Goal: Task Accomplishment & Management: Manage account settings

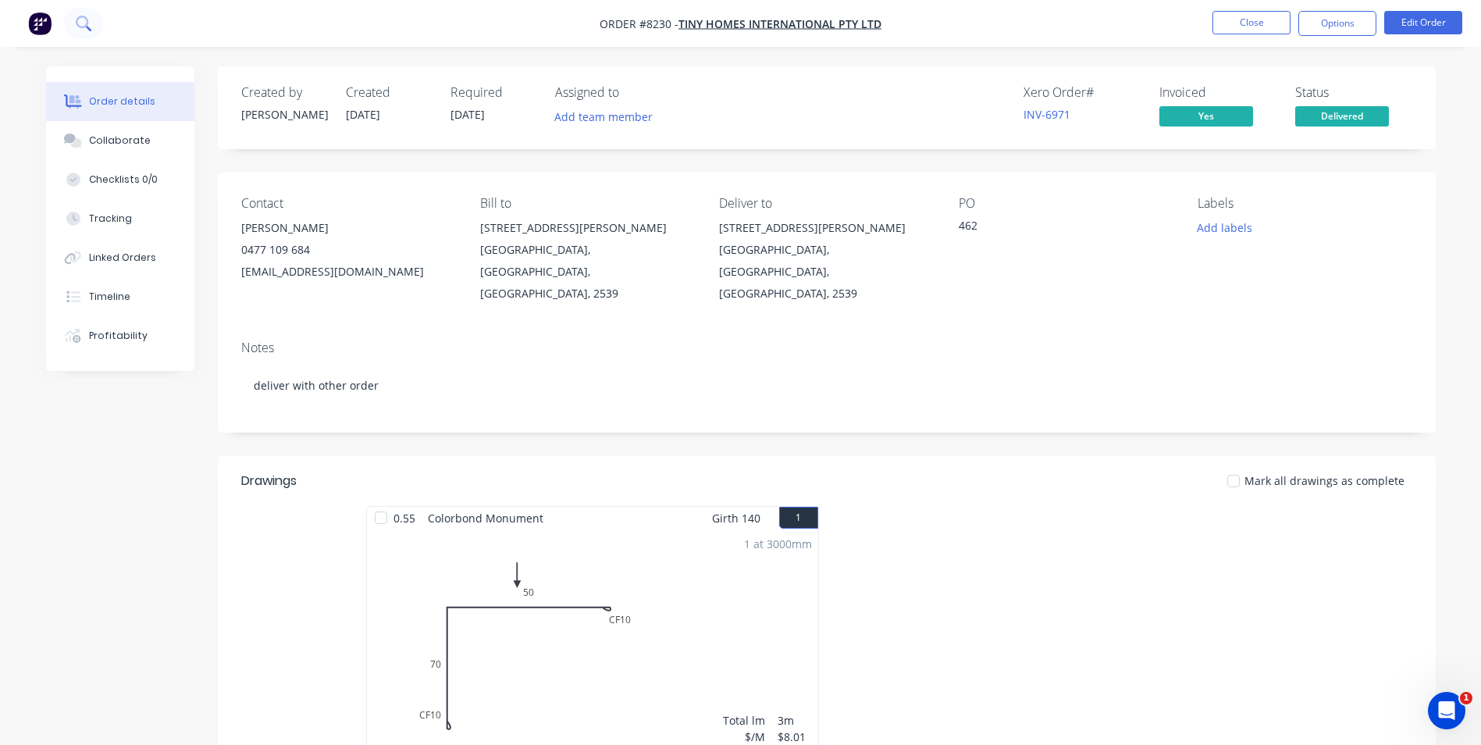
click at [88, 28] on icon at bounding box center [88, 28] width 5 height 5
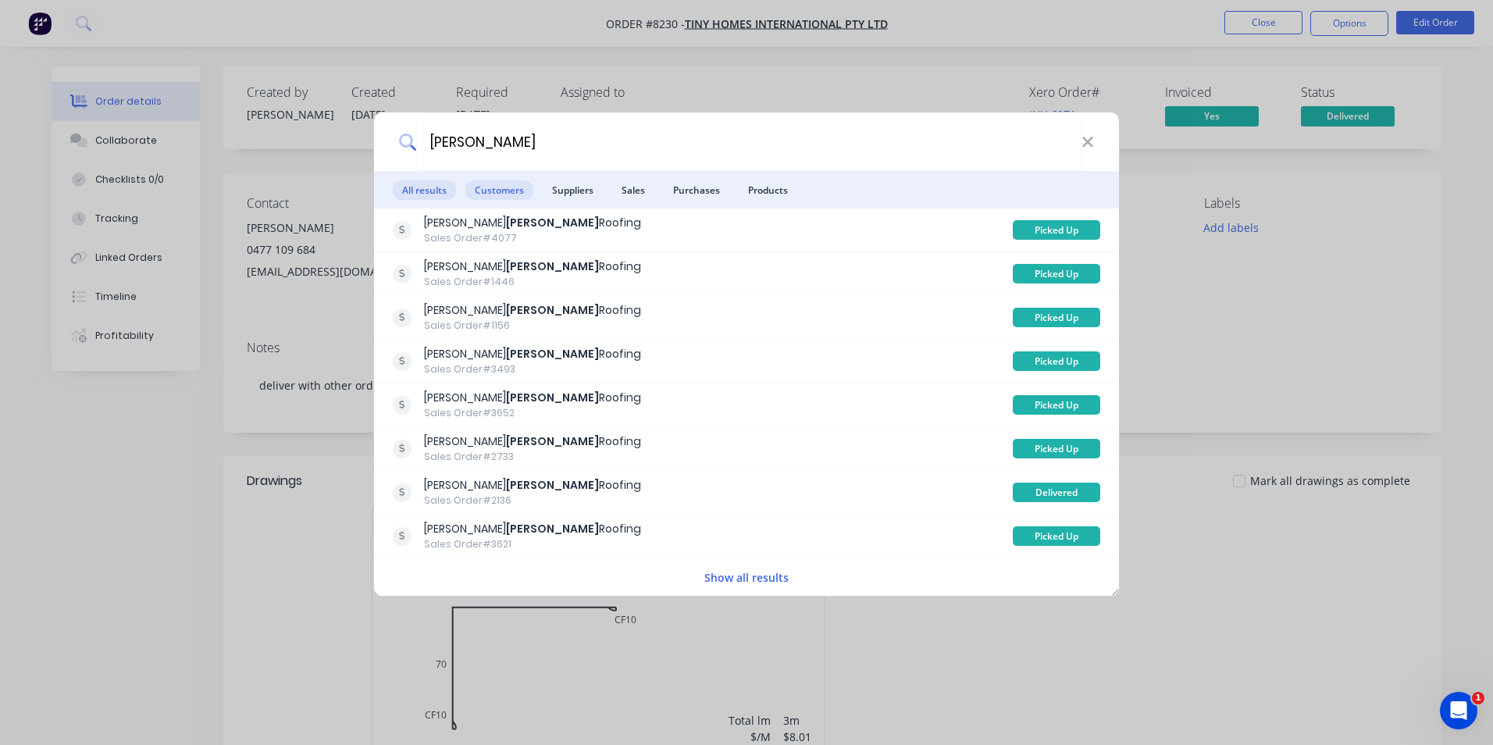
type input "parnell"
click at [508, 195] on span "Customers" at bounding box center [499, 190] width 68 height 20
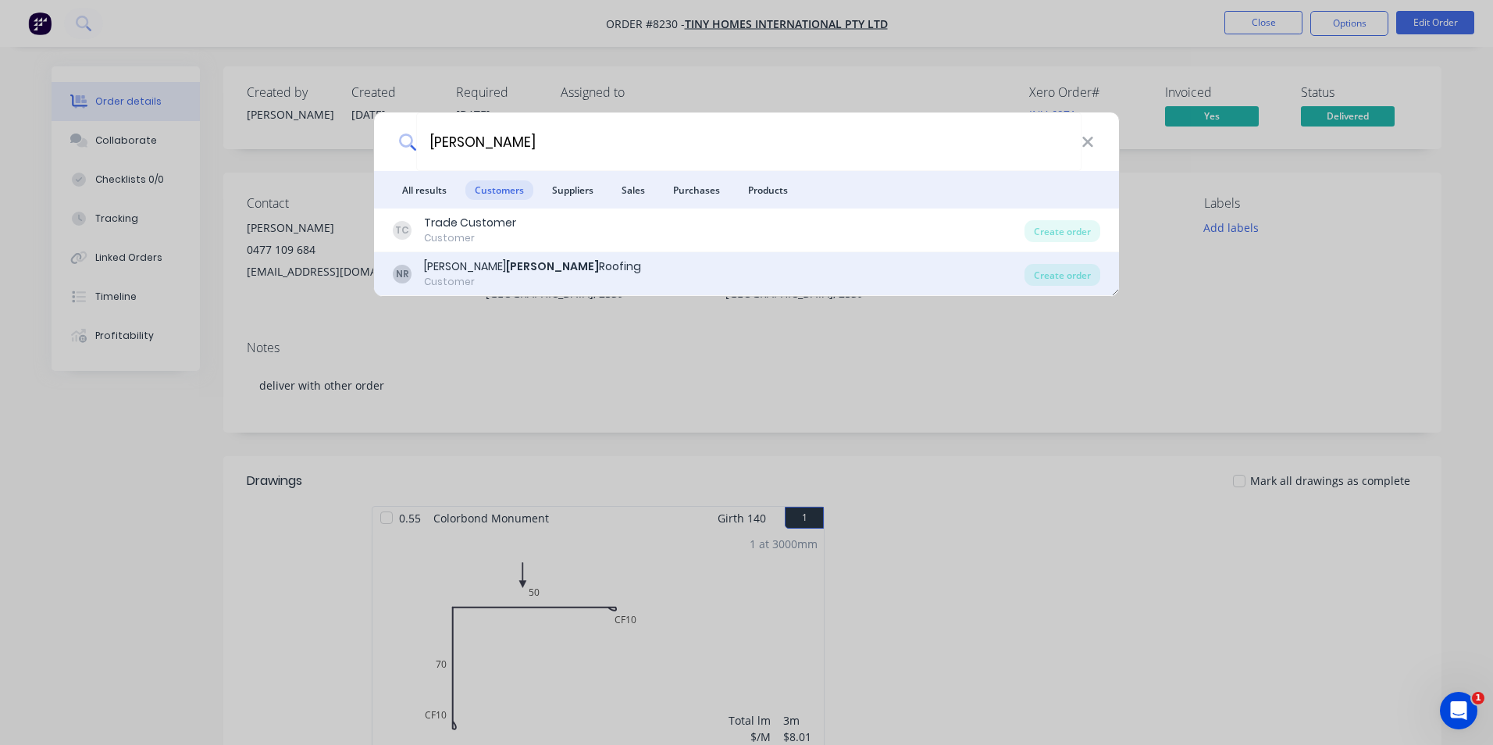
click at [618, 265] on div "NR Nathan Parnell Roofing Customer" at bounding box center [709, 273] width 632 height 30
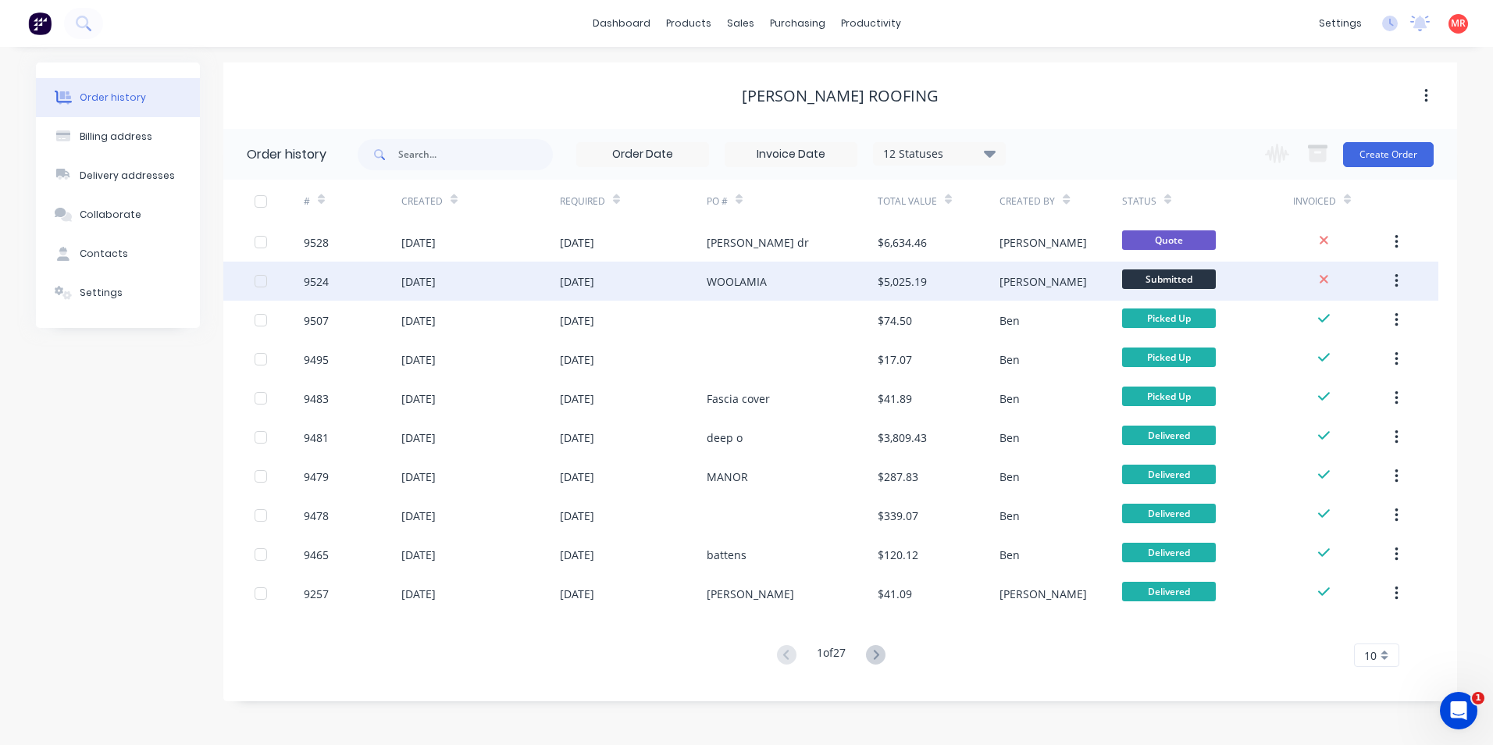
click at [821, 278] on div "WOOLAMIA" at bounding box center [792, 281] width 171 height 39
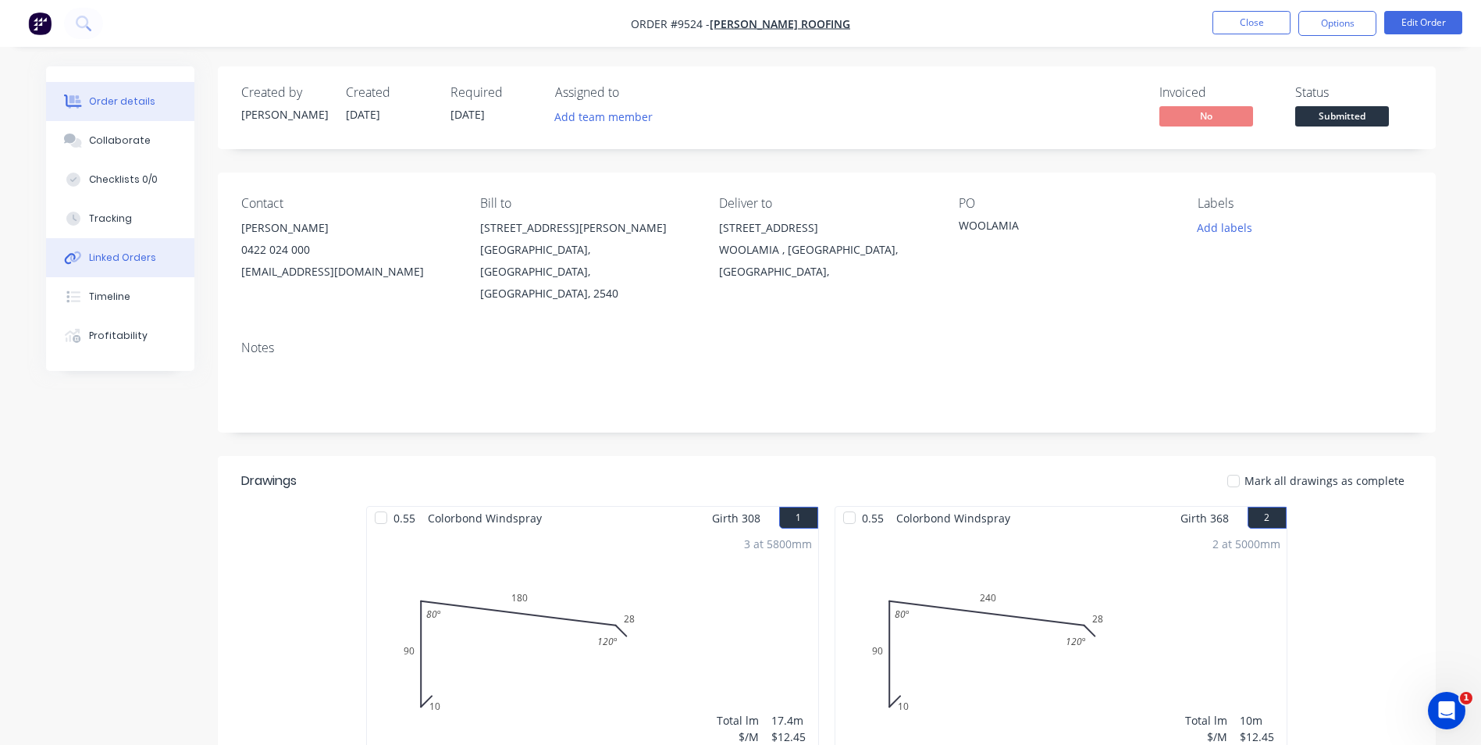
click at [144, 269] on button "Linked Orders" at bounding box center [120, 257] width 148 height 39
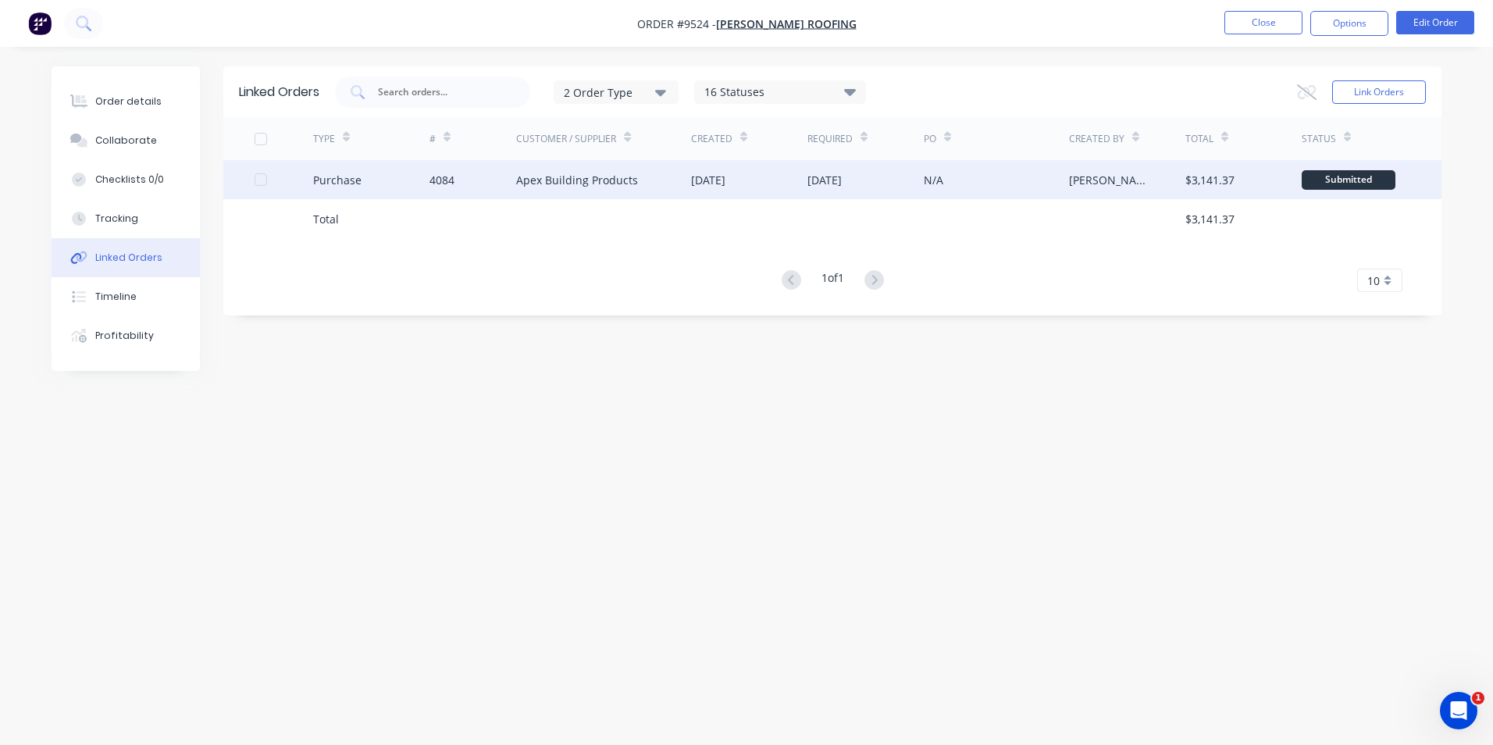
click at [550, 183] on div "Apex Building Products" at bounding box center [577, 180] width 122 height 16
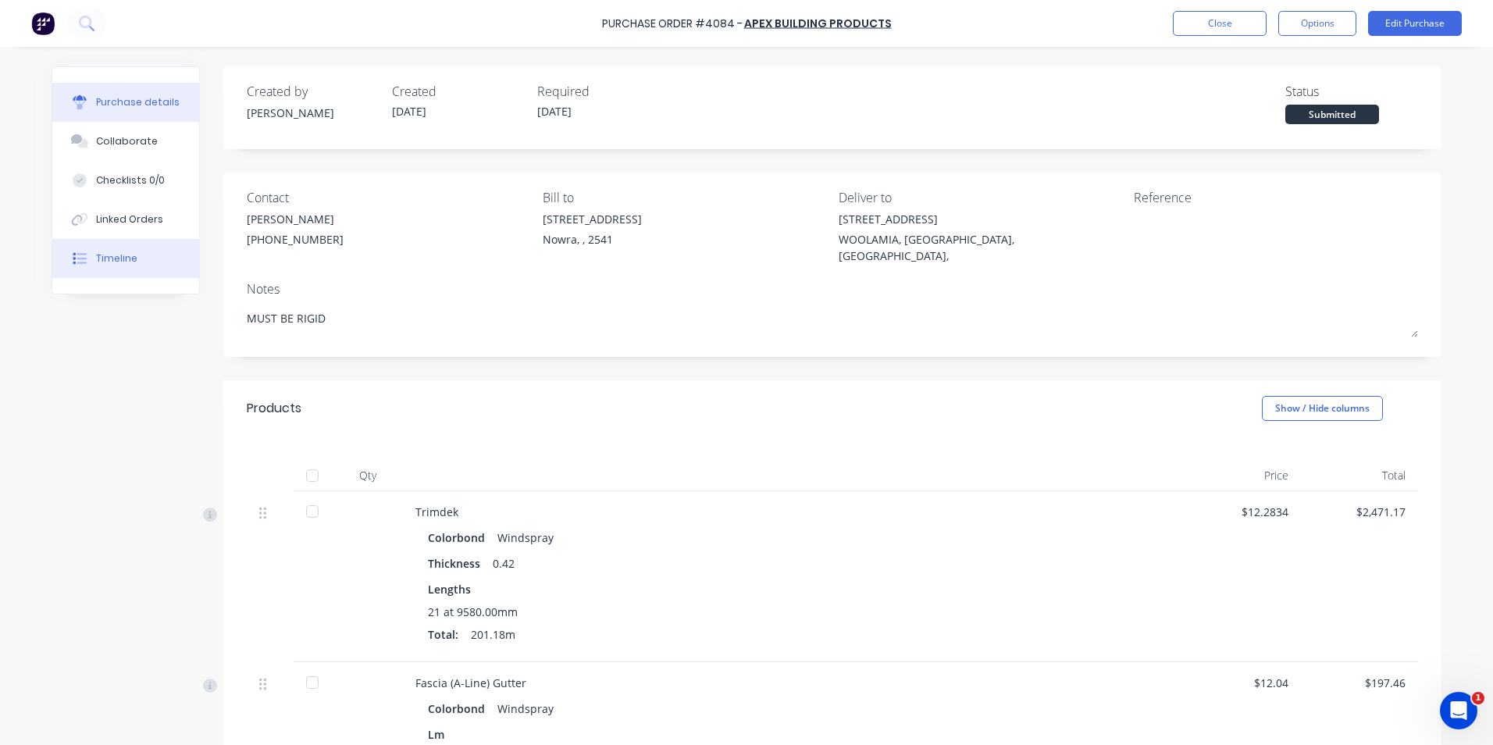
click at [158, 242] on button "Timeline" at bounding box center [125, 258] width 147 height 39
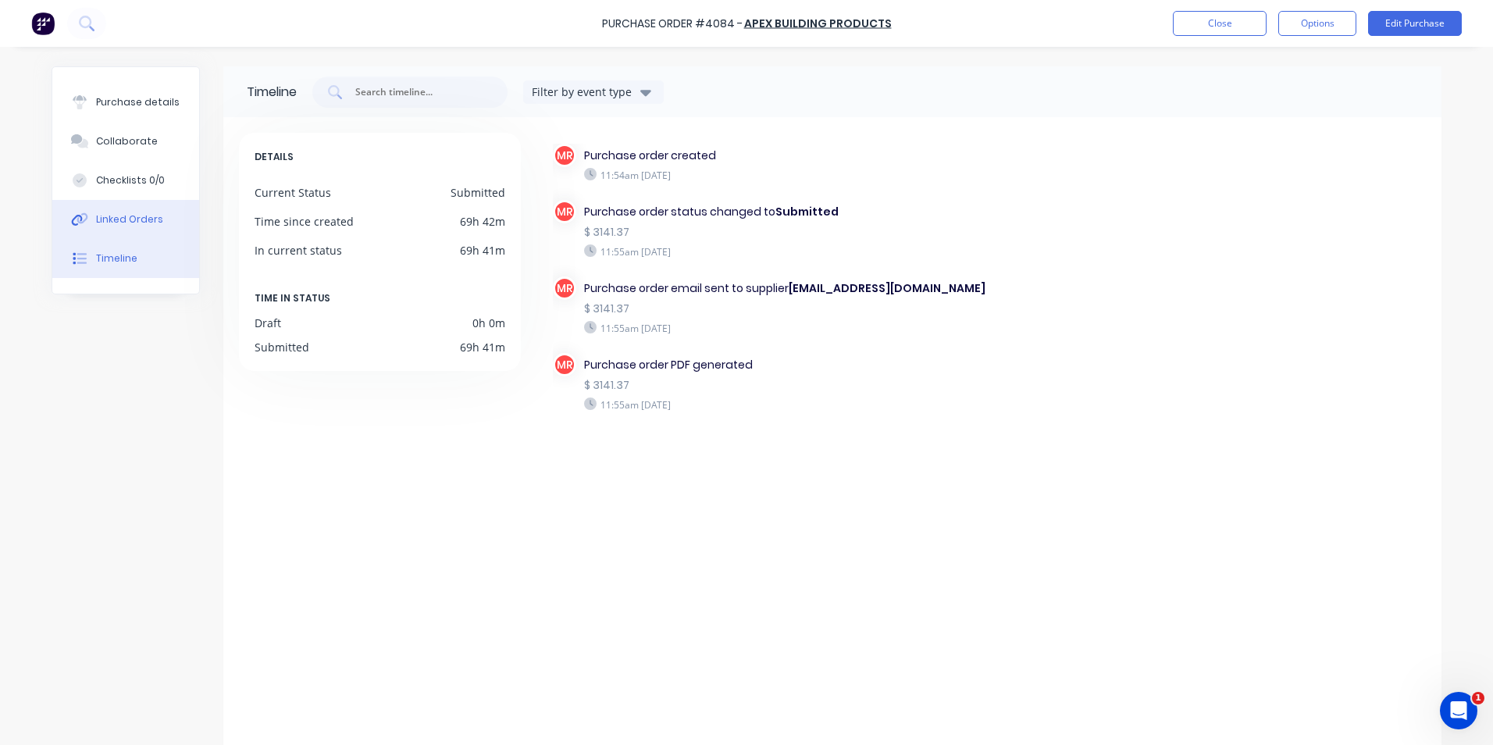
click at [160, 223] on button "Linked Orders" at bounding box center [125, 219] width 147 height 39
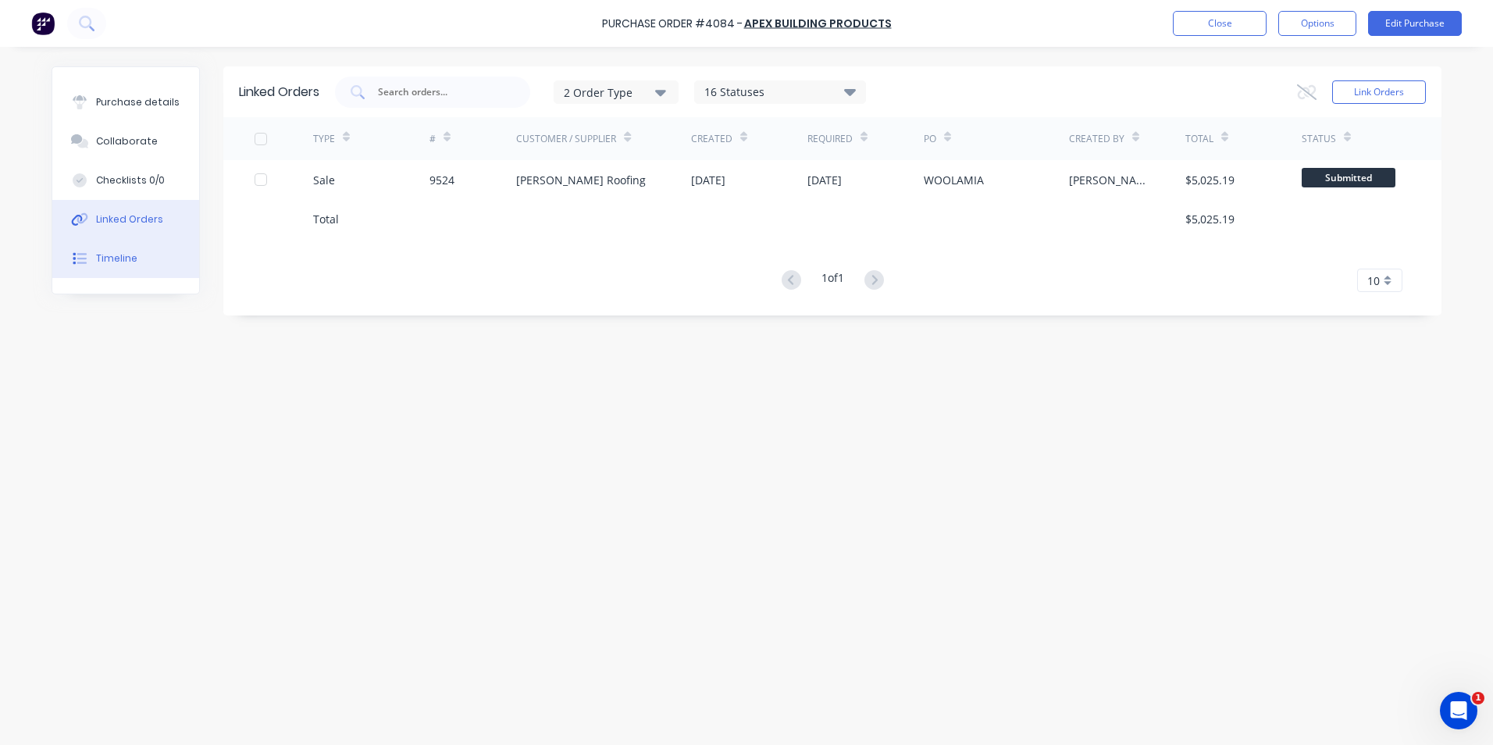
click at [154, 255] on button "Timeline" at bounding box center [125, 258] width 147 height 39
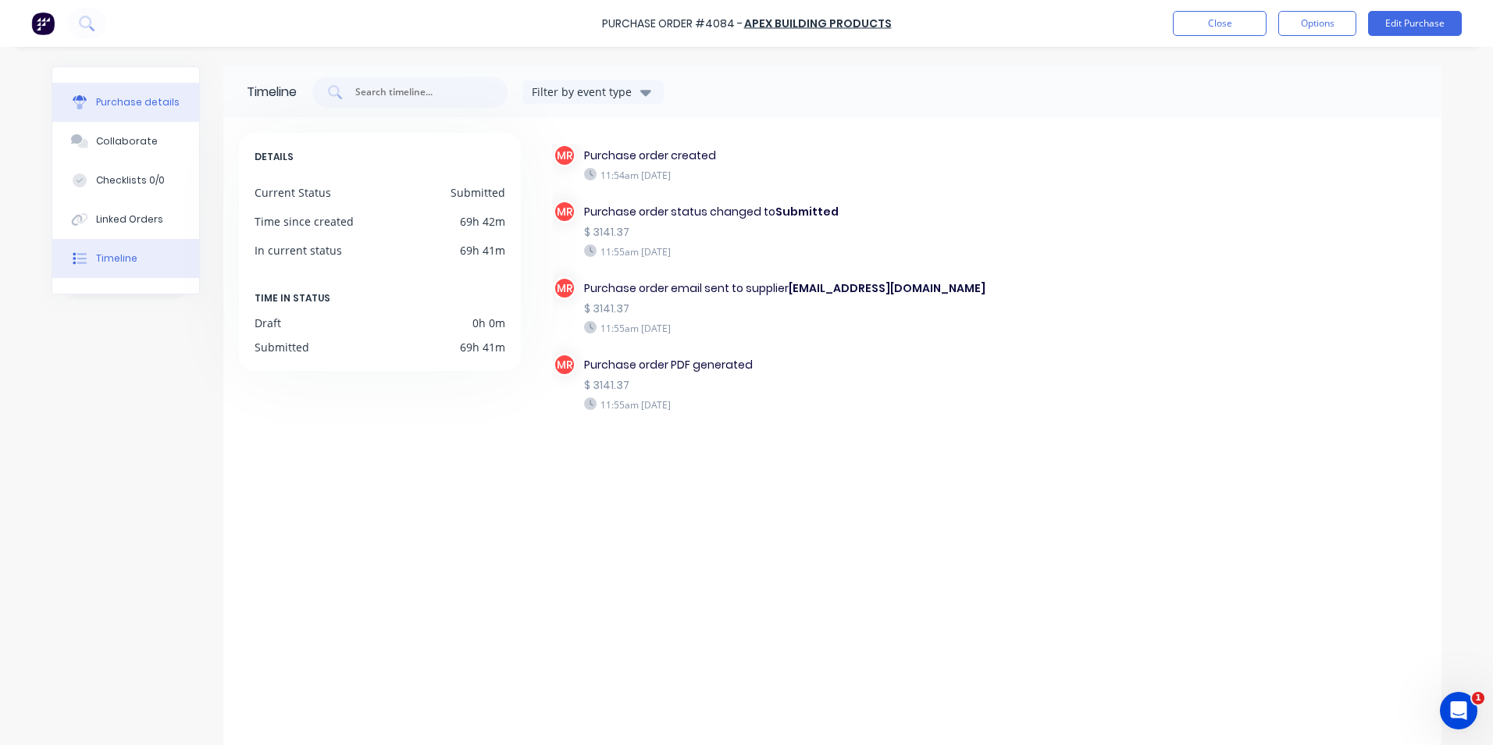
click at [109, 104] on div "Purchase details" at bounding box center [138, 102] width 84 height 14
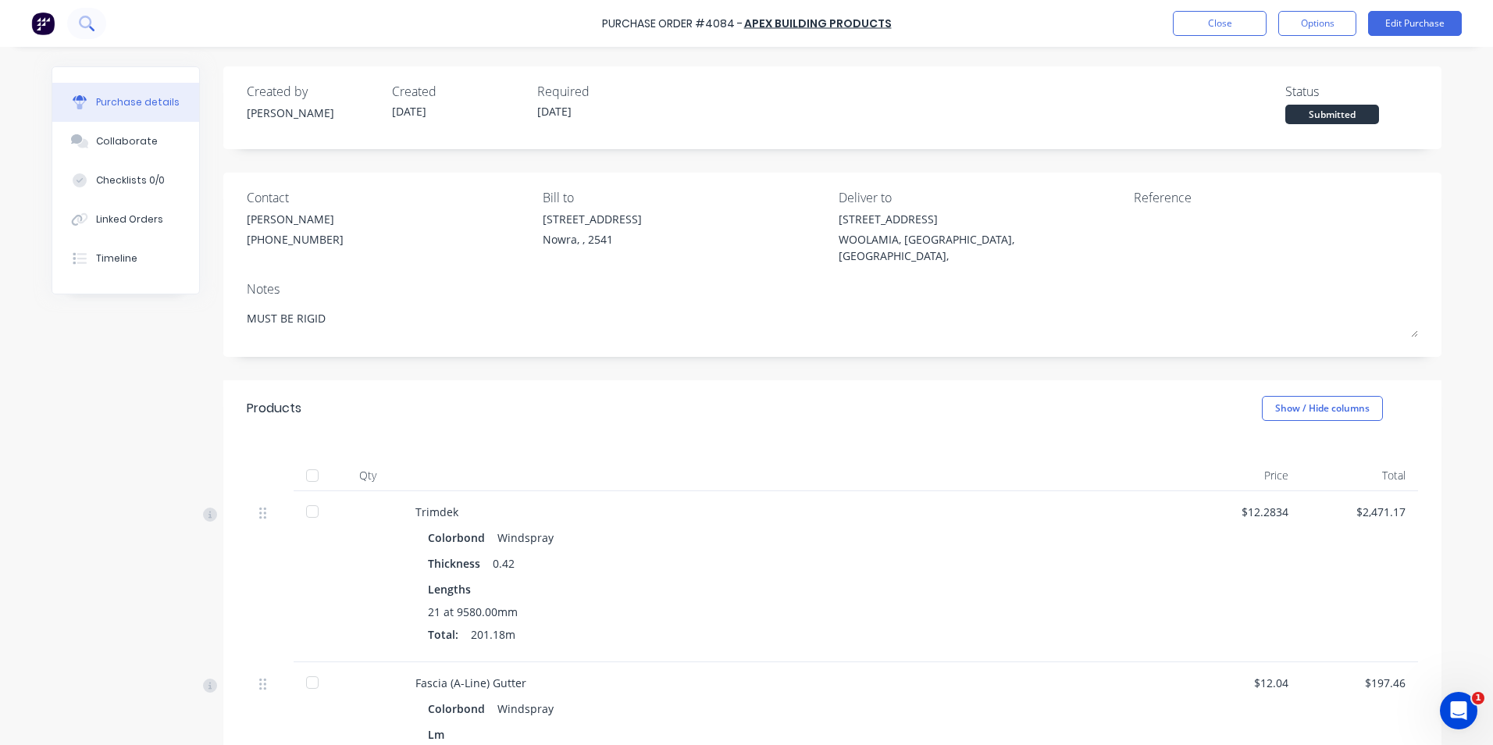
type textarea "x"
click at [187, 208] on button "Linked Orders" at bounding box center [125, 219] width 147 height 39
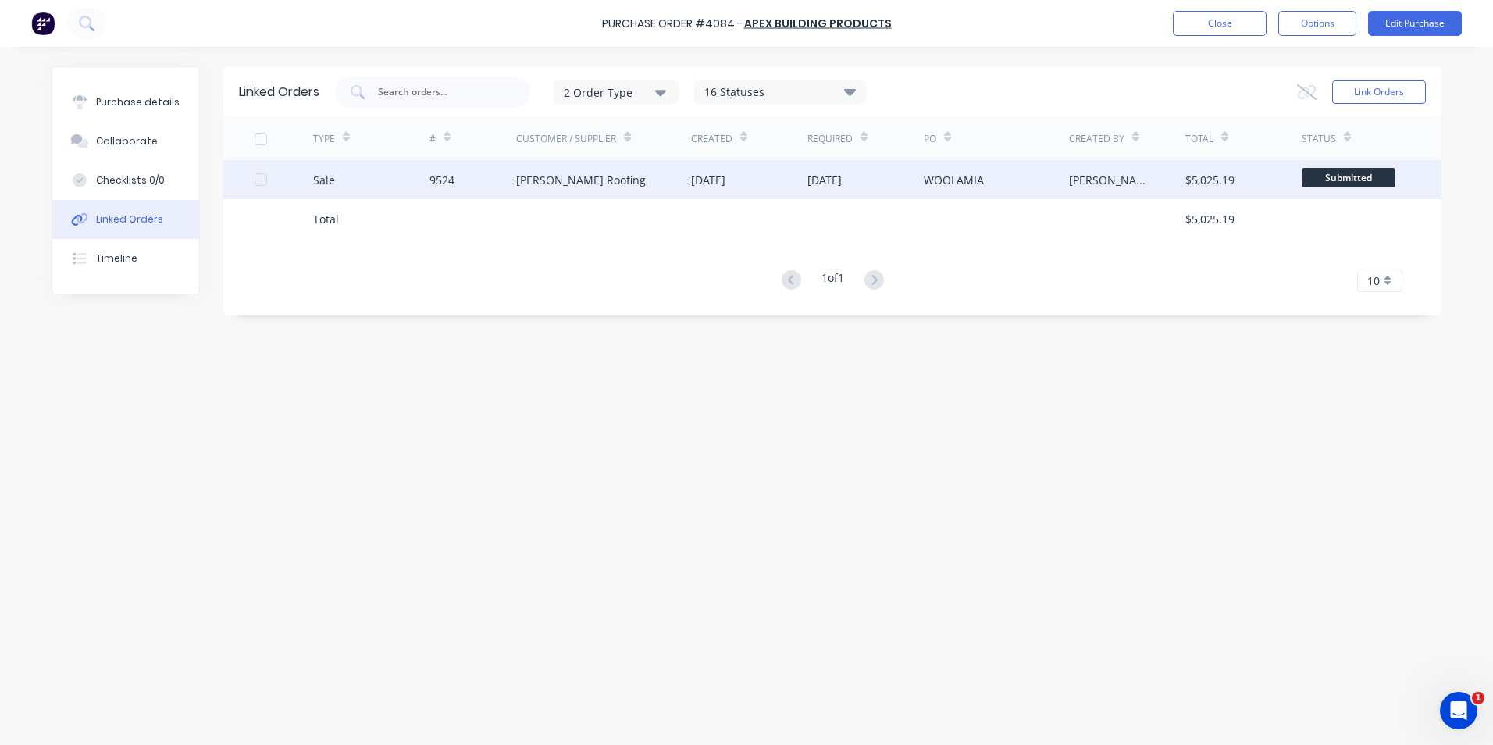
click at [452, 190] on div "9524" at bounding box center [472, 179] width 87 height 39
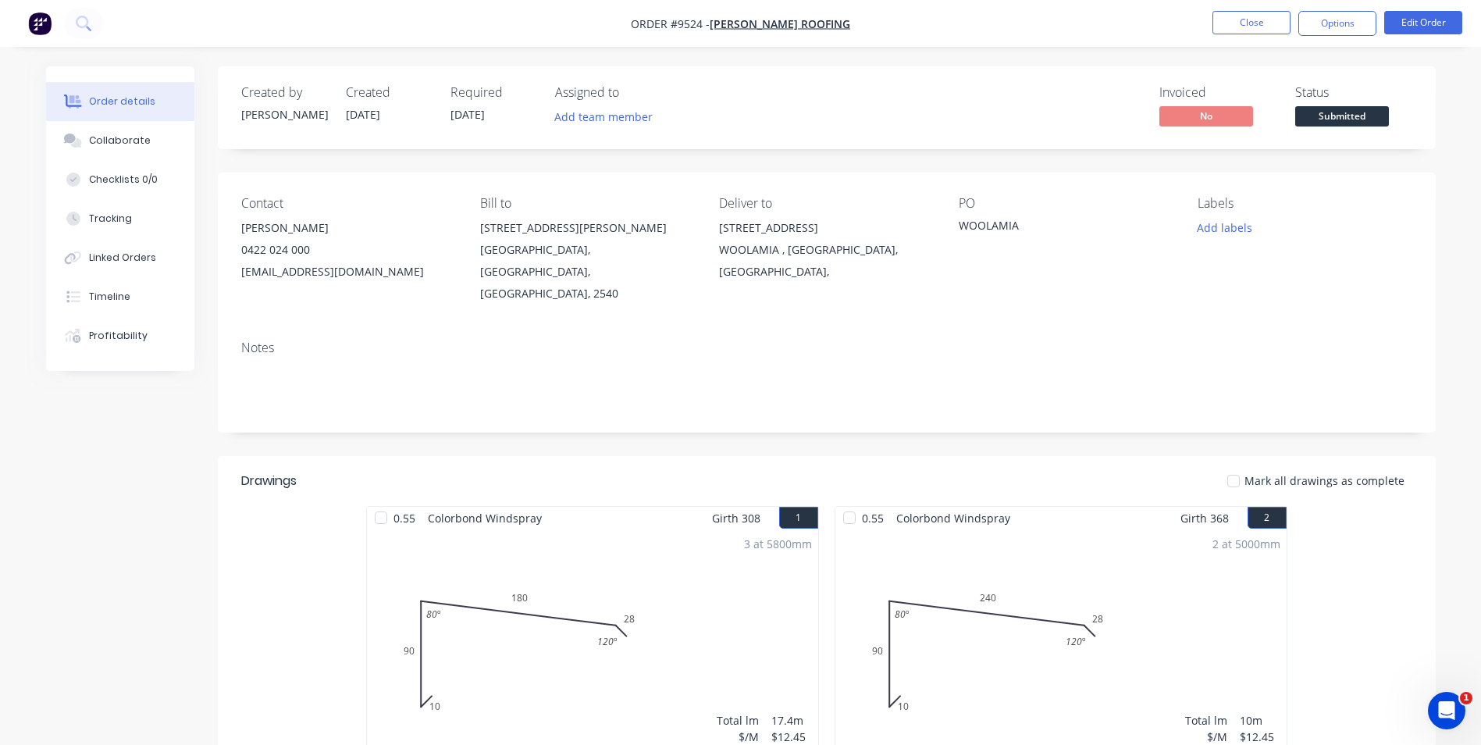
click at [1235, 35] on li "Close" at bounding box center [1252, 23] width 78 height 25
click at [1235, 30] on button "Close" at bounding box center [1252, 22] width 78 height 23
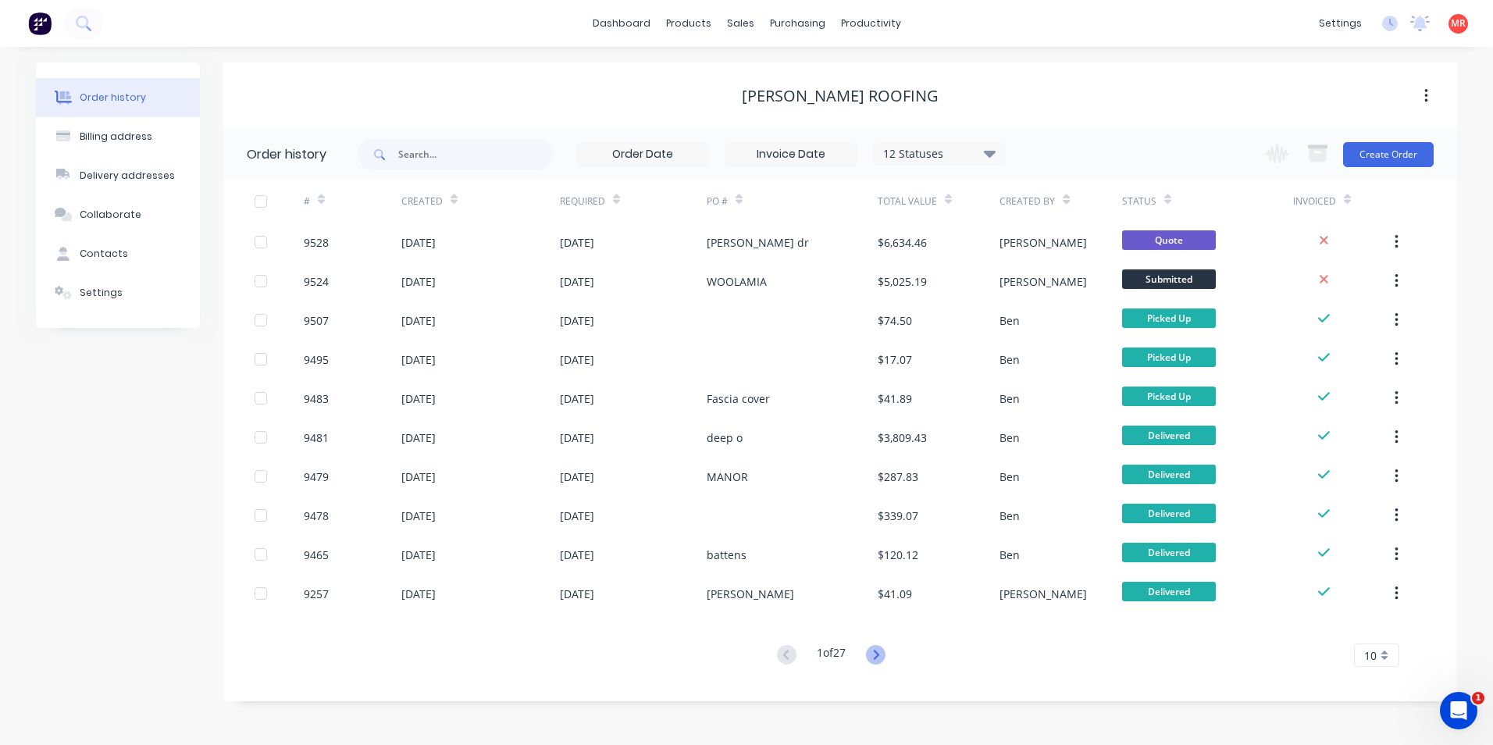
click at [877, 662] on icon at bounding box center [876, 655] width 20 height 20
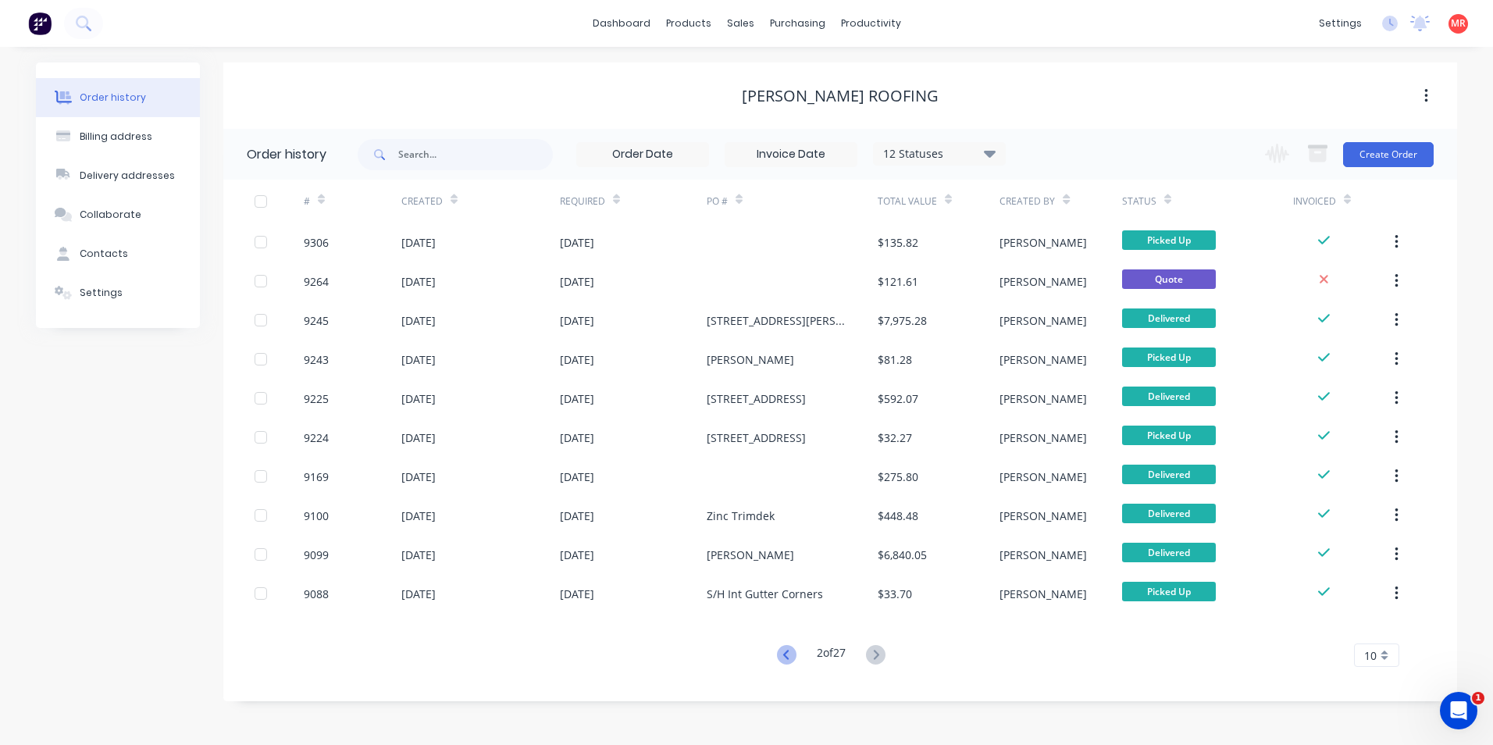
click at [789, 651] on icon at bounding box center [787, 655] width 20 height 20
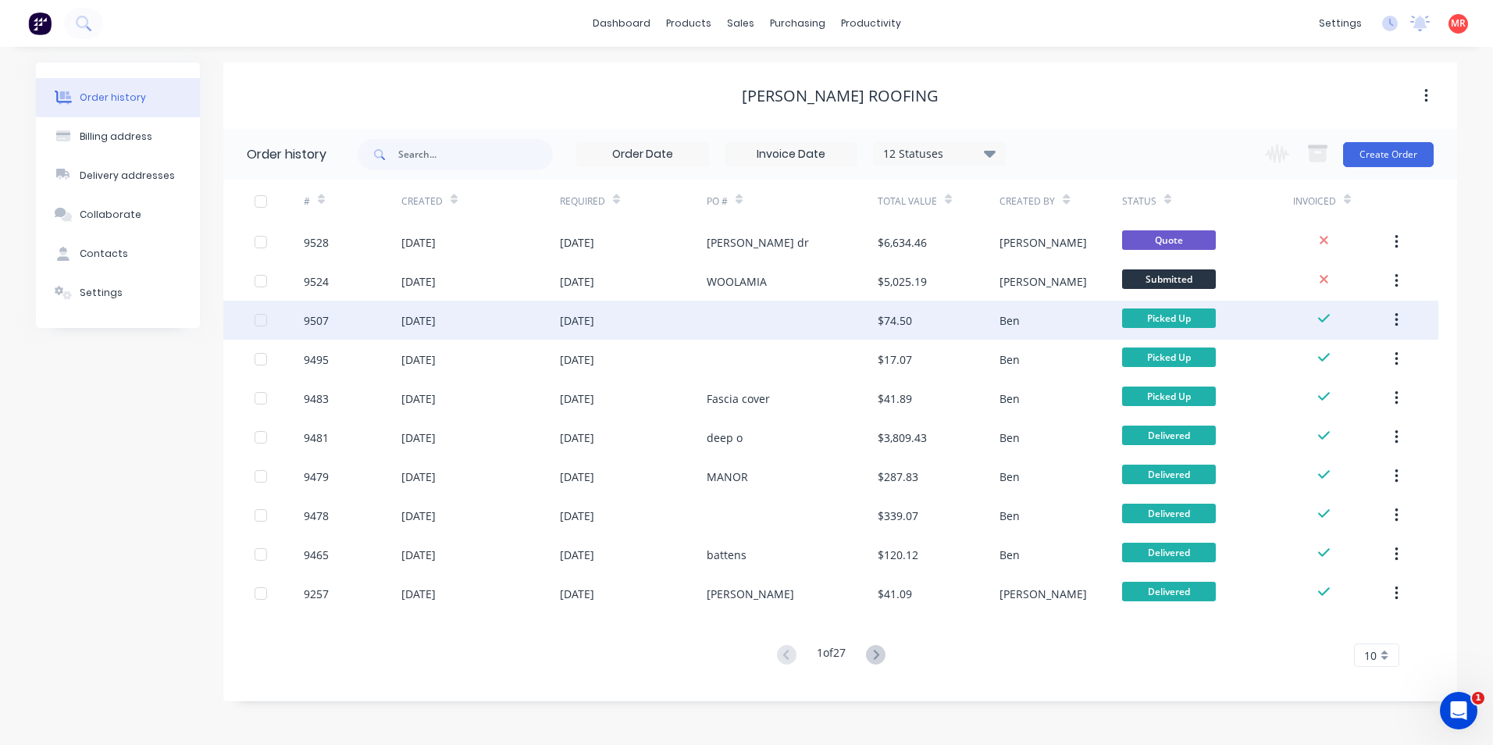
click at [756, 309] on div at bounding box center [792, 320] width 171 height 39
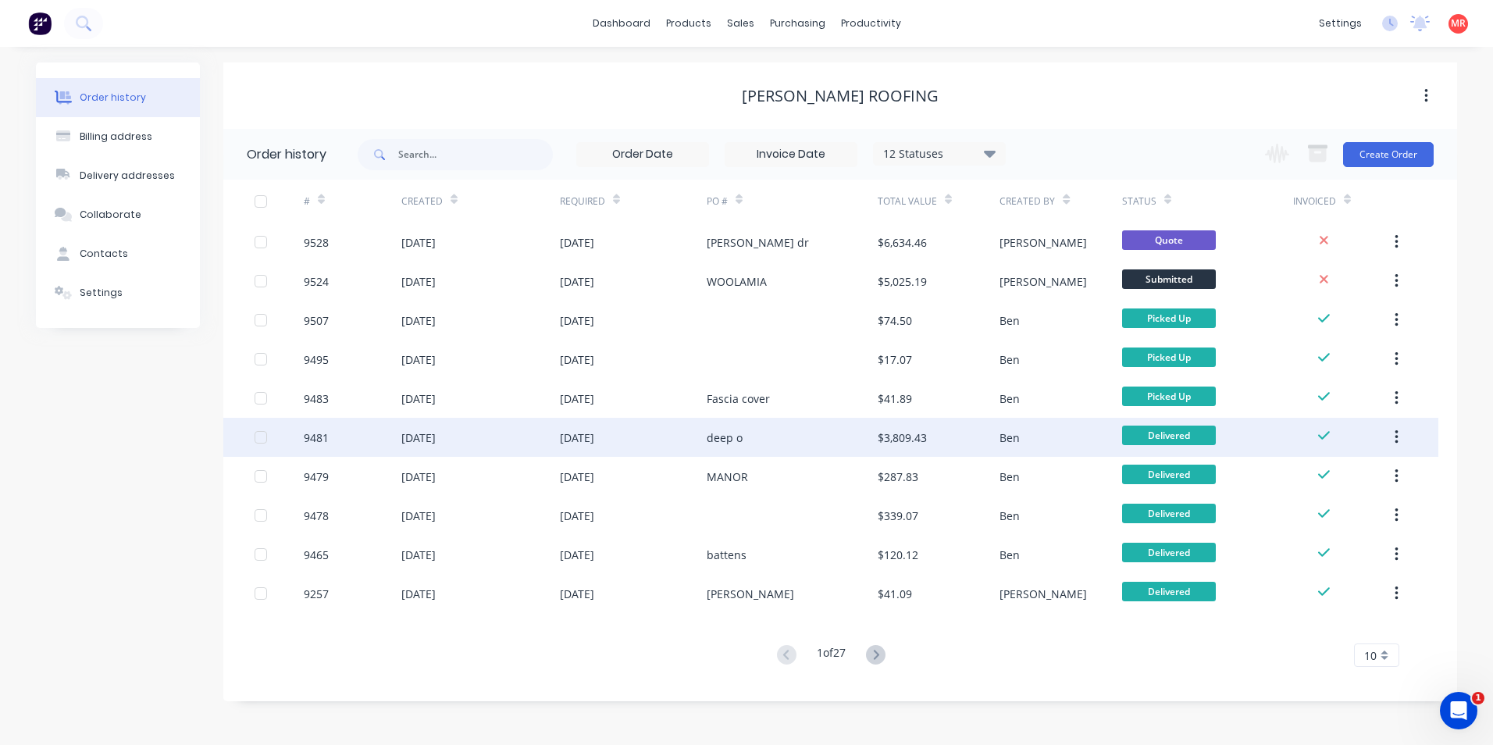
click at [768, 433] on div "deep o" at bounding box center [792, 437] width 171 height 39
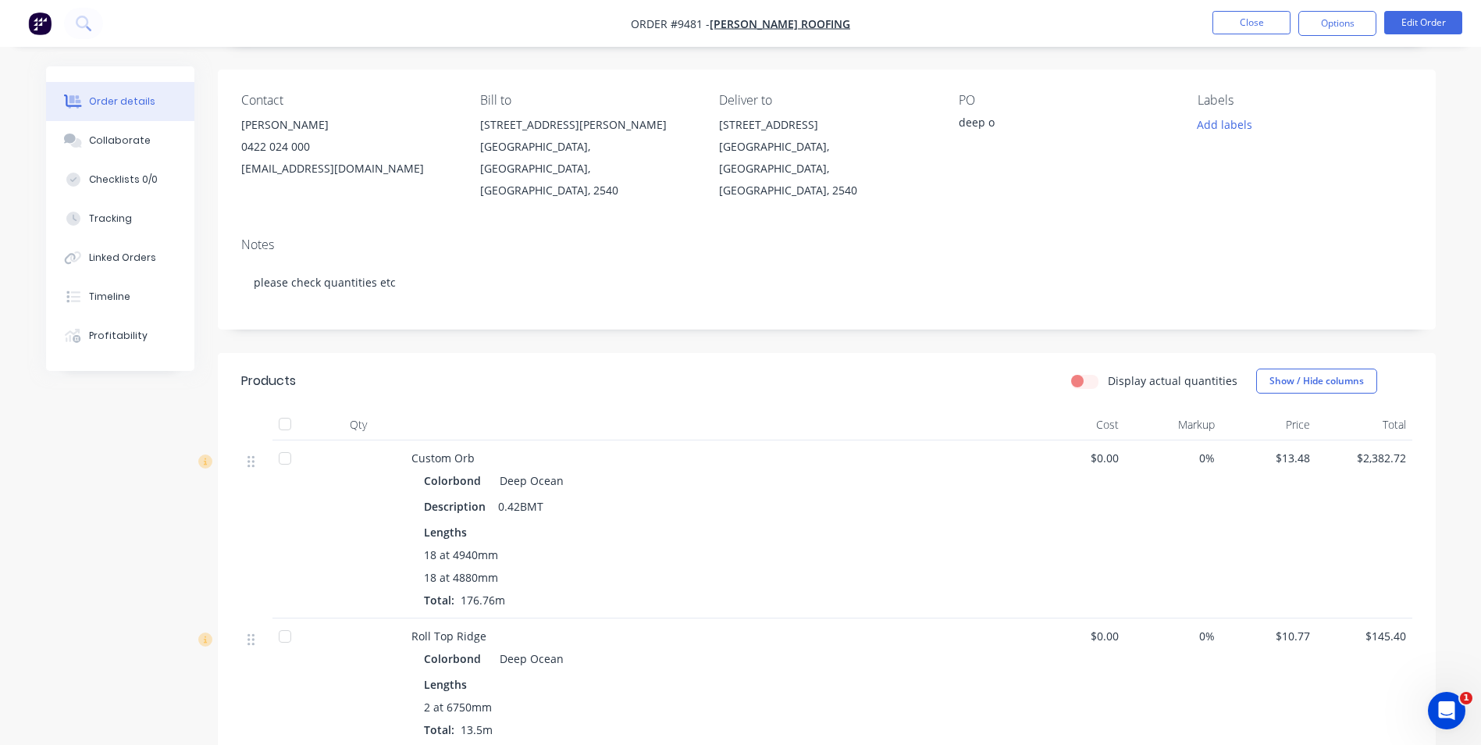
scroll to position [78, 0]
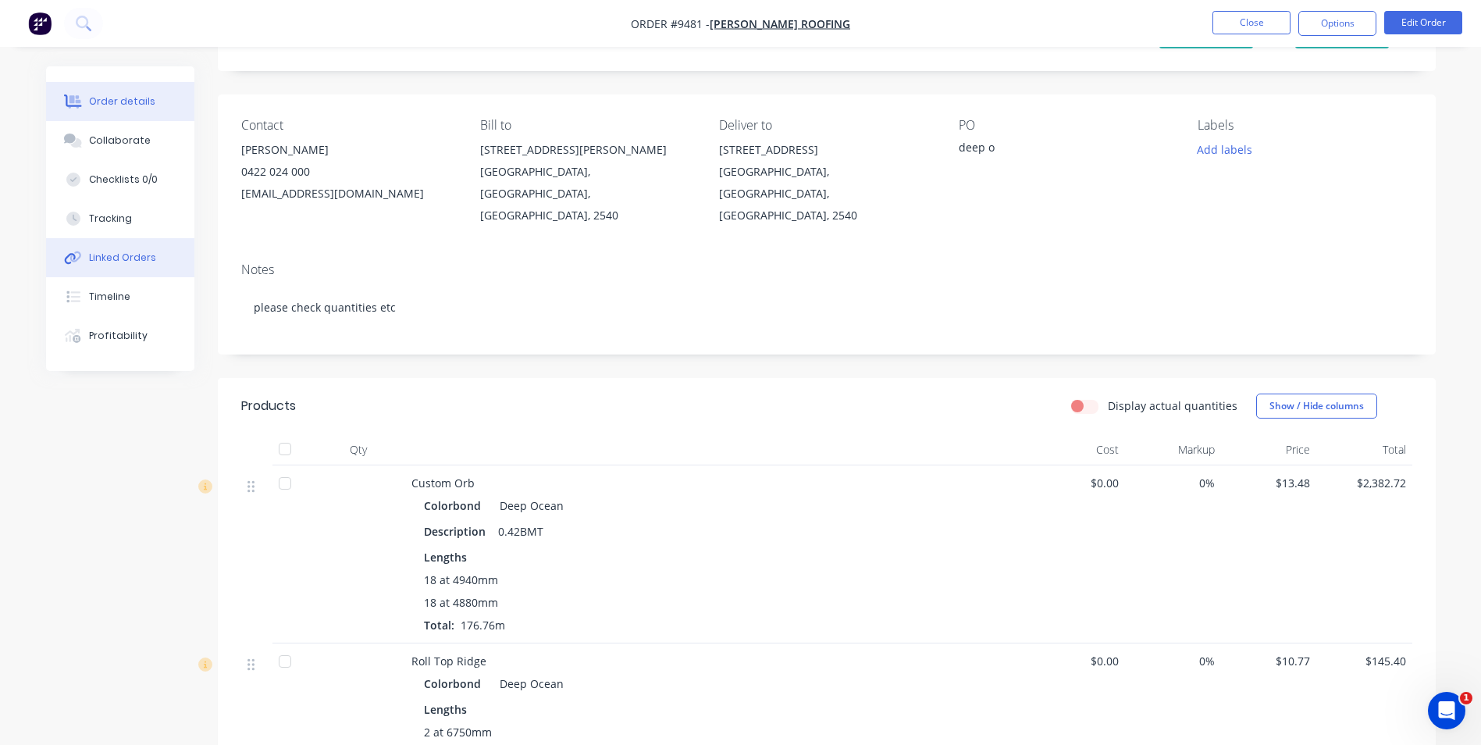
click at [134, 254] on div "Linked Orders" at bounding box center [122, 258] width 67 height 14
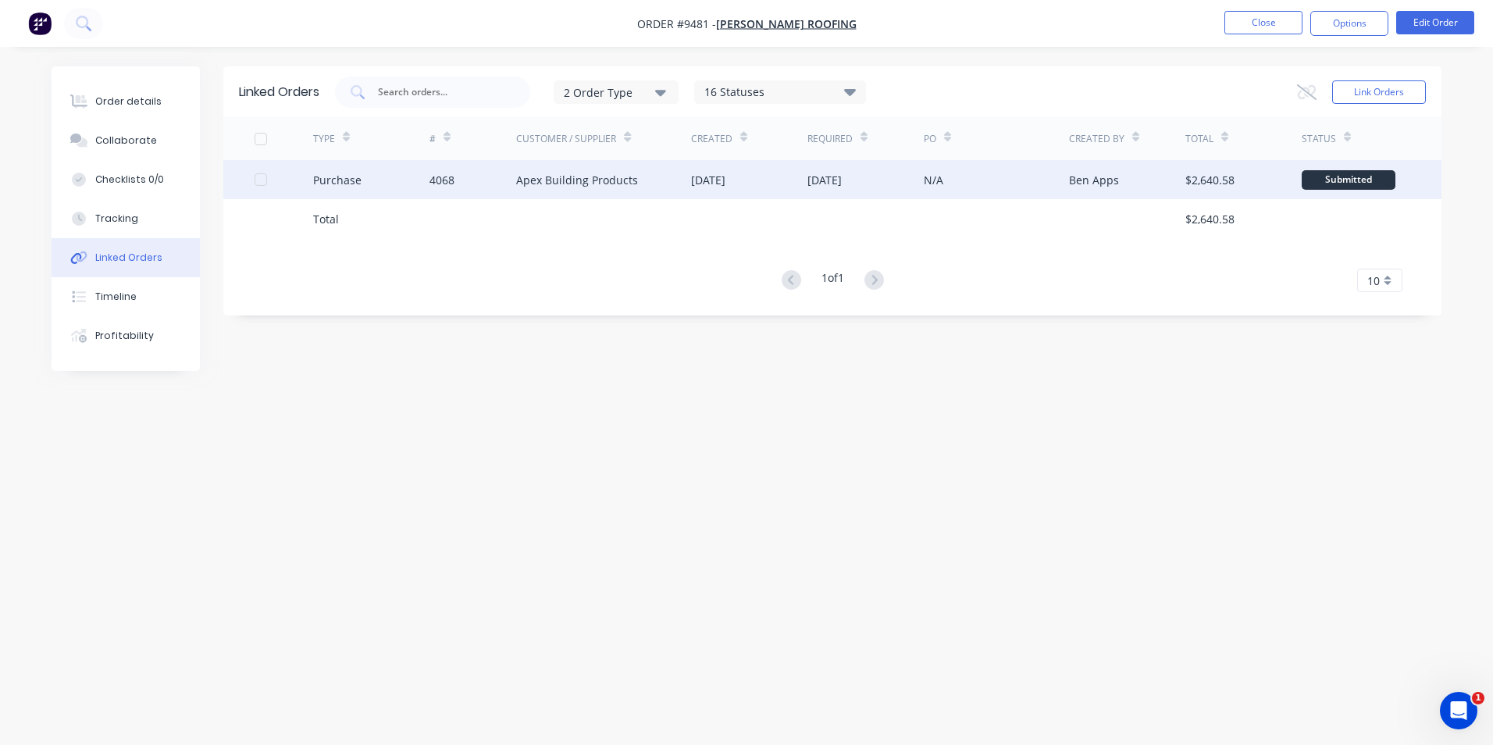
click at [615, 176] on div "Apex Building Products" at bounding box center [577, 180] width 122 height 16
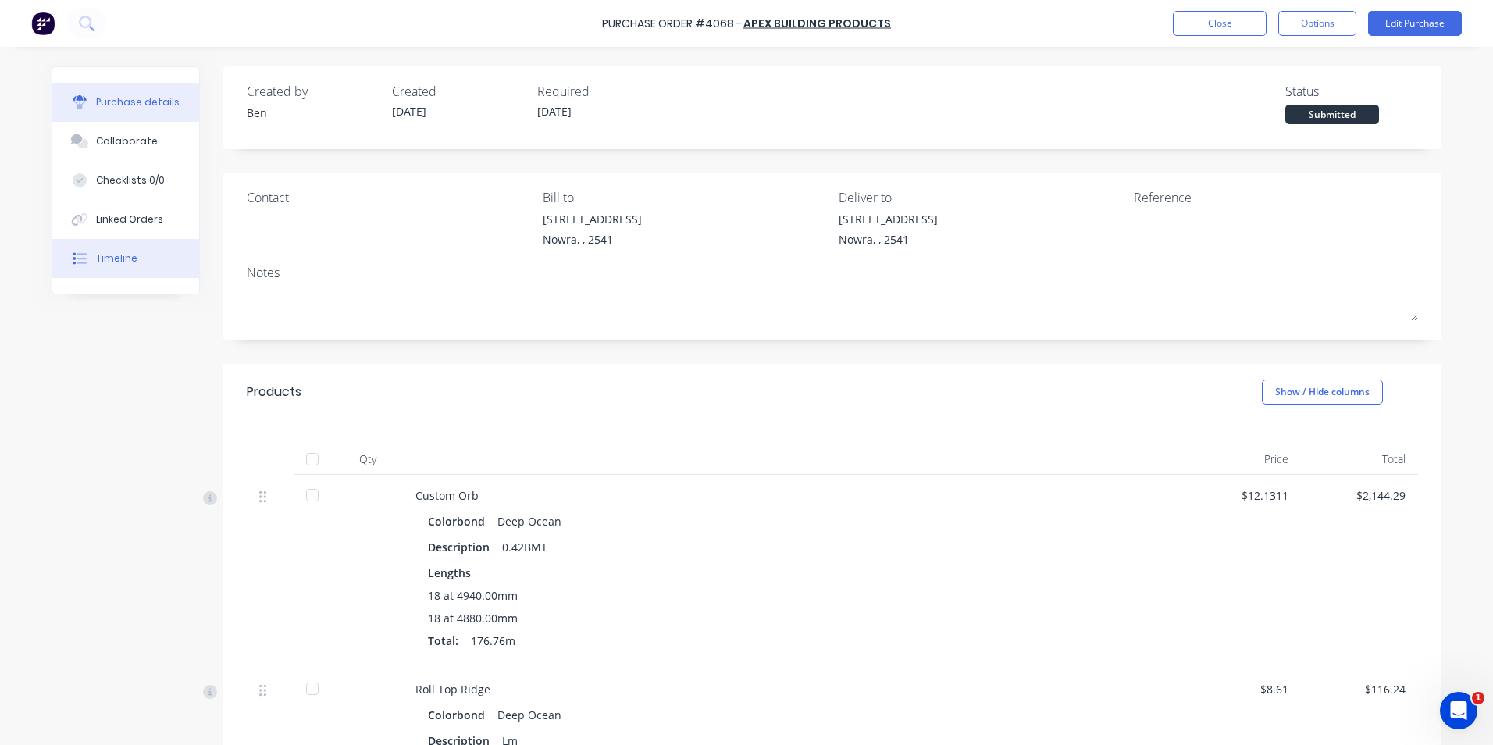
click at [141, 266] on button "Timeline" at bounding box center [125, 258] width 147 height 39
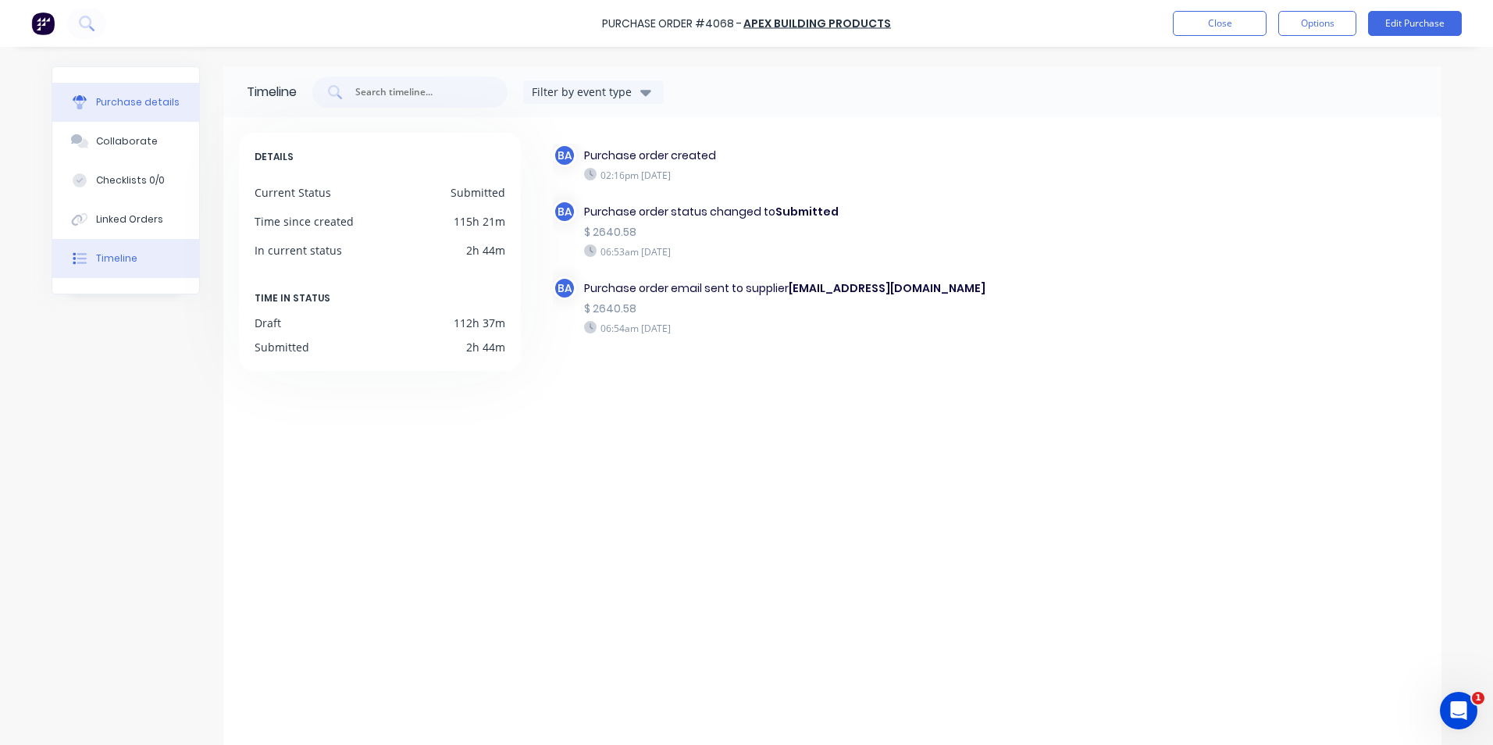
click at [127, 99] on div "Purchase details" at bounding box center [138, 102] width 84 height 14
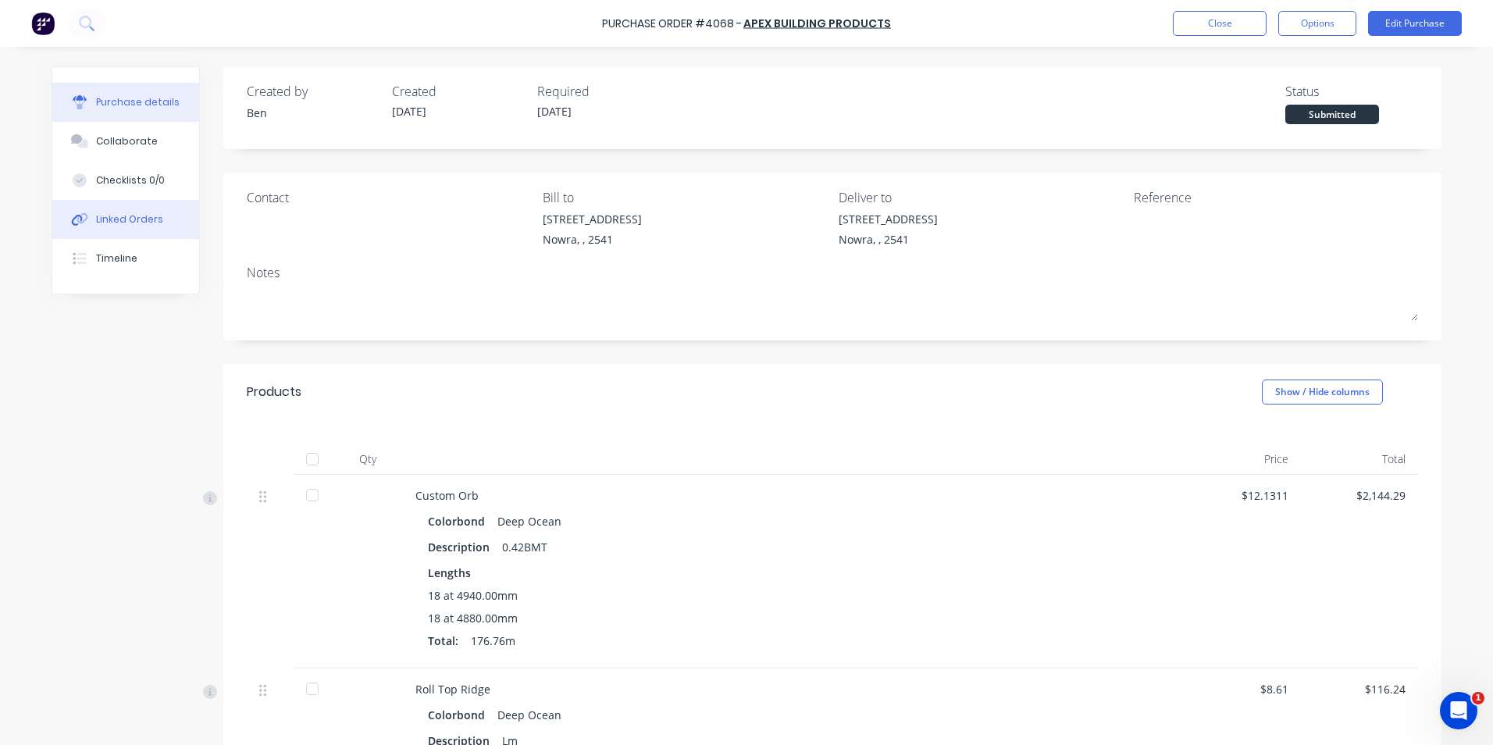
click at [154, 226] on button "Linked Orders" at bounding box center [125, 219] width 147 height 39
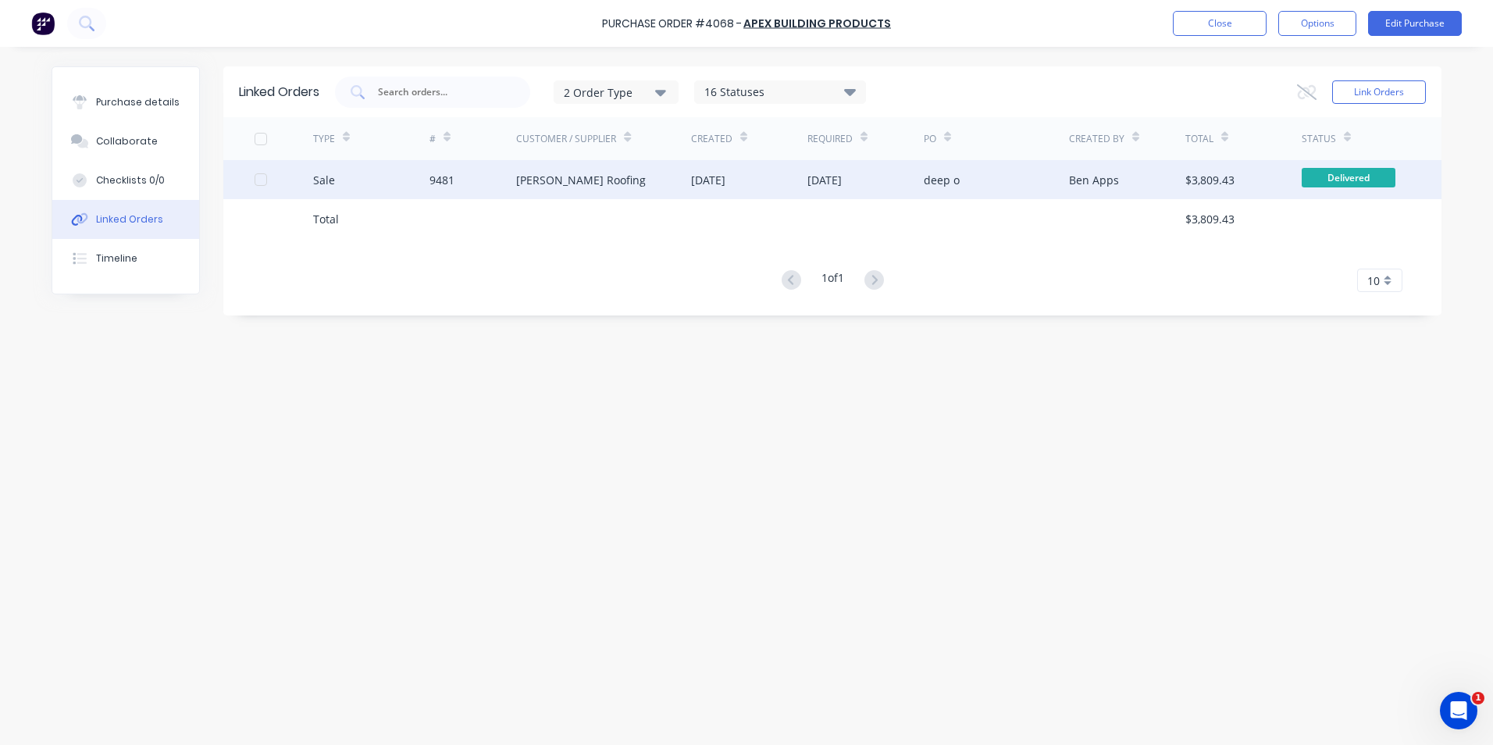
click at [592, 187] on div "[PERSON_NAME] Roofing" at bounding box center [581, 180] width 130 height 16
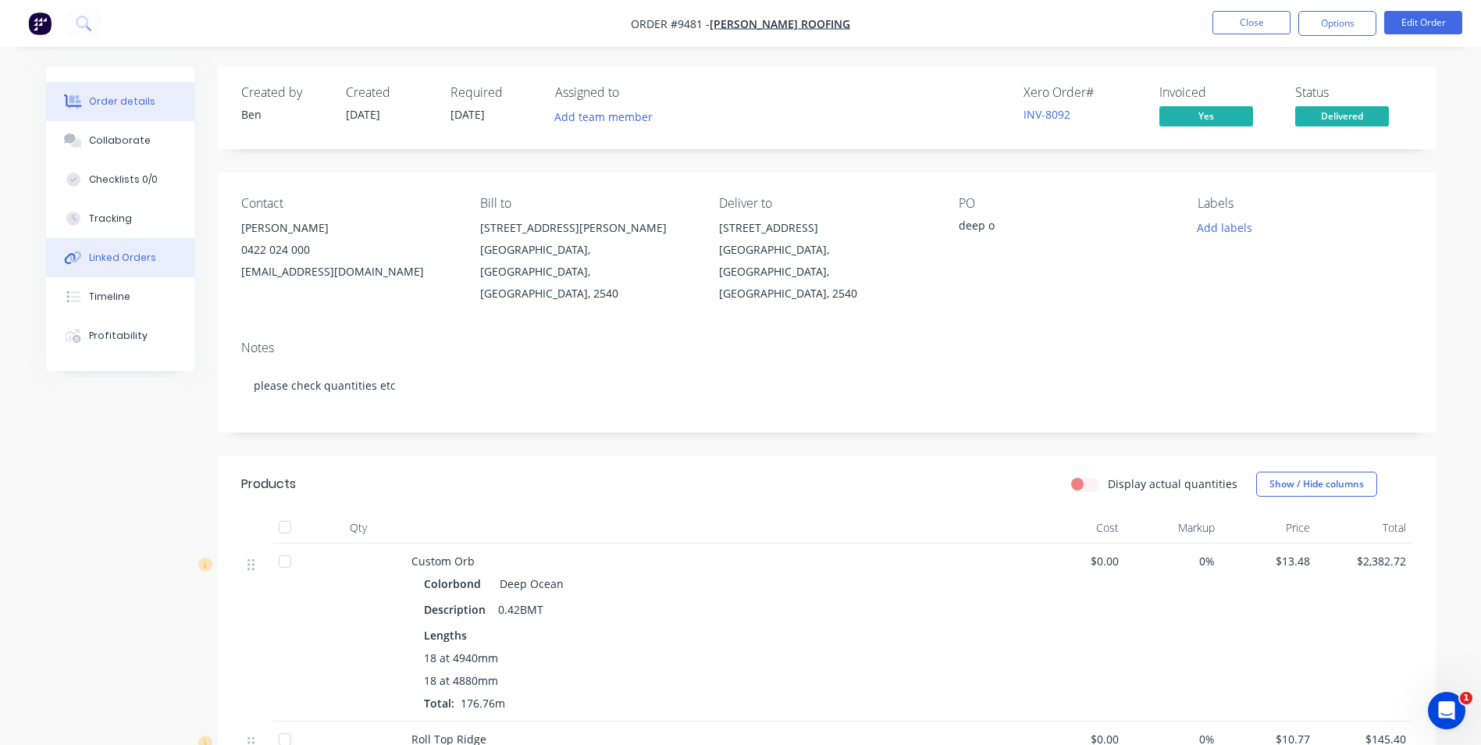
click at [142, 255] on div "Linked Orders" at bounding box center [122, 258] width 67 height 14
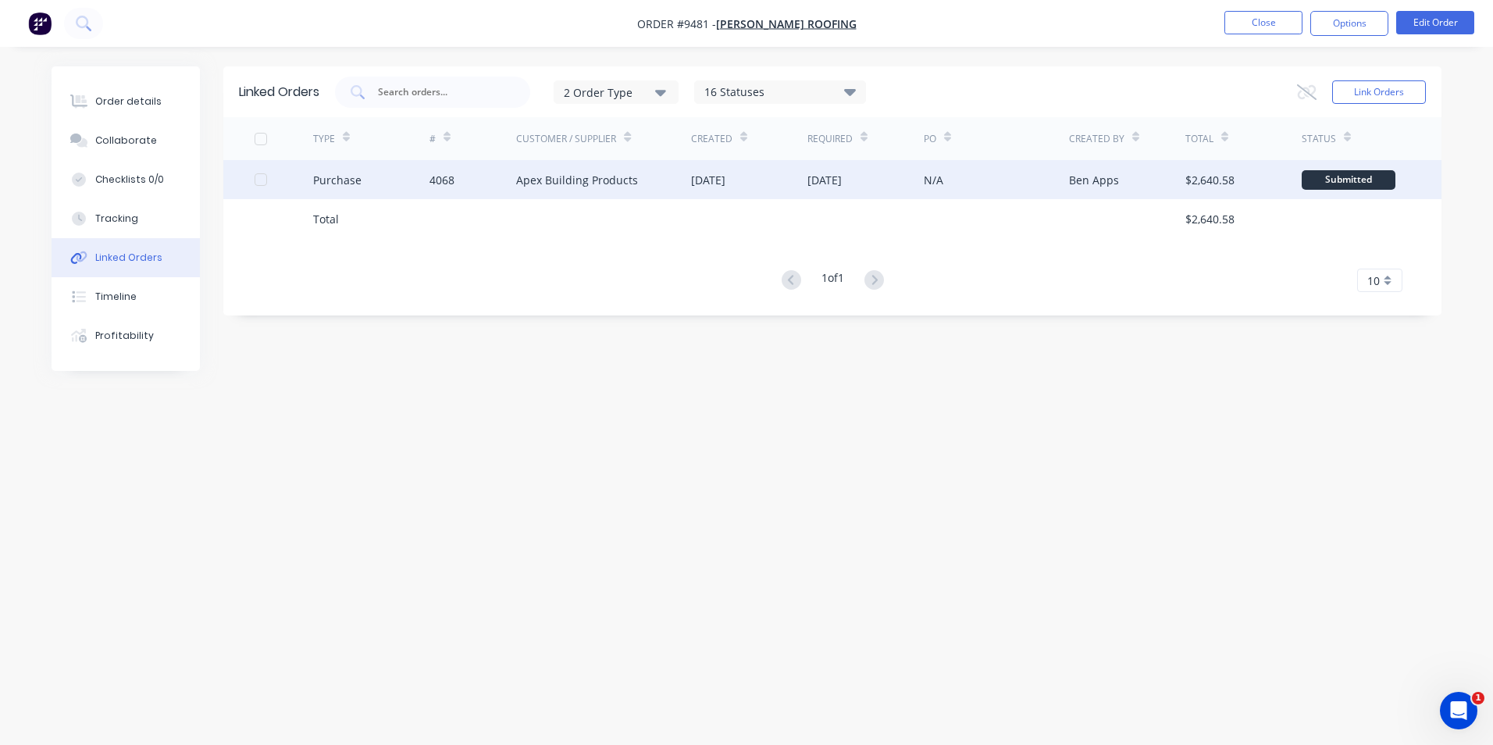
click at [520, 189] on div "Apex Building Products" at bounding box center [603, 179] width 175 height 39
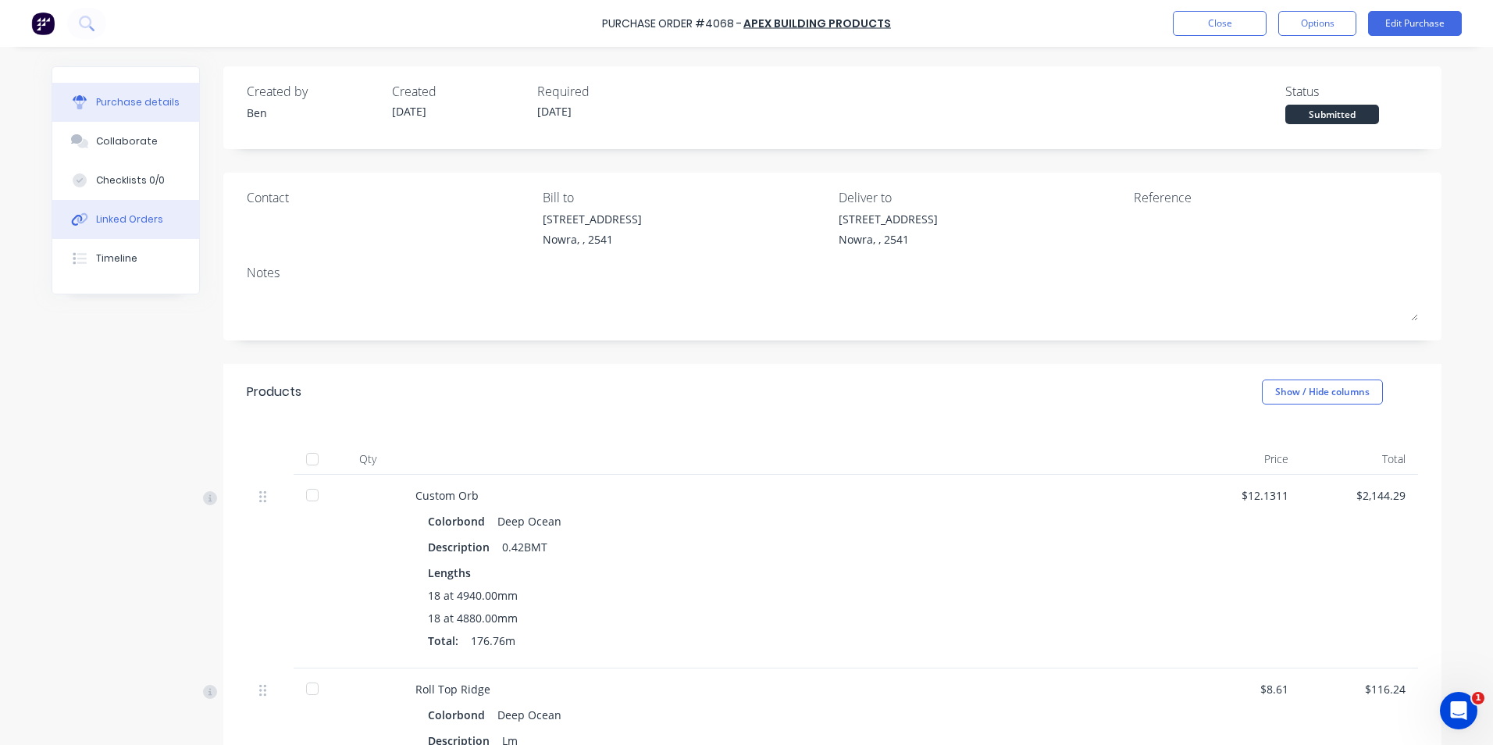
click at [119, 230] on button "Linked Orders" at bounding box center [125, 219] width 147 height 39
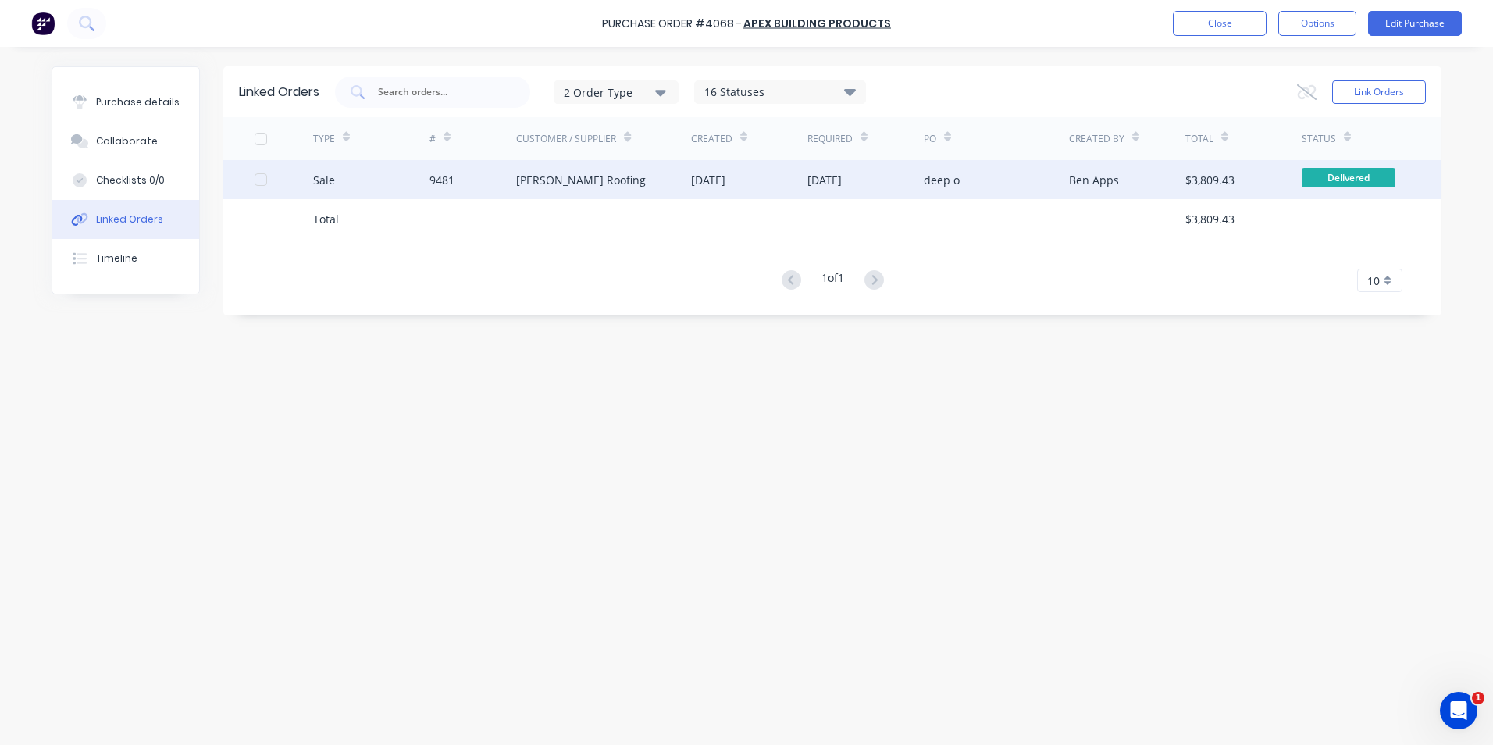
click at [597, 185] on div "[PERSON_NAME] Roofing" at bounding box center [581, 180] width 130 height 16
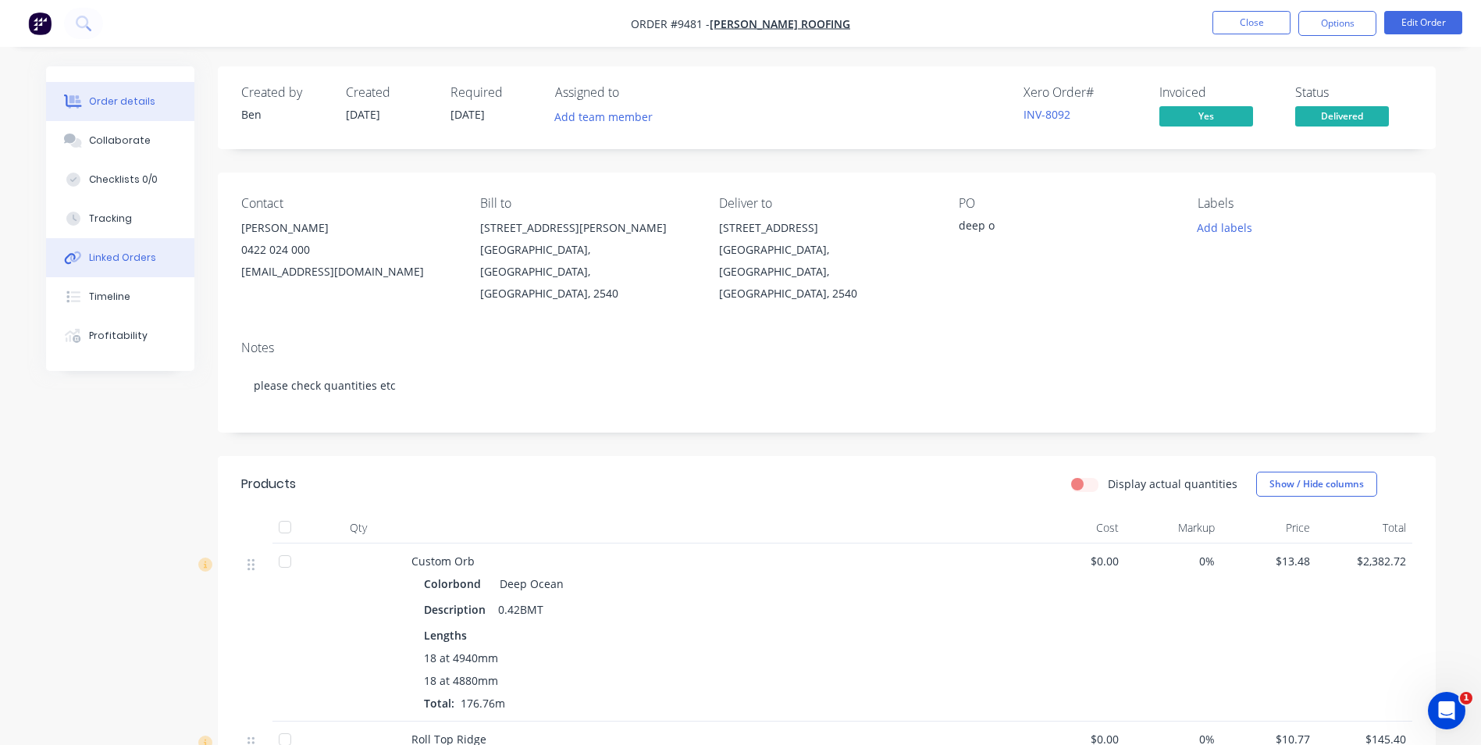
click at [144, 266] on button "Linked Orders" at bounding box center [120, 257] width 148 height 39
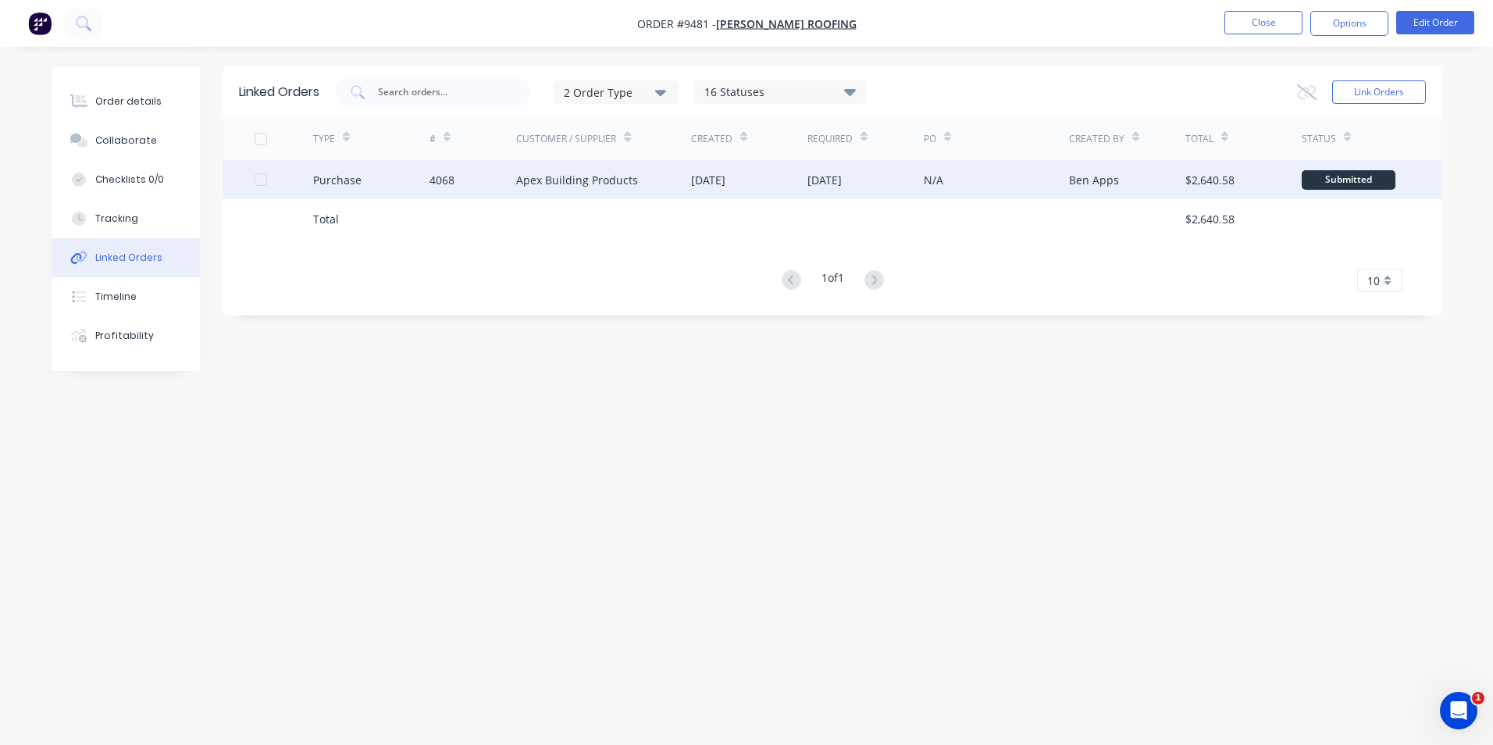
click at [365, 189] on div "Purchase" at bounding box center [371, 179] width 116 height 39
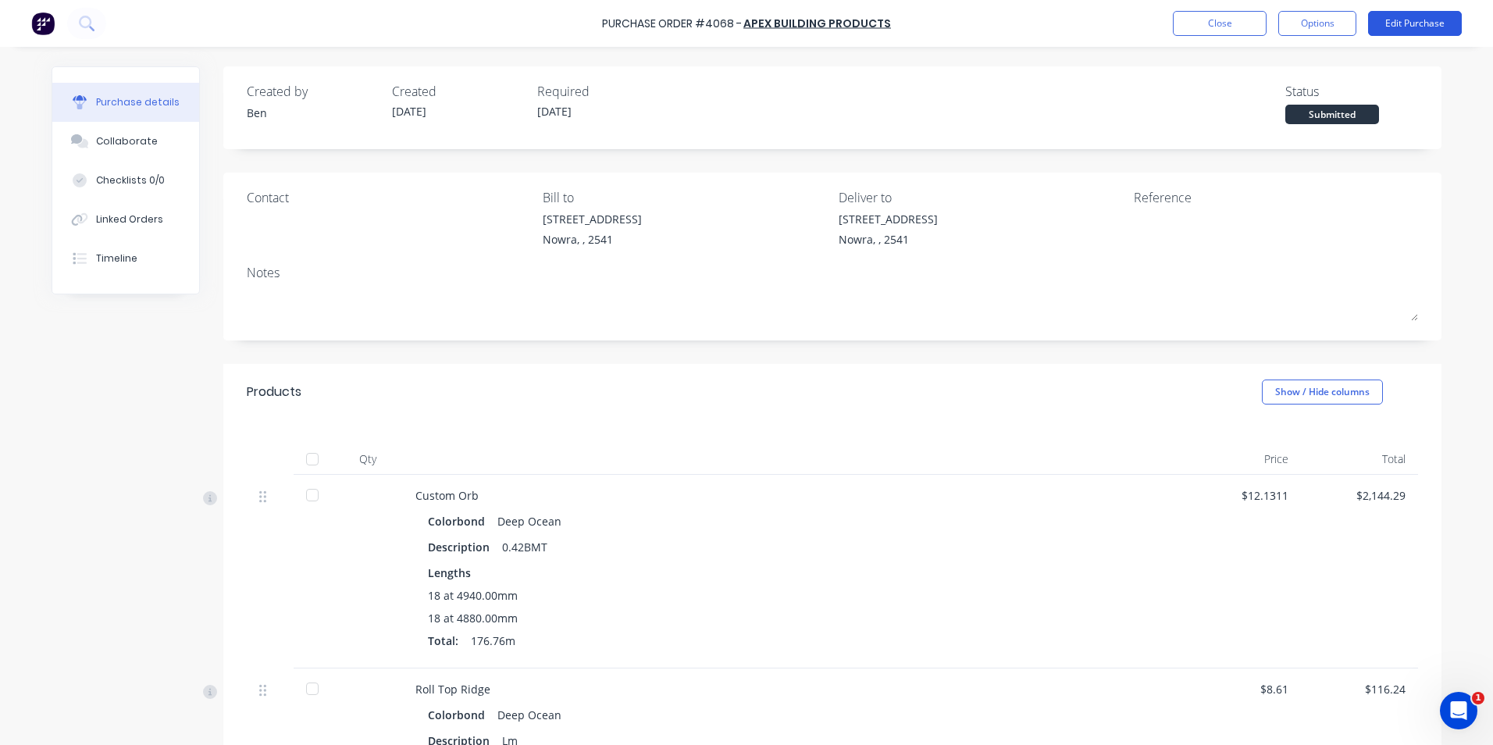
click at [1403, 23] on button "Edit Purchase" at bounding box center [1415, 23] width 94 height 25
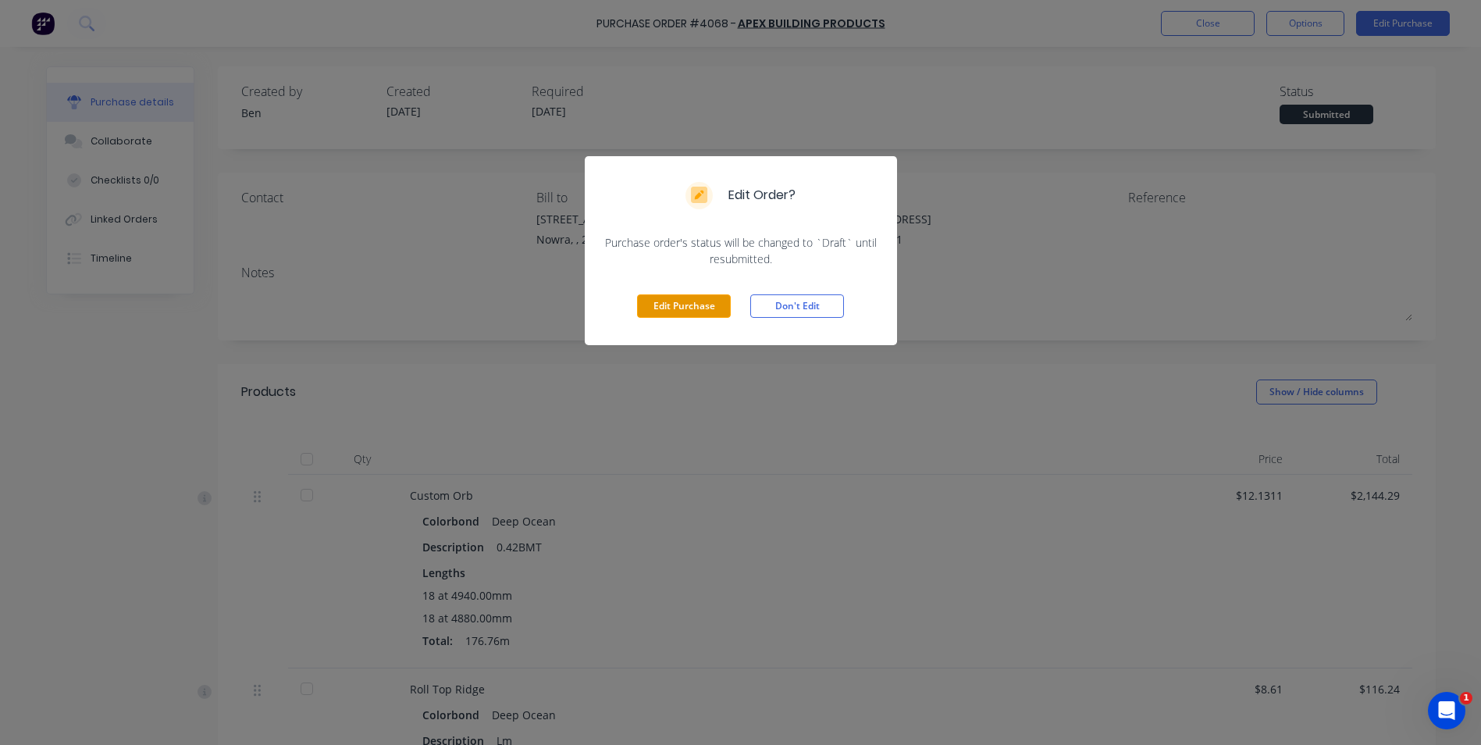
click at [721, 306] on button "Edit Purchase" at bounding box center [684, 305] width 94 height 23
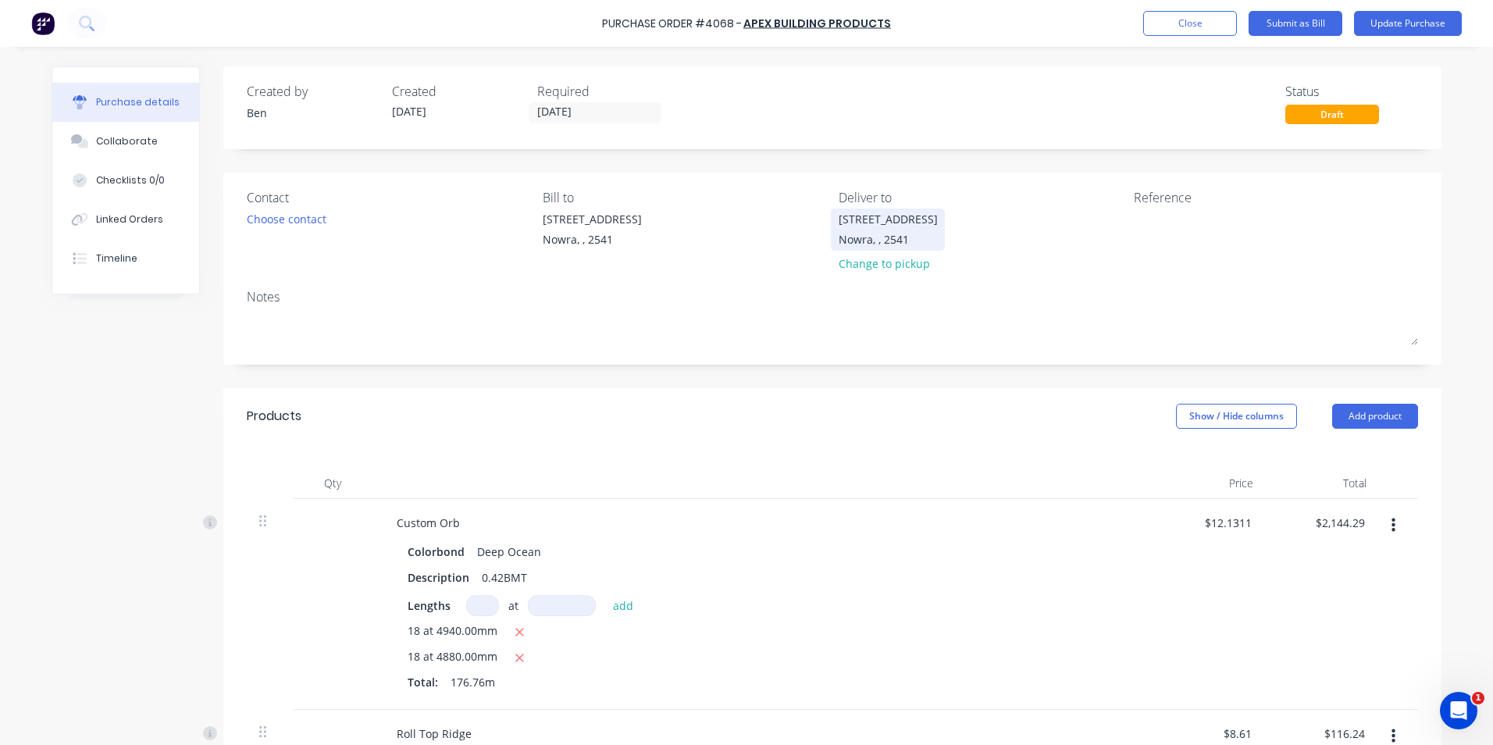
click at [882, 223] on div "[STREET_ADDRESS]" at bounding box center [888, 219] width 99 height 16
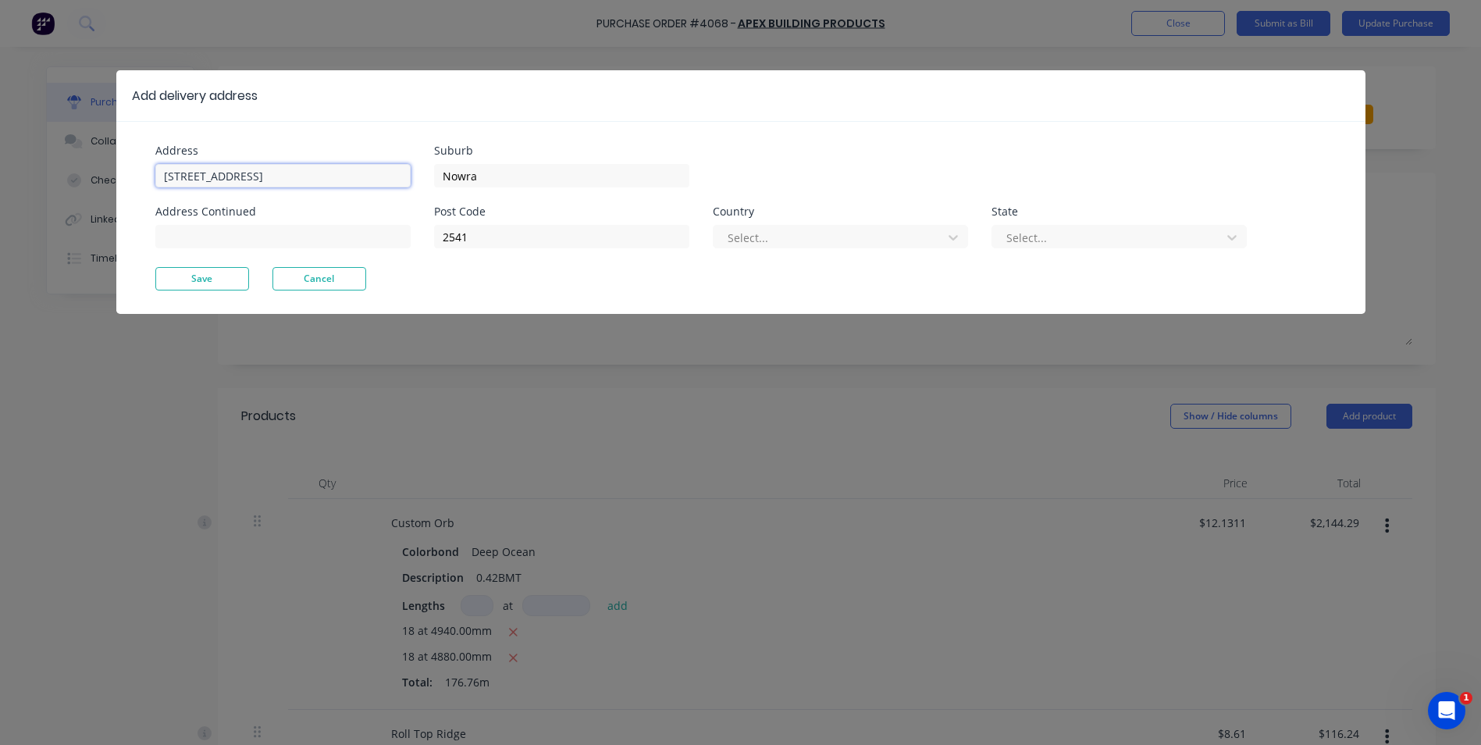
drag, startPoint x: 313, startPoint y: 166, endPoint x: 59, endPoint y: 180, distance: 254.2
click at [59, 180] on div "Add delivery address Address Unit 6/53 Albatross Road Address Continued Suburb …" at bounding box center [740, 372] width 1481 height 745
type input "5 duranbah dr"
type input "huskison"
drag, startPoint x: 481, startPoint y: 236, endPoint x: 365, endPoint y: 242, distance: 115.7
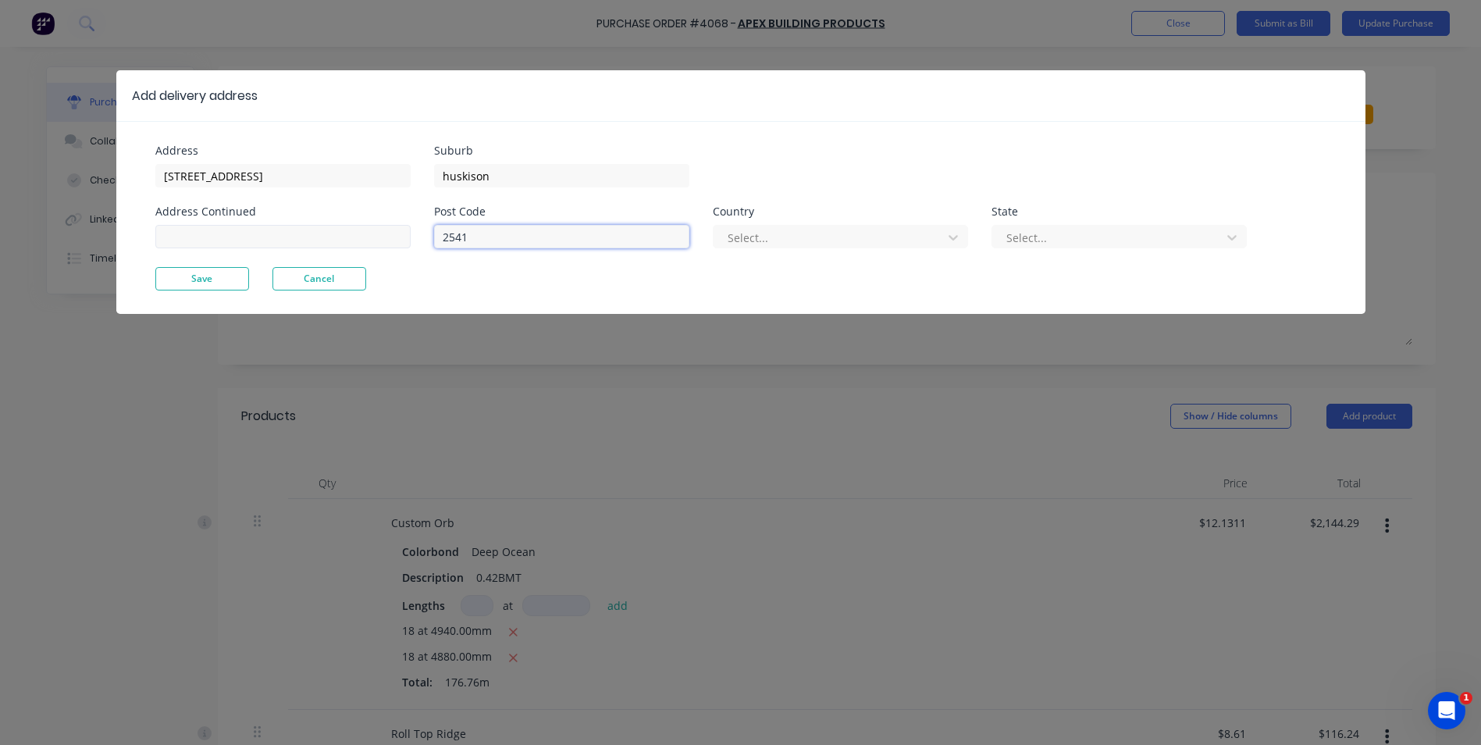
click at [365, 242] on div "Address 5 duranbah dr Address Continued Suburb huskison Post Code 2541 Country …" at bounding box center [448, 206] width 586 height 122
click at [773, 244] on div at bounding box center [830, 238] width 208 height 20
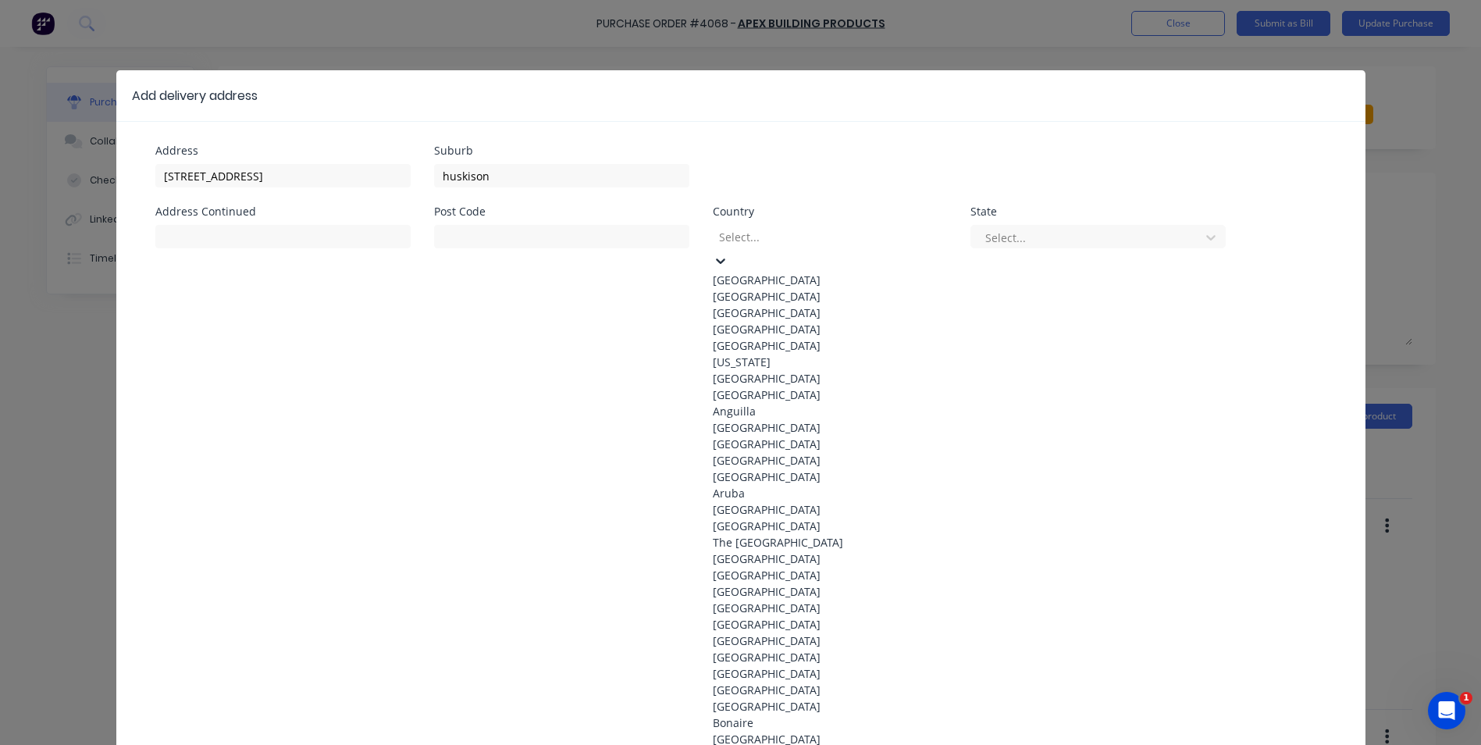
click at [778, 272] on div "Australia" at bounding box center [830, 280] width 234 height 16
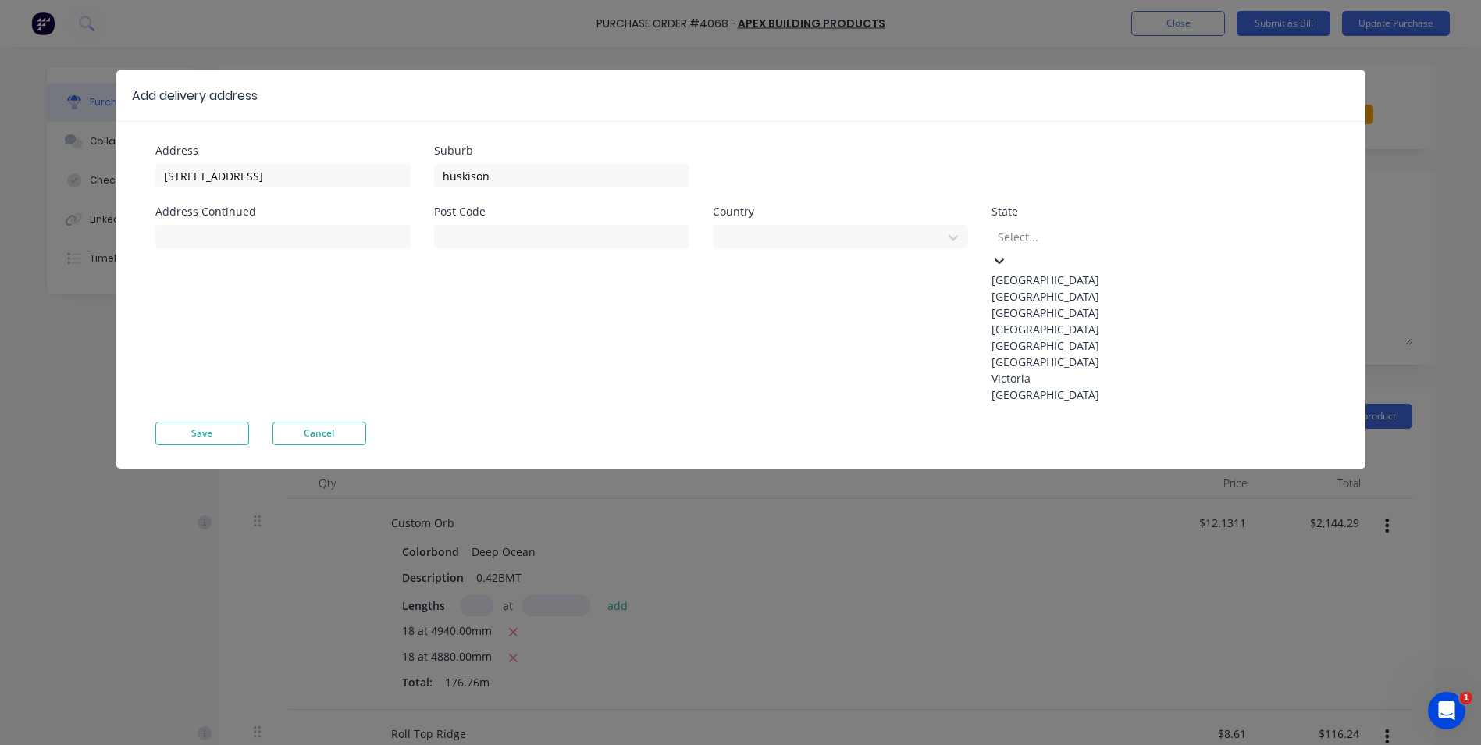
click at [1042, 237] on div at bounding box center [1108, 237] width 225 height 20
click at [1033, 291] on div "New South Wales" at bounding box center [1109, 296] width 234 height 16
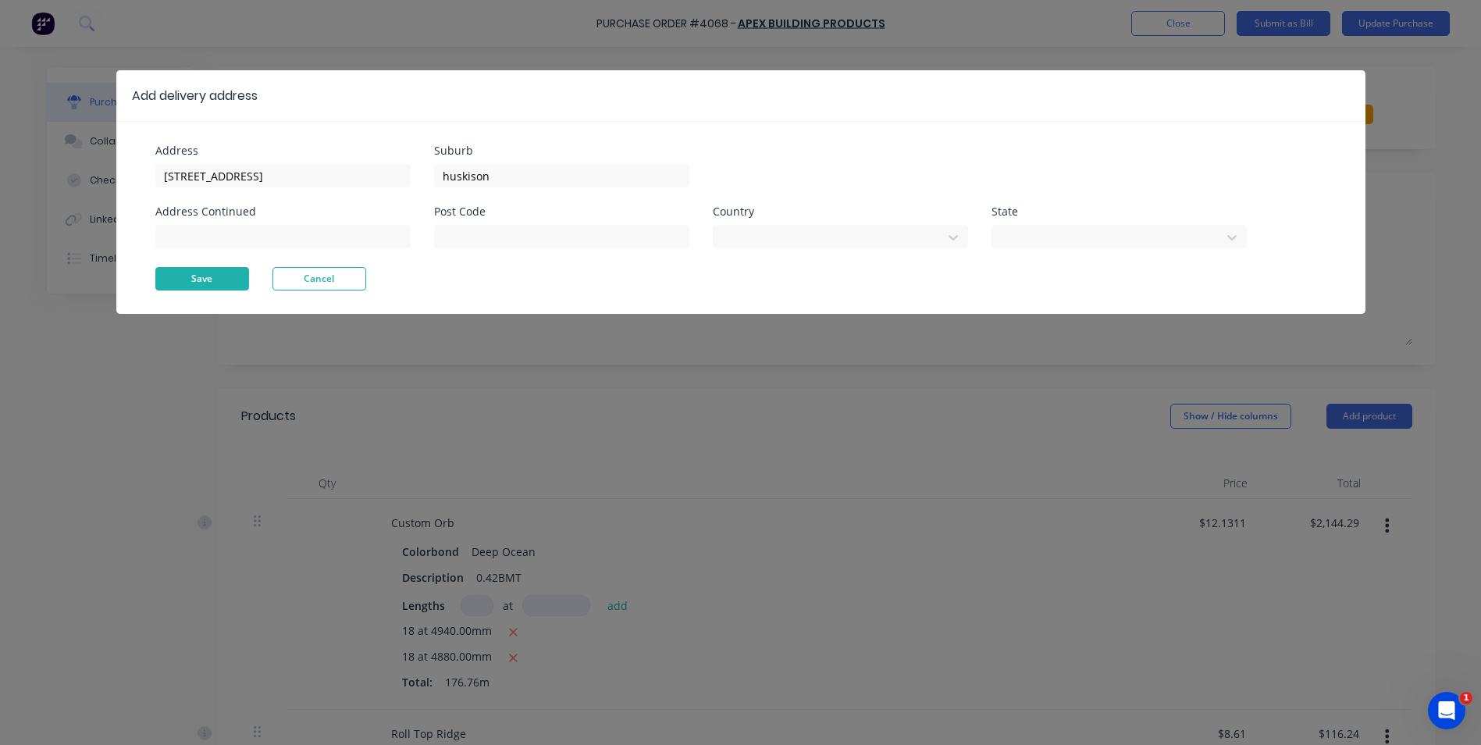
click at [177, 287] on button "Save" at bounding box center [202, 278] width 94 height 23
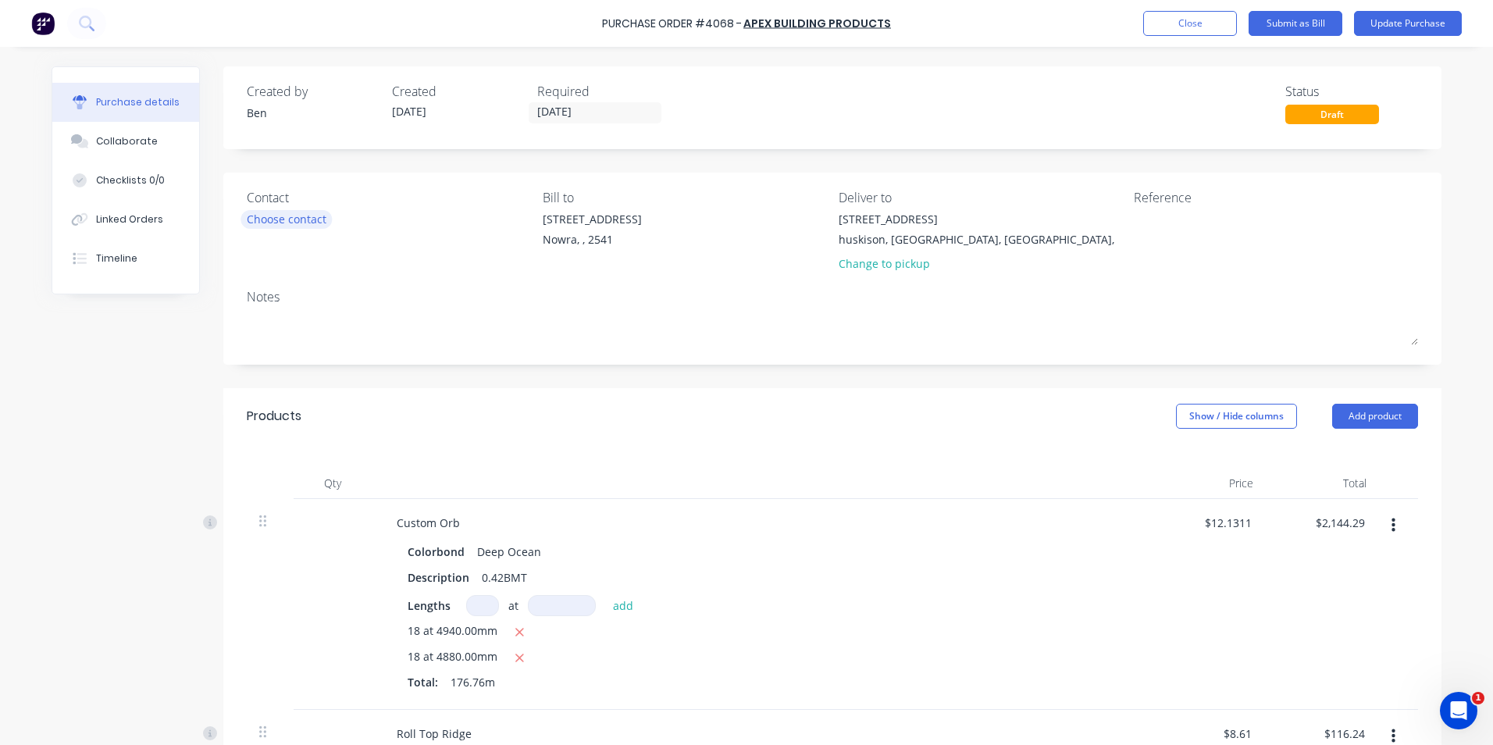
click at [259, 226] on div "Choose contact" at bounding box center [287, 219] width 80 height 16
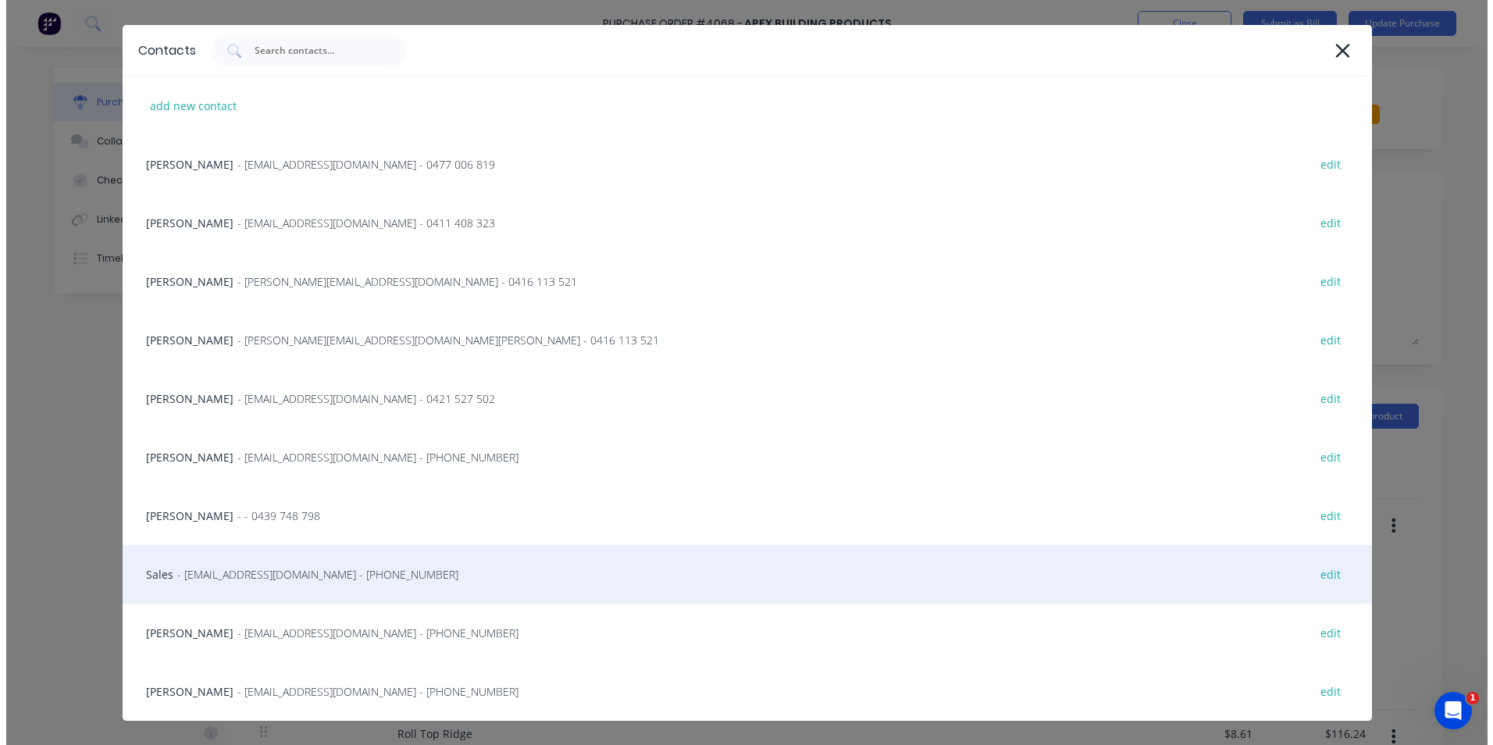
scroll to position [91, 0]
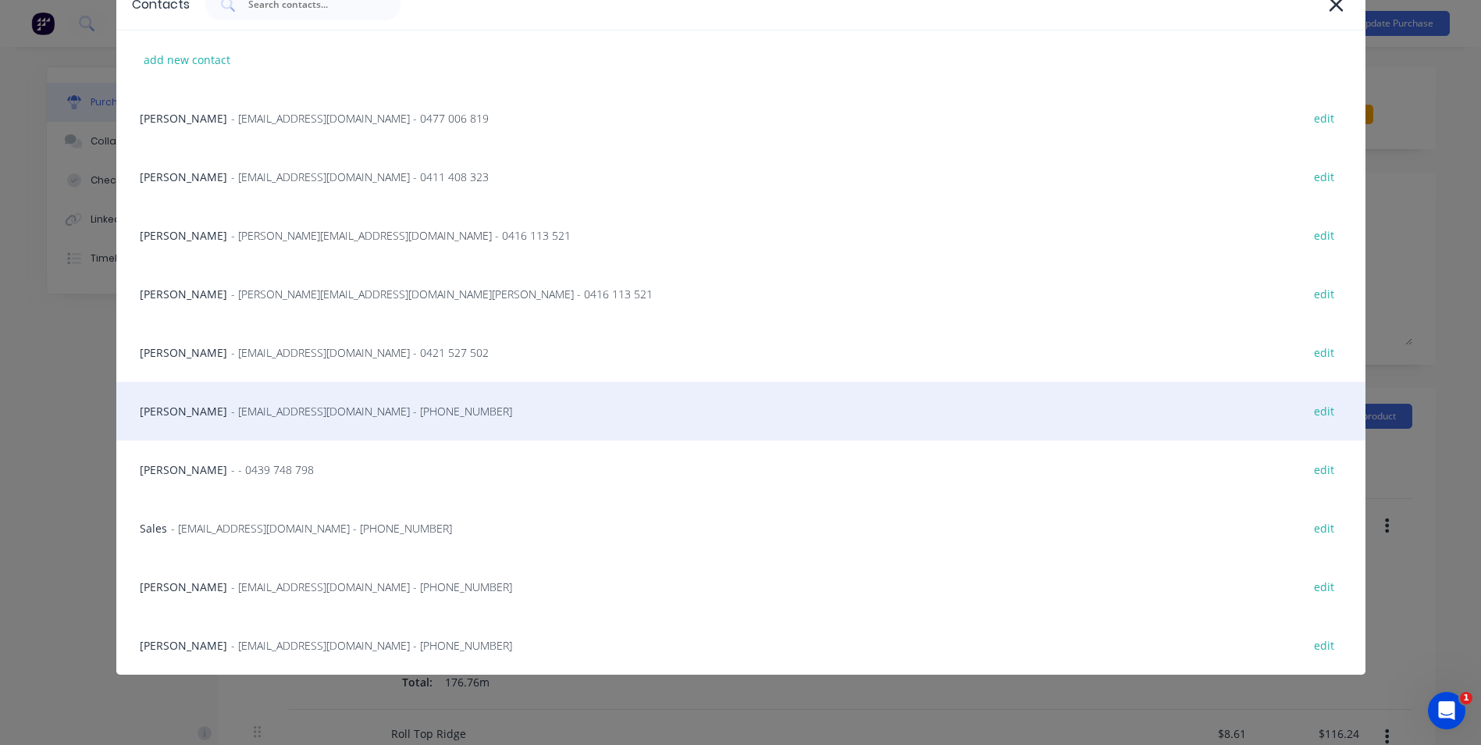
click at [232, 416] on span "- info@SCRS.net.au - (02) 4411 1090" at bounding box center [371, 411] width 281 height 16
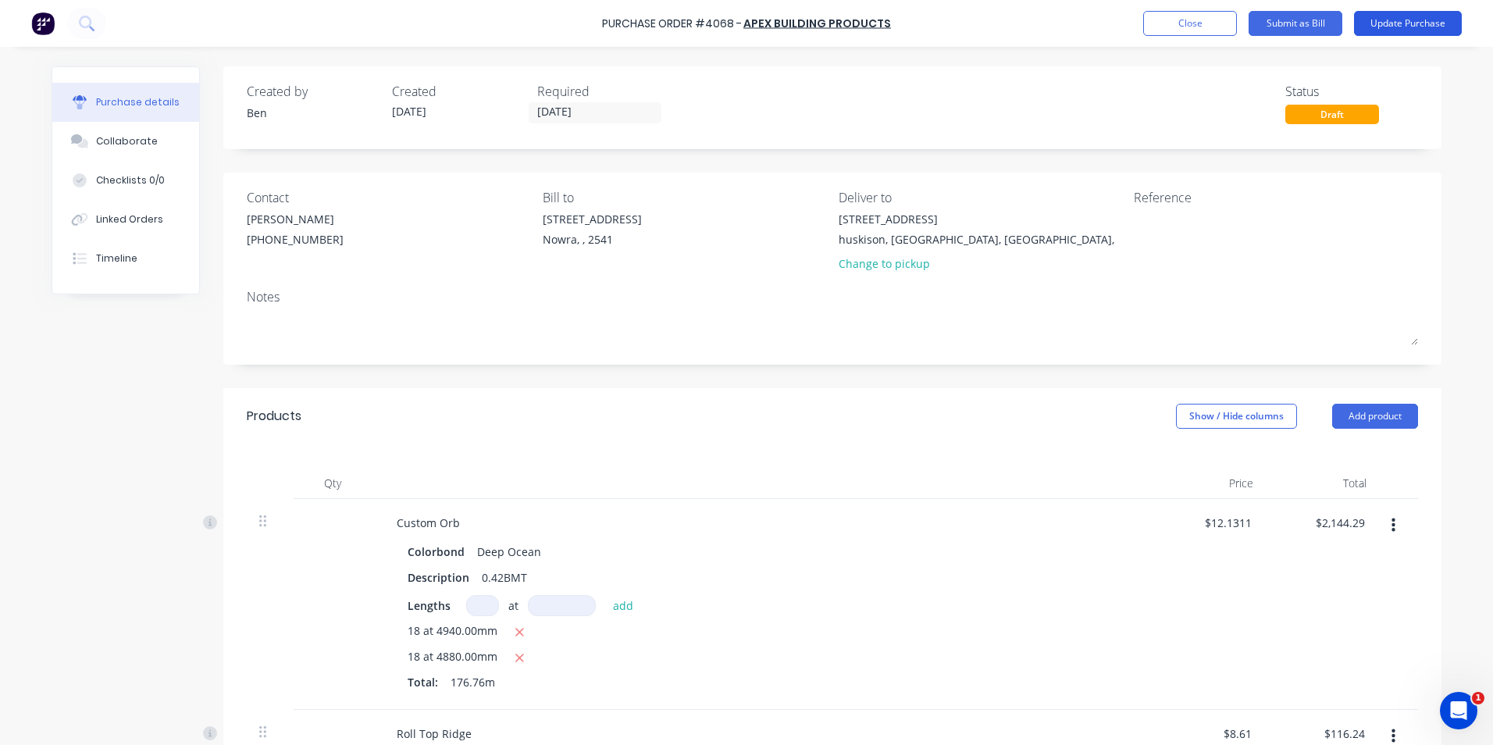
click at [1403, 23] on button "Update Purchase" at bounding box center [1408, 23] width 108 height 25
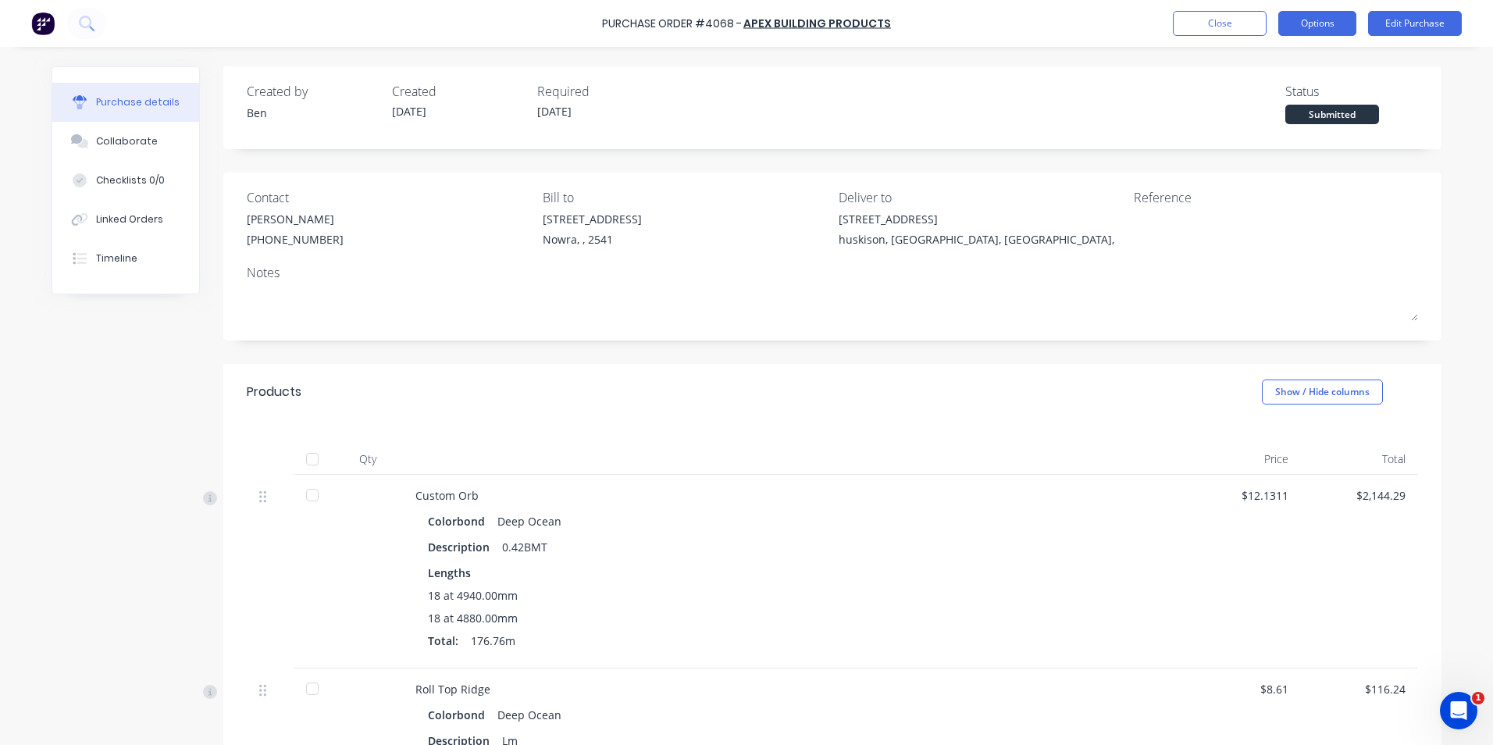
click at [1316, 24] on button "Options" at bounding box center [1317, 23] width 78 height 25
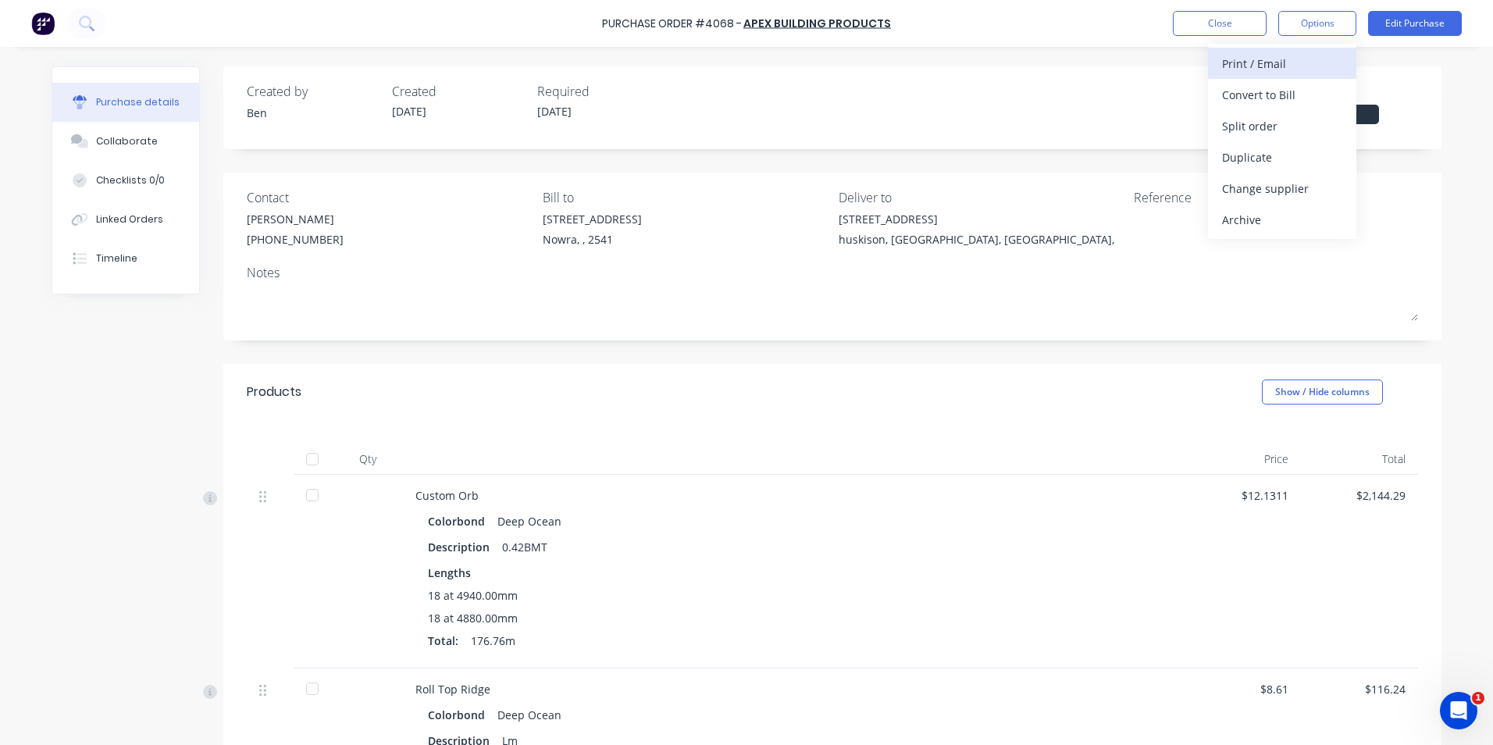
click at [1309, 60] on div "Print / Email" at bounding box center [1282, 63] width 120 height 23
click at [1281, 101] on div "With pricing" at bounding box center [1282, 95] width 120 height 23
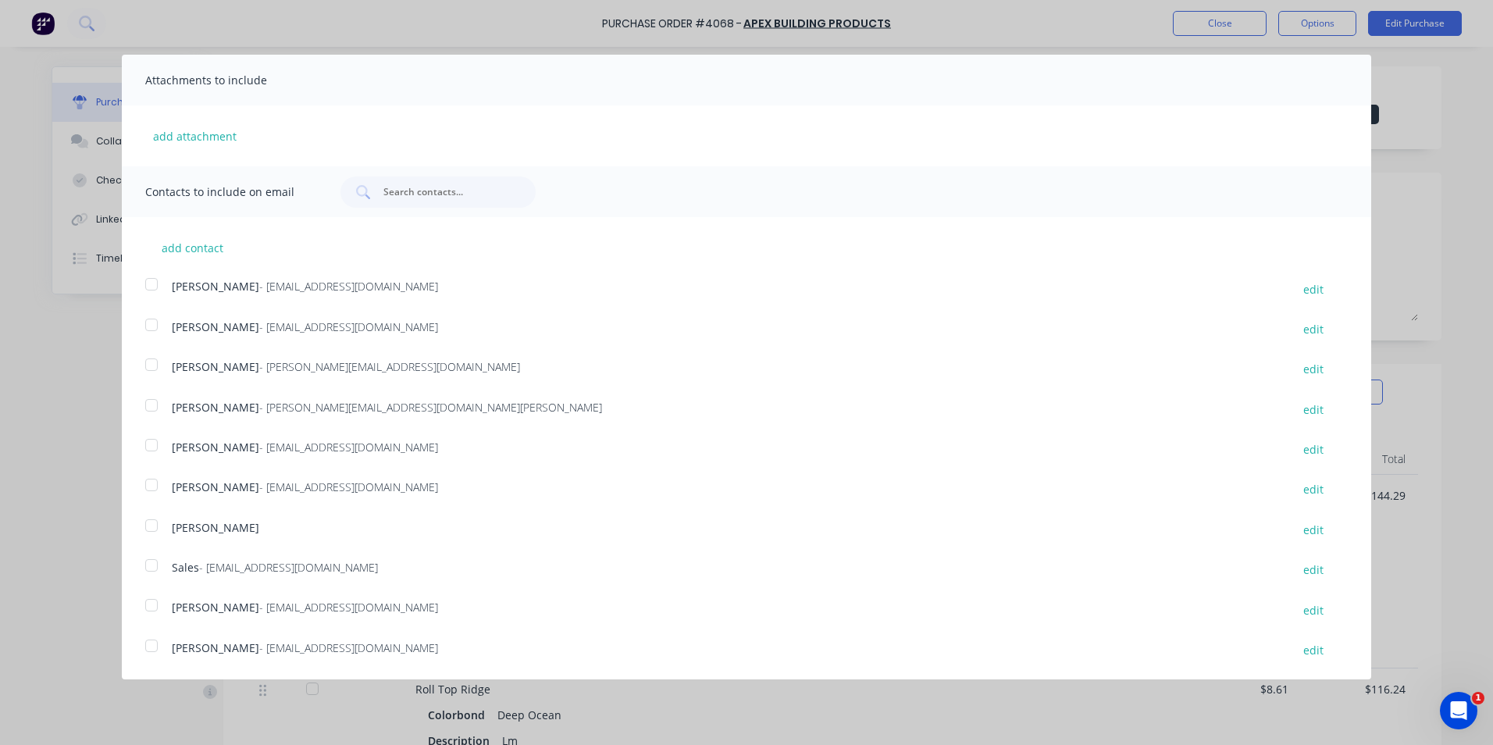
click at [155, 572] on div at bounding box center [151, 565] width 31 height 31
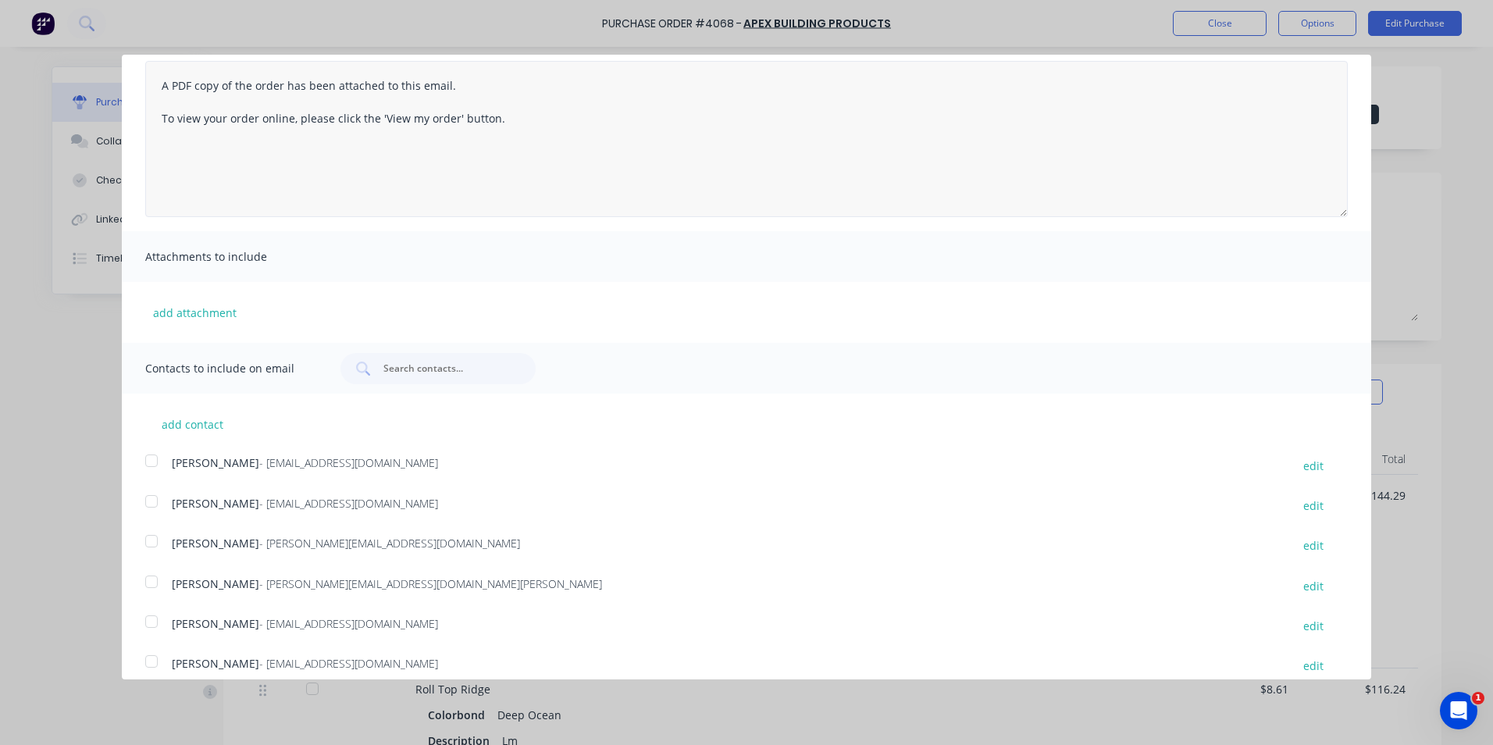
scroll to position [0, 0]
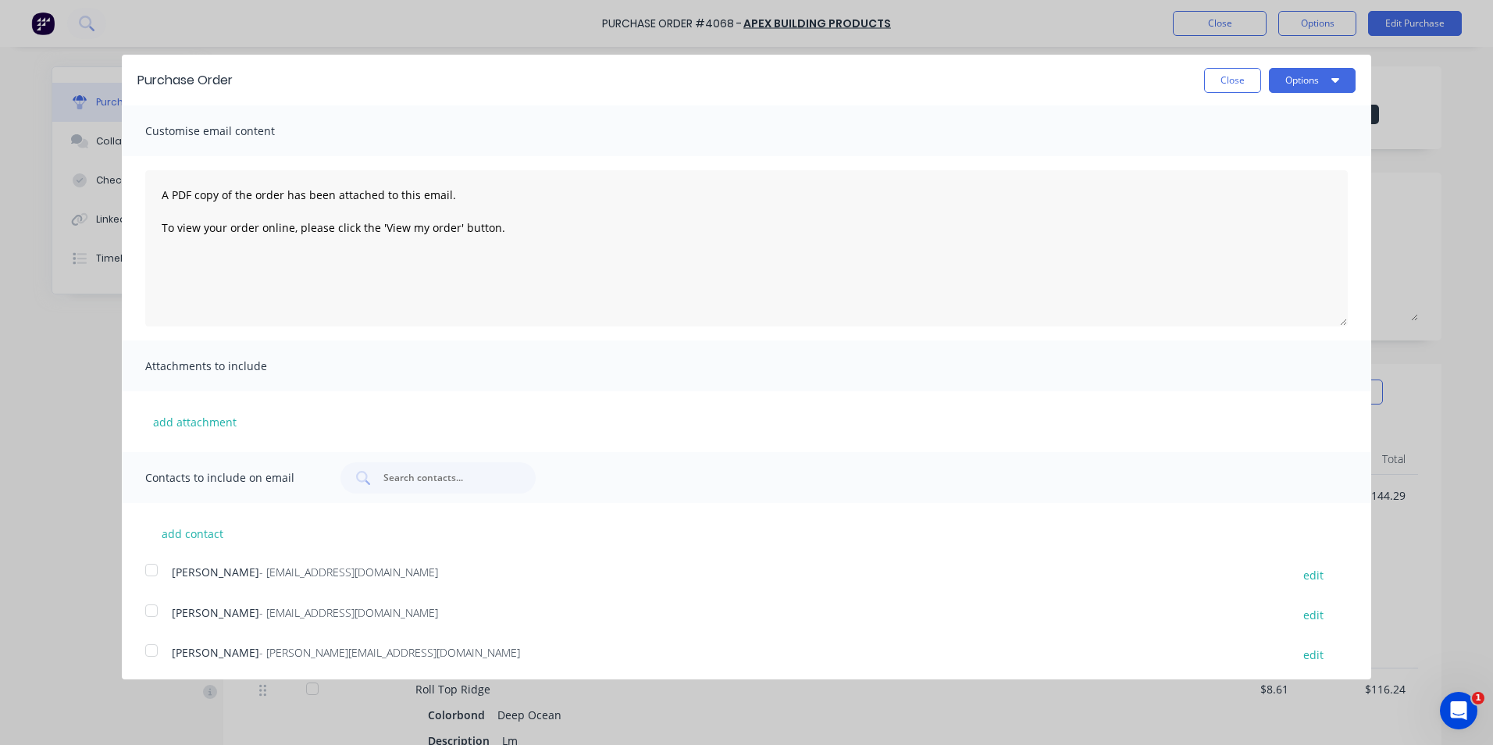
click at [1304, 93] on div "Purchase Order Close Options" at bounding box center [746, 80] width 1249 height 51
click at [1285, 80] on button "Options" at bounding box center [1312, 80] width 87 height 25
click at [1271, 144] on div "Email" at bounding box center [1281, 151] width 120 height 23
click at [1242, 76] on button "Close" at bounding box center [1232, 80] width 57 height 25
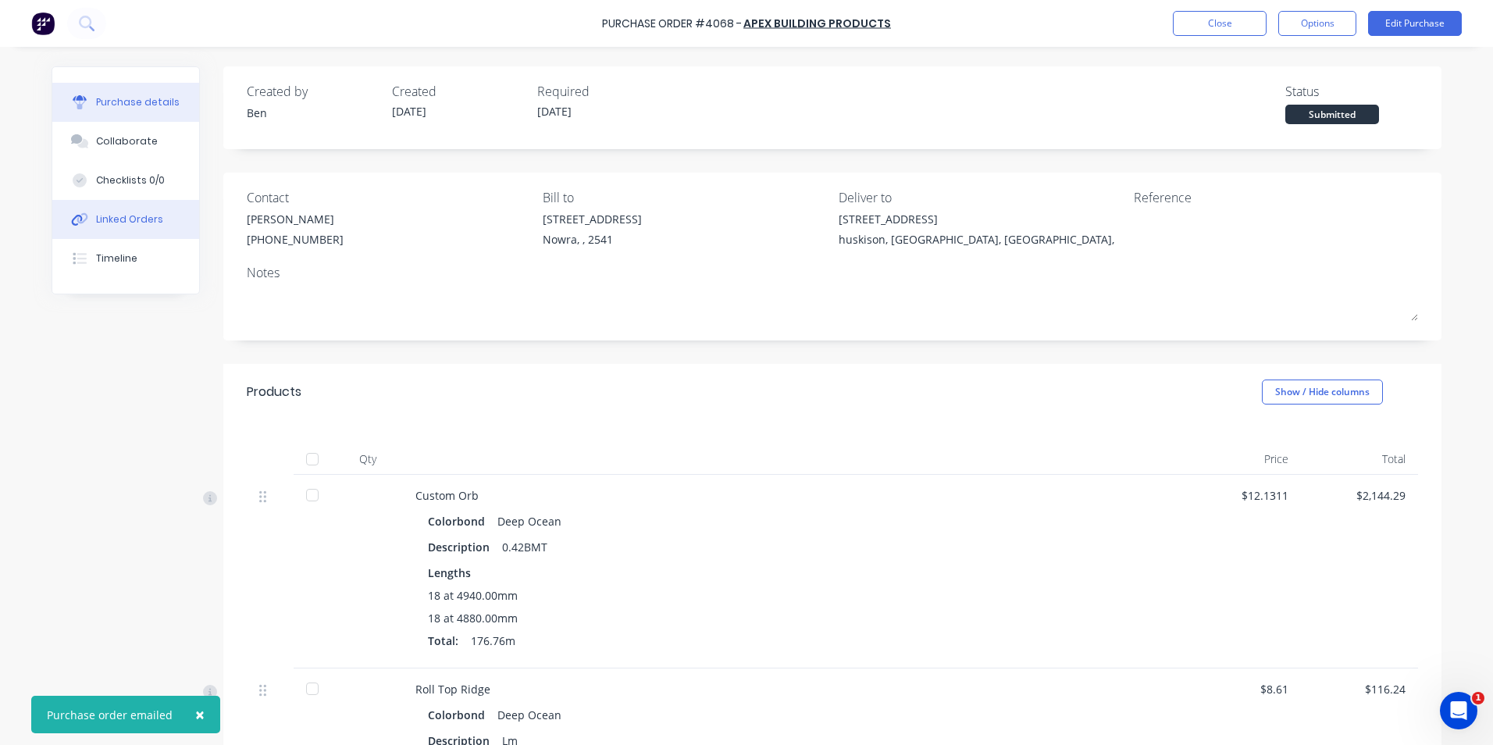
click at [153, 221] on button "Linked Orders" at bounding box center [125, 219] width 147 height 39
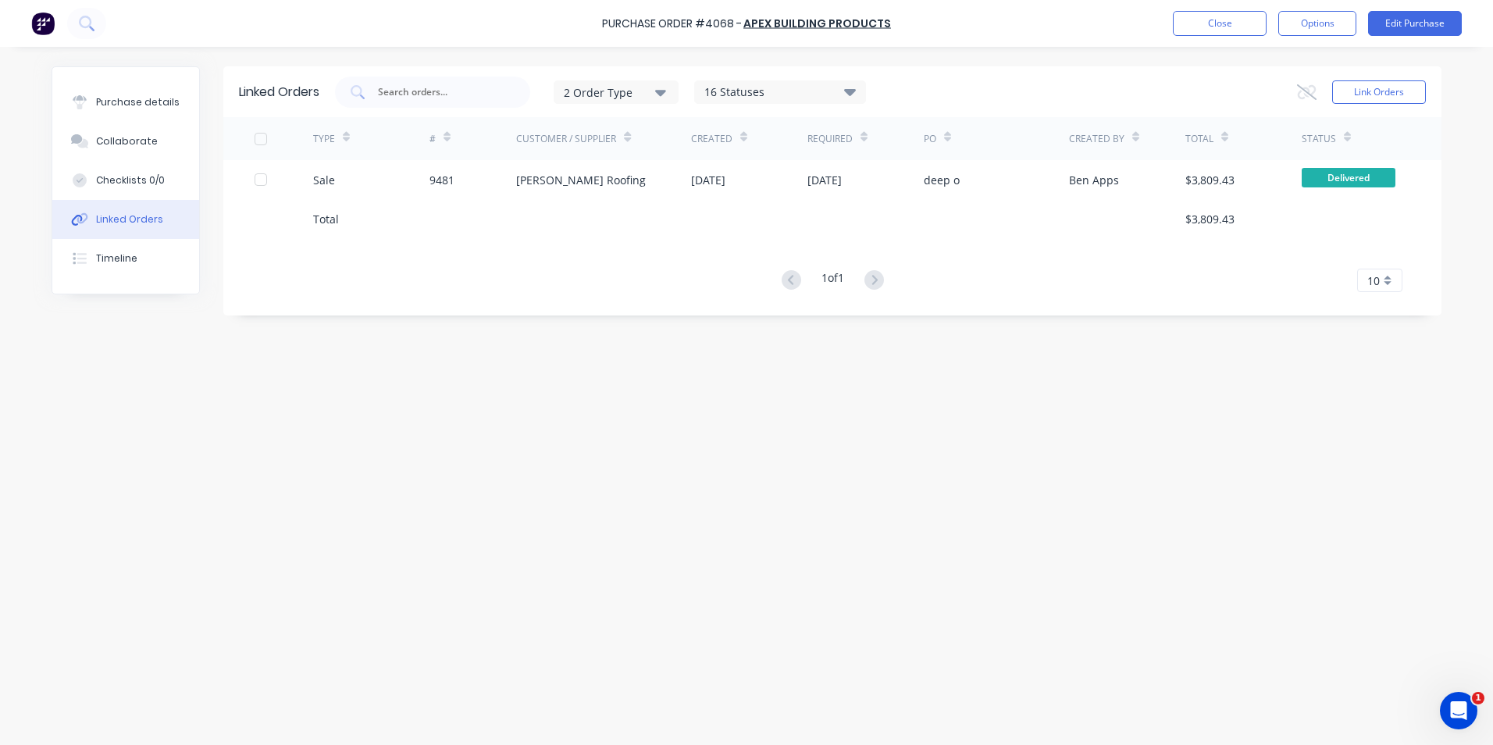
click at [40, 33] on img at bounding box center [42, 23] width 23 height 23
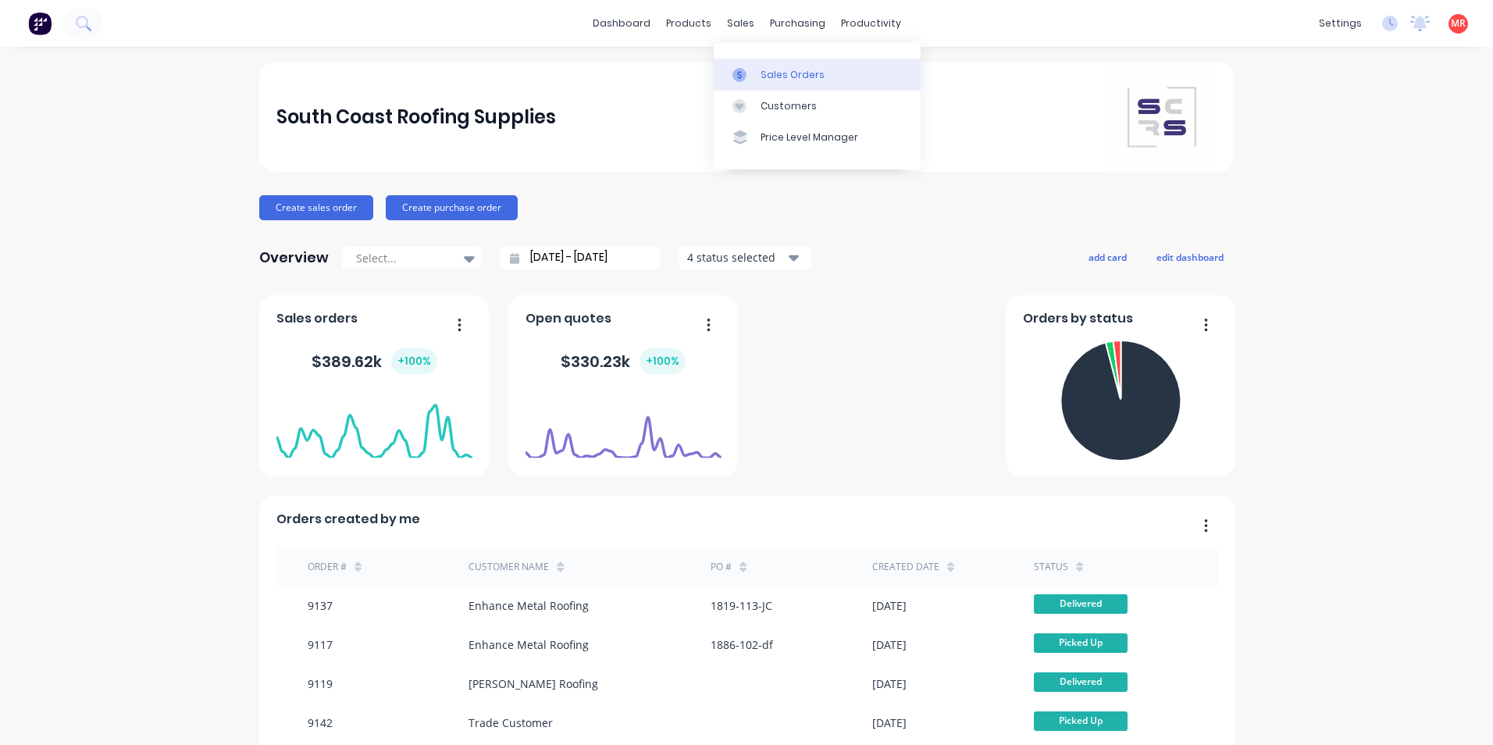
click at [739, 69] on icon at bounding box center [739, 75] width 14 height 14
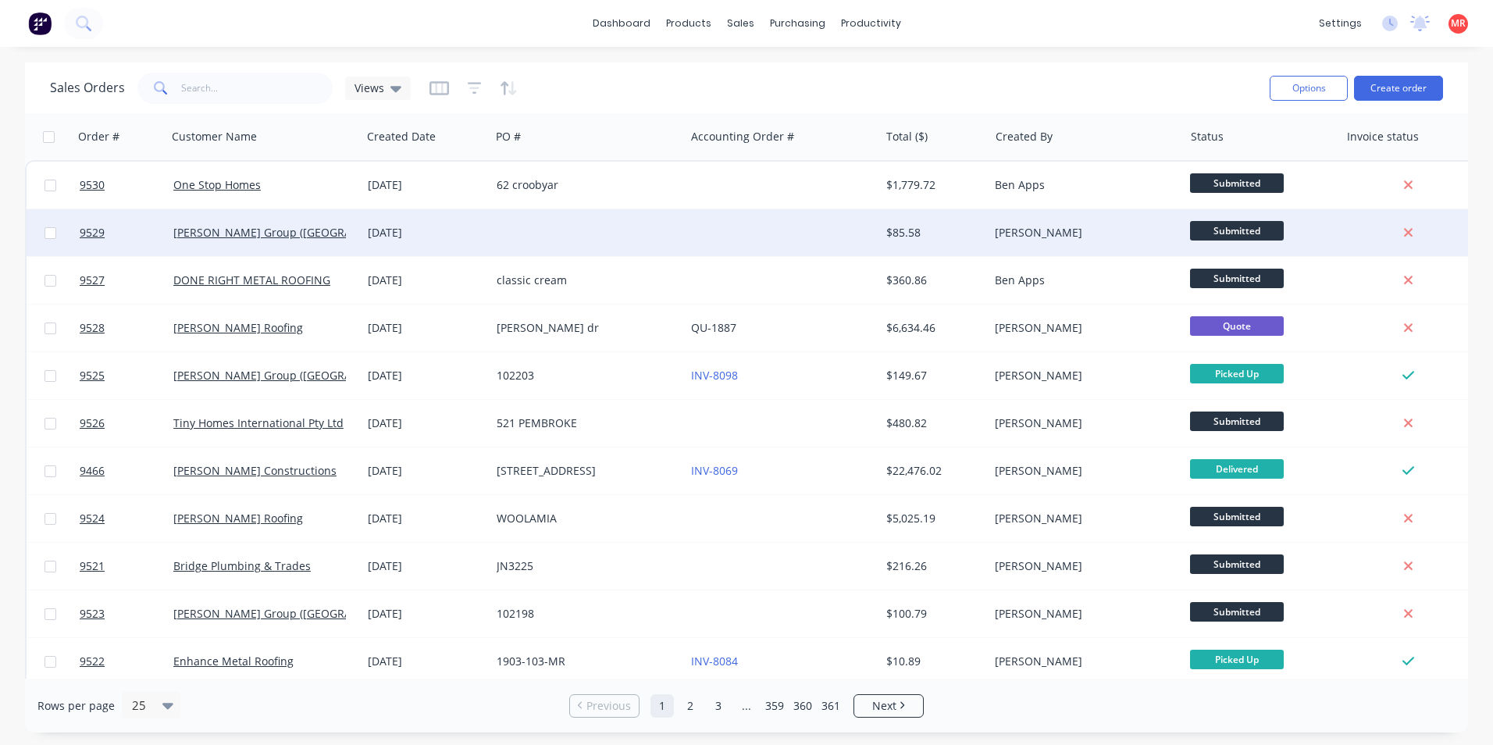
click at [627, 227] on div at bounding box center [587, 232] width 194 height 47
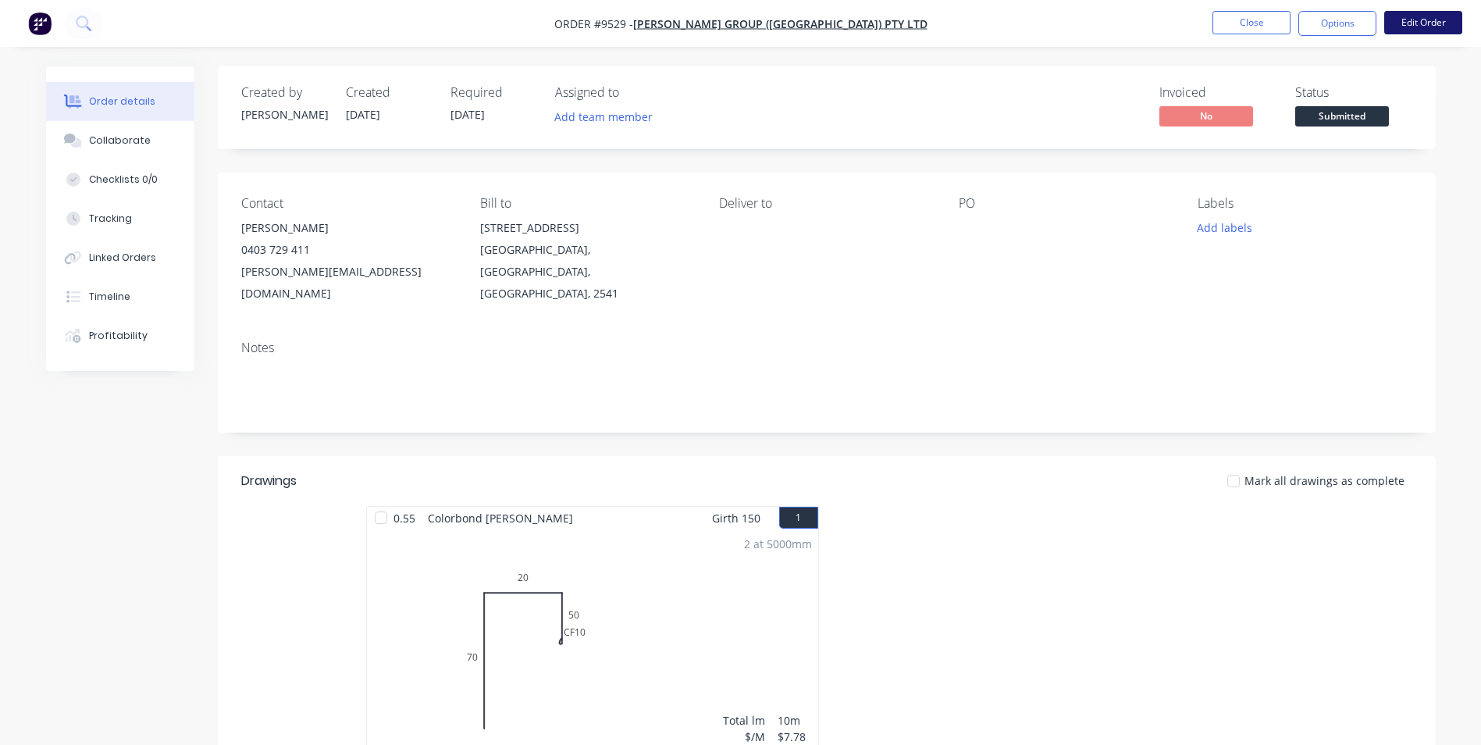
click at [1402, 23] on button "Edit Order" at bounding box center [1423, 22] width 78 height 23
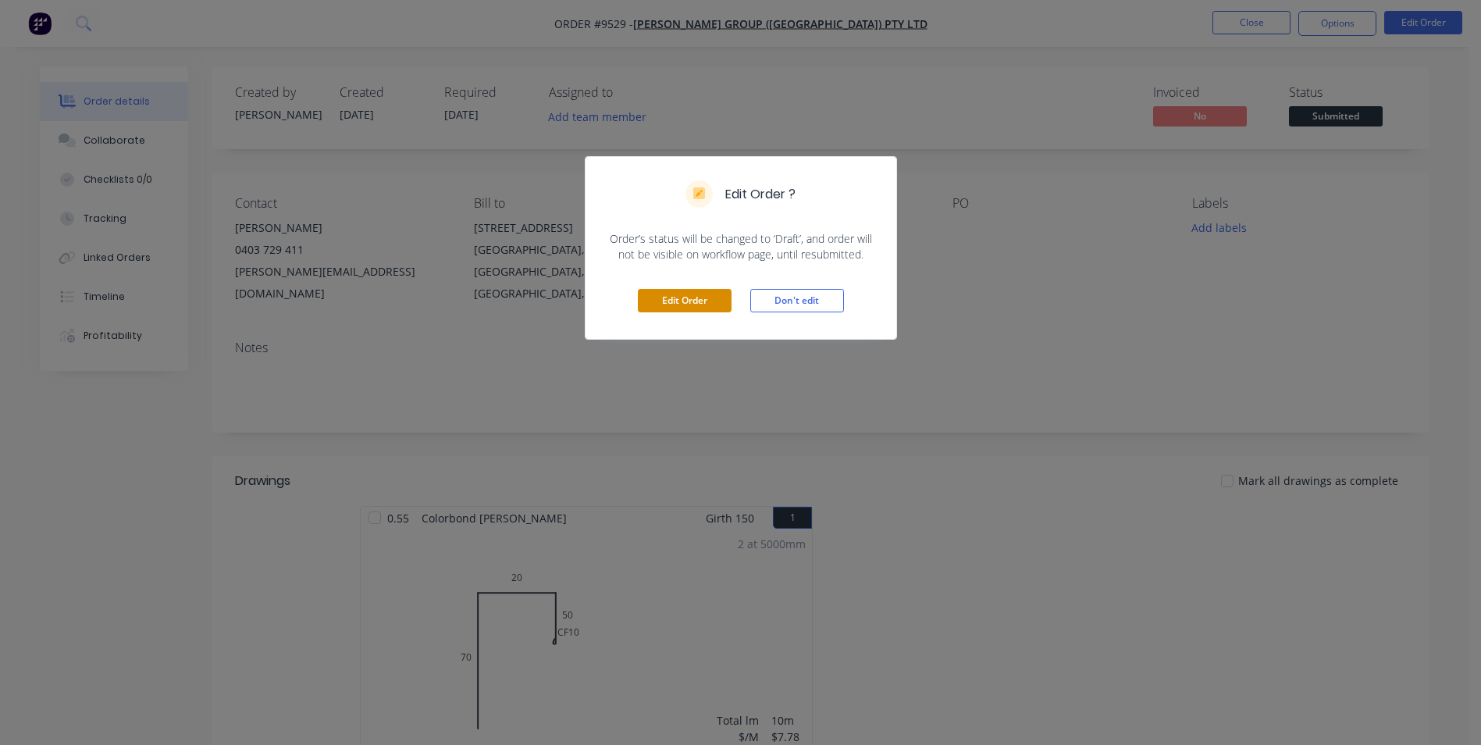
click at [688, 302] on button "Edit Order" at bounding box center [685, 300] width 94 height 23
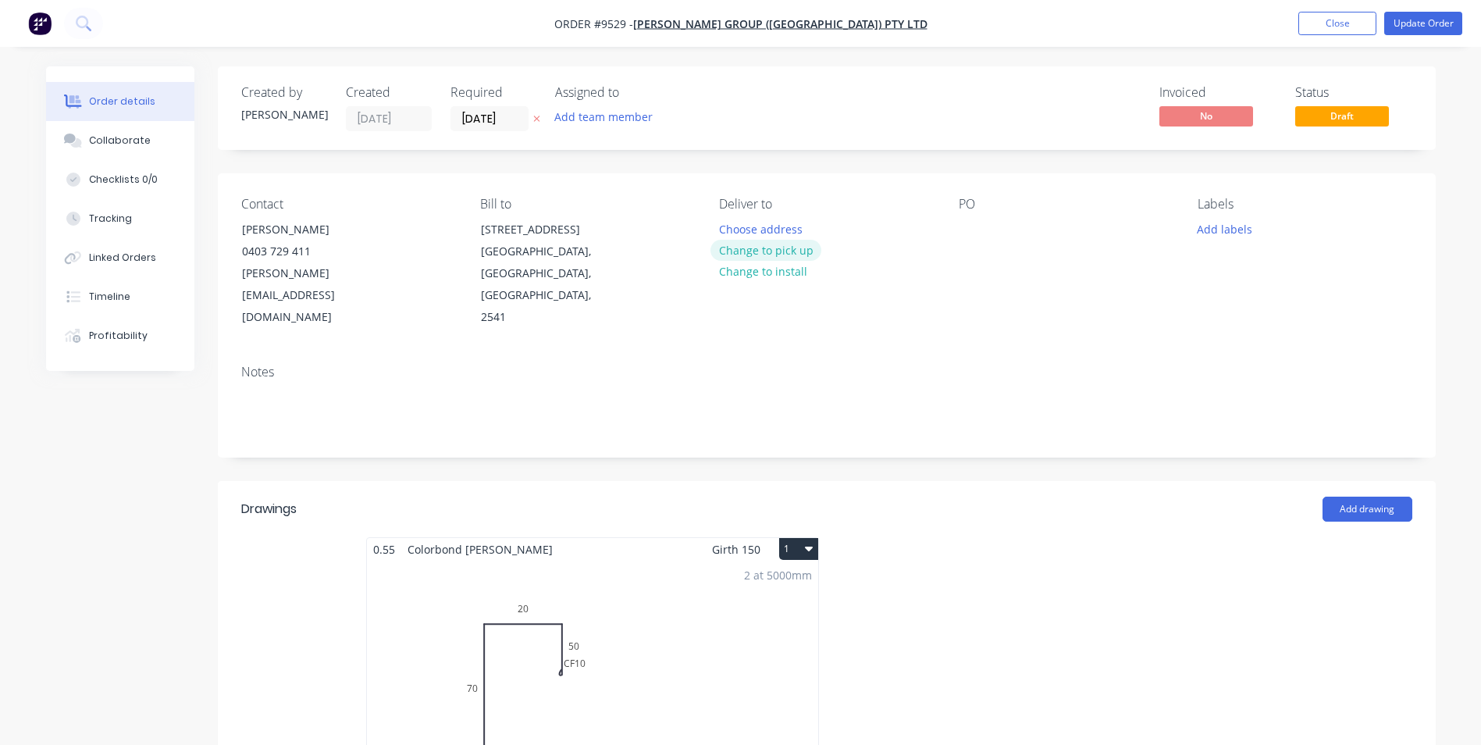
click at [770, 243] on button "Change to pick up" at bounding box center [766, 250] width 111 height 21
click at [968, 235] on div at bounding box center [971, 229] width 25 height 23
click at [1383, 26] on ul "Add product Close Update Order" at bounding box center [1380, 23] width 201 height 23
click at [1388, 23] on button "Update Order" at bounding box center [1423, 23] width 78 height 23
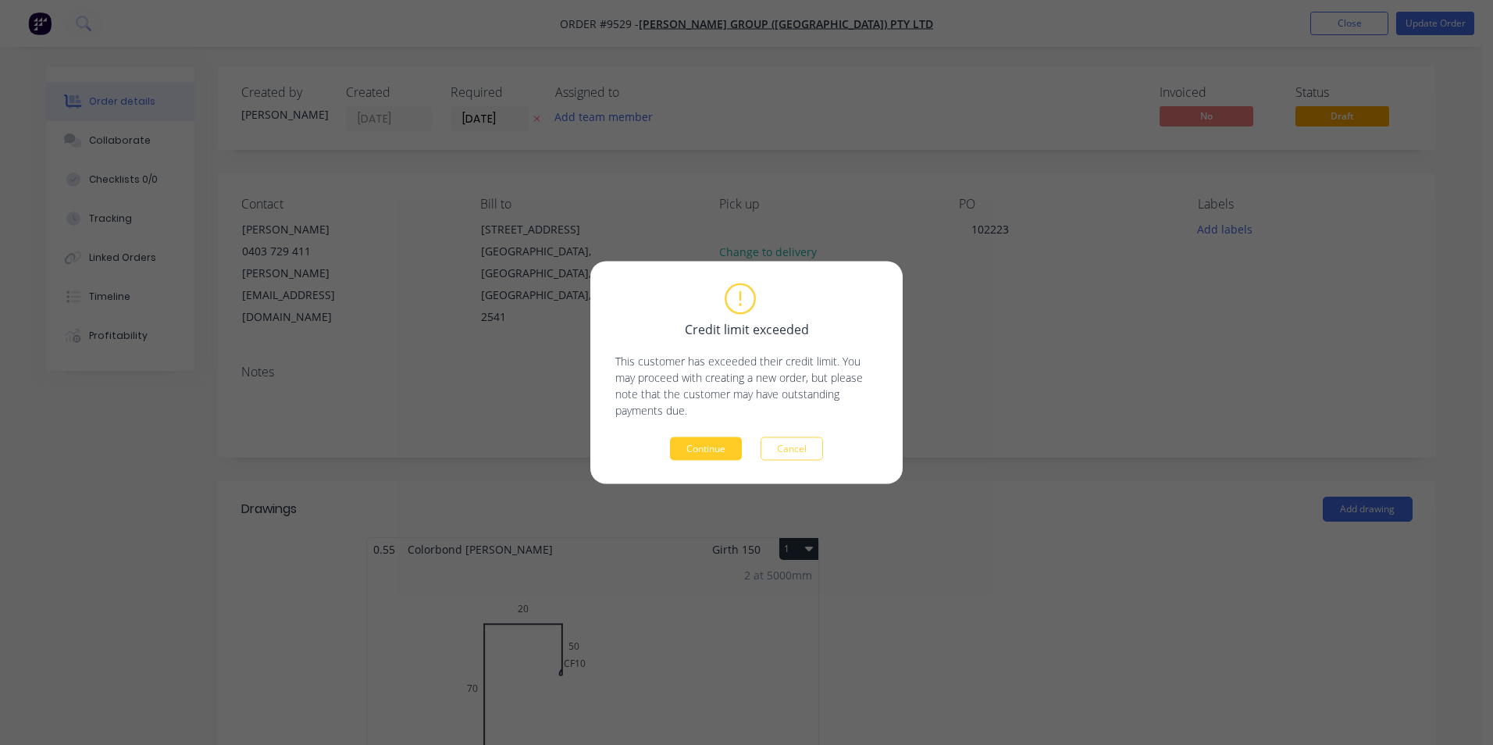
click at [707, 447] on button "Continue" at bounding box center [706, 448] width 72 height 23
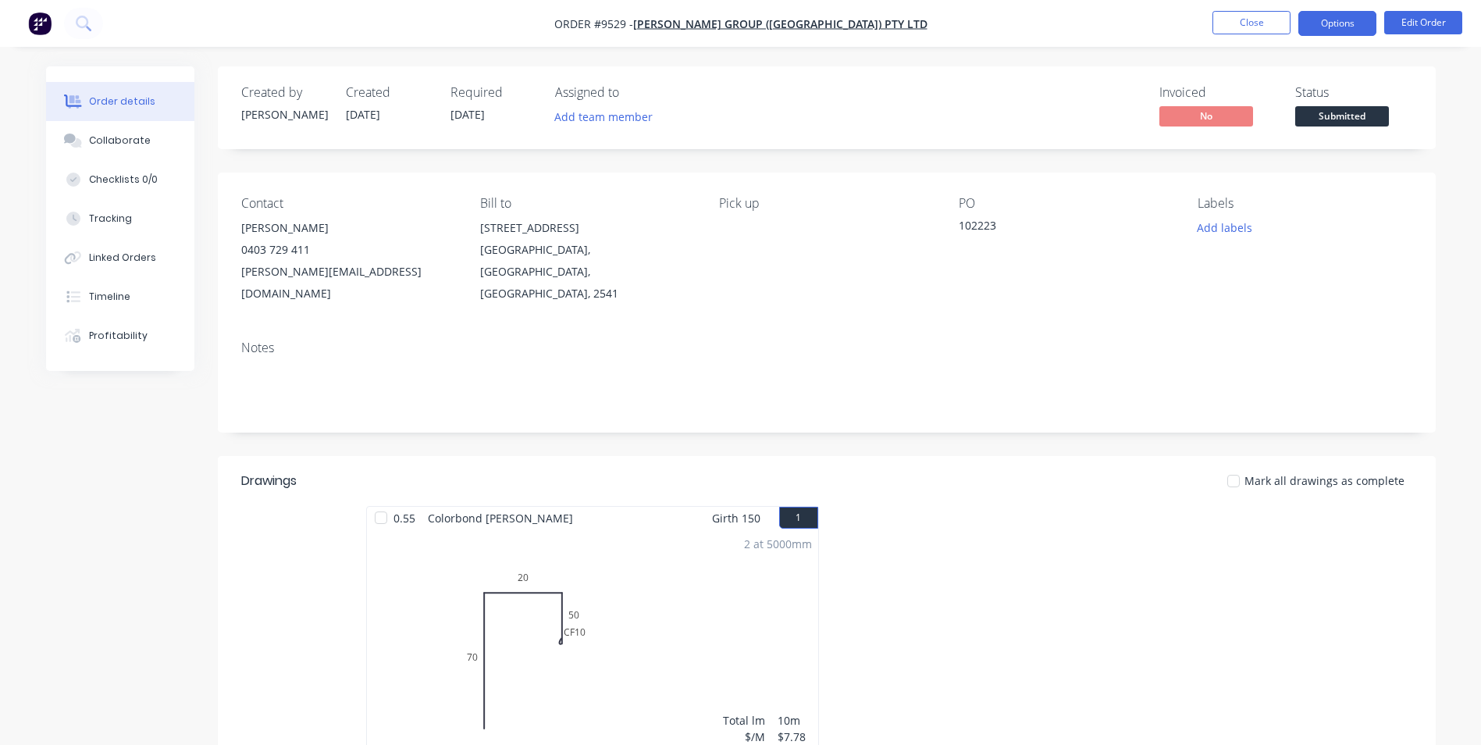
click at [1333, 24] on button "Options" at bounding box center [1338, 23] width 78 height 25
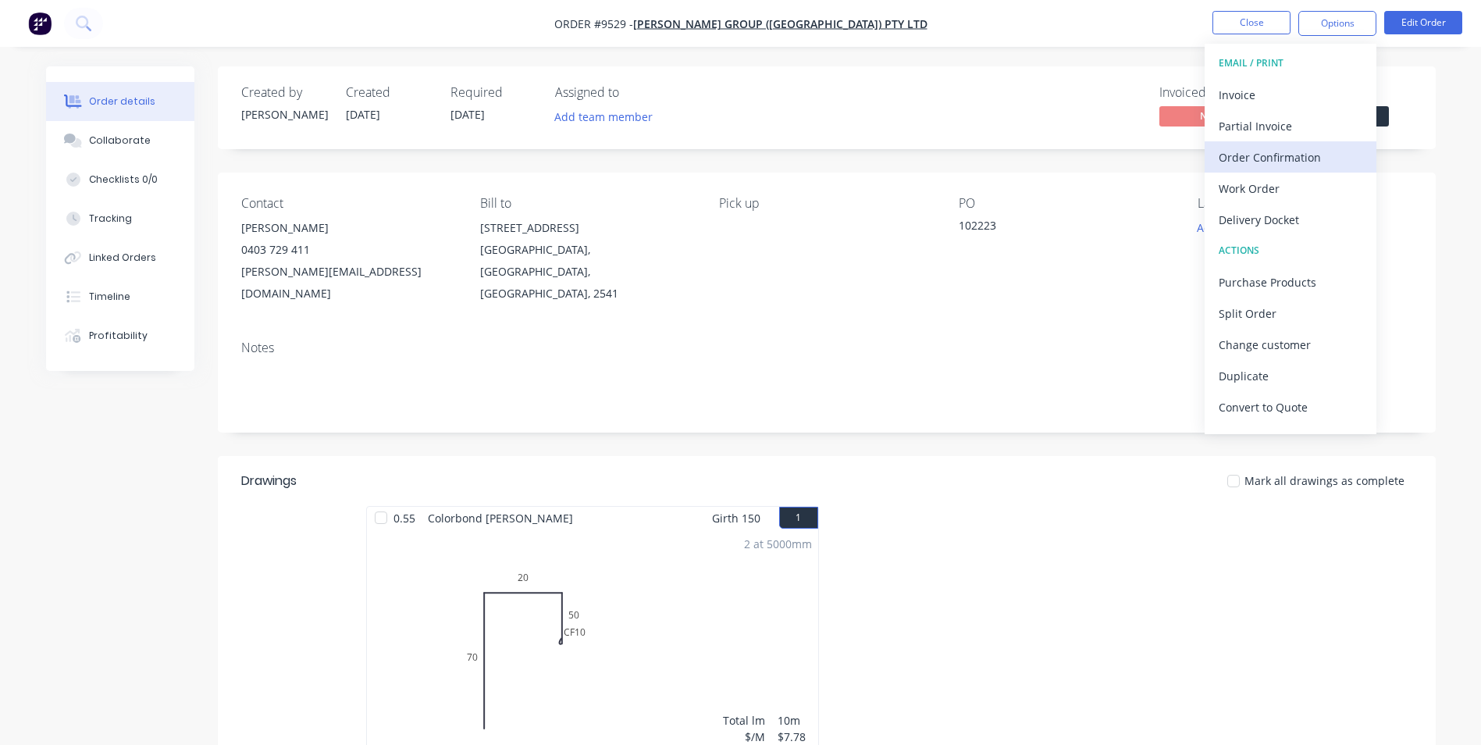
click at [1289, 165] on div "Order Confirmation" at bounding box center [1291, 157] width 144 height 23
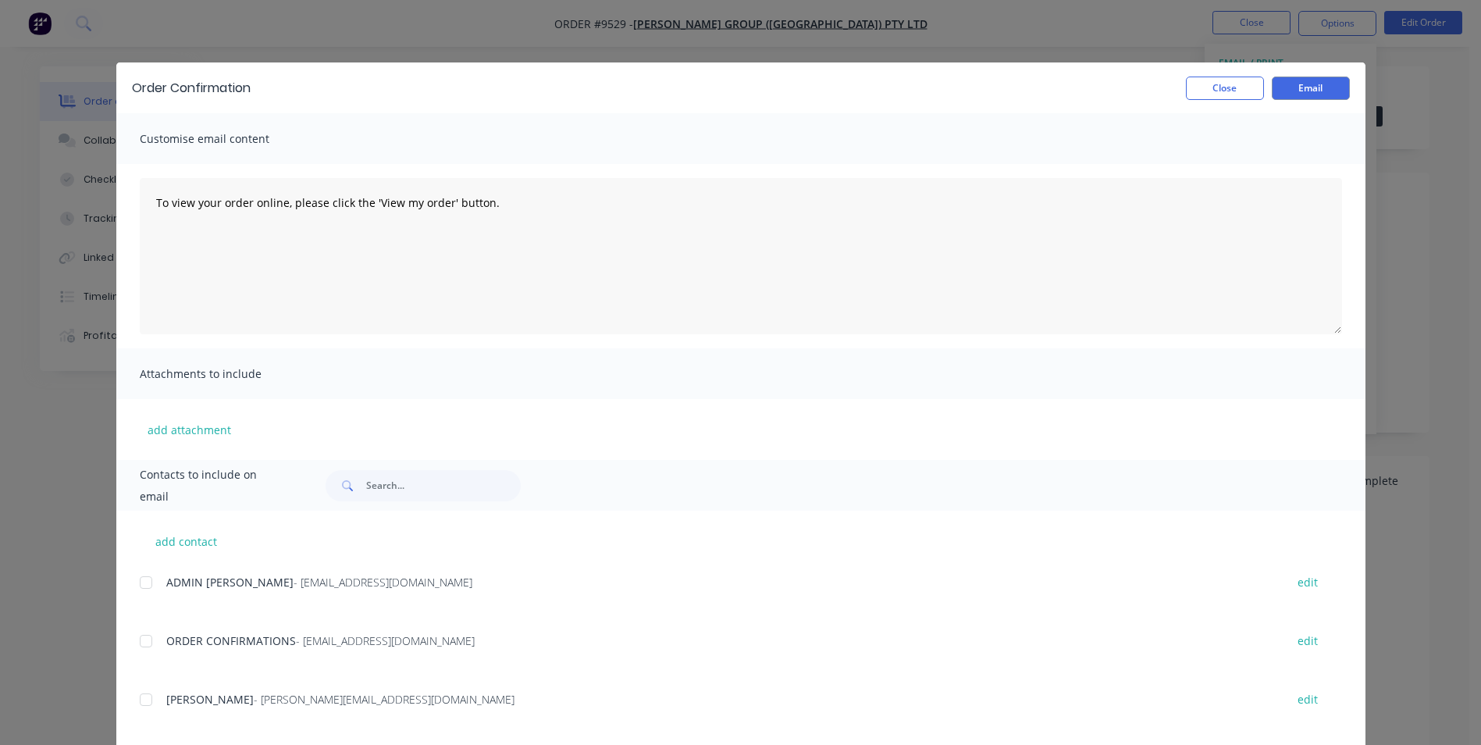
click at [144, 586] on div at bounding box center [145, 582] width 31 height 31
click at [1290, 89] on button "Email" at bounding box center [1311, 88] width 78 height 23
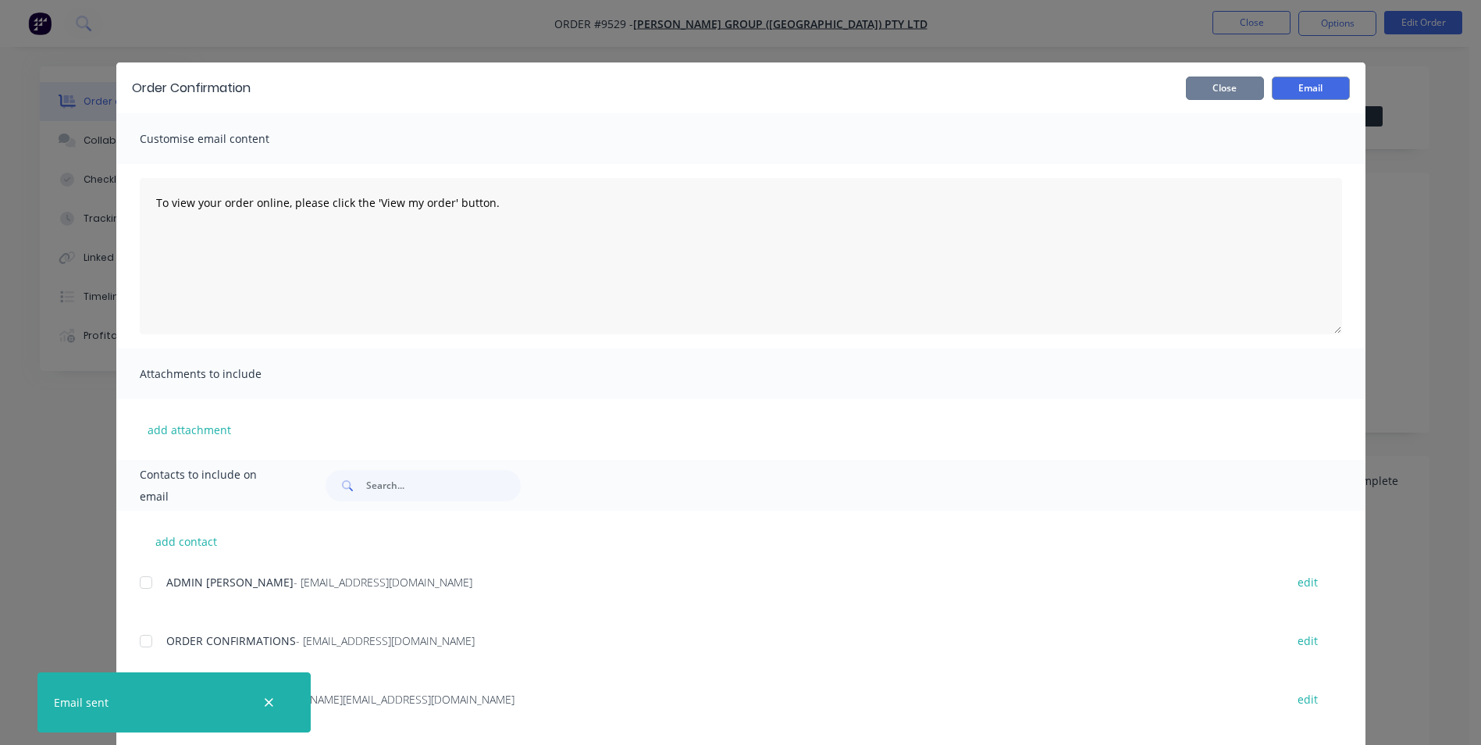
drag, startPoint x: 1238, startPoint y: 83, endPoint x: 1311, endPoint y: 98, distance: 74.3
click at [1238, 82] on button "Close" at bounding box center [1225, 88] width 78 height 23
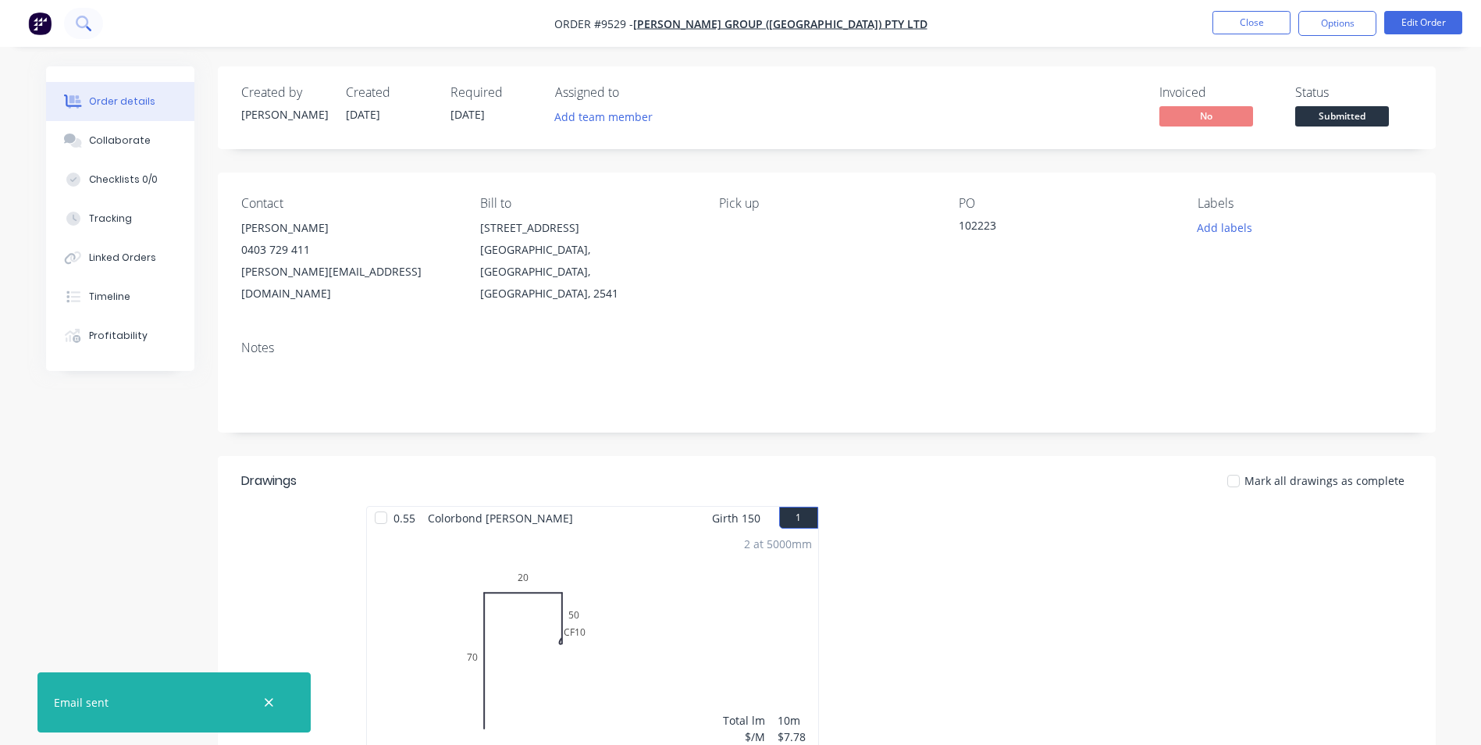
click at [83, 27] on icon at bounding box center [82, 22] width 12 height 12
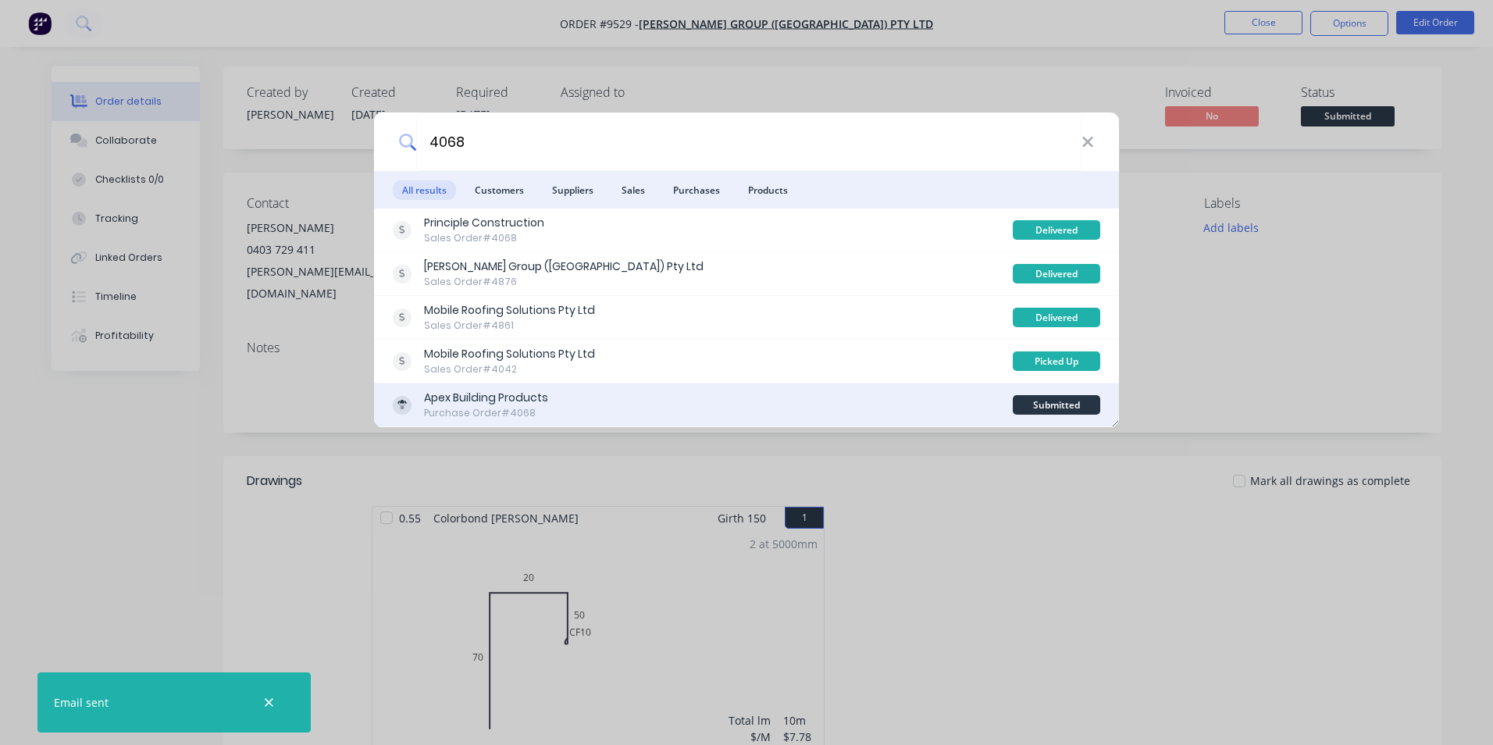
type input "4068"
click at [574, 421] on div "Apex Building Products Purchase Order #4068 Submitted" at bounding box center [746, 405] width 745 height 44
click at [712, 401] on div "Apex Building Products Purchase Order #4068" at bounding box center [703, 405] width 620 height 30
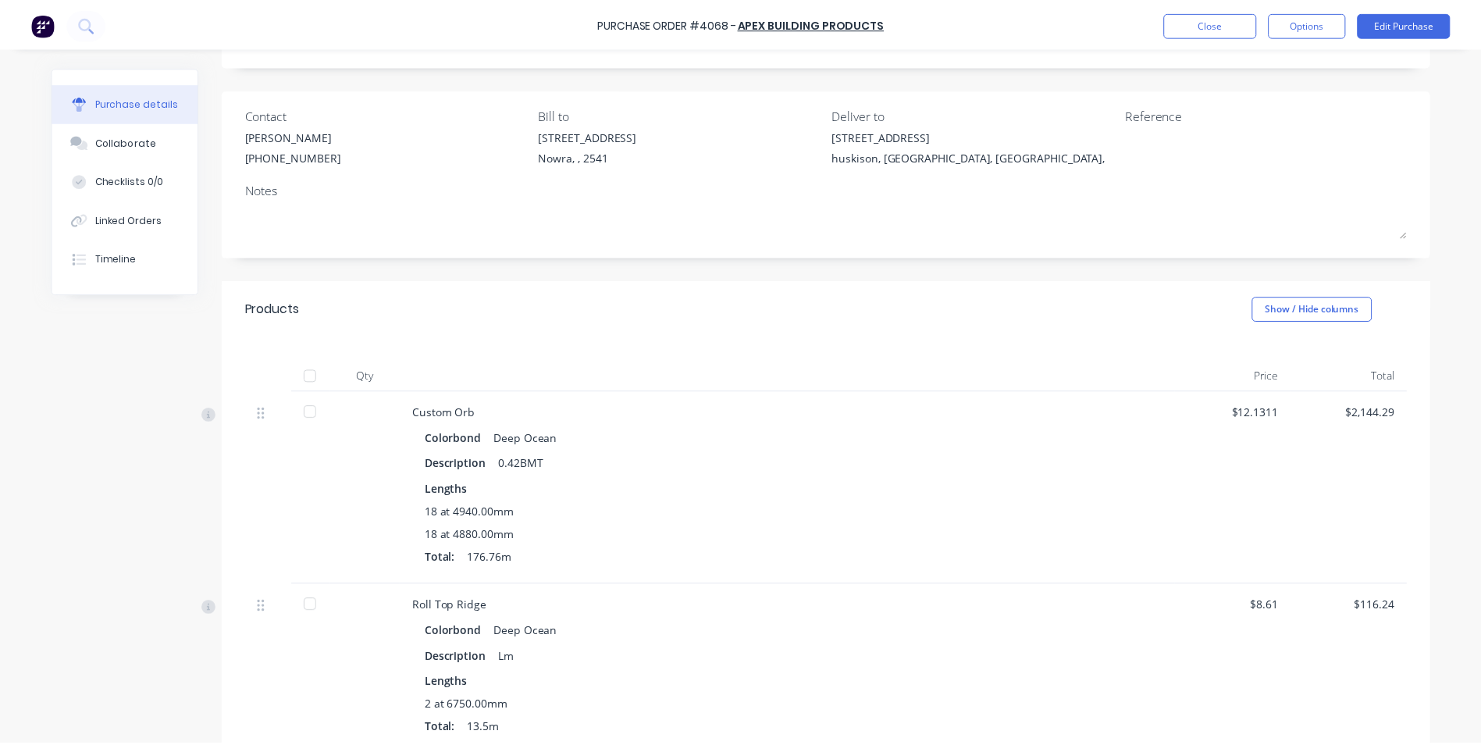
scroll to position [388, 0]
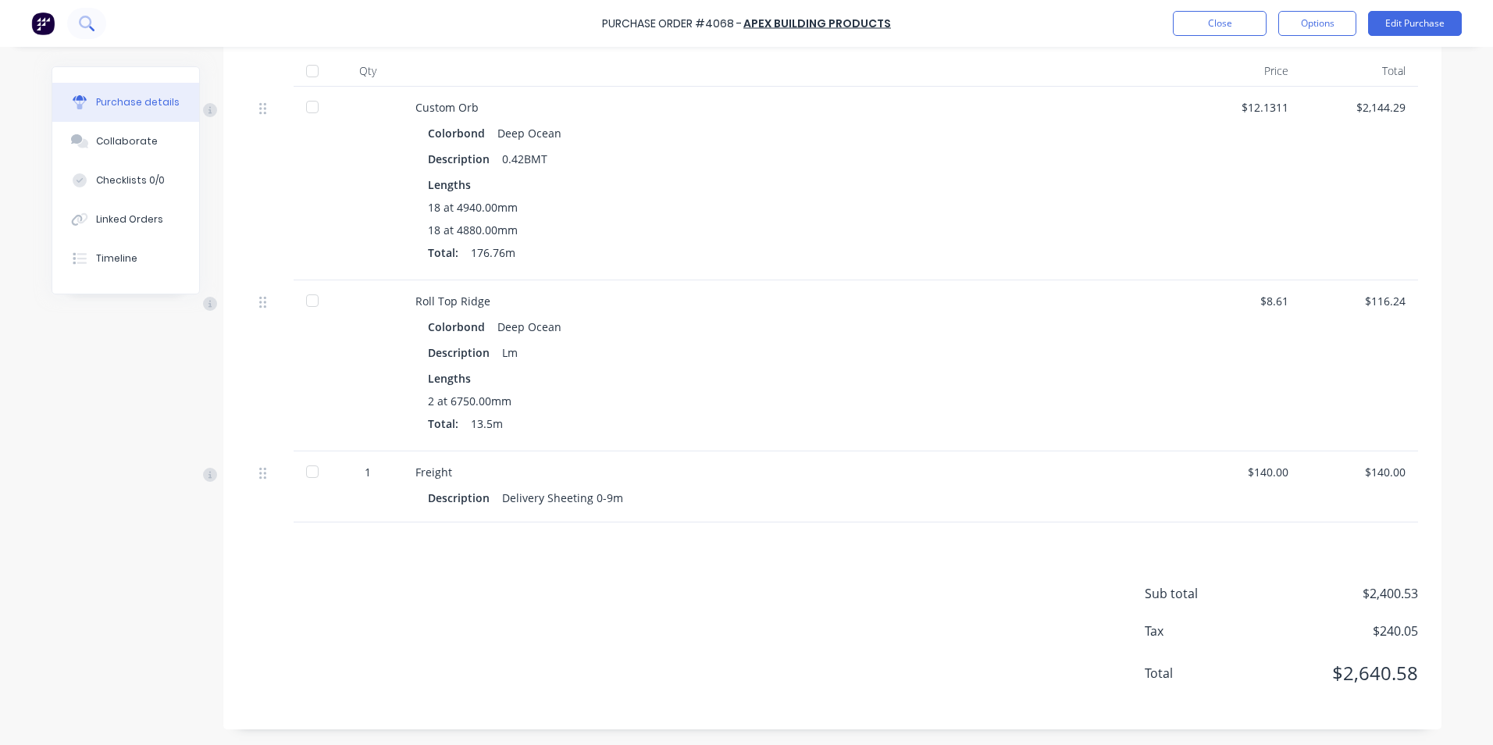
click at [89, 22] on icon at bounding box center [86, 23] width 15 height 15
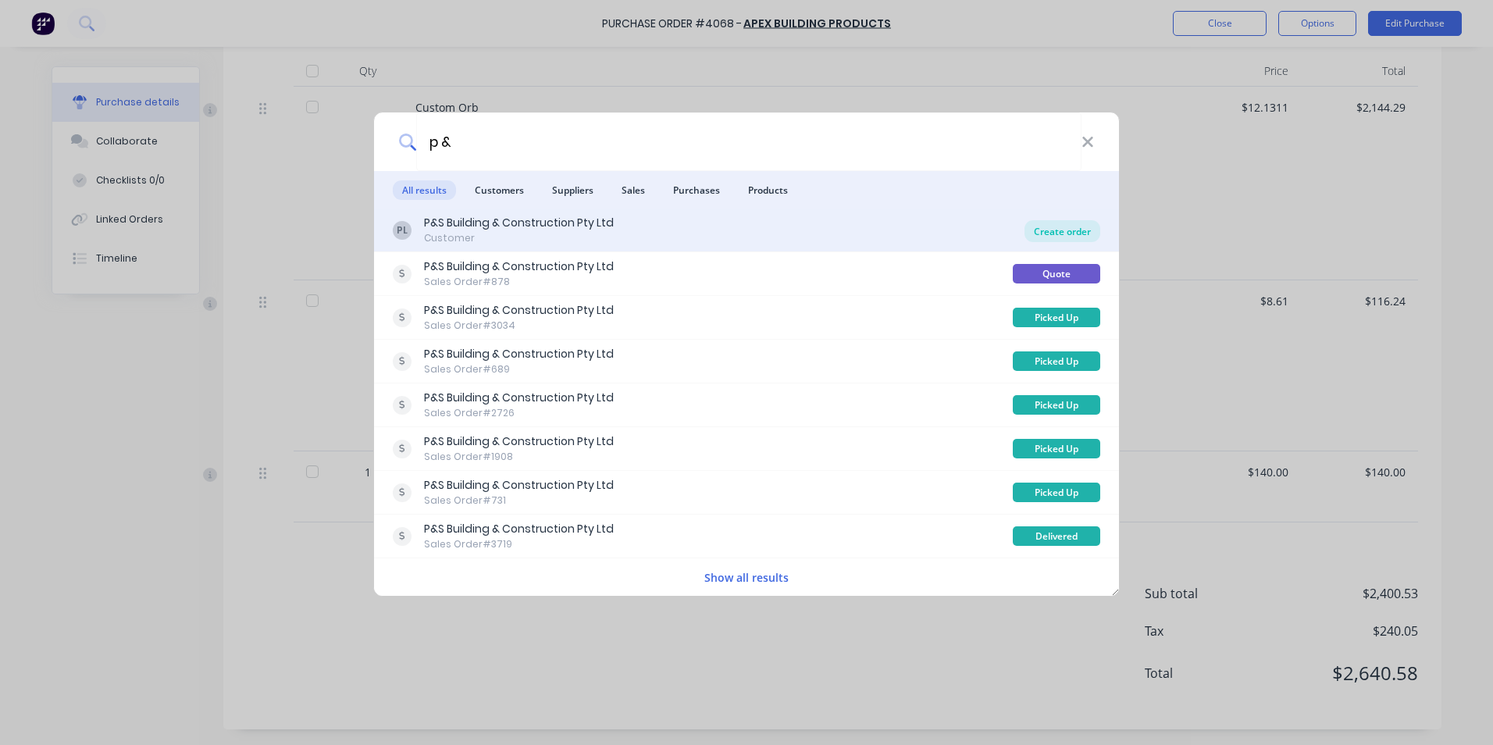
type input "p &"
click at [1095, 224] on div "Create order" at bounding box center [1062, 231] width 76 height 22
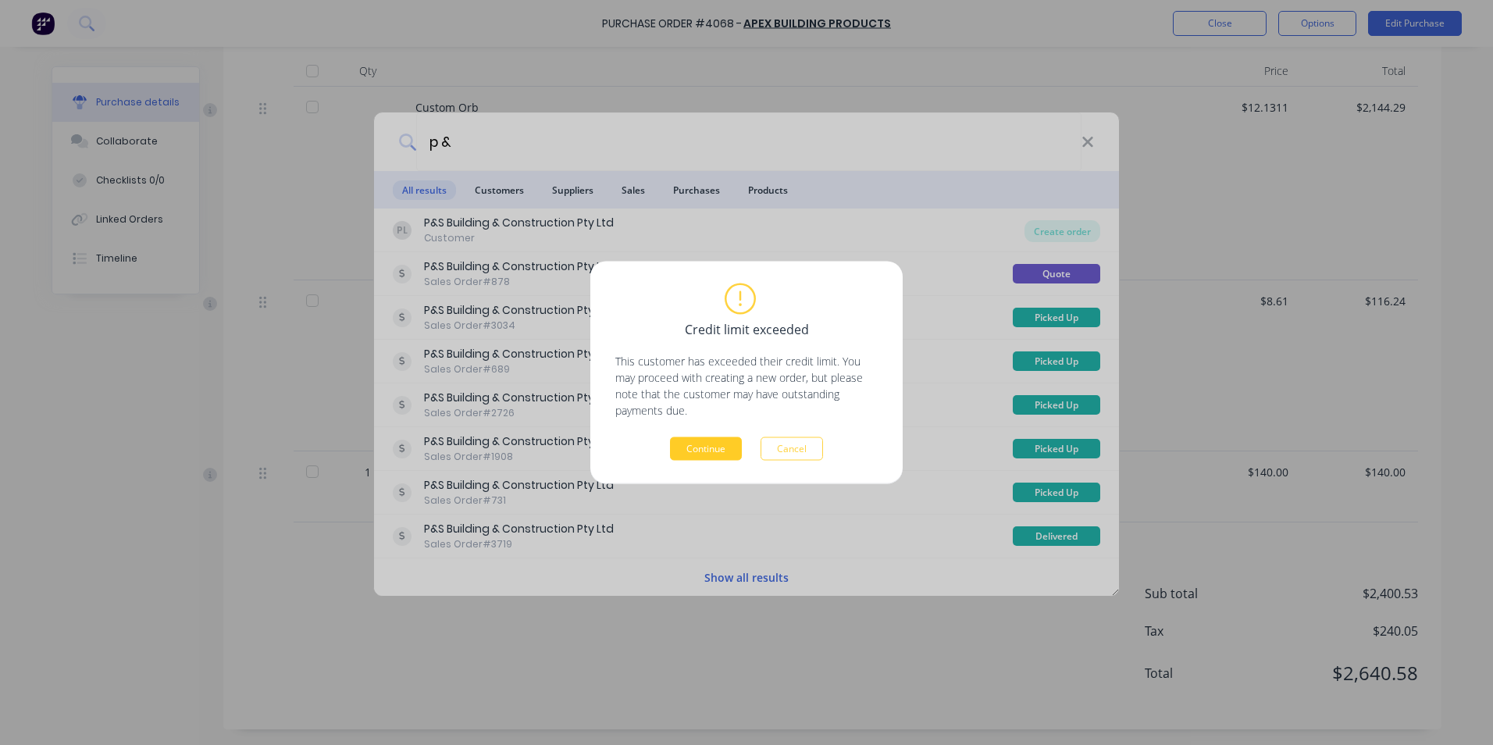
click at [720, 444] on button "Continue" at bounding box center [706, 448] width 72 height 23
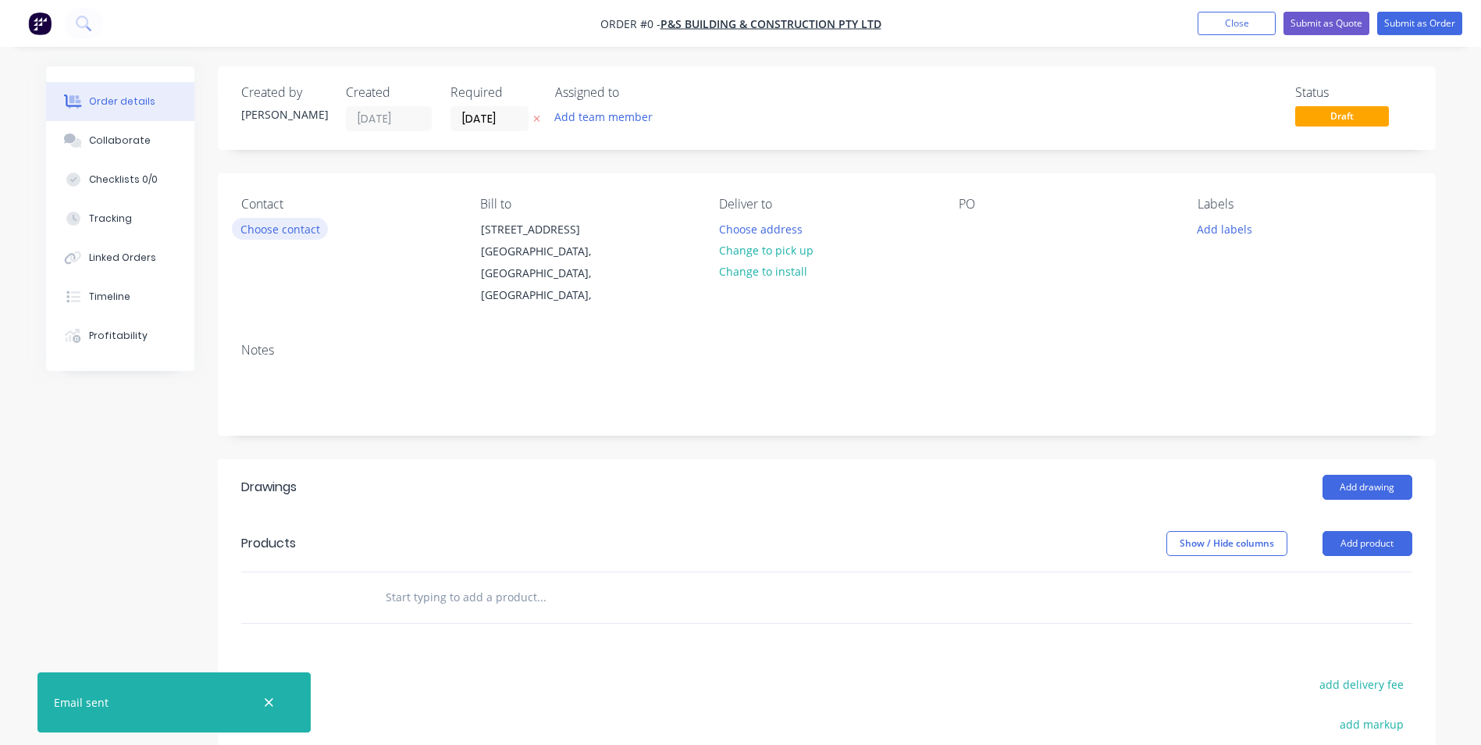
click at [283, 229] on button "Choose contact" at bounding box center [280, 228] width 96 height 21
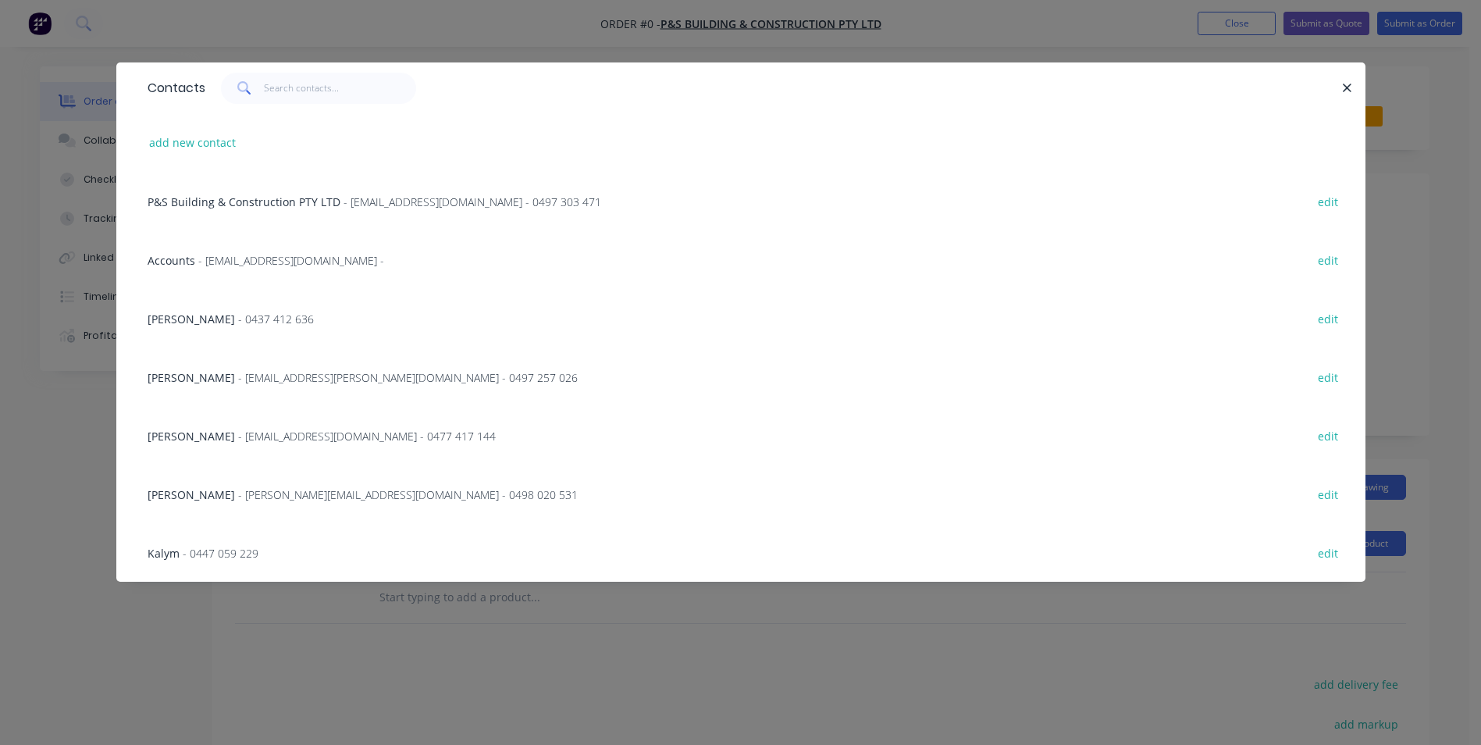
click at [250, 257] on span "- accounts@psbuilding.com.au -" at bounding box center [291, 260] width 186 height 15
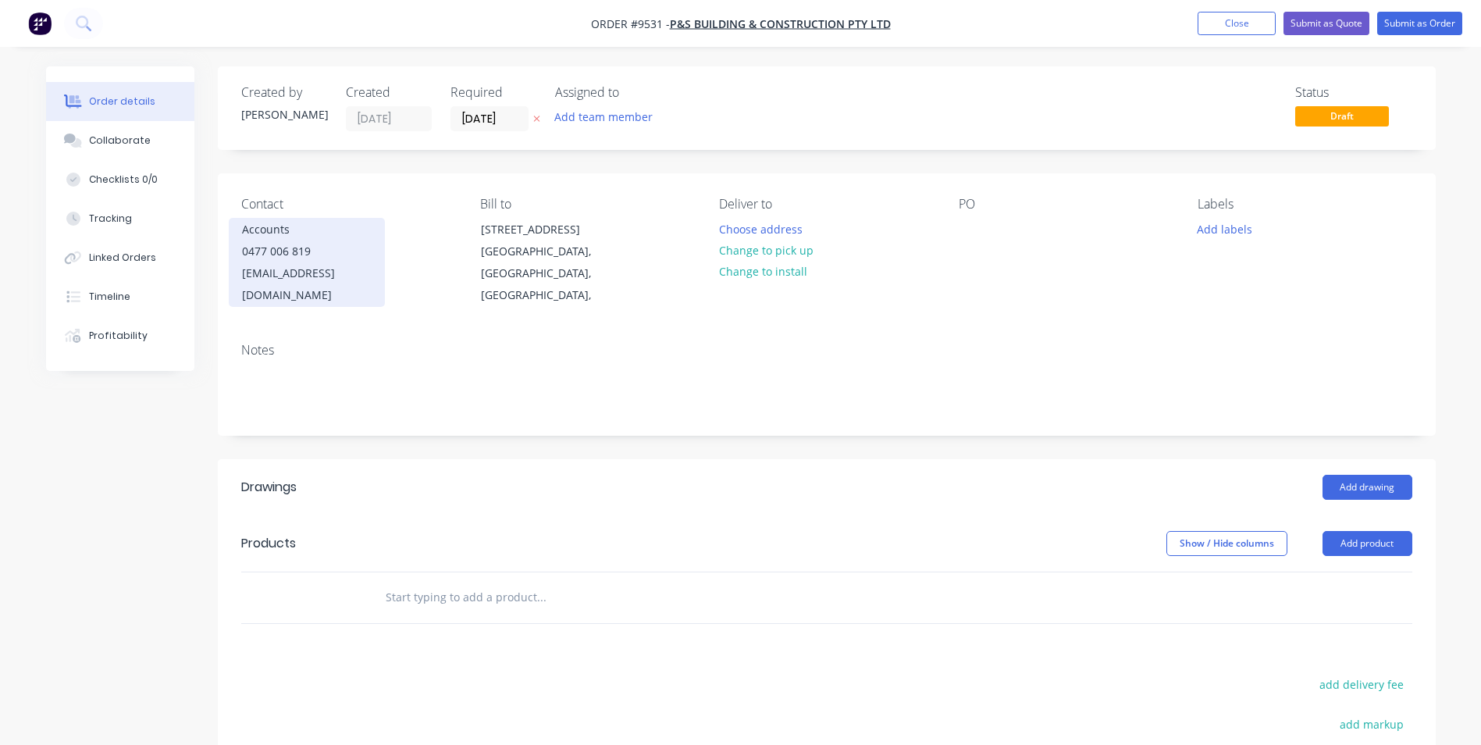
click at [258, 255] on div "0477 006 819" at bounding box center [307, 251] width 130 height 22
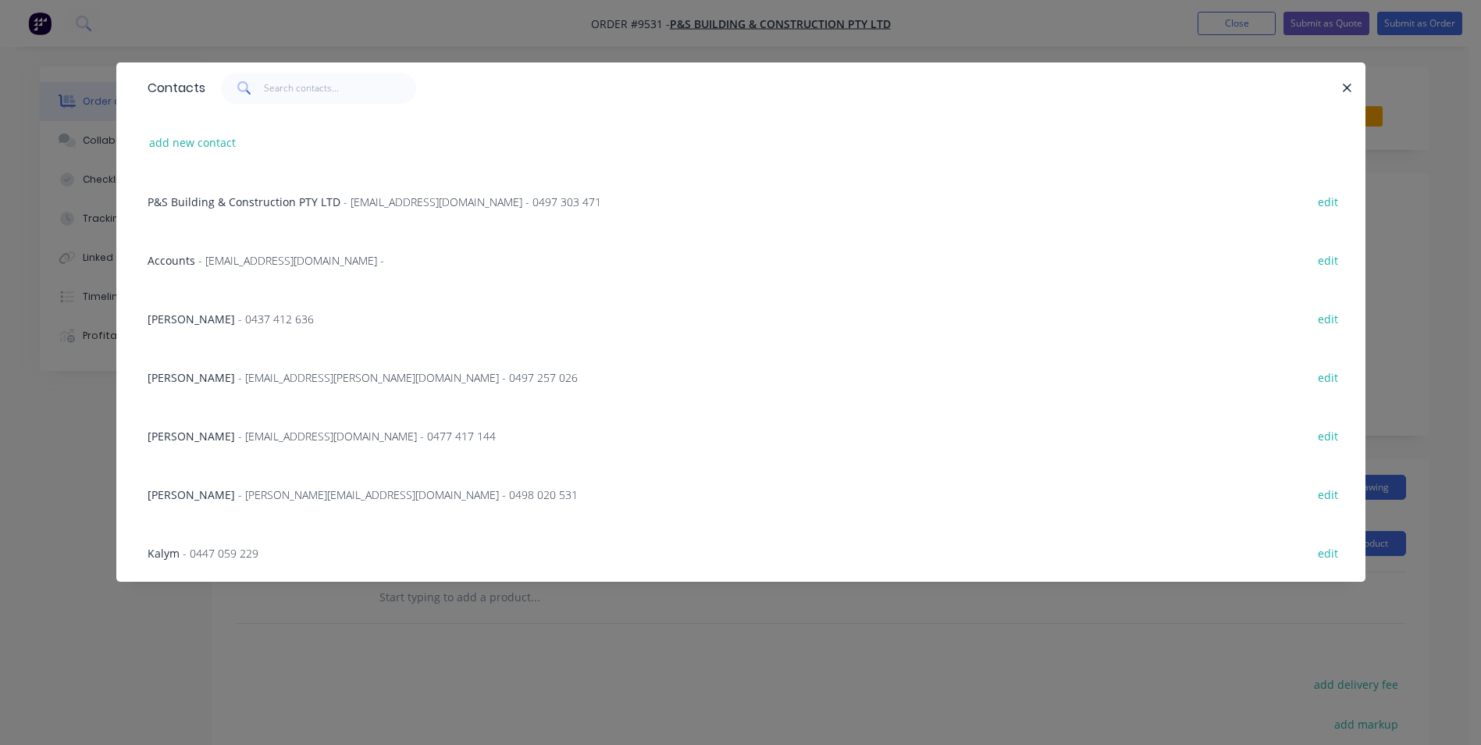
click at [260, 196] on span "P&S Building & Construction PTY LTD" at bounding box center [244, 201] width 193 height 15
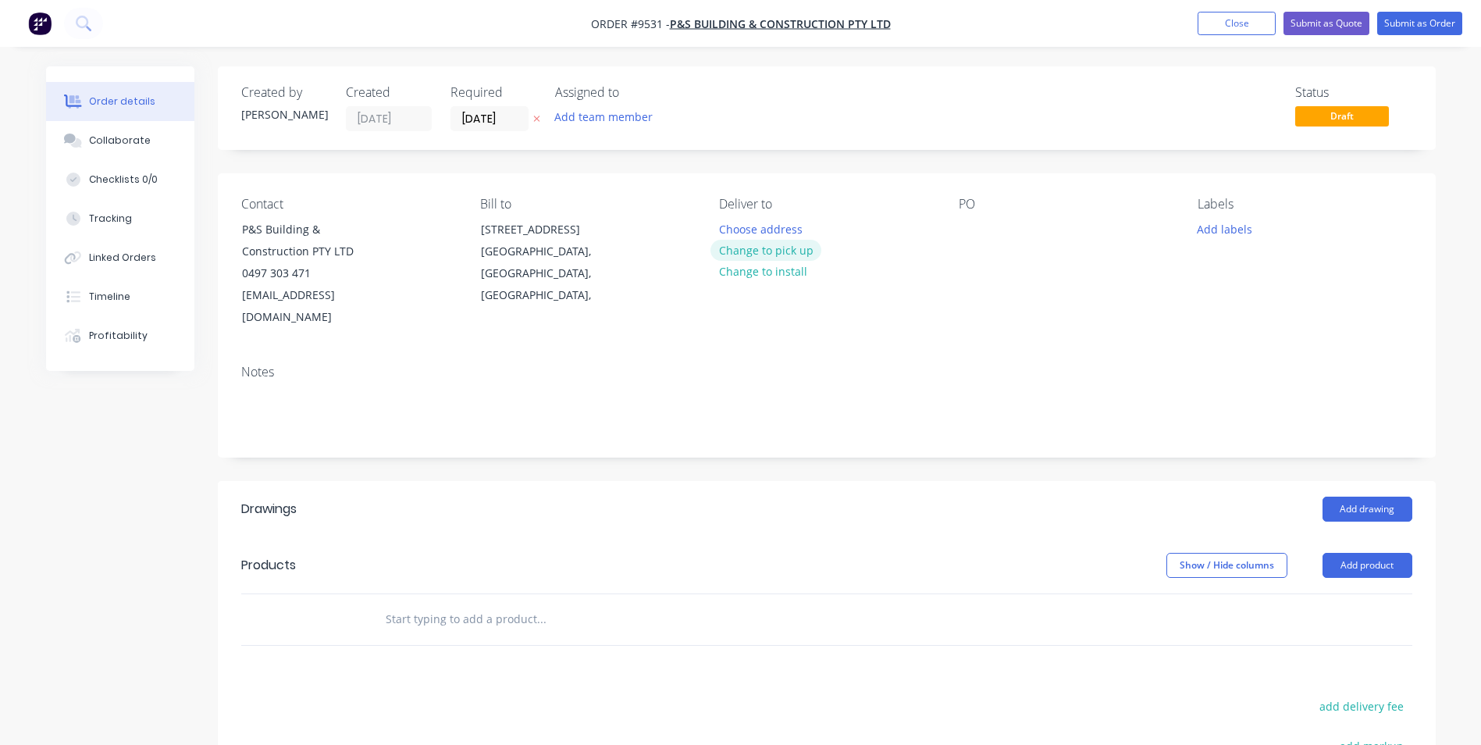
click at [790, 256] on button "Change to pick up" at bounding box center [766, 250] width 111 height 21
click at [465, 604] on input "text" at bounding box center [541, 619] width 312 height 31
click at [1383, 553] on button "Add product" at bounding box center [1368, 565] width 90 height 25
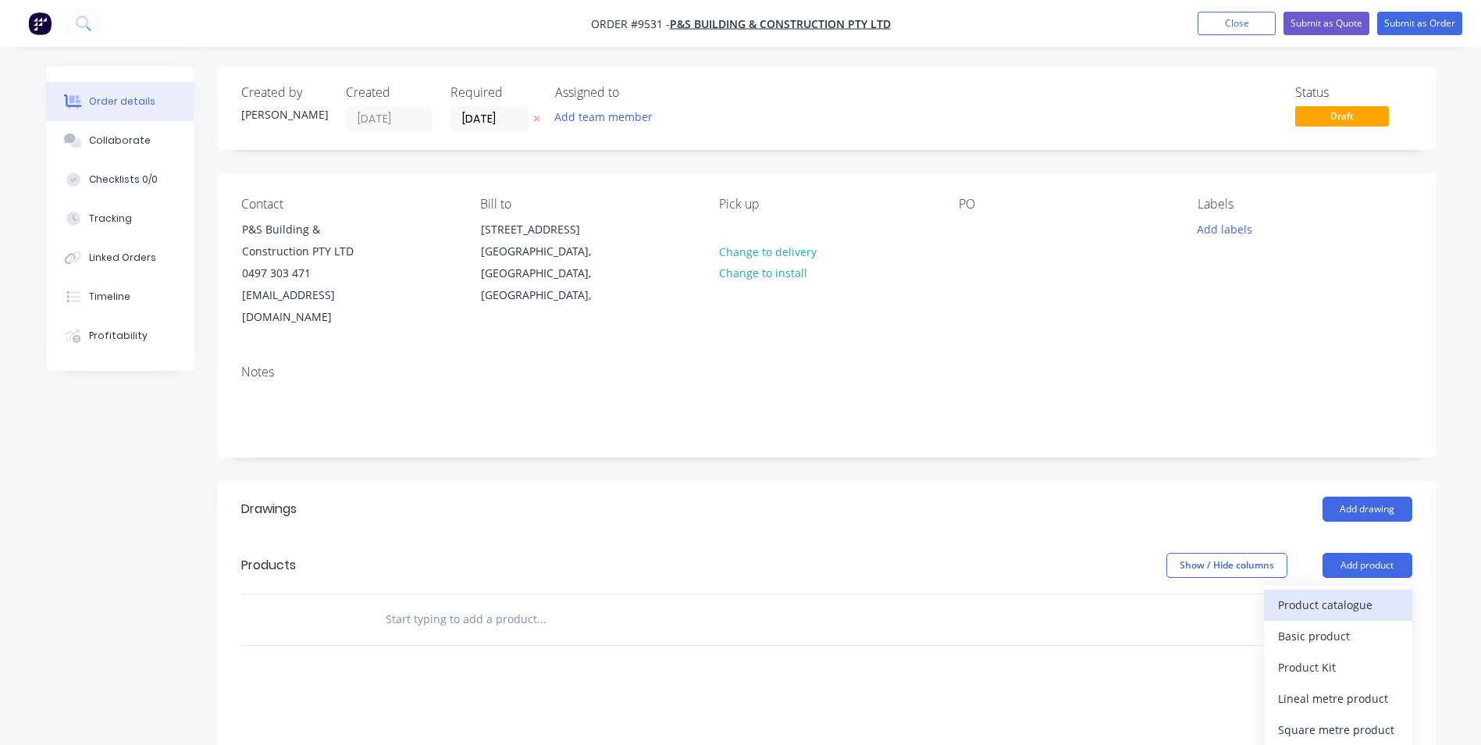
click at [1343, 593] on div "Product catalogue" at bounding box center [1338, 604] width 120 height 23
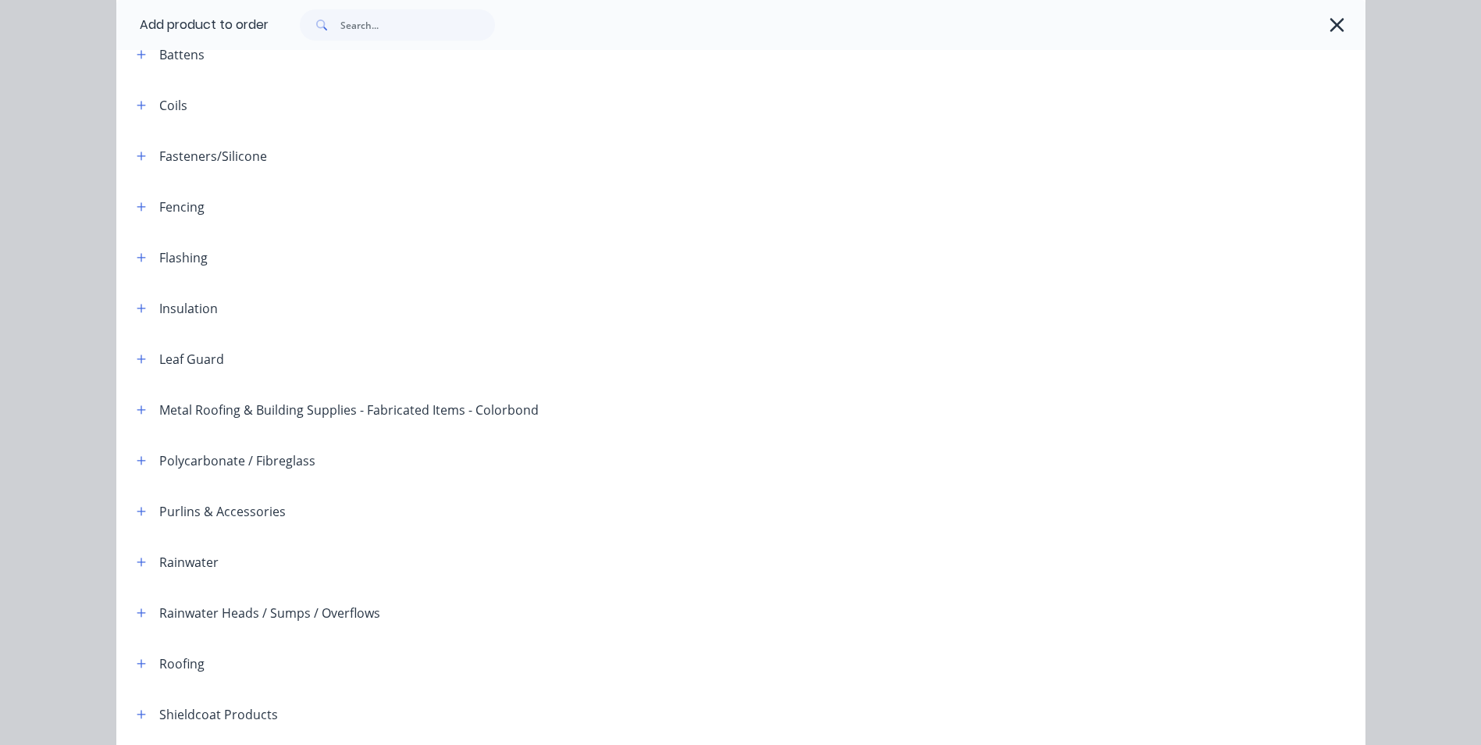
scroll to position [312, 0]
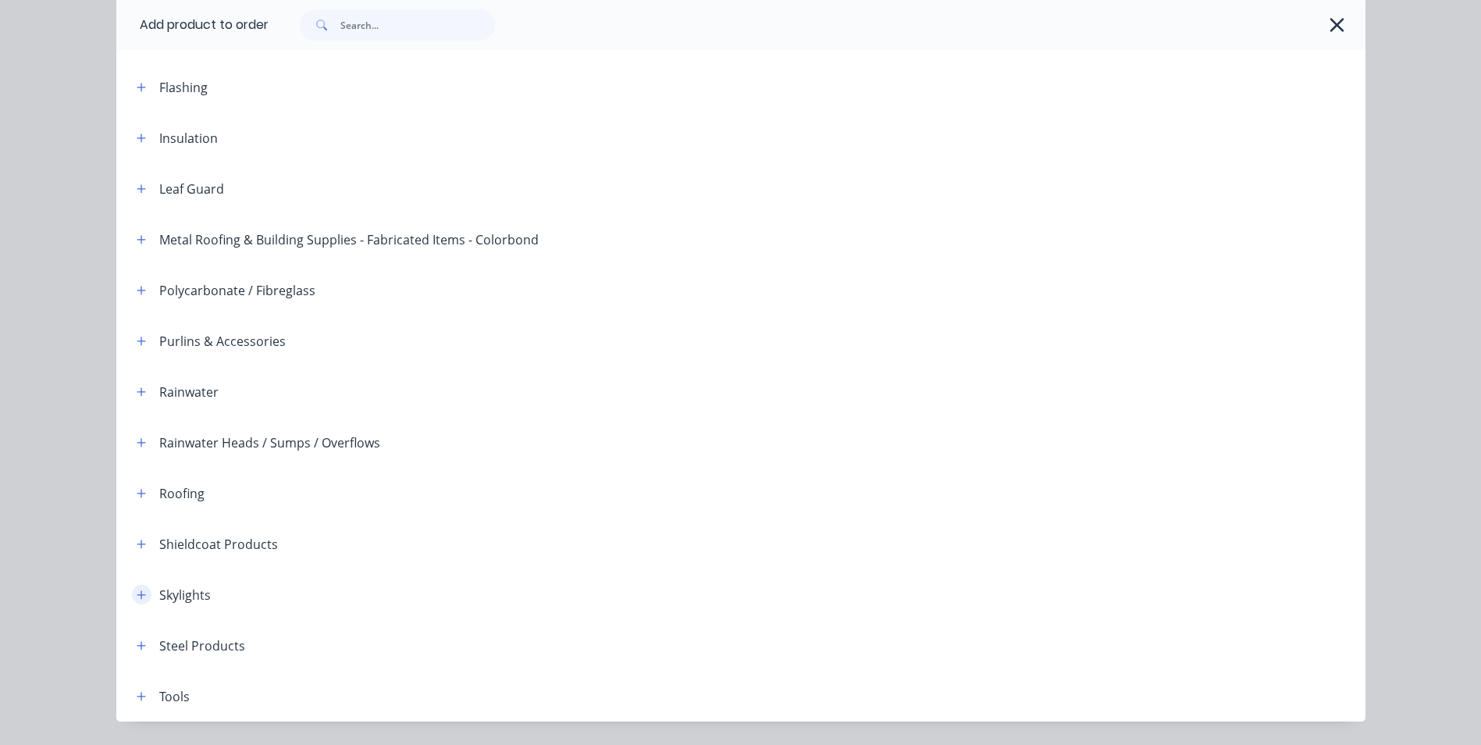
click at [137, 596] on icon "button" at bounding box center [141, 595] width 9 height 11
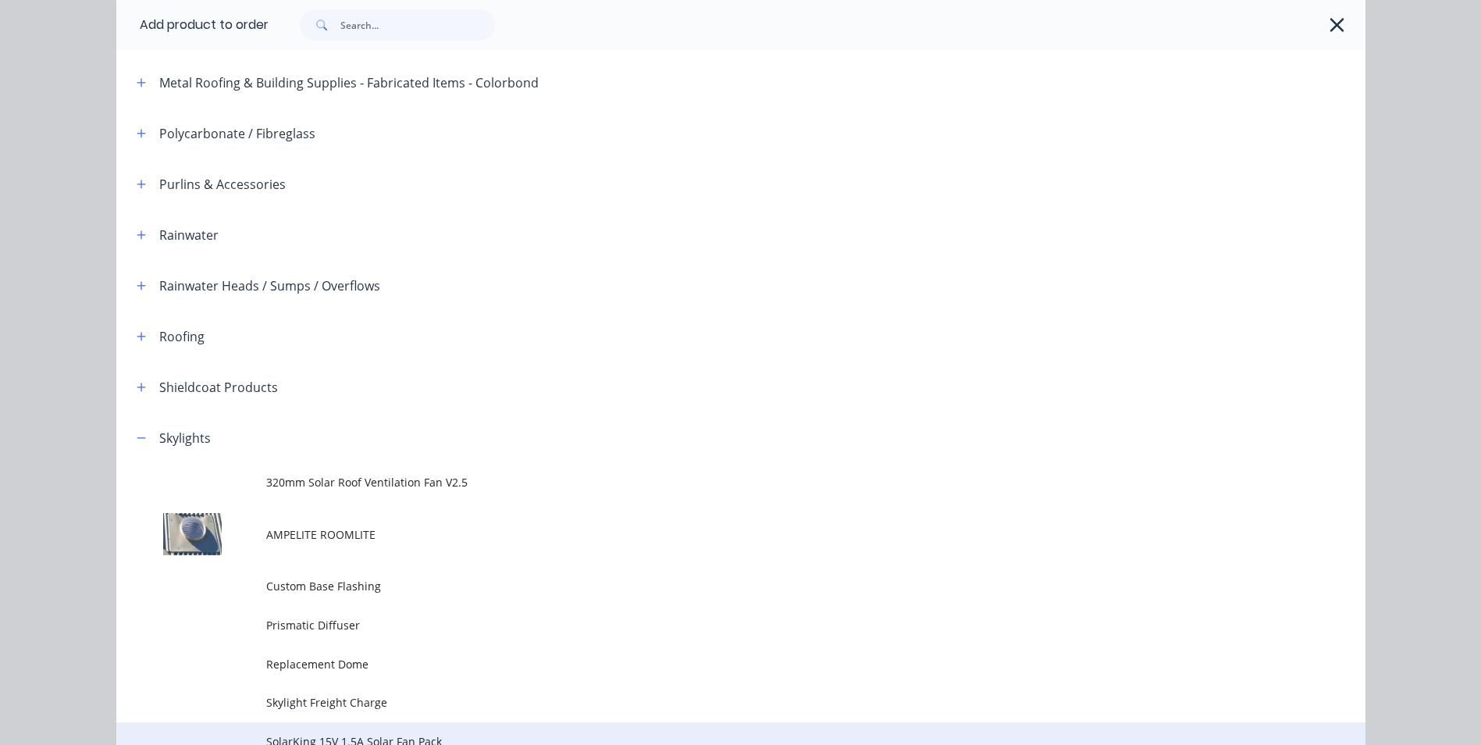
scroll to position [703, 0]
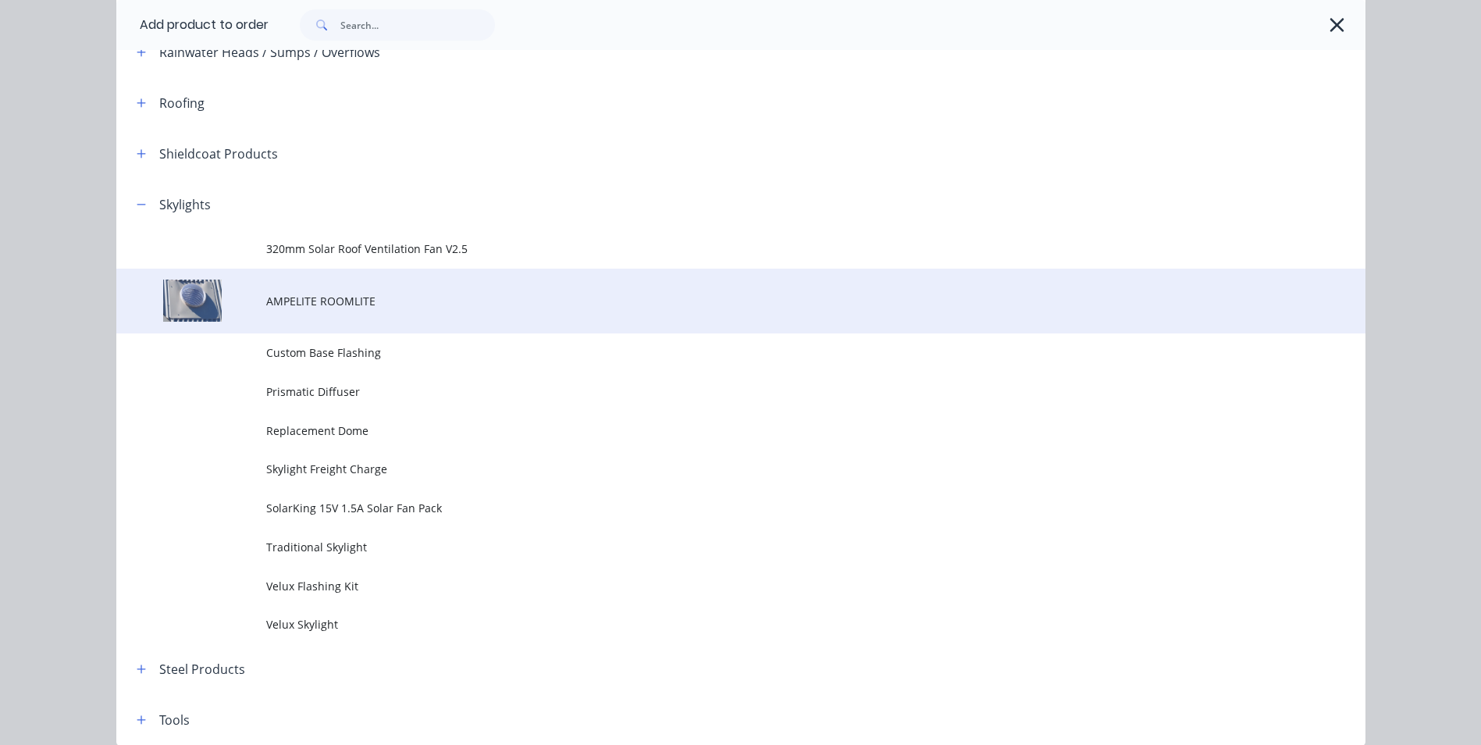
click at [368, 300] on span "AMPELITE ROOMLITE" at bounding box center [705, 301] width 879 height 16
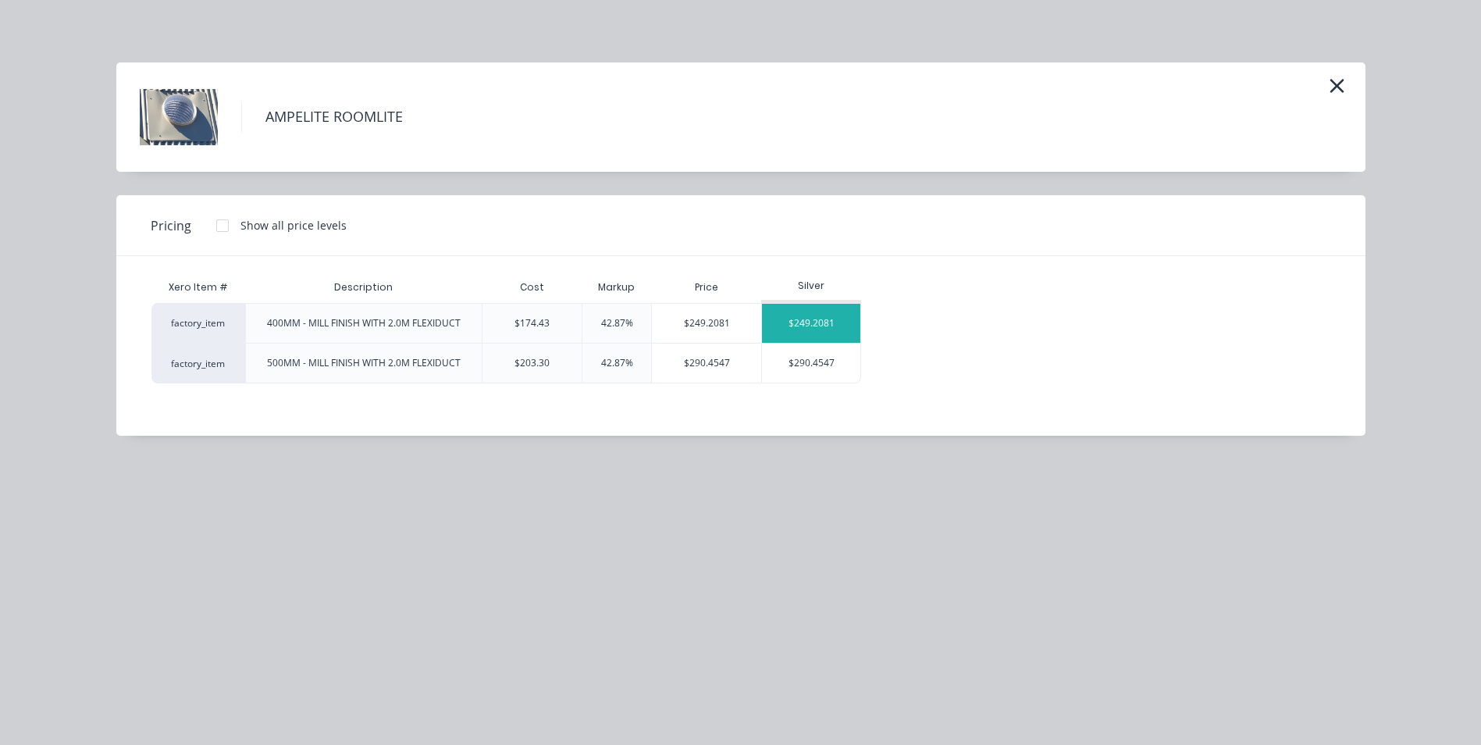
click at [814, 320] on div "$249.2081" at bounding box center [811, 323] width 98 height 39
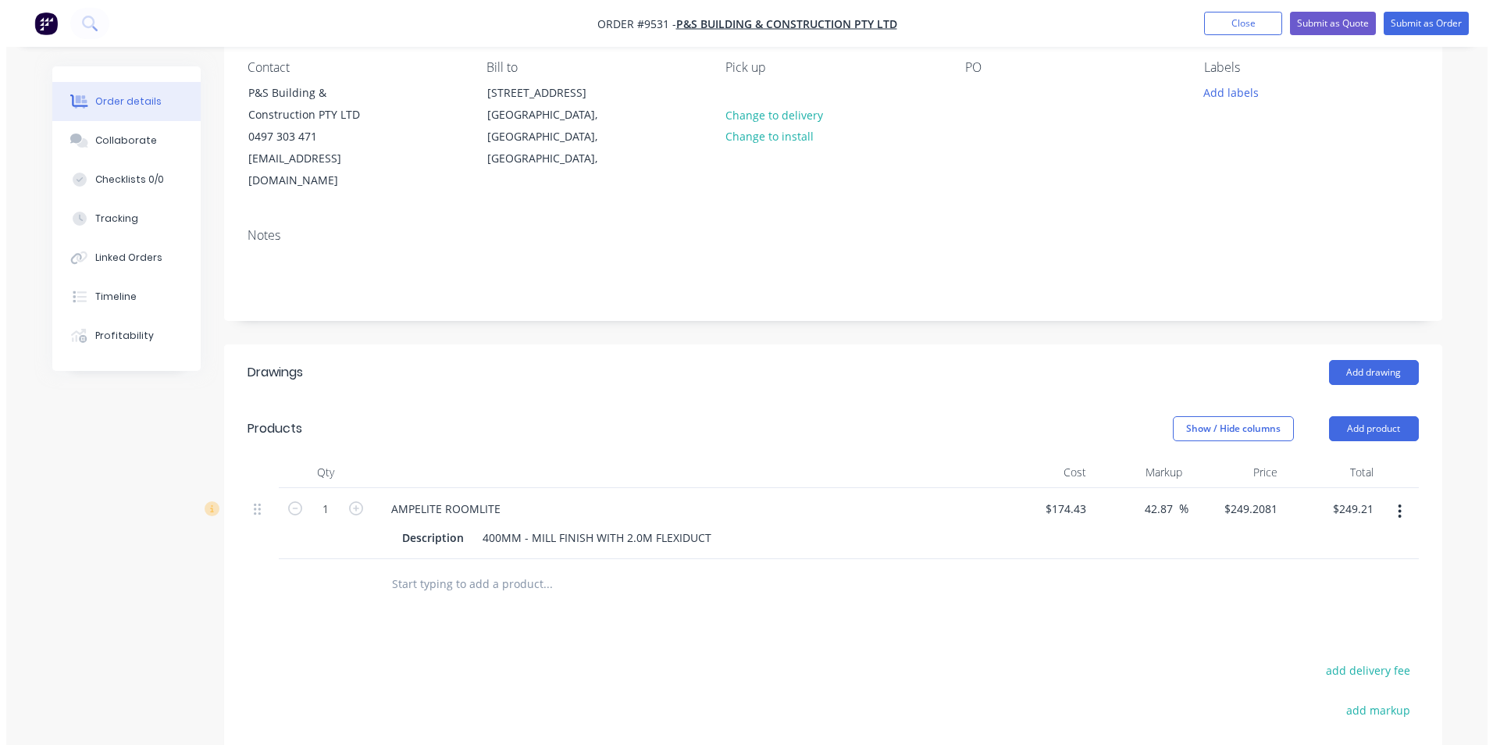
scroll to position [156, 0]
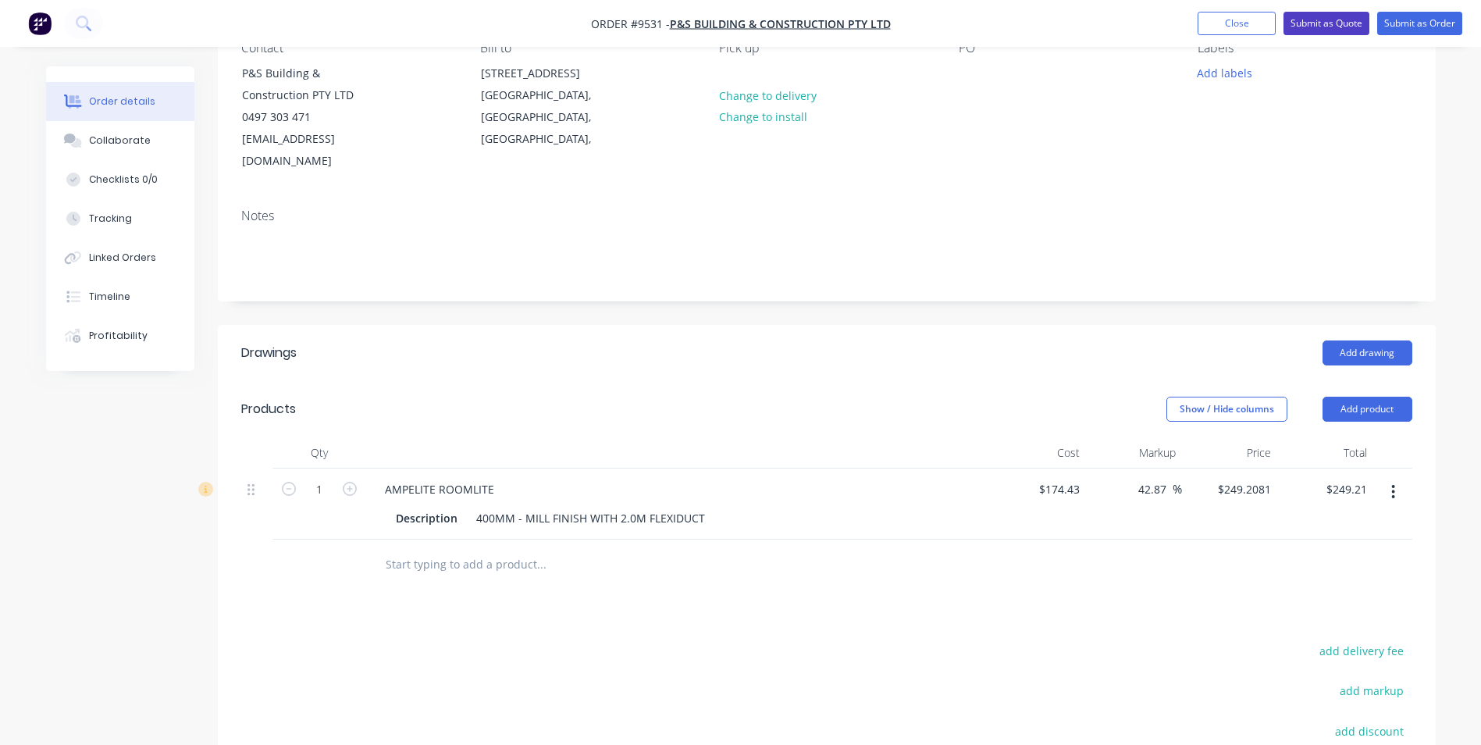
click at [1344, 27] on button "Submit as Quote" at bounding box center [1327, 23] width 86 height 23
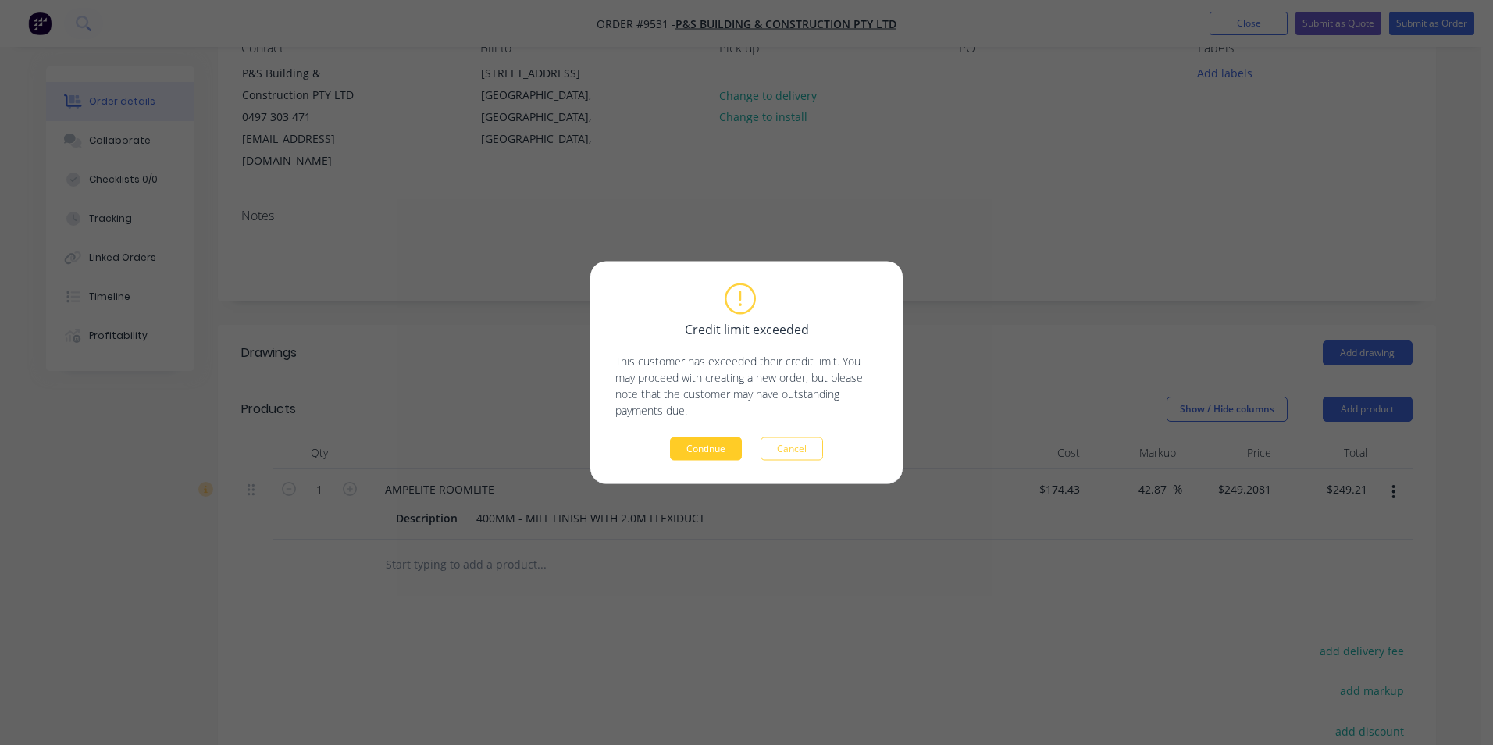
click at [714, 451] on button "Continue" at bounding box center [706, 448] width 72 height 23
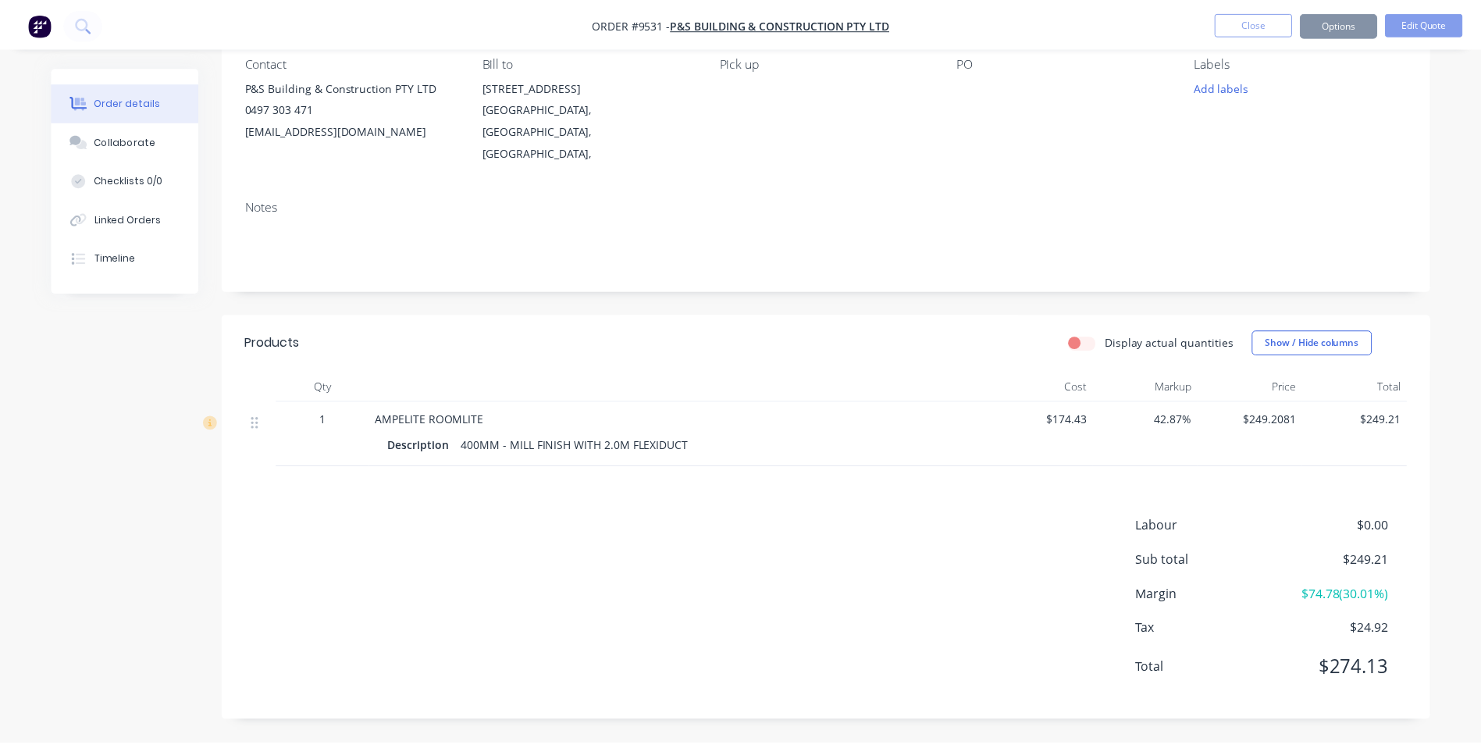
scroll to position [119, 0]
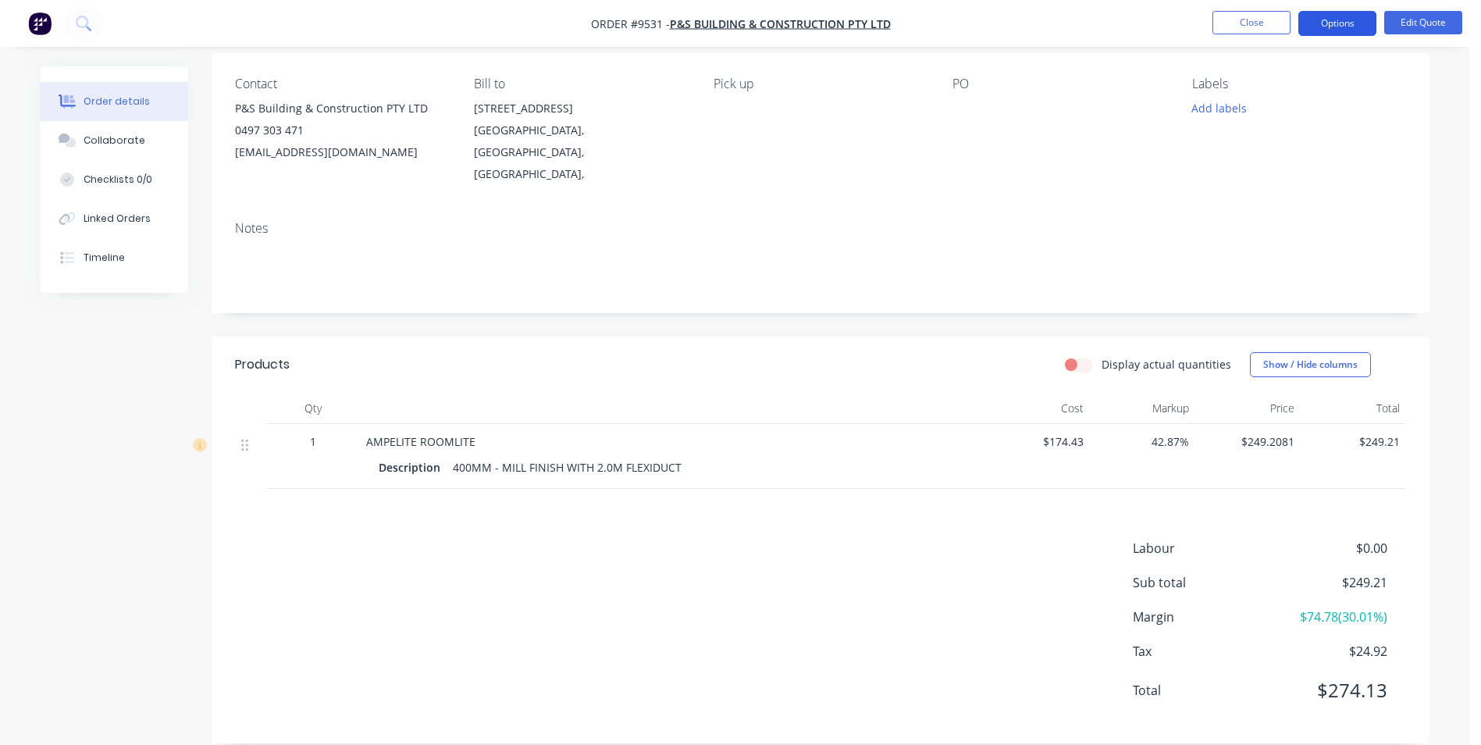
click at [1315, 19] on button "Options" at bounding box center [1338, 23] width 78 height 25
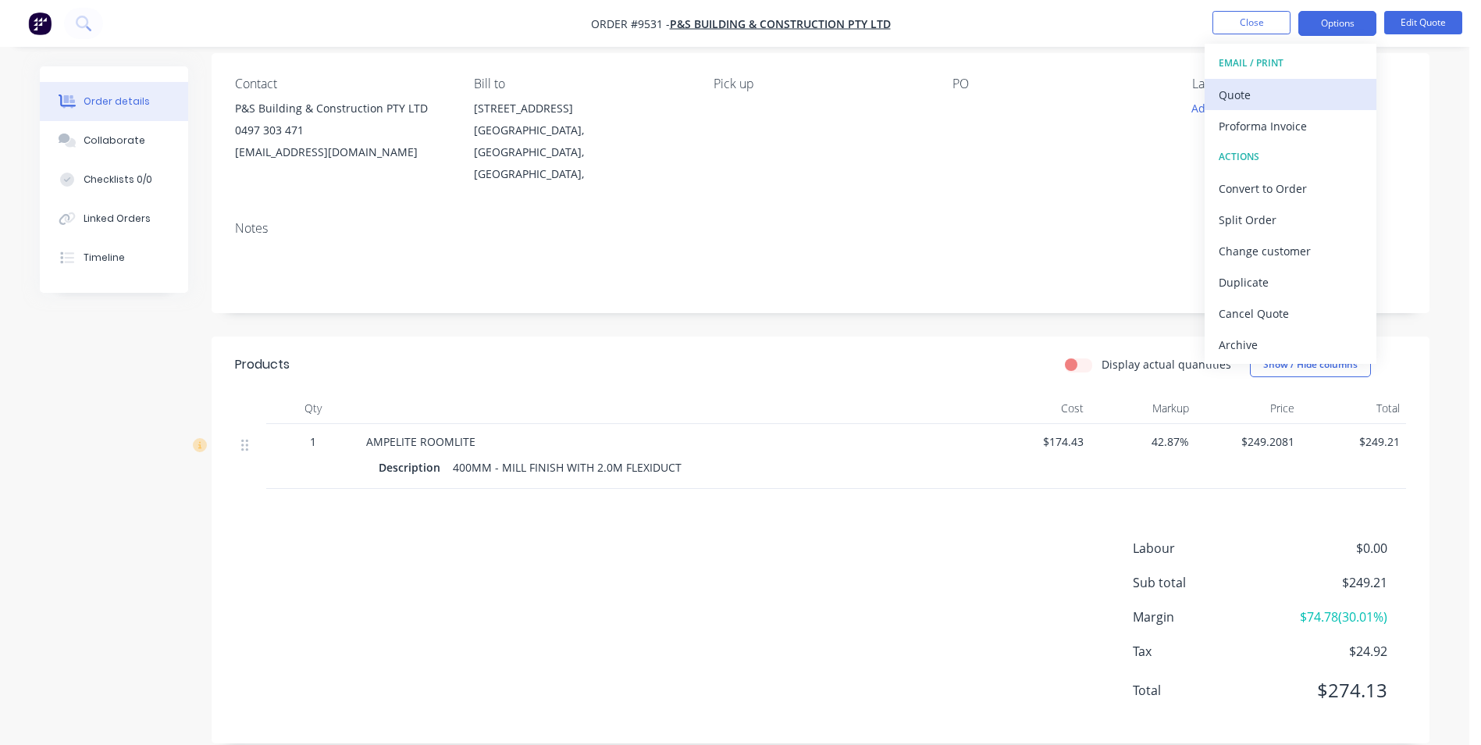
click at [1242, 100] on div "Quote" at bounding box center [1291, 95] width 144 height 23
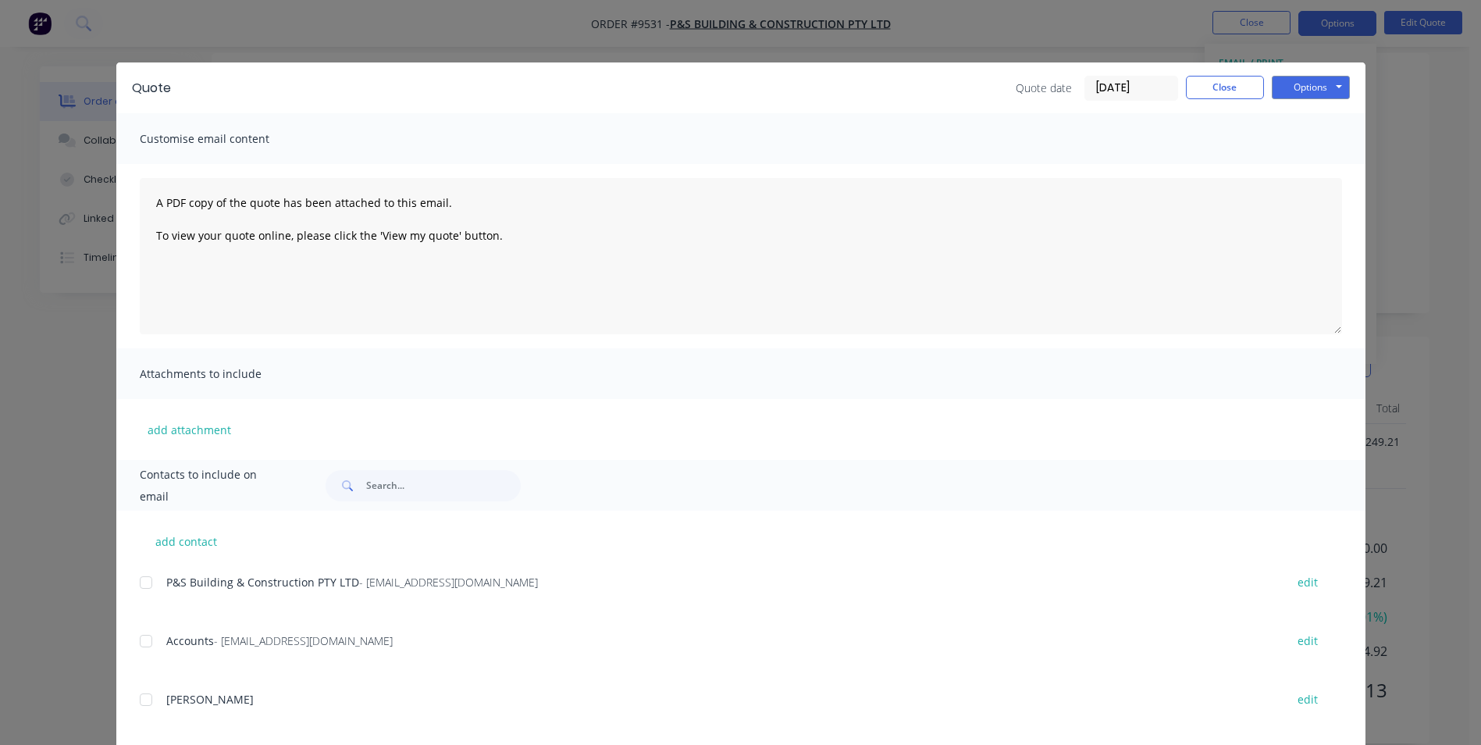
click at [144, 586] on div at bounding box center [145, 582] width 31 height 31
drag, startPoint x: 1281, startPoint y: 96, endPoint x: 1224, endPoint y: 127, distance: 65.0
click at [1281, 95] on button "Options" at bounding box center [1311, 87] width 78 height 23
click at [1312, 159] on button "Email" at bounding box center [1322, 167] width 100 height 26
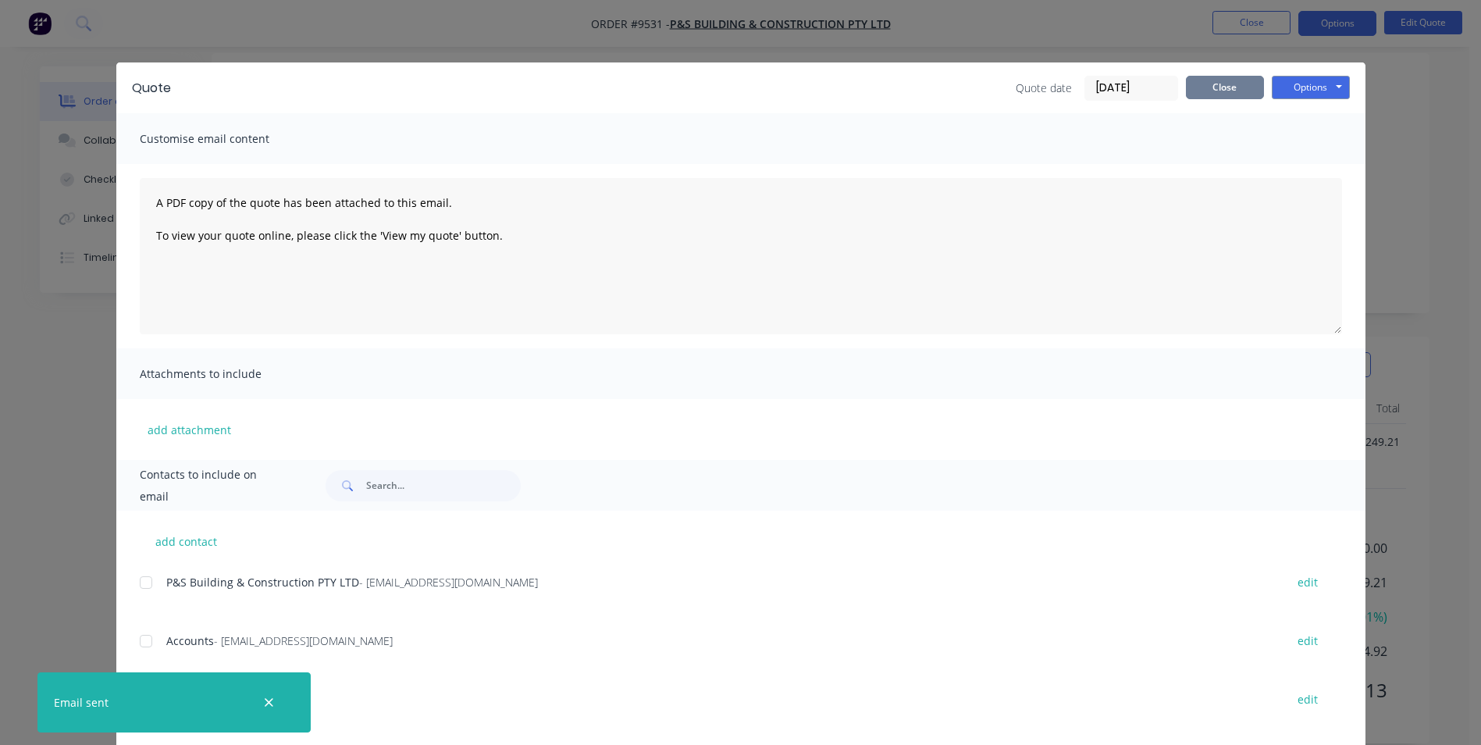
click at [1216, 88] on button "Close" at bounding box center [1225, 87] width 78 height 23
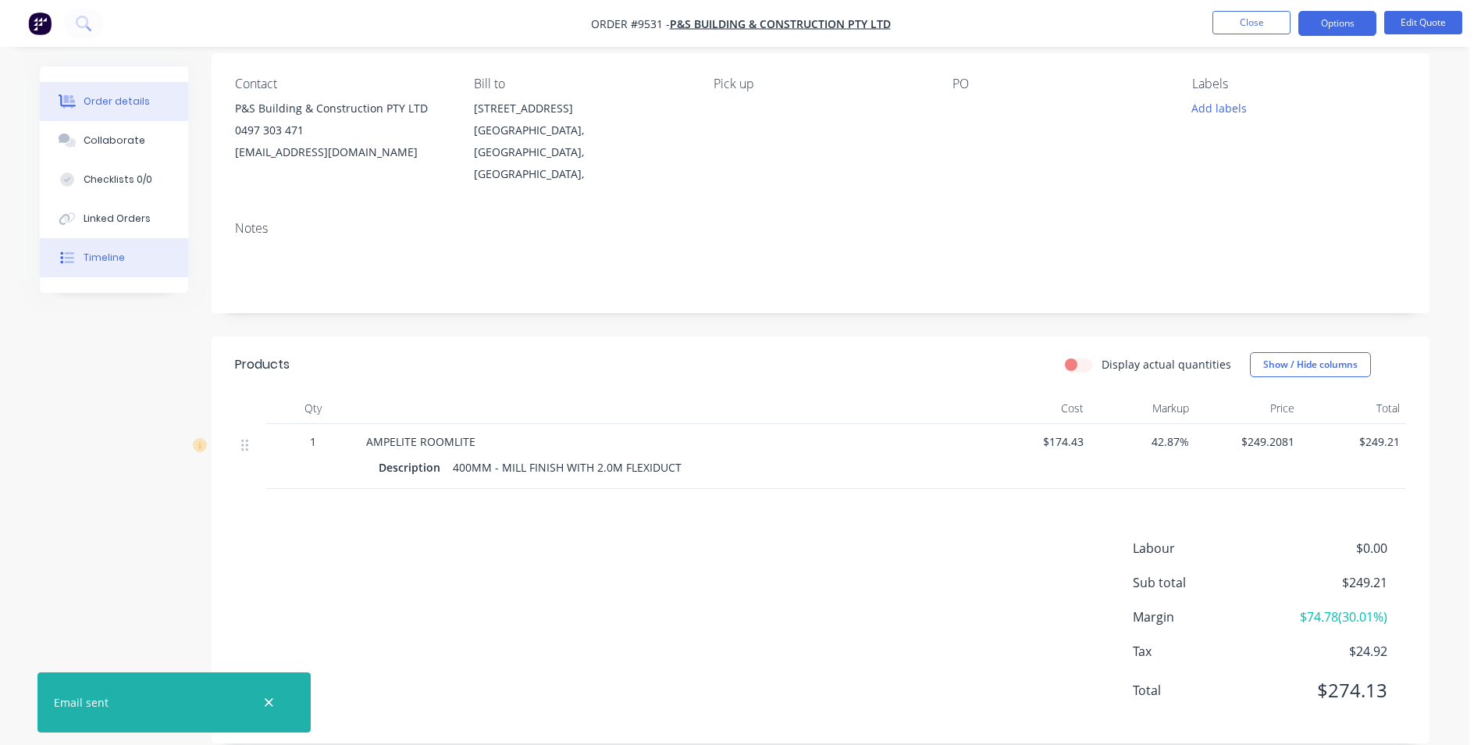
click at [153, 257] on button "Timeline" at bounding box center [114, 257] width 148 height 39
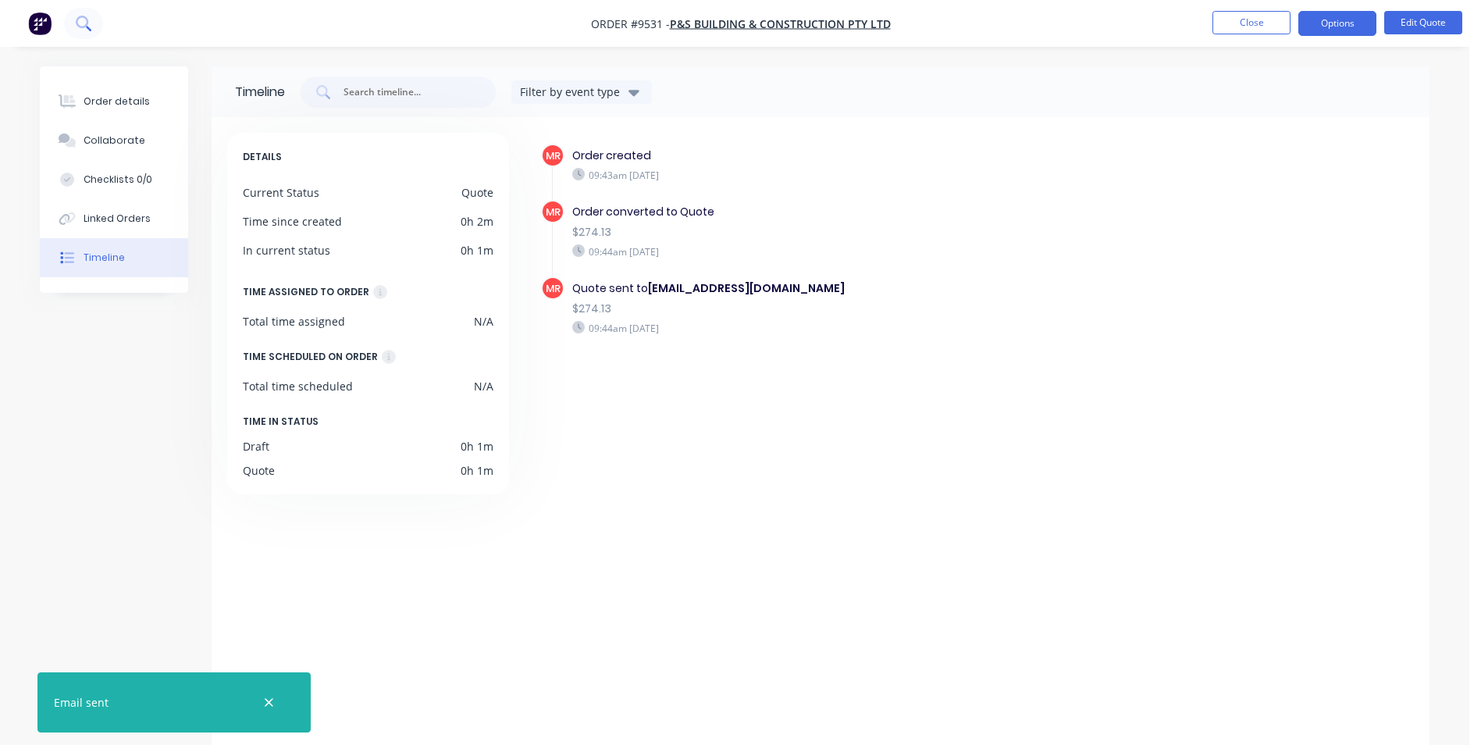
click at [85, 18] on icon at bounding box center [82, 22] width 12 height 12
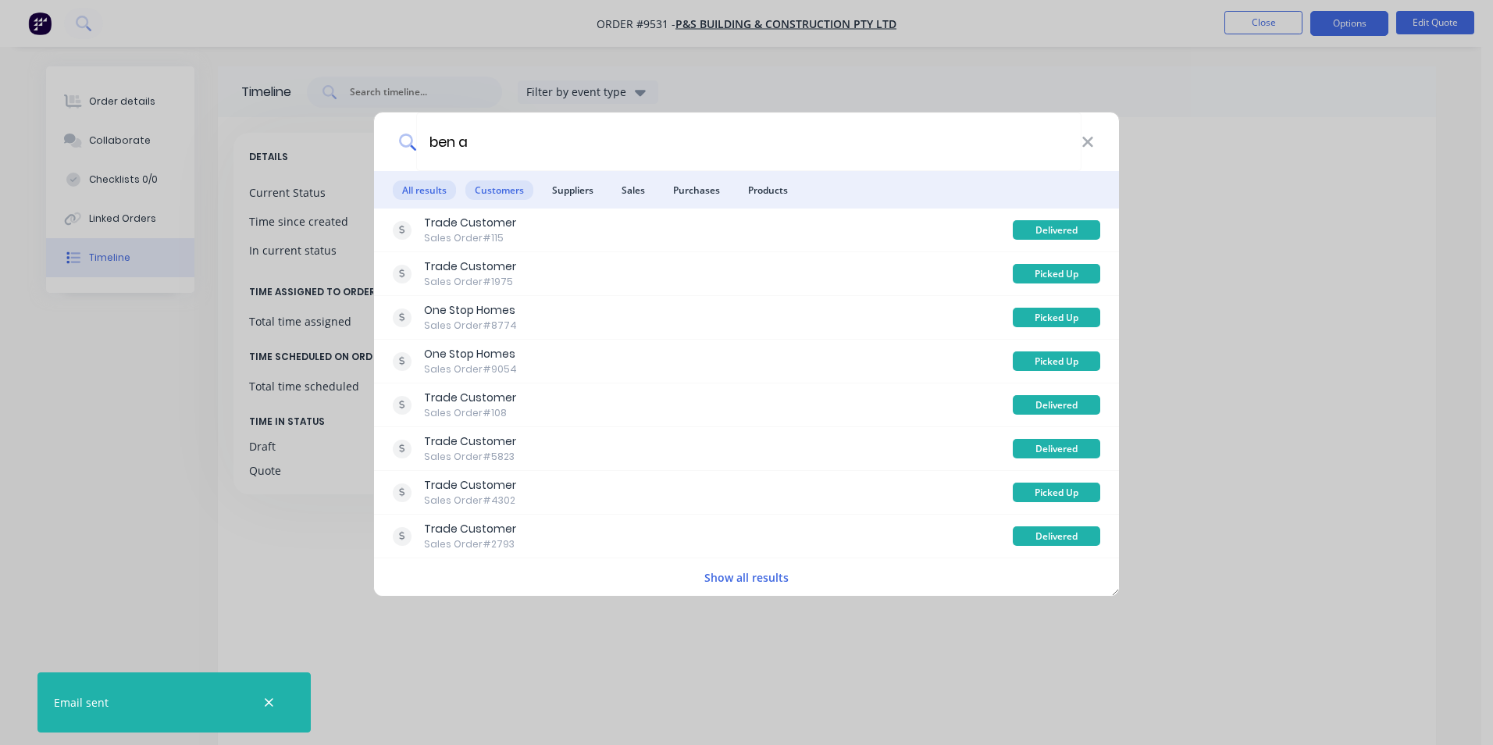
type input "ben a"
click at [468, 193] on span "Customers" at bounding box center [499, 190] width 68 height 20
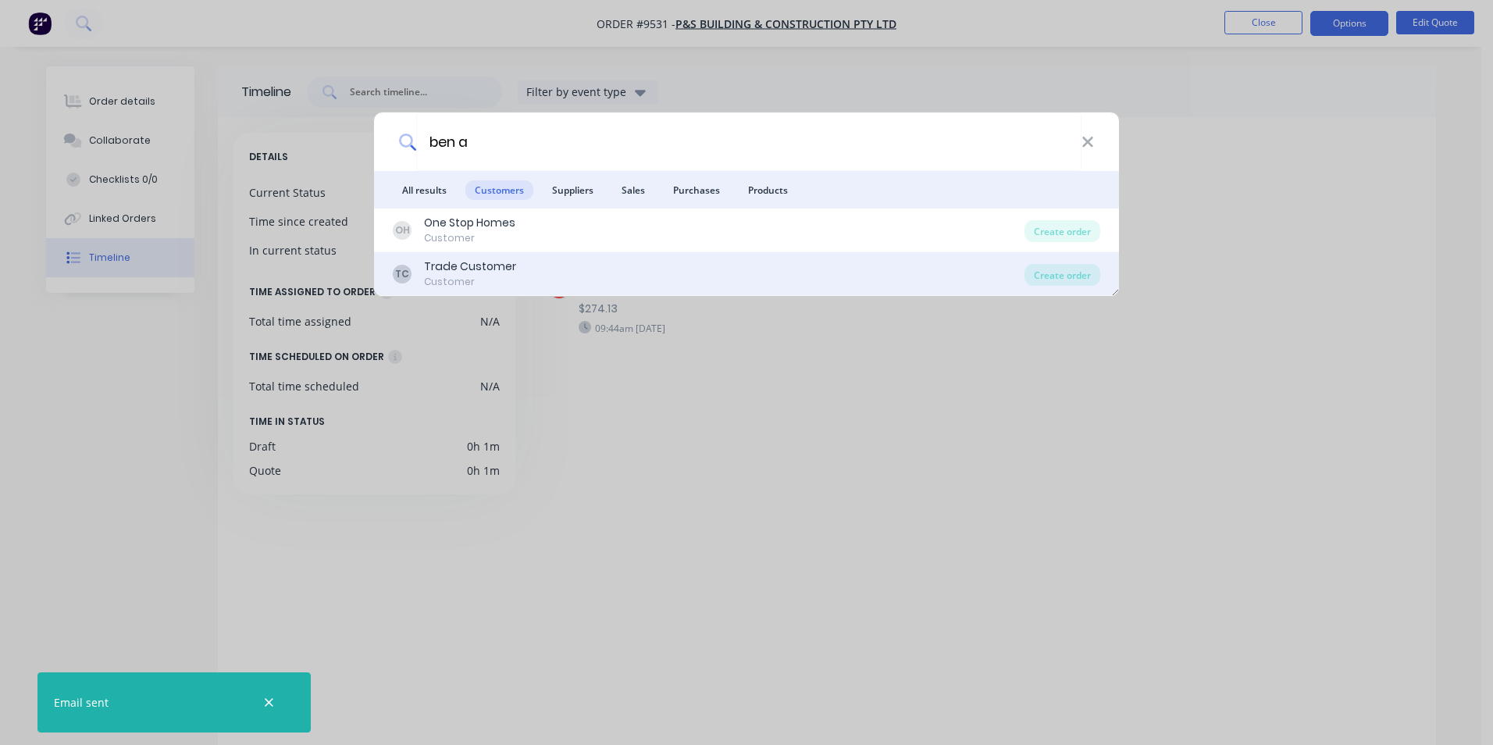
click at [700, 274] on div "TC Trade Customer Customer" at bounding box center [709, 273] width 632 height 30
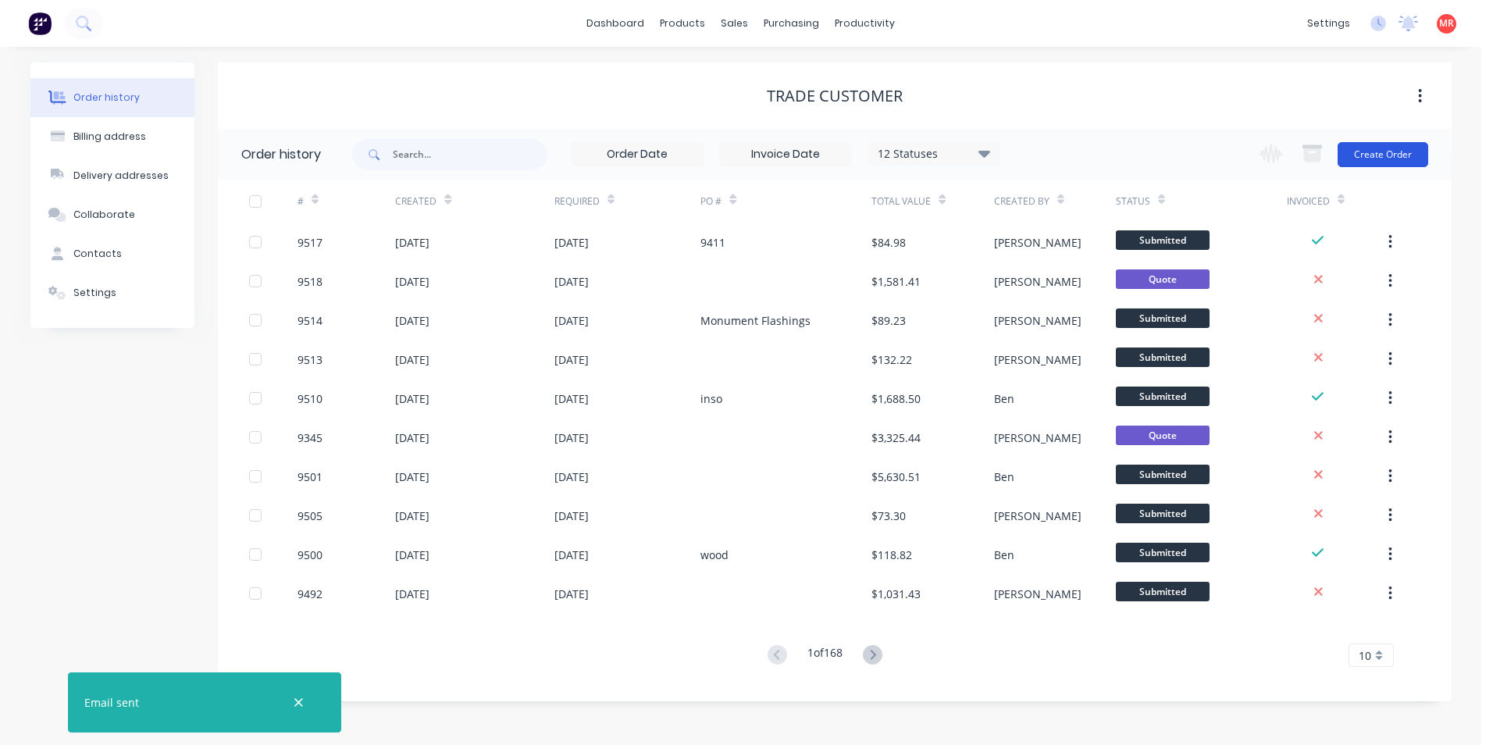
click at [1398, 150] on button "Create Order" at bounding box center [1383, 154] width 91 height 25
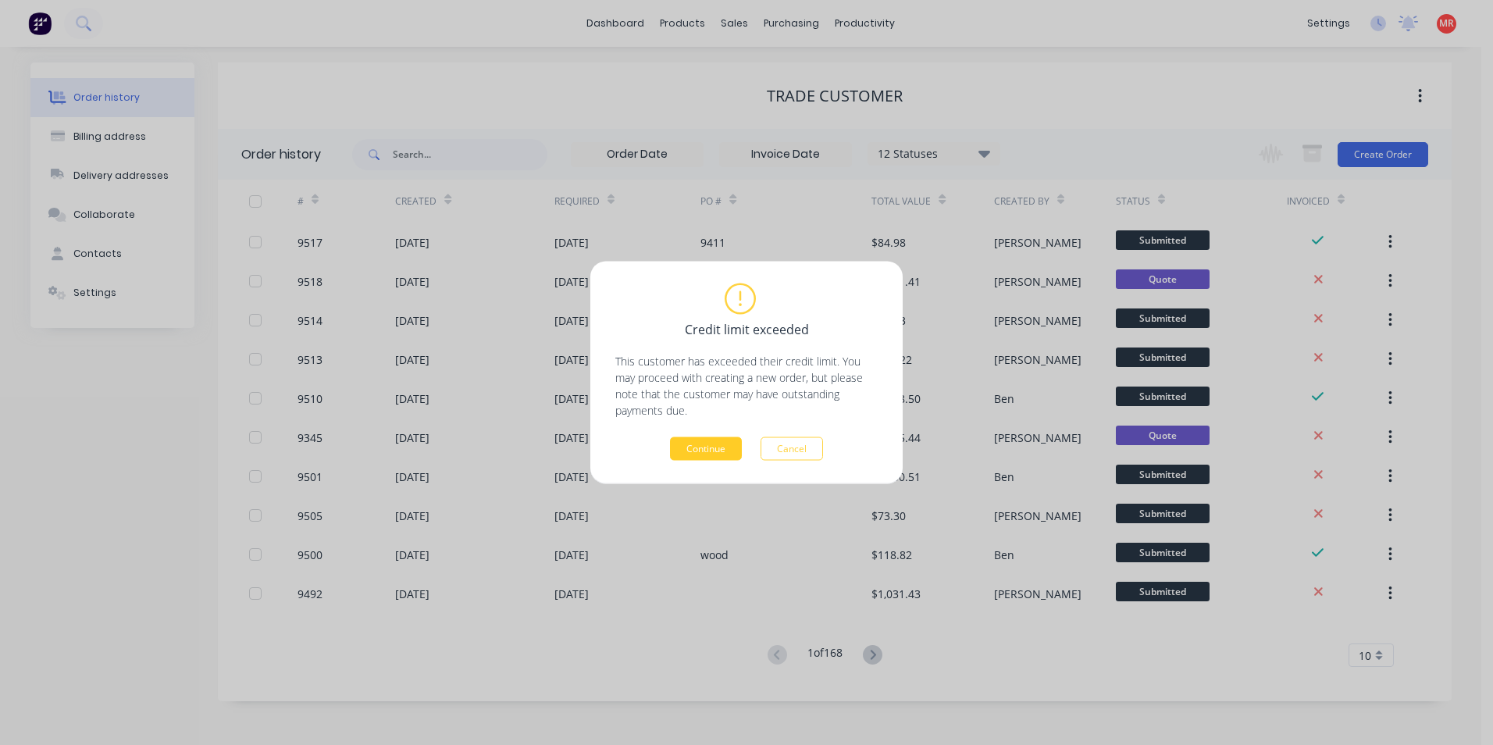
click at [721, 444] on button "Continue" at bounding box center [706, 448] width 72 height 23
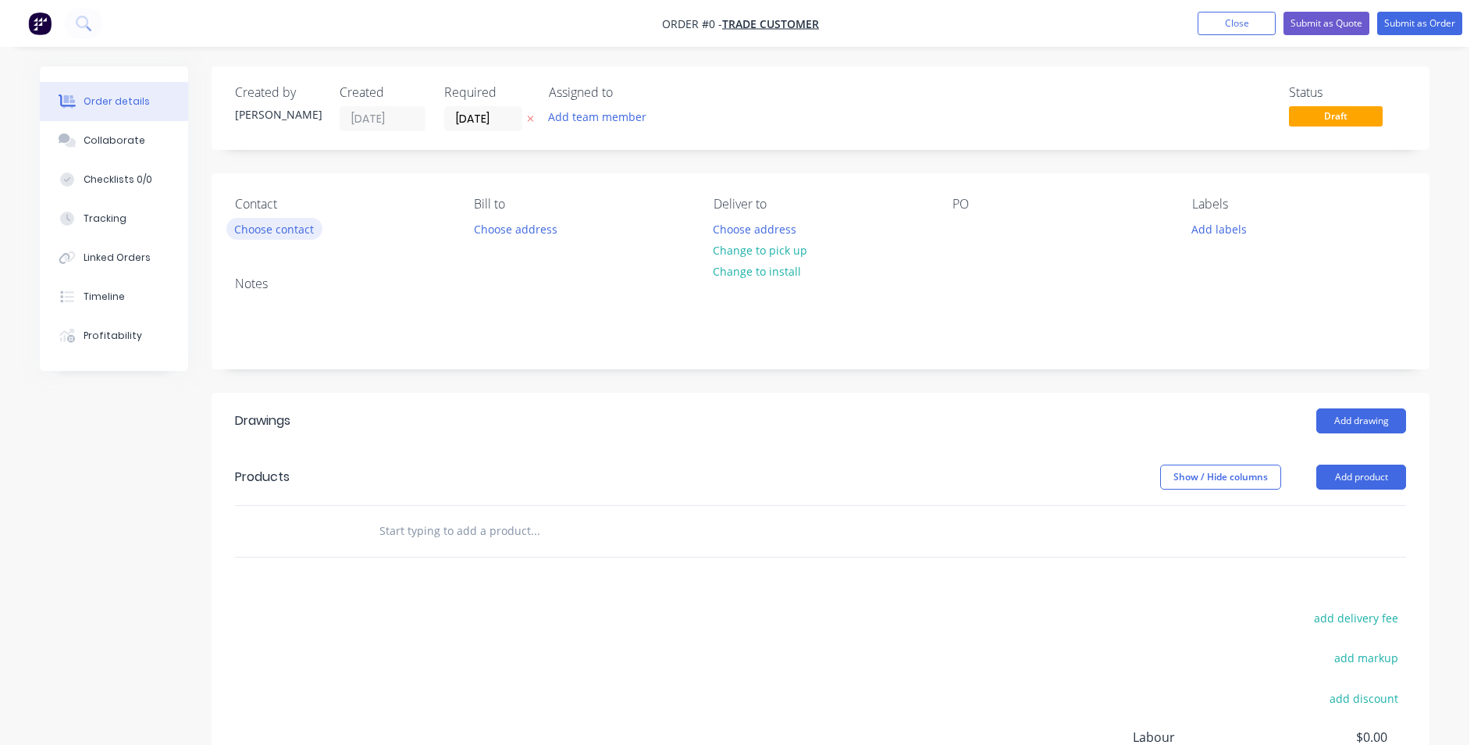
click at [293, 226] on button "Choose contact" at bounding box center [274, 228] width 96 height 21
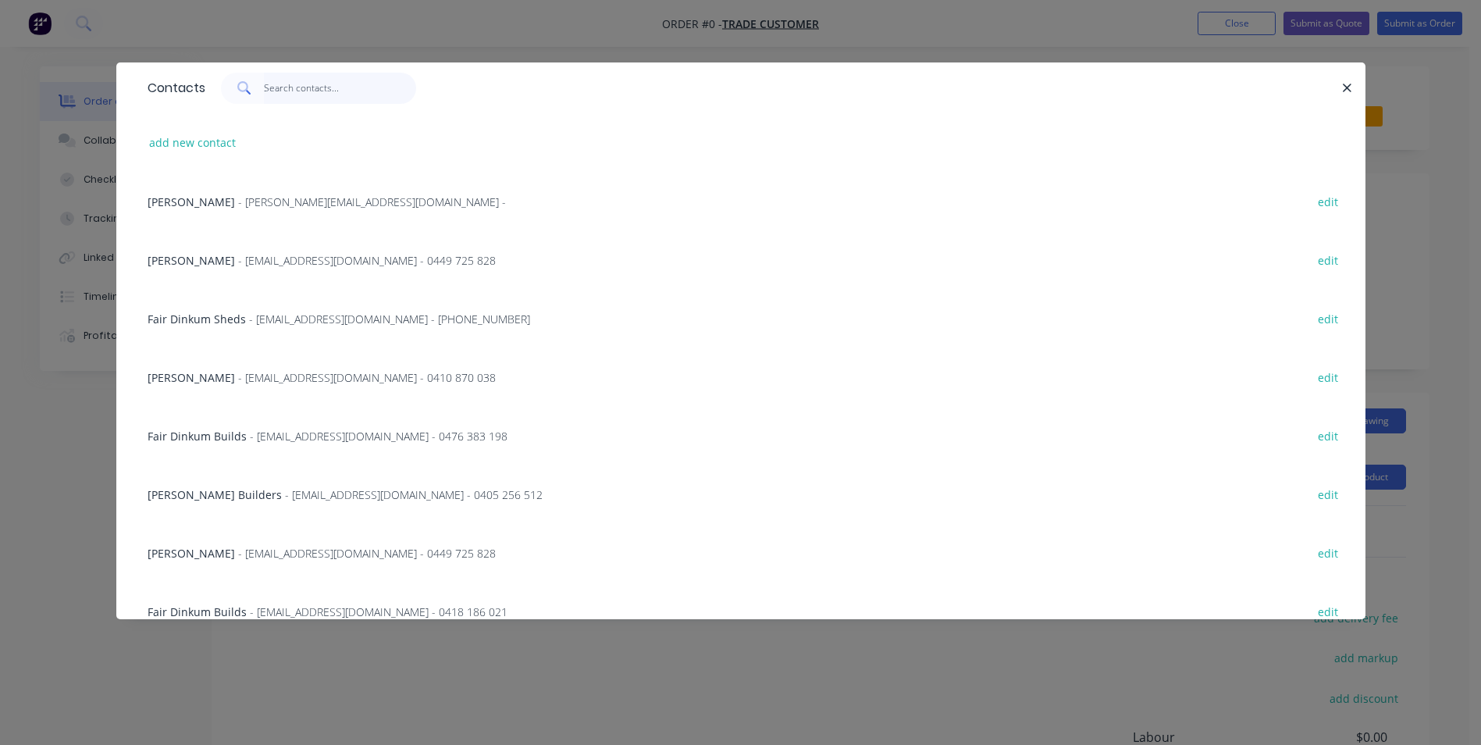
click at [287, 91] on input "text" at bounding box center [340, 88] width 152 height 31
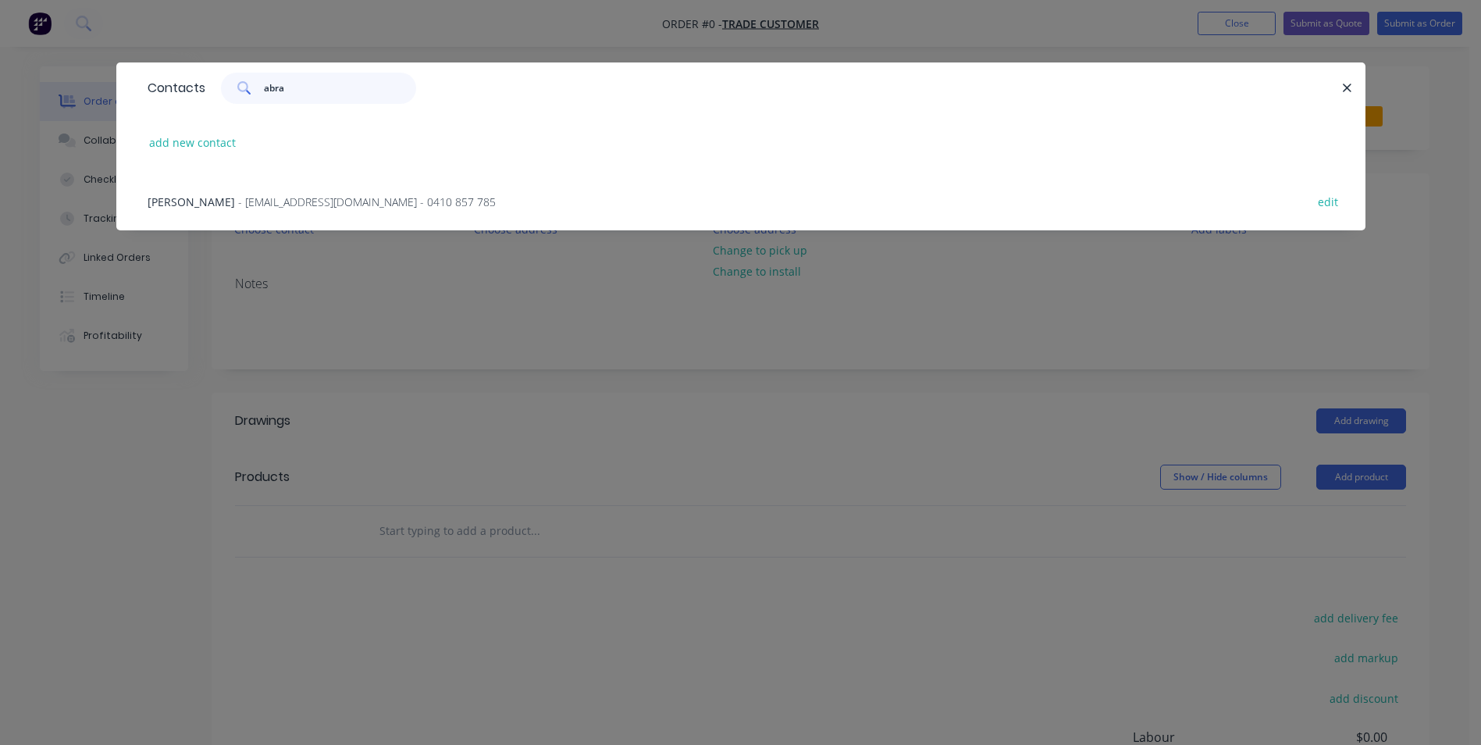
type input "abra"
click at [180, 197] on span "Ben Abrahams" at bounding box center [191, 201] width 87 height 15
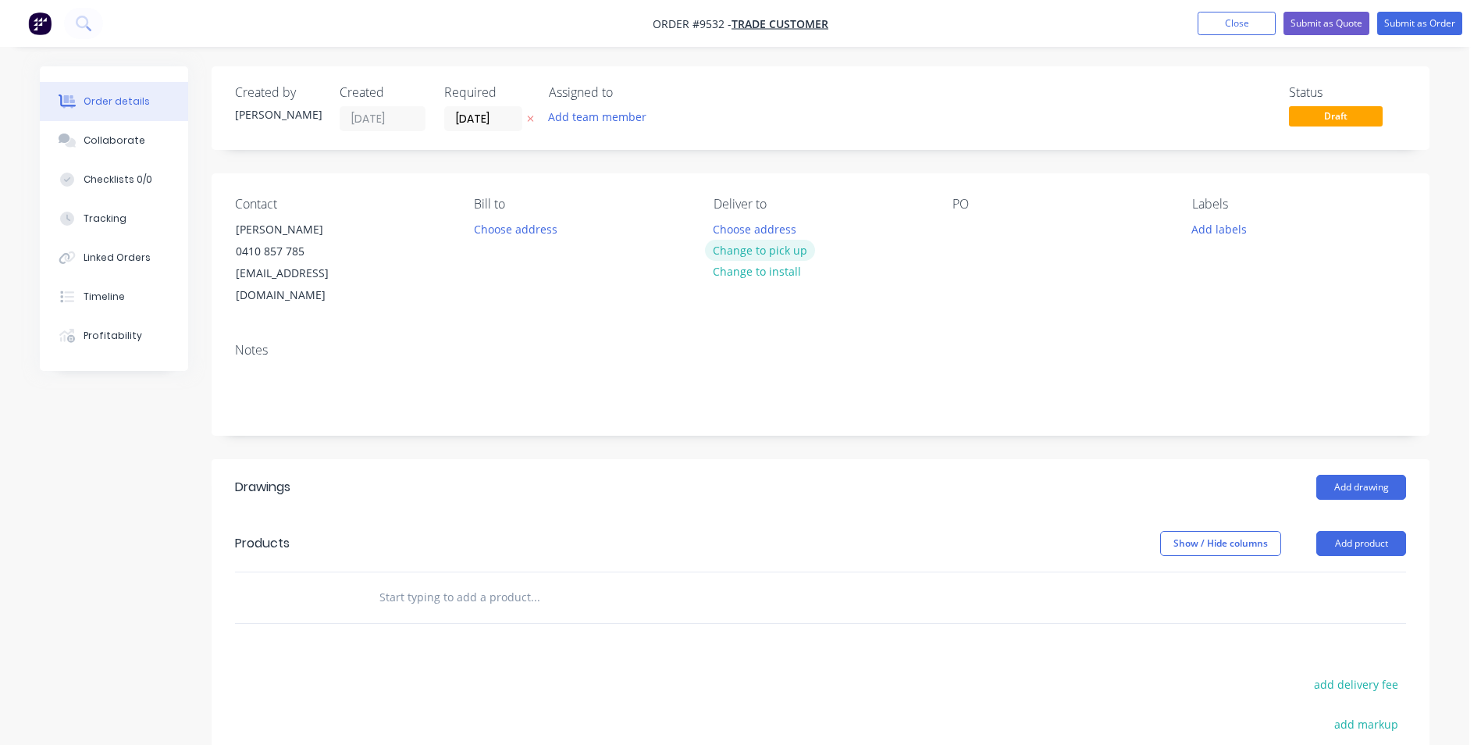
click at [770, 240] on button "Change to pick up" at bounding box center [760, 250] width 111 height 21
click at [962, 230] on div at bounding box center [965, 229] width 25 height 23
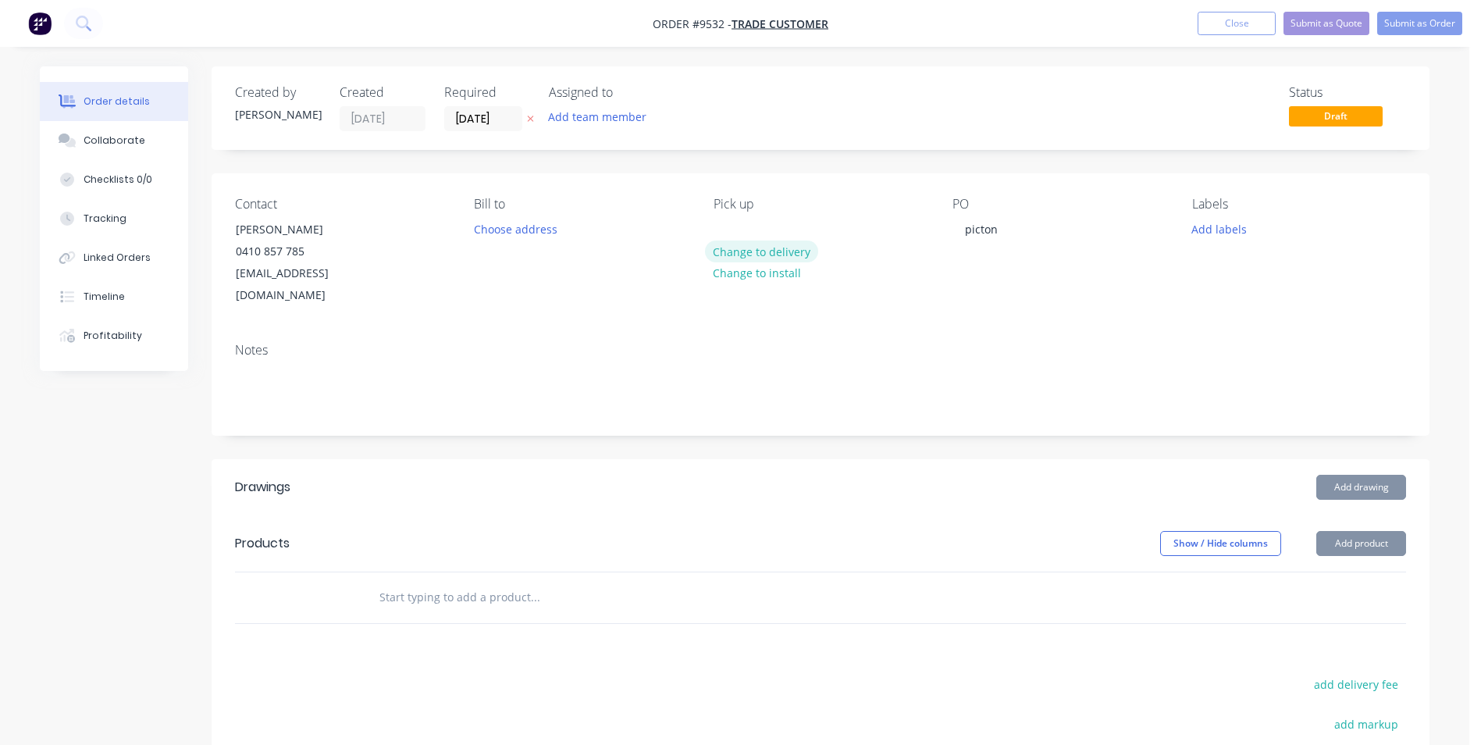
click at [765, 245] on button "Change to delivery" at bounding box center [762, 250] width 114 height 21
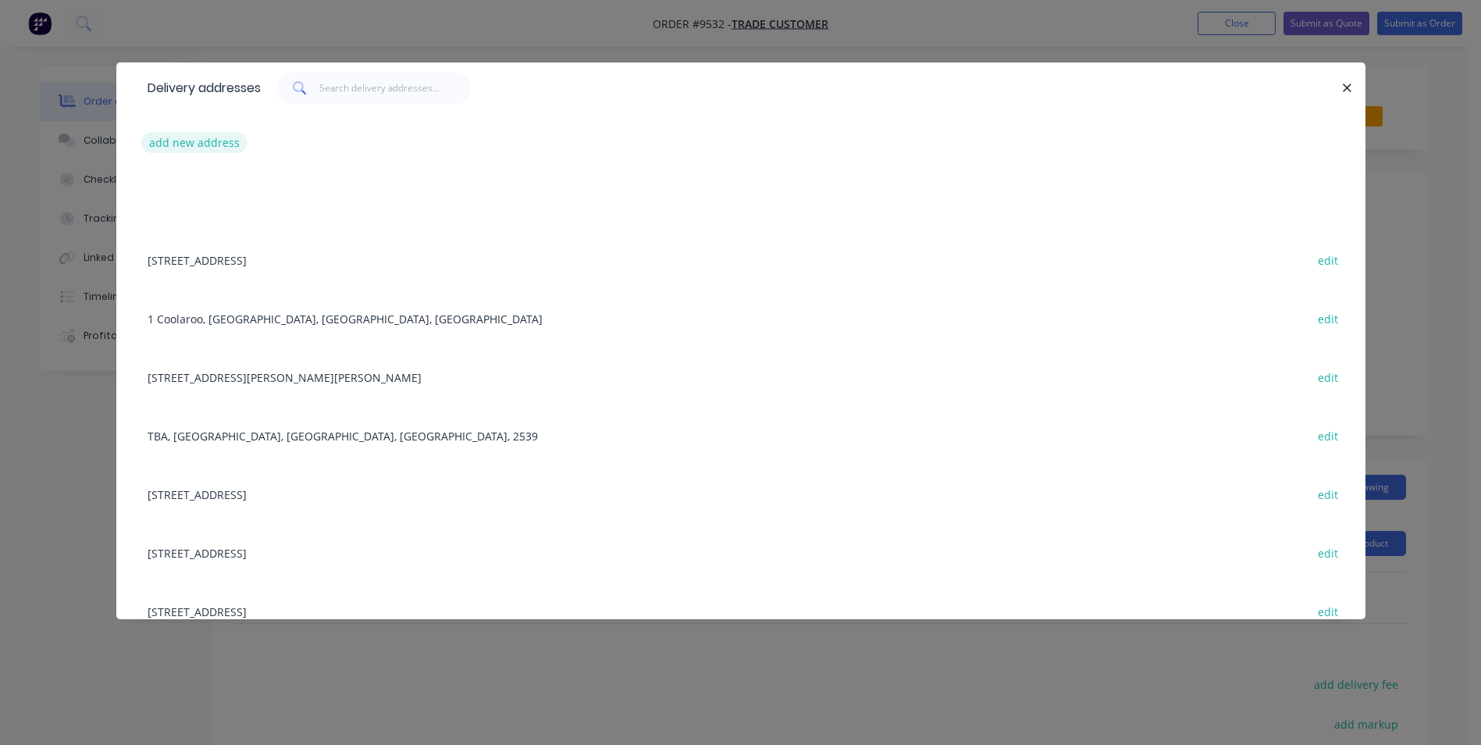
click at [218, 143] on button "add new address" at bounding box center [194, 142] width 107 height 21
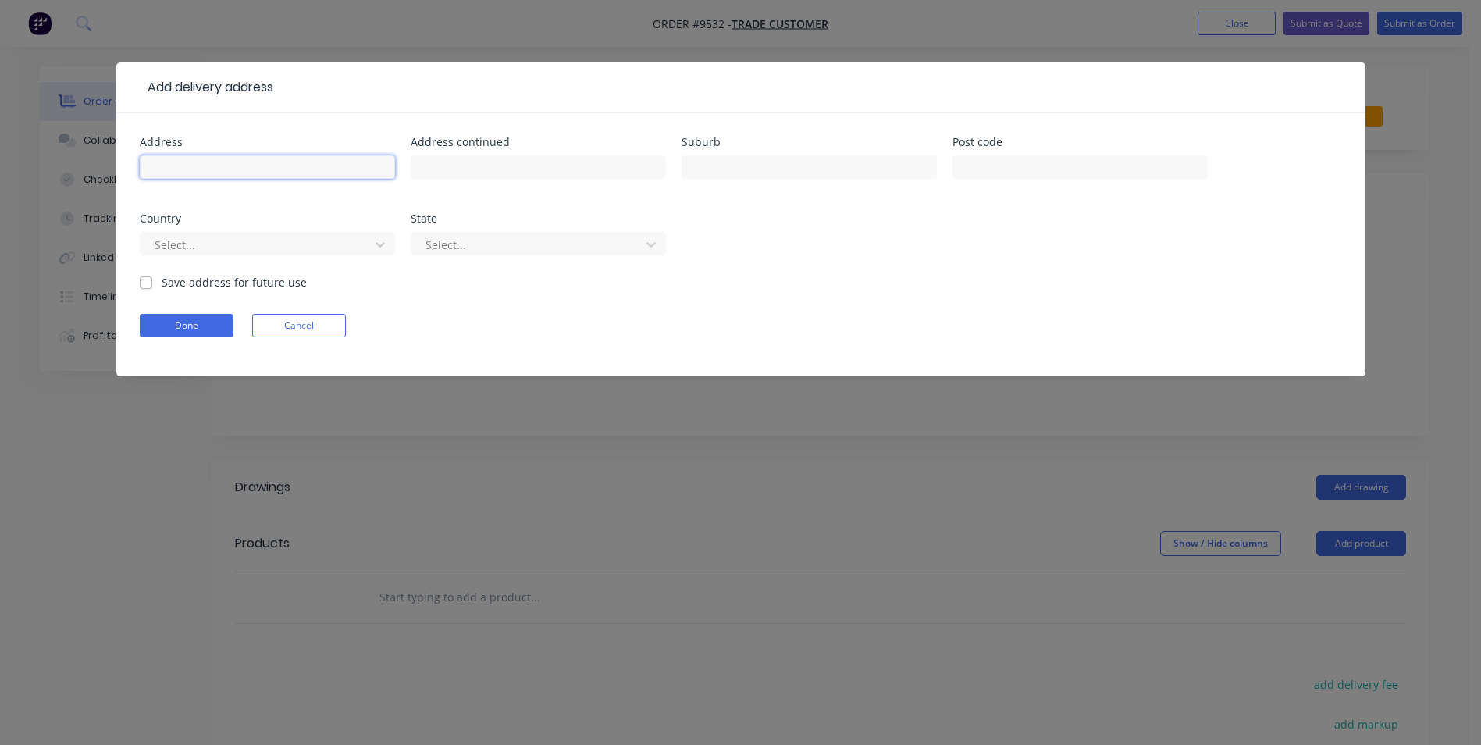
click at [270, 159] on input "text" at bounding box center [267, 166] width 255 height 23
type input "tba"
click at [194, 326] on button "Done" at bounding box center [187, 325] width 94 height 23
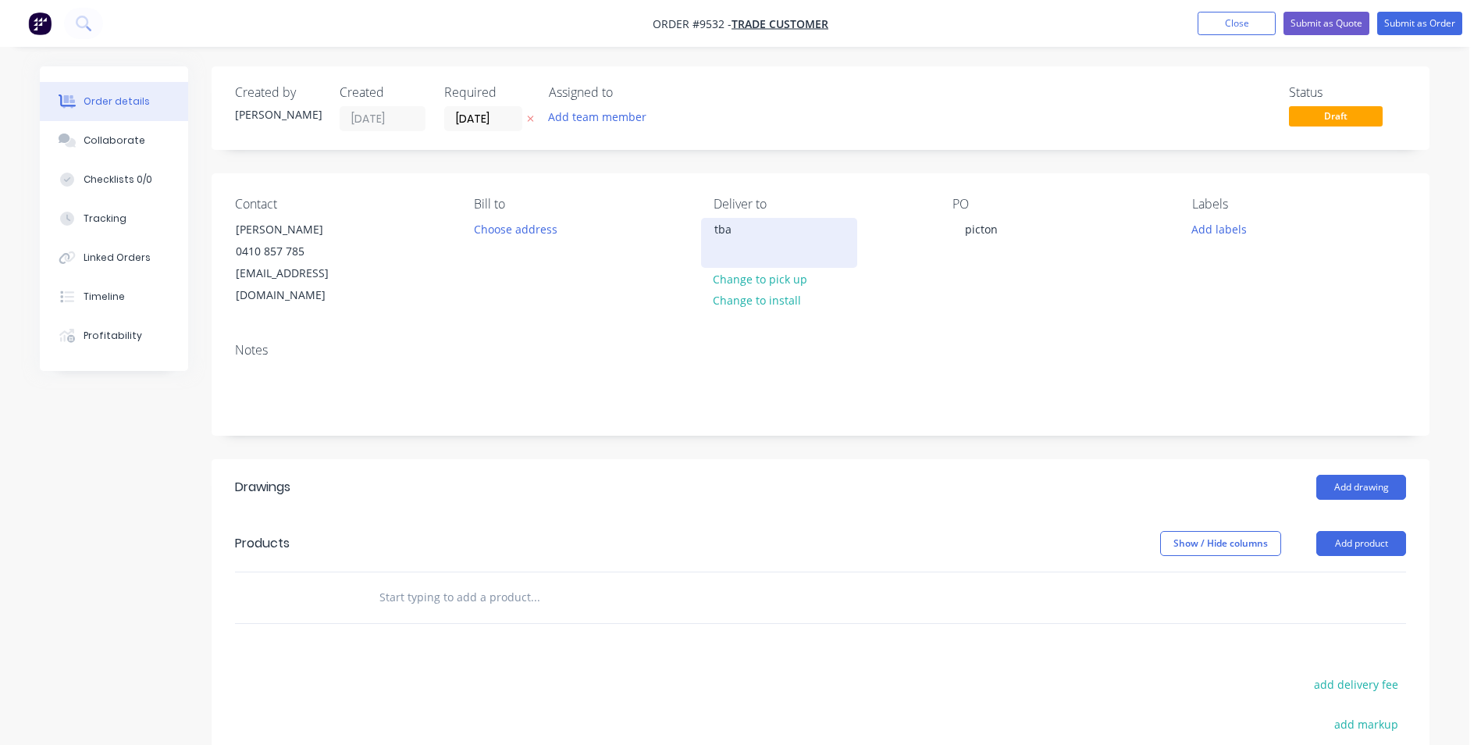
click at [736, 240] on div "tba" at bounding box center [779, 230] width 130 height 22
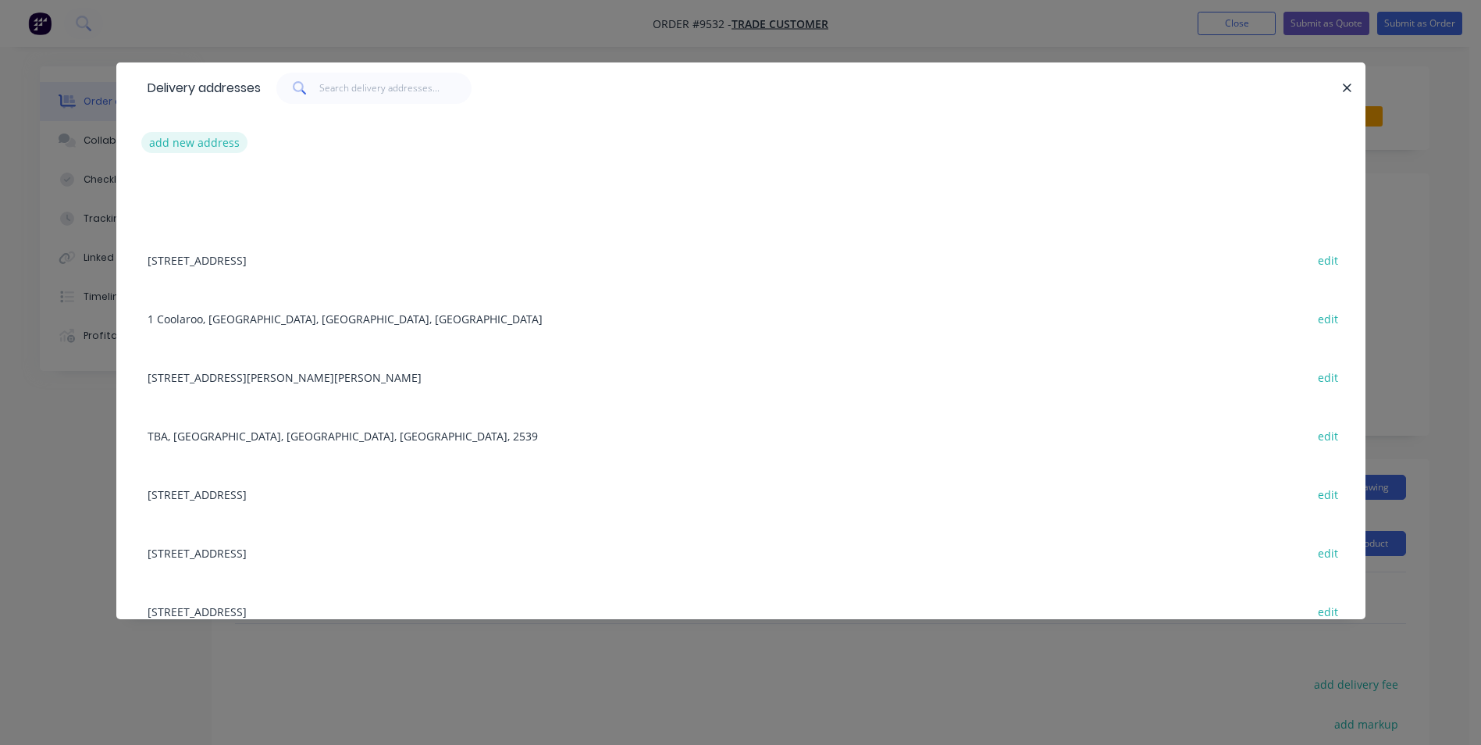
click at [223, 136] on button "add new address" at bounding box center [194, 142] width 107 height 21
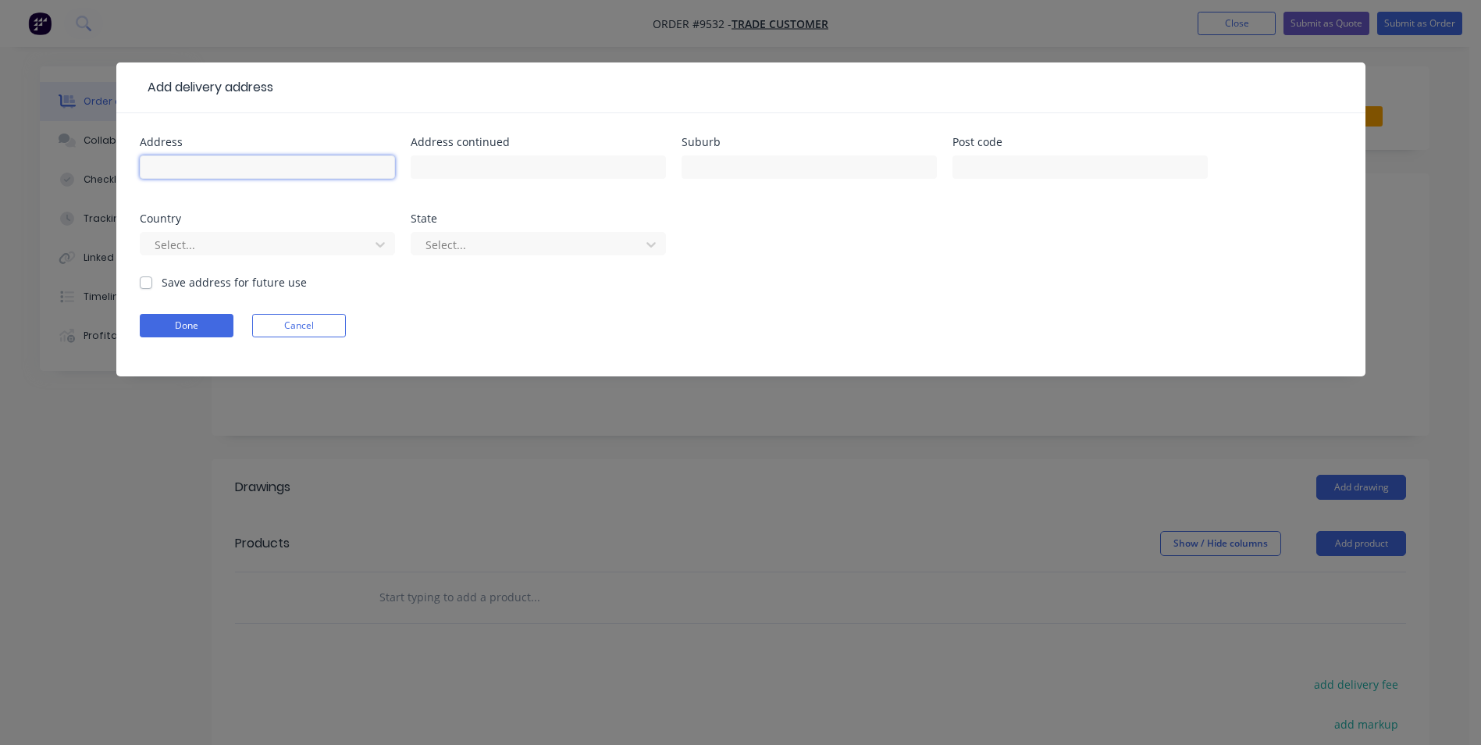
click at [244, 163] on input "text" at bounding box center [267, 166] width 255 height 23
type input "TBA"
type input "Picton"
click at [162, 284] on label "Save address for future use" at bounding box center [234, 282] width 145 height 16
click at [147, 284] on input "Save address for future use" at bounding box center [146, 281] width 12 height 15
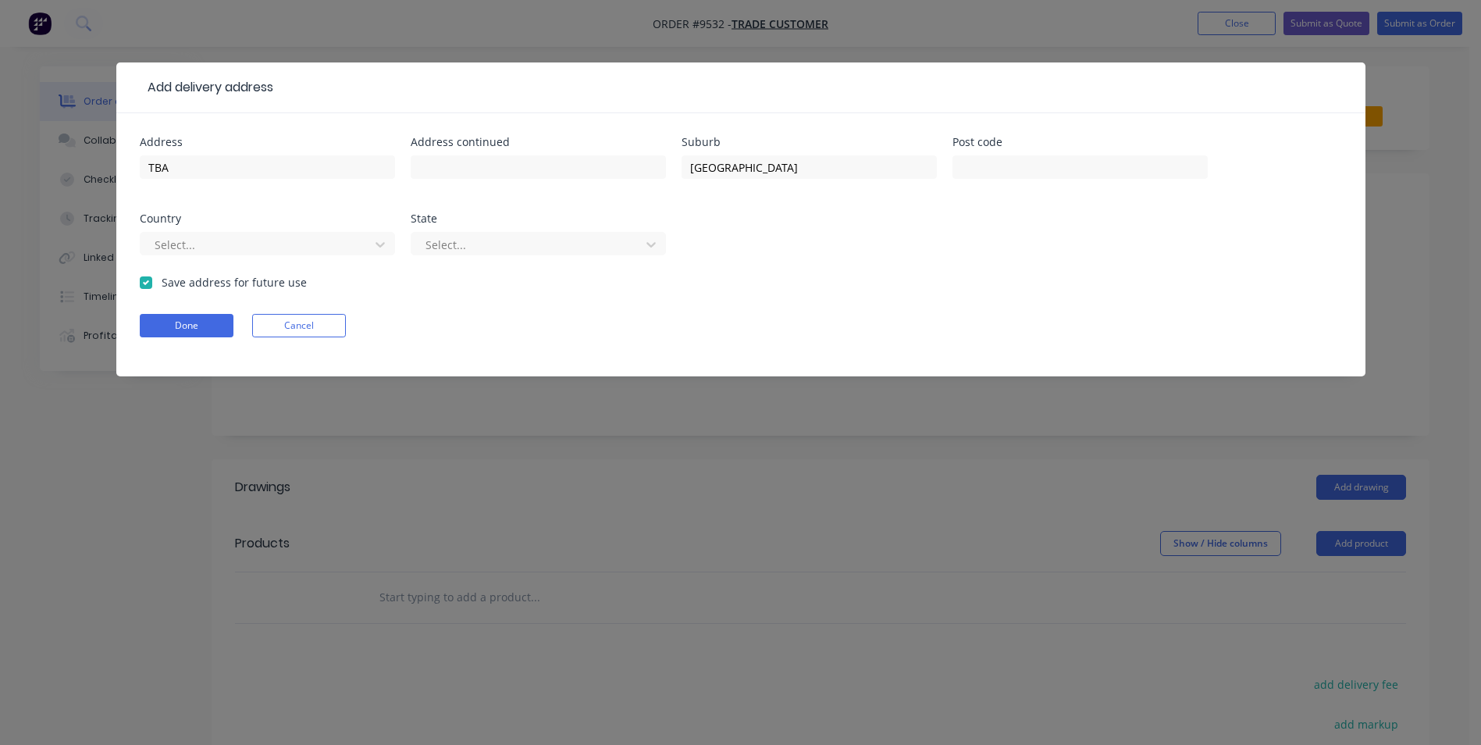
checkbox input "true"
click at [179, 319] on button "Done" at bounding box center [187, 325] width 94 height 23
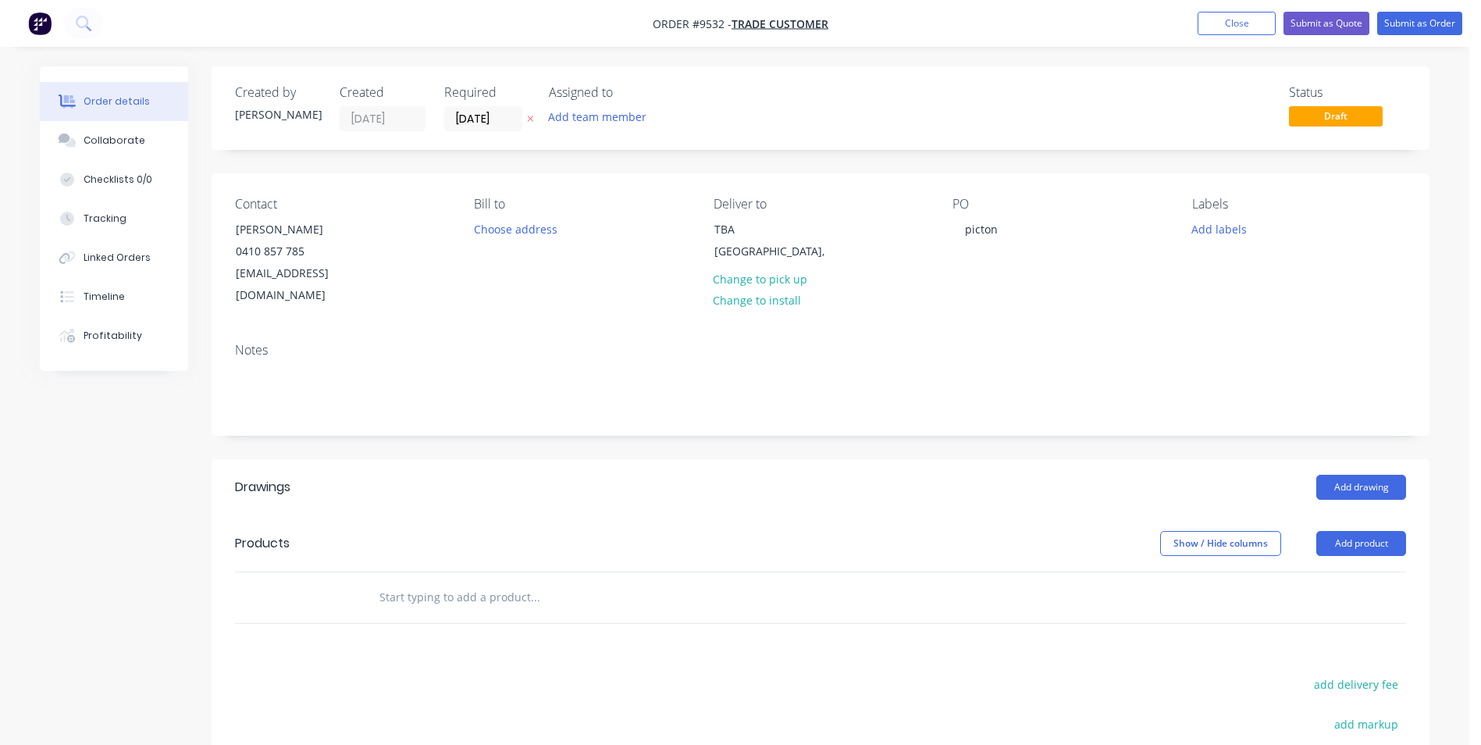
click at [426, 582] on input "text" at bounding box center [535, 597] width 312 height 31
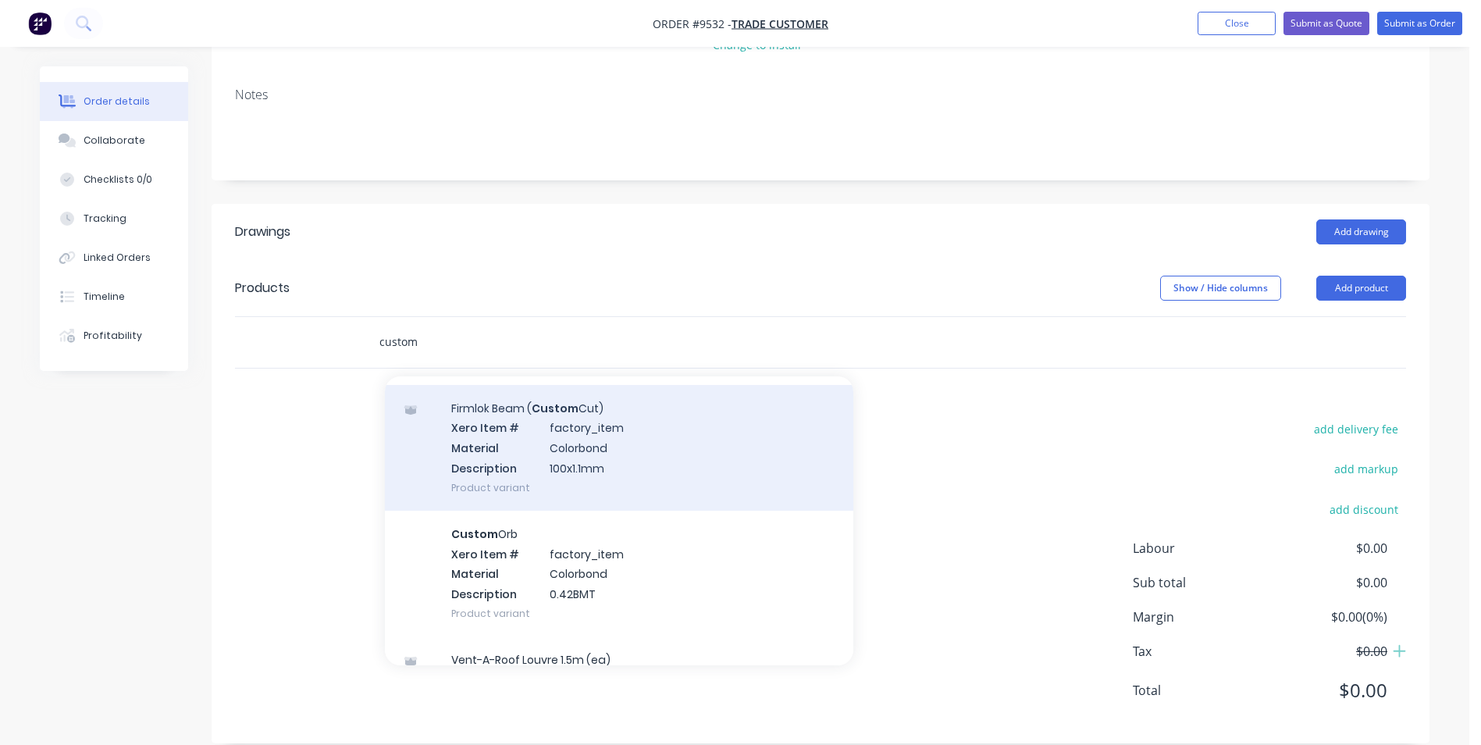
scroll to position [1015, 0]
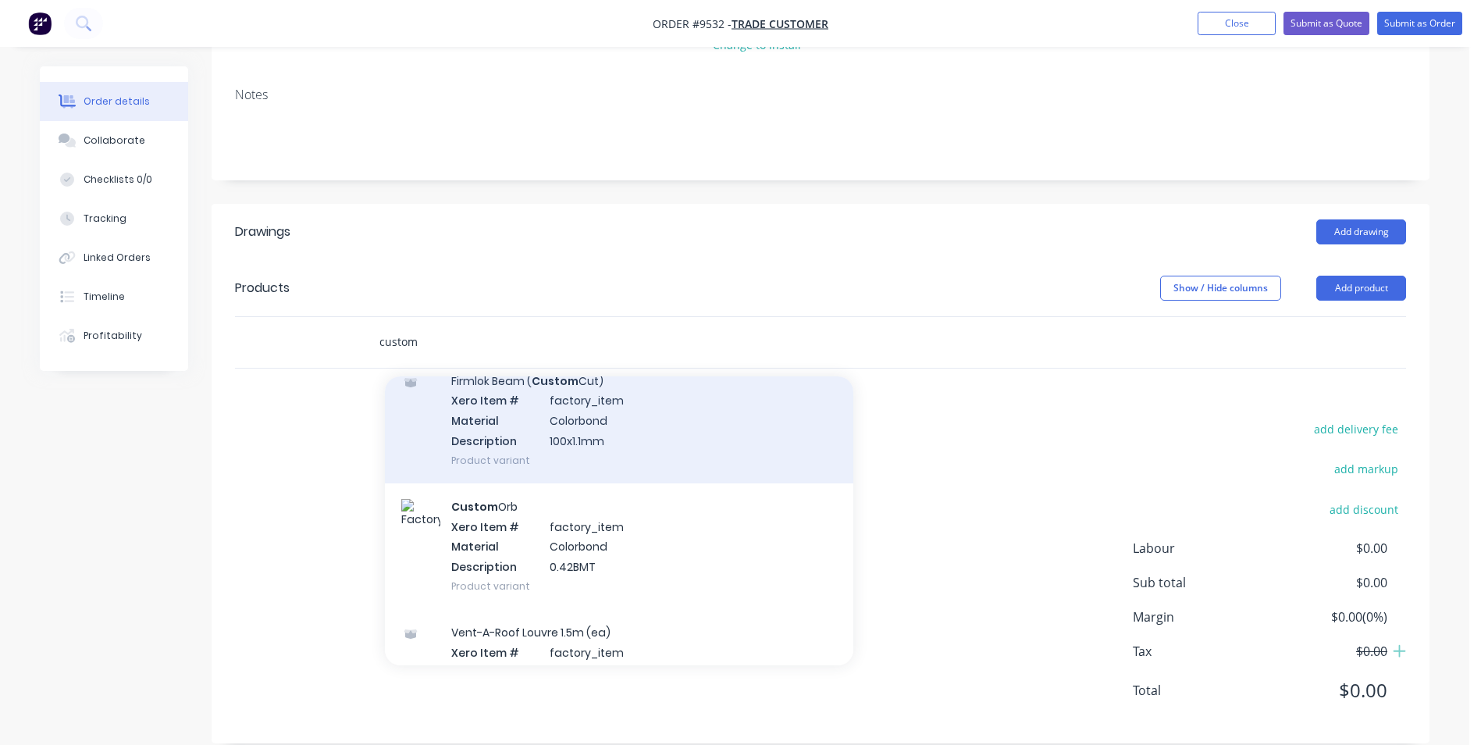
type input "custom"
click at [577, 536] on div "Custom Orb Xero Item # factory_item Material Colorbond Description 0.42BMT Prod…" at bounding box center [619, 546] width 468 height 126
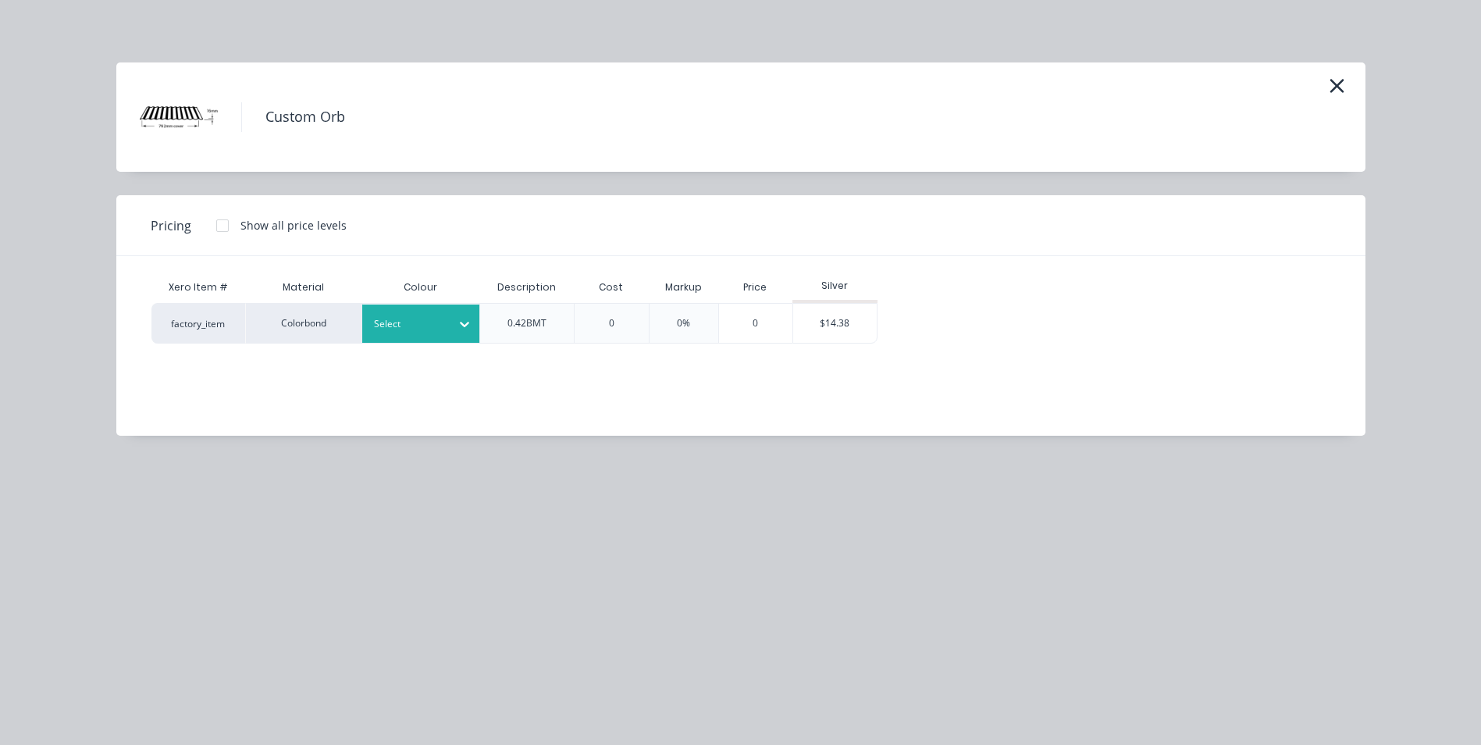
click at [402, 323] on div at bounding box center [409, 323] width 70 height 17
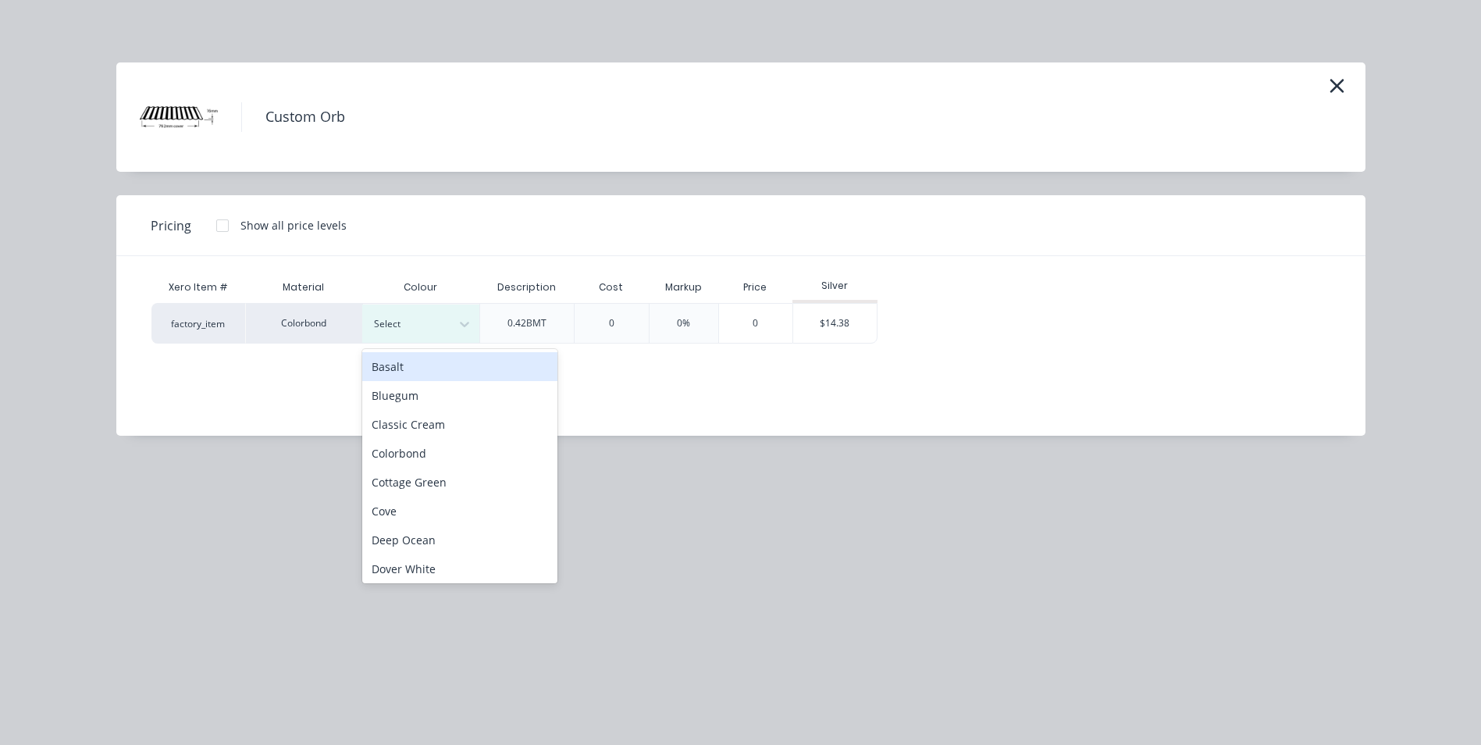
click at [221, 229] on div at bounding box center [222, 225] width 31 height 31
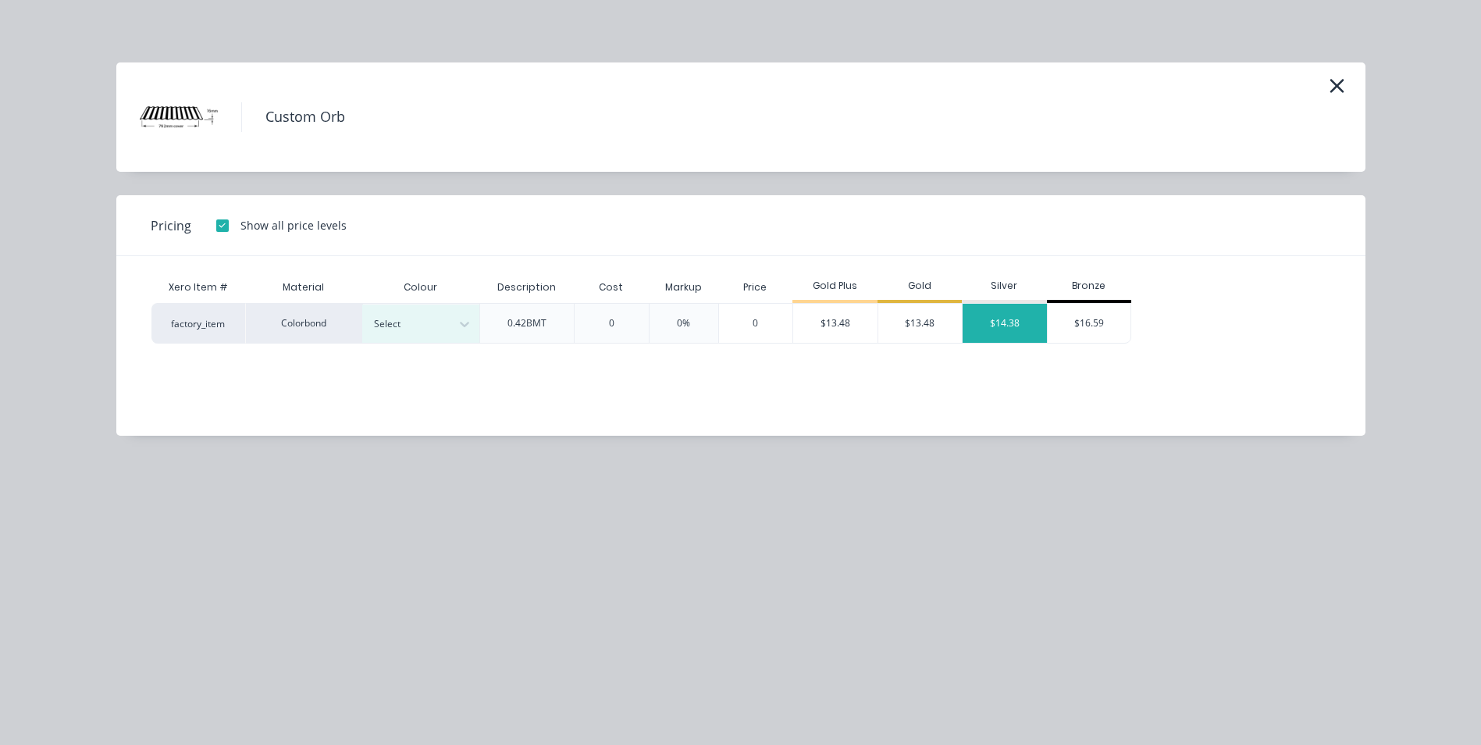
click at [977, 312] on div "$14.38" at bounding box center [1005, 323] width 84 height 39
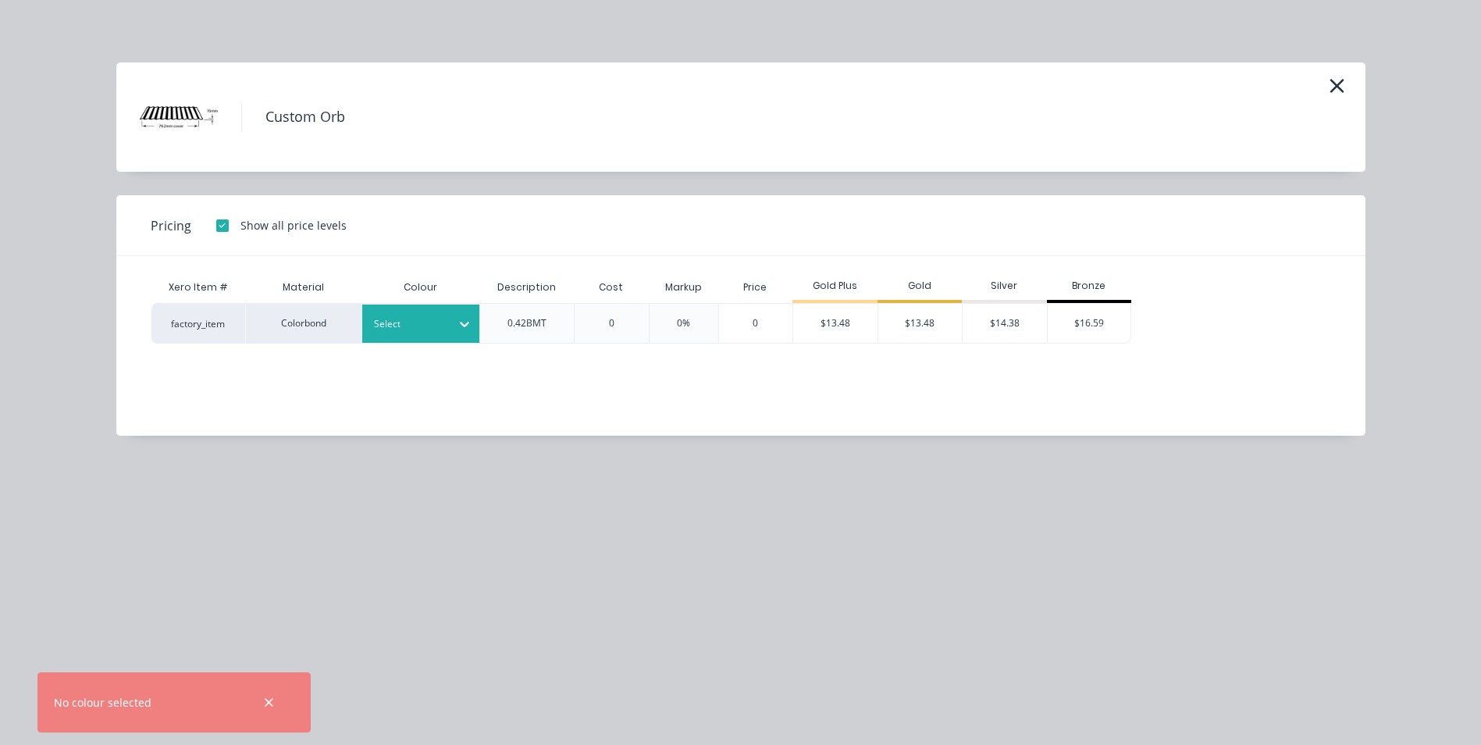
click at [419, 313] on div "Select" at bounding box center [420, 324] width 117 height 38
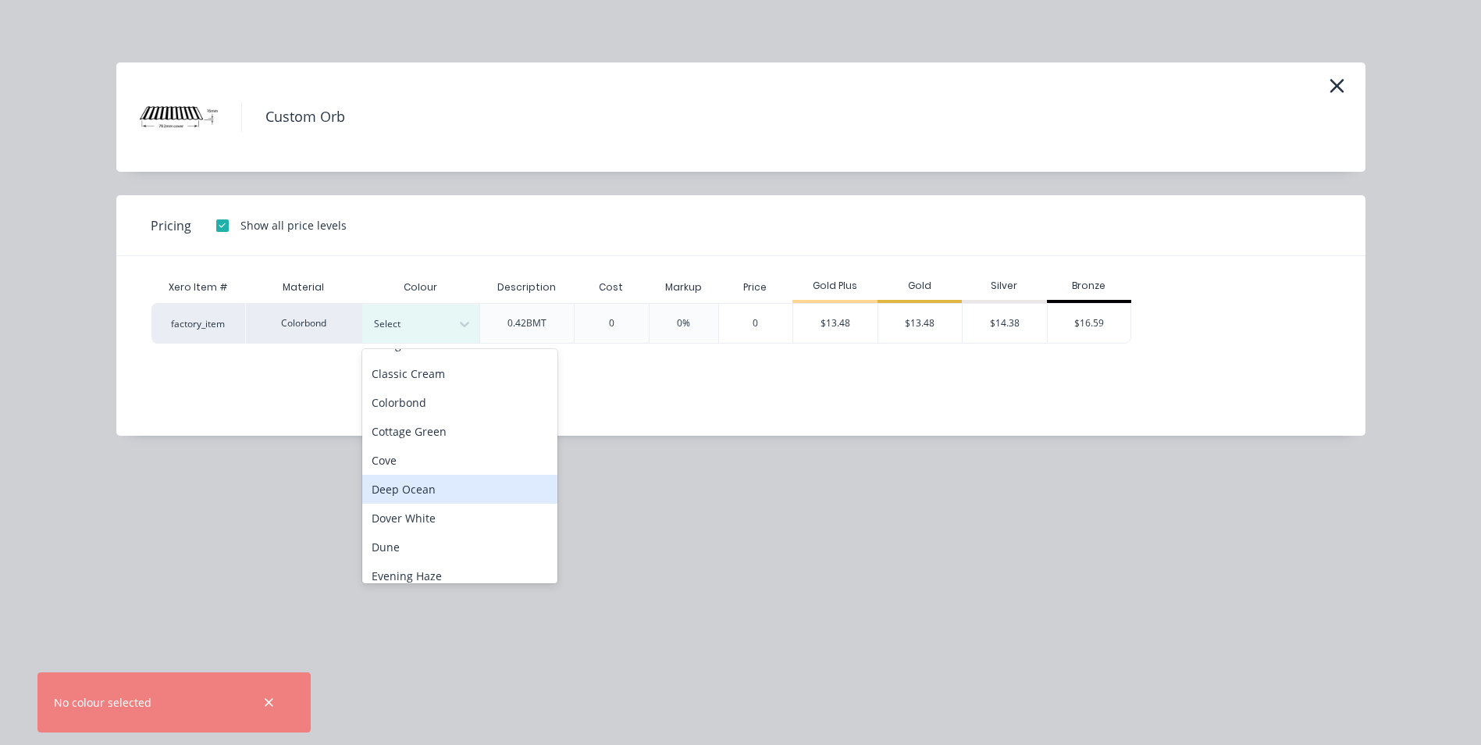
scroll to position [78, 0]
click at [437, 517] on div "Dune" at bounding box center [459, 519] width 195 height 29
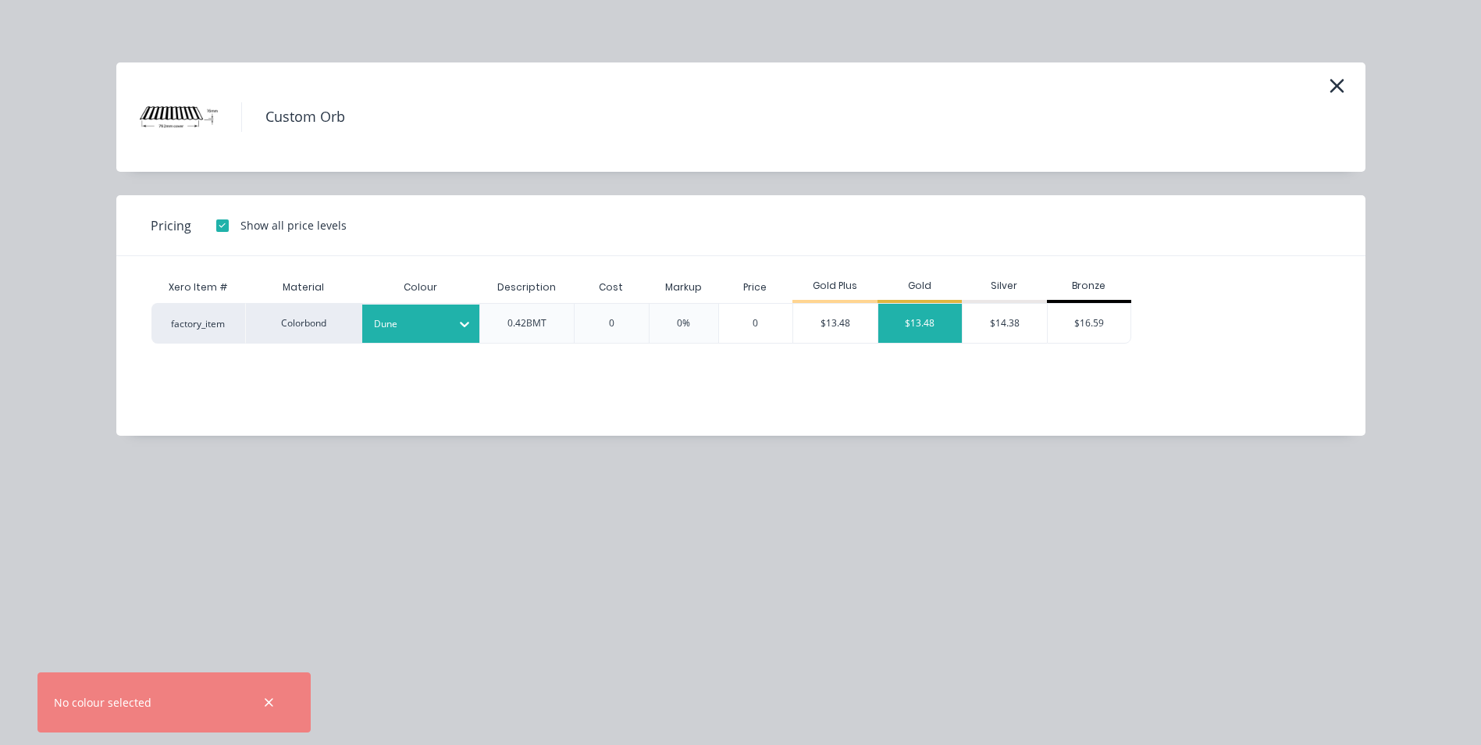
click at [924, 330] on div "$13.48" at bounding box center [920, 323] width 84 height 39
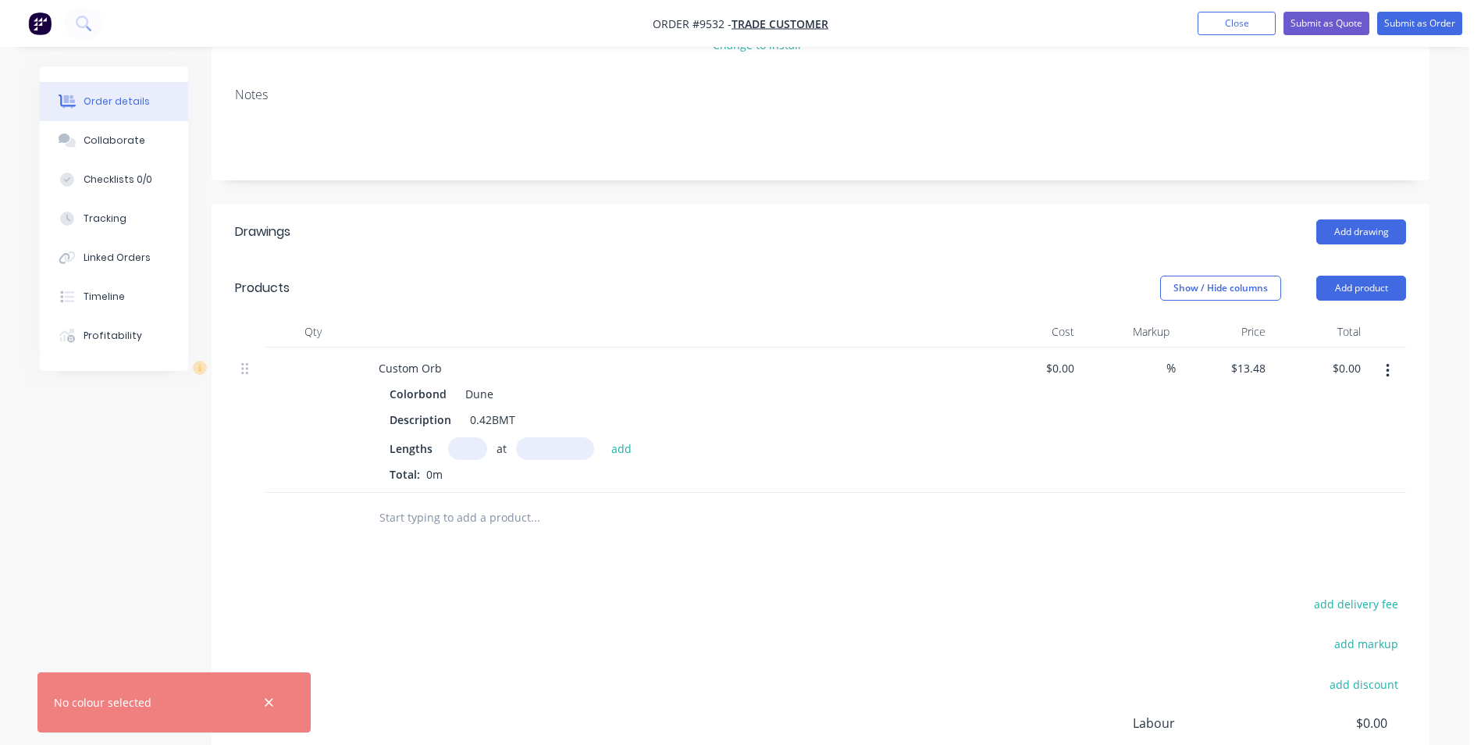
click at [1386, 362] on icon "button" at bounding box center [1388, 370] width 4 height 17
click at [1342, 401] on div "Edit" at bounding box center [1332, 412] width 120 height 23
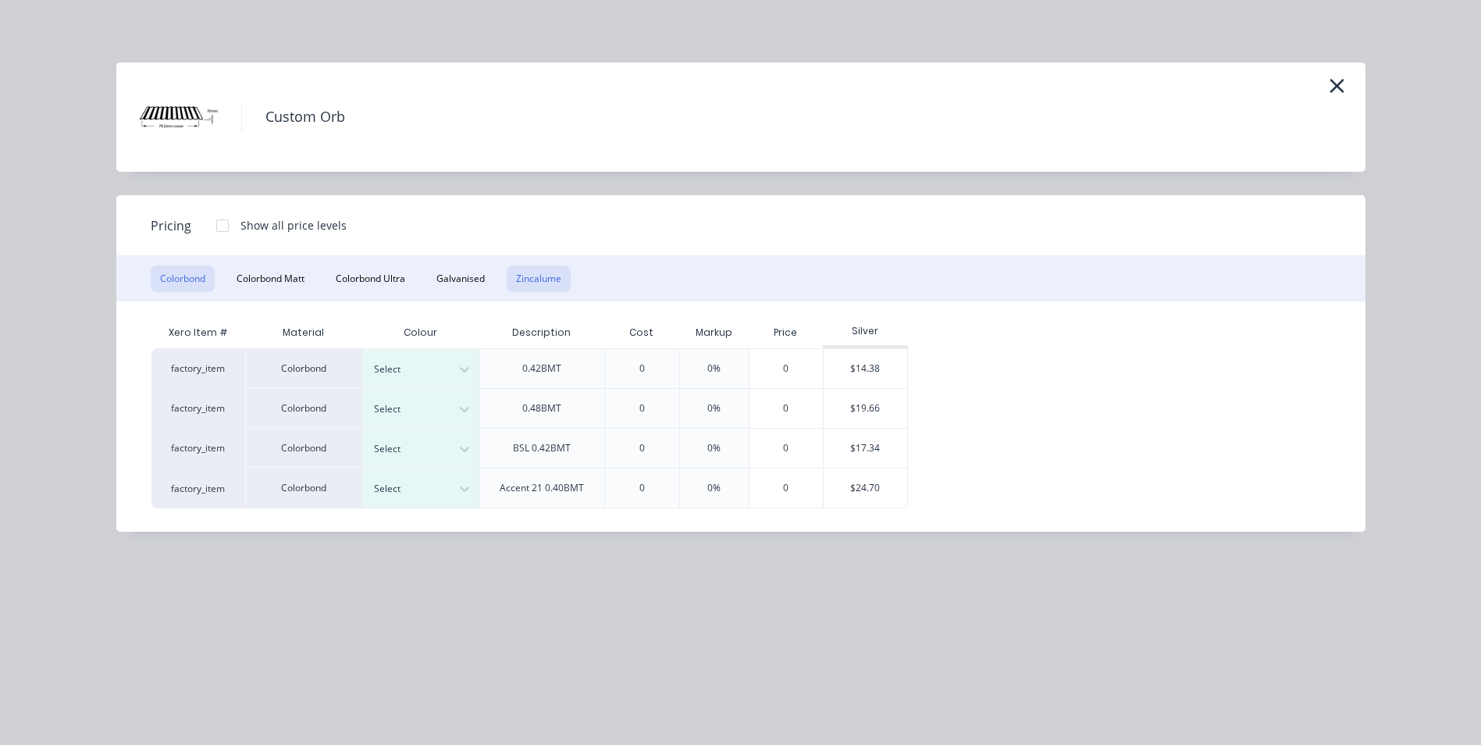
click at [524, 272] on button "Zincalume" at bounding box center [539, 278] width 64 height 27
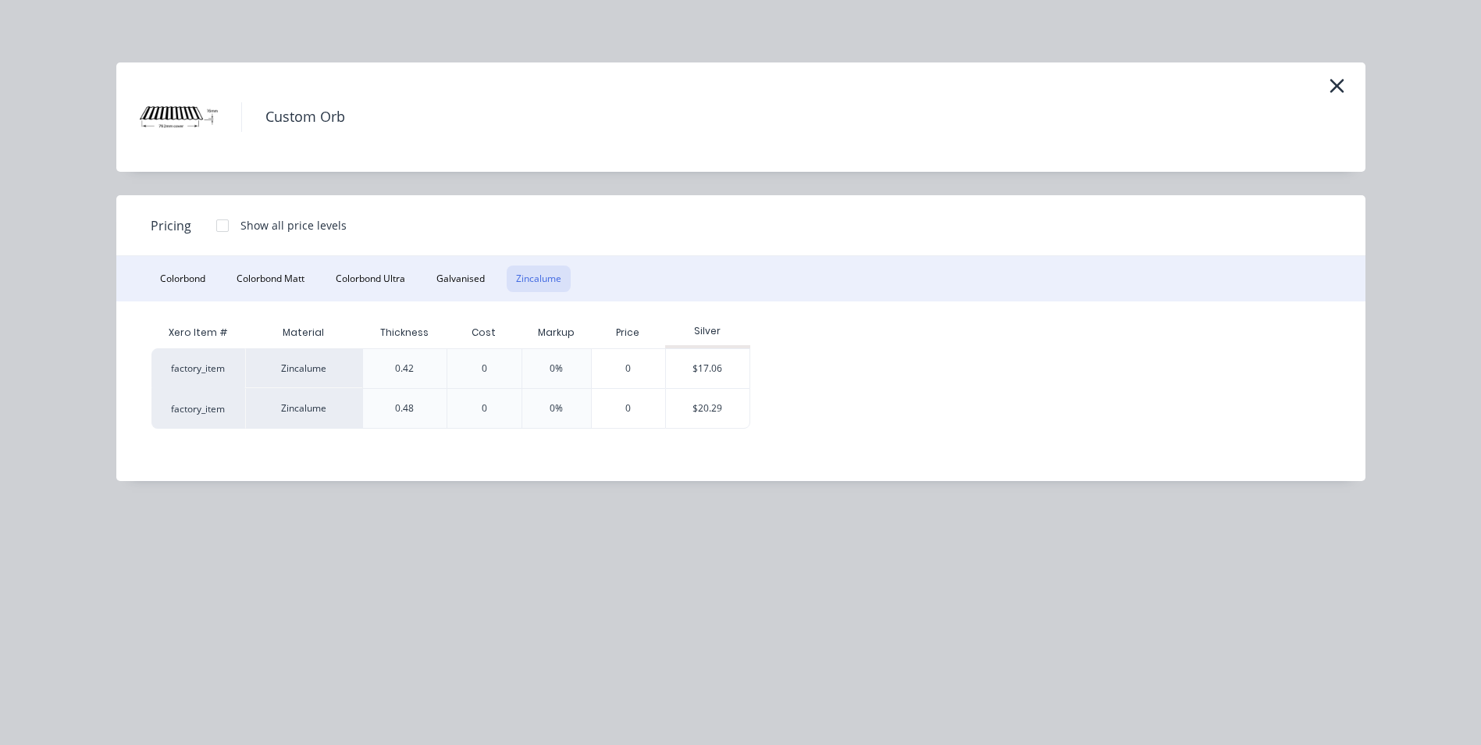
click at [214, 228] on div at bounding box center [222, 225] width 31 height 31
click at [828, 355] on div "$15.80" at bounding box center [793, 368] width 84 height 39
type input "$15.80"
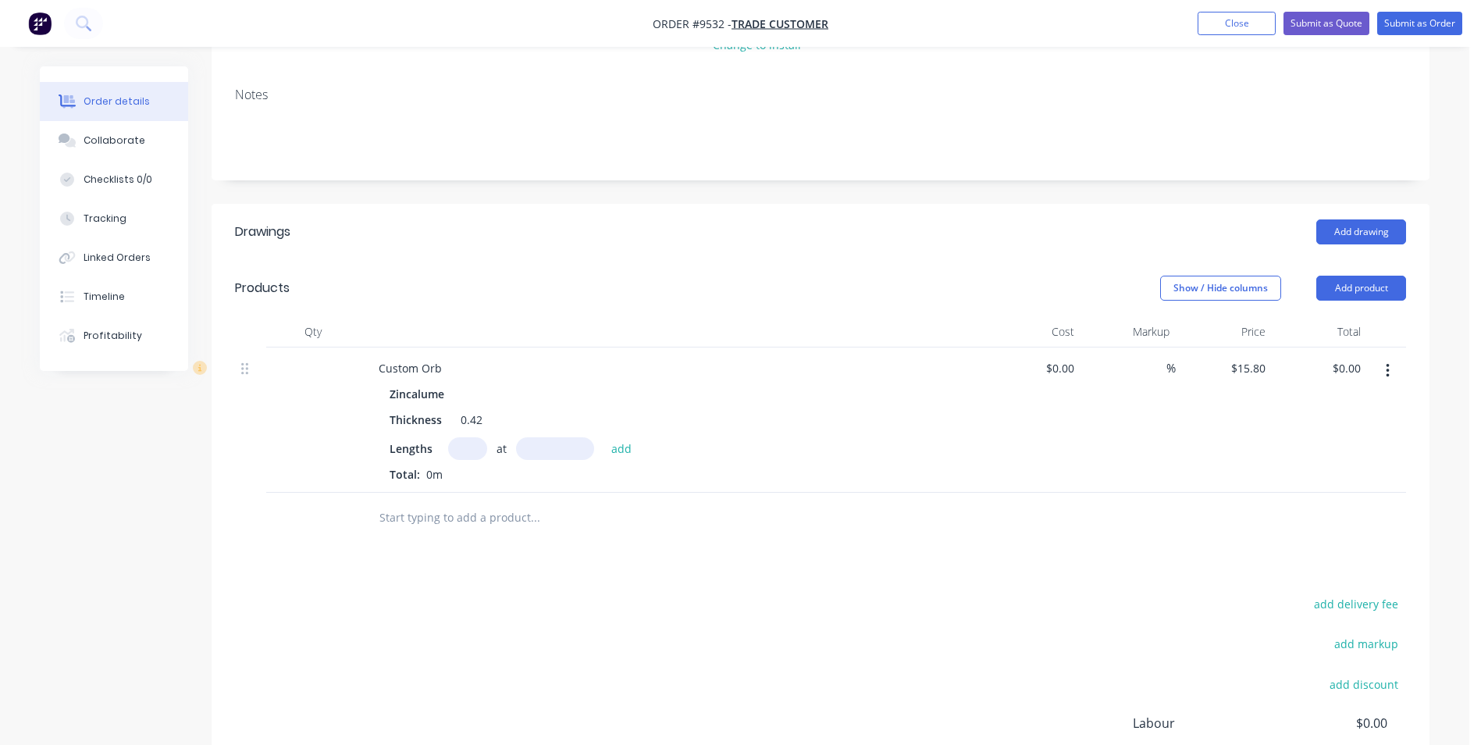
click at [482, 437] on input "text" at bounding box center [467, 448] width 39 height 23
type input "5"
type input "3200"
click at [604, 437] on button "add" at bounding box center [622, 447] width 37 height 21
type input "$252.80"
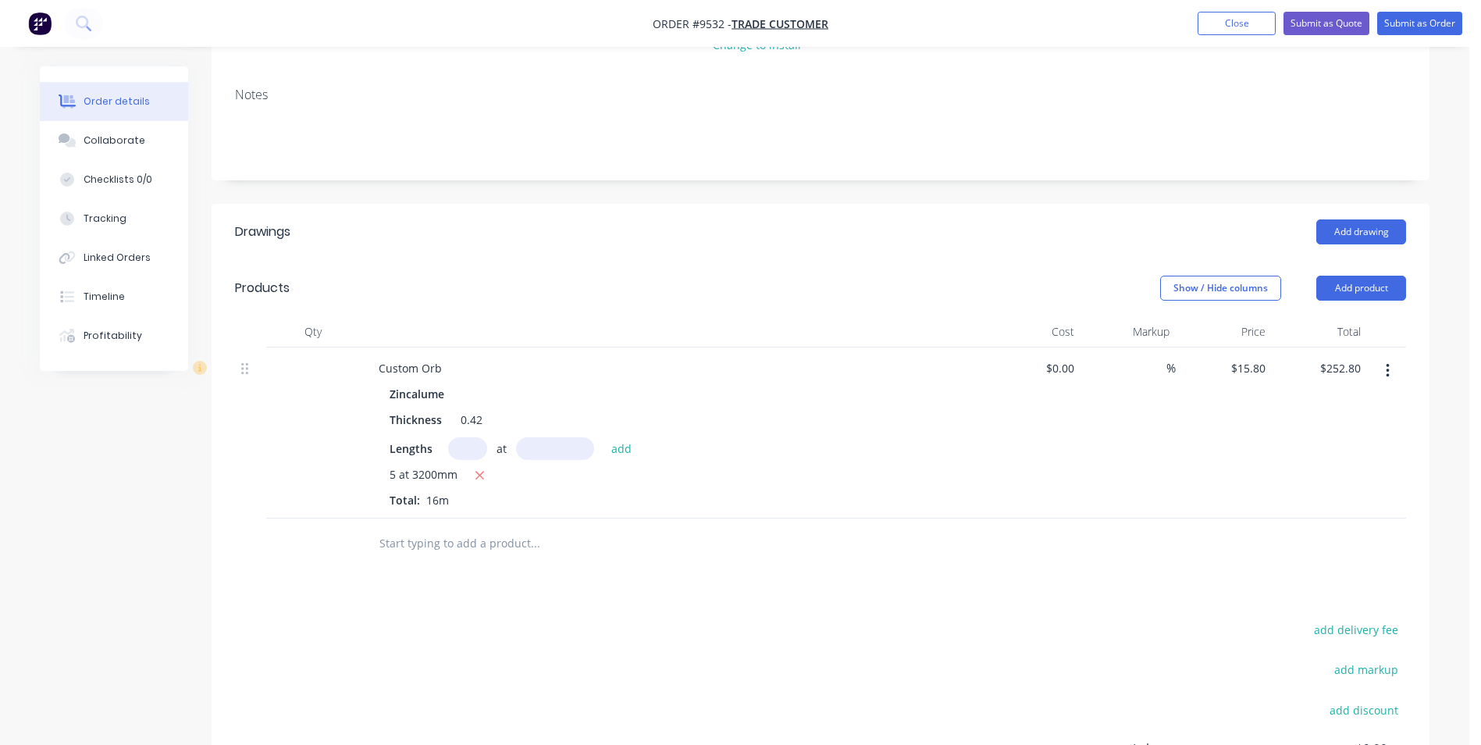
click at [497, 528] on input "text" at bounding box center [535, 543] width 312 height 31
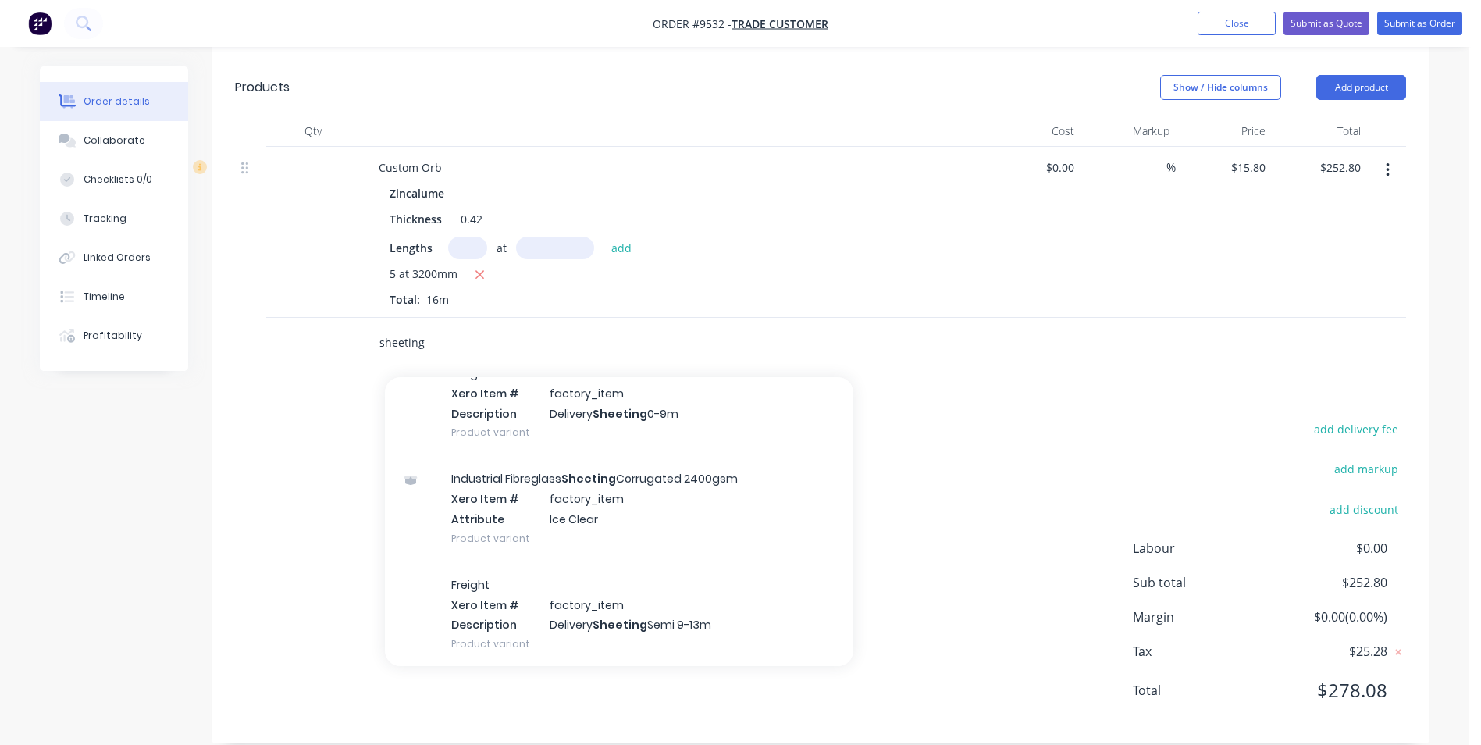
scroll to position [156, 0]
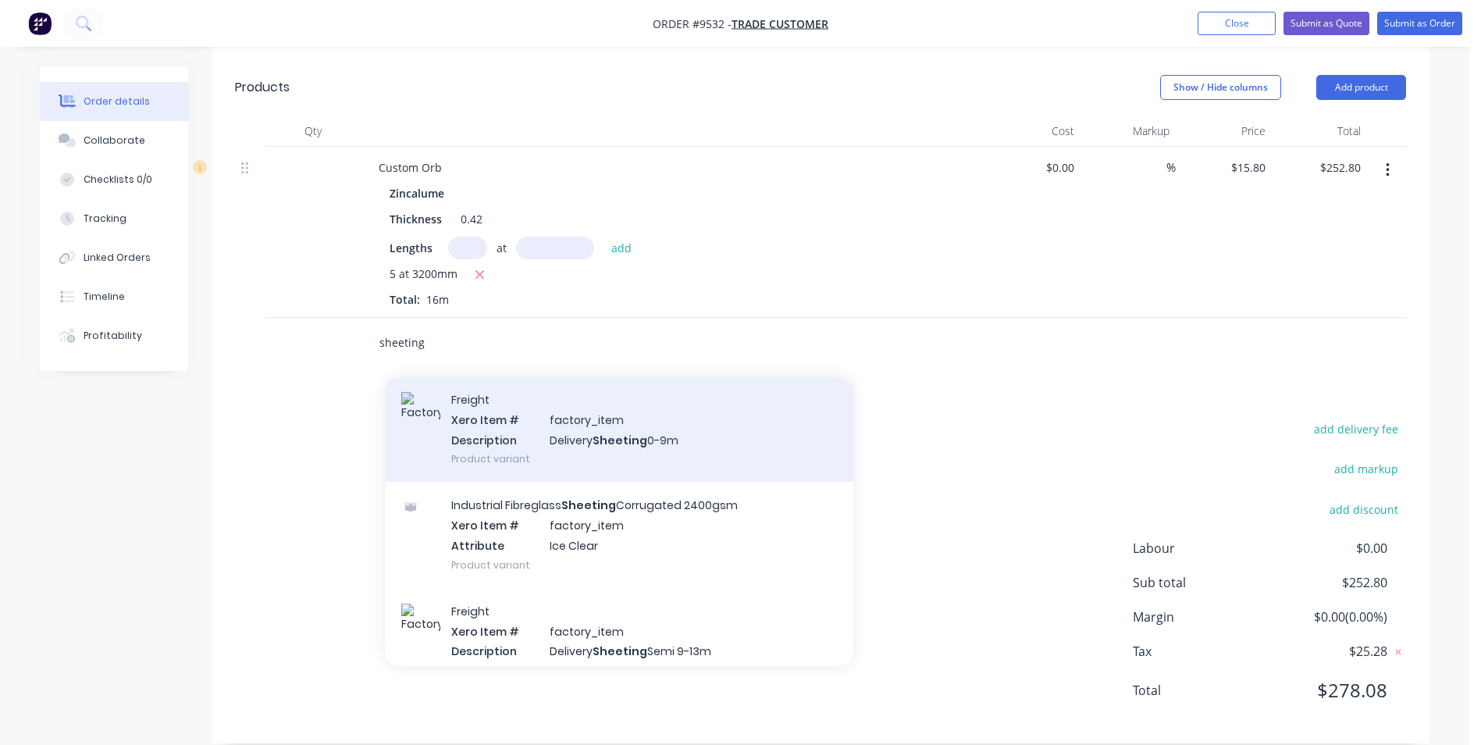
type input "sheeting"
click at [596, 444] on div "Freight Xero Item # factory_item Description Delivery Sheeting 0-9m Product var…" at bounding box center [619, 428] width 468 height 105
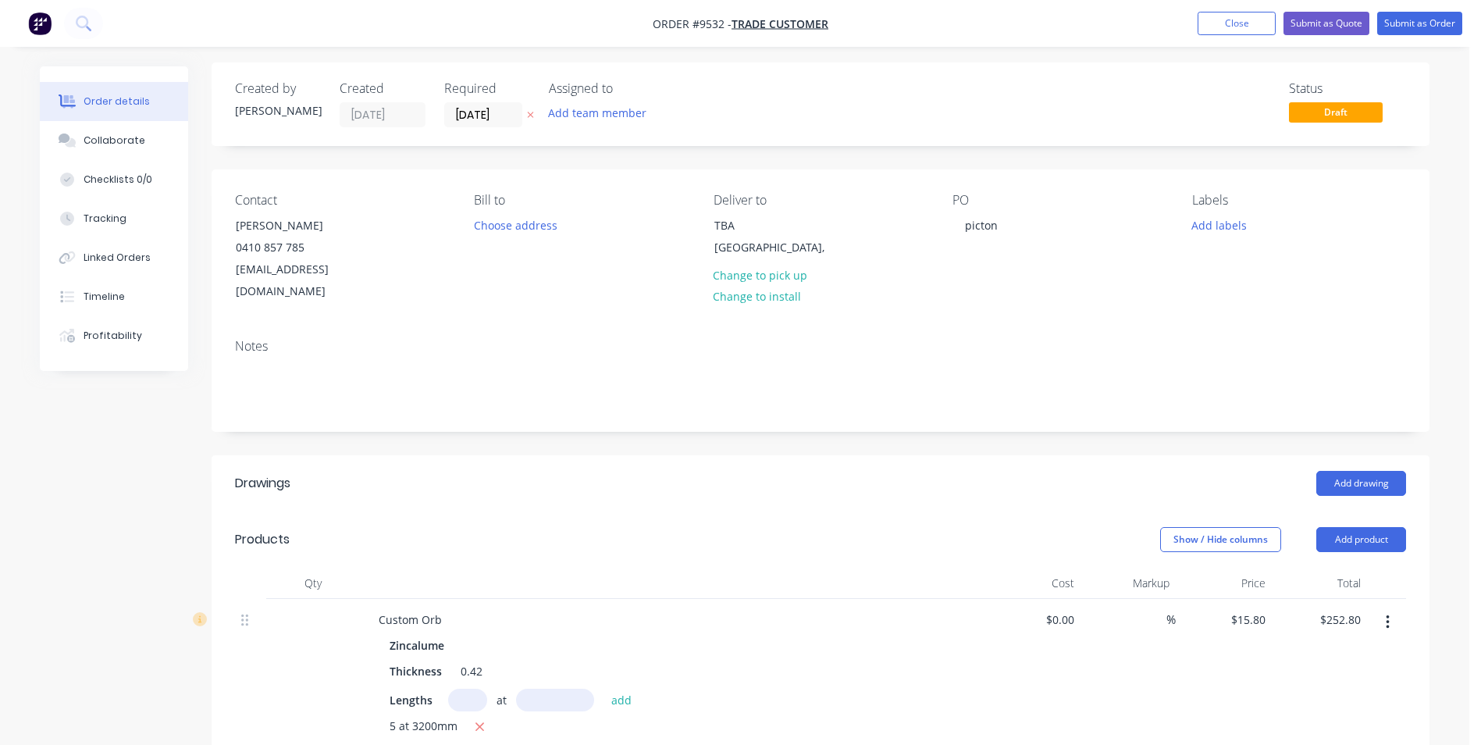
scroll to position [0, 0]
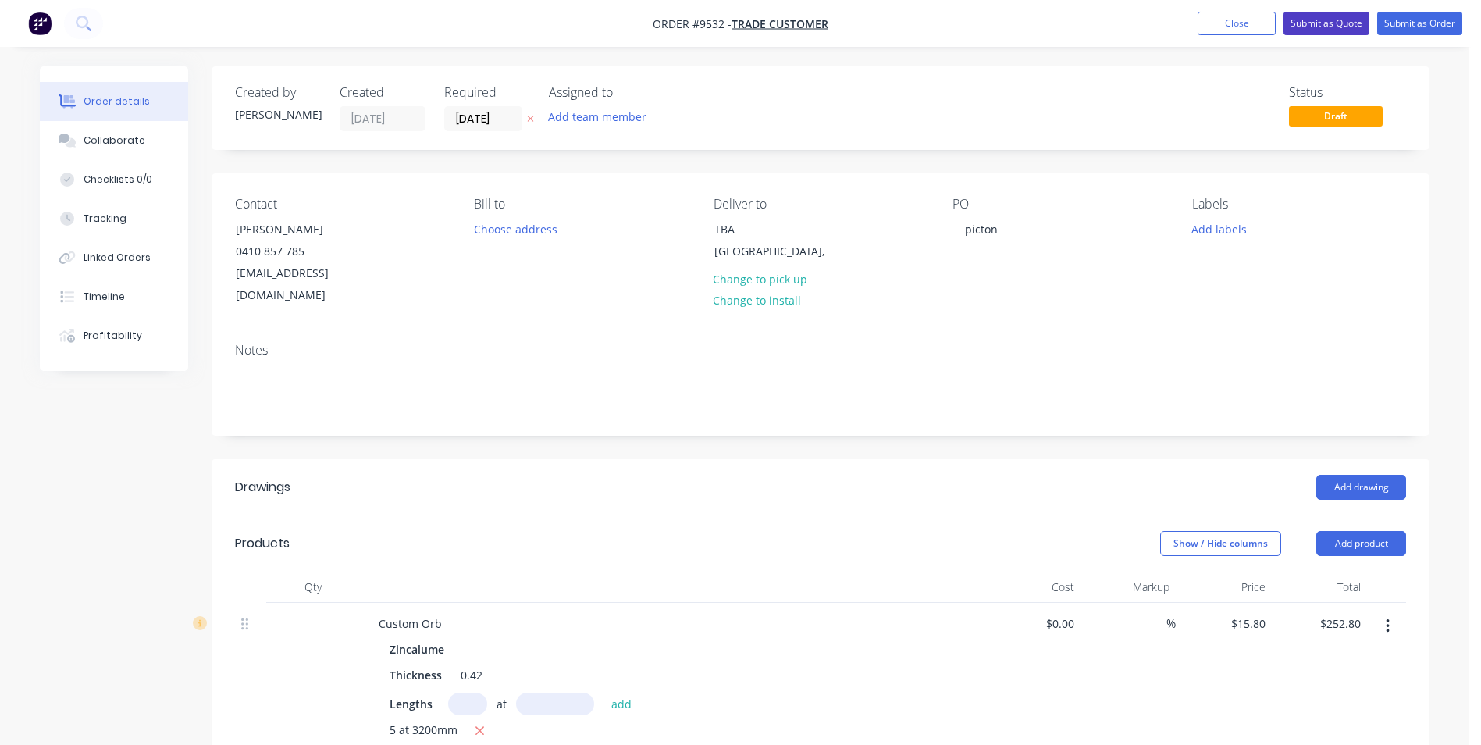
click at [1348, 18] on button "Submit as Quote" at bounding box center [1327, 23] width 86 height 23
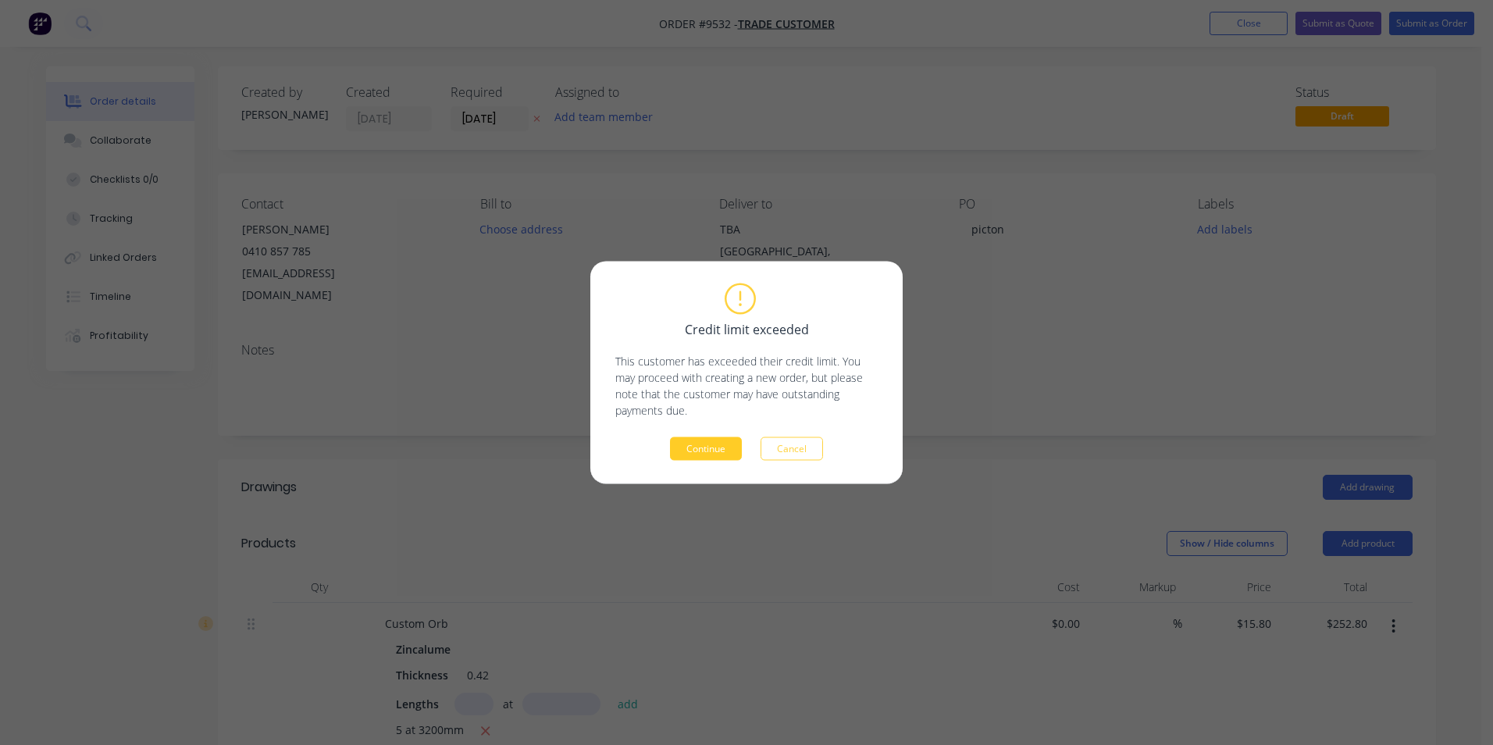
click at [699, 444] on button "Continue" at bounding box center [706, 448] width 72 height 23
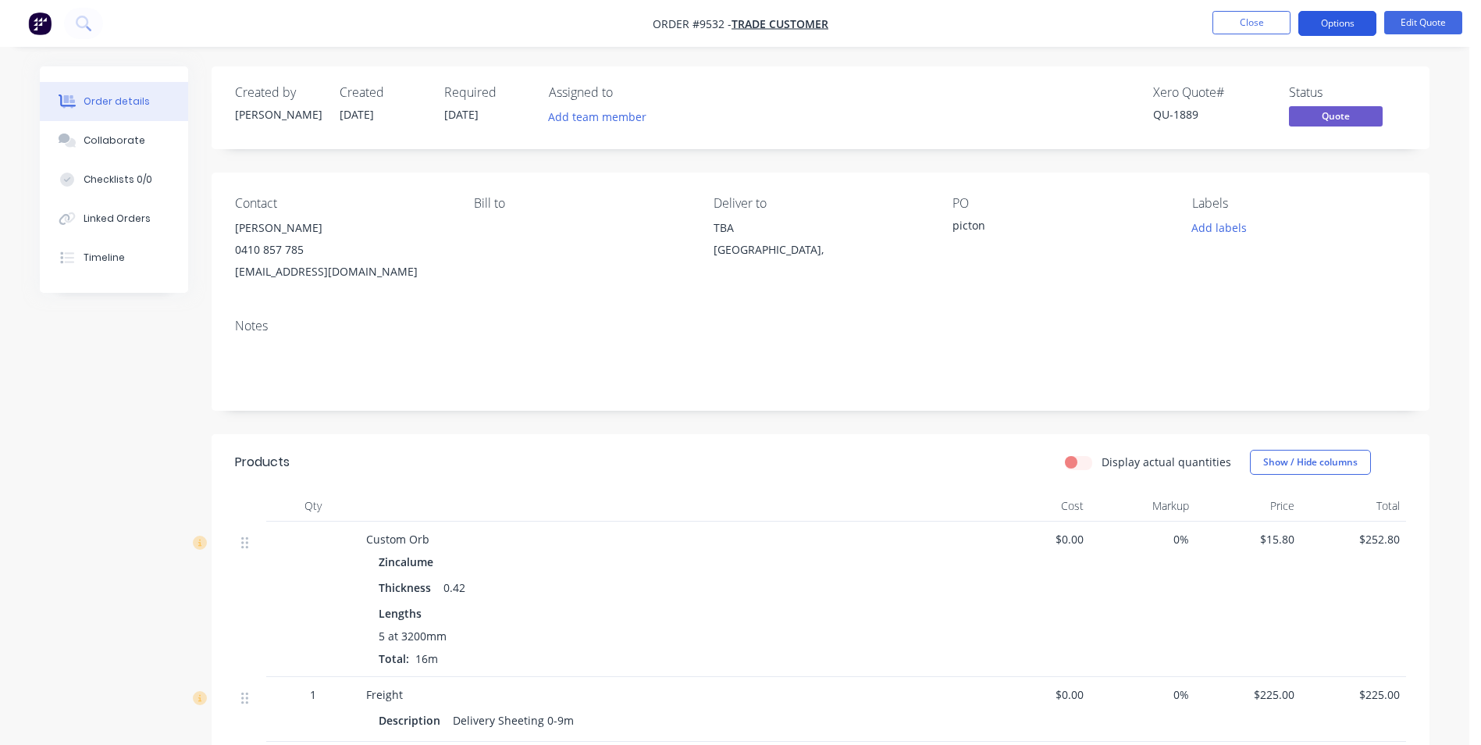
click at [1332, 26] on button "Options" at bounding box center [1338, 23] width 78 height 25
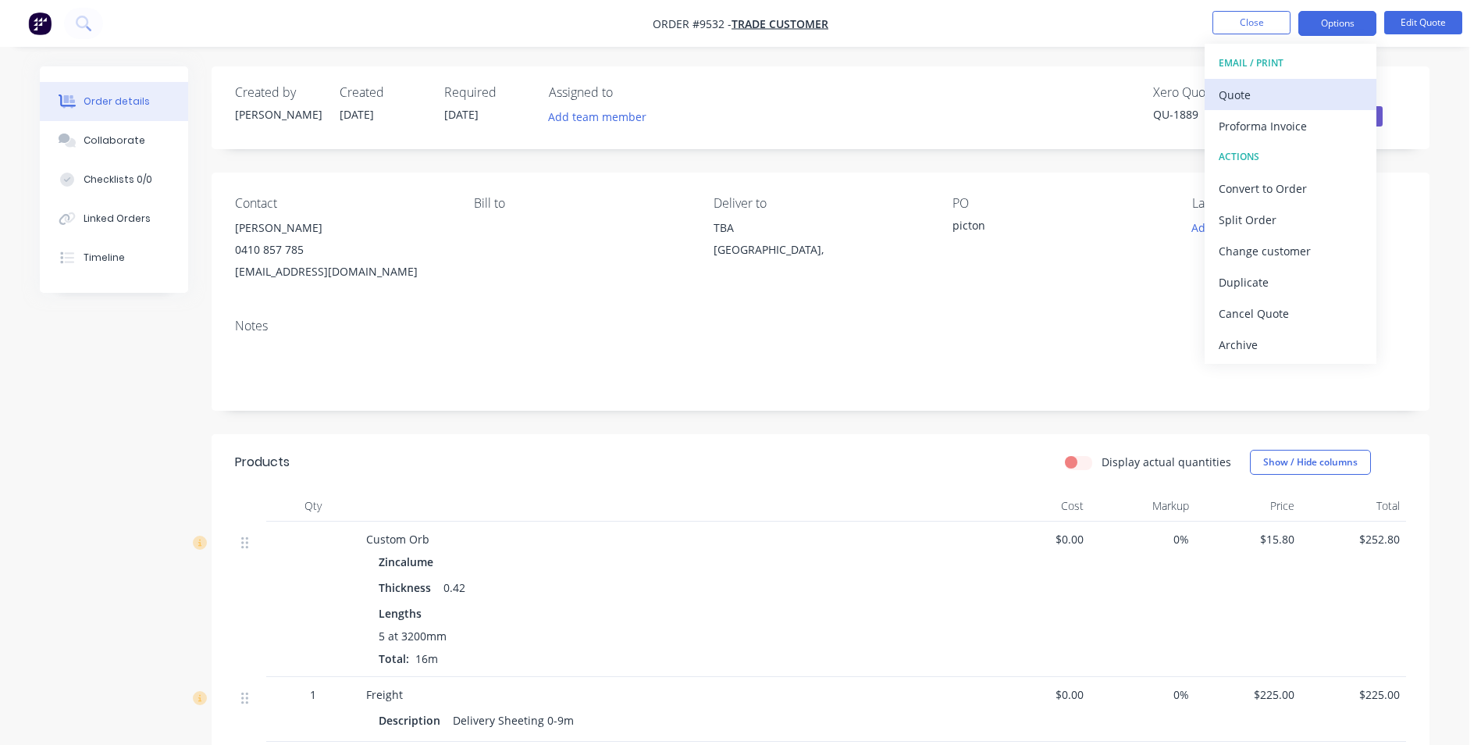
click at [1271, 87] on div "Quote" at bounding box center [1291, 95] width 144 height 23
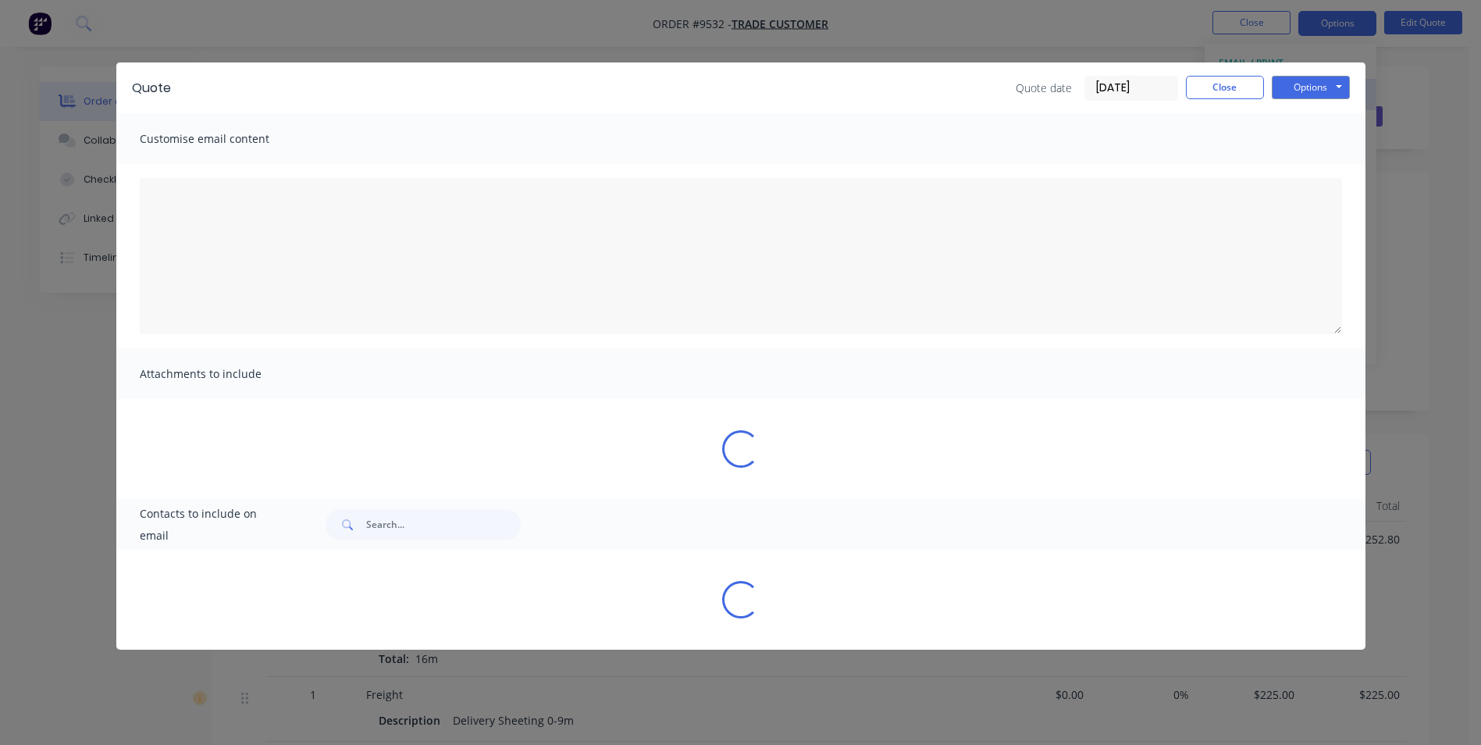
type textarea "A PDF copy of the quote has been attached to this email. To view your quote onl…"
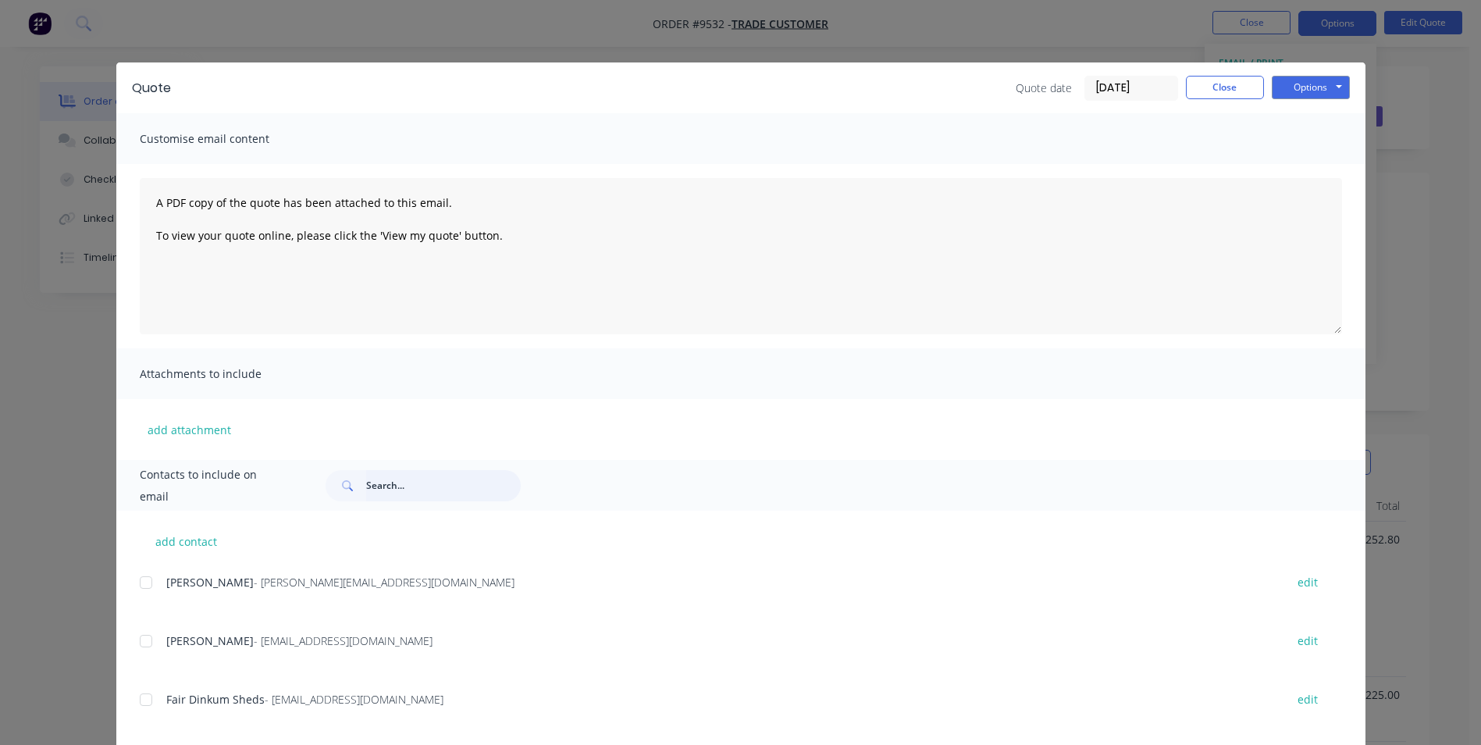
click at [421, 483] on input "text" at bounding box center [443, 485] width 155 height 31
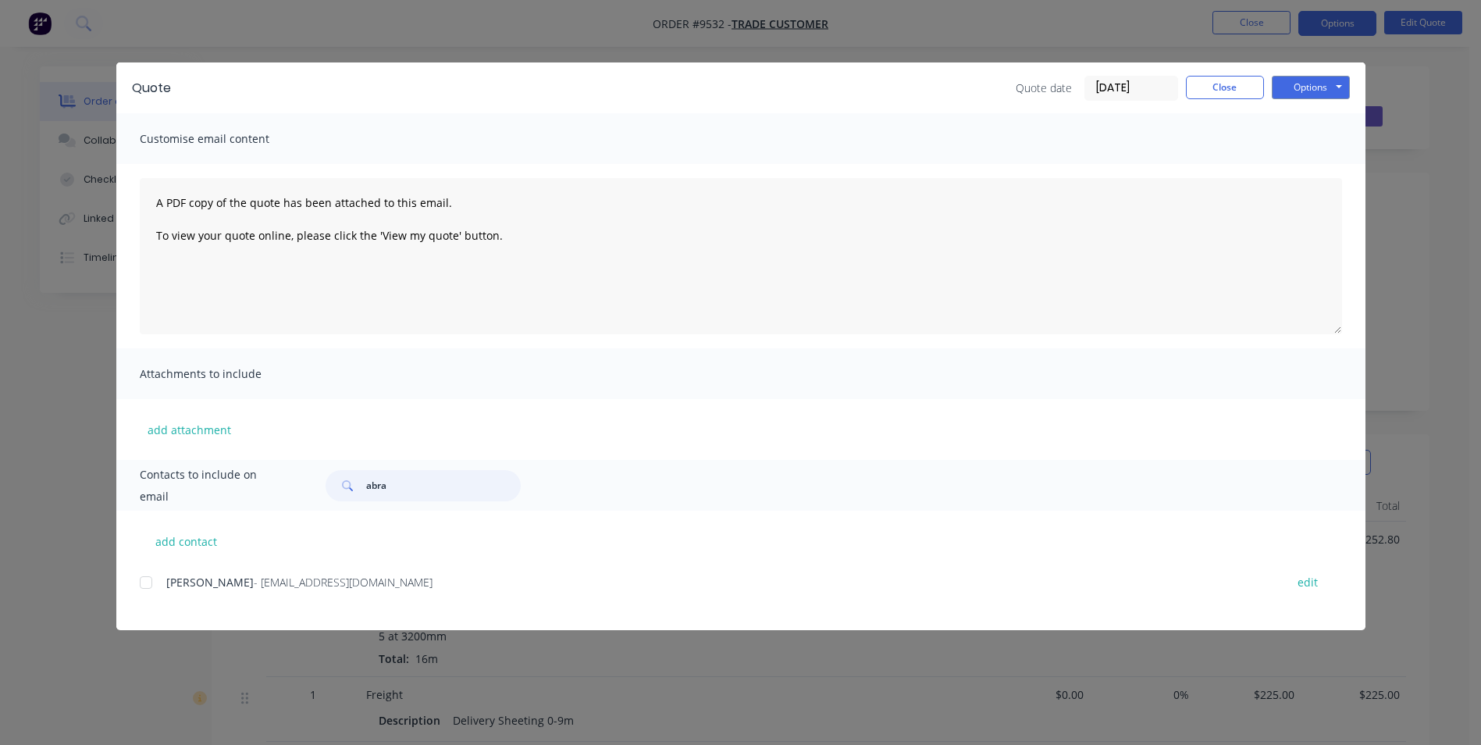
type input "abra"
click at [137, 587] on div "add contact Ben Abrahams - abrahamssyd@outlook.com edit" at bounding box center [740, 570] width 1249 height 119
click at [155, 582] on div at bounding box center [145, 582] width 31 height 31
click at [1315, 92] on button "Options" at bounding box center [1311, 87] width 78 height 23
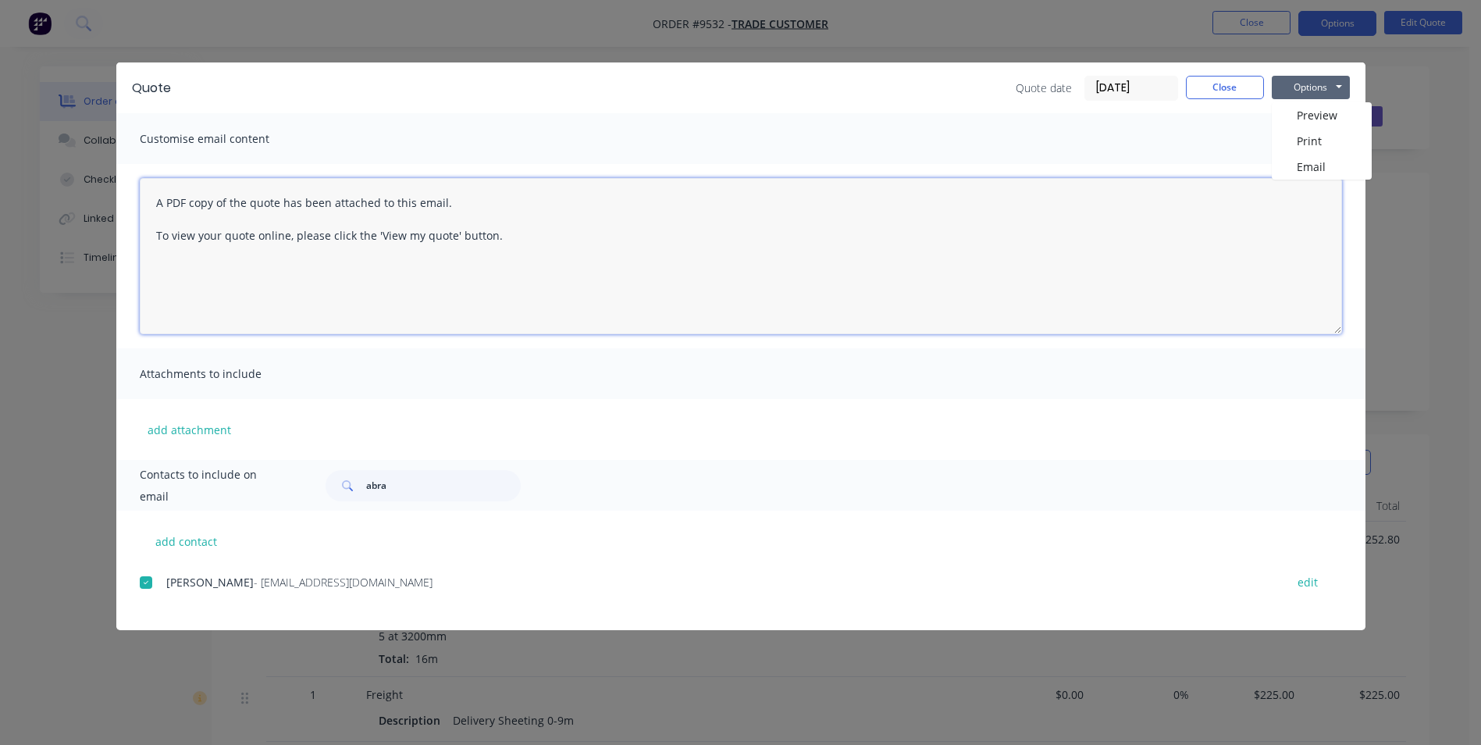
click at [1295, 180] on textarea "A PDF copy of the quote has been attached to this email. To view your quote onl…" at bounding box center [741, 256] width 1202 height 156
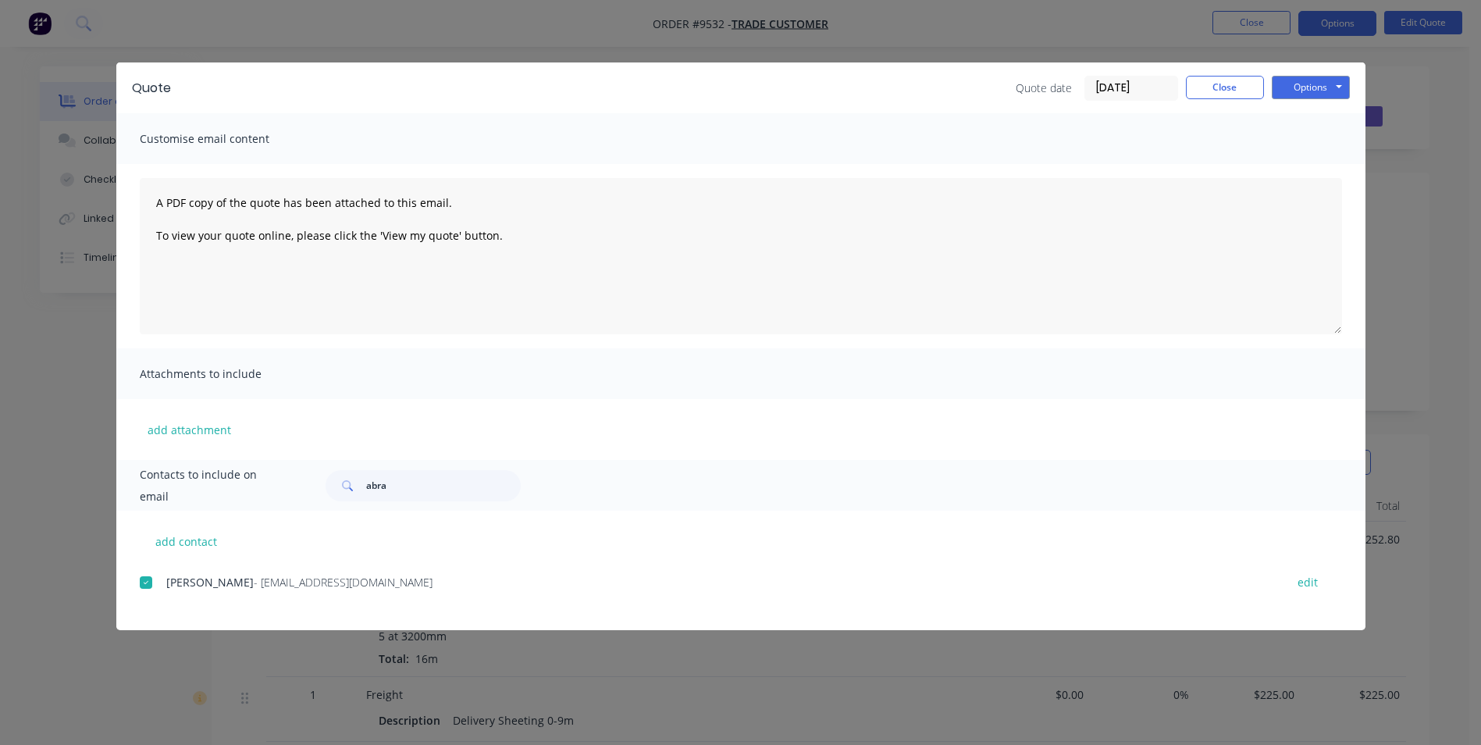
click at [1299, 166] on div "A PDF copy of the quote has been attached to this email. To view your quote onl…" at bounding box center [740, 256] width 1249 height 184
click at [1306, 93] on button "Options" at bounding box center [1311, 87] width 78 height 23
click at [1295, 163] on button "Email" at bounding box center [1322, 167] width 100 height 26
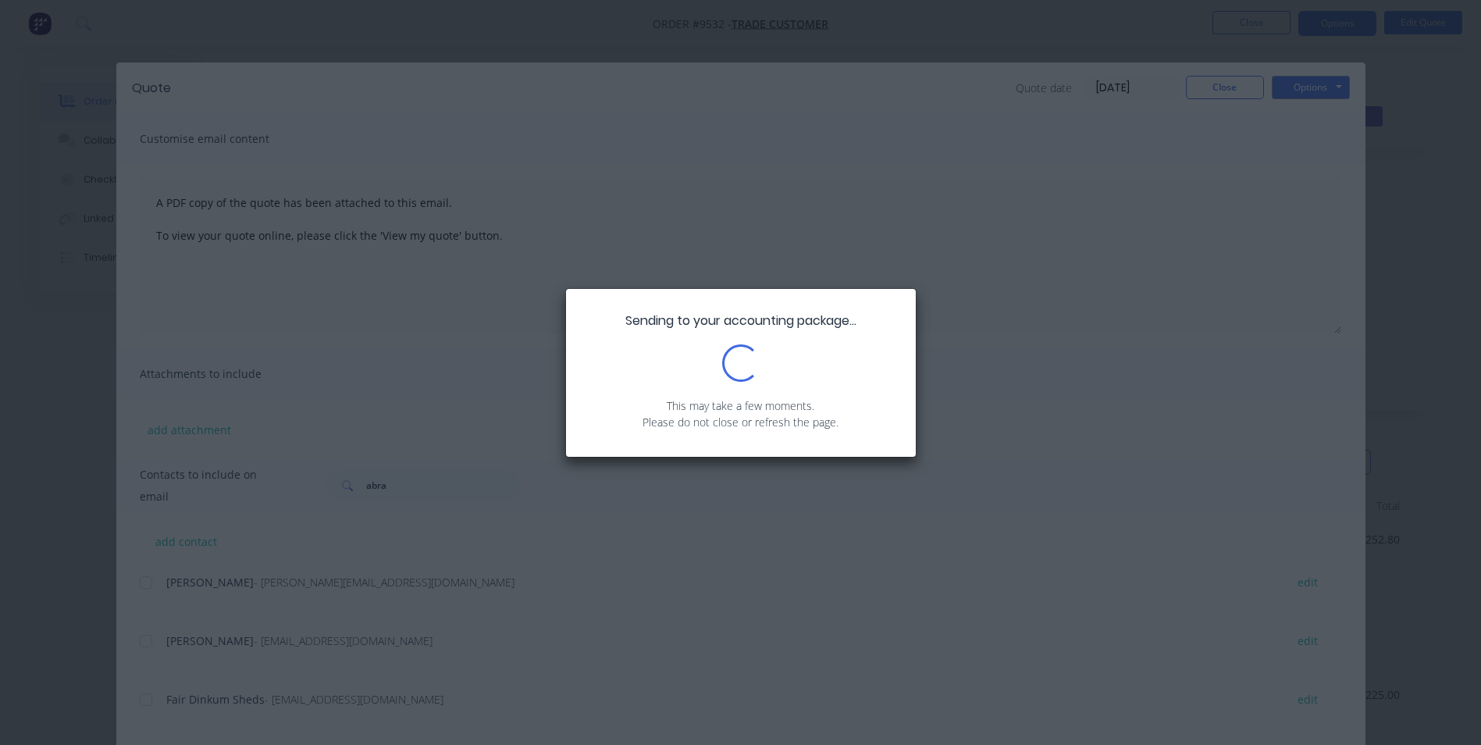
click at [1209, 84] on div "Sending to your accounting package... Loading... This may take a few moments. P…" at bounding box center [740, 372] width 1481 height 745
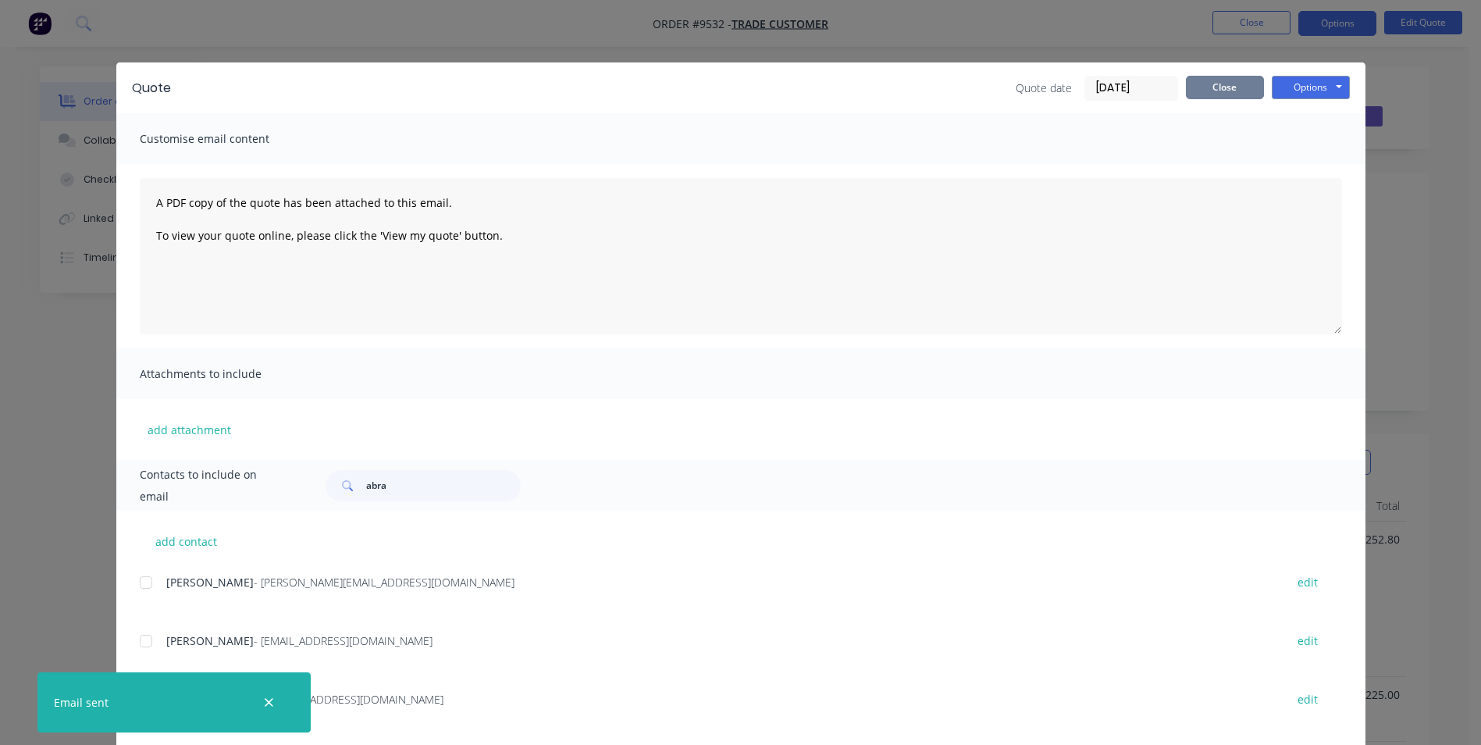
click at [1224, 87] on button "Close" at bounding box center [1225, 87] width 78 height 23
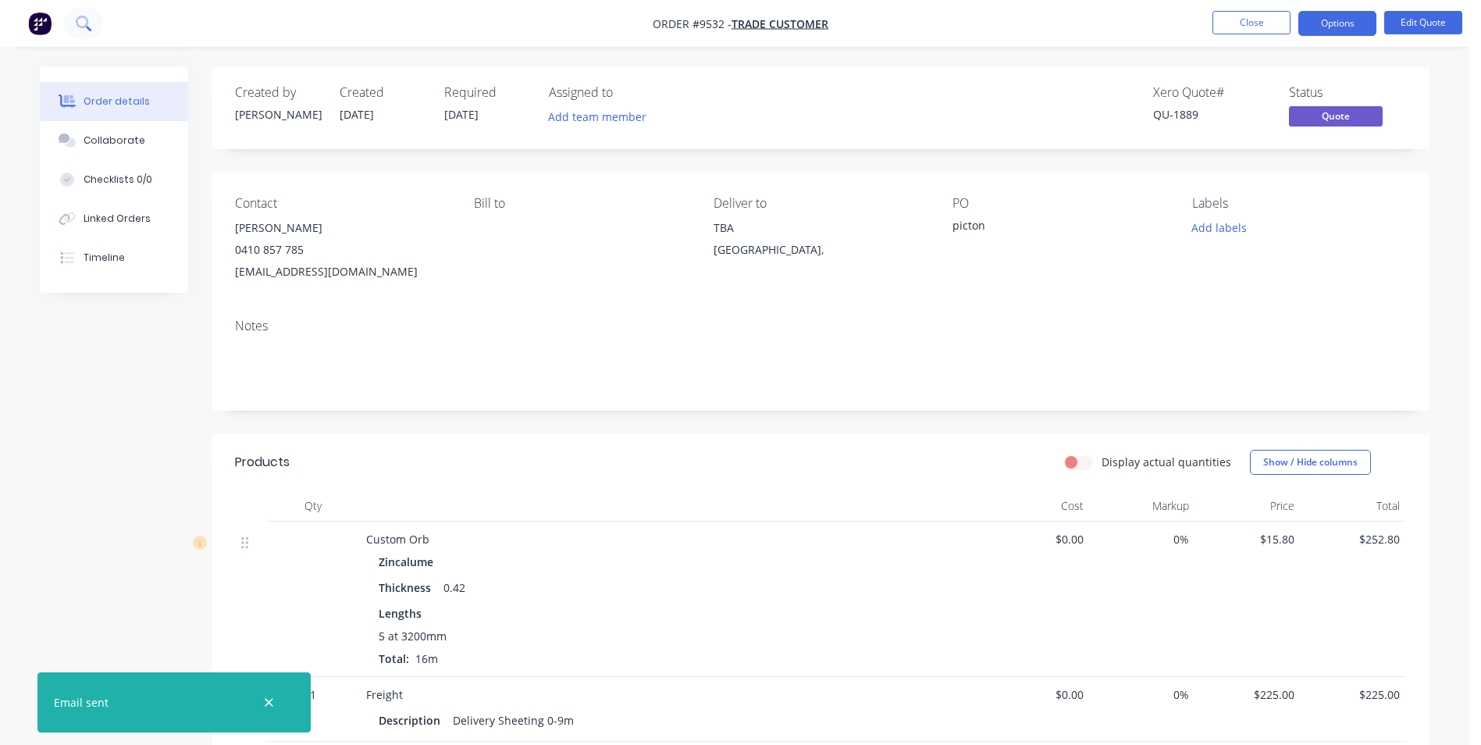
click at [80, 28] on icon at bounding box center [83, 23] width 15 height 15
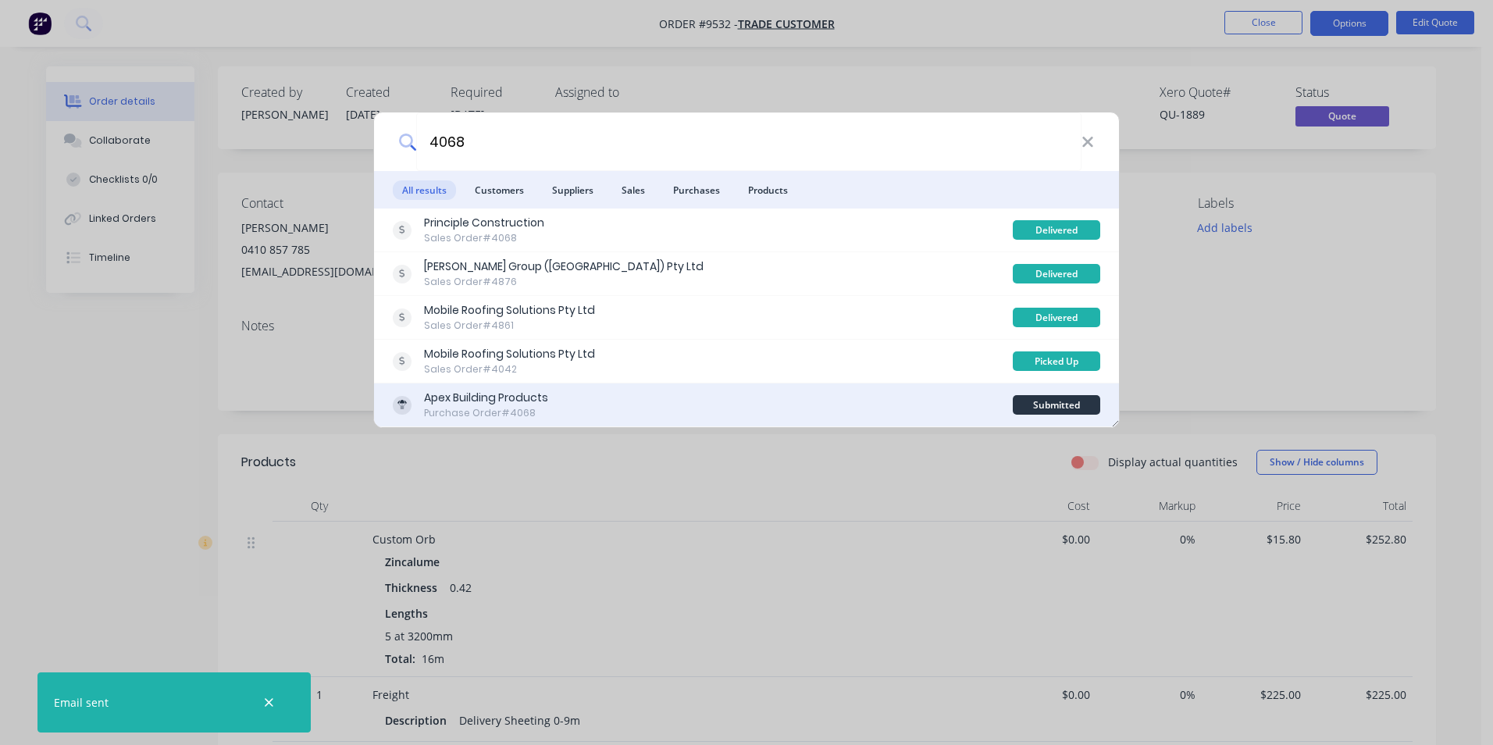
type input "4068"
click at [721, 405] on div "Apex Building Products Purchase Order #4068" at bounding box center [703, 405] width 620 height 30
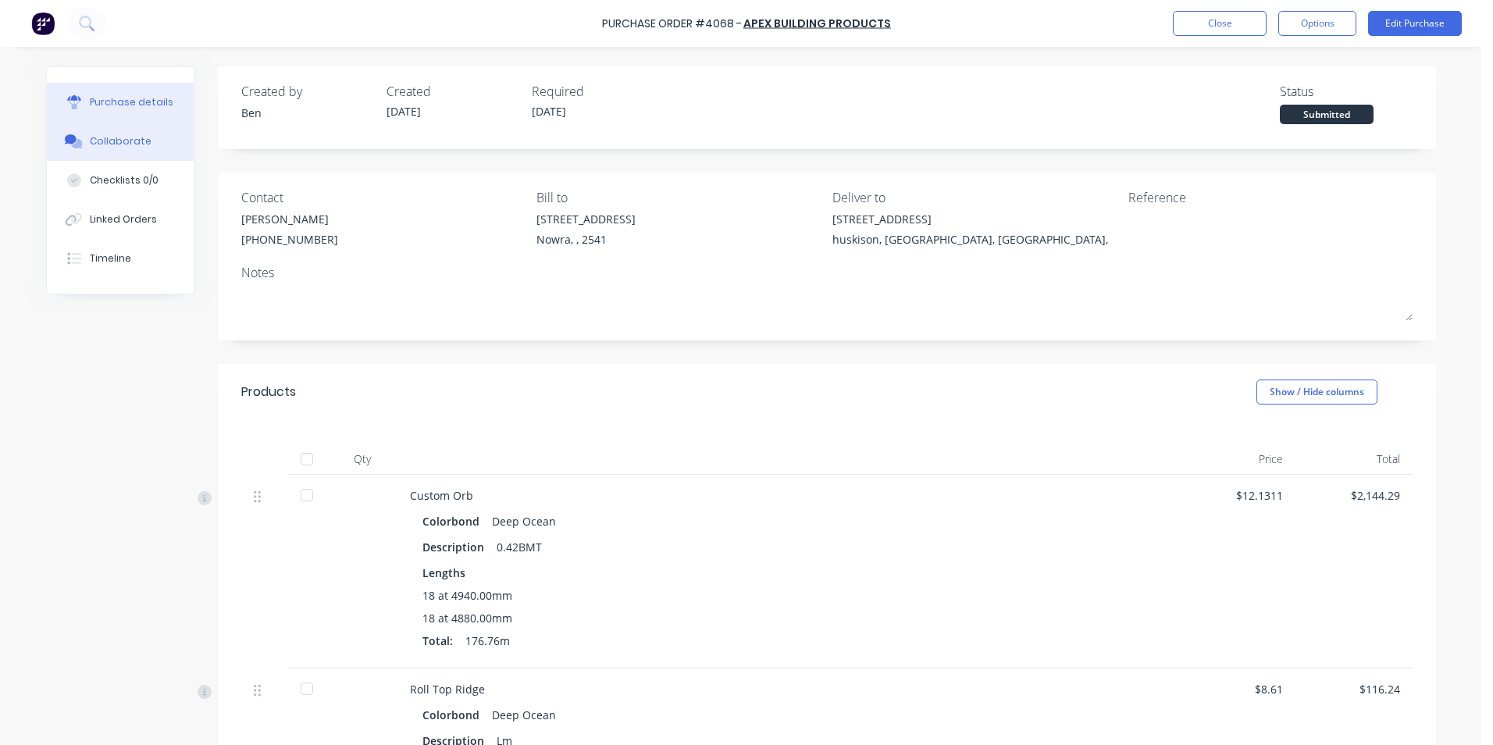
click at [144, 131] on button "Collaborate" at bounding box center [120, 141] width 147 height 39
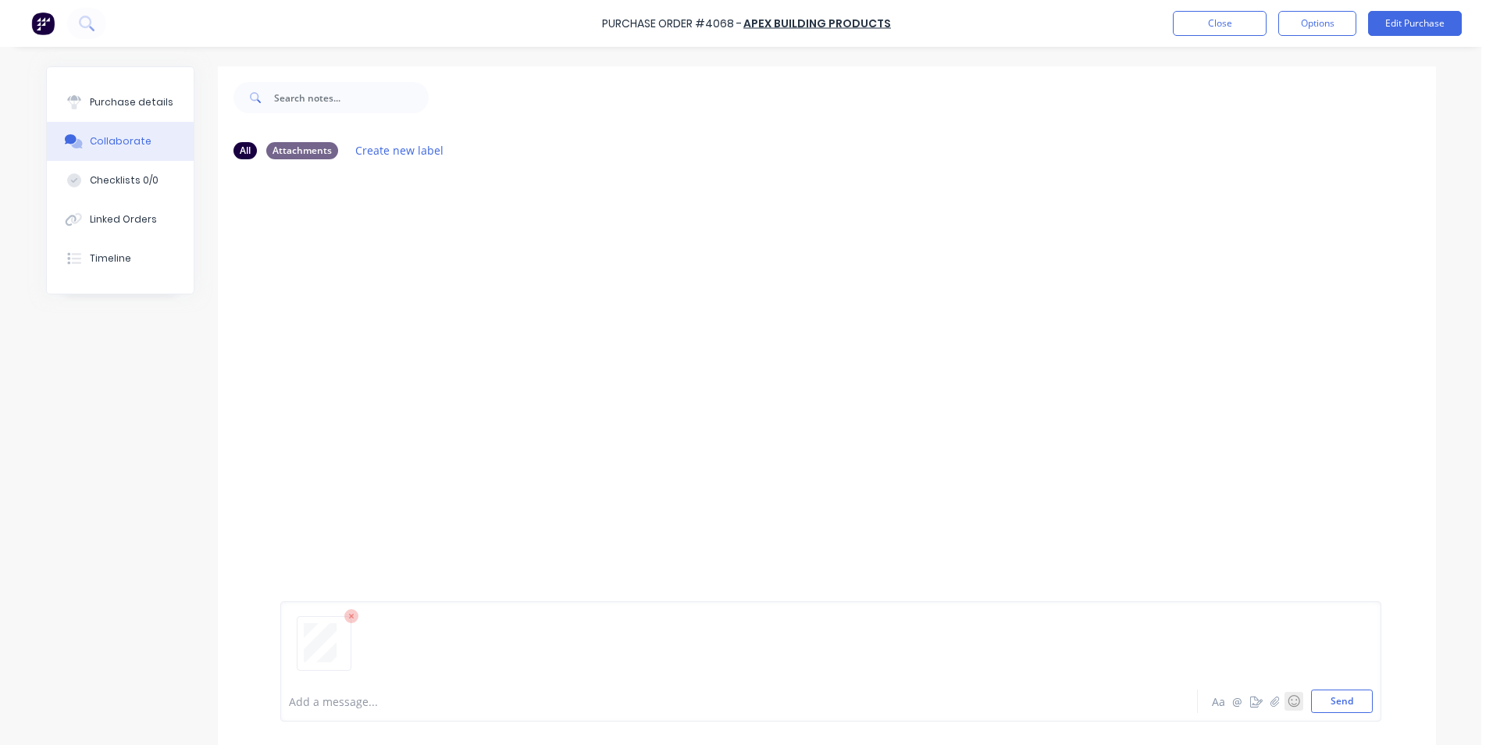
click at [1323, 699] on button "Send" at bounding box center [1342, 700] width 62 height 23
click at [96, 22] on button at bounding box center [86, 23] width 39 height 31
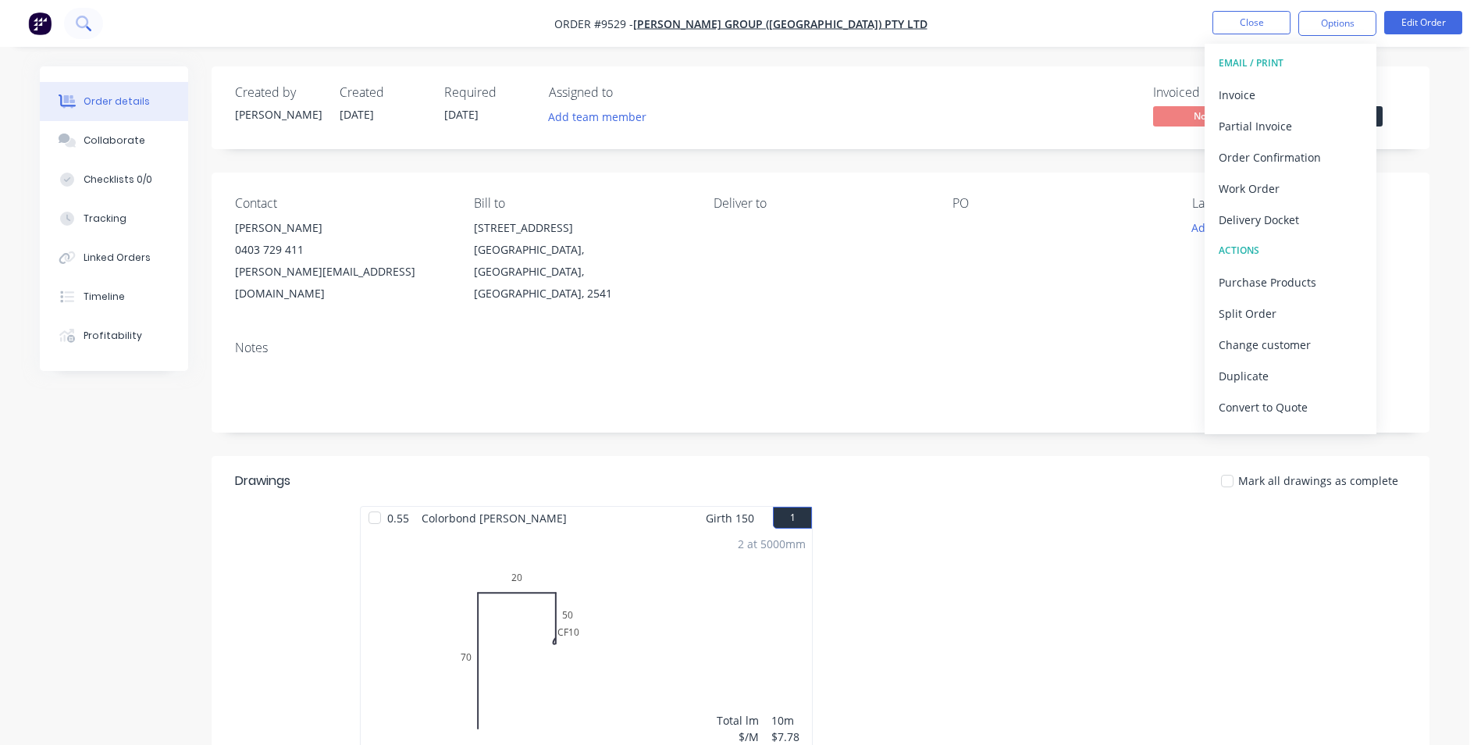
click at [92, 21] on button at bounding box center [83, 23] width 39 height 31
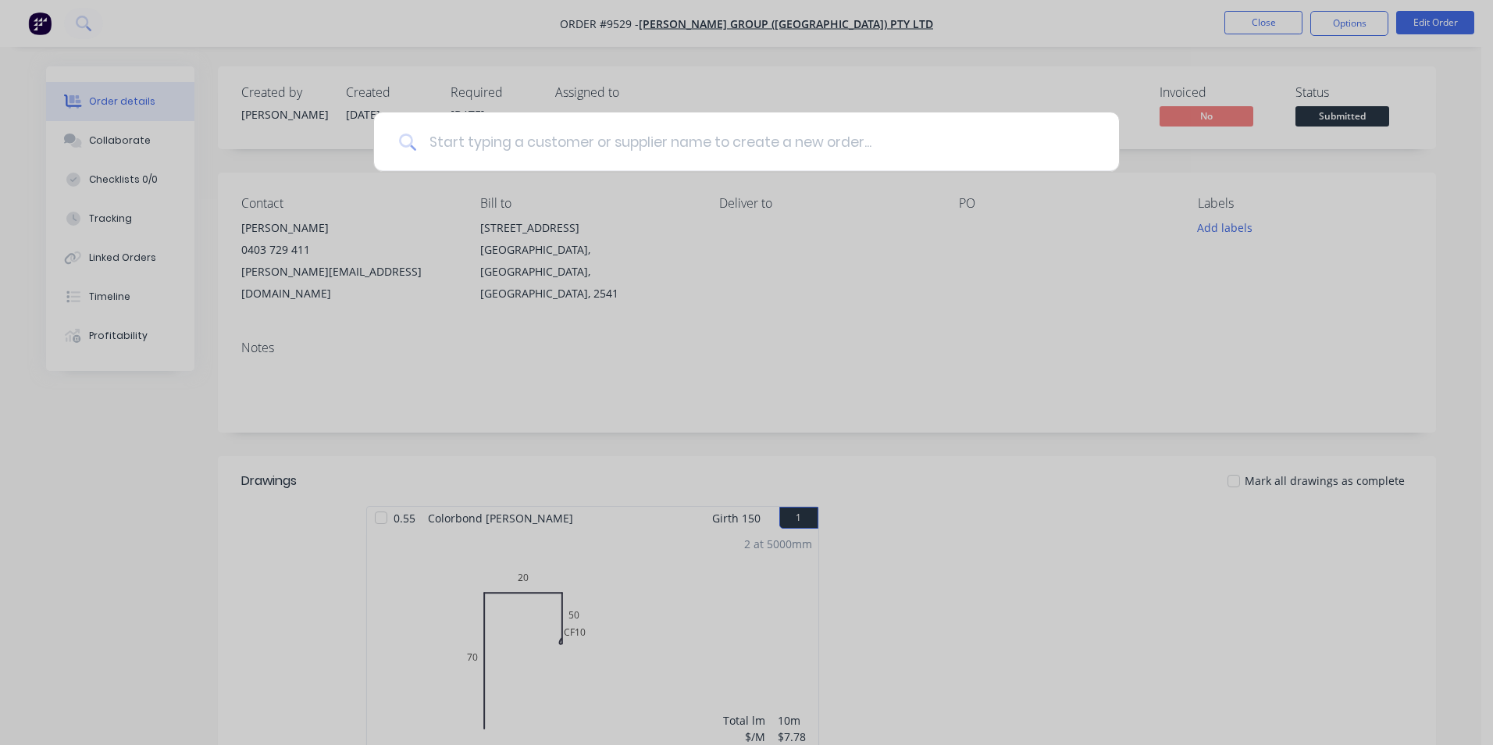
click at [536, 119] on input at bounding box center [755, 141] width 678 height 59
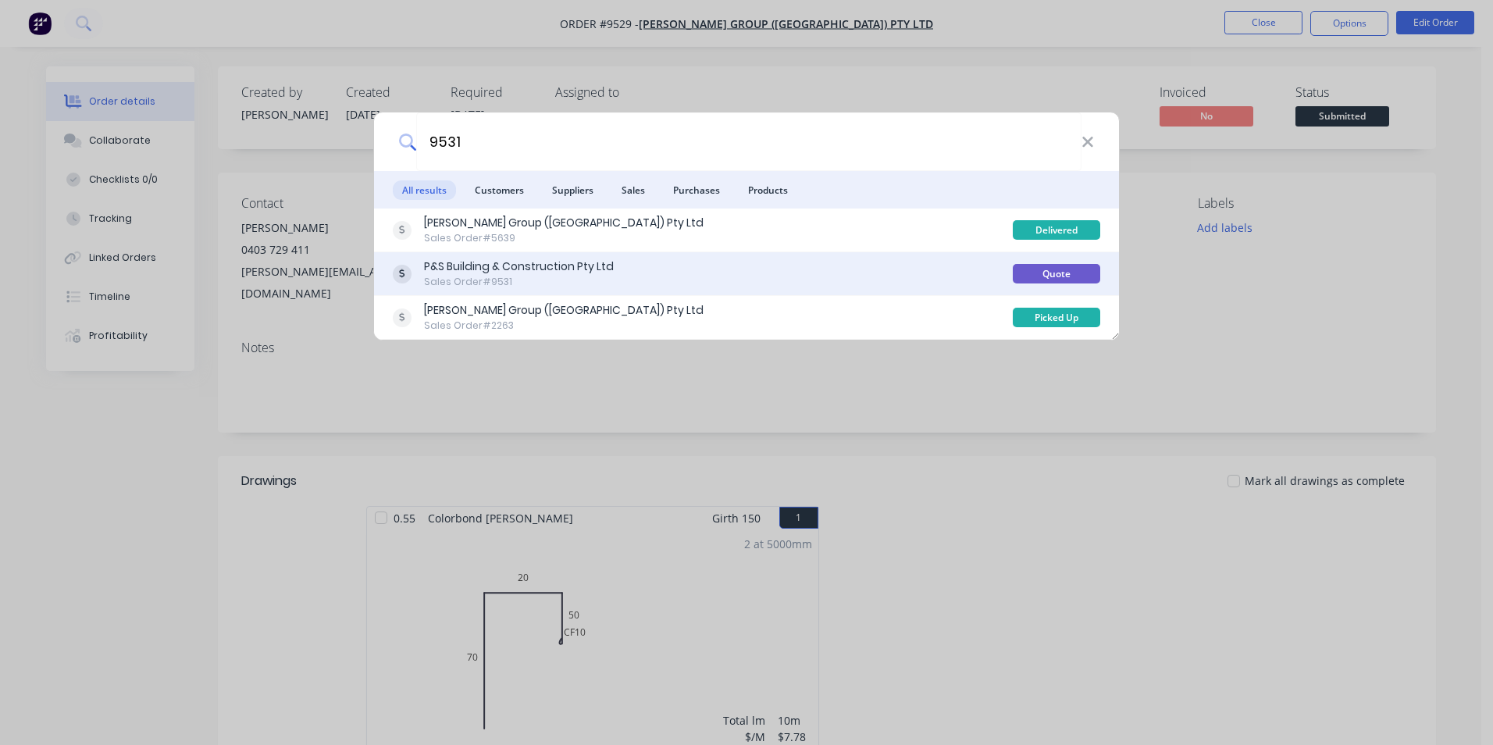
type input "9531"
click at [767, 272] on div "P&S Building & Construction Pty Ltd Sales Order #9531" at bounding box center [703, 273] width 620 height 30
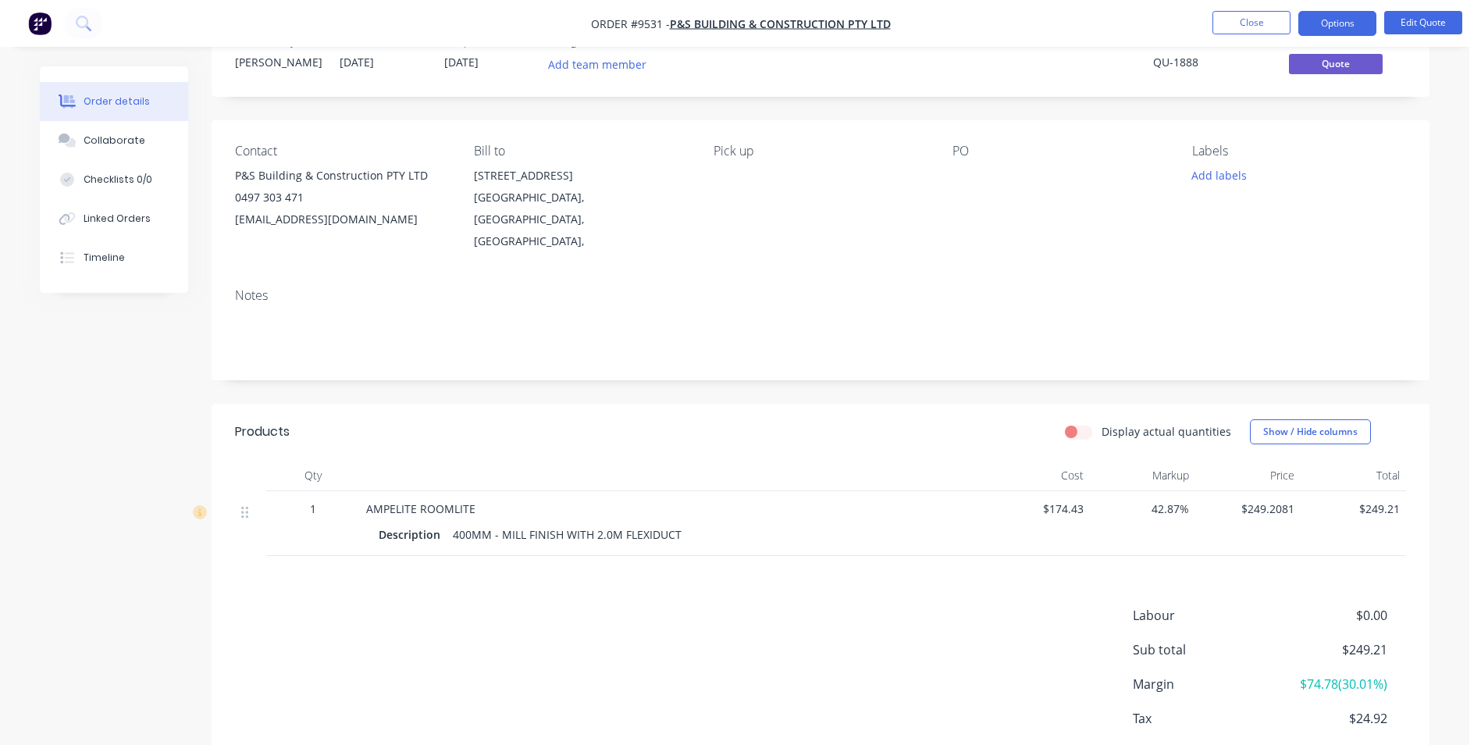
scroll to position [119, 0]
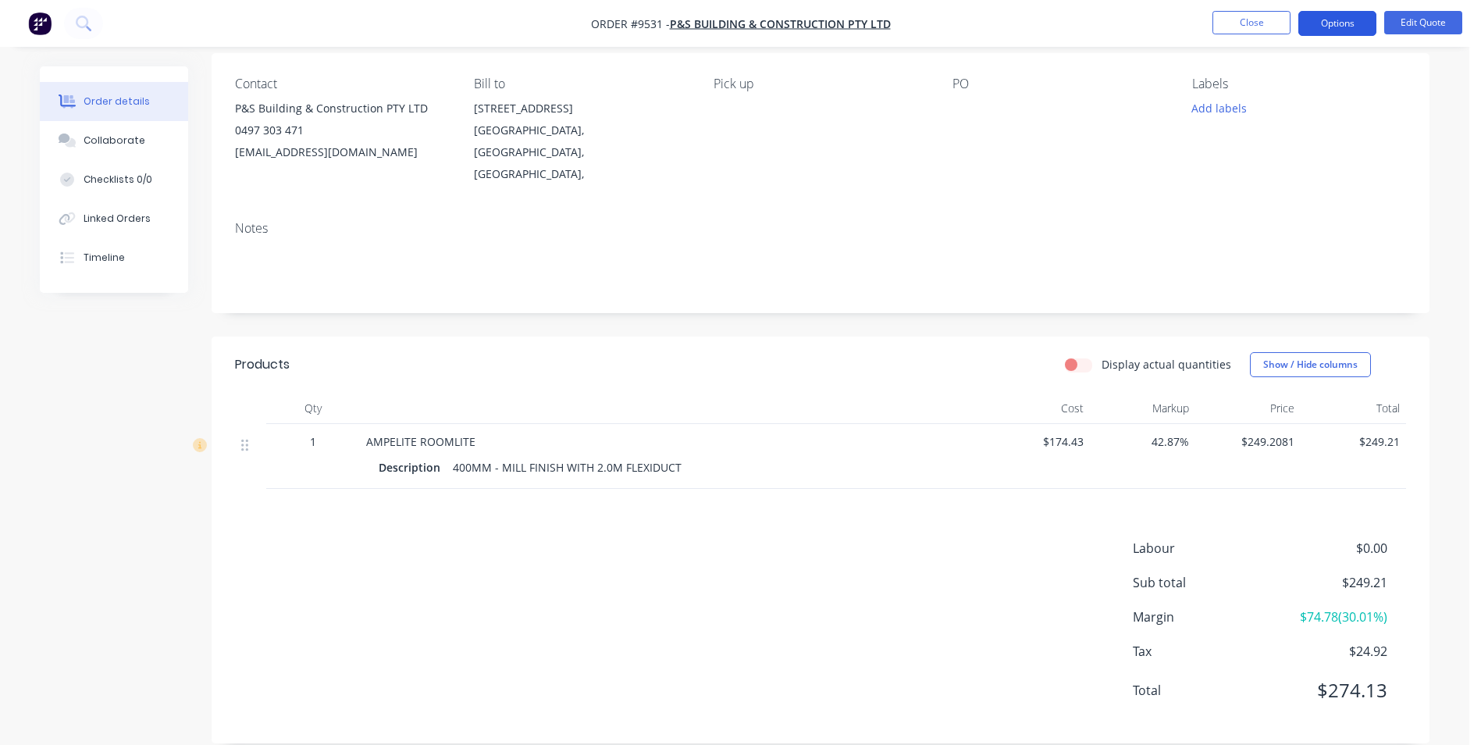
click at [1362, 23] on button "Options" at bounding box center [1338, 23] width 78 height 25
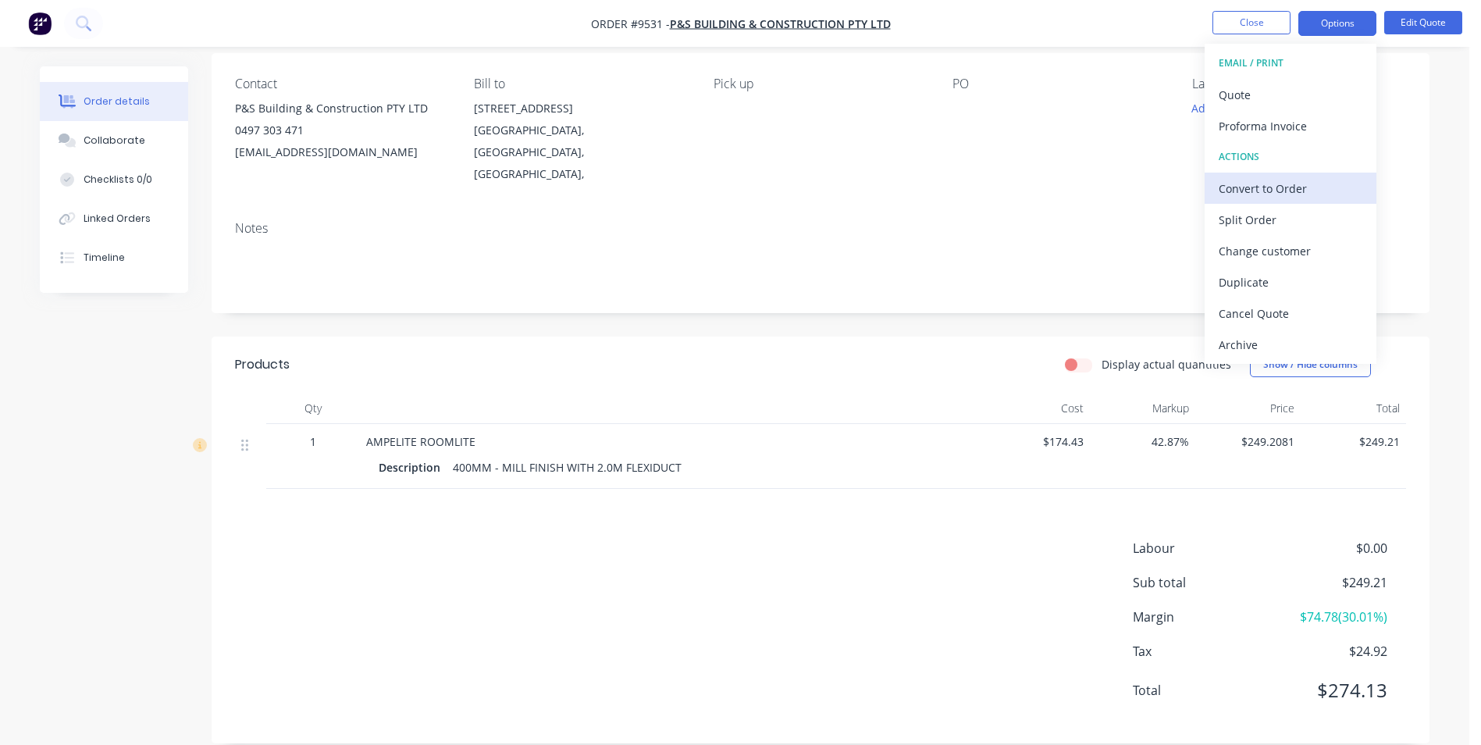
click at [1270, 177] on div "Convert to Order" at bounding box center [1291, 188] width 144 height 23
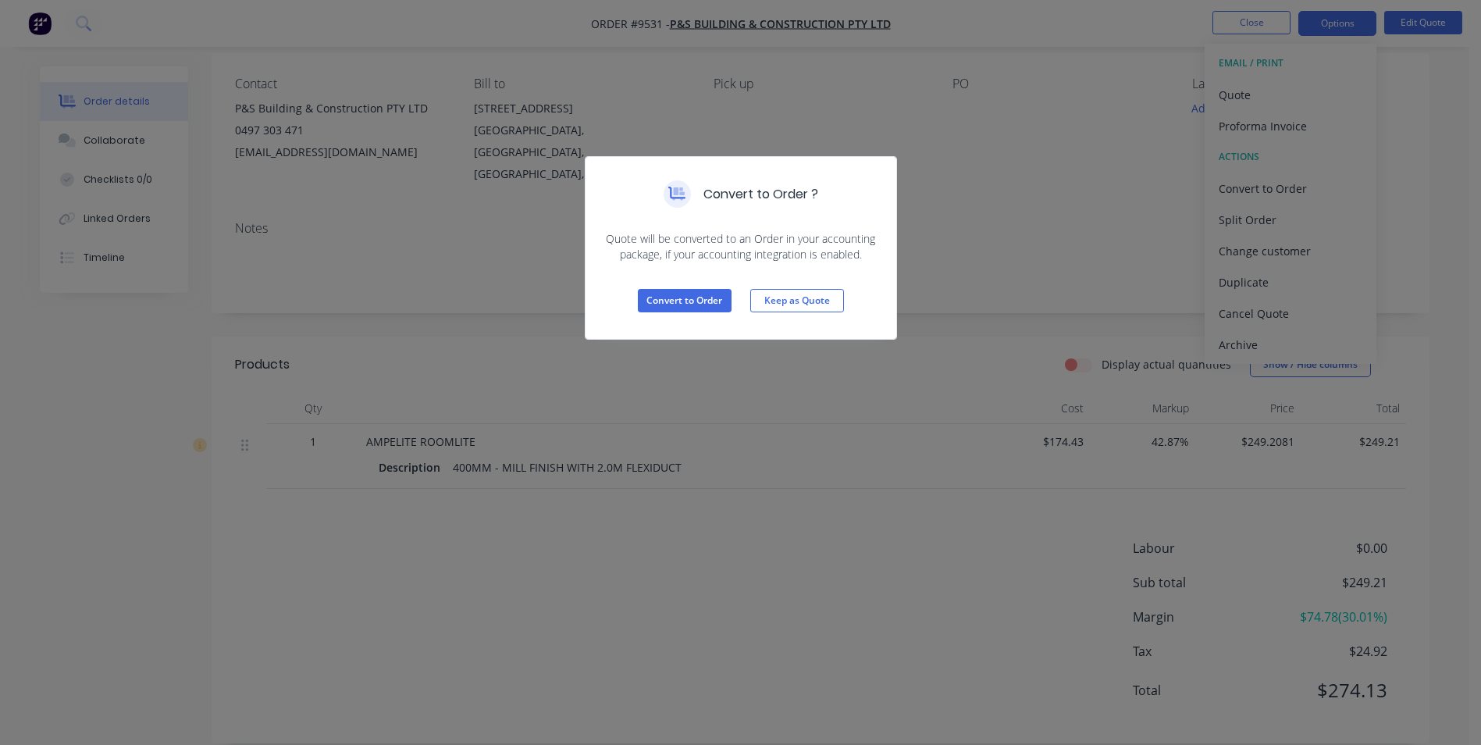
click at [736, 291] on div "Convert to Order Keep as Quote" at bounding box center [741, 300] width 311 height 77
click at [721, 298] on button "Convert to Order" at bounding box center [685, 300] width 94 height 23
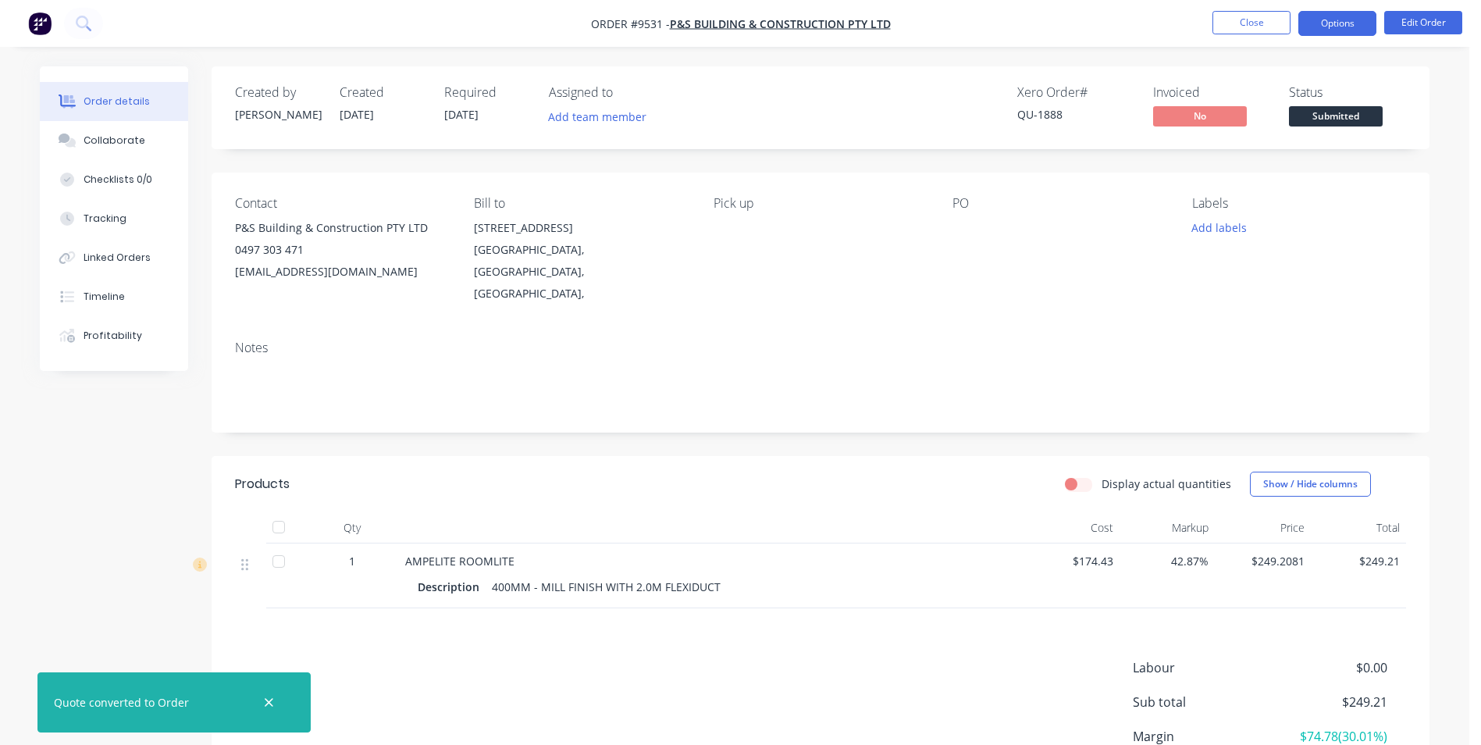
click at [1324, 22] on button "Options" at bounding box center [1338, 23] width 78 height 25
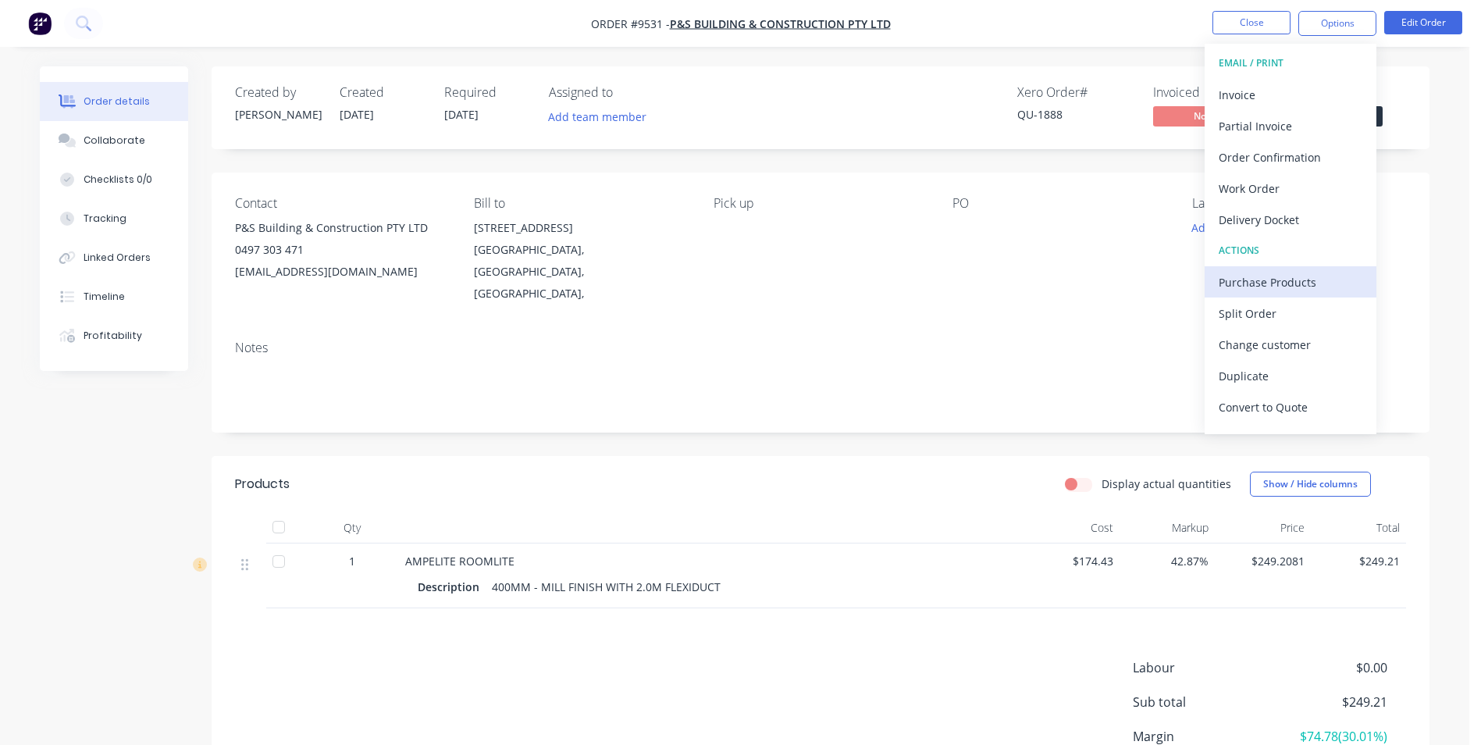
click at [1264, 273] on div "Purchase Products" at bounding box center [1291, 282] width 144 height 23
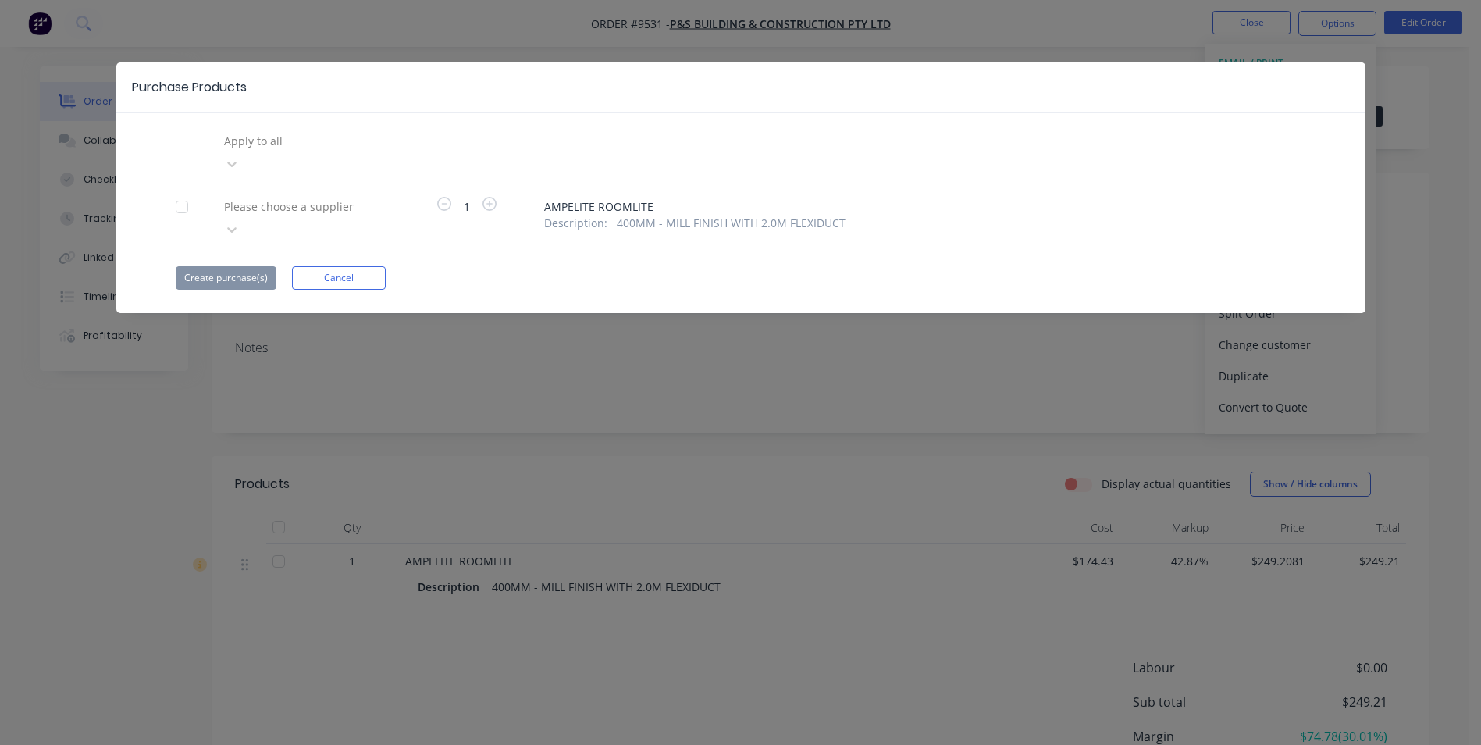
click at [342, 150] on div at bounding box center [335, 141] width 225 height 20
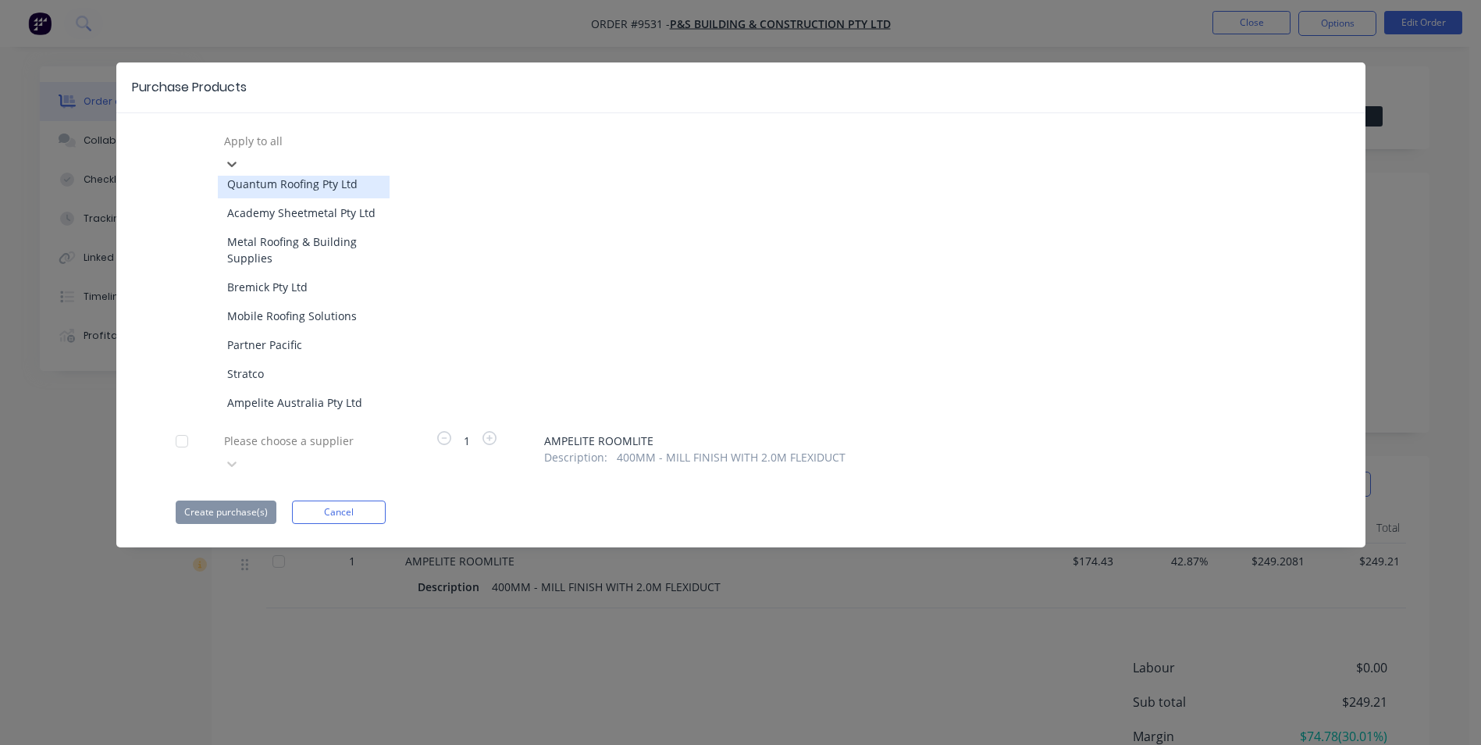
scroll to position [468, 0]
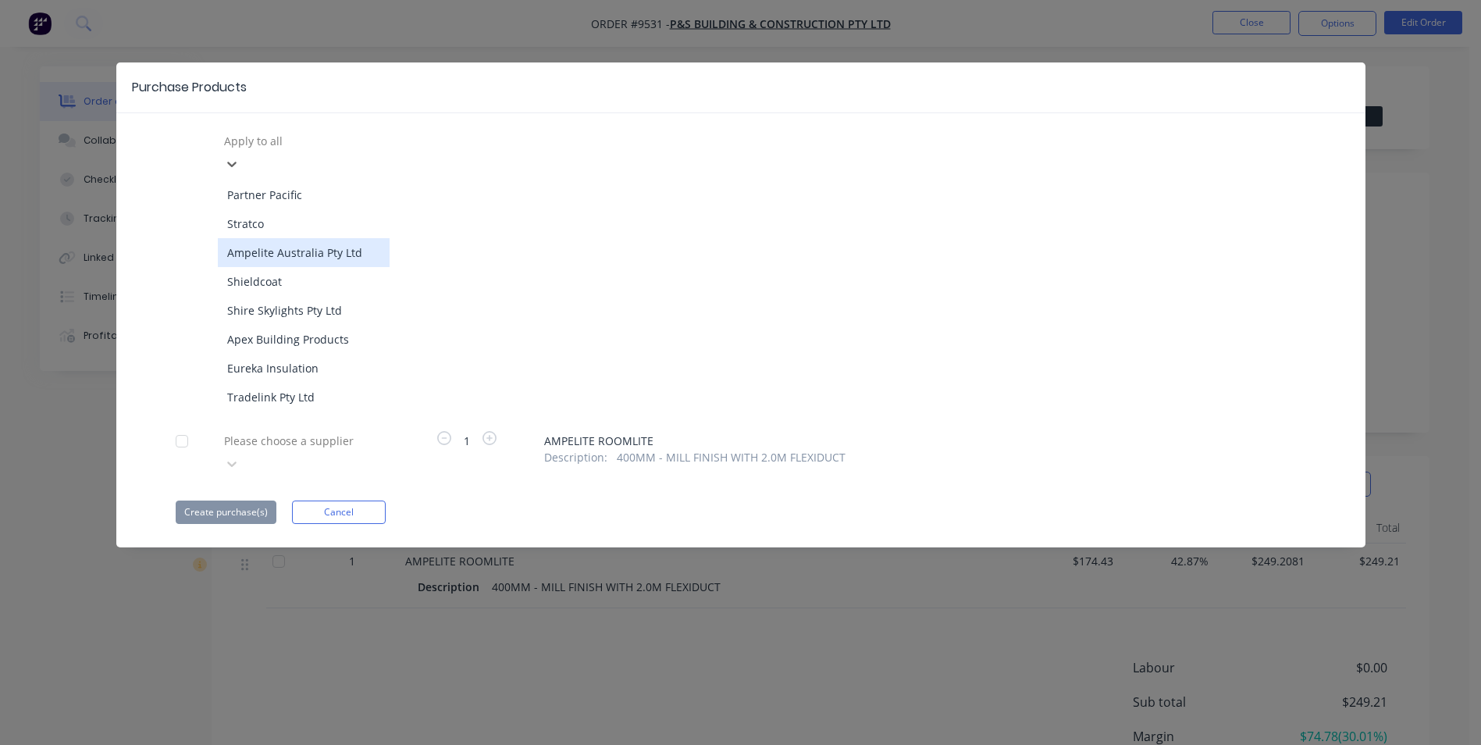
click at [307, 238] on div "Ampelite Australia Pty Ltd" at bounding box center [304, 252] width 172 height 29
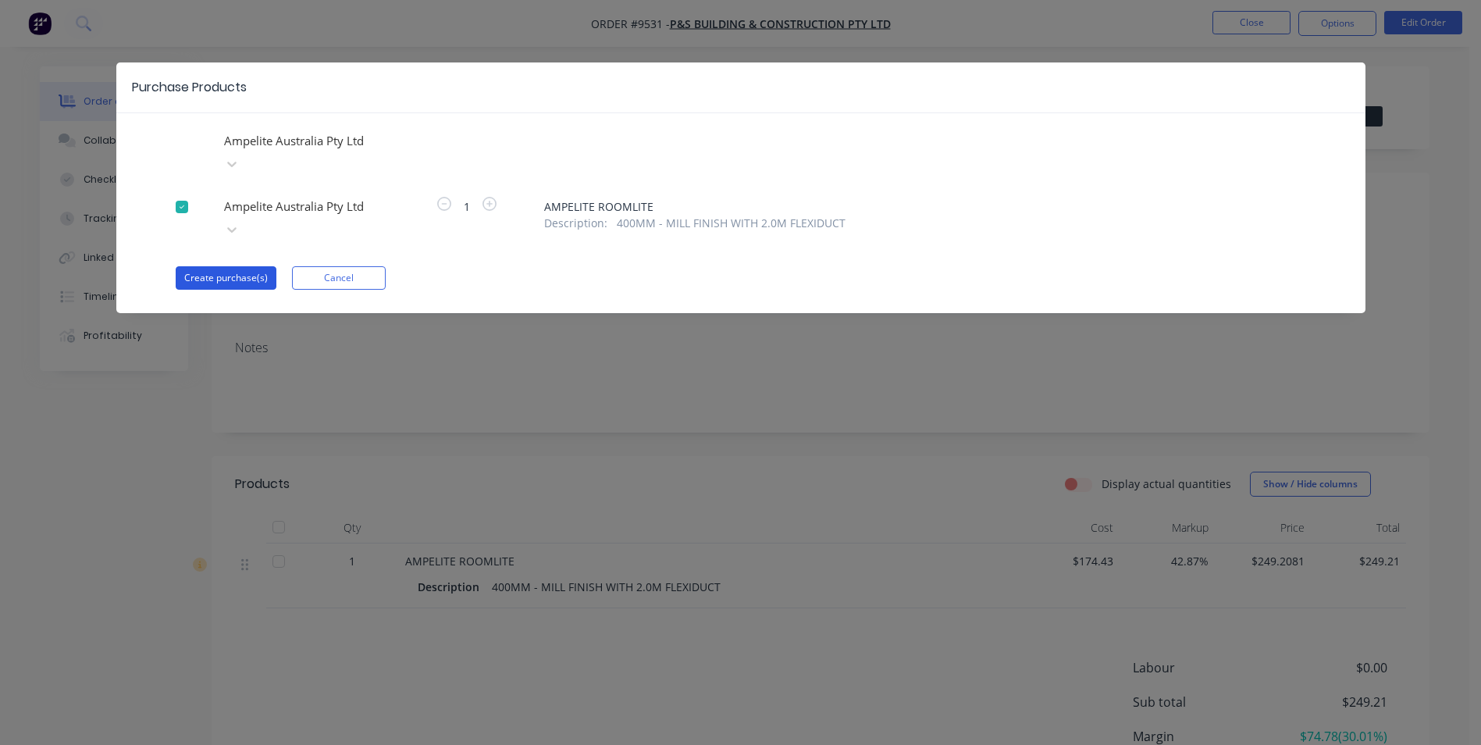
click at [222, 266] on button "Create purchase(s)" at bounding box center [226, 277] width 101 height 23
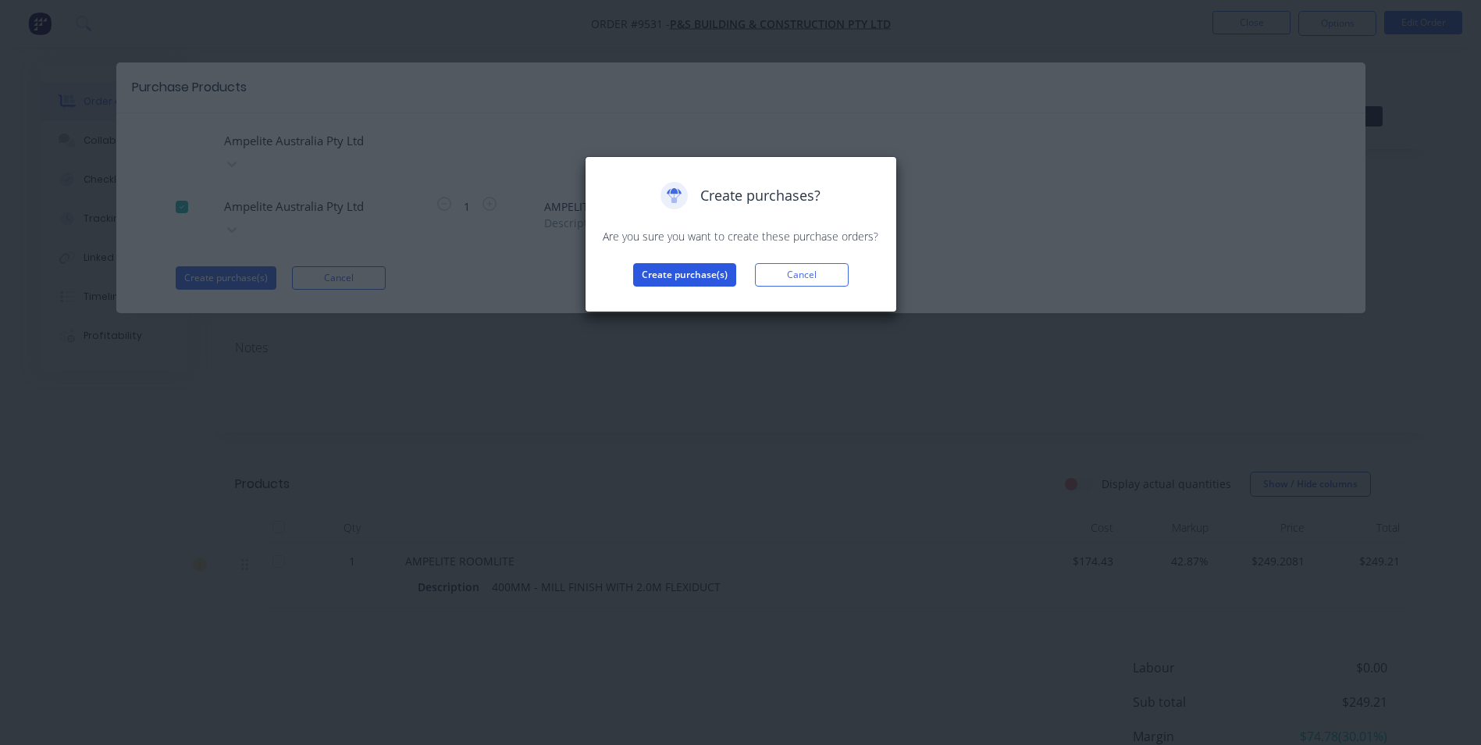
click at [694, 279] on button "Create purchase(s)" at bounding box center [684, 274] width 103 height 23
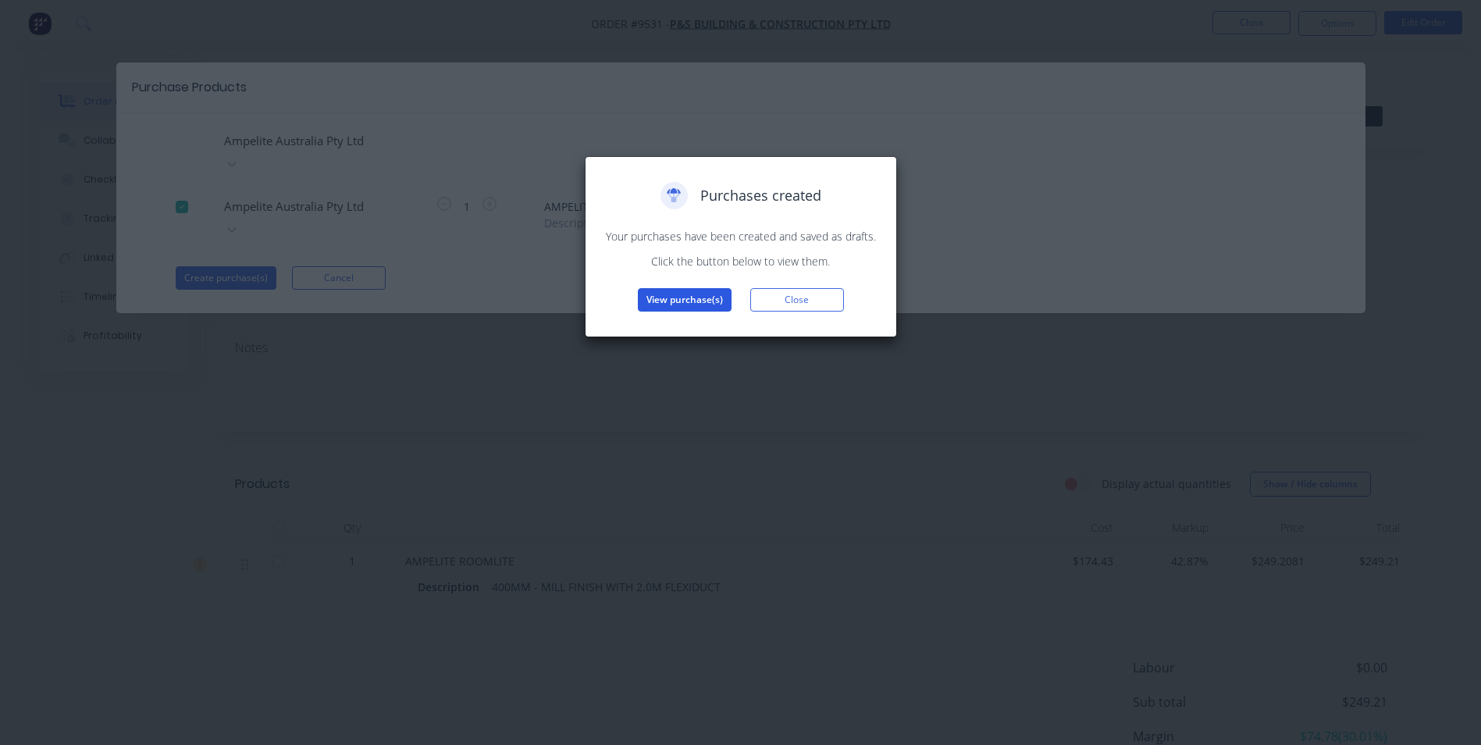
click at [698, 307] on button "View purchase(s)" at bounding box center [685, 299] width 94 height 23
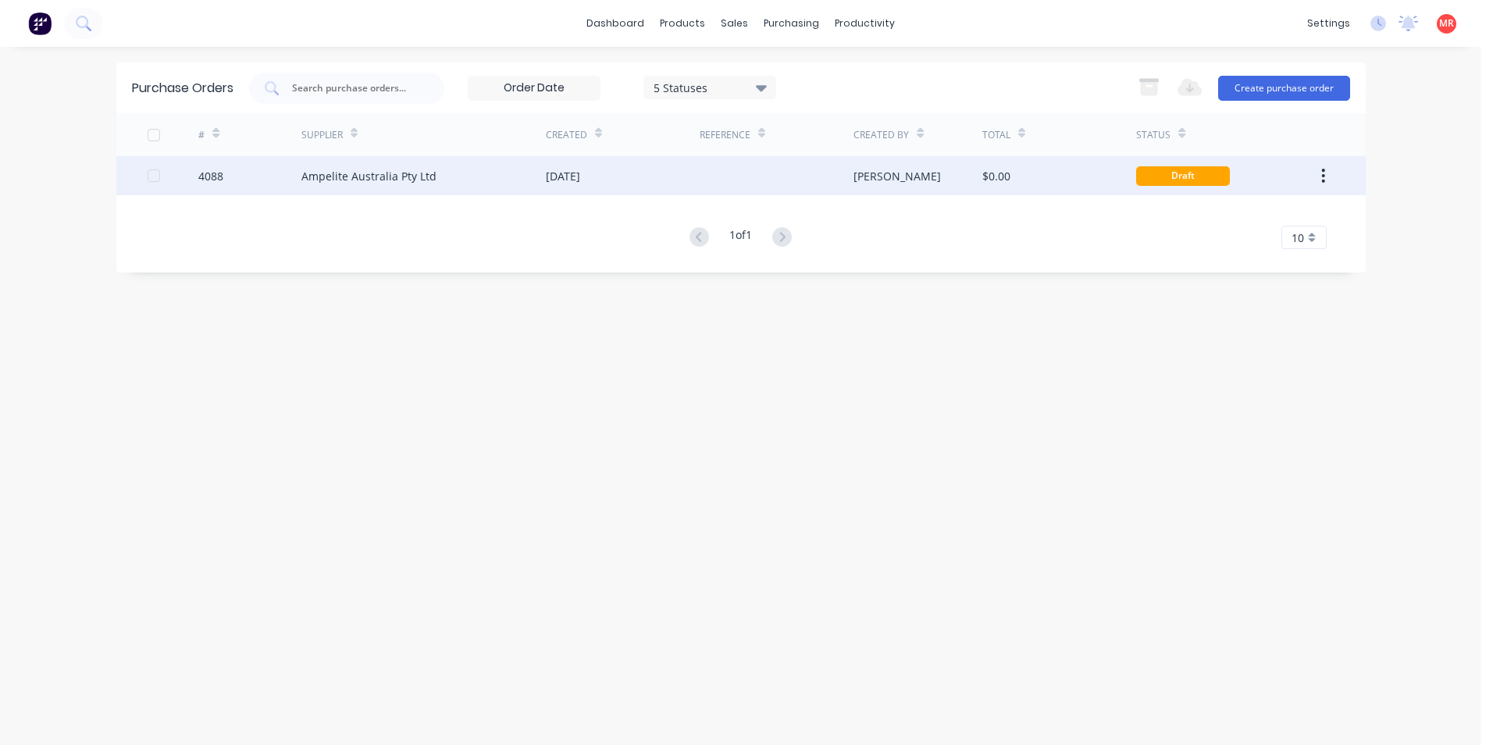
click at [728, 166] on div at bounding box center [777, 175] width 154 height 39
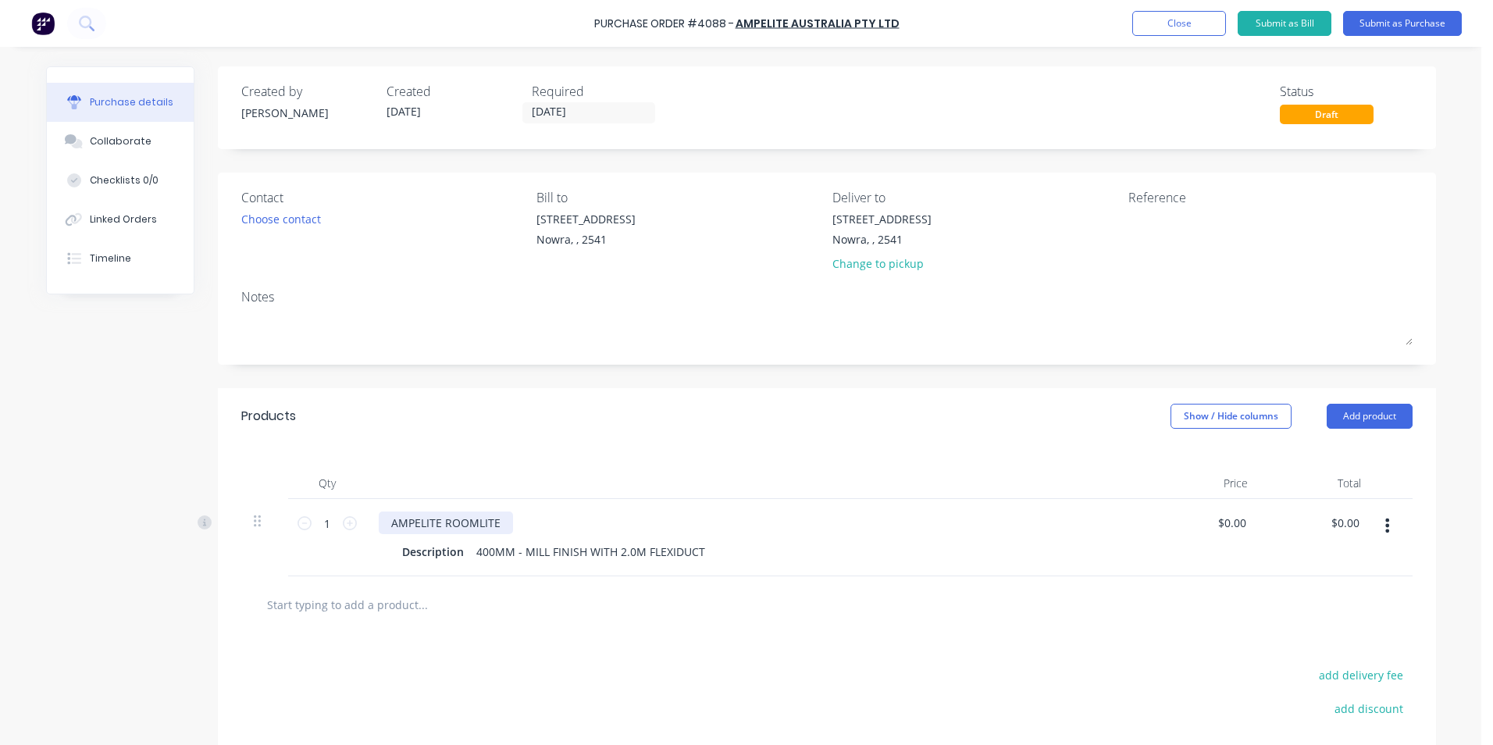
click at [491, 520] on div "AMPELITE ROOMLITE" at bounding box center [446, 522] width 134 height 23
click at [1373, 33] on button "Submit as Purchase" at bounding box center [1402, 23] width 119 height 25
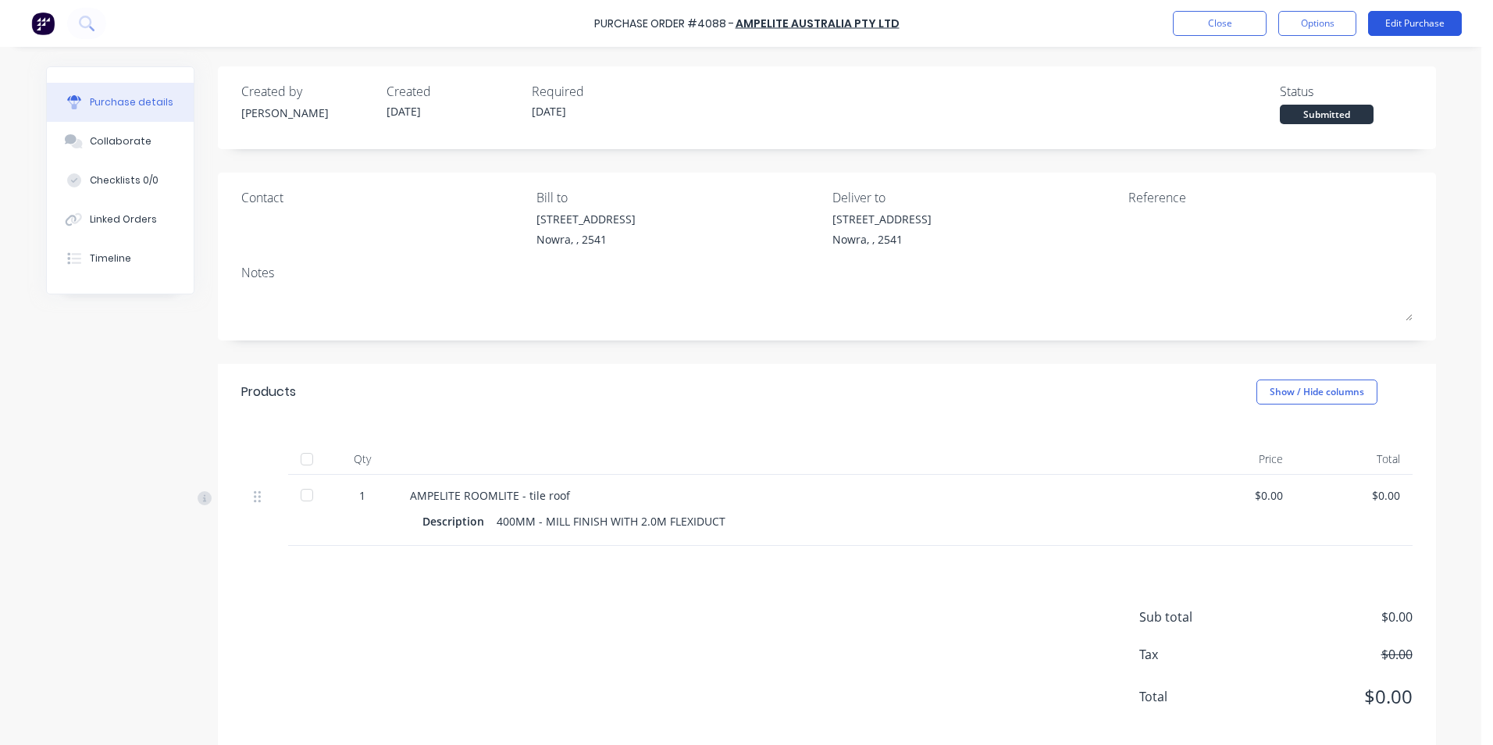
click at [1382, 17] on button "Edit Purchase" at bounding box center [1415, 23] width 94 height 25
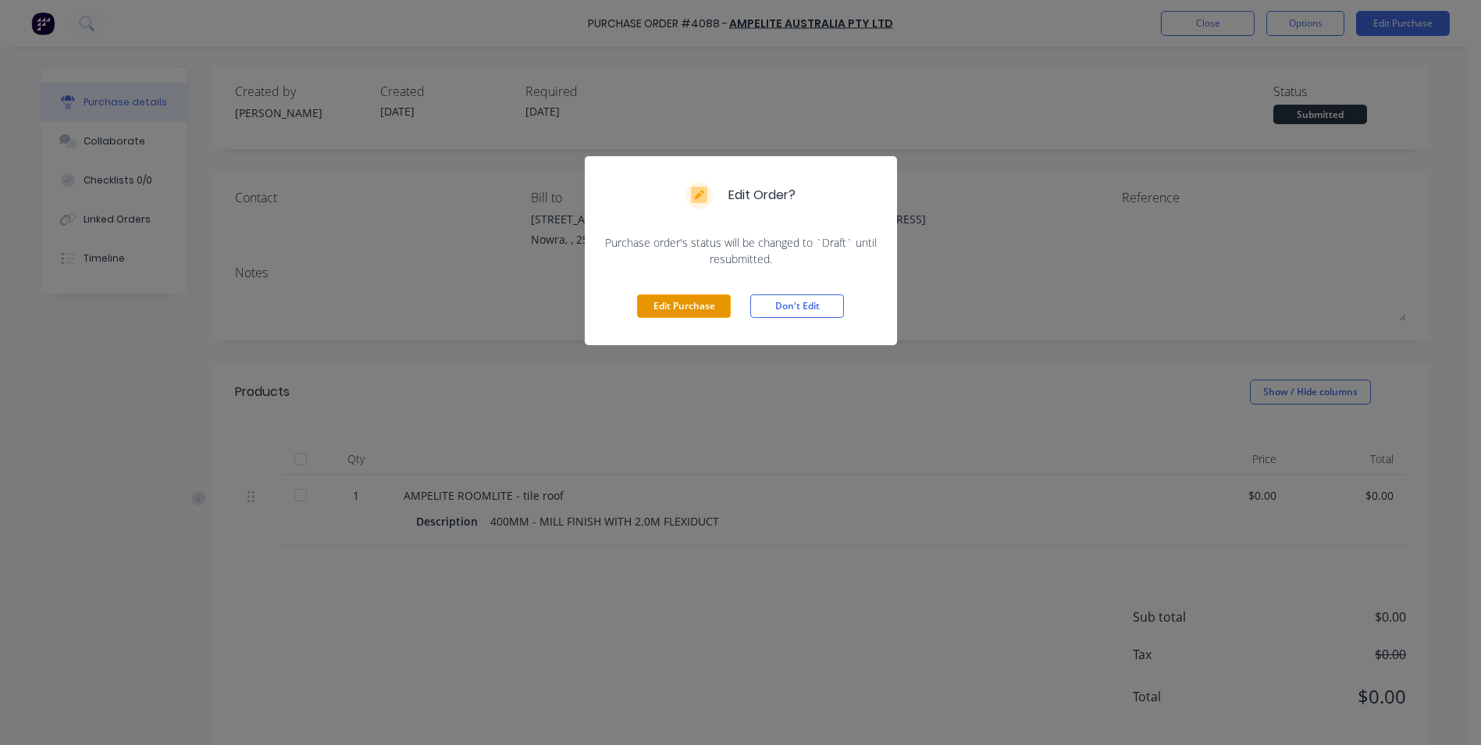
click at [643, 314] on button "Edit Purchase" at bounding box center [684, 305] width 94 height 23
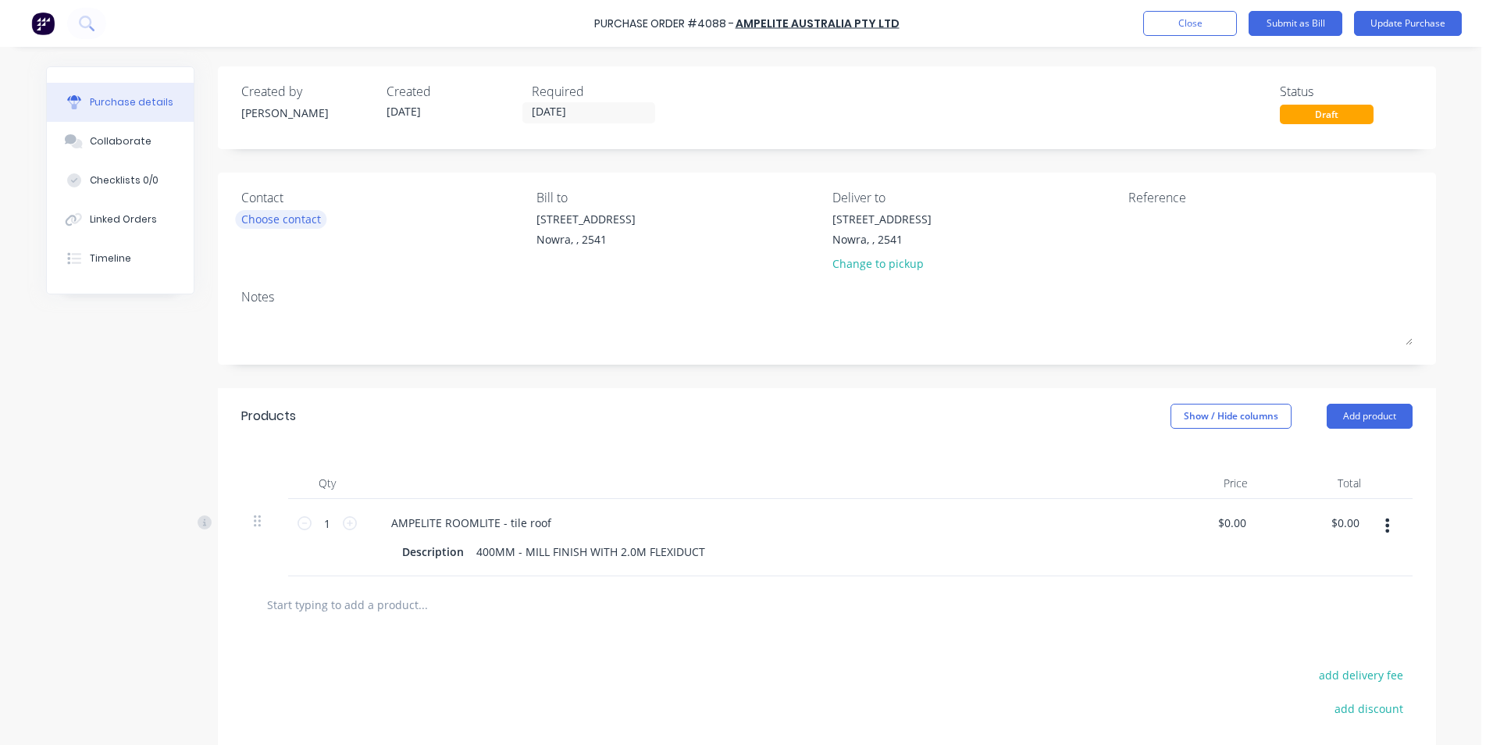
click at [270, 223] on div "Choose contact" at bounding box center [281, 219] width 80 height 16
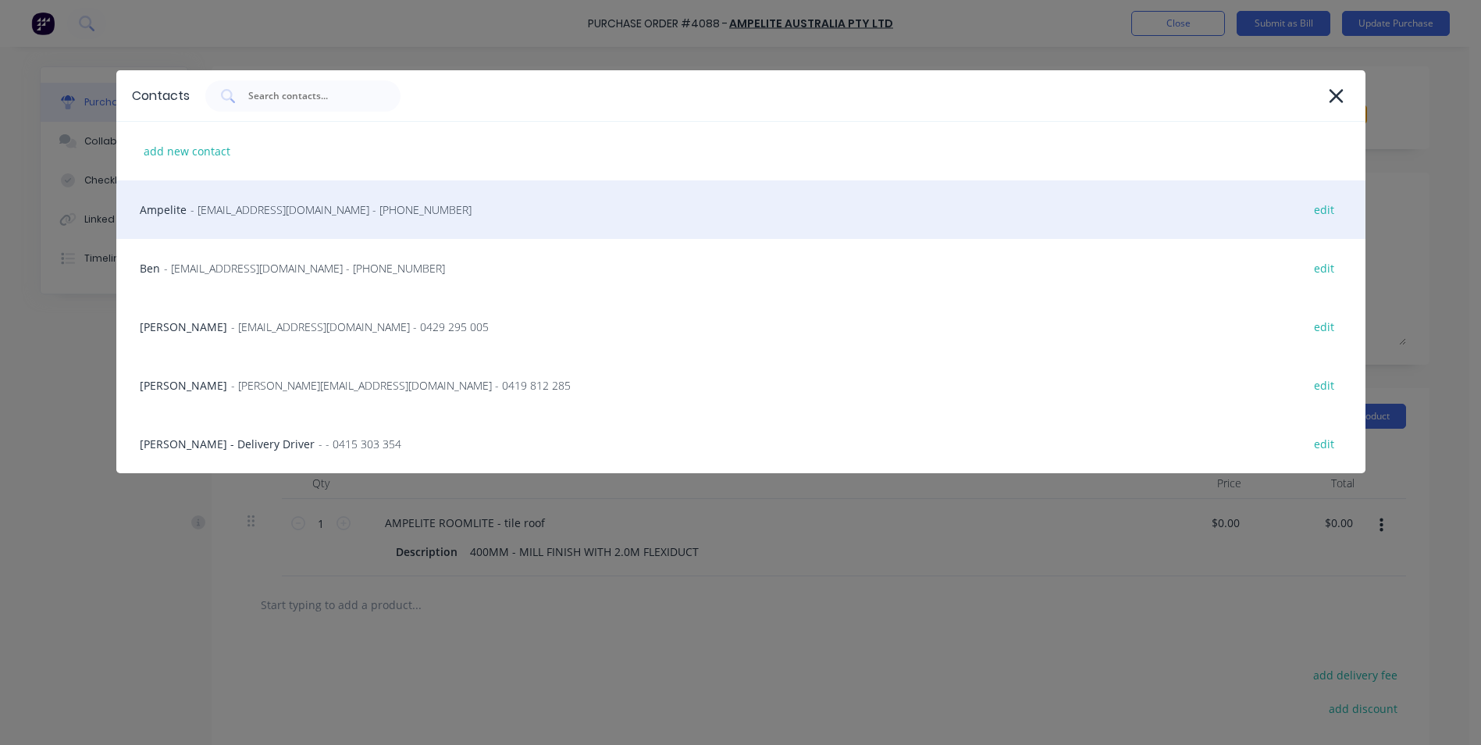
click at [285, 214] on span "- nsworders@ampelite.com.au - (02) 9625 7200" at bounding box center [331, 209] width 281 height 16
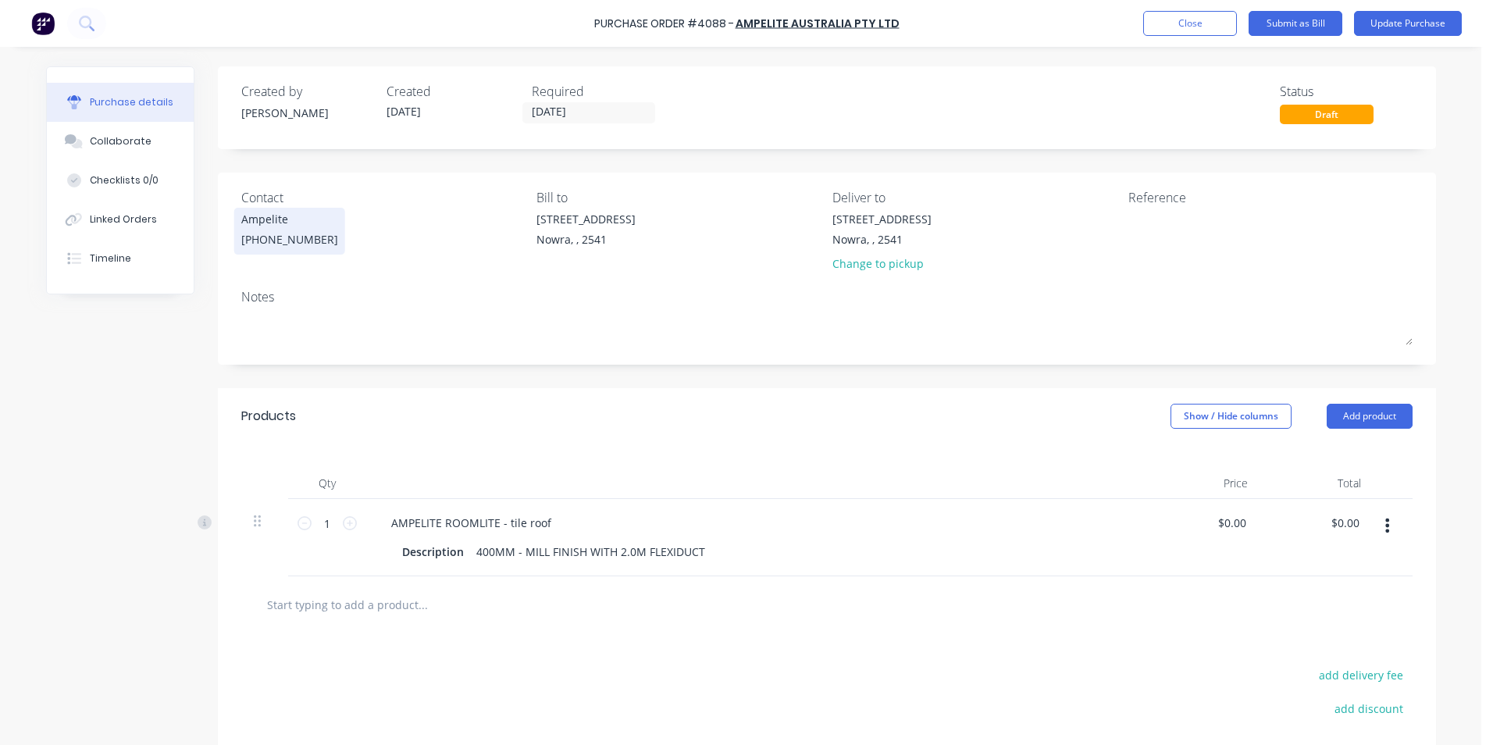
click at [296, 230] on div "Ampelite (02) 9625 7200" at bounding box center [289, 231] width 97 height 41
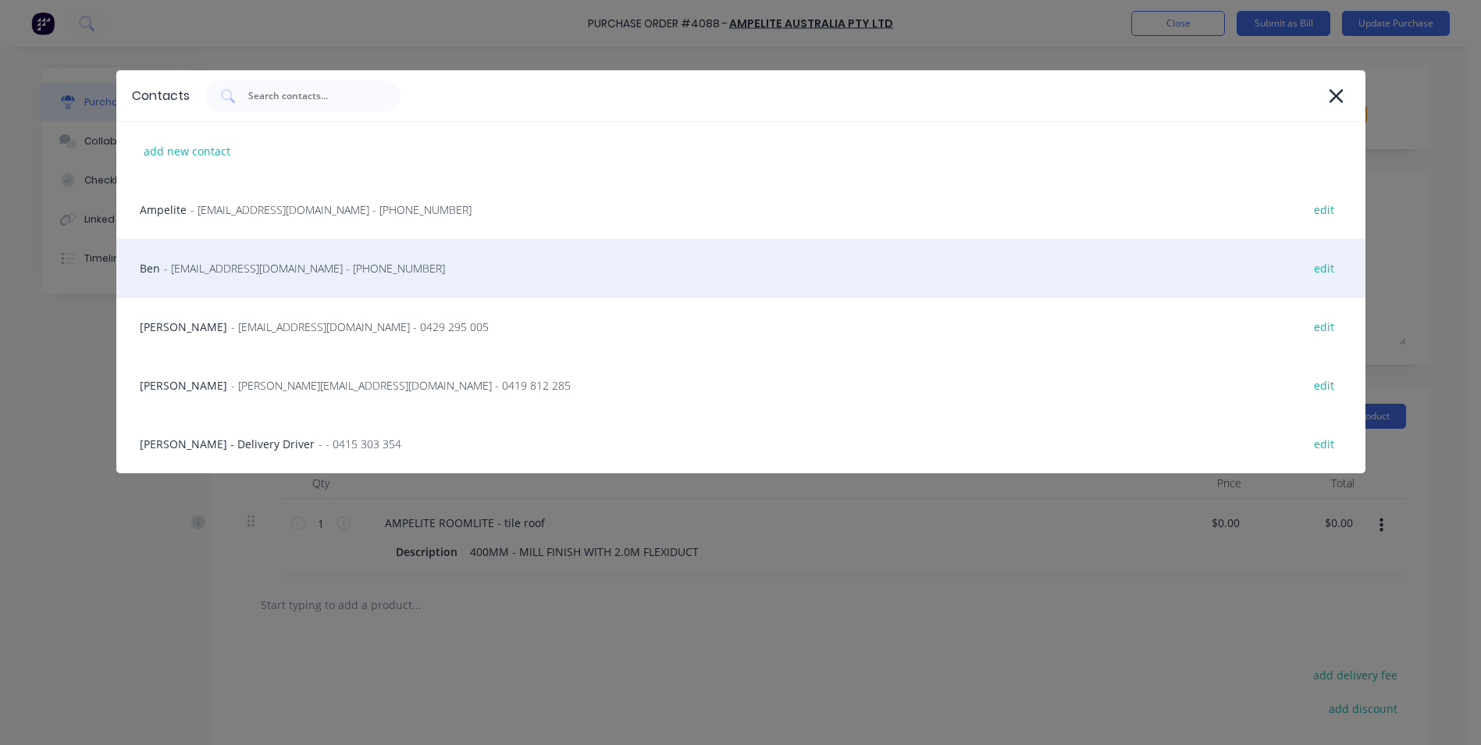
click at [269, 278] on div "Ben - info@SCRS.net.au - (02) 4411 1090 edit" at bounding box center [740, 268] width 1249 height 59
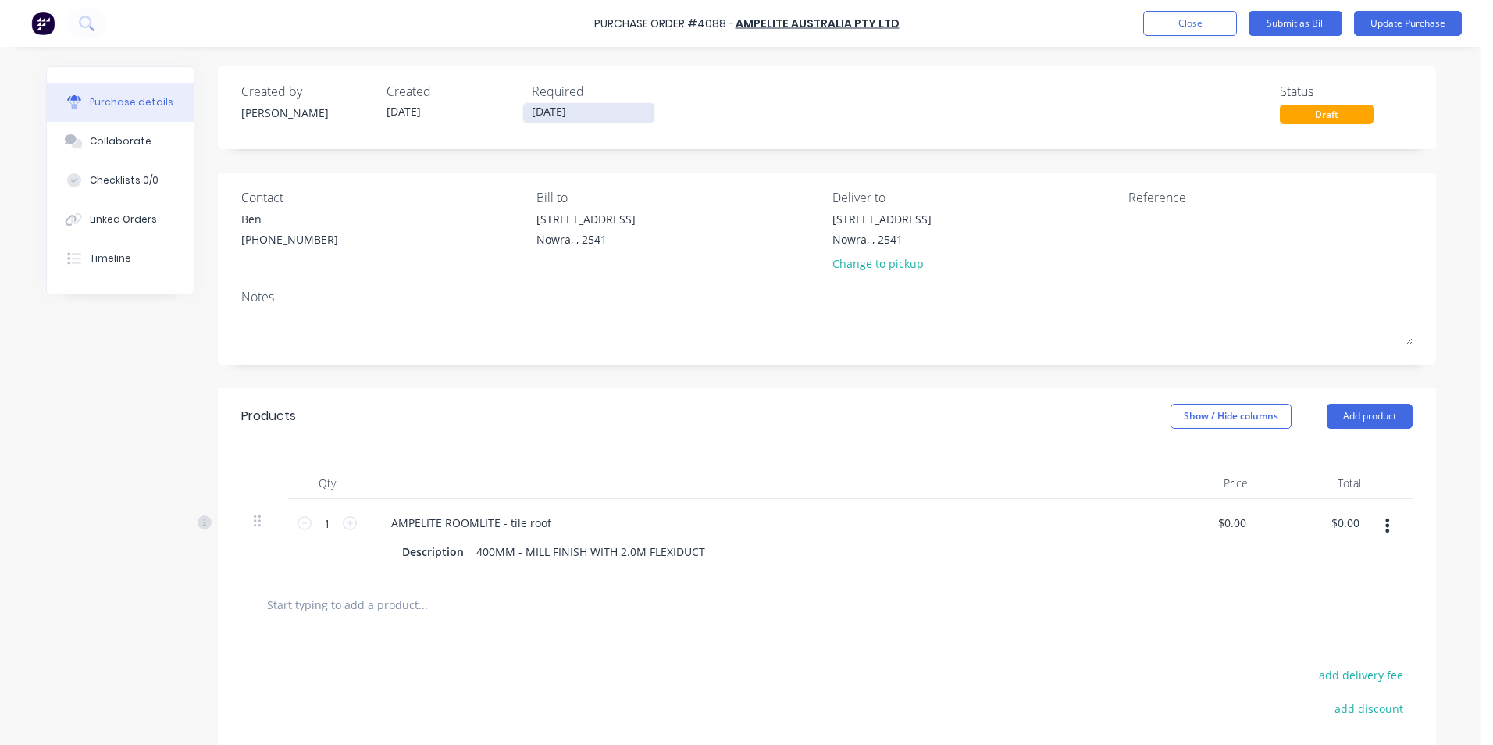
click at [546, 108] on input "01/09/25" at bounding box center [588, 113] width 131 height 20
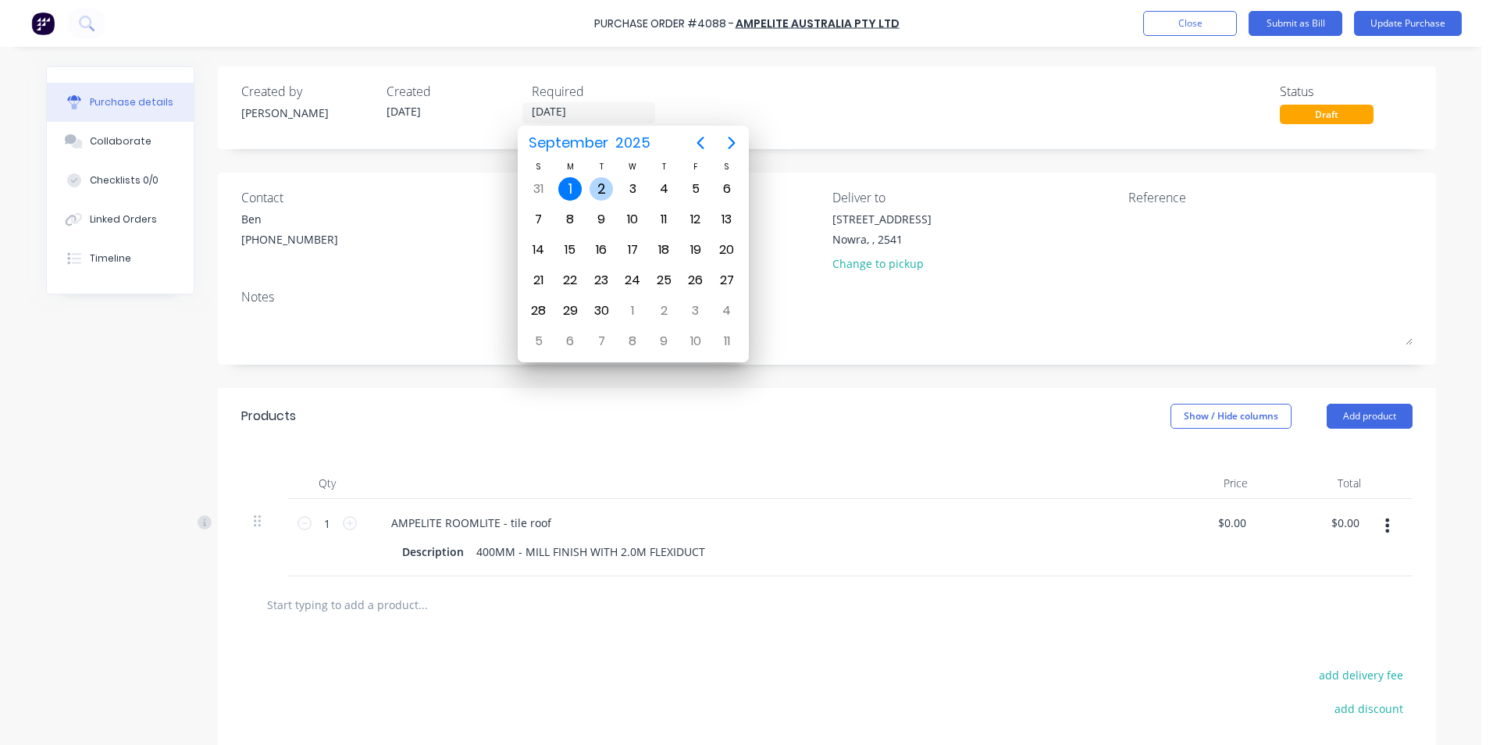
drag, startPoint x: 604, startPoint y: 183, endPoint x: 731, endPoint y: 191, distance: 127.5
click at [604, 183] on div "2" at bounding box center [601, 188] width 23 height 23
type input "02/09/25"
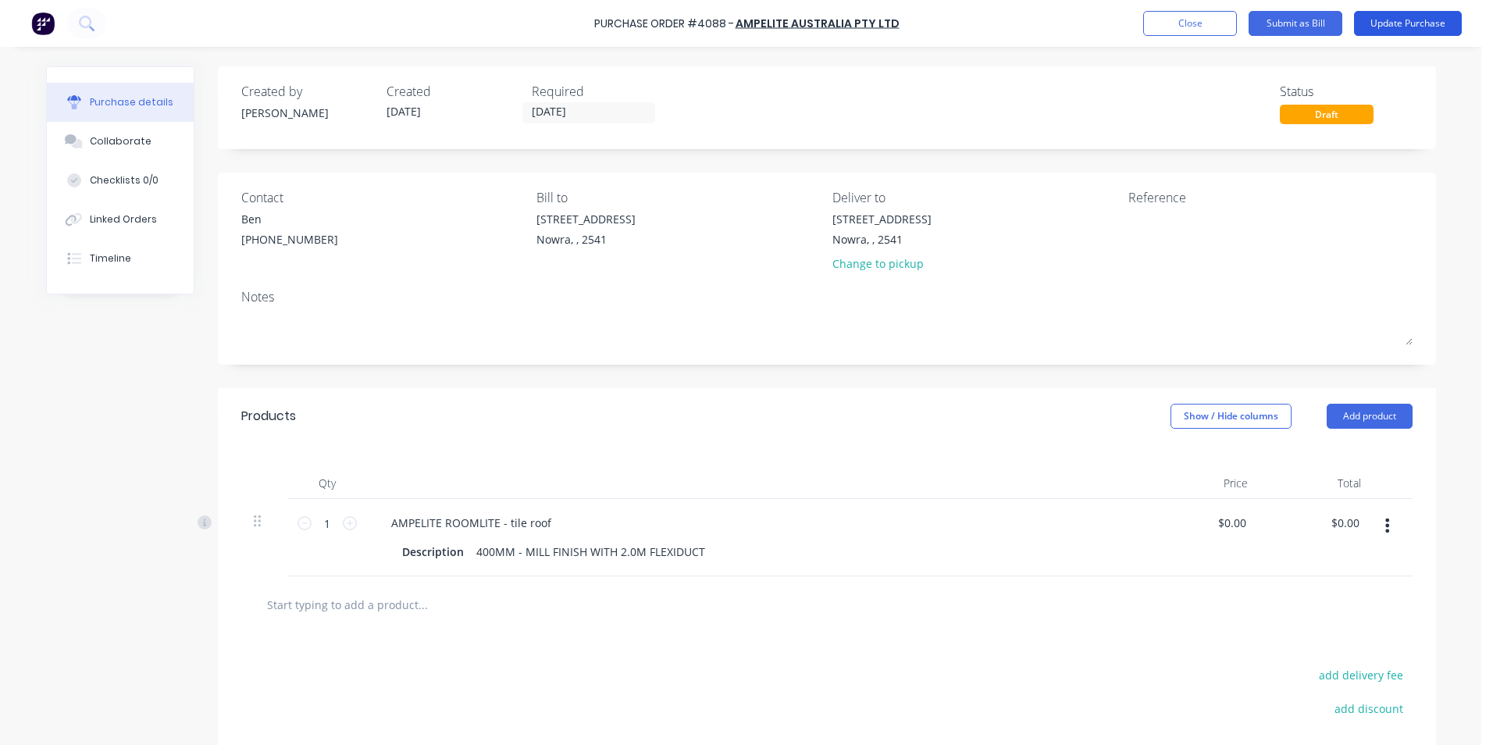
click at [1377, 25] on button "Update Purchase" at bounding box center [1408, 23] width 108 height 25
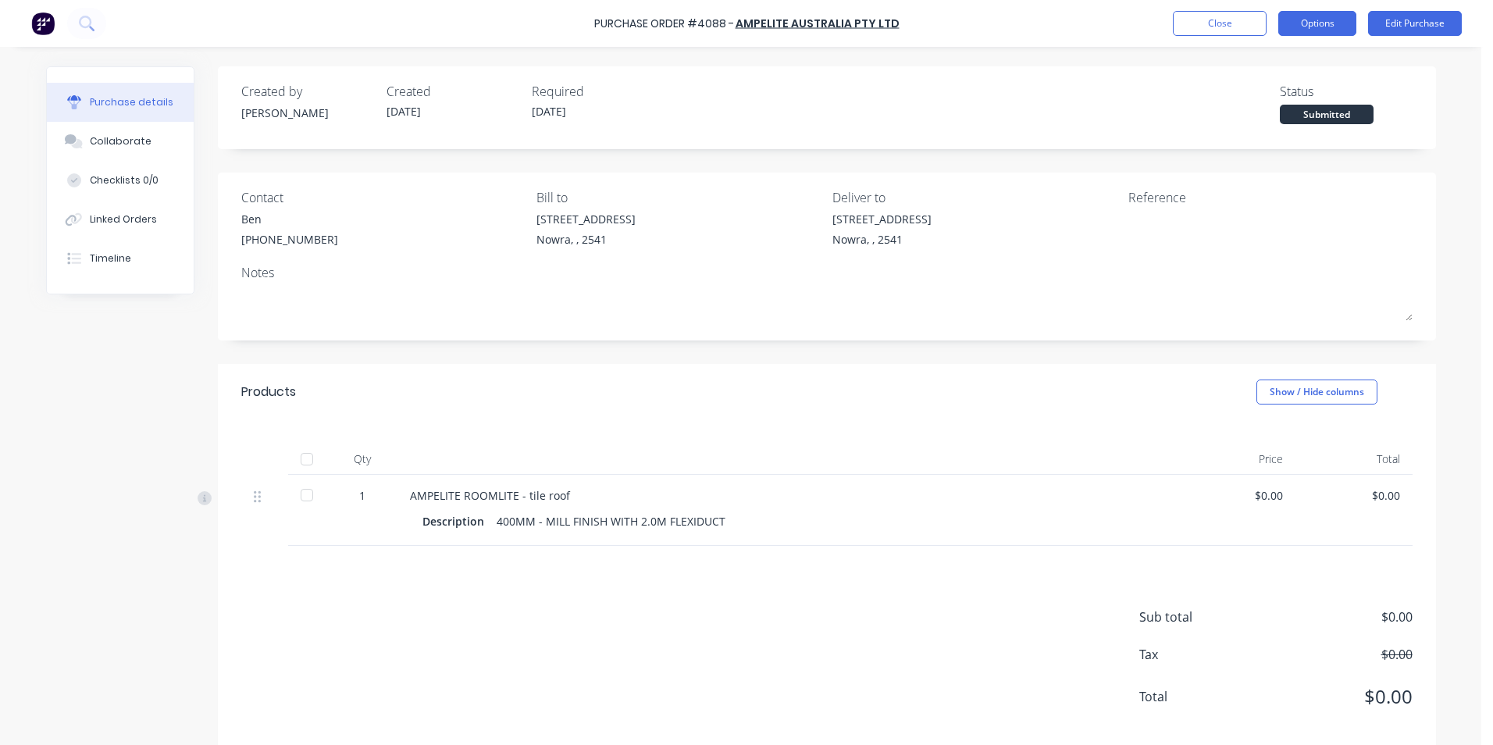
click at [1340, 20] on button "Options" at bounding box center [1317, 23] width 78 height 25
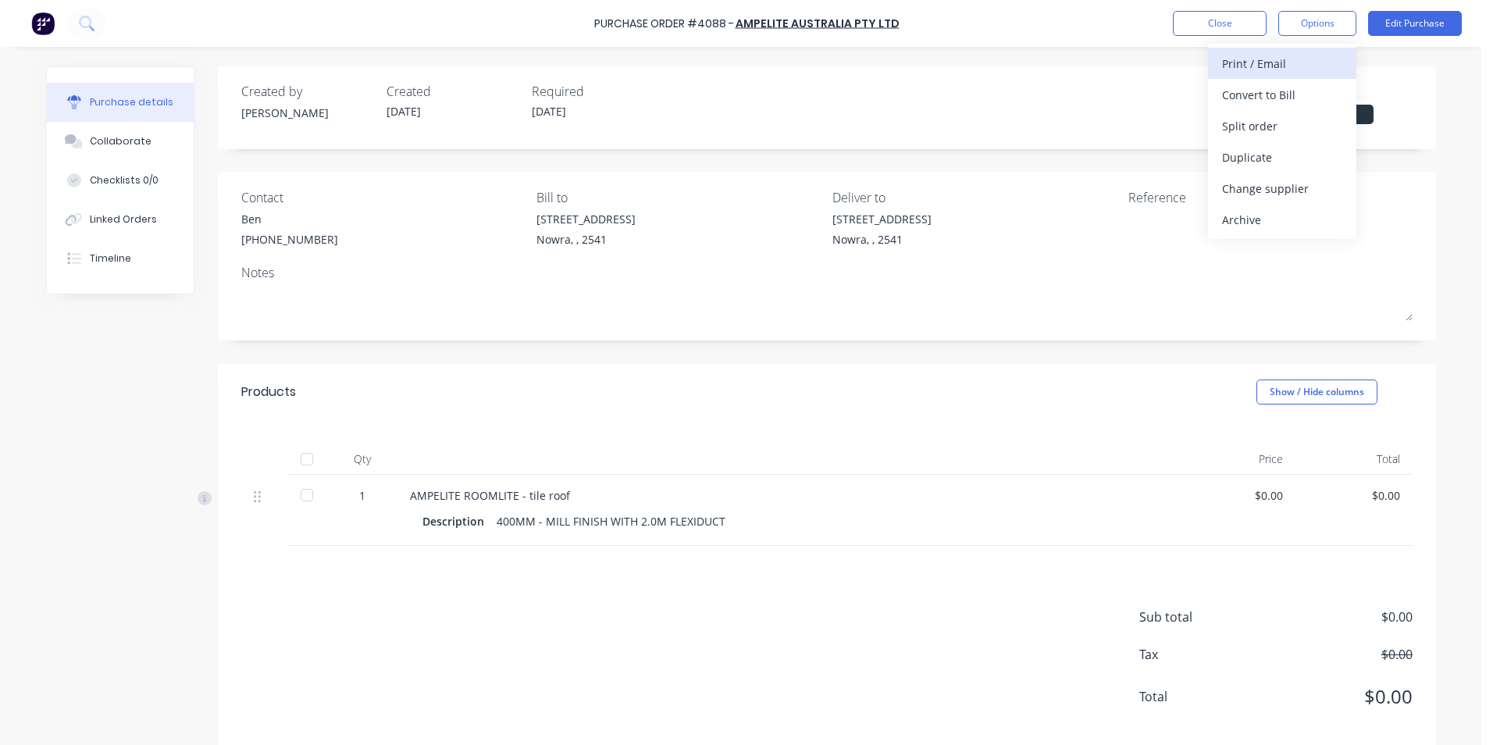
click at [1294, 55] on div "Print / Email" at bounding box center [1282, 63] width 120 height 23
click at [1272, 98] on div "With pricing" at bounding box center [1282, 95] width 120 height 23
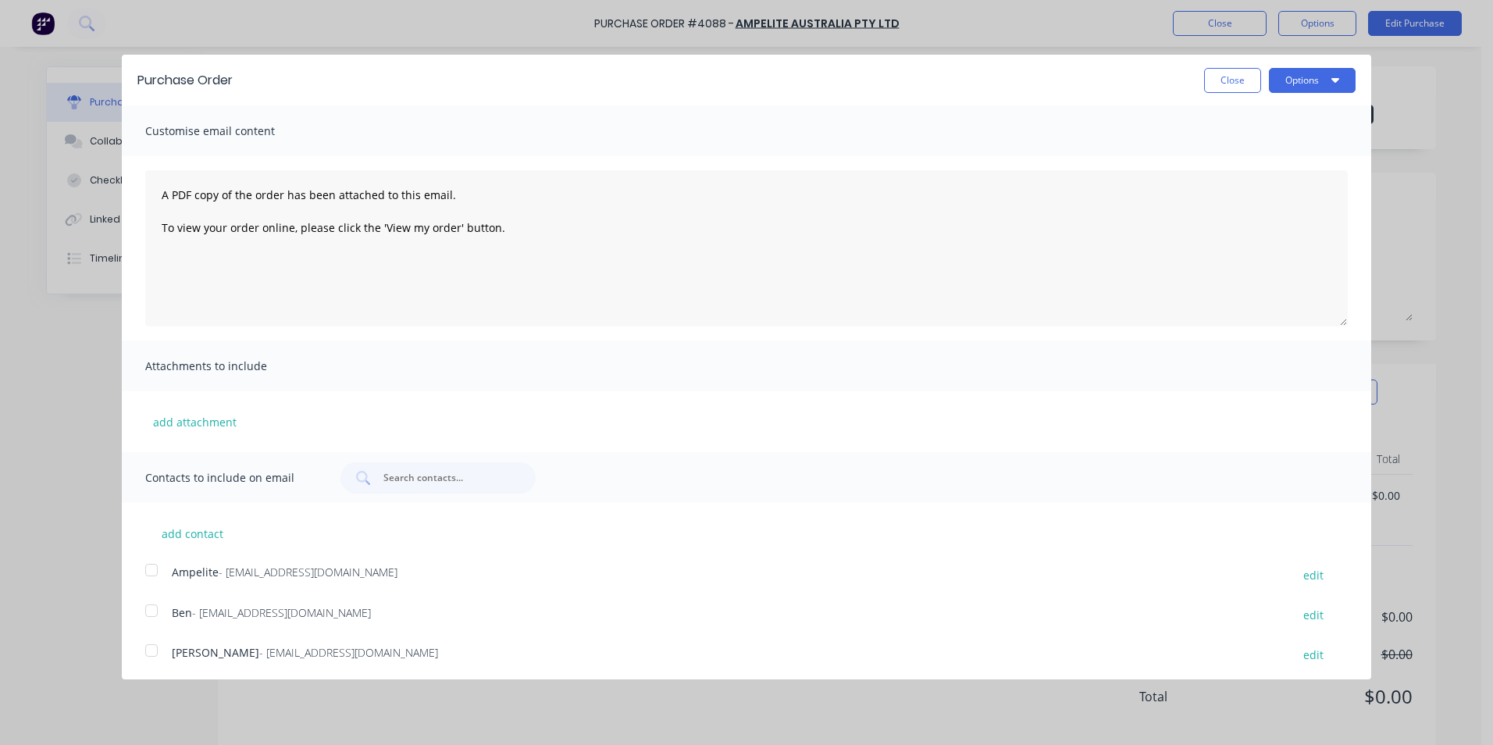
click at [163, 573] on div at bounding box center [151, 569] width 31 height 31
click at [1316, 82] on button "Options" at bounding box center [1312, 80] width 87 height 25
click at [1297, 146] on div "Email" at bounding box center [1281, 151] width 120 height 23
click at [1234, 80] on button "Close" at bounding box center [1232, 80] width 57 height 25
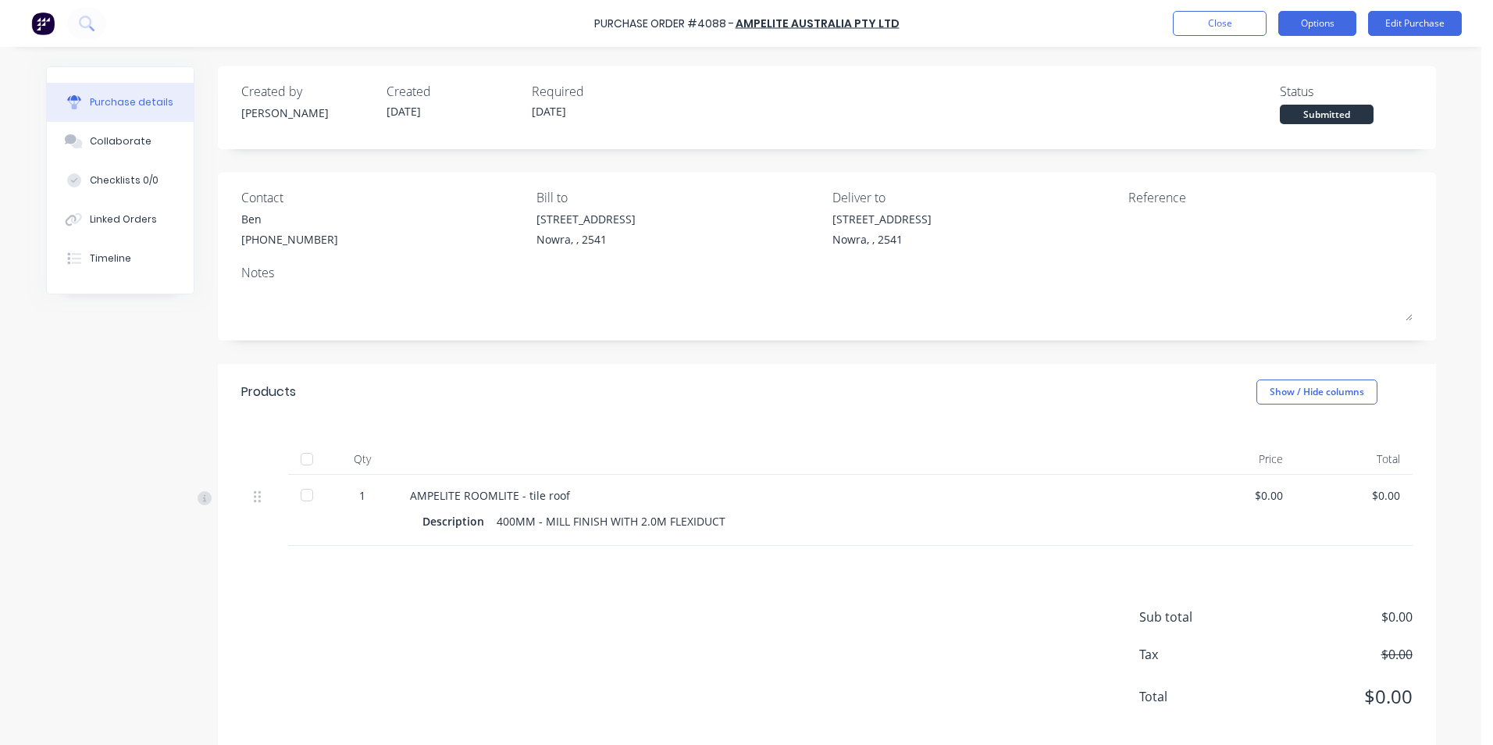
click at [1294, 25] on button "Options" at bounding box center [1317, 23] width 78 height 25
click at [1291, 88] on div "Convert to Bill" at bounding box center [1282, 95] width 120 height 23
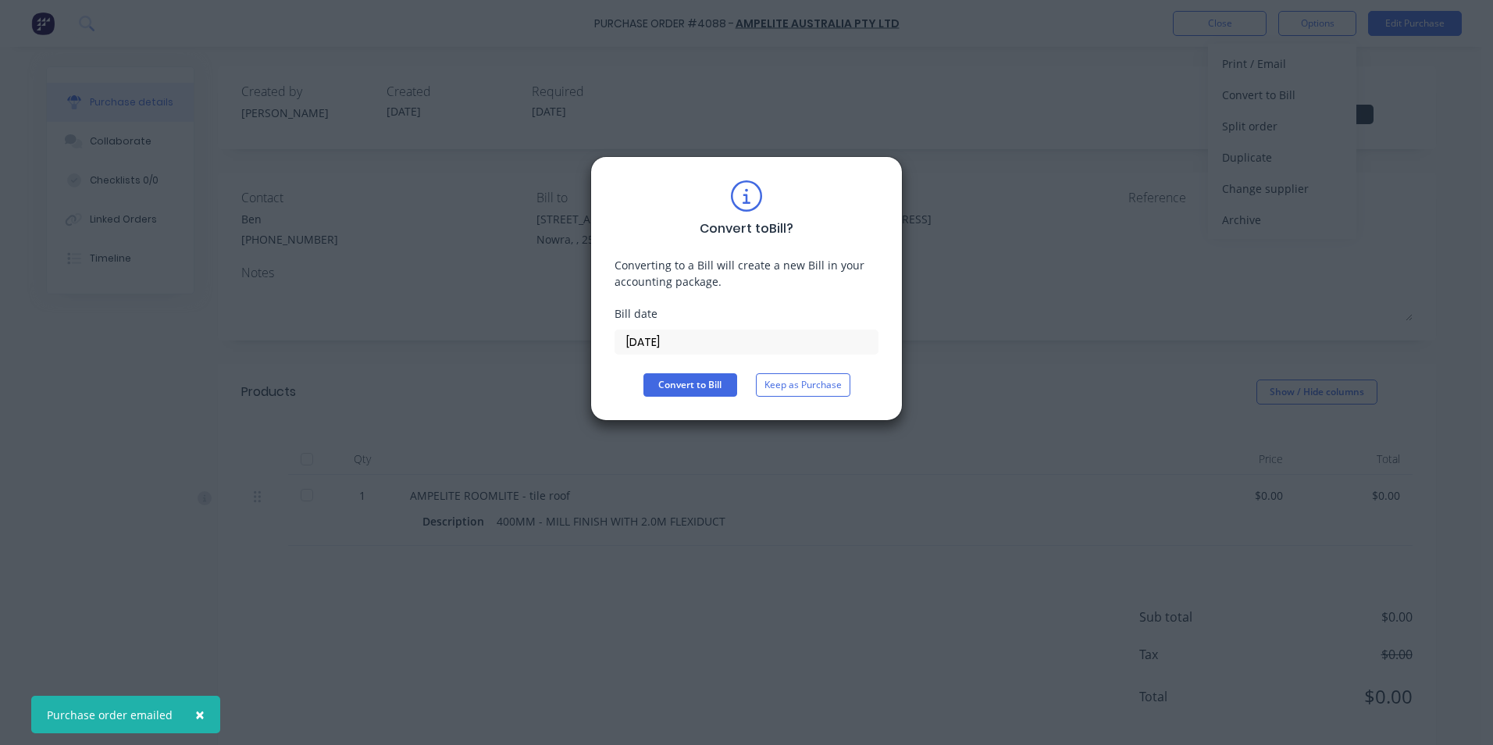
click at [823, 392] on button "Keep as Purchase" at bounding box center [803, 384] width 94 height 23
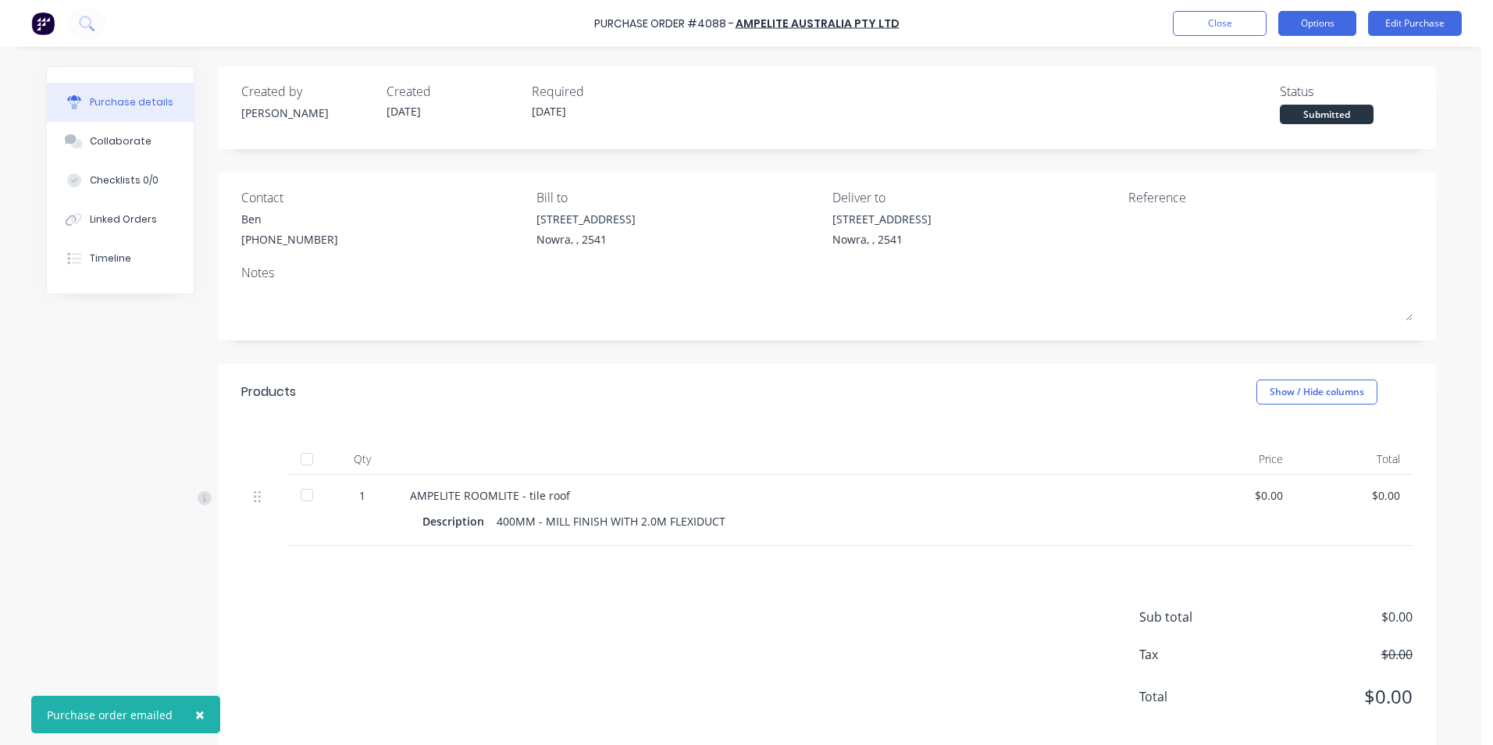
click at [1313, 25] on button "Options" at bounding box center [1317, 23] width 78 height 25
click at [1288, 66] on div "Print / Email" at bounding box center [1282, 63] width 120 height 23
click at [1284, 131] on div "Without pricing" at bounding box center [1282, 126] width 120 height 23
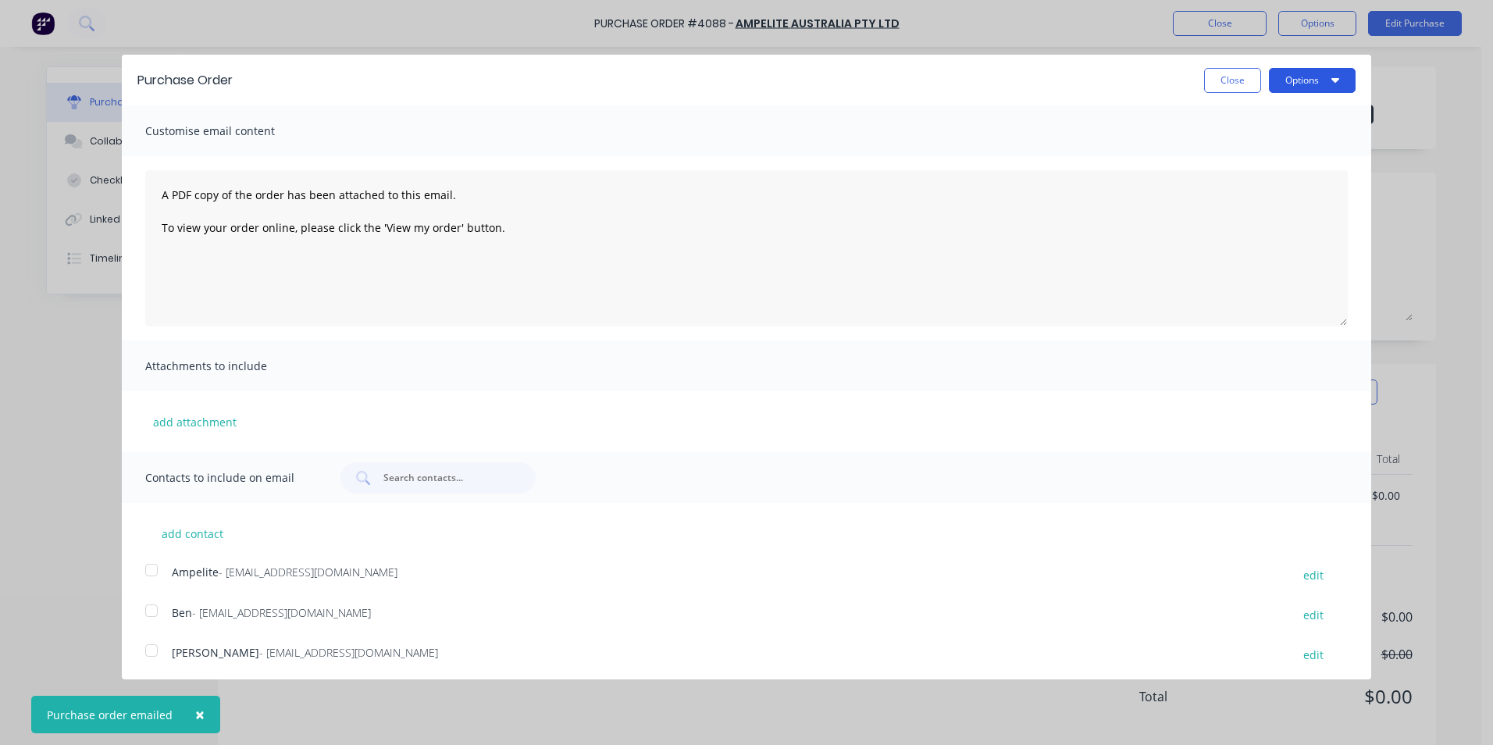
click at [1294, 84] on button "Options" at bounding box center [1312, 80] width 87 height 25
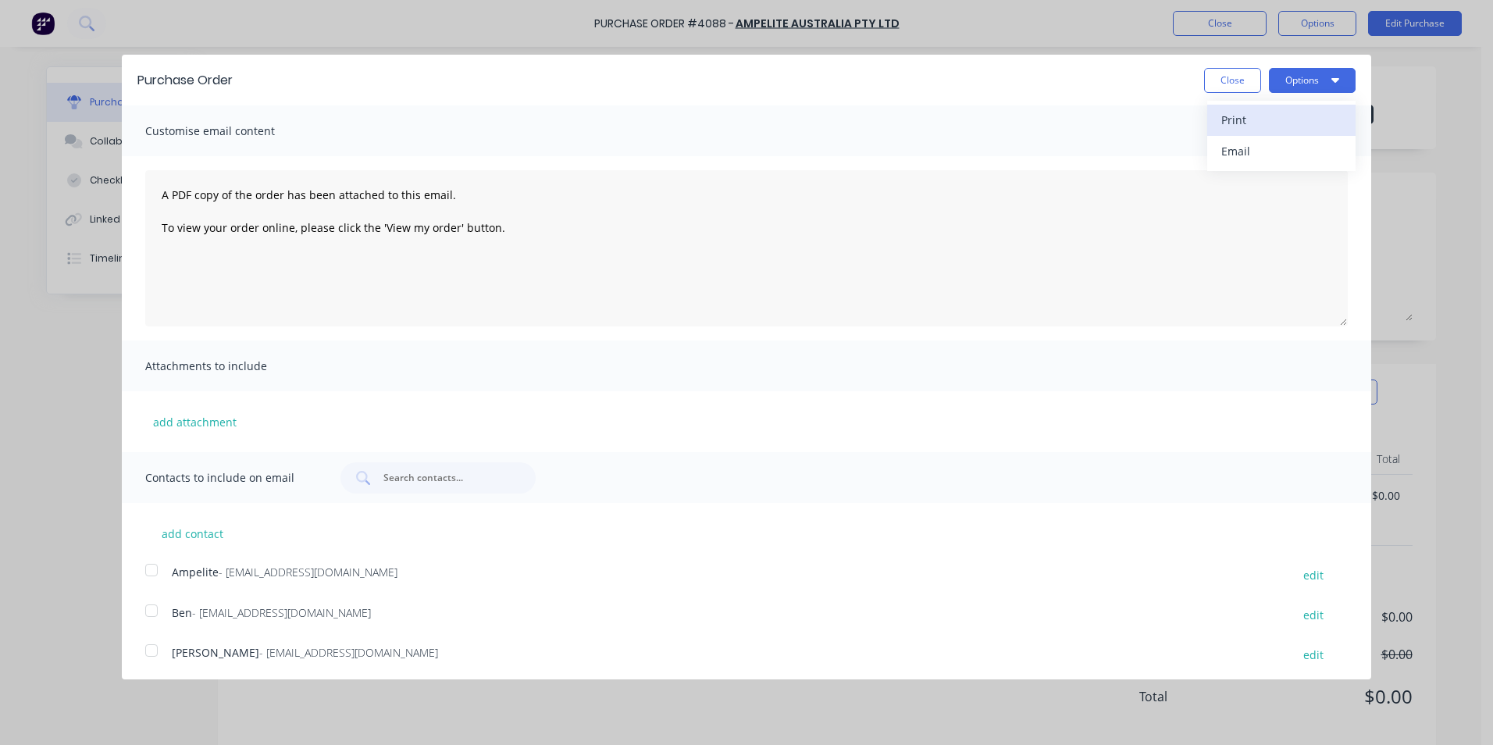
click at [1265, 119] on div "Print" at bounding box center [1281, 120] width 120 height 23
click at [1229, 72] on button "Close" at bounding box center [1232, 80] width 57 height 25
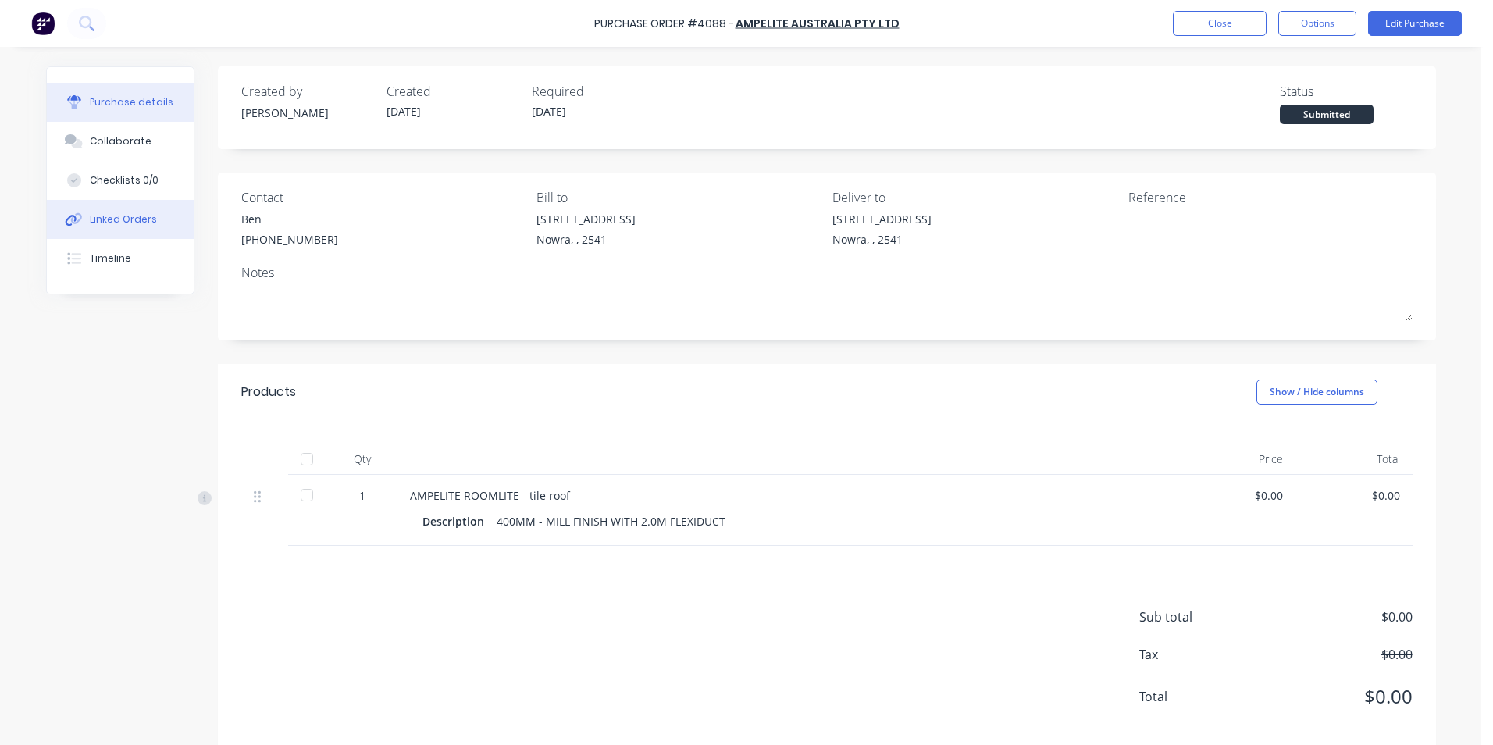
click at [137, 214] on div "Linked Orders" at bounding box center [123, 219] width 67 height 14
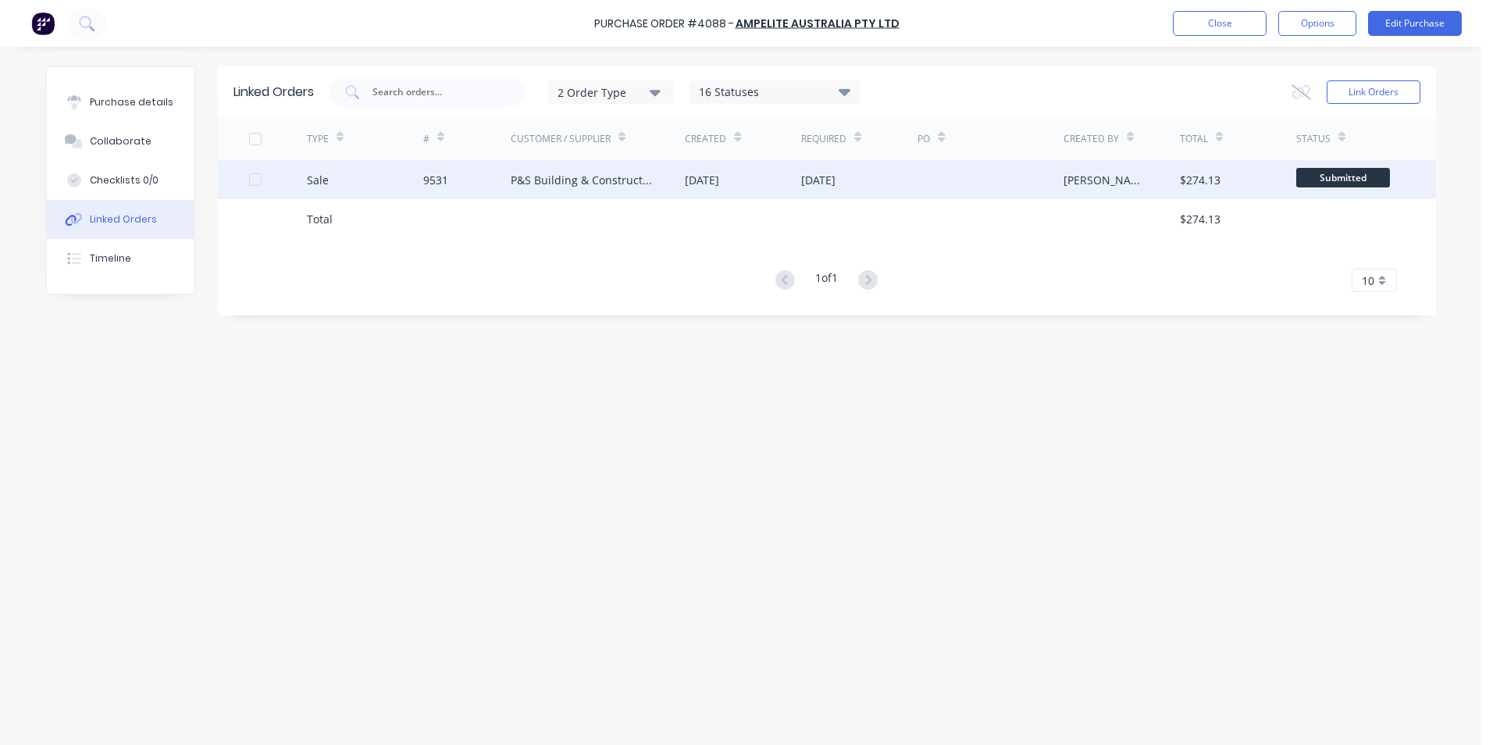
click at [382, 191] on div "Sale" at bounding box center [365, 179] width 116 height 39
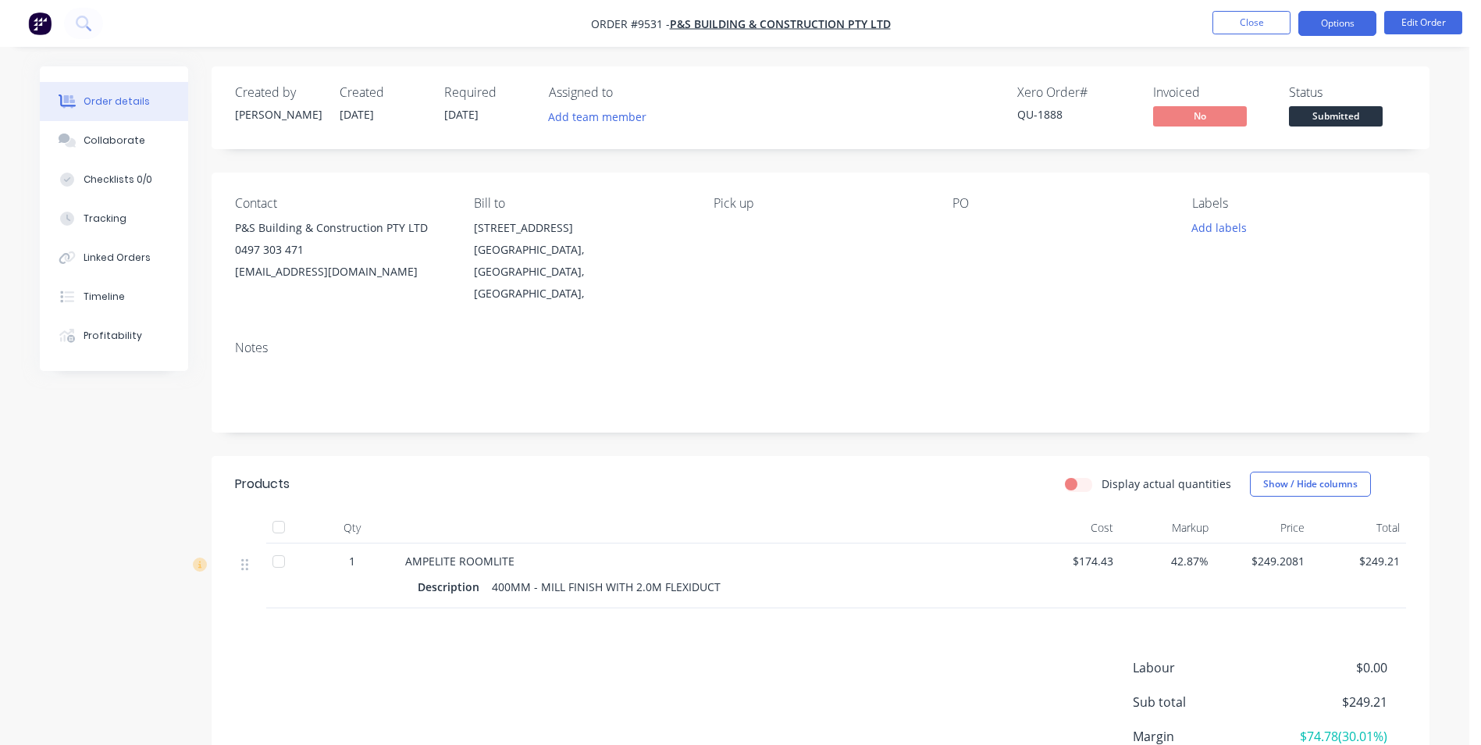
click at [1331, 35] on button "Options" at bounding box center [1338, 23] width 78 height 25
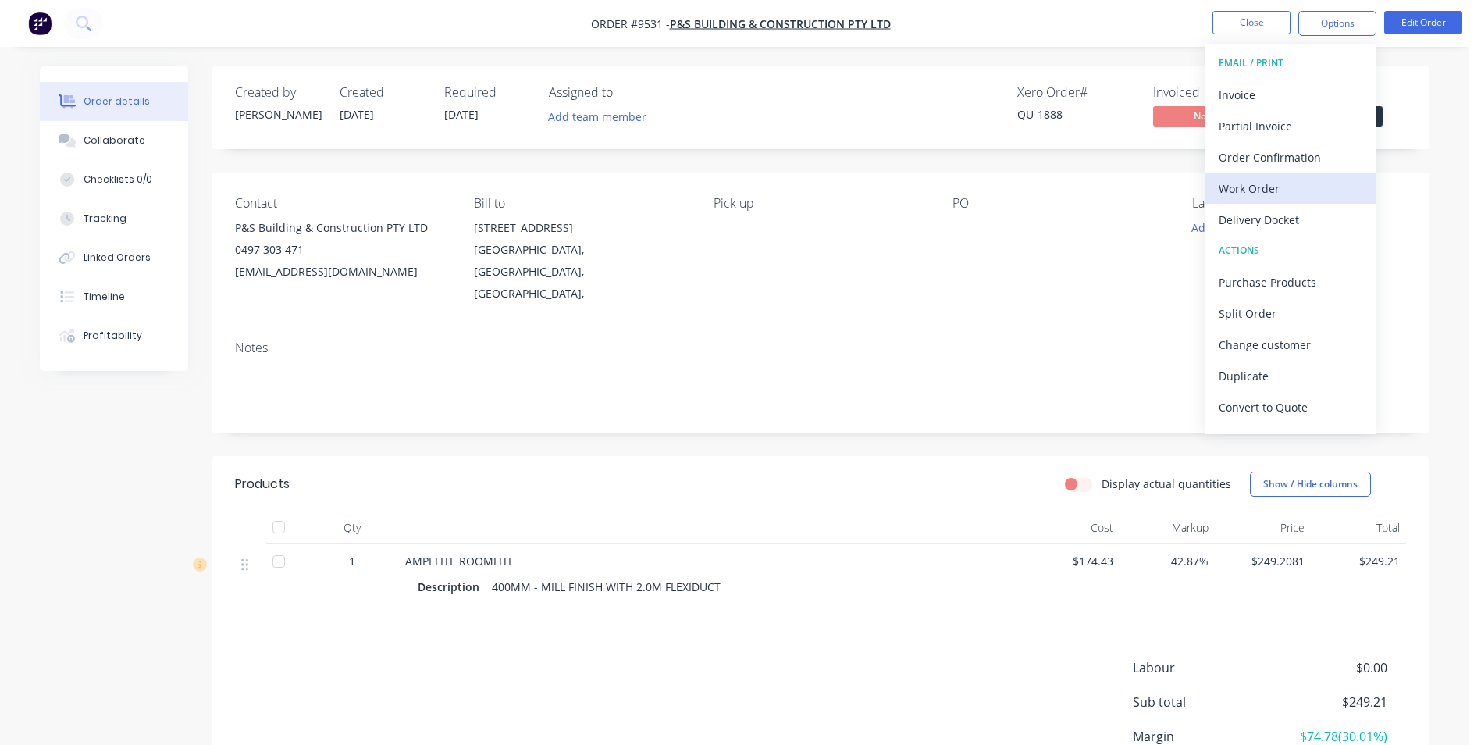
click at [1282, 180] on div "Work Order" at bounding box center [1291, 188] width 144 height 23
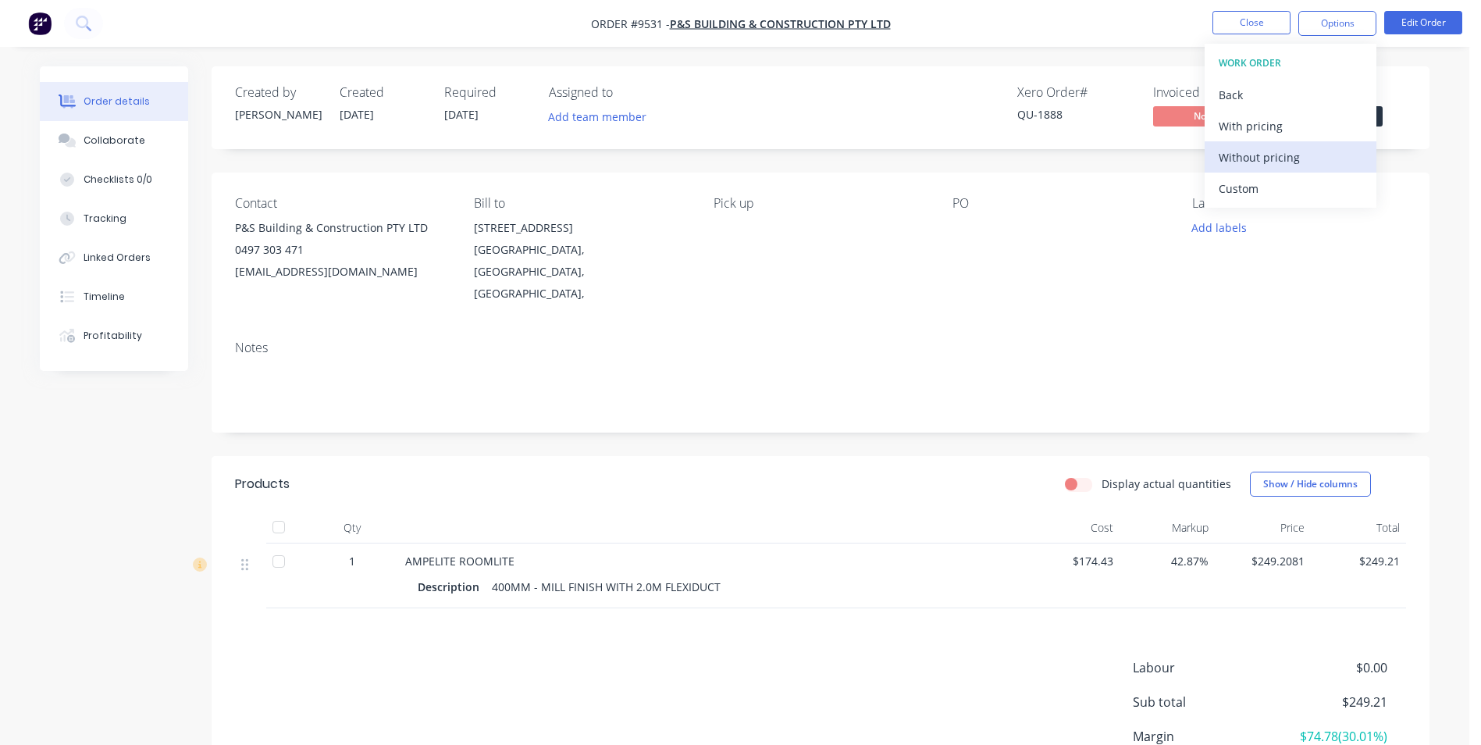
click at [1284, 168] on div "Without pricing" at bounding box center [1291, 157] width 144 height 23
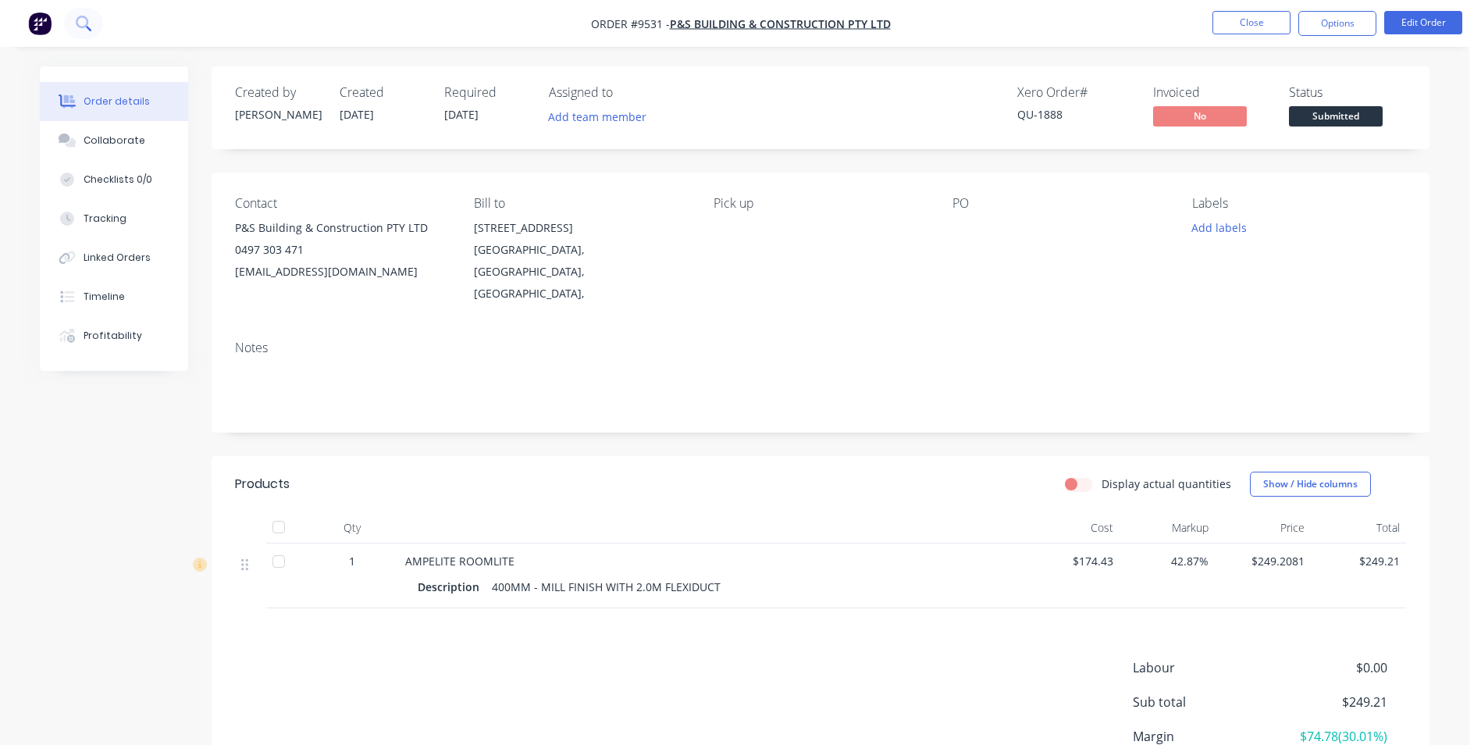
click at [86, 30] on icon at bounding box center [83, 23] width 15 height 15
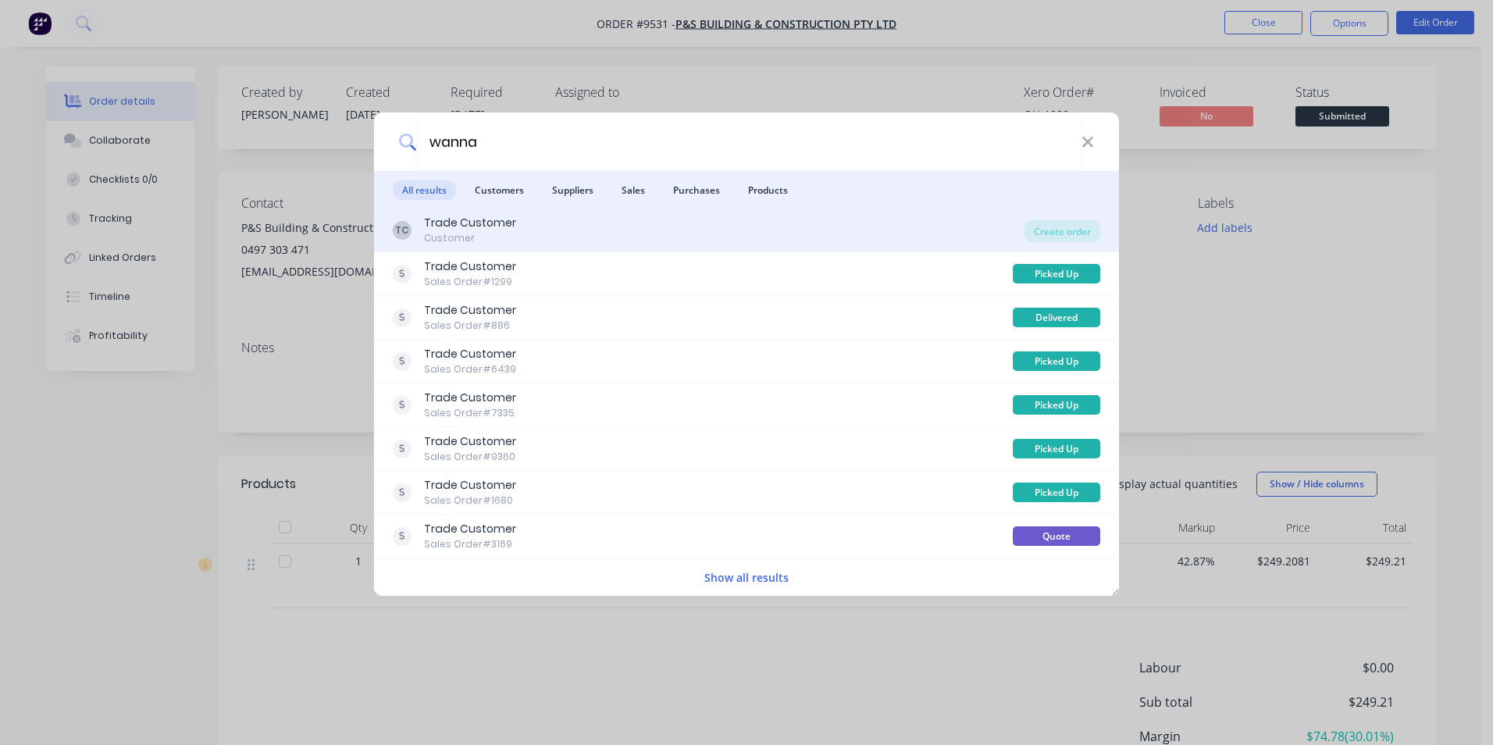
type input "wanna"
click at [662, 223] on div "TC Trade Customer Customer" at bounding box center [709, 230] width 632 height 30
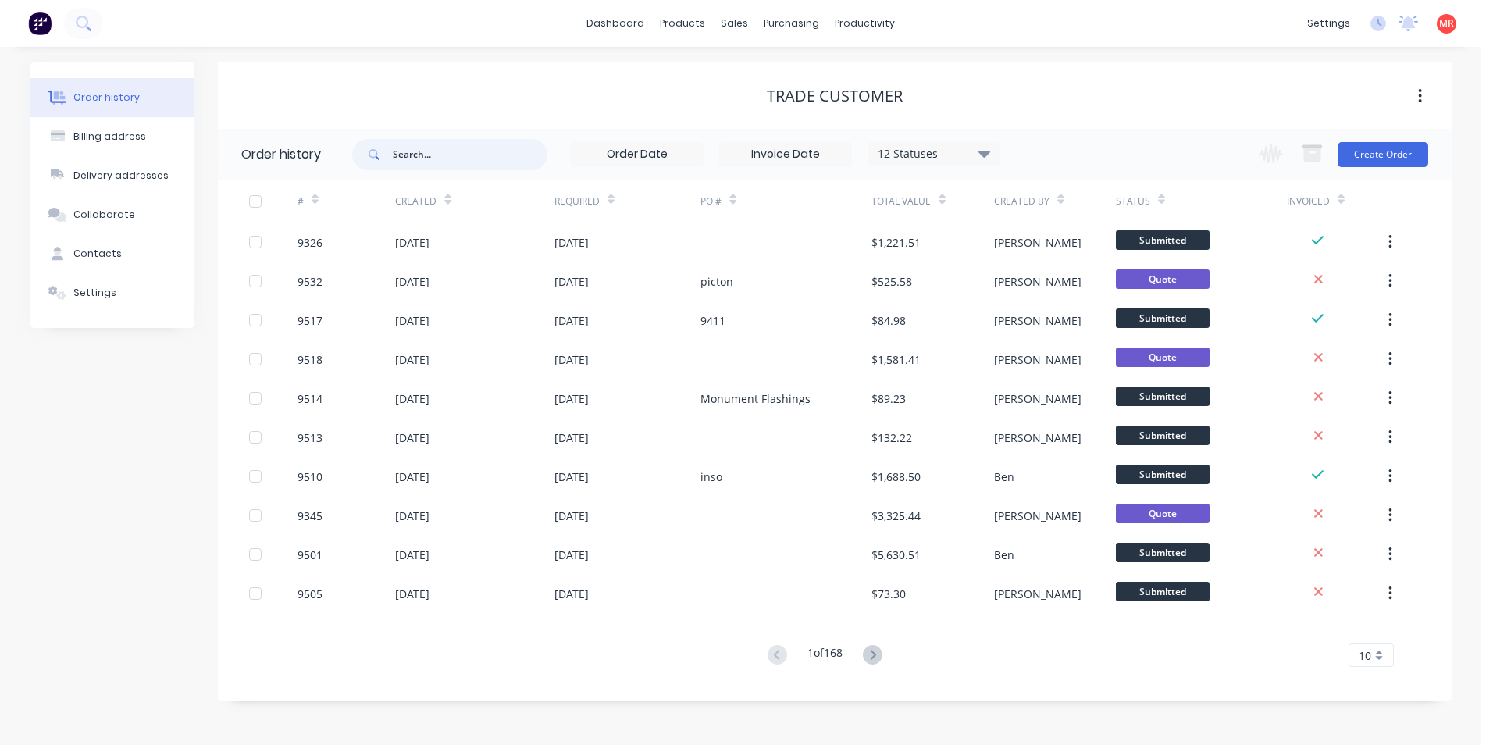
click at [469, 161] on input "text" at bounding box center [470, 154] width 155 height 31
type input "wanna"
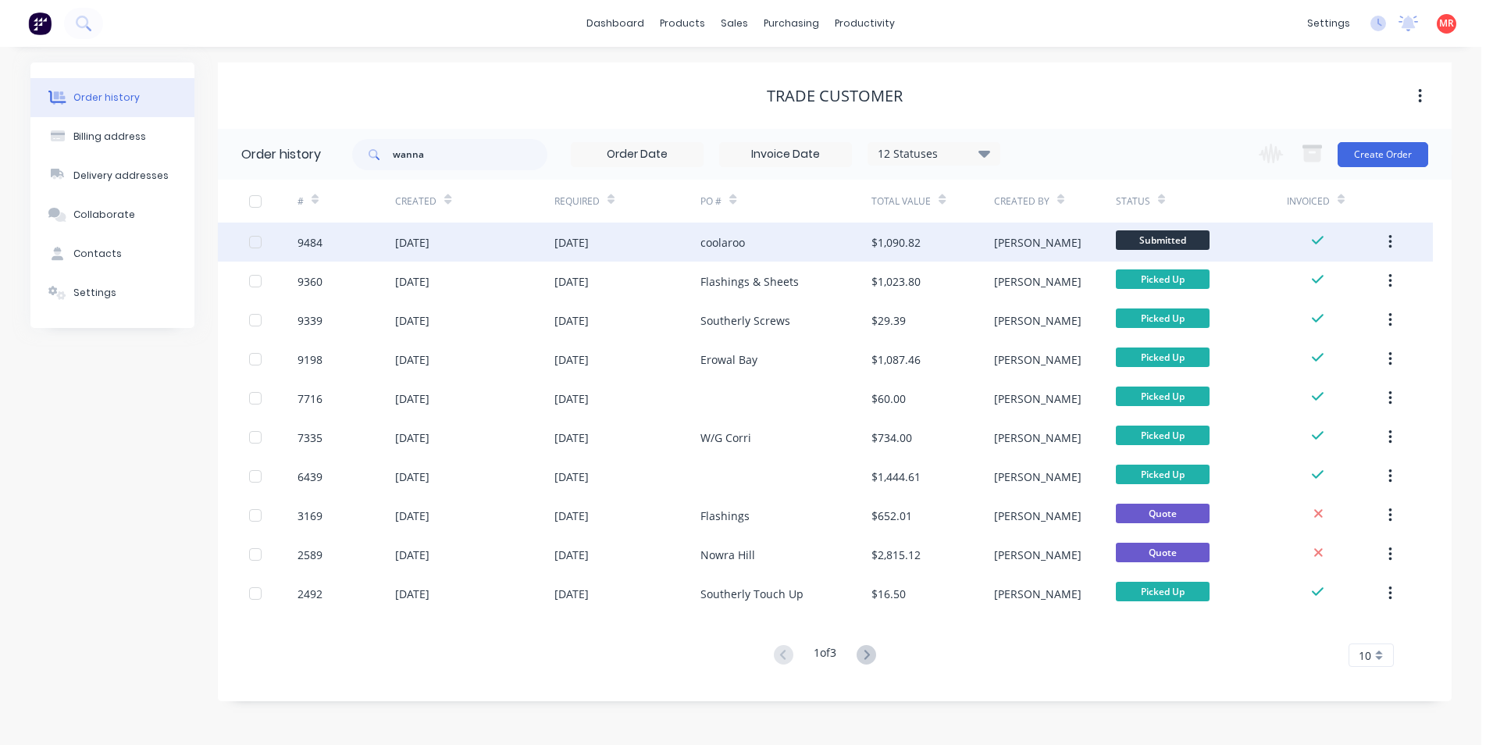
click at [497, 242] on div "27 Aug 2025" at bounding box center [474, 242] width 159 height 39
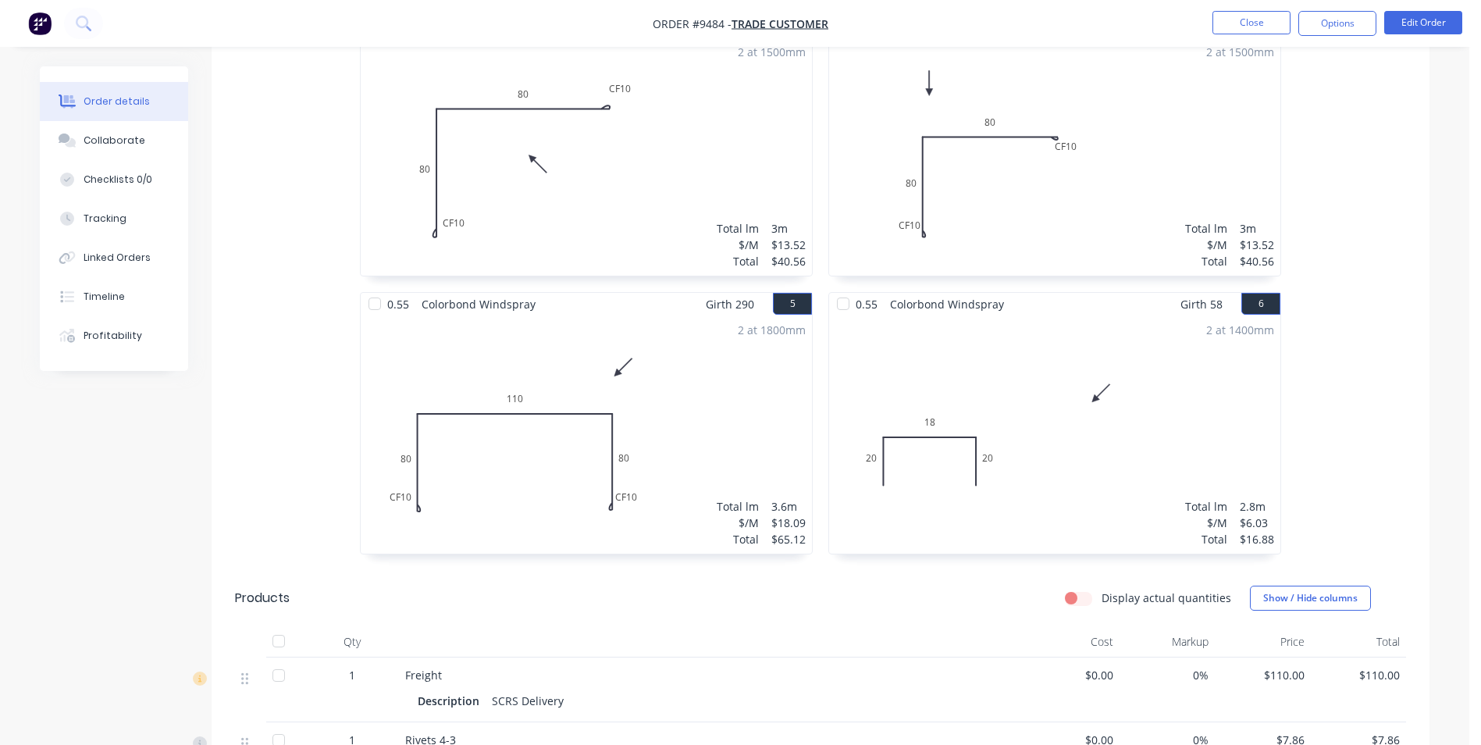
scroll to position [781, 0]
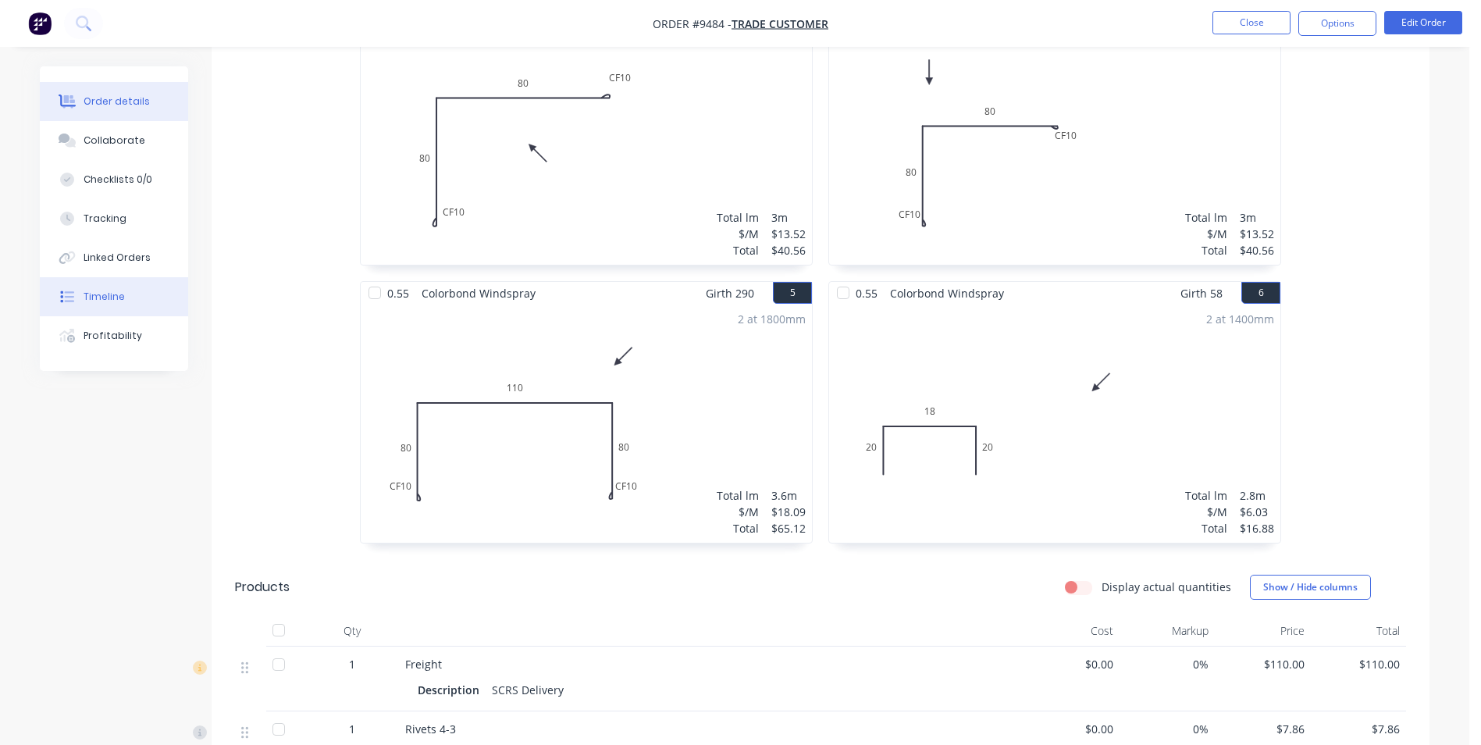
click at [119, 303] on div "Timeline" at bounding box center [104, 297] width 41 height 14
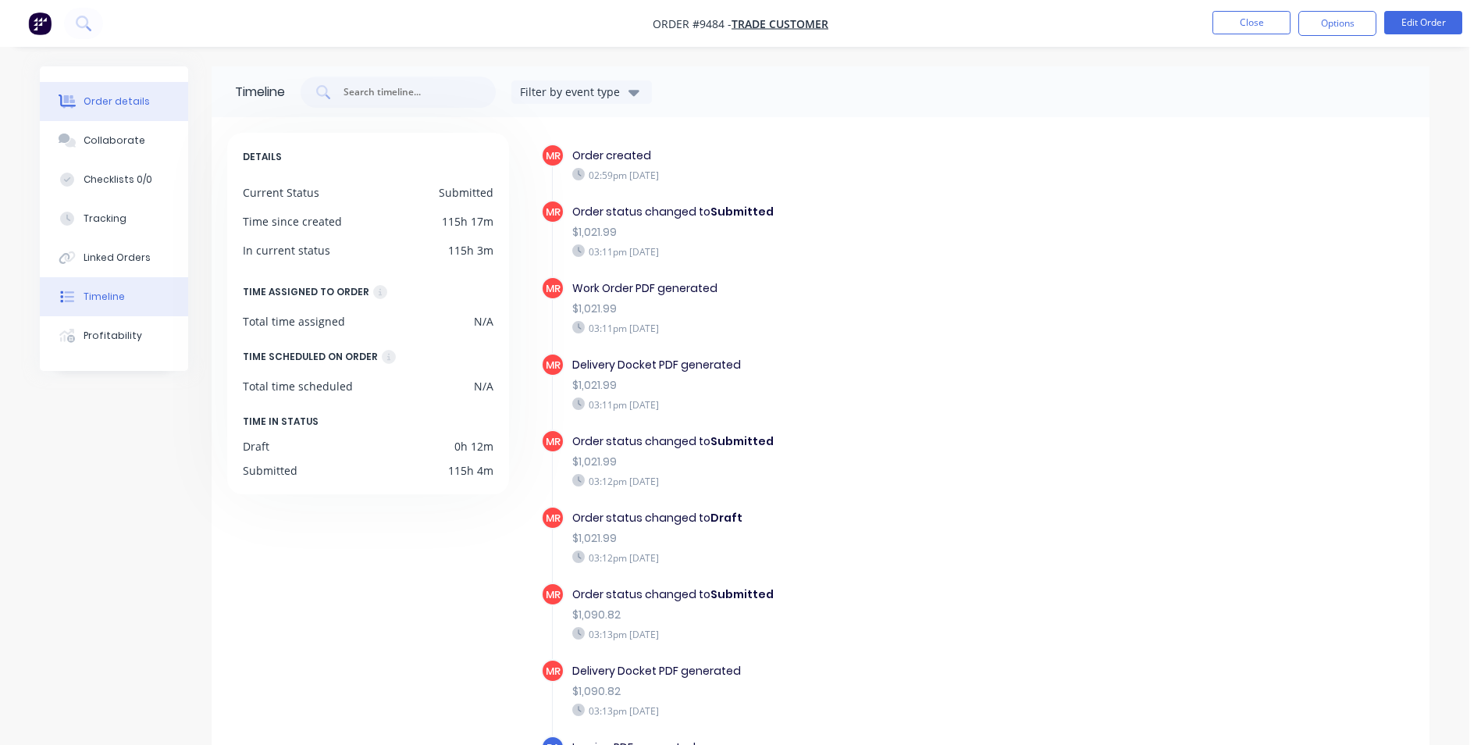
click at [112, 111] on button "Order details" at bounding box center [114, 101] width 148 height 39
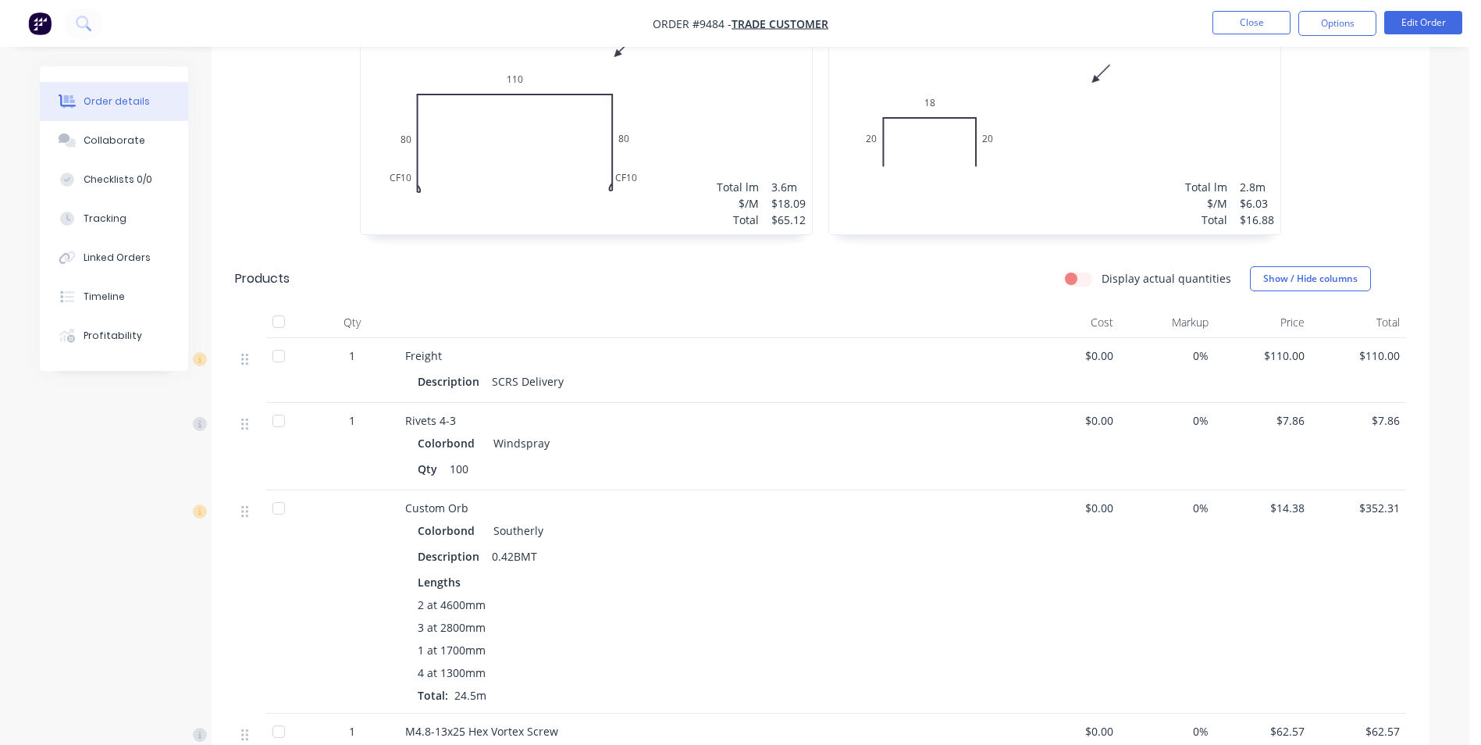
scroll to position [1402, 0]
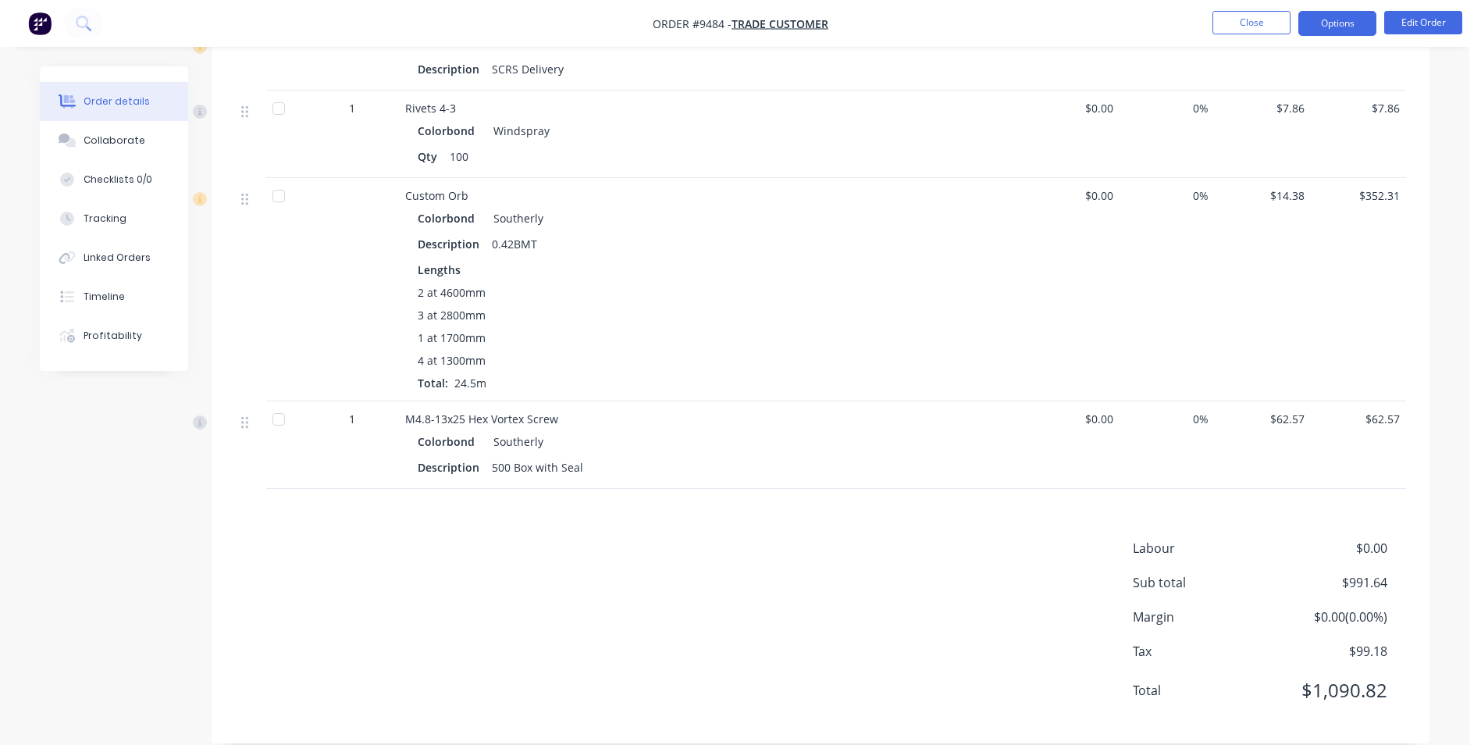
click at [1337, 30] on button "Options" at bounding box center [1338, 23] width 78 height 25
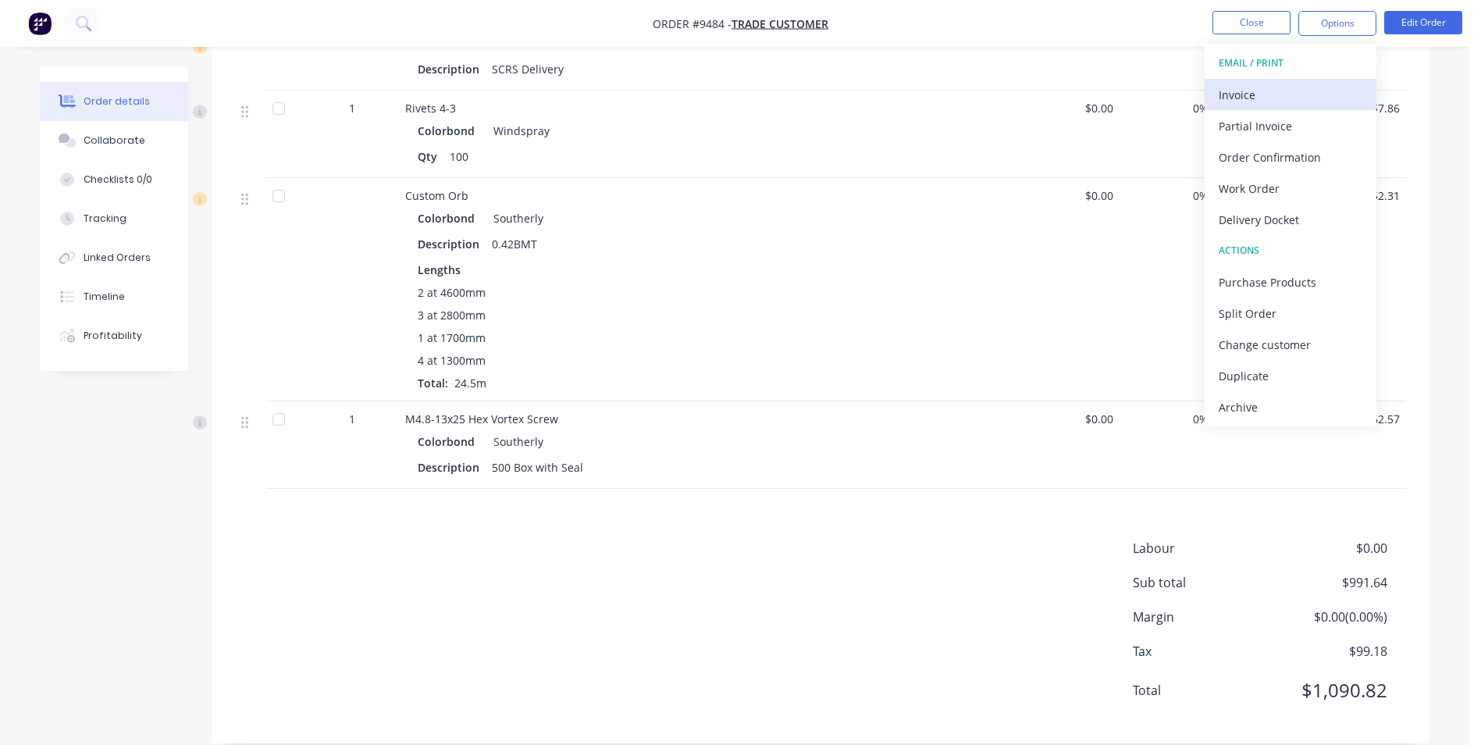
click at [1305, 85] on div "Invoice" at bounding box center [1291, 95] width 144 height 23
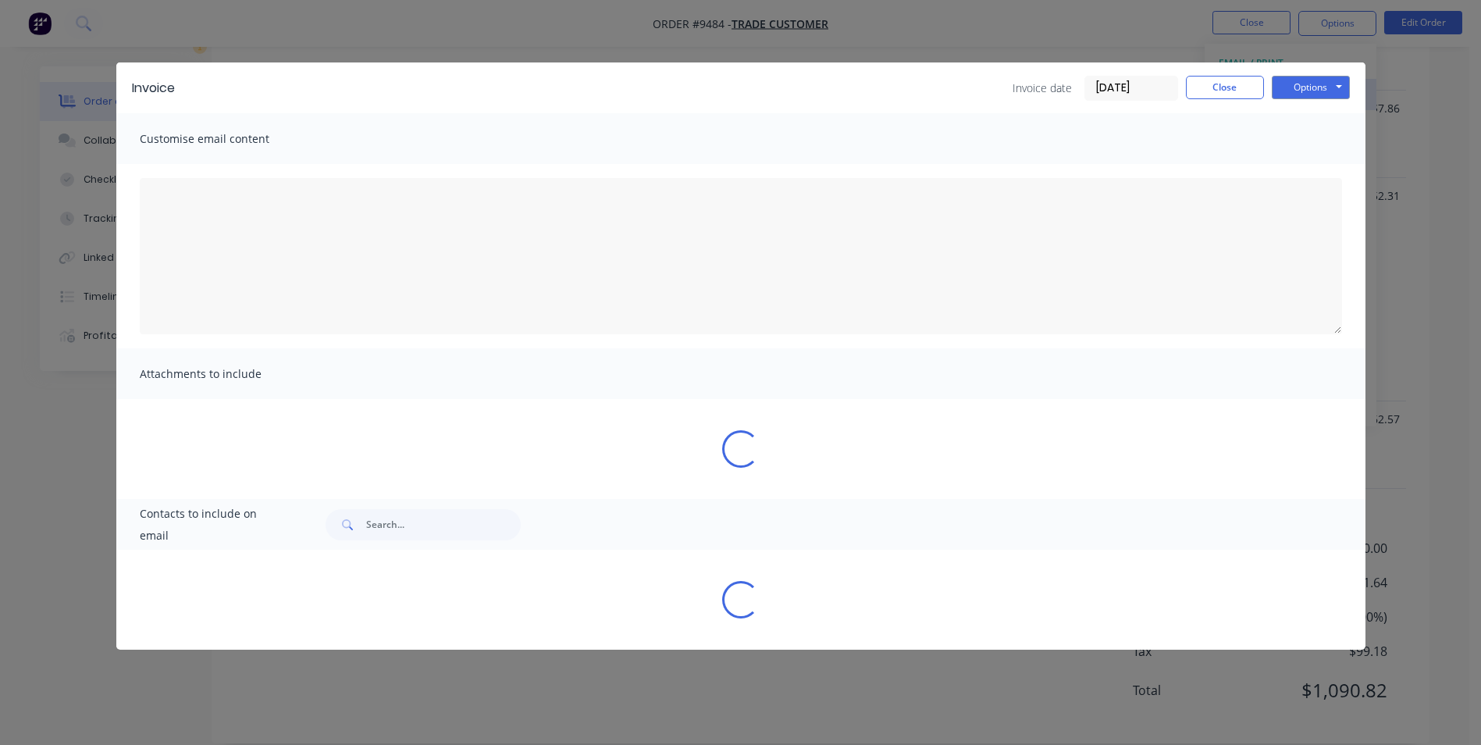
type textarea "A PDF copy of the order has been attached to this email. To view your order onl…"
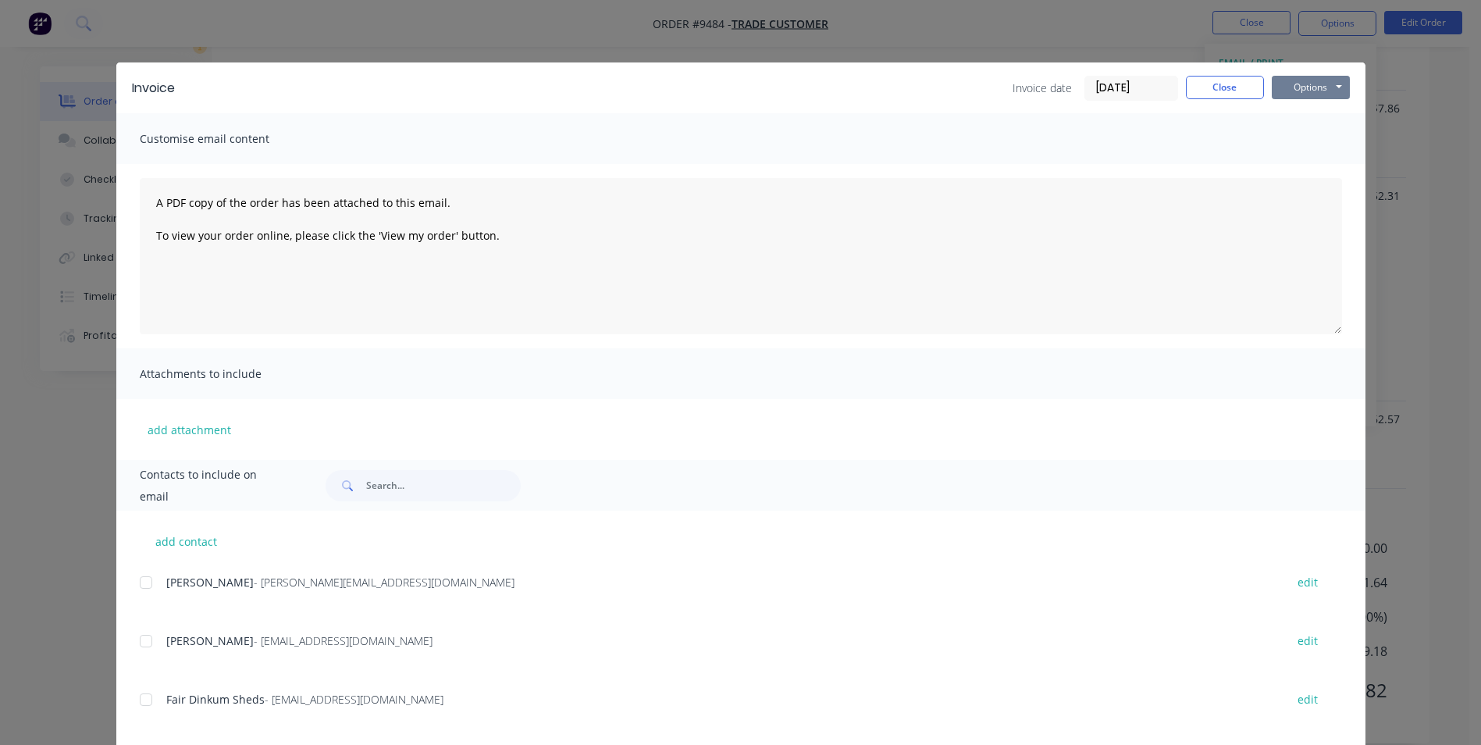
click at [1302, 93] on button "Options" at bounding box center [1311, 87] width 78 height 23
click at [1295, 134] on button "Print" at bounding box center [1322, 141] width 100 height 26
click at [1224, 80] on button "Close" at bounding box center [1225, 87] width 78 height 23
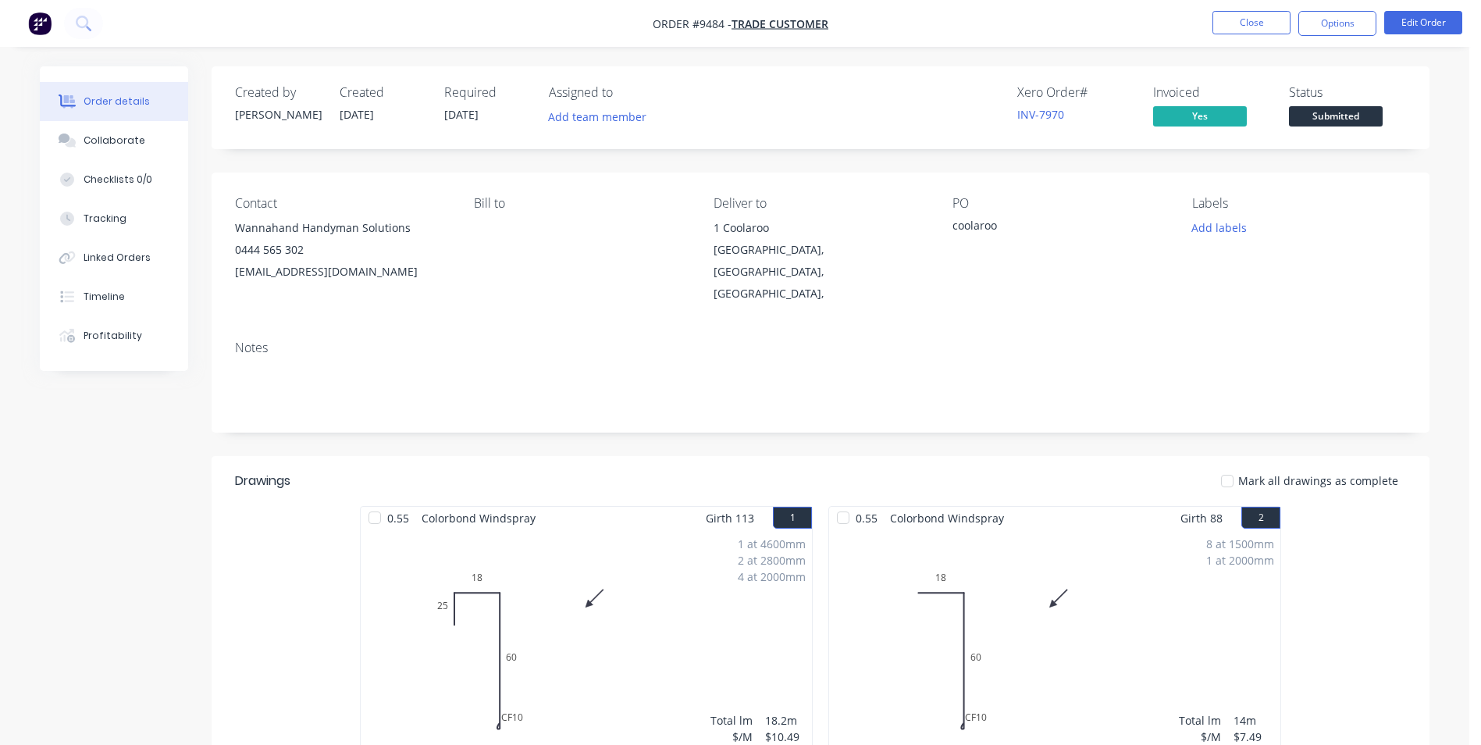
click at [35, 26] on img "button" at bounding box center [39, 23] width 23 height 23
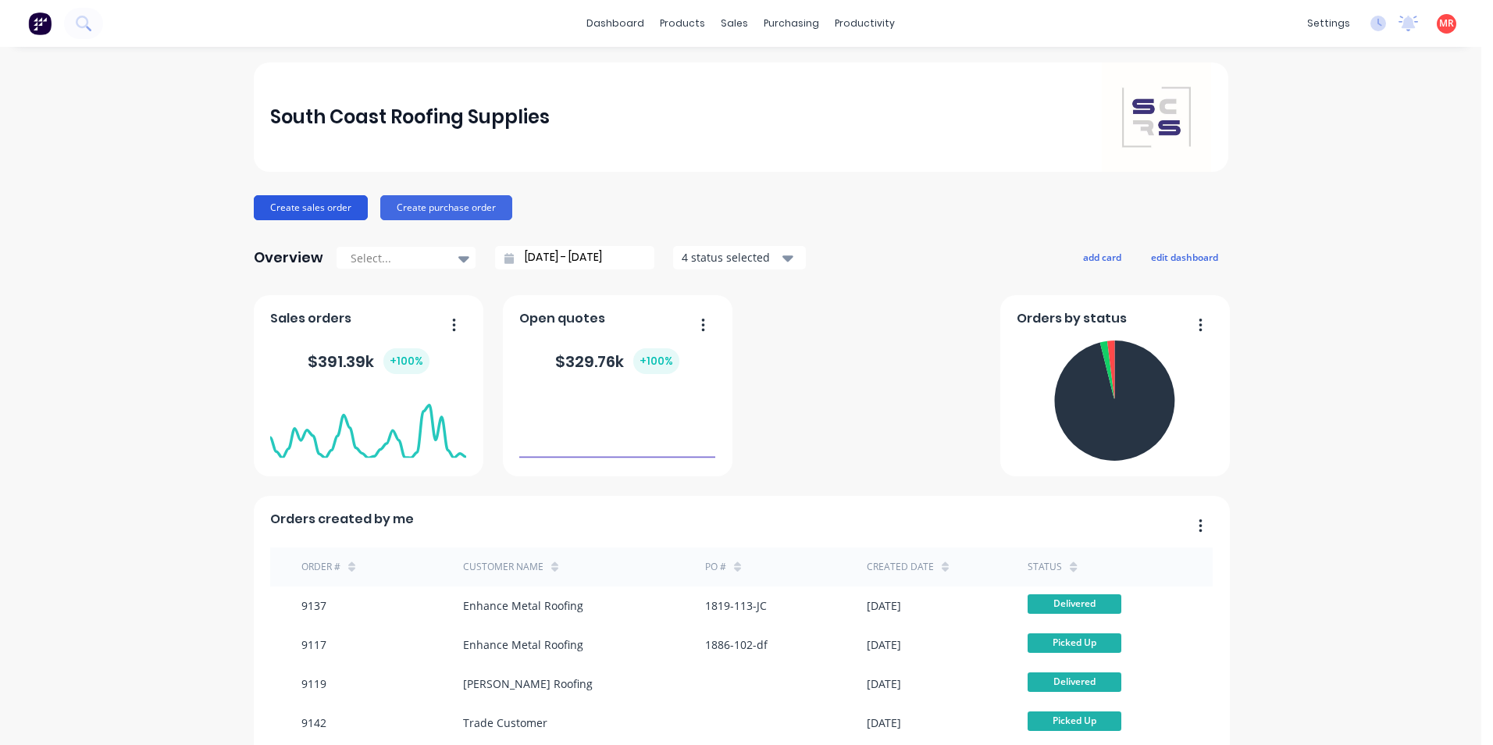
click at [340, 208] on button "Create sales order" at bounding box center [311, 207] width 114 height 25
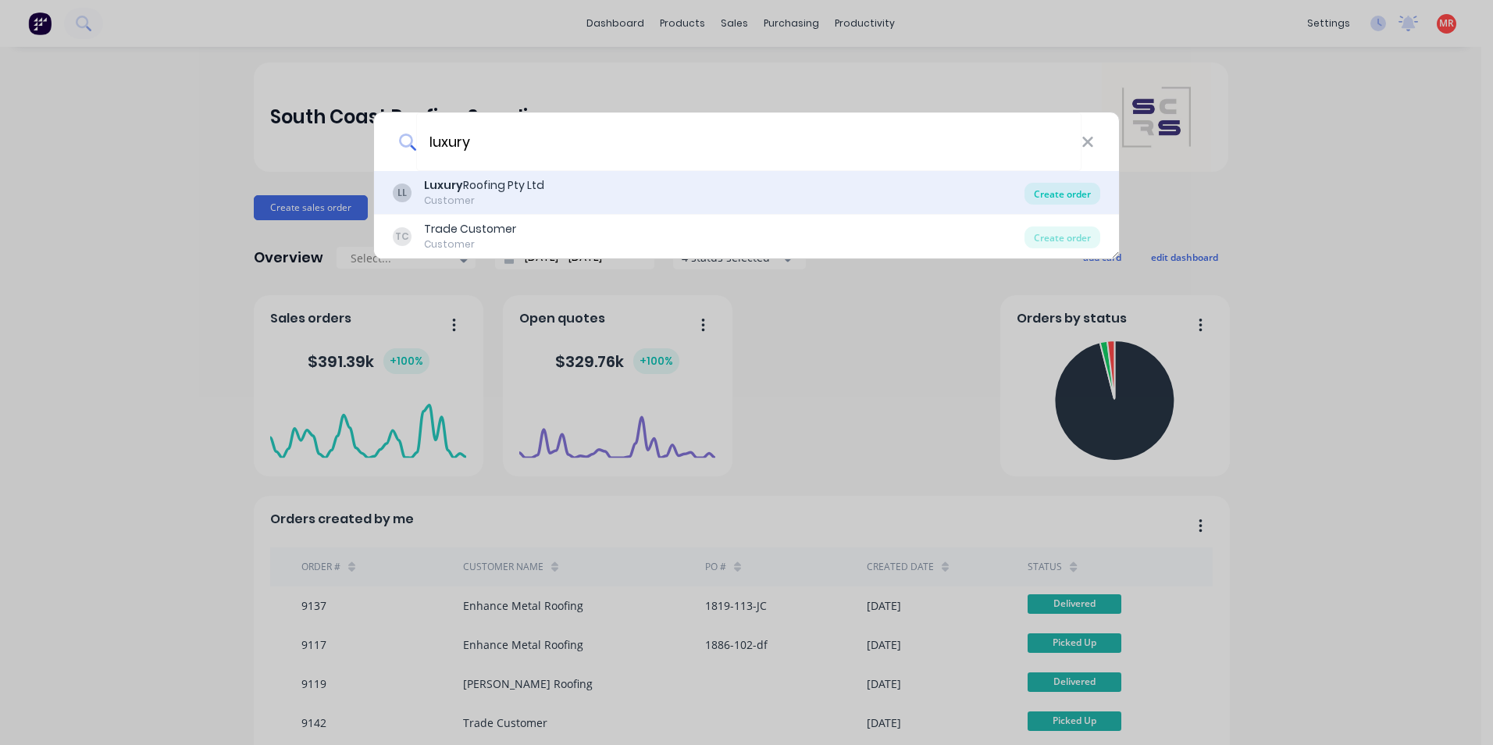
type input "luxury"
click at [1060, 201] on div "Create order" at bounding box center [1062, 194] width 76 height 22
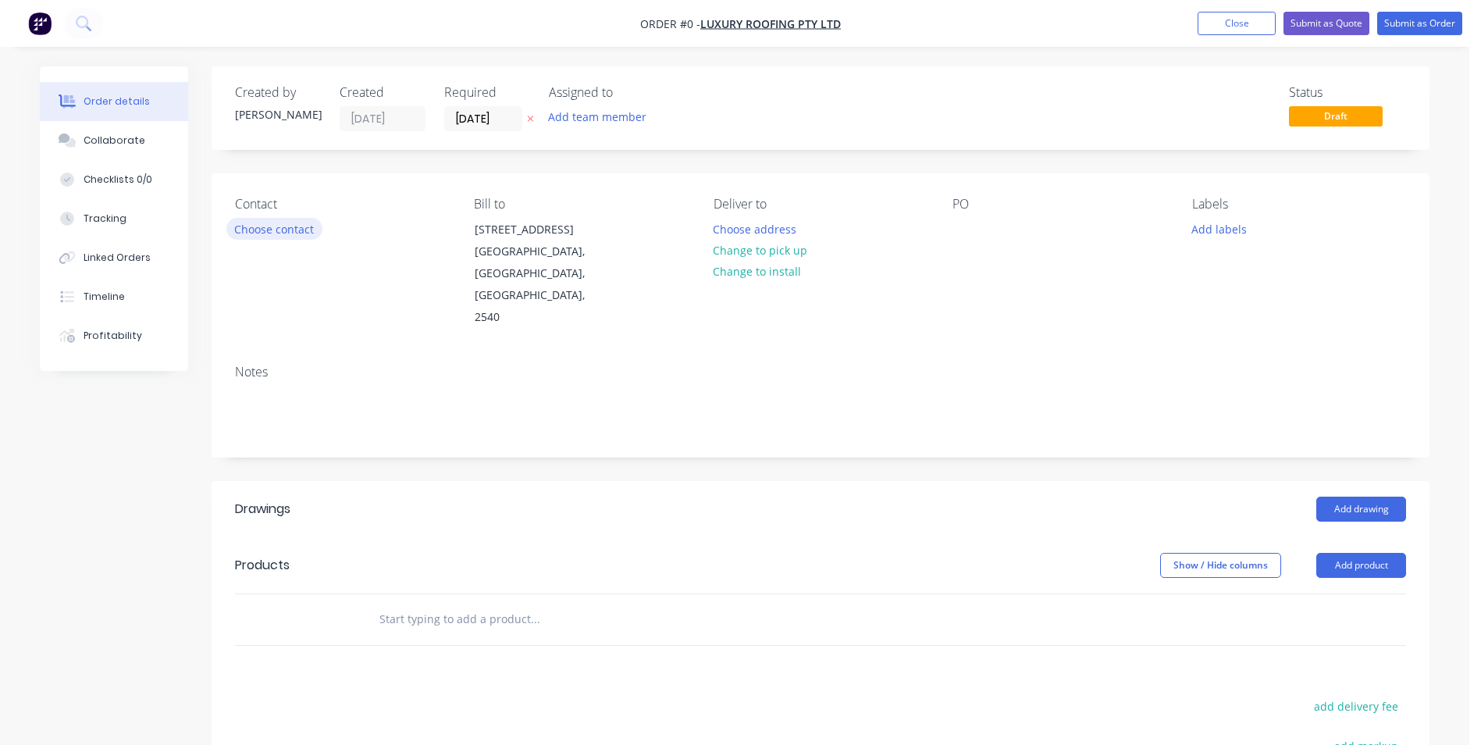
click at [294, 233] on button "Choose contact" at bounding box center [274, 228] width 96 height 21
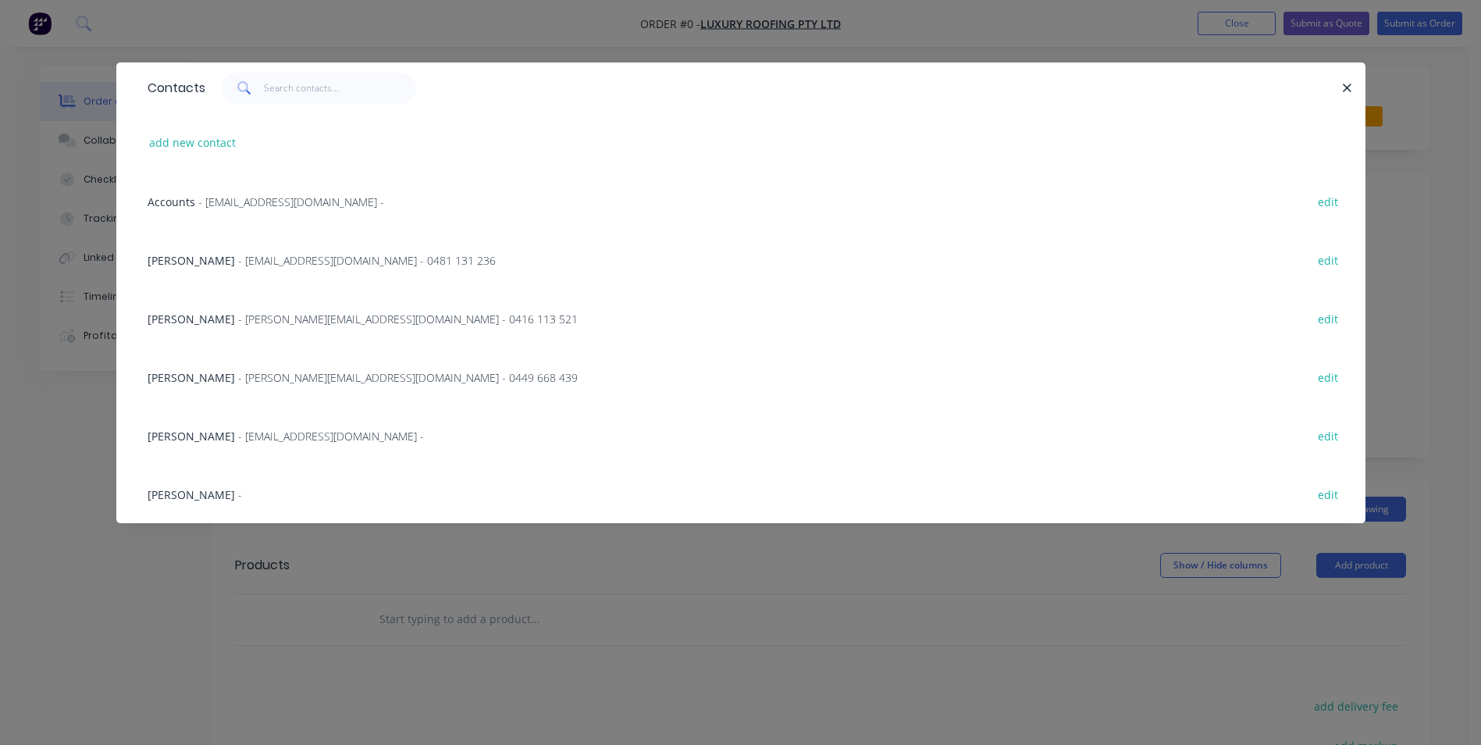
click at [251, 263] on span "- [EMAIL_ADDRESS][DOMAIN_NAME] - 0481 131 236" at bounding box center [367, 260] width 258 height 15
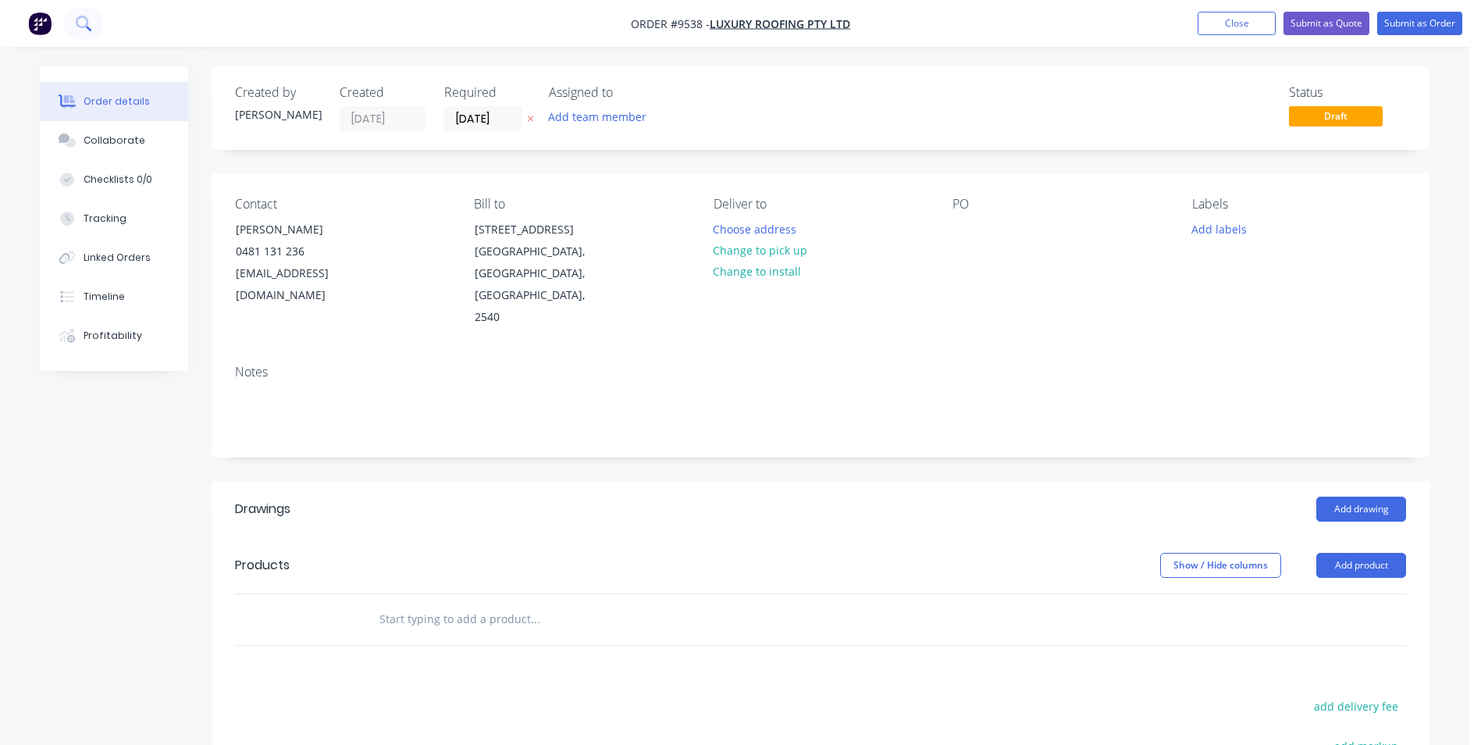
click at [94, 16] on button at bounding box center [83, 23] width 39 height 31
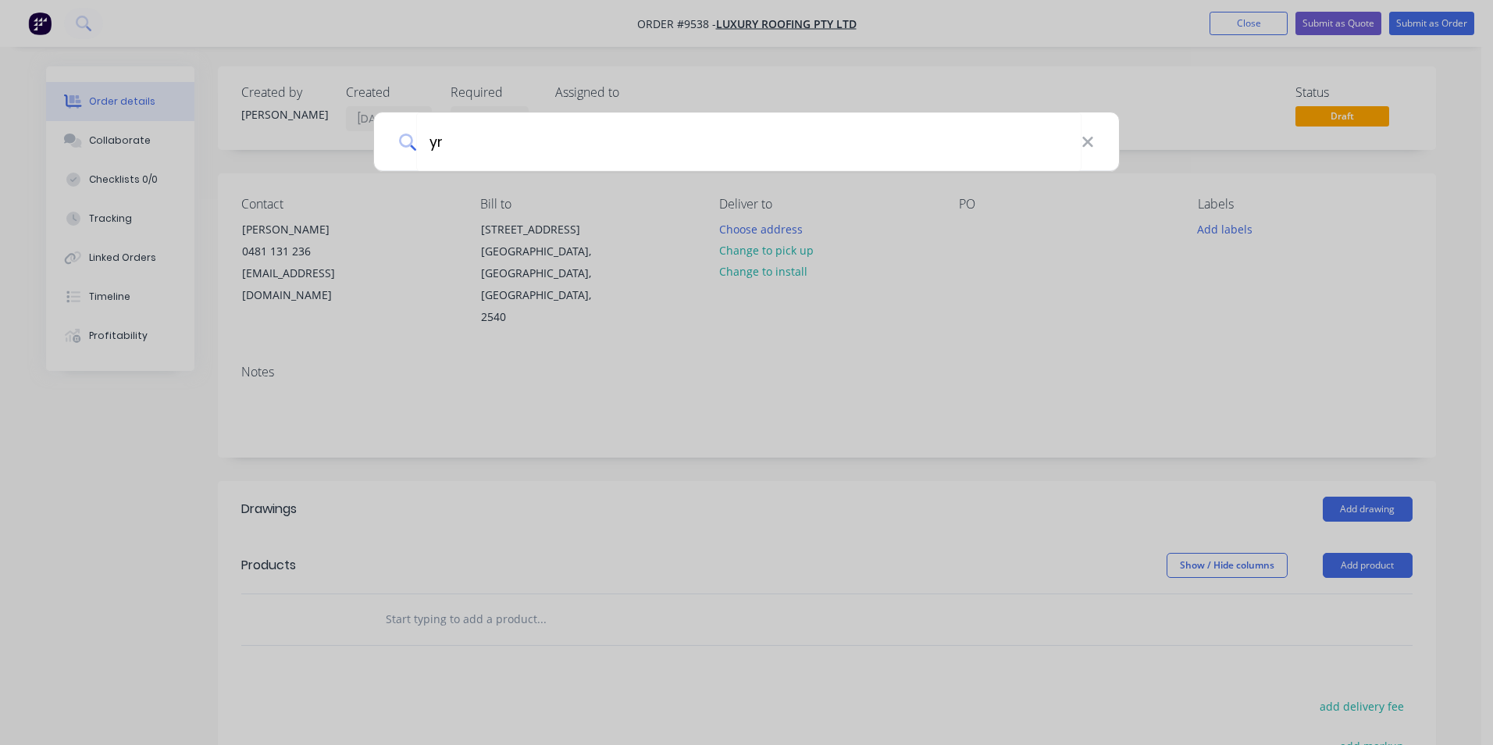
type input "y"
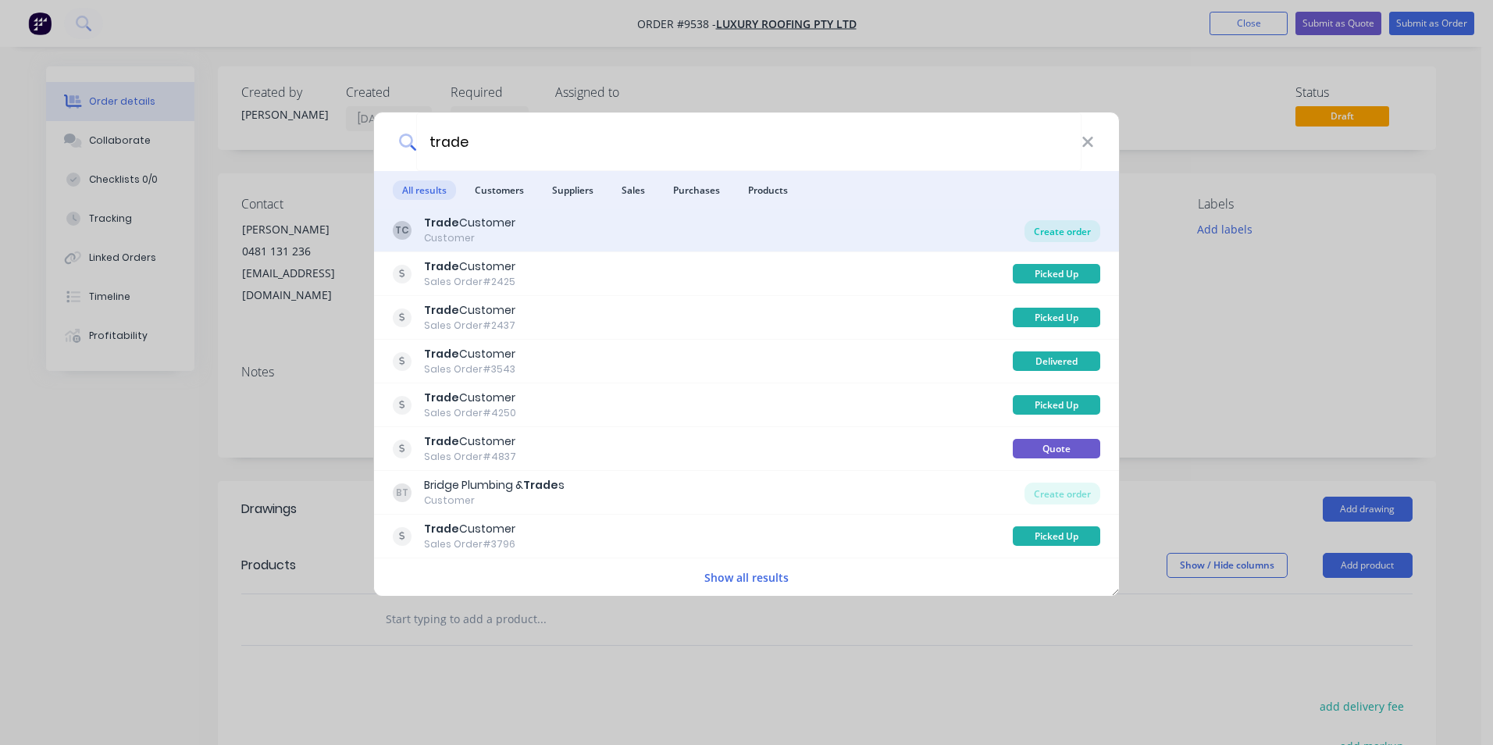
type input "trade"
click at [1067, 230] on div "Create order" at bounding box center [1062, 231] width 76 height 22
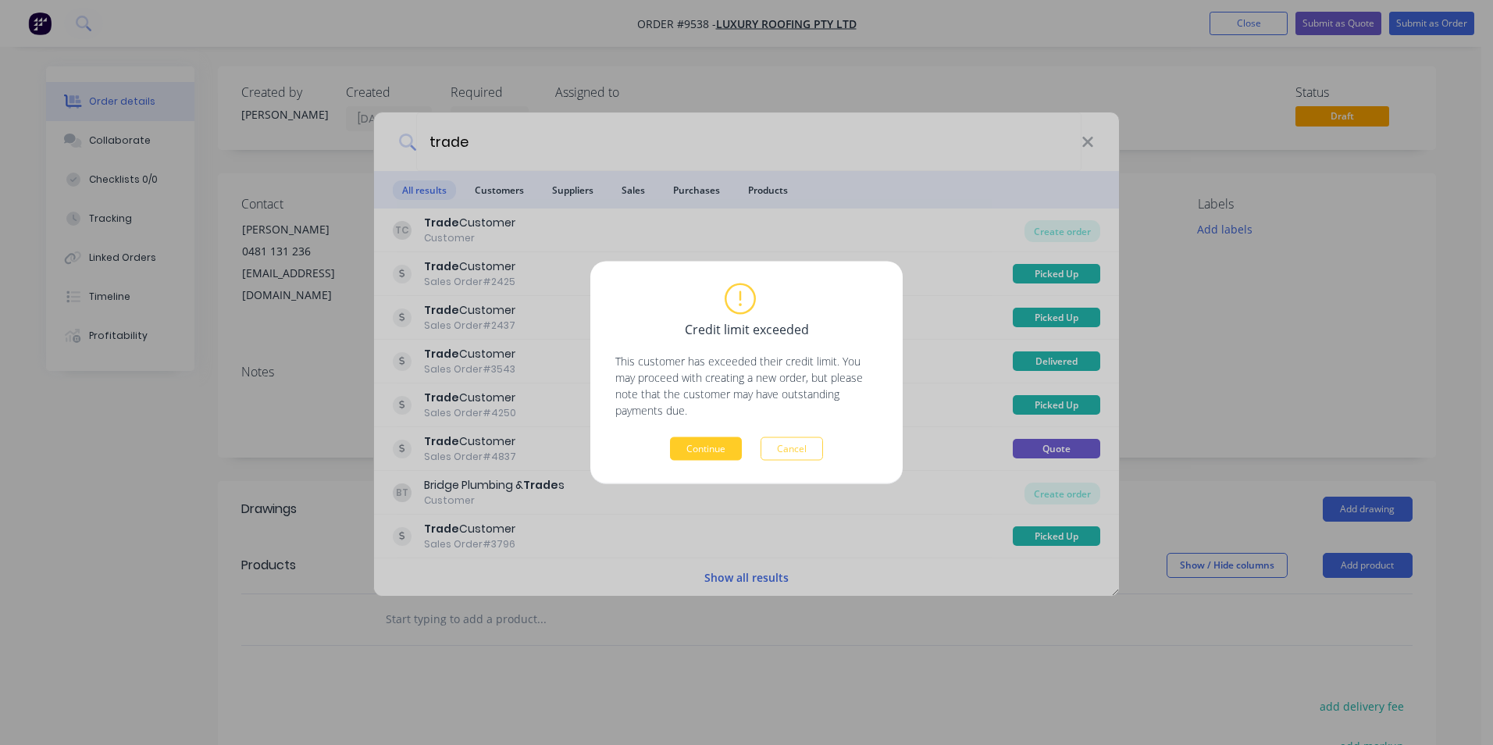
click at [734, 445] on button "Continue" at bounding box center [706, 448] width 72 height 23
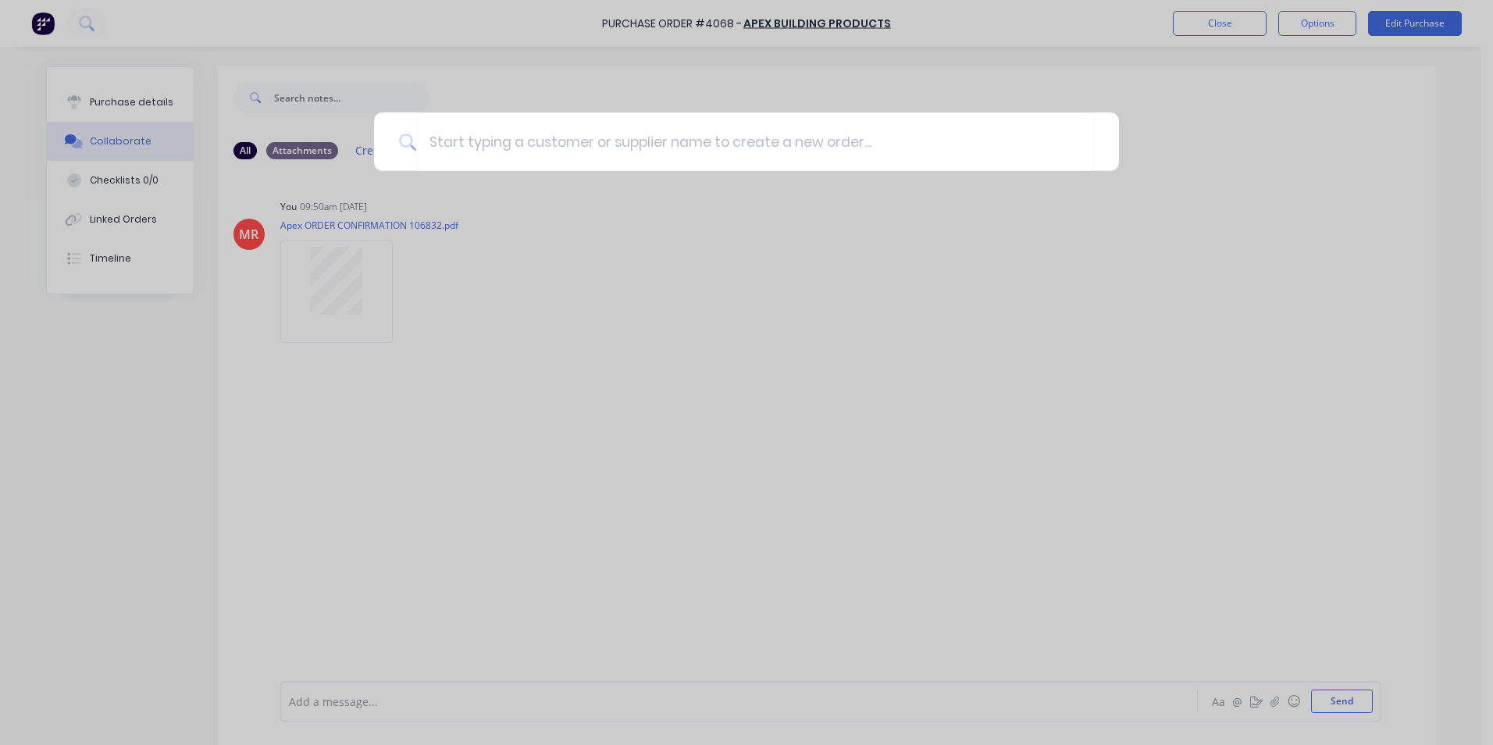
click at [141, 30] on div at bounding box center [746, 372] width 1493 height 745
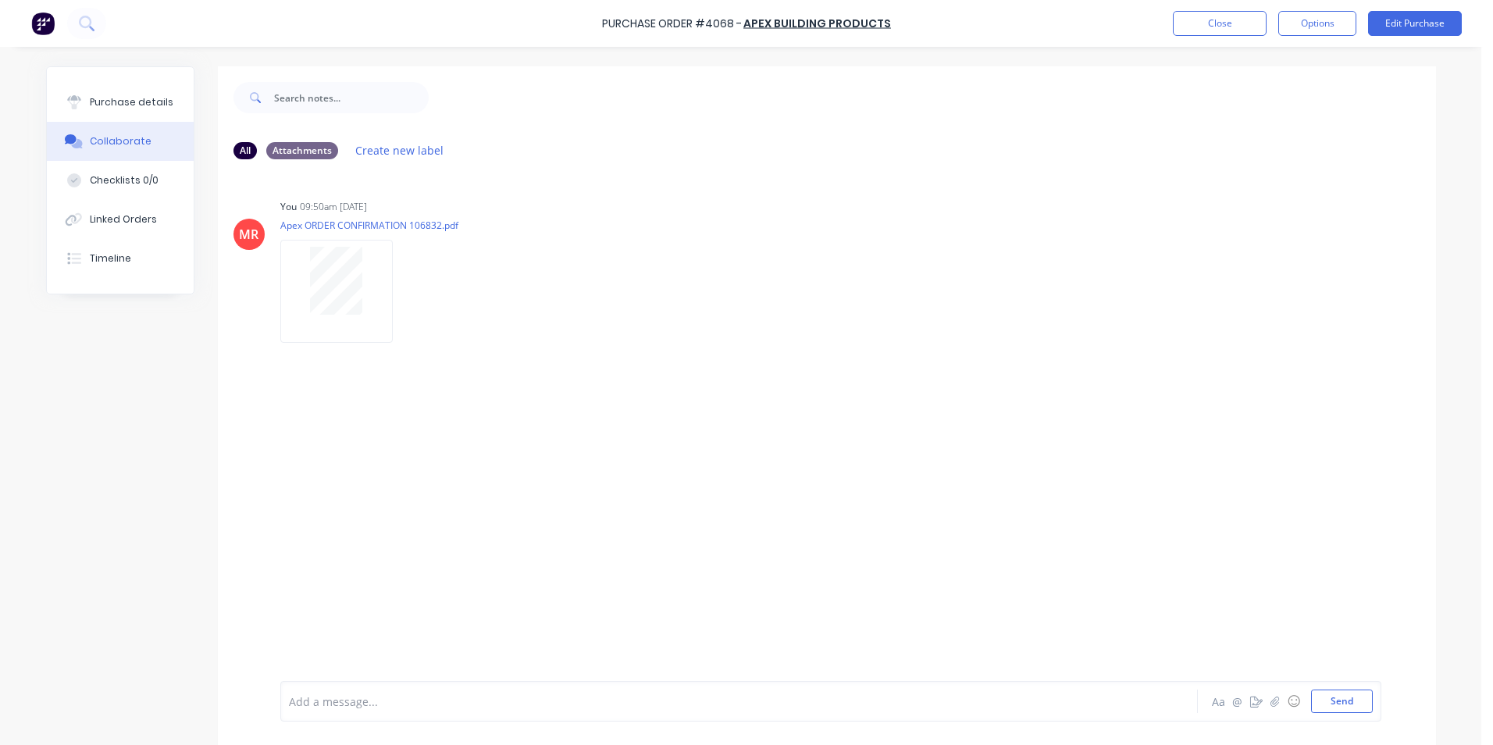
click at [58, 22] on div at bounding box center [68, 23] width 75 height 31
click at [44, 26] on img at bounding box center [42, 23] width 23 height 23
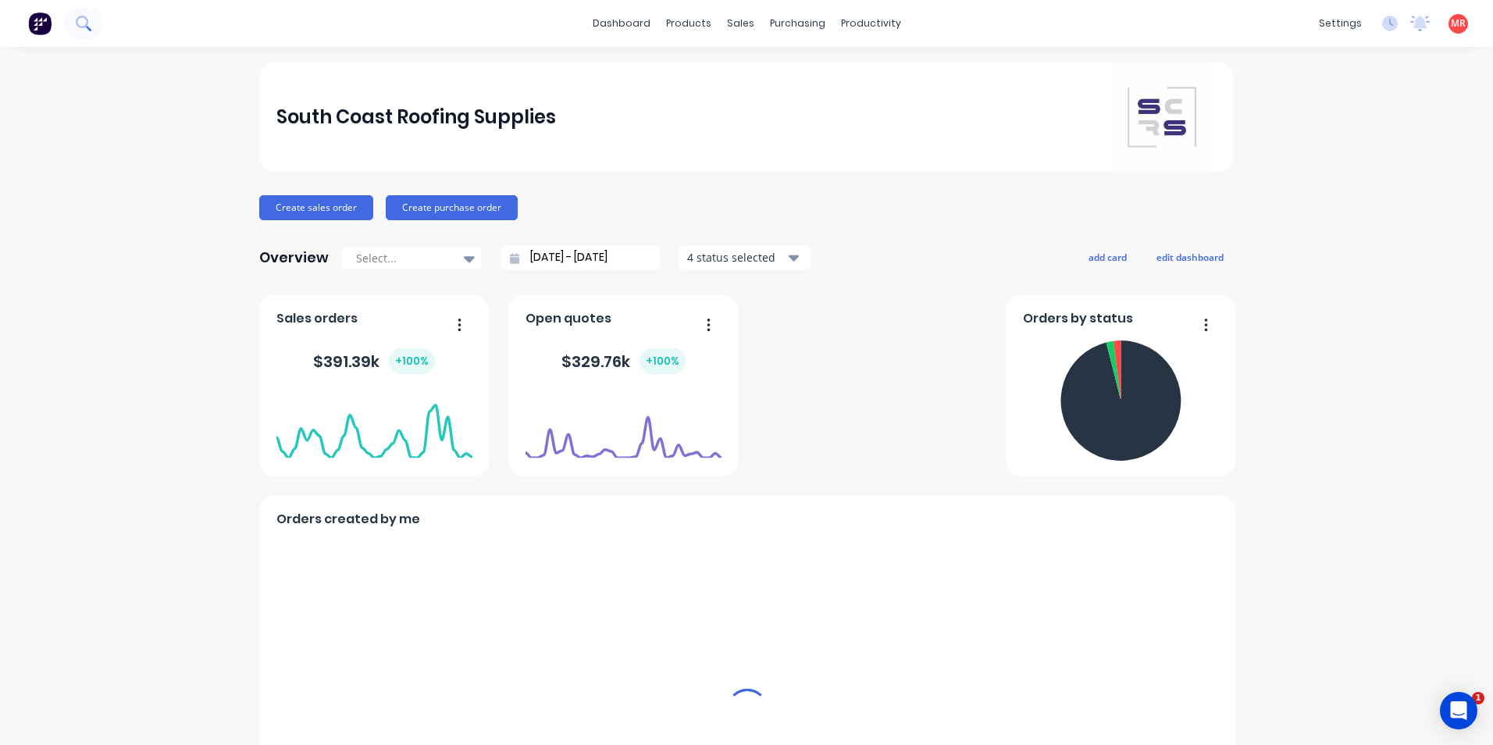
click at [87, 25] on icon at bounding box center [82, 22] width 12 height 12
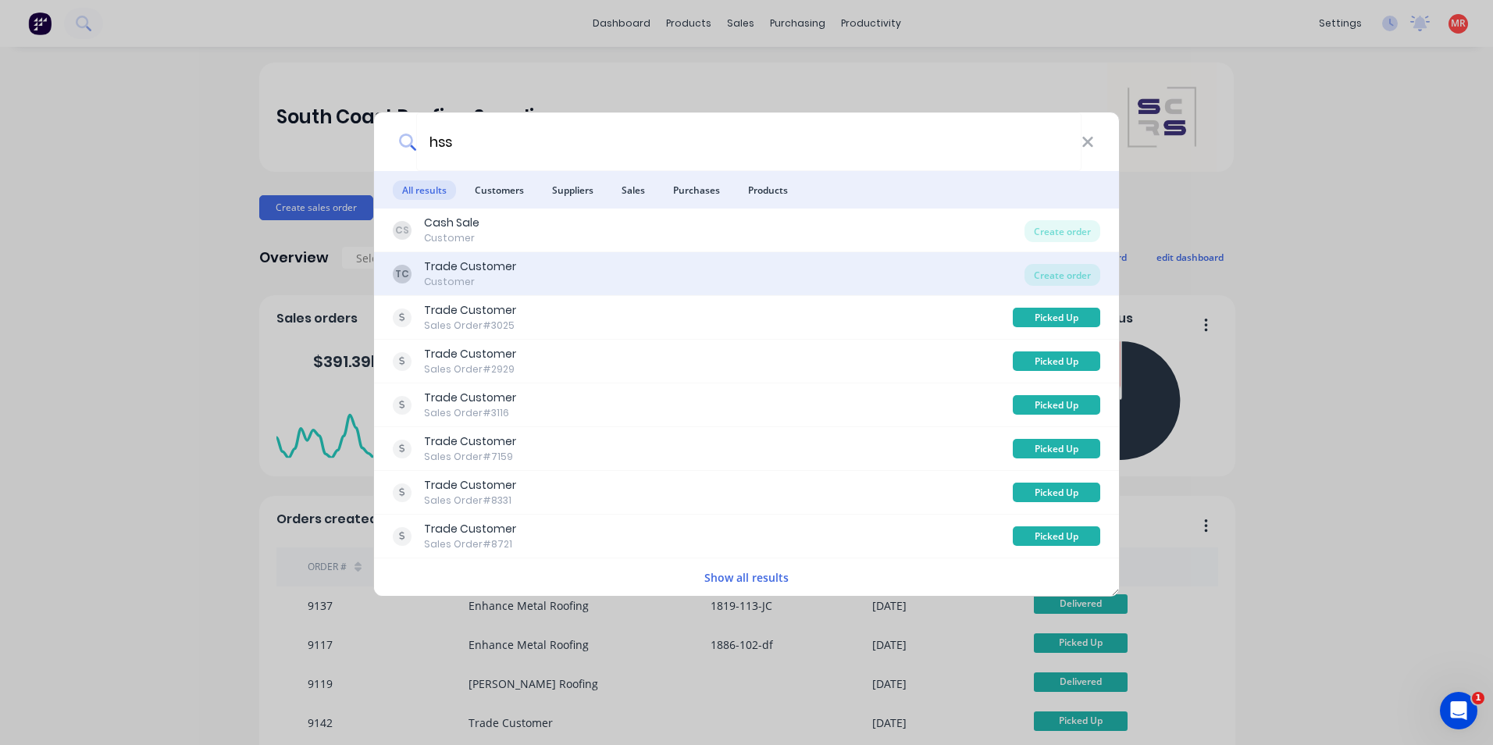
type input "hss"
click at [620, 274] on div "TC Trade Customer Customer" at bounding box center [709, 273] width 632 height 30
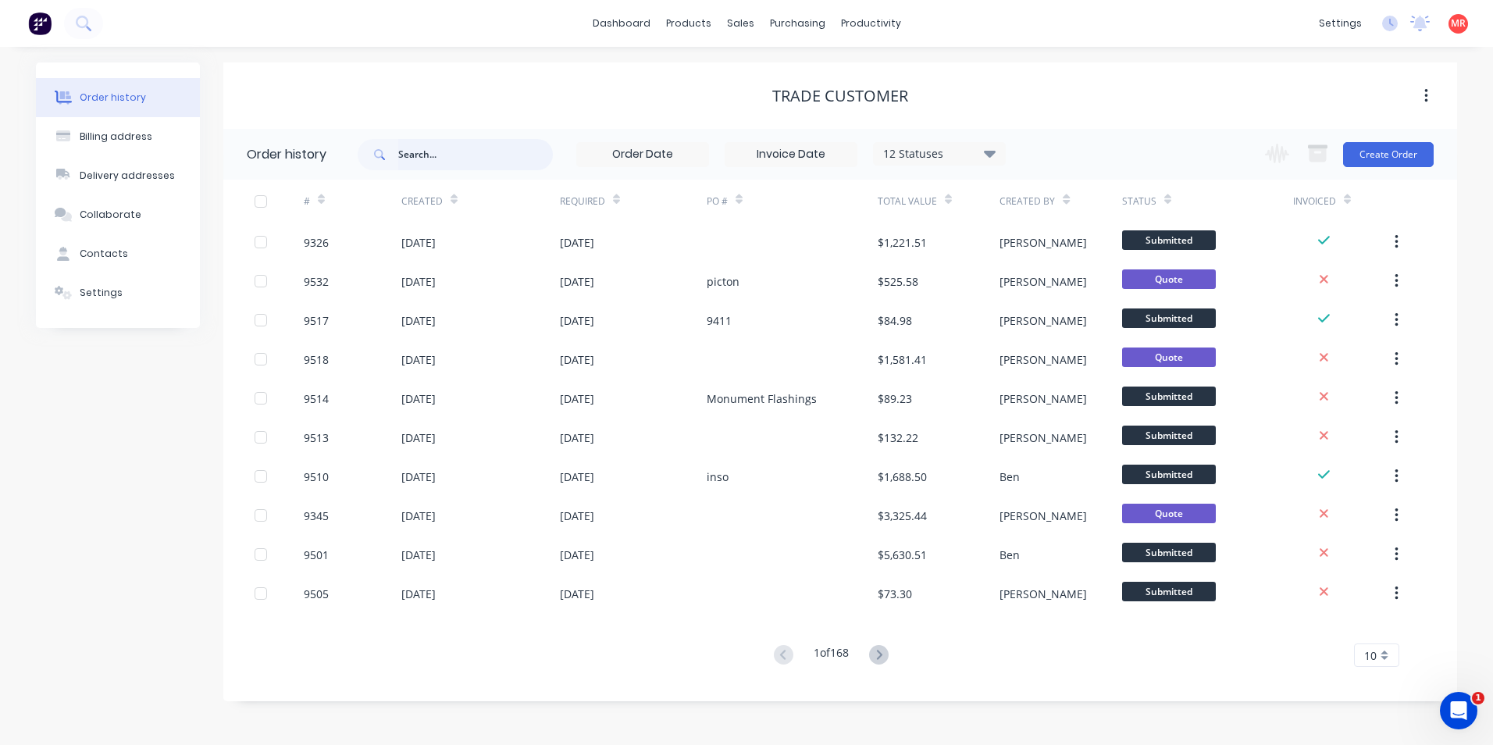
click at [434, 144] on input "text" at bounding box center [475, 154] width 155 height 31
type input "faird"
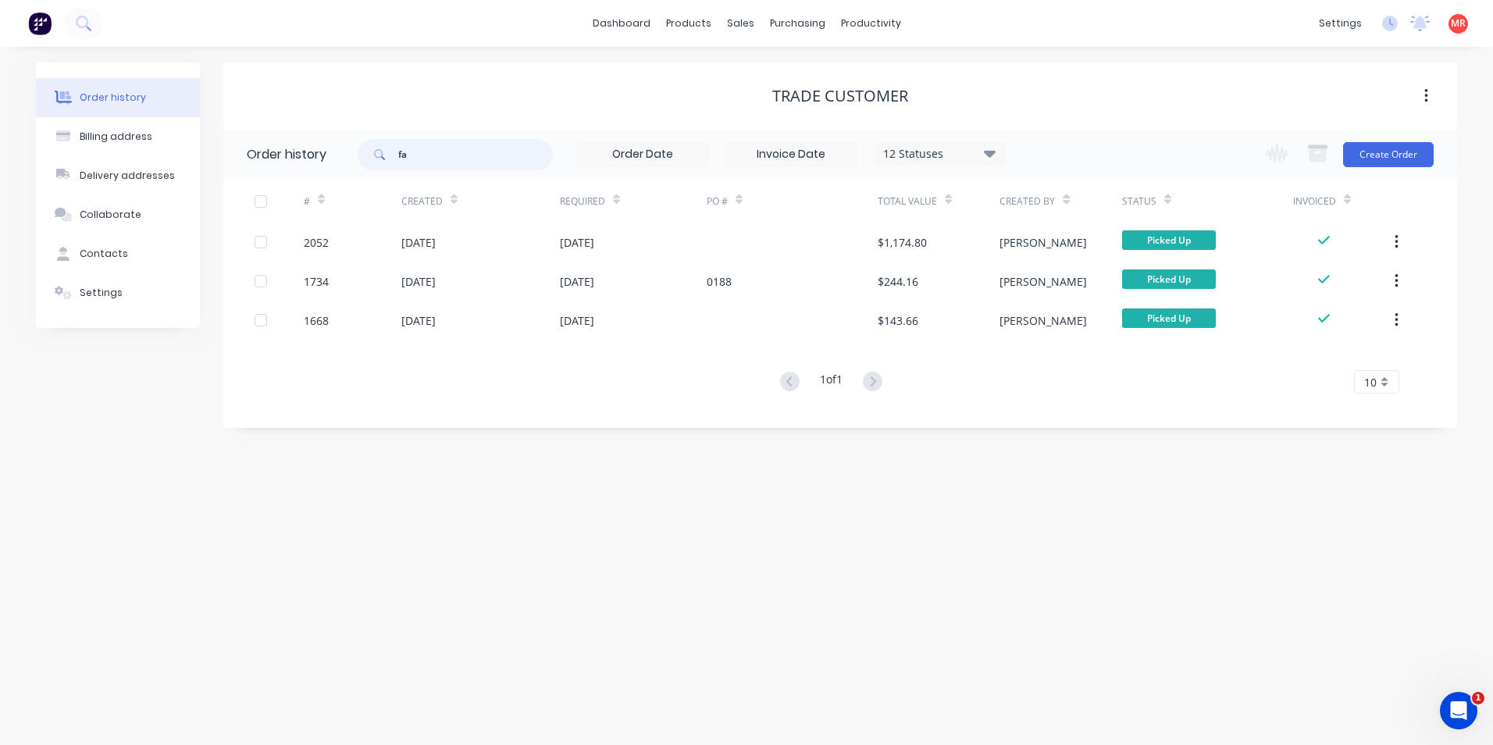
type input "f"
type input "she"
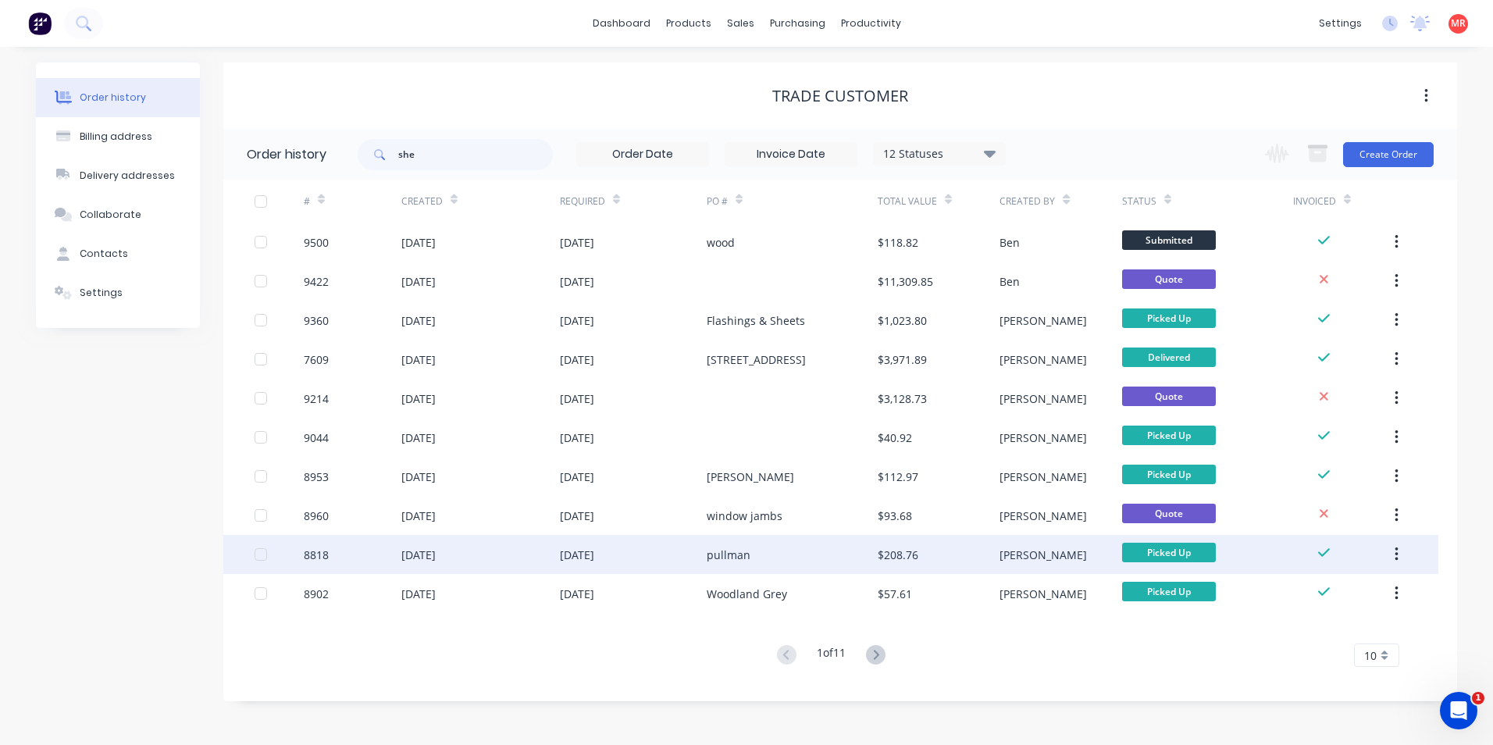
click at [757, 558] on div "pullman" at bounding box center [792, 554] width 171 height 39
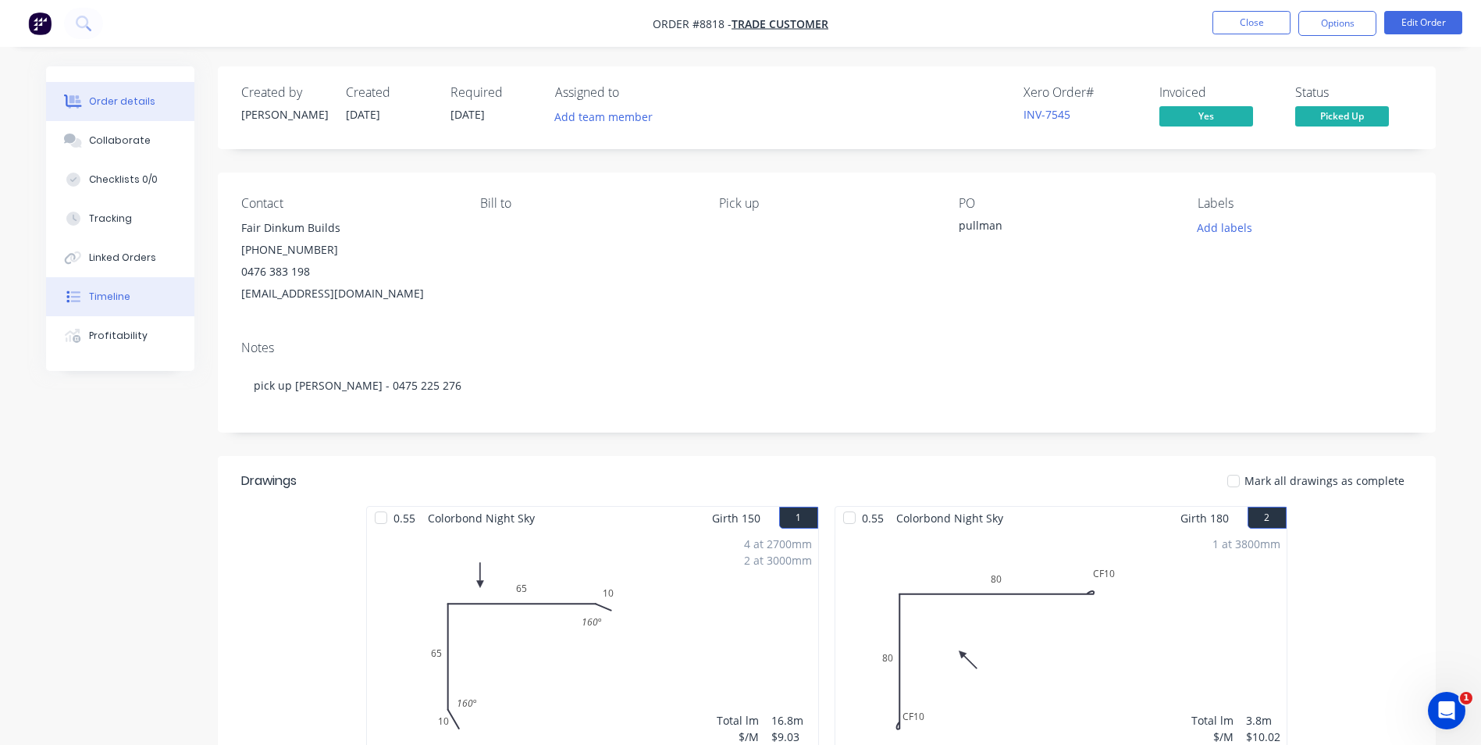
click at [105, 299] on div "Timeline" at bounding box center [109, 297] width 41 height 14
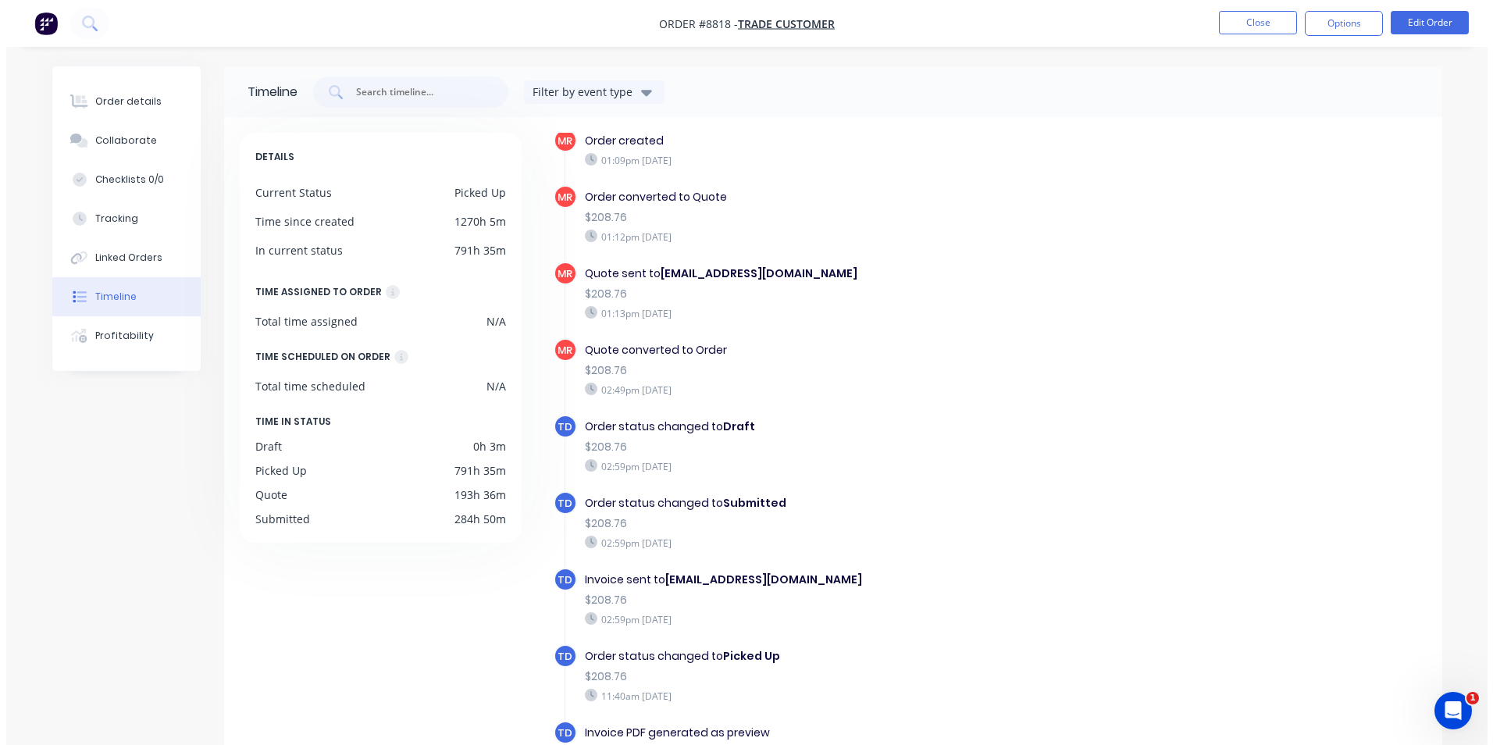
scroll to position [11, 0]
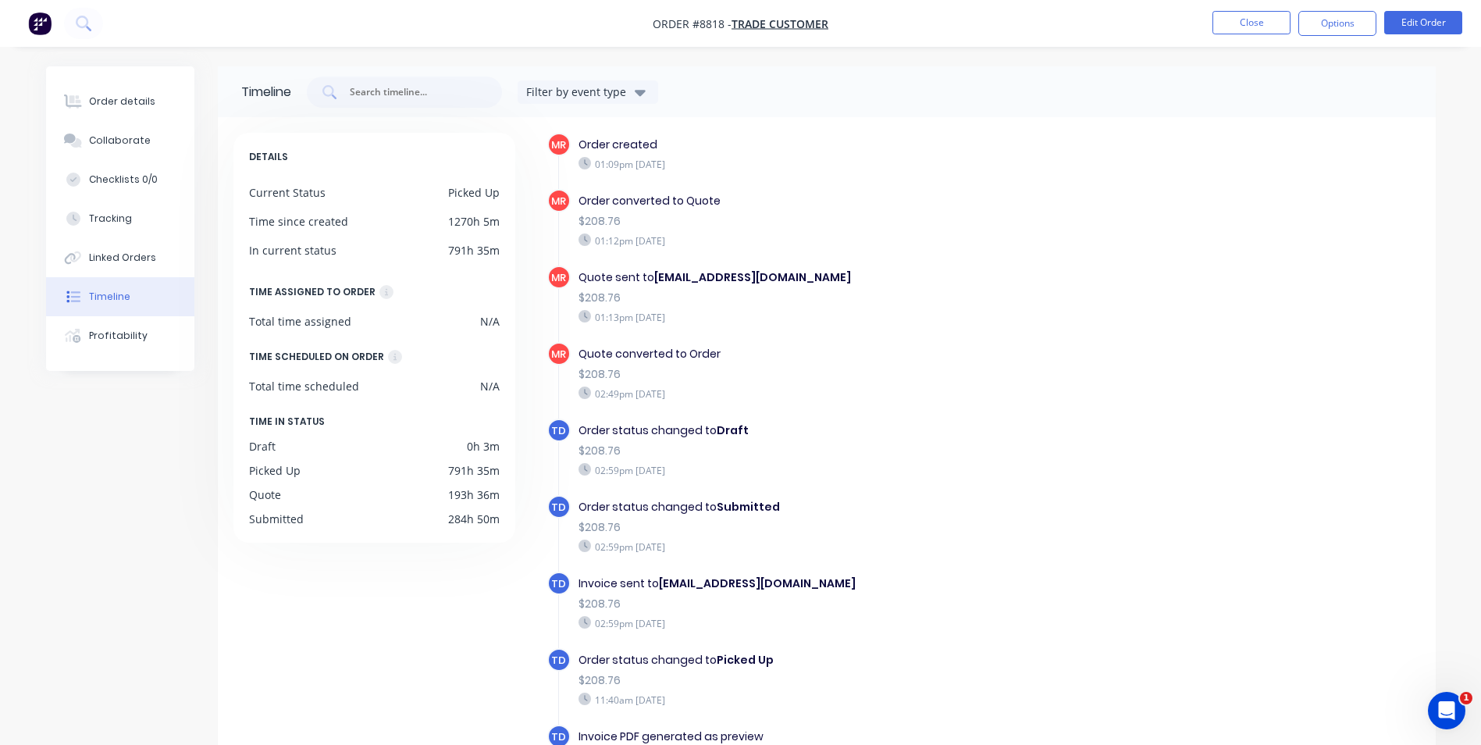
drag, startPoint x: 80, startPoint y: 18, endPoint x: 2, endPoint y: 216, distance: 212.4
click at [9, 159] on div "Order #8818 - Trade Customer Close Options Edit Order Order details Collaborate…" at bounding box center [740, 432] width 1481 height 864
click at [85, 23] on icon at bounding box center [83, 23] width 15 height 15
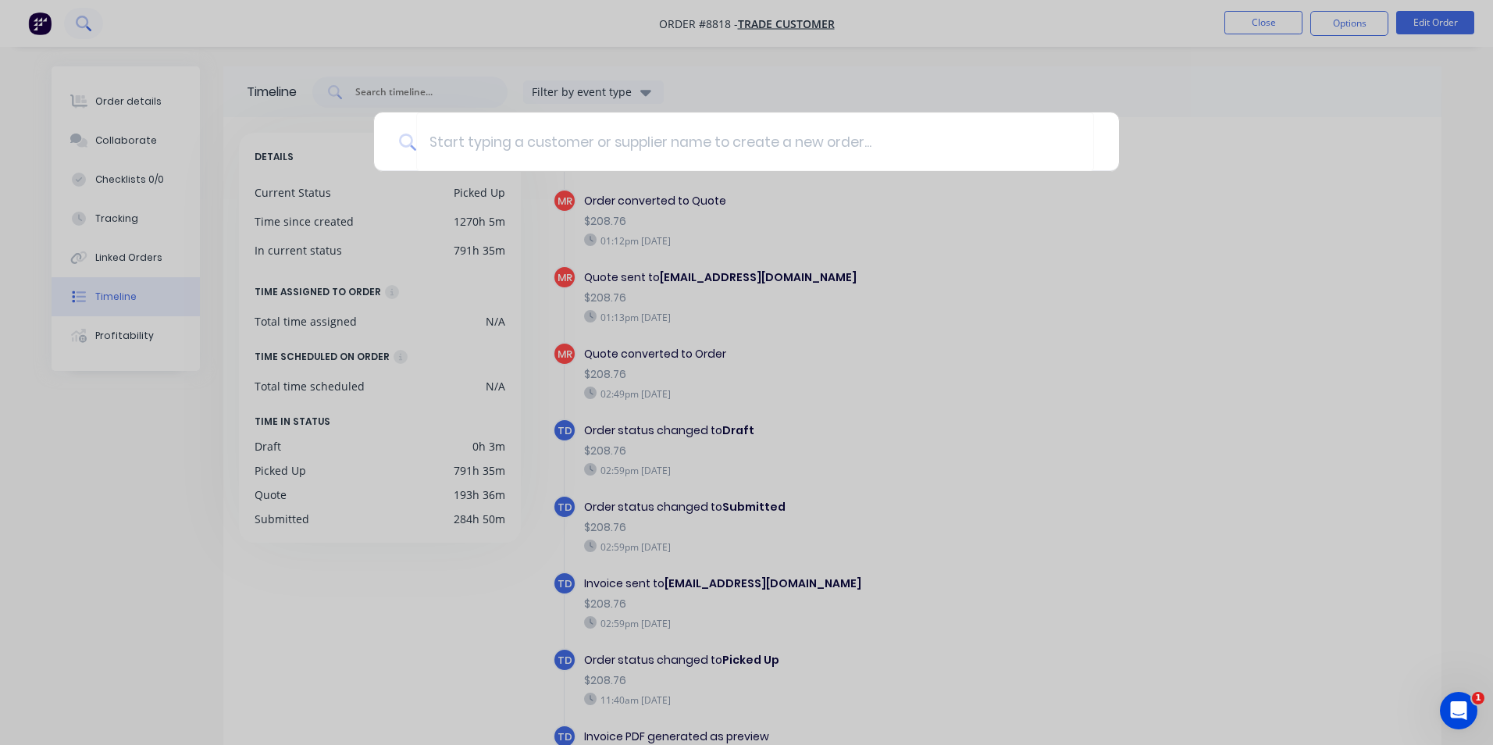
type input "a"
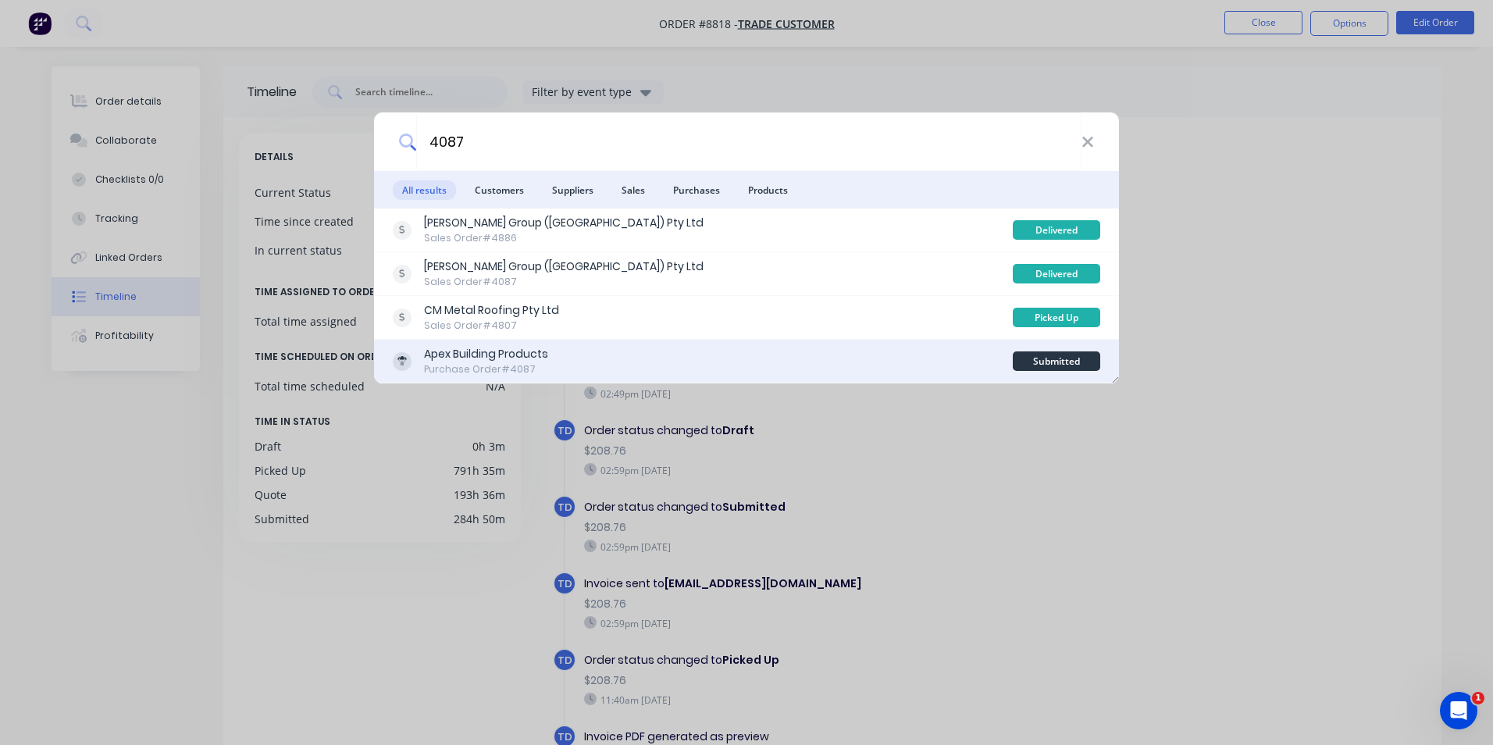
type input "4087"
click at [722, 370] on div "Apex Building Products Purchase Order #4087" at bounding box center [703, 361] width 620 height 30
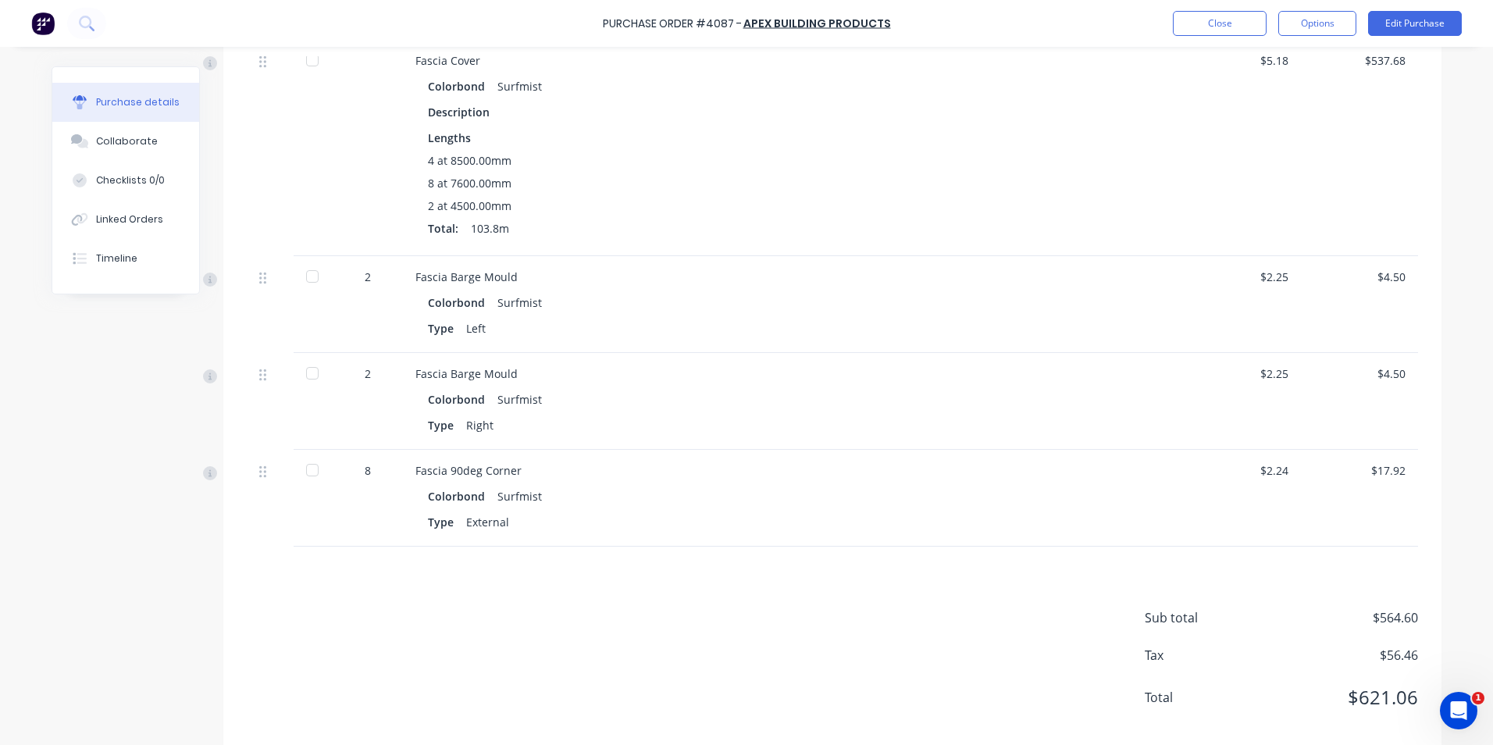
scroll to position [459, 0]
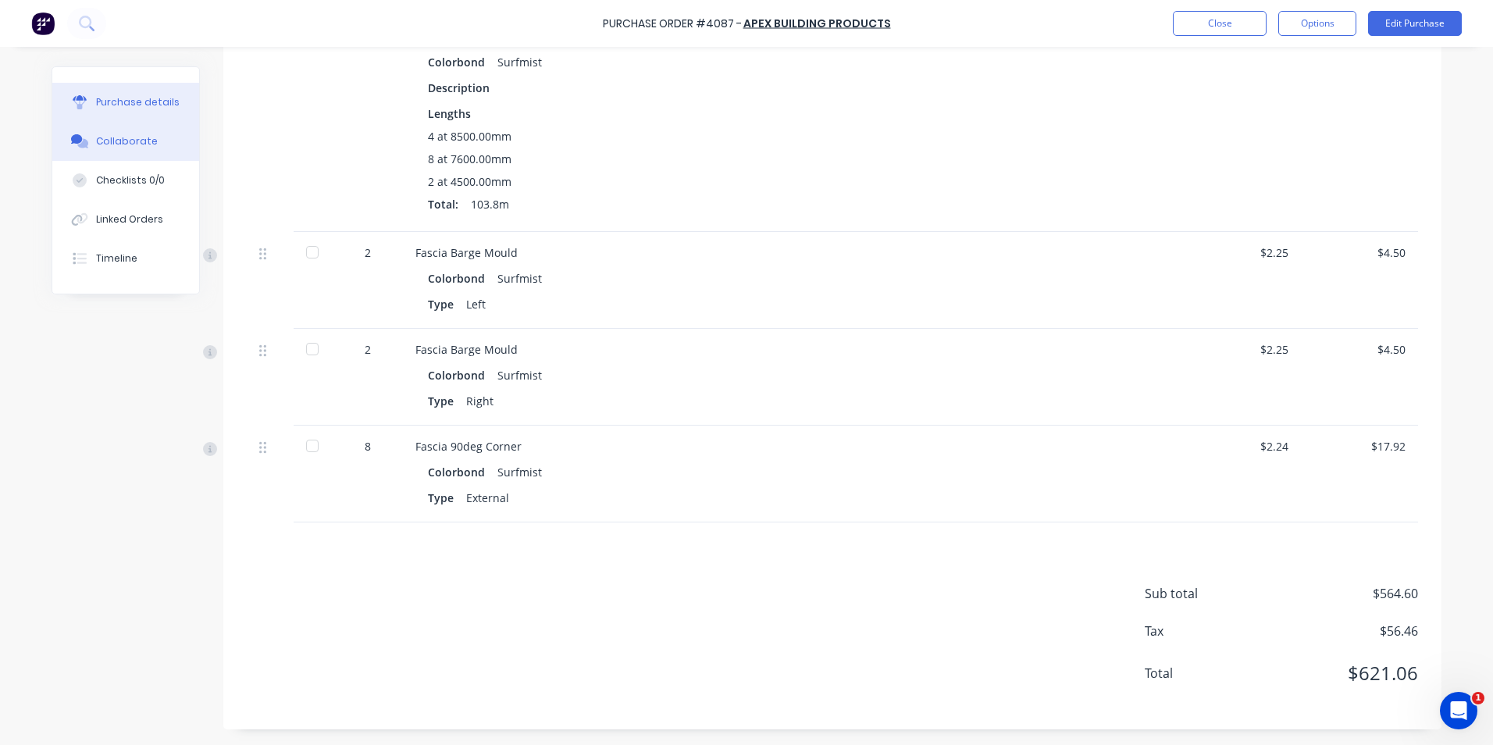
click at [134, 141] on div "Collaborate" at bounding box center [127, 141] width 62 height 14
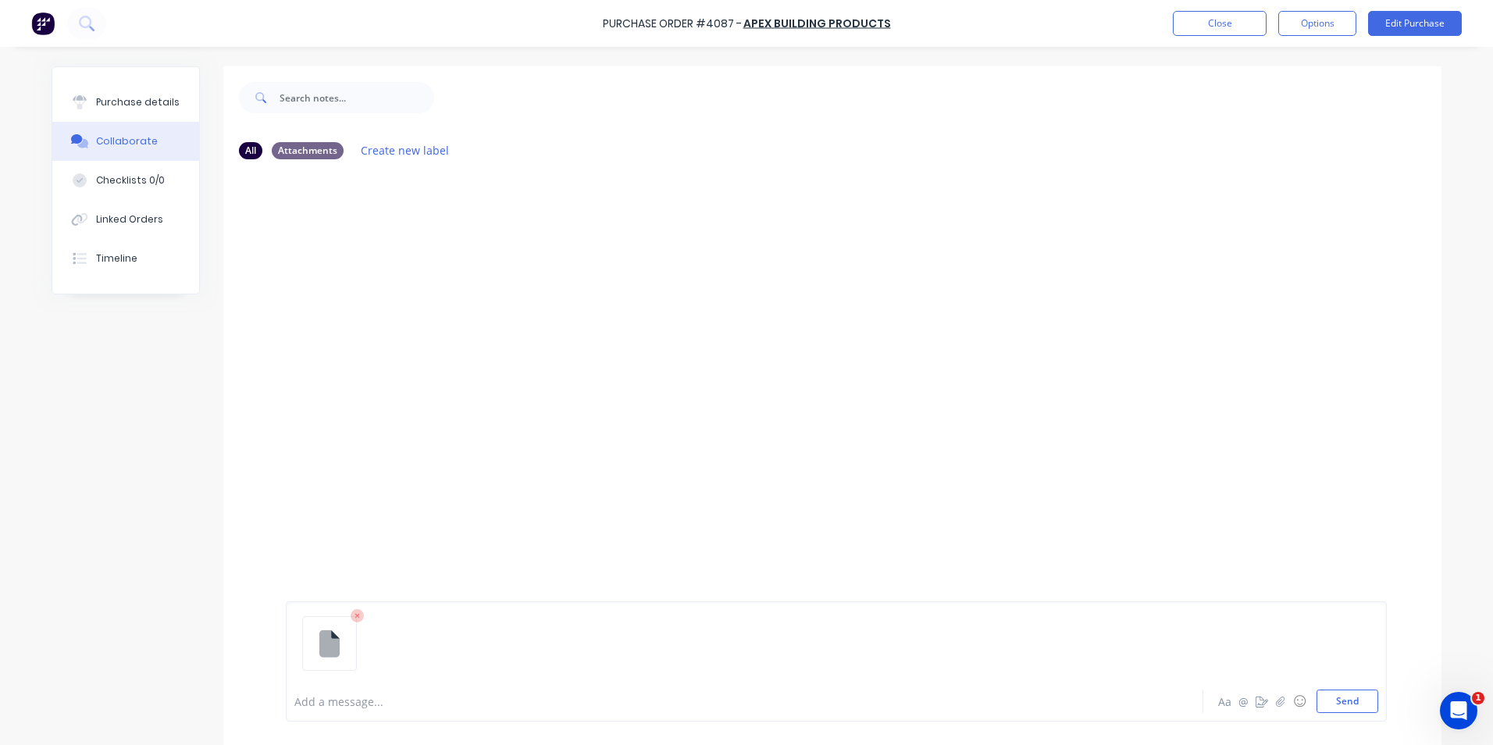
click at [1348, 714] on div "Add a message... Aa @ ☺ Send" at bounding box center [836, 661] width 1101 height 120
click at [1344, 707] on button "Send" at bounding box center [1347, 700] width 62 height 23
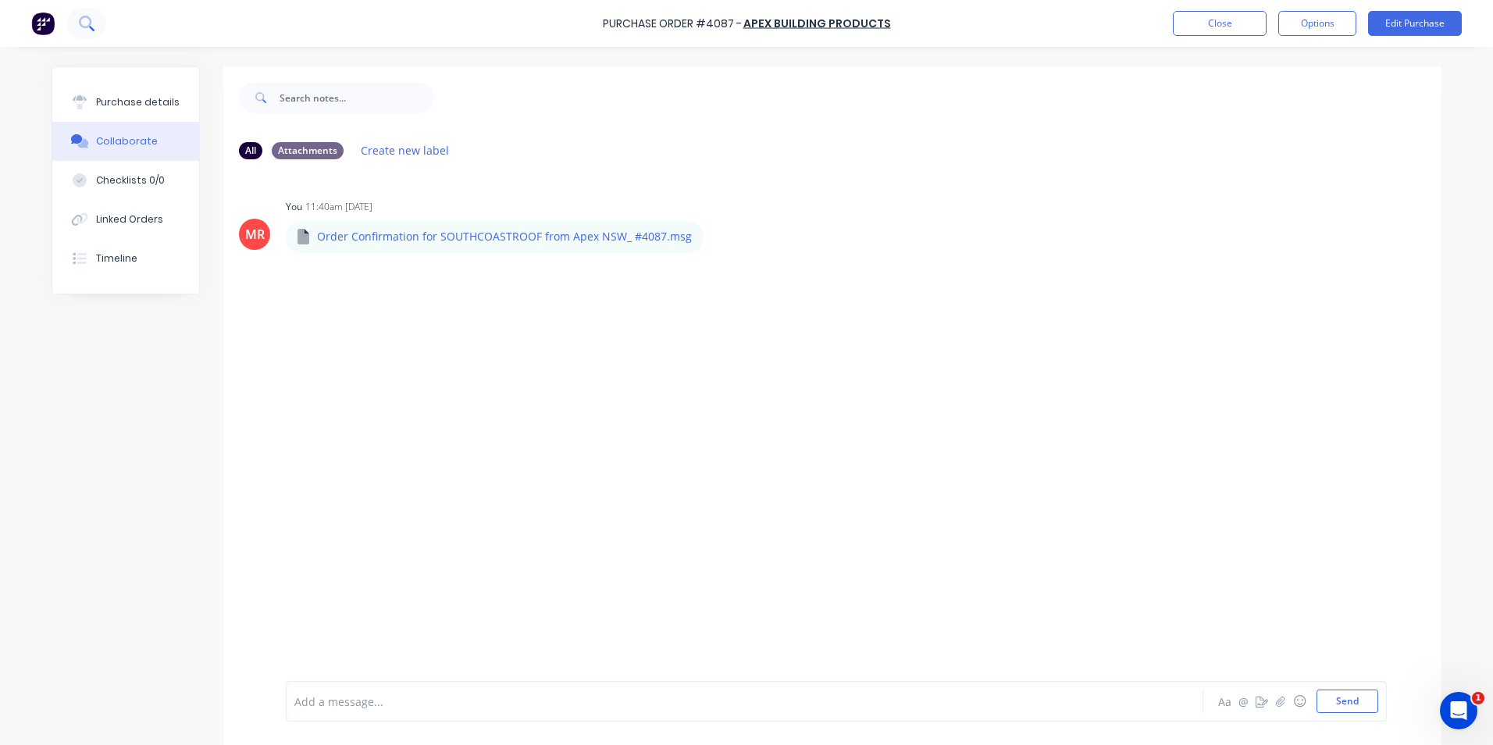
click at [76, 29] on button at bounding box center [86, 23] width 39 height 31
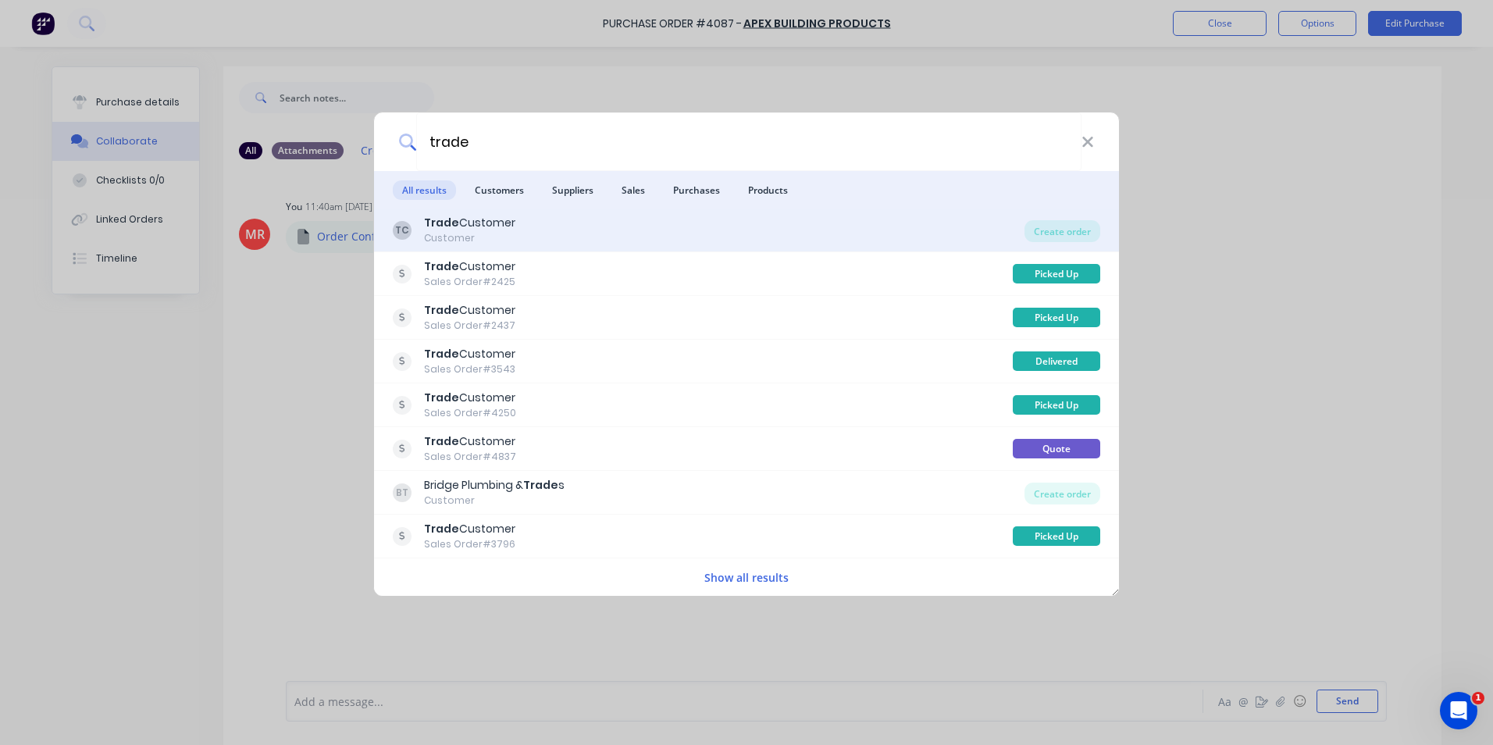
type input "trade"
click at [844, 229] on div "TC Trade Customer Customer" at bounding box center [709, 230] width 632 height 30
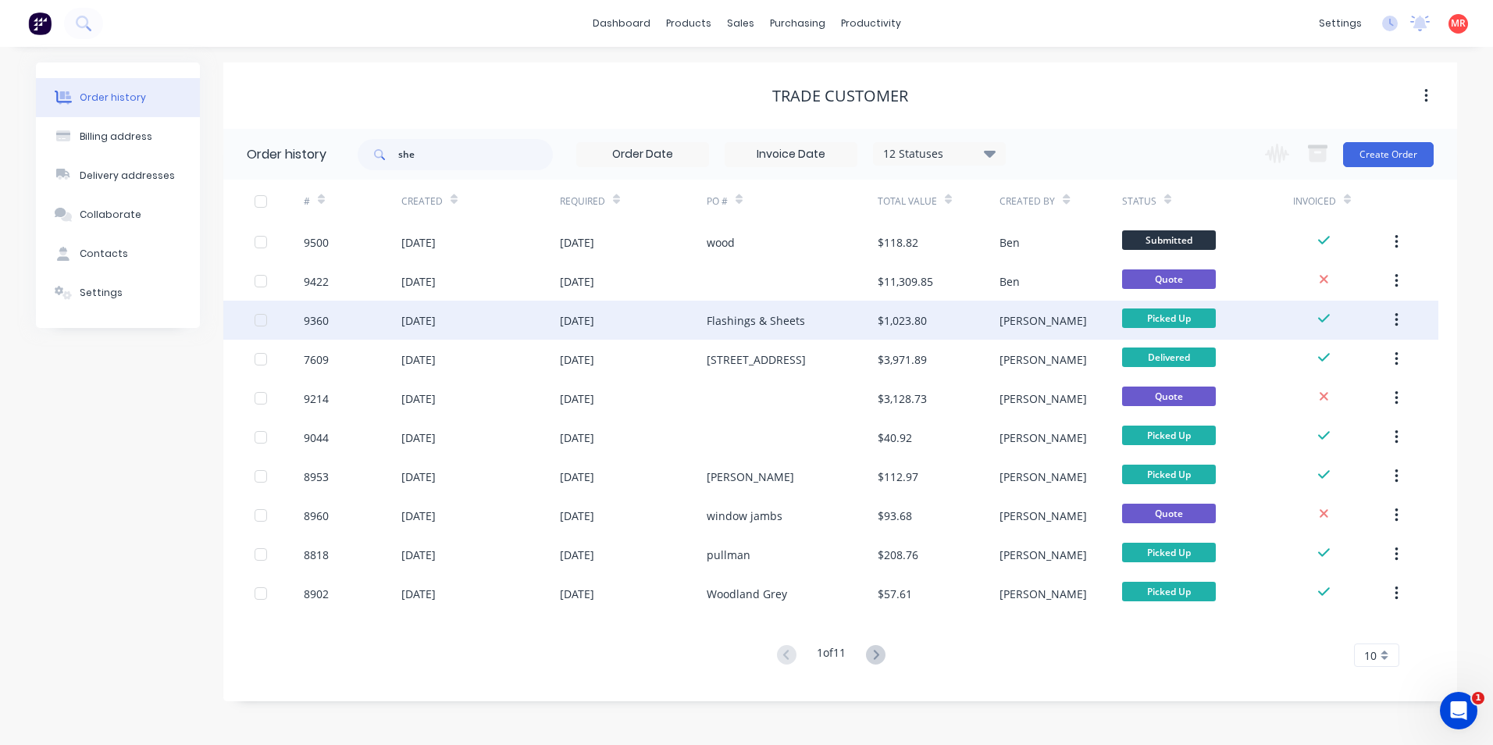
click at [679, 315] on div "21 Aug 2025" at bounding box center [633, 320] width 147 height 39
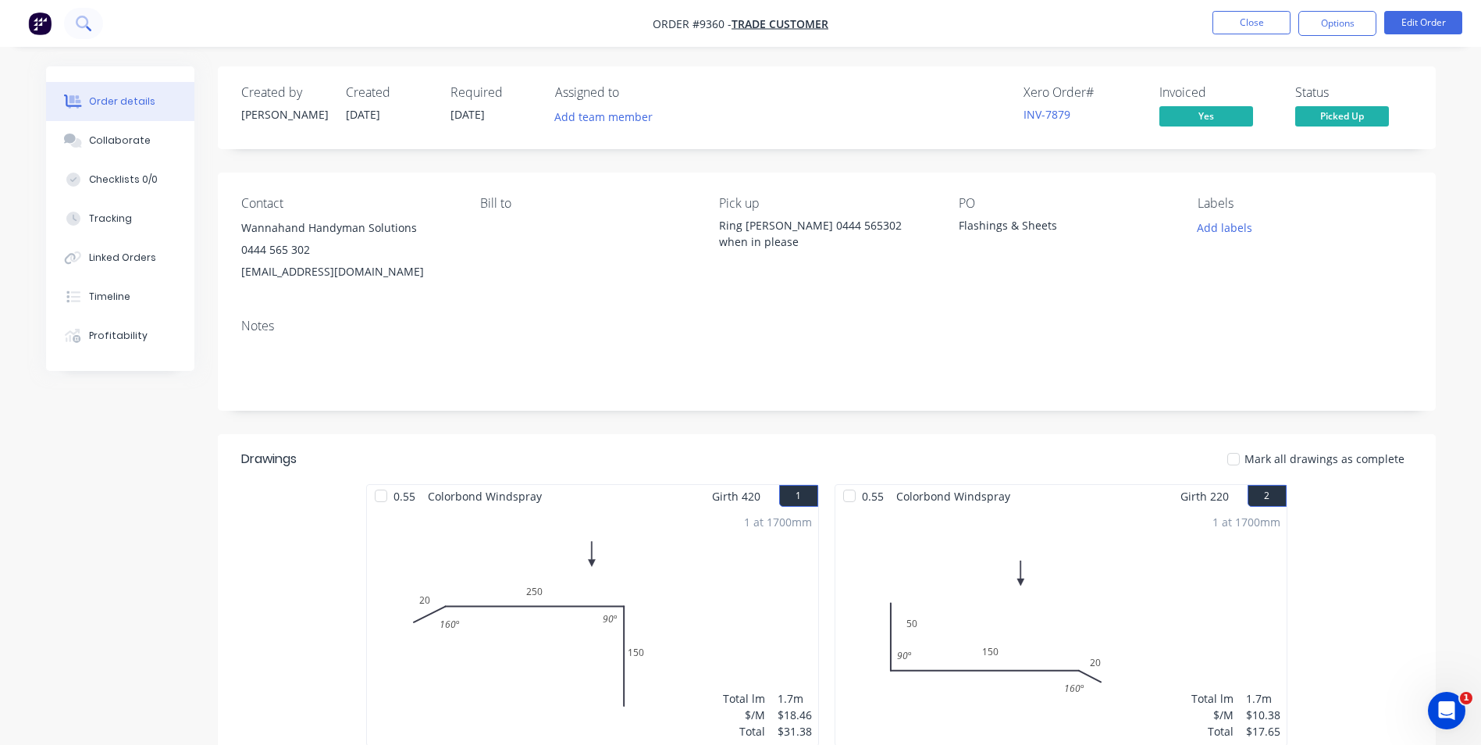
click at [91, 27] on icon at bounding box center [83, 23] width 15 height 15
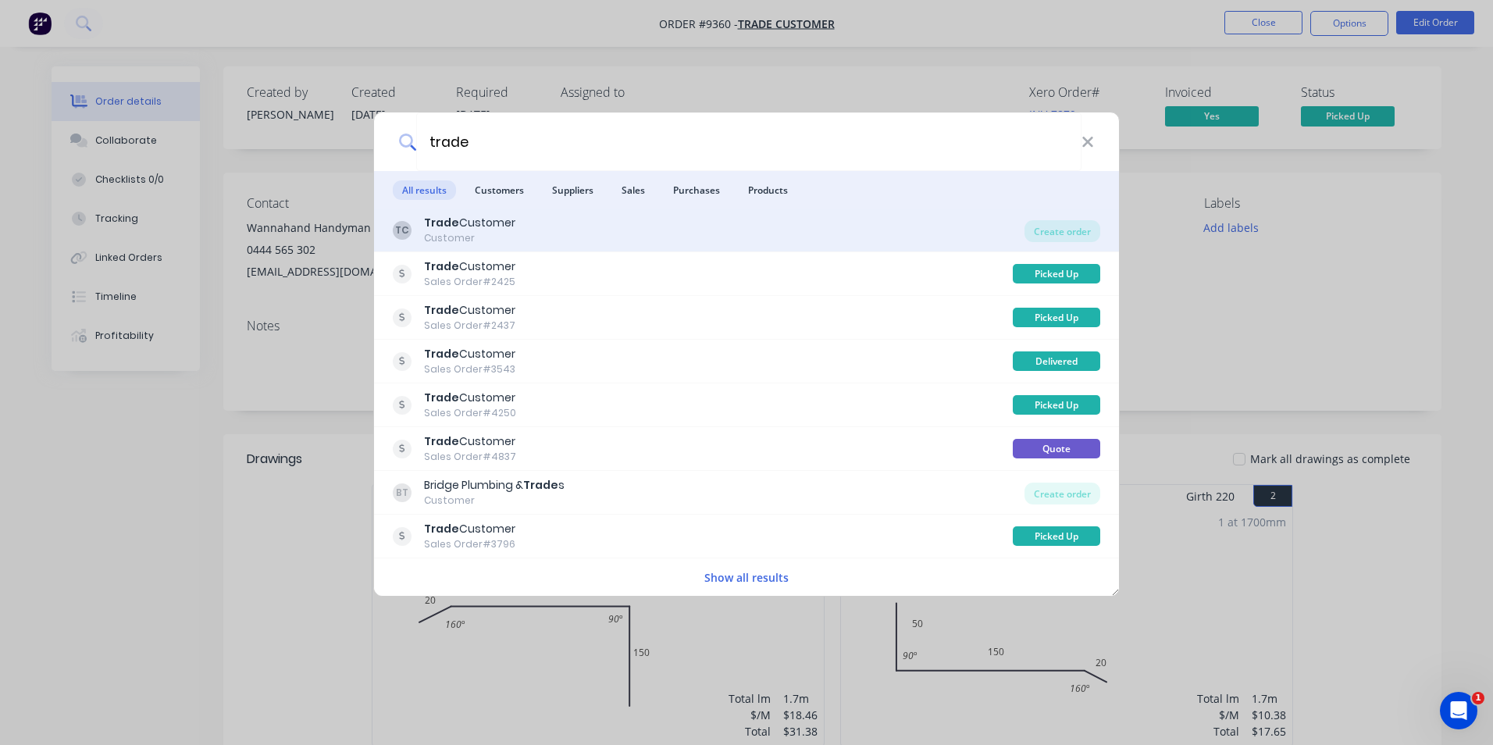
type input "trade"
click at [864, 238] on div "TC Trade Customer Customer" at bounding box center [709, 230] width 632 height 30
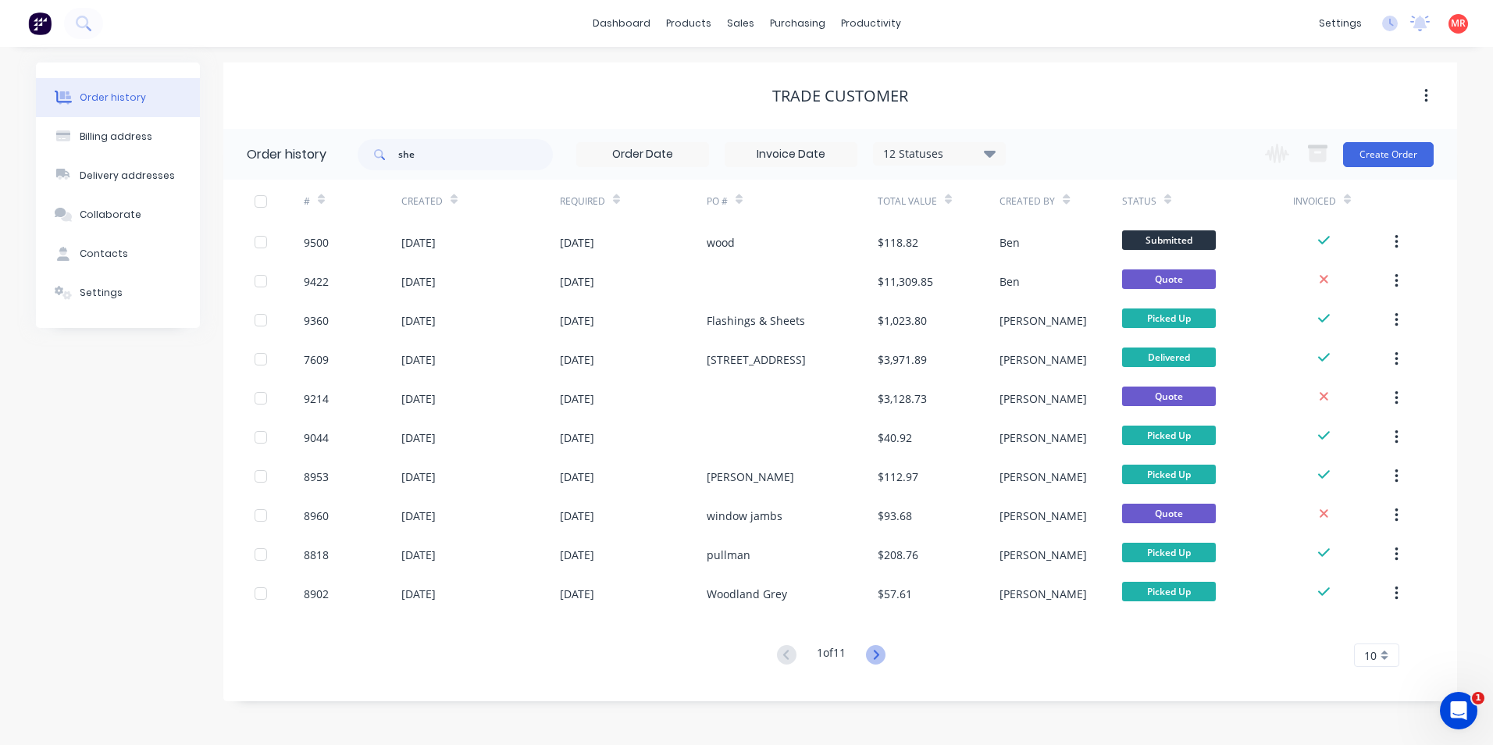
click at [874, 658] on icon at bounding box center [876, 655] width 20 height 20
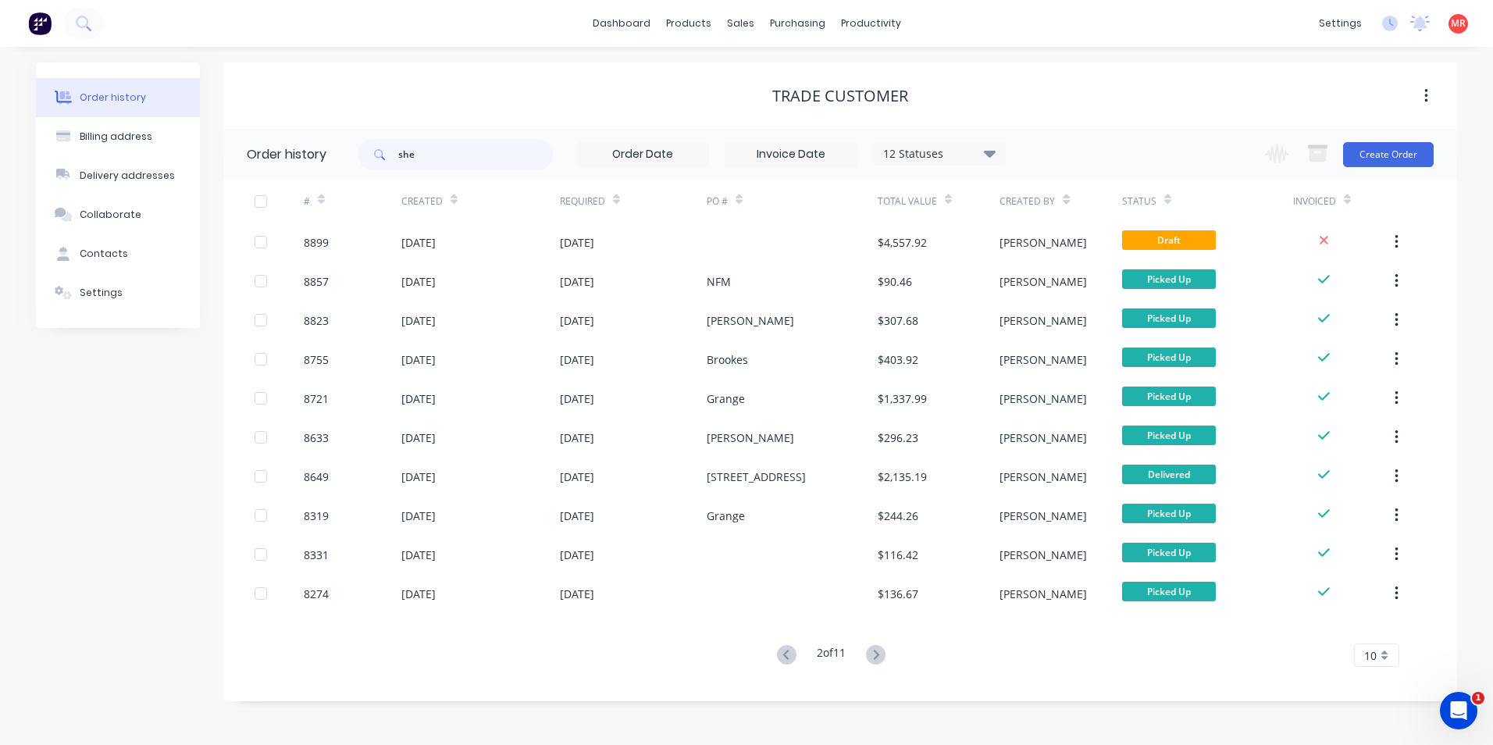
click at [786, 643] on div "# Created Required PO # Total Value Created By Status Invoiced 8899 16 Jul 2025…" at bounding box center [830, 423] width 1215 height 487
click at [782, 659] on icon at bounding box center [787, 655] width 20 height 20
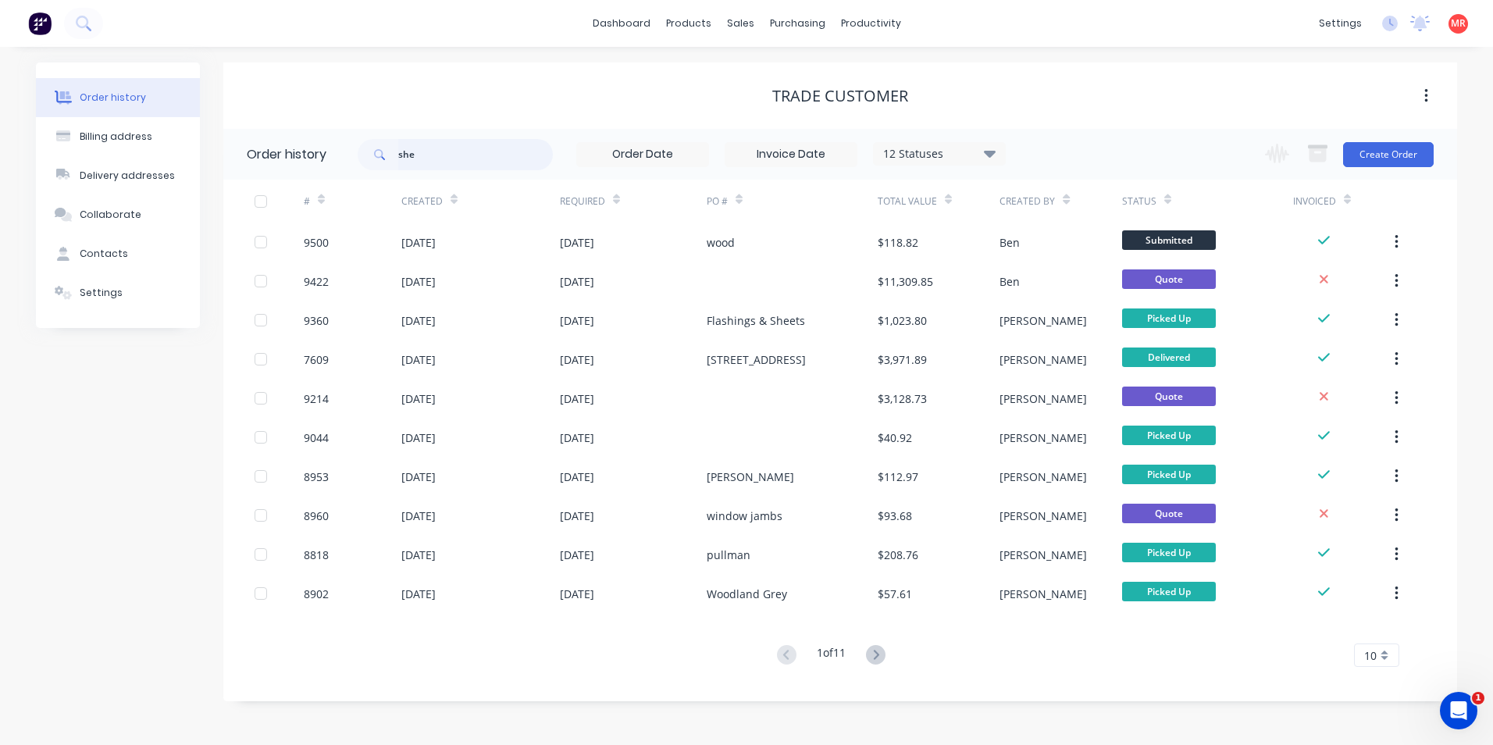
click at [444, 162] on input "she" at bounding box center [475, 154] width 155 height 31
type input "s"
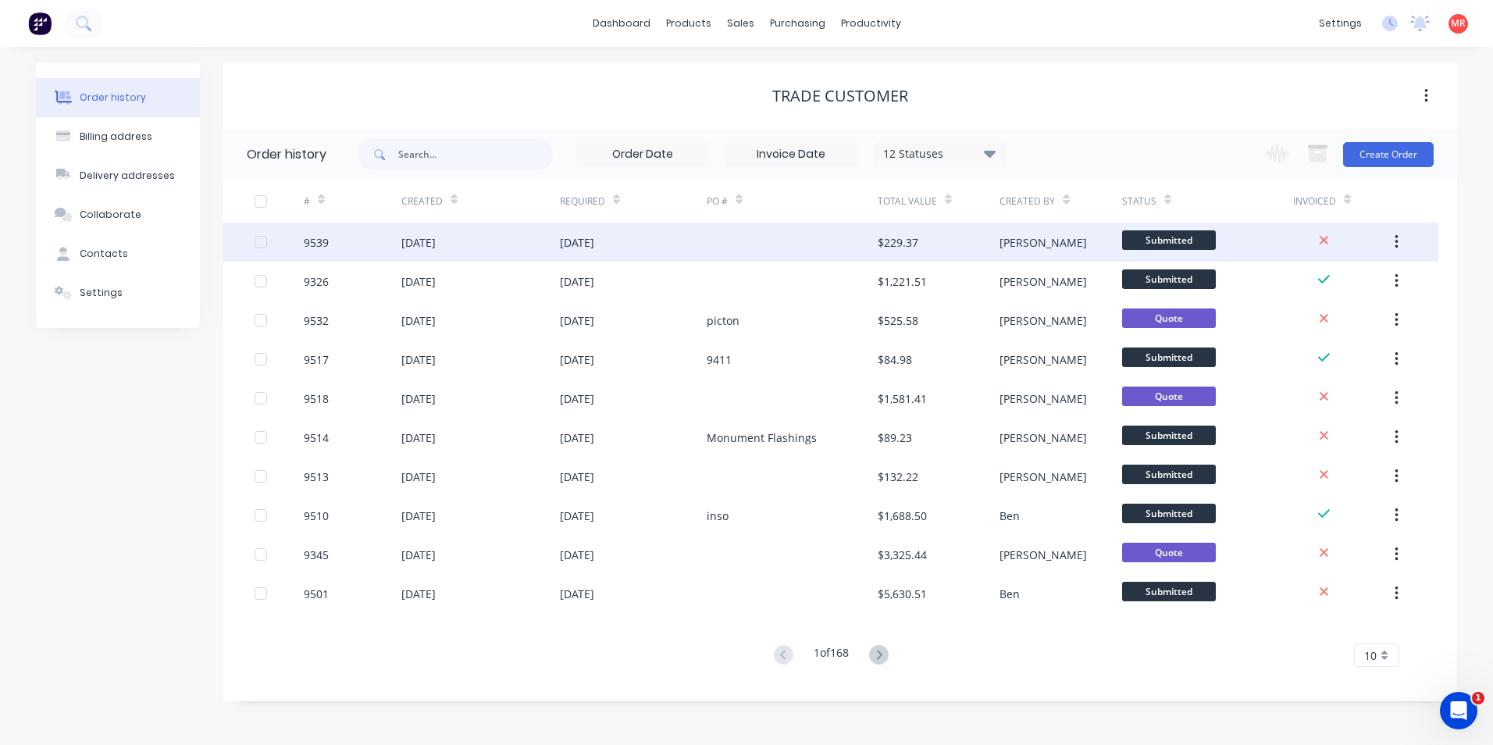
click at [732, 240] on div at bounding box center [792, 242] width 171 height 39
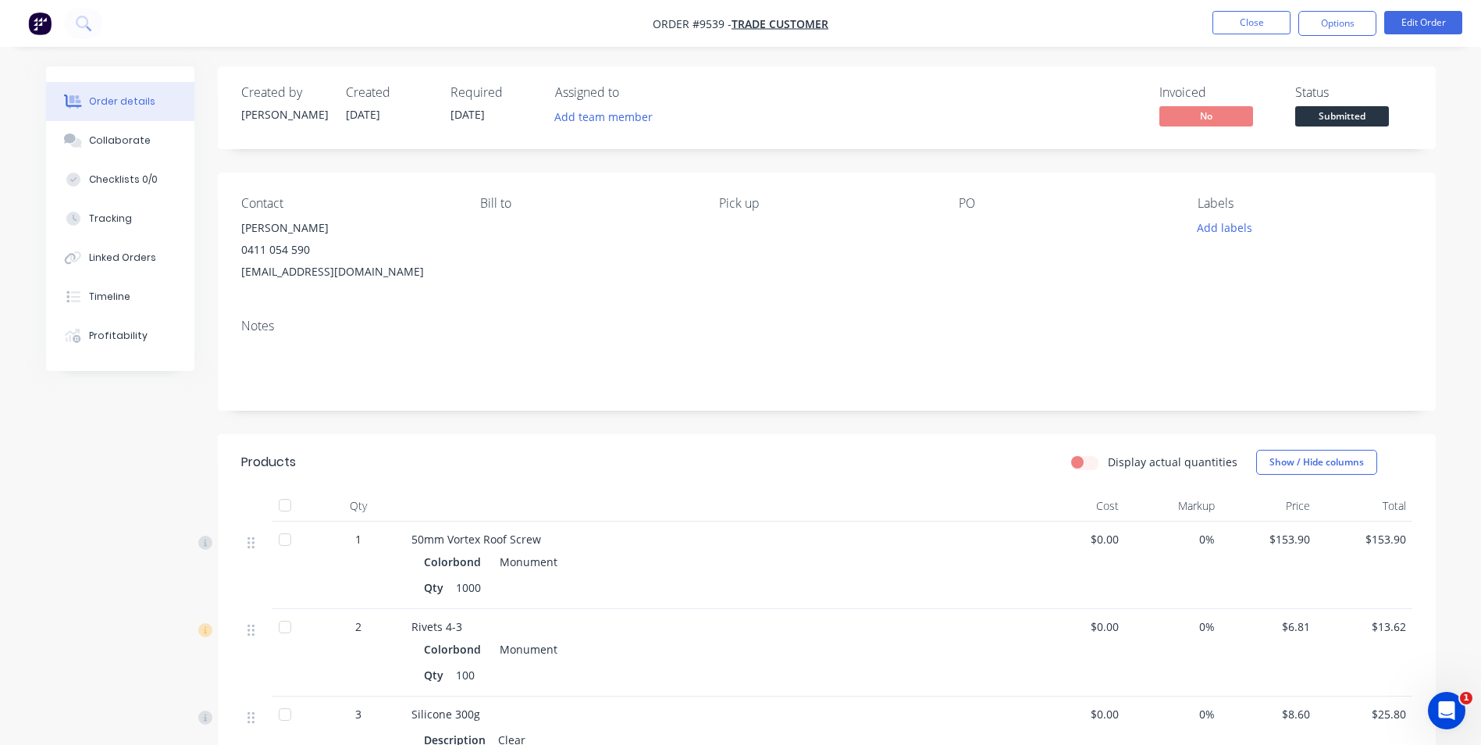
drag, startPoint x: 240, startPoint y: 273, endPoint x: 429, endPoint y: 274, distance: 188.2
click at [429, 274] on div "danbrownconstructions@hotmail.com" at bounding box center [348, 272] width 214 height 22
drag, startPoint x: 429, startPoint y: 274, endPoint x: 415, endPoint y: 275, distance: 13.3
drag, startPoint x: 415, startPoint y: 275, endPoint x: 501, endPoint y: 260, distance: 87.2
click at [501, 260] on div "Bill to" at bounding box center [587, 239] width 214 height 87
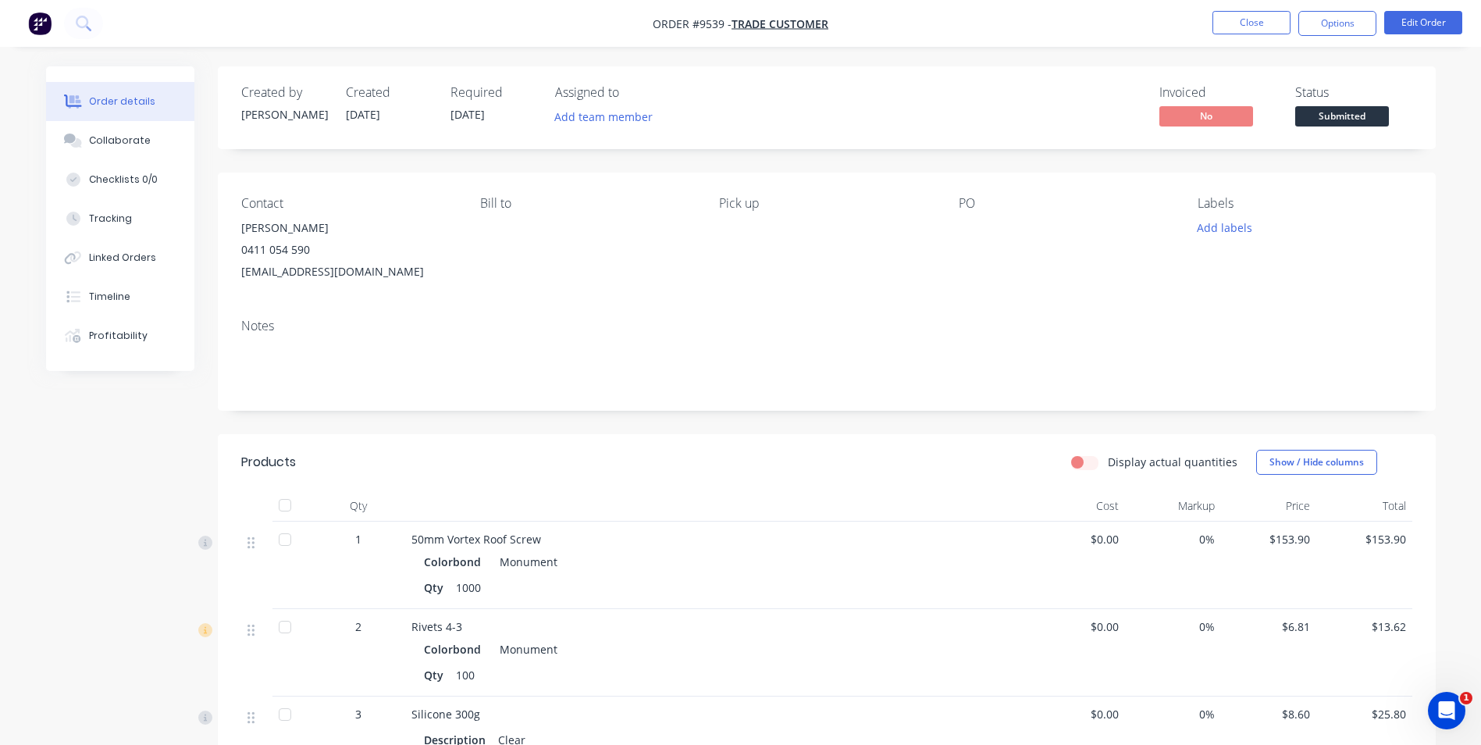
drag, startPoint x: 445, startPoint y: 272, endPoint x: 220, endPoint y: 273, distance: 224.9
click at [220, 273] on div "Contact Dan Brown 0411 054 590 danbrownconstructions@hotmail.com Bill to Pick u…" at bounding box center [827, 240] width 1218 height 134
drag, startPoint x: 220, startPoint y: 273, endPoint x: 273, endPoint y: 276, distance: 52.4
copy div "danbrownconstructions@hotmail.com"
click at [71, 24] on button at bounding box center [83, 23] width 39 height 31
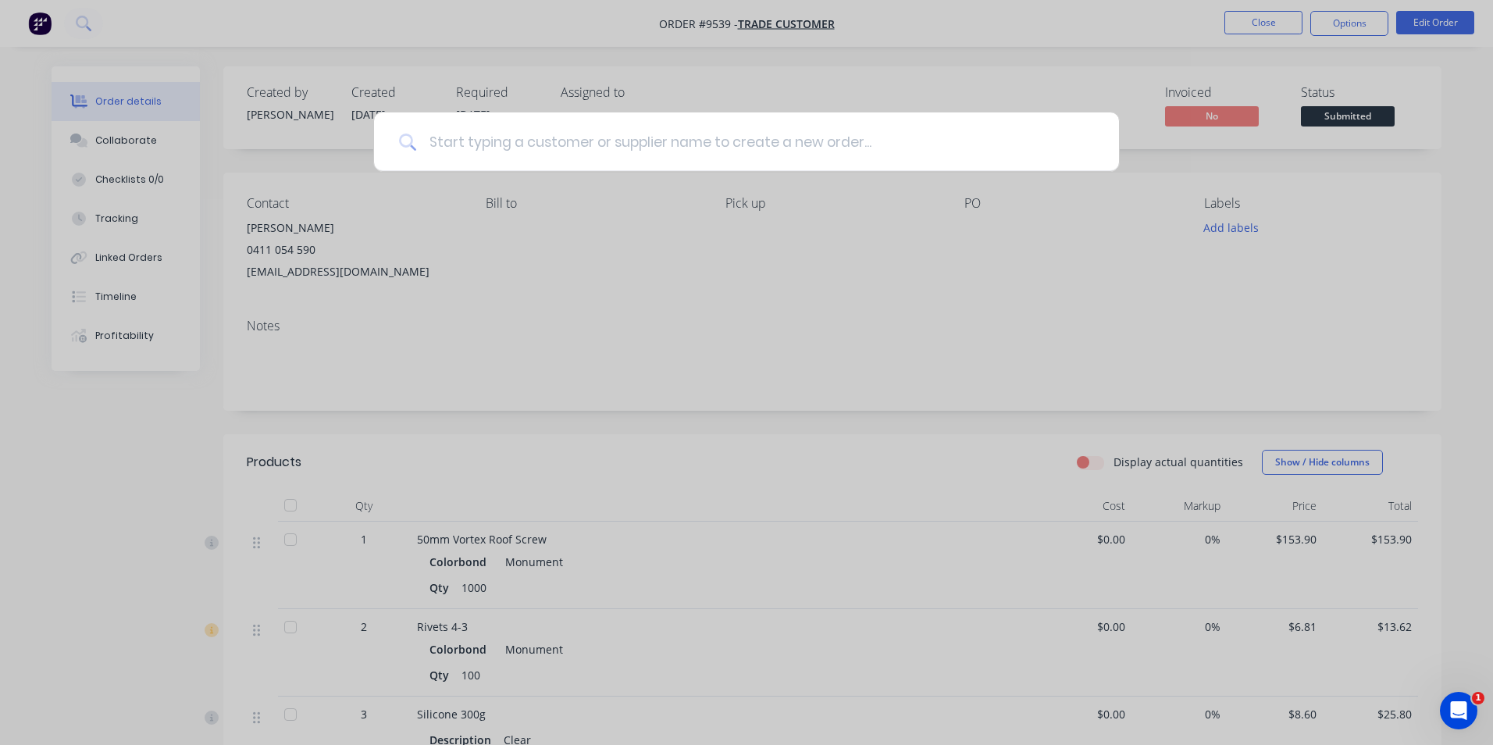
click at [597, 130] on input at bounding box center [755, 141] width 678 height 59
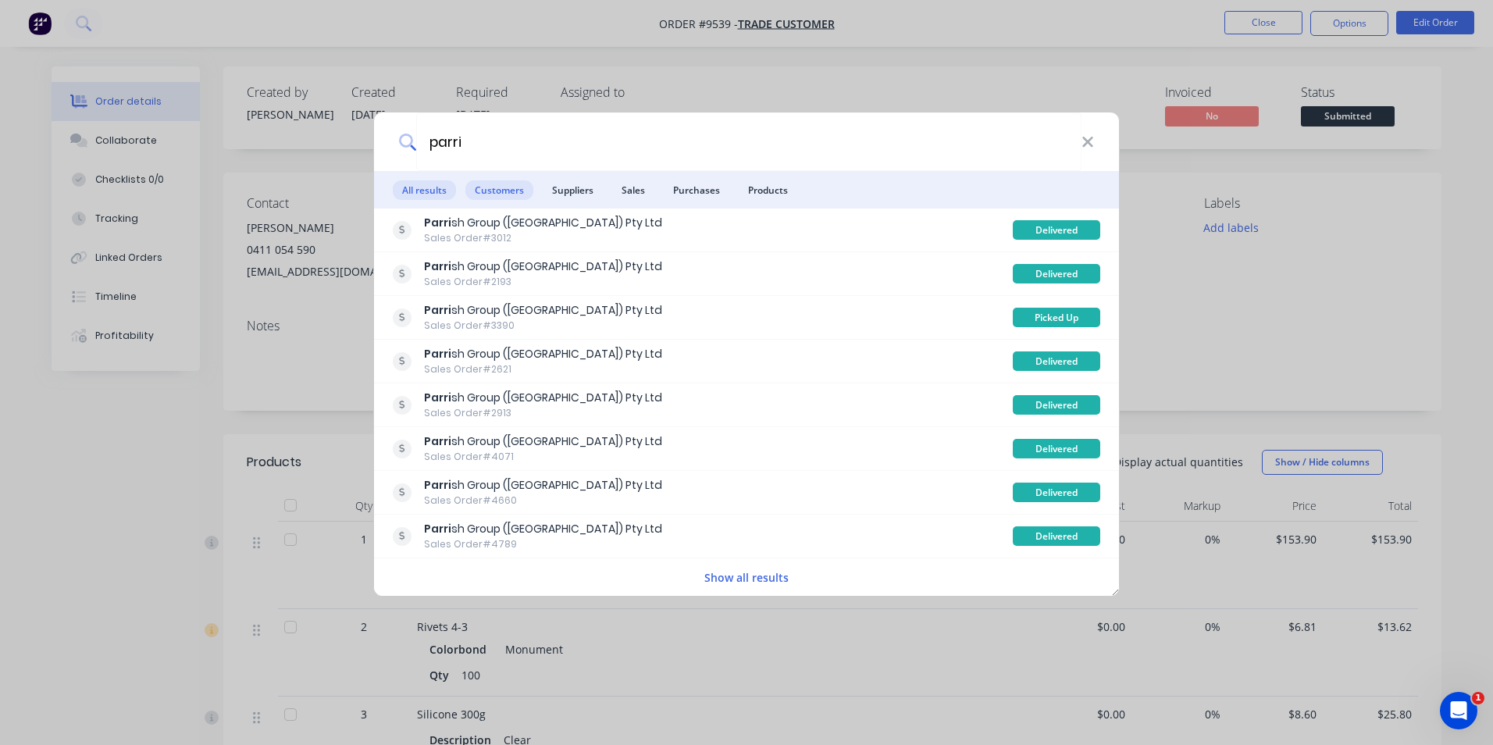
type input "parri"
click at [493, 192] on span "Customers" at bounding box center [499, 190] width 68 height 20
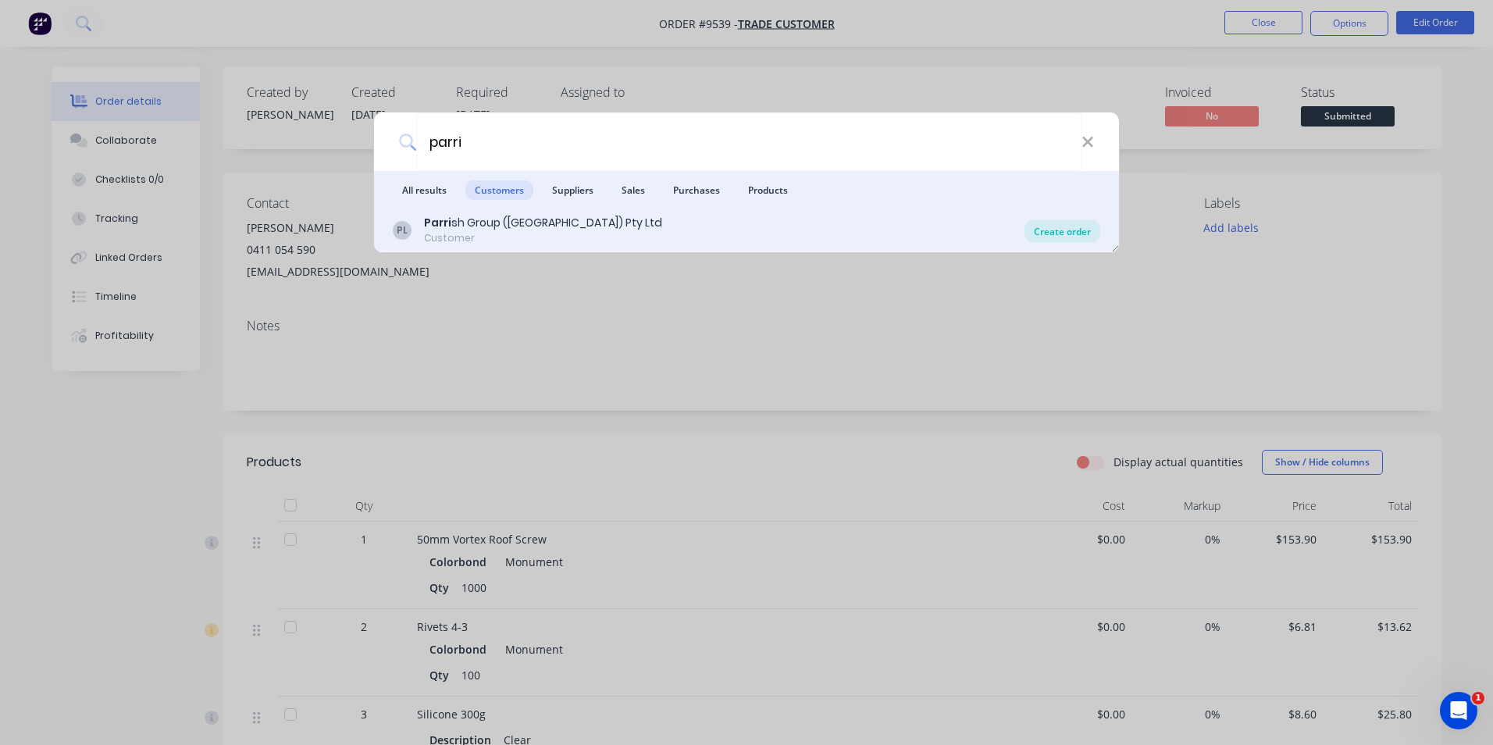
click at [1076, 229] on div "Create order" at bounding box center [1062, 231] width 76 height 22
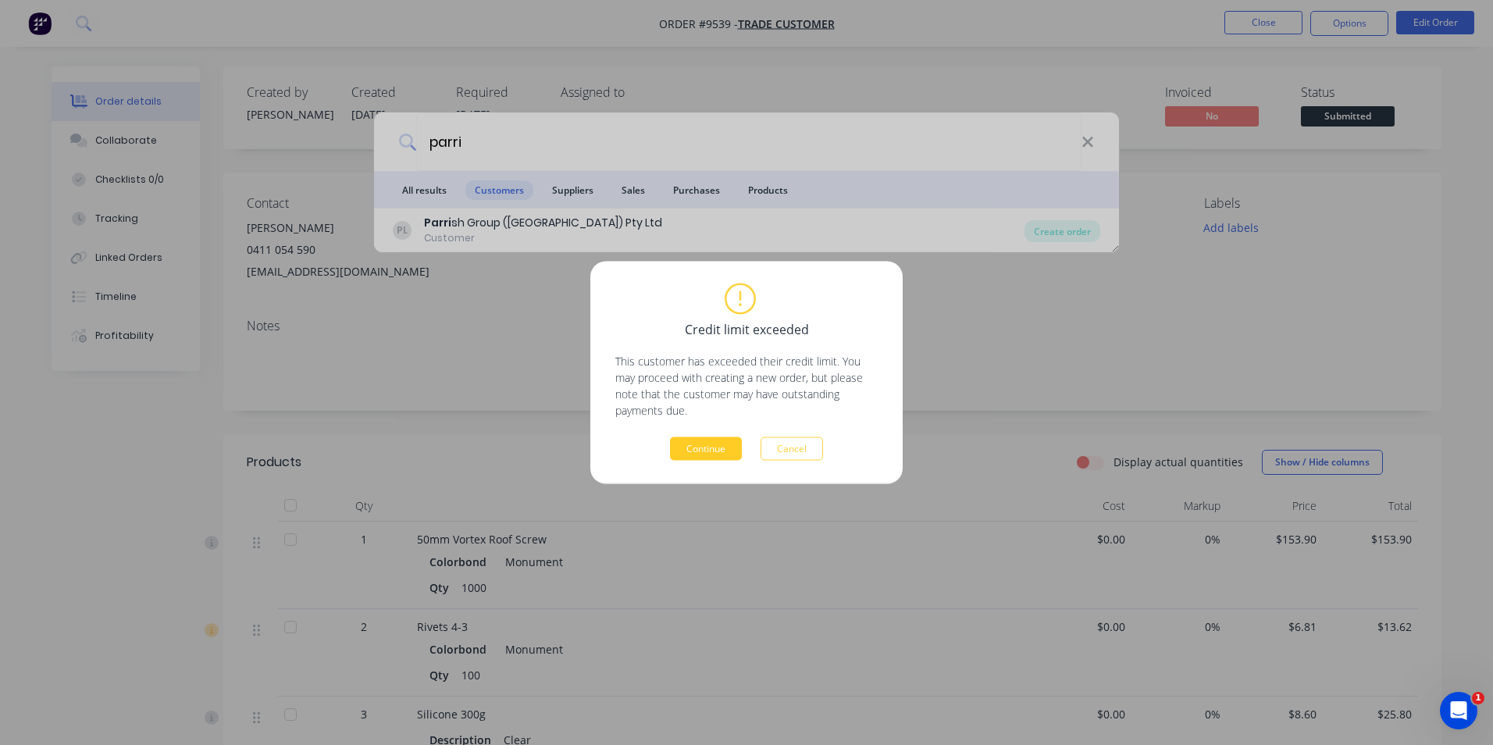
click at [698, 451] on button "Continue" at bounding box center [706, 448] width 72 height 23
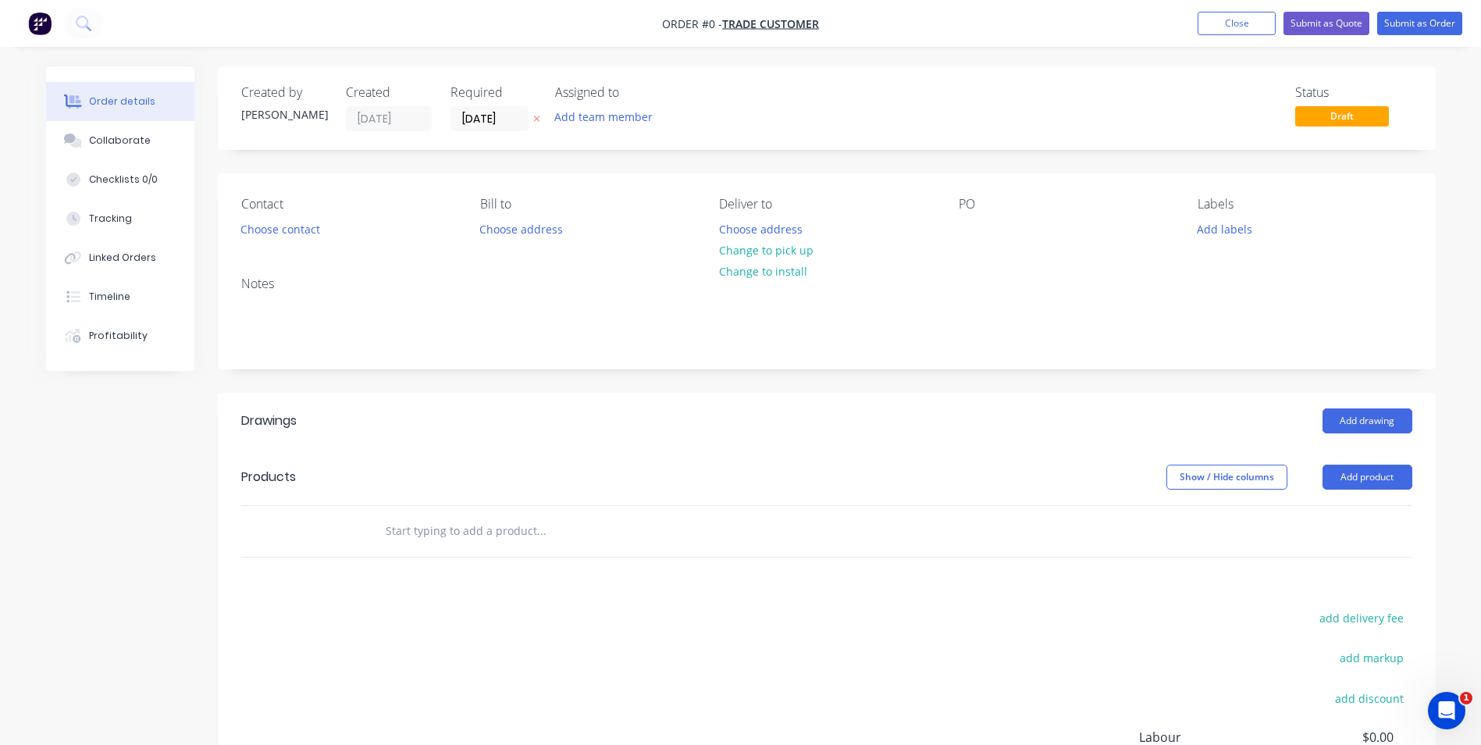
click at [285, 240] on div "Contact Choose contact" at bounding box center [348, 219] width 214 height 44
click at [286, 237] on button "Choose contact" at bounding box center [280, 228] width 96 height 21
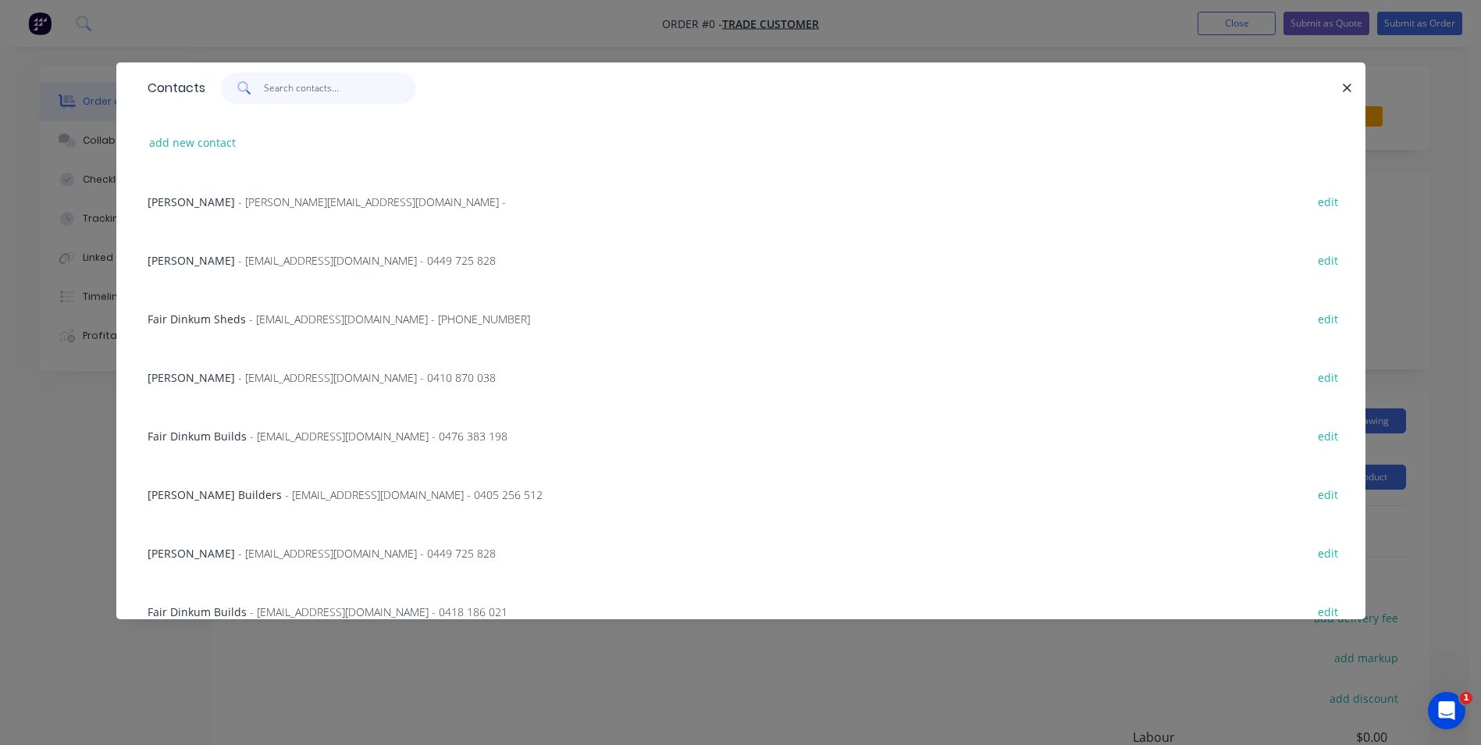
click at [311, 87] on input "text" at bounding box center [340, 88] width 152 height 31
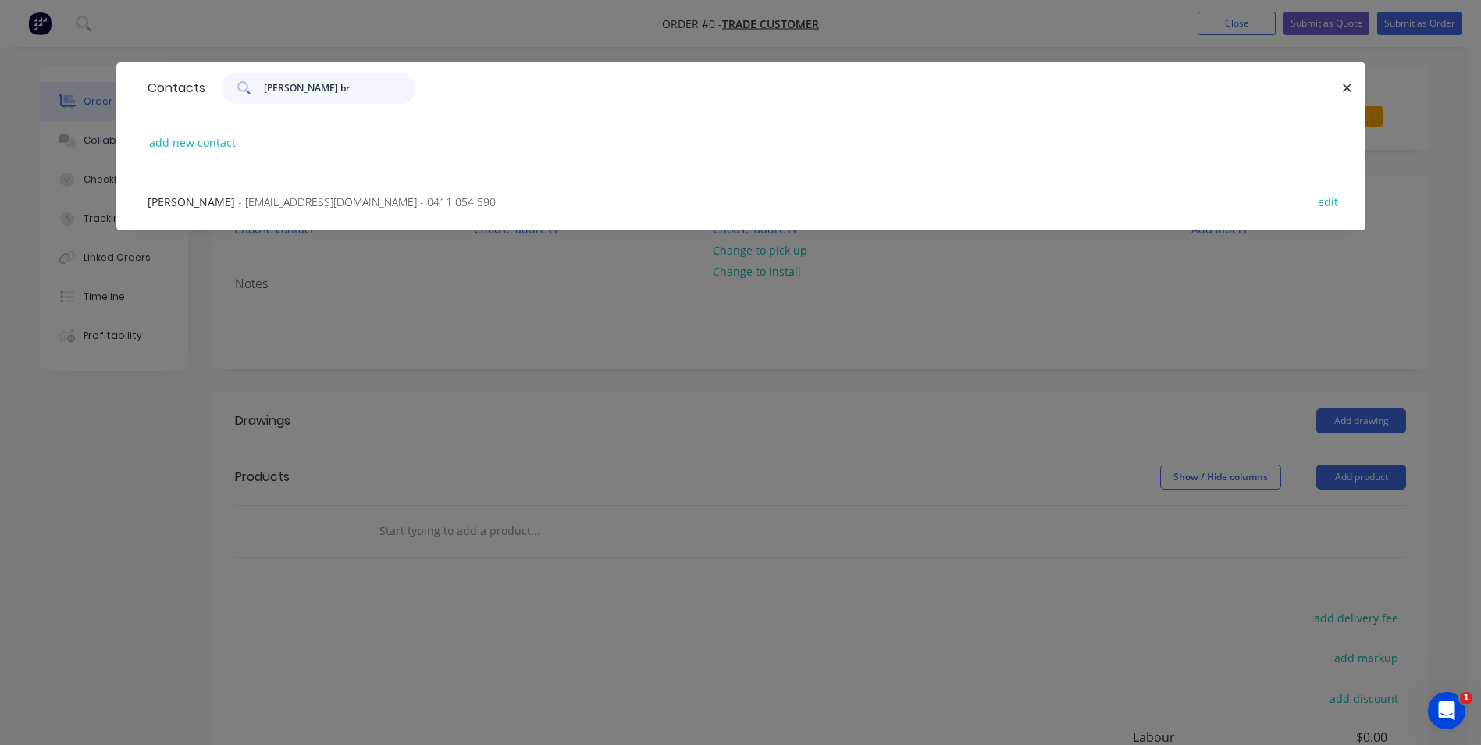
type input "[PERSON_NAME] br"
click at [319, 198] on span "- danbrownconstructions@hotmail.com - 0411 054 590" at bounding box center [367, 201] width 258 height 15
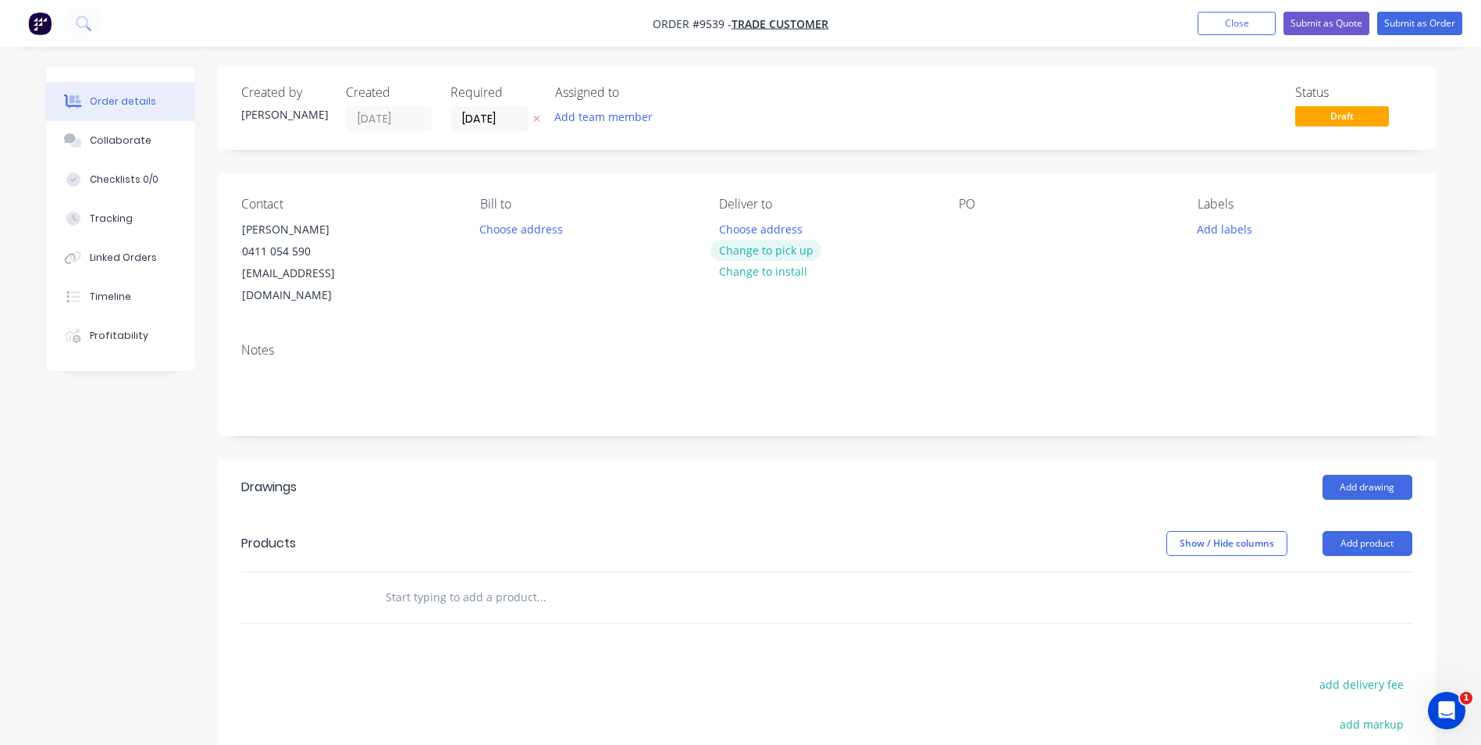
click at [763, 246] on button "Change to pick up" at bounding box center [766, 250] width 111 height 21
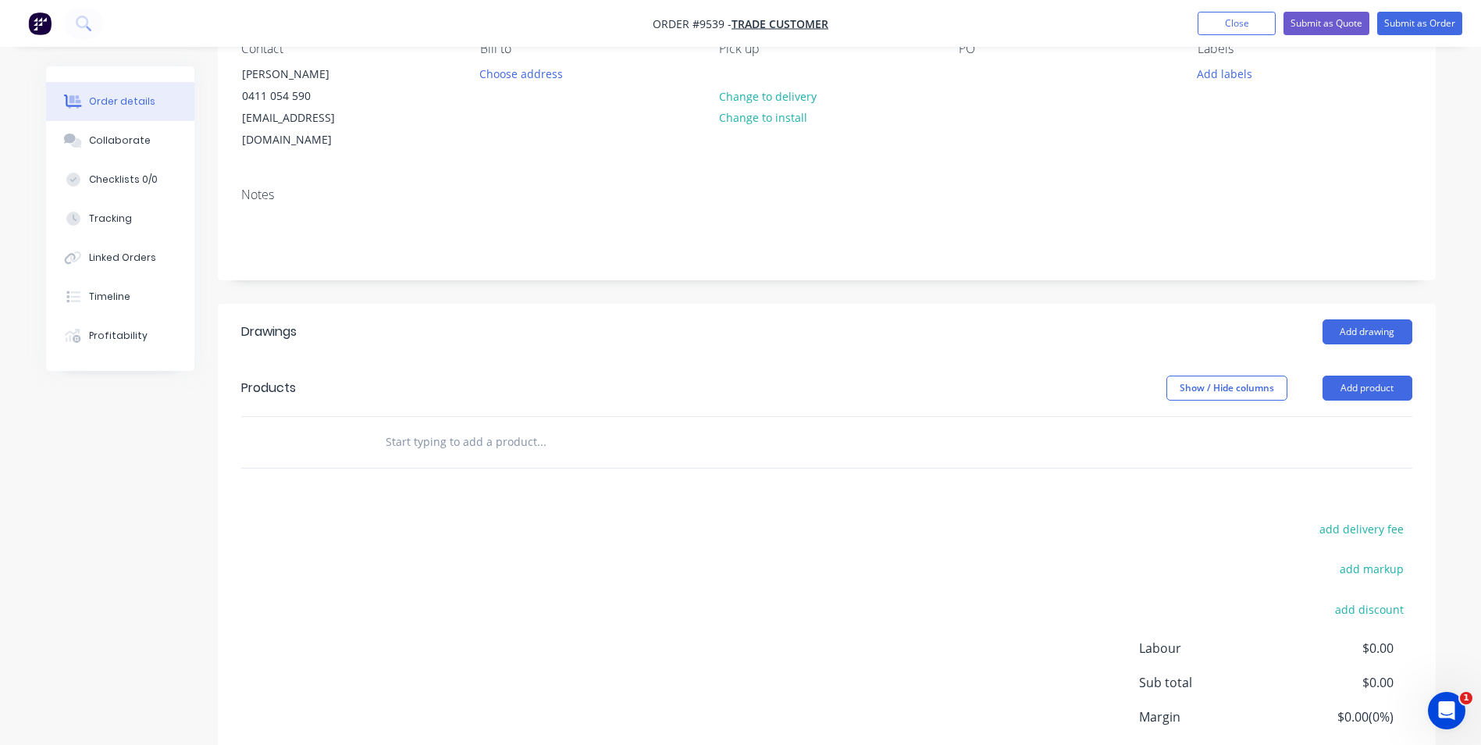
scroll to position [156, 0]
click at [471, 426] on input "text" at bounding box center [541, 441] width 312 height 31
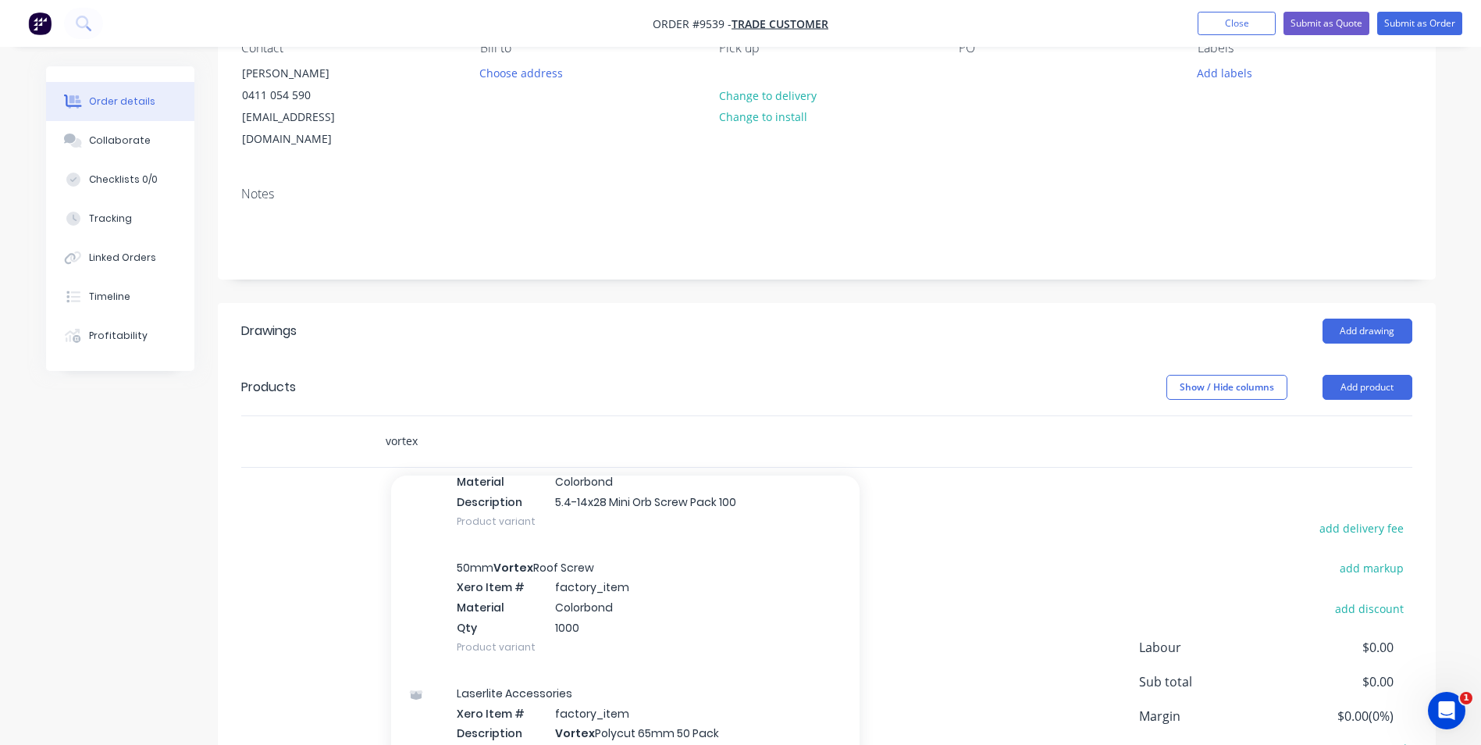
scroll to position [1171, 0]
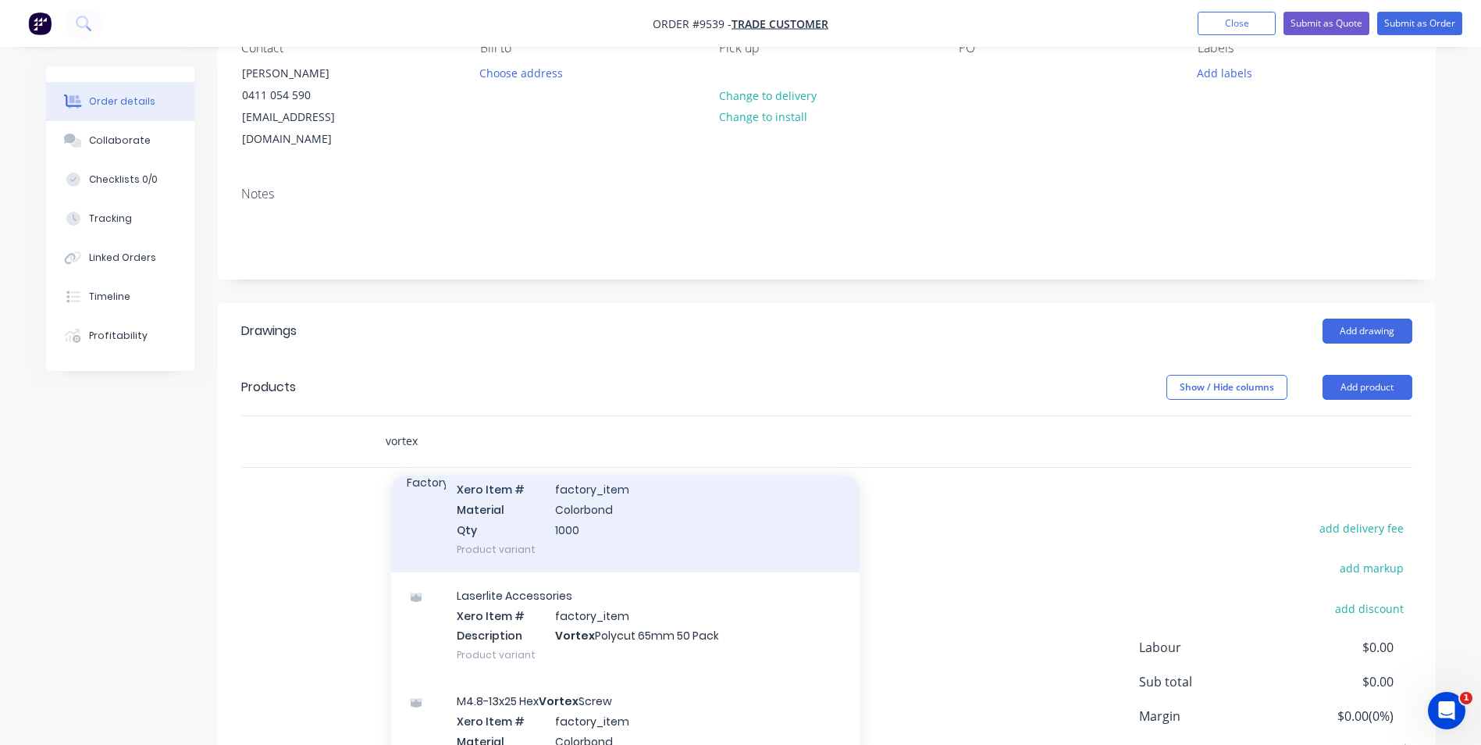
type input "vortex"
click at [557, 501] on div "50mm Vortex Roof Screw Xero Item # factory_item Material Colorbond Qty 1000 Pro…" at bounding box center [625, 510] width 468 height 126
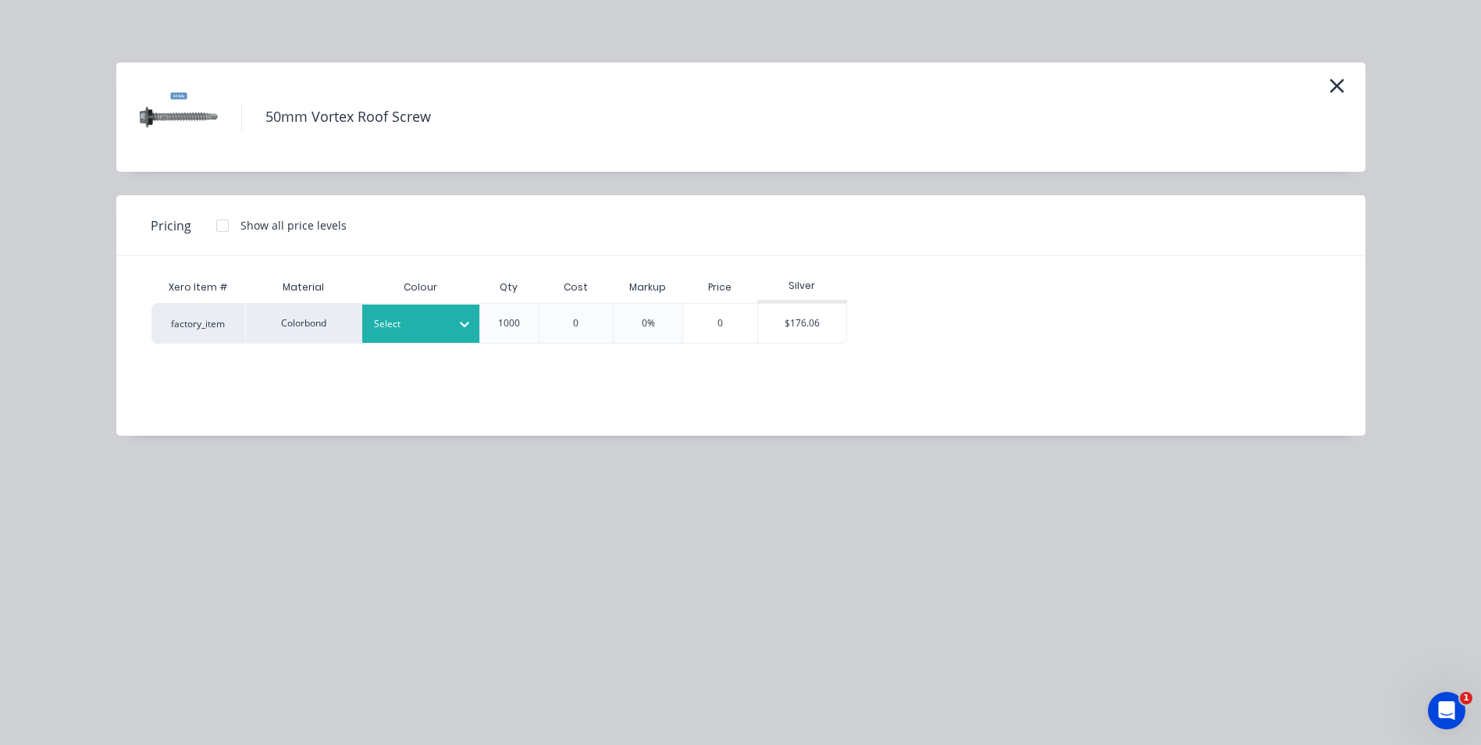
click at [414, 318] on div at bounding box center [409, 323] width 70 height 17
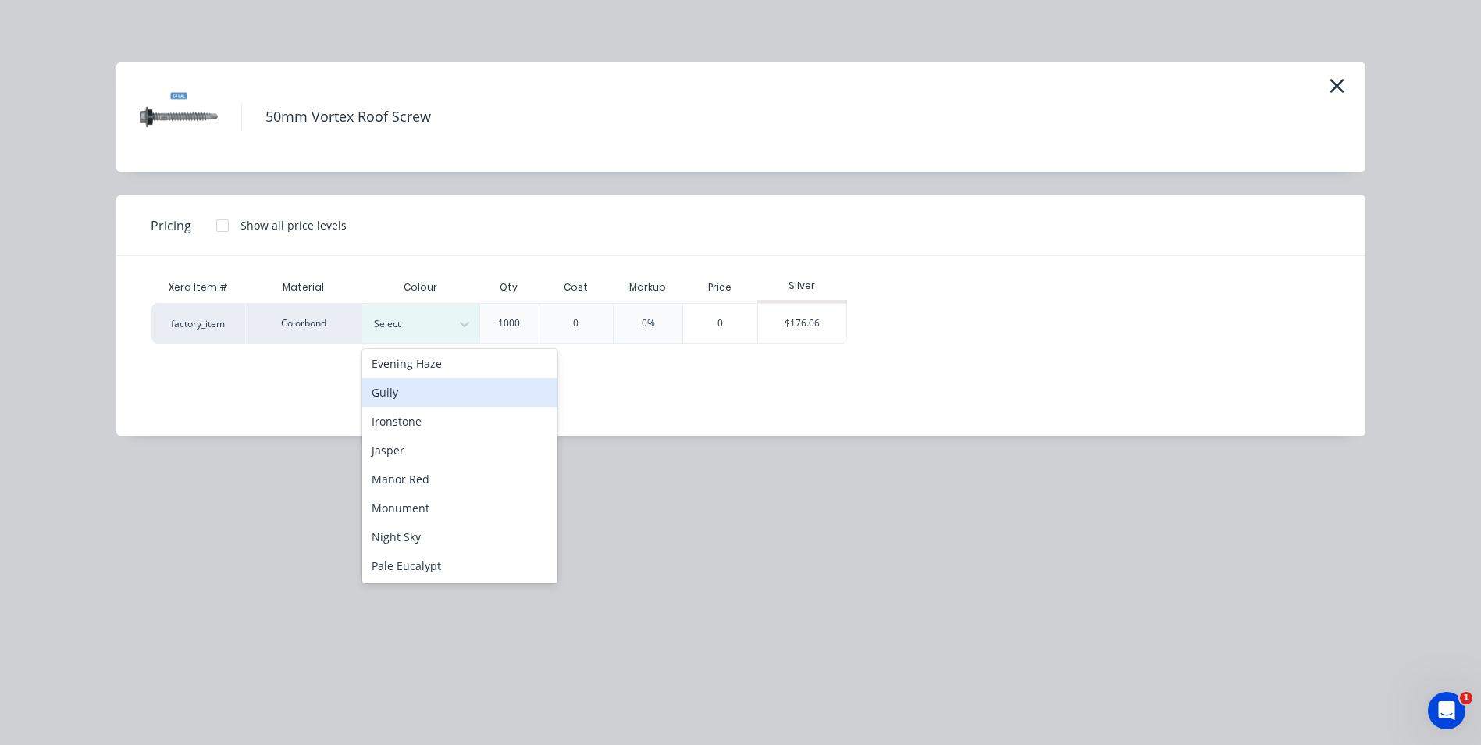
scroll to position [312, 0]
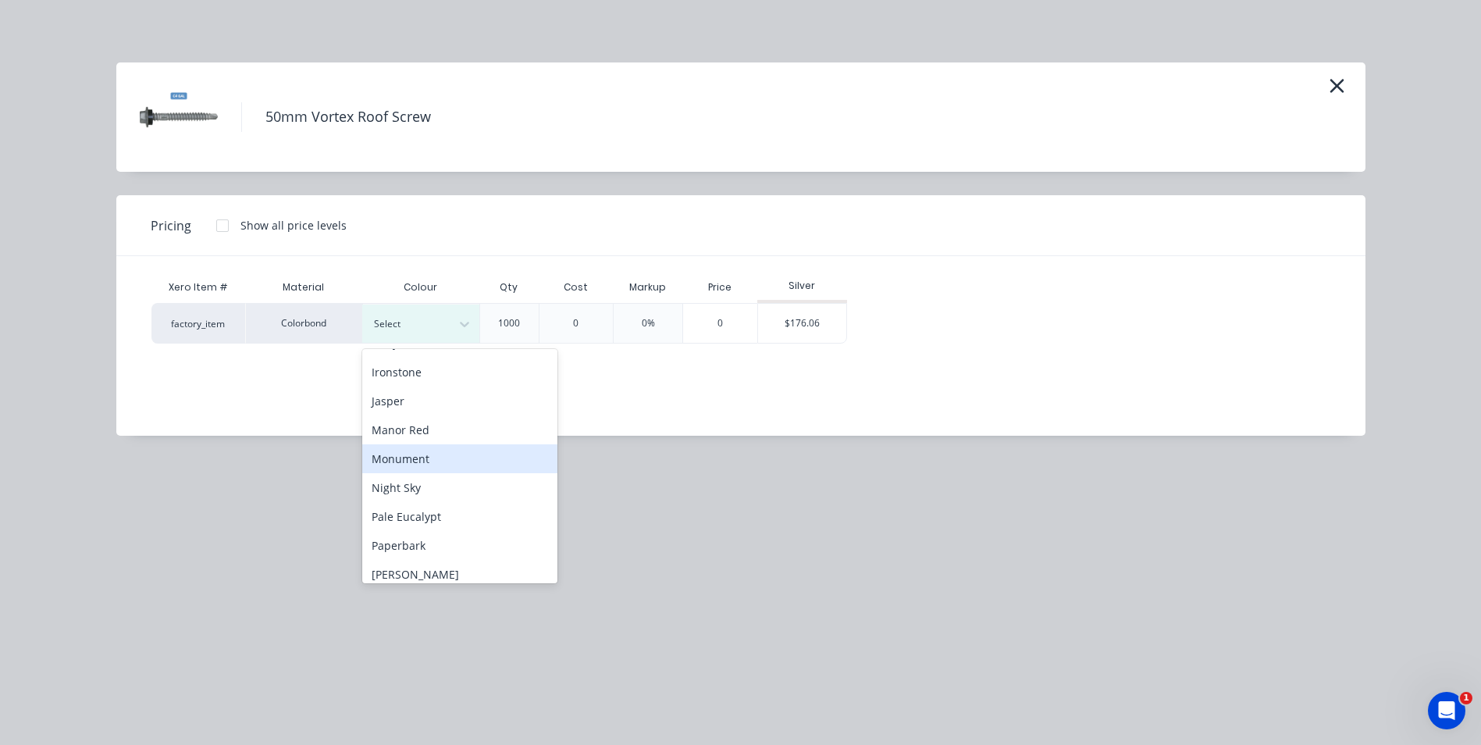
click at [425, 457] on div "Monument" at bounding box center [459, 458] width 195 height 29
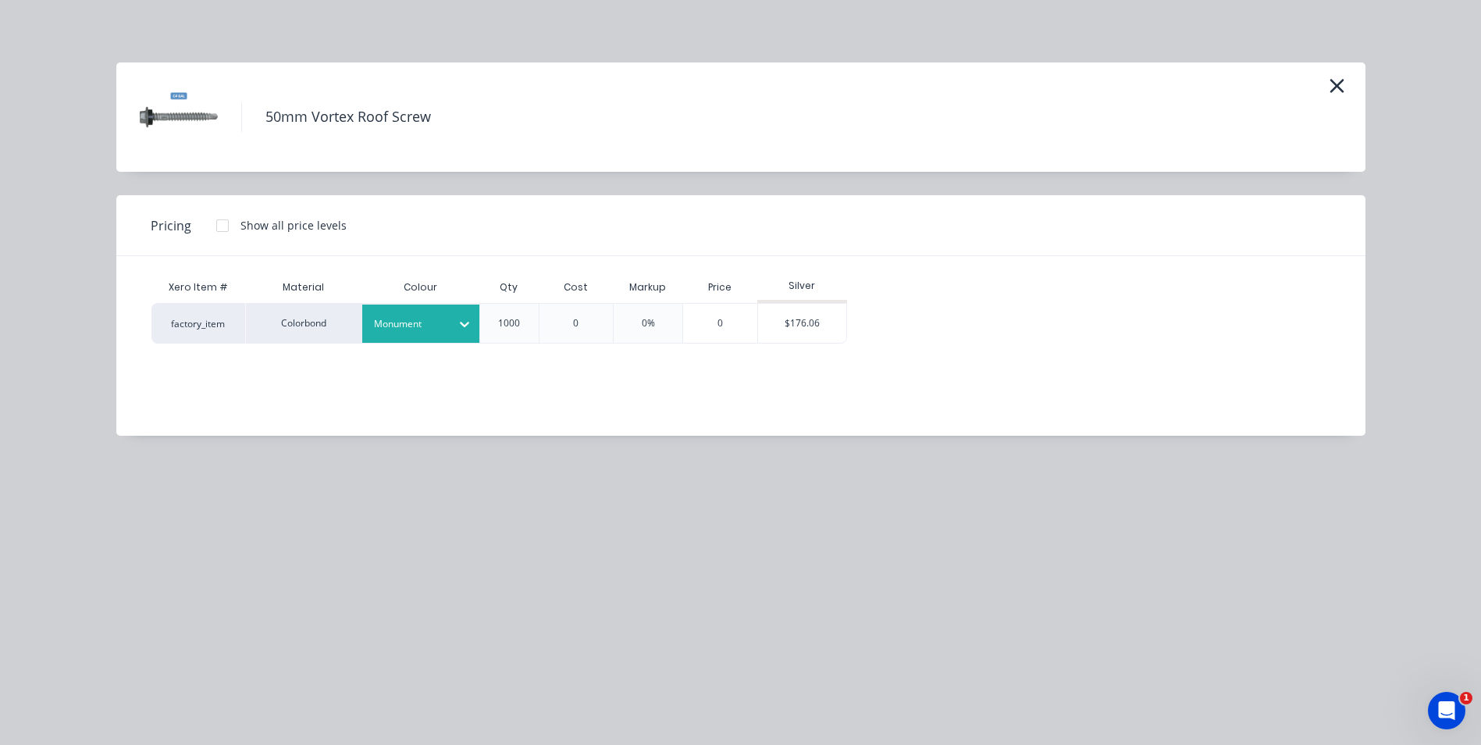
click at [227, 224] on div at bounding box center [222, 225] width 31 height 31
click at [910, 319] on div "$153.90" at bounding box center [890, 323] width 84 height 39
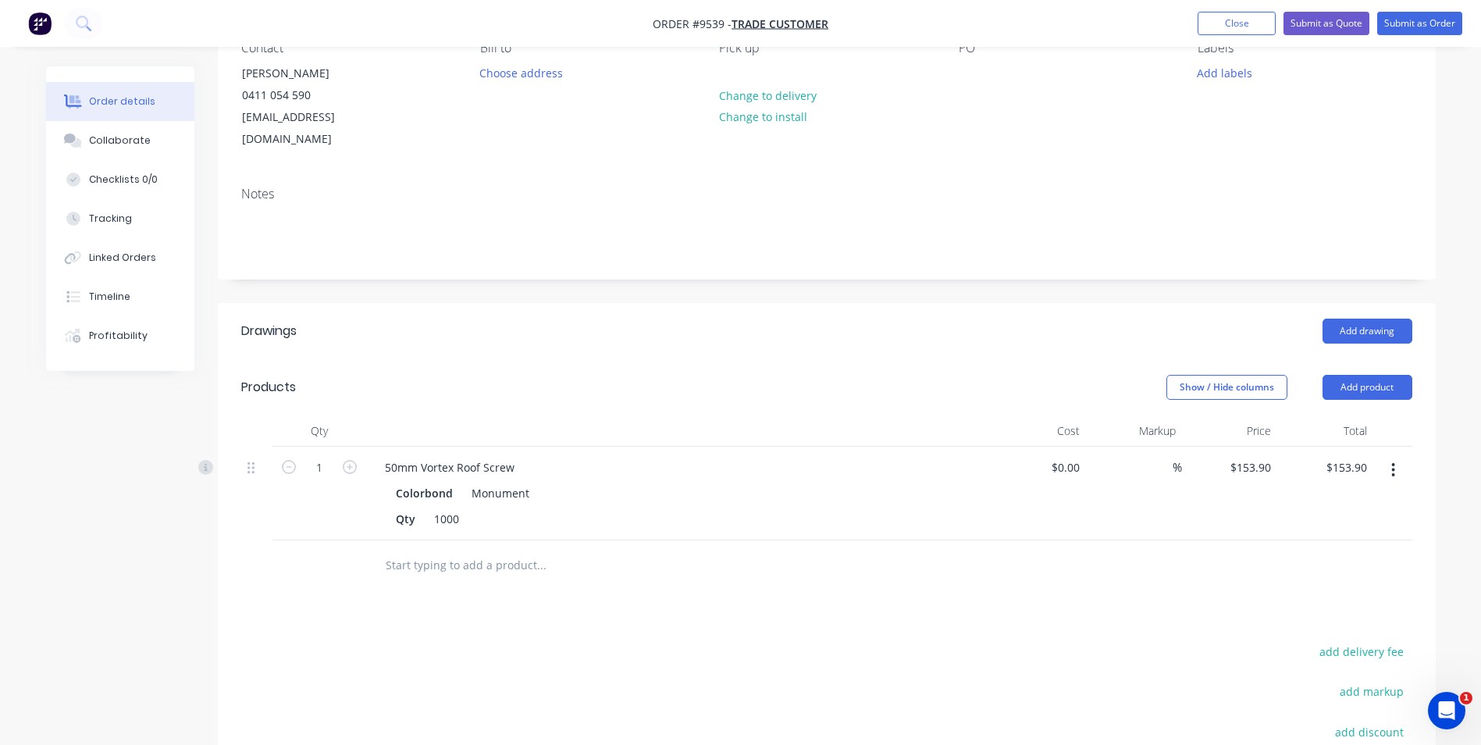
click at [474, 554] on input "text" at bounding box center [541, 565] width 312 height 31
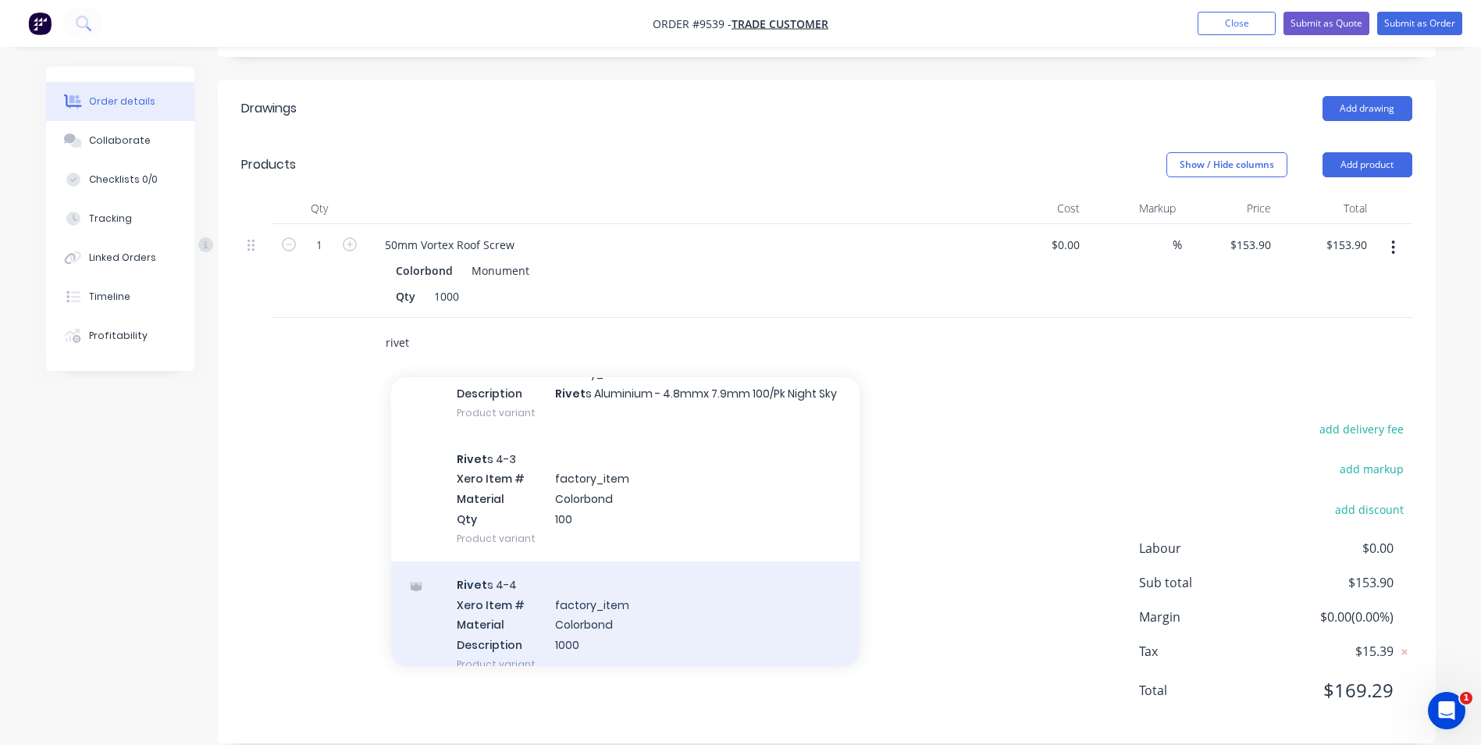
scroll to position [937, 0]
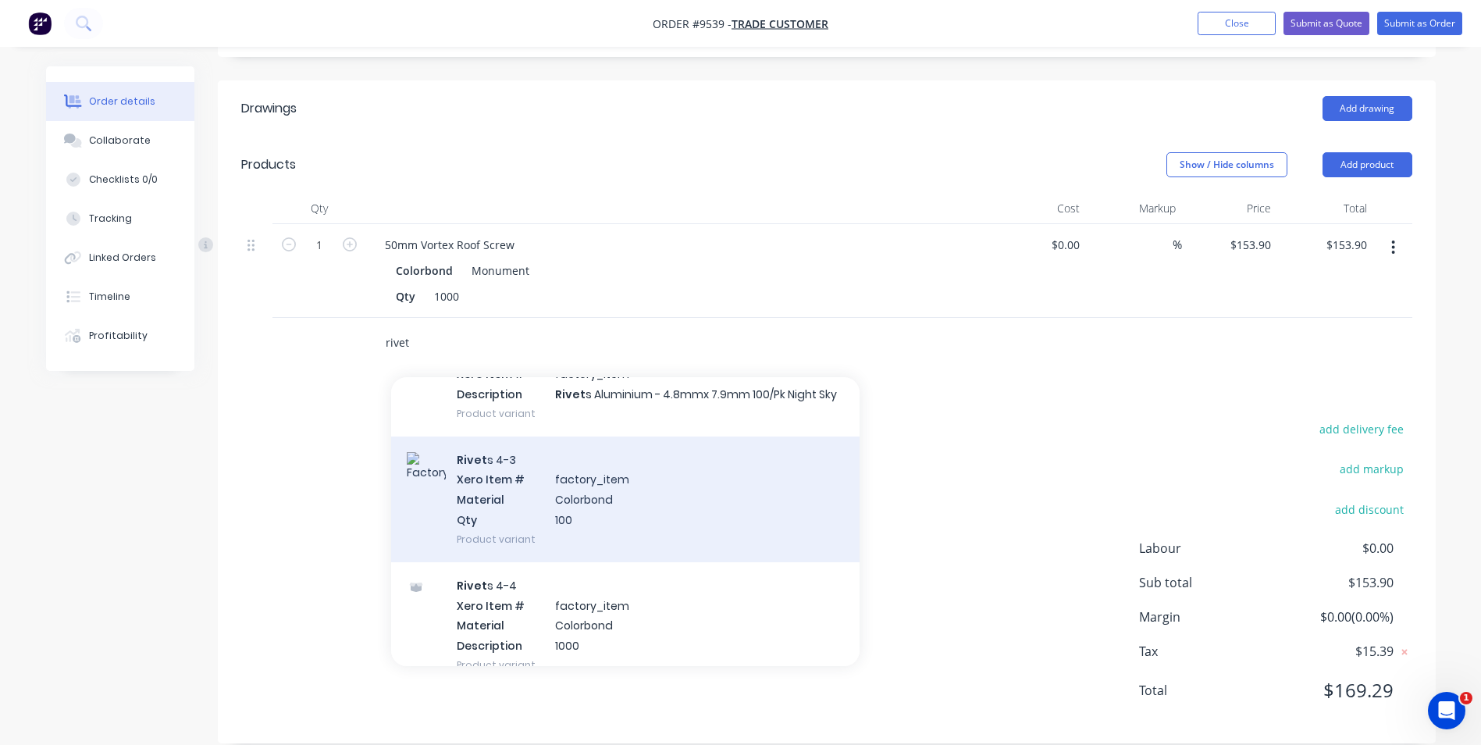
type input "rivet"
click at [630, 498] on div "Rivet s 4-3 Xero Item # factory_item Material Colorbond Qty 100 Product variant" at bounding box center [625, 499] width 468 height 126
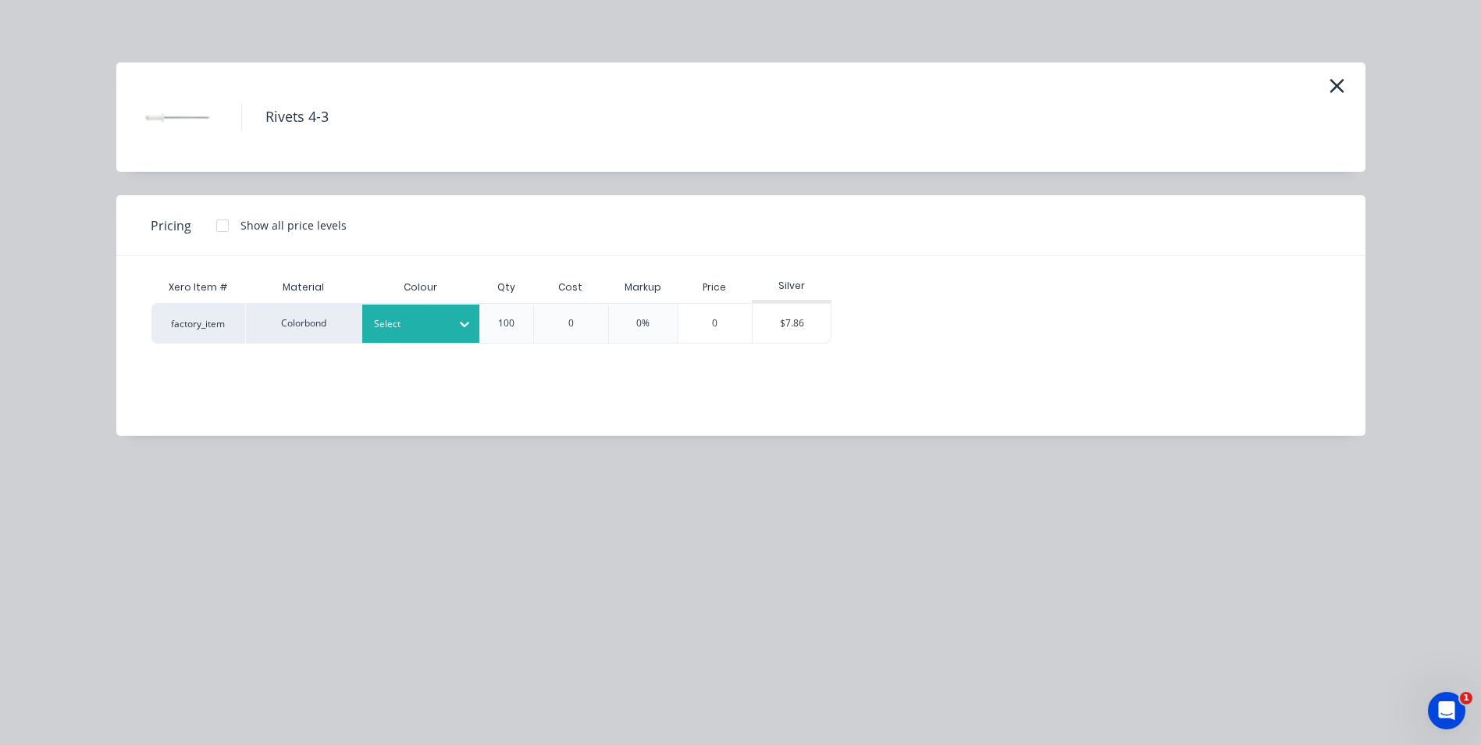
click at [451, 313] on div at bounding box center [465, 324] width 28 height 25
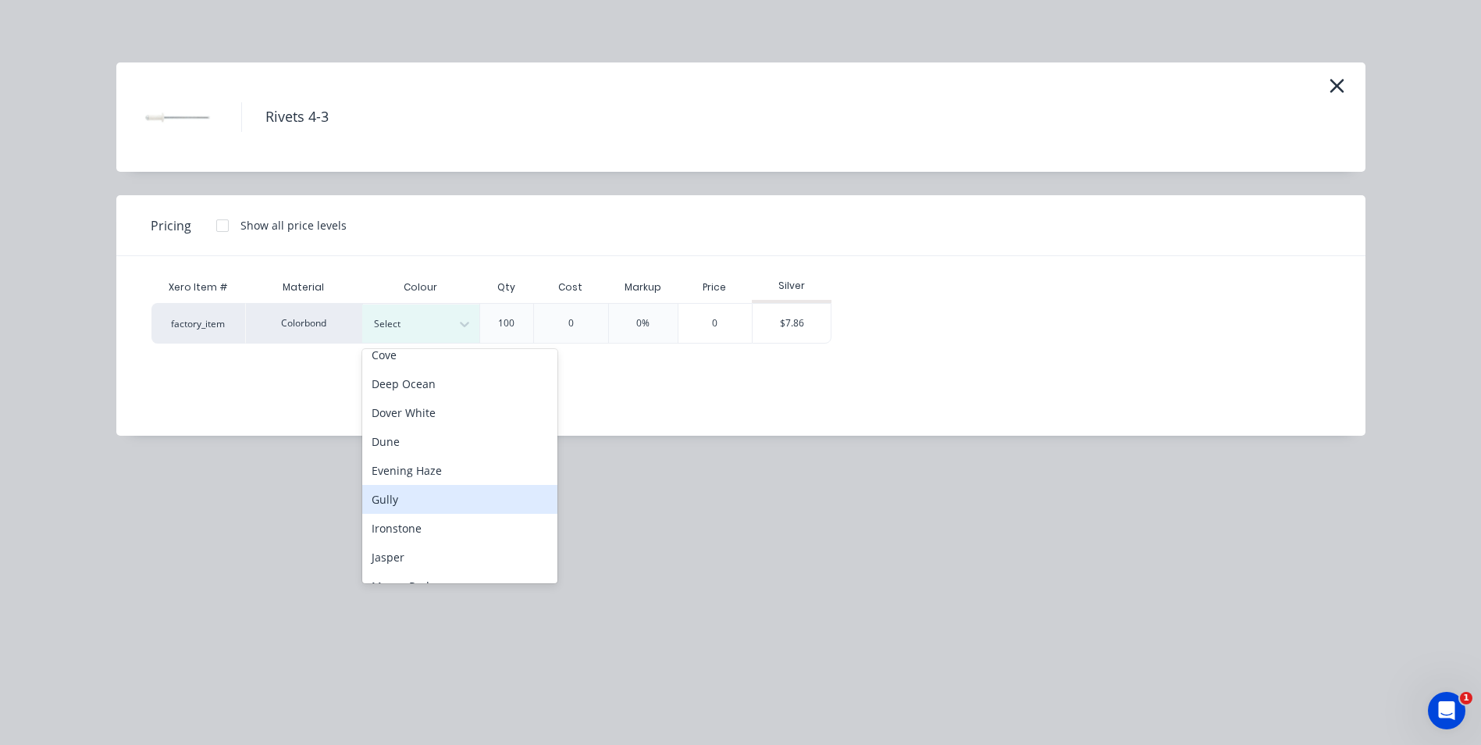
scroll to position [312, 0]
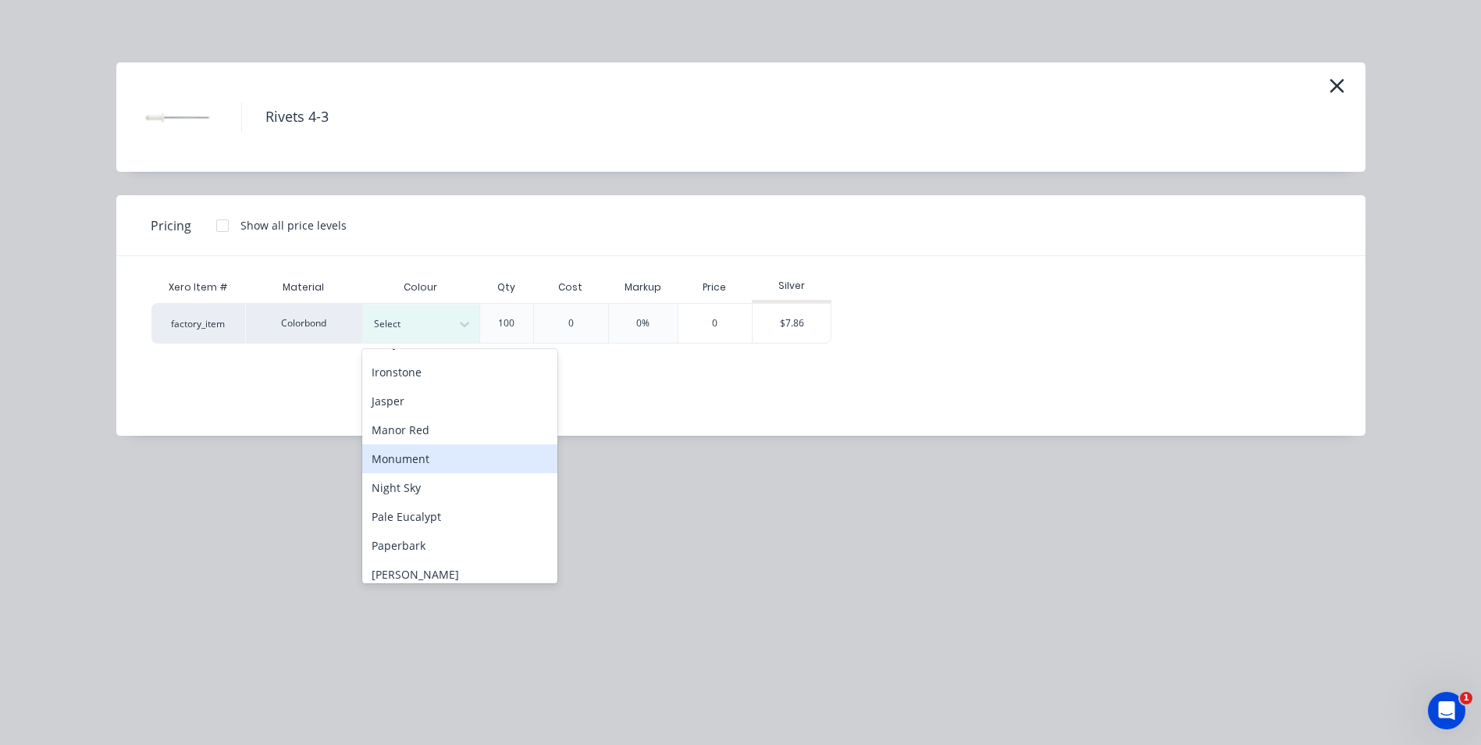
click at [434, 465] on div "Monument" at bounding box center [459, 458] width 195 height 29
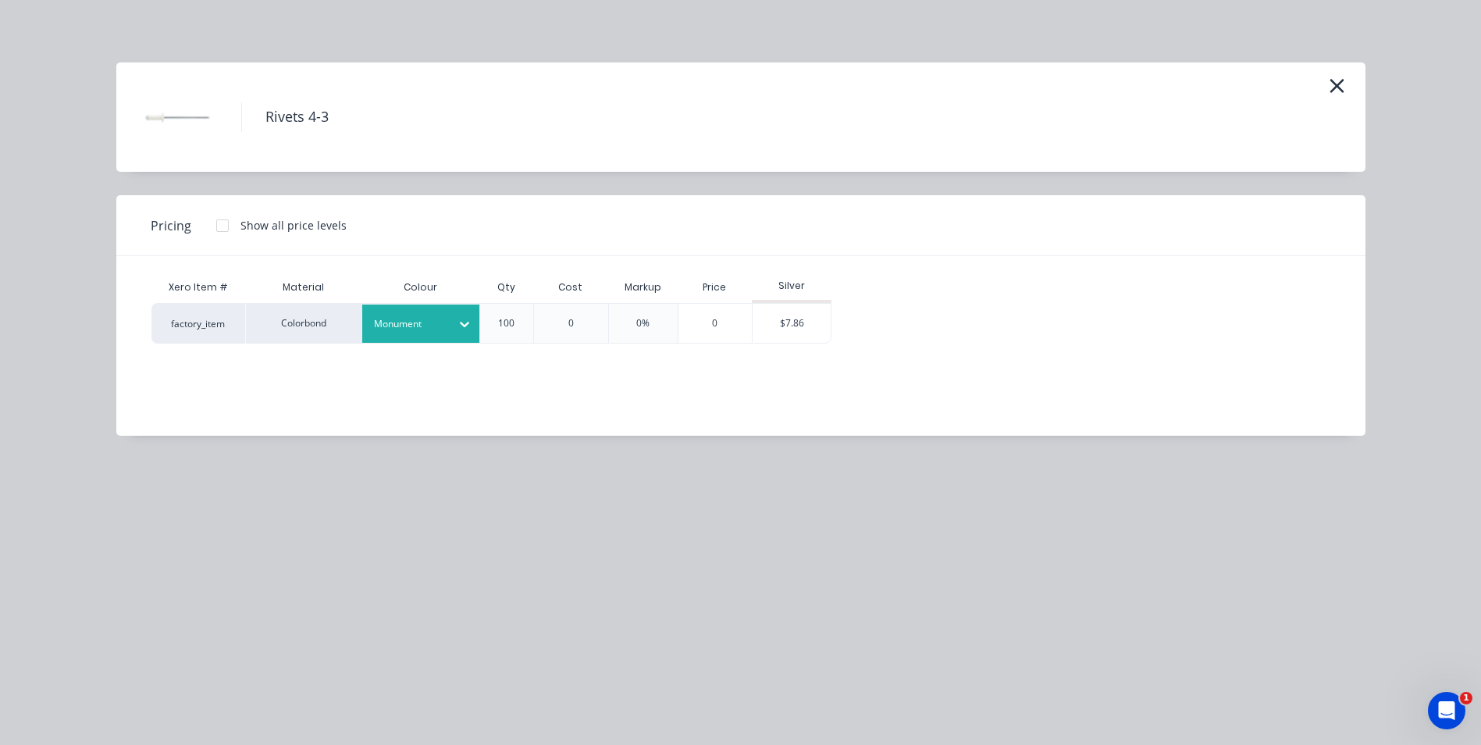
click at [224, 226] on div at bounding box center [222, 225] width 31 height 31
click at [876, 319] on div "$6.81" at bounding box center [877, 323] width 79 height 39
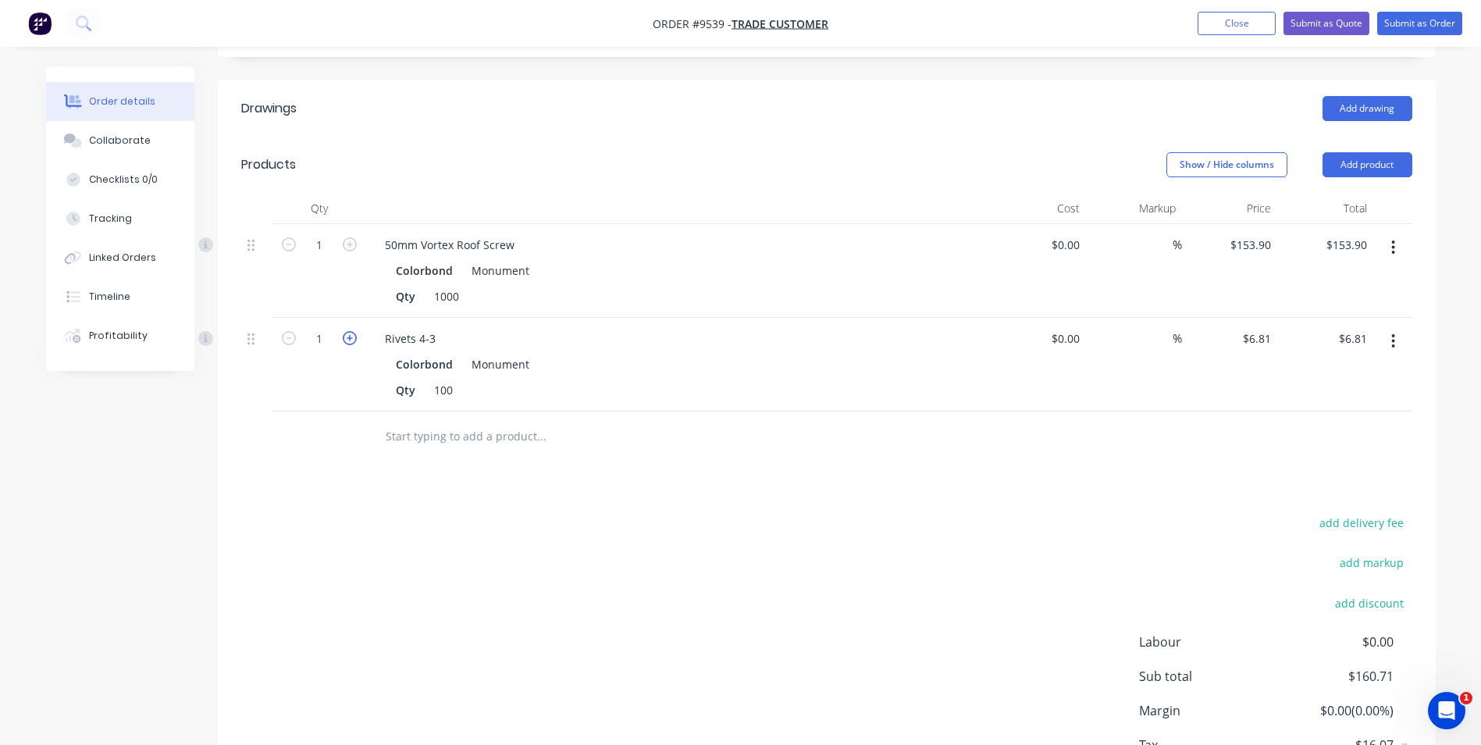
click at [350, 331] on icon "button" at bounding box center [350, 338] width 14 height 14
type input "2"
type input "$13.62"
click at [350, 331] on icon "button" at bounding box center [350, 338] width 14 height 14
type input "3"
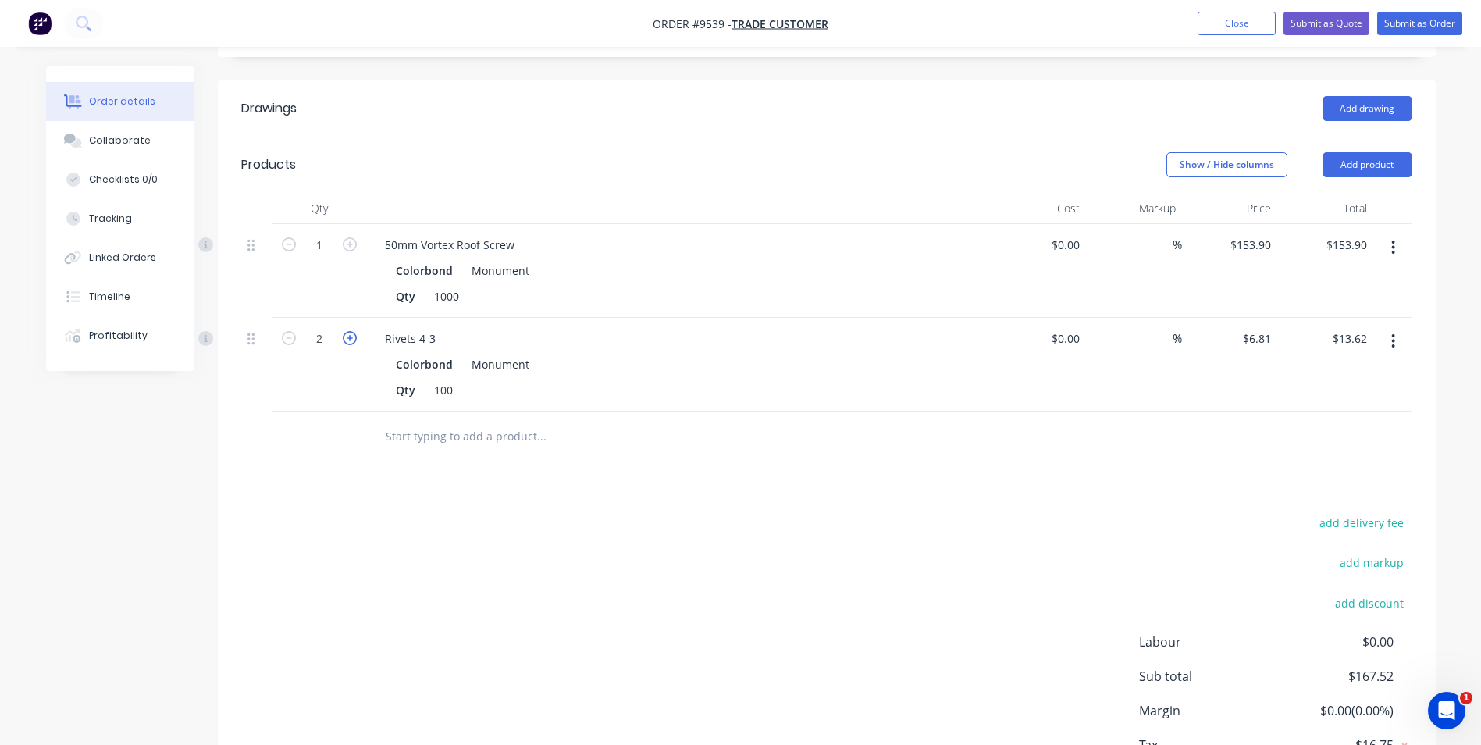
type input "$20.43"
click at [287, 331] on icon "button" at bounding box center [289, 338] width 14 height 14
type input "2"
type input "$13.62"
click at [409, 421] on input "text" at bounding box center [541, 436] width 312 height 31
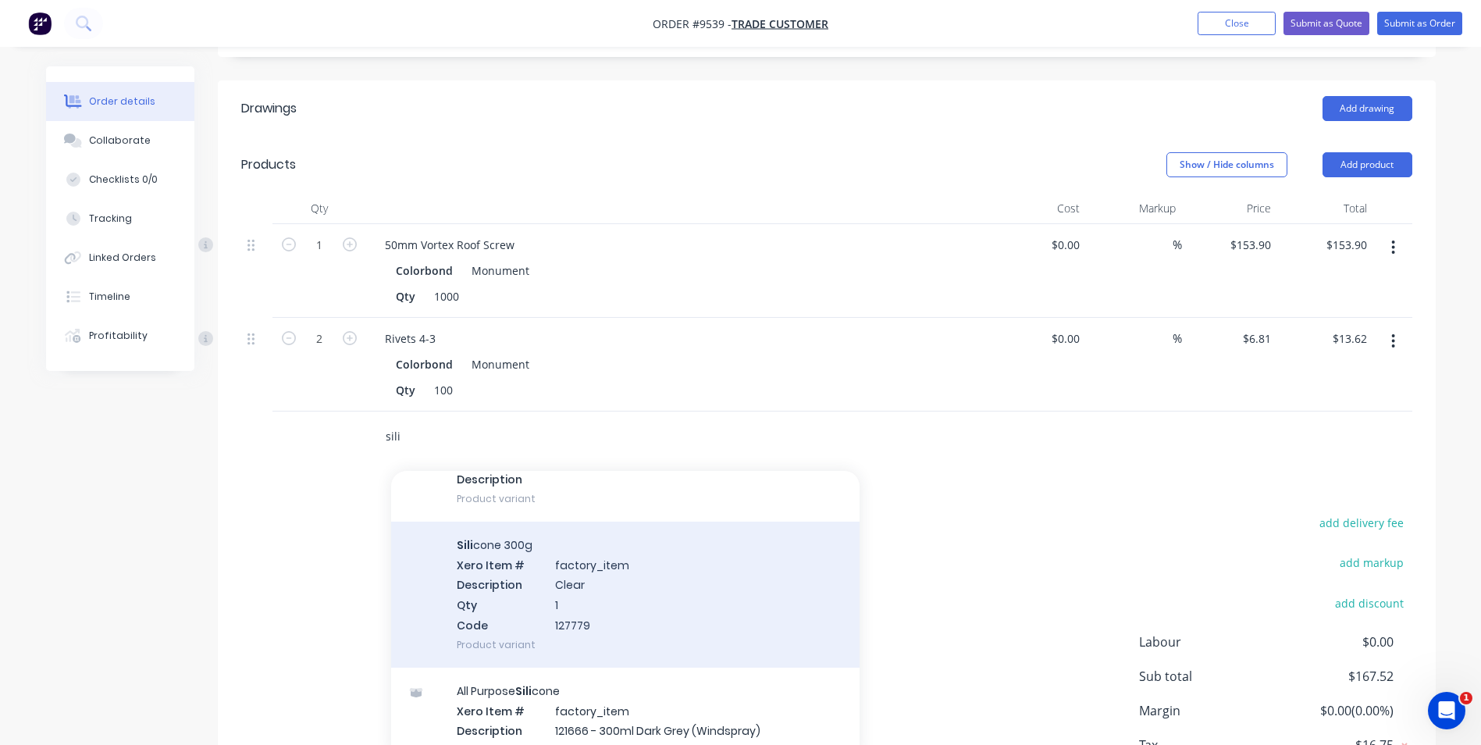
scroll to position [468, 0]
type input "sili"
click at [610, 571] on div "Sili cone 300g Xero Item # factory_item Description Clear Qty 1 Code 127779 Pro…" at bounding box center [625, 588] width 468 height 146
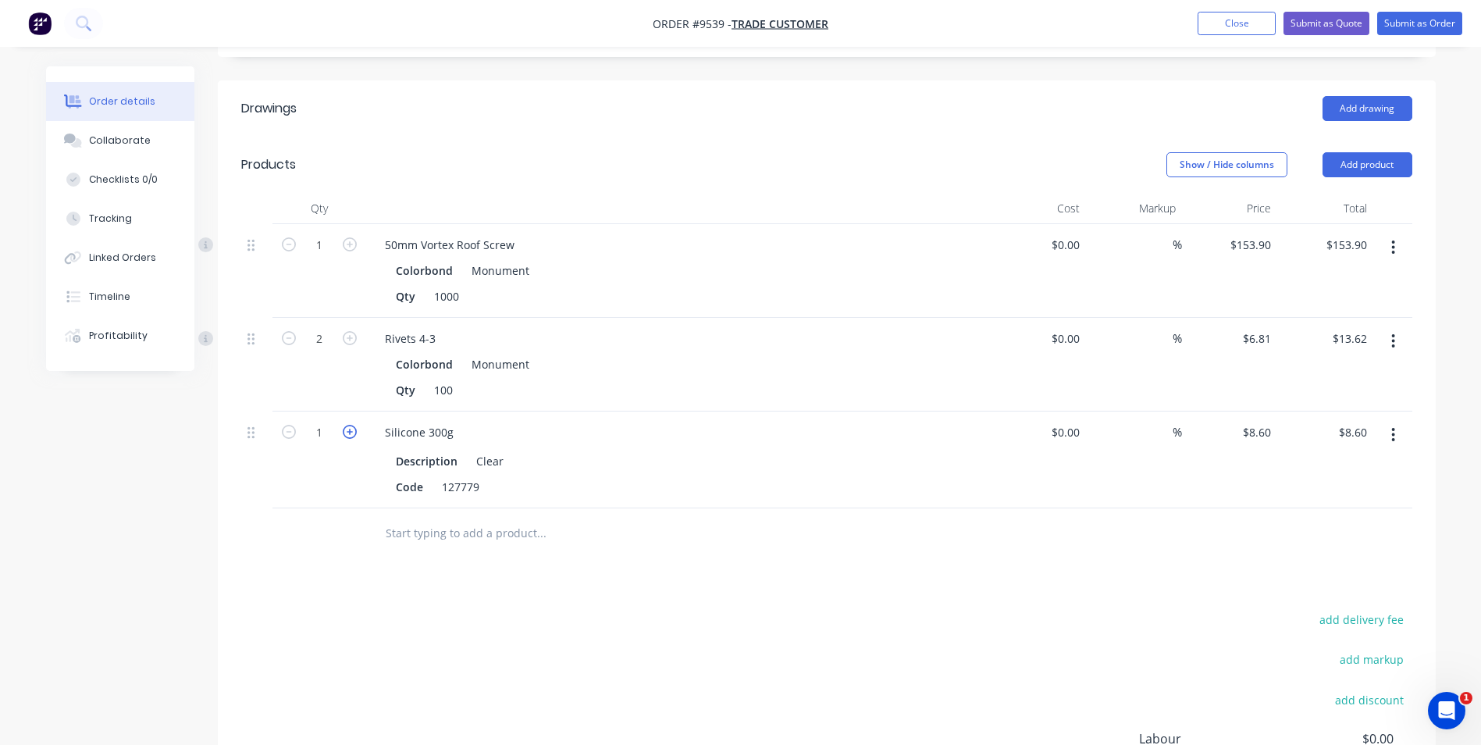
click at [354, 425] on icon "button" at bounding box center [350, 432] width 14 height 14
type input "2"
type input "$17.20"
click at [354, 425] on icon "button" at bounding box center [350, 432] width 14 height 14
type input "3"
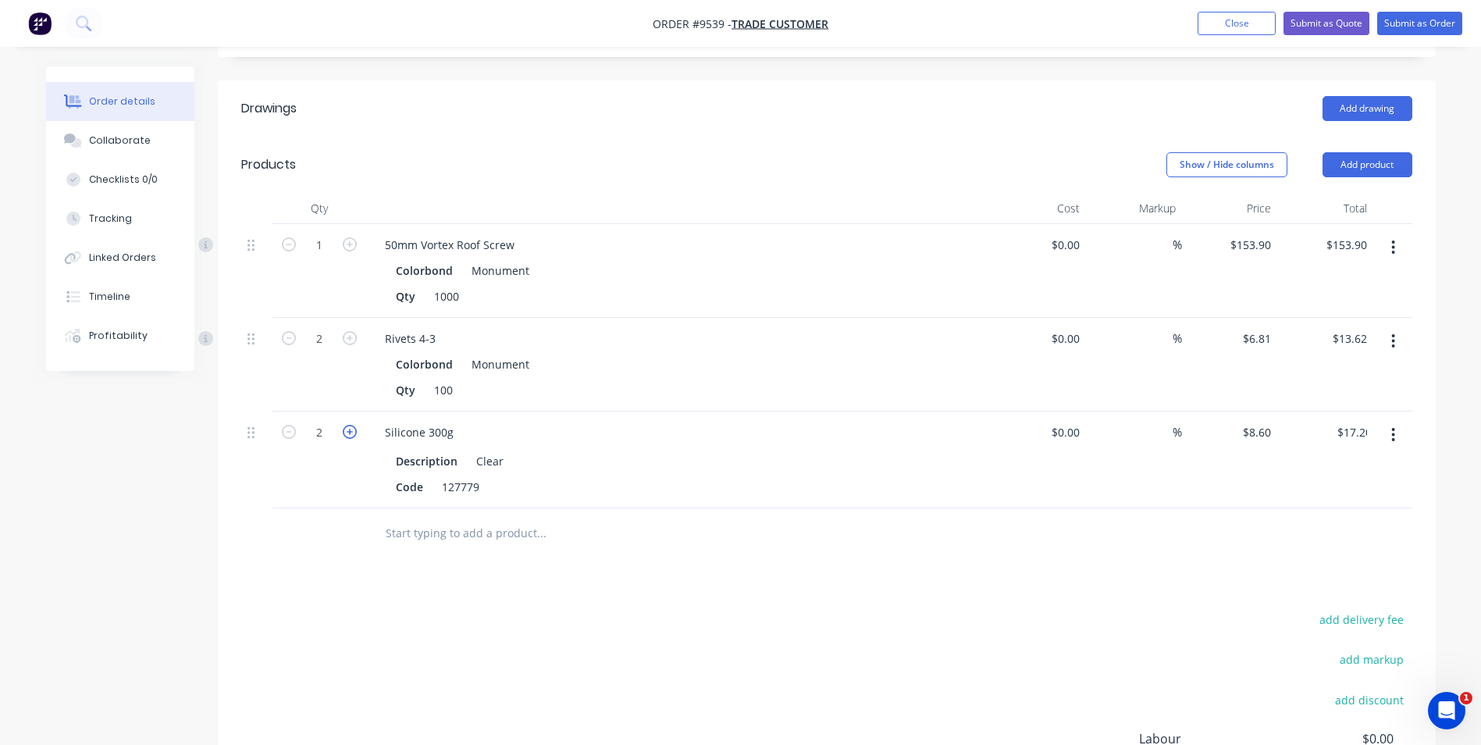
type input "$25.80"
click at [468, 518] on input "text" at bounding box center [541, 533] width 312 height 31
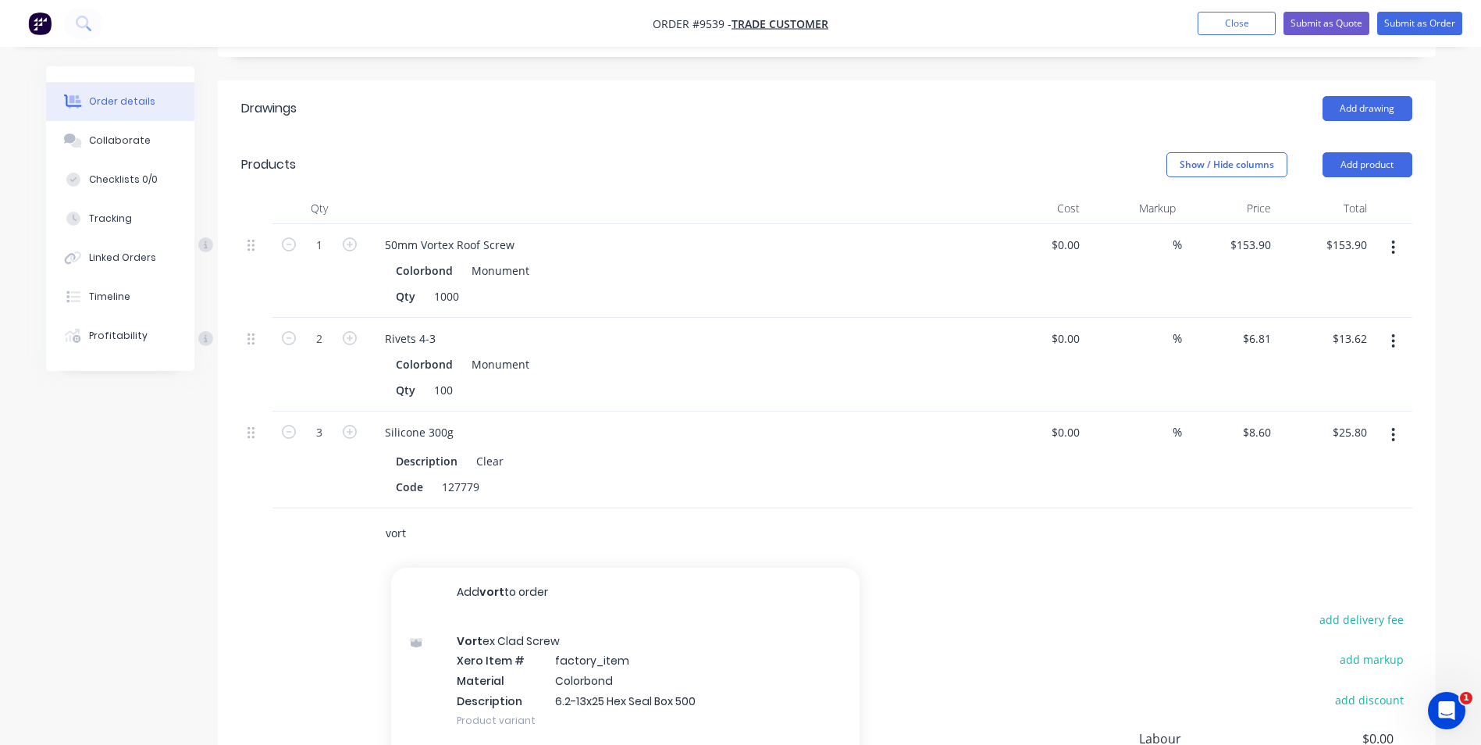
type input "vort"
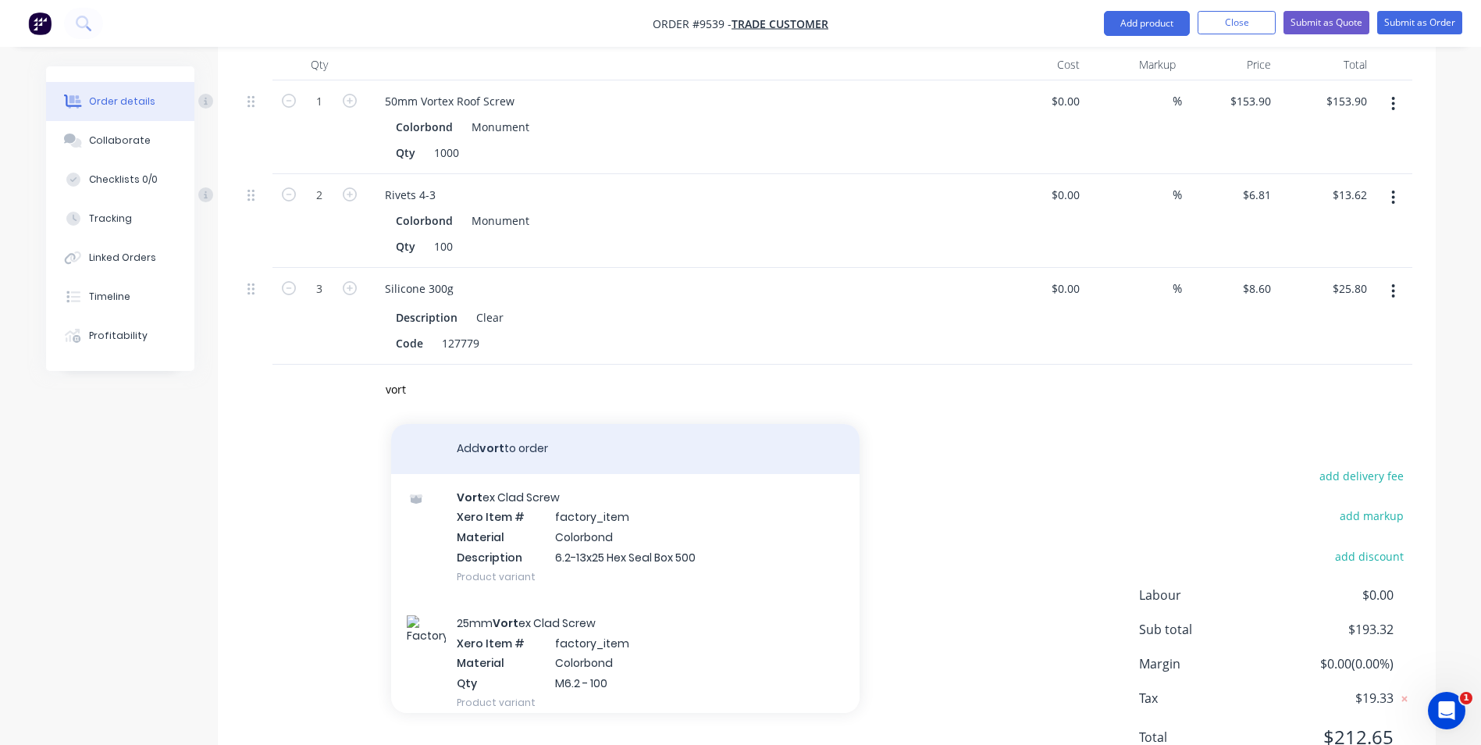
scroll to position [535, 0]
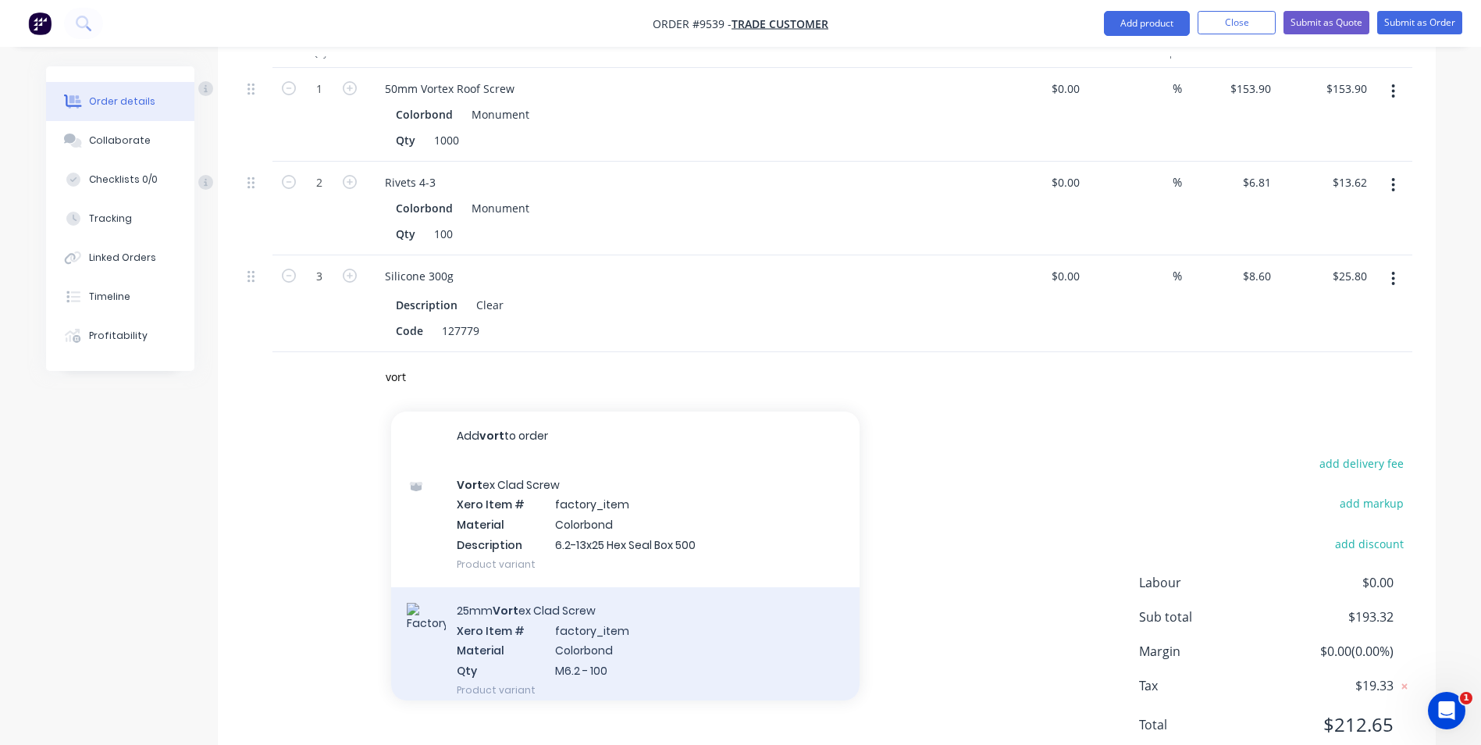
click at [592, 656] on div "25mm Vort ex Clad Screw Xero Item # factory_item Material Colorbond Qty M6.2 - …" at bounding box center [625, 650] width 468 height 126
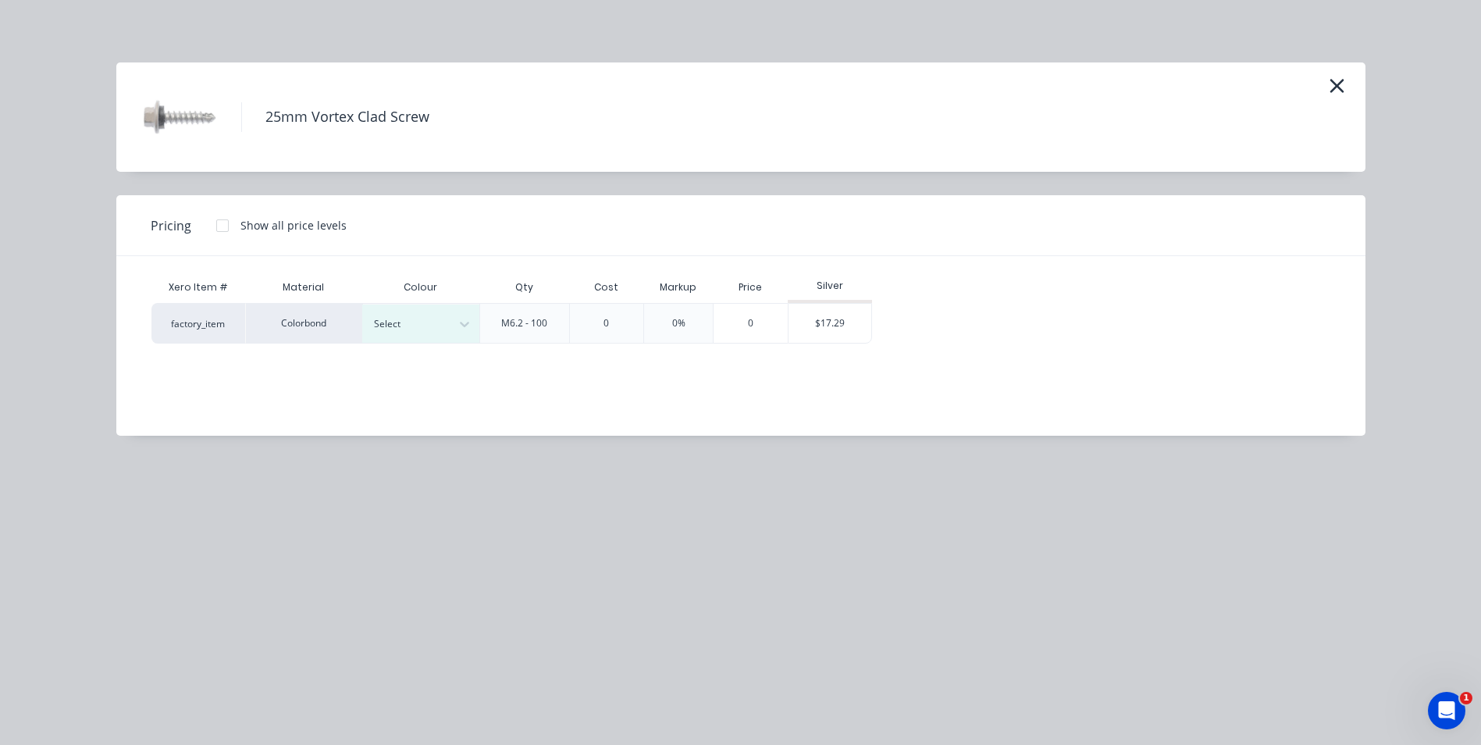
click at [223, 230] on div at bounding box center [222, 225] width 31 height 31
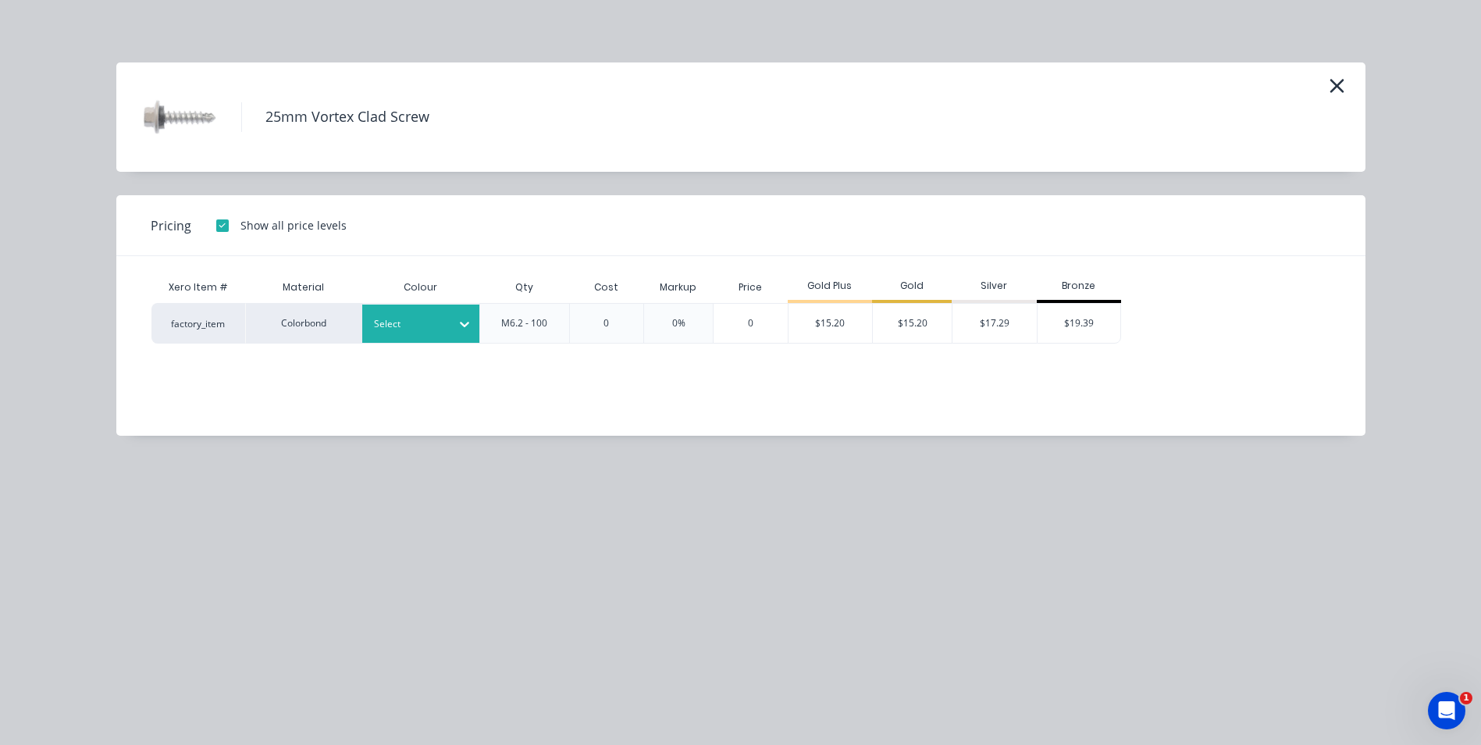
click at [422, 320] on div at bounding box center [409, 323] width 70 height 17
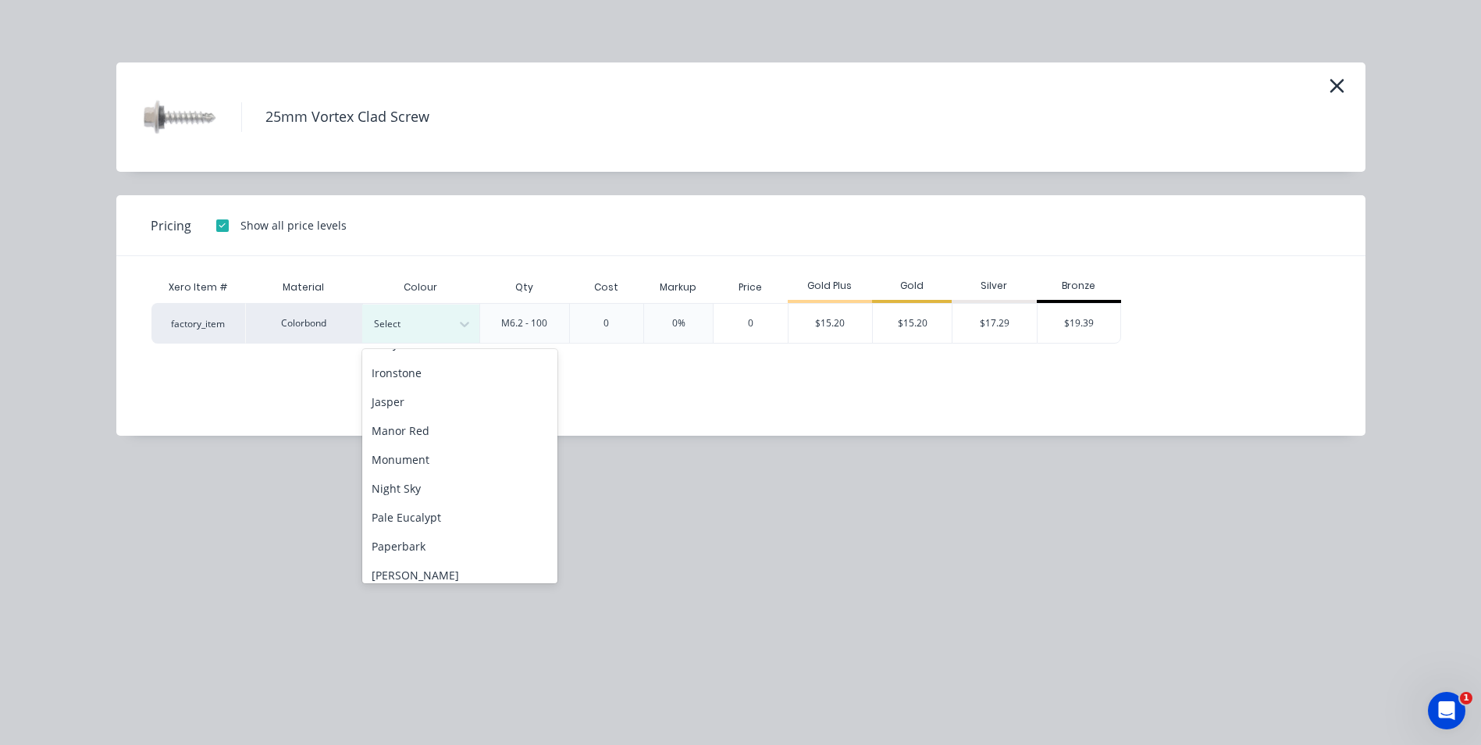
scroll to position [312, 0]
click at [447, 459] on div "Monument" at bounding box center [459, 458] width 195 height 29
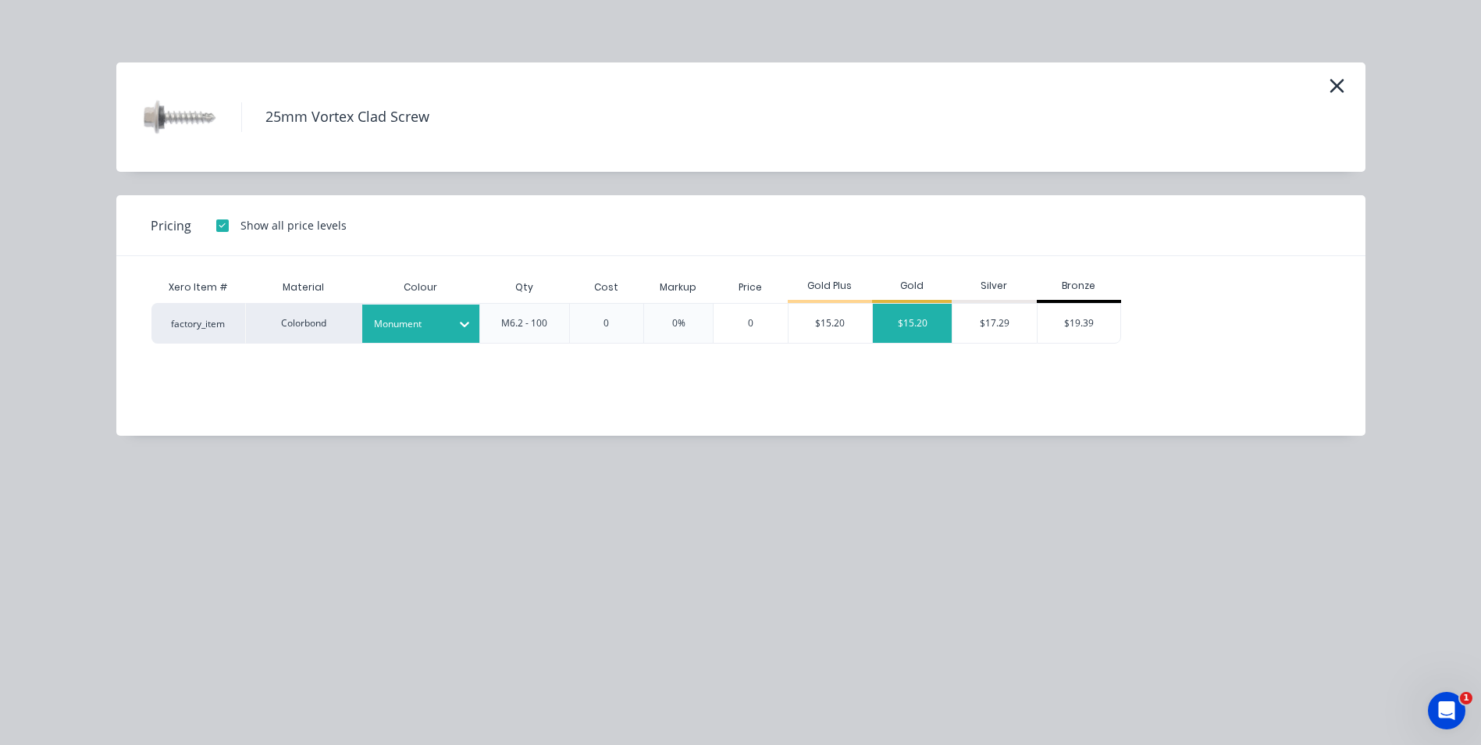
click at [914, 322] on div "$15.20" at bounding box center [912, 323] width 79 height 39
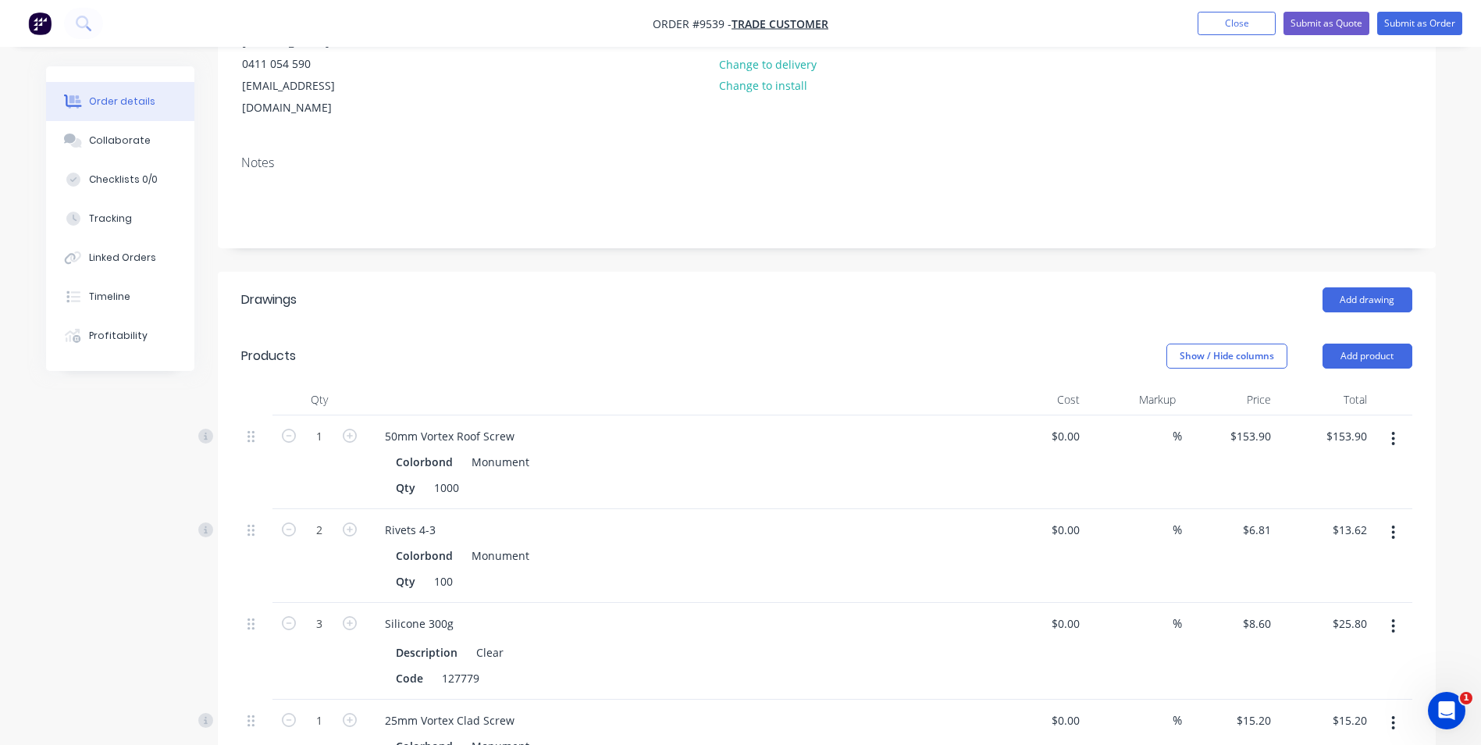
scroll to position [0, 0]
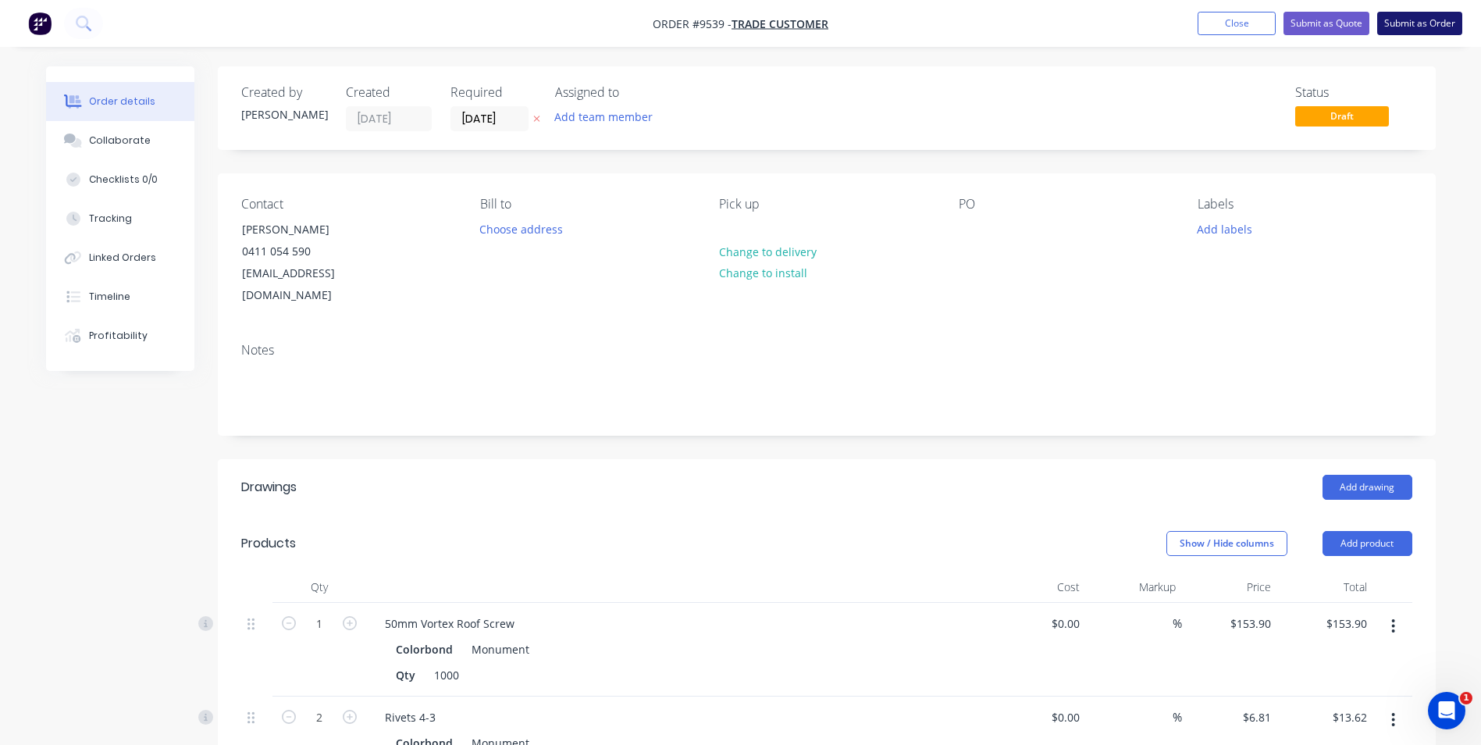
click at [1395, 30] on button "Submit as Order" at bounding box center [1419, 23] width 85 height 23
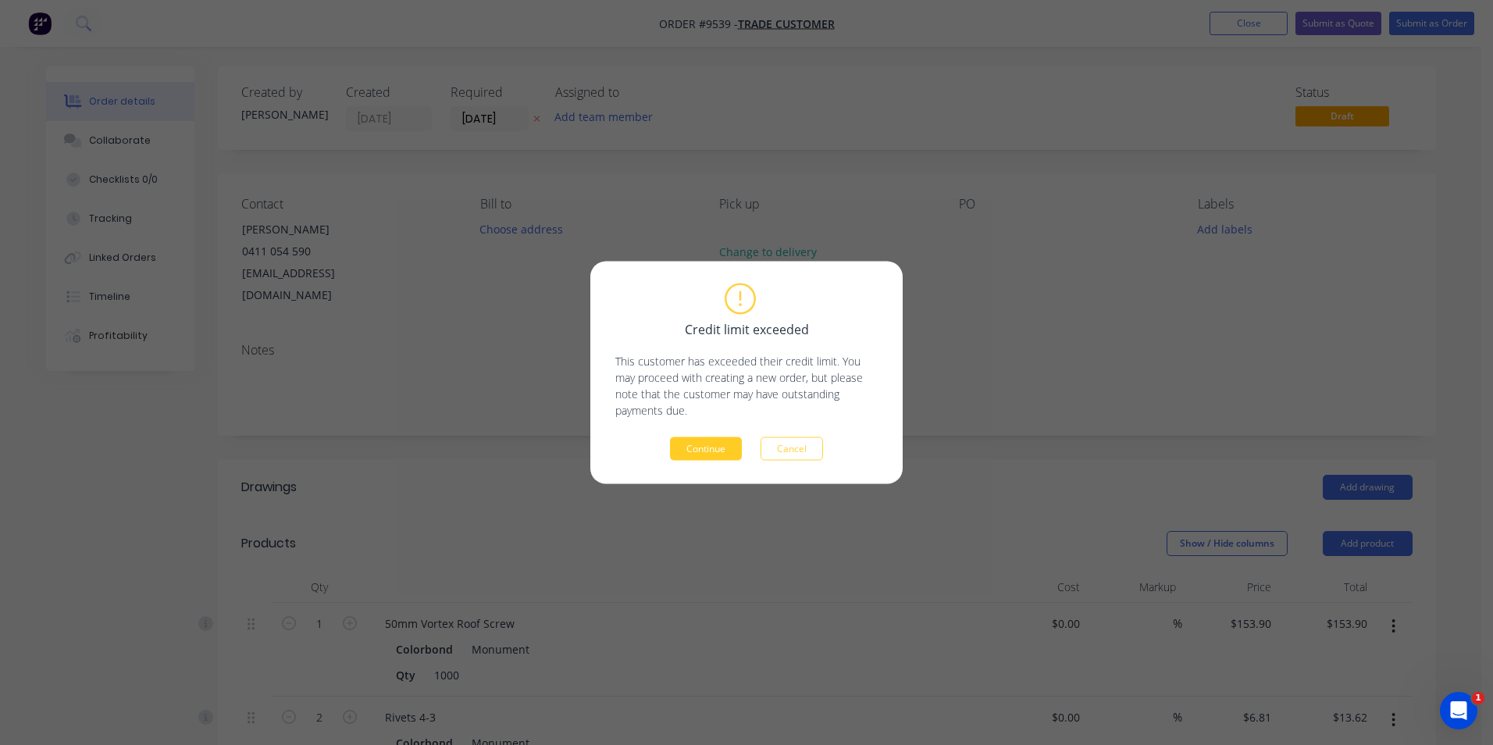
click at [727, 450] on button "Continue" at bounding box center [706, 448] width 72 height 23
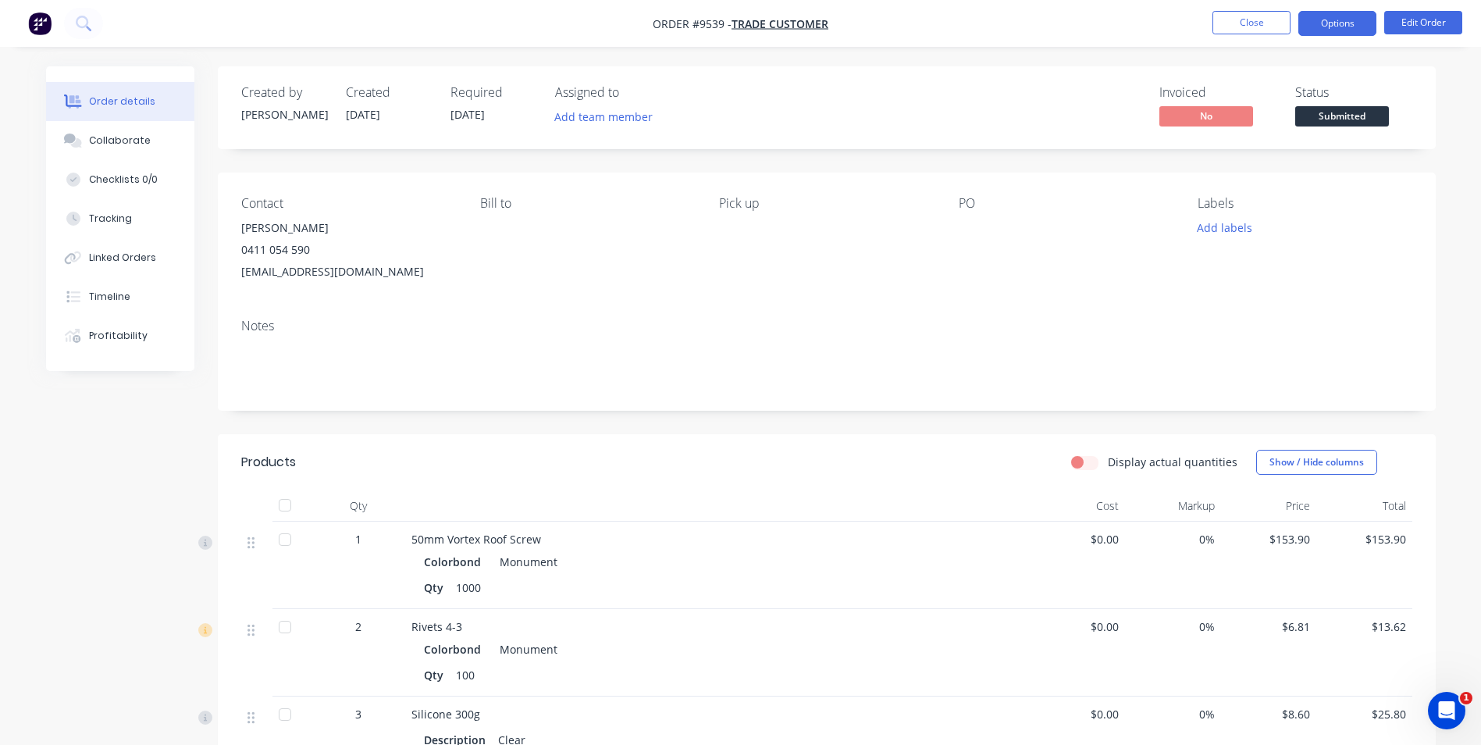
click at [1332, 34] on button "Options" at bounding box center [1338, 23] width 78 height 25
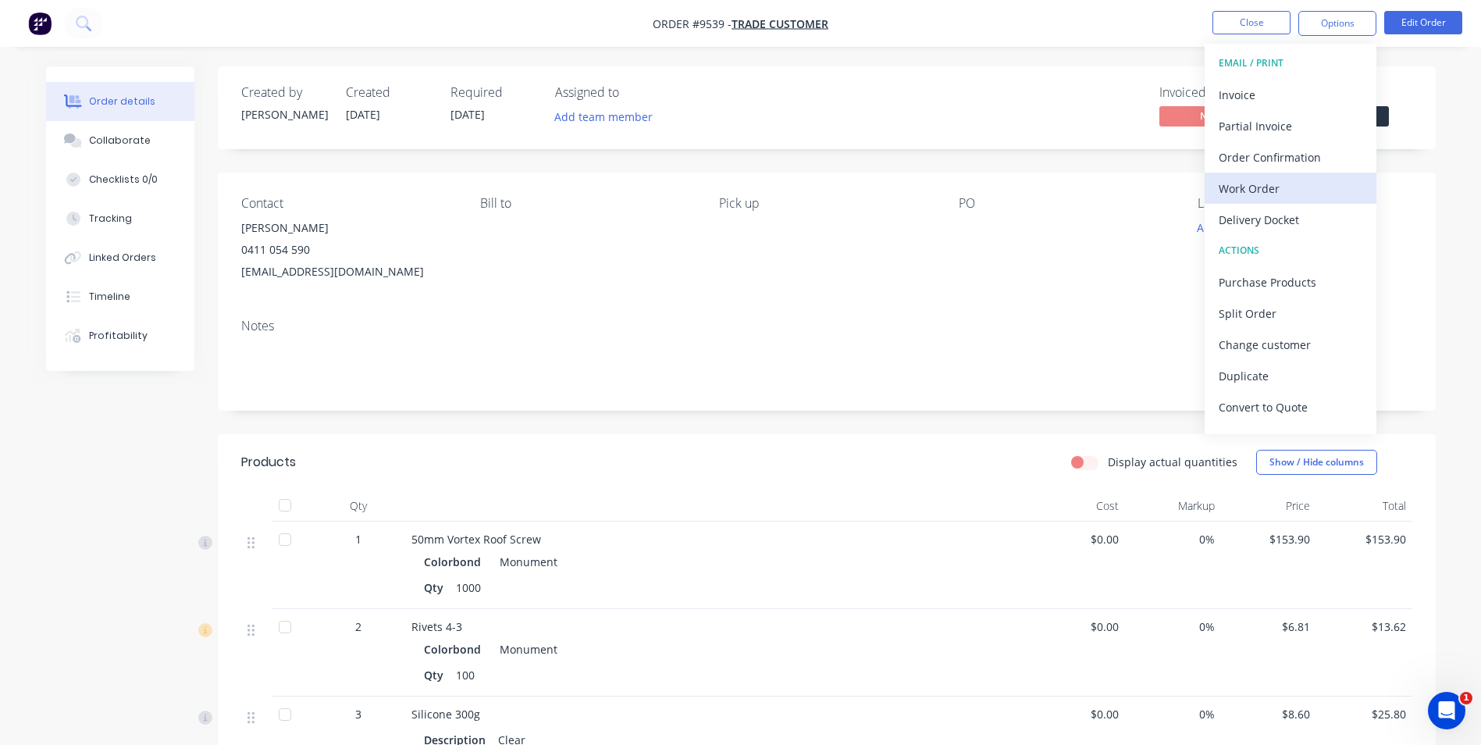
click at [1261, 181] on div "Work Order" at bounding box center [1291, 188] width 144 height 23
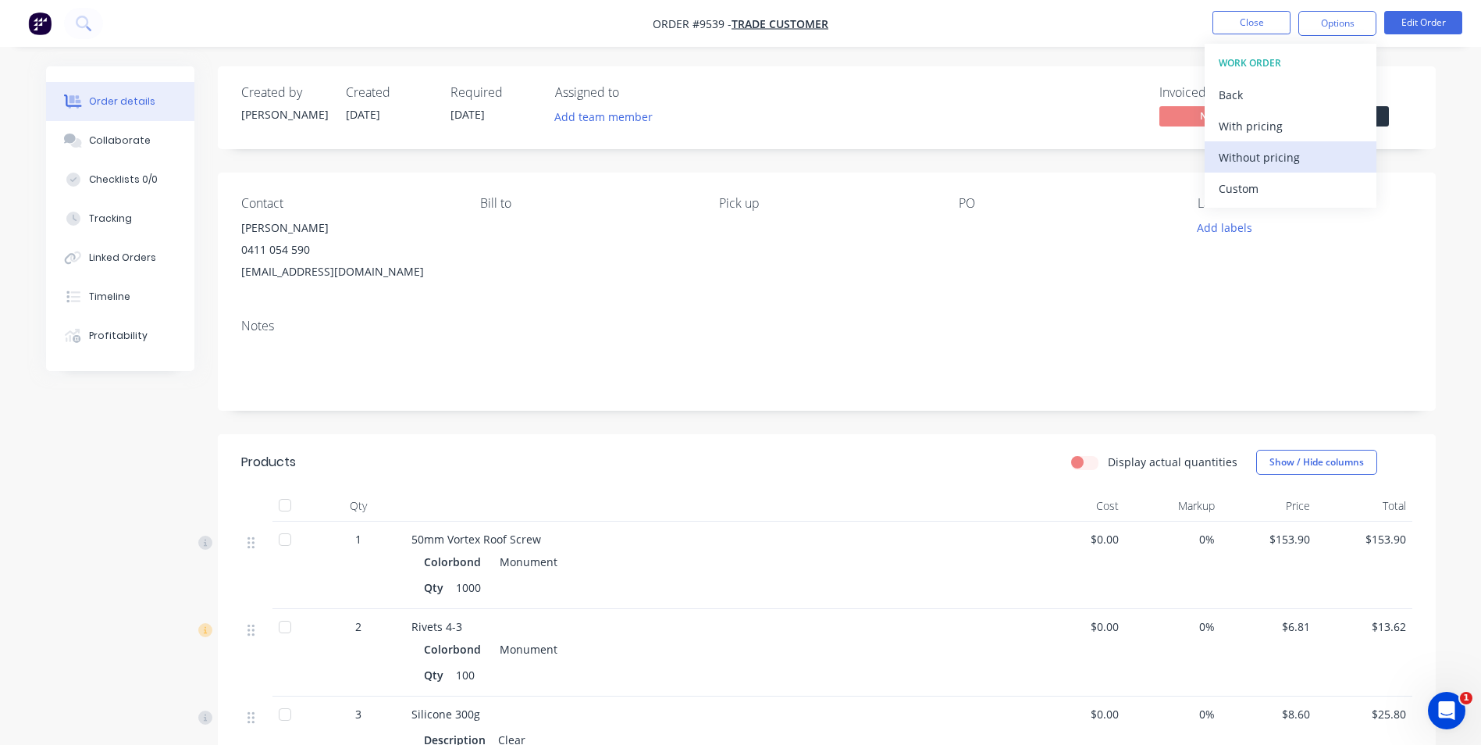
click at [1267, 162] on div "Without pricing" at bounding box center [1291, 157] width 144 height 23
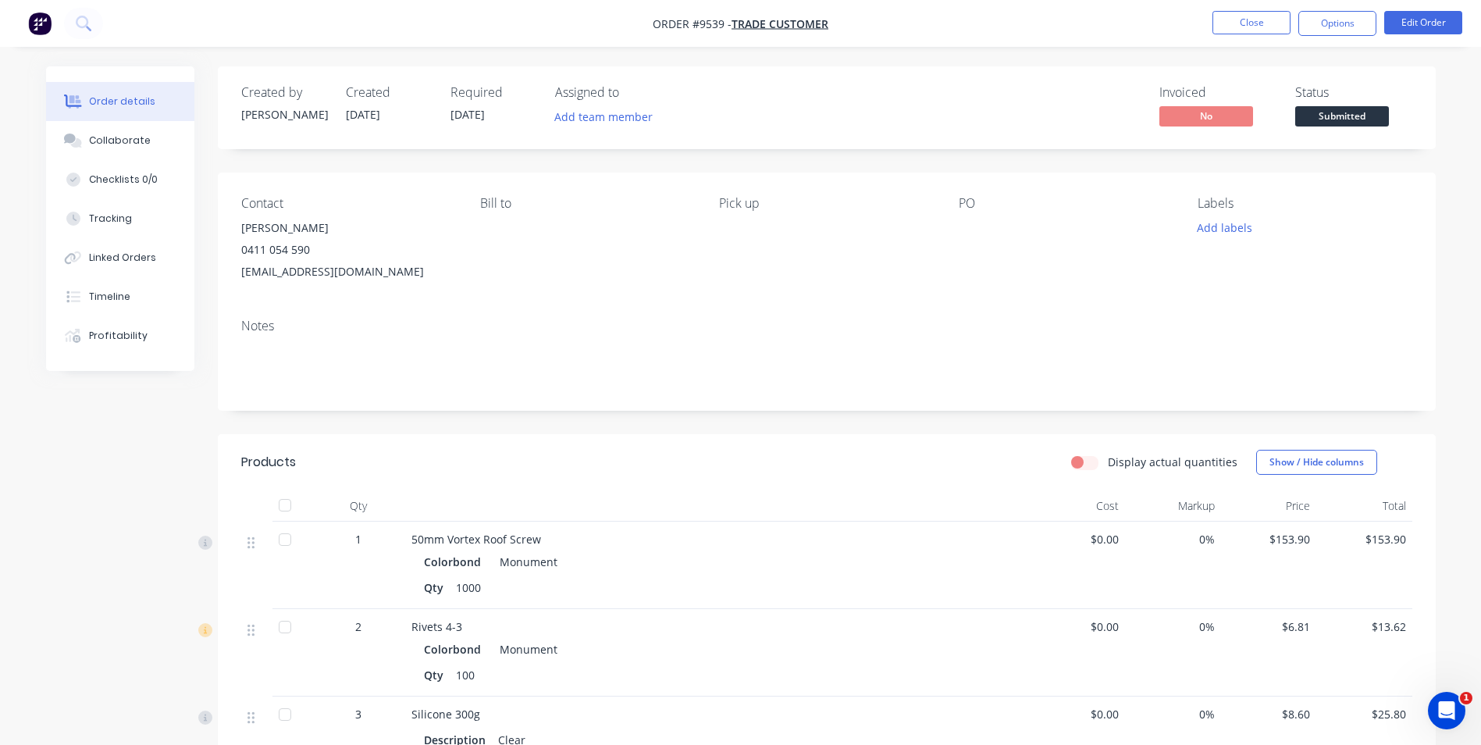
click at [1423, 71] on div "Created by Matt Created 01/09/25 Required 01/09/25 Assigned to Add team member …" at bounding box center [827, 107] width 1218 height 83
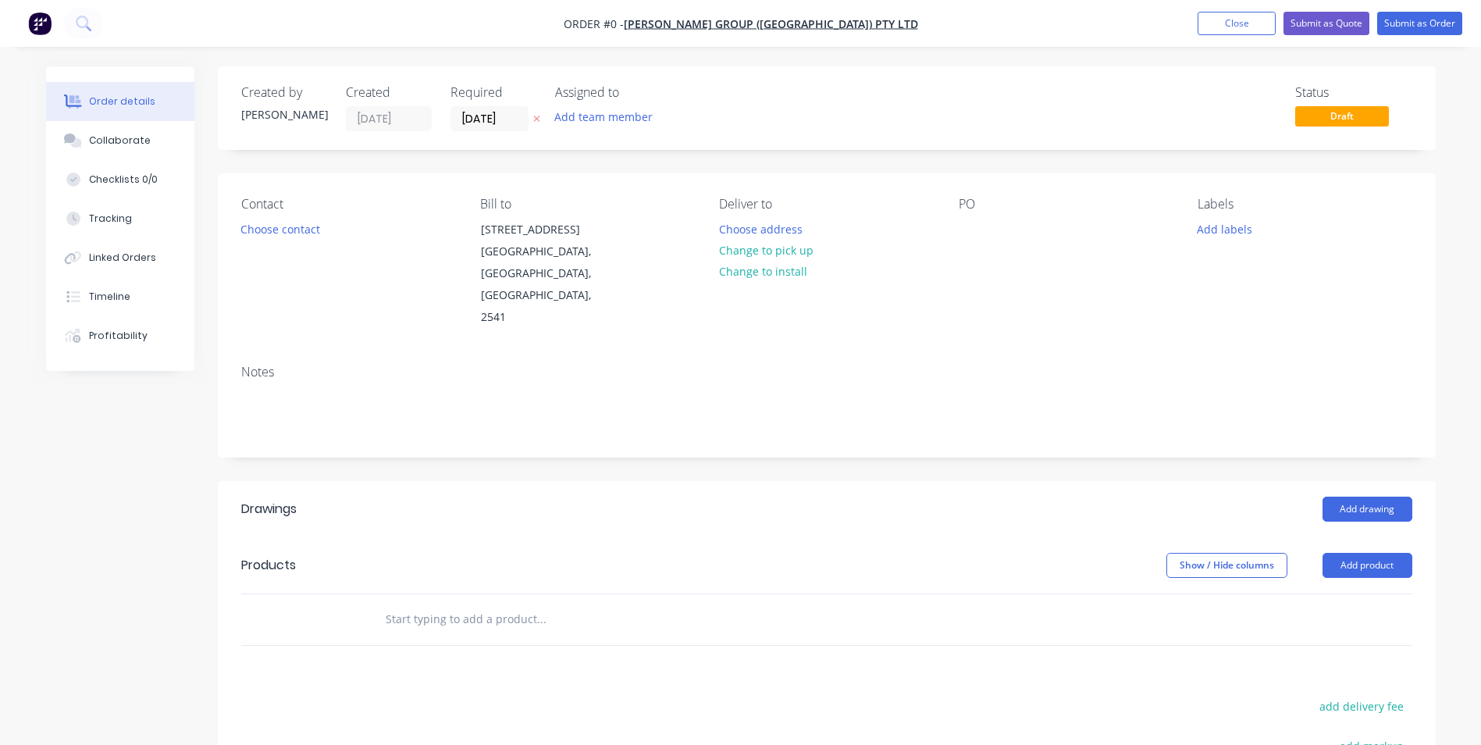
click at [720, 399] on div "Notes" at bounding box center [827, 404] width 1218 height 105
click at [540, 604] on input "text" at bounding box center [541, 619] width 312 height 31
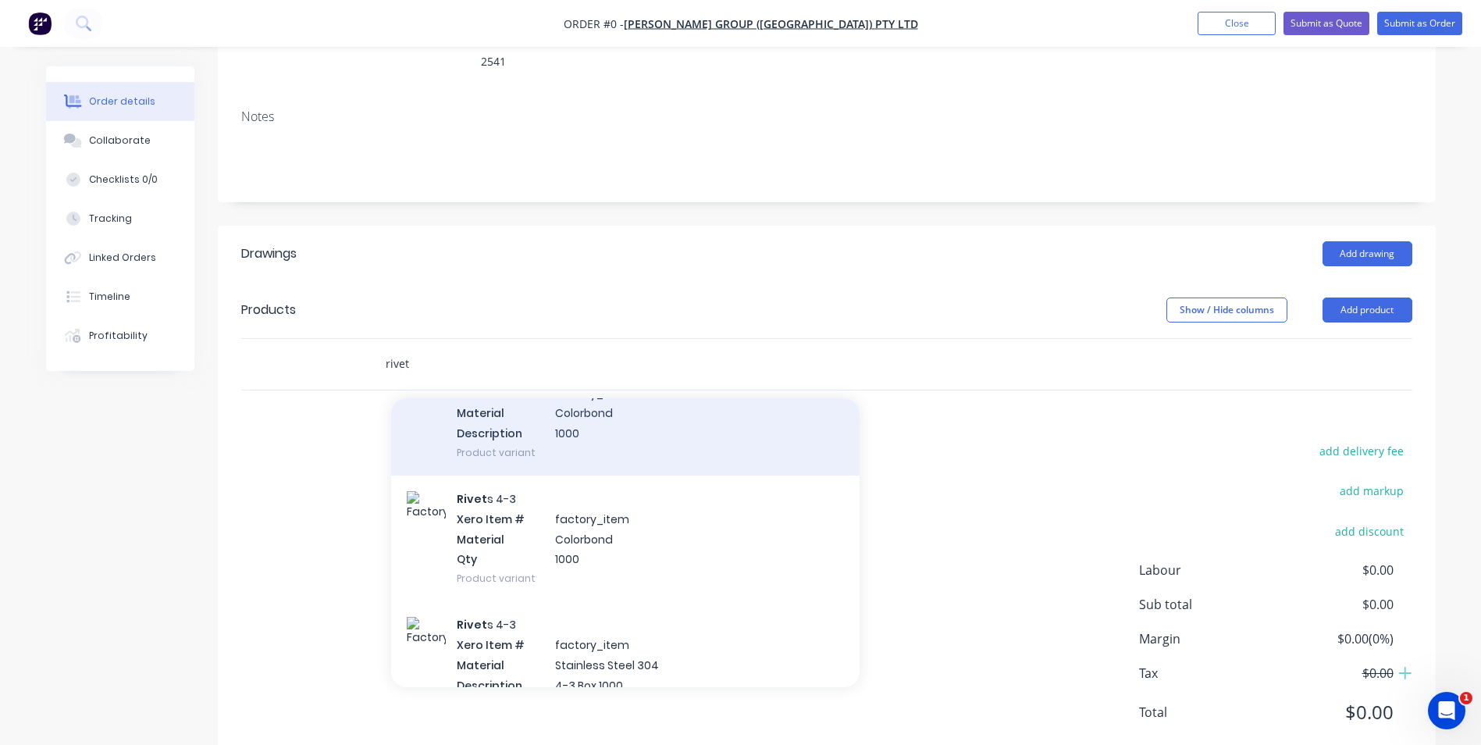
scroll to position [1171, 0]
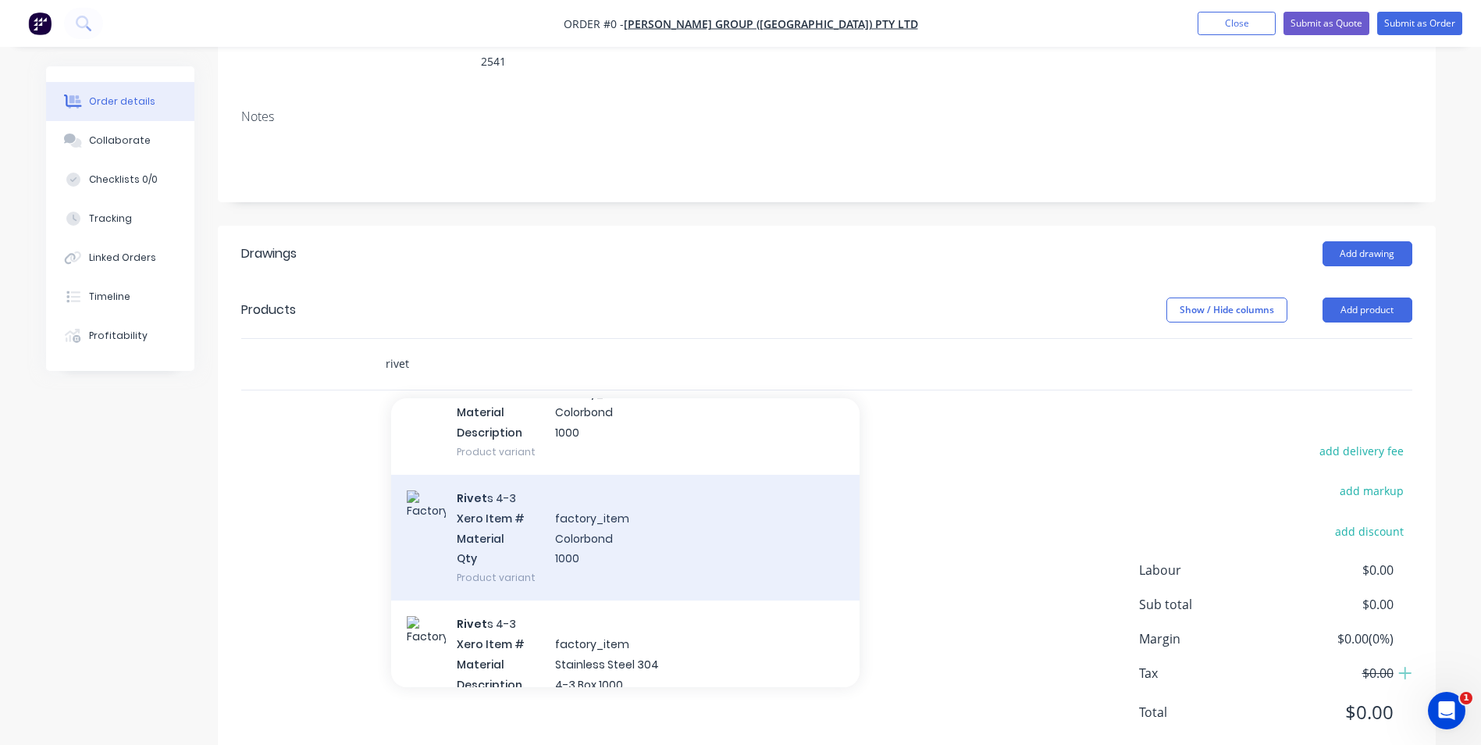
type input "rivet"
click at [601, 490] on div "Rivet s 4-3 Xero Item # factory_item Material Colorbond Qty 1000 Product variant" at bounding box center [625, 538] width 468 height 126
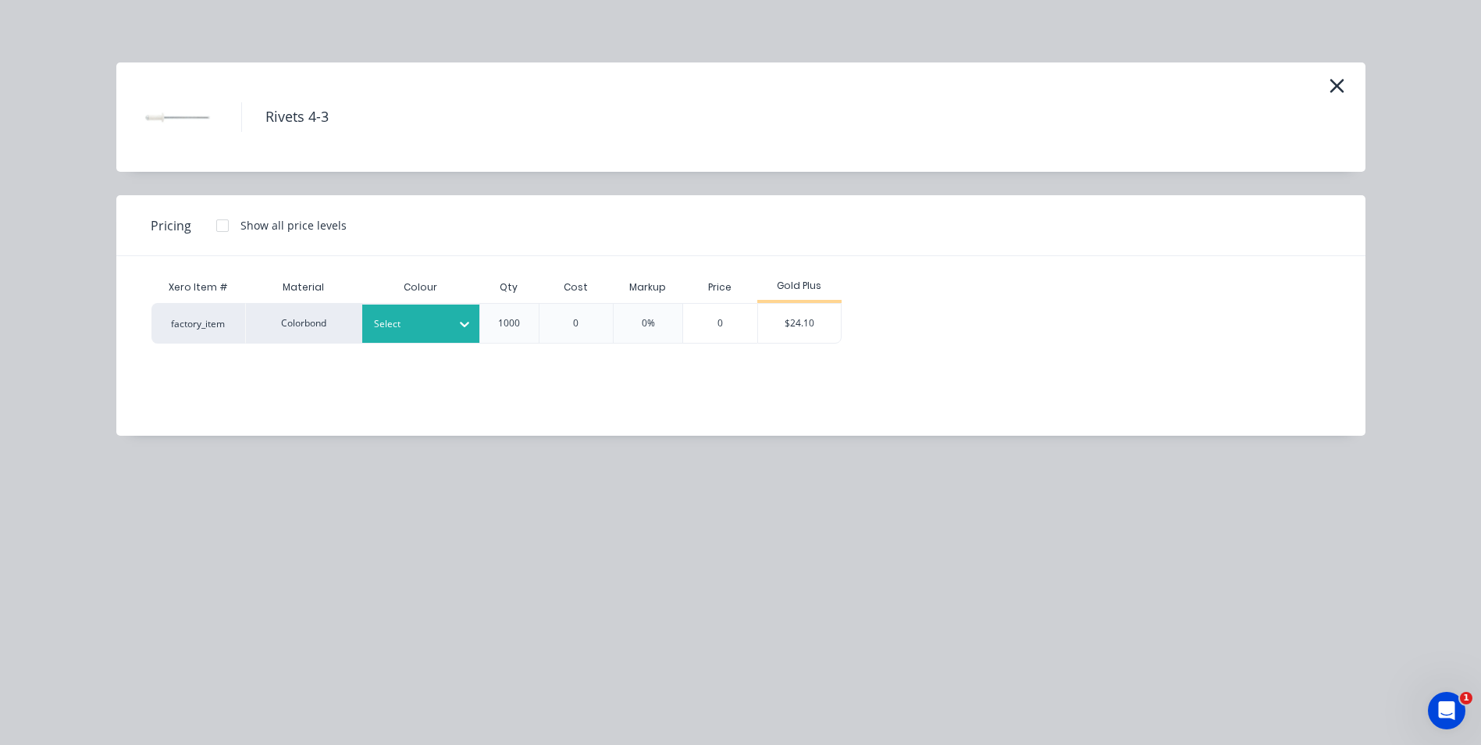
click at [436, 305] on div "Select" at bounding box center [420, 324] width 117 height 38
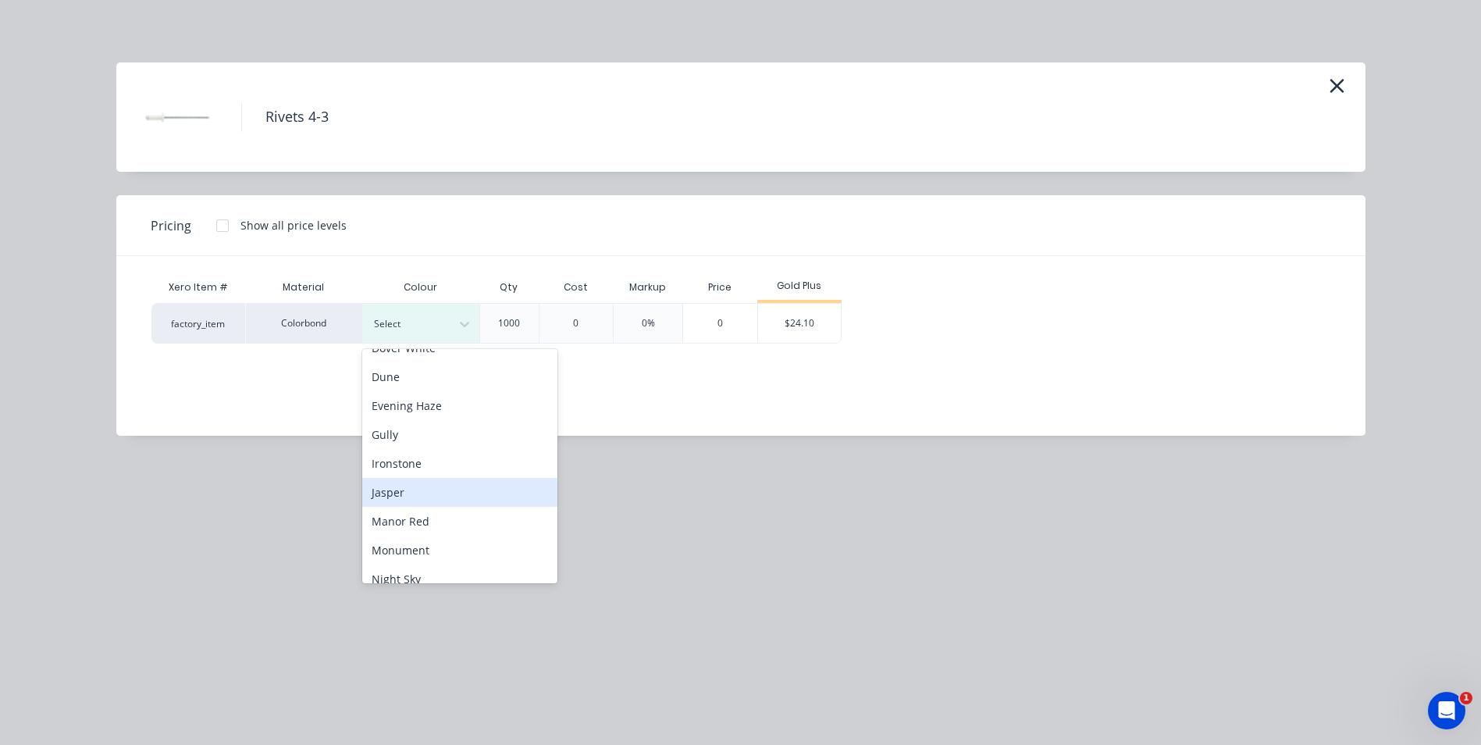
scroll to position [312, 0]
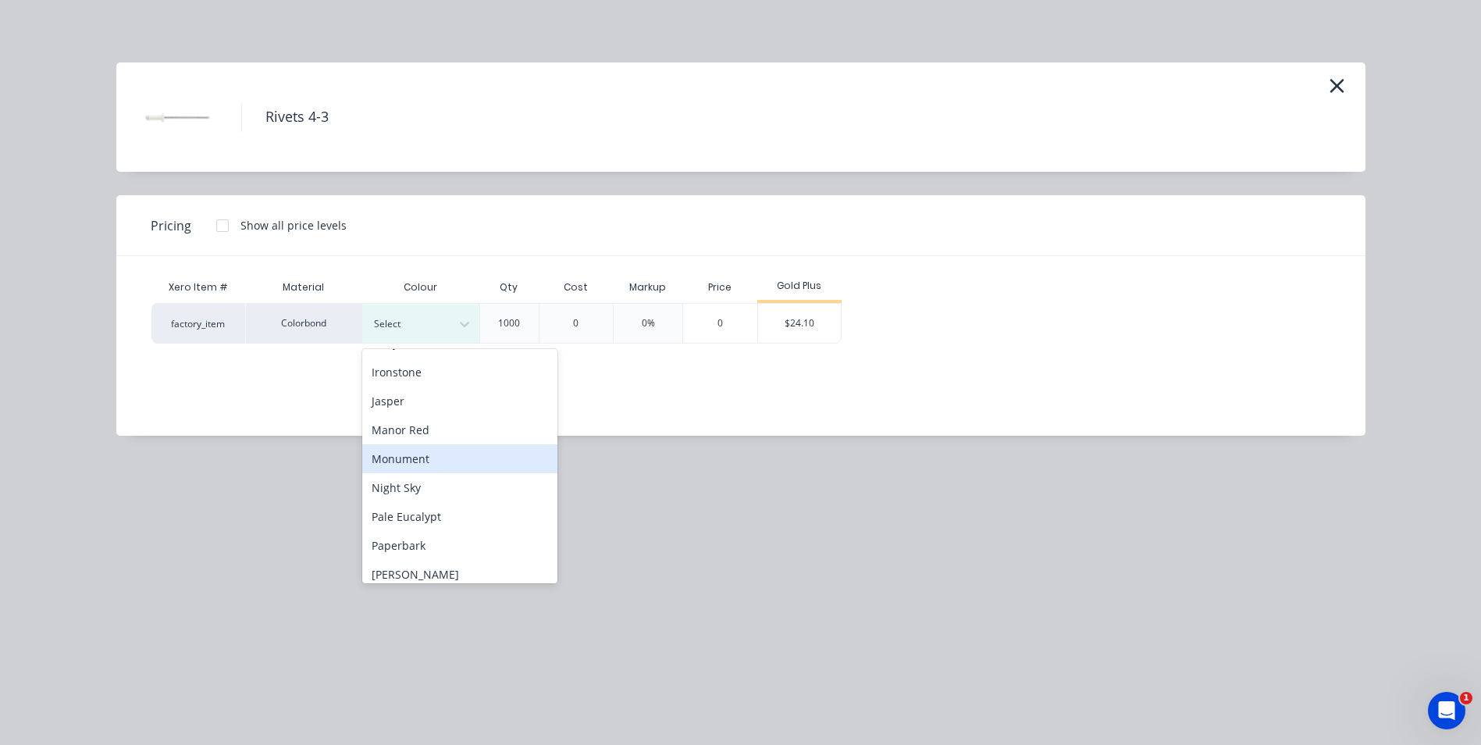
click at [446, 465] on div "Monument" at bounding box center [459, 458] width 195 height 29
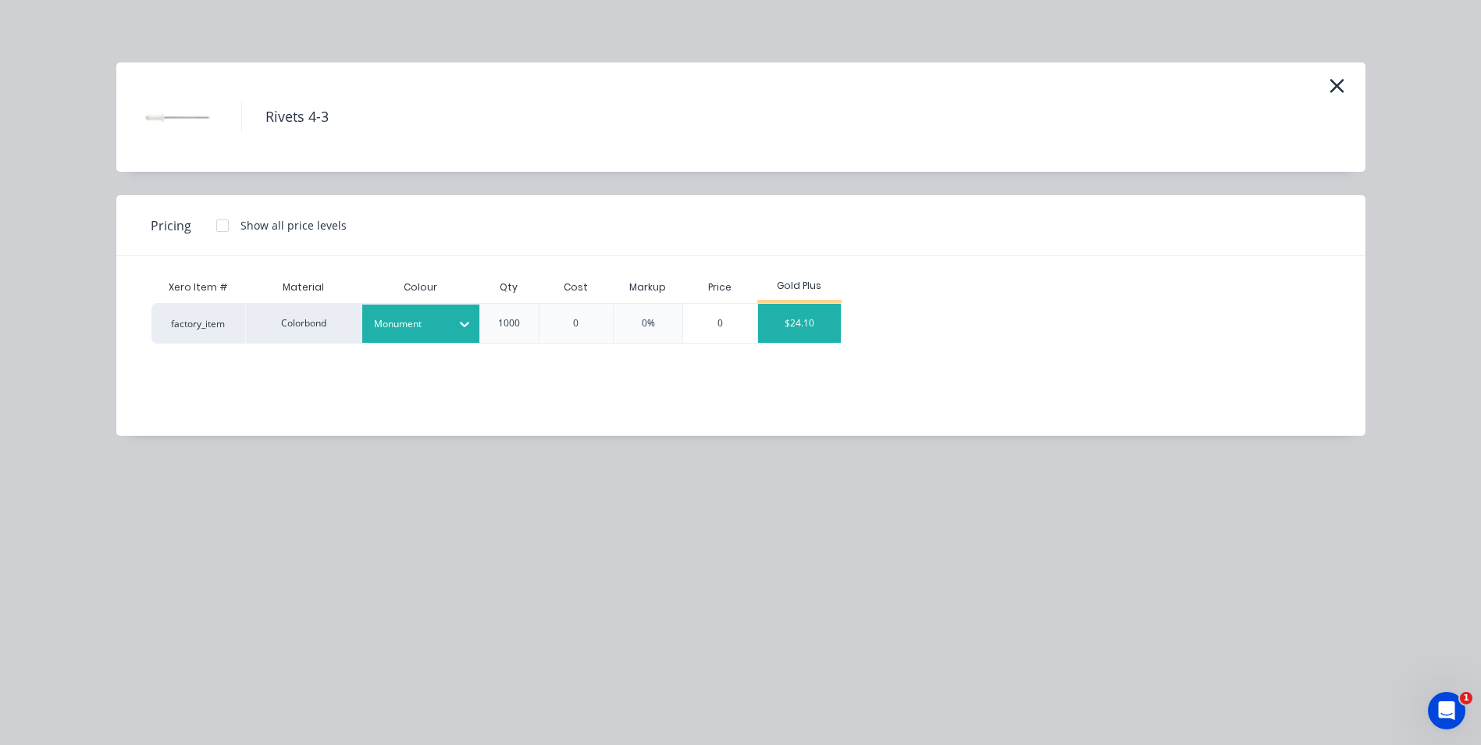
click at [782, 325] on div "$24.10" at bounding box center [800, 323] width 84 height 39
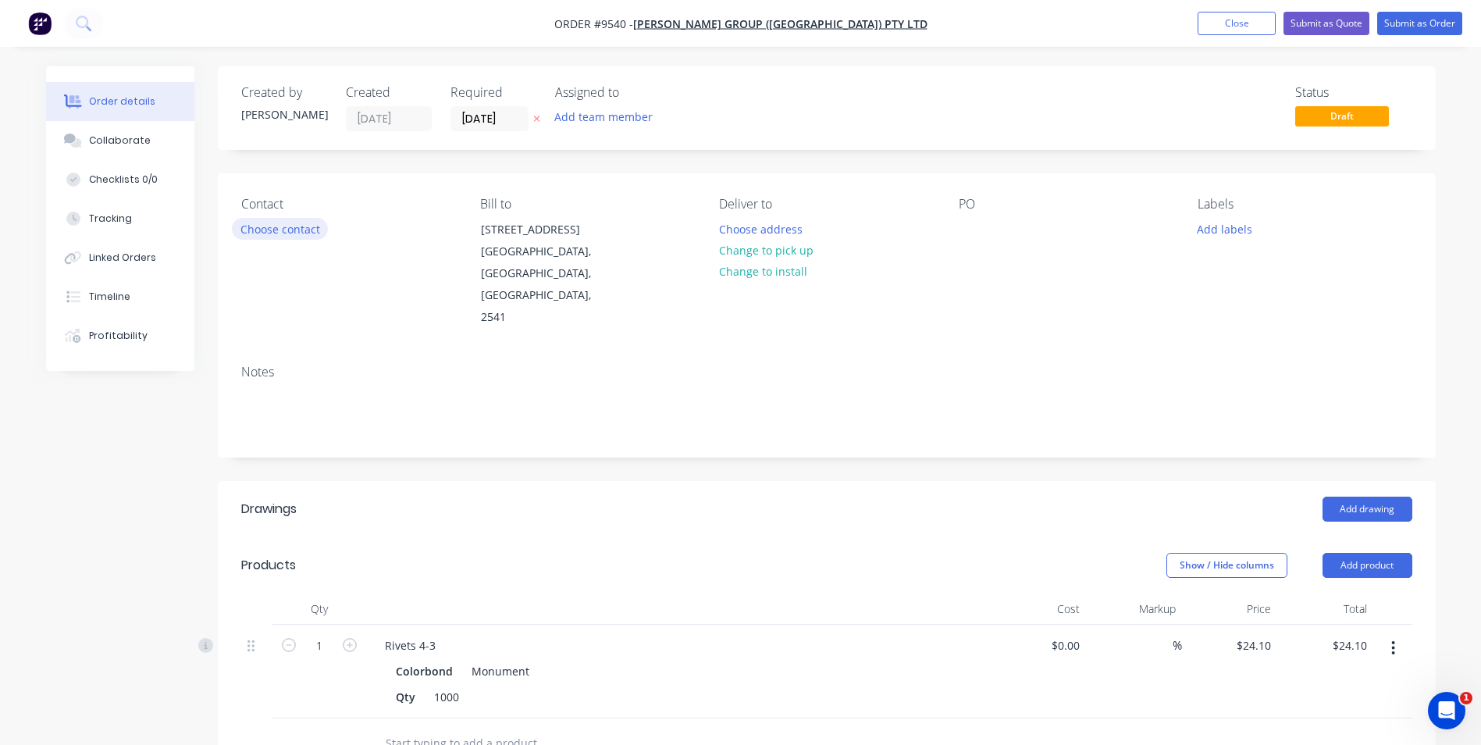
click at [289, 234] on button "Choose contact" at bounding box center [280, 228] width 96 height 21
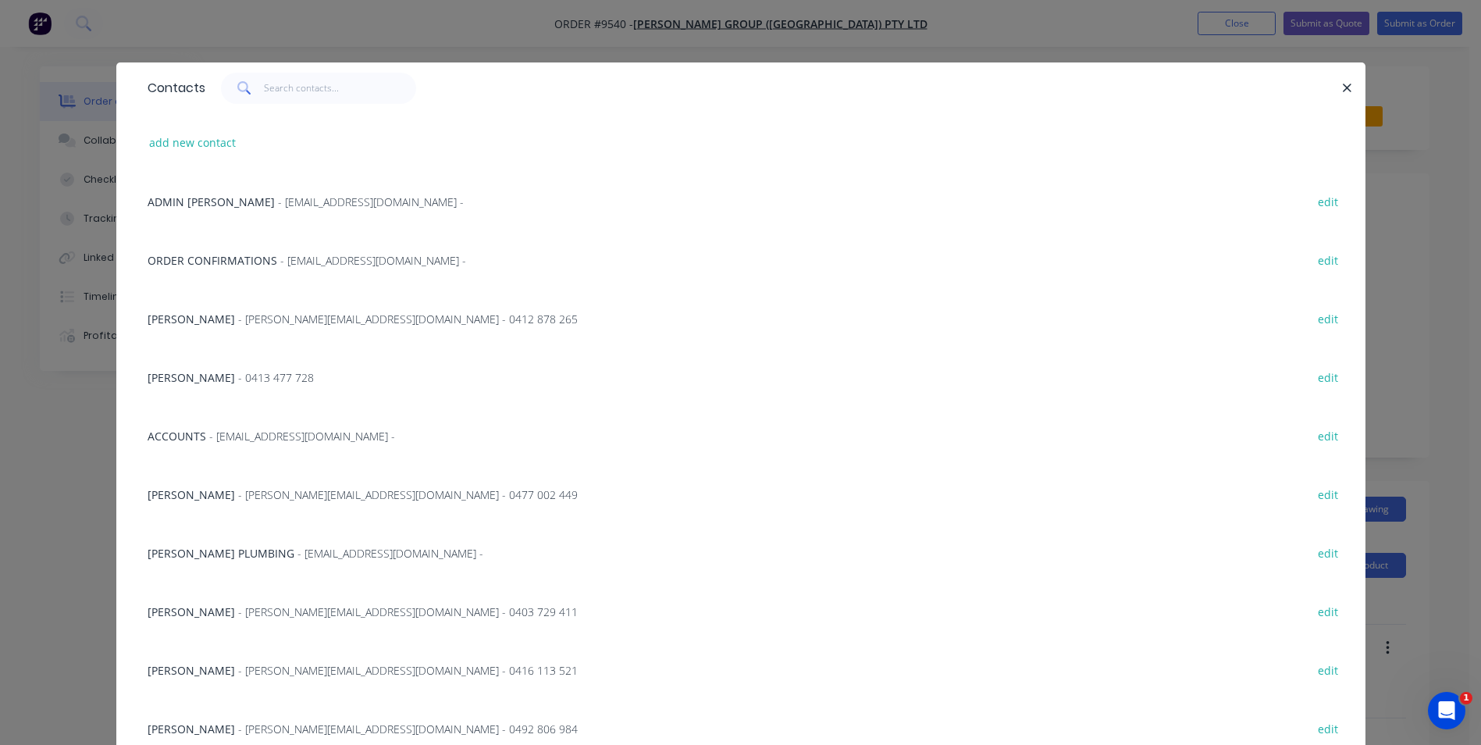
click at [280, 262] on span "- [EMAIL_ADDRESS][DOMAIN_NAME] -" at bounding box center [373, 260] width 186 height 15
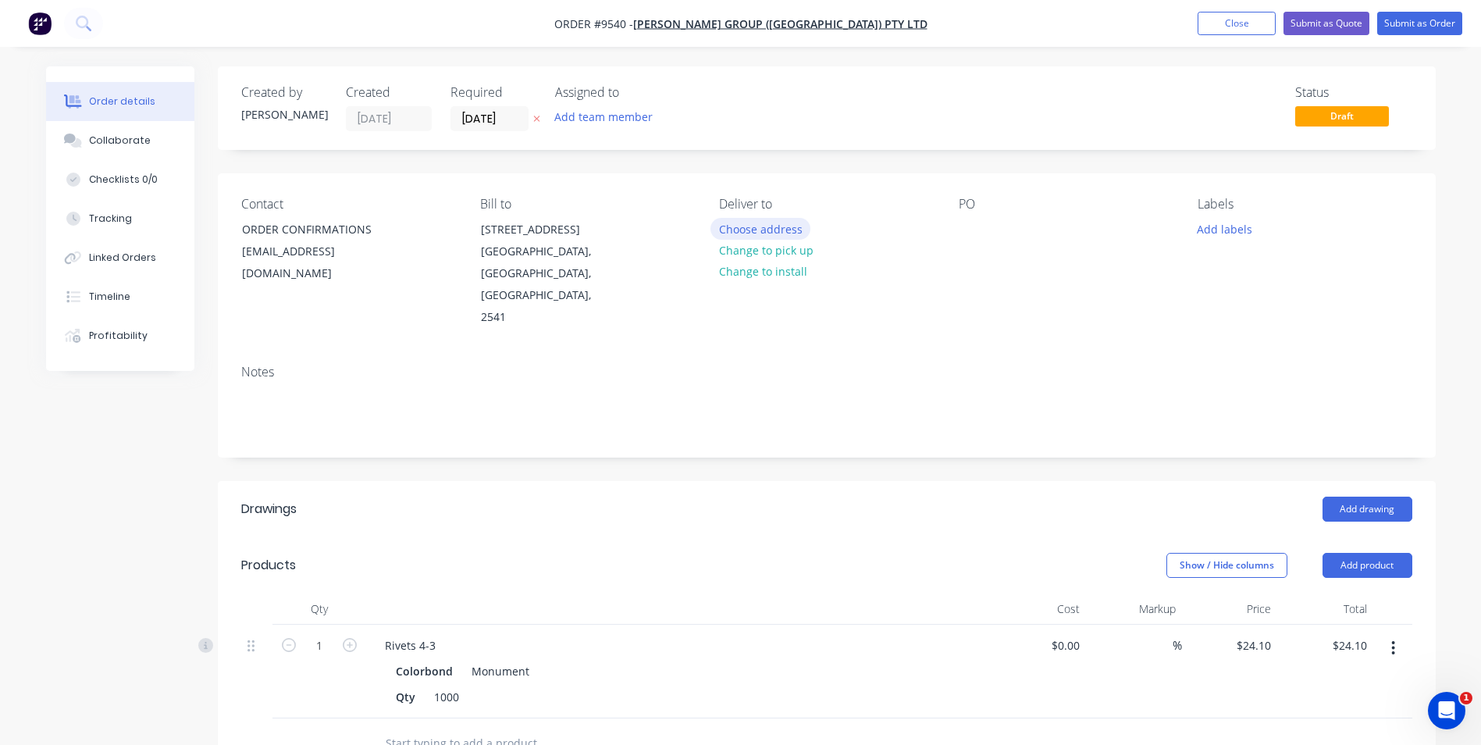
click at [749, 223] on button "Choose address" at bounding box center [761, 228] width 100 height 21
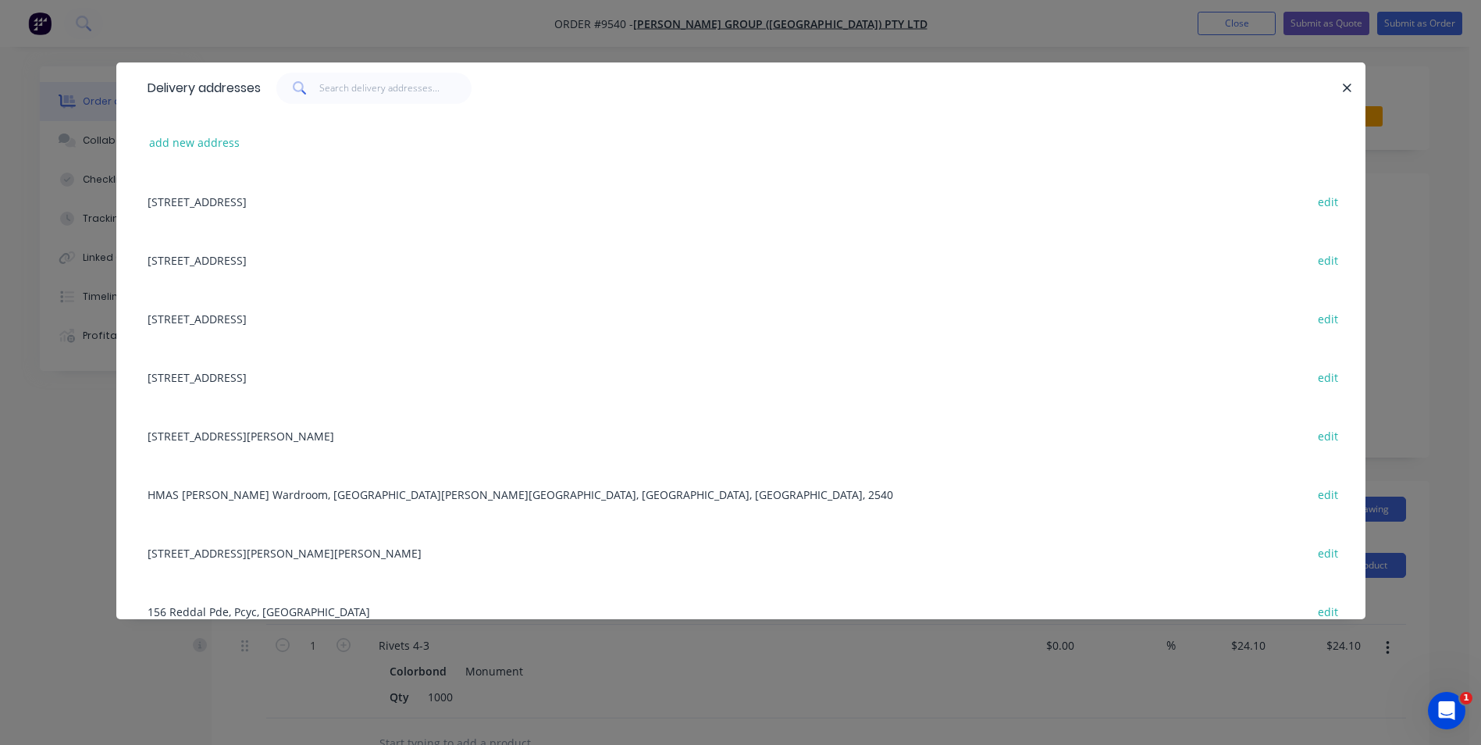
click at [283, 208] on div "Unit 3/21 Trim Street, South Nowra, New South Wales, Australia, 2541 edit" at bounding box center [741, 201] width 1202 height 59
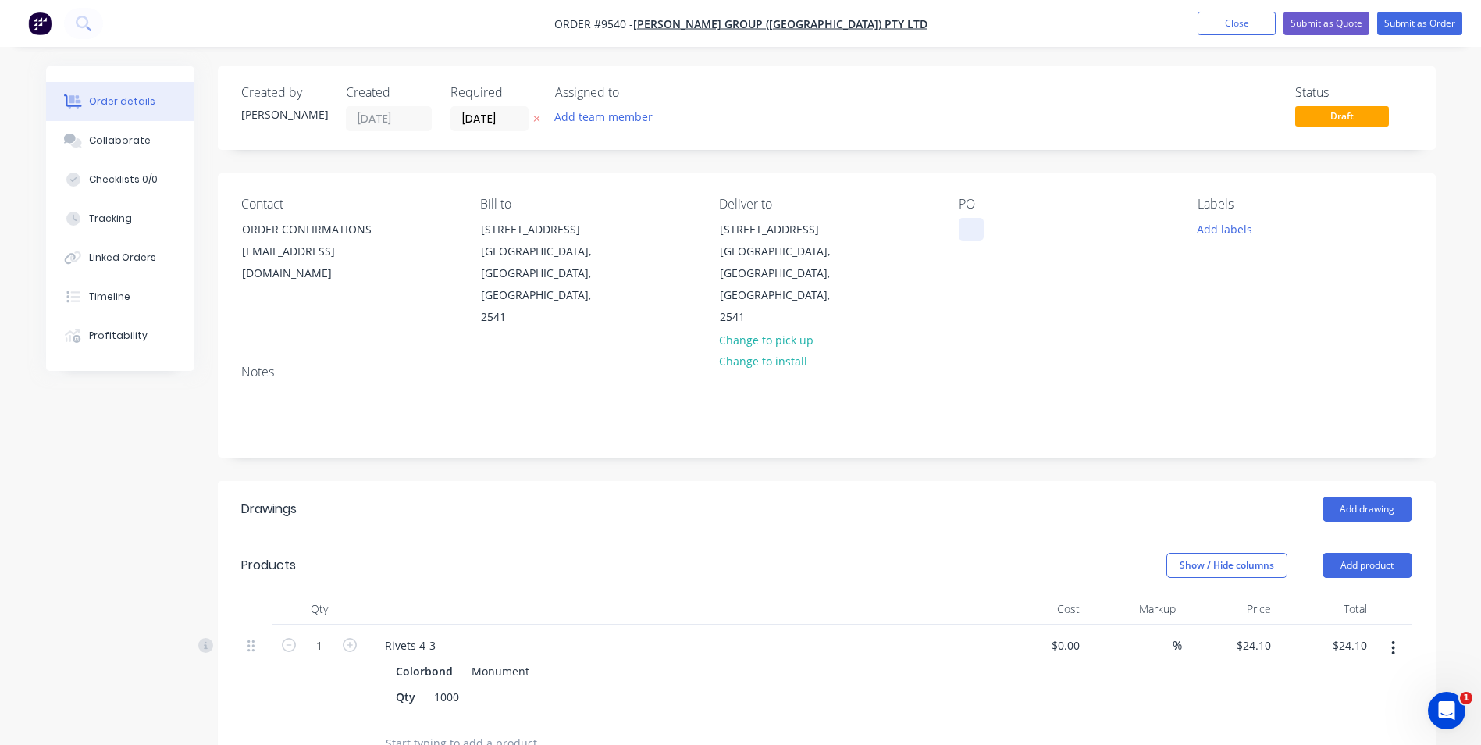
click at [975, 224] on div at bounding box center [971, 229] width 25 height 23
click at [760, 421] on div "Created by Matt Created 01/09/25 Required 01/09/25 Assigned to Add team member …" at bounding box center [827, 605] width 1218 height 1078
click at [1418, 22] on button "Submit as Order" at bounding box center [1419, 23] width 85 height 23
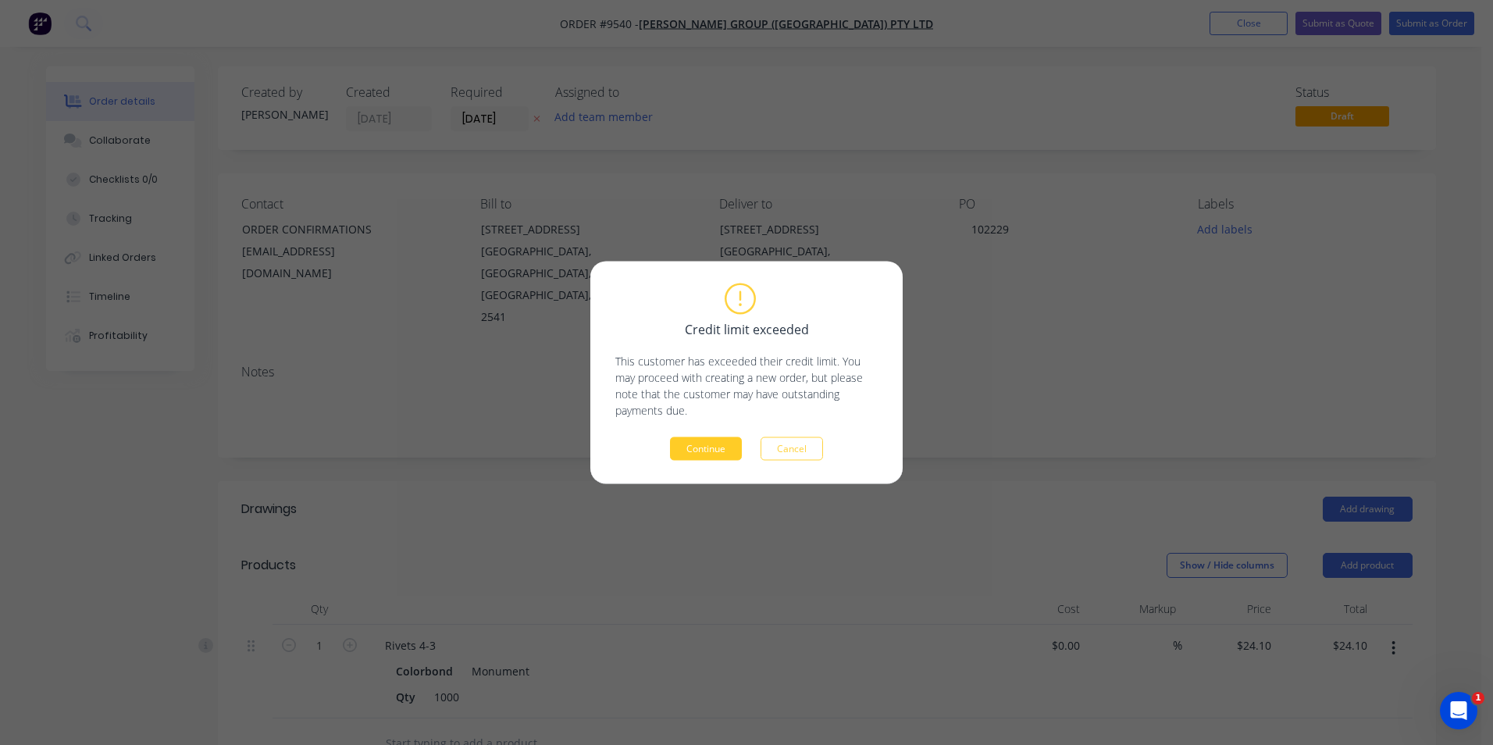
click at [718, 441] on button "Continue" at bounding box center [706, 448] width 72 height 23
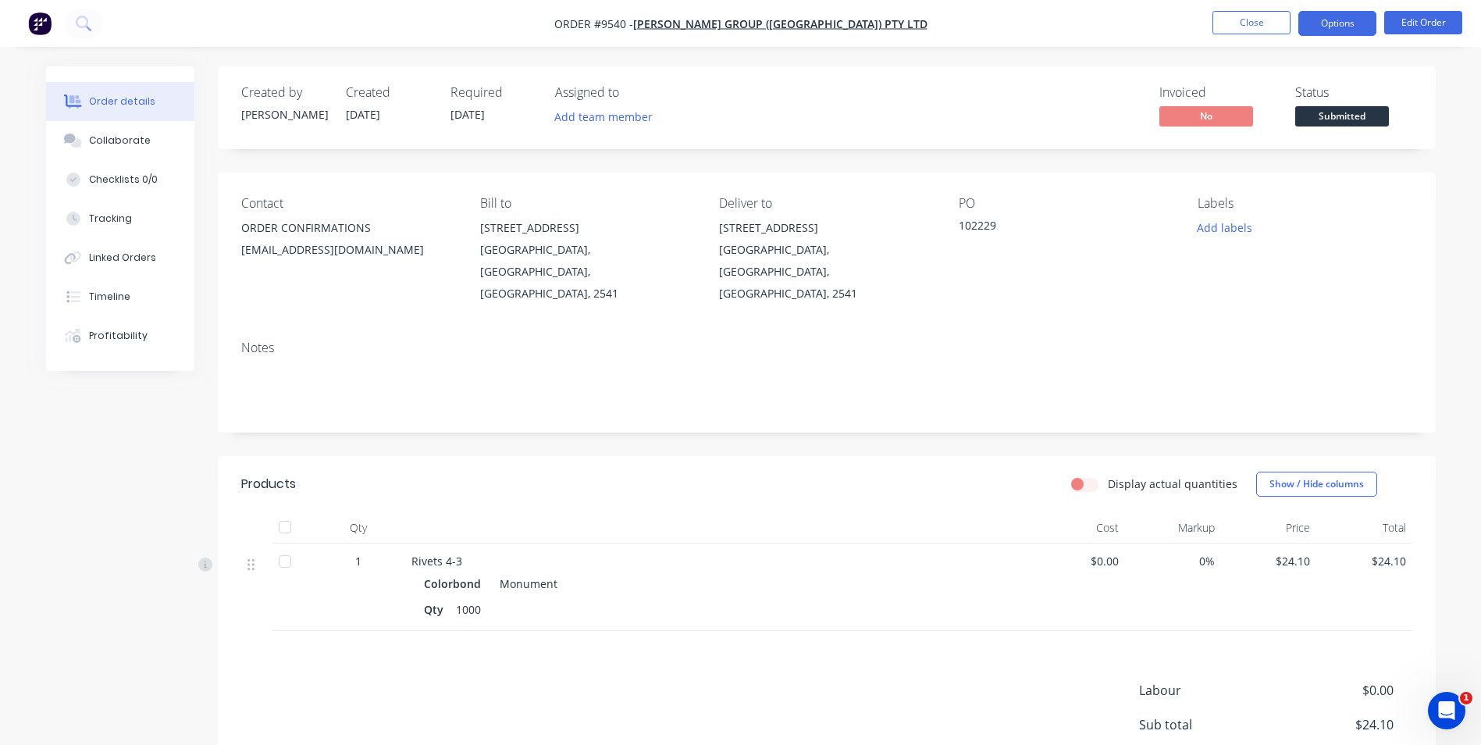
click at [1338, 20] on button "Options" at bounding box center [1338, 23] width 78 height 25
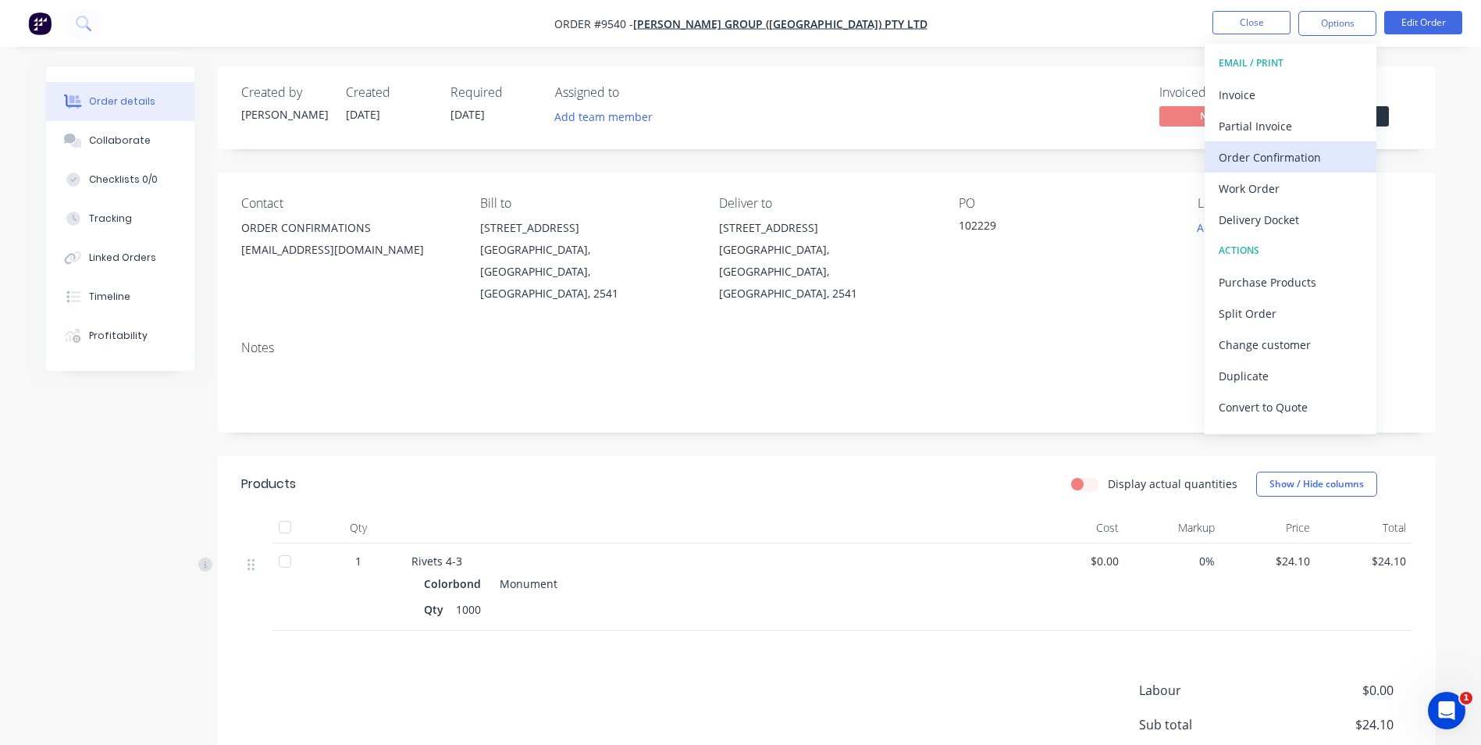
click at [1283, 165] on div "Order Confirmation" at bounding box center [1291, 157] width 144 height 23
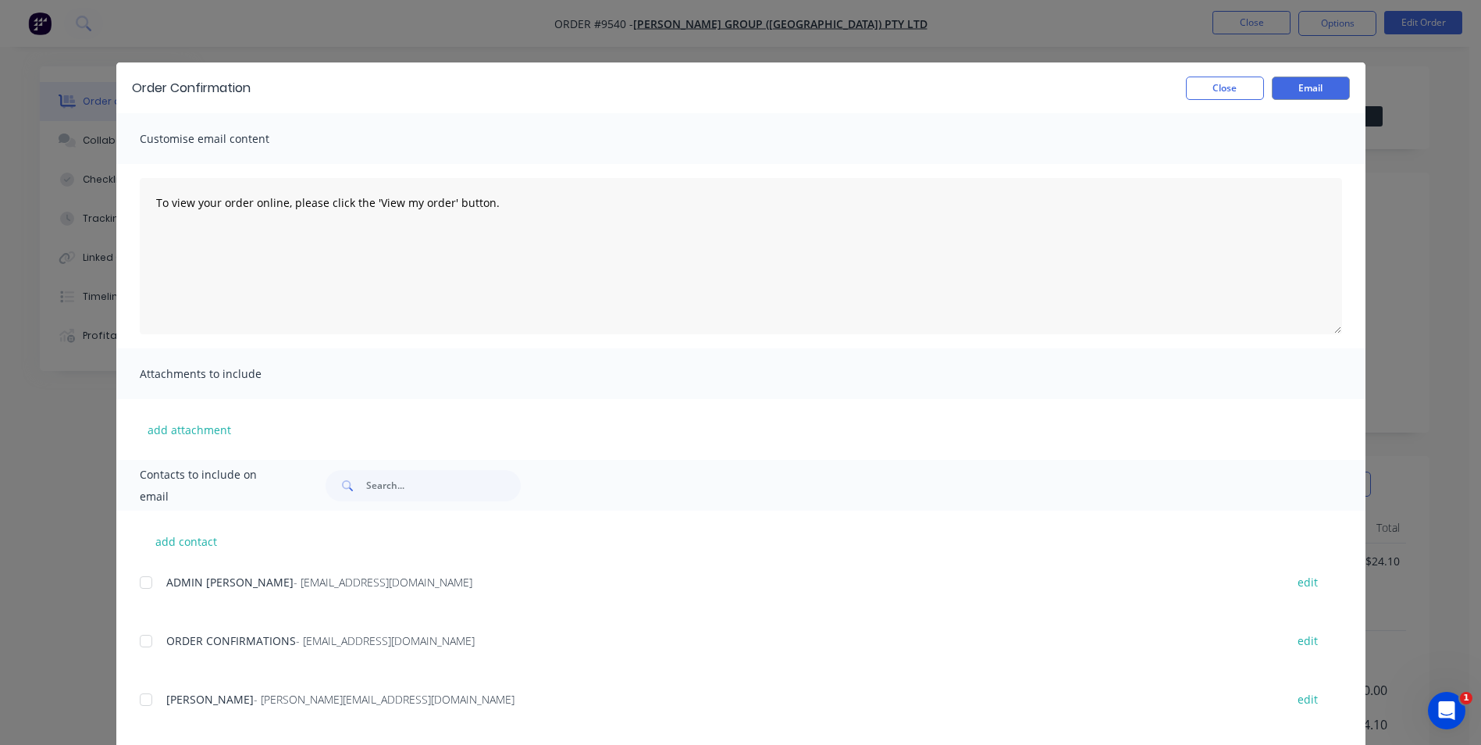
click at [146, 640] on div at bounding box center [145, 640] width 31 height 31
click at [1315, 90] on button "Email" at bounding box center [1311, 88] width 78 height 23
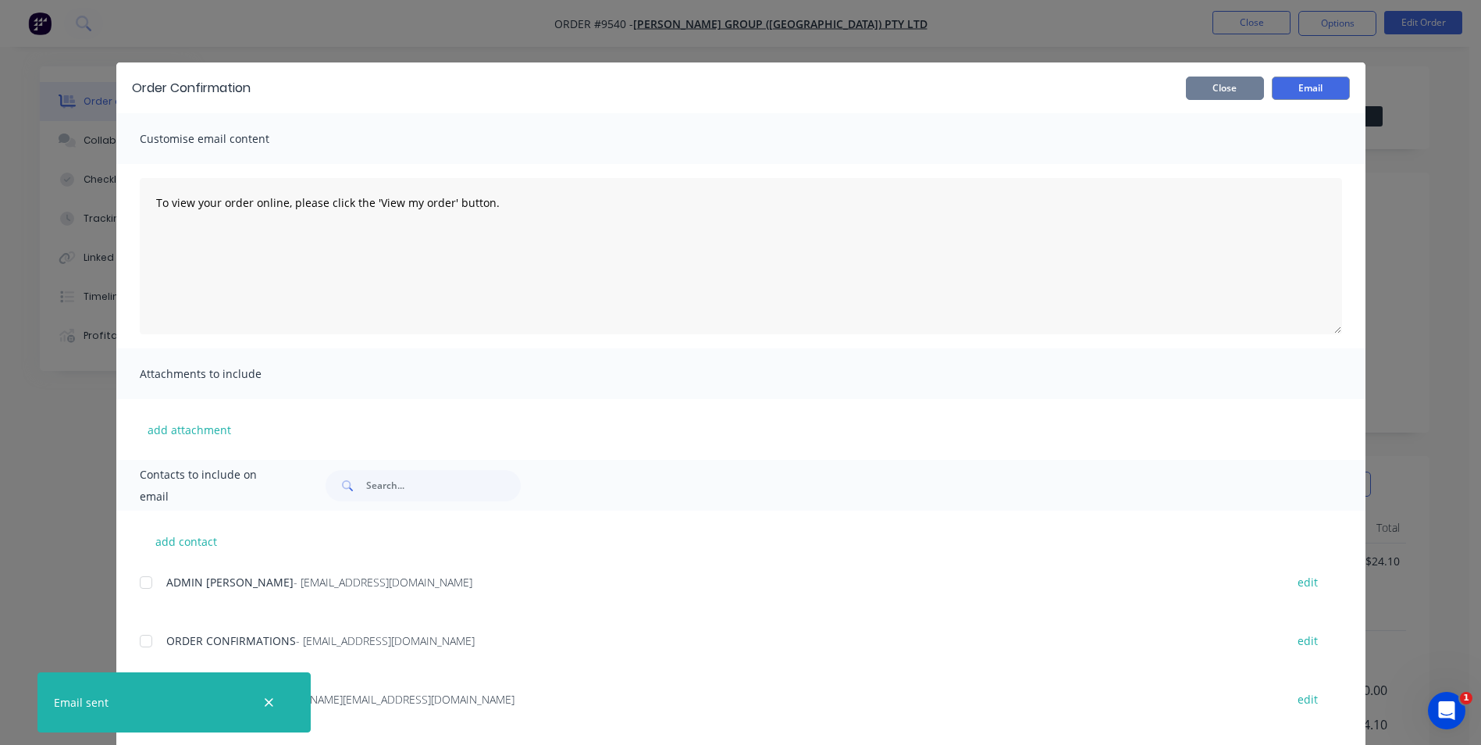
click at [1242, 90] on button "Close" at bounding box center [1225, 88] width 78 height 23
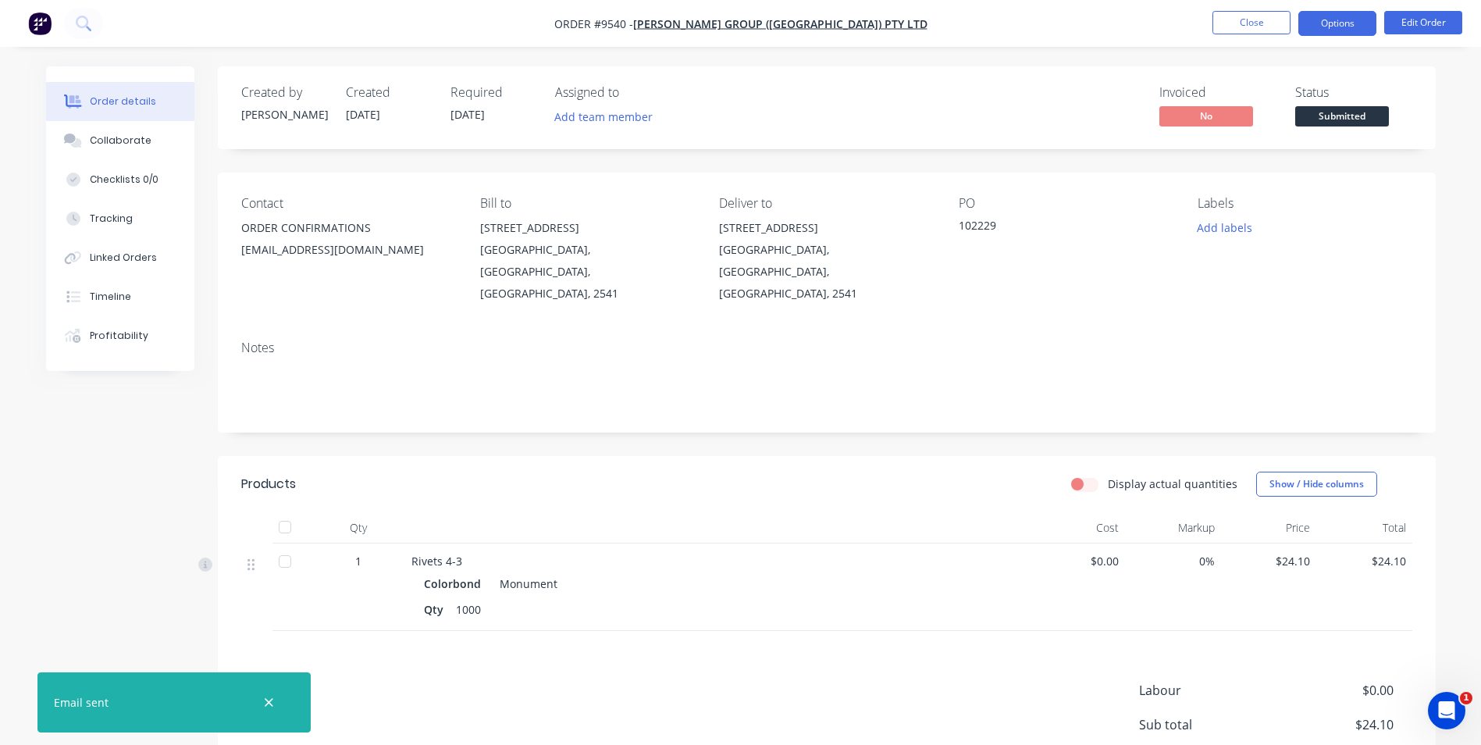
click at [1334, 21] on button "Options" at bounding box center [1338, 23] width 78 height 25
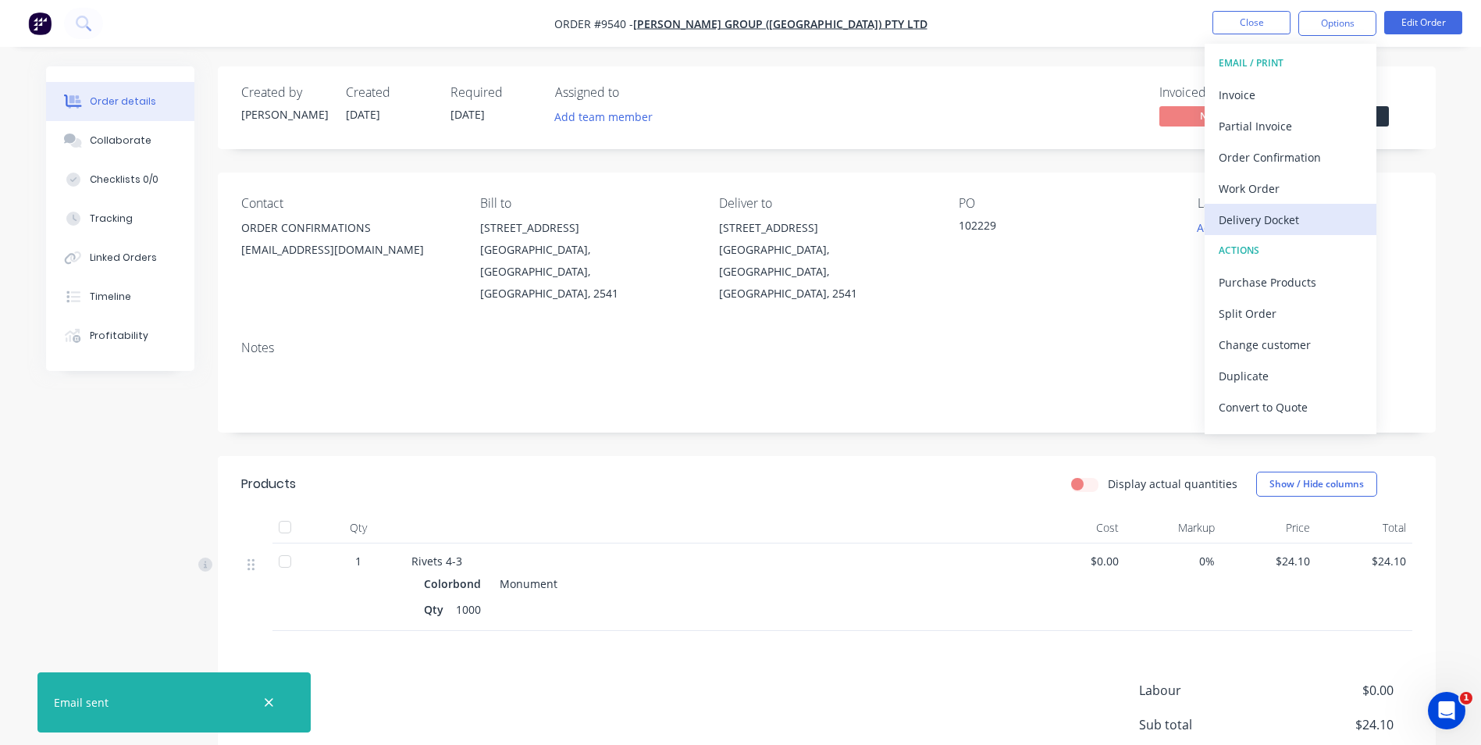
click at [1278, 219] on div "Delivery Docket" at bounding box center [1291, 219] width 144 height 23
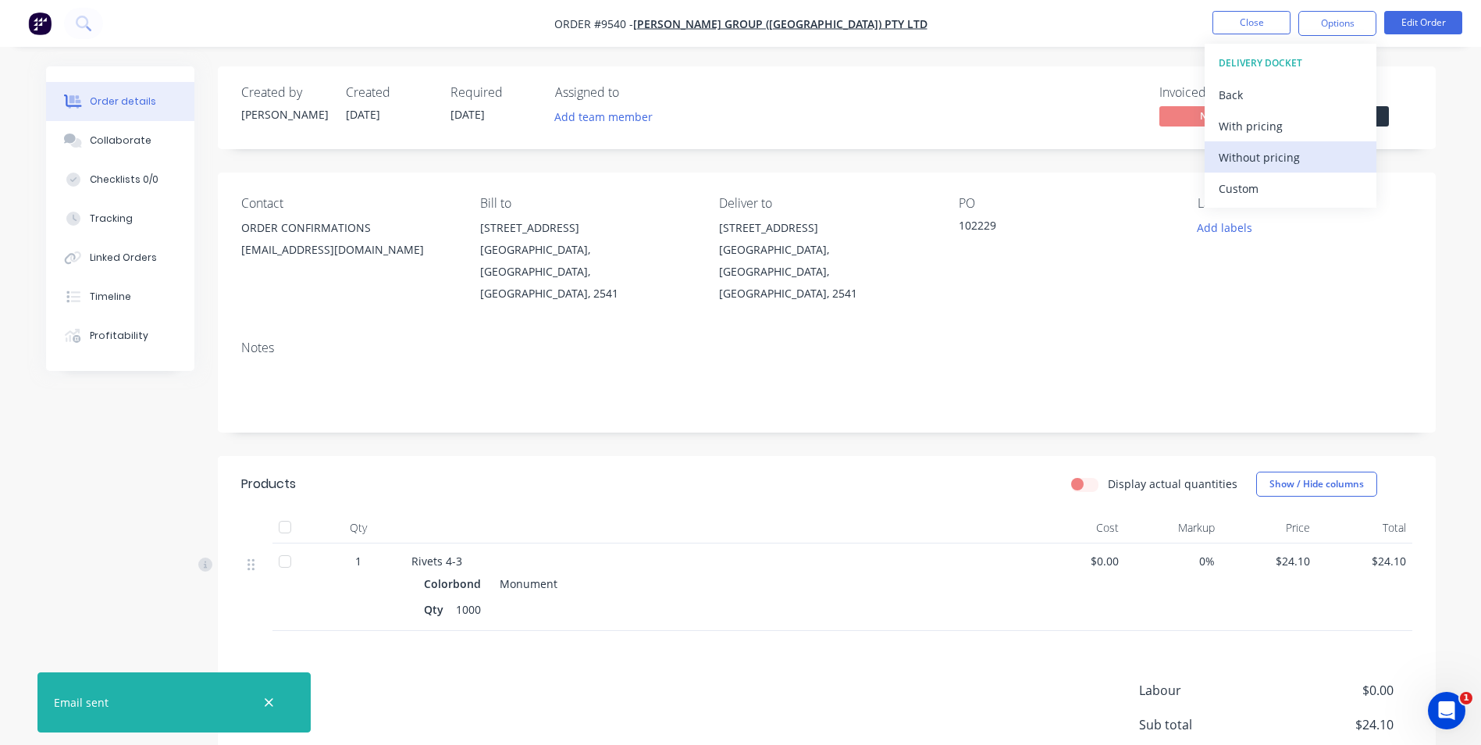
click at [1276, 155] on div "Without pricing" at bounding box center [1291, 157] width 144 height 23
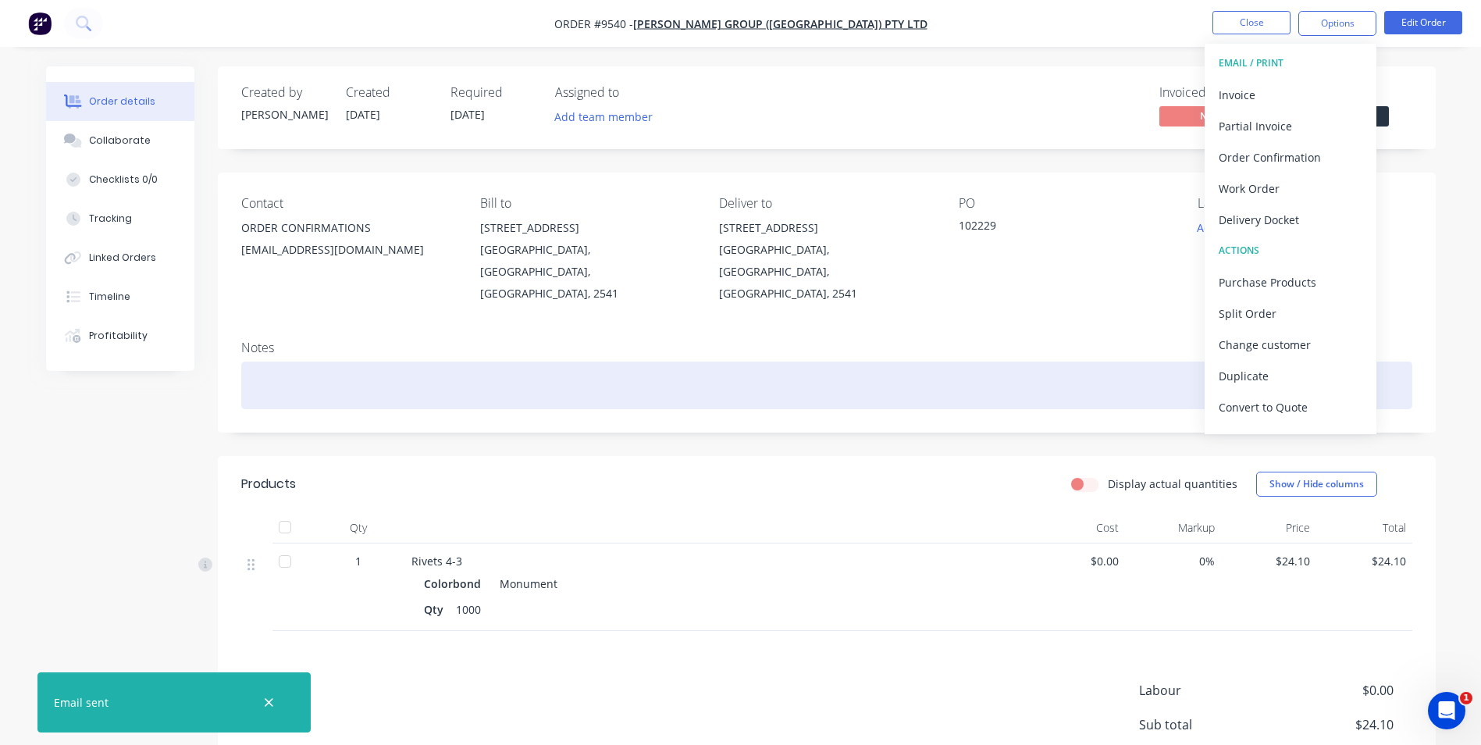
drag, startPoint x: 676, startPoint y: 414, endPoint x: 367, endPoint y: 362, distance: 313.6
click at [676, 414] on div "Created by Matt Created 01/09/25 Required 01/09/25 Assigned to Add team member …" at bounding box center [827, 475] width 1218 height 819
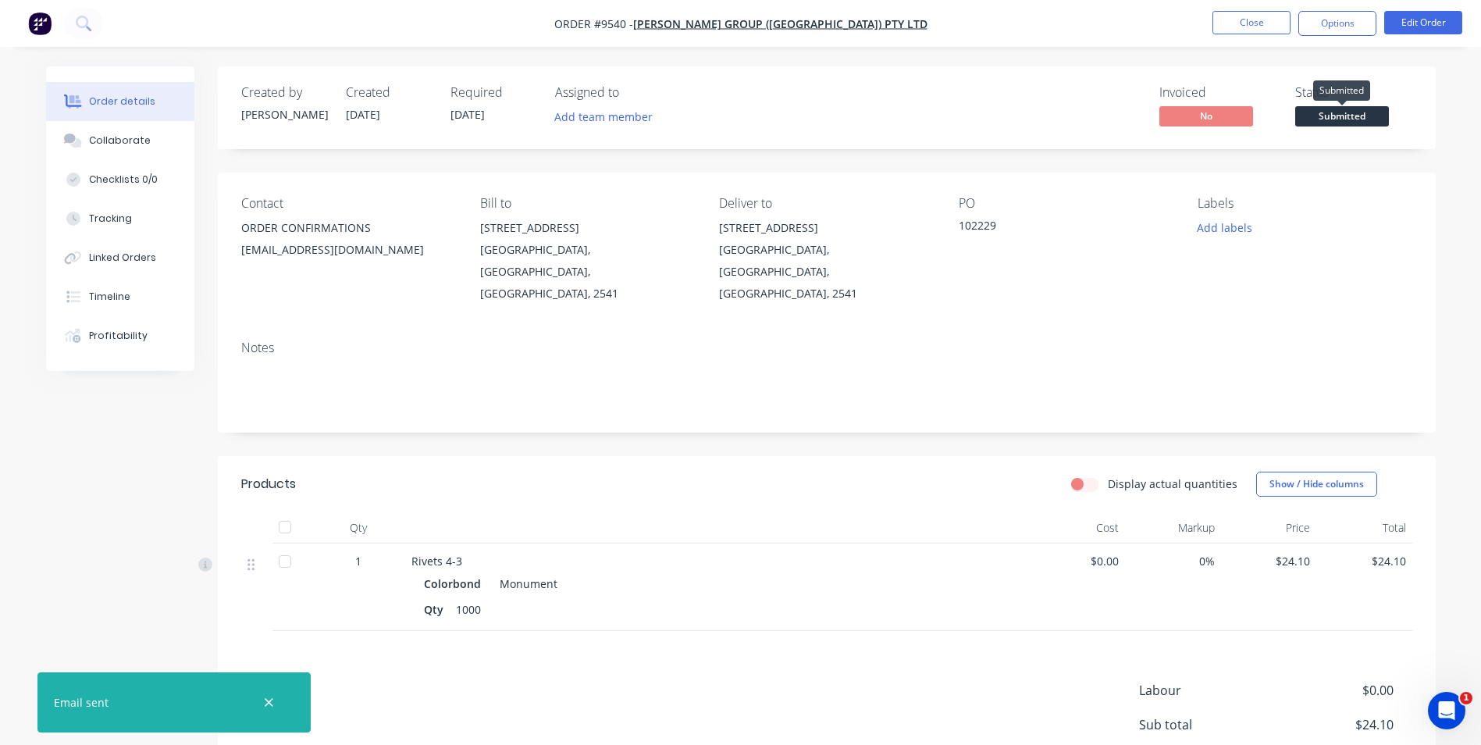
click at [1348, 116] on span "Submitted" at bounding box center [1342, 116] width 94 height 20
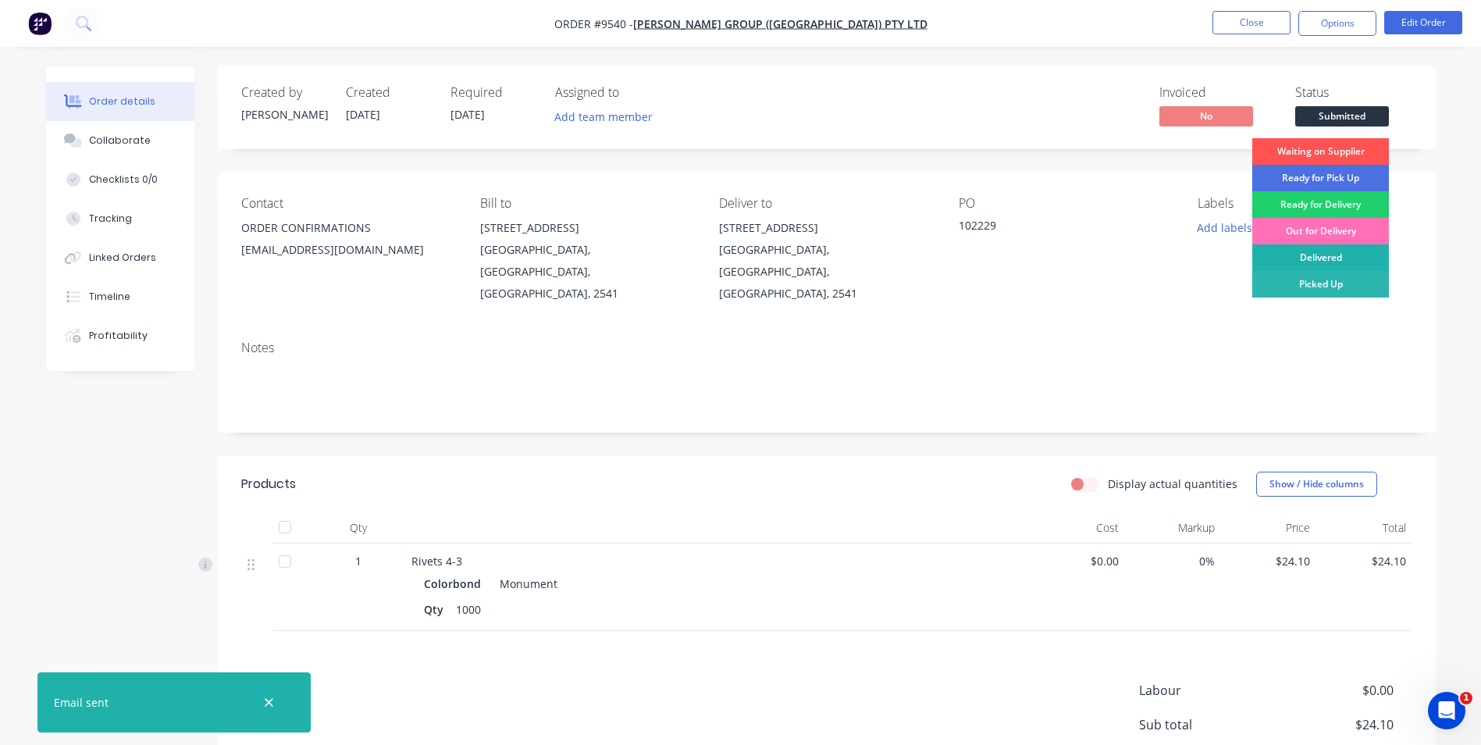
click at [1322, 256] on div "Delivered" at bounding box center [1320, 257] width 137 height 27
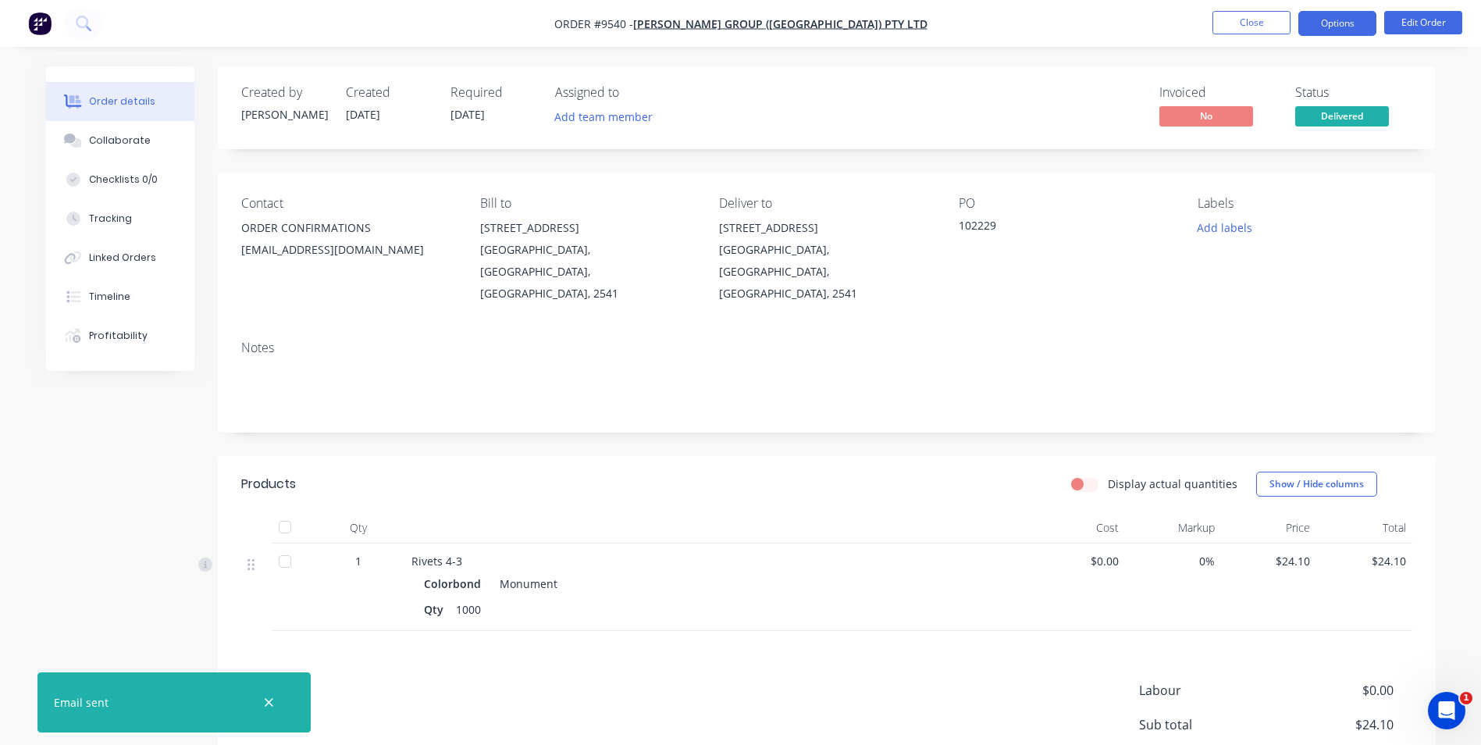
click at [1306, 23] on button "Options" at bounding box center [1338, 23] width 78 height 25
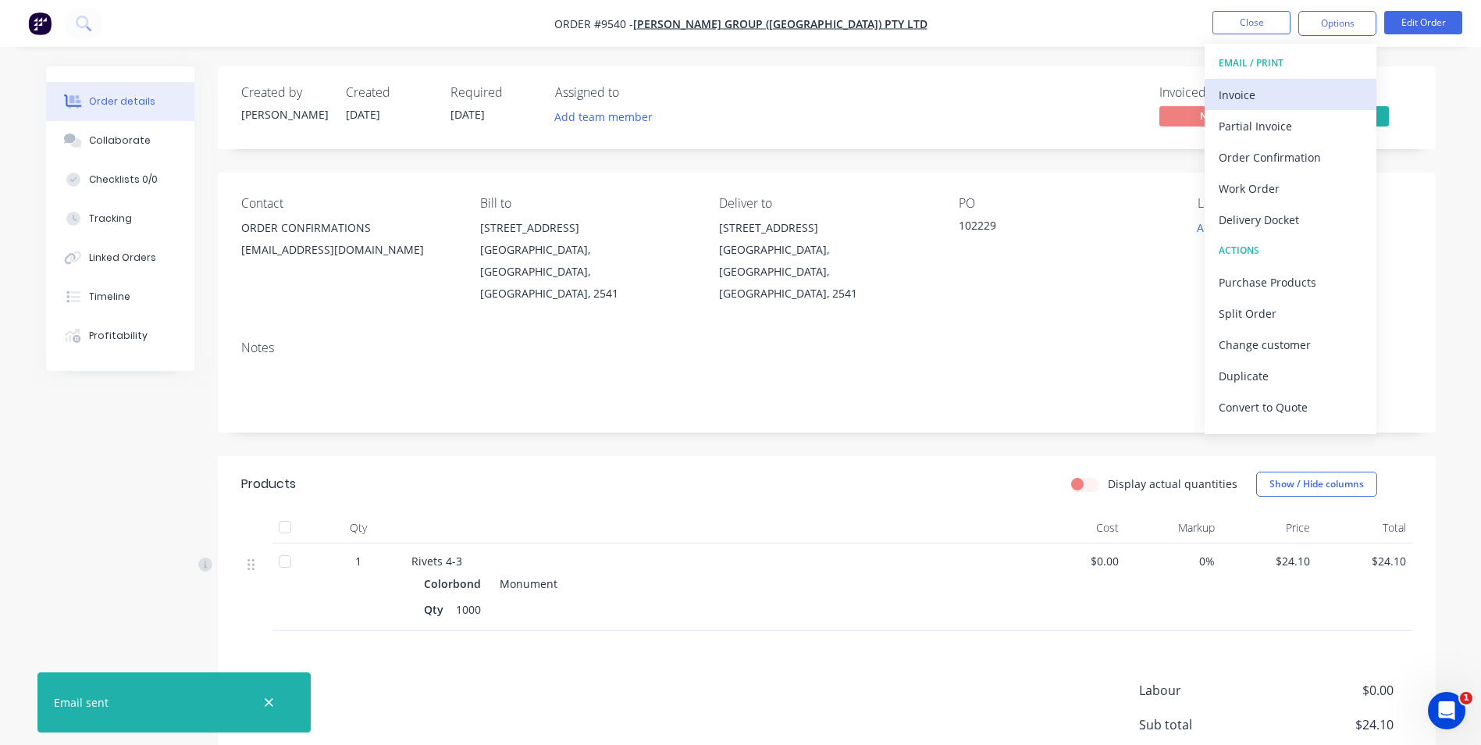
click at [1252, 92] on div "Invoice" at bounding box center [1291, 95] width 144 height 23
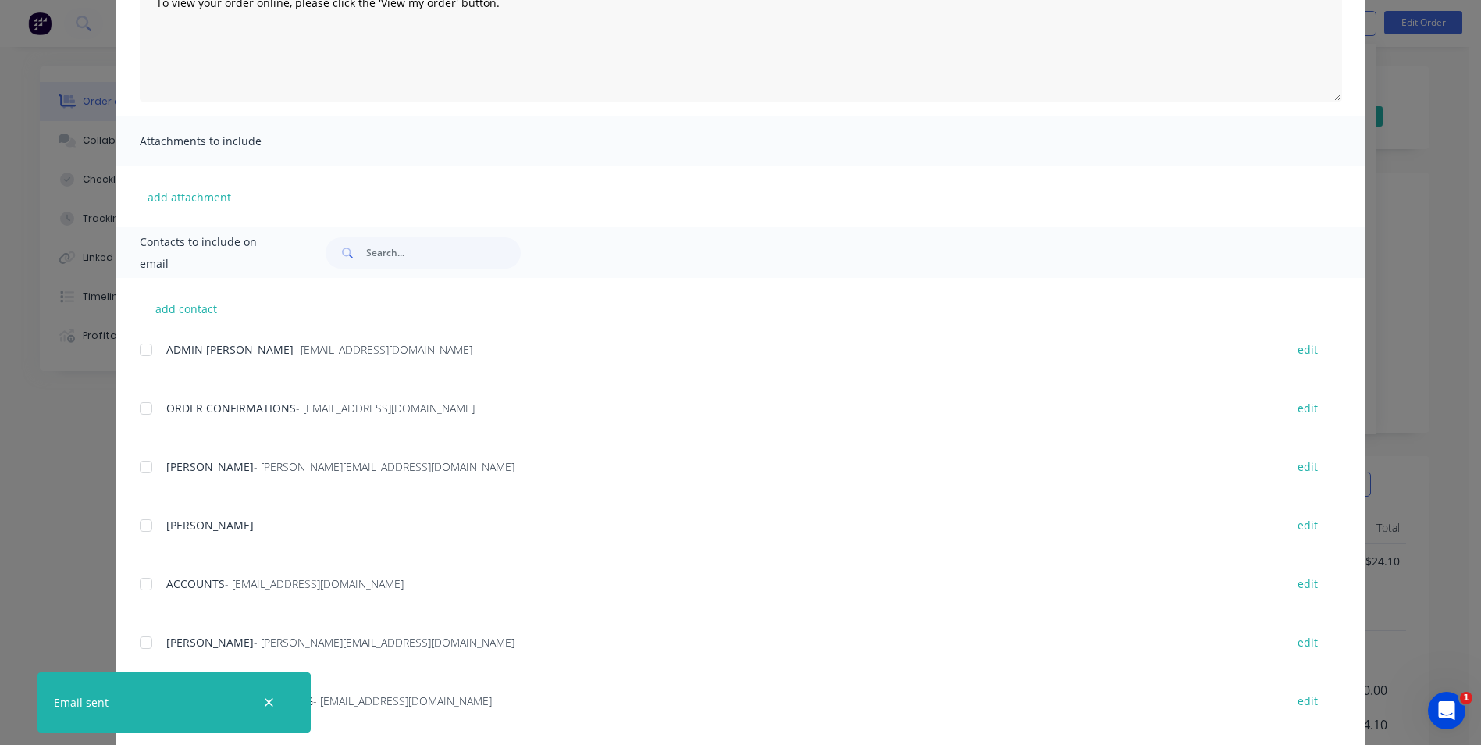
scroll to position [234, 0]
click at [134, 351] on div at bounding box center [145, 348] width 31 height 31
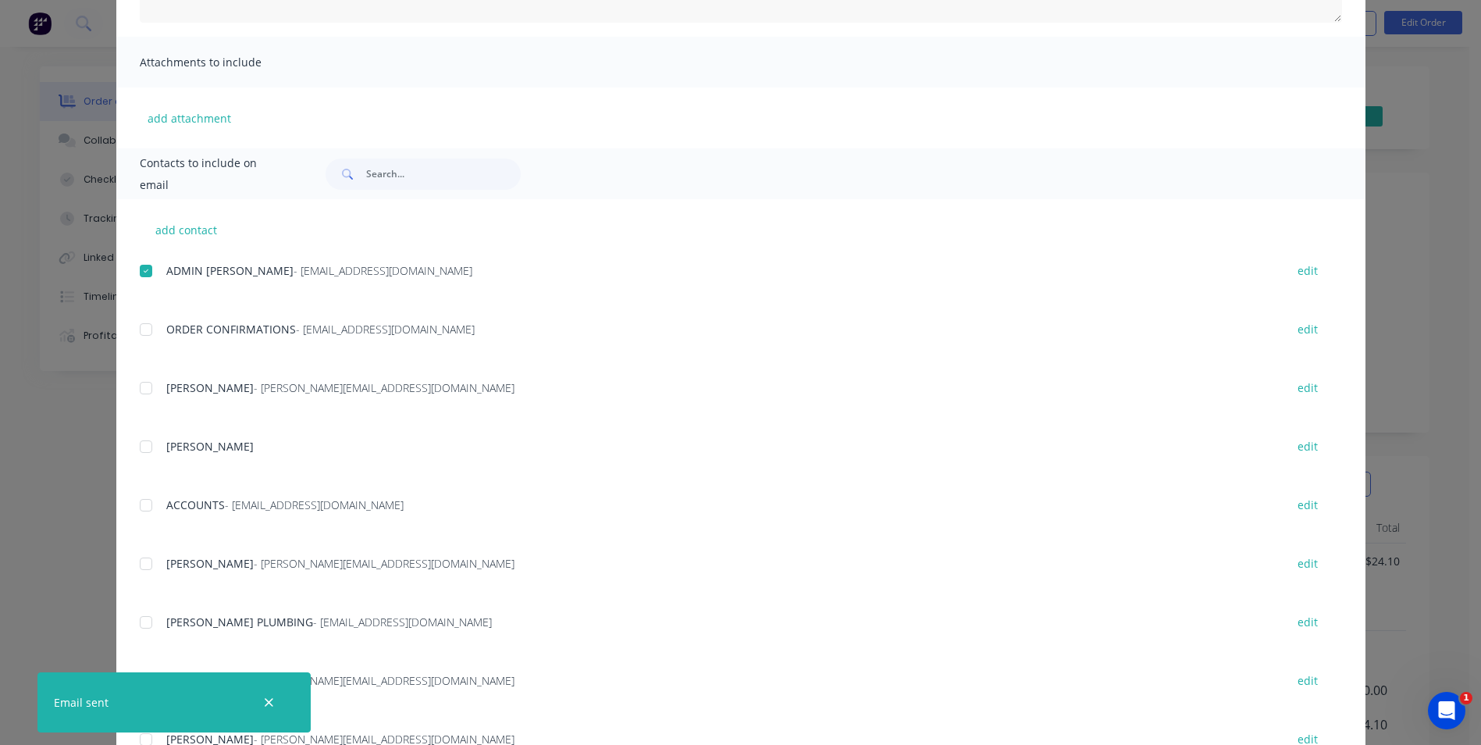
scroll to position [312, 0]
click at [146, 505] on div at bounding box center [145, 504] width 31 height 31
click at [143, 276] on div at bounding box center [145, 270] width 31 height 31
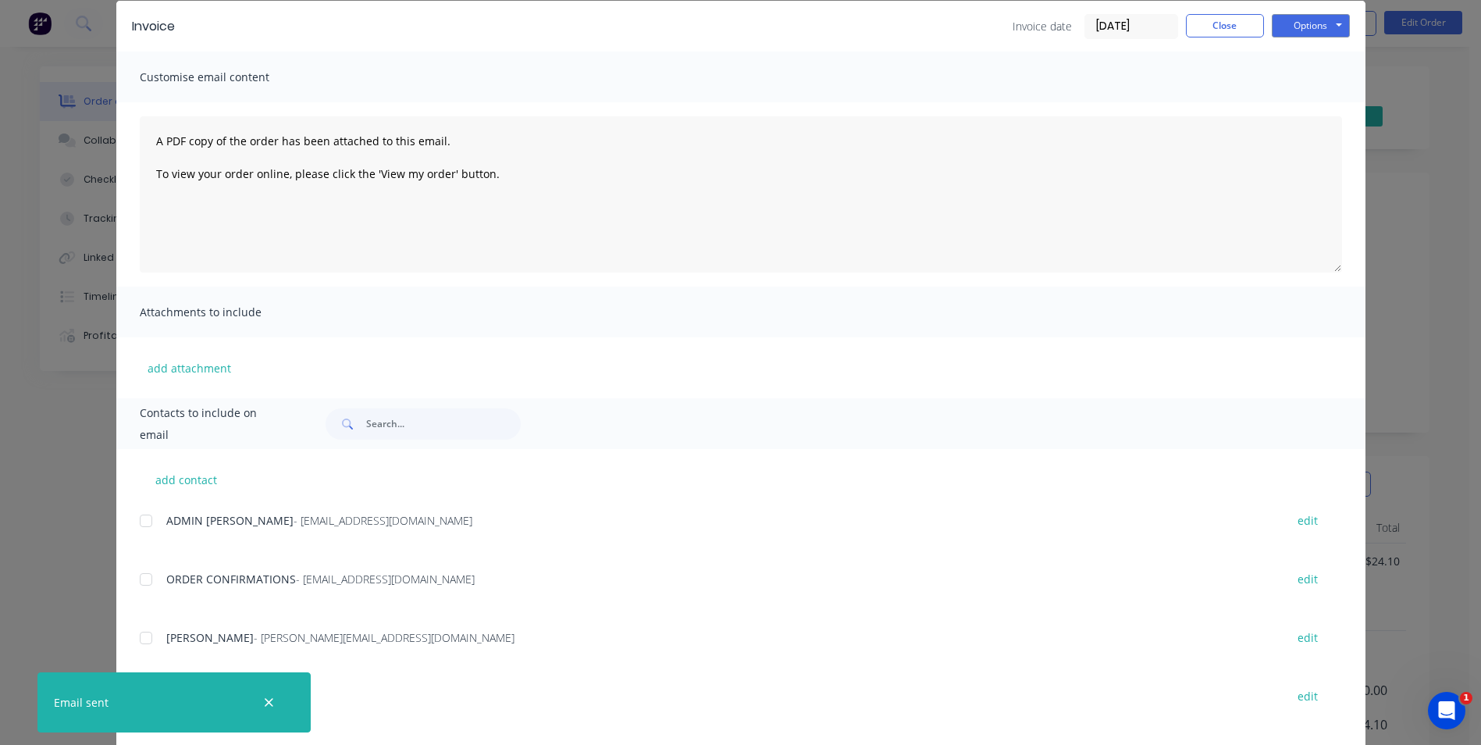
scroll to position [0, 0]
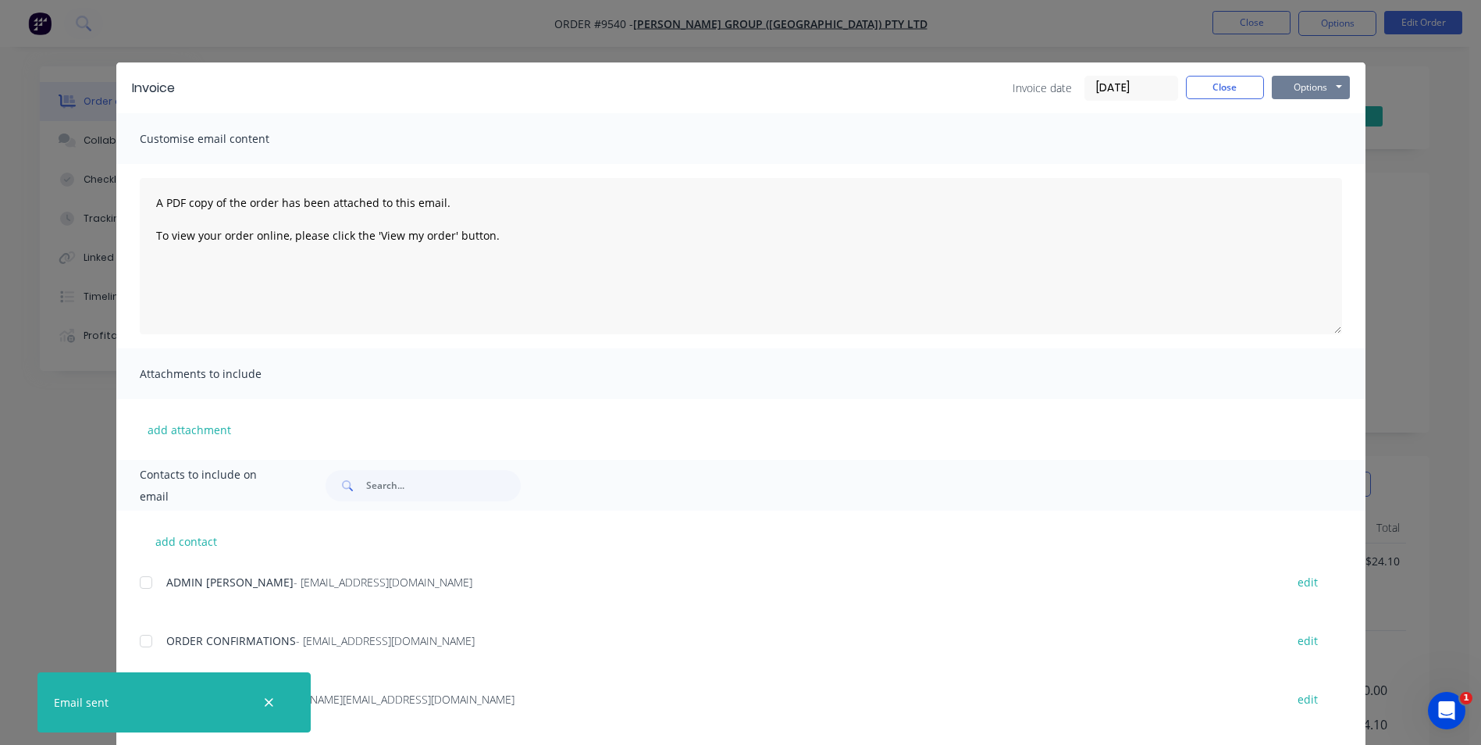
click at [1288, 94] on button "Options" at bounding box center [1311, 87] width 78 height 23
click at [1279, 165] on button "Email" at bounding box center [1322, 167] width 100 height 26
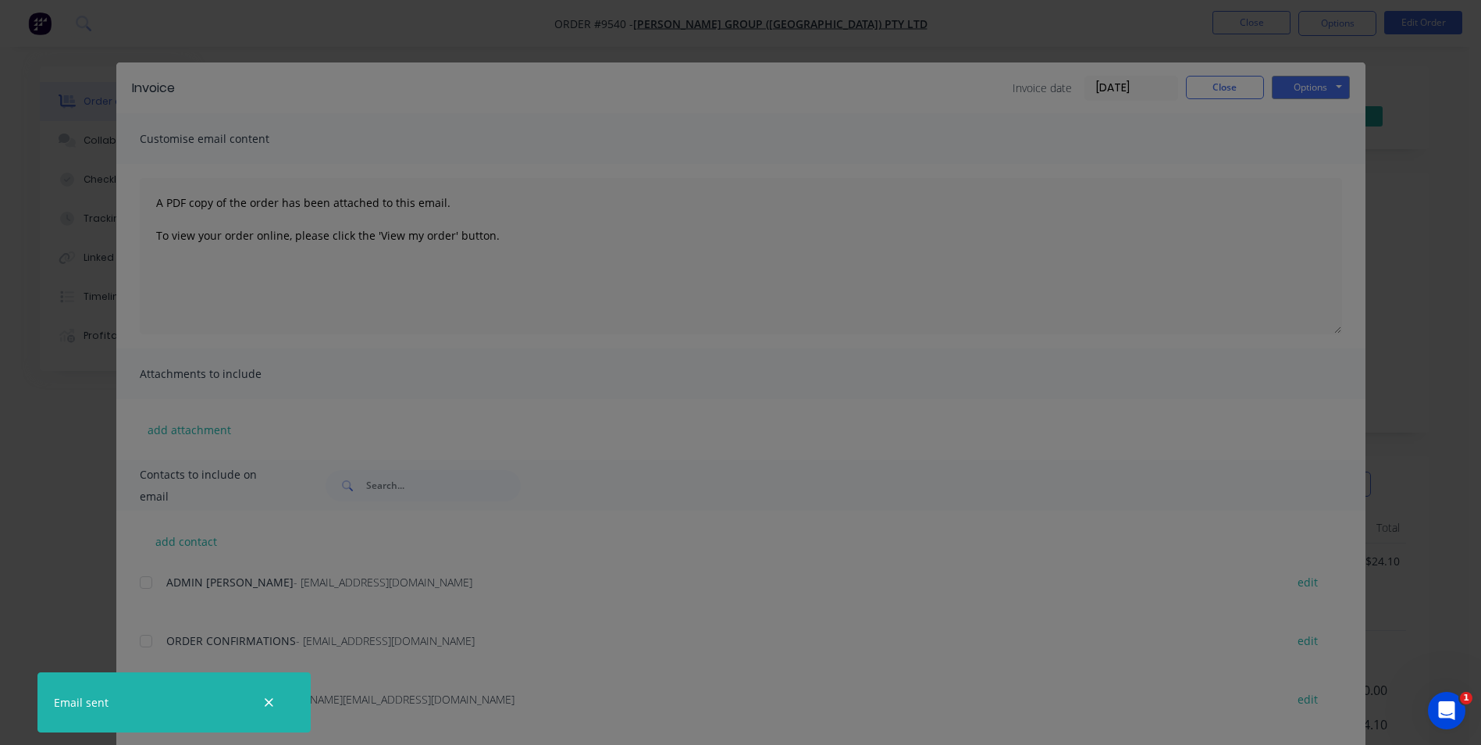
click at [1205, 84] on div "Sending to your accounting package... Loading... This may take a few moments. P…" at bounding box center [740, 372] width 1481 height 745
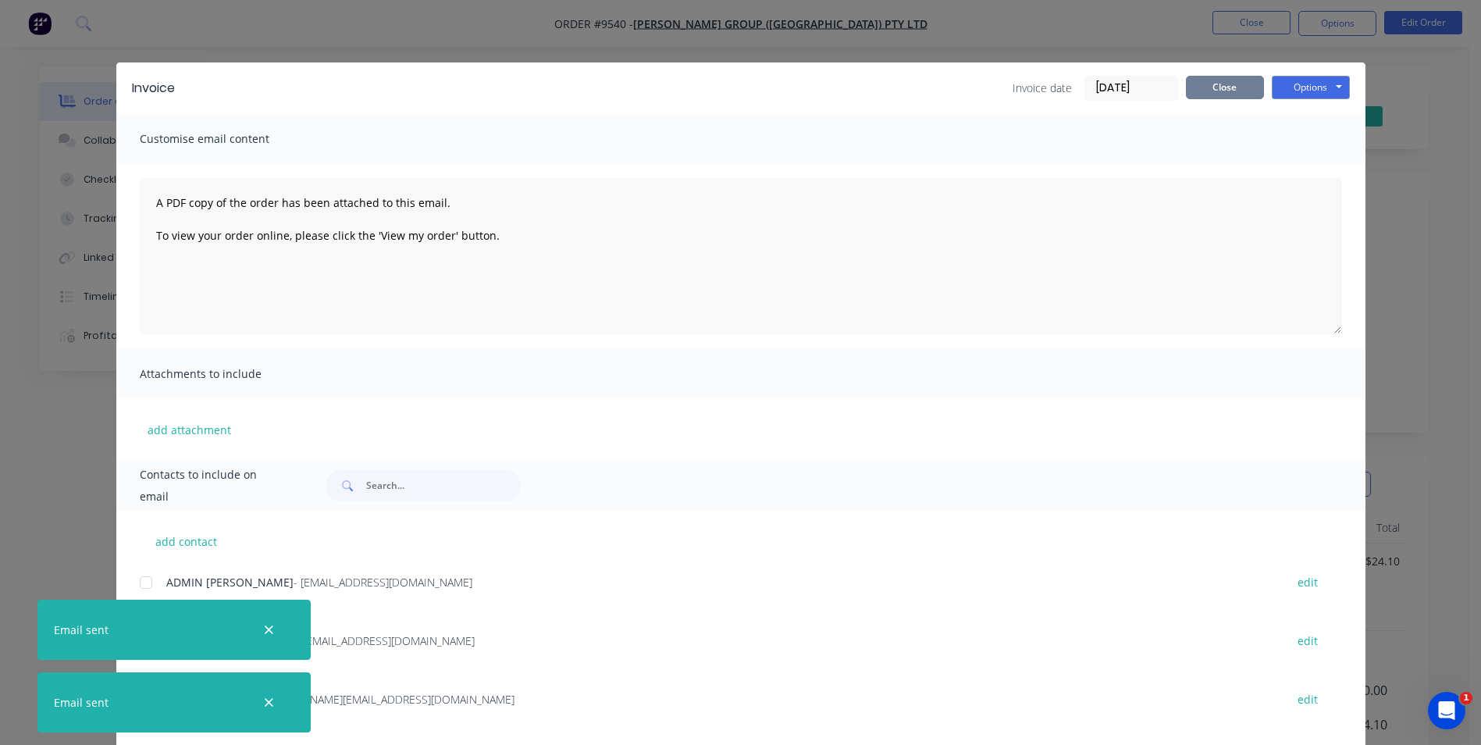
click at [1249, 82] on button "Close" at bounding box center [1225, 87] width 78 height 23
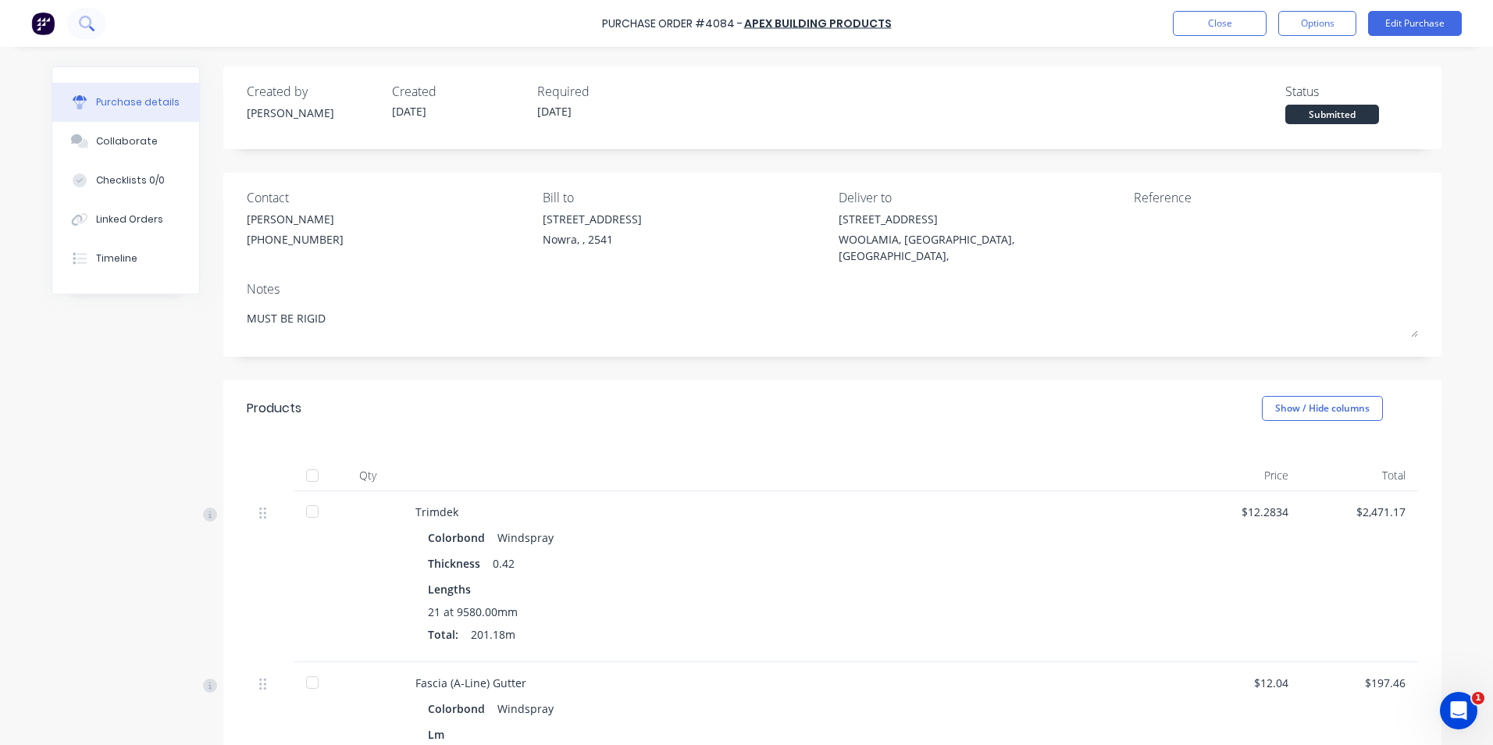
click at [91, 27] on icon at bounding box center [91, 28] width 5 height 5
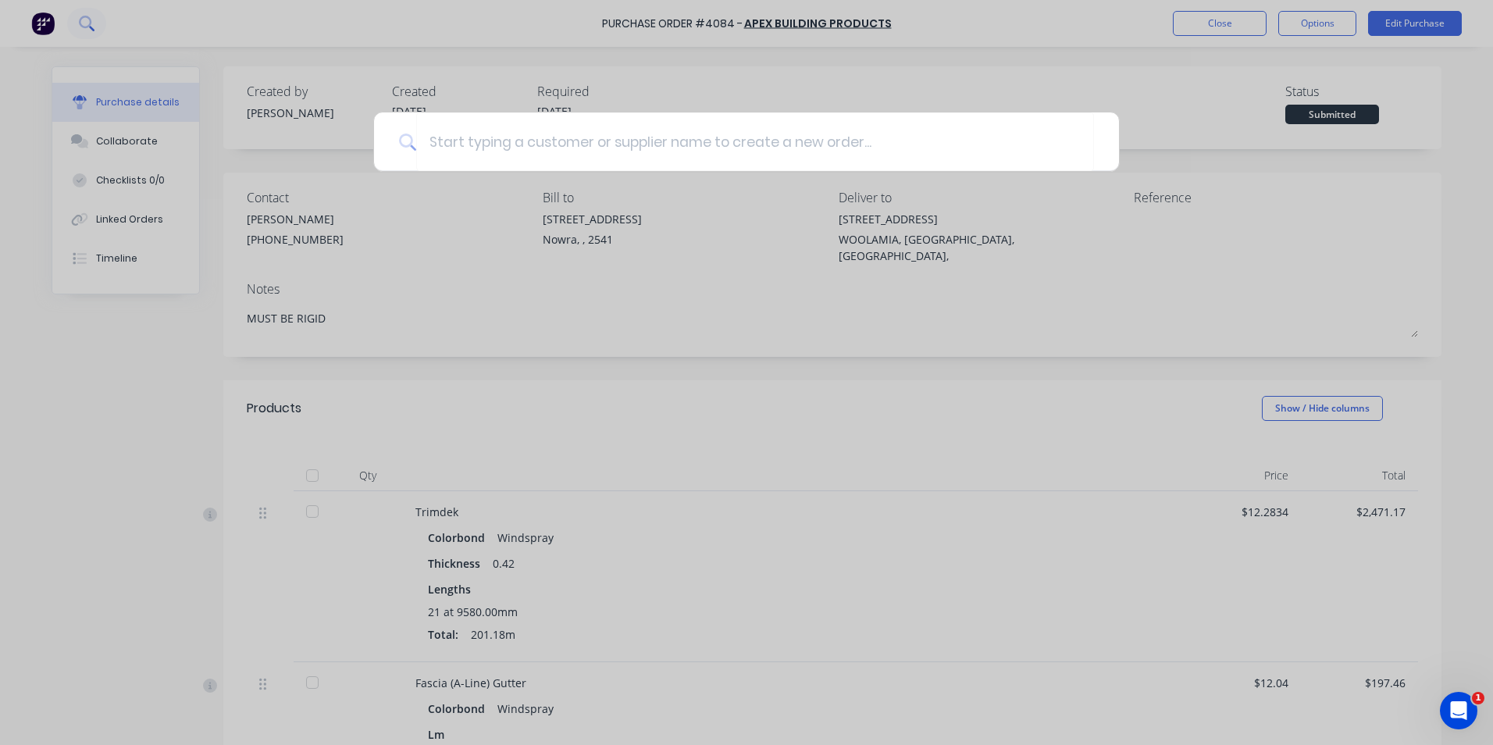
type textarea "x"
type input "m"
type textarea "x"
type input "mom"
type textarea "x"
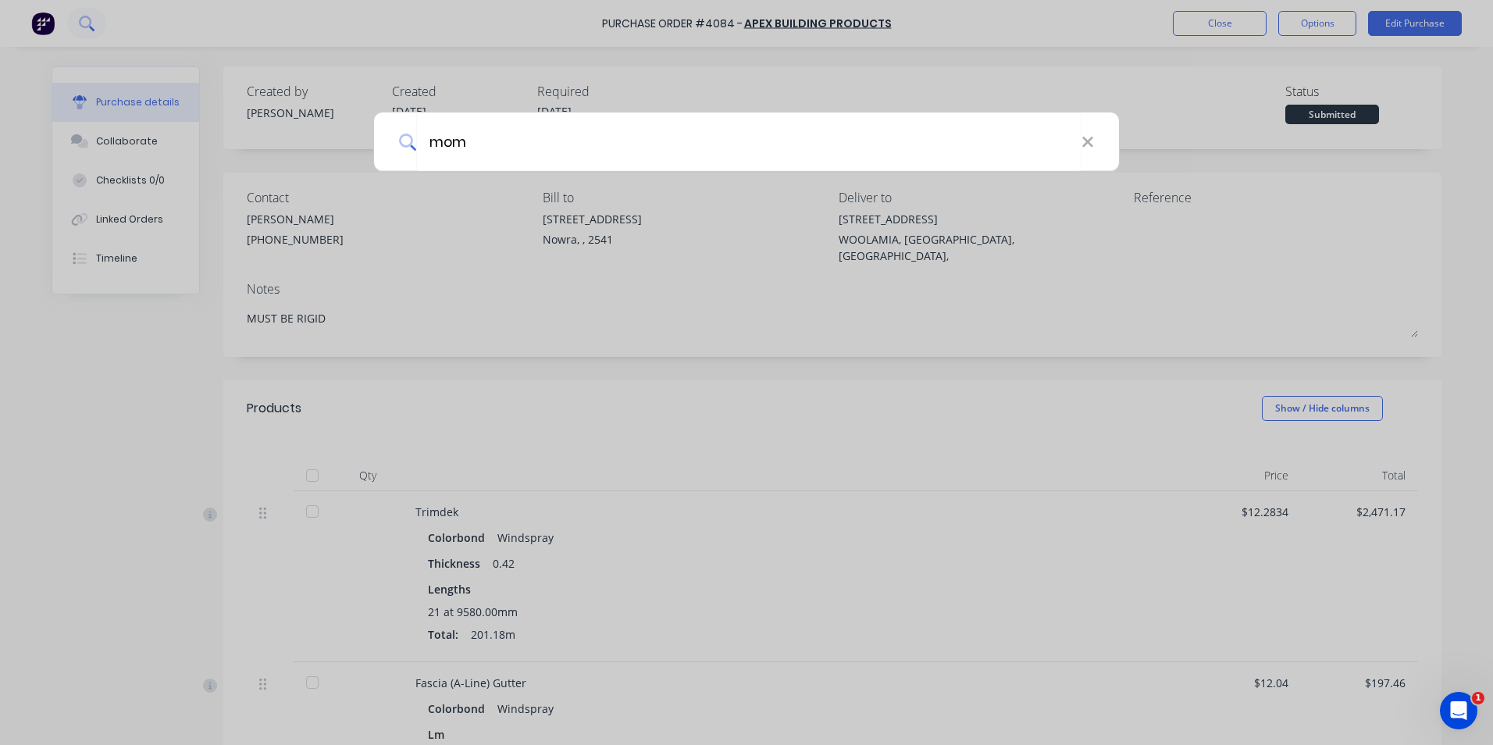
type input "mome"
type textarea "x"
type input "momen"
type textarea "x"
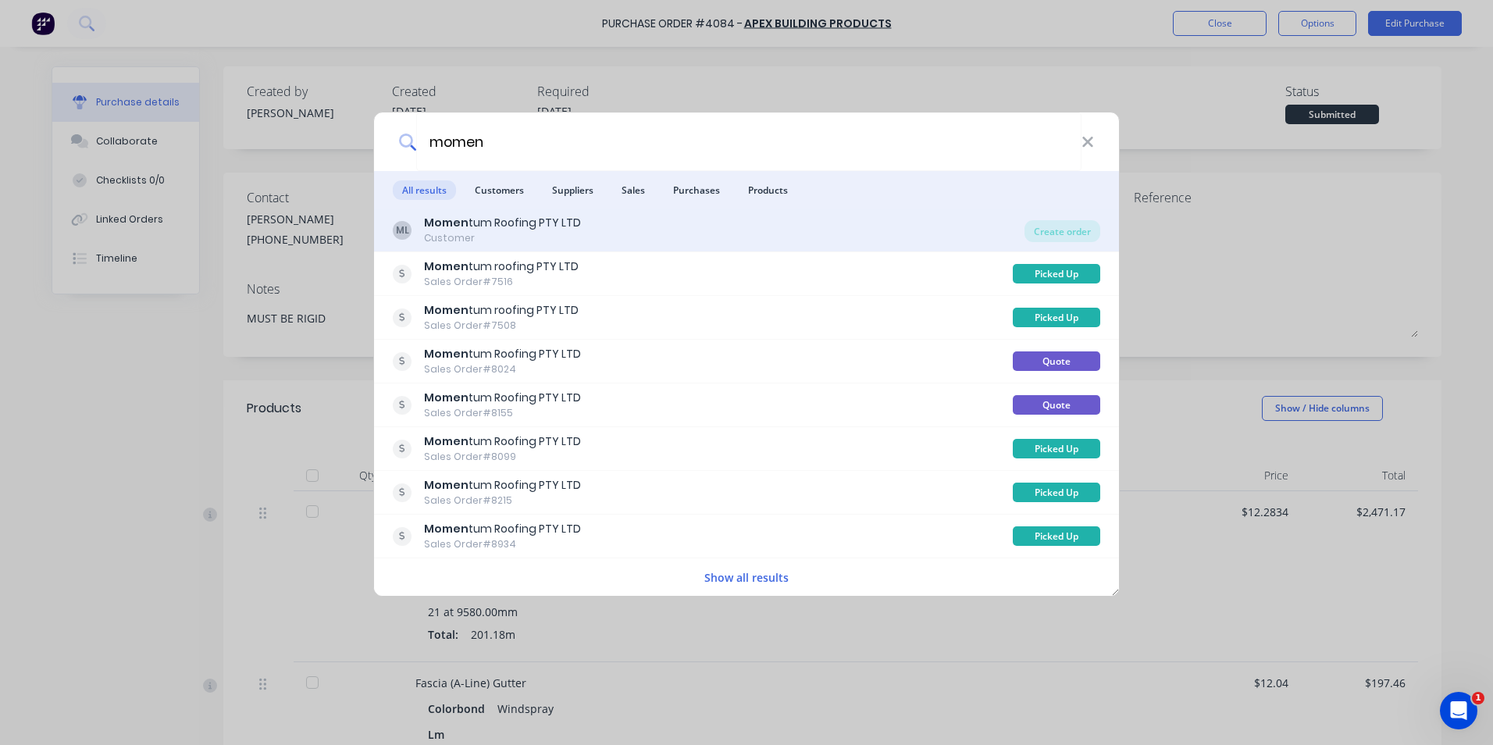
type input "momen"
click at [866, 223] on div "[PERSON_NAME] tum Roofing PTY LTD Customer" at bounding box center [709, 230] width 632 height 30
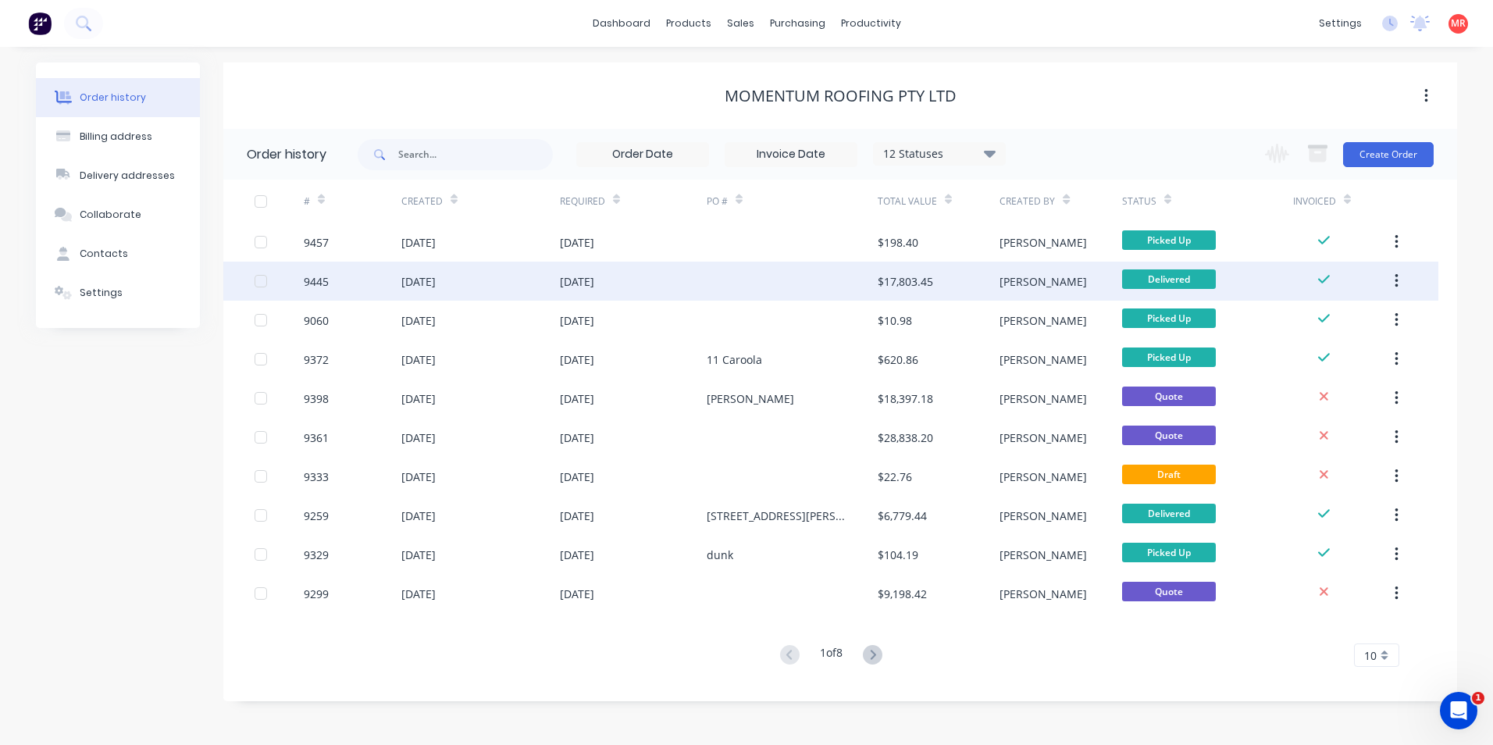
click at [766, 282] on div at bounding box center [792, 281] width 171 height 39
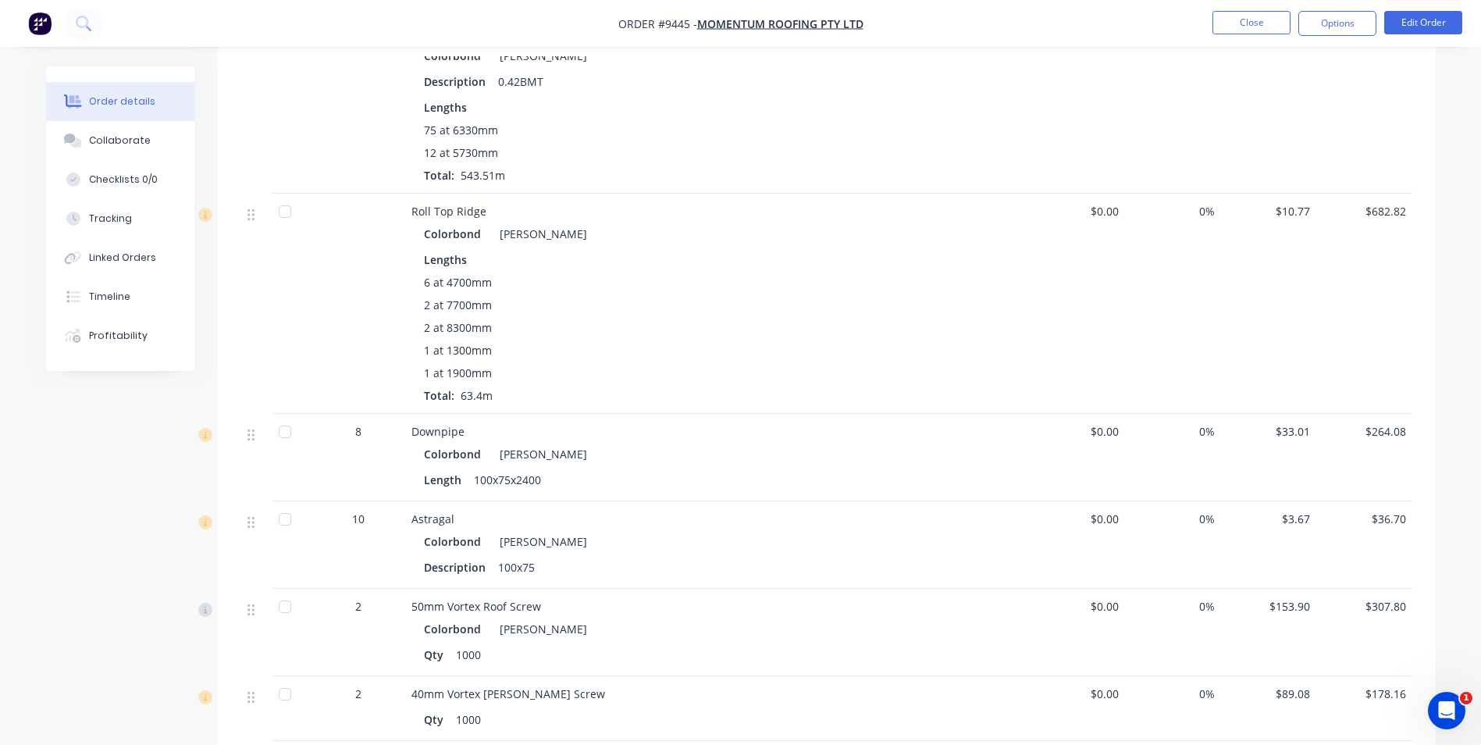
scroll to position [1171, 0]
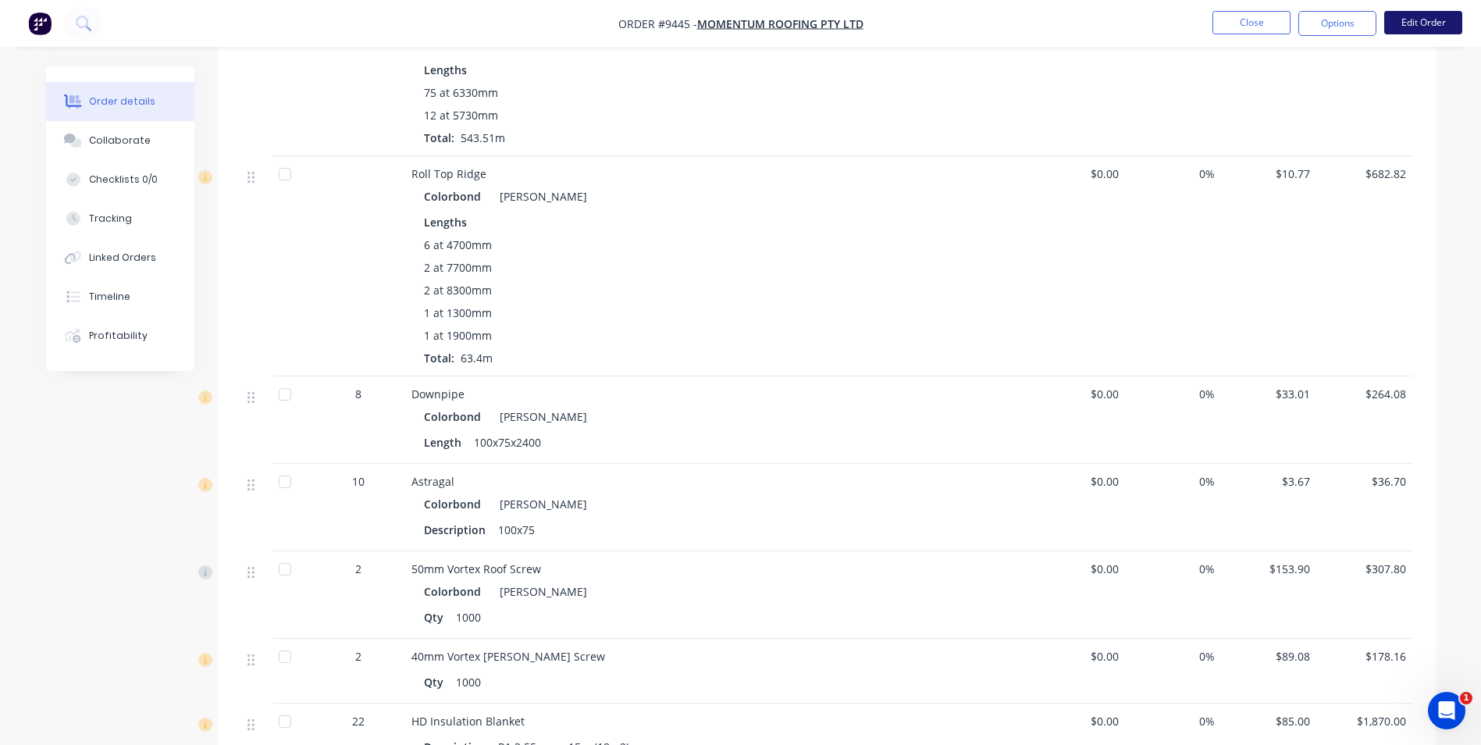
click at [1416, 30] on button "Edit Order" at bounding box center [1423, 22] width 78 height 23
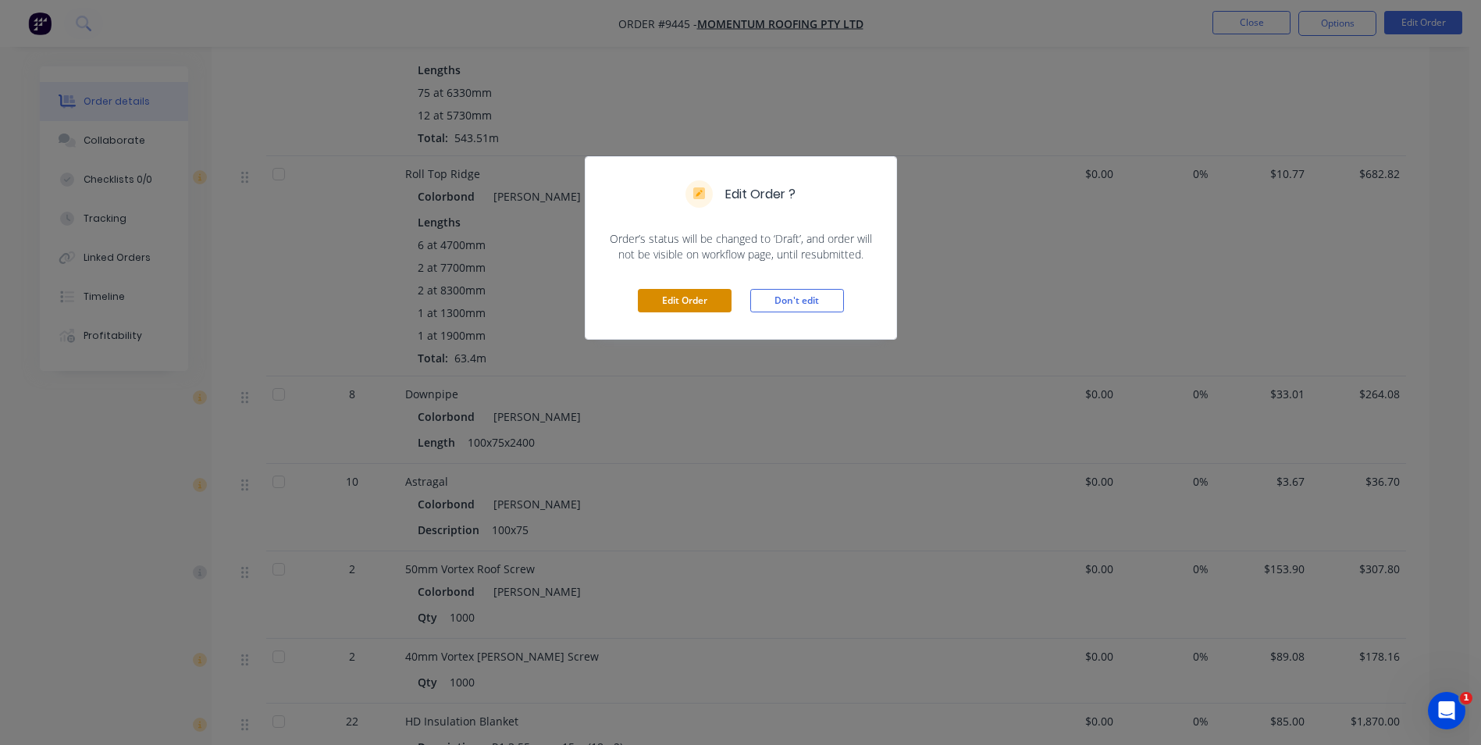
click at [693, 299] on button "Edit Order" at bounding box center [685, 300] width 94 height 23
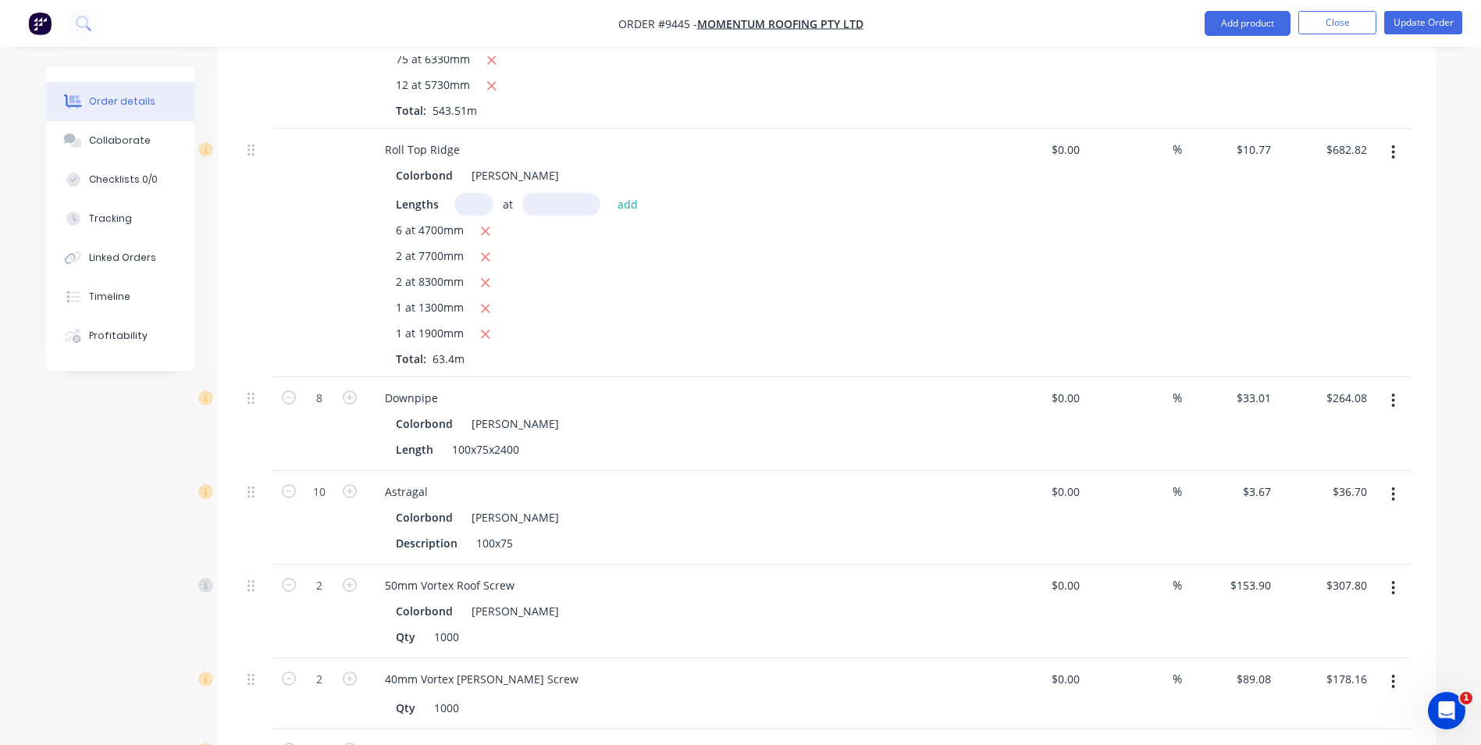
scroll to position [1249, 0]
click at [520, 411] on div "[PERSON_NAME]" at bounding box center [512, 422] width 94 height 23
click at [481, 411] on div "Colorbond Shale Grey Length 100x75x2400" at bounding box center [678, 435] width 612 height 48
click at [491, 411] on div "[PERSON_NAME]" at bounding box center [512, 422] width 94 height 23
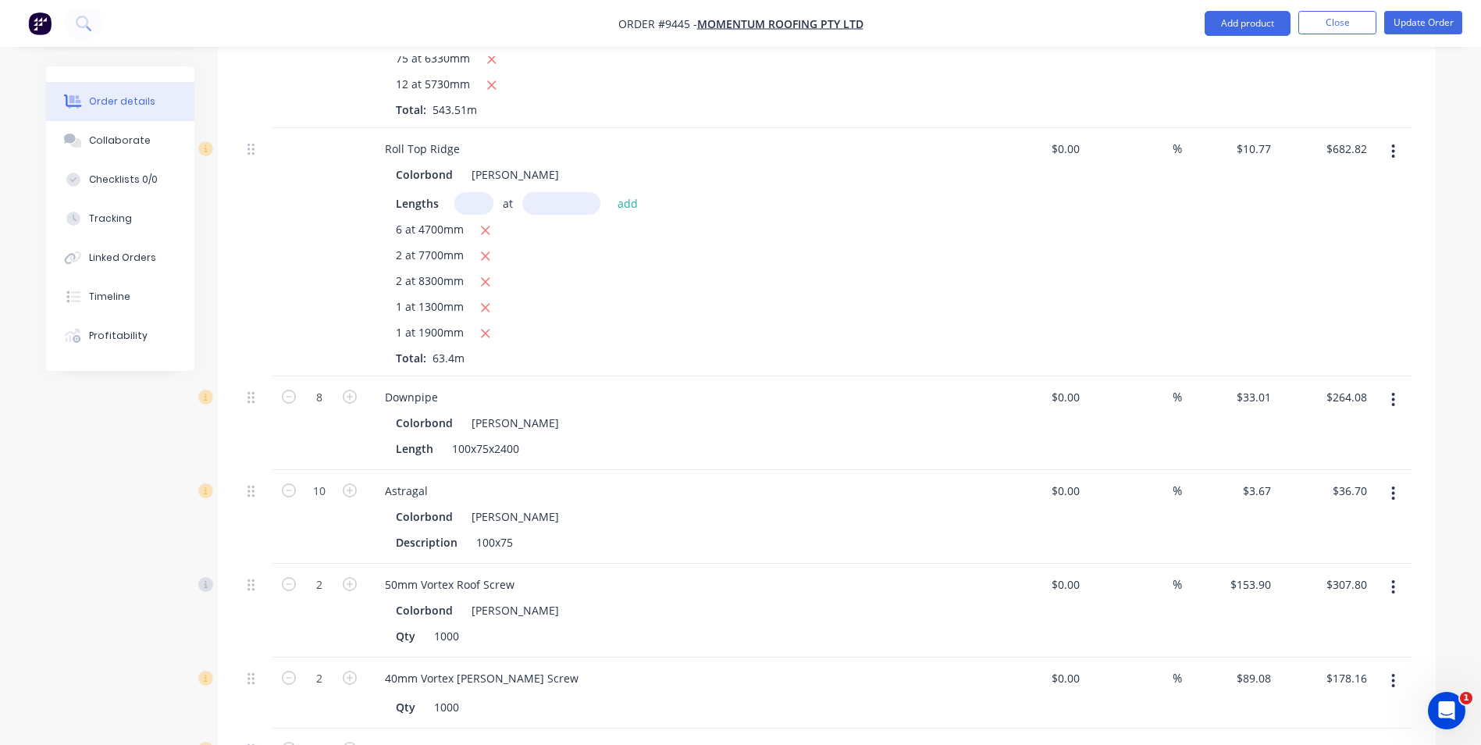
click at [1390, 386] on button "button" at bounding box center [1393, 400] width 37 height 28
click at [1299, 429] on div "Edit" at bounding box center [1338, 440] width 120 height 23
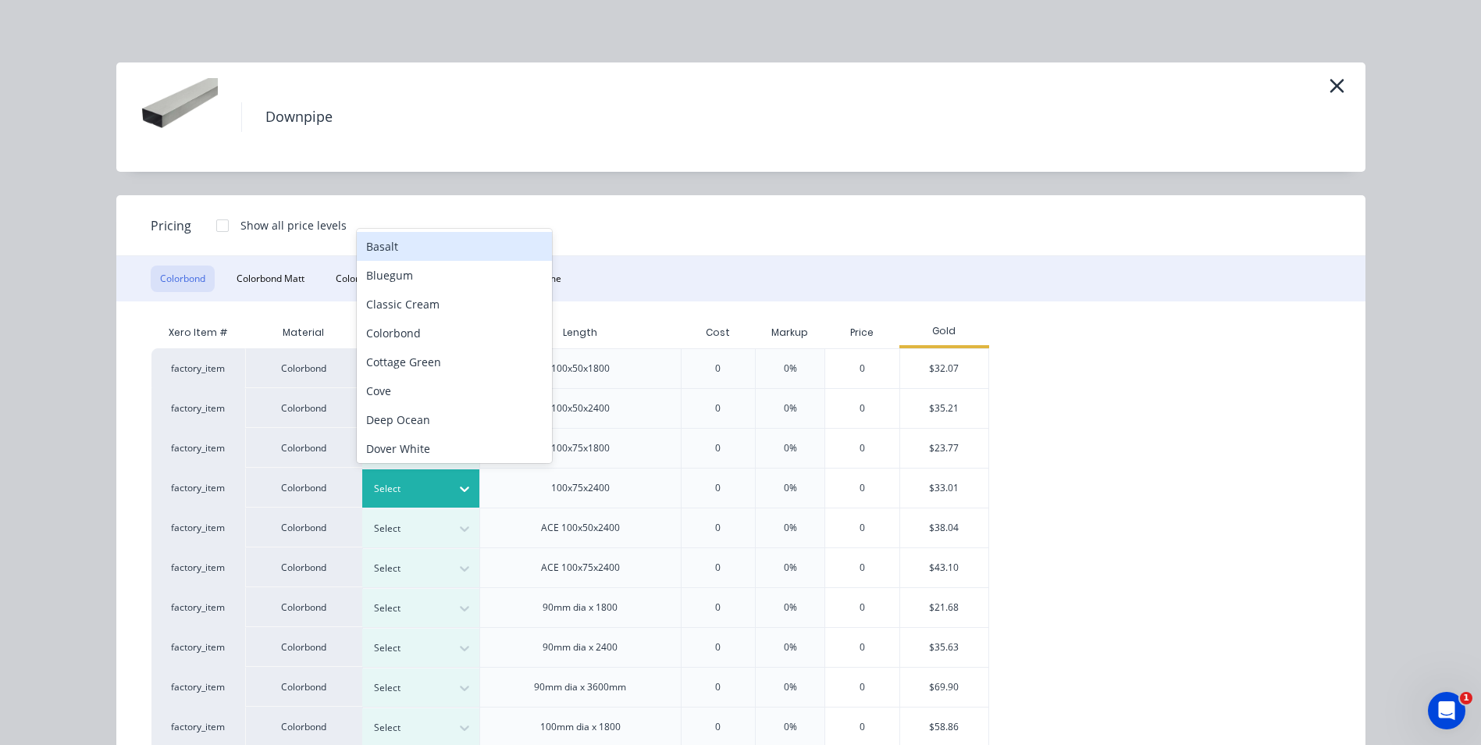
click at [441, 491] on div "Select" at bounding box center [406, 489] width 87 height 20
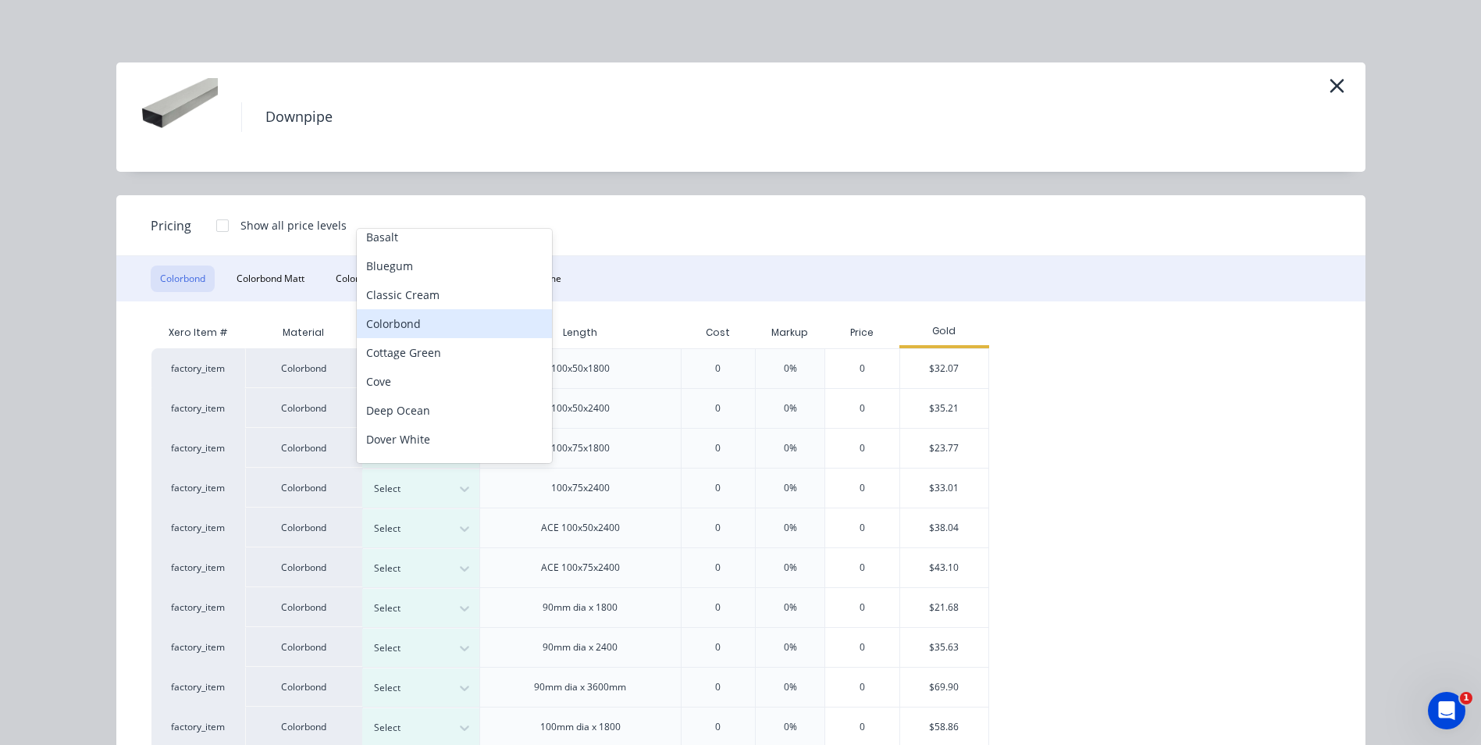
click at [468, 326] on div "Colorbond" at bounding box center [454, 323] width 195 height 29
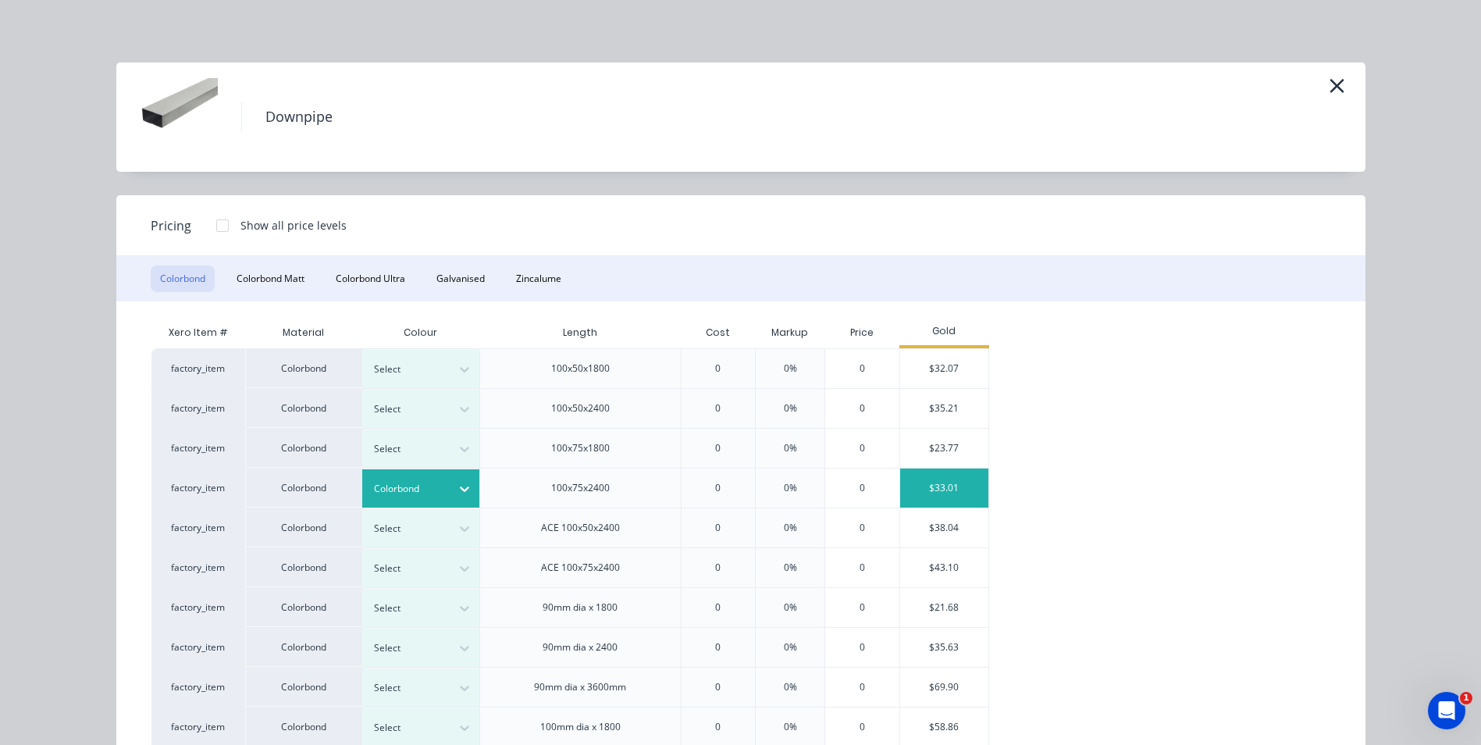
click at [914, 490] on div "$33.01" at bounding box center [944, 487] width 88 height 39
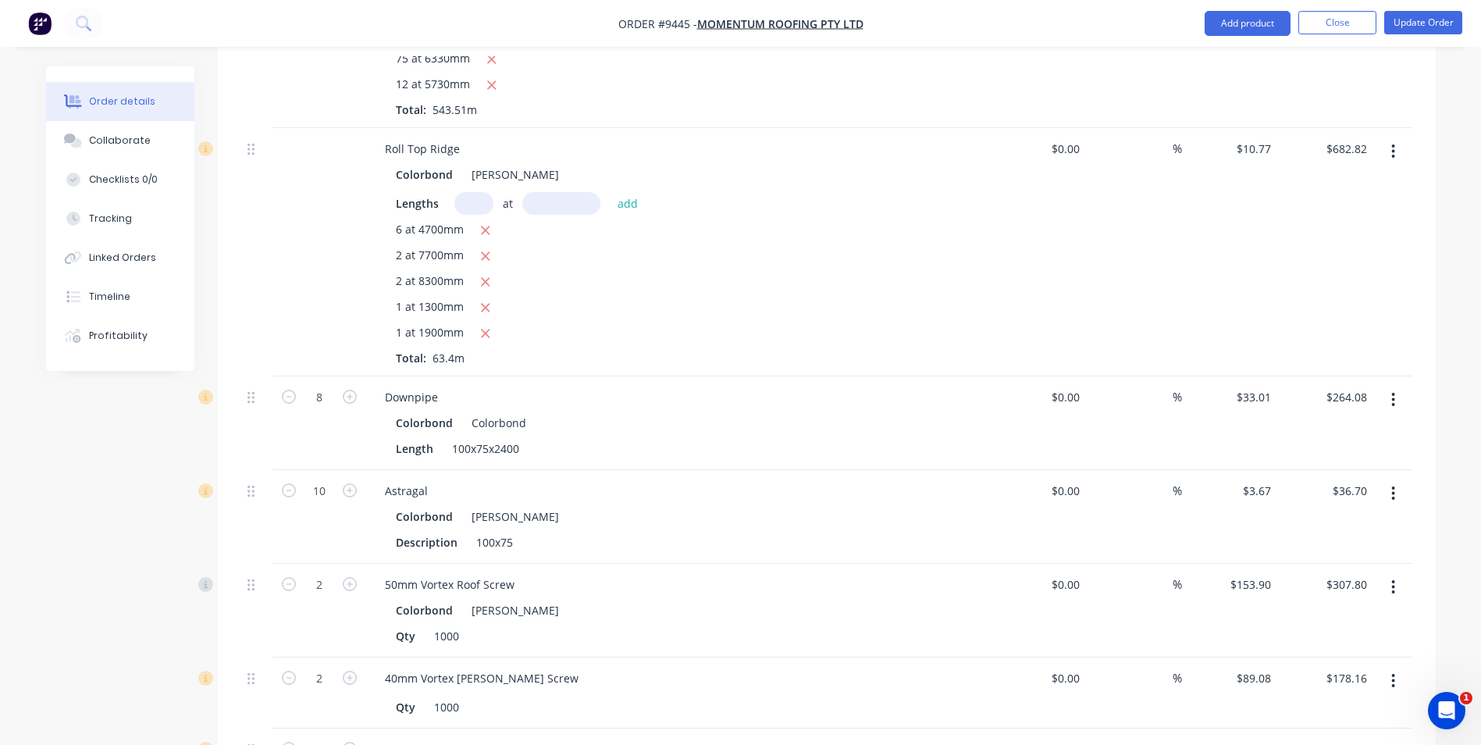
click at [1391, 479] on button "button" at bounding box center [1393, 493] width 37 height 28
click at [1345, 523] on div "Edit" at bounding box center [1338, 534] width 120 height 23
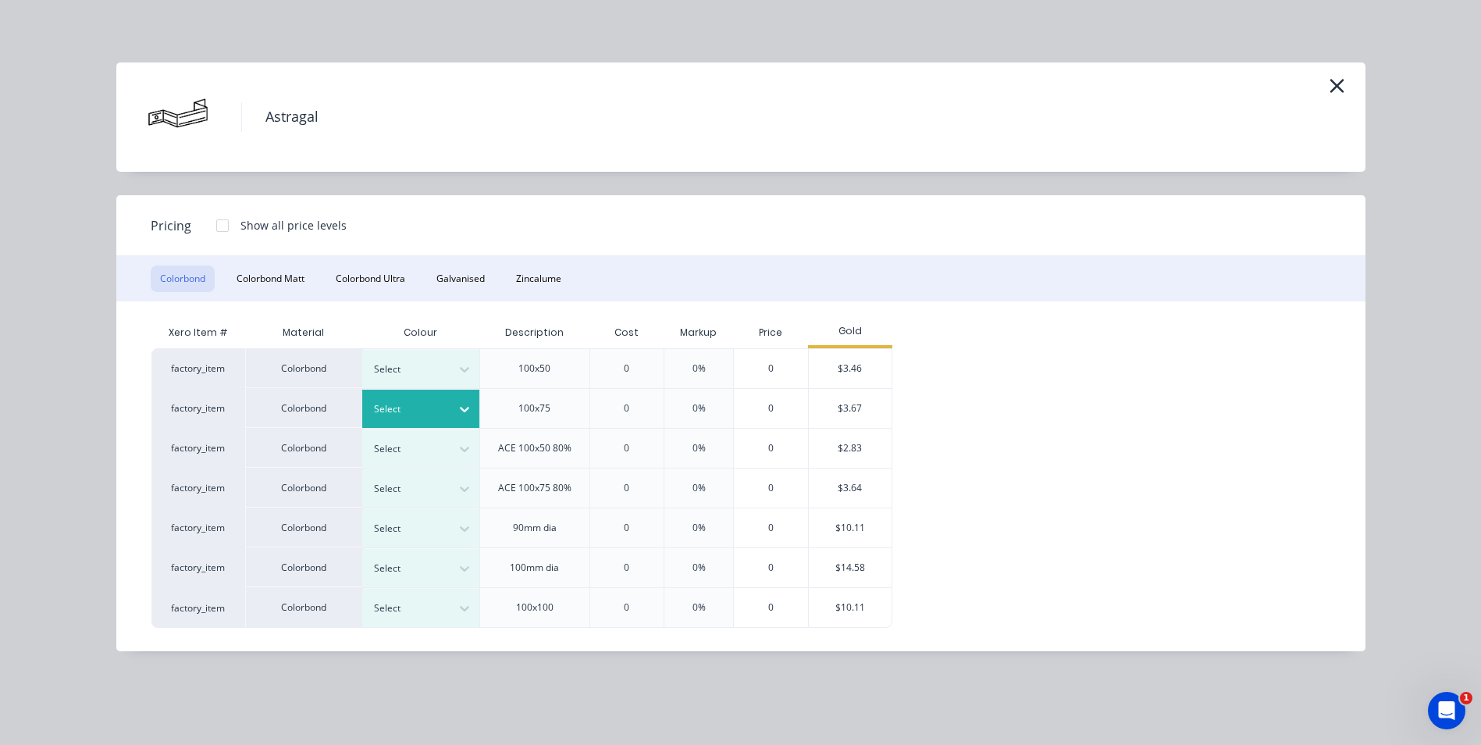
click at [436, 408] on div at bounding box center [409, 409] width 70 height 17
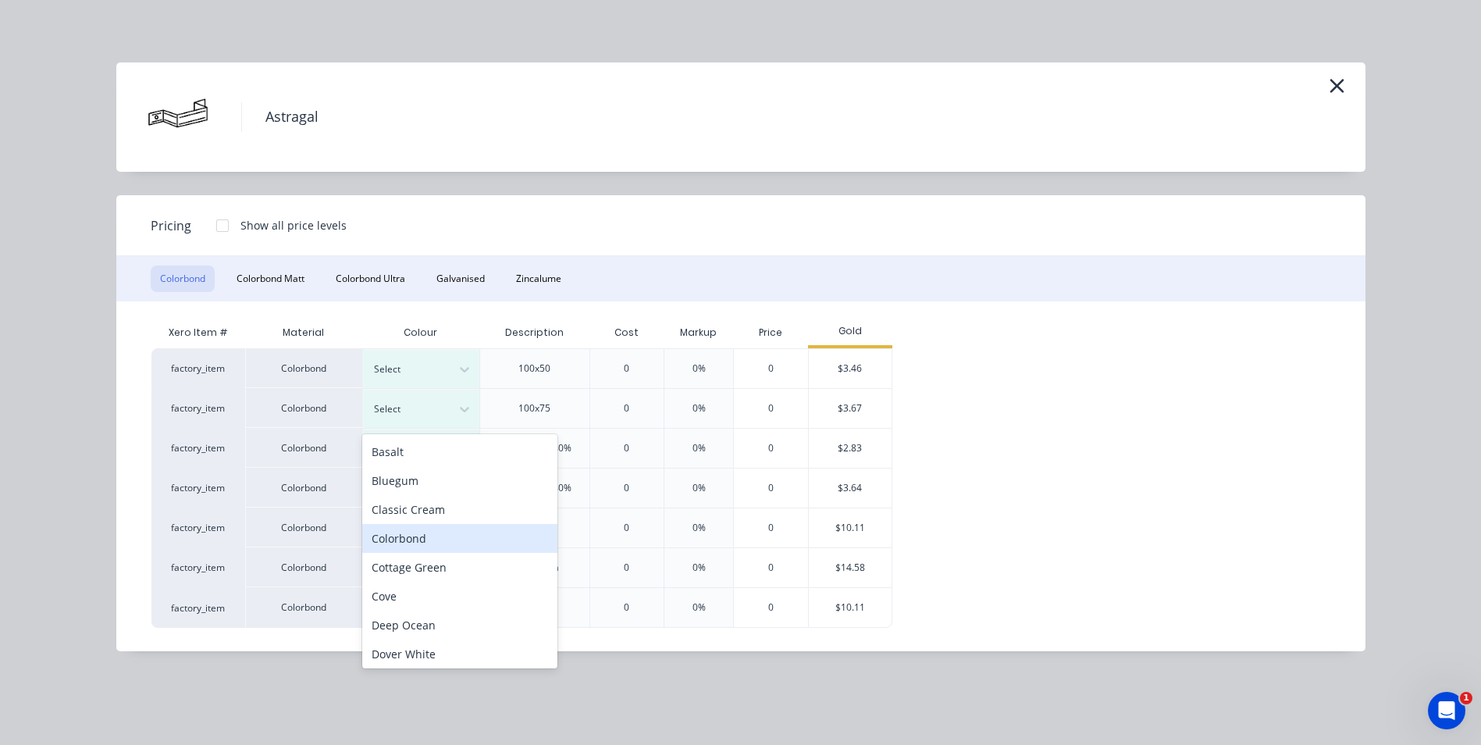
click at [440, 543] on div "Colorbond" at bounding box center [459, 538] width 195 height 29
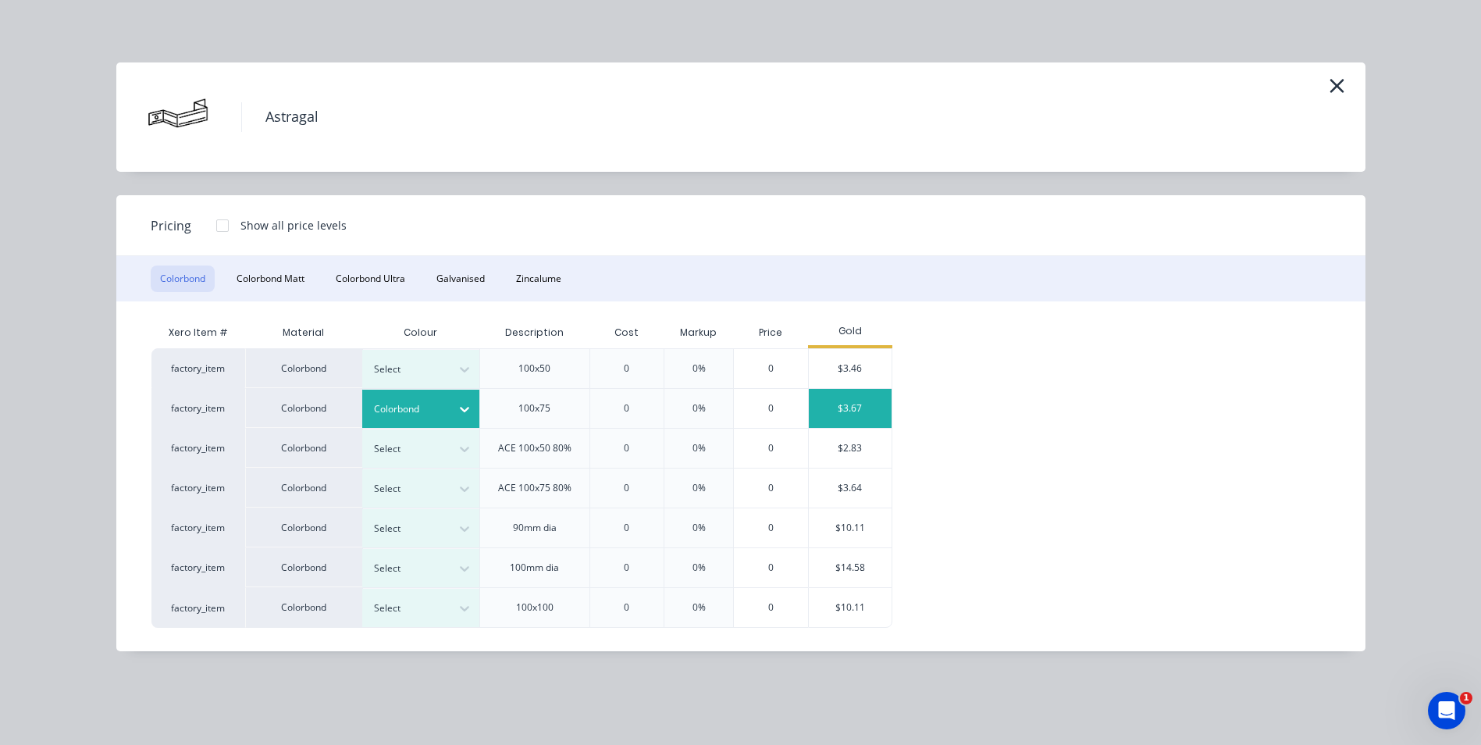
click at [868, 410] on div "$3.67" at bounding box center [851, 408] width 84 height 39
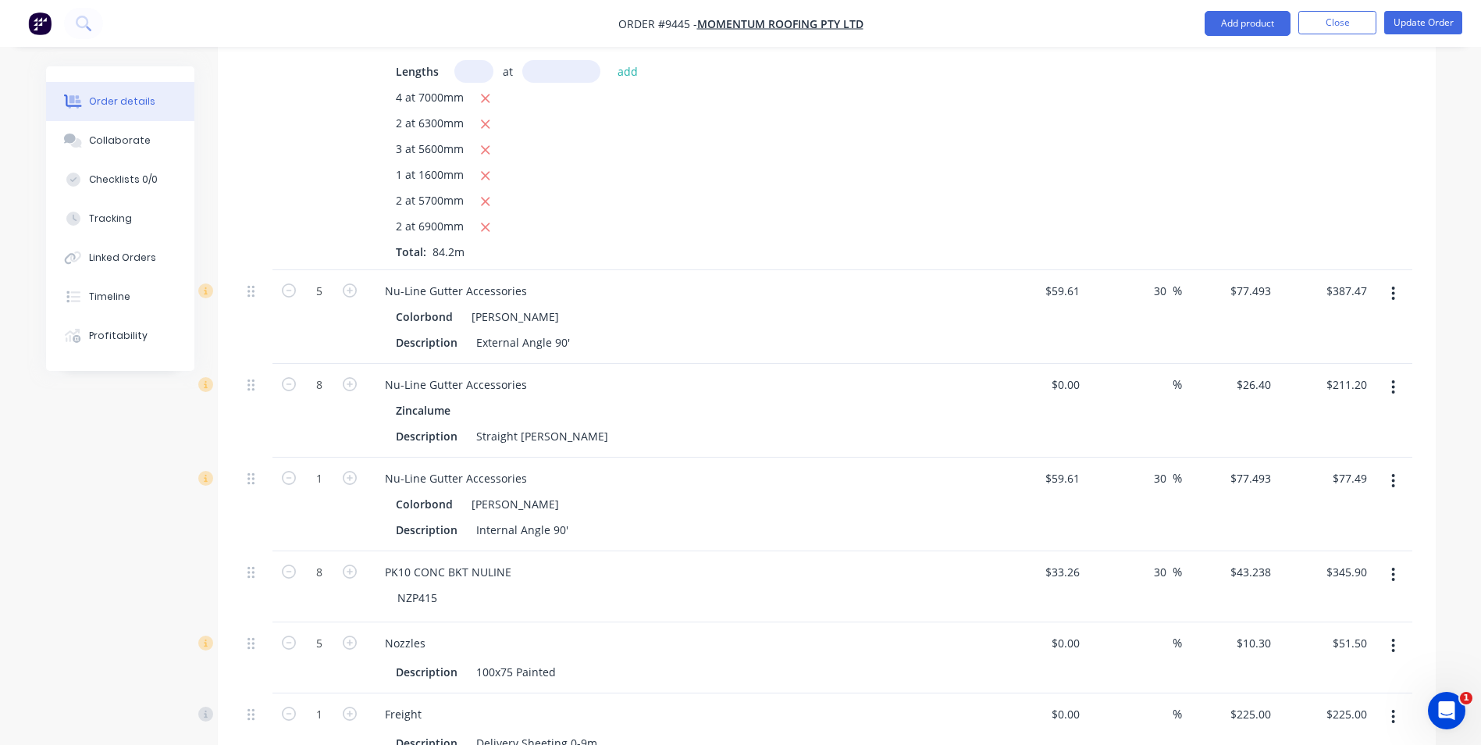
scroll to position [2186, 0]
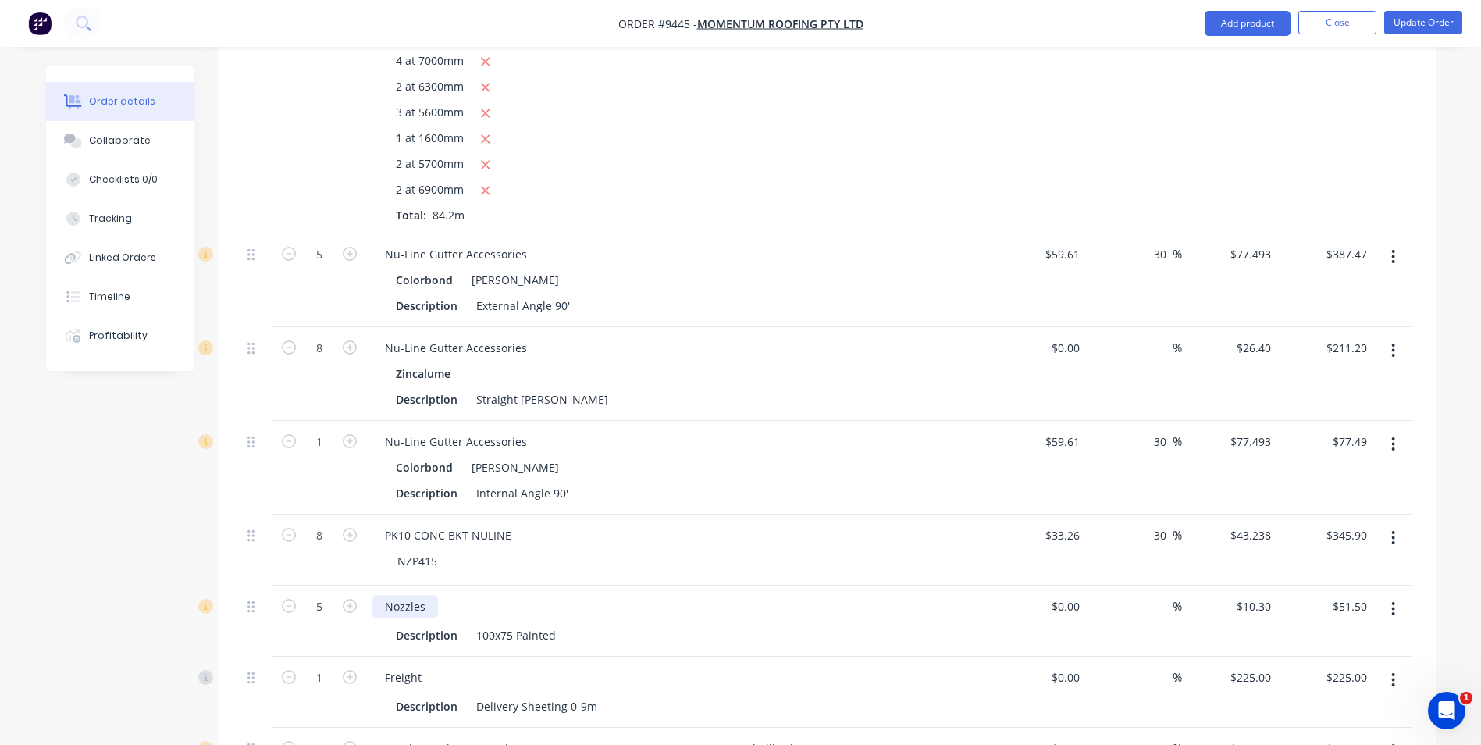
click at [433, 595] on div "Nozzles" at bounding box center [405, 606] width 66 height 23
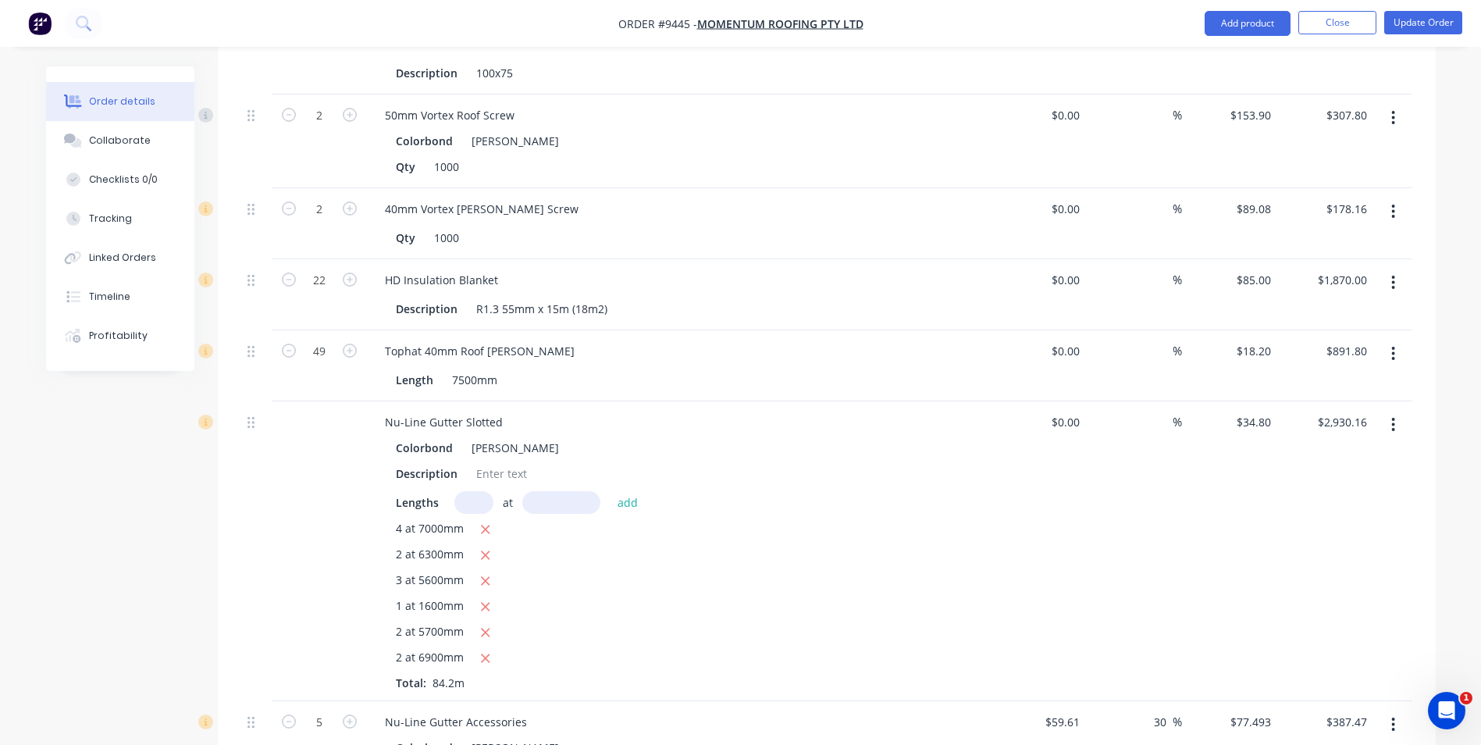
scroll to position [1718, 0]
click at [838, 572] on div "3 at 5600mm" at bounding box center [678, 582] width 565 height 20
click at [525, 437] on div "Colorbond Shale Grey" at bounding box center [678, 448] width 565 height 23
click at [1399, 411] on button "button" at bounding box center [1393, 425] width 37 height 28
click at [1332, 455] on div "Edit" at bounding box center [1338, 466] width 120 height 23
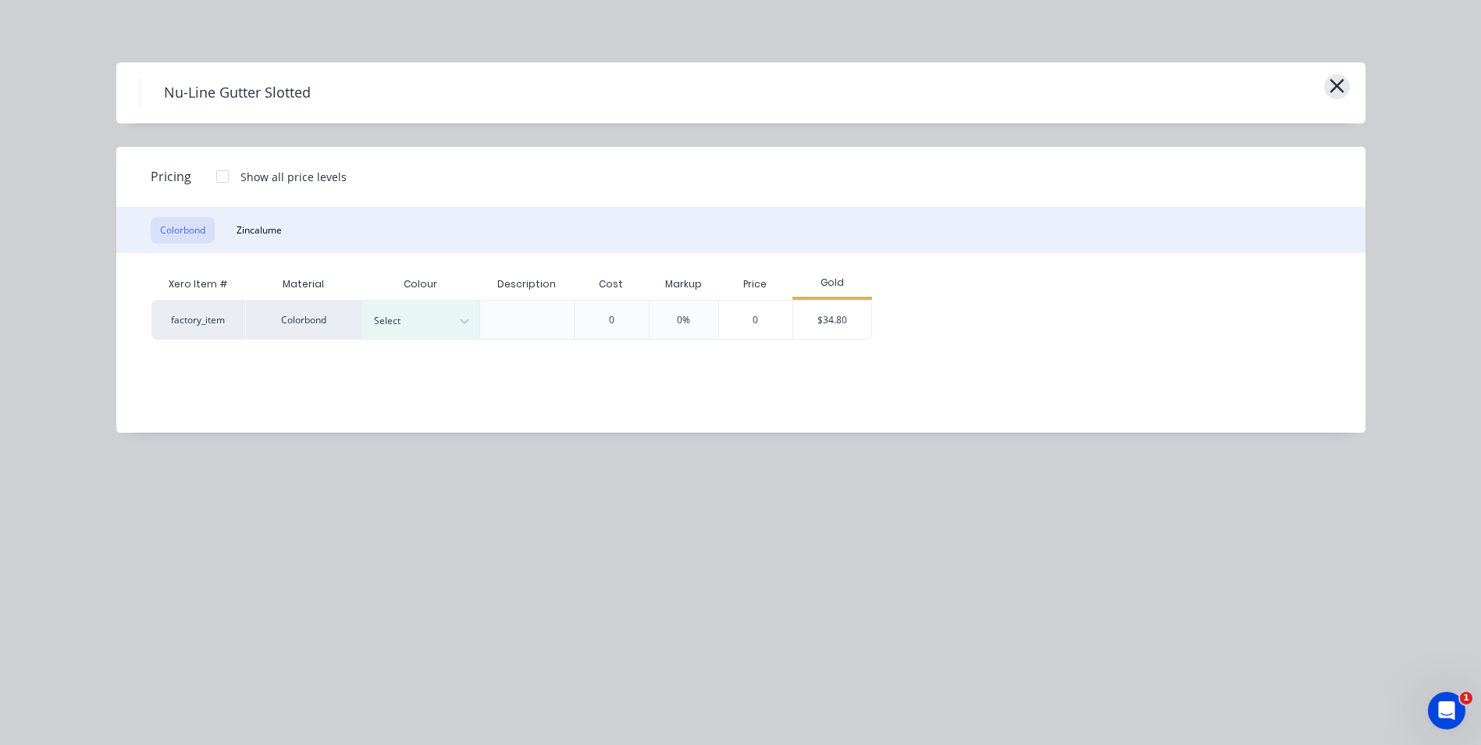
click at [1336, 92] on icon "button" at bounding box center [1337, 86] width 16 height 22
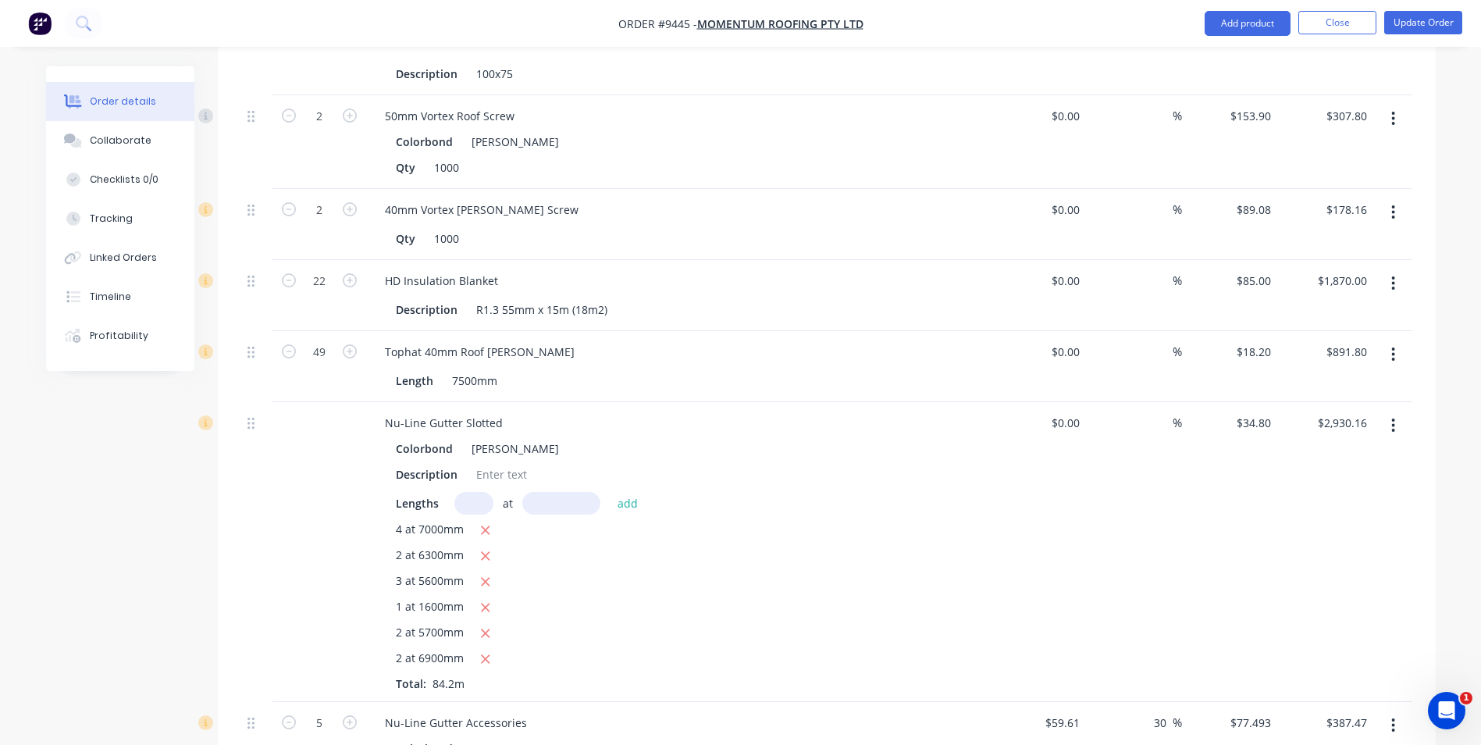
click at [510, 437] on div "[PERSON_NAME]" at bounding box center [512, 448] width 94 height 23
click at [1396, 411] on button "button" at bounding box center [1393, 425] width 37 height 28
click at [1300, 455] on div "Edit" at bounding box center [1338, 466] width 120 height 23
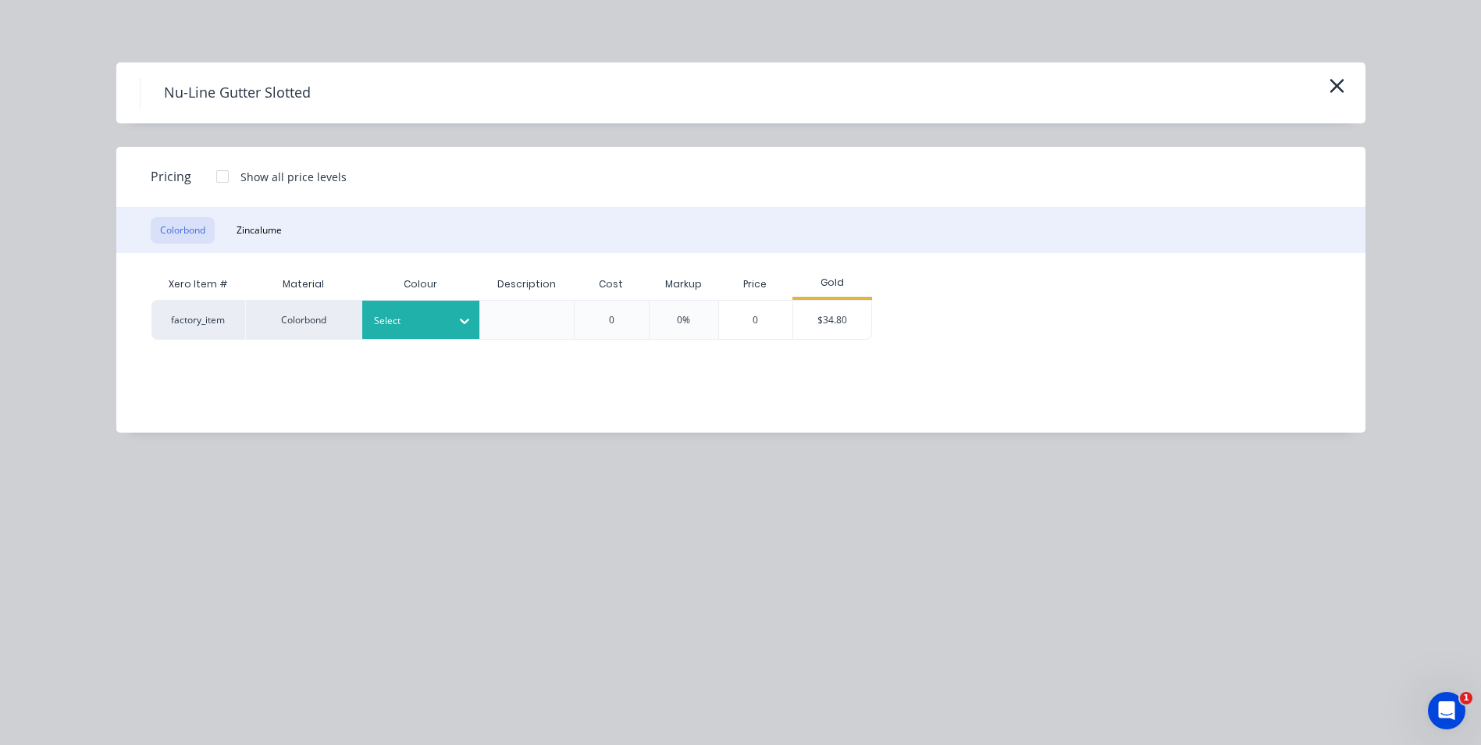
click at [404, 325] on div at bounding box center [409, 320] width 70 height 17
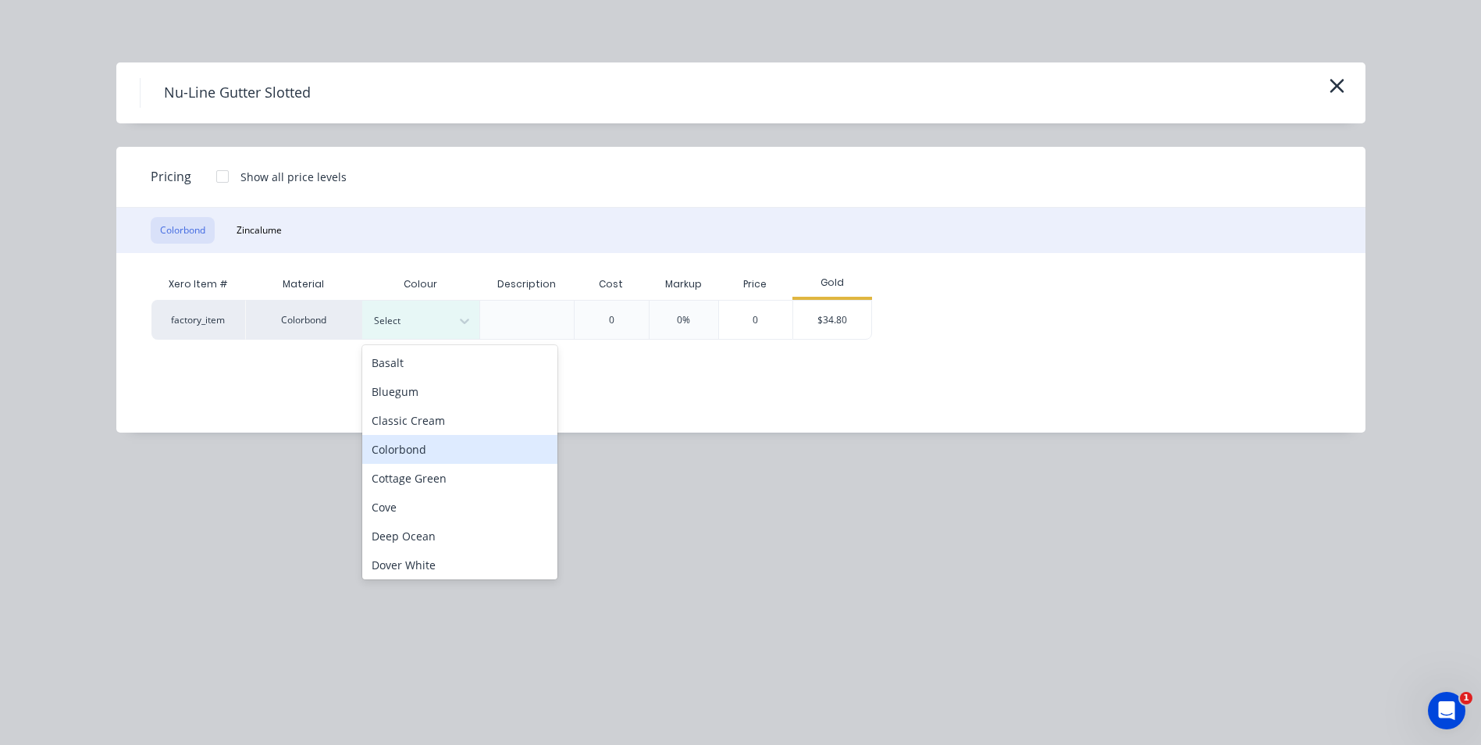
click at [461, 445] on div "Colorbond" at bounding box center [459, 449] width 195 height 29
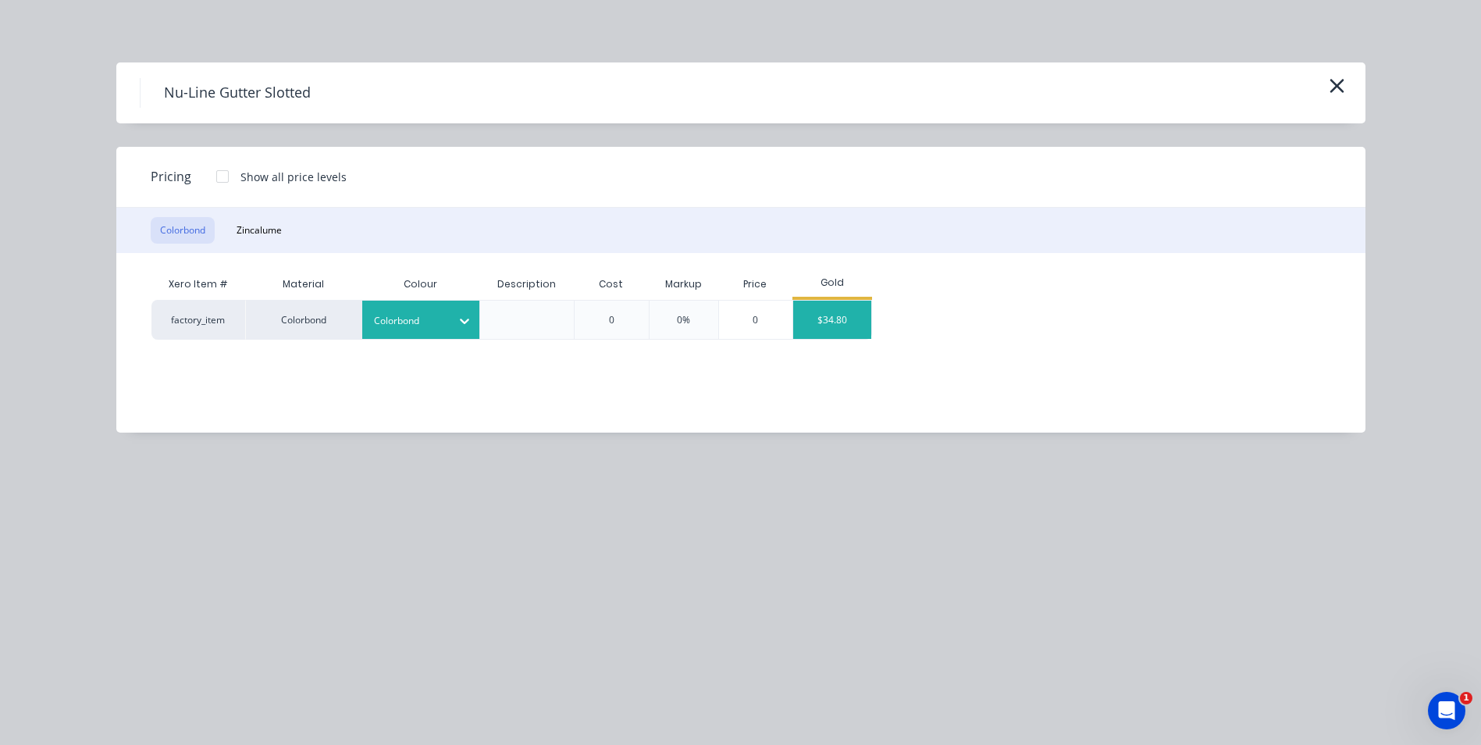
click at [817, 334] on div "$34.80" at bounding box center [832, 320] width 78 height 38
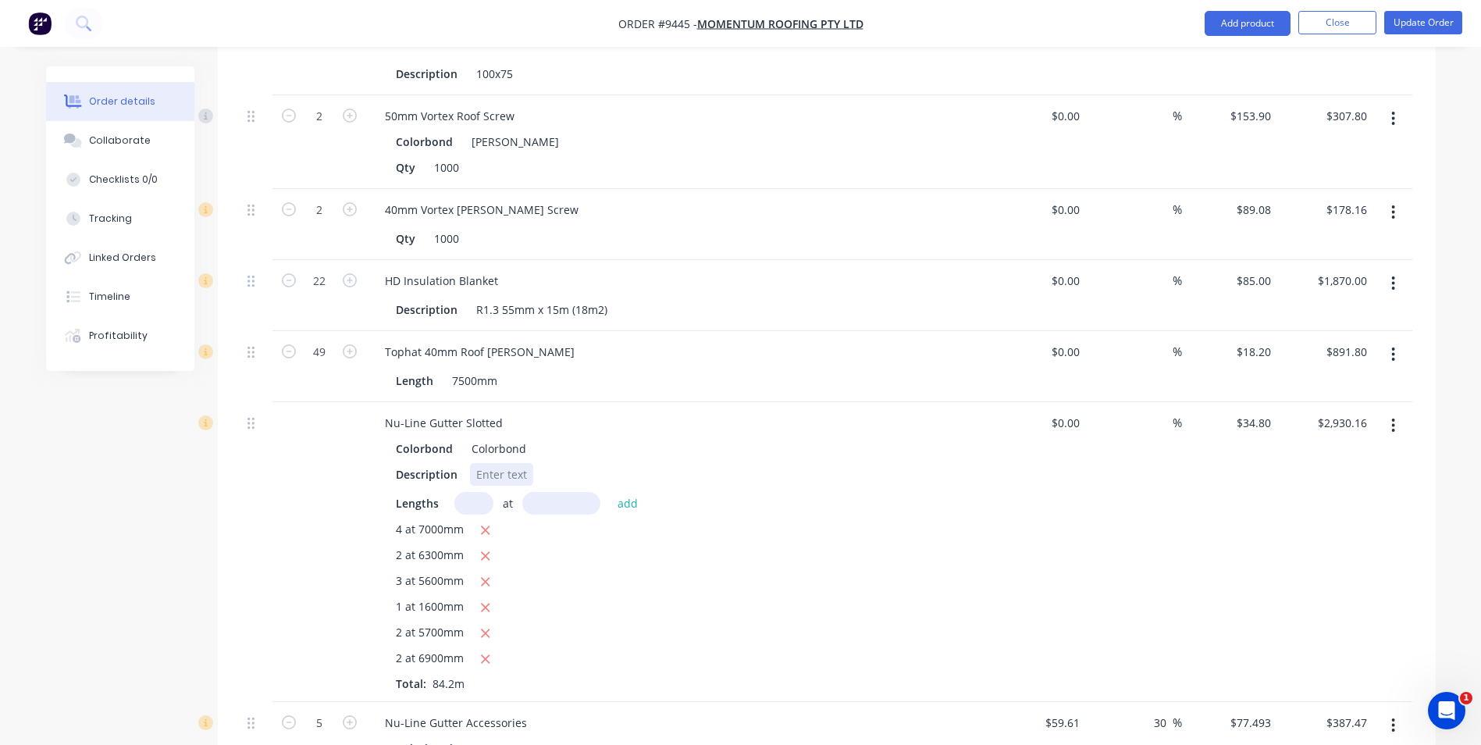
click at [475, 463] on div at bounding box center [501, 474] width 63 height 23
click at [924, 492] on div "Lengths at add" at bounding box center [678, 503] width 565 height 23
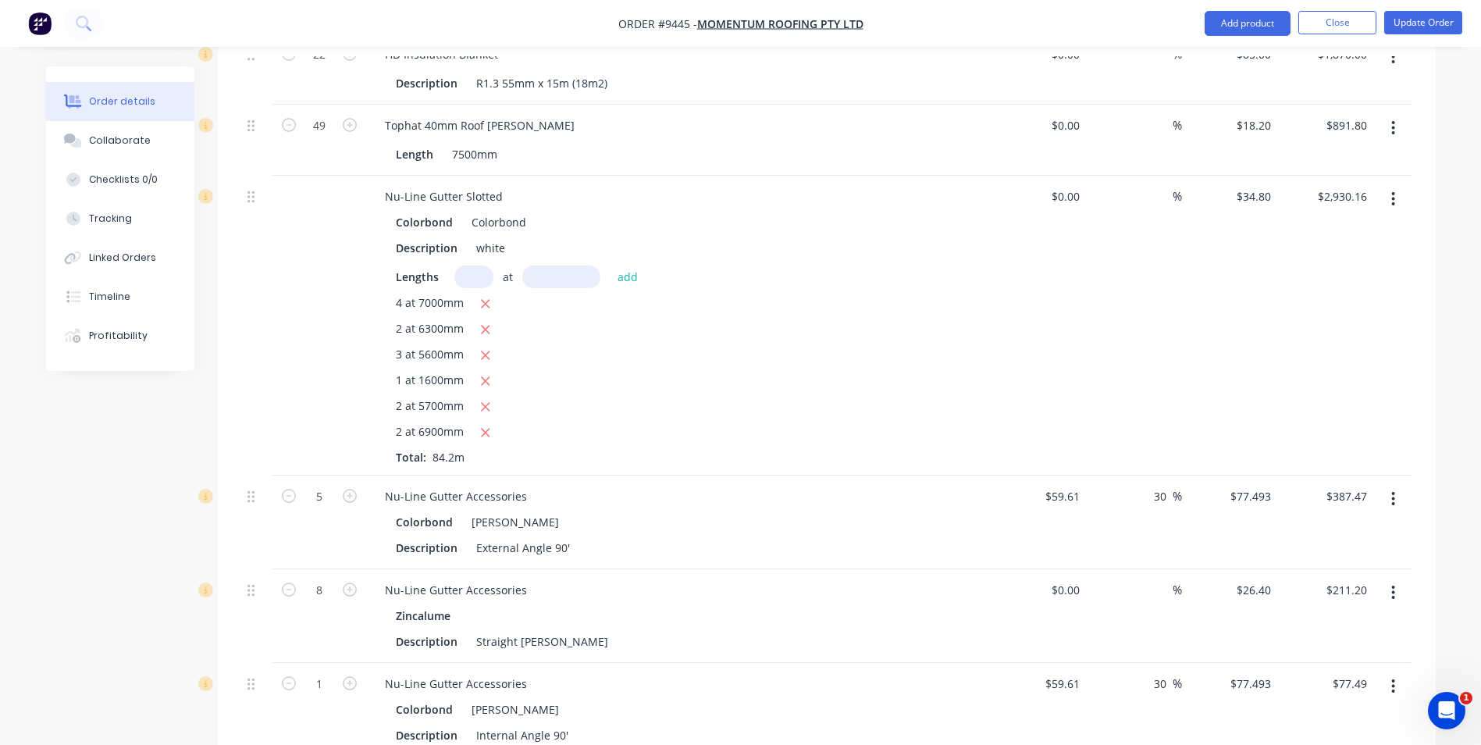
scroll to position [1952, 0]
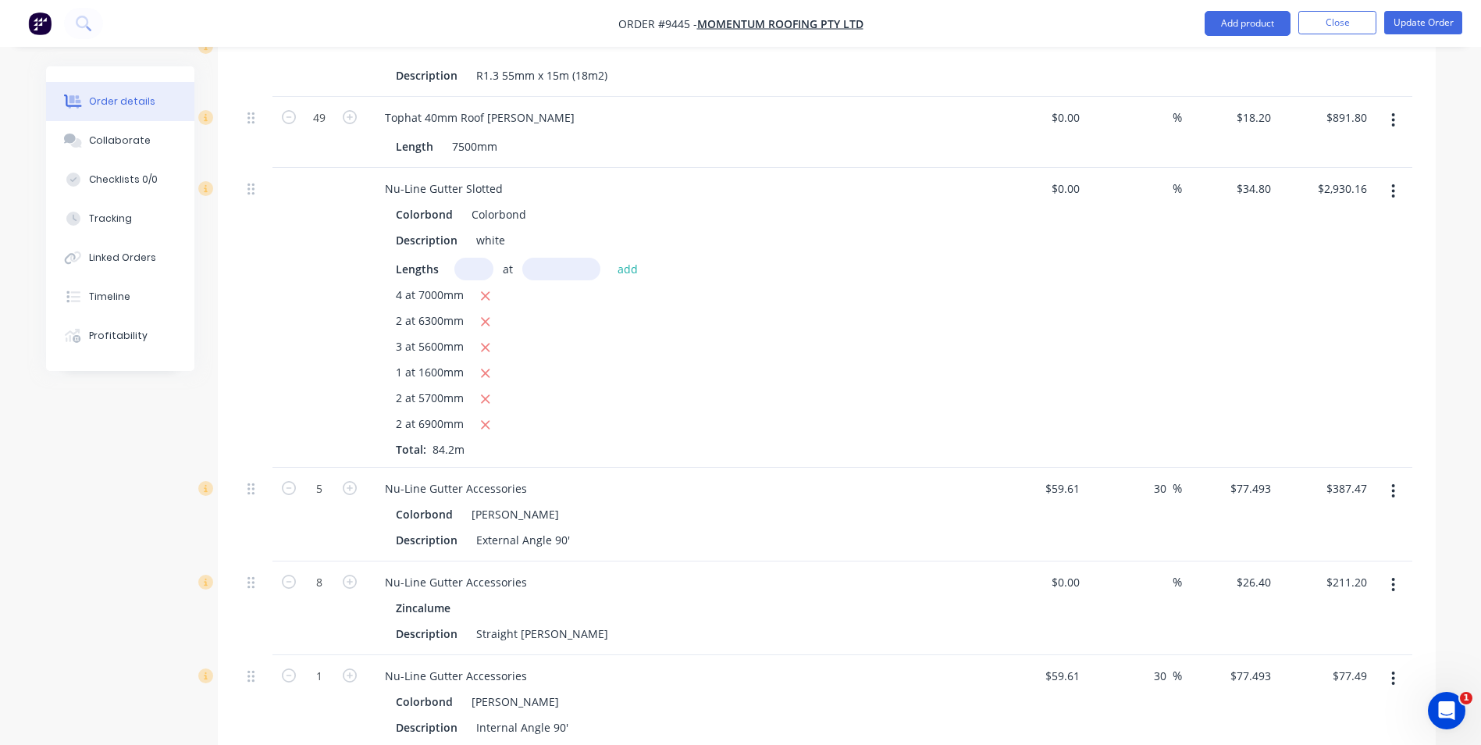
click at [1397, 477] on button "button" at bounding box center [1393, 491] width 37 height 28
click at [1348, 521] on div "Edit" at bounding box center [1338, 532] width 120 height 23
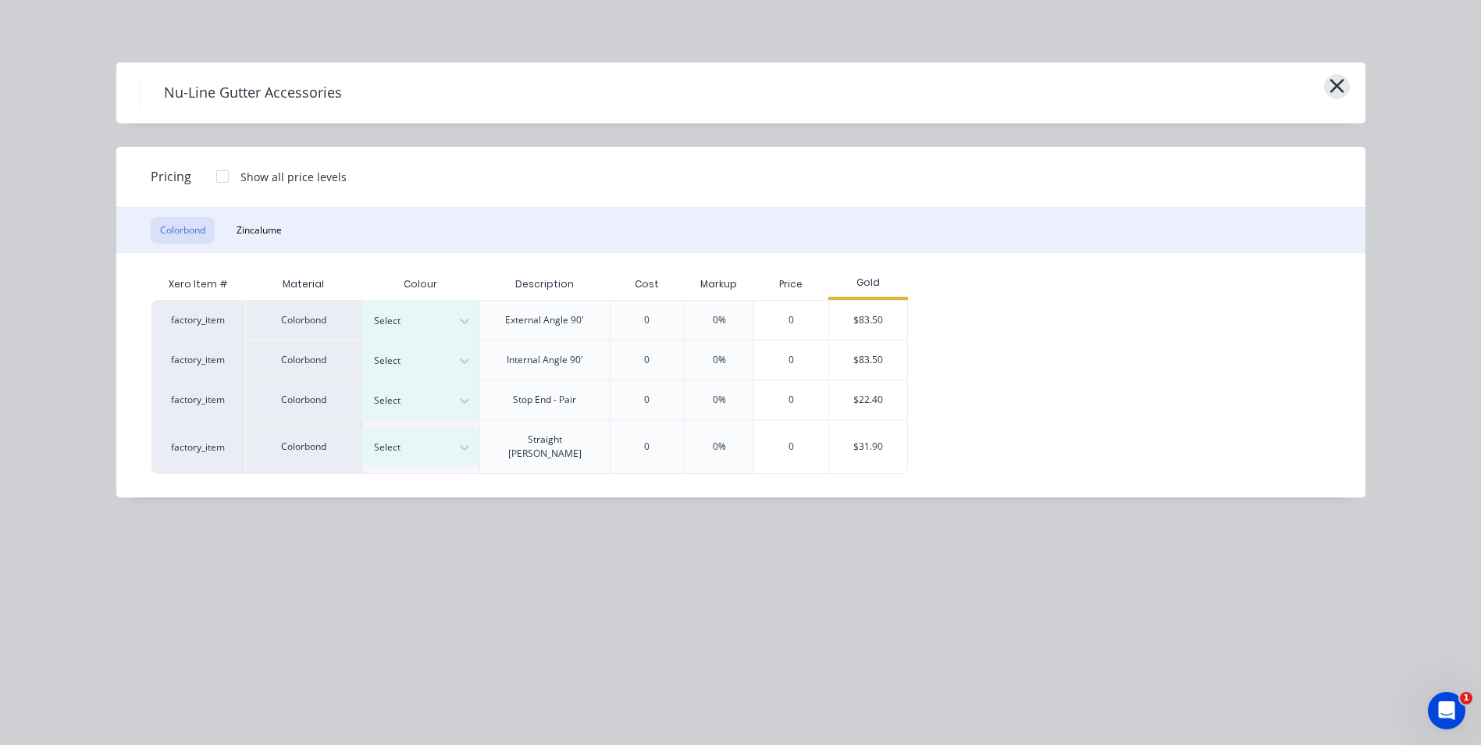
click at [1333, 80] on icon "button" at bounding box center [1337, 86] width 16 height 22
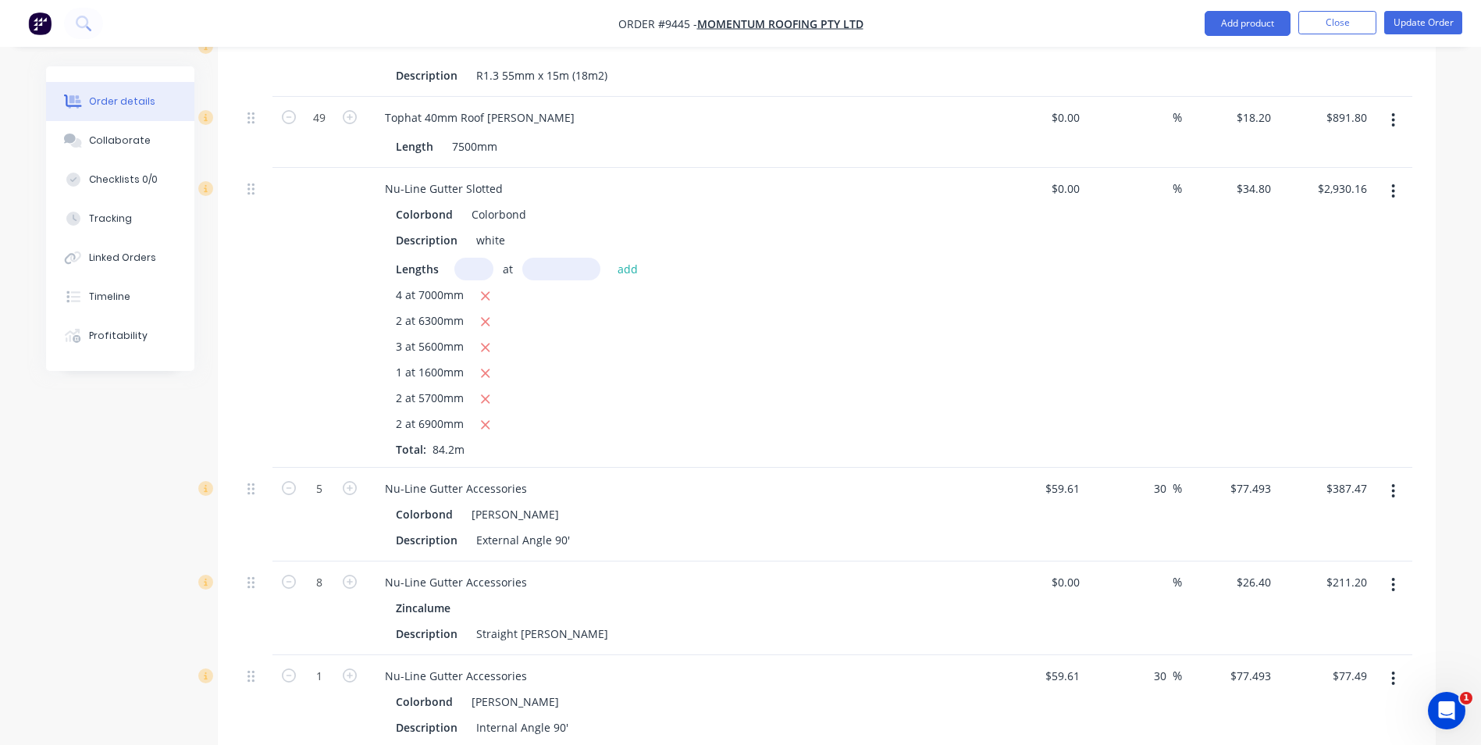
click at [1395, 484] on icon "button" at bounding box center [1393, 491] width 3 height 14
click at [1343, 521] on div "Edit" at bounding box center [1338, 532] width 120 height 23
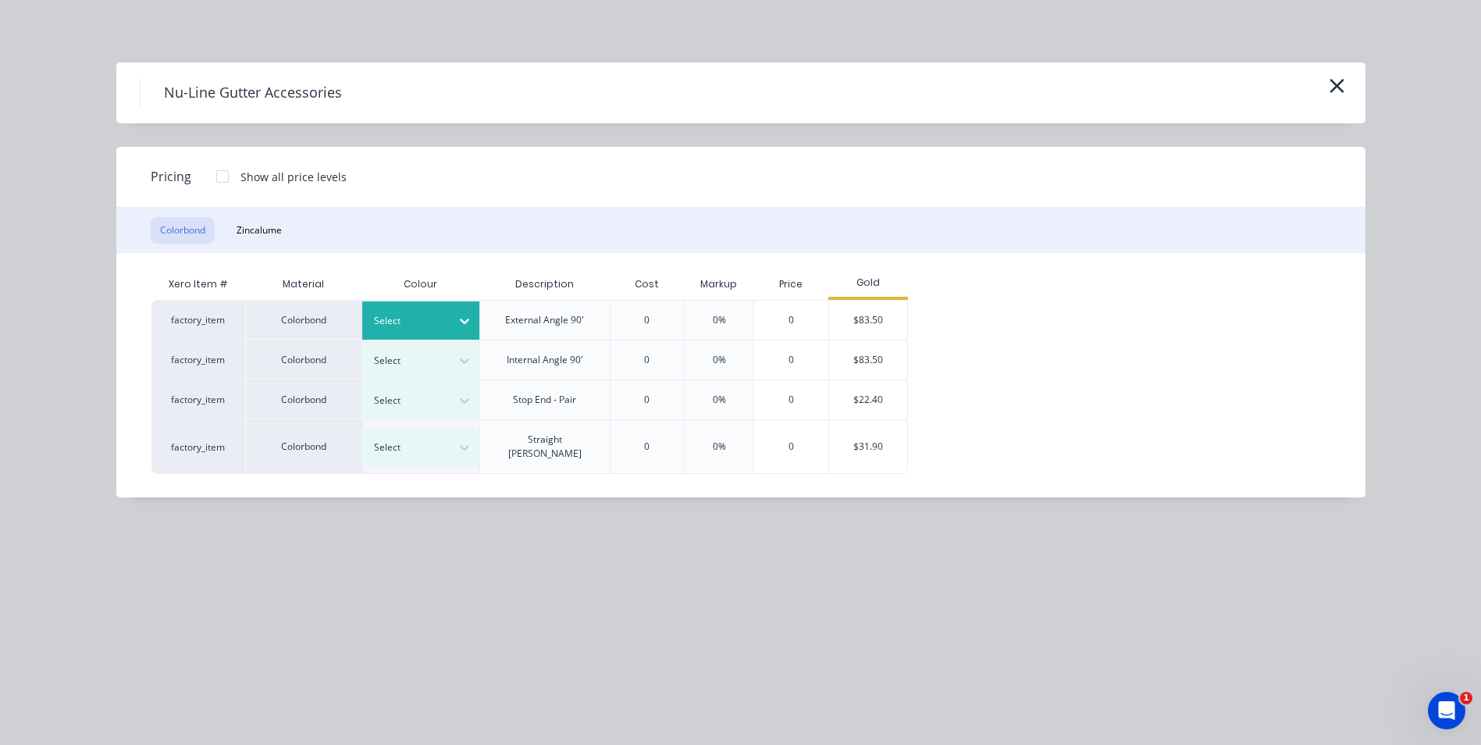
click at [419, 319] on div at bounding box center [409, 320] width 70 height 17
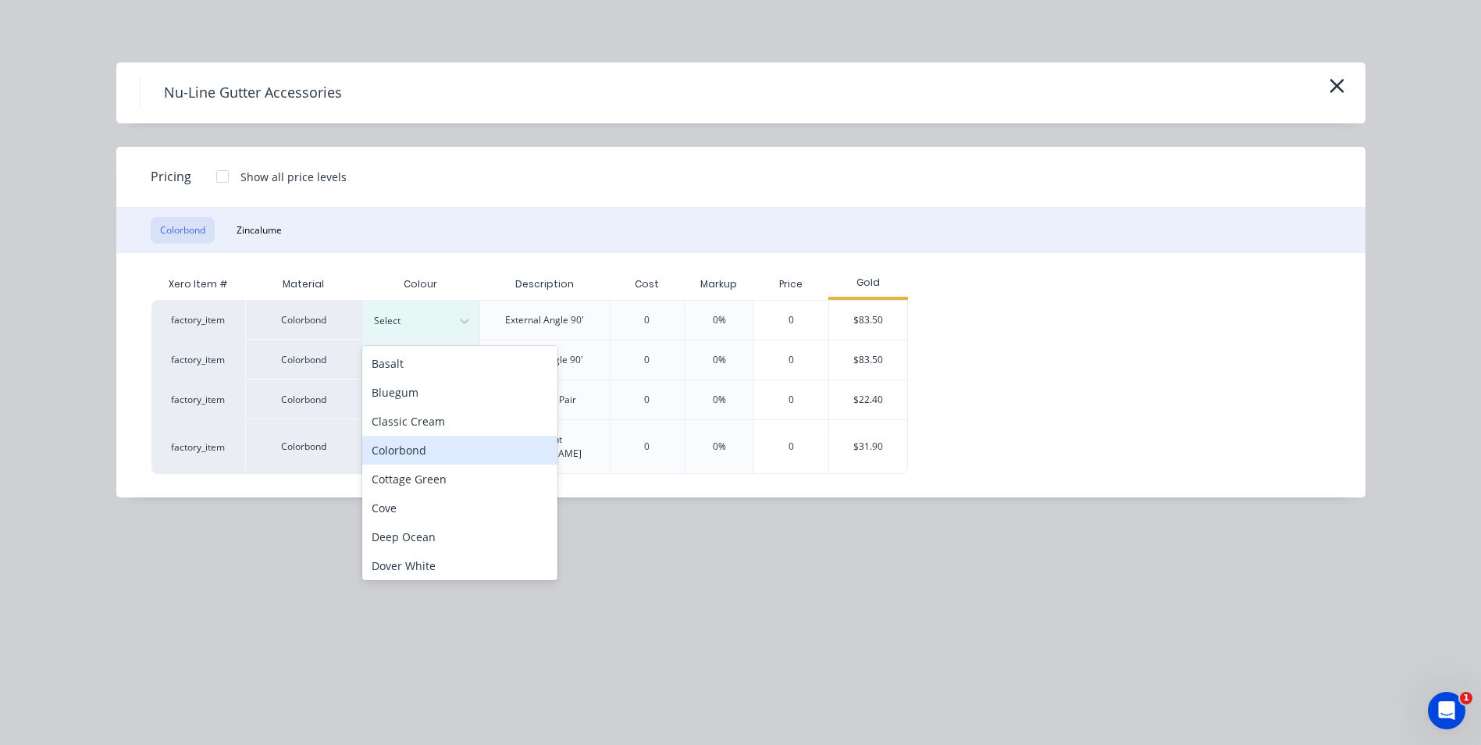
click at [398, 449] on div "Colorbond" at bounding box center [459, 450] width 195 height 29
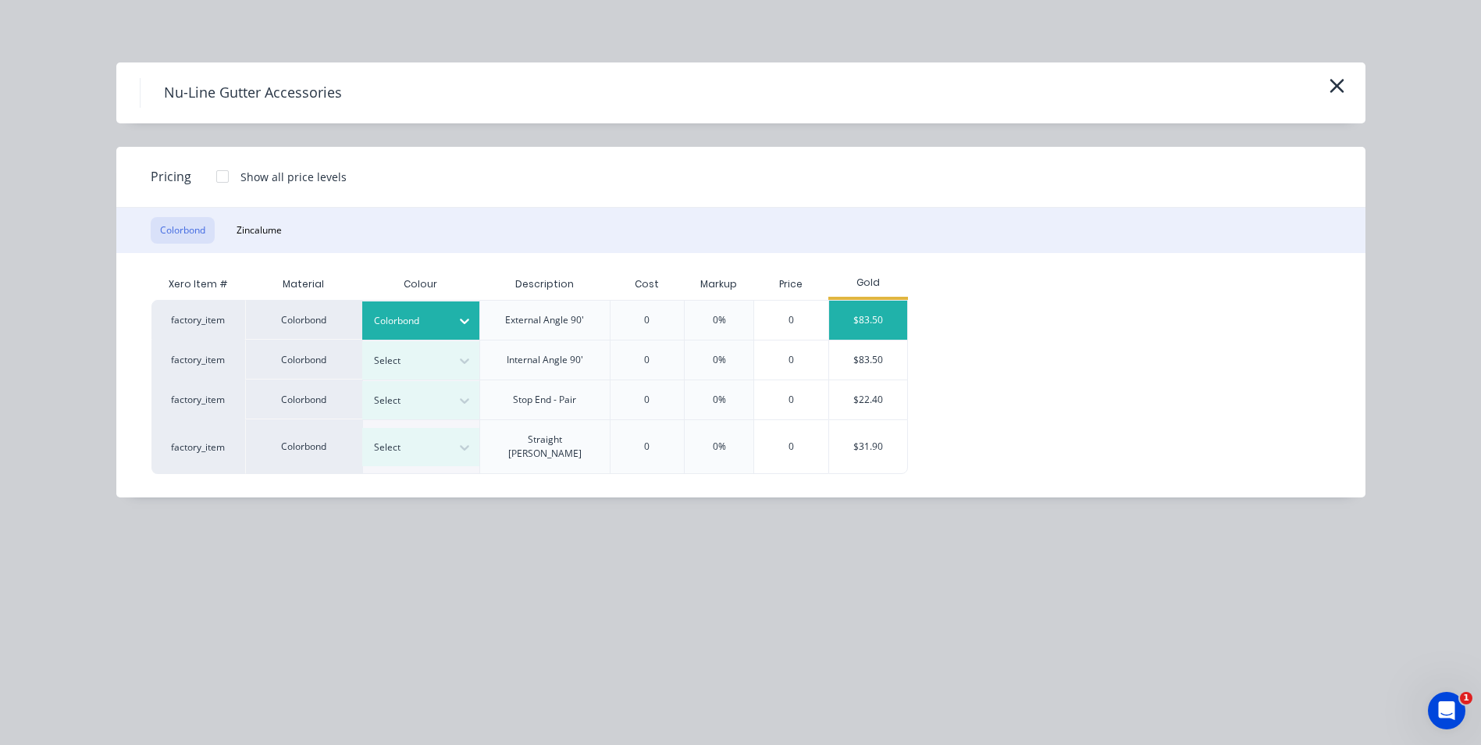
click at [850, 312] on div "$83.50" at bounding box center [868, 320] width 78 height 39
type input "40.08"
type input "$83.50"
type input "$417.50"
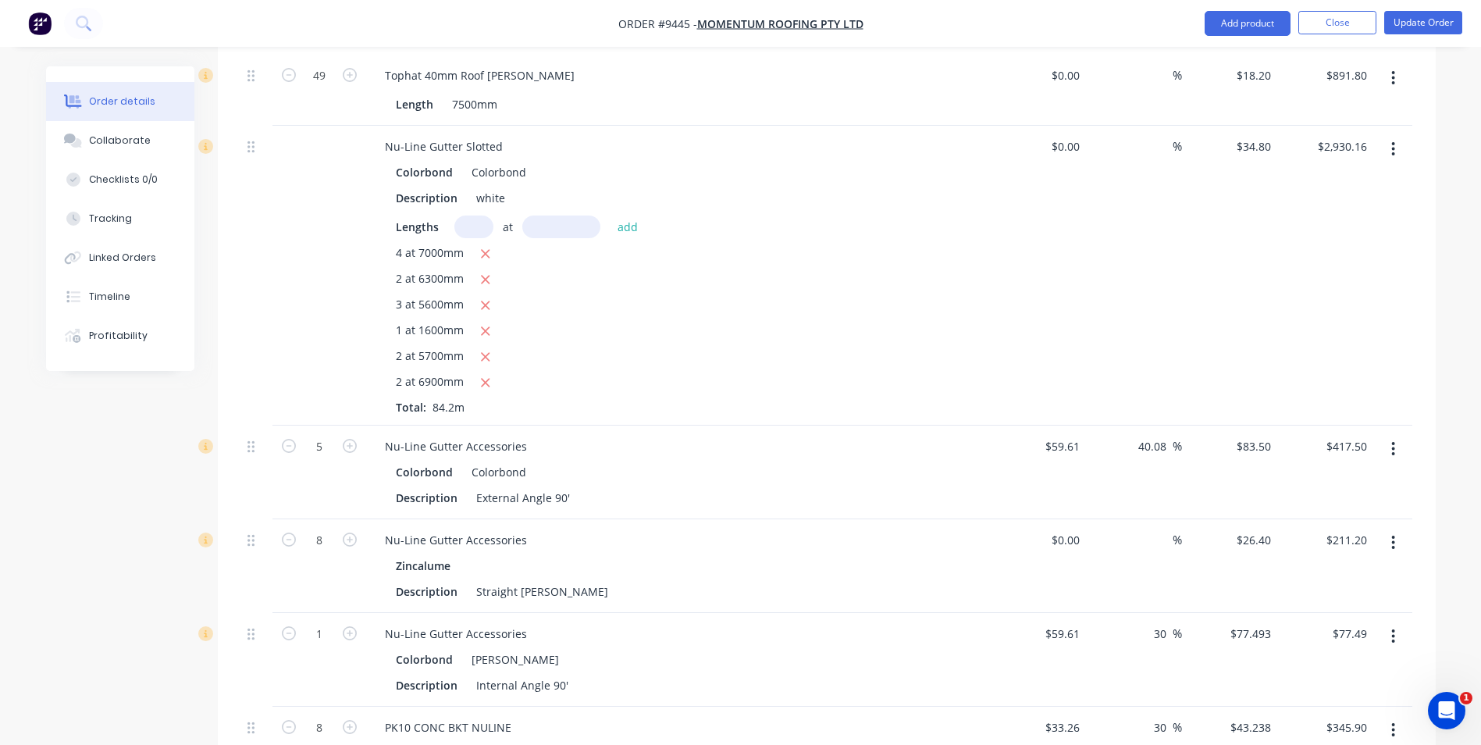
scroll to position [2030, 0]
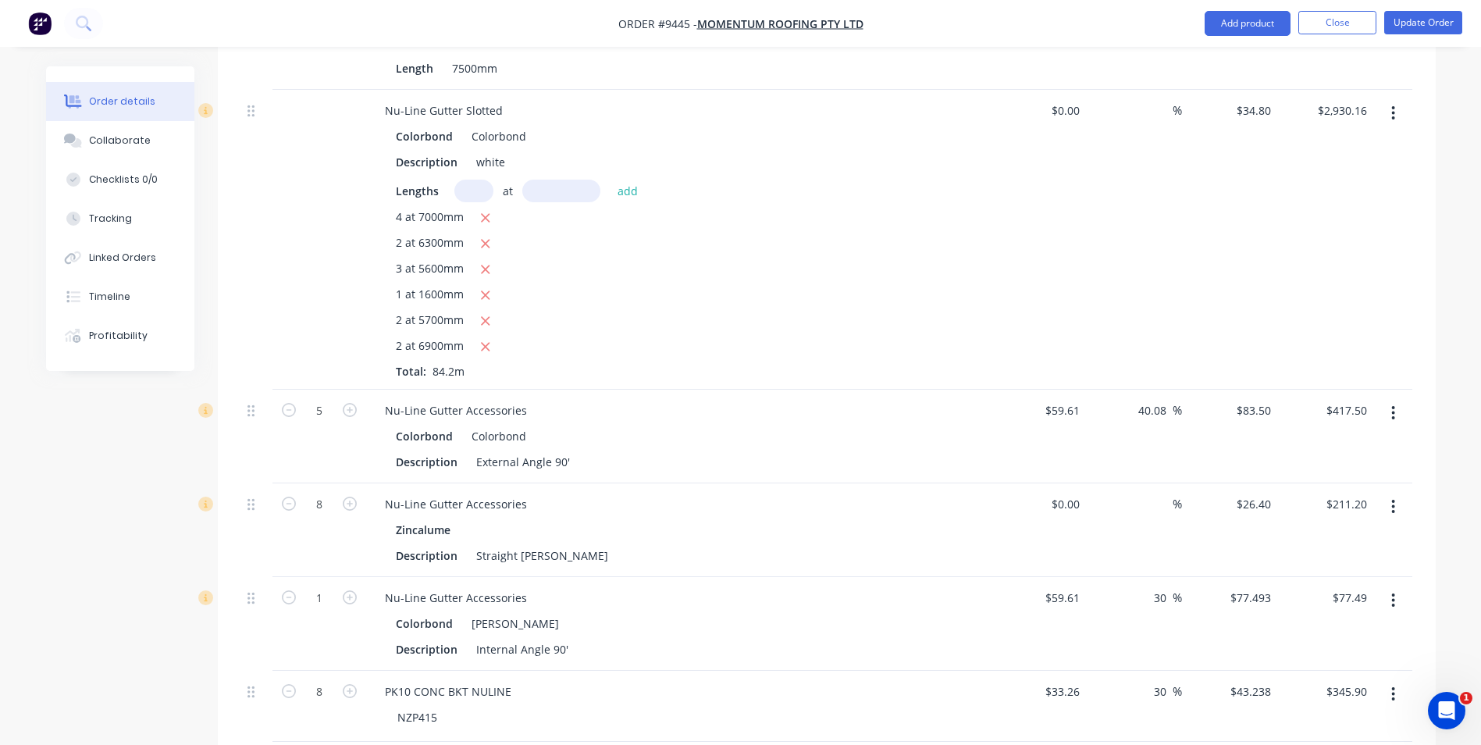
click at [1391, 498] on icon "button" at bounding box center [1393, 506] width 4 height 17
click at [815, 518] on div "Zincalume" at bounding box center [678, 529] width 565 height 23
click at [1397, 586] on button "button" at bounding box center [1393, 600] width 37 height 28
click at [1347, 630] on div "Edit" at bounding box center [1338, 641] width 120 height 23
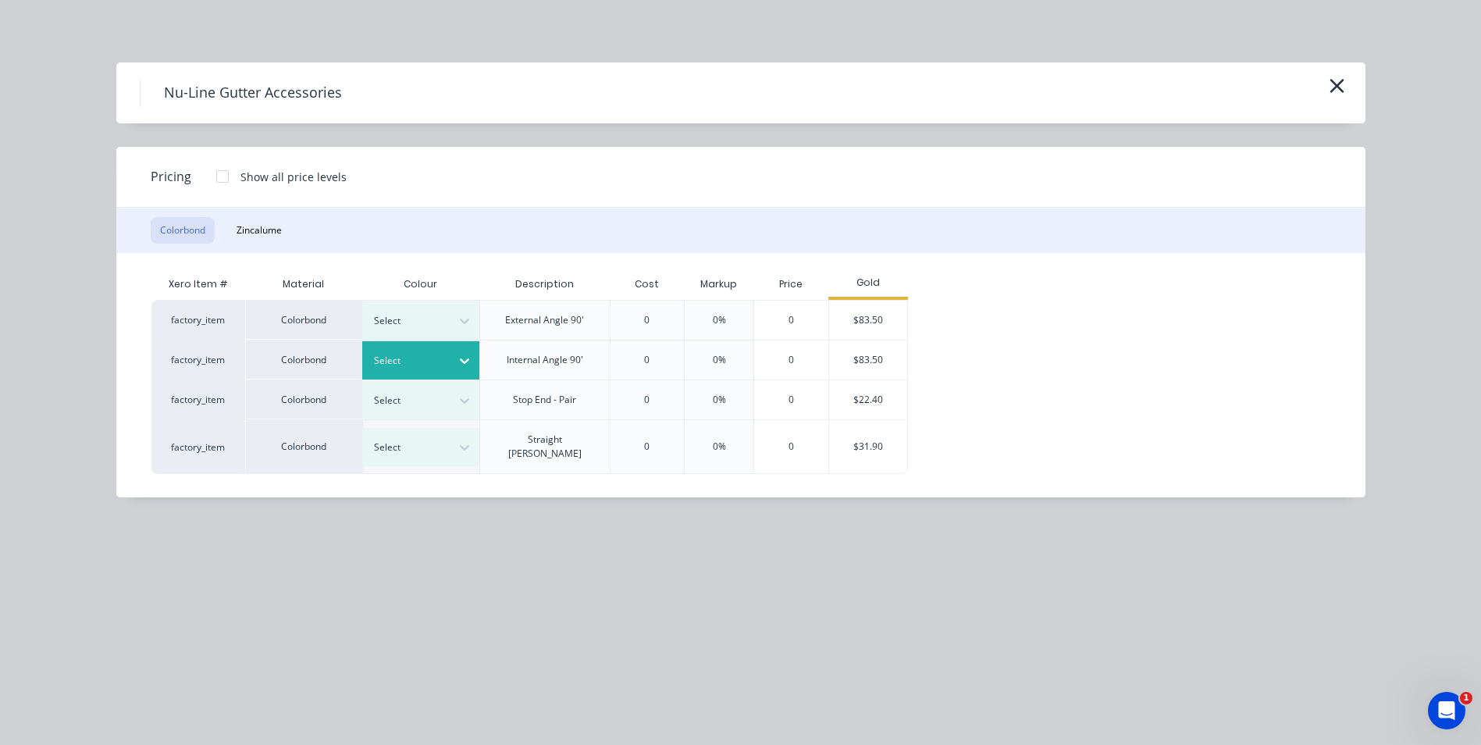
click at [469, 357] on icon at bounding box center [465, 361] width 16 height 16
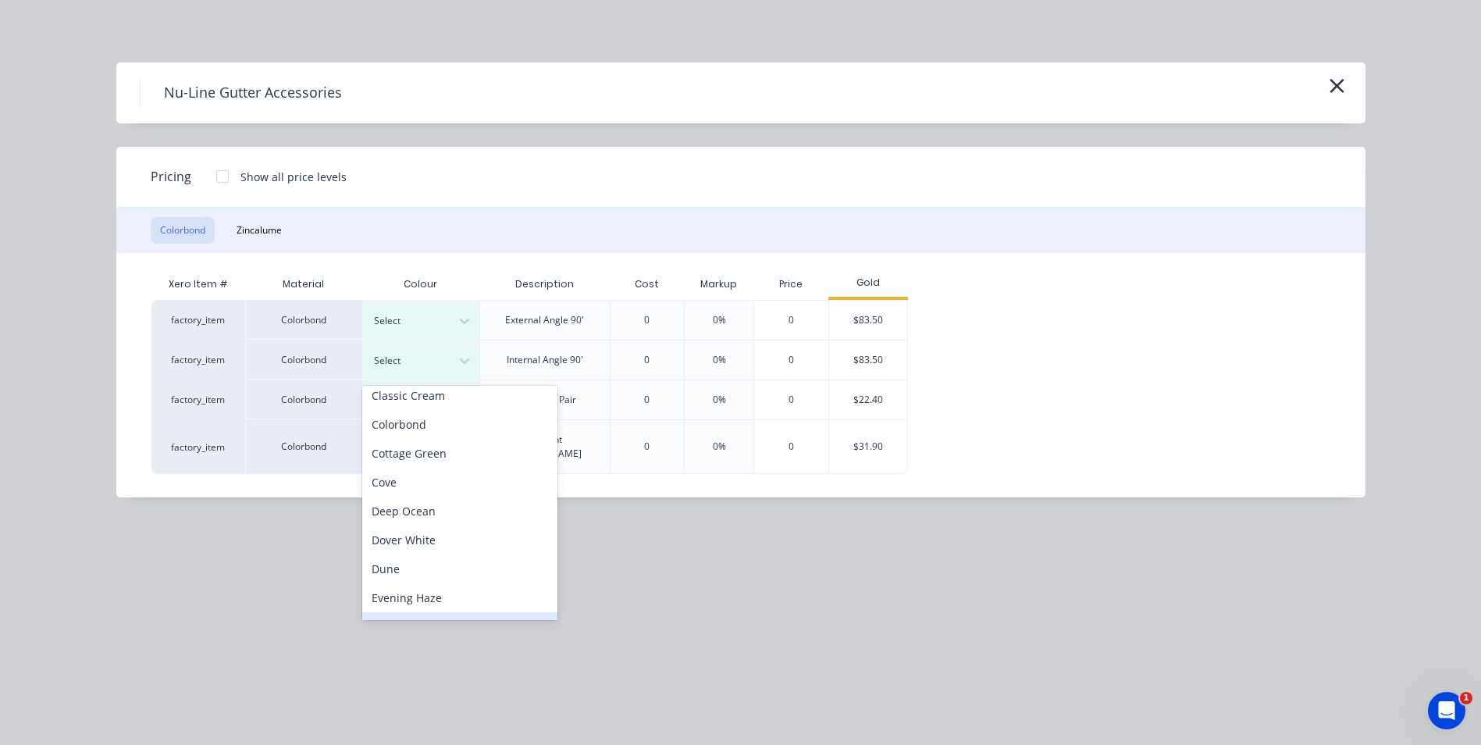
scroll to position [0, 0]
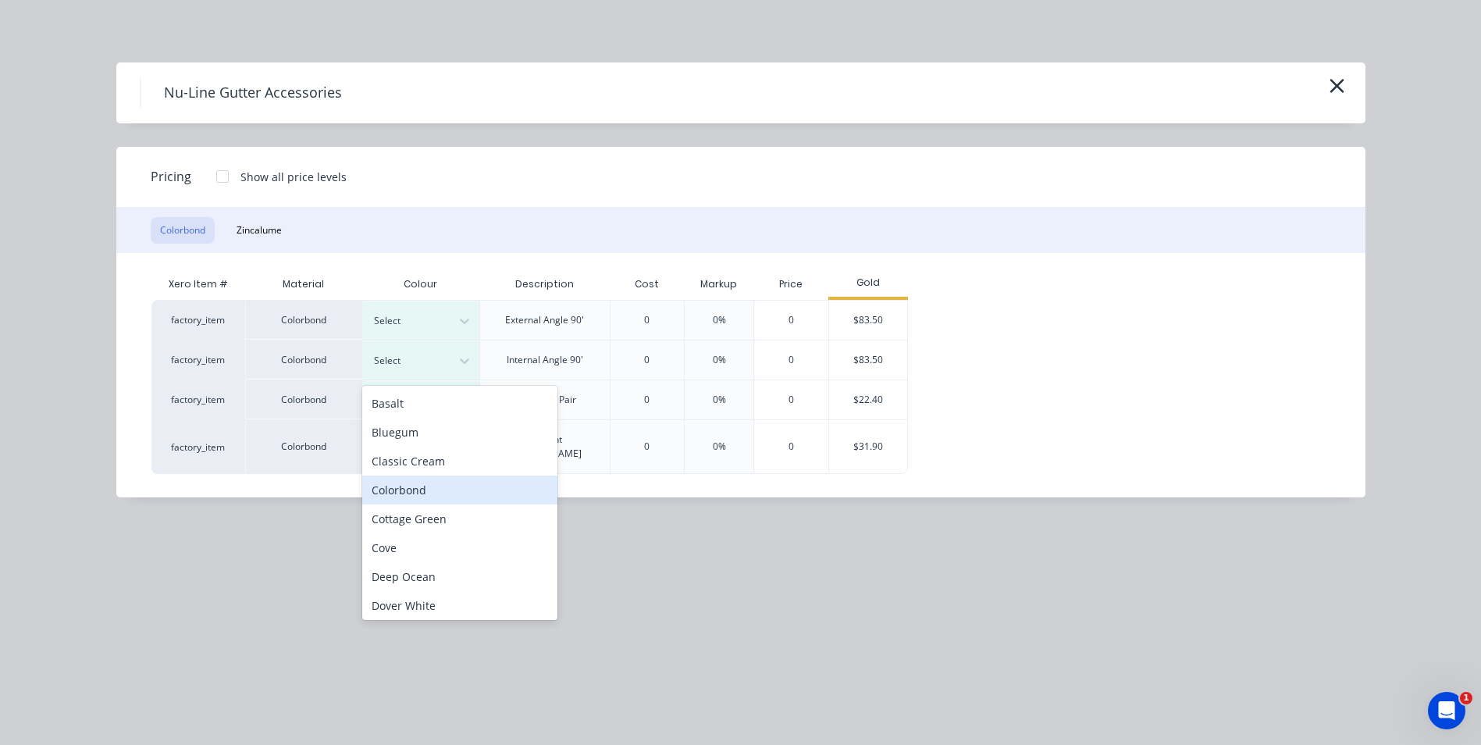
click at [411, 487] on div "Colorbond" at bounding box center [459, 490] width 195 height 29
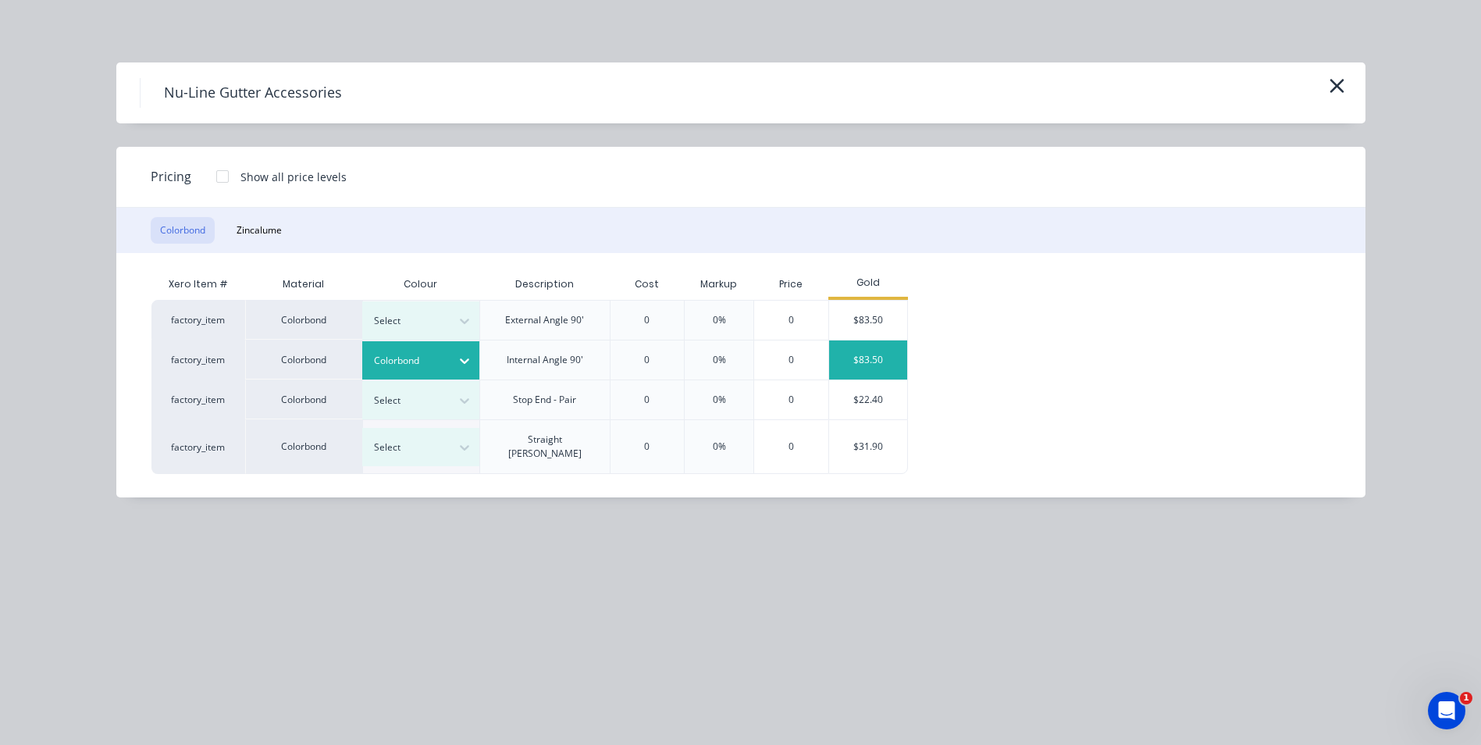
click at [855, 361] on div "$83.50" at bounding box center [868, 359] width 78 height 39
type input "40.08"
type input "$83.50"
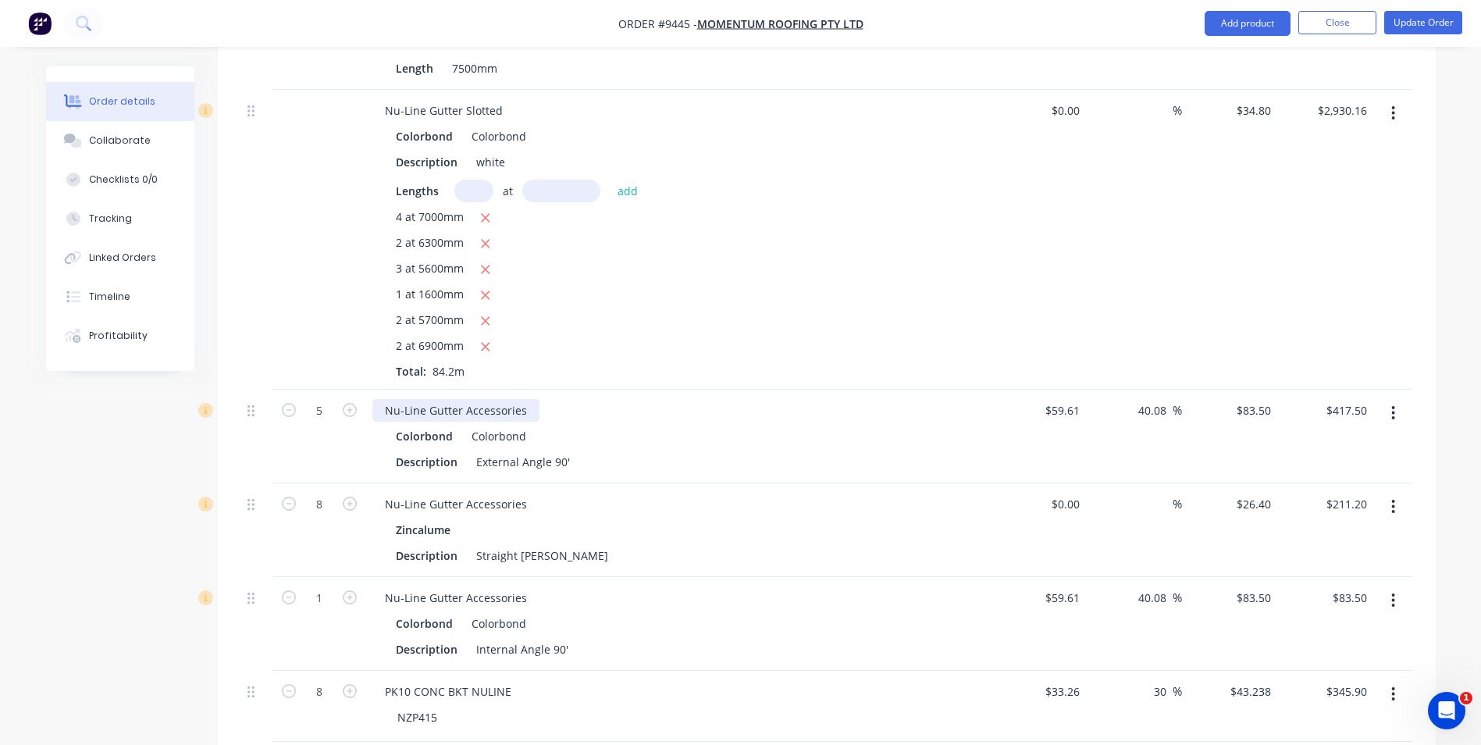
scroll to position [1874, 0]
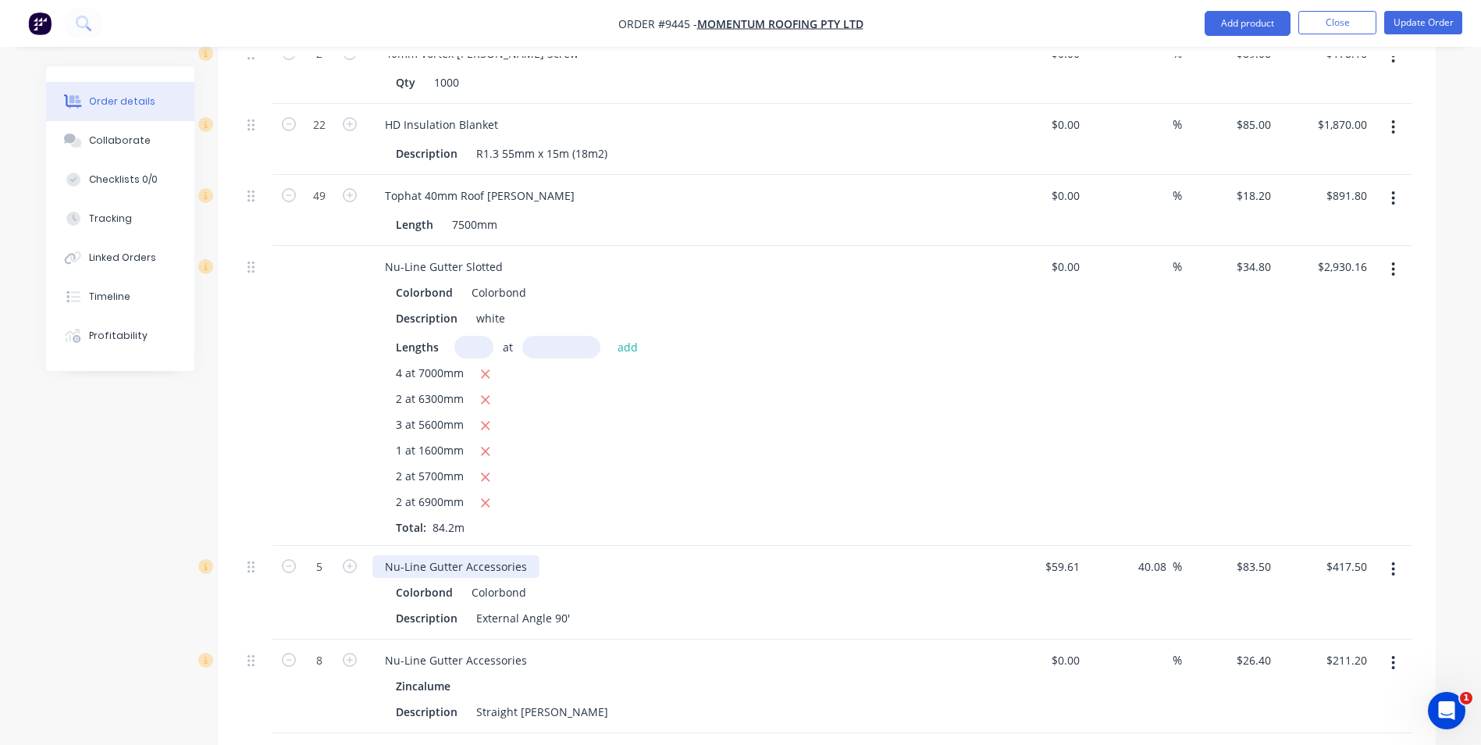
click at [529, 555] on div "Nu-Line Gutter Accessories" at bounding box center [455, 566] width 167 height 23
click at [521, 649] on div "Nu-Line Gutter Accessories" at bounding box center [455, 660] width 167 height 23
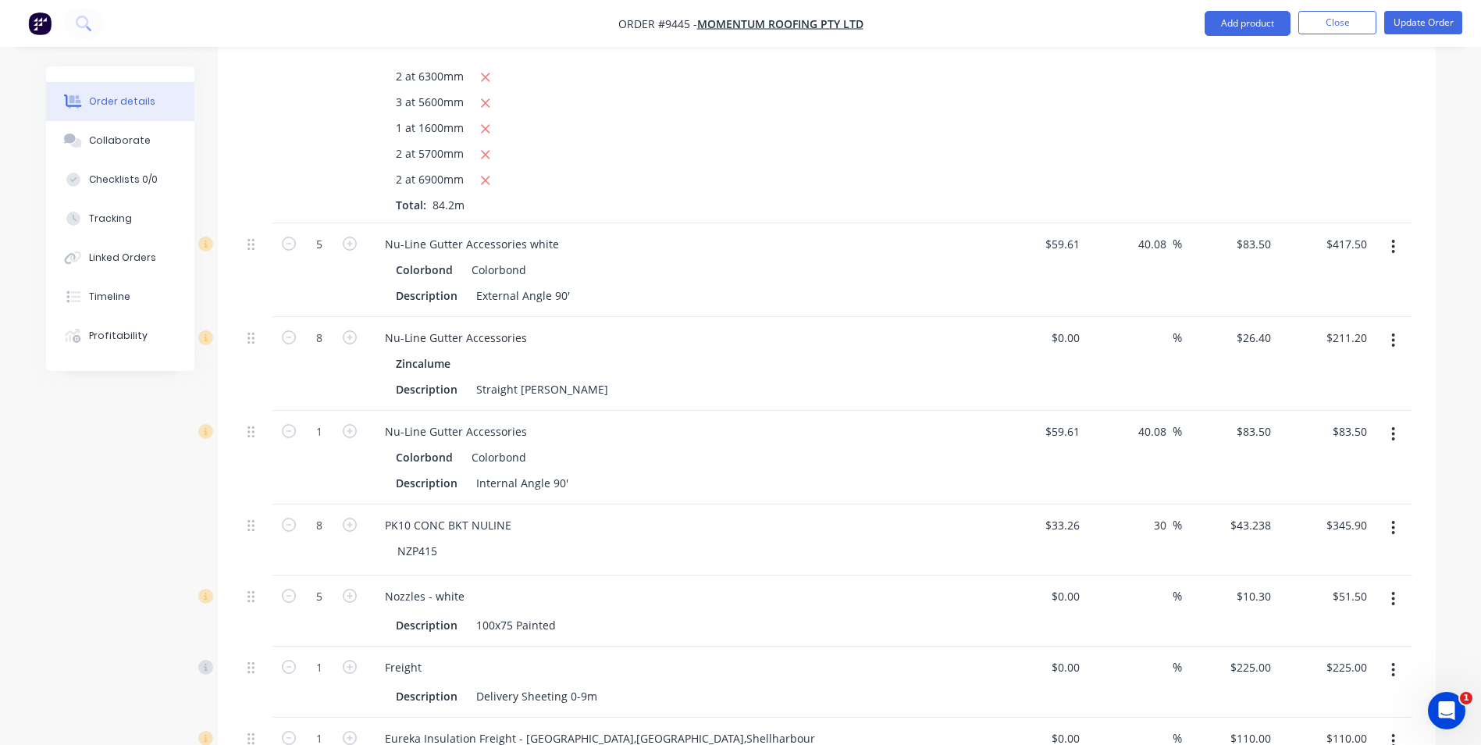
scroll to position [2057, 0]
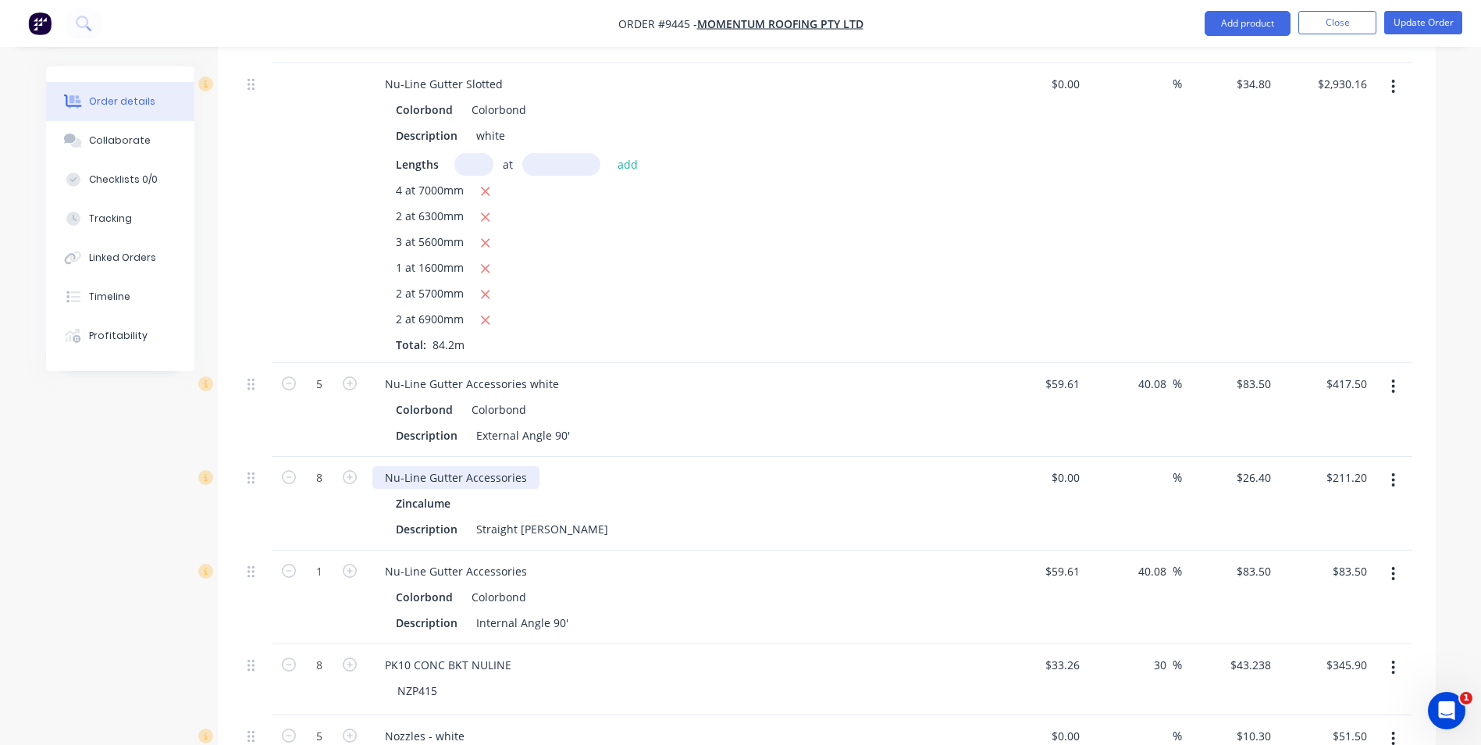
click at [522, 466] on div "Nu-Line Gutter Accessories" at bounding box center [455, 477] width 167 height 23
click at [525, 560] on div "Nu-Line Gutter Accessories" at bounding box center [455, 571] width 167 height 23
click at [529, 560] on div "Nu-Line Gutter Accessories" at bounding box center [455, 571] width 167 height 23
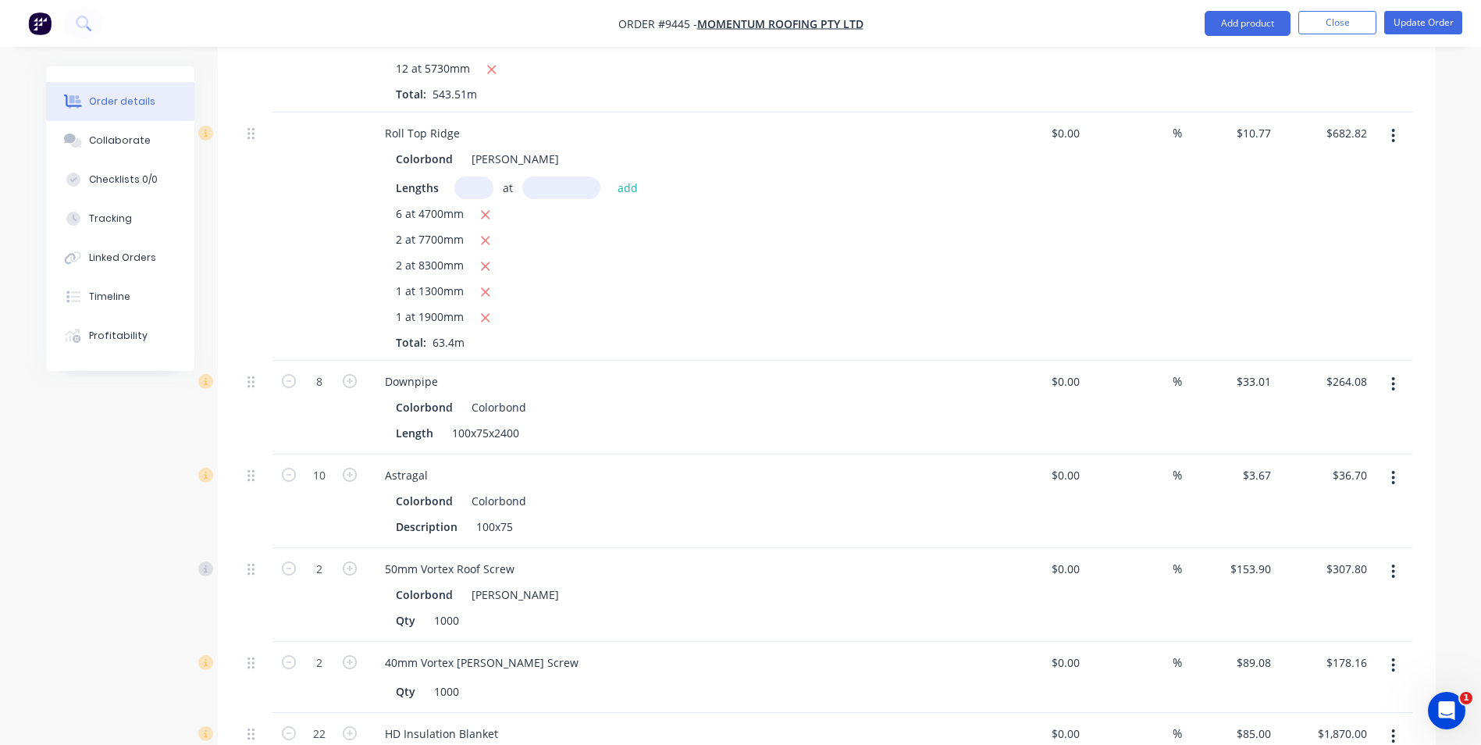
scroll to position [1198, 0]
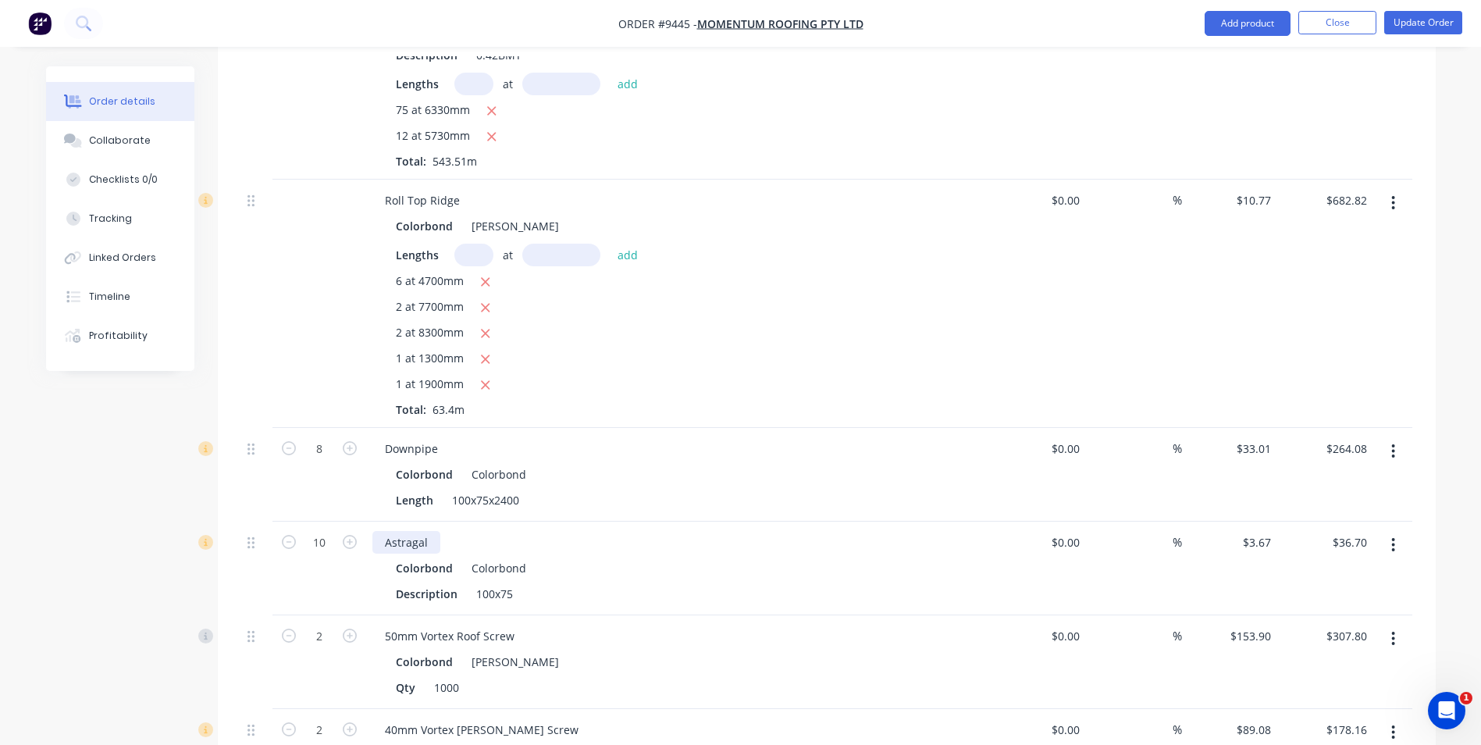
click at [426, 531] on div "Astragal" at bounding box center [406, 542] width 68 height 23
click at [437, 531] on div "Astragal" at bounding box center [406, 542] width 68 height 23
click at [444, 437] on div "Downpipe" at bounding box center [411, 448] width 78 height 23
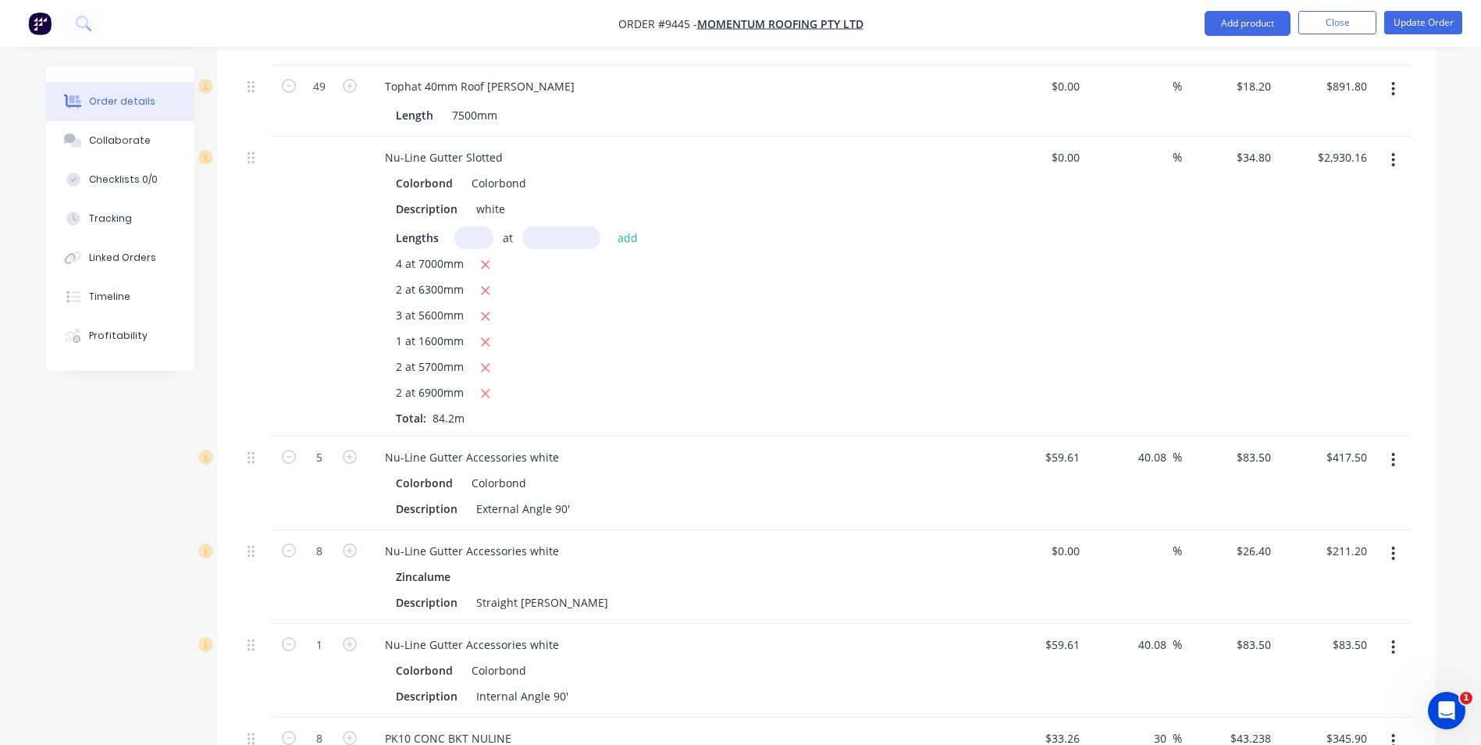
scroll to position [1876, 0]
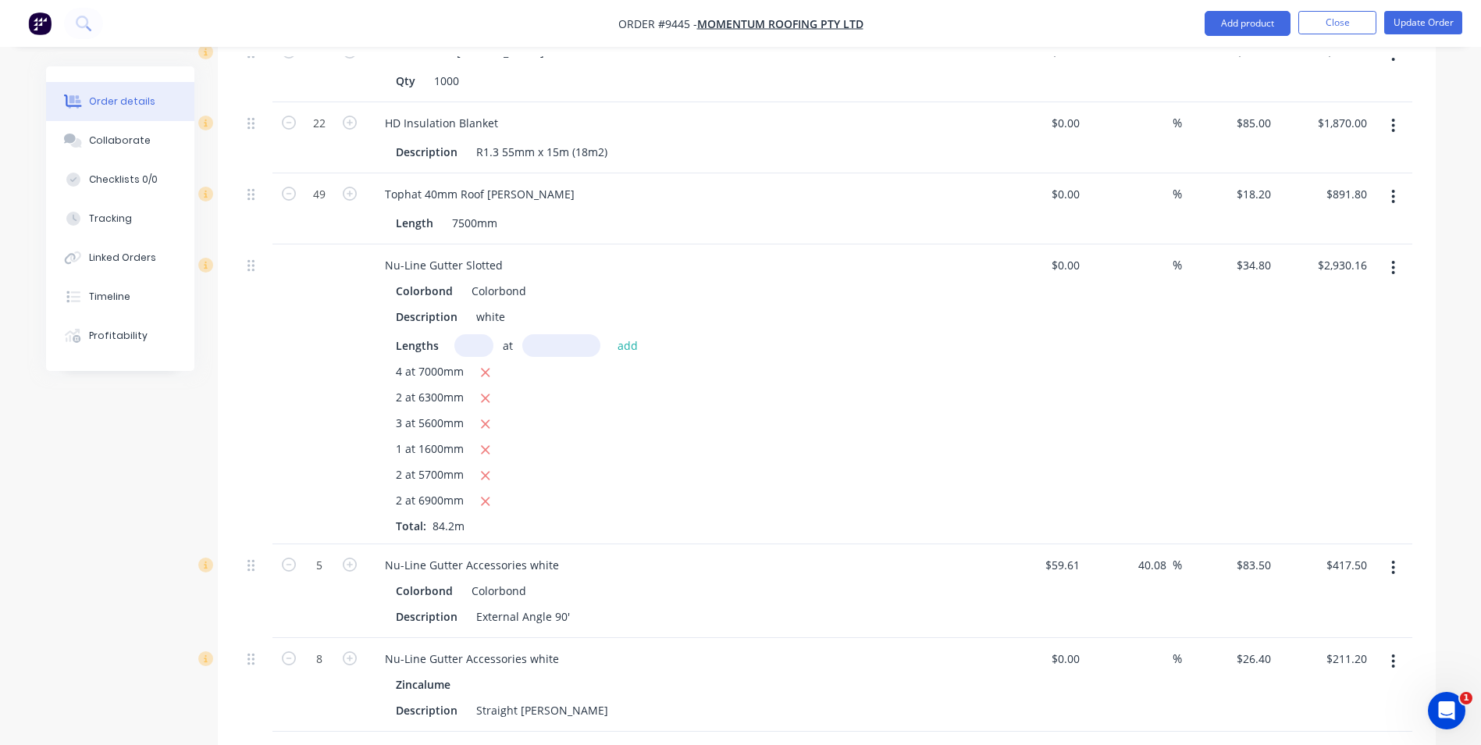
click at [721, 579] on div "Colorbond Colorbond" at bounding box center [678, 590] width 565 height 23
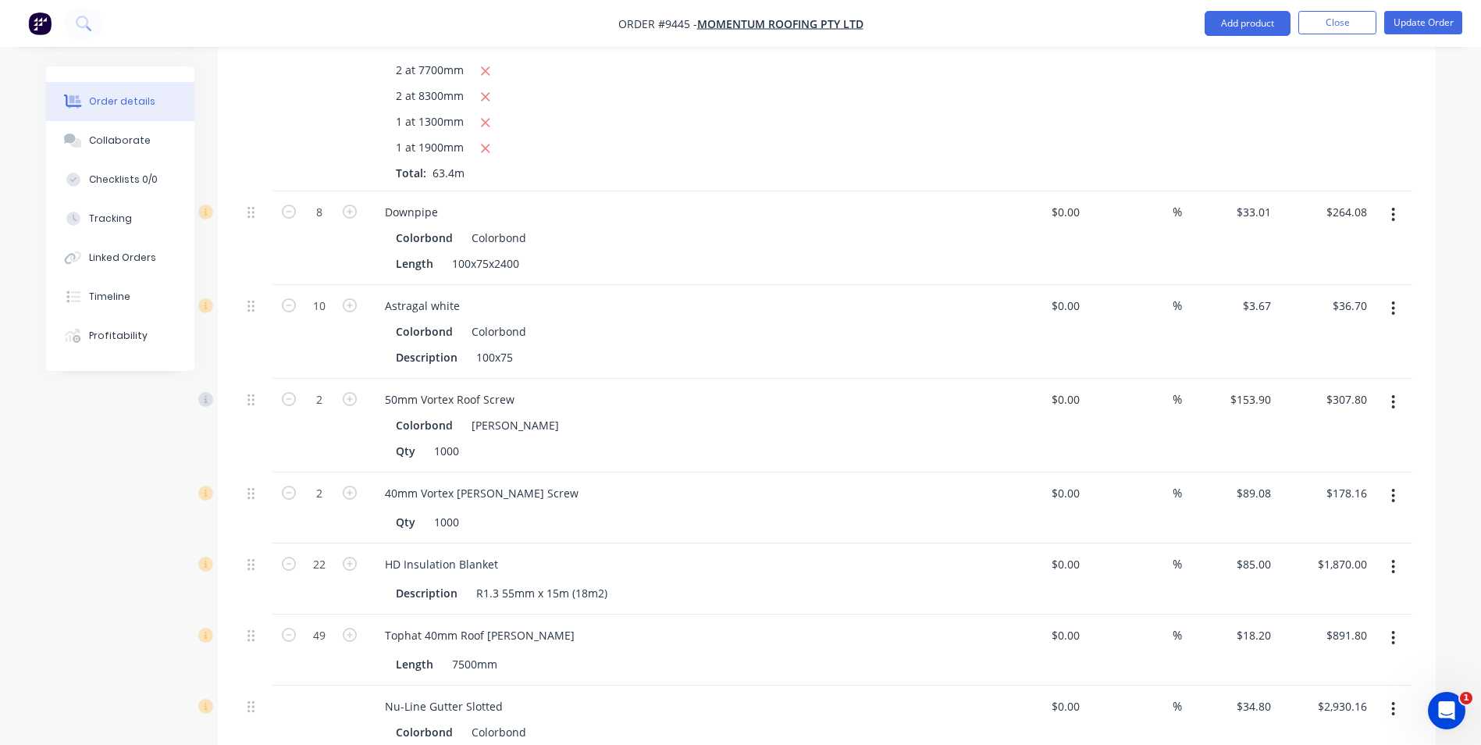
scroll to position [1407, 0]
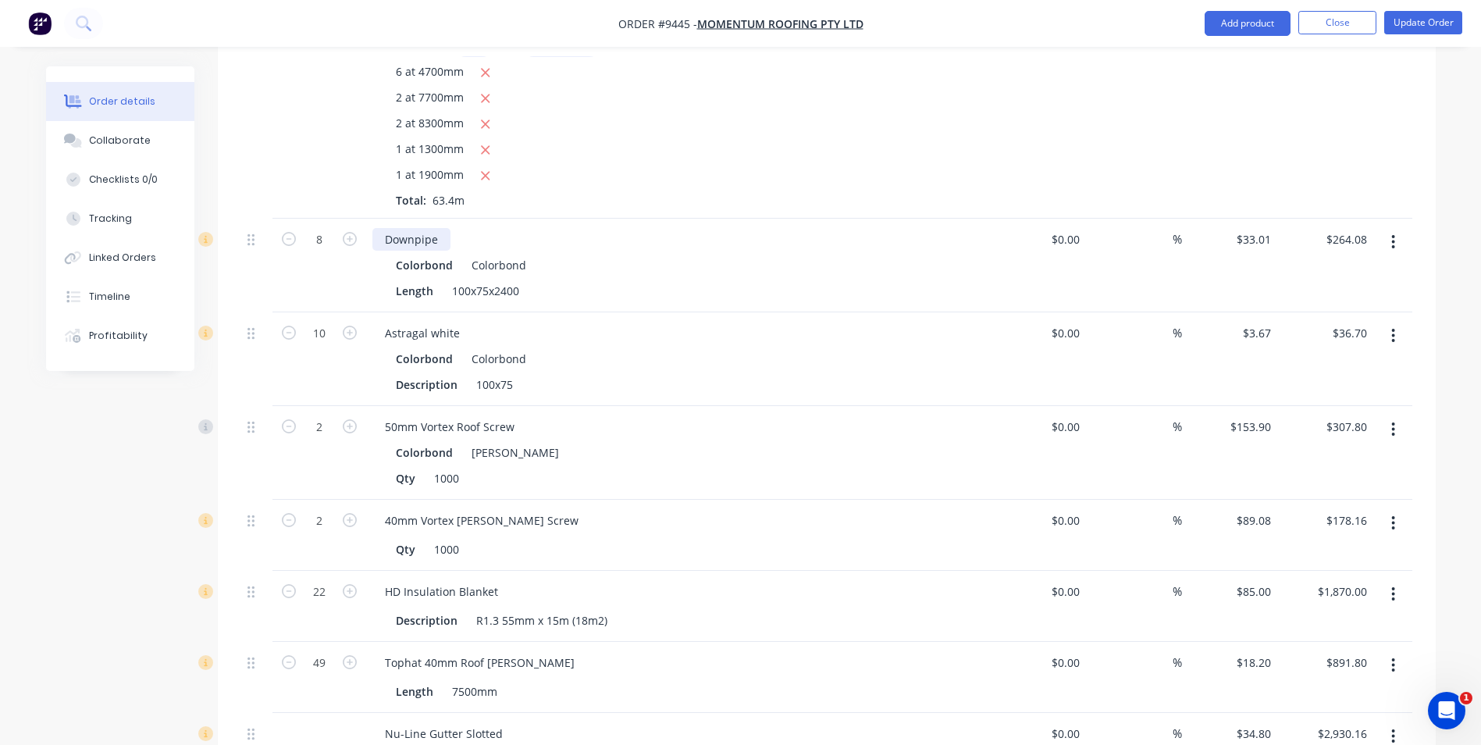
click at [444, 228] on div "Downpipe" at bounding box center [411, 239] width 78 height 23
click at [661, 280] on div "Length 100x75x2400" at bounding box center [676, 291] width 572 height 23
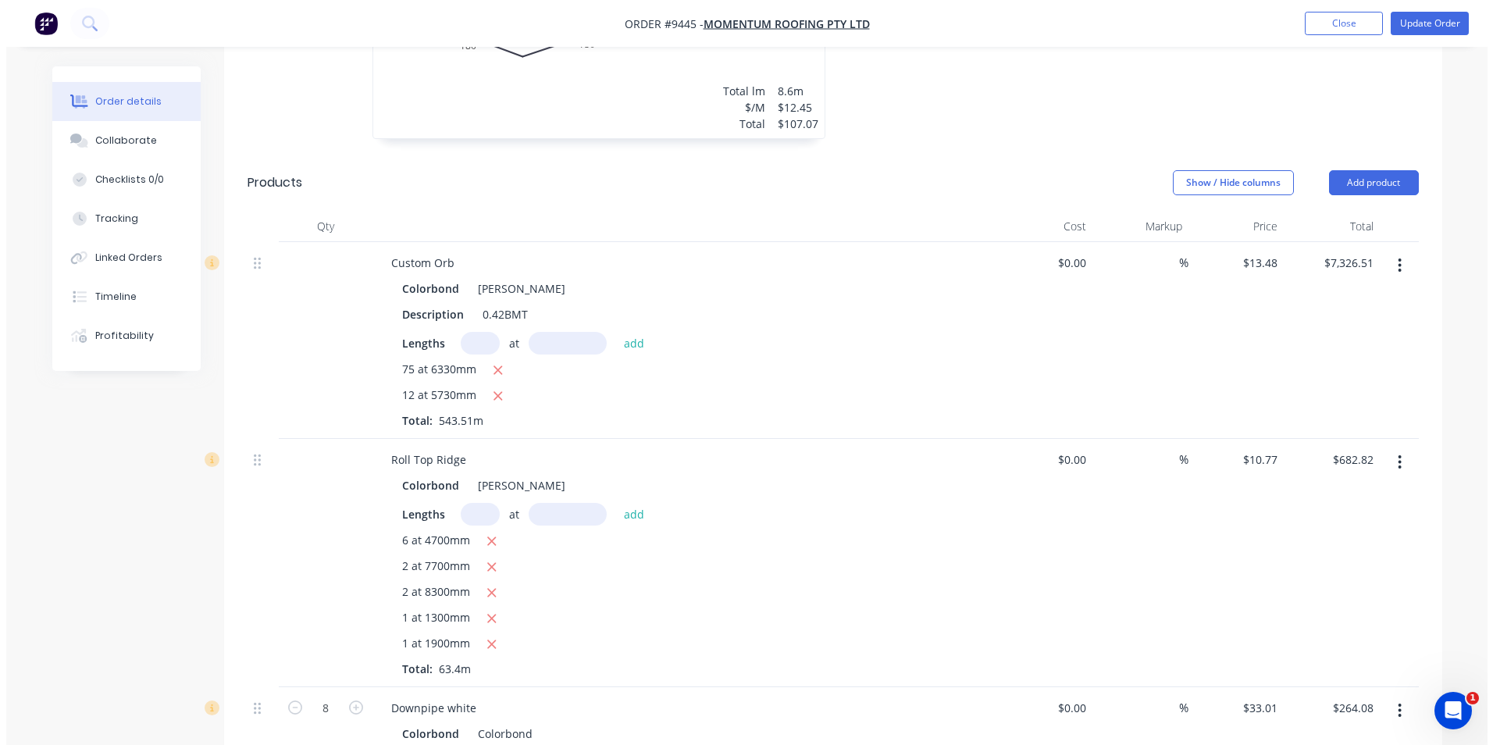
scroll to position [626, 0]
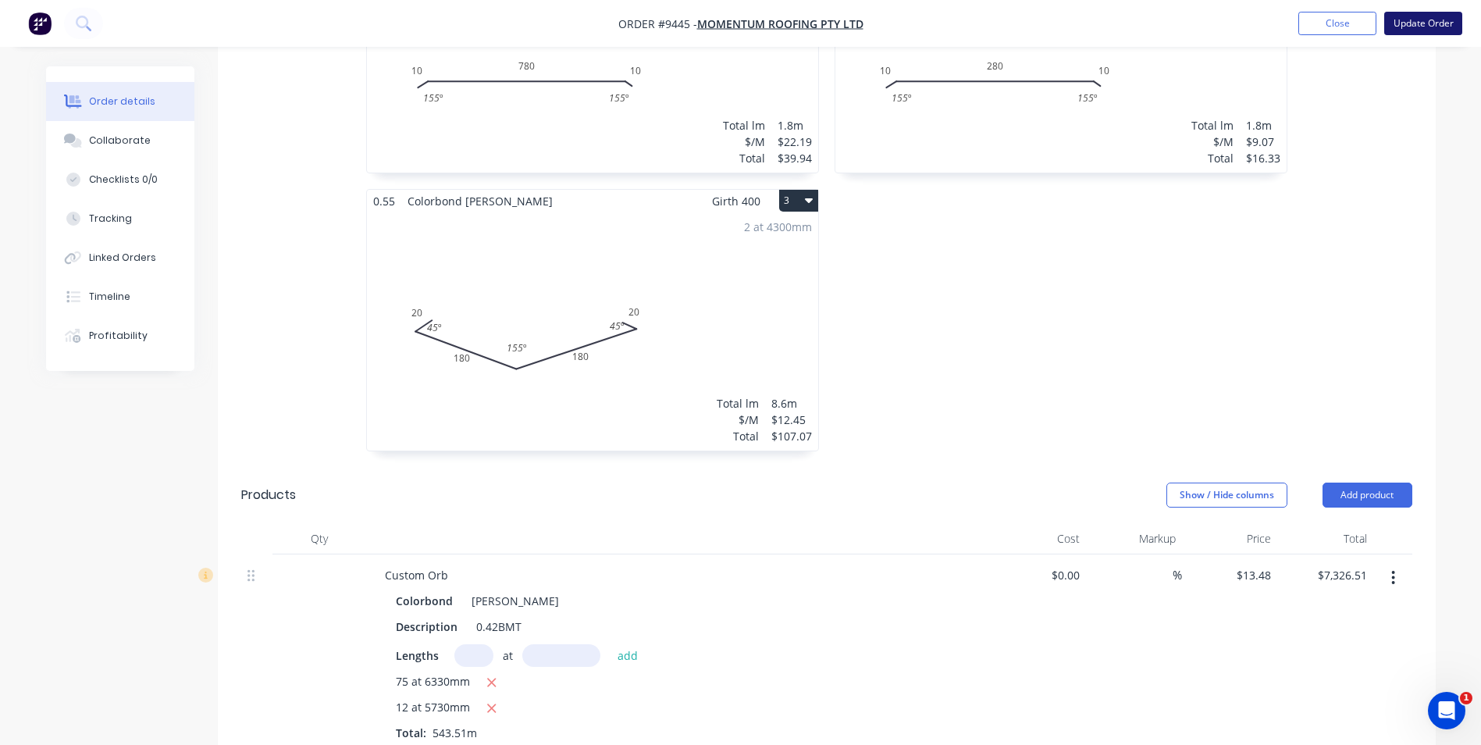
click at [1420, 30] on button "Update Order" at bounding box center [1423, 23] width 78 height 23
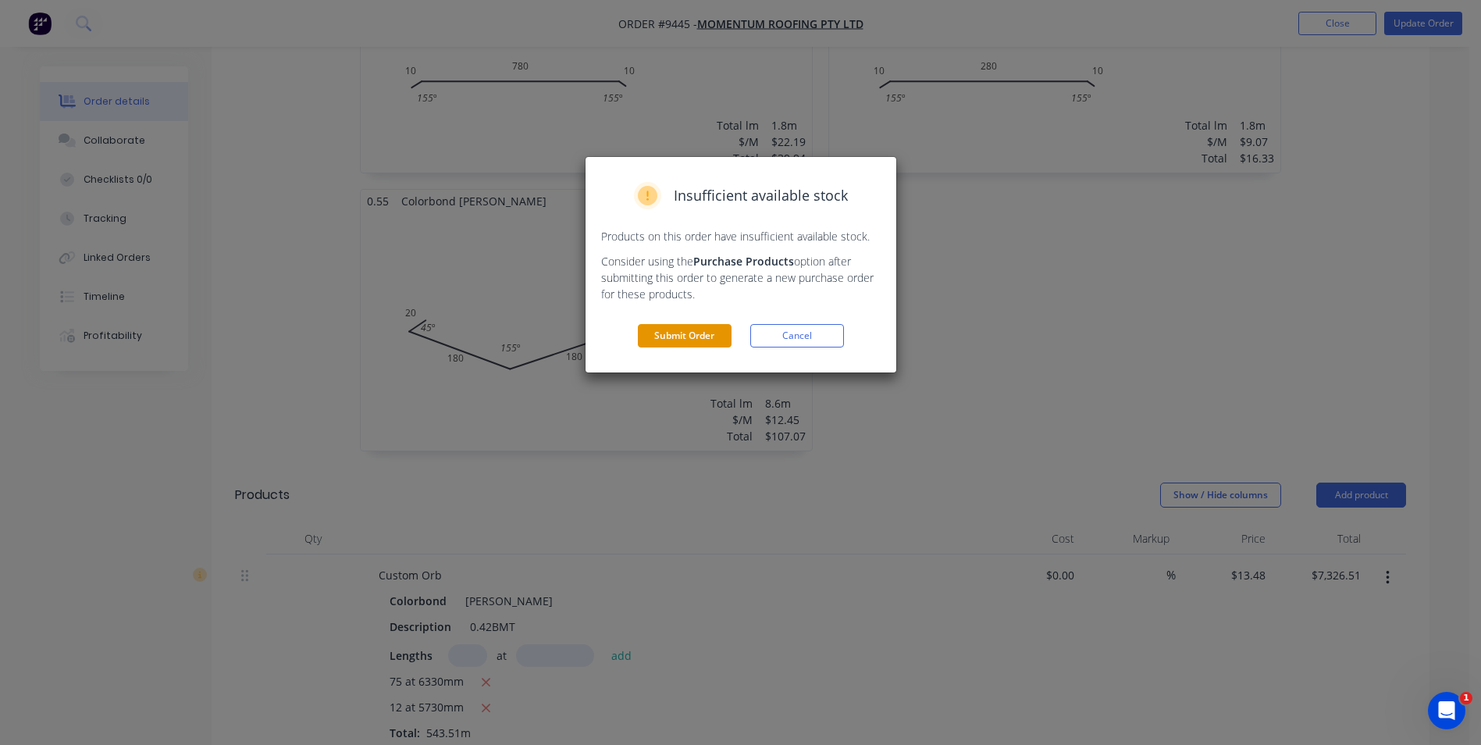
click at [706, 334] on button "Submit Order" at bounding box center [685, 335] width 94 height 23
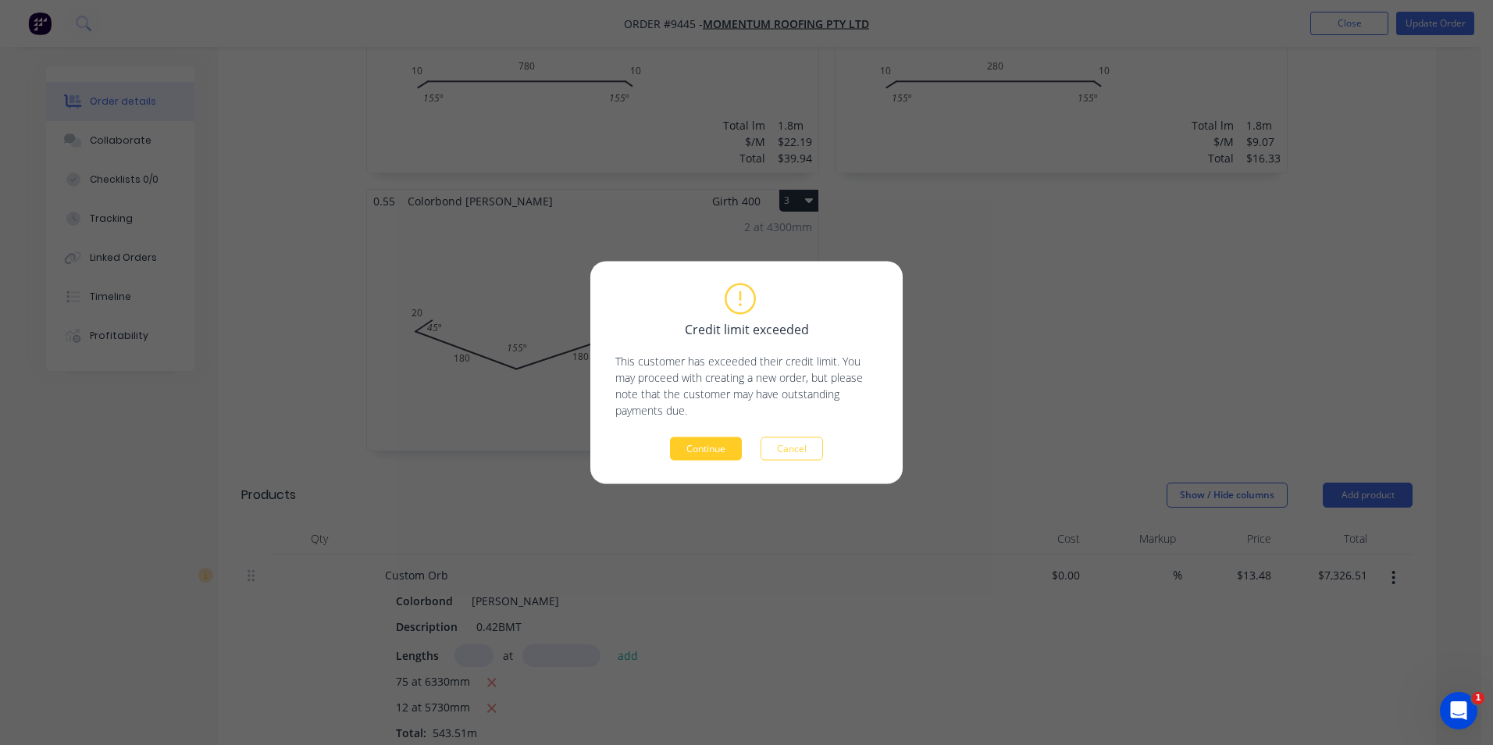
click at [709, 439] on button "Continue" at bounding box center [706, 448] width 72 height 23
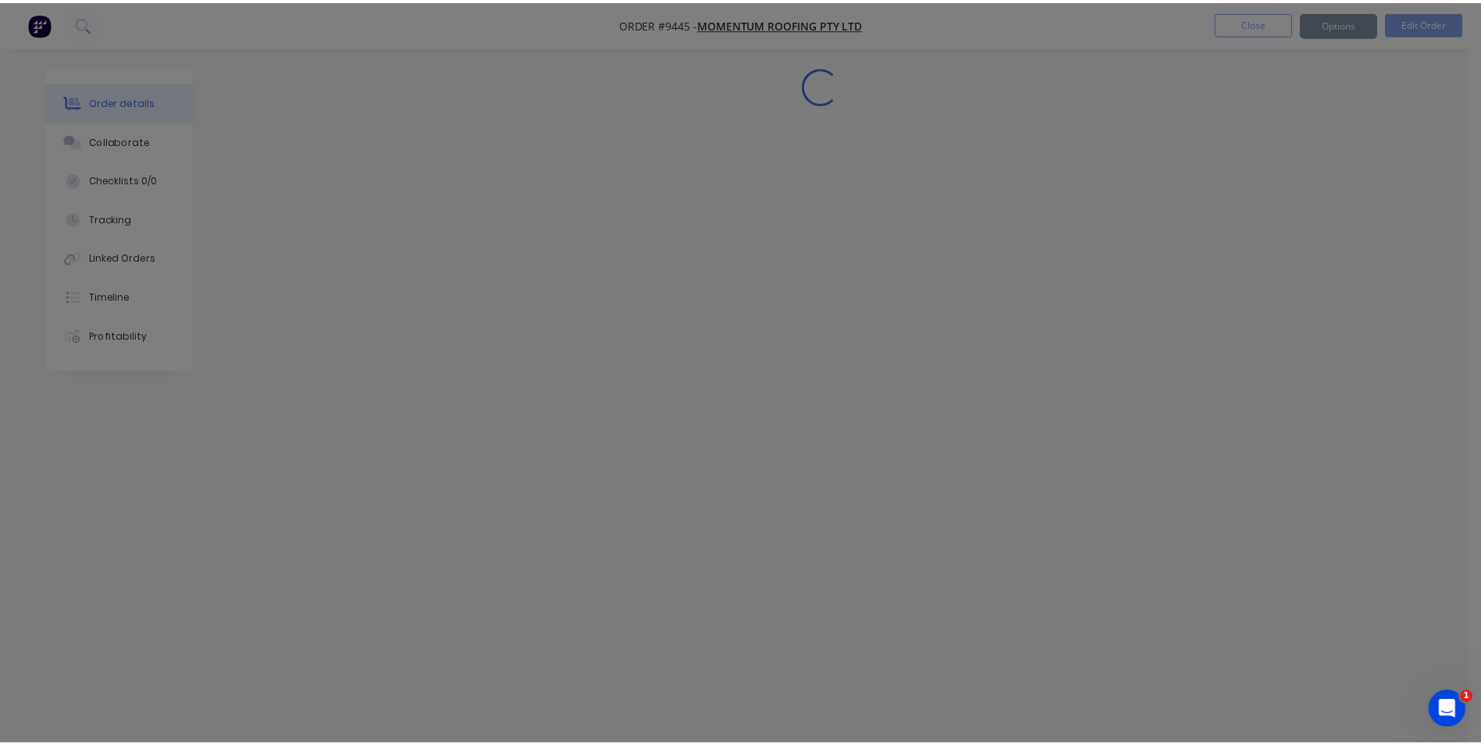
scroll to position [0, 0]
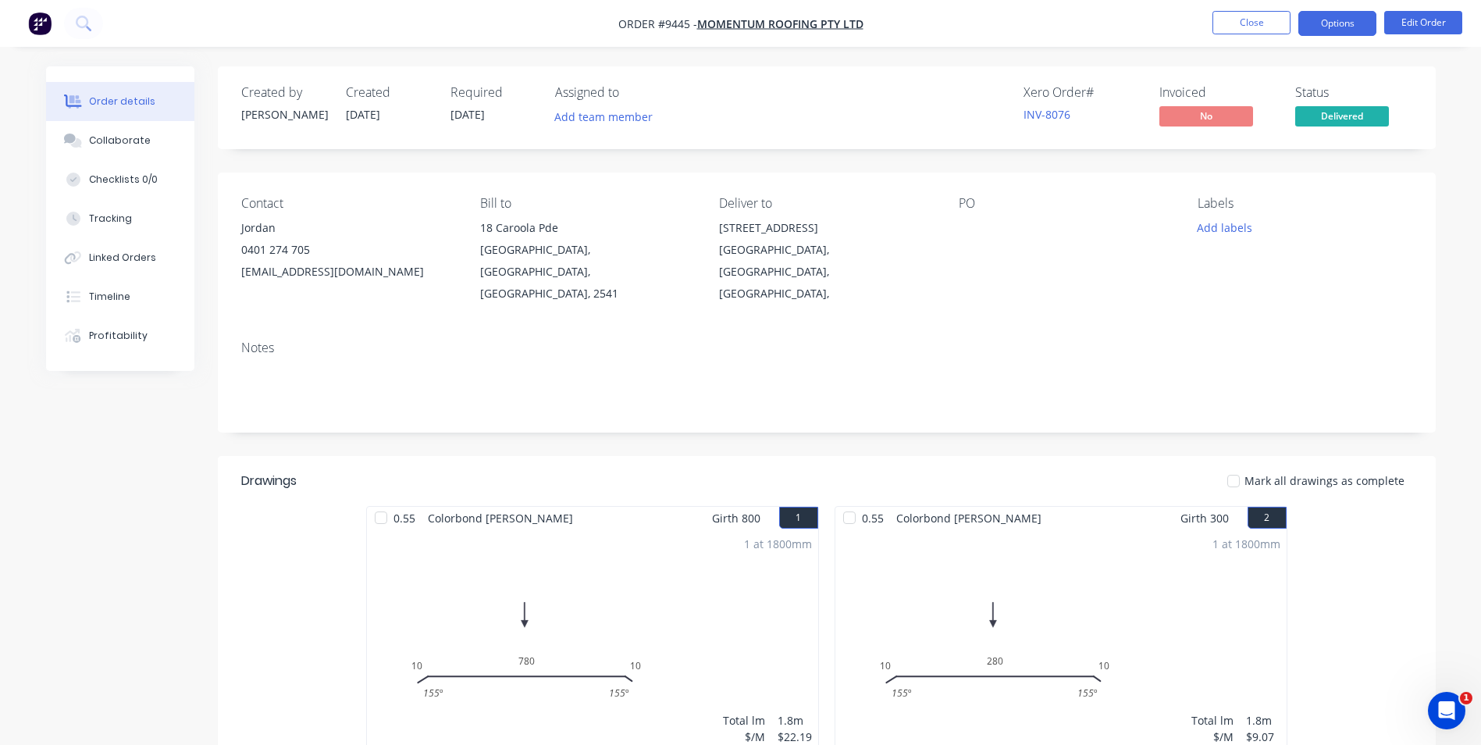
click at [1358, 20] on button "Options" at bounding box center [1338, 23] width 78 height 25
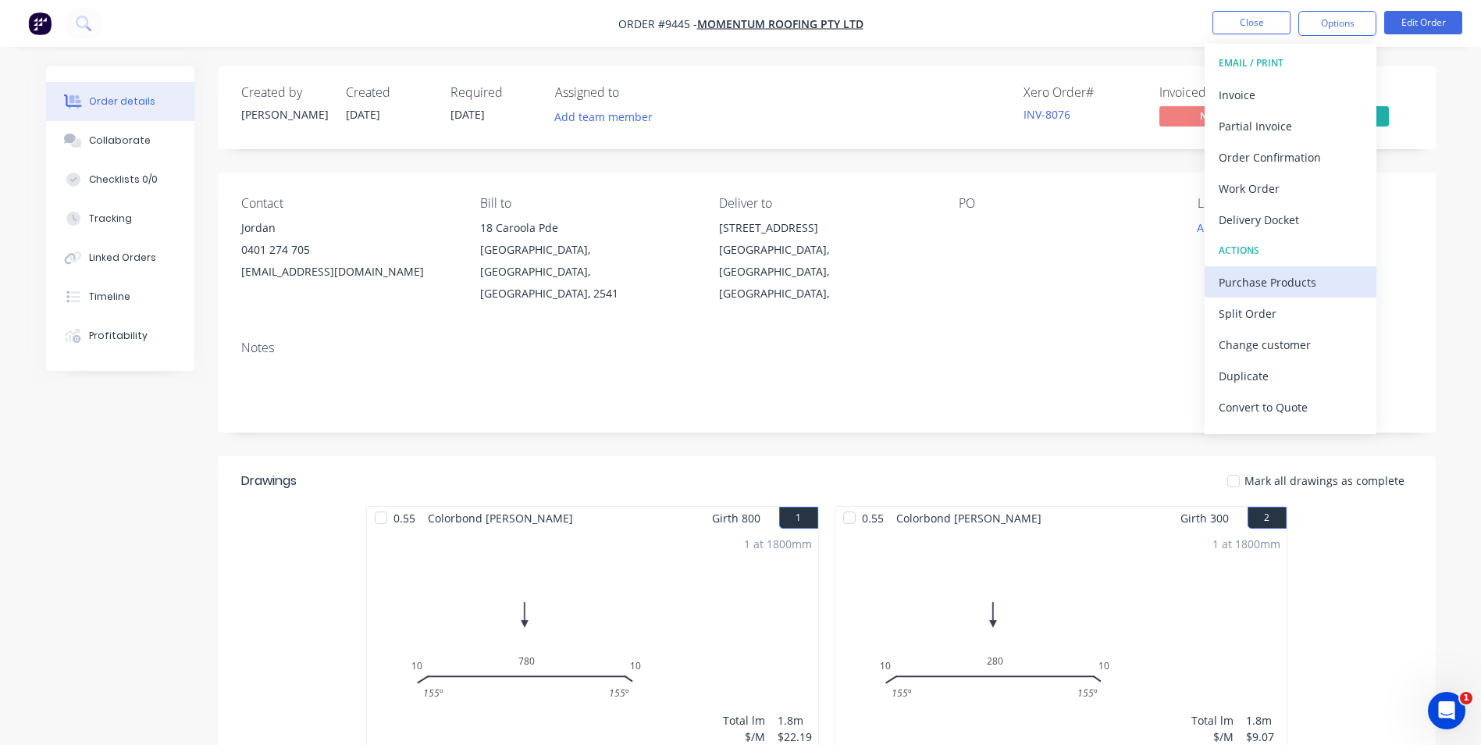
click at [1284, 280] on div "Purchase Products" at bounding box center [1291, 282] width 144 height 23
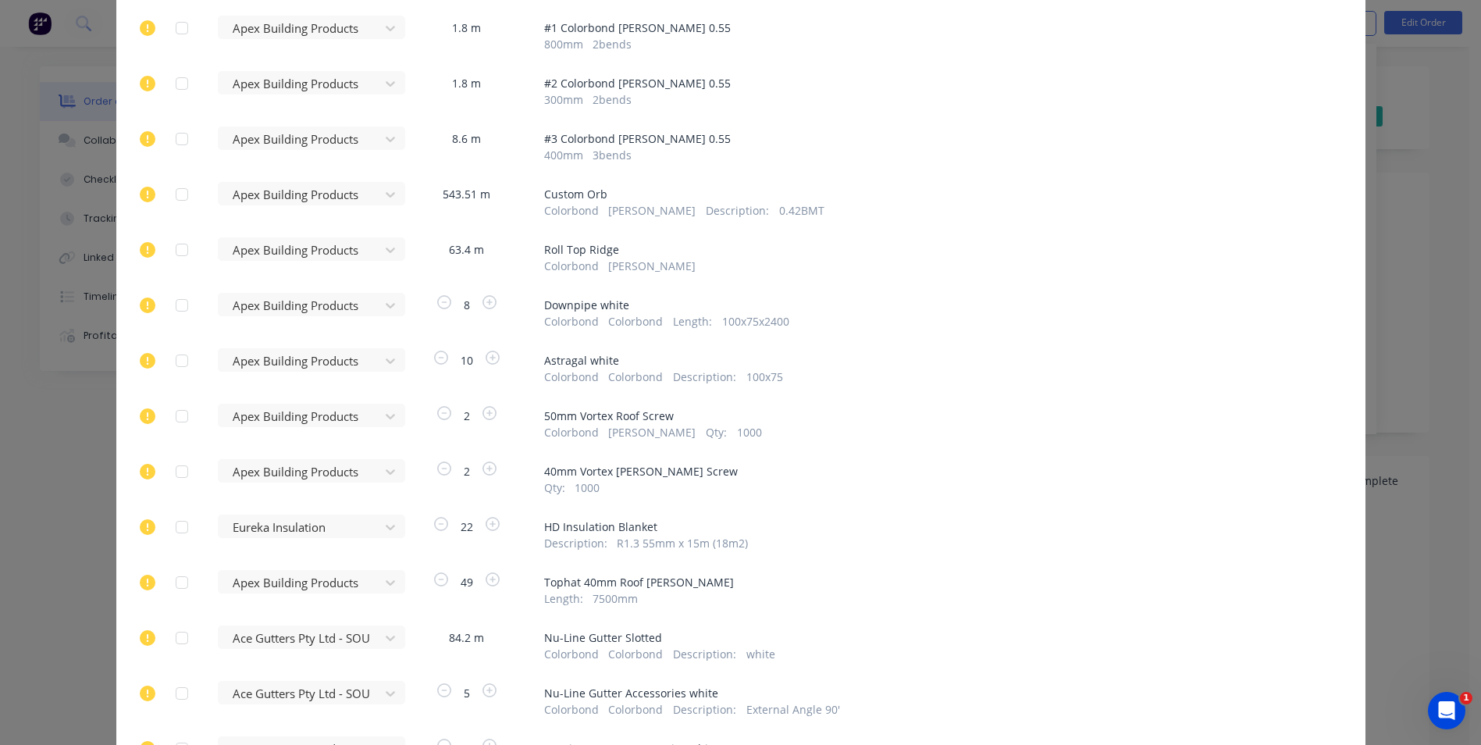
scroll to position [156, 0]
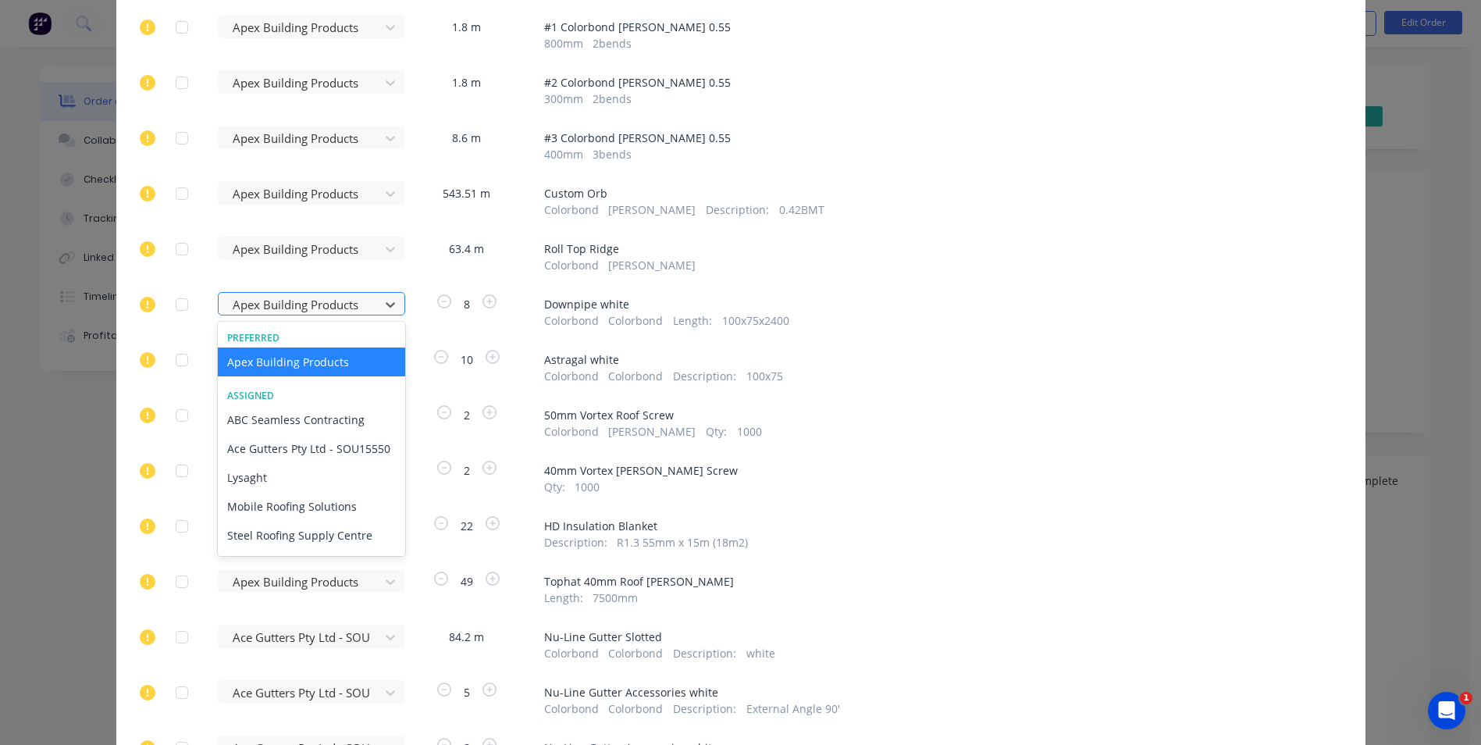
click at [356, 299] on div at bounding box center [301, 305] width 141 height 20
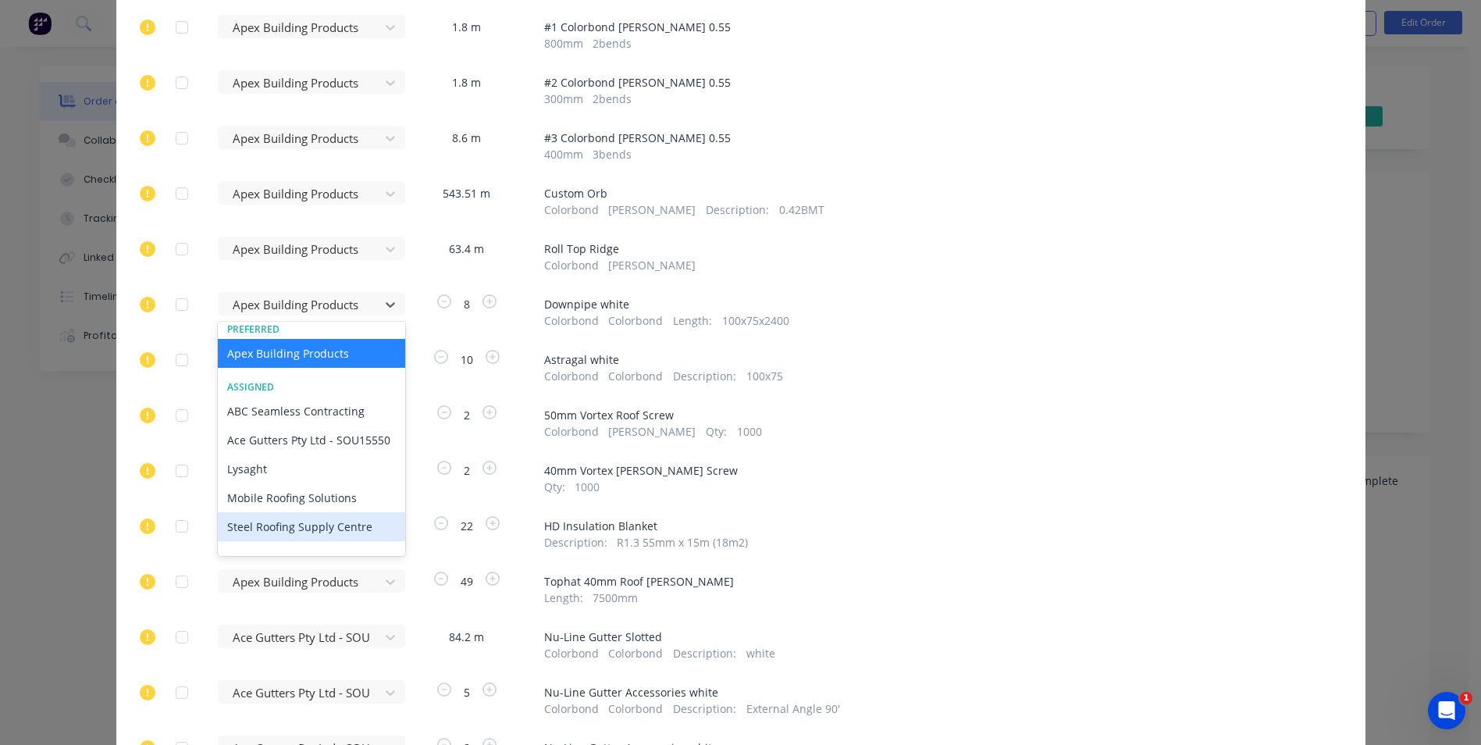
scroll to position [0, 0]
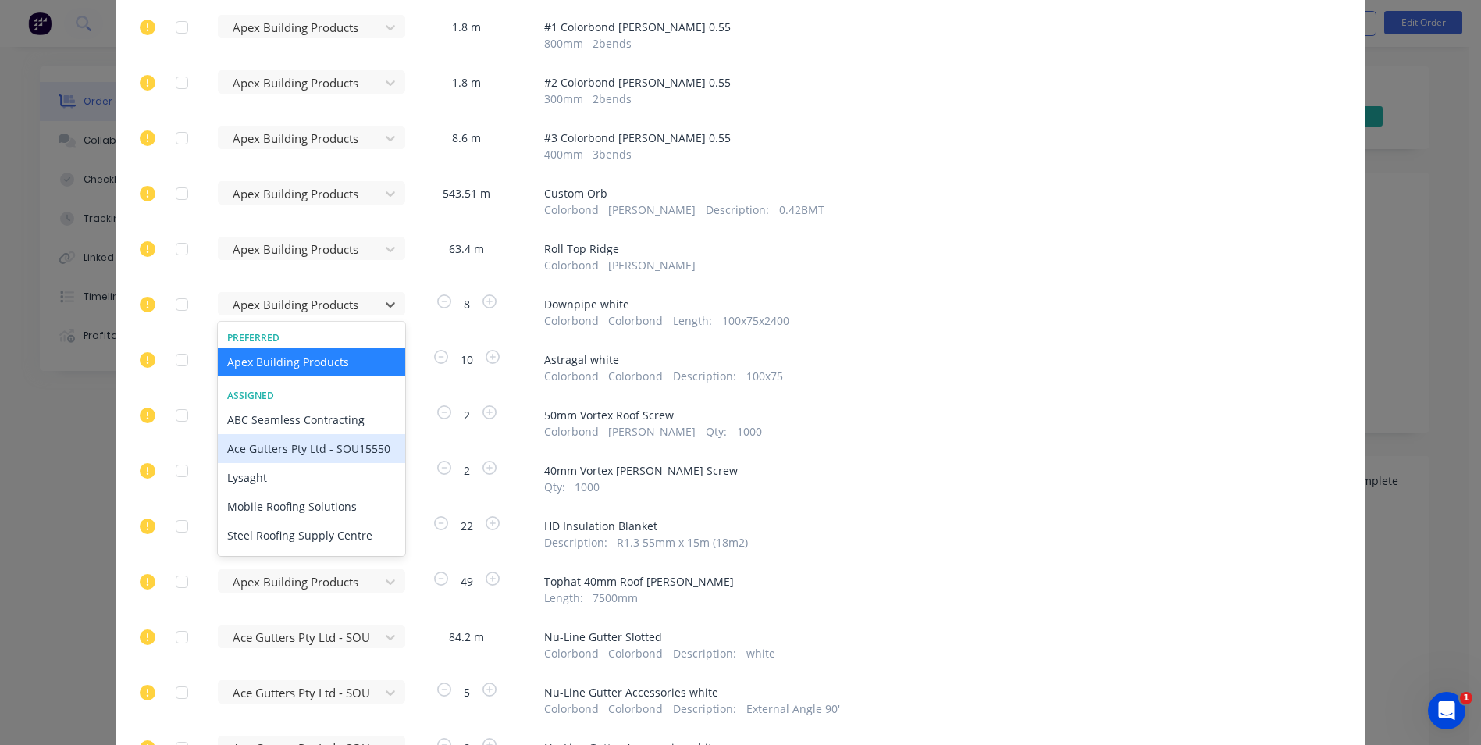
click at [287, 457] on div "Ace Gutters Pty Ltd - SOU15550" at bounding box center [311, 448] width 187 height 29
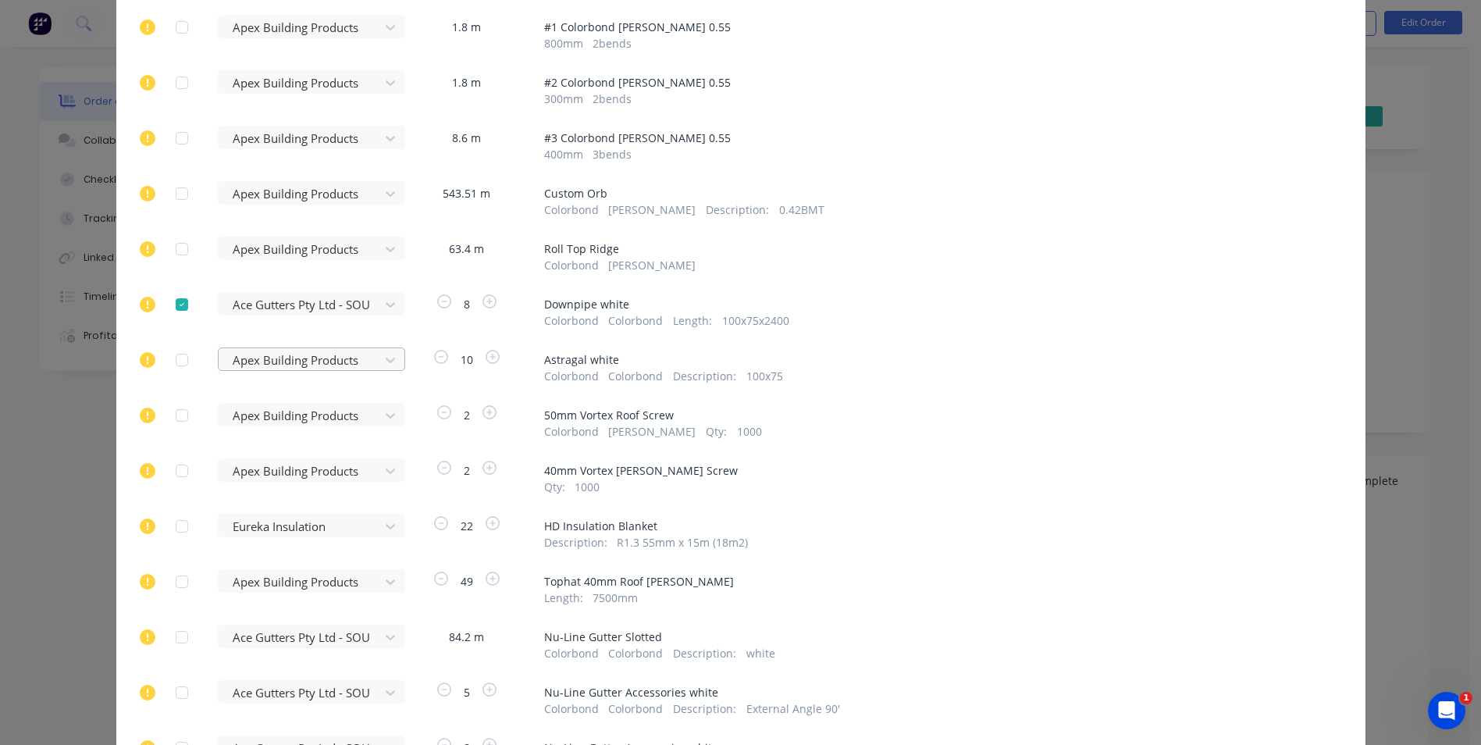
click at [340, 354] on div at bounding box center [301, 361] width 141 height 20
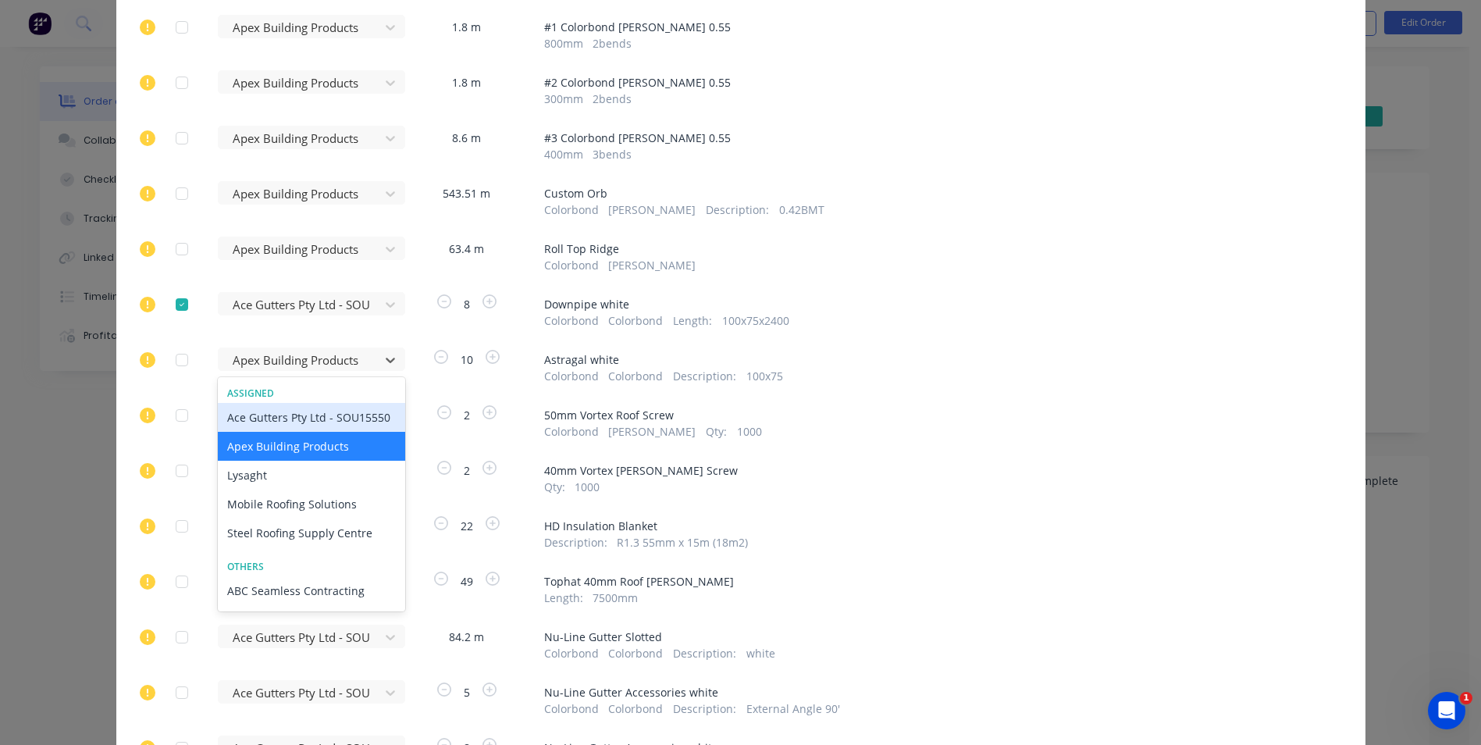
click at [274, 427] on div "Ace Gutters Pty Ltd - SOU15550" at bounding box center [311, 417] width 187 height 29
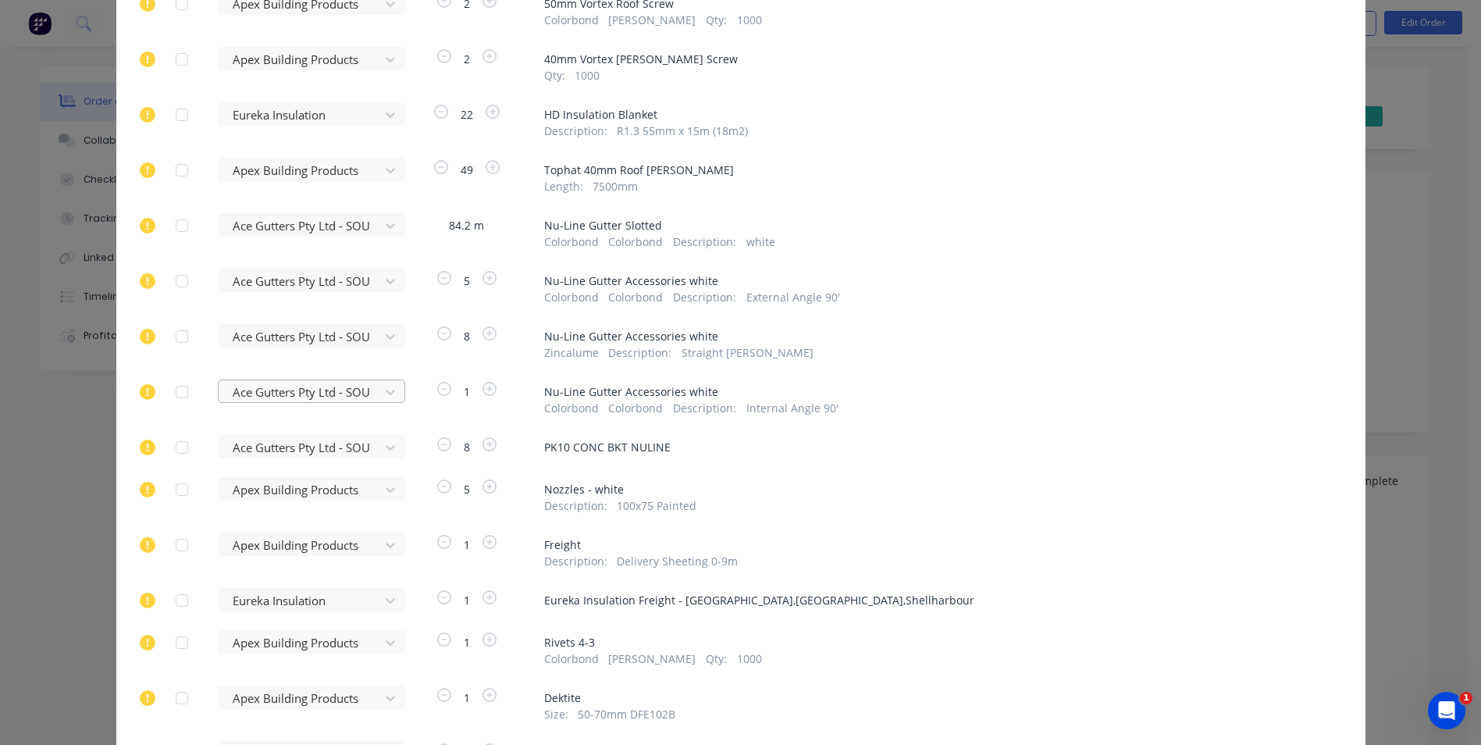
scroll to position [625, 0]
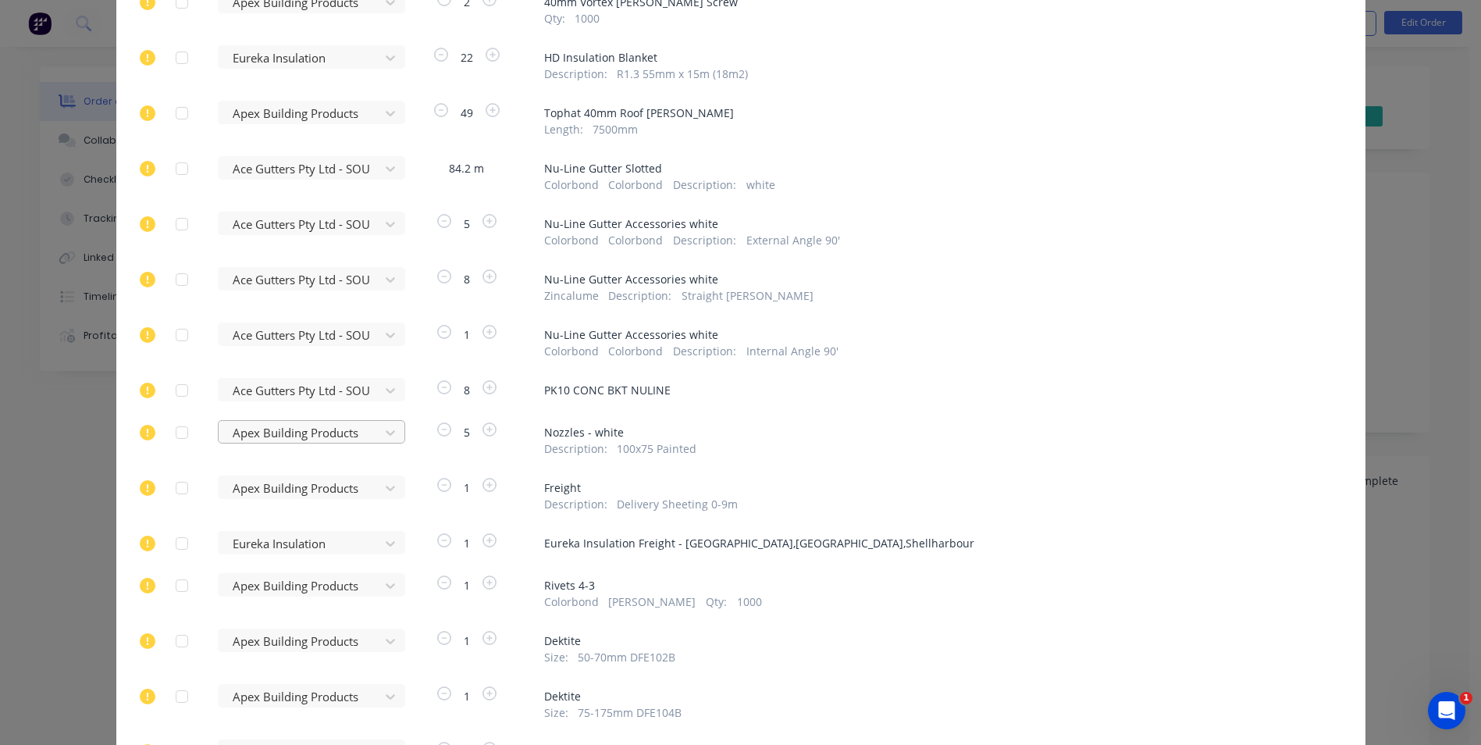
click at [368, 432] on div "Apex Building Products" at bounding box center [301, 432] width 150 height 23
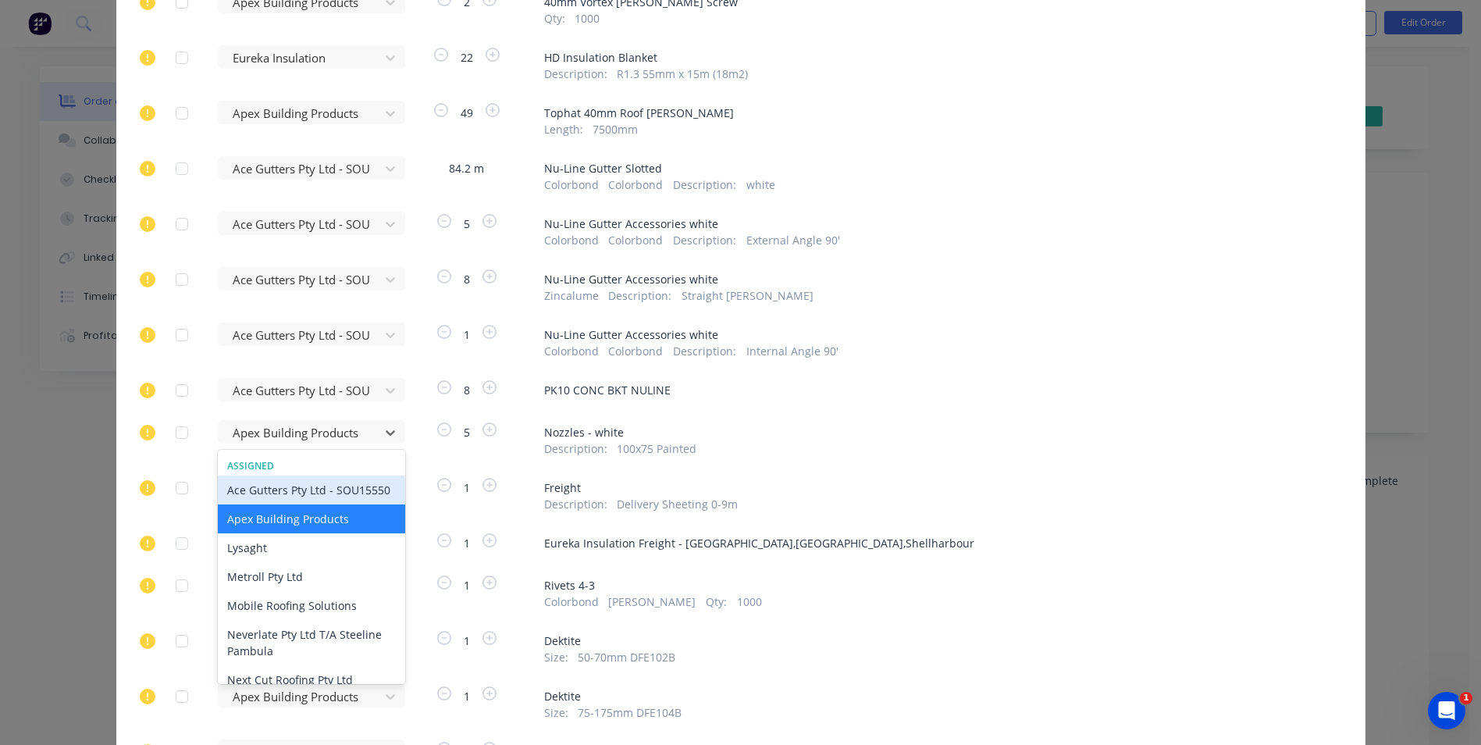
click at [268, 504] on div "Ace Gutters Pty Ltd - SOU15550" at bounding box center [311, 490] width 187 height 29
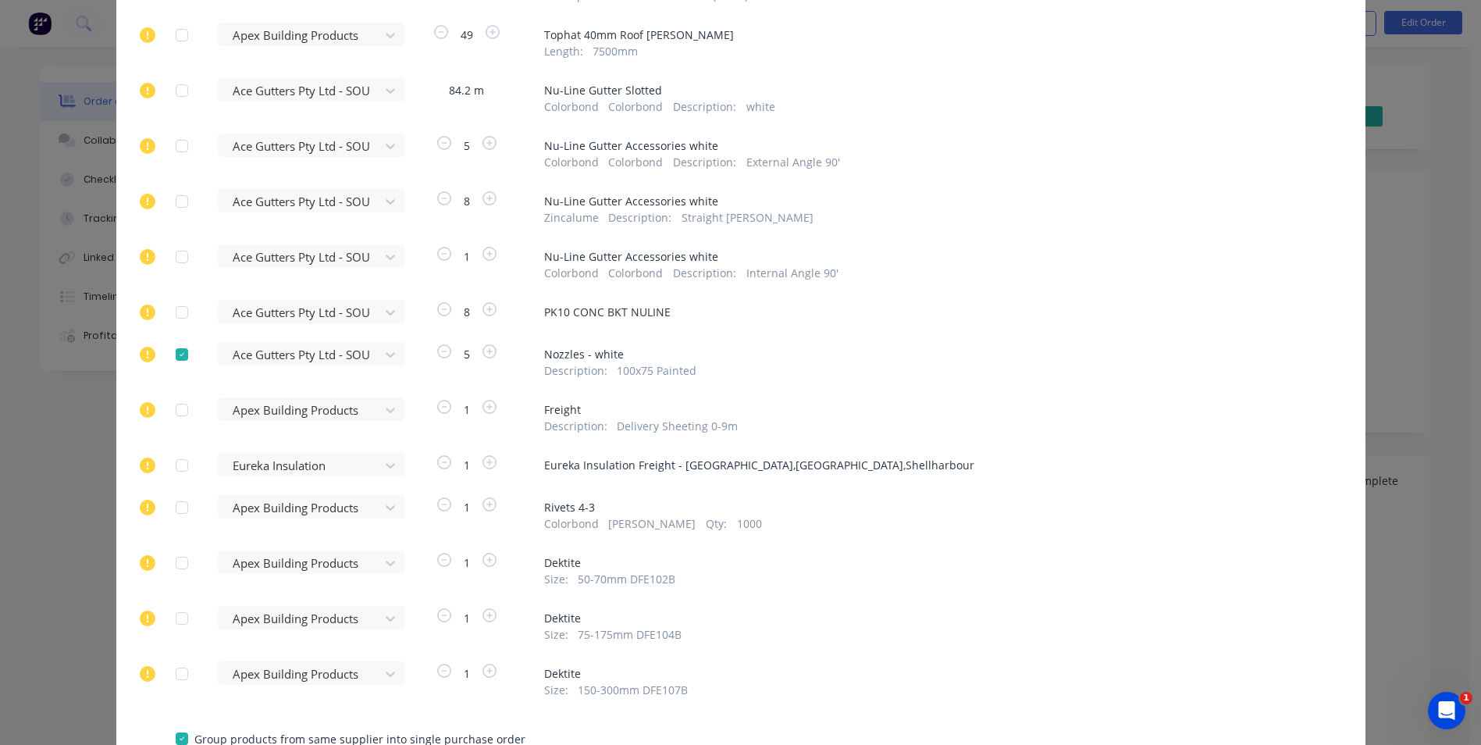
scroll to position [547, 0]
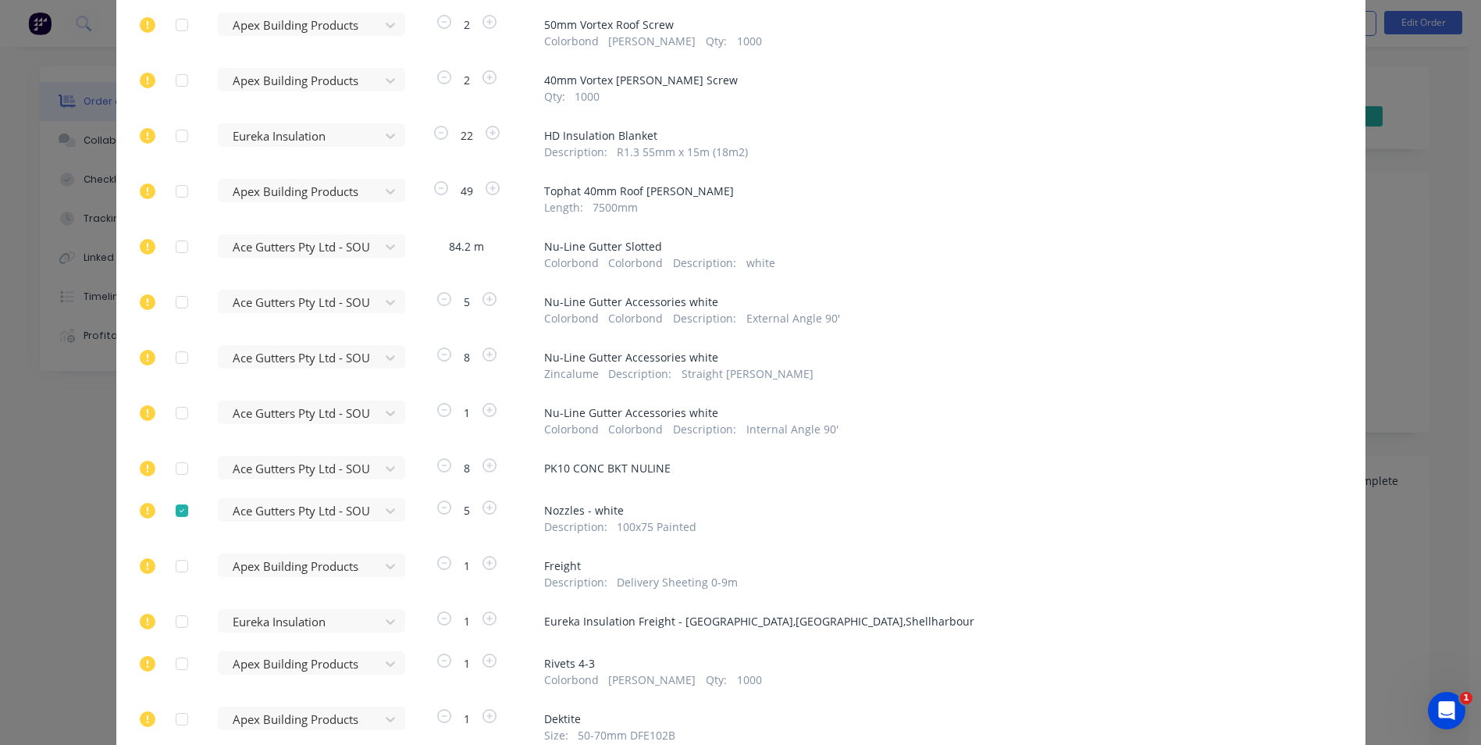
click at [177, 473] on div at bounding box center [181, 468] width 31 height 31
click at [177, 417] on div at bounding box center [181, 412] width 31 height 31
click at [176, 363] on div at bounding box center [181, 357] width 31 height 31
click at [180, 294] on div at bounding box center [181, 302] width 31 height 31
click at [177, 247] on div at bounding box center [181, 246] width 31 height 31
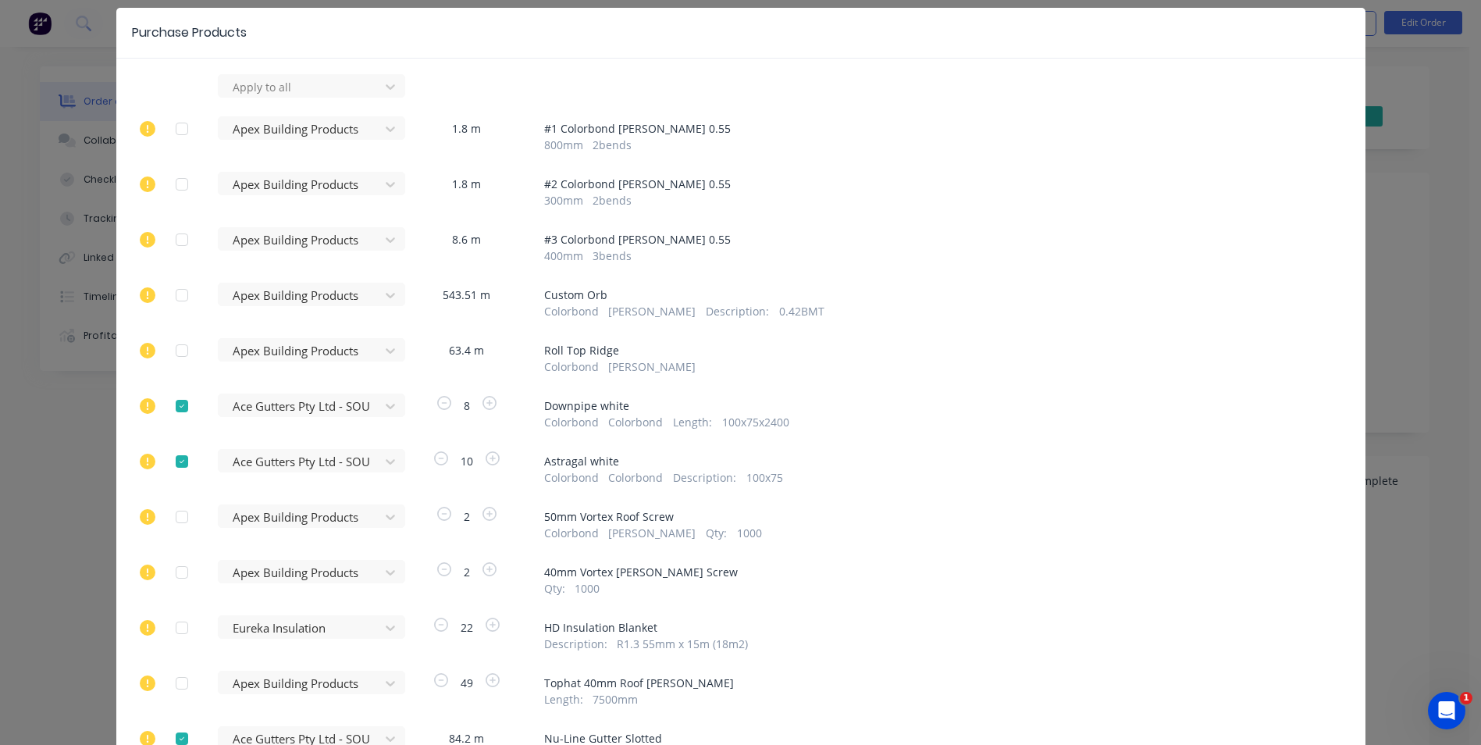
scroll to position [78, 0]
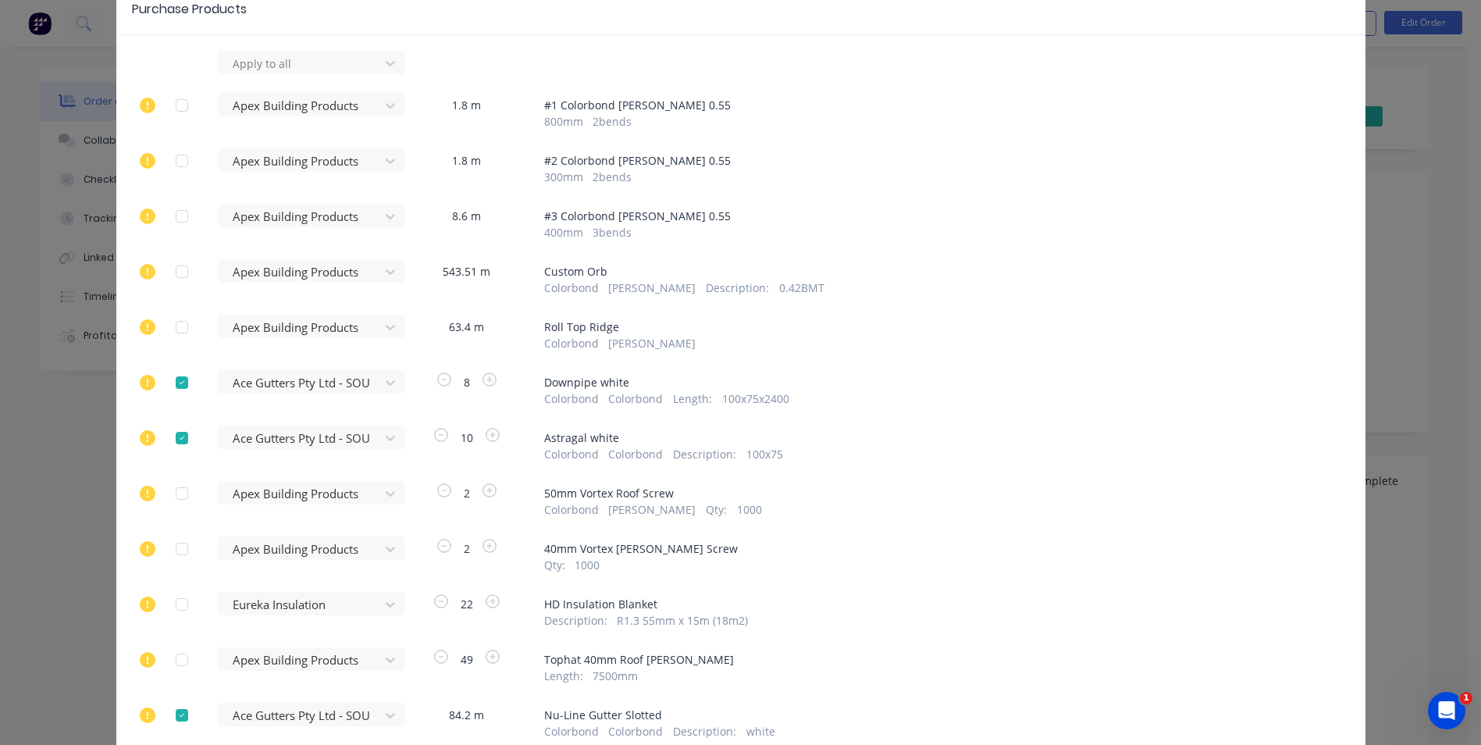
click at [178, 105] on div at bounding box center [181, 105] width 31 height 31
click at [178, 166] on div at bounding box center [181, 160] width 31 height 31
click at [176, 216] on div at bounding box center [181, 216] width 31 height 31
click at [178, 275] on div at bounding box center [181, 271] width 31 height 31
click at [178, 331] on div at bounding box center [181, 327] width 31 height 31
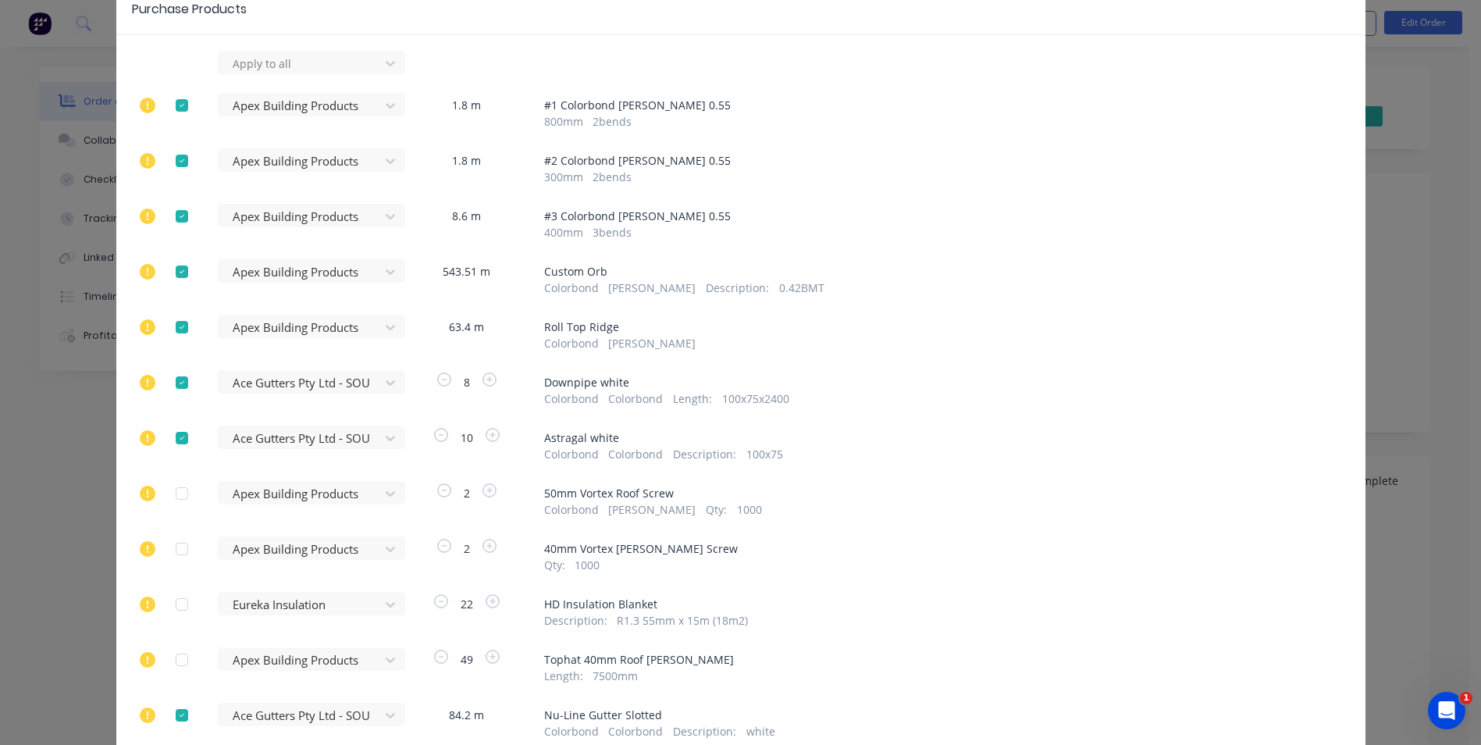
click at [175, 495] on div at bounding box center [181, 493] width 31 height 31
click at [175, 549] on div at bounding box center [181, 548] width 31 height 31
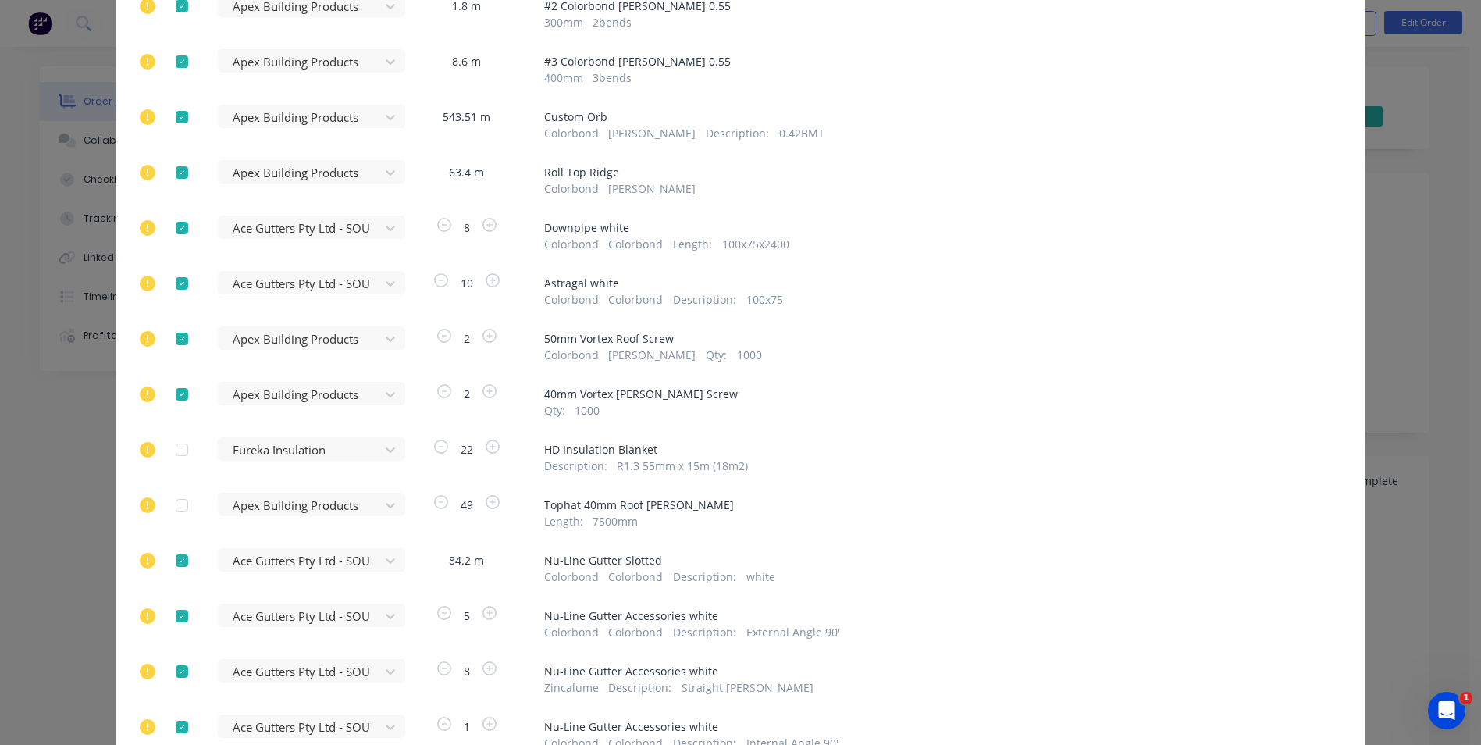
scroll to position [234, 0]
click at [171, 507] on div at bounding box center [181, 503] width 31 height 31
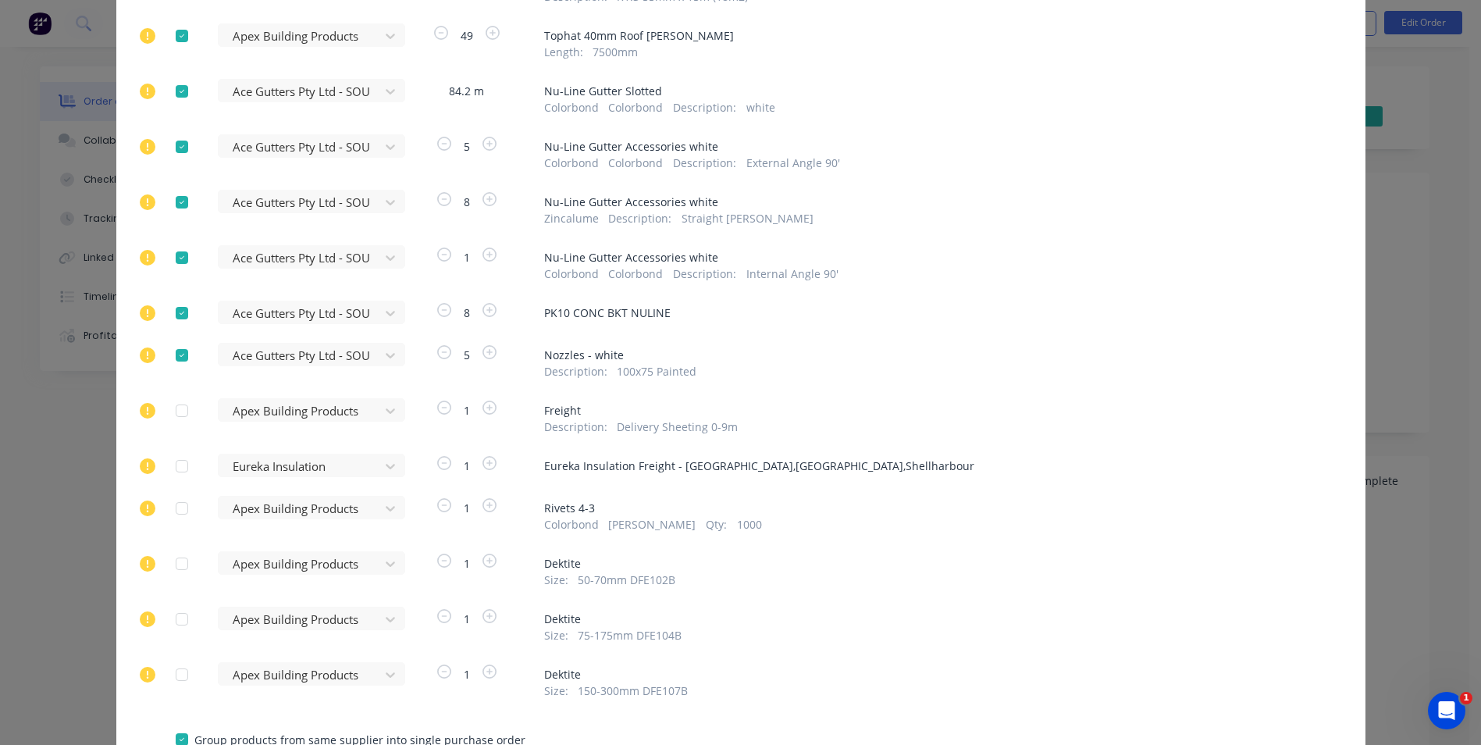
scroll to position [703, 0]
click at [178, 410] on div at bounding box center [181, 409] width 31 height 31
click at [178, 511] on div at bounding box center [181, 507] width 31 height 31
click at [179, 554] on div at bounding box center [181, 562] width 31 height 31
click at [172, 612] on div at bounding box center [181, 618] width 31 height 31
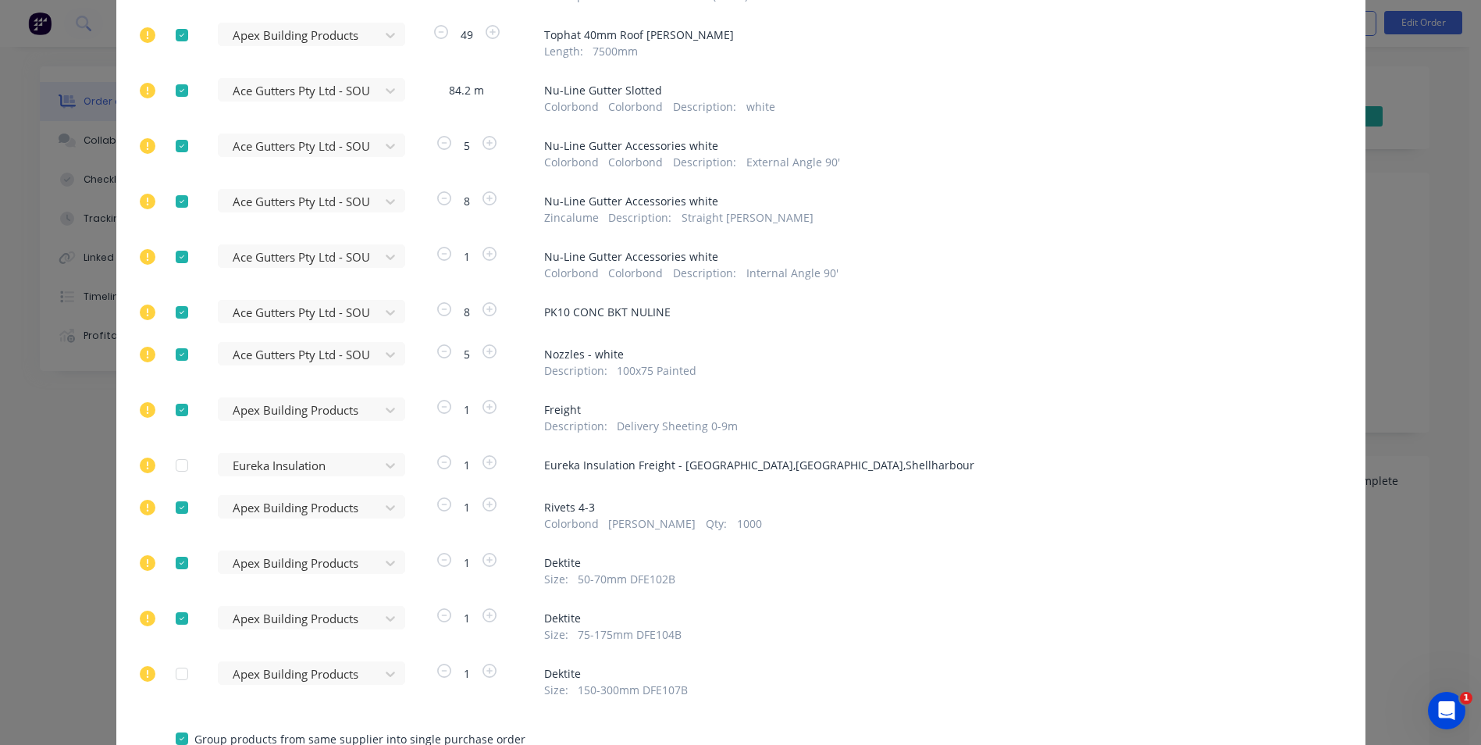
click at [176, 671] on div at bounding box center [181, 673] width 31 height 31
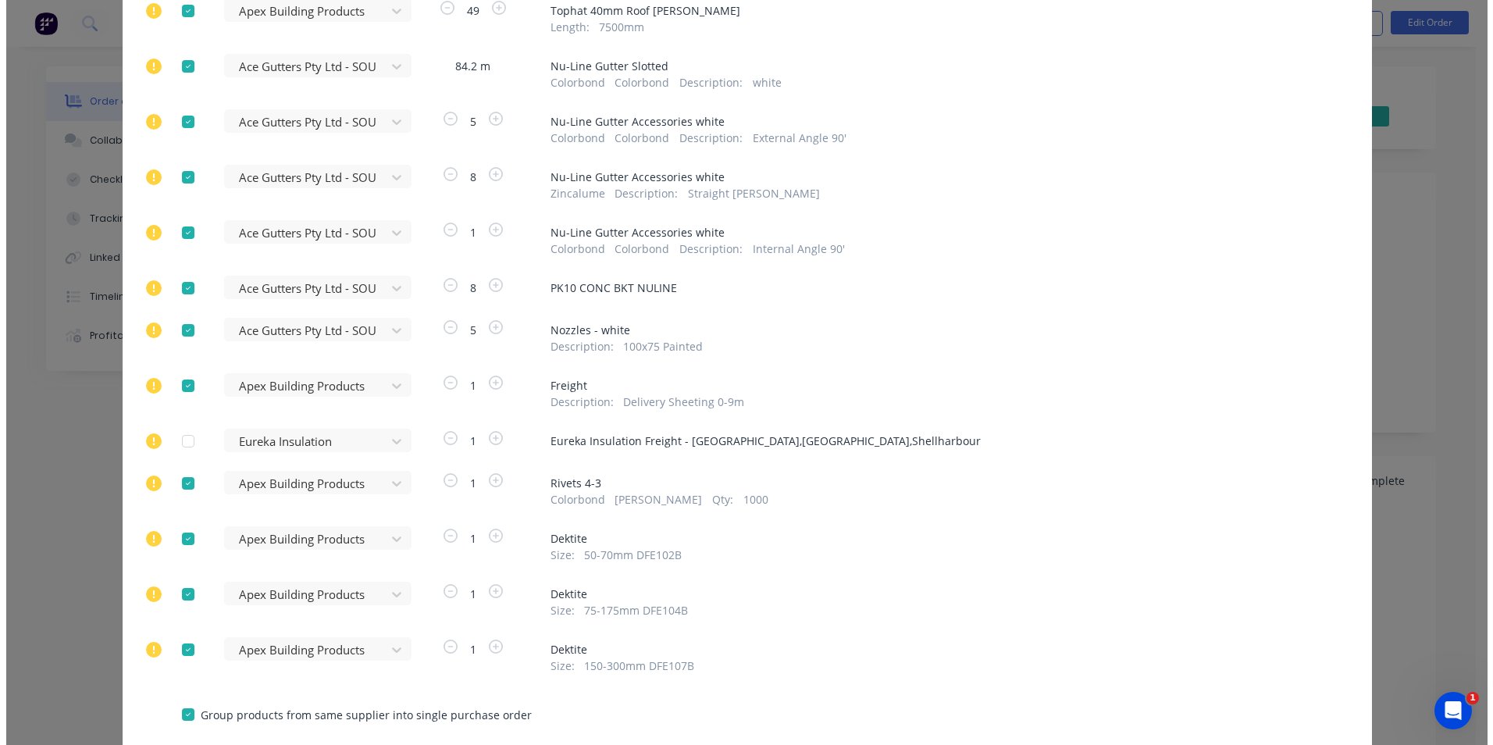
scroll to position [822, 0]
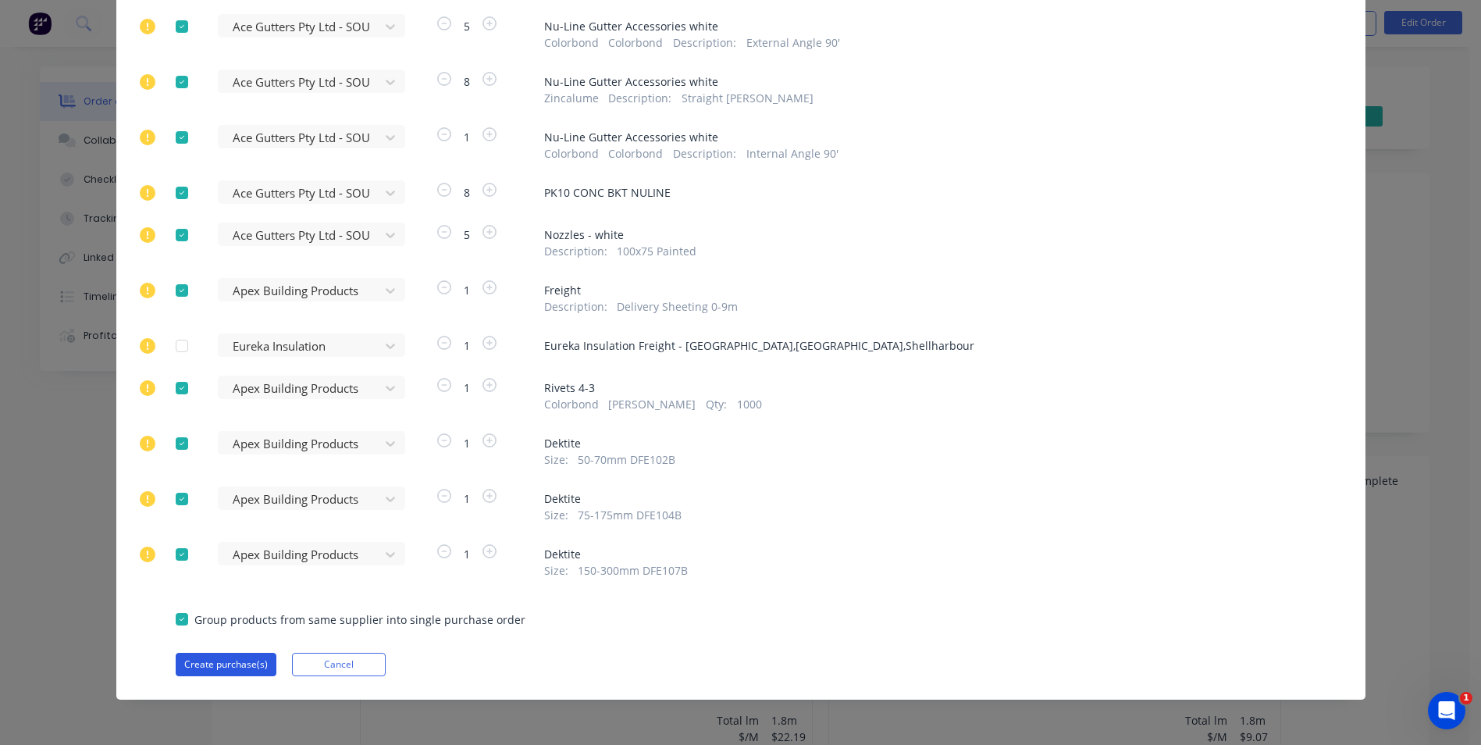
click at [204, 657] on button "Create purchase(s)" at bounding box center [226, 664] width 101 height 23
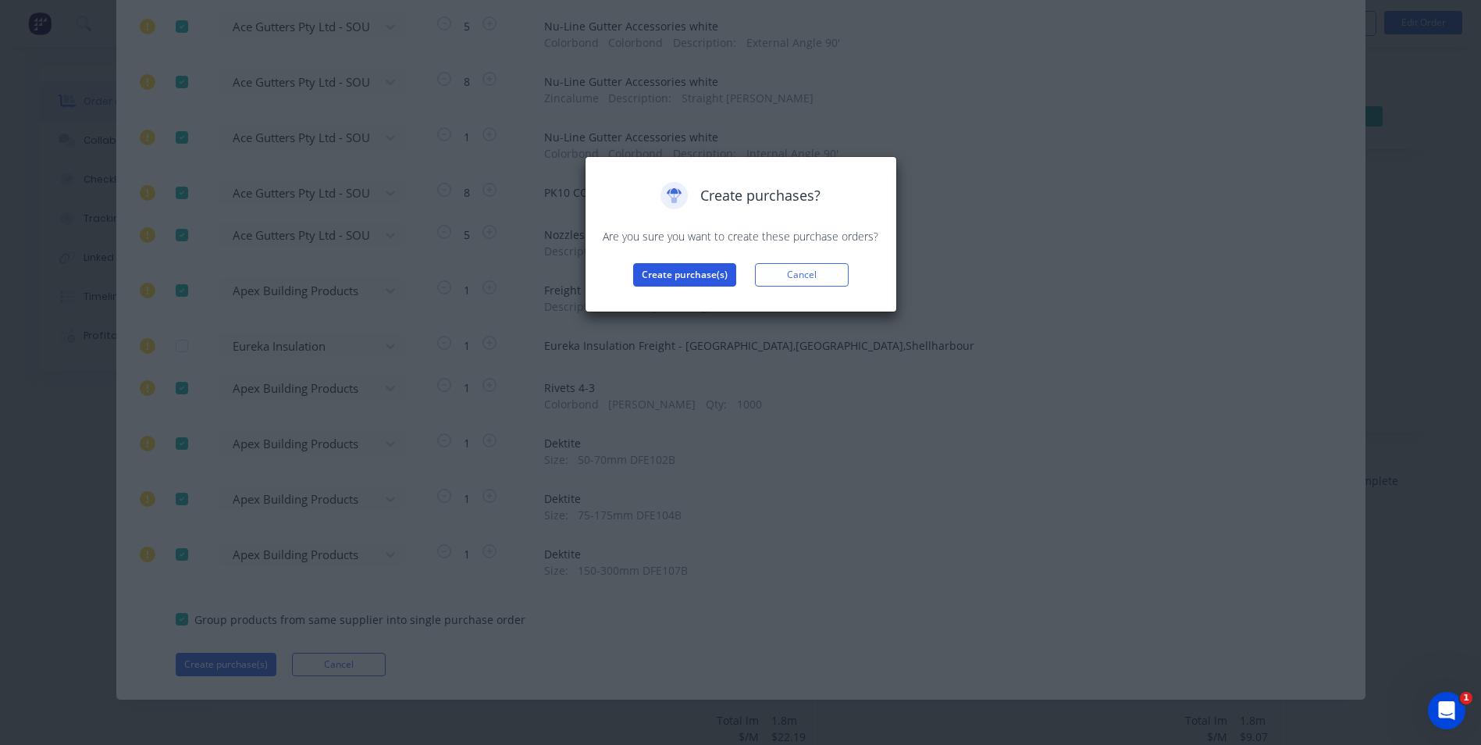
click at [650, 275] on button "Create purchase(s)" at bounding box center [684, 274] width 103 height 23
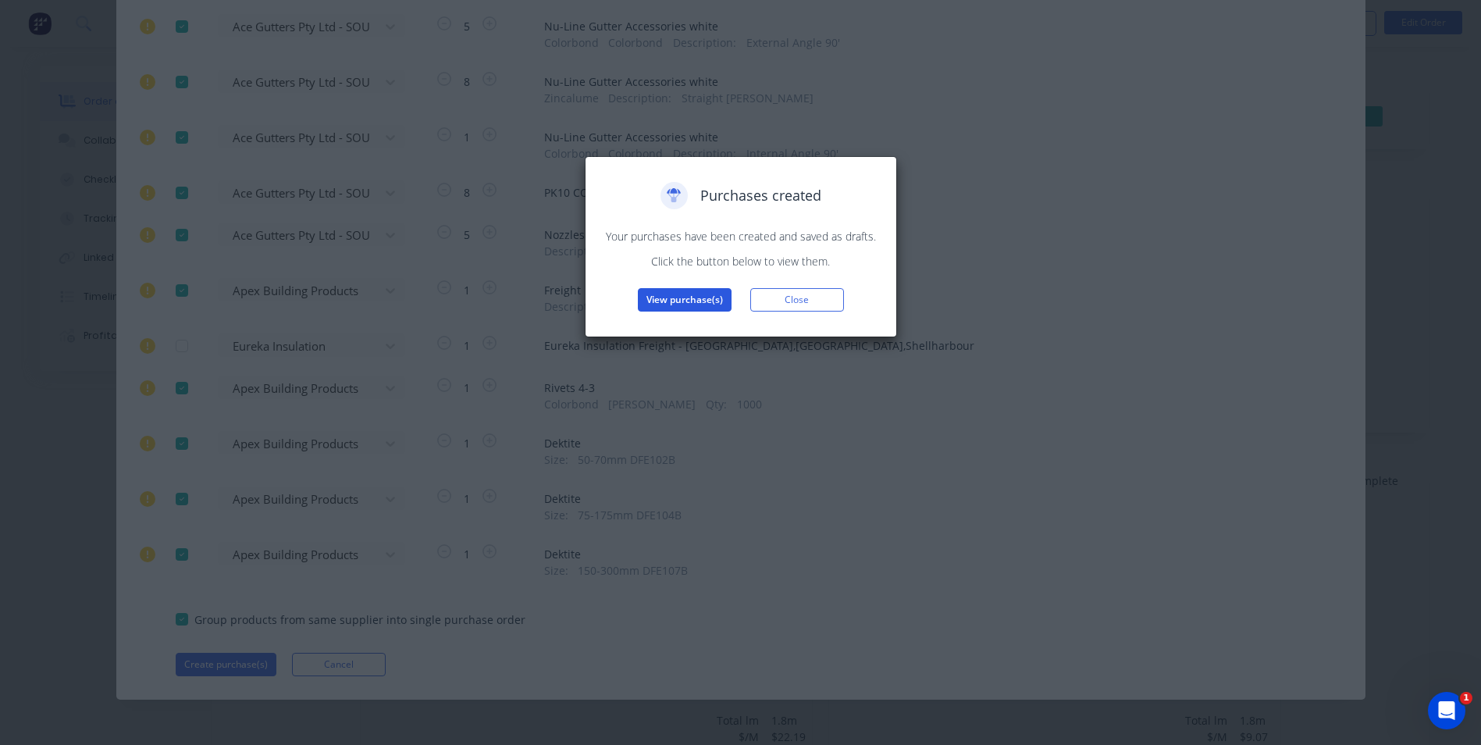
click at [688, 290] on button "View purchase(s)" at bounding box center [685, 299] width 94 height 23
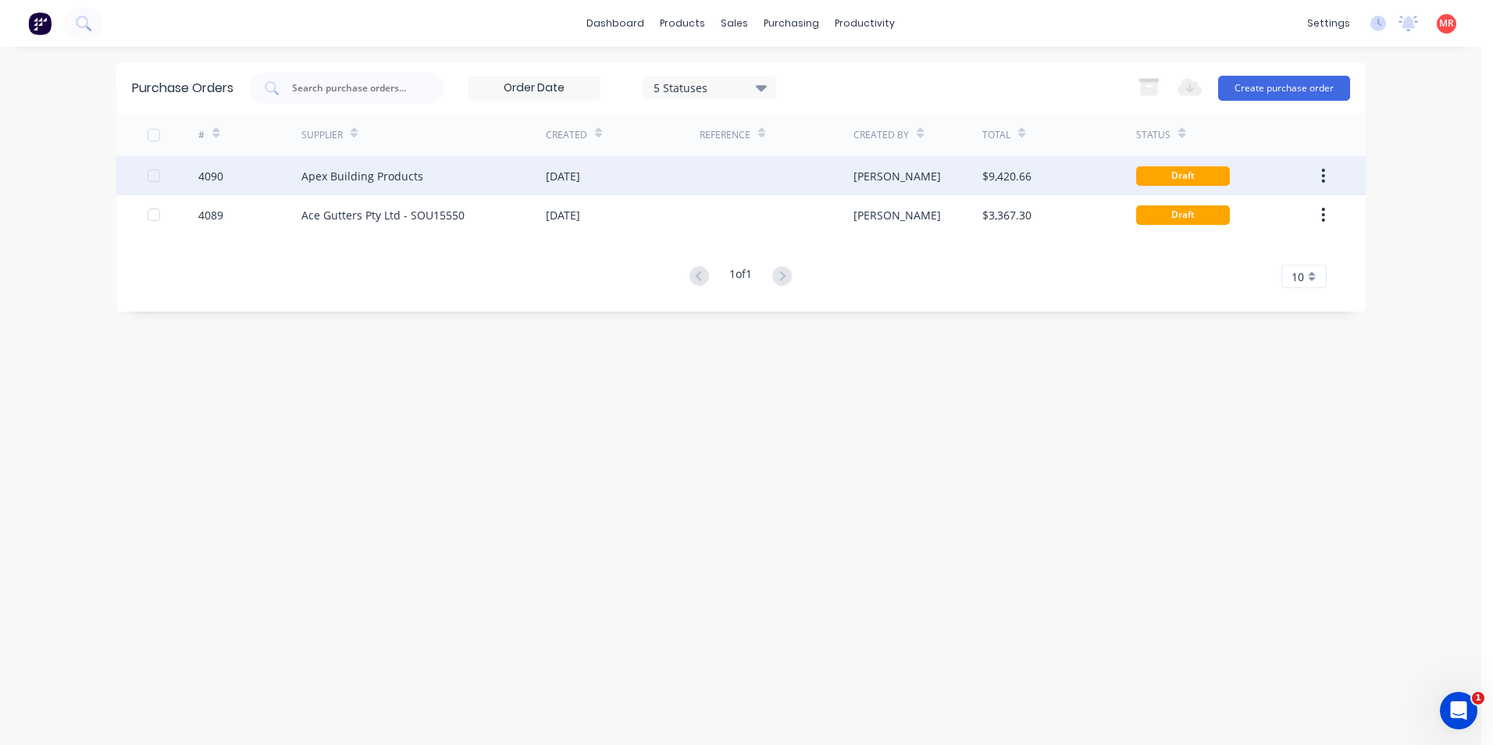
click at [760, 177] on div at bounding box center [777, 175] width 154 height 39
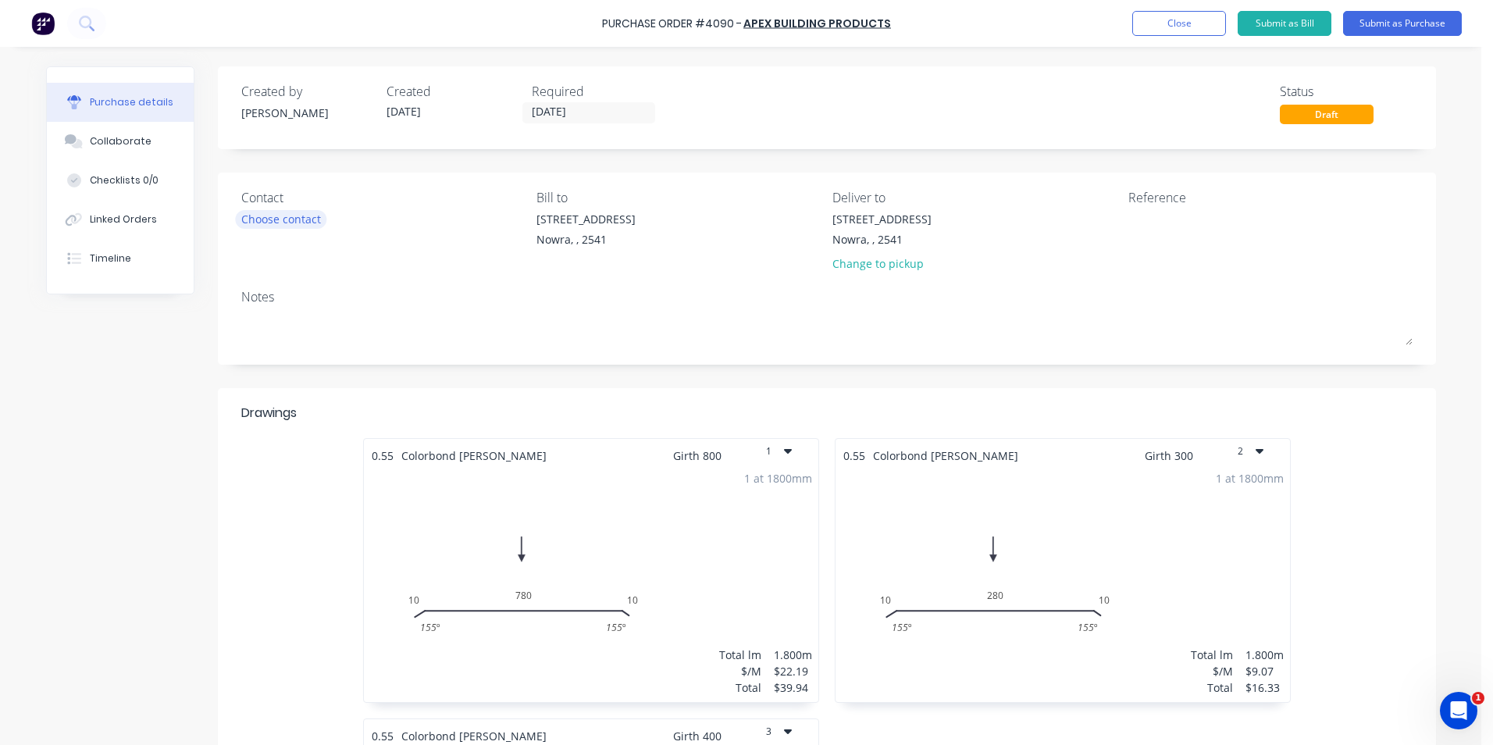
click at [299, 221] on div "Choose contact" at bounding box center [281, 219] width 80 height 16
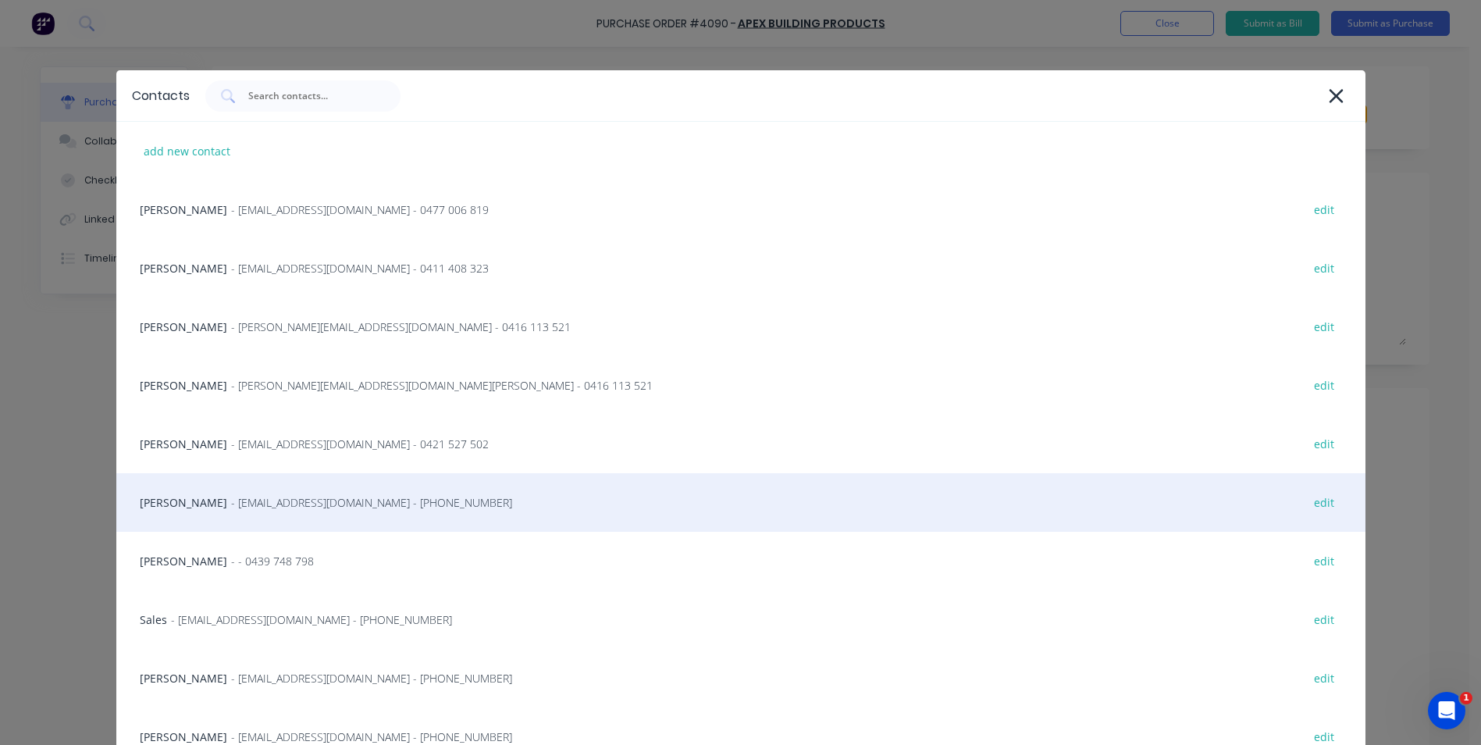
click at [235, 514] on div "Matt - info@SCRS.net.au - (02) 4411 1090 edit" at bounding box center [740, 502] width 1249 height 59
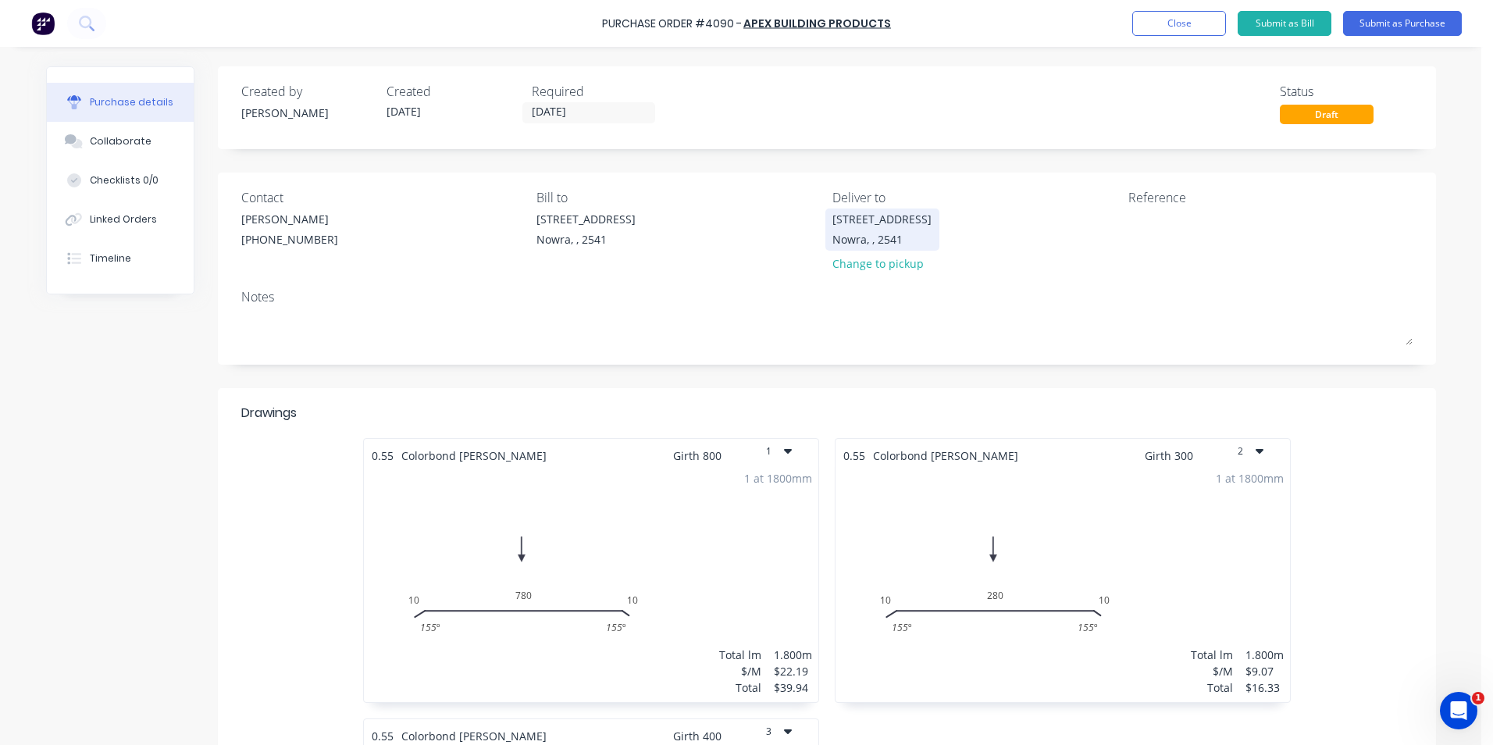
click at [895, 226] on div "Unit 6/53 Albatross Road" at bounding box center [881, 219] width 99 height 16
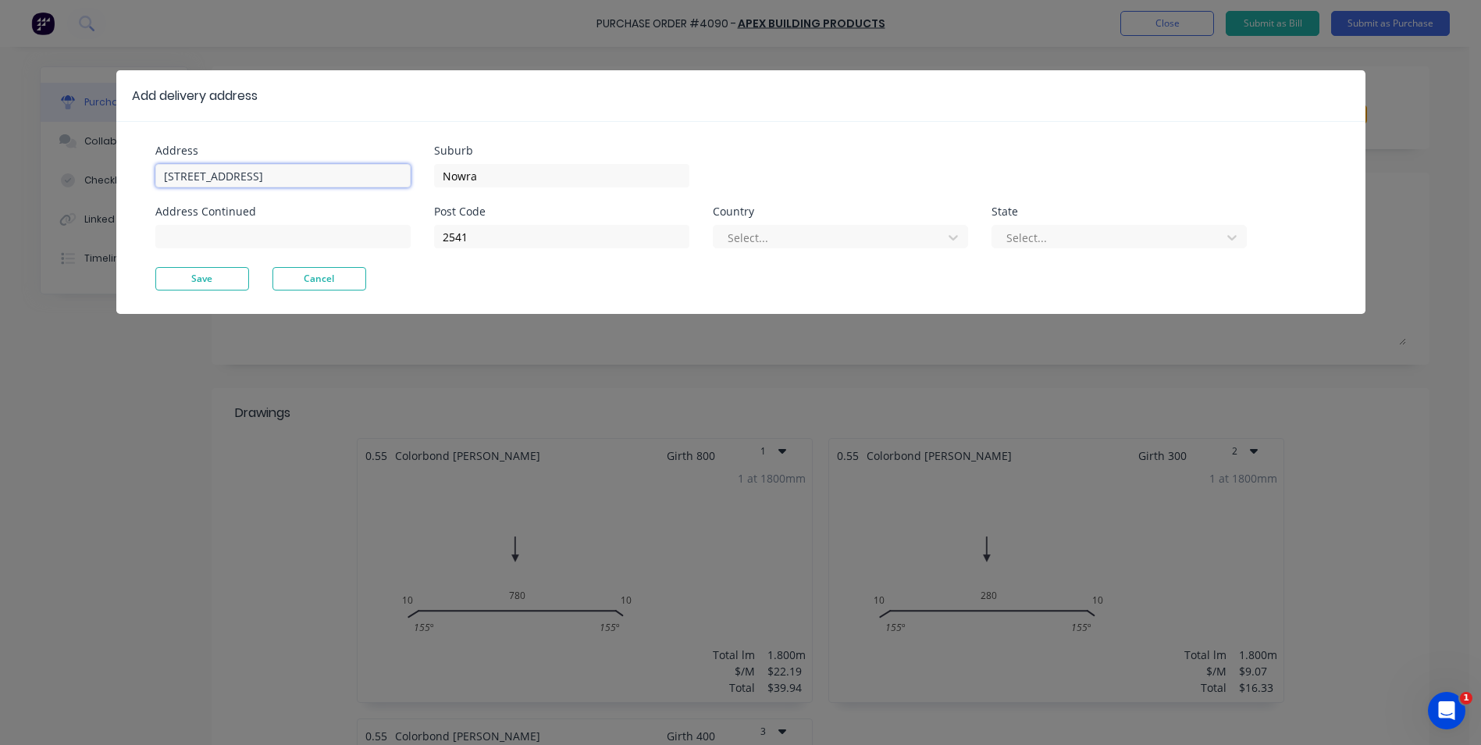
drag, startPoint x: 296, startPoint y: 180, endPoint x: 159, endPoint y: 183, distance: 136.7
click at [159, 183] on input "Unit 6/53 Albatross Road" at bounding box center [282, 175] width 255 height 23
type input "10 narellan rd"
type input "mossvale"
click at [198, 271] on button "Save" at bounding box center [202, 278] width 94 height 23
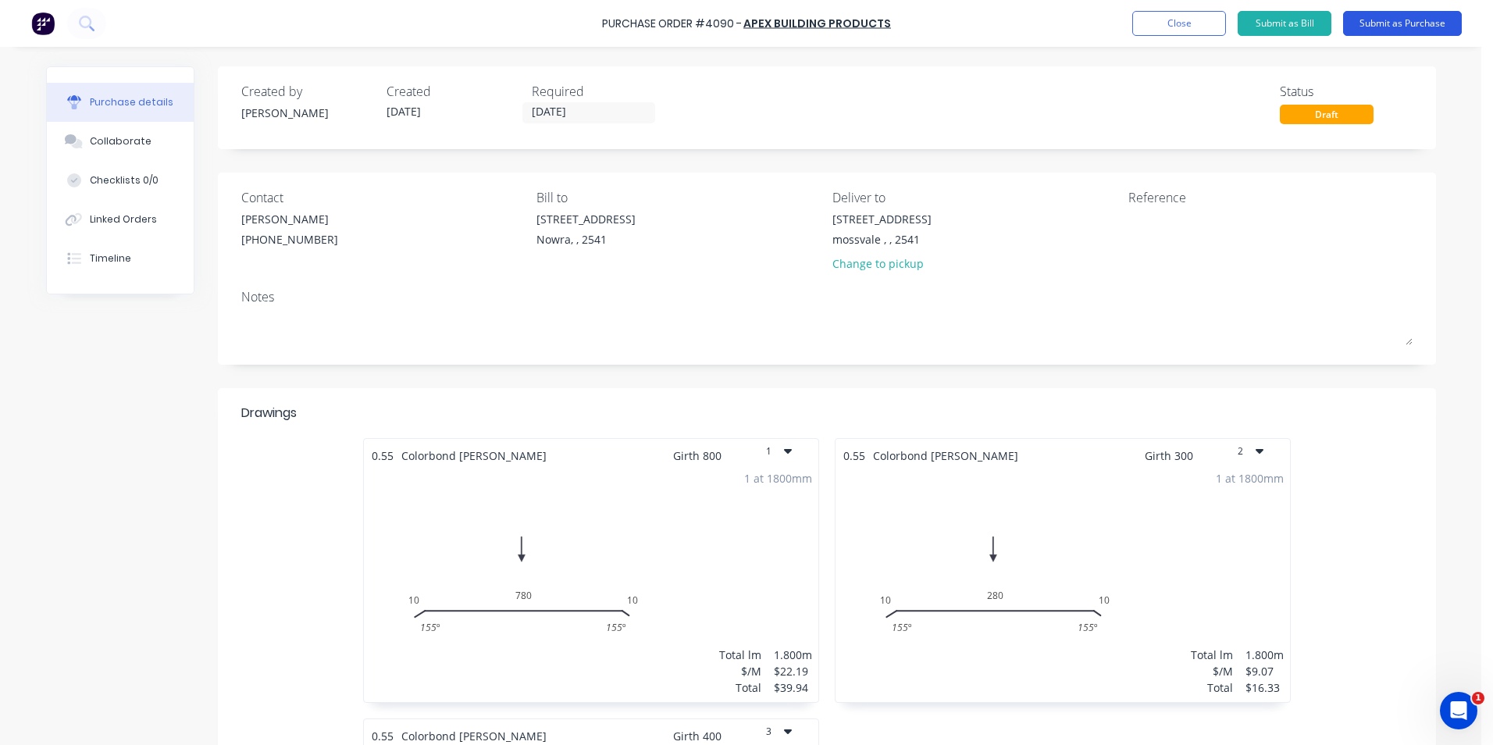
click at [1381, 30] on button "Submit as Purchase" at bounding box center [1402, 23] width 119 height 25
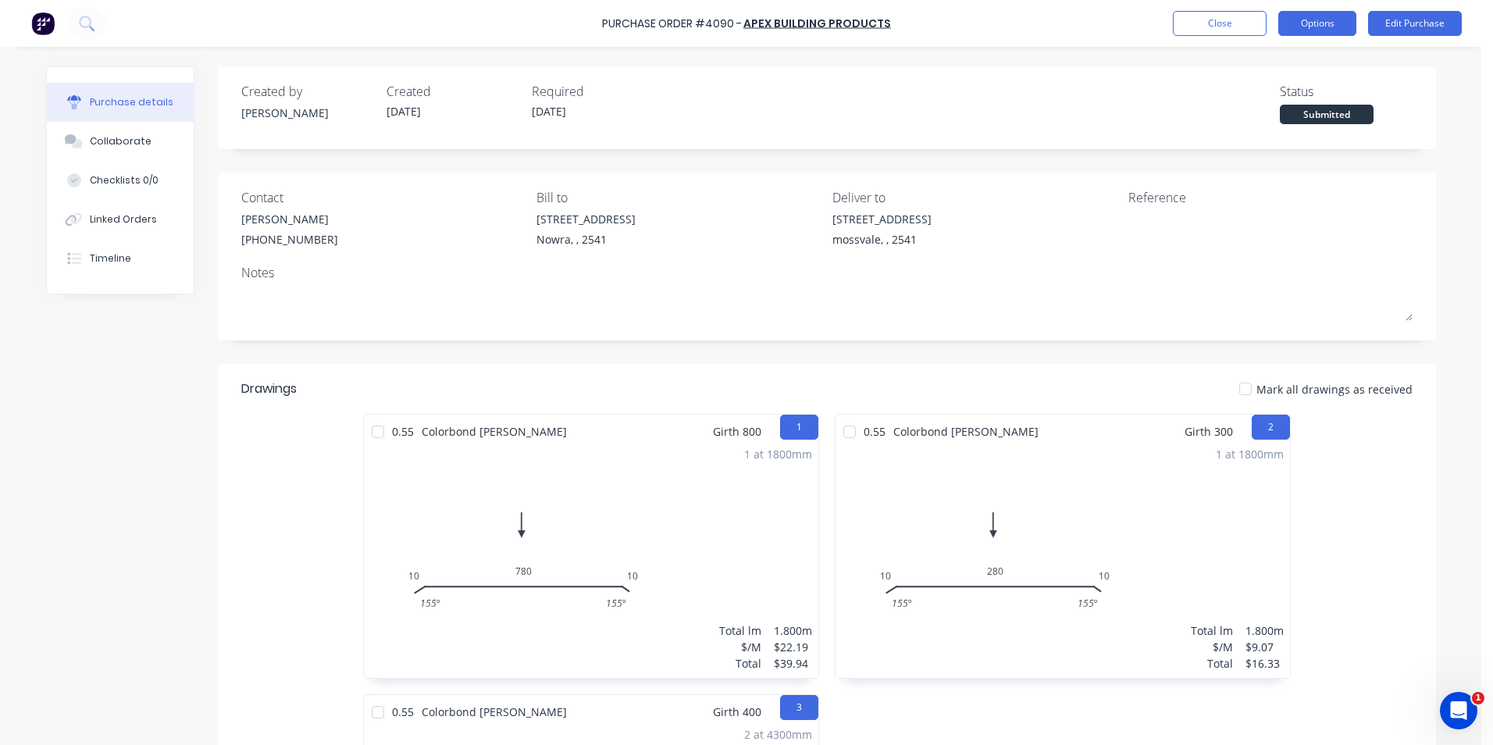
click at [1309, 30] on button "Options" at bounding box center [1317, 23] width 78 height 25
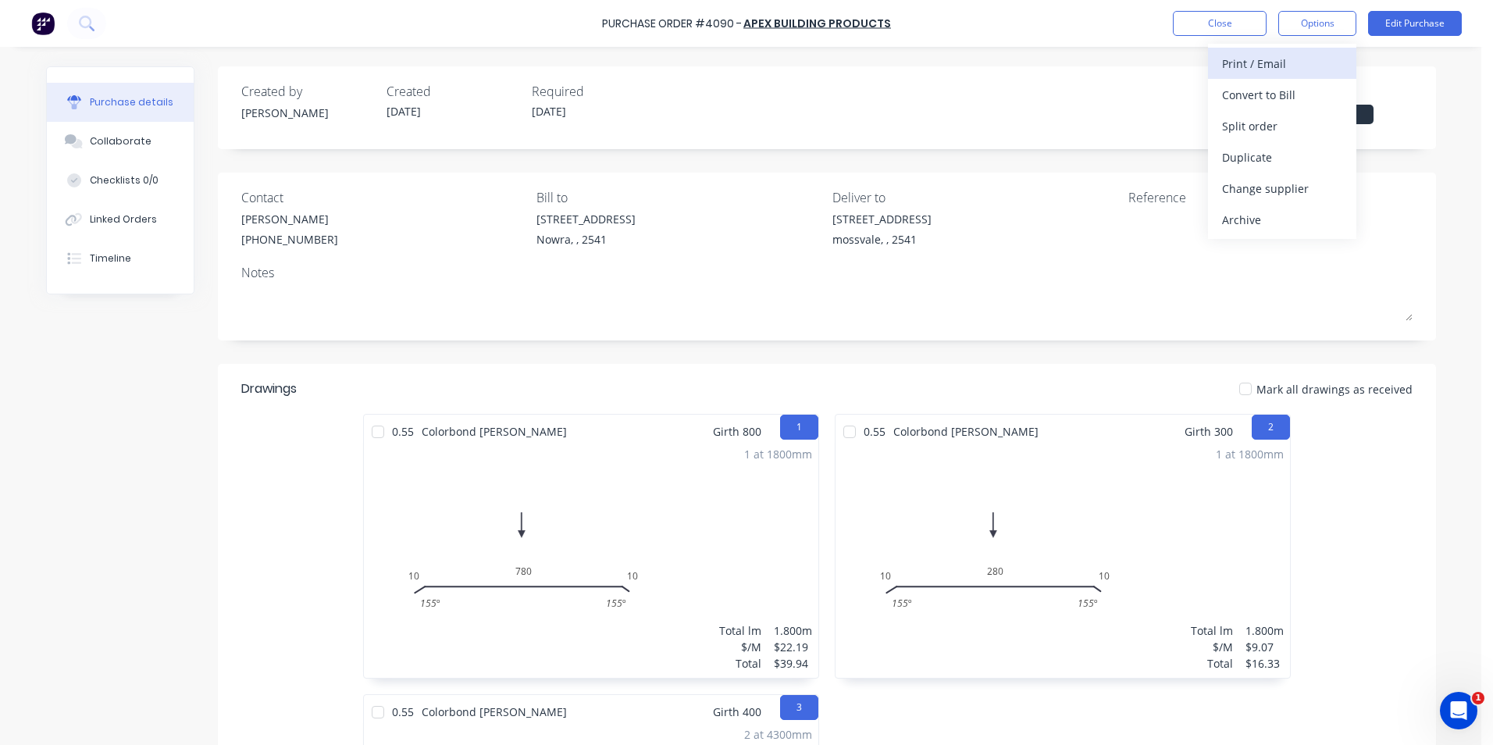
click at [1274, 74] on div "Print / Email" at bounding box center [1282, 63] width 120 height 23
click at [1276, 102] on div "With pricing" at bounding box center [1282, 95] width 120 height 23
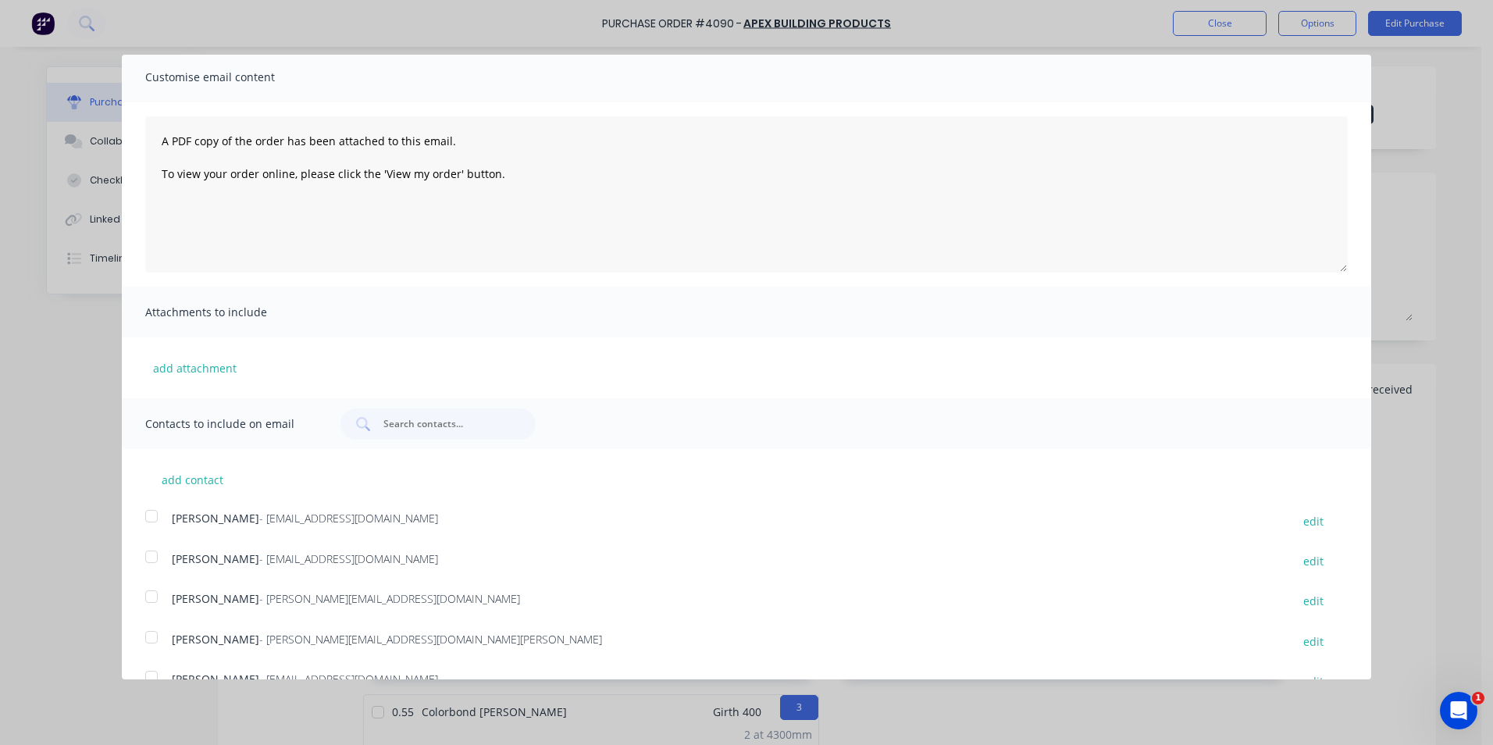
scroll to position [156, 0]
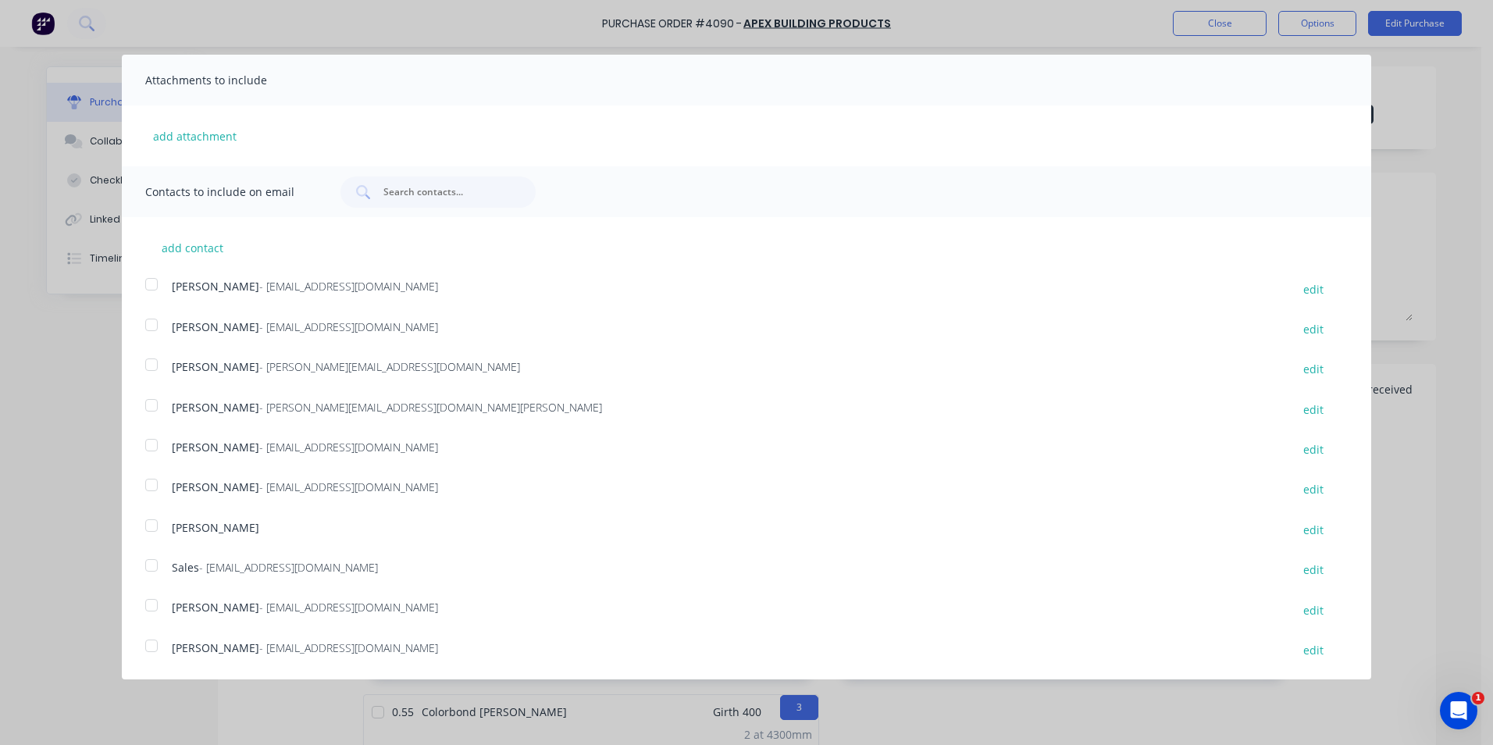
click at [149, 568] on div at bounding box center [151, 565] width 31 height 31
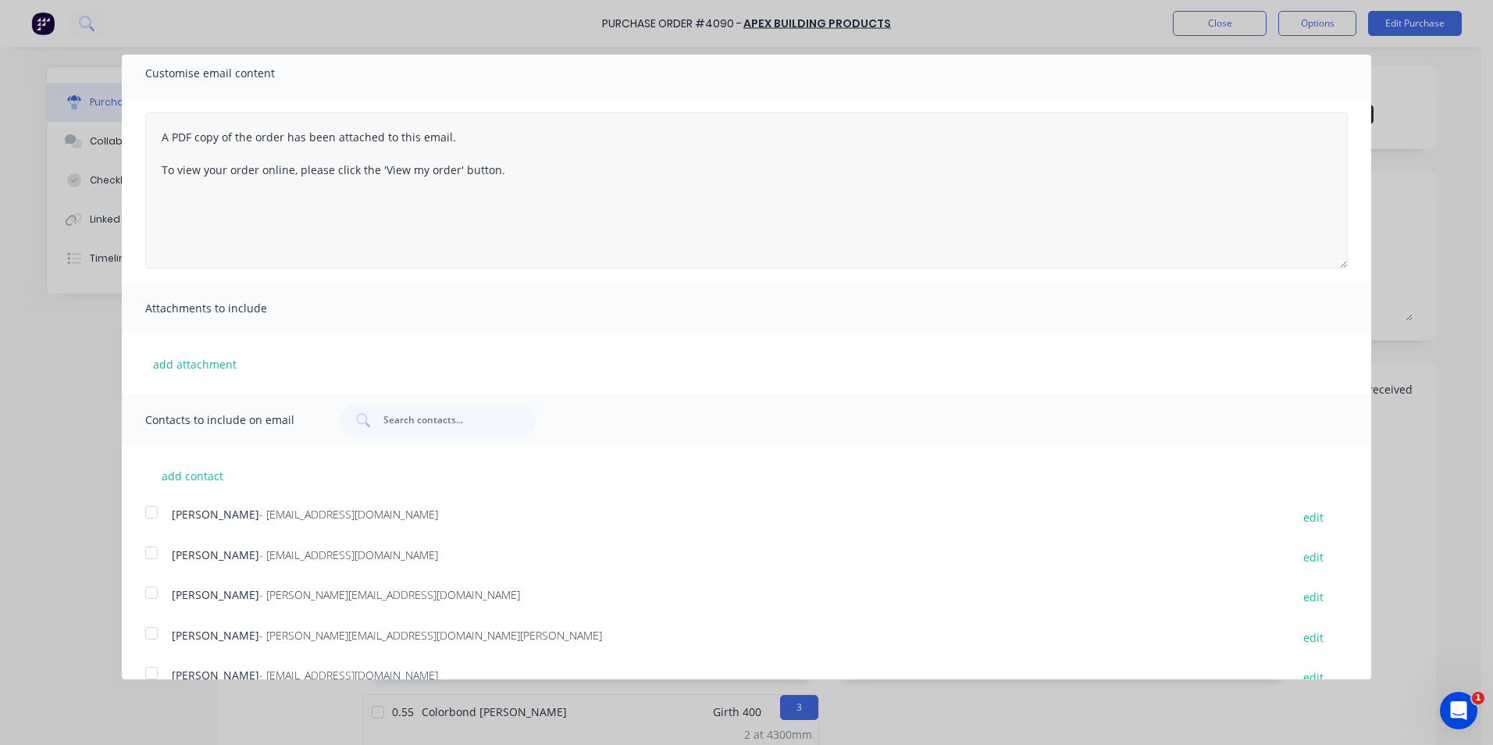
scroll to position [0, 0]
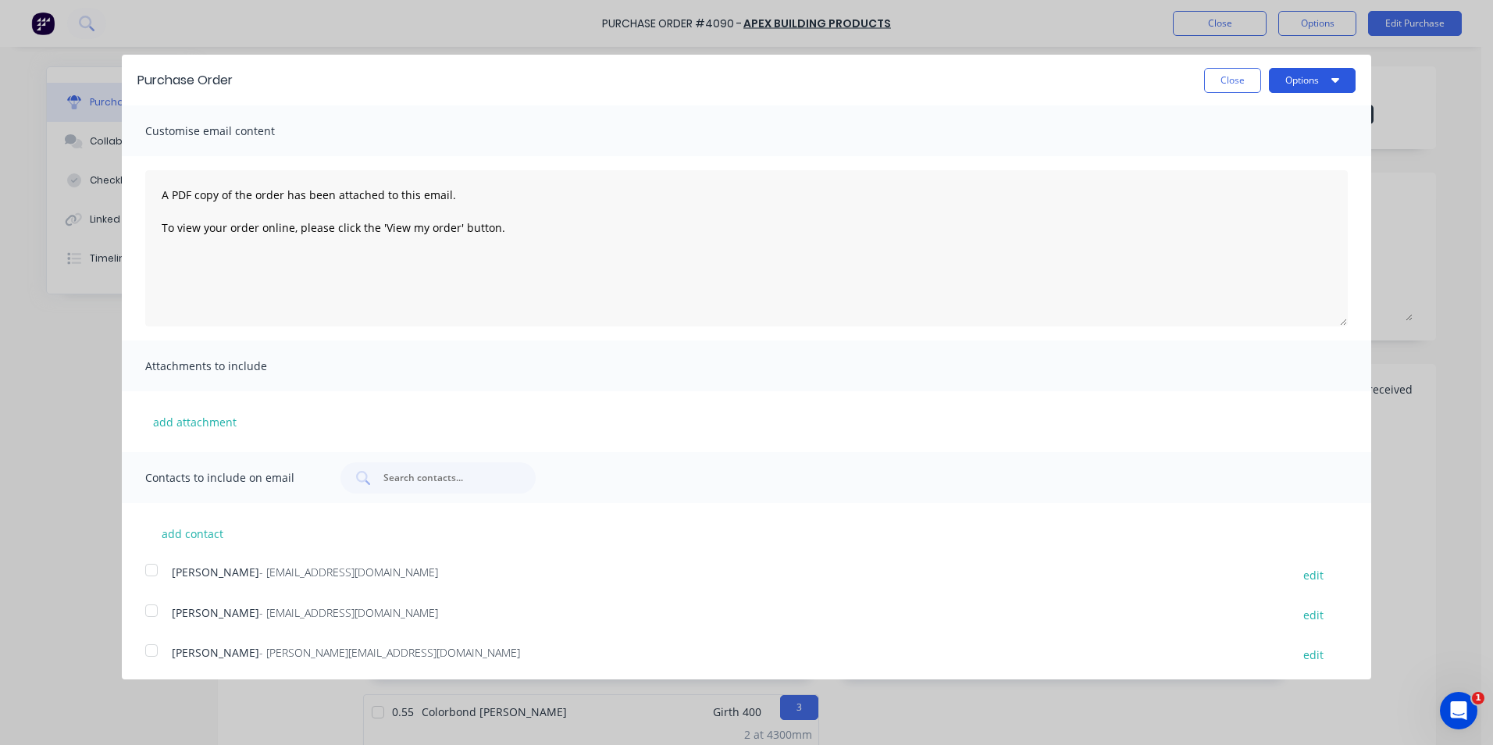
click at [1308, 76] on button "Options" at bounding box center [1312, 80] width 87 height 25
click at [1285, 151] on div "Email" at bounding box center [1281, 151] width 120 height 23
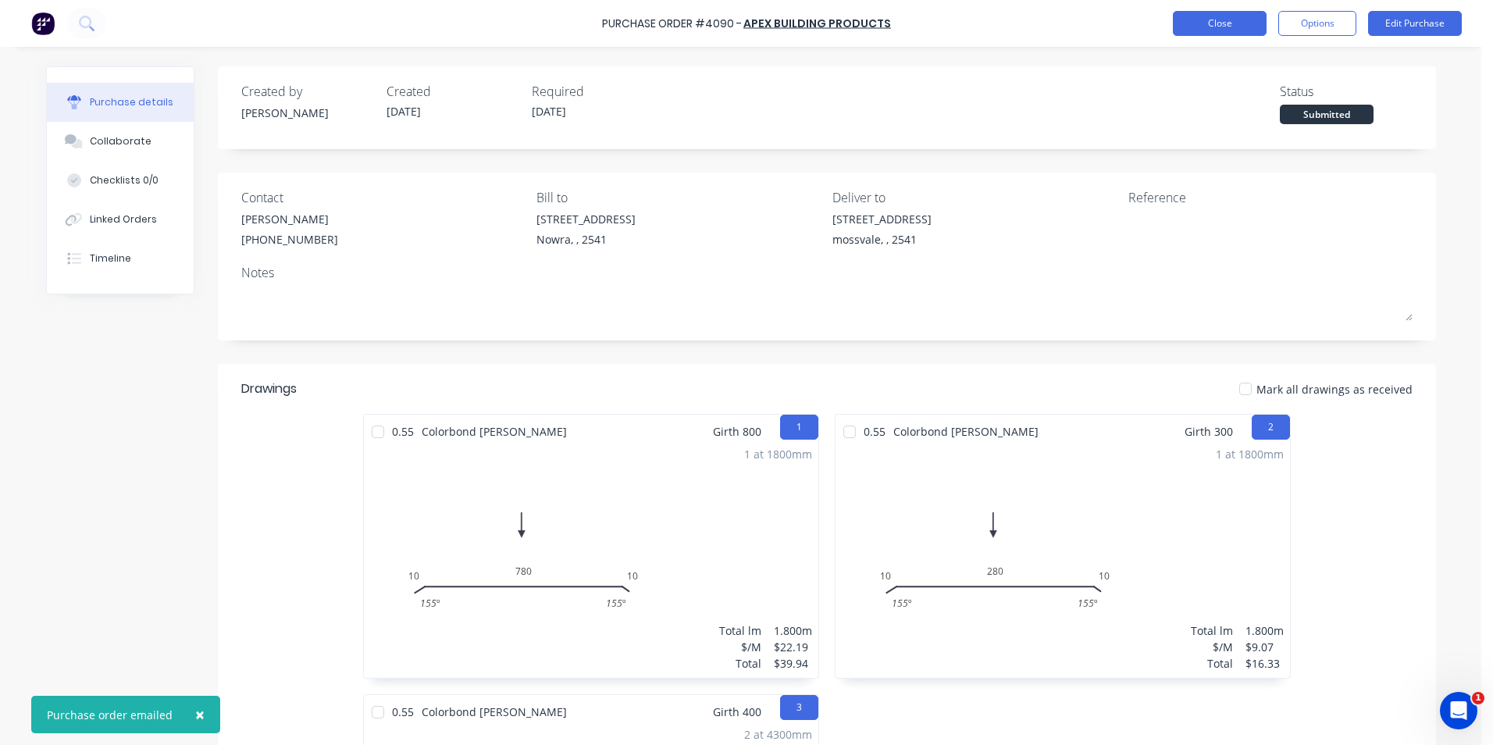
click at [1258, 27] on button "Close" at bounding box center [1220, 23] width 94 height 25
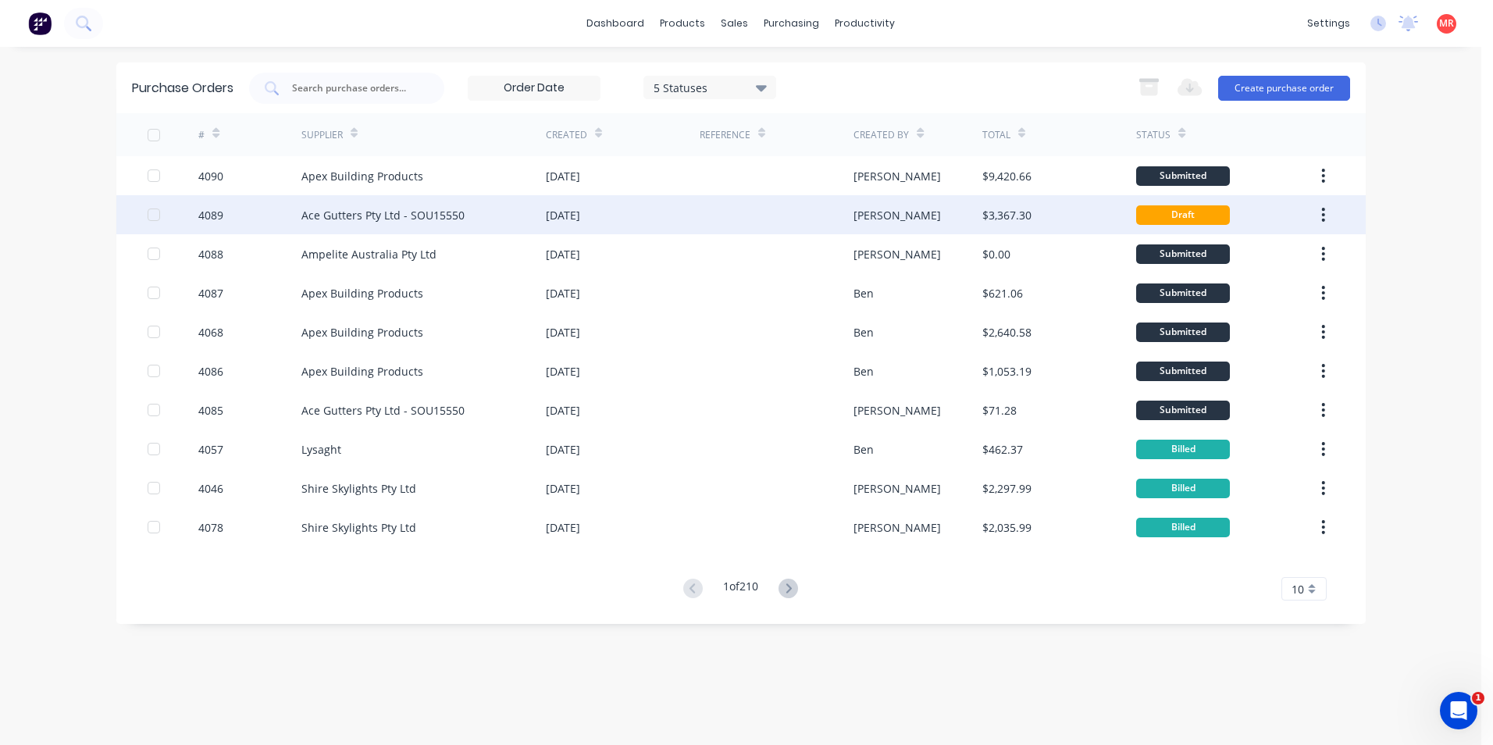
click at [772, 216] on div at bounding box center [777, 214] width 154 height 39
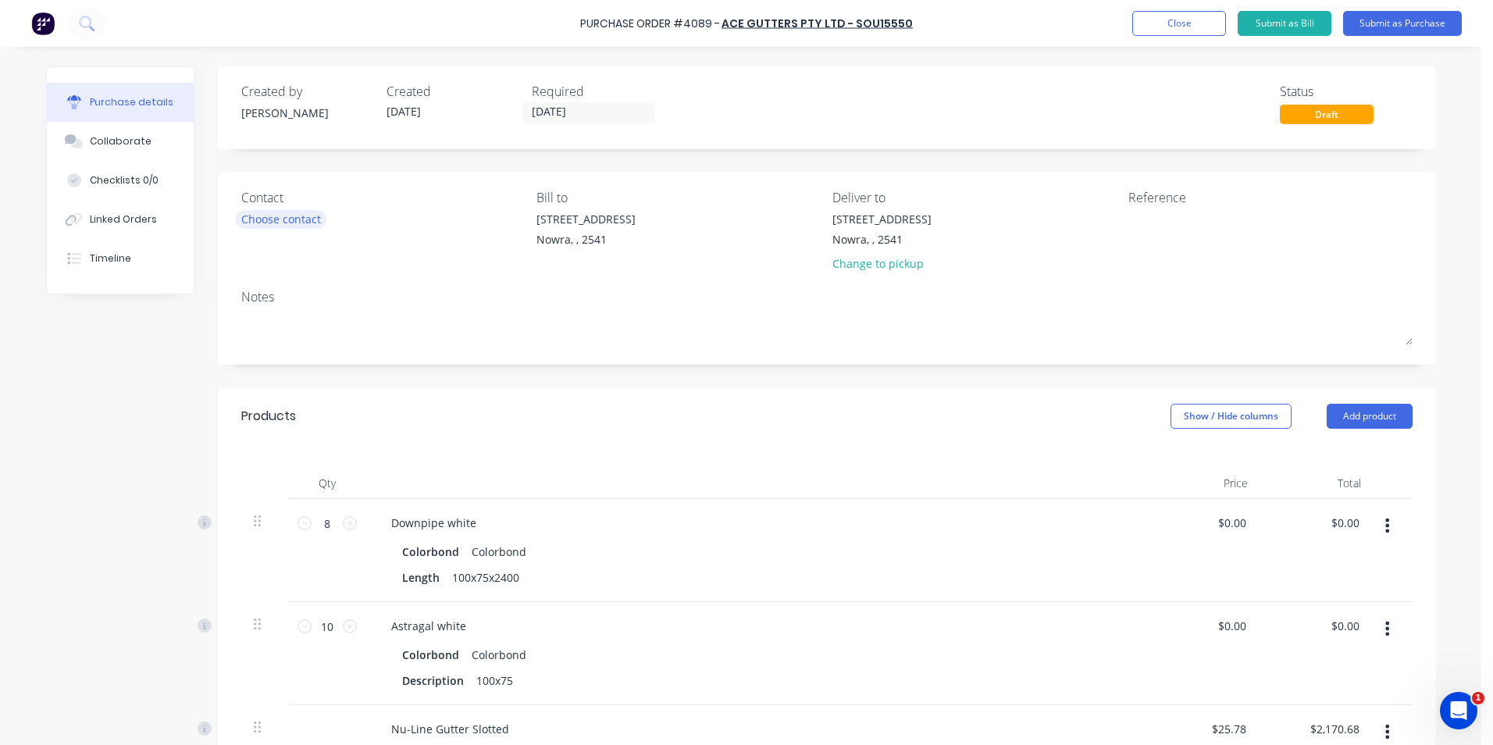
click at [302, 222] on div "Choose contact" at bounding box center [281, 219] width 80 height 16
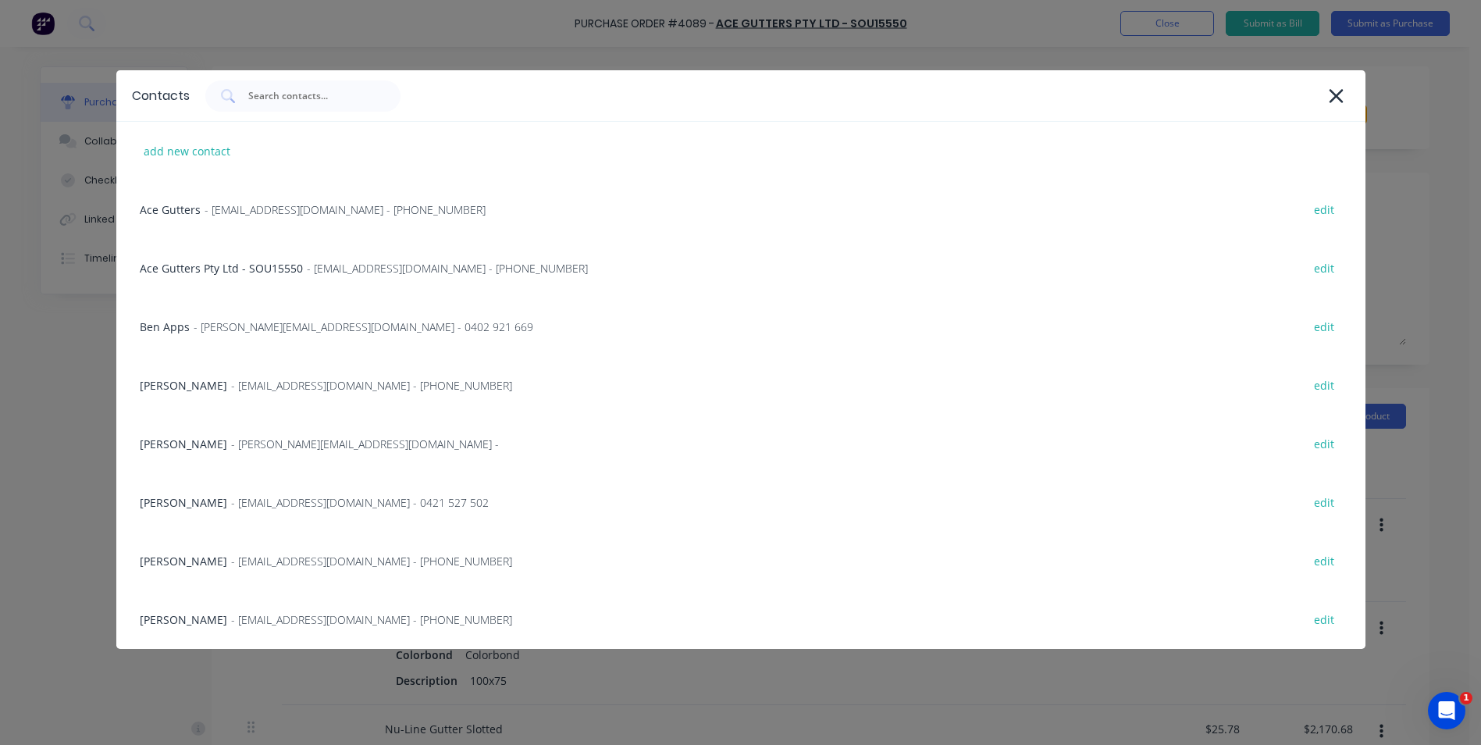
drag, startPoint x: 226, startPoint y: 550, endPoint x: 233, endPoint y: 543, distance: 10.5
click at [226, 550] on div "Matt - info@scrs.net.au - (02) 4411 1090 edit" at bounding box center [740, 561] width 1249 height 59
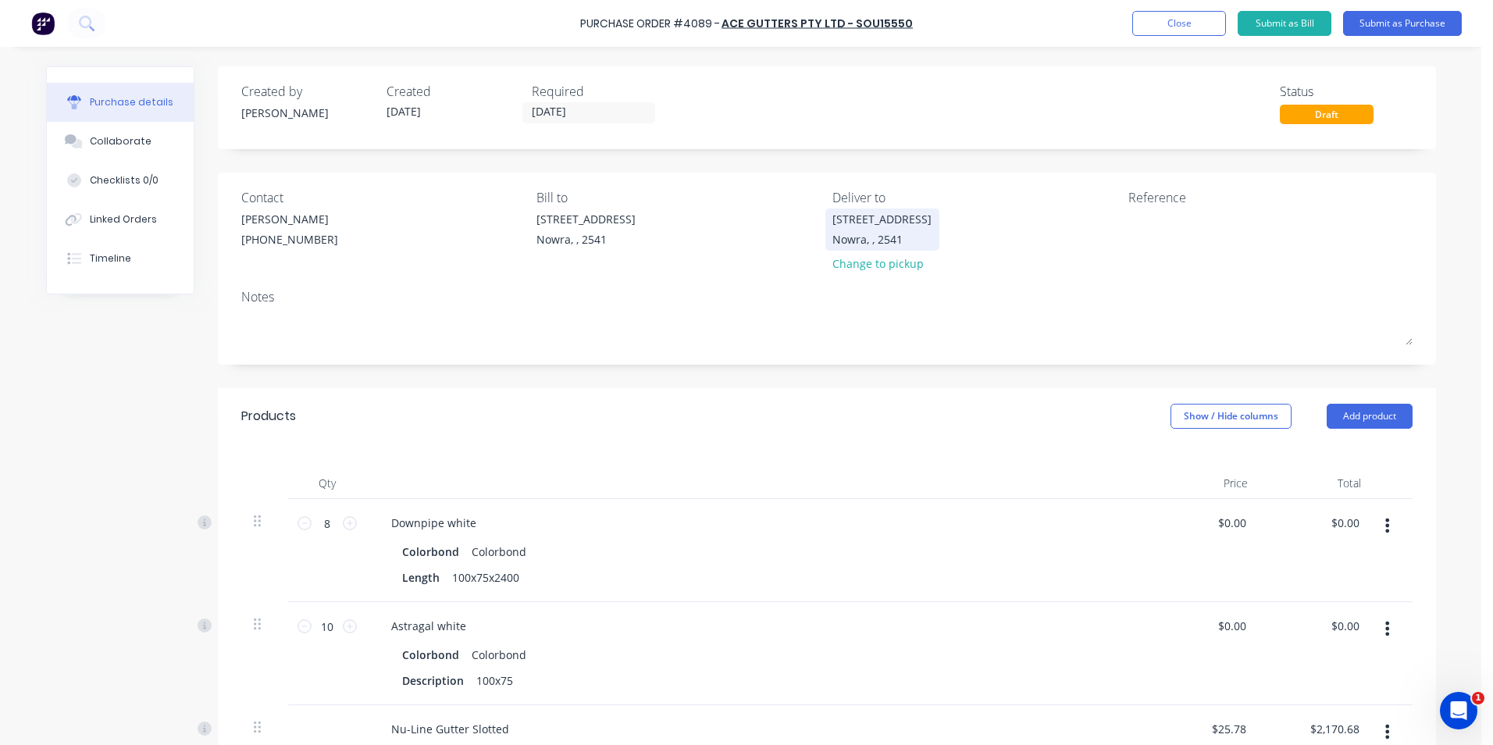
click at [896, 234] on div "Nowra, , 2541" at bounding box center [881, 239] width 99 height 16
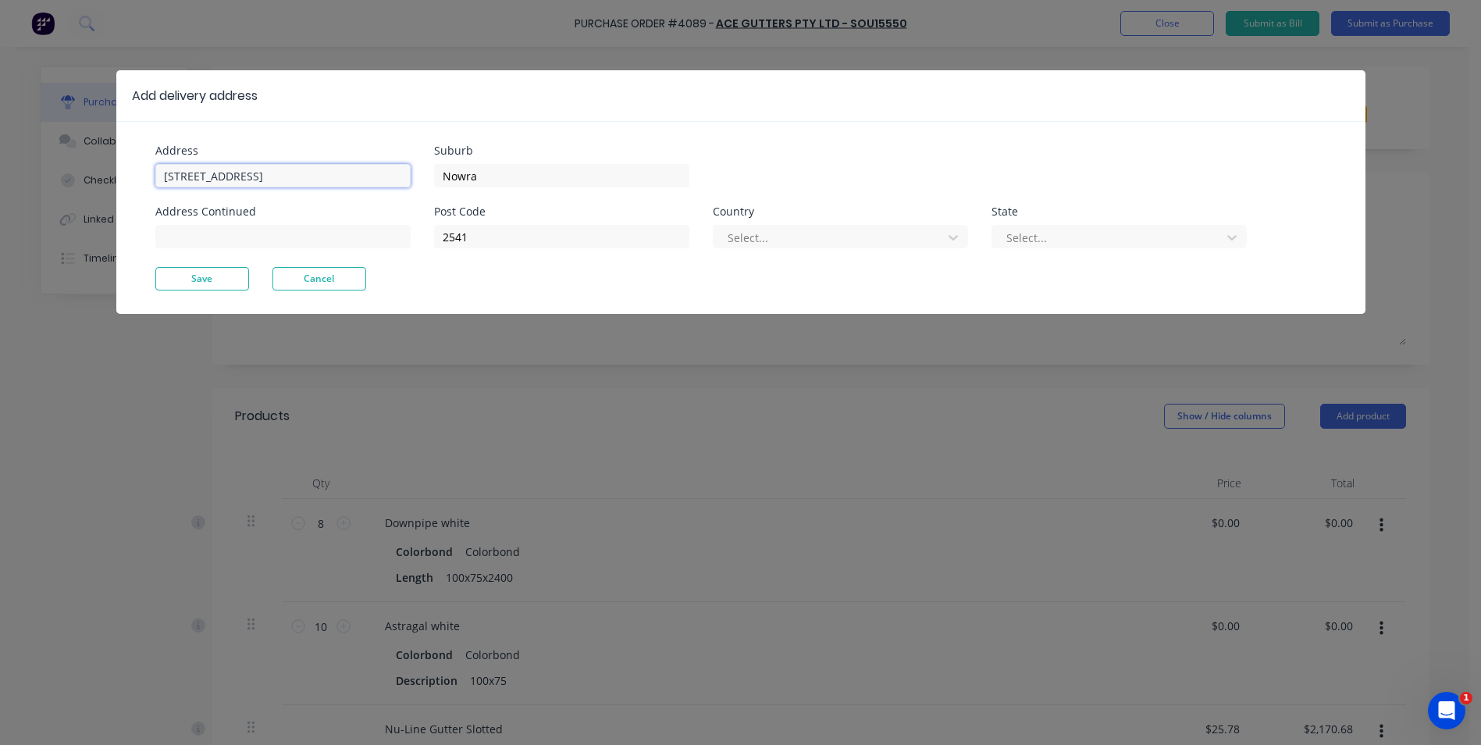
drag, startPoint x: 290, startPoint y: 180, endPoint x: 20, endPoint y: 199, distance: 270.8
click at [20, 199] on div "Add delivery address Address Unit 6/53 Albatross Road Address Continued Suburb …" at bounding box center [740, 372] width 1481 height 745
type input "10 narellan rd"
type input "mossvale"
drag, startPoint x: 472, startPoint y: 238, endPoint x: 386, endPoint y: 239, distance: 85.9
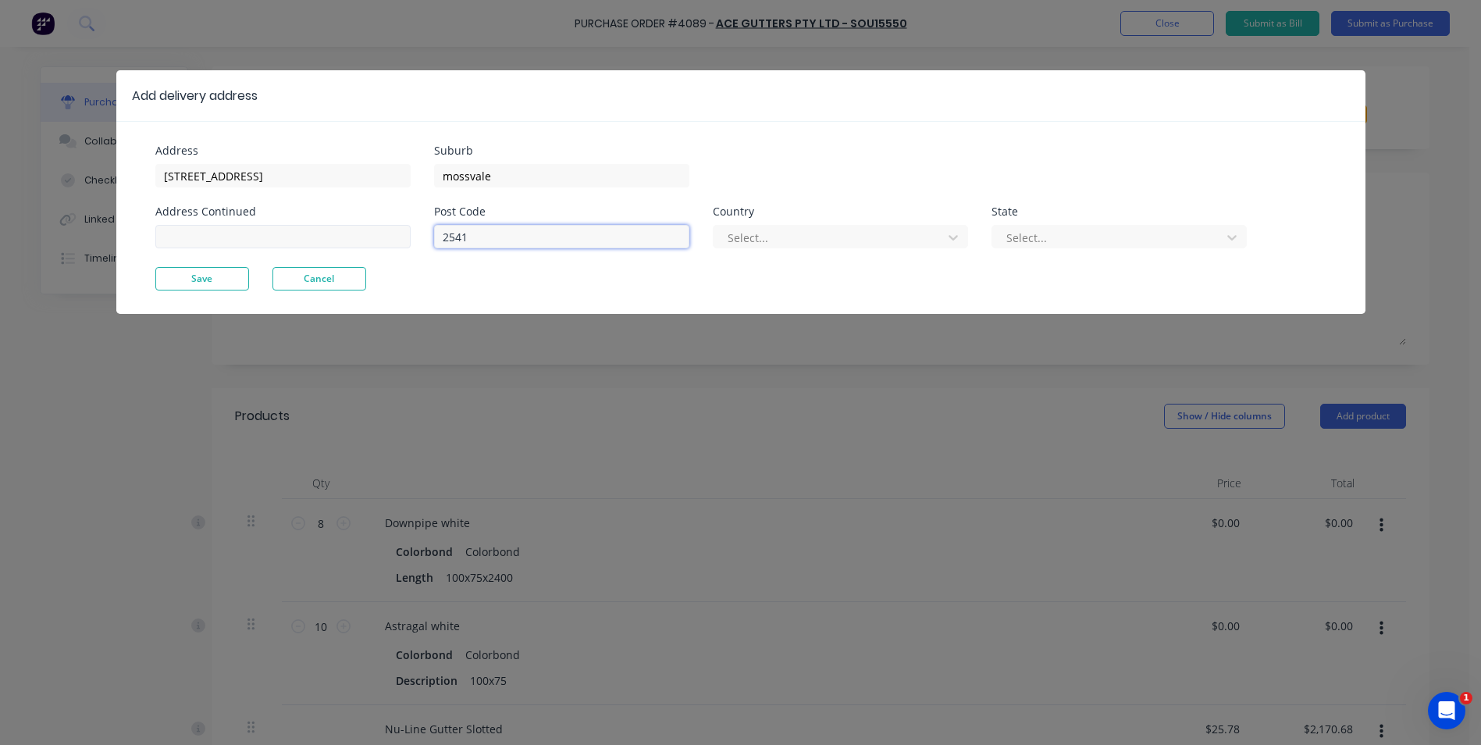
click at [386, 239] on div "Address 10 narellan rd Address Continued Suburb mossvale Post Code 2541 Country…" at bounding box center [448, 206] width 586 height 122
click at [903, 234] on div at bounding box center [830, 238] width 208 height 20
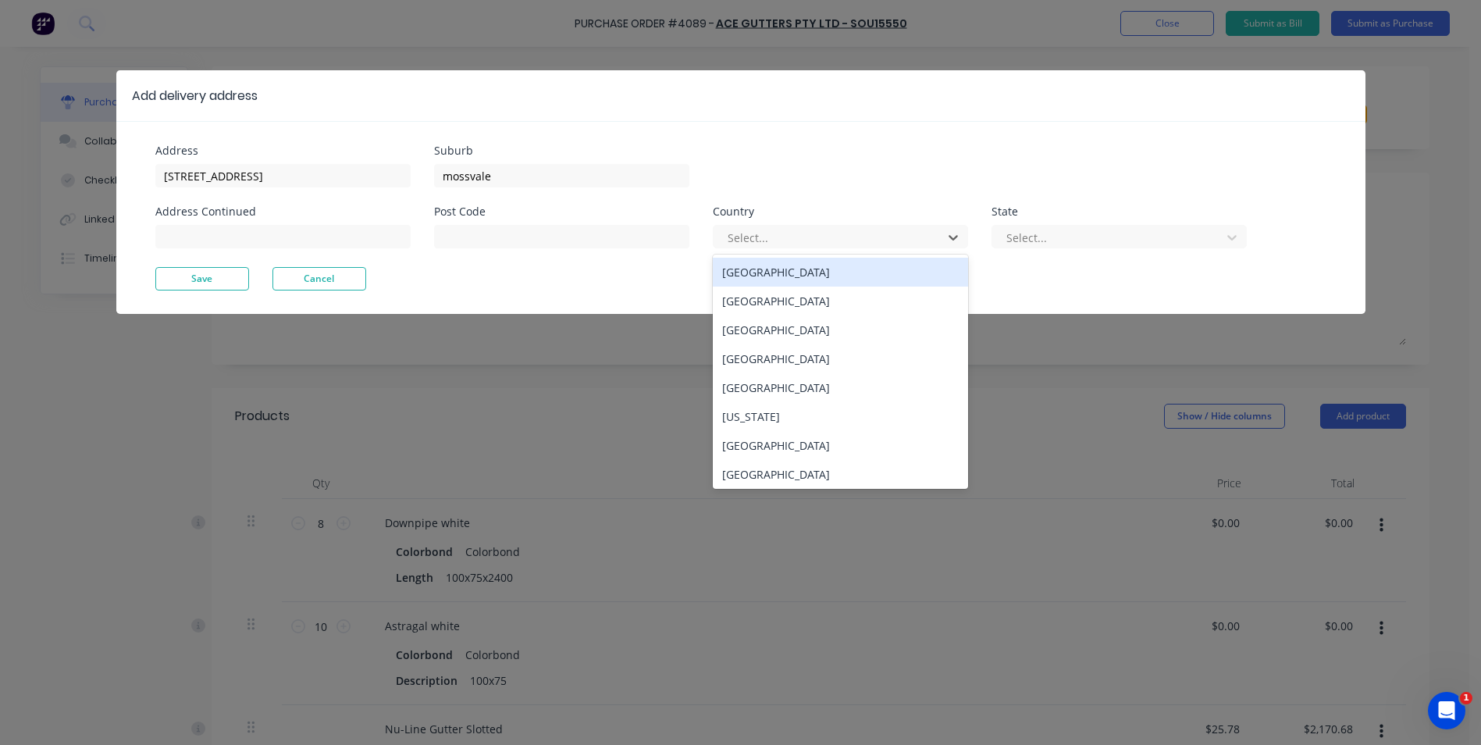
click at [764, 273] on div "Australia" at bounding box center [840, 272] width 255 height 29
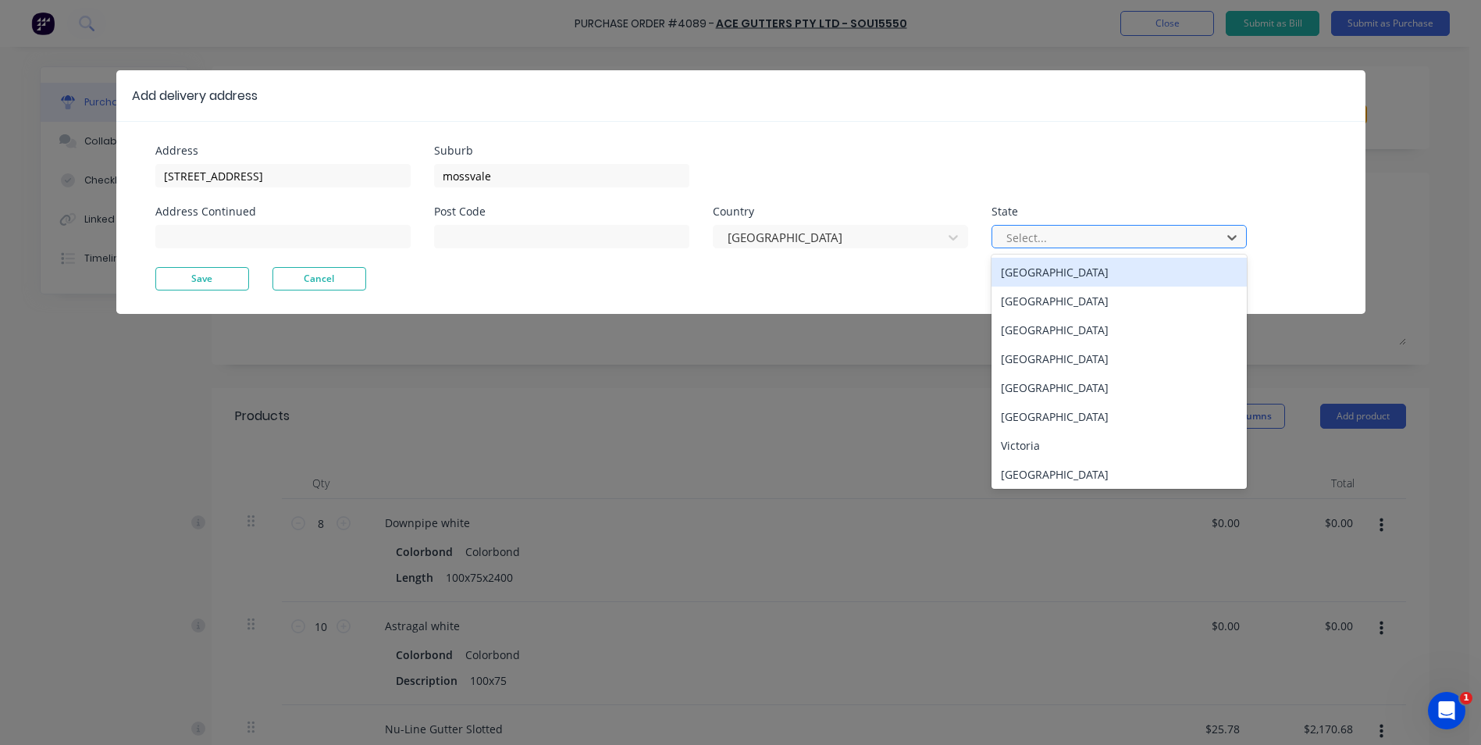
click at [1025, 246] on div at bounding box center [1109, 238] width 208 height 20
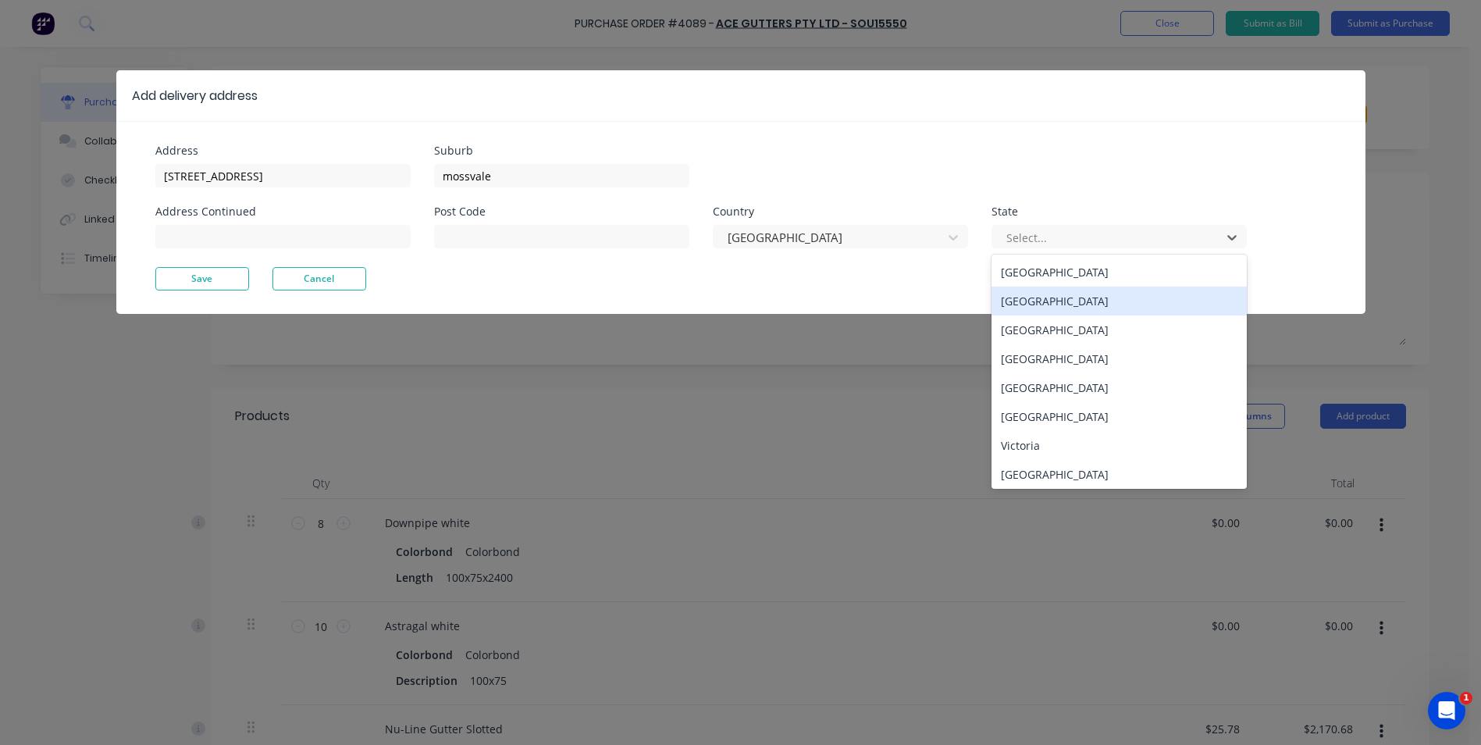
click at [1016, 295] on div "New South Wales" at bounding box center [1119, 301] width 255 height 29
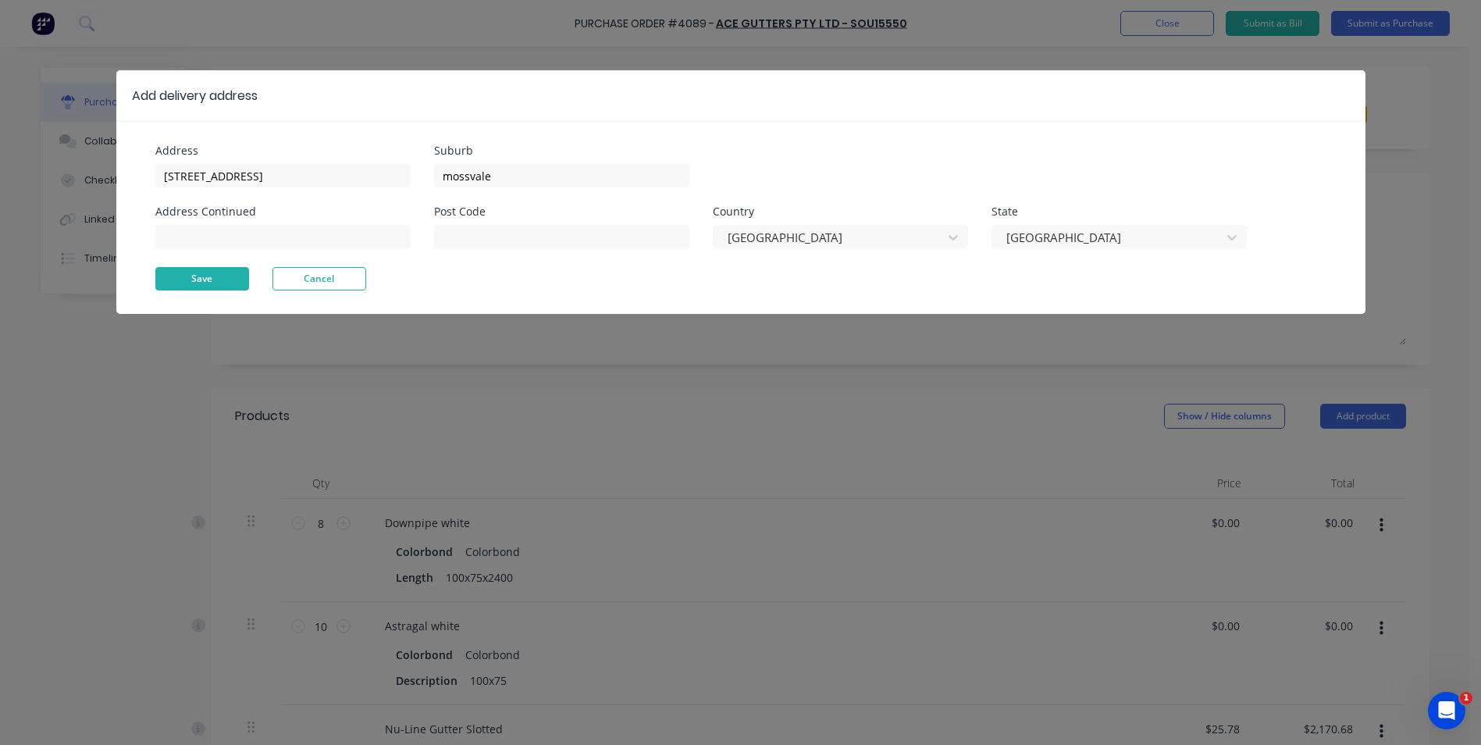
click at [168, 278] on button "Save" at bounding box center [202, 278] width 94 height 23
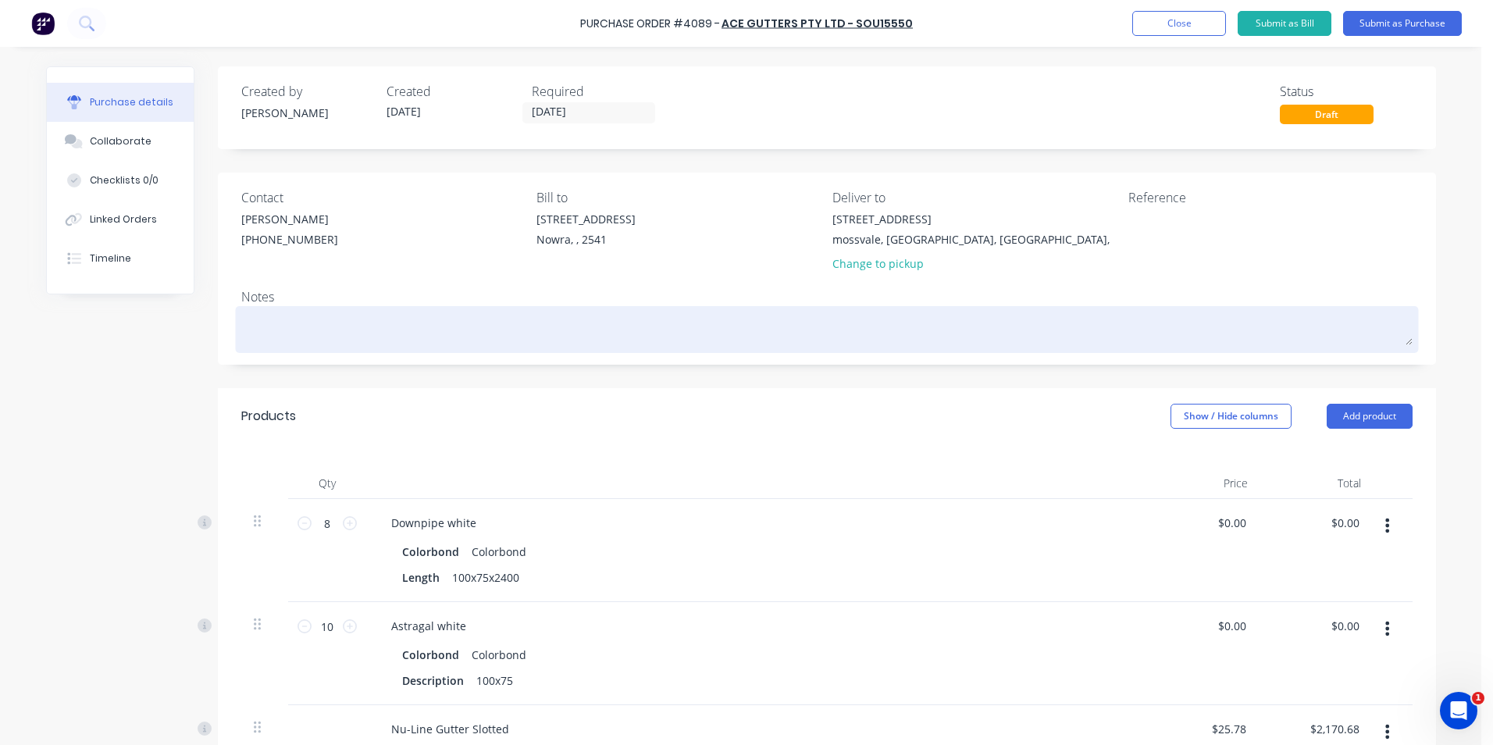
click at [280, 316] on textarea at bounding box center [826, 327] width 1171 height 35
type textarea "x"
type textarea "A"
type textarea "x"
type textarea "At"
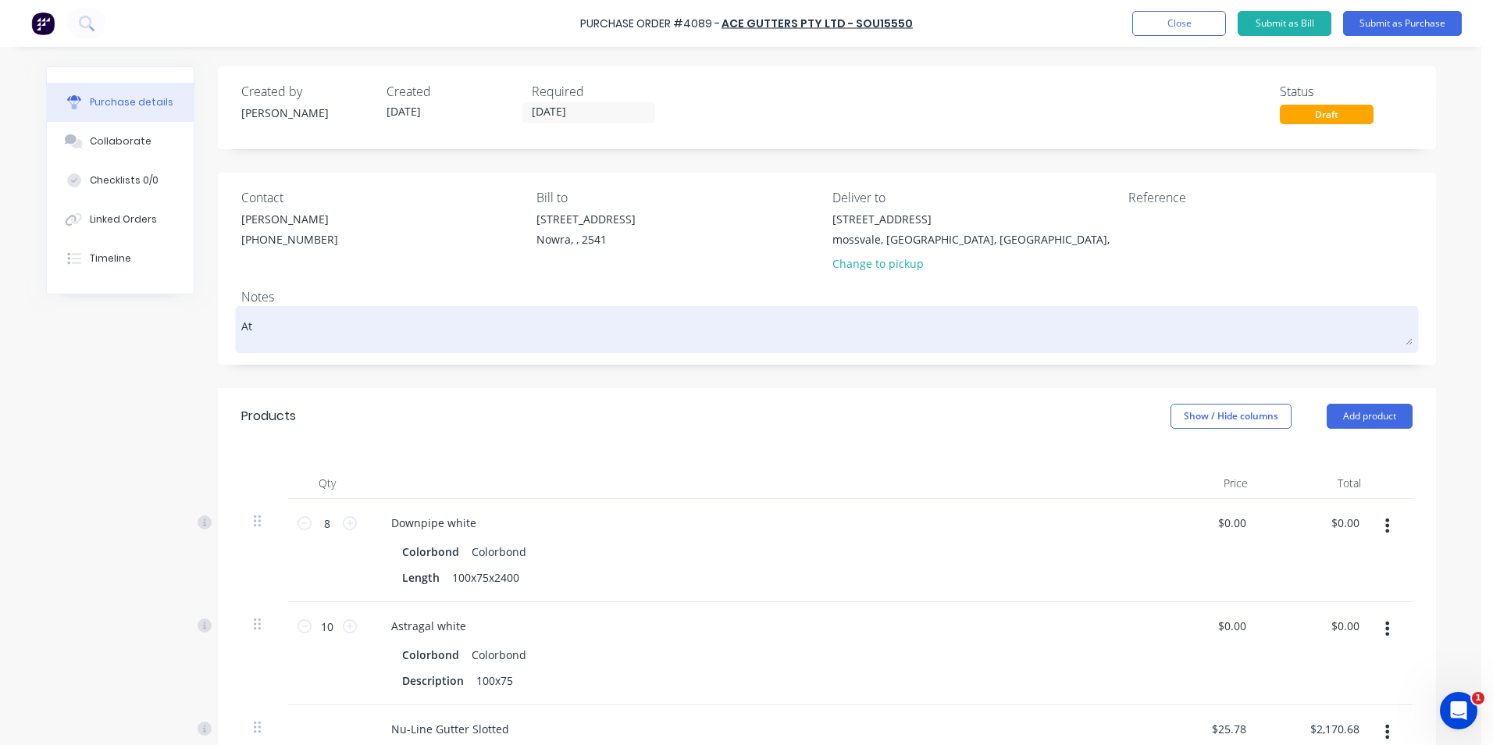
type textarea "x"
type textarea "Att"
type textarea "x"
type textarea "Attn"
type textarea "x"
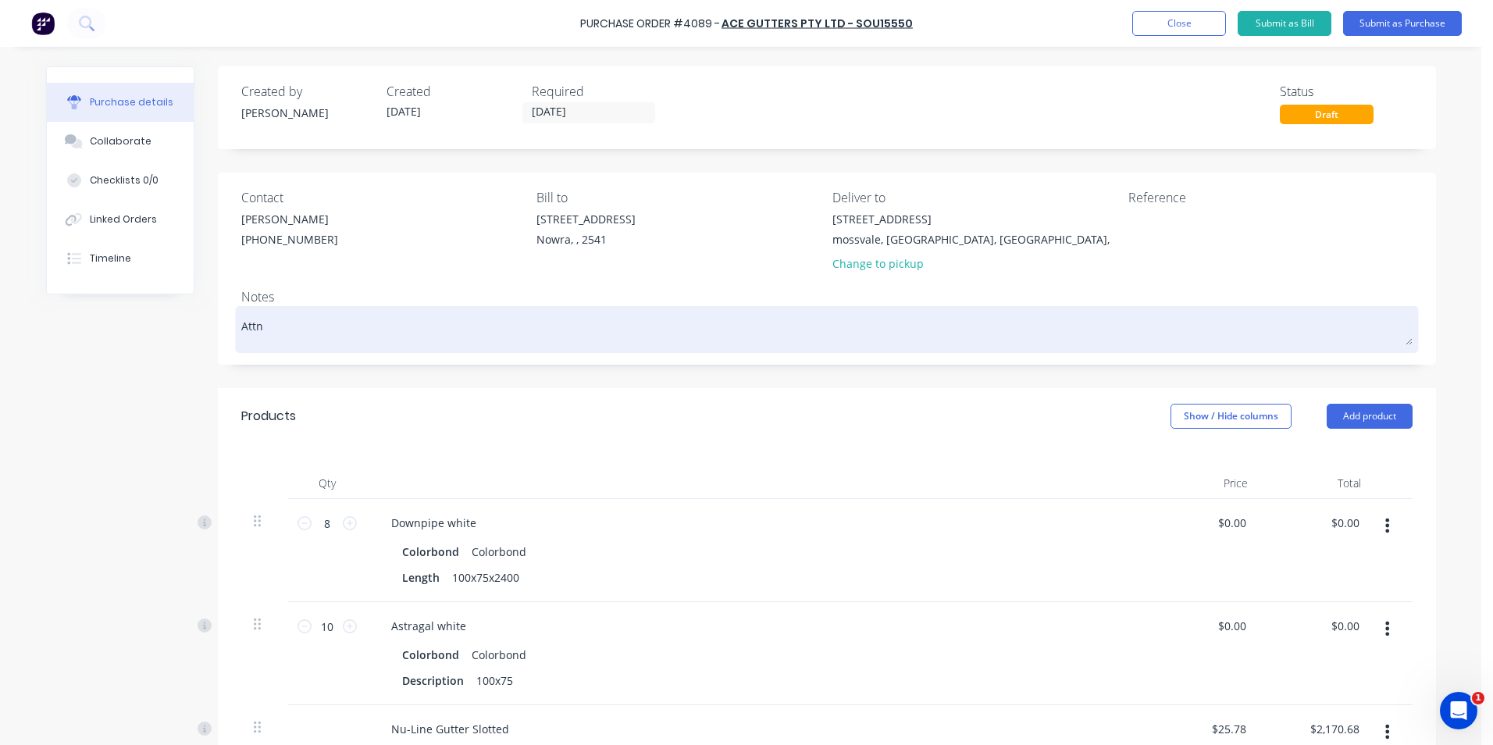
type textarea "Attn"
type textarea "x"
type textarea "Attn -"
type textarea "x"
type textarea "Attn -"
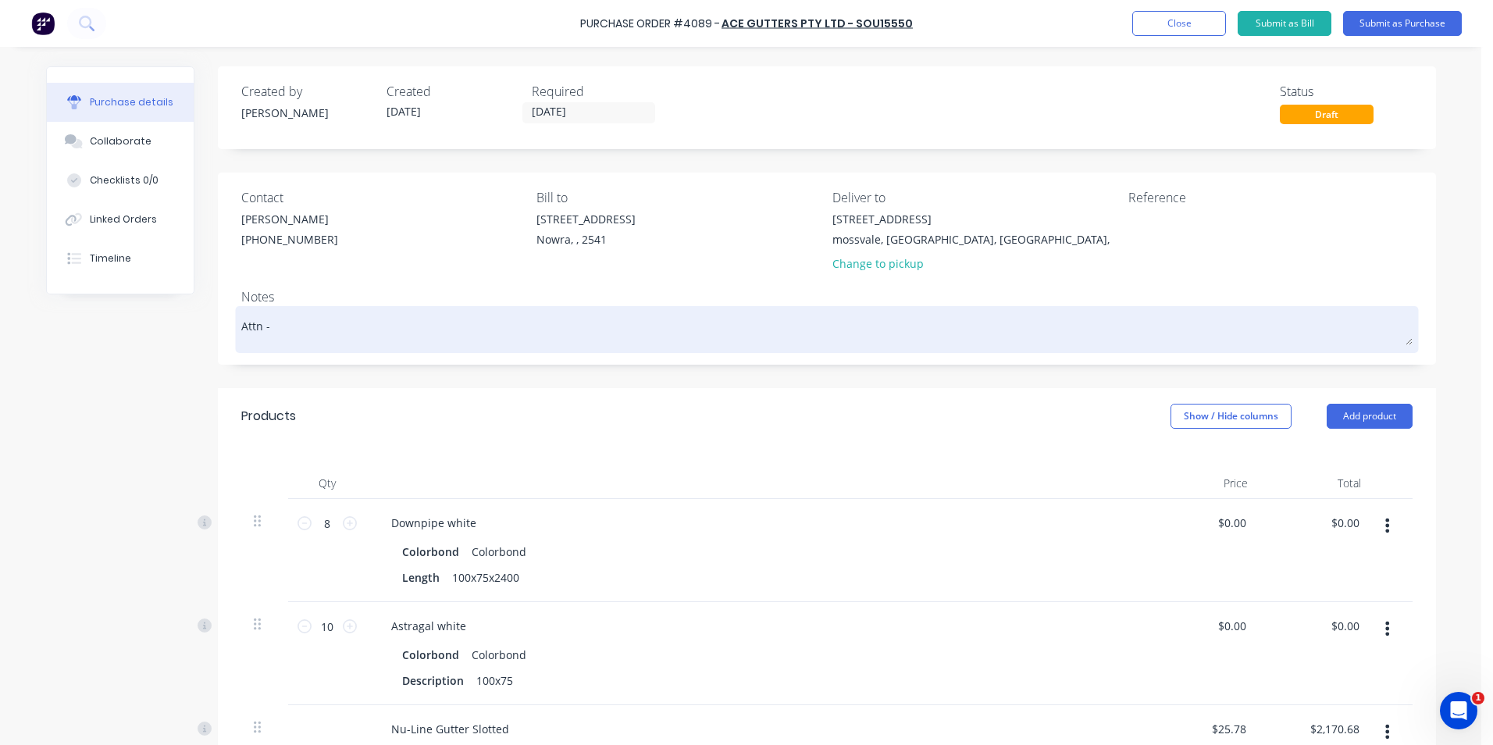
type textarea "x"
type textarea "Attn - D"
type textarea "x"
type textarea "Attn - Do"
type textarea "x"
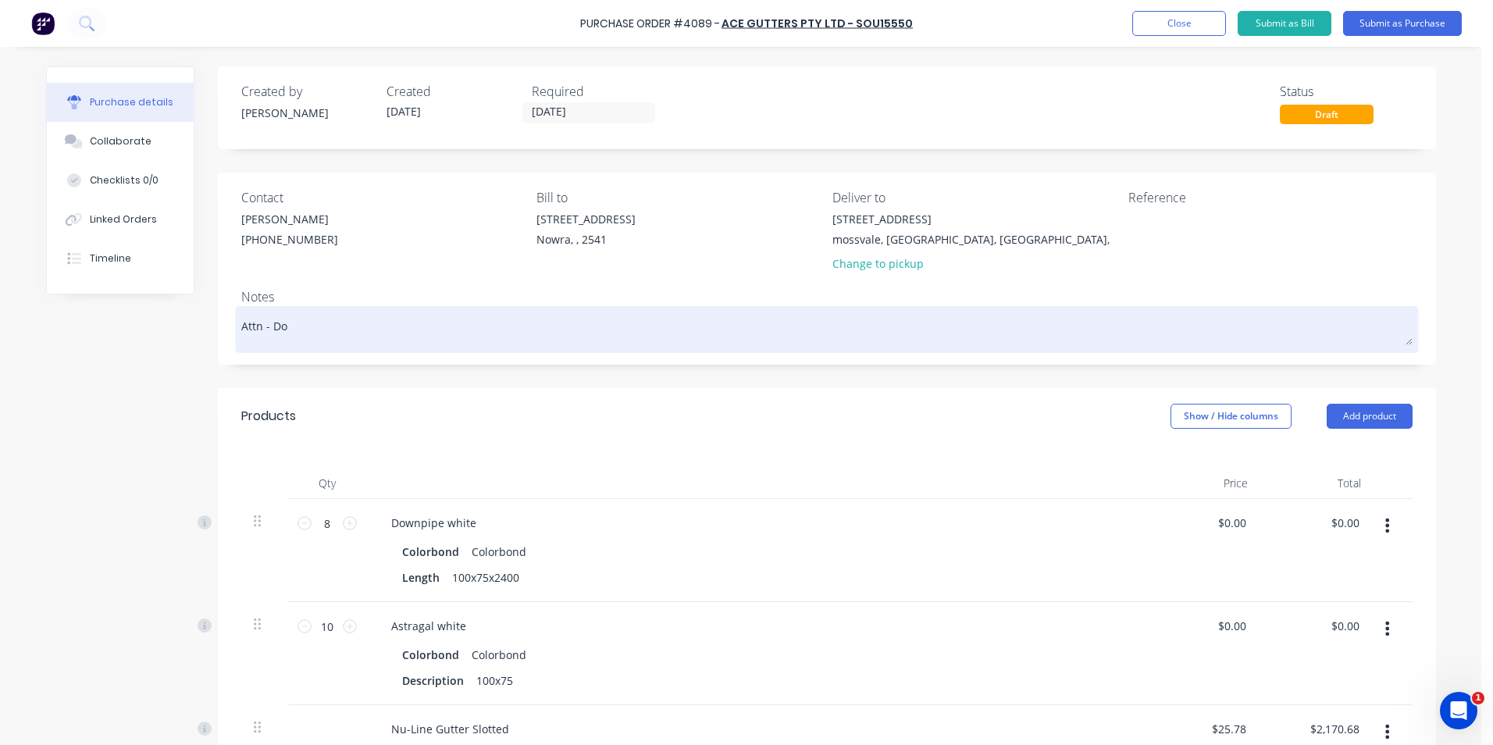
type textarea "Attn - Don"
type textarea "x"
type textarea "Attn - Donn"
type textarea "x"
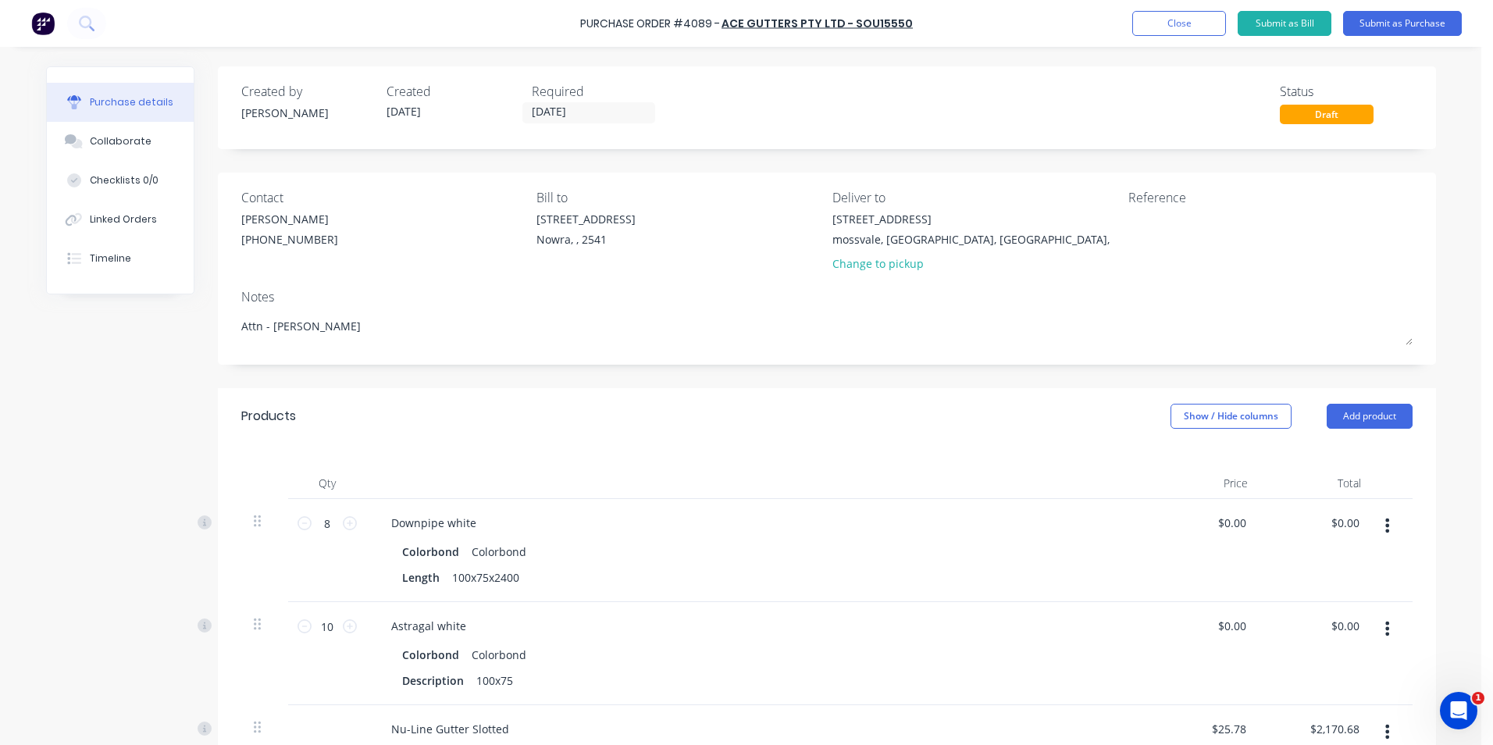
type textarea "Attn - Donna"
type textarea "x"
type textarea "Attn - Donna"
click at [857, 388] on div "Products Show / Hide columns Add product" at bounding box center [827, 416] width 1218 height 56
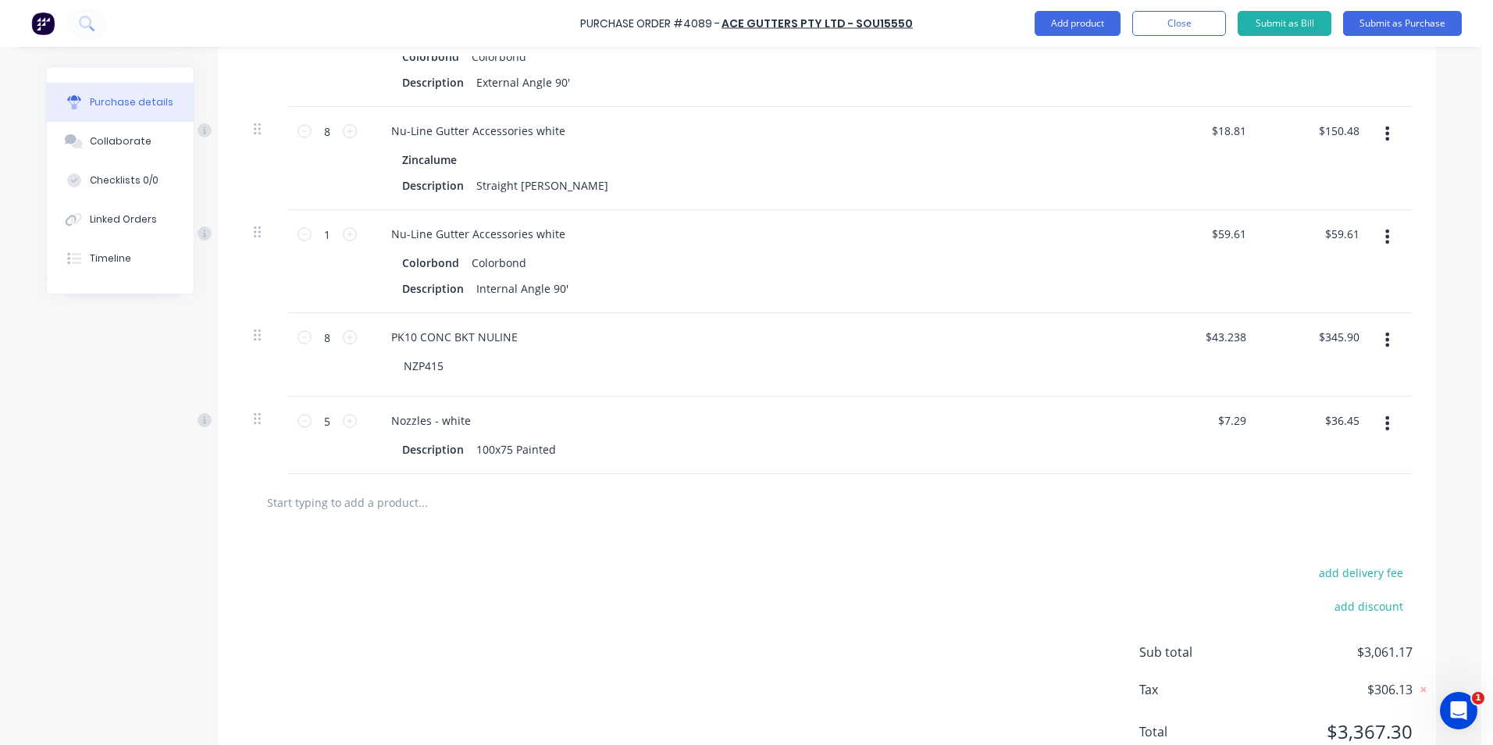
scroll to position [937, 0]
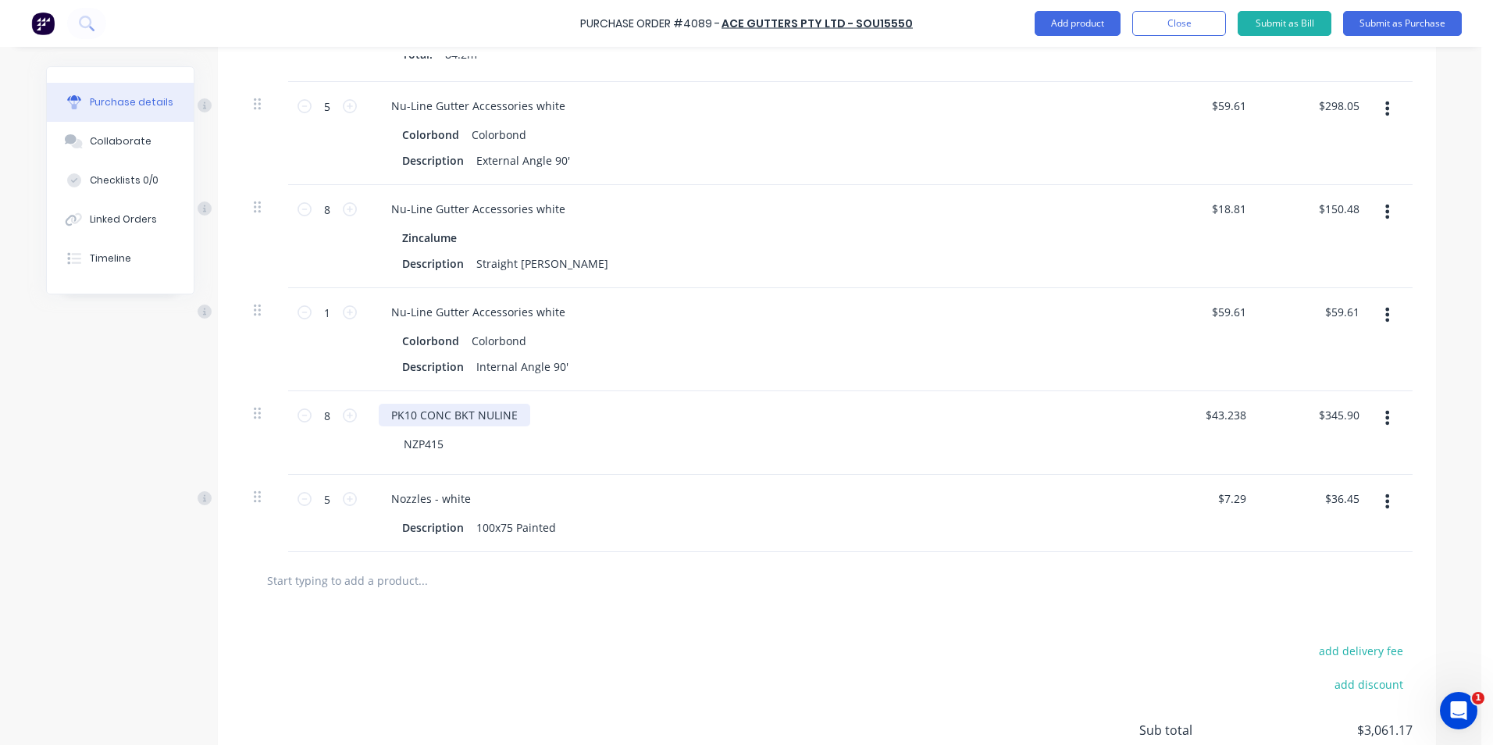
type textarea "x"
click at [509, 411] on div "PK10 CONC BKT NULINE" at bounding box center [454, 415] width 151 height 23
click at [718, 593] on div at bounding box center [827, 580] width 1146 height 31
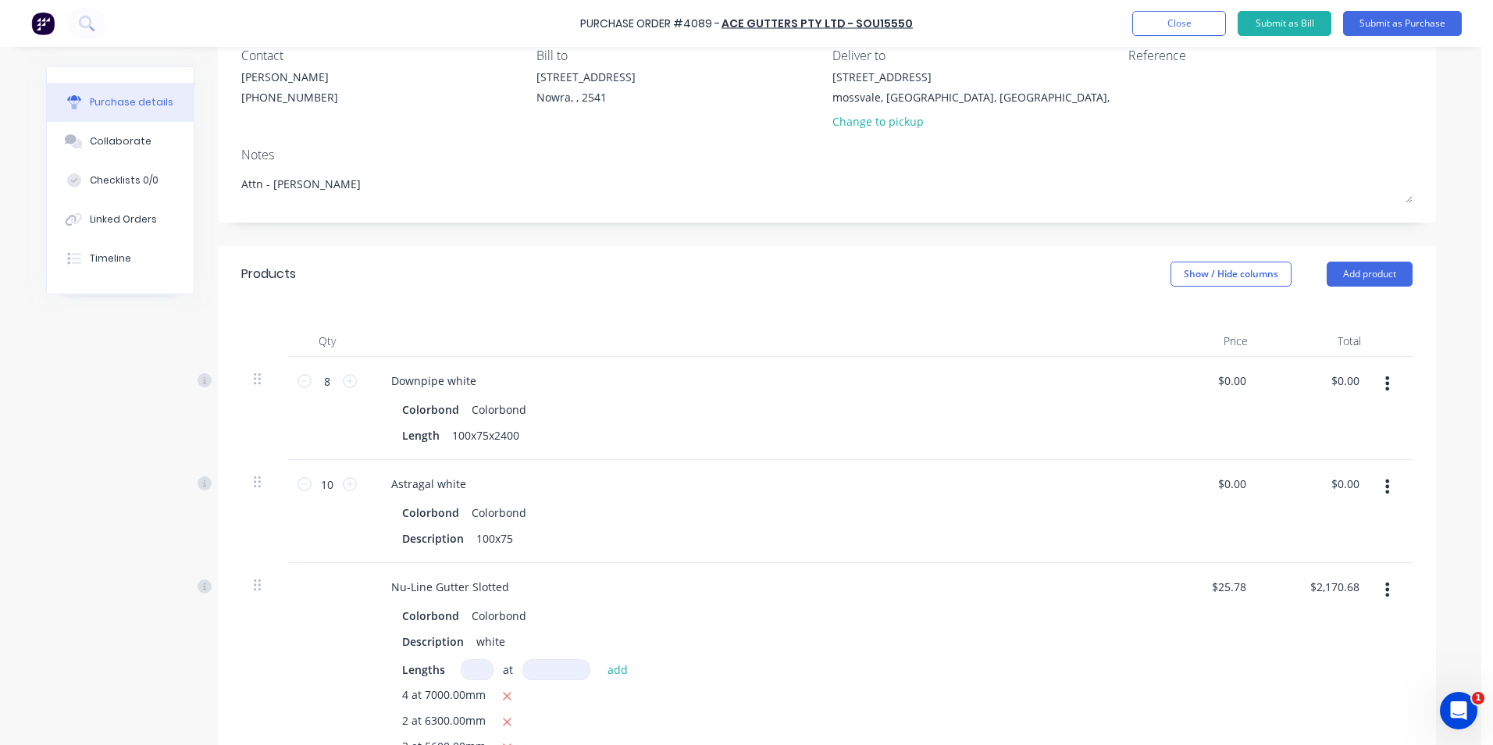
scroll to position [0, 0]
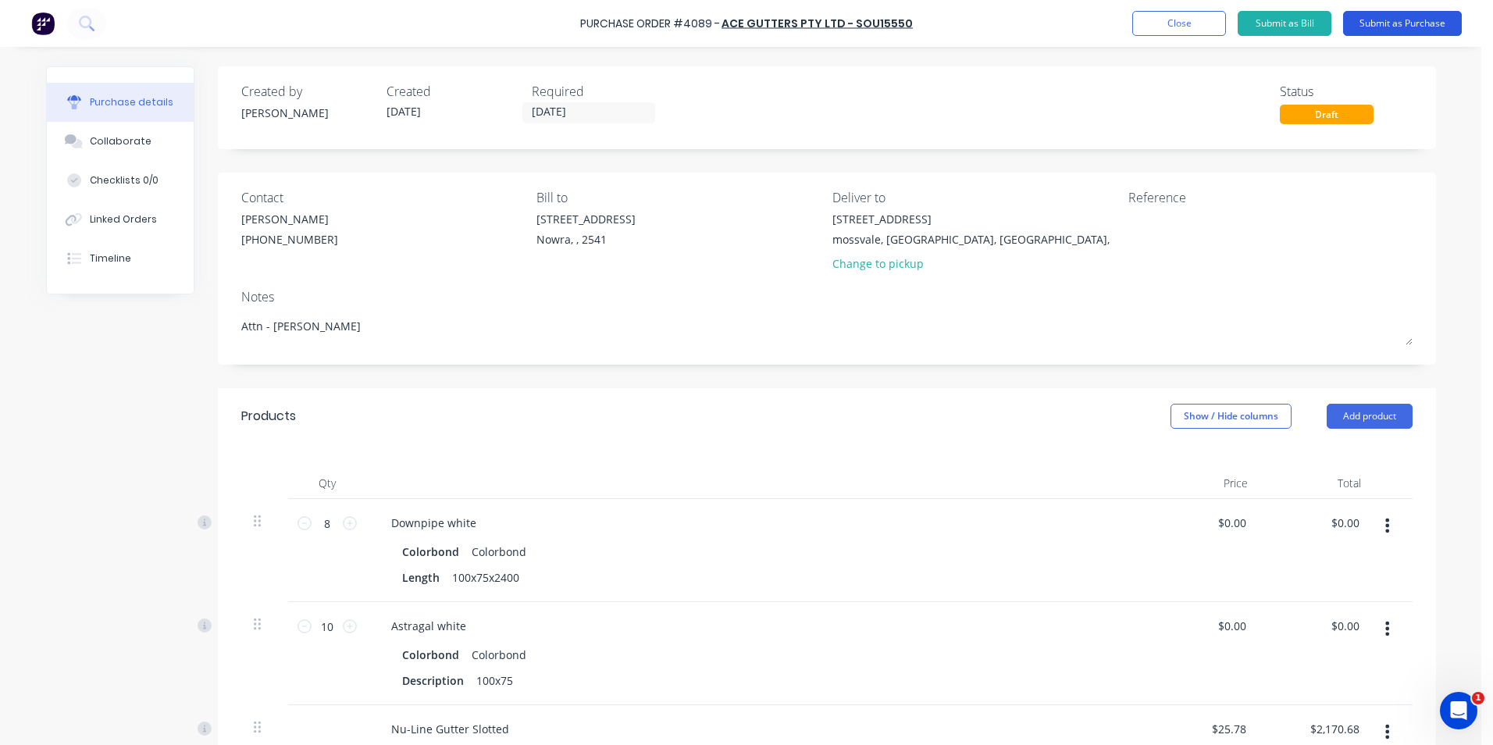
click at [1411, 33] on button "Submit as Purchase" at bounding box center [1402, 23] width 119 height 25
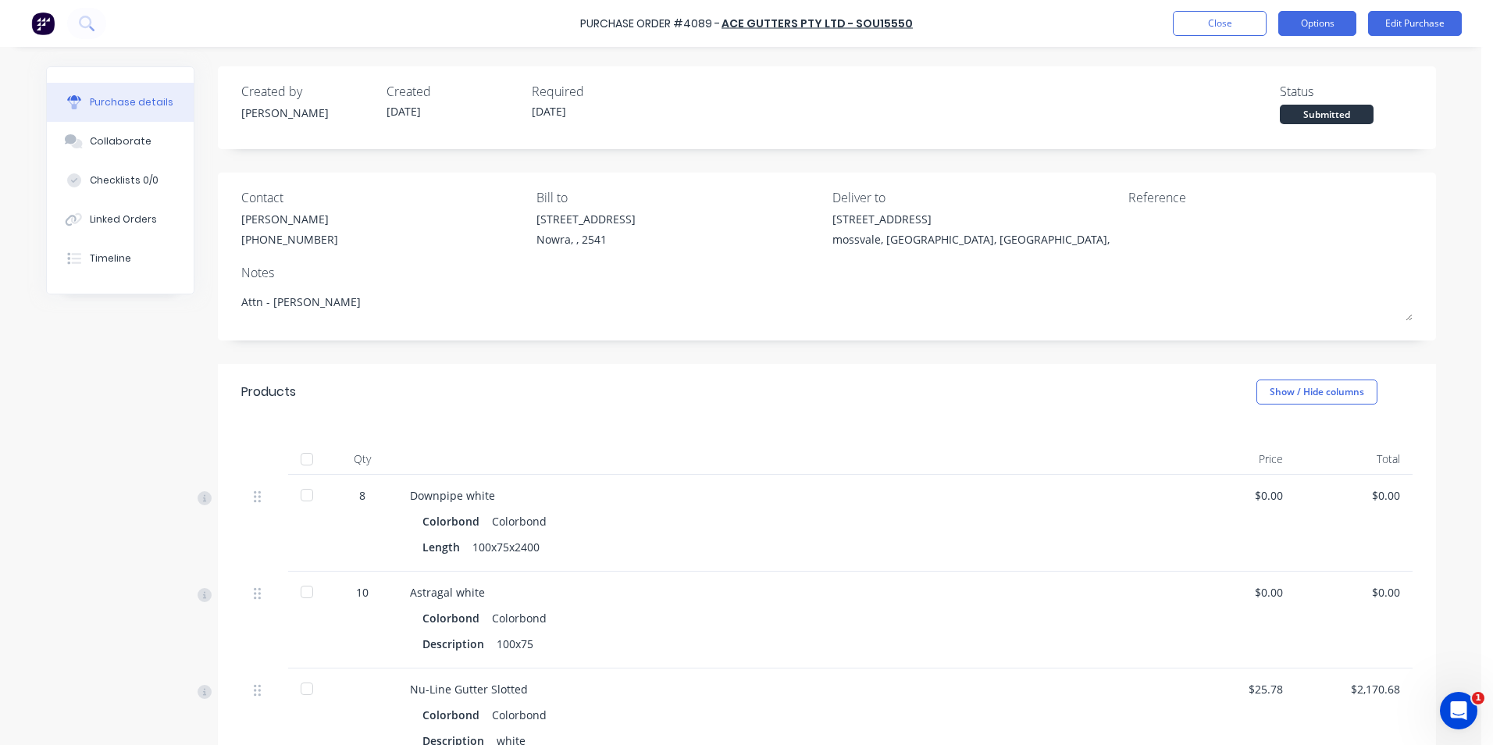
click at [1305, 30] on button "Options" at bounding box center [1317, 23] width 78 height 25
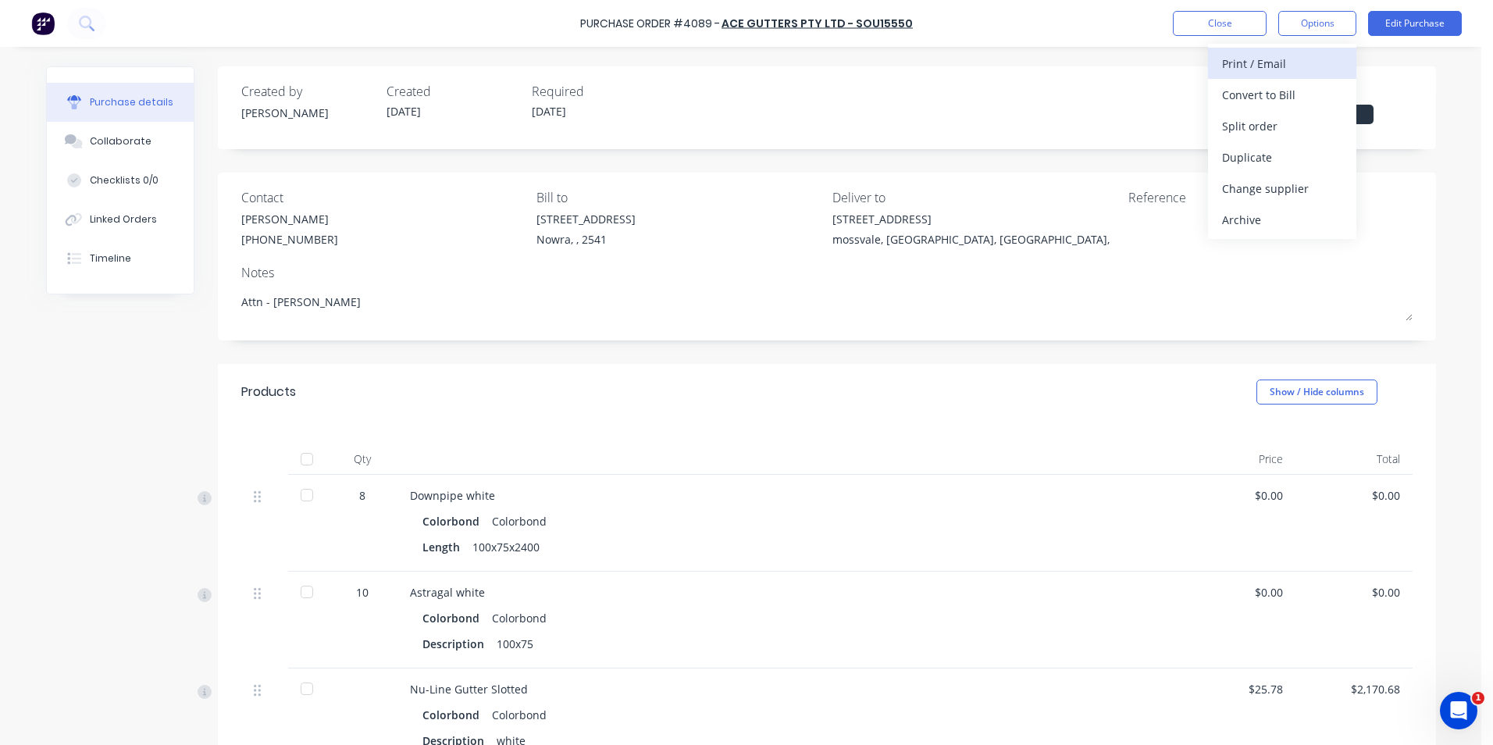
click at [1266, 73] on div "Print / Email" at bounding box center [1282, 63] width 120 height 23
click at [1306, 98] on div "With pricing" at bounding box center [1282, 95] width 120 height 23
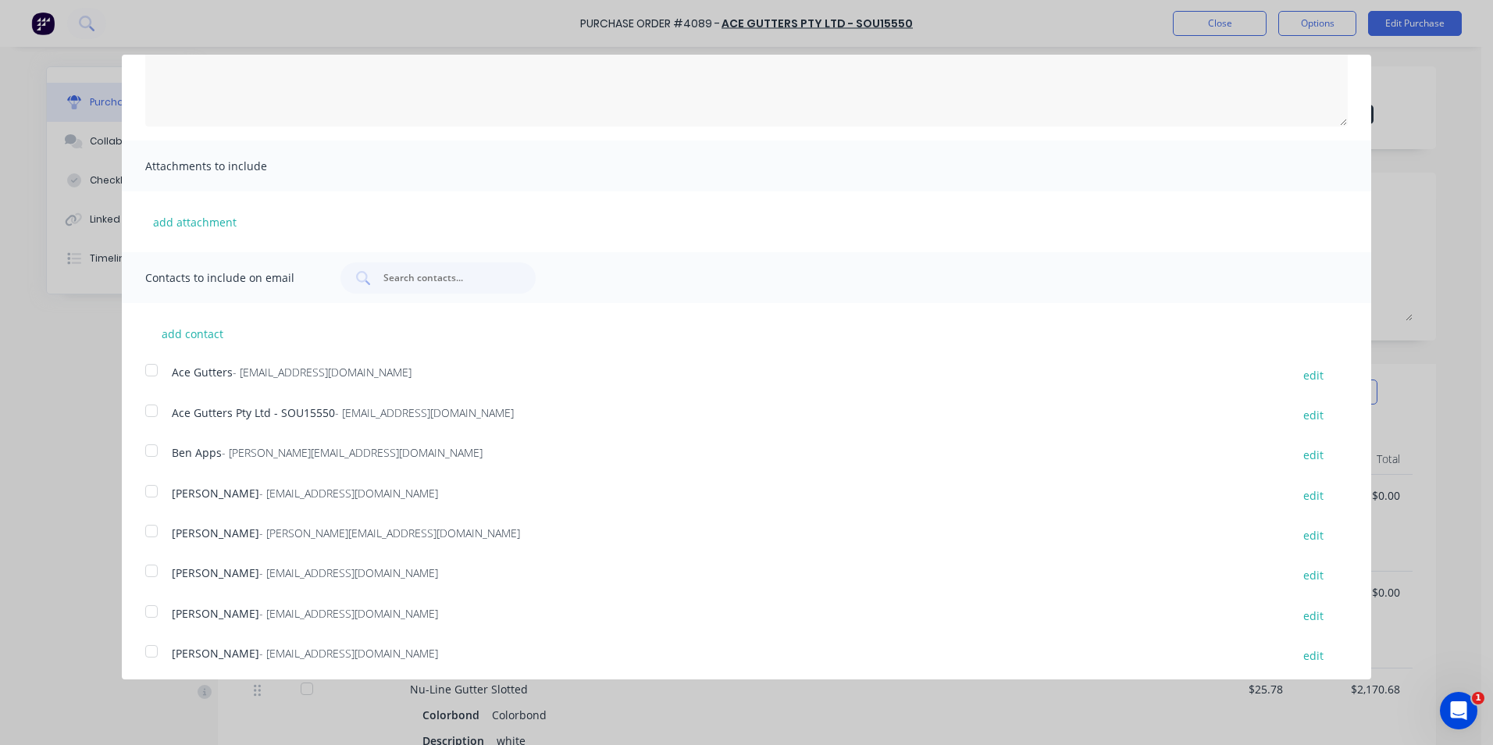
scroll to position [205, 0]
click at [156, 403] on div at bounding box center [151, 405] width 31 height 31
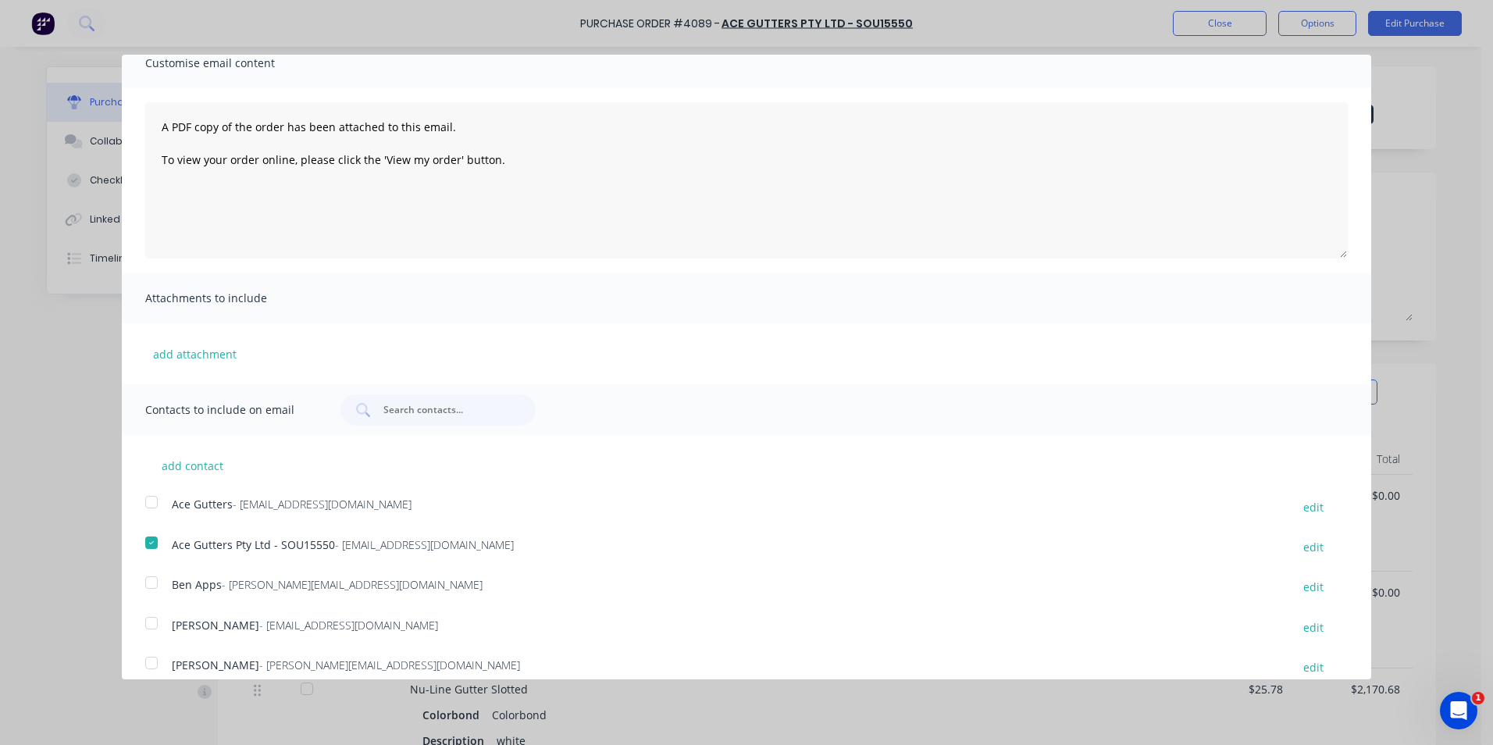
scroll to position [0, 0]
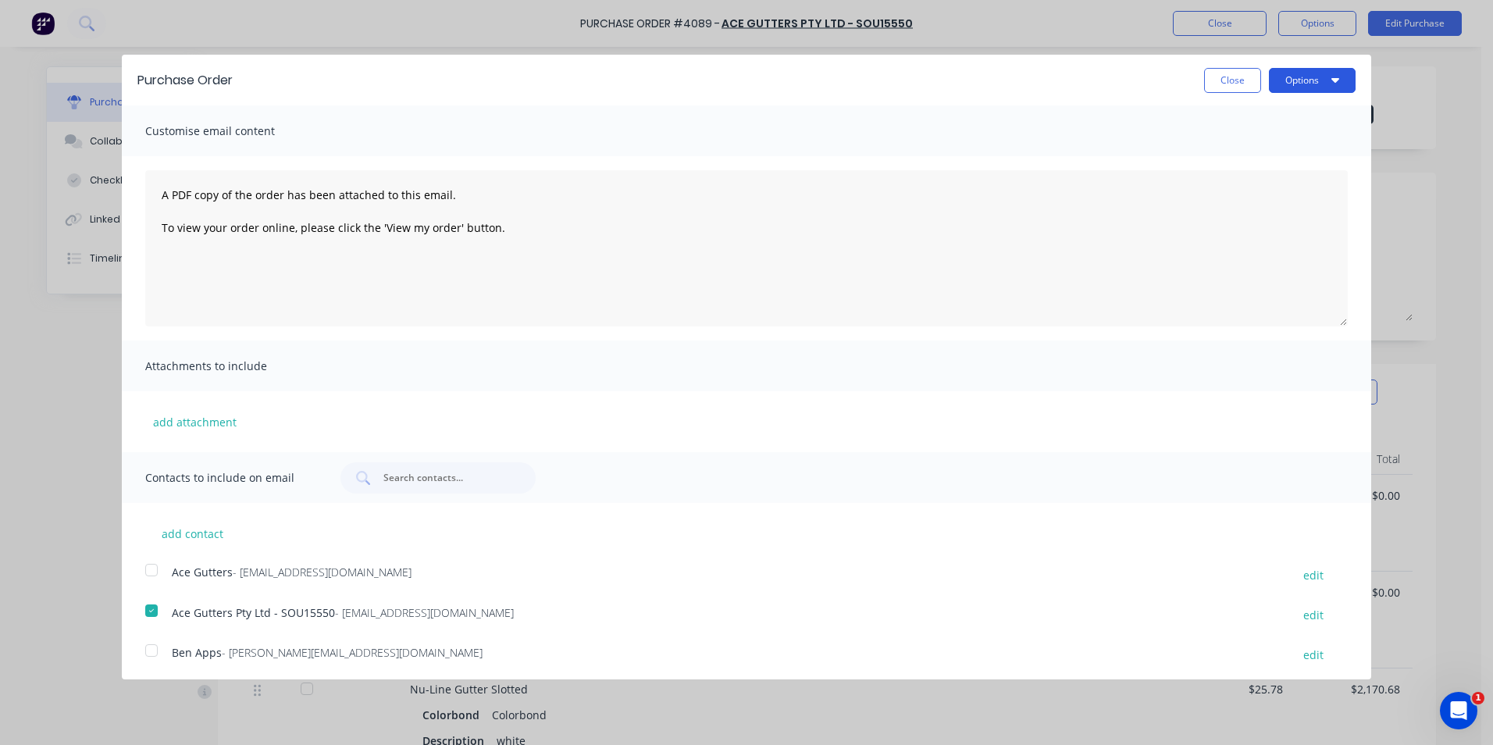
click at [1333, 80] on button "Options" at bounding box center [1312, 80] width 87 height 25
click at [1290, 148] on div "Email" at bounding box center [1281, 151] width 120 height 23
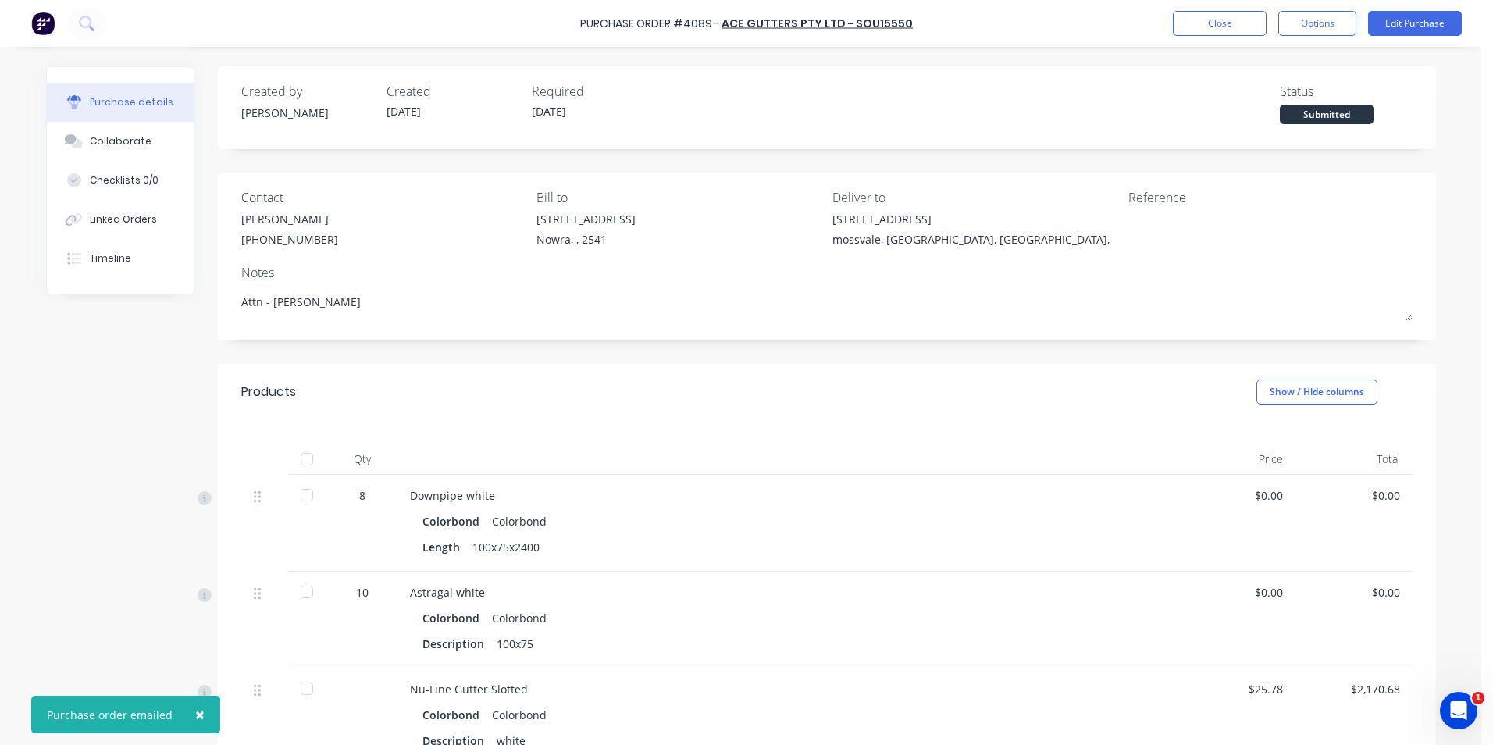
type textarea "x"
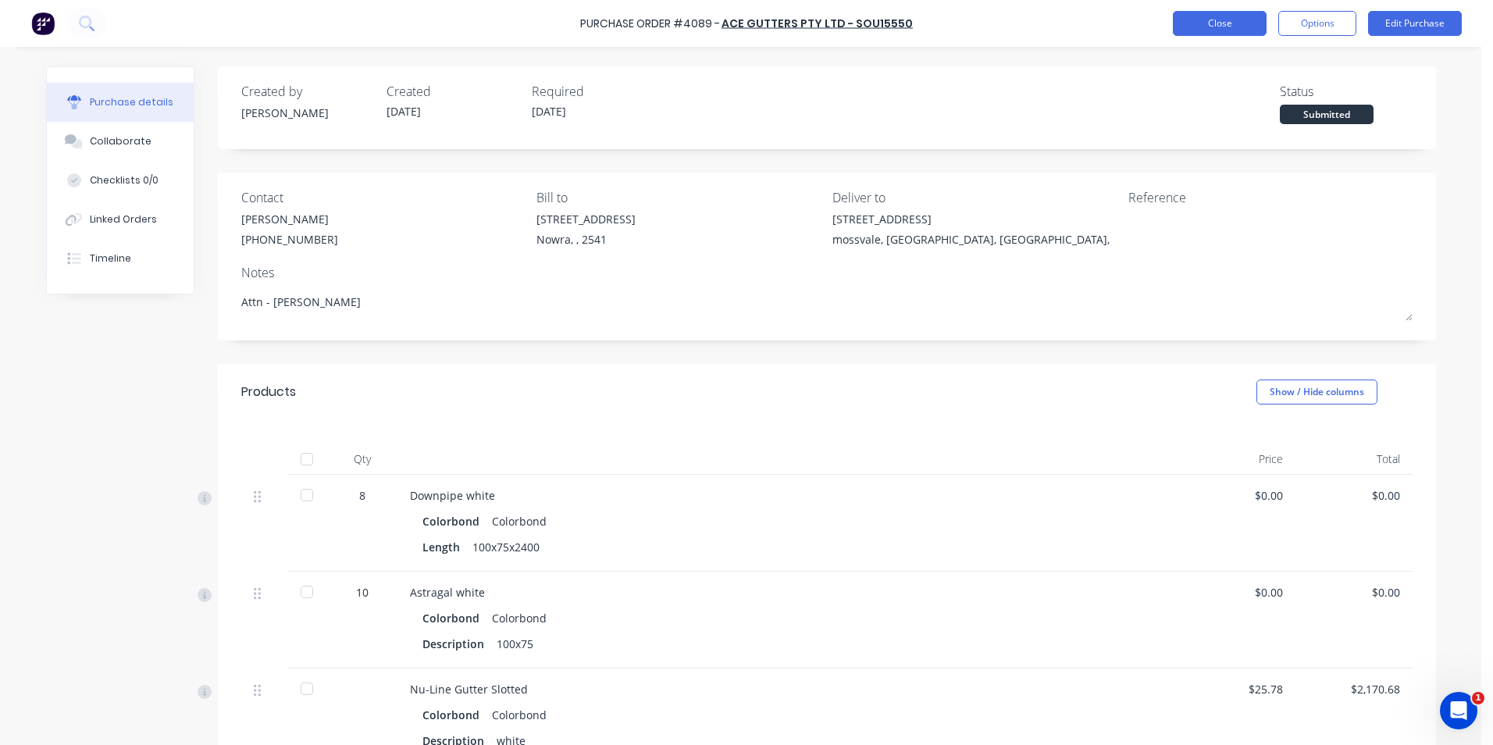
click at [1247, 27] on button "Close" at bounding box center [1220, 23] width 94 height 25
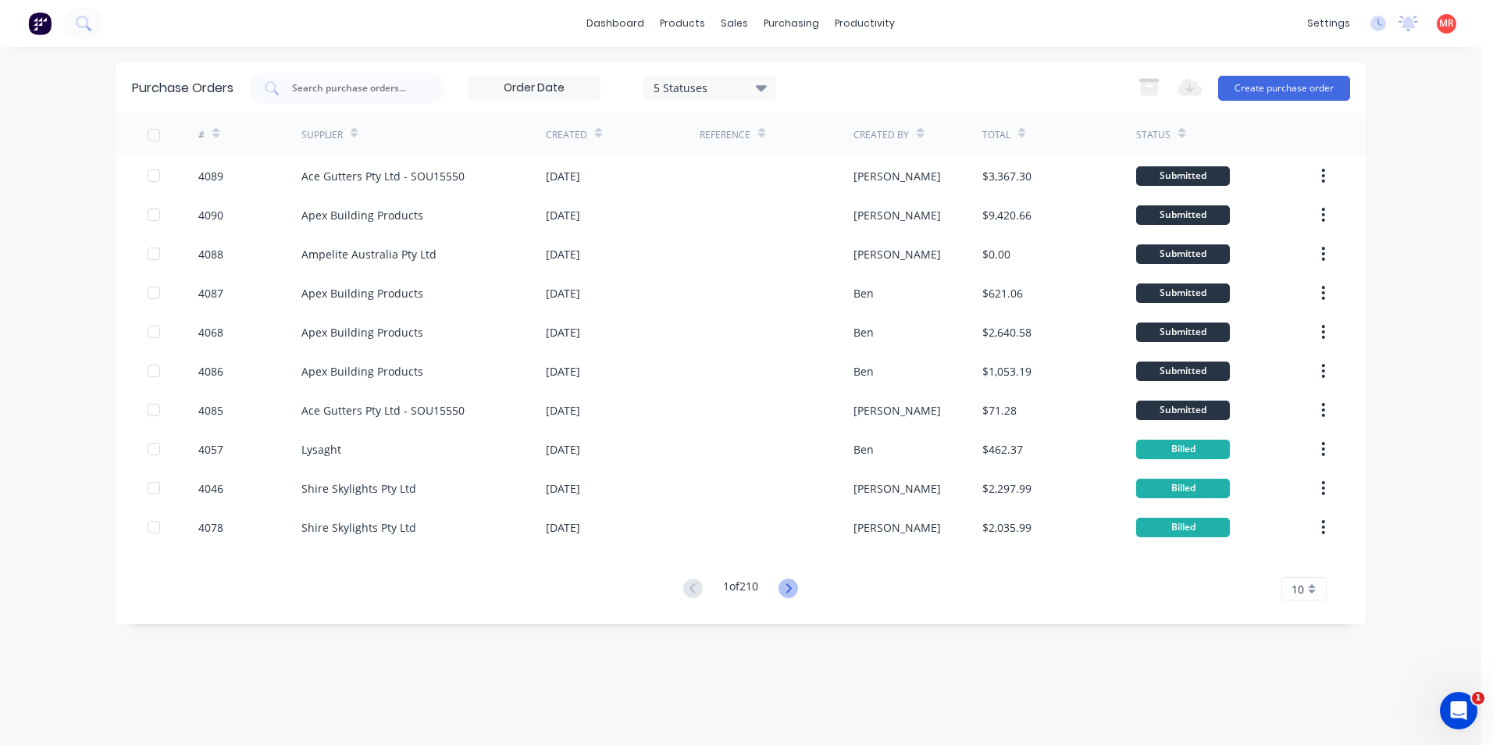
click at [790, 587] on icon at bounding box center [788, 589] width 20 height 20
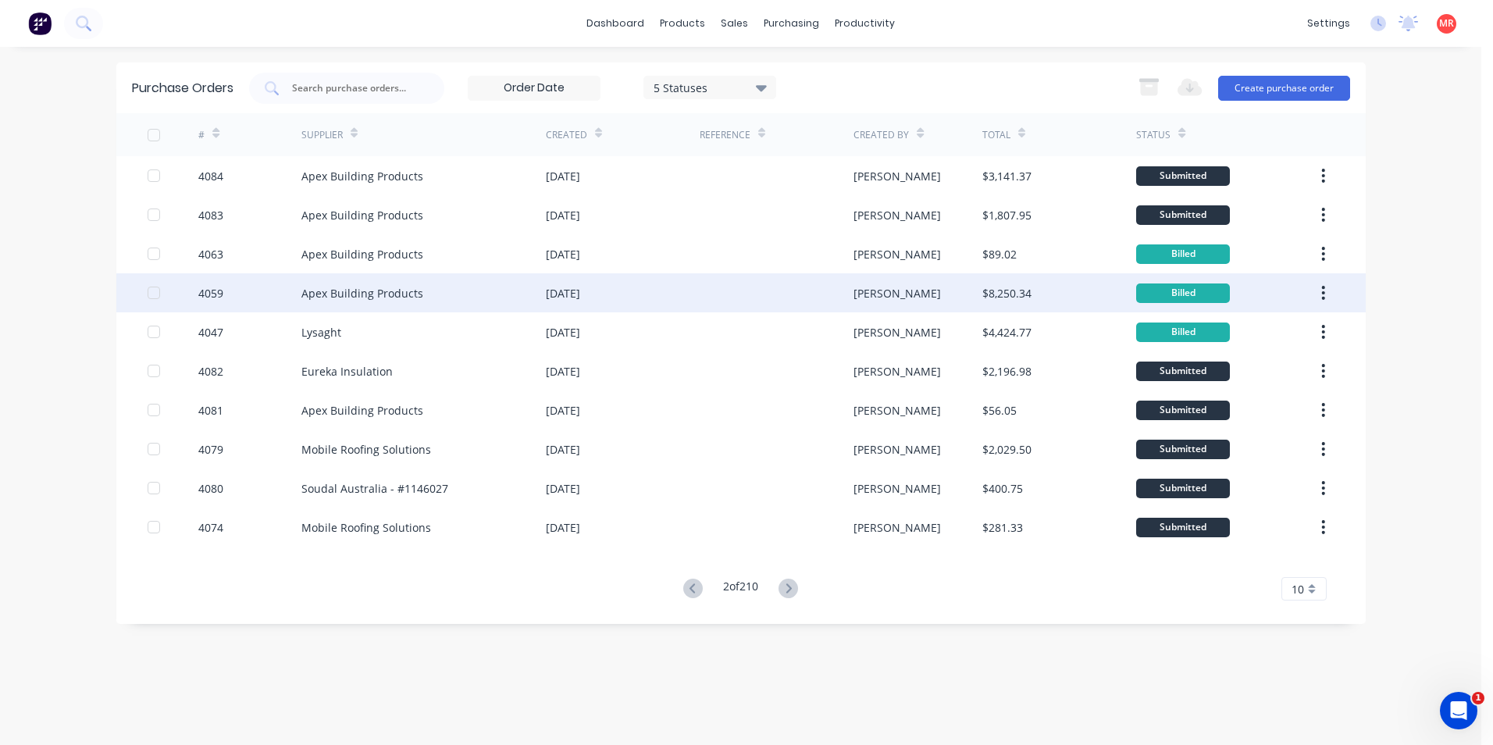
click at [678, 283] on div "26 Aug 2025" at bounding box center [623, 292] width 154 height 39
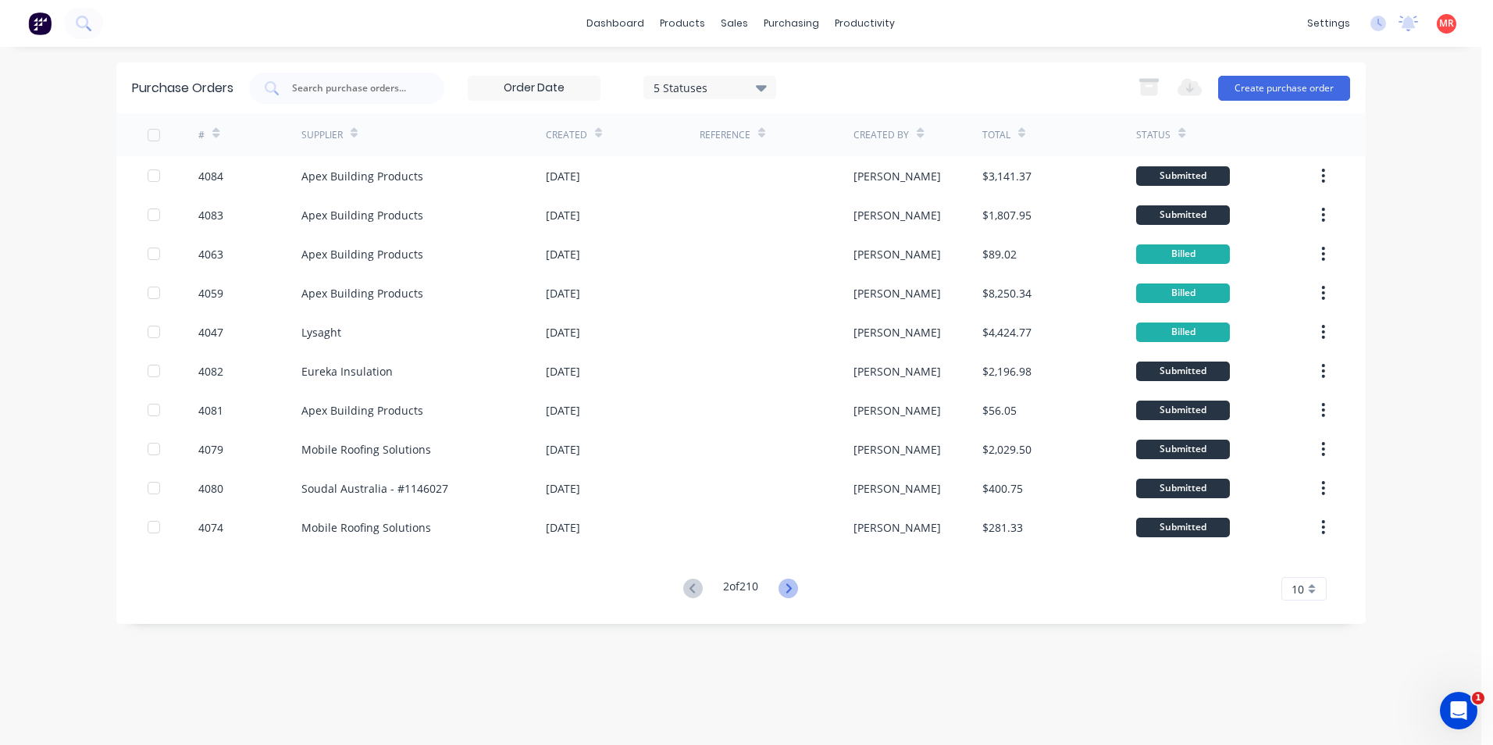
click at [790, 591] on icon at bounding box center [788, 587] width 5 height 9
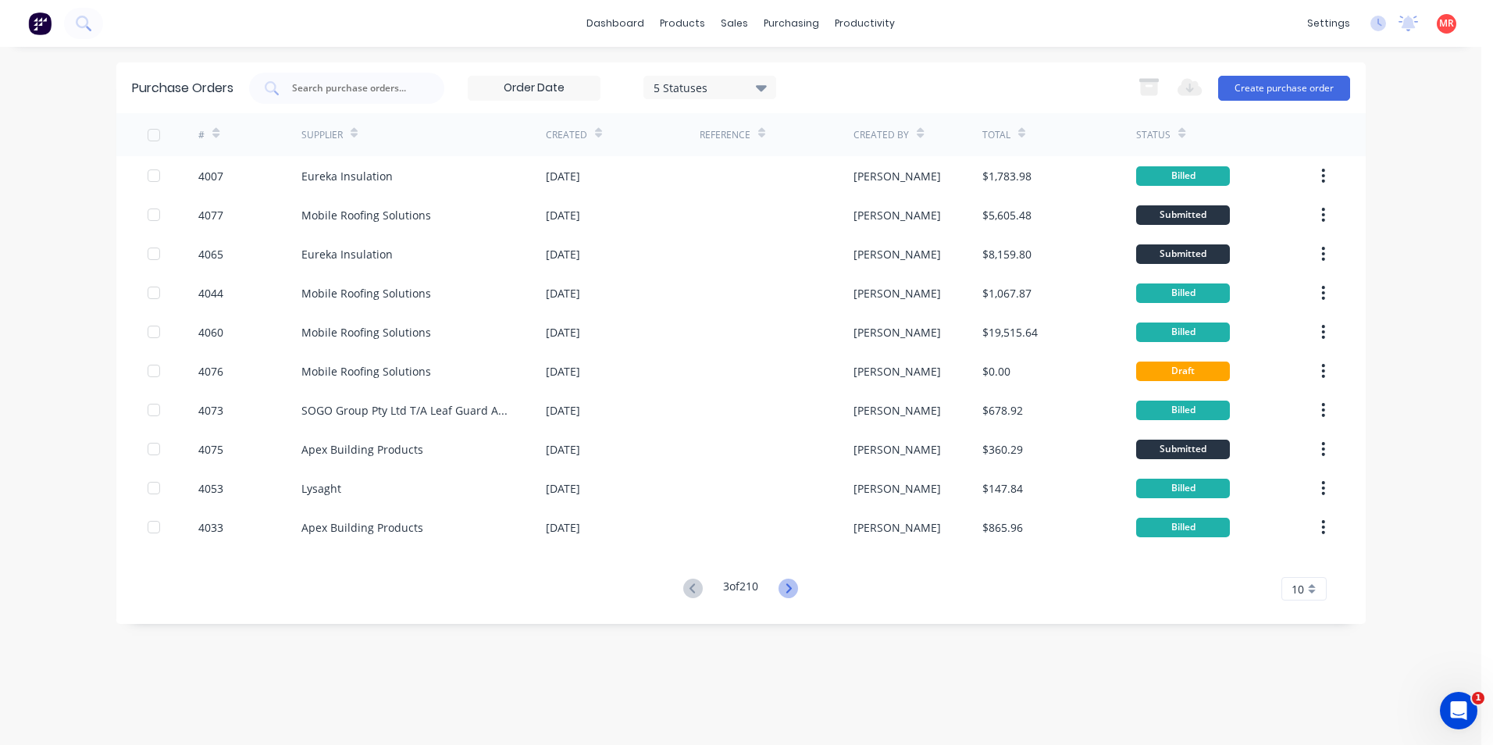
click at [783, 589] on icon at bounding box center [788, 589] width 20 height 20
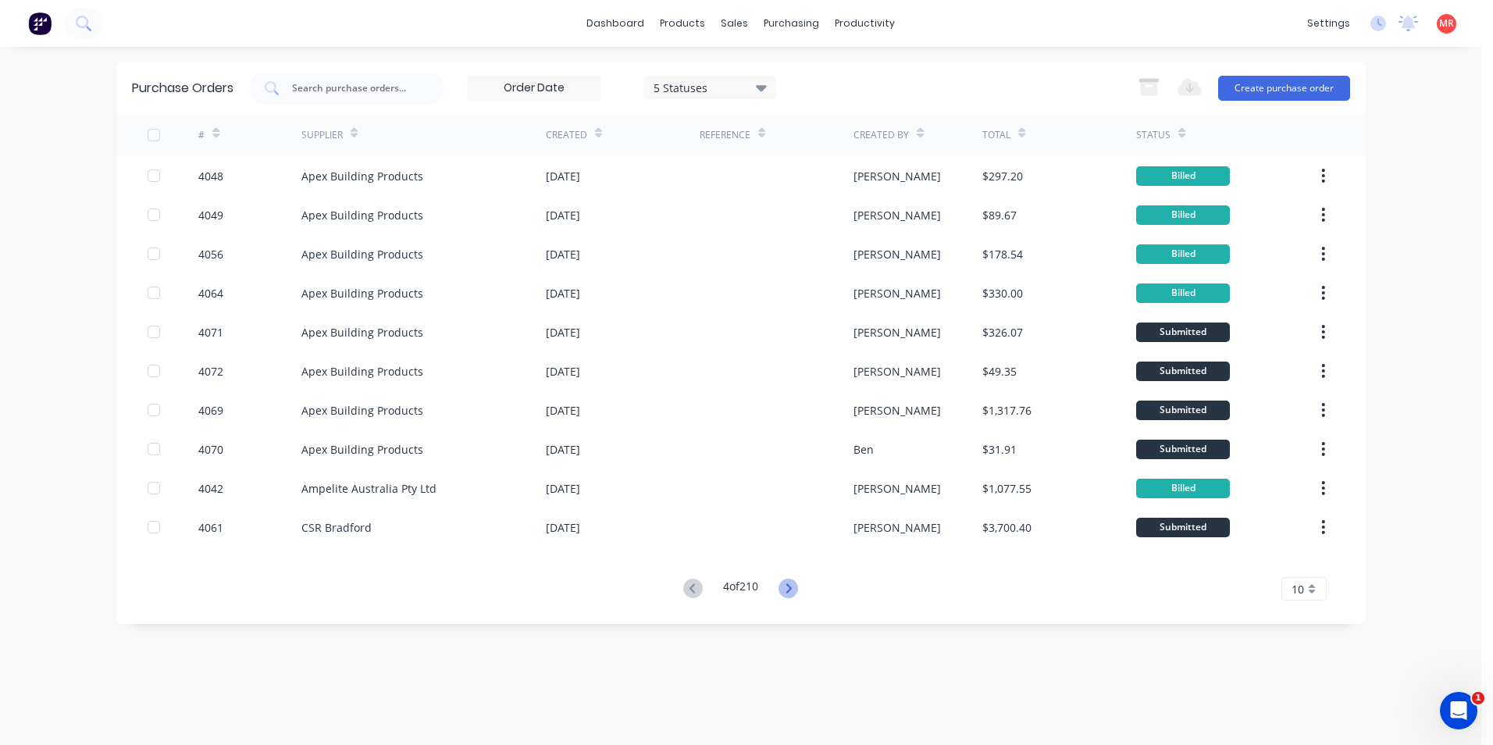
click at [795, 583] on icon at bounding box center [788, 589] width 20 height 20
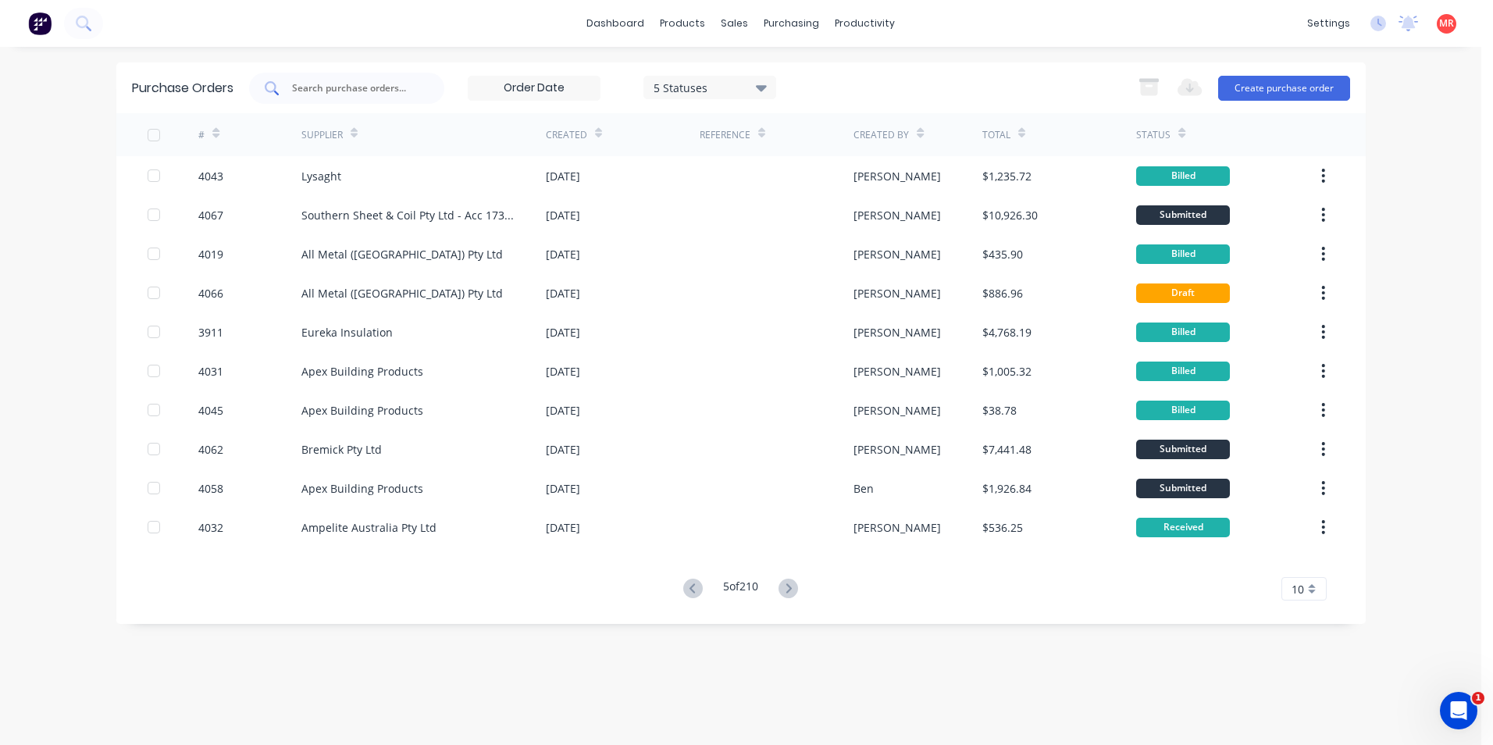
click at [413, 94] on input "text" at bounding box center [355, 88] width 130 height 16
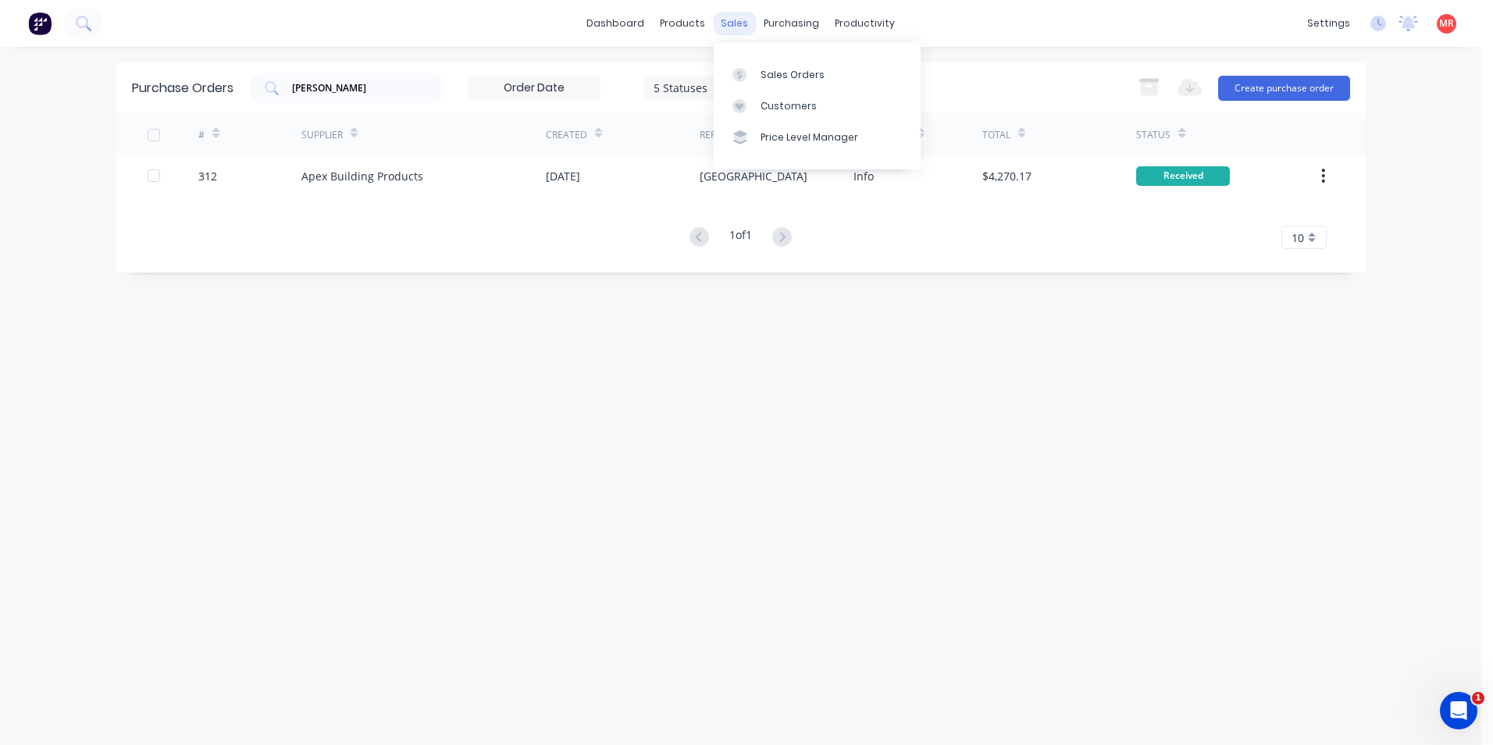
click at [744, 25] on div "sales" at bounding box center [734, 23] width 43 height 23
drag, startPoint x: 785, startPoint y: 64, endPoint x: 770, endPoint y: 66, distance: 14.9
click at [785, 64] on link "Purchase Orders" at bounding box center [857, 74] width 207 height 31
click at [821, 63] on link "Purchase Orders" at bounding box center [857, 74] width 207 height 31
click at [823, 68] on div "Purchase Orders" at bounding box center [841, 75] width 83 height 14
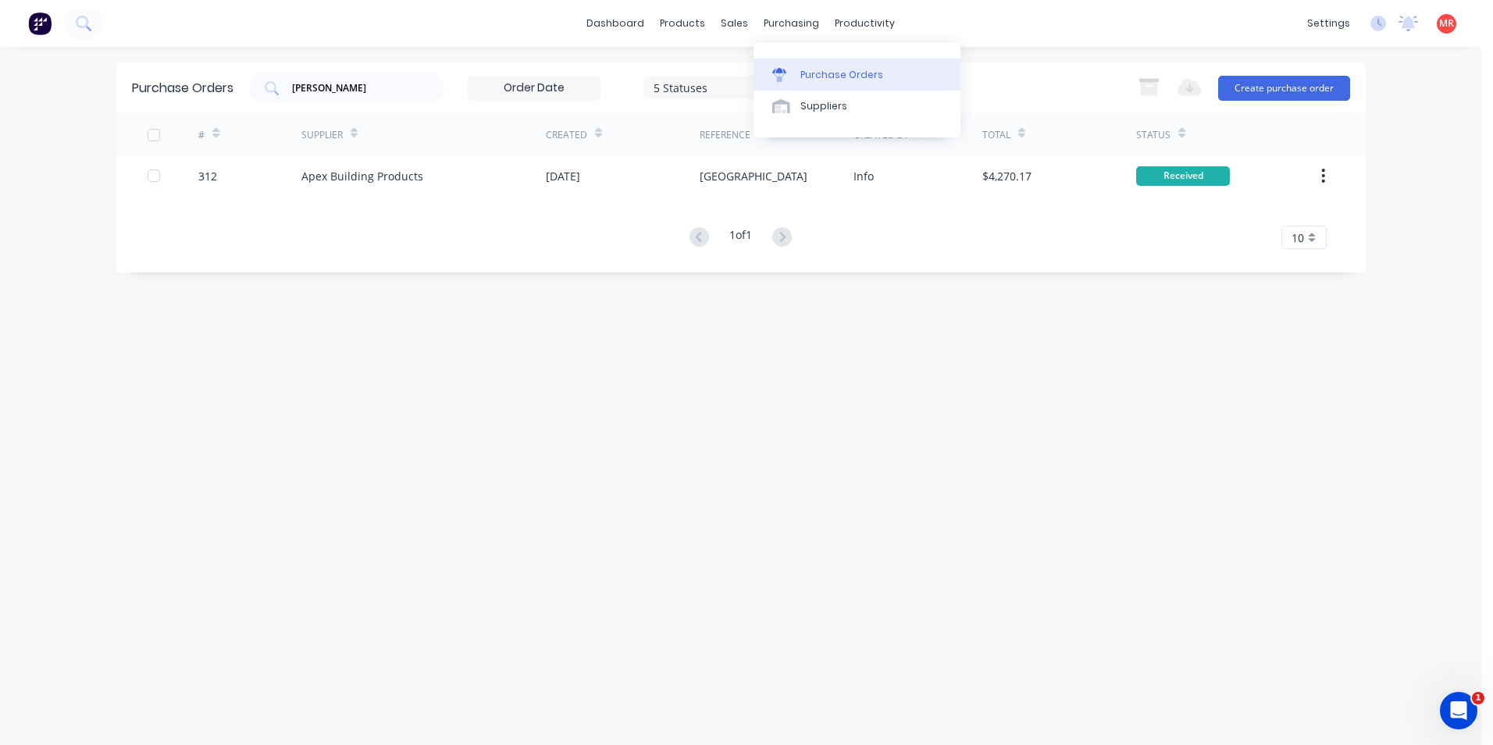
click at [821, 81] on div "Purchase Orders" at bounding box center [841, 75] width 83 height 14
click at [358, 94] on input "moss" at bounding box center [355, 88] width 130 height 16
type input "m"
click at [783, 21] on div "purchasing" at bounding box center [791, 23] width 71 height 23
click at [804, 80] on div "Purchase Orders" at bounding box center [841, 75] width 83 height 14
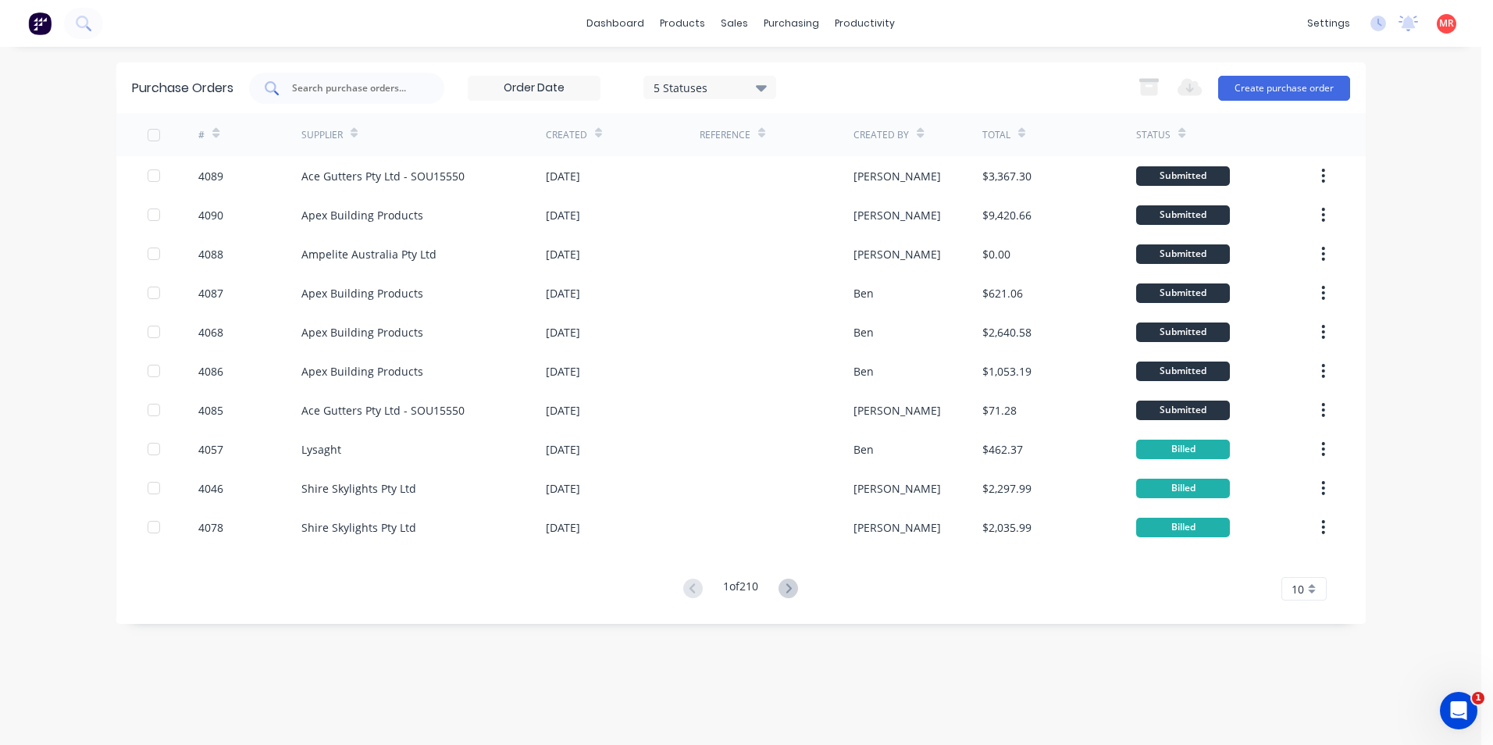
click at [313, 93] on input "text" at bounding box center [355, 88] width 130 height 16
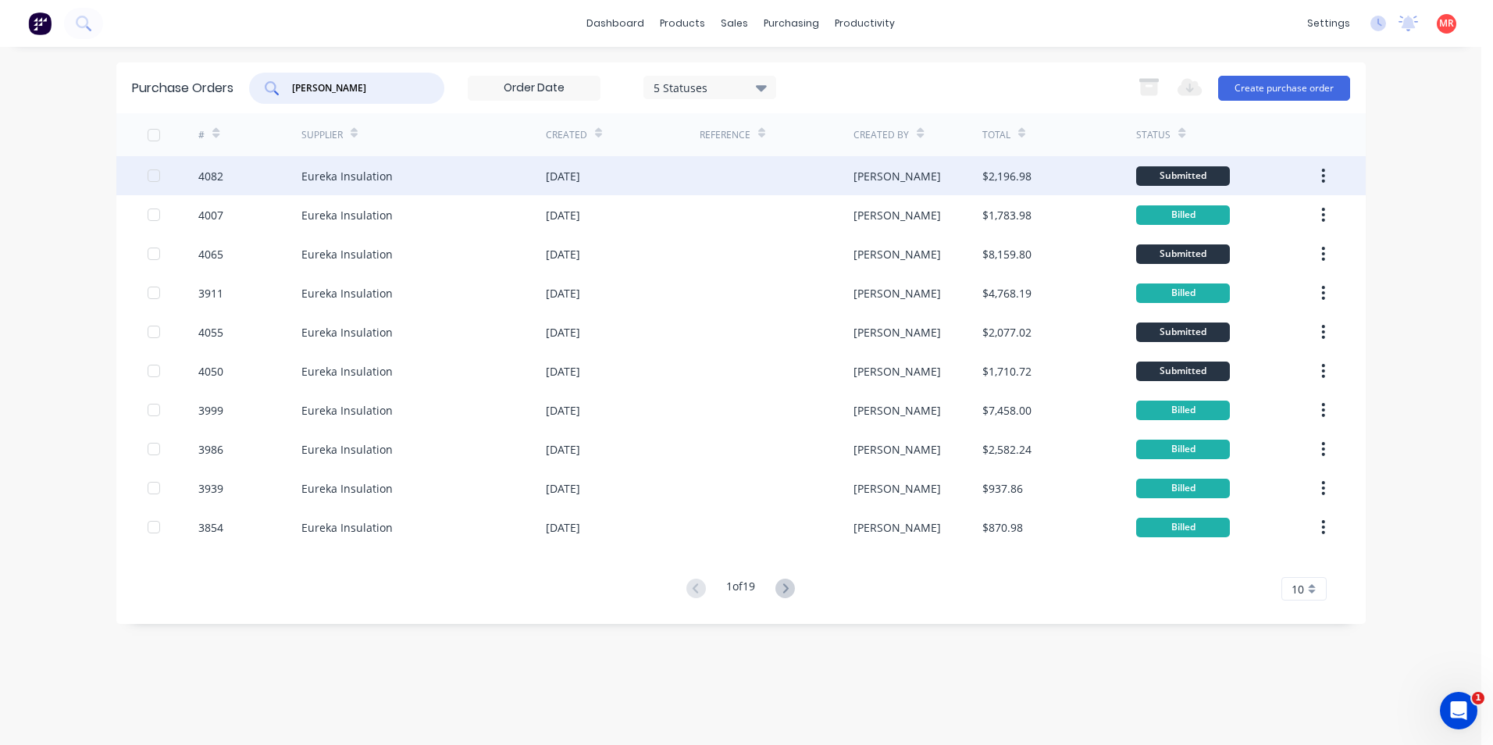
type input "eurek"
click at [695, 173] on div "29 Aug 2025" at bounding box center [623, 175] width 154 height 39
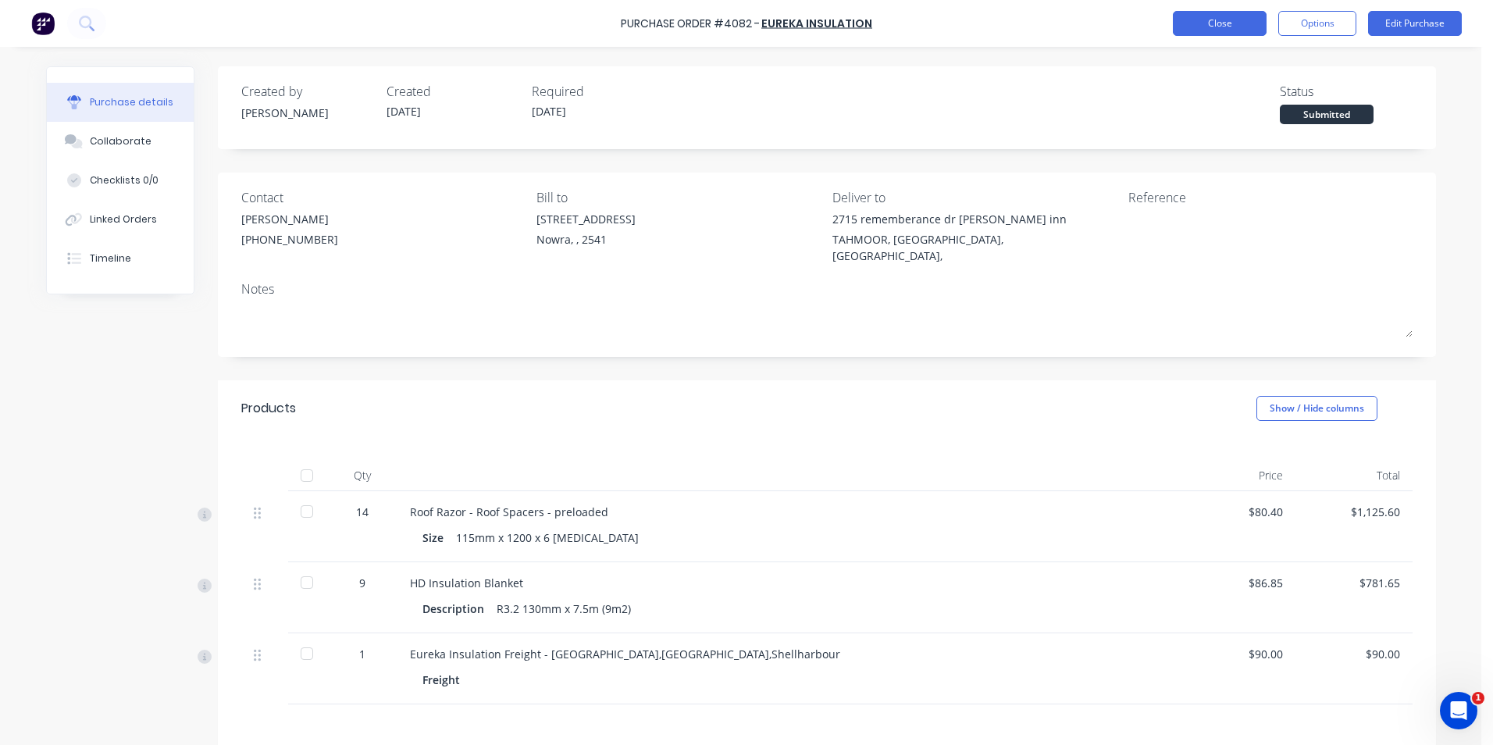
click at [1196, 27] on button "Close" at bounding box center [1220, 23] width 94 height 25
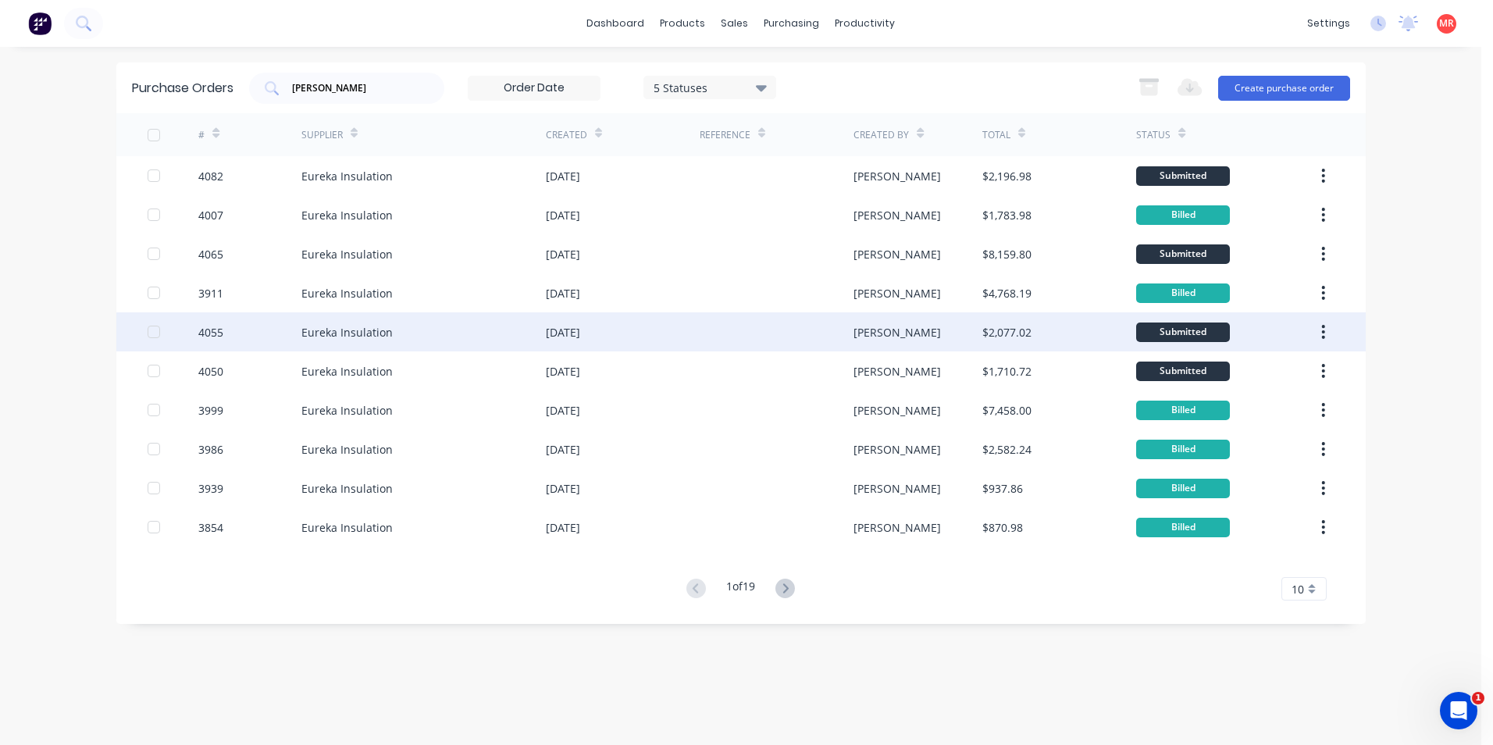
click at [649, 335] on div "26 Aug 2025" at bounding box center [623, 331] width 154 height 39
type textarea "x"
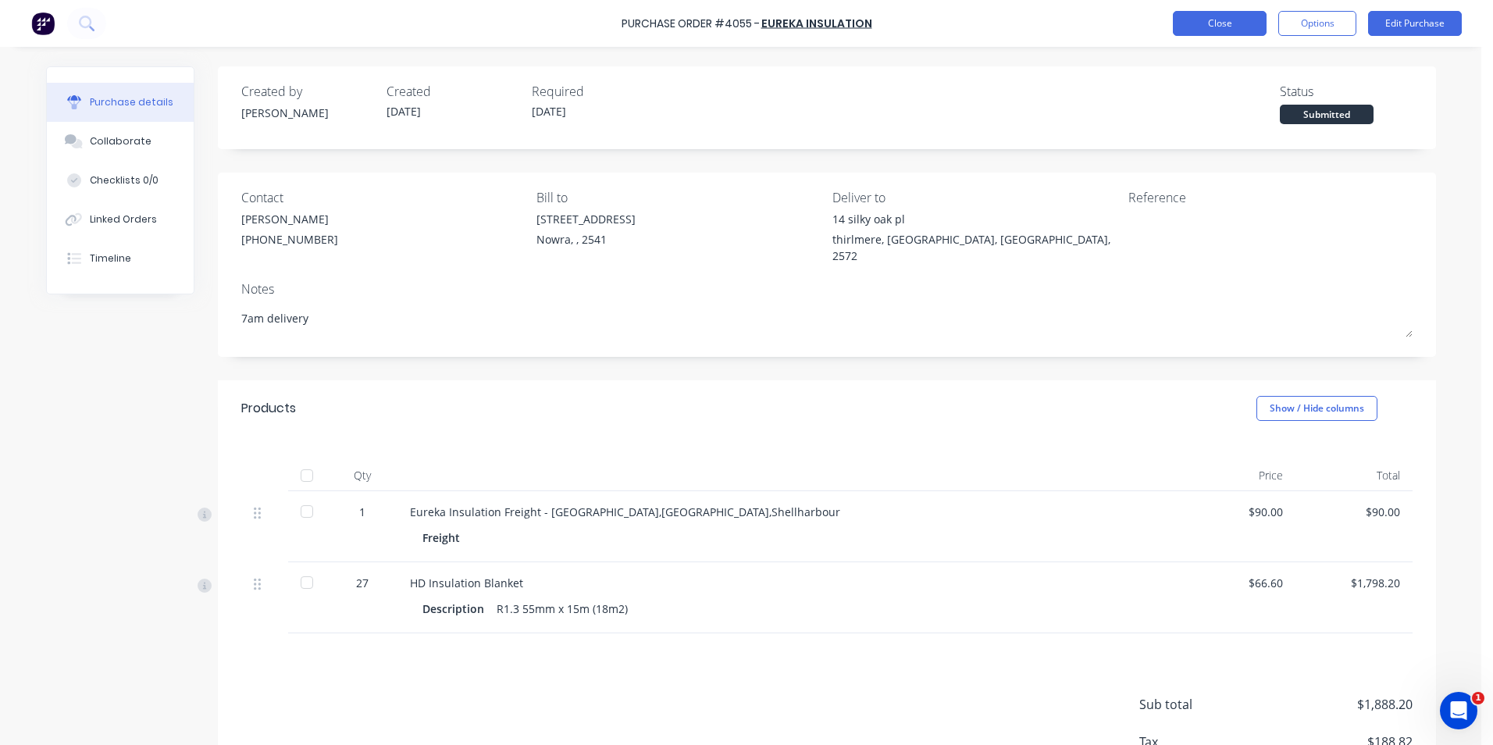
click at [1204, 23] on button "Close" at bounding box center [1220, 23] width 94 height 25
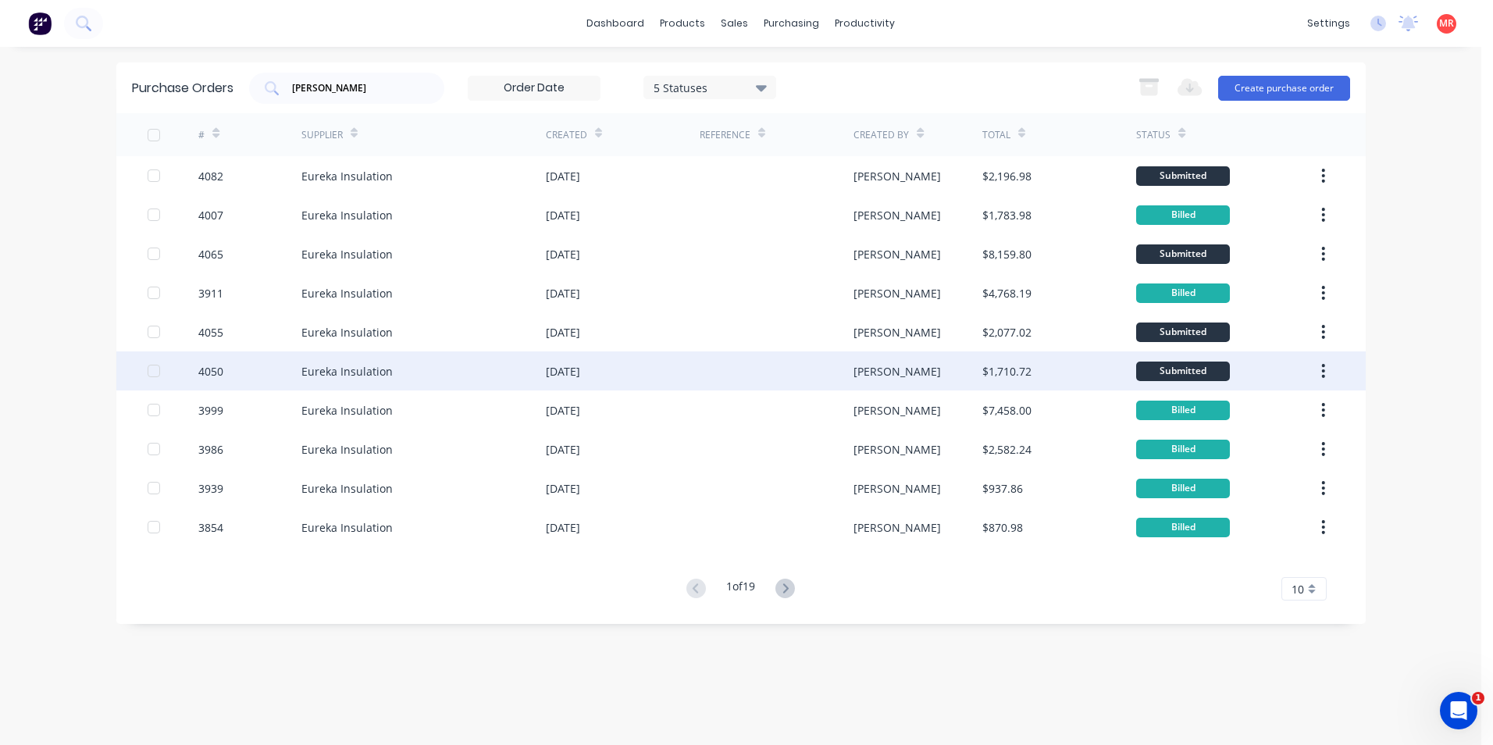
click at [656, 372] on div "26 Aug 2025" at bounding box center [623, 370] width 154 height 39
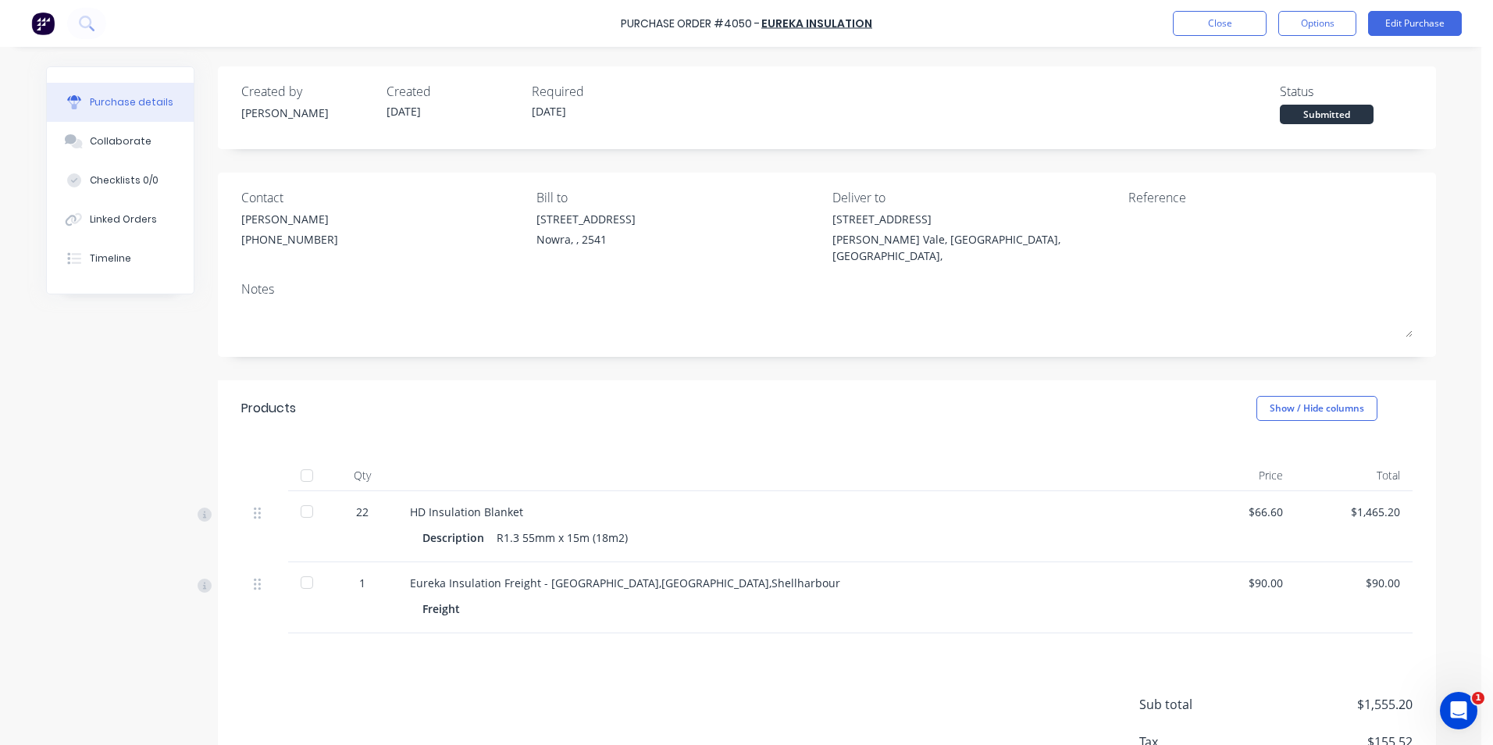
click at [48, 23] on img at bounding box center [42, 23] width 23 height 23
click at [146, 216] on div "Linked Orders" at bounding box center [123, 219] width 67 height 14
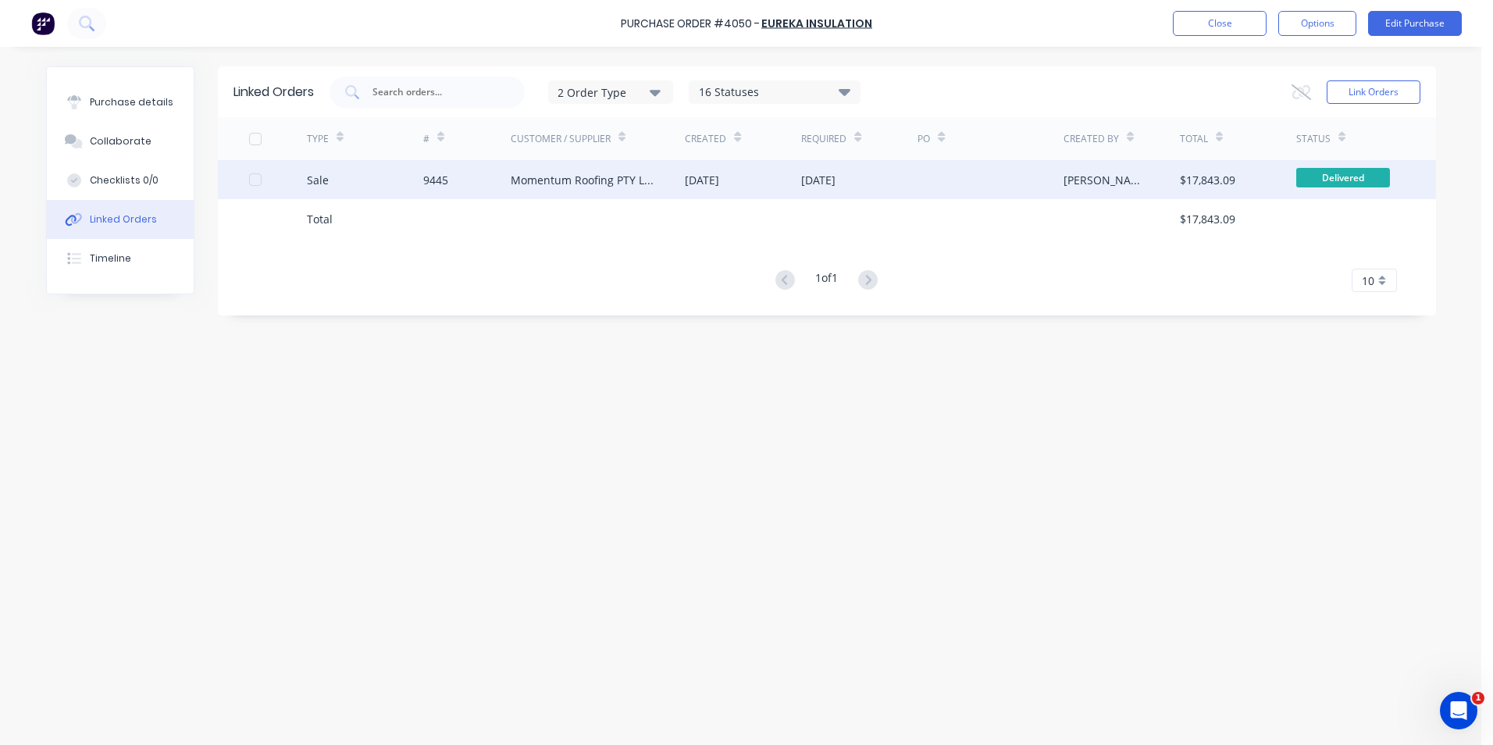
click at [426, 182] on div "9445" at bounding box center [435, 180] width 25 height 16
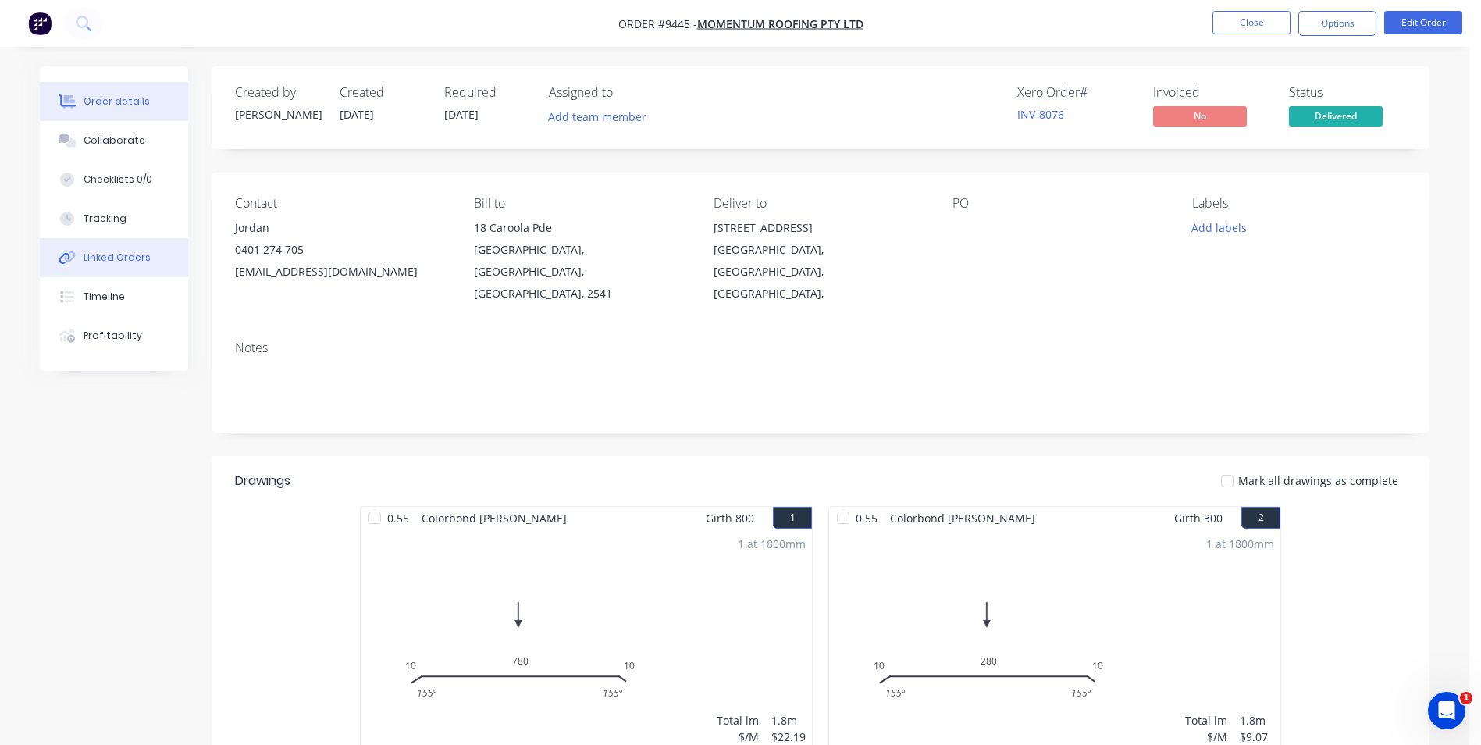
click at [125, 255] on div "Linked Orders" at bounding box center [117, 258] width 67 height 14
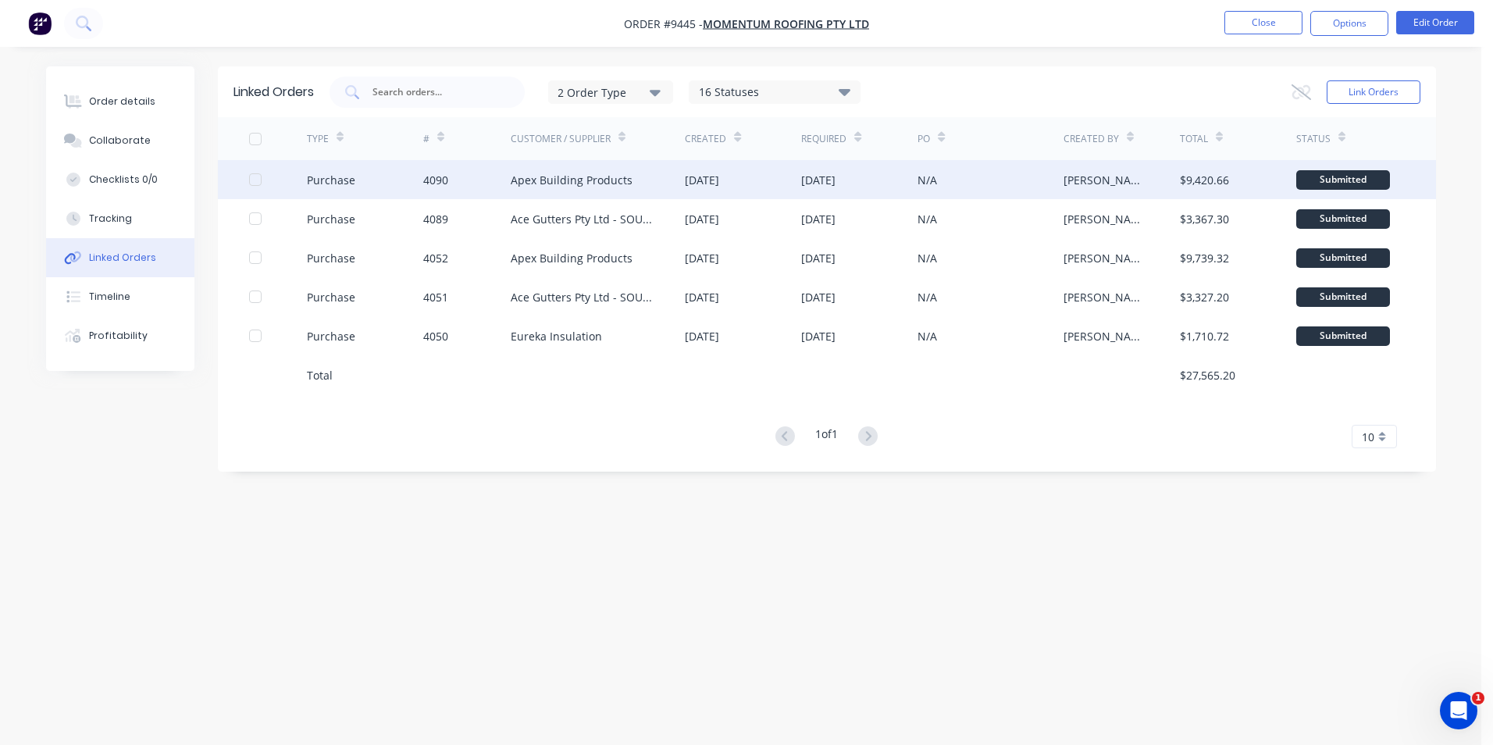
click at [754, 182] on div "01 Sep 2025" at bounding box center [743, 179] width 116 height 39
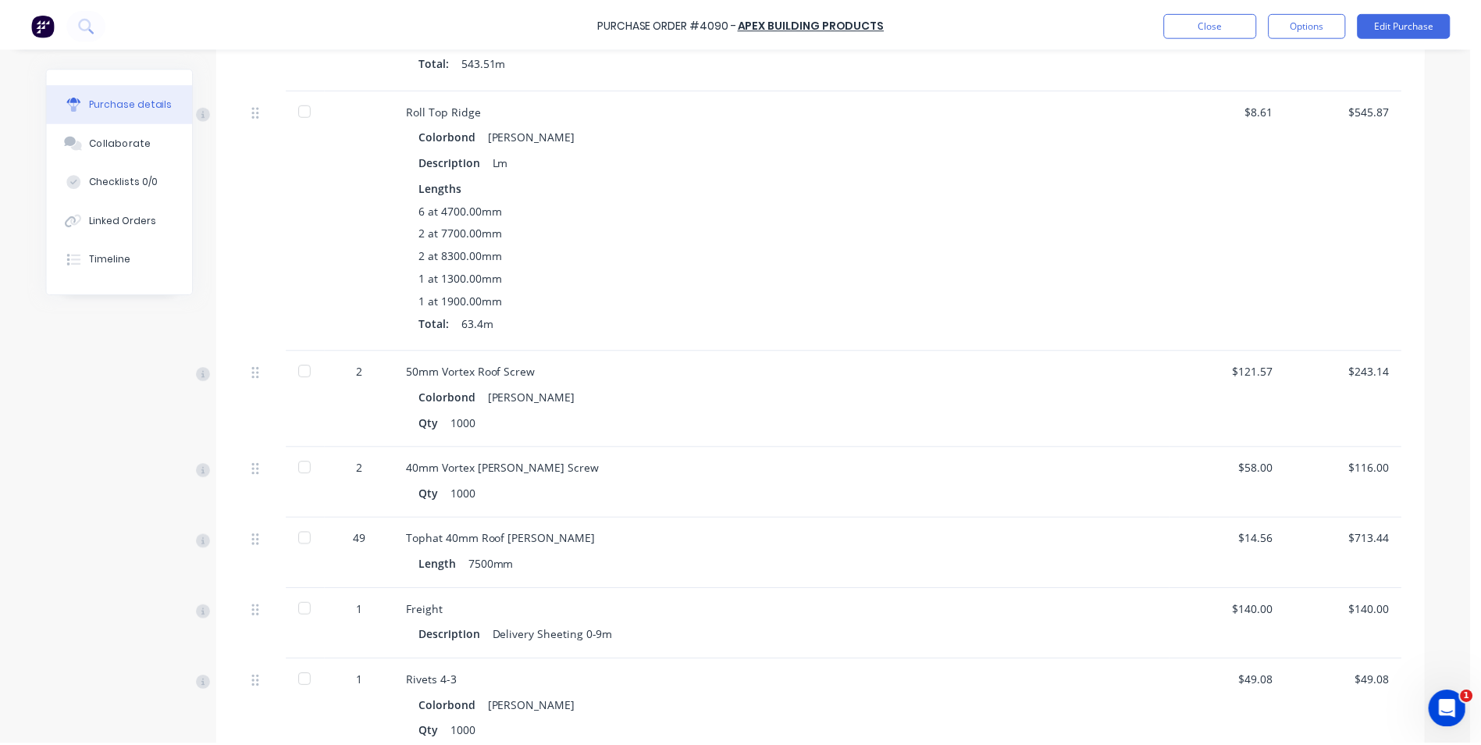
scroll to position [1193, 0]
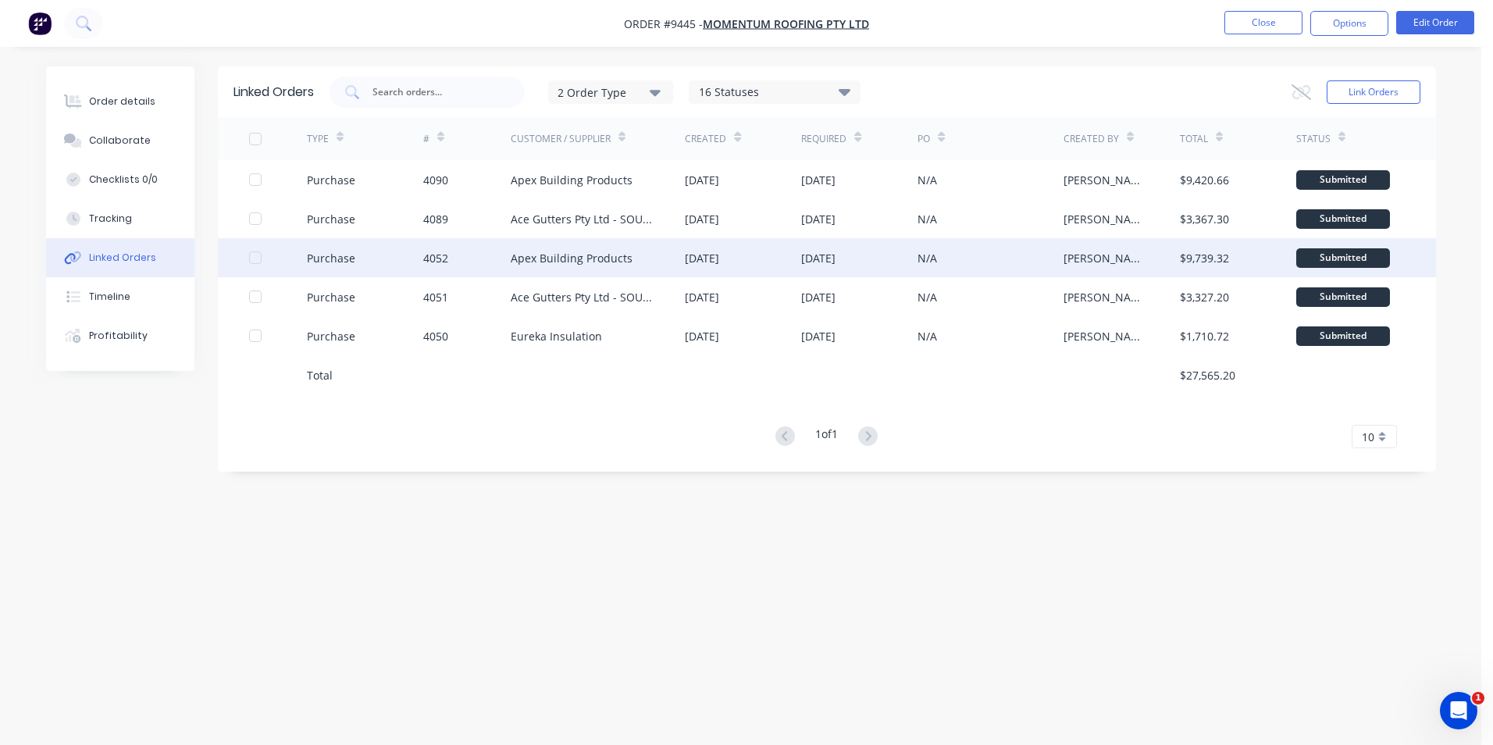
click at [255, 260] on div at bounding box center [255, 257] width 31 height 31
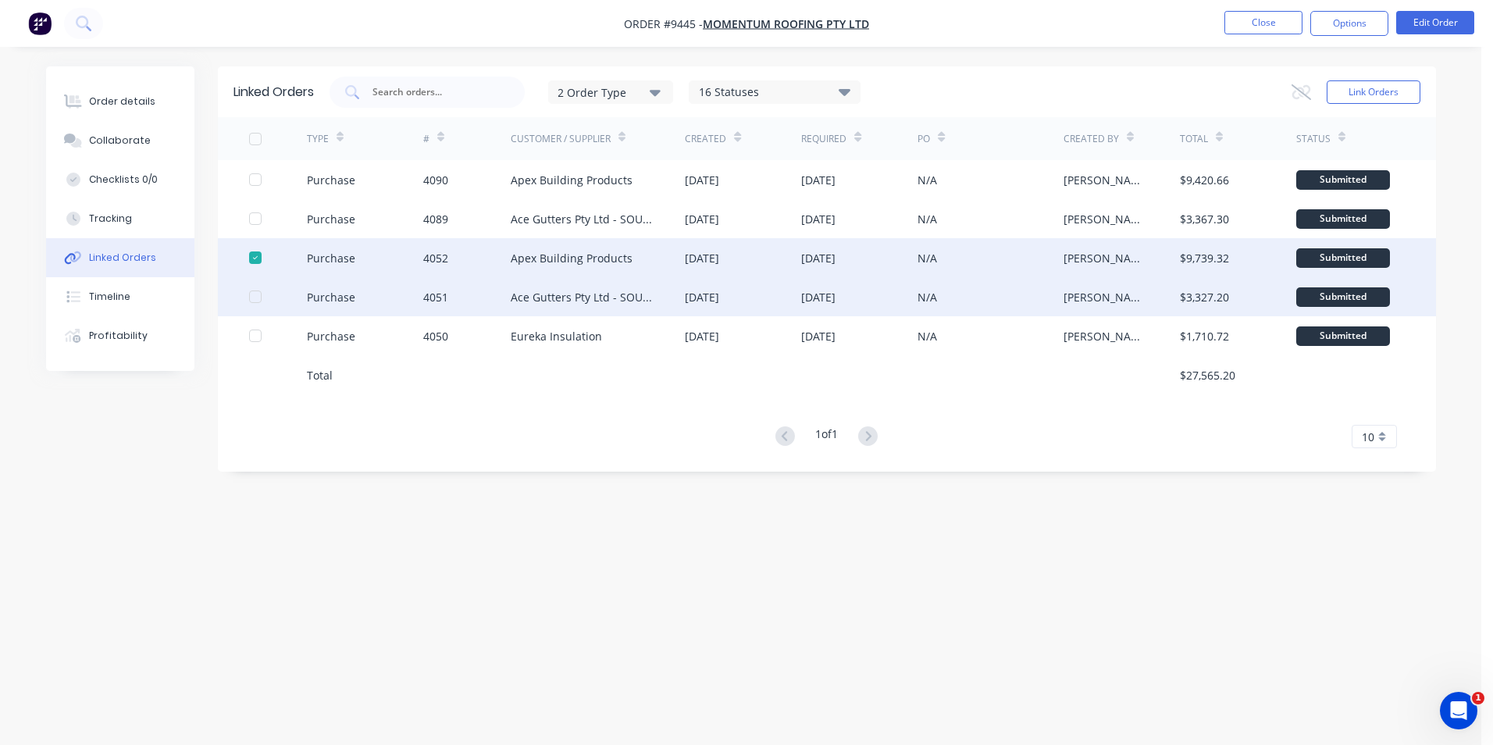
click at [257, 300] on div at bounding box center [255, 296] width 31 height 31
click at [123, 109] on button "Order details" at bounding box center [120, 101] width 148 height 39
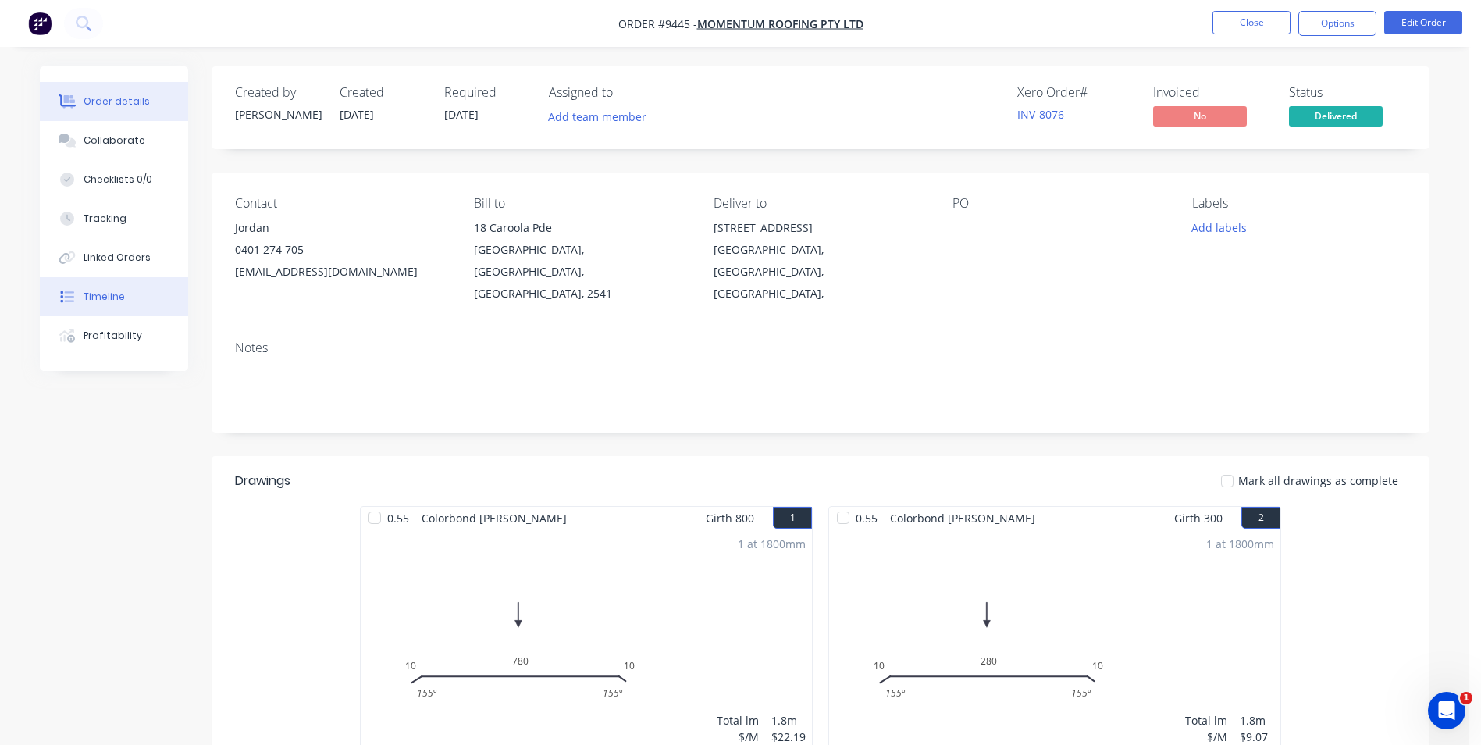
click at [94, 294] on div "Timeline" at bounding box center [104, 297] width 41 height 14
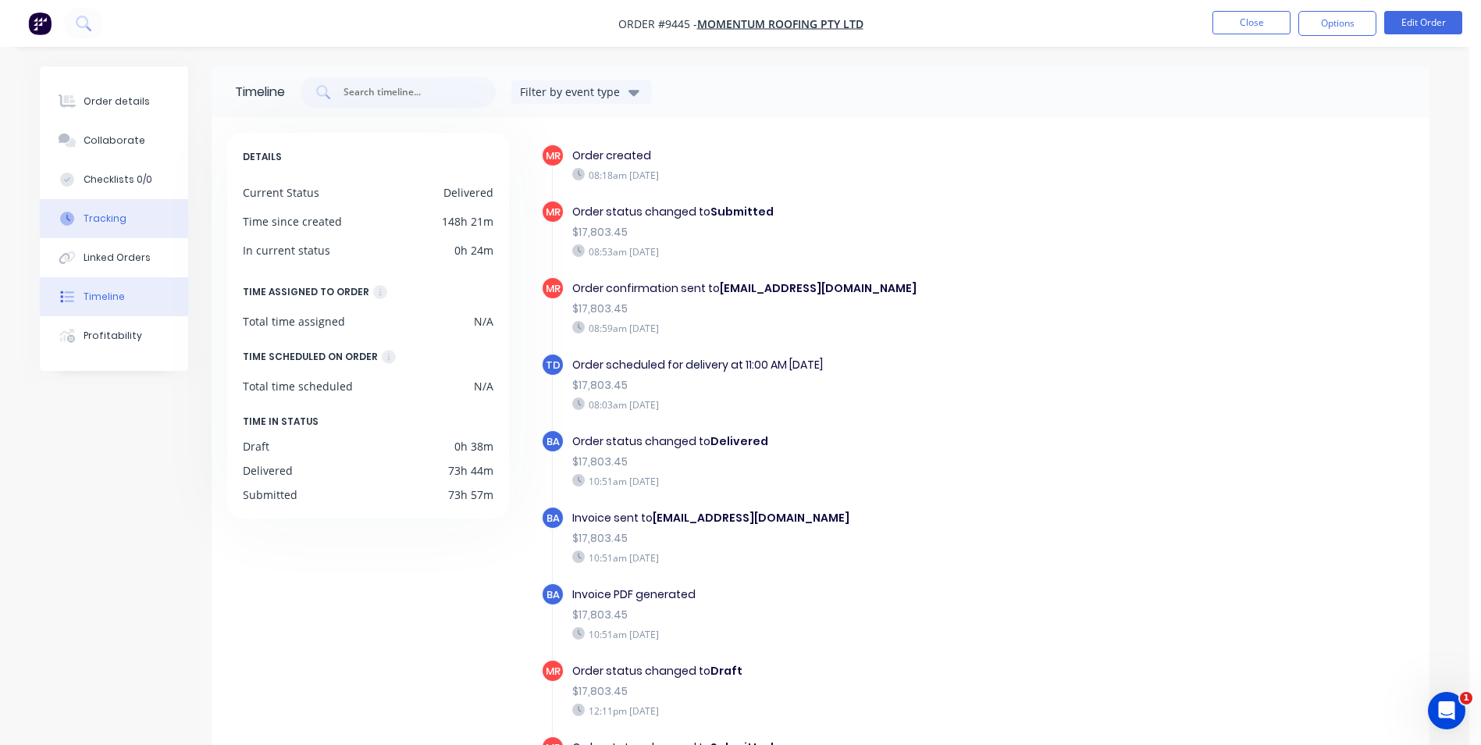
click at [149, 237] on button "Tracking" at bounding box center [114, 218] width 148 height 39
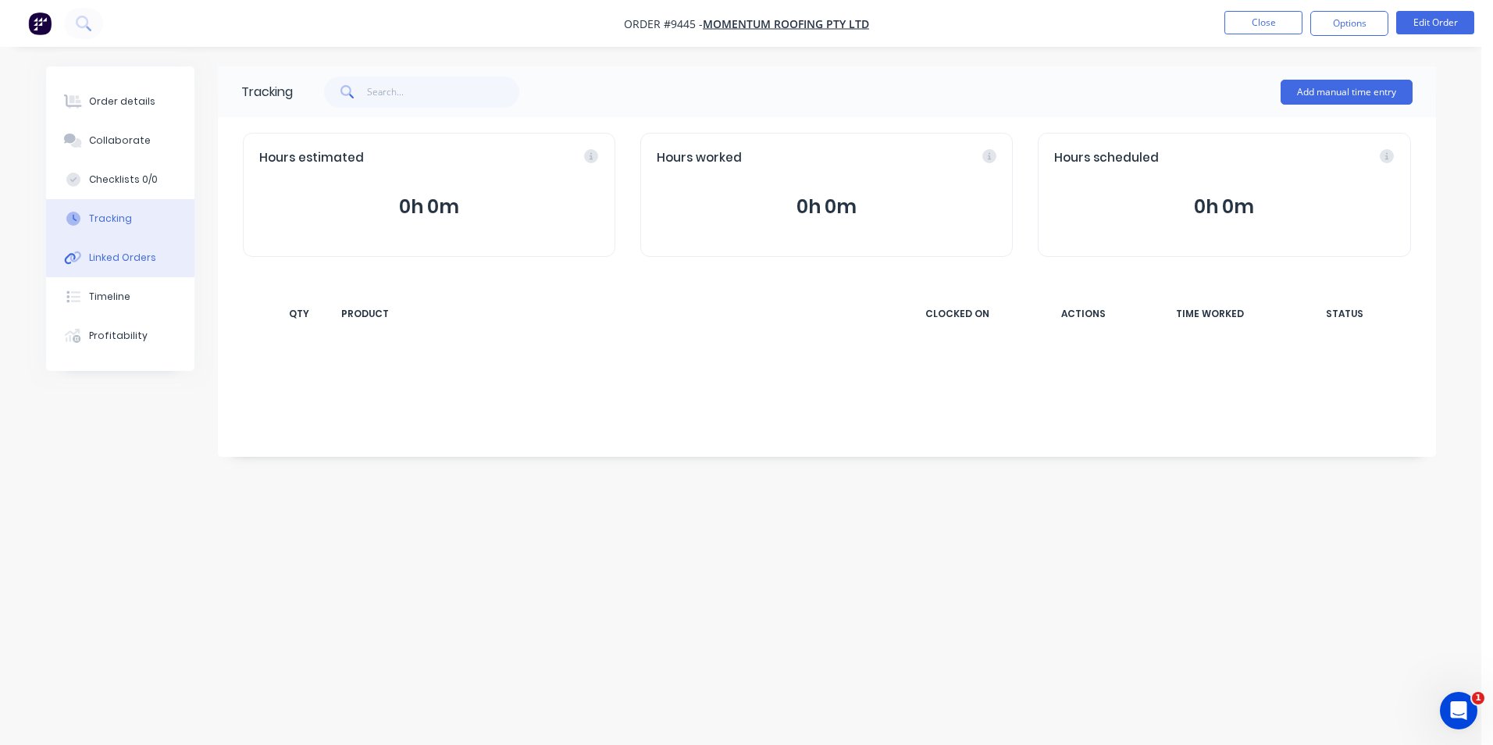
click at [147, 252] on div "Linked Orders" at bounding box center [122, 258] width 67 height 14
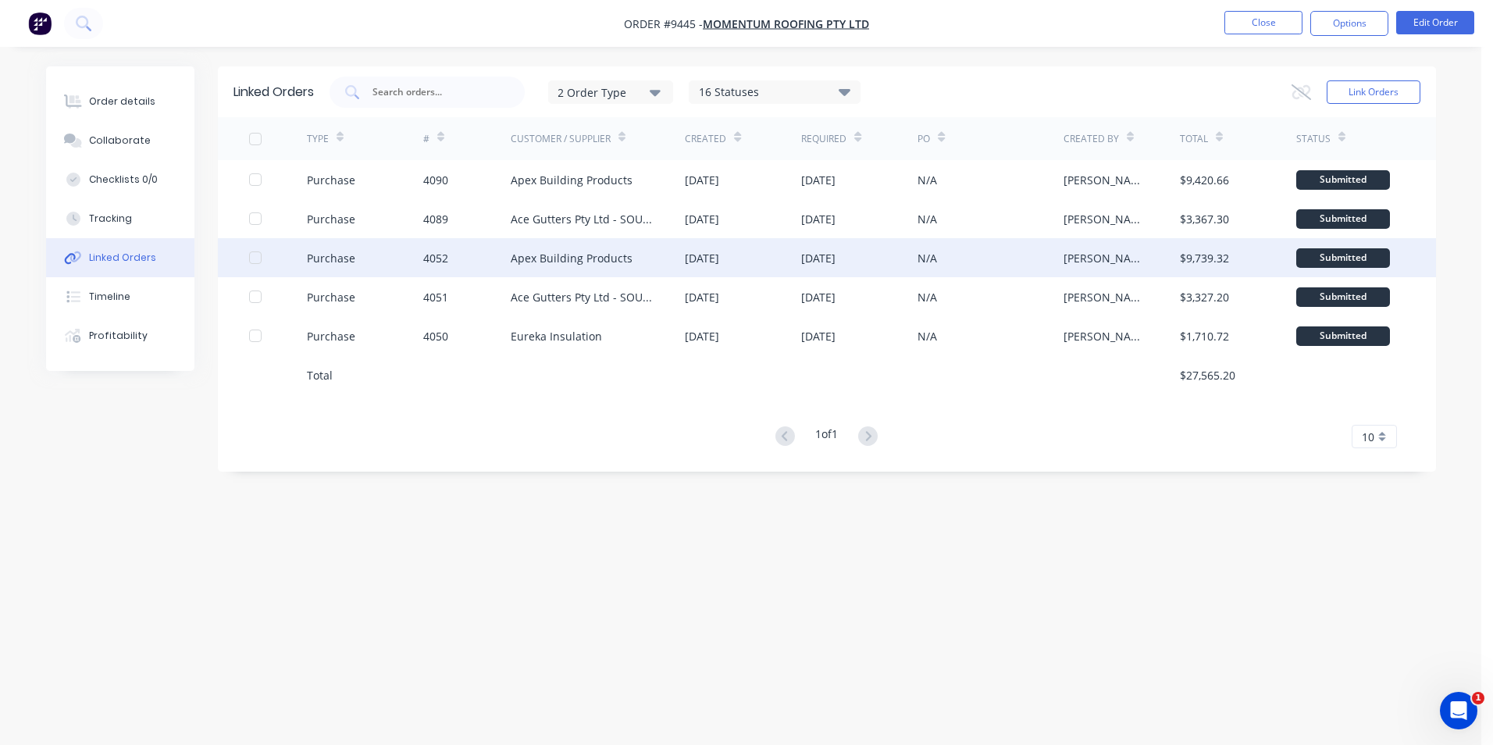
click at [1010, 257] on div "N/A" at bounding box center [989, 257] width 145 height 39
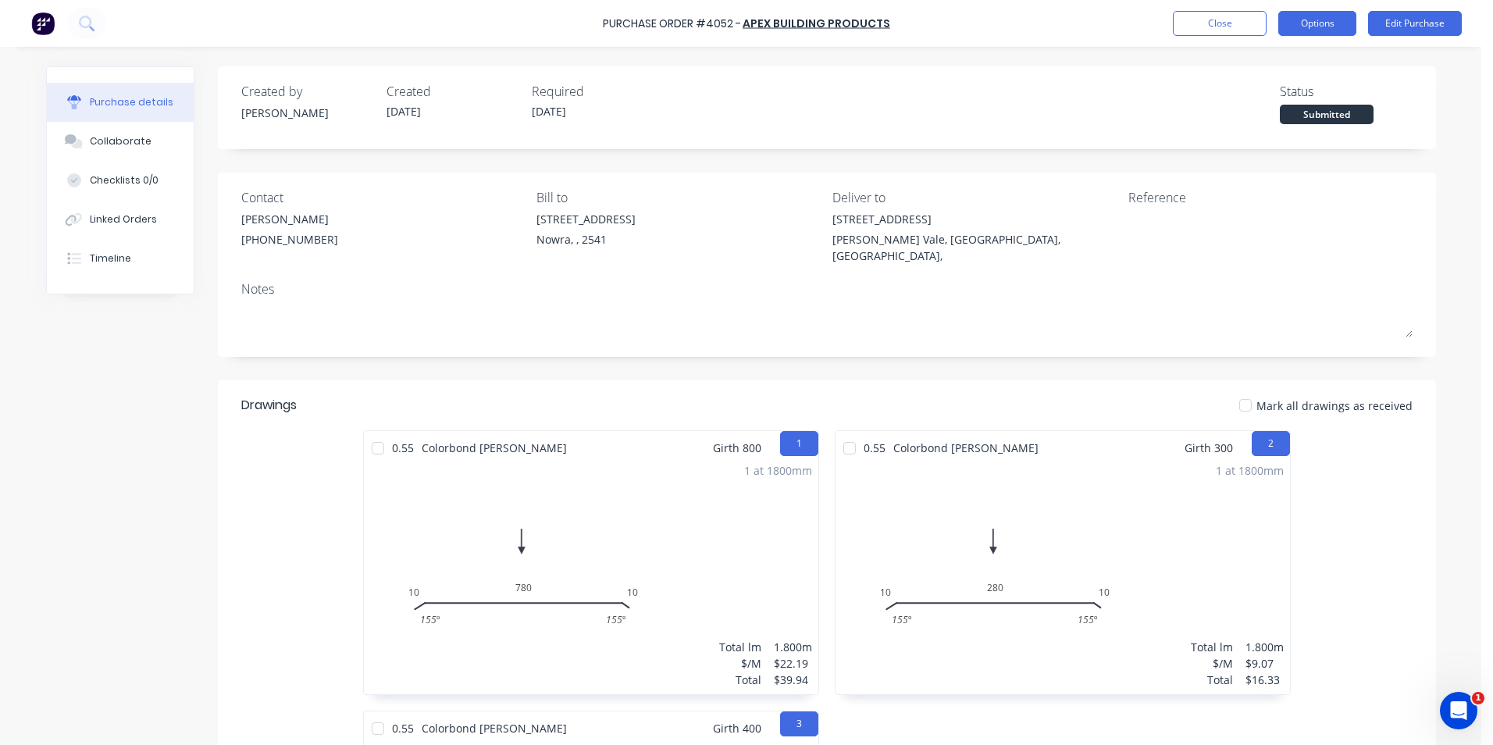
click at [1348, 25] on button "Options" at bounding box center [1317, 23] width 78 height 25
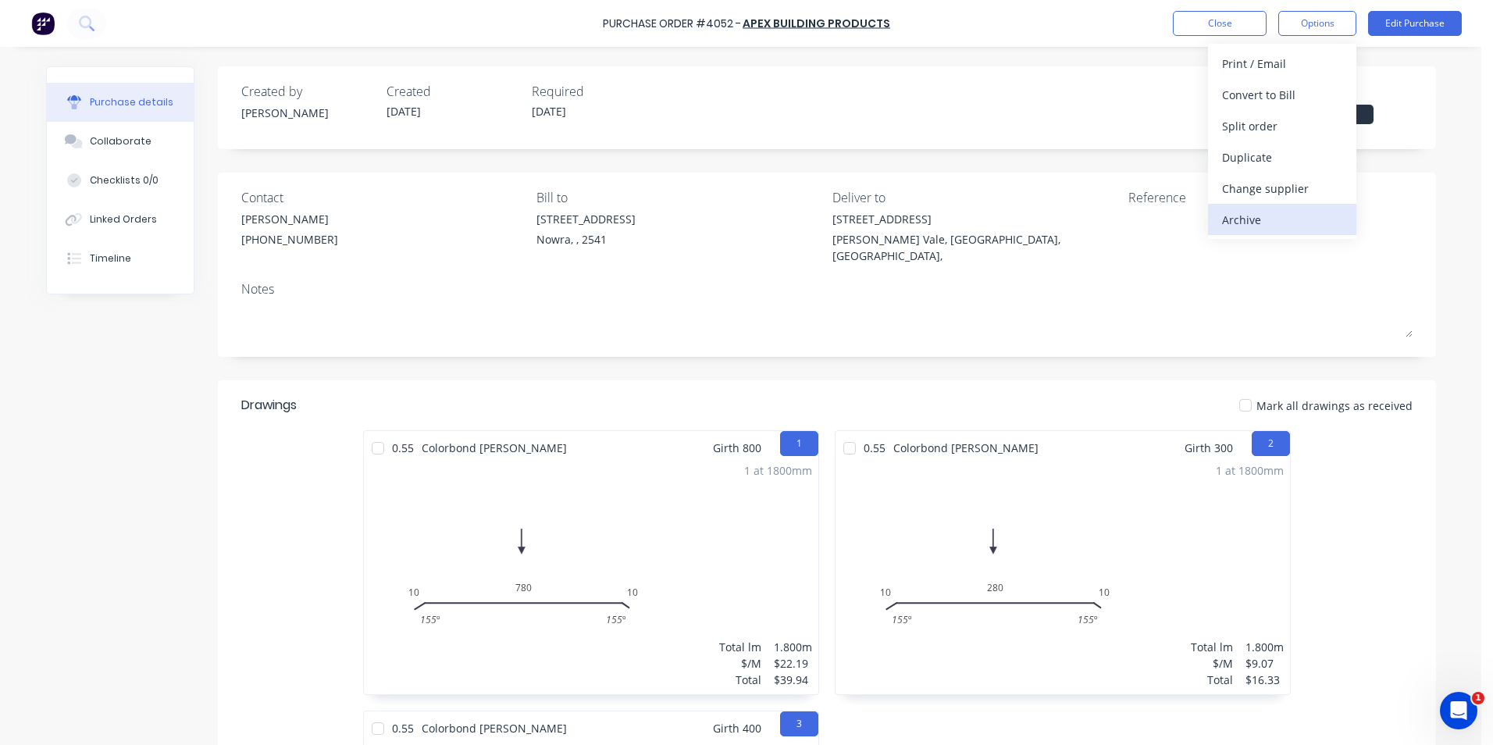
click at [1278, 216] on div "Archive" at bounding box center [1282, 219] width 120 height 23
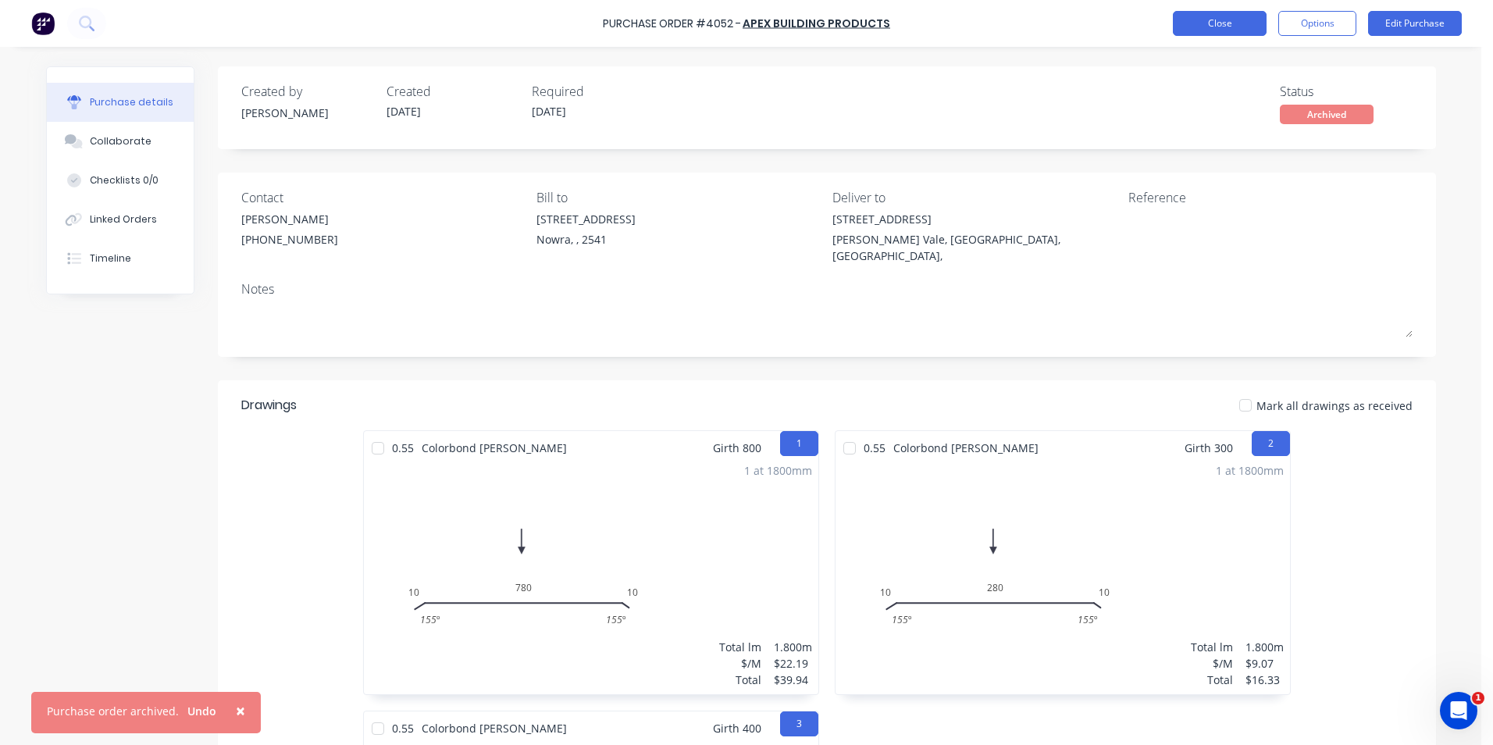
click at [1199, 21] on button "Close" at bounding box center [1220, 23] width 94 height 25
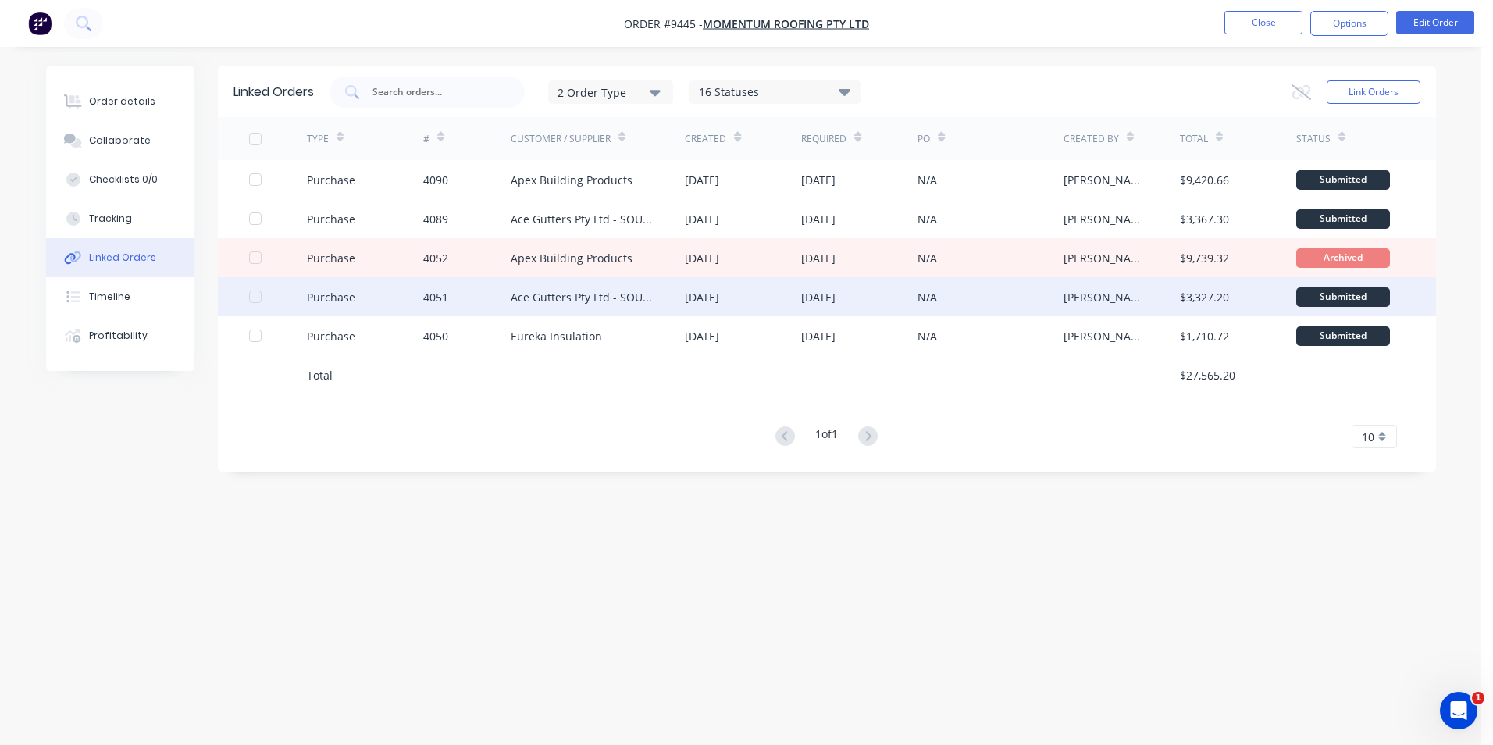
click at [990, 298] on div "N/A" at bounding box center [989, 296] width 145 height 39
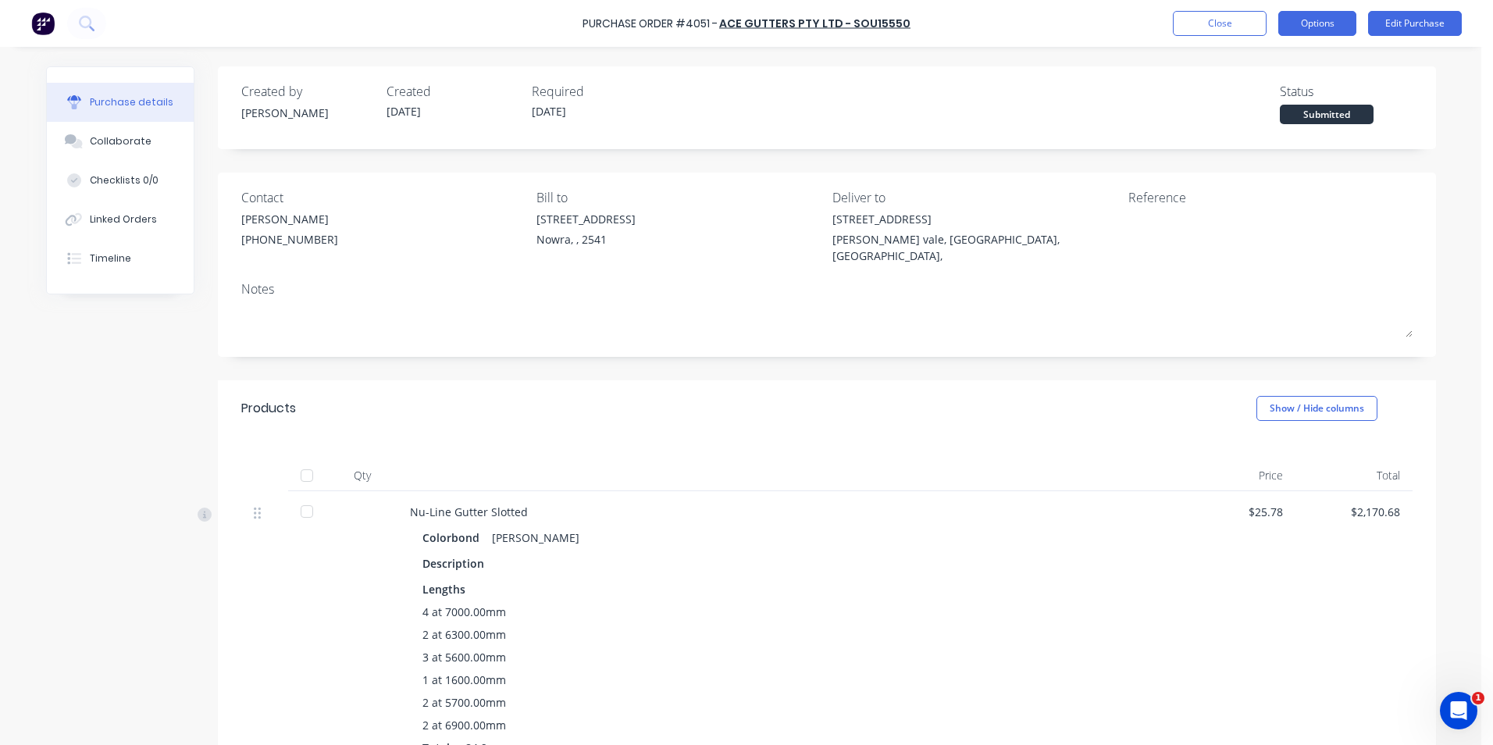
click at [1332, 24] on button "Options" at bounding box center [1317, 23] width 78 height 25
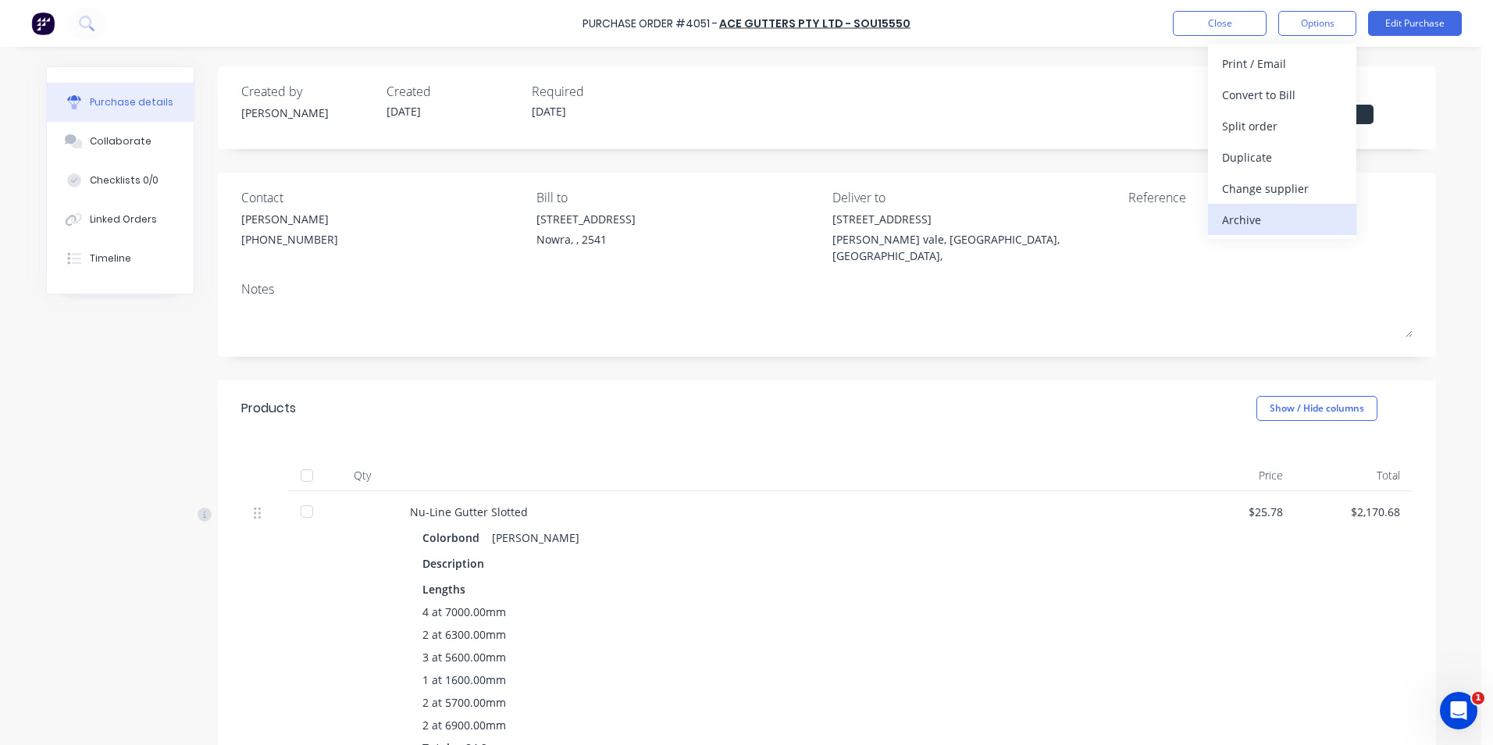
click at [1258, 219] on div "Archive" at bounding box center [1282, 219] width 120 height 23
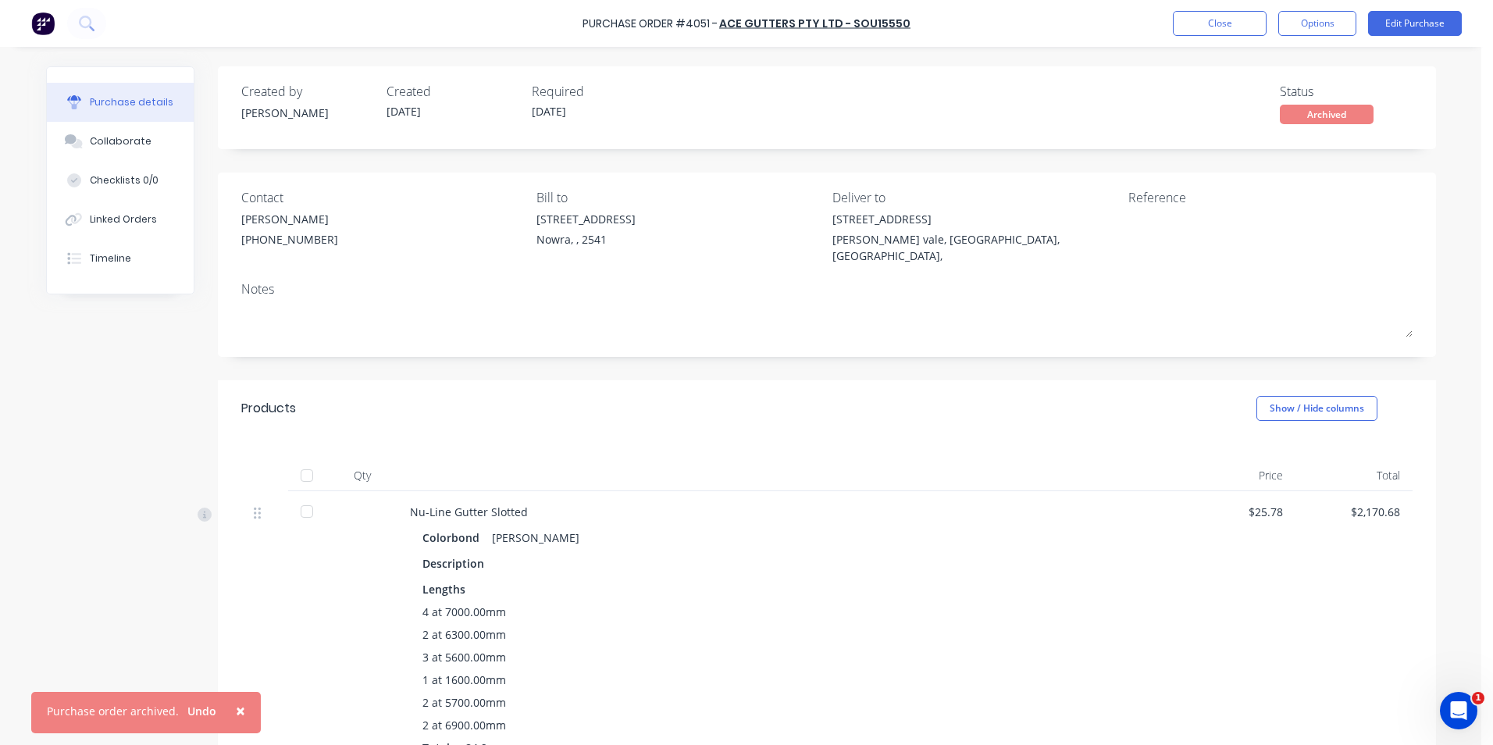
click at [46, 30] on img at bounding box center [42, 23] width 23 height 23
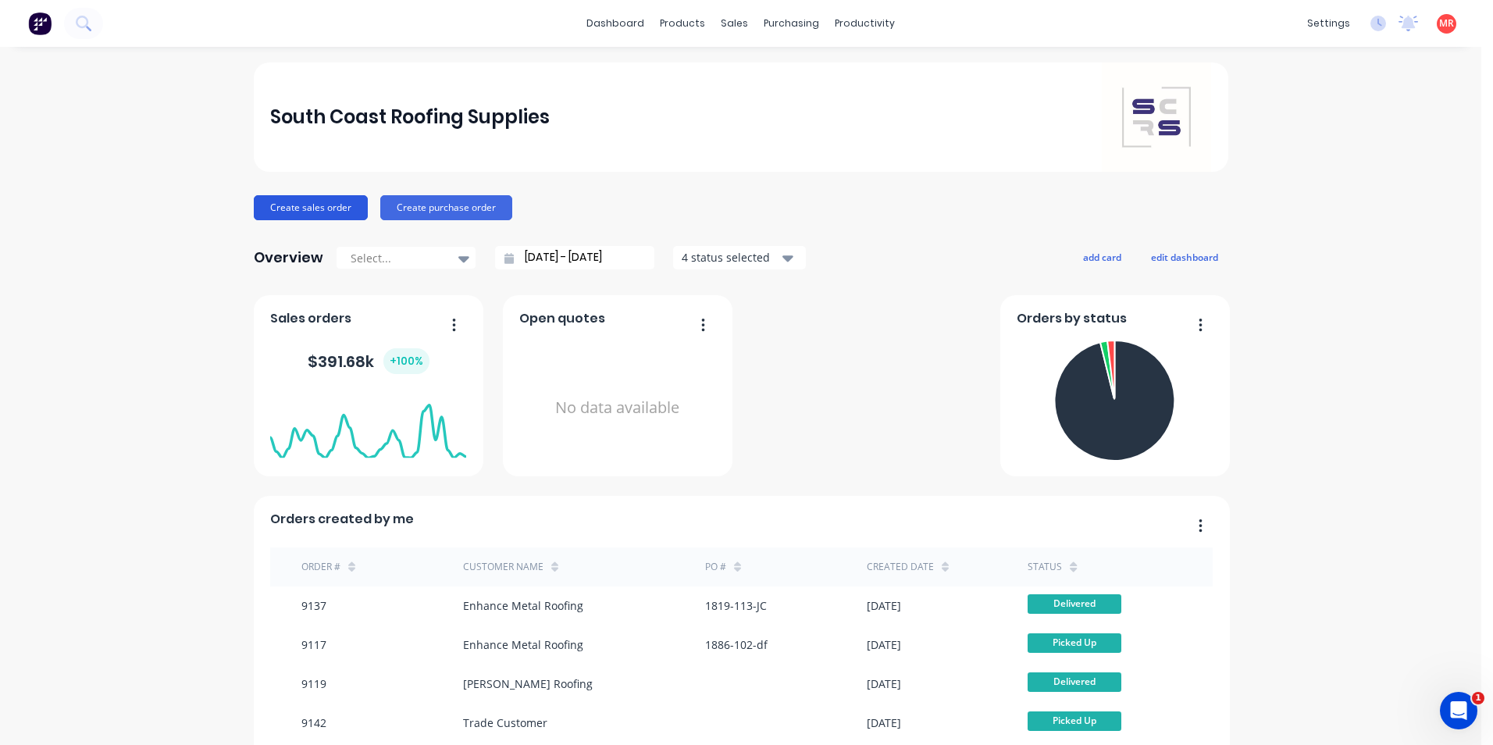
click at [276, 202] on button "Create sales order" at bounding box center [311, 207] width 114 height 25
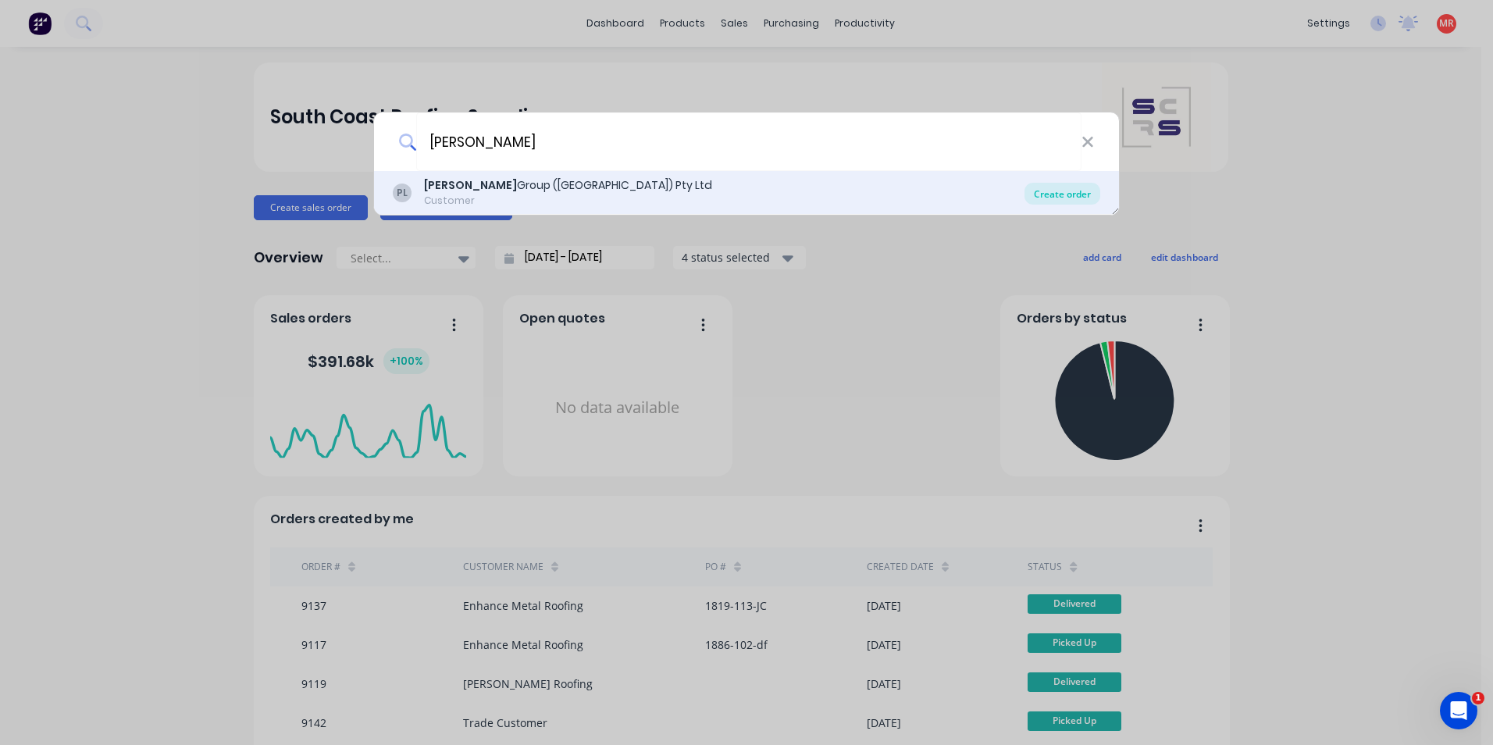
type input "parrish"
click at [1080, 191] on div "Create order" at bounding box center [1062, 194] width 76 height 22
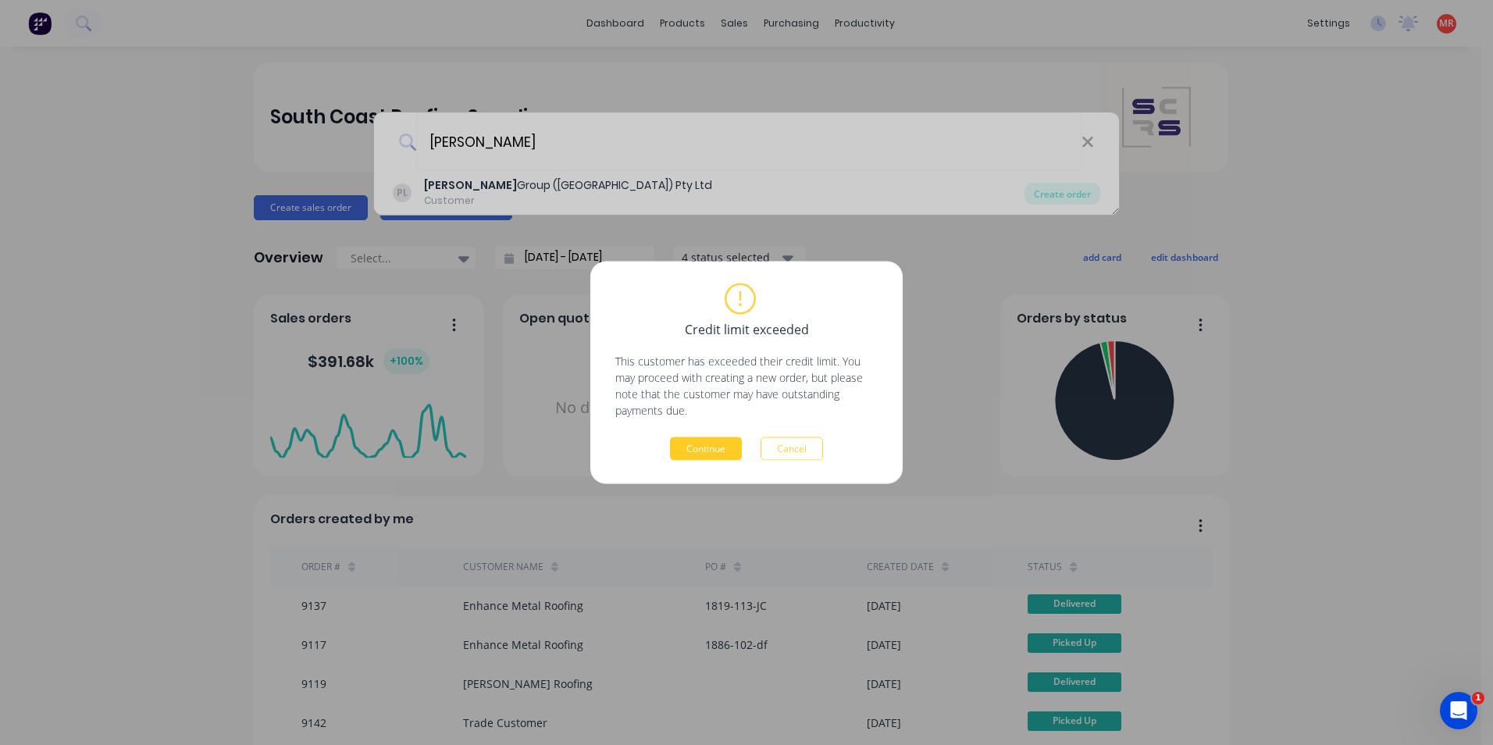
click at [729, 446] on button "Continue" at bounding box center [706, 448] width 72 height 23
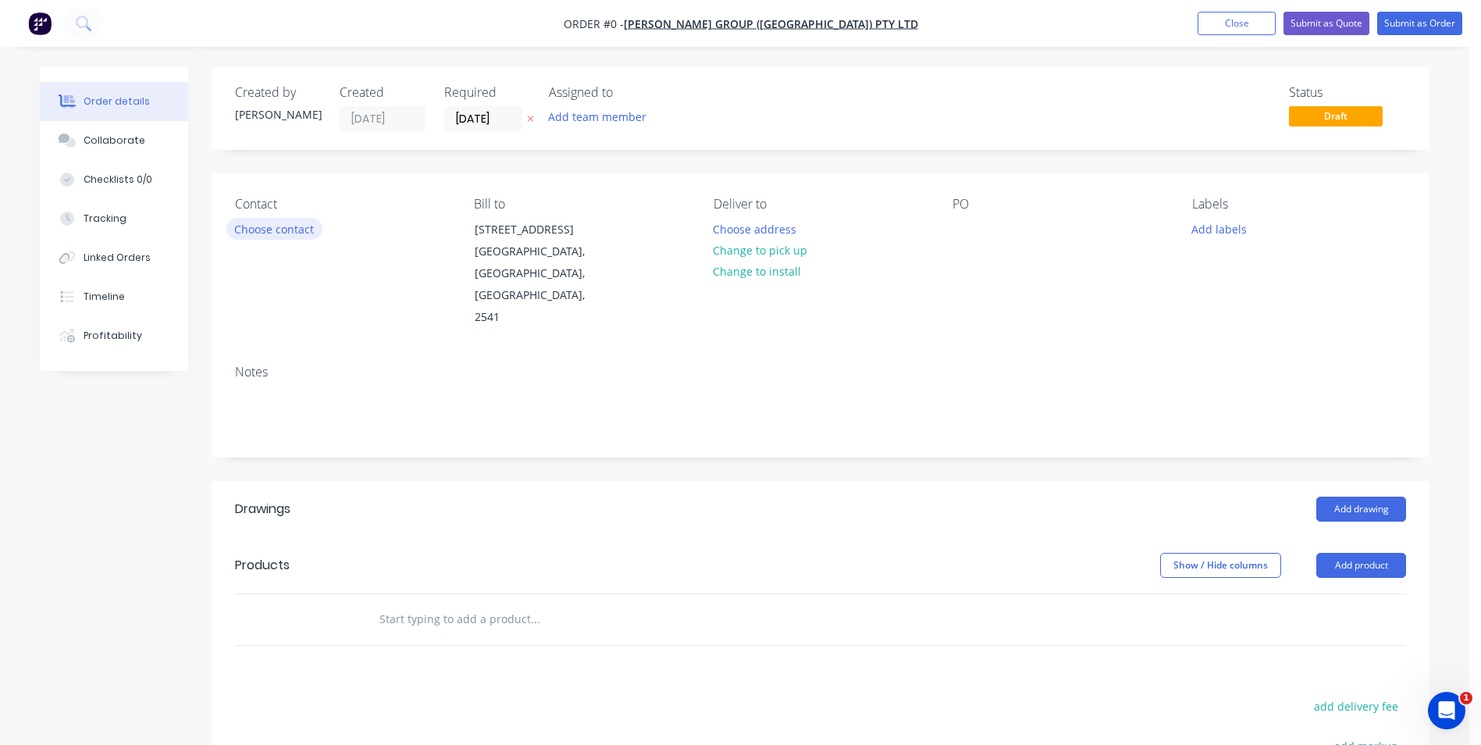
click at [273, 236] on button "Choose contact" at bounding box center [274, 228] width 96 height 21
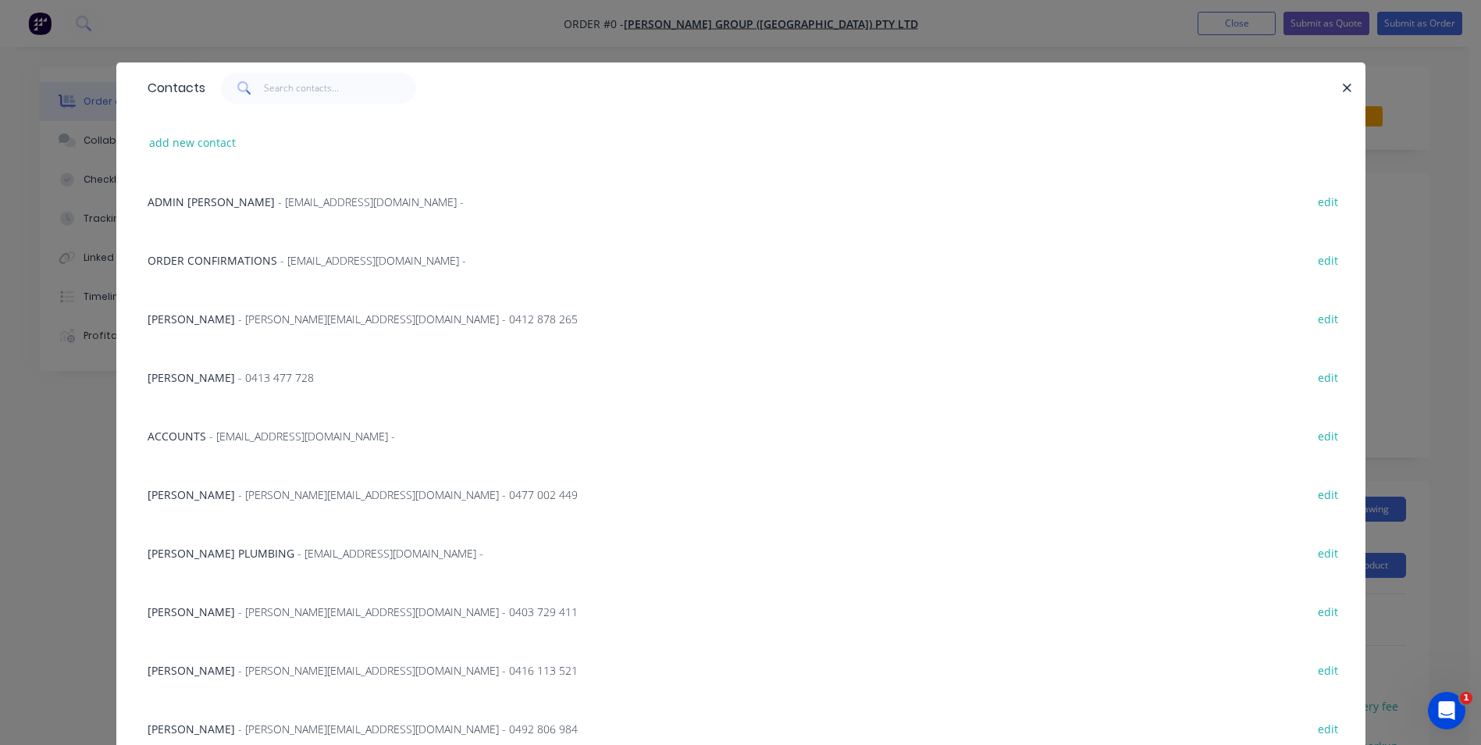
click at [300, 497] on span "- shaun@parrishgroup.com.au - 0477 002 449" at bounding box center [408, 494] width 340 height 15
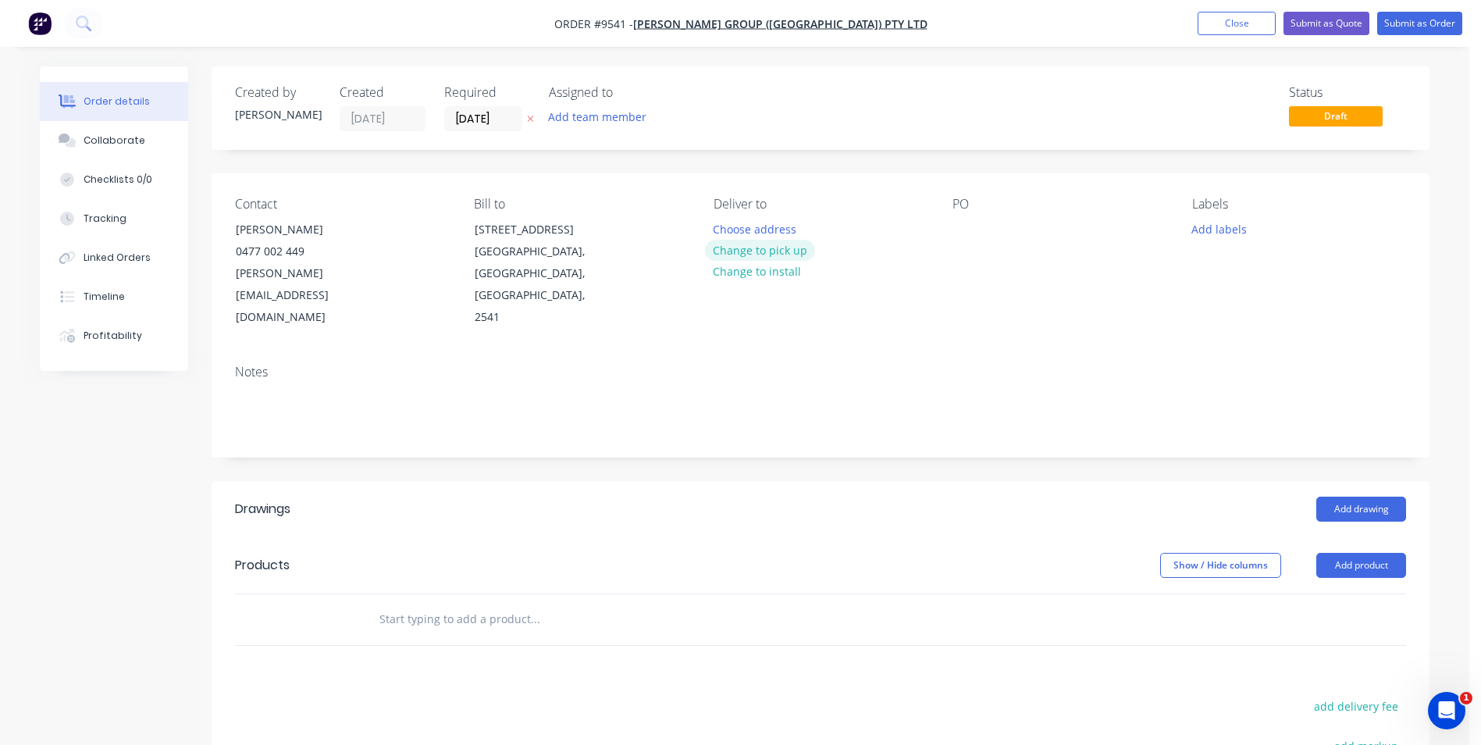
click at [786, 248] on button "Change to pick up" at bounding box center [760, 250] width 111 height 21
click at [958, 230] on div at bounding box center [965, 229] width 25 height 23
click at [1377, 497] on button "Add drawing" at bounding box center [1361, 509] width 90 height 25
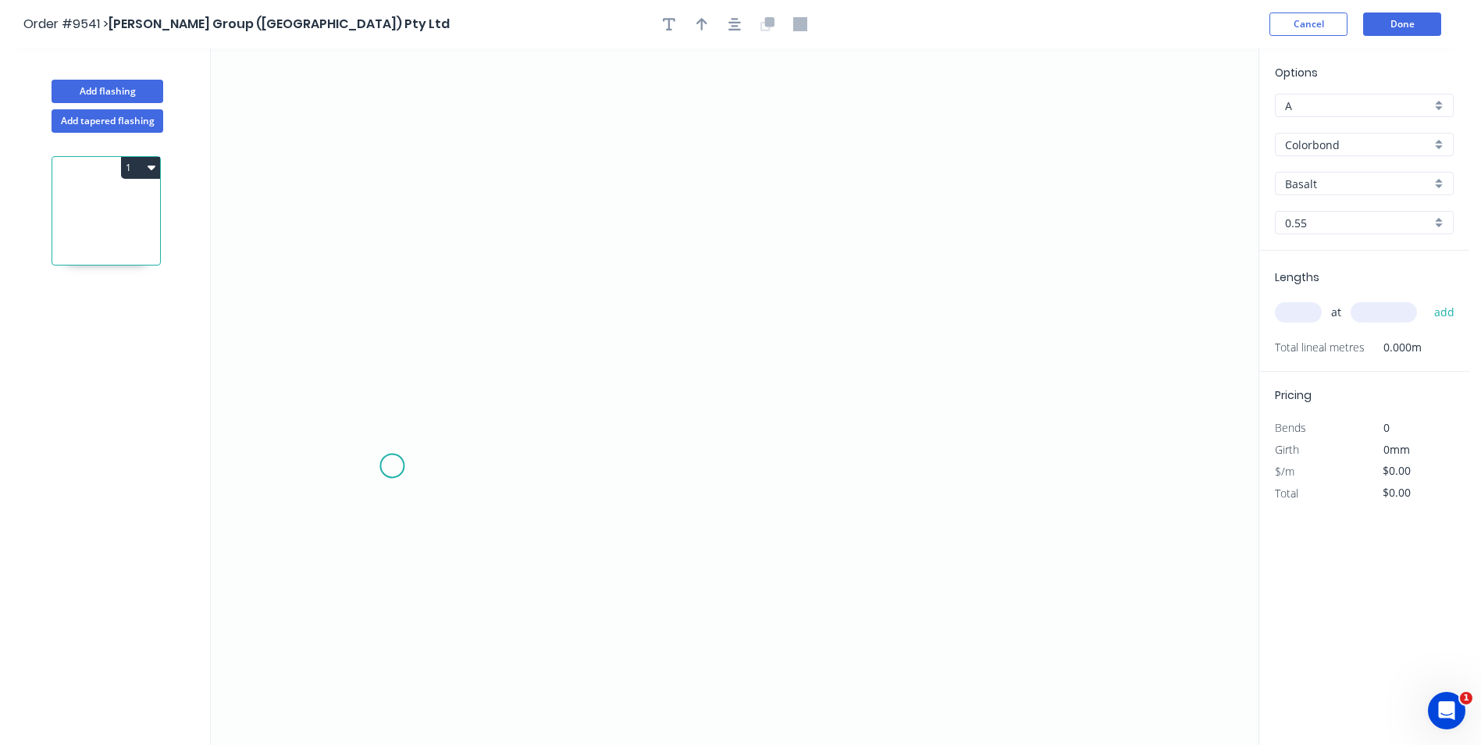
click at [392, 467] on icon "0" at bounding box center [735, 396] width 1048 height 697
click at [394, 389] on icon "0" at bounding box center [735, 396] width 1048 height 697
click at [611, 319] on icon "0 ?" at bounding box center [735, 396] width 1048 height 697
click at [819, 373] on icon "0 ? ? ? º" at bounding box center [735, 396] width 1048 height 697
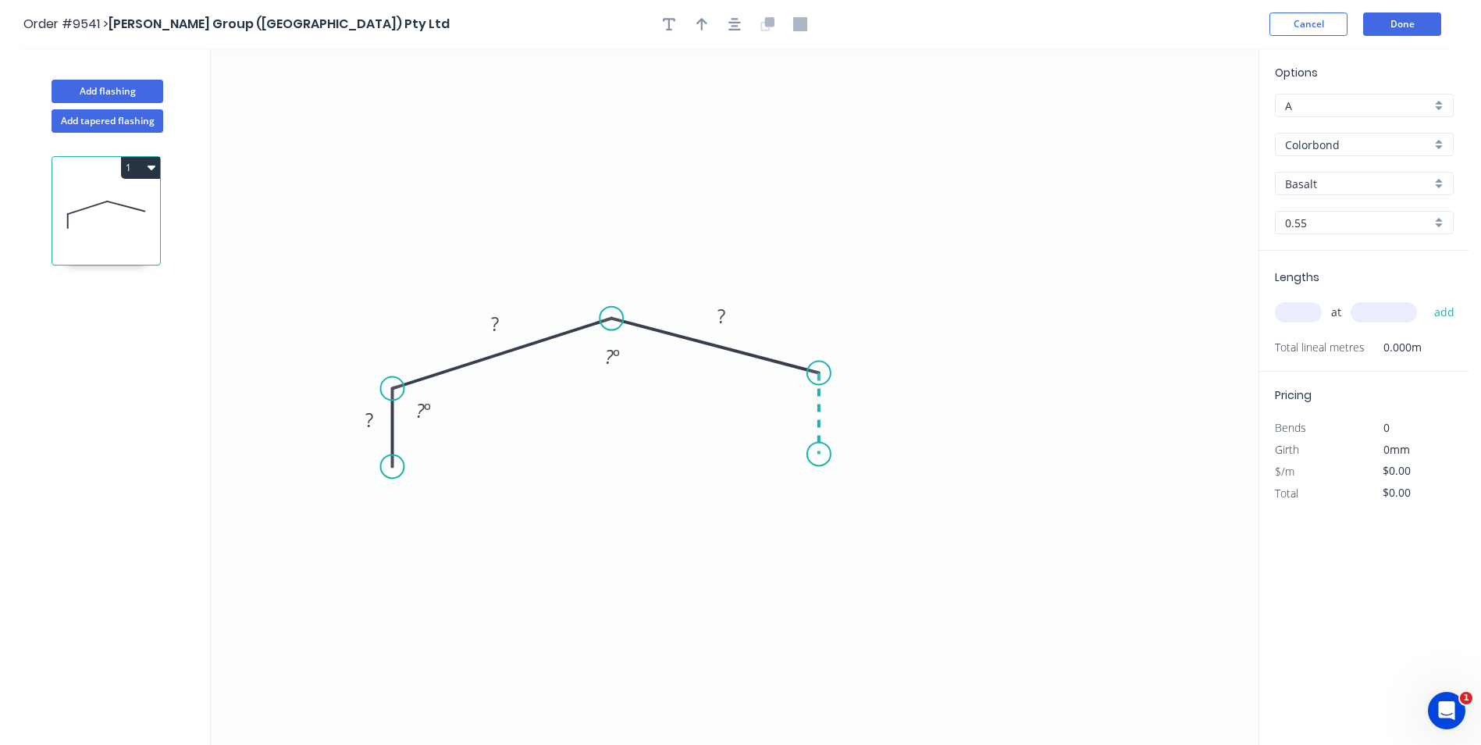
click at [823, 454] on icon "0 ? ? ? ? º ? º" at bounding box center [735, 396] width 1048 height 697
click at [823, 454] on circle at bounding box center [818, 453] width 23 height 23
click at [742, 23] on button "button" at bounding box center [734, 23] width 23 height 23
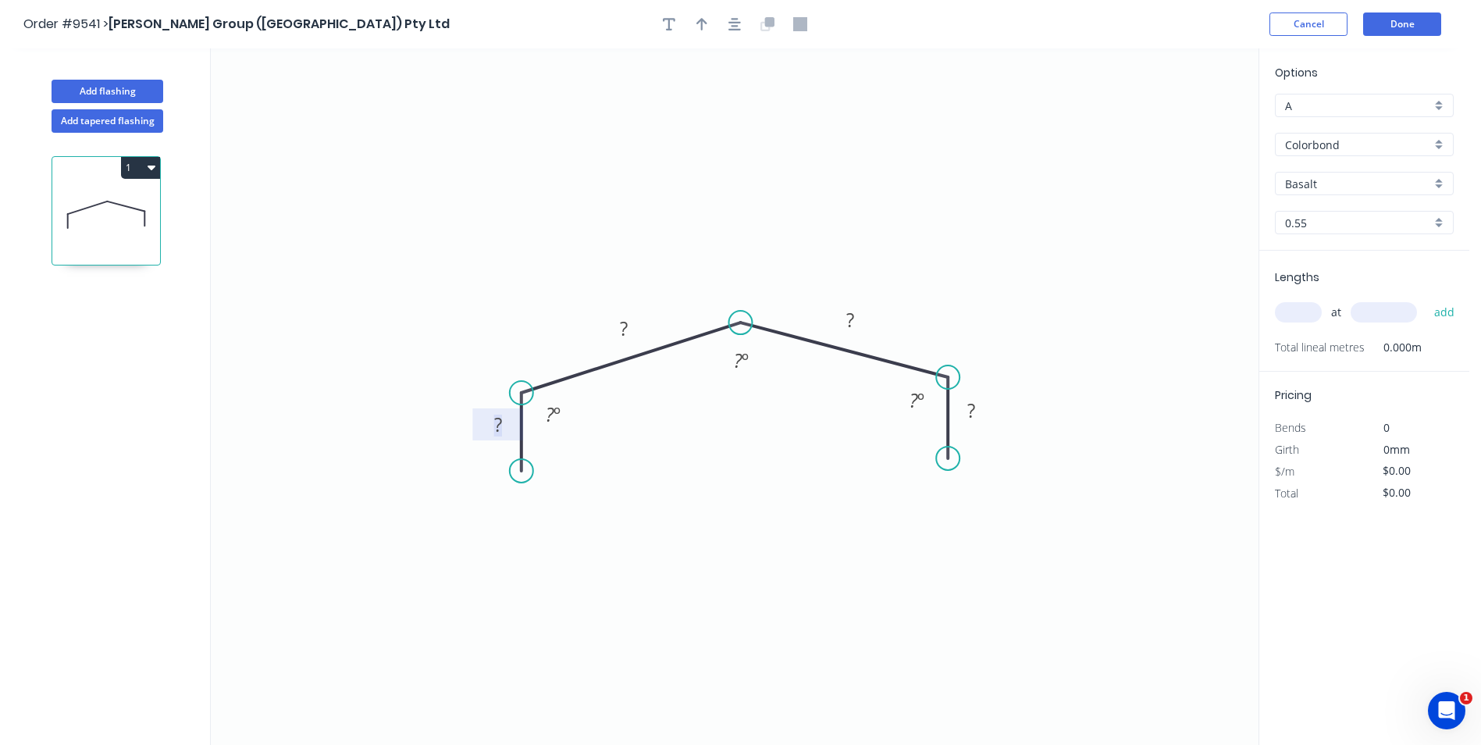
click at [509, 418] on rect at bounding box center [498, 426] width 31 height 22
click at [850, 135] on icon "0 20 15 15 20 100 º 160 º 100 º" at bounding box center [735, 396] width 1048 height 697
type input "$5.55"
click at [1441, 181] on div "Basalt" at bounding box center [1364, 183] width 179 height 23
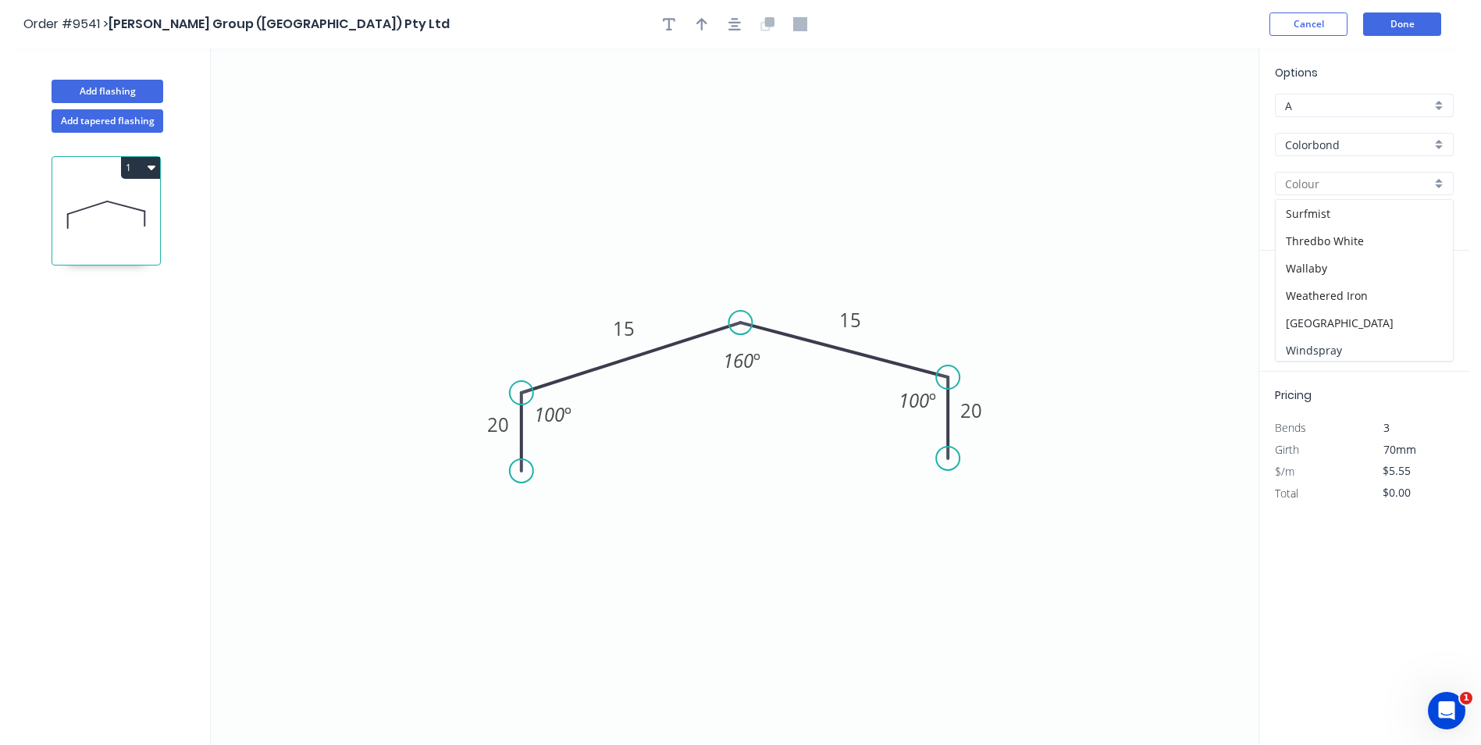
click at [1323, 339] on div "Windspray" at bounding box center [1364, 350] width 177 height 27
type input "Windspray"
click at [1306, 315] on input "text" at bounding box center [1298, 312] width 47 height 20
type input "7"
type input "100"
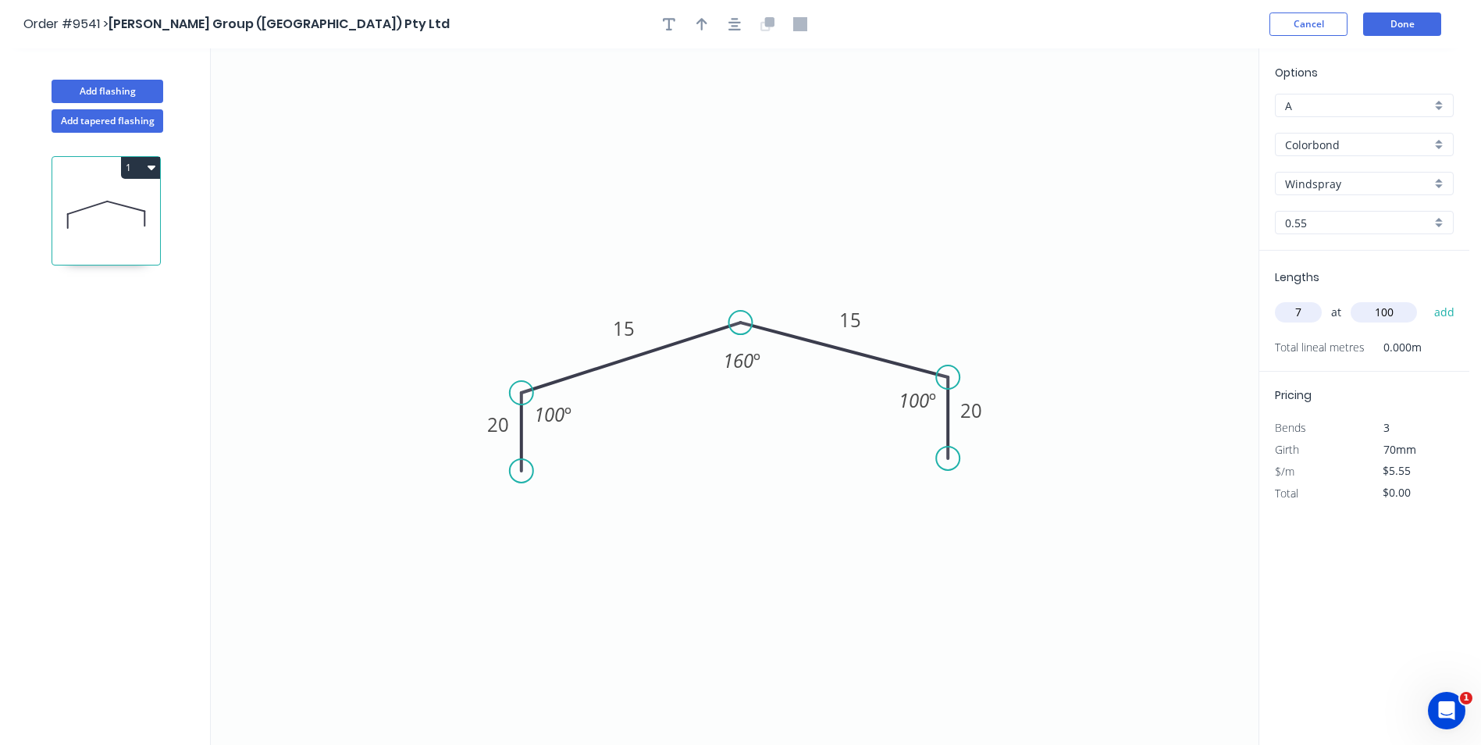
click at [1427, 299] on button "add" at bounding box center [1445, 312] width 37 height 27
type input "$38.85"
type input "1"
type input "1100"
click at [1427, 299] on button "add" at bounding box center [1445, 312] width 37 height 27
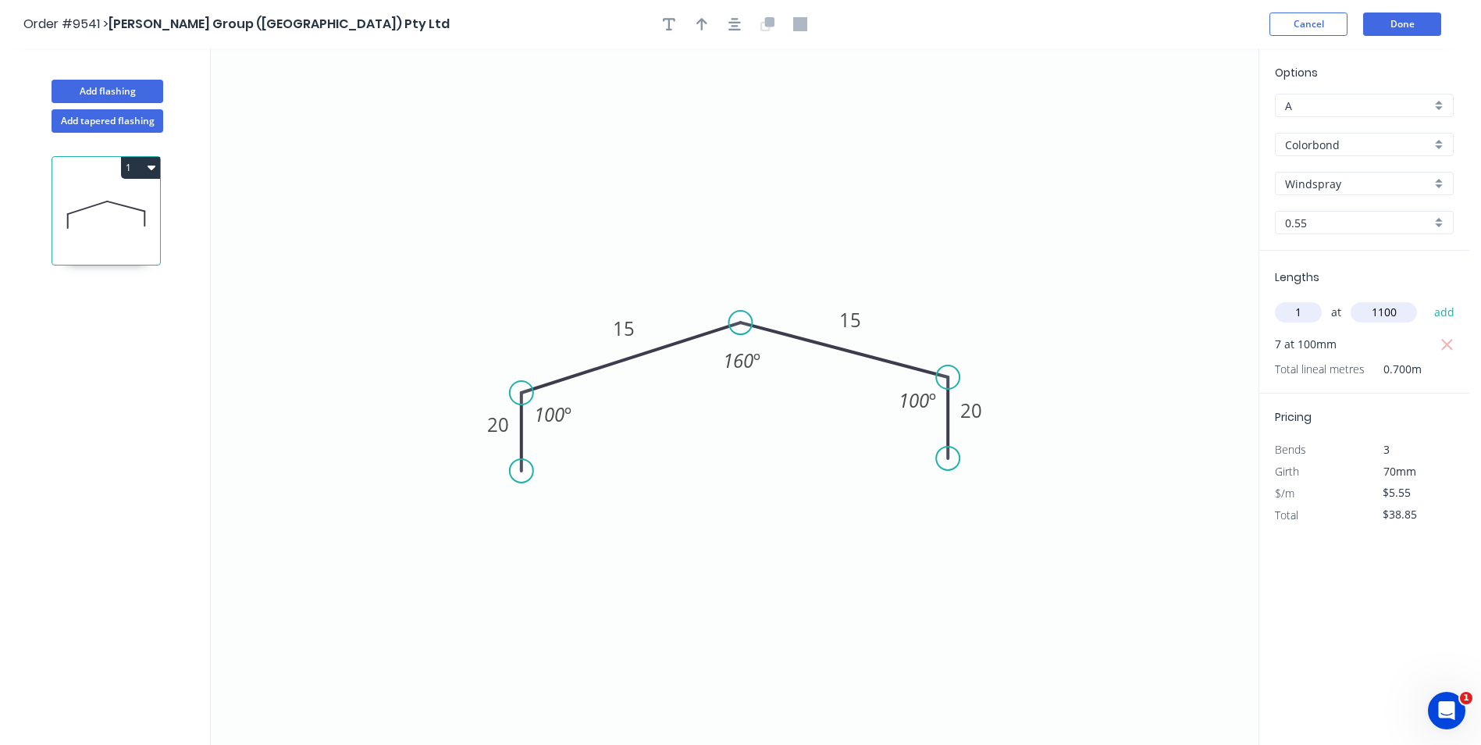
type input "$44.96"
click at [1153, 489] on icon "0 20 15 15 20 100 º 160 º 100 º" at bounding box center [735, 396] width 1048 height 697
click at [1396, 16] on button "Done" at bounding box center [1402, 23] width 78 height 23
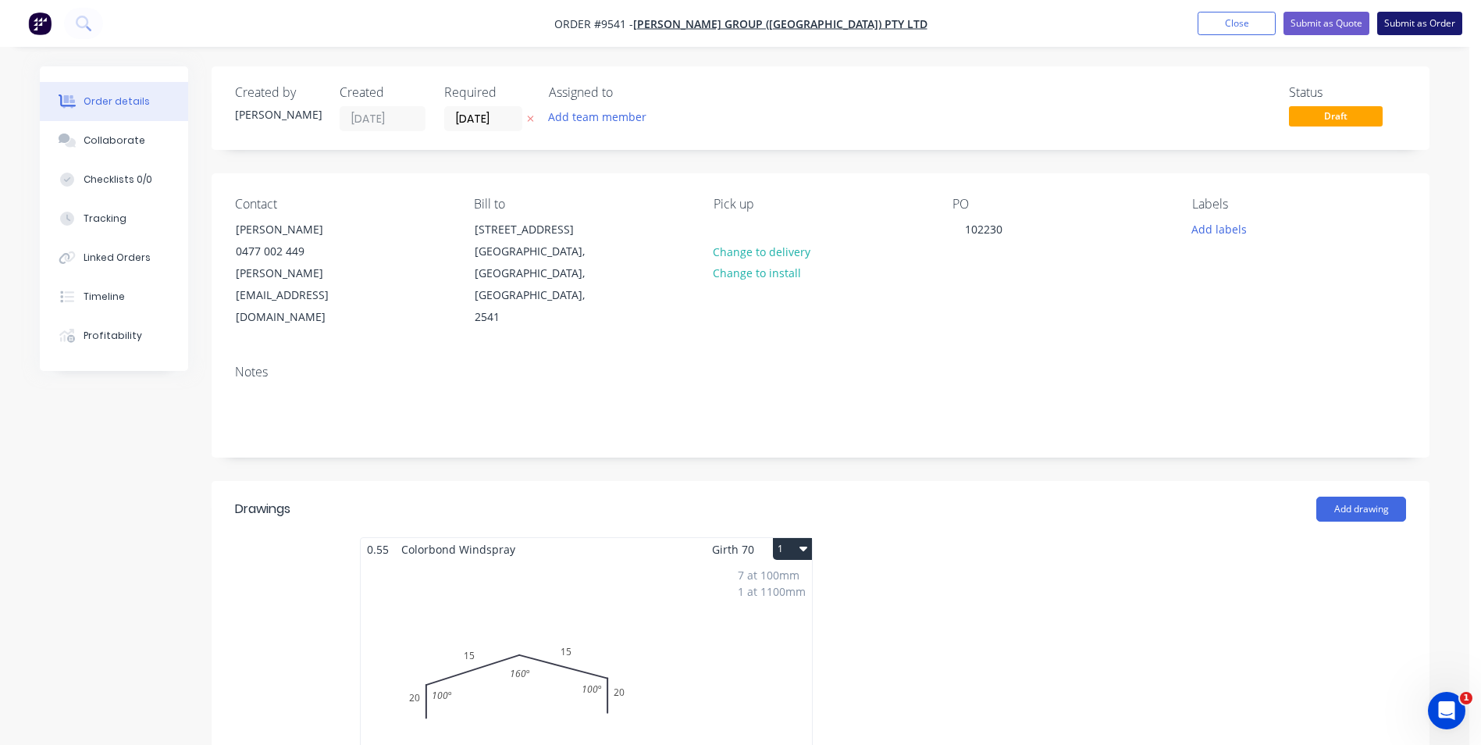
click at [1423, 24] on button "Submit as Order" at bounding box center [1419, 23] width 85 height 23
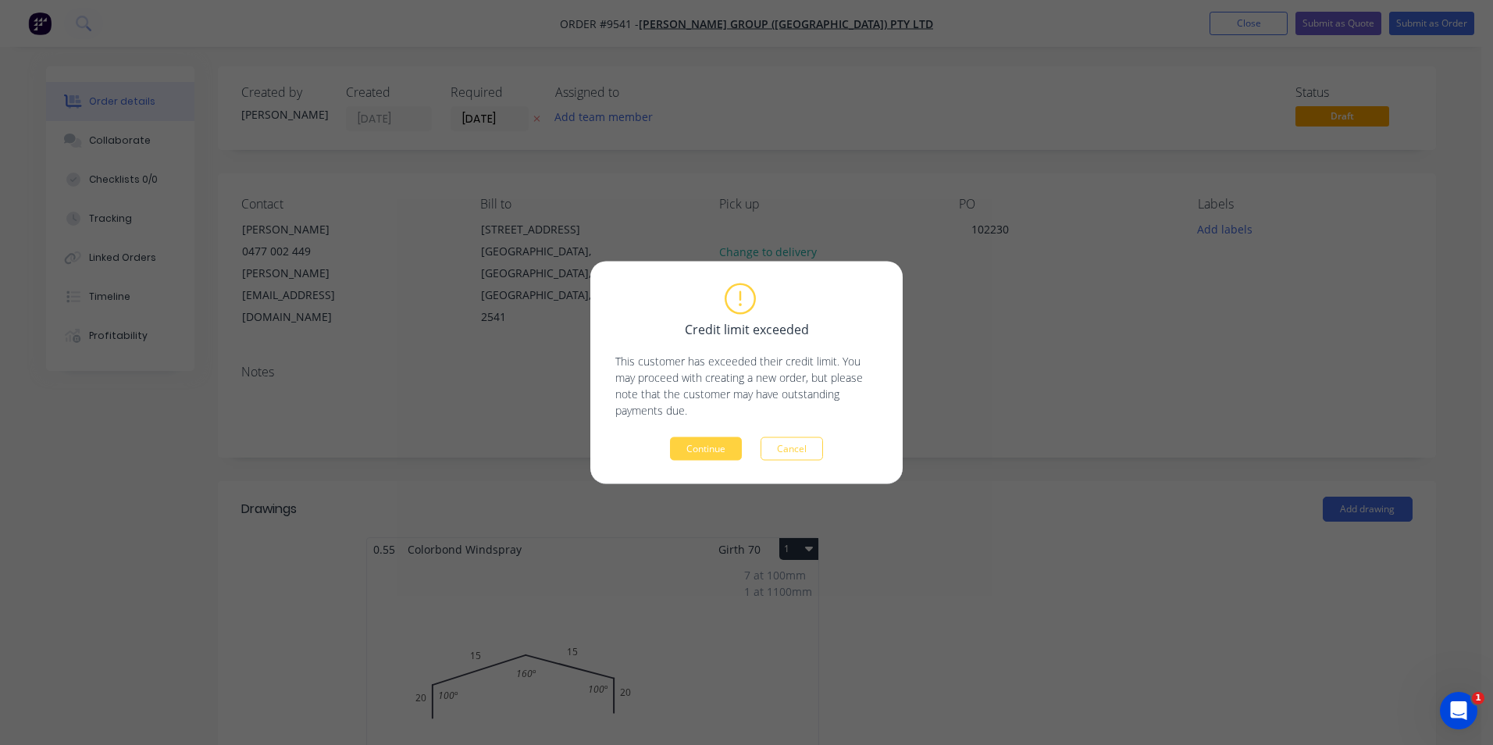
click at [709, 461] on div "Credit limit exceeded This customer has exceeded their credit limit. You may pr…" at bounding box center [746, 373] width 312 height 223
click at [715, 445] on button "Continue" at bounding box center [706, 448] width 72 height 23
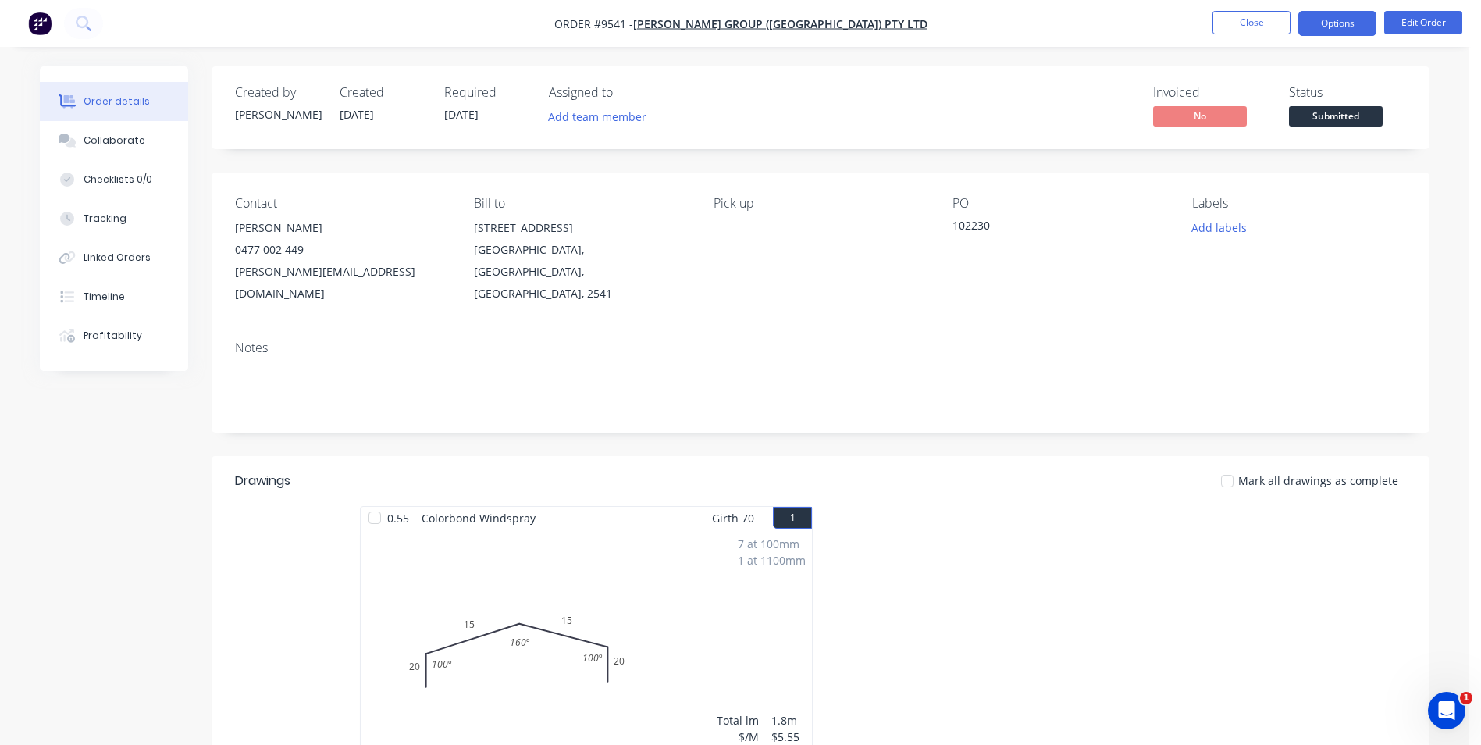
click at [1350, 16] on button "Options" at bounding box center [1338, 23] width 78 height 25
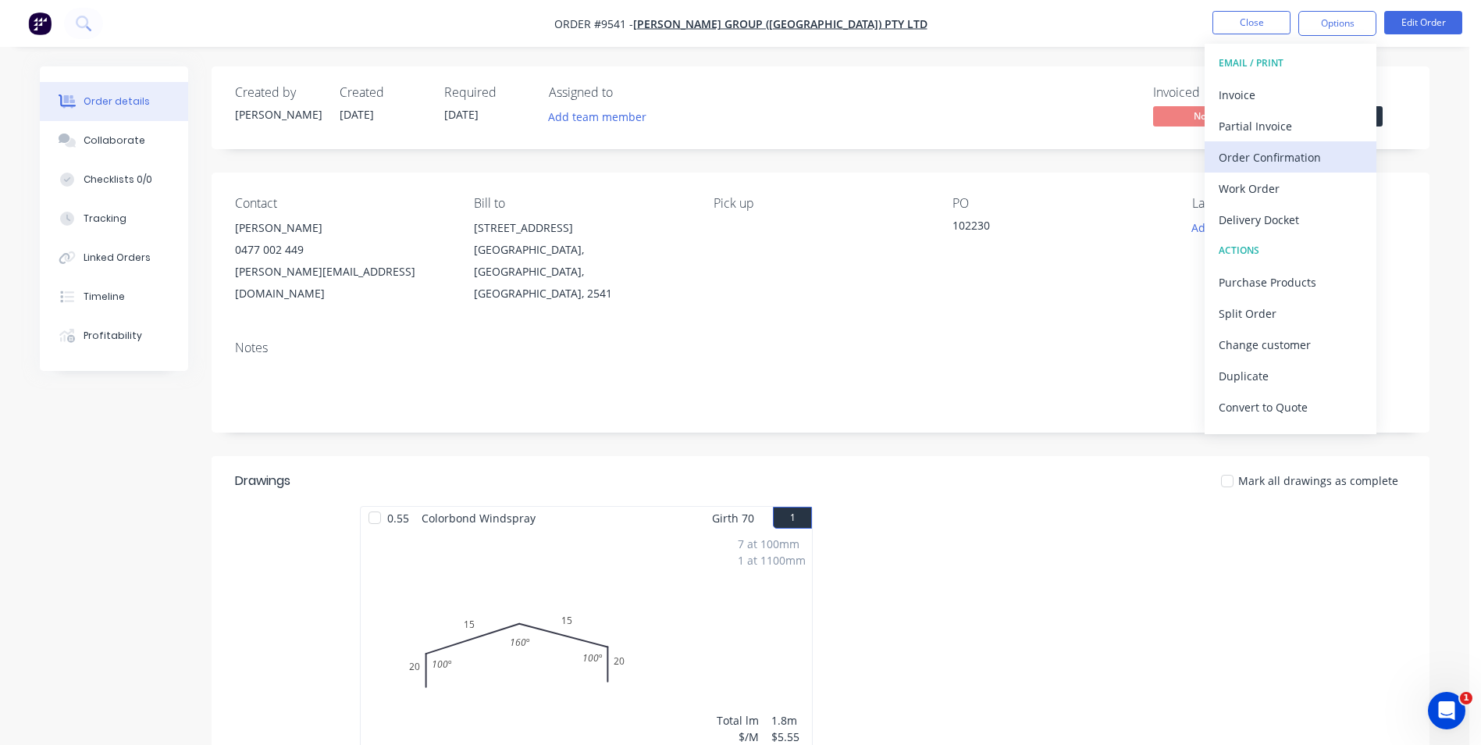
click at [1294, 162] on div "Order Confirmation" at bounding box center [1291, 157] width 144 height 23
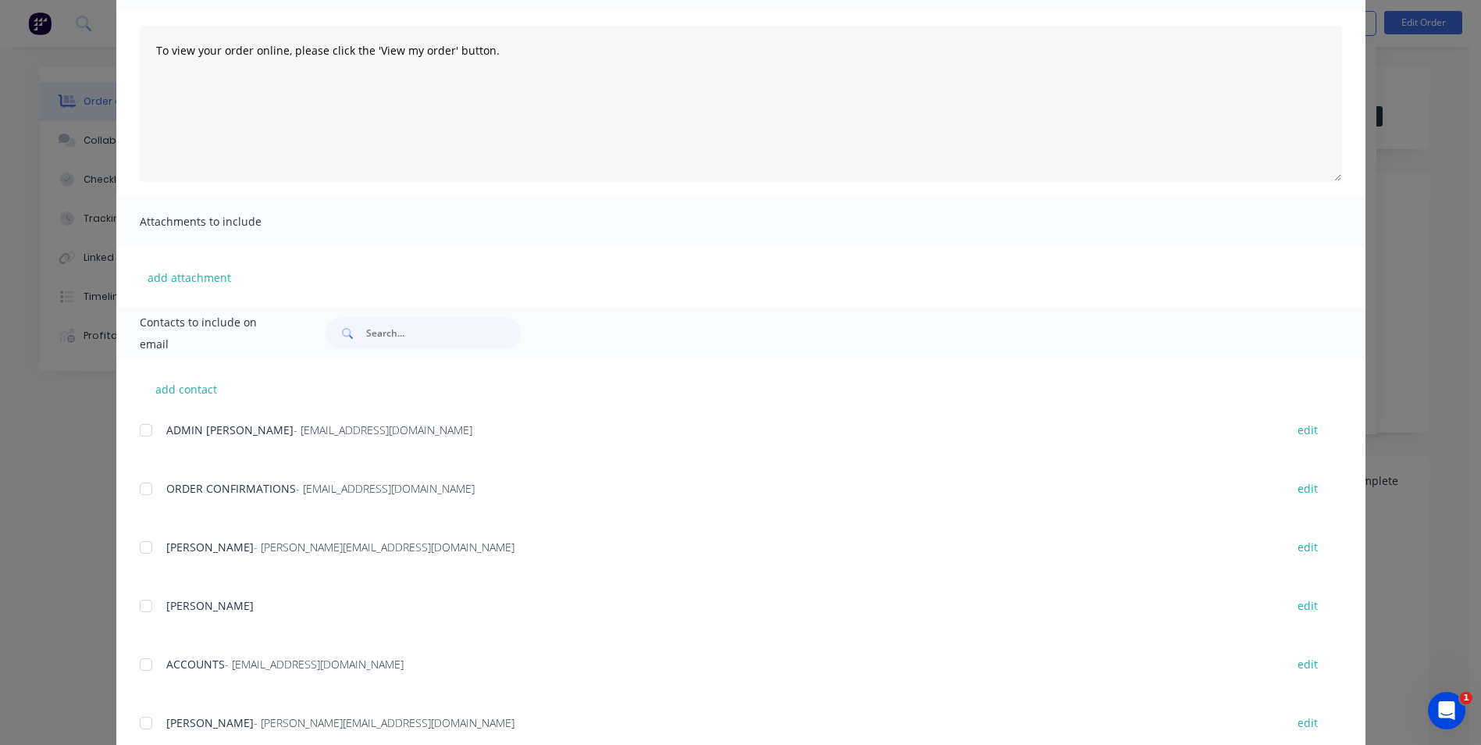
scroll to position [156, 0]
click at [129, 493] on div "add contact ADMIN PARRISH - admin@parrishgroup.com.au edit ORDER CONFIRMATIONS …" at bounding box center [740, 677] width 1249 height 647
click at [140, 483] on div at bounding box center [145, 484] width 31 height 31
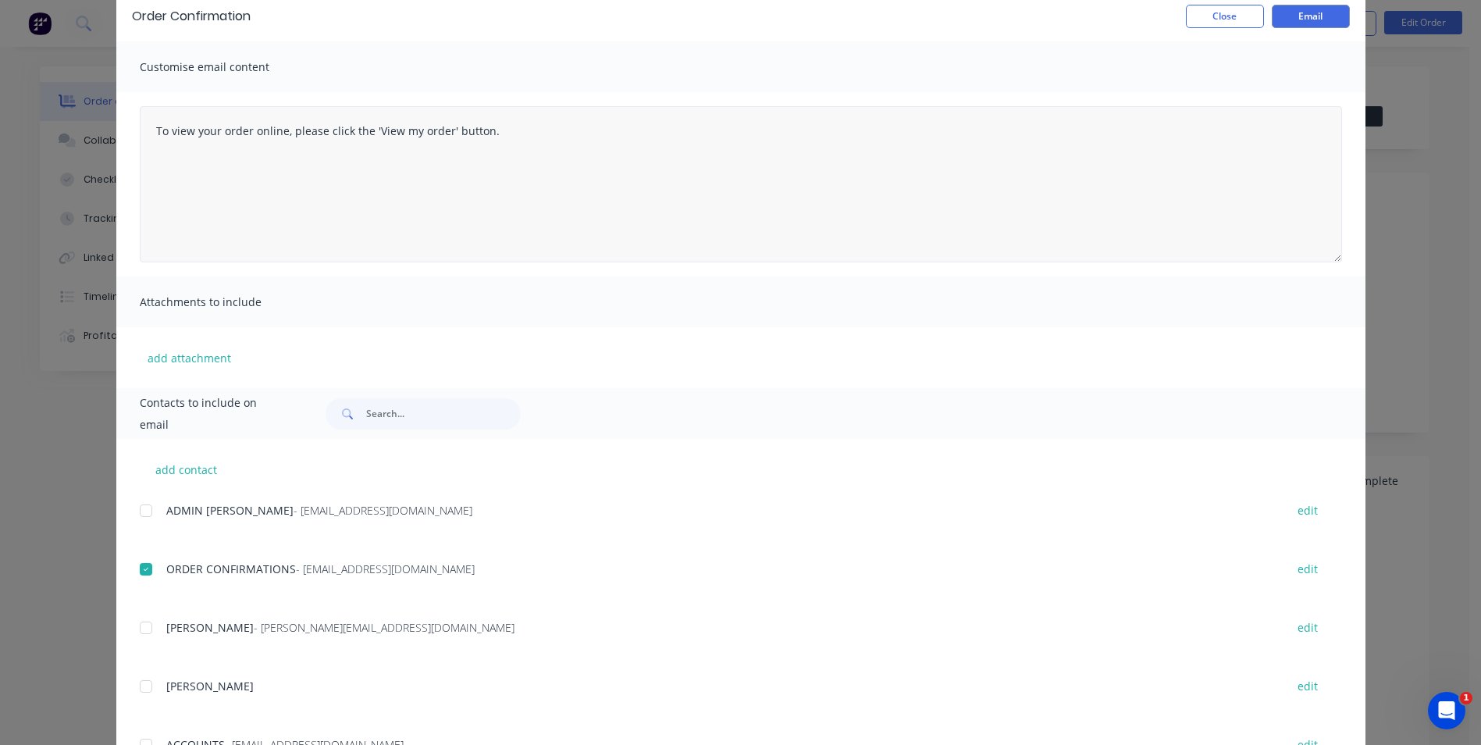
scroll to position [0, 0]
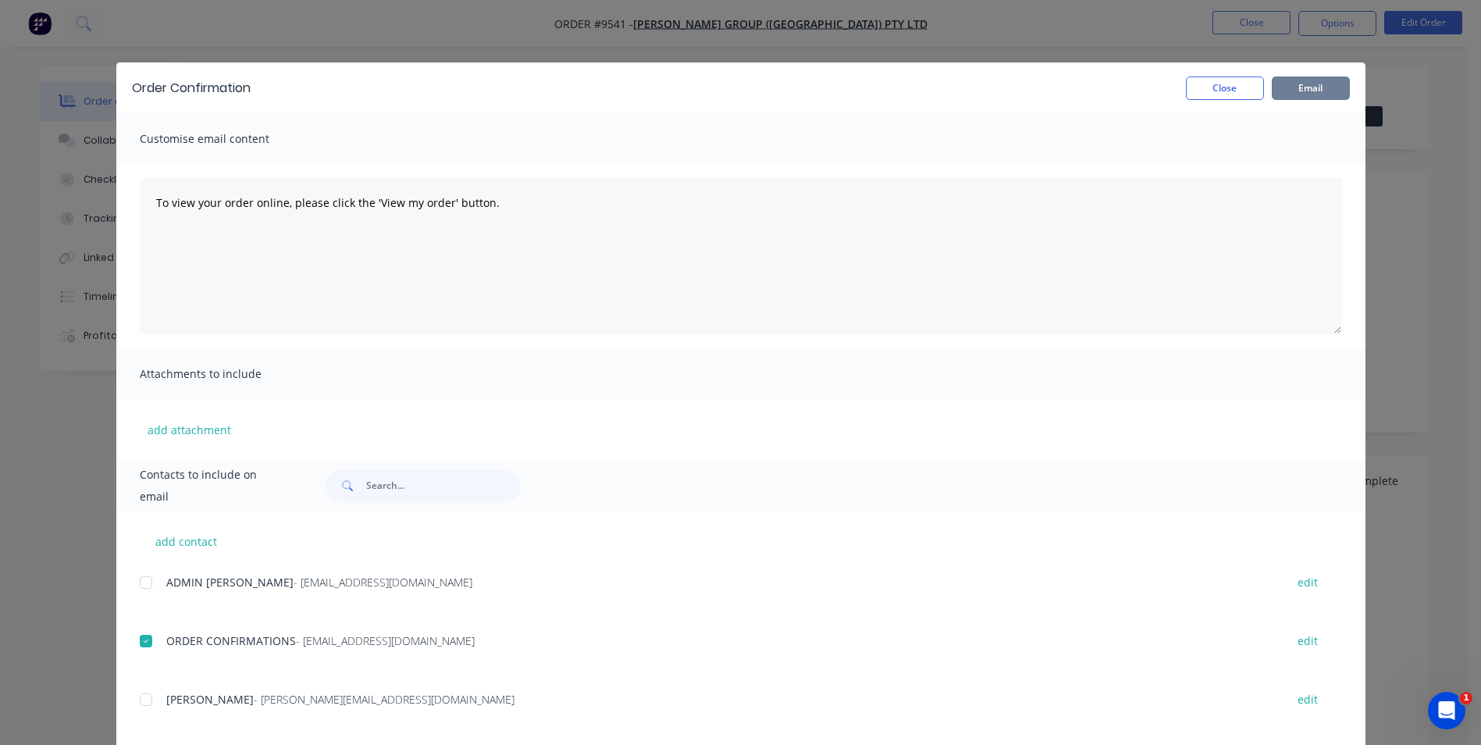
drag, startPoint x: 1314, startPoint y: 84, endPoint x: 1192, endPoint y: 100, distance: 123.6
click at [1313, 84] on button "Email" at bounding box center [1311, 88] width 78 height 23
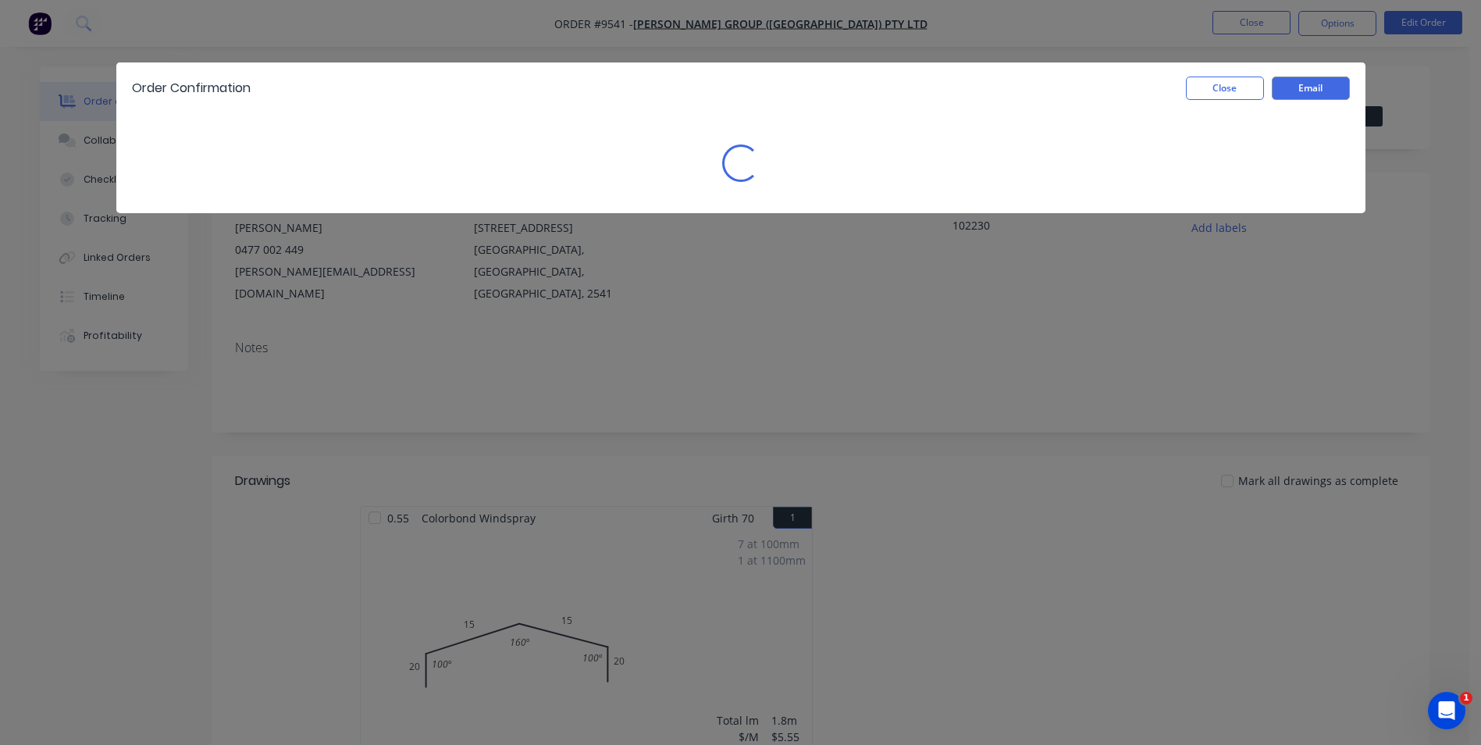
drag, startPoint x: 1170, startPoint y: 102, endPoint x: 1208, endPoint y: 91, distance: 39.8
click at [1170, 102] on div "Order Confirmation Close Email" at bounding box center [740, 87] width 1249 height 51
click at [1208, 91] on button "Close" at bounding box center [1225, 88] width 78 height 23
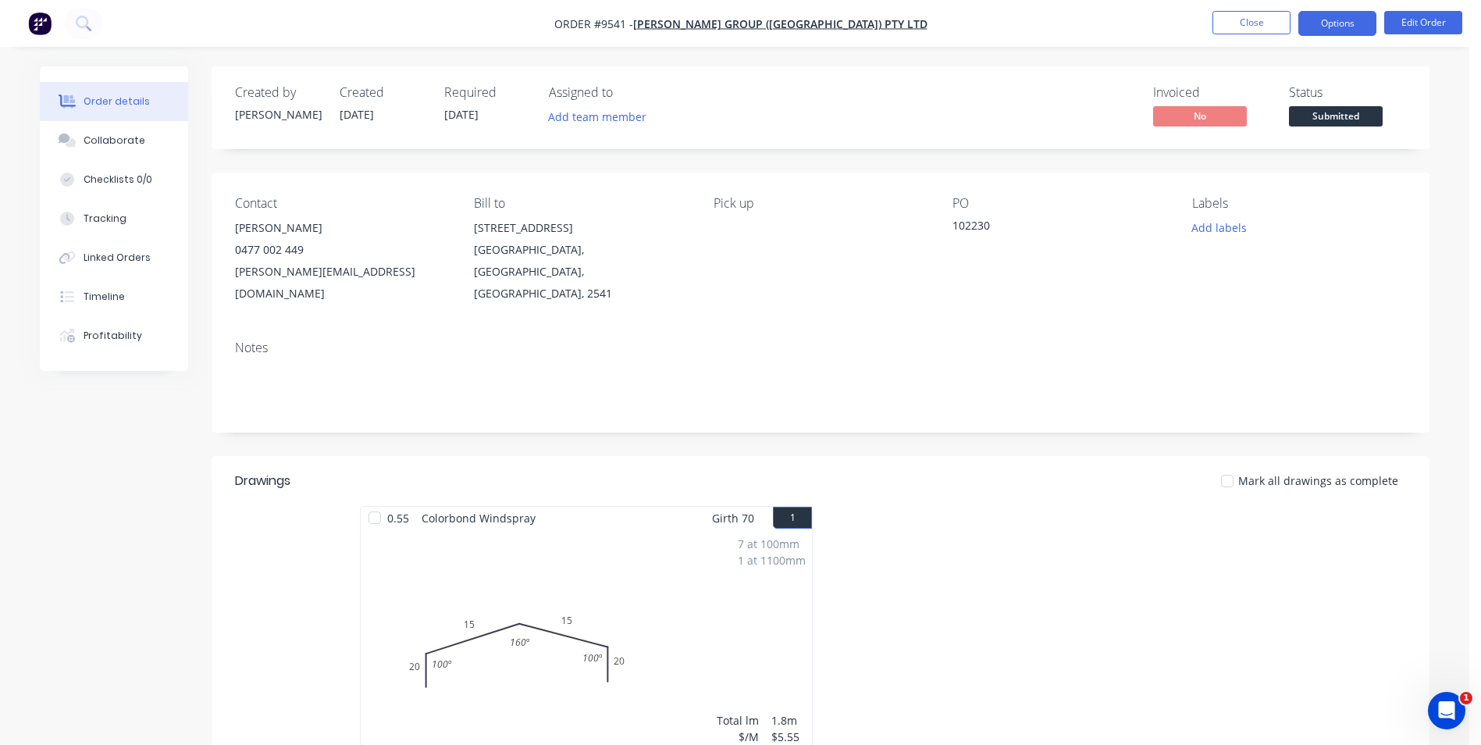
click at [1338, 20] on button "Options" at bounding box center [1338, 23] width 78 height 25
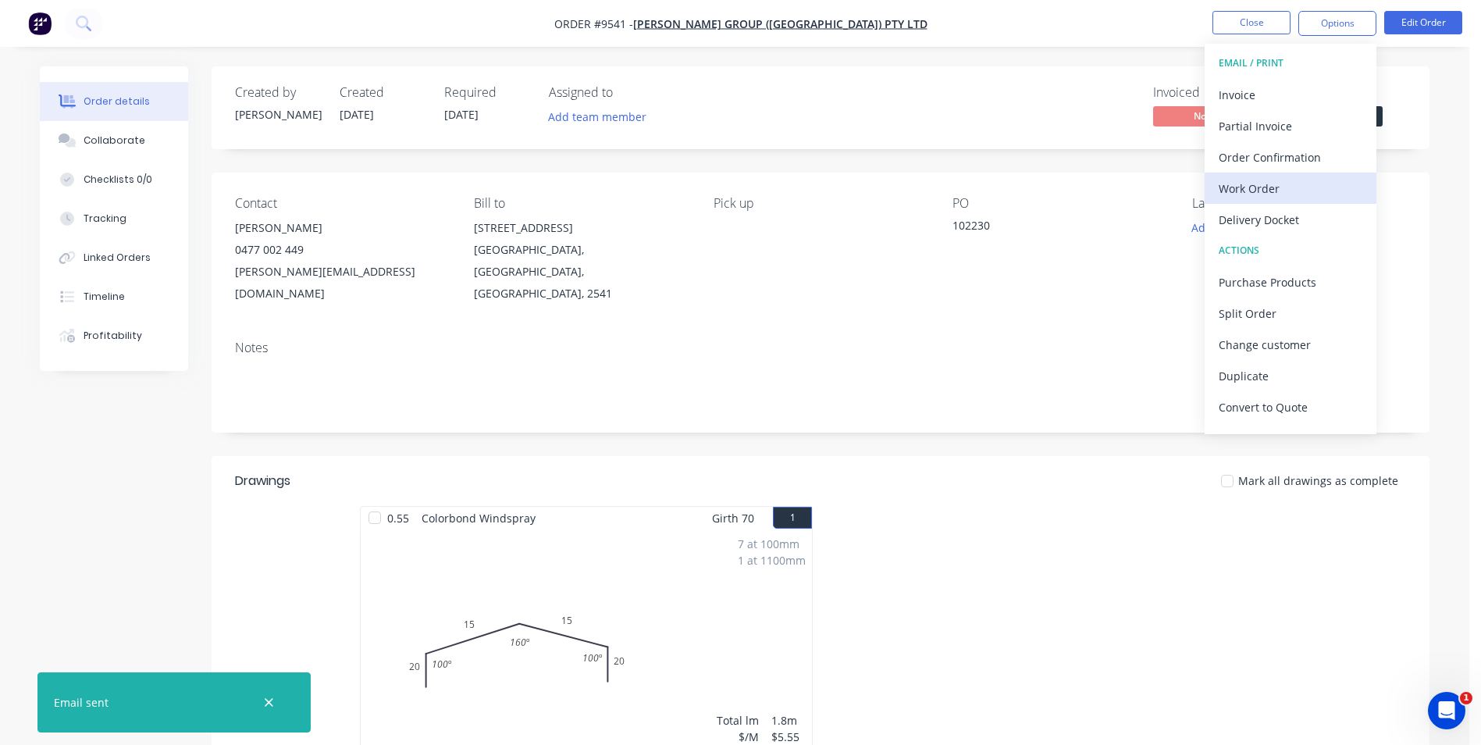
click at [1263, 177] on div "Work Order" at bounding box center [1291, 188] width 144 height 23
click at [1266, 151] on div "Without pricing" at bounding box center [1291, 157] width 144 height 23
click at [45, 30] on img "button" at bounding box center [39, 23] width 23 height 23
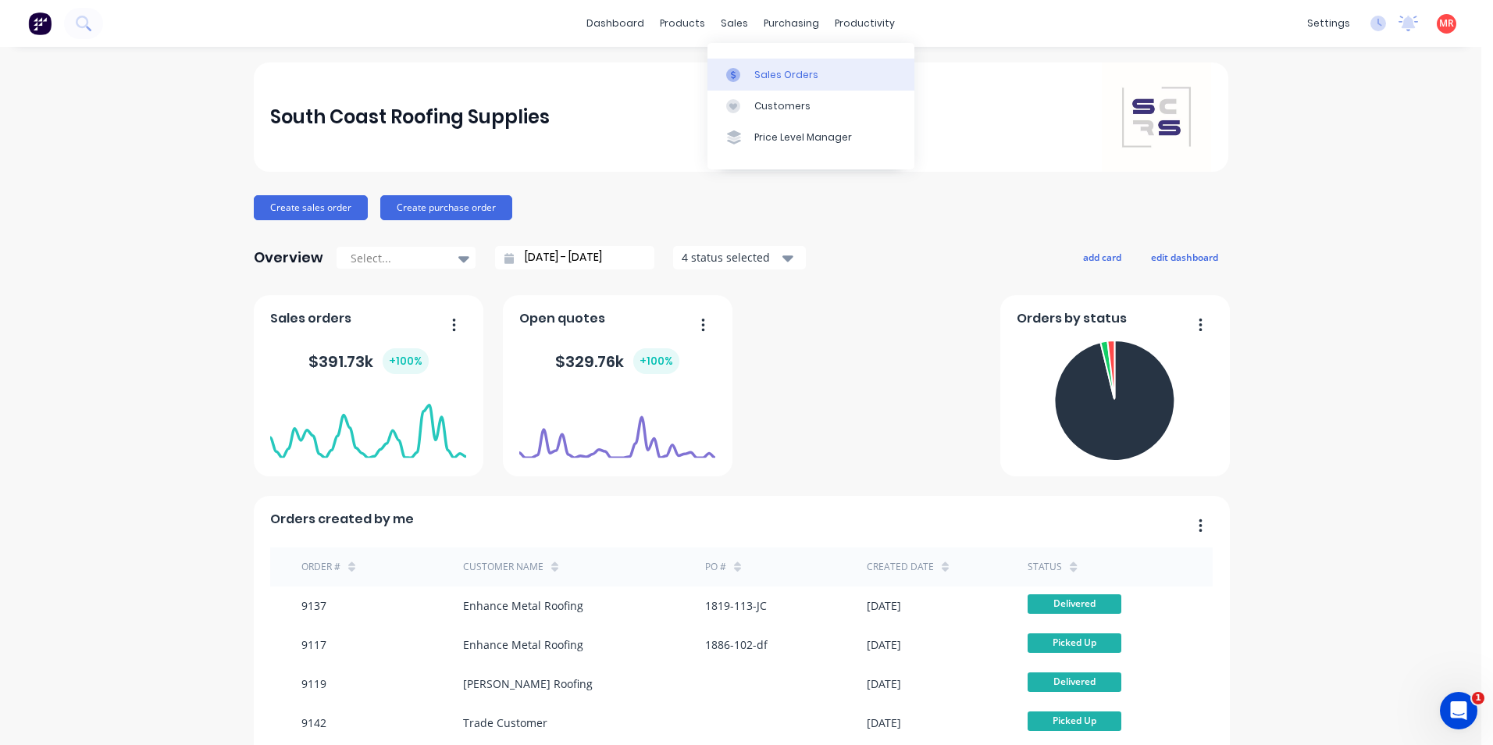
click at [752, 66] on link "Sales Orders" at bounding box center [810, 74] width 207 height 31
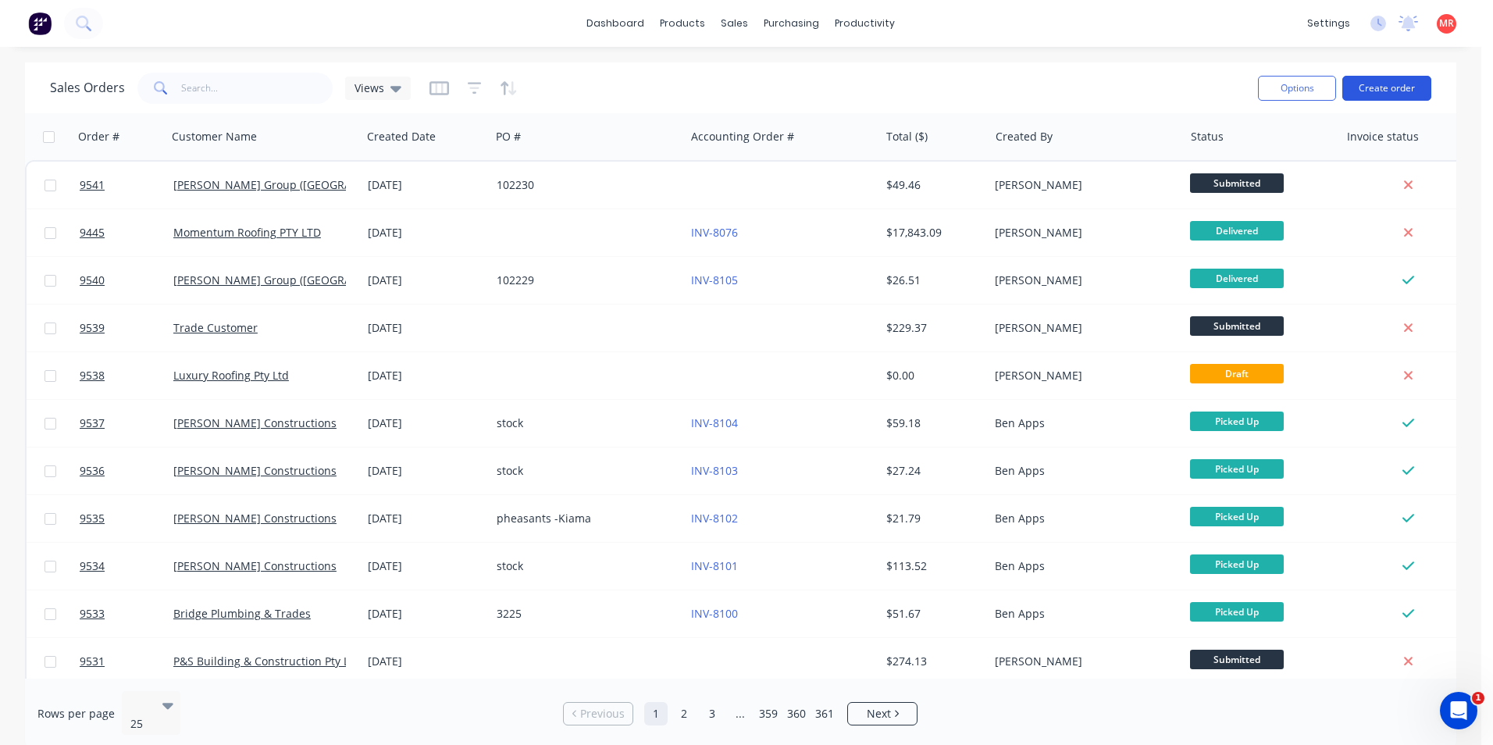
click at [1374, 87] on button "Create order" at bounding box center [1386, 88] width 89 height 25
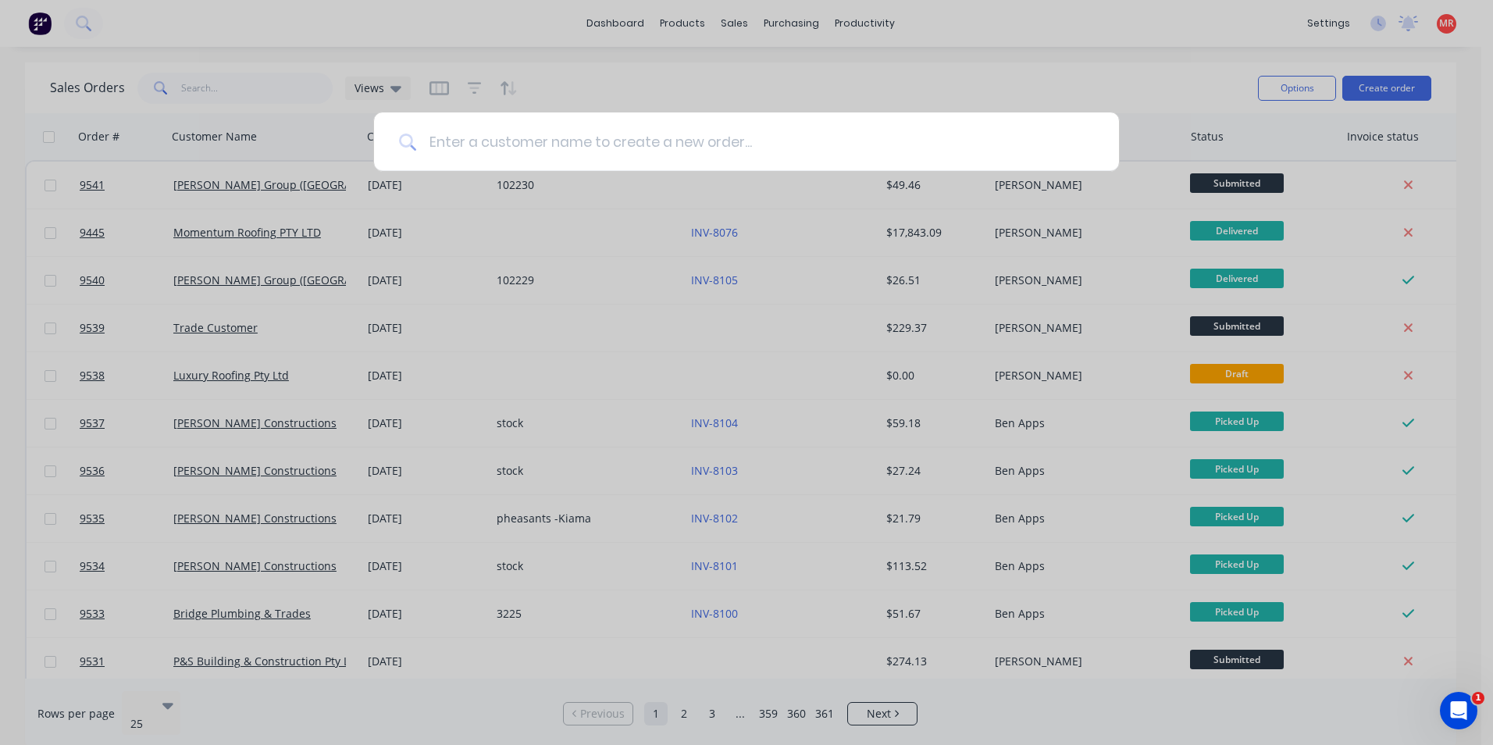
click at [592, 153] on input at bounding box center [755, 141] width 678 height 59
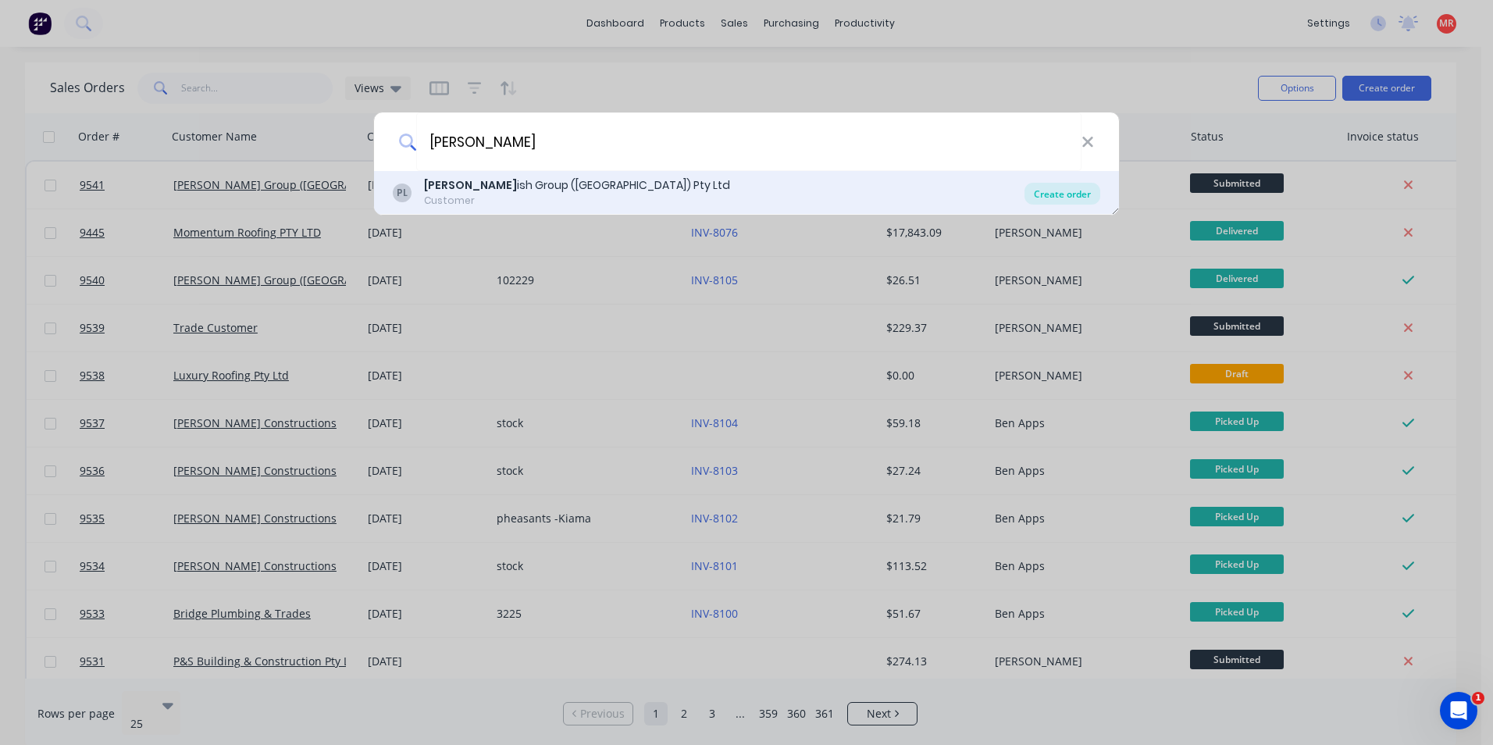
type input "parr"
click at [1036, 200] on div "Create order" at bounding box center [1062, 194] width 76 height 22
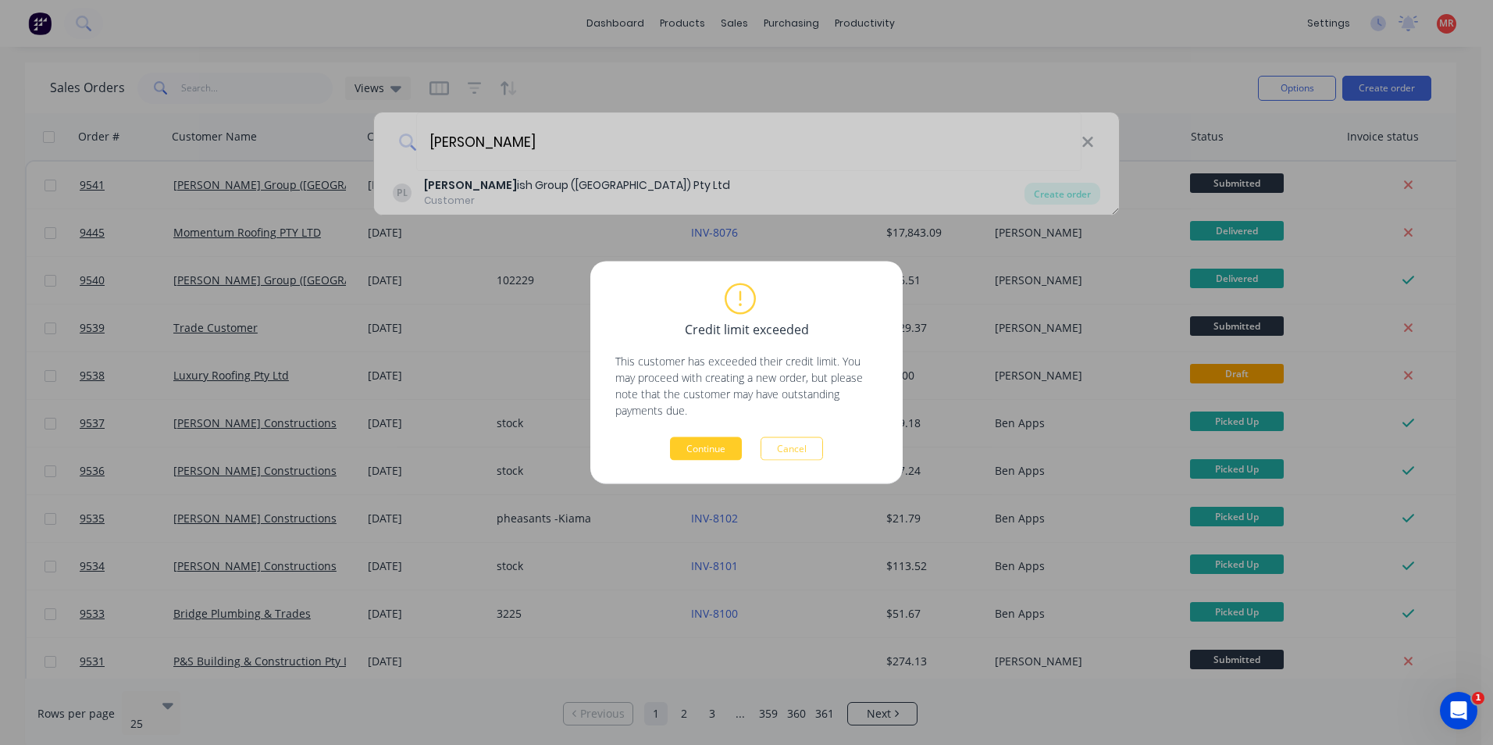
click at [703, 444] on button "Continue" at bounding box center [706, 448] width 72 height 23
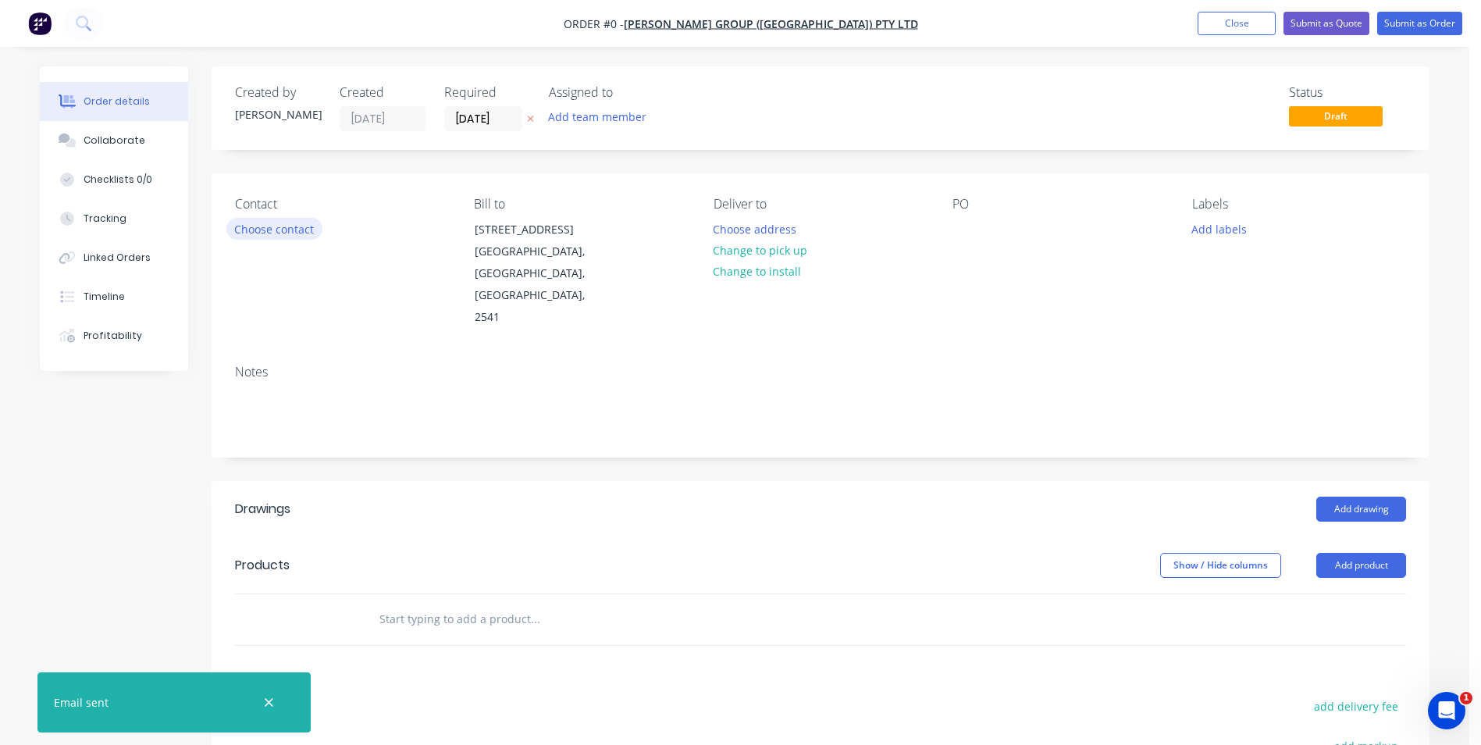
click at [290, 224] on button "Choose contact" at bounding box center [274, 228] width 96 height 21
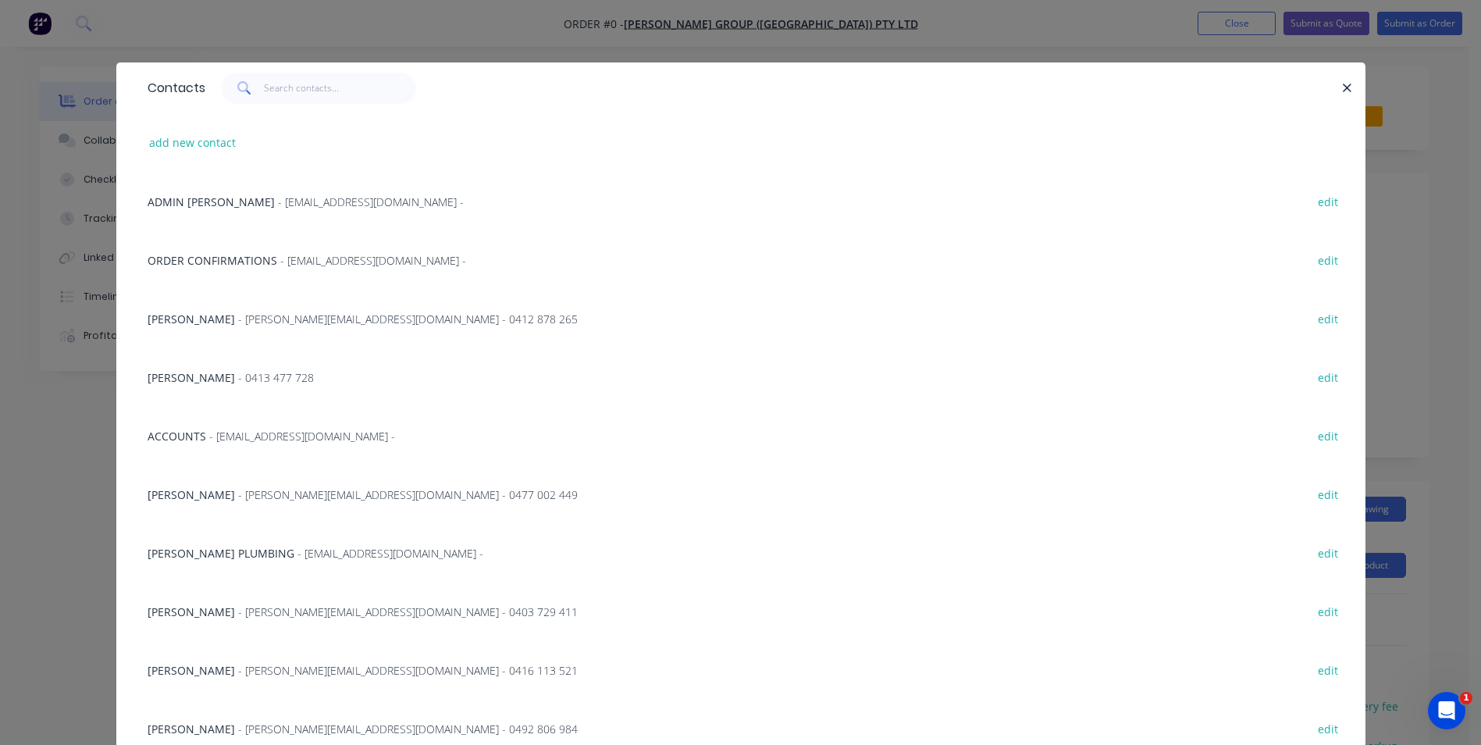
click at [248, 273] on div "ORDER CONFIRMATIONS - roofing@parrishgroup.com.au - edit" at bounding box center [741, 259] width 1202 height 59
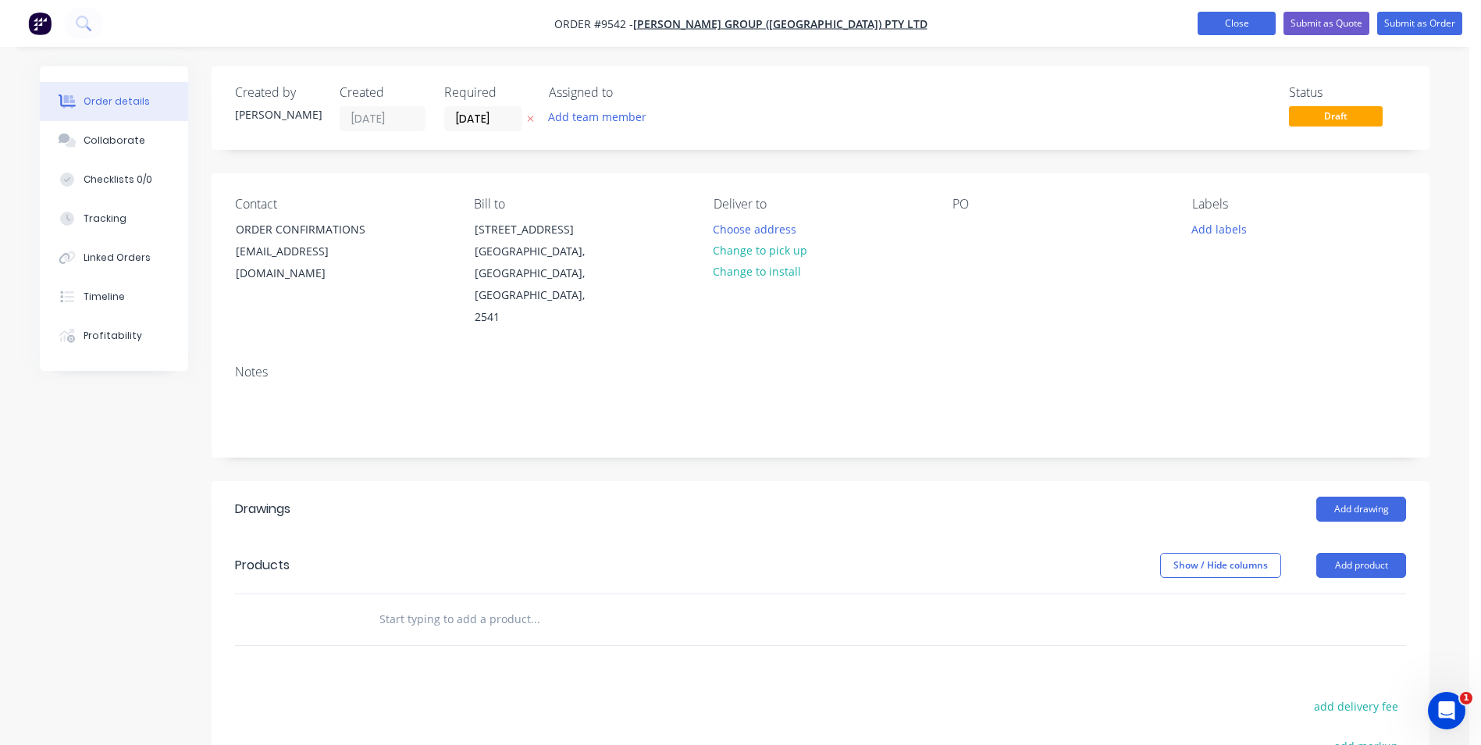
click at [1252, 33] on button "Close" at bounding box center [1237, 23] width 78 height 23
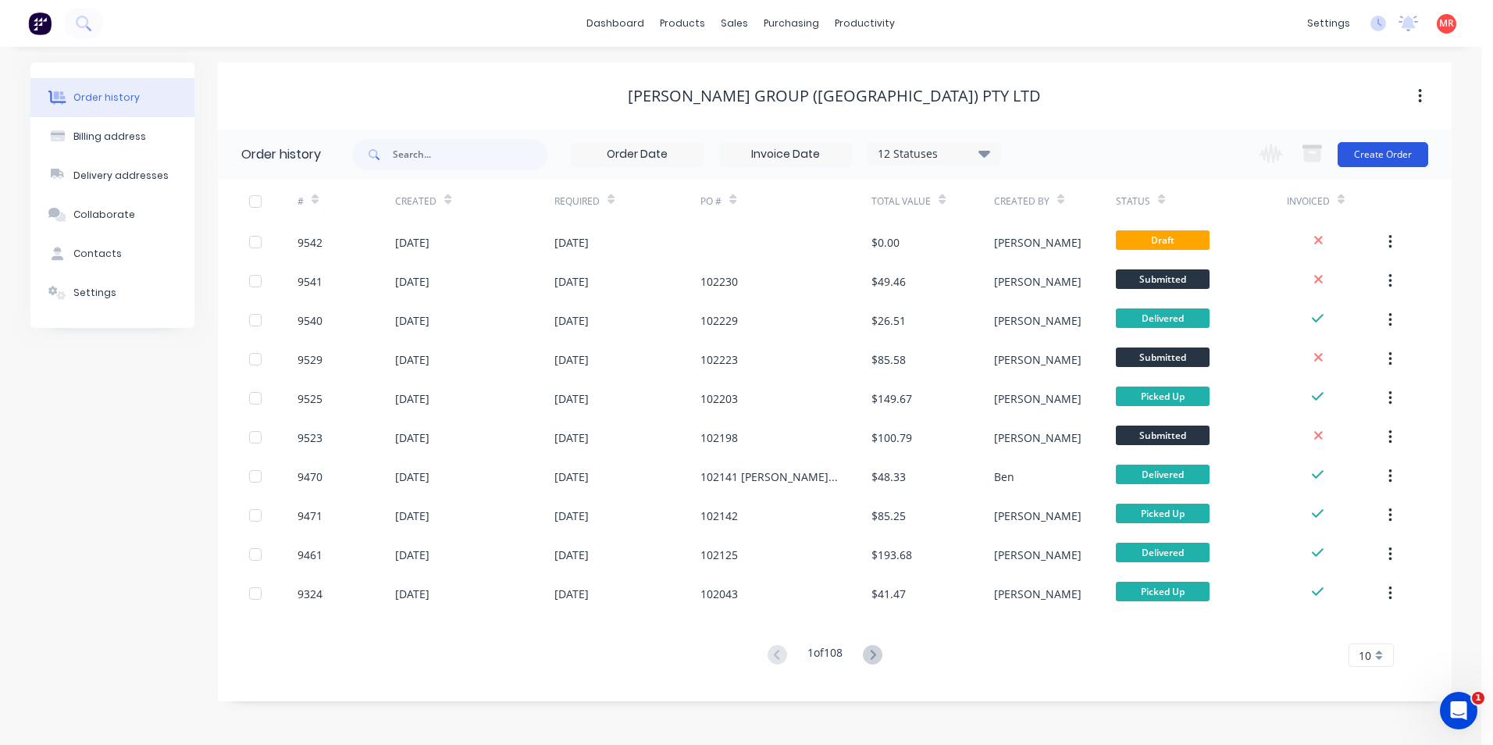
click at [1355, 159] on button "Create Order" at bounding box center [1383, 154] width 91 height 25
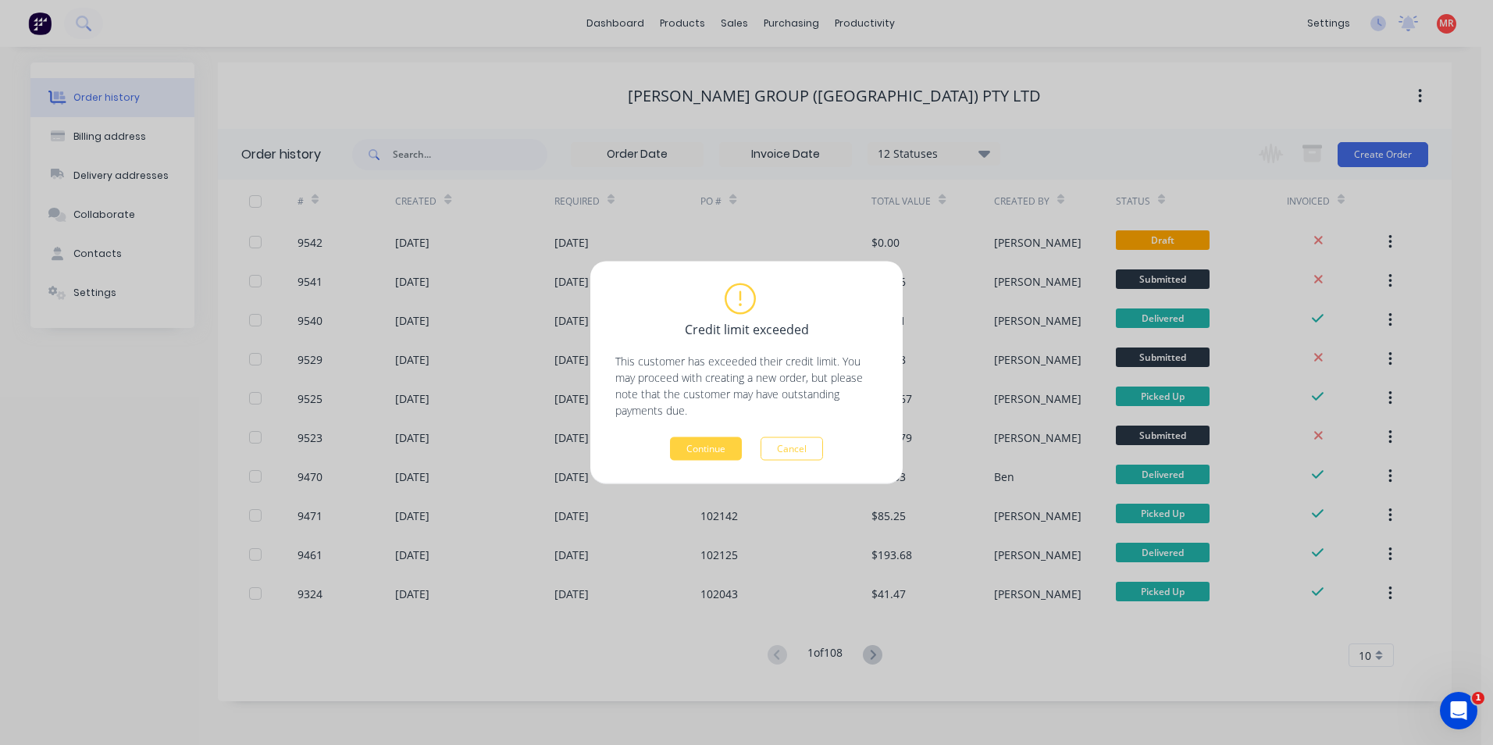
click at [325, 90] on div "Credit limit exceeded This customer has exceeded their credit limit. You may pr…" at bounding box center [746, 372] width 1493 height 745
drag, startPoint x: 796, startPoint y: 452, endPoint x: 201, endPoint y: 104, distance: 689.4
click at [796, 451] on button "Cancel" at bounding box center [792, 448] width 62 height 23
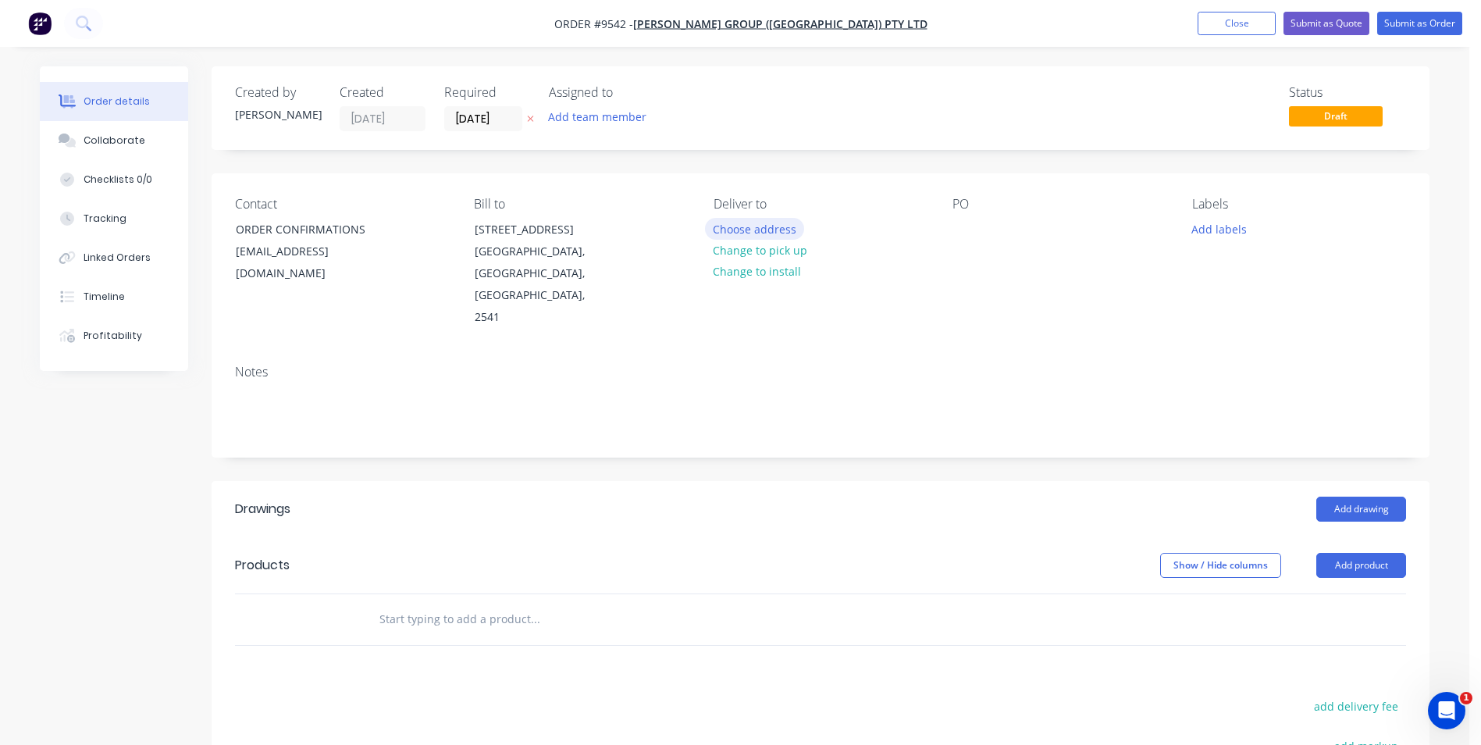
click at [786, 234] on button "Choose address" at bounding box center [755, 228] width 100 height 21
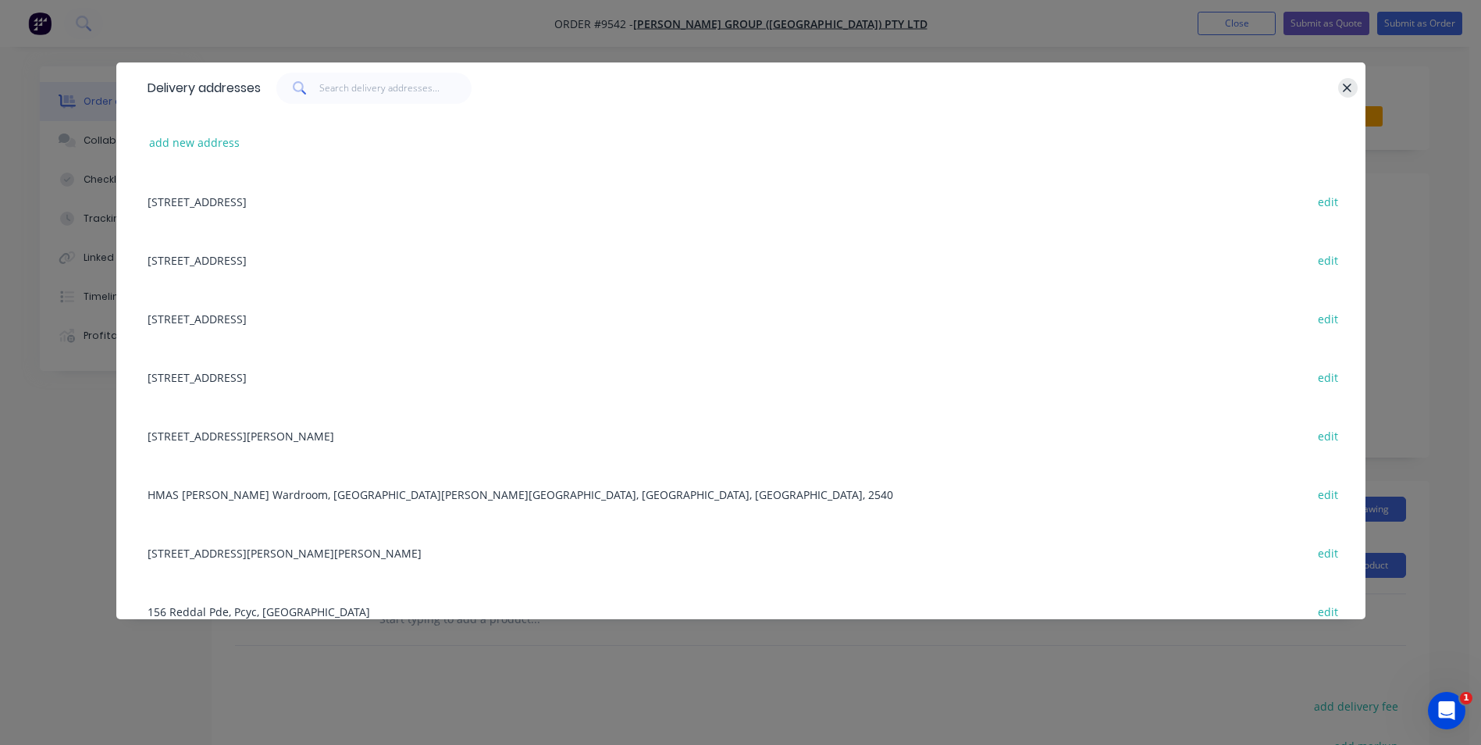
click at [1340, 94] on button "button" at bounding box center [1348, 88] width 20 height 20
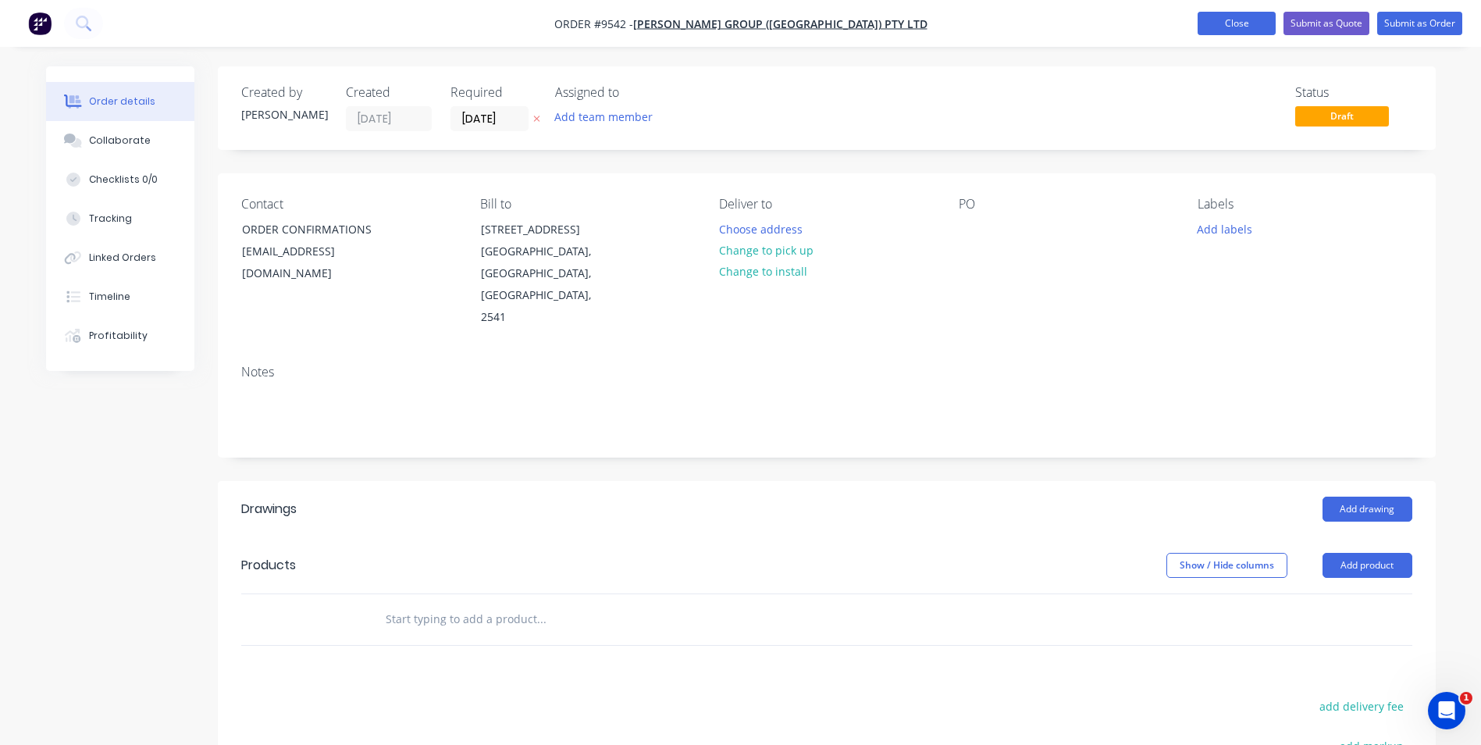
click at [1240, 23] on button "Close" at bounding box center [1237, 23] width 78 height 23
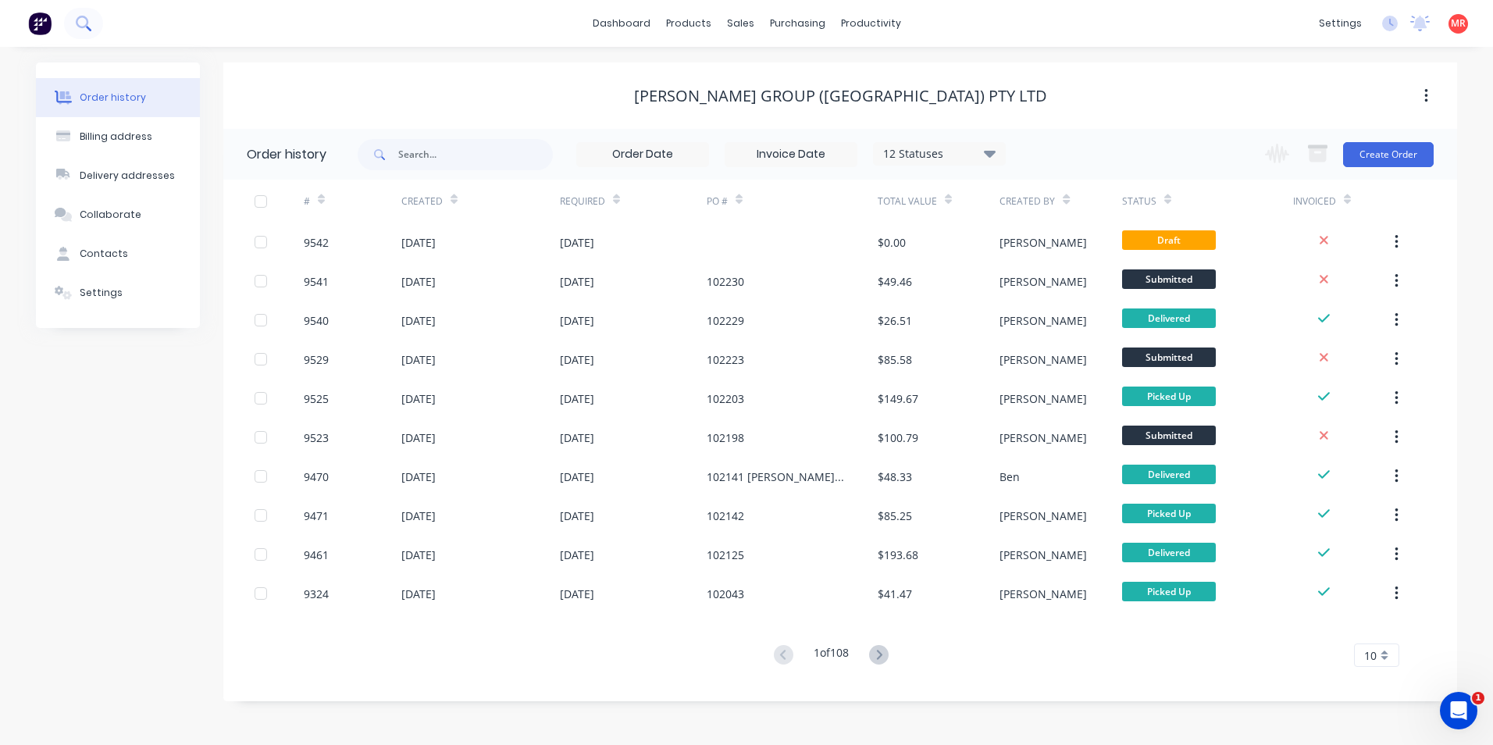
click at [84, 28] on icon at bounding box center [83, 23] width 15 height 15
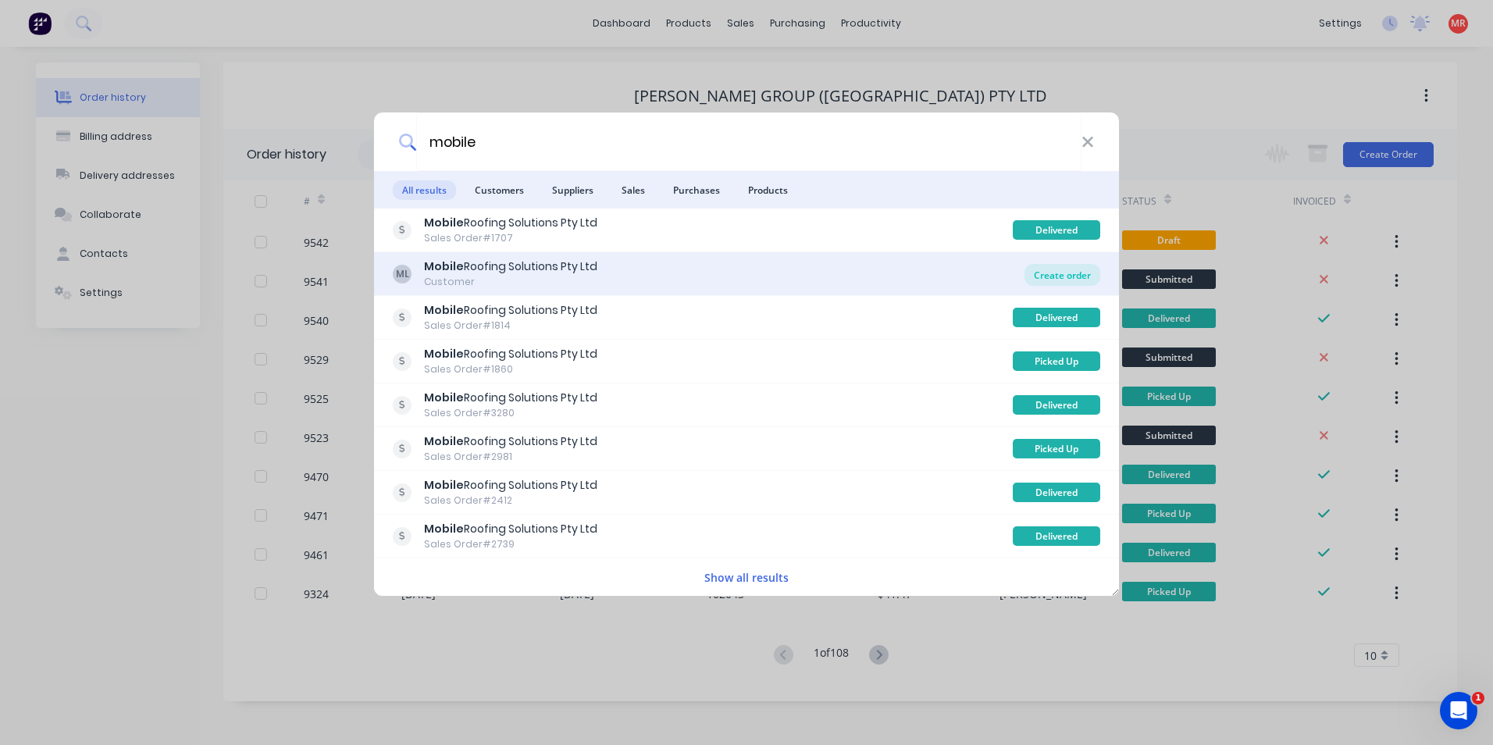
type input "mobile"
click at [1039, 272] on div "Create order" at bounding box center [1062, 275] width 76 height 22
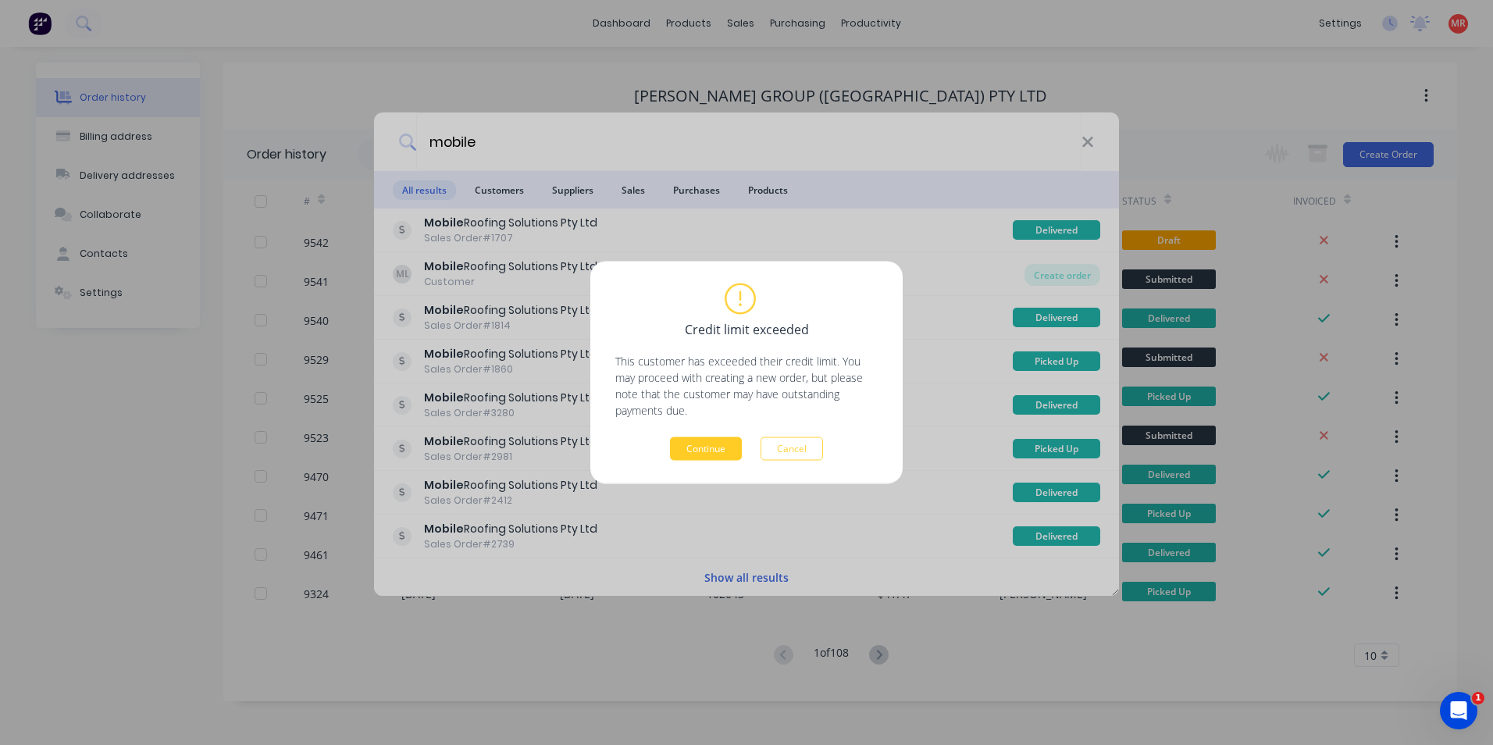
click at [719, 451] on button "Continue" at bounding box center [706, 448] width 72 height 23
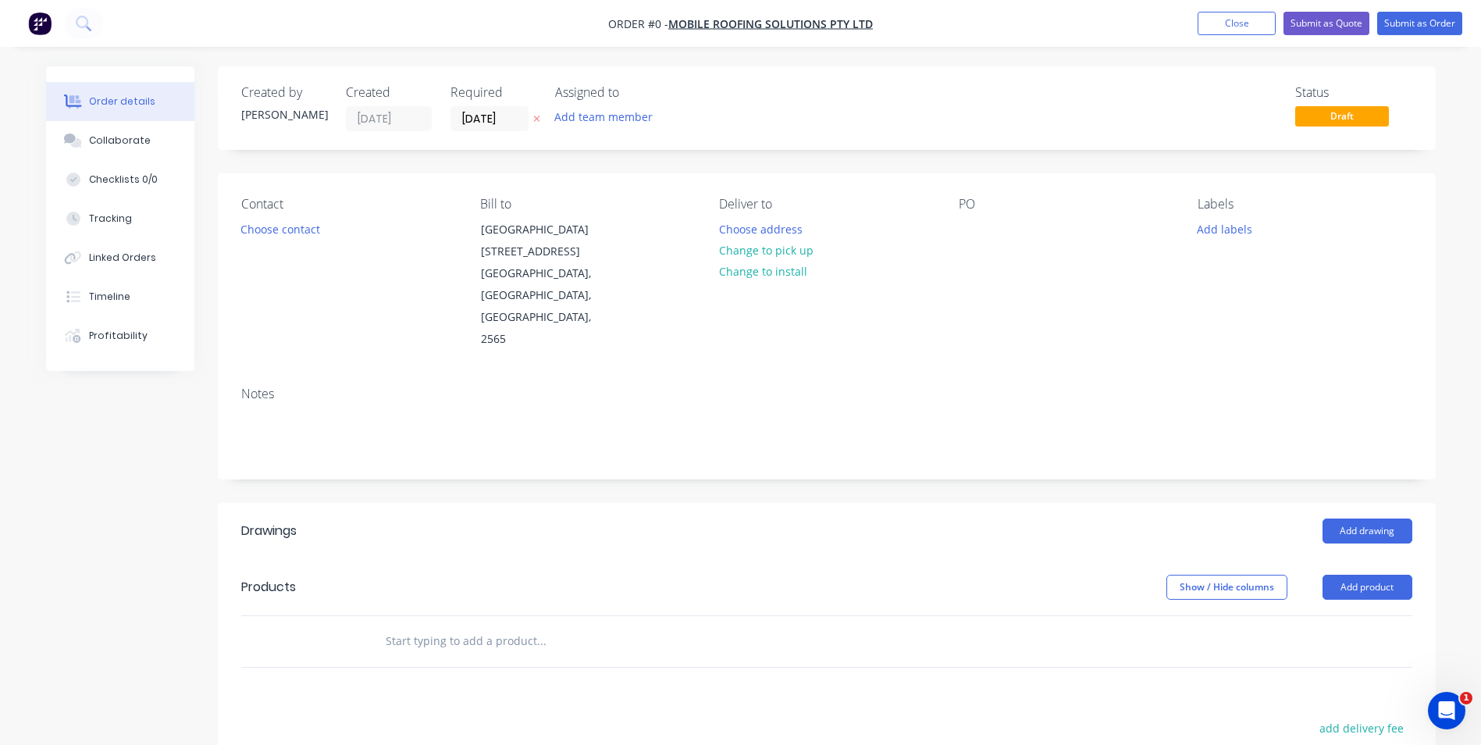
click at [223, 228] on div "Contact Choose contact [PERSON_NAME] to U2 [STREET_ADDRESS] Deliver to Choose a…" at bounding box center [827, 273] width 1218 height 201
click at [269, 226] on button "Choose contact" at bounding box center [280, 228] width 96 height 21
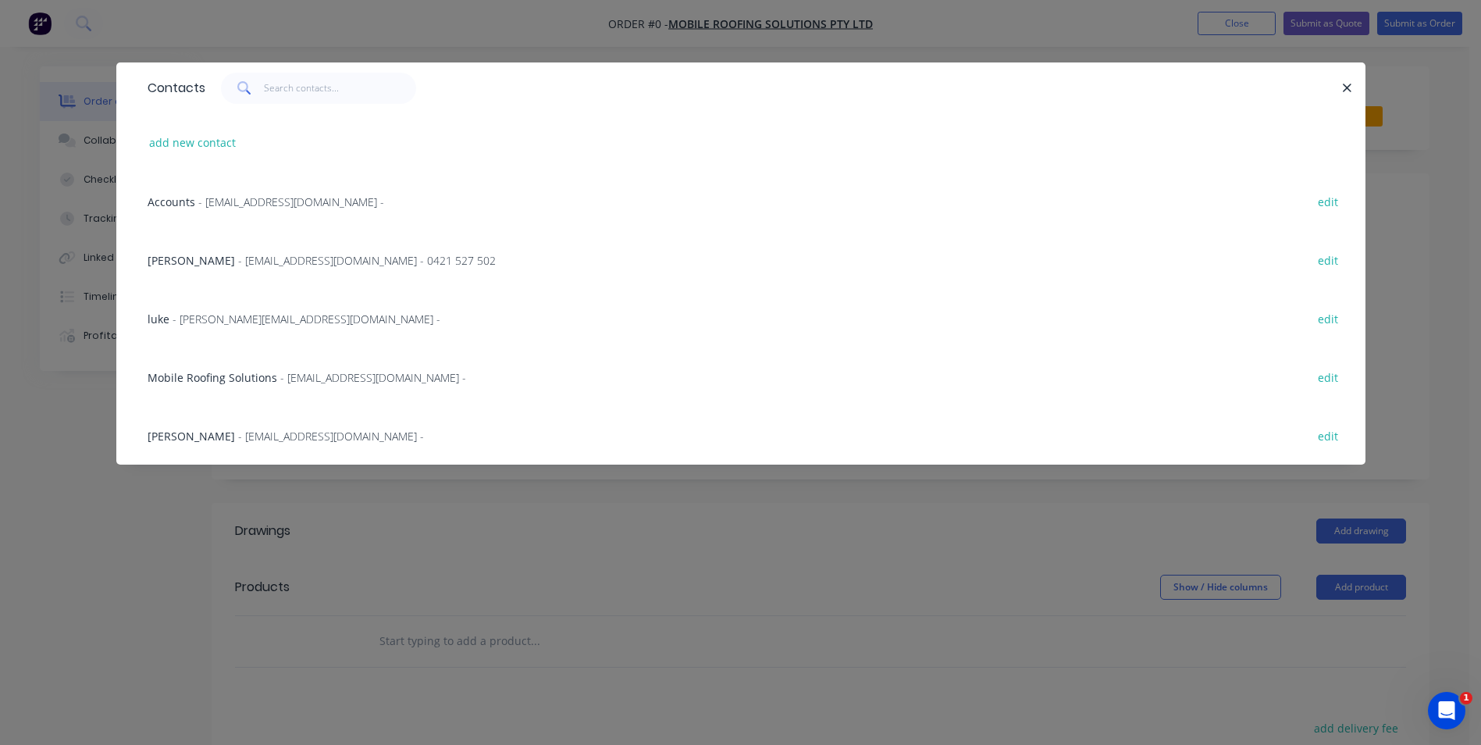
click at [200, 382] on span "Mobile Roofing Solutions" at bounding box center [213, 377] width 130 height 15
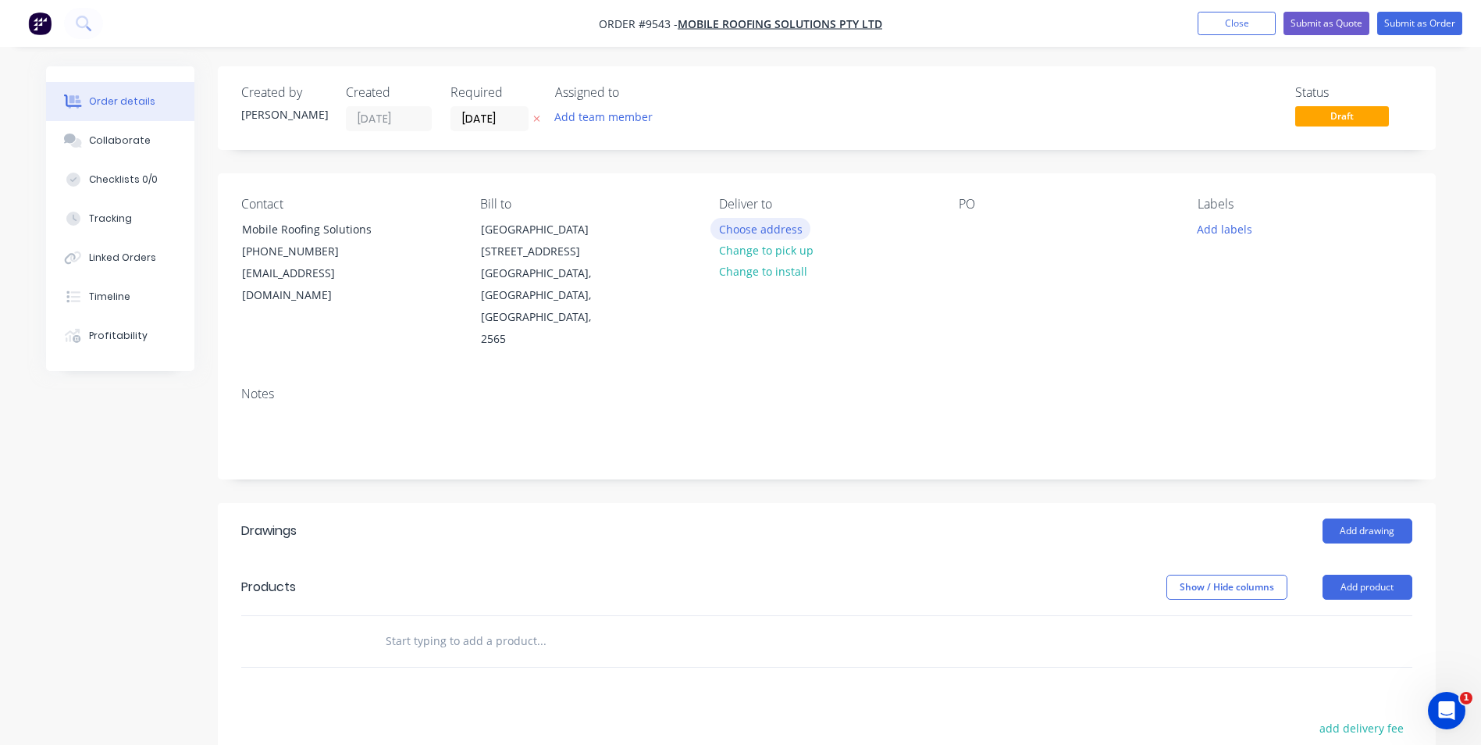
click at [766, 232] on button "Choose address" at bounding box center [761, 228] width 100 height 21
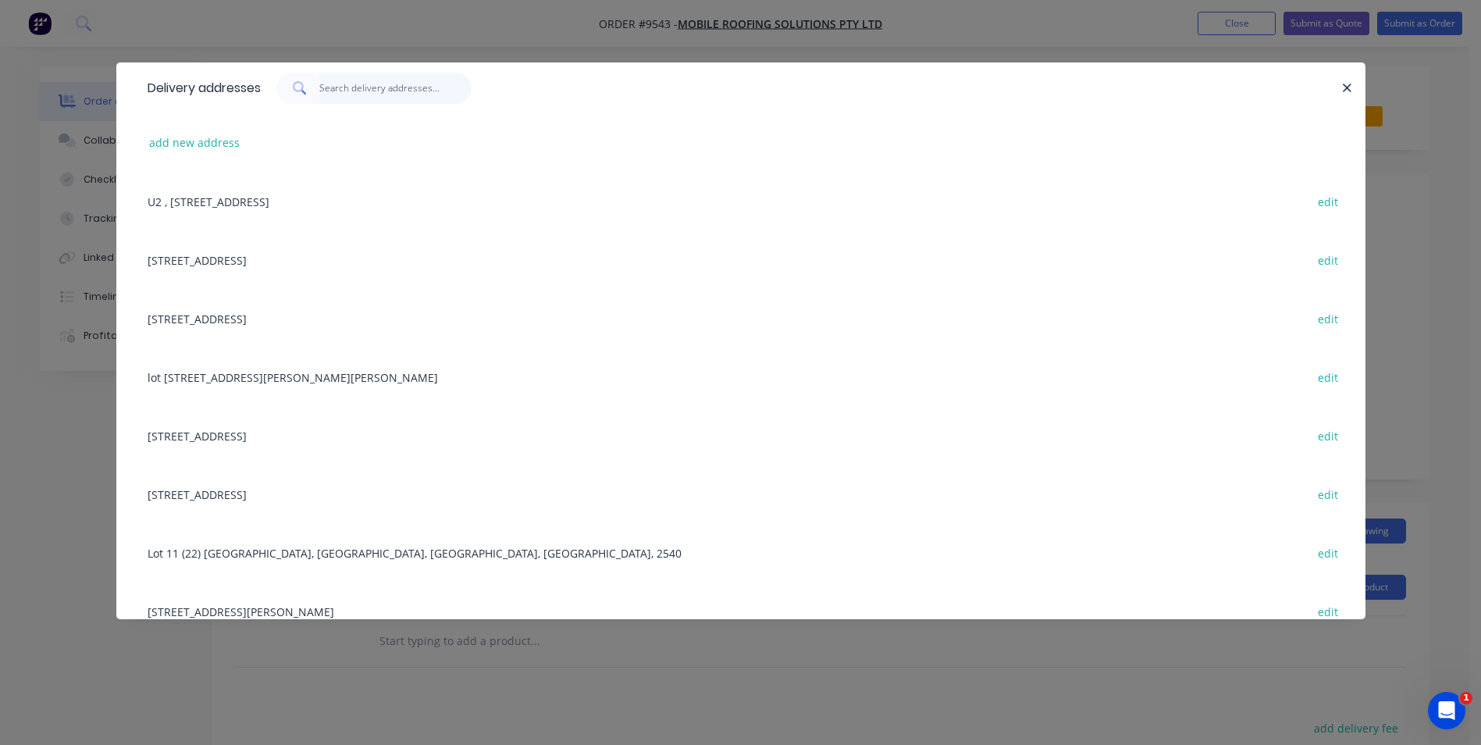
click at [374, 92] on input "text" at bounding box center [395, 88] width 152 height 31
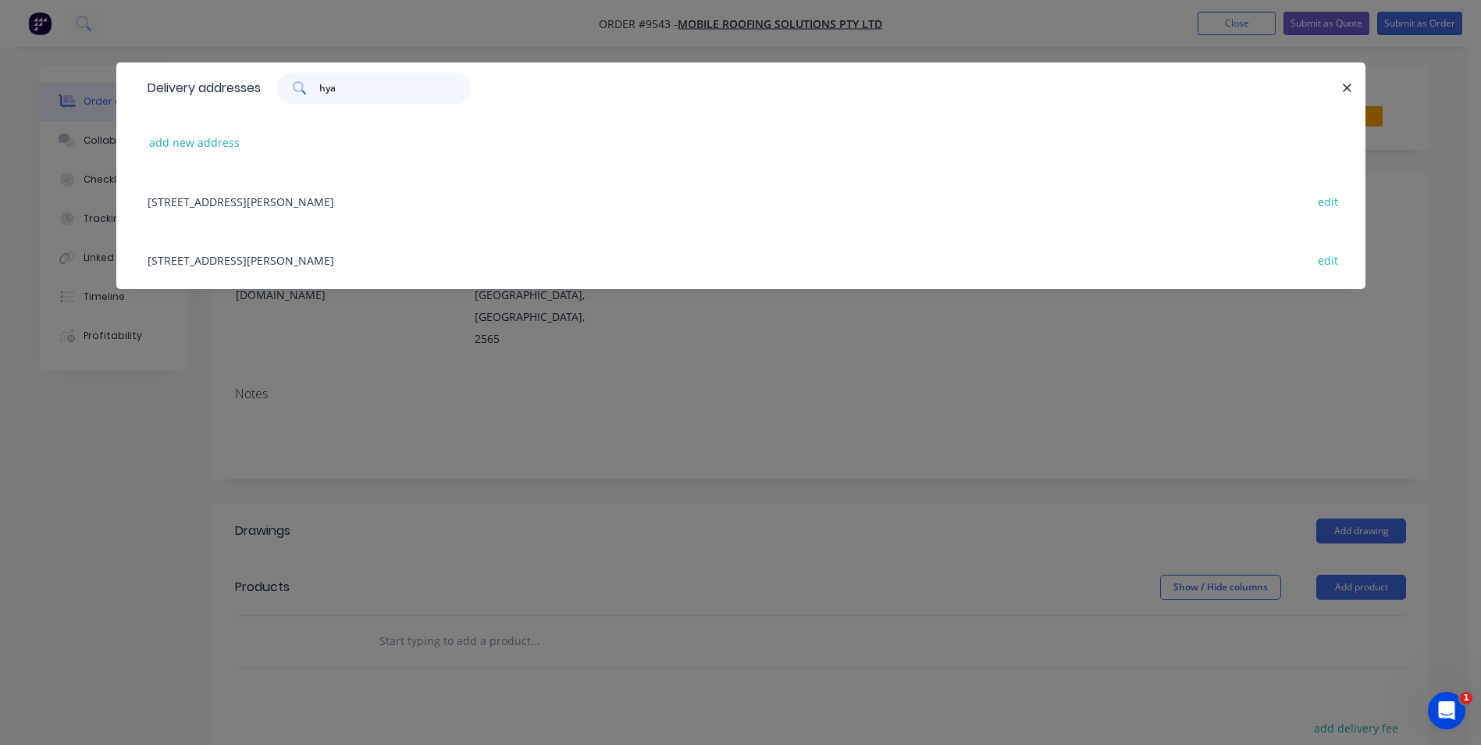
type input "hya"
click at [337, 193] on div "[STREET_ADDRESS][PERSON_NAME] edit" at bounding box center [741, 201] width 1202 height 59
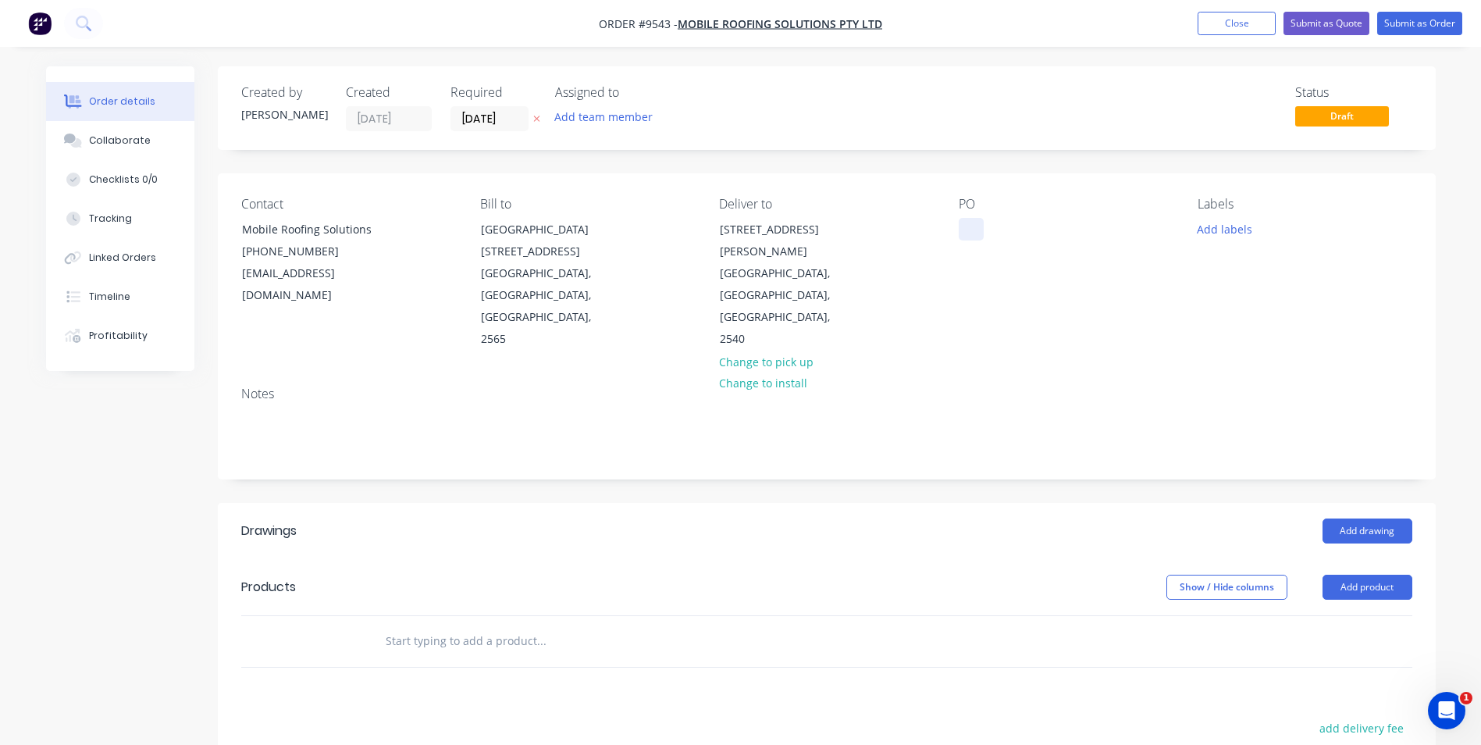
click at [964, 230] on div at bounding box center [971, 229] width 25 height 23
click at [540, 625] on input "text" at bounding box center [541, 640] width 312 height 31
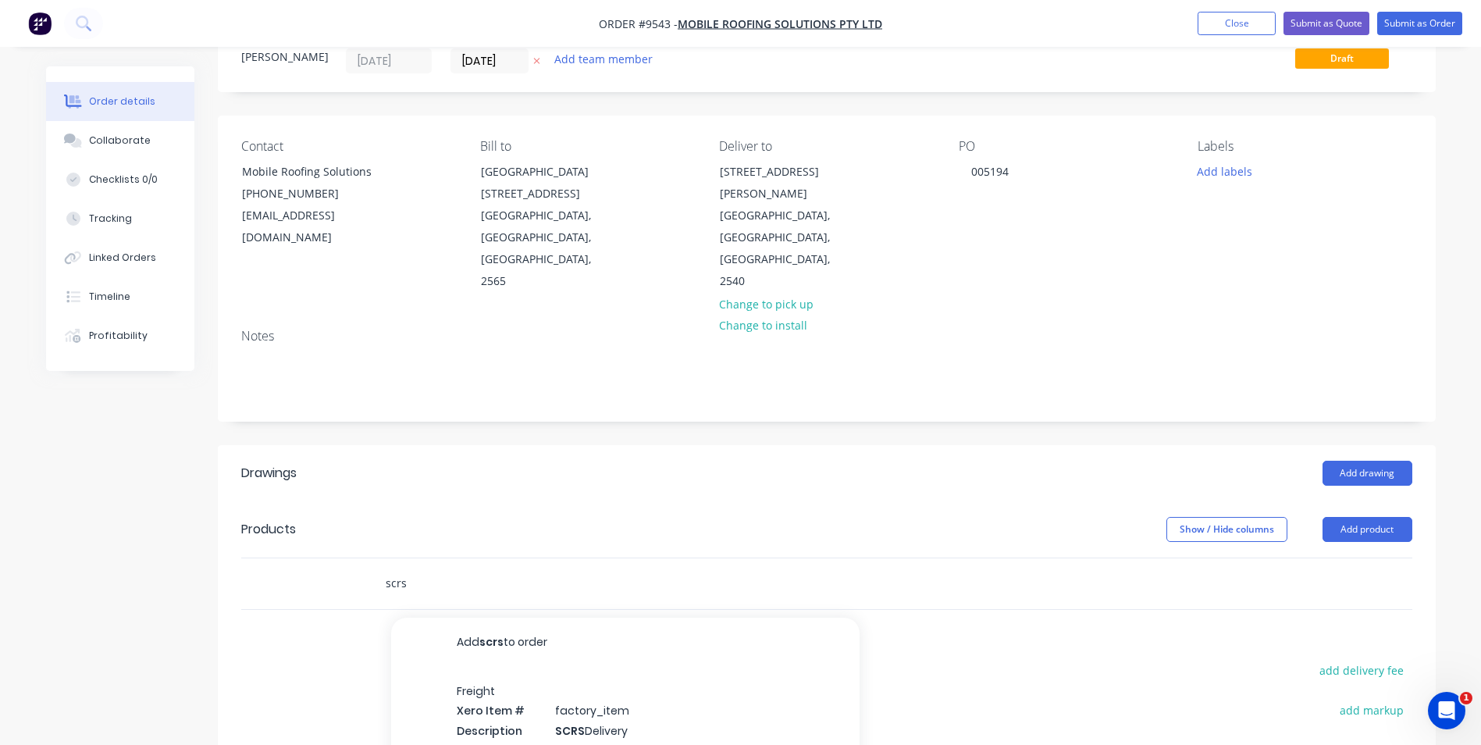
scroll to position [234, 0]
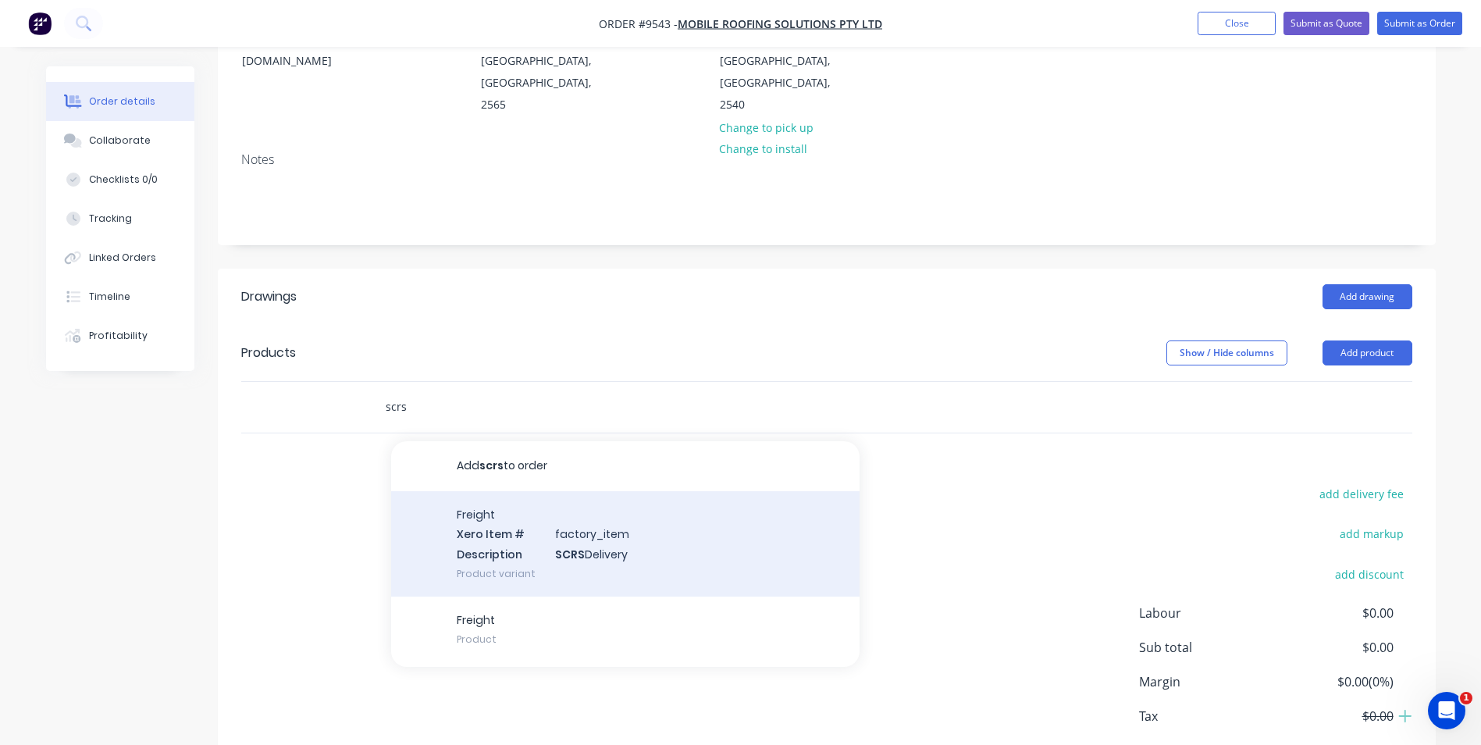
type input "scrs"
click at [611, 519] on div "Freight Xero Item # factory_item Description SCRS Delivery Product variant" at bounding box center [625, 543] width 468 height 105
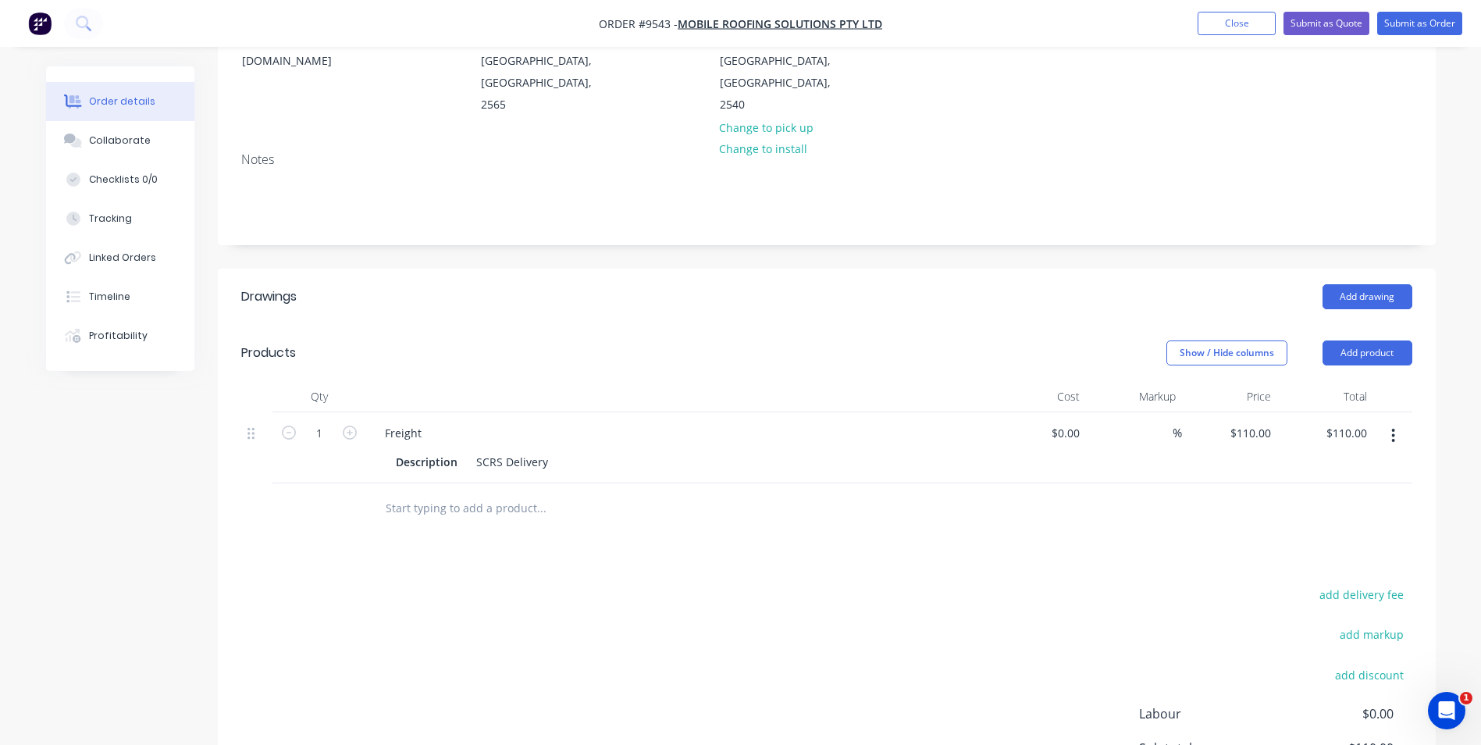
click at [469, 493] on input "text" at bounding box center [541, 508] width 312 height 31
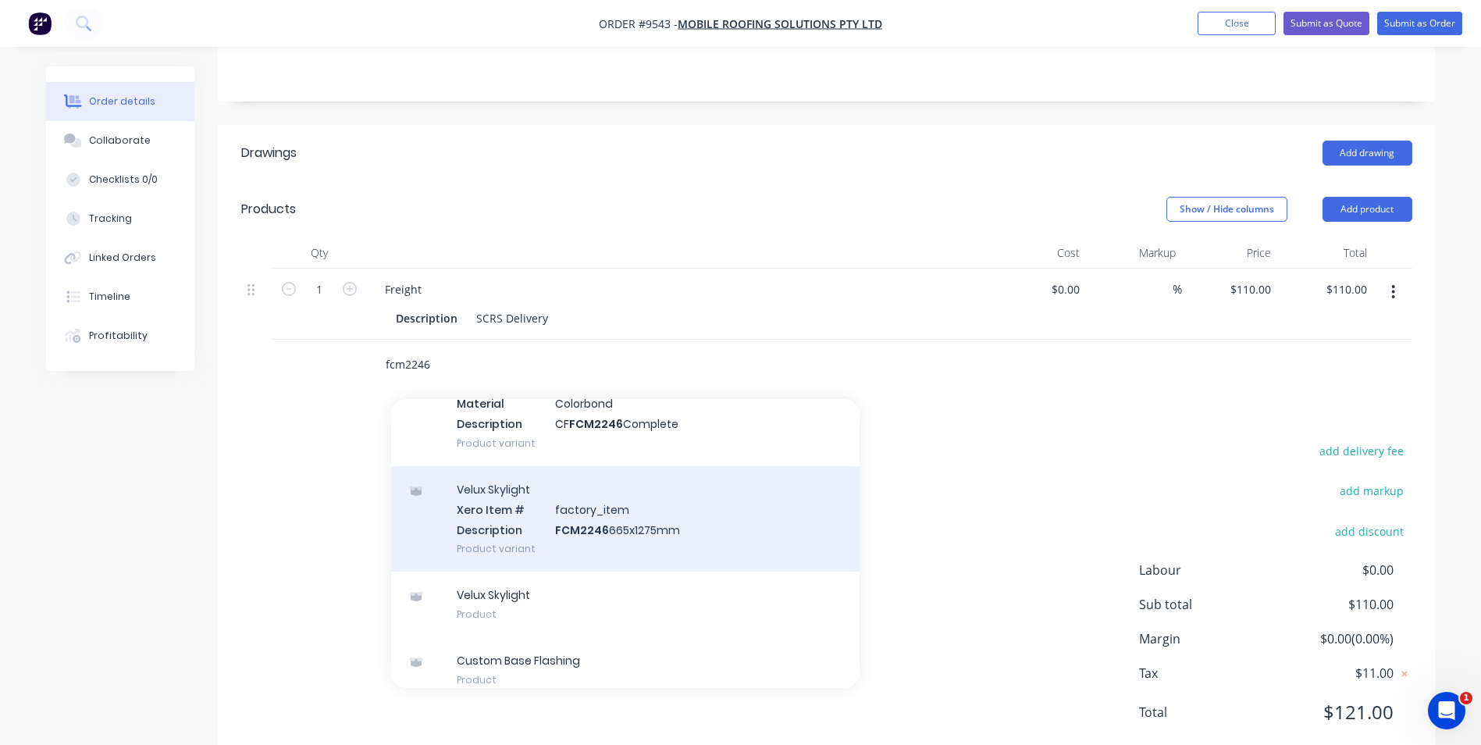
type input "fcm2246"
click at [661, 492] on div "Velux Skylight Xero Item # factory_item Description FCM2246 665x1275mm Product …" at bounding box center [625, 518] width 468 height 105
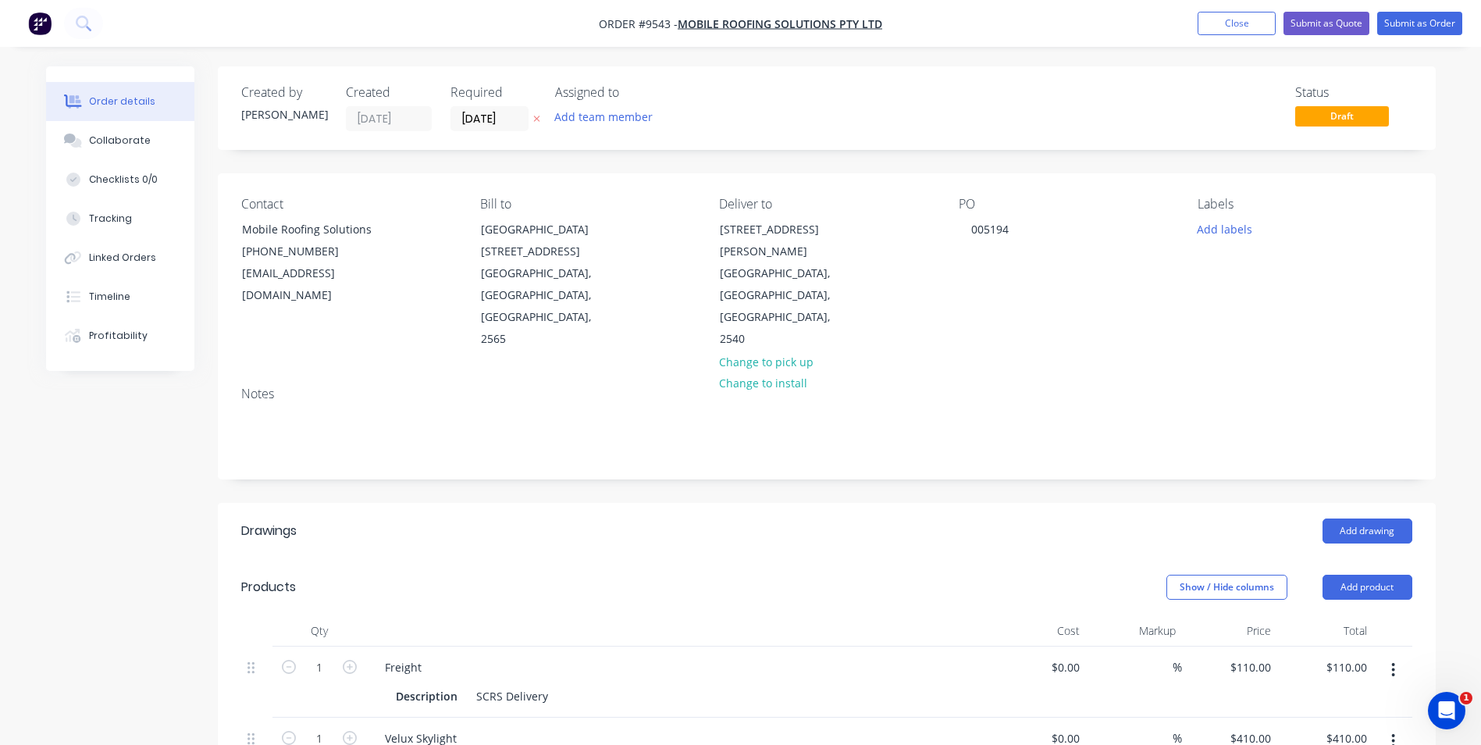
scroll to position [156, 0]
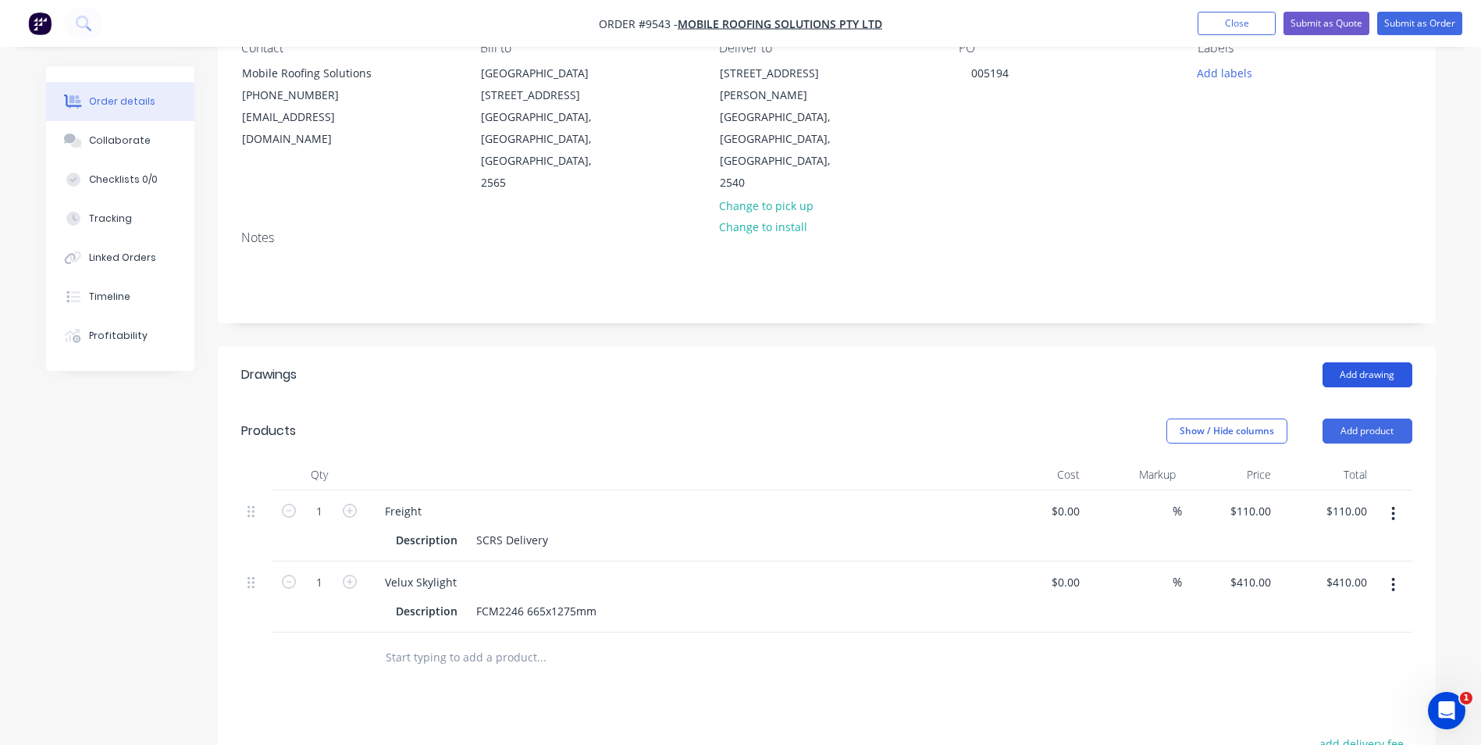
click at [1372, 362] on button "Add drawing" at bounding box center [1368, 374] width 90 height 25
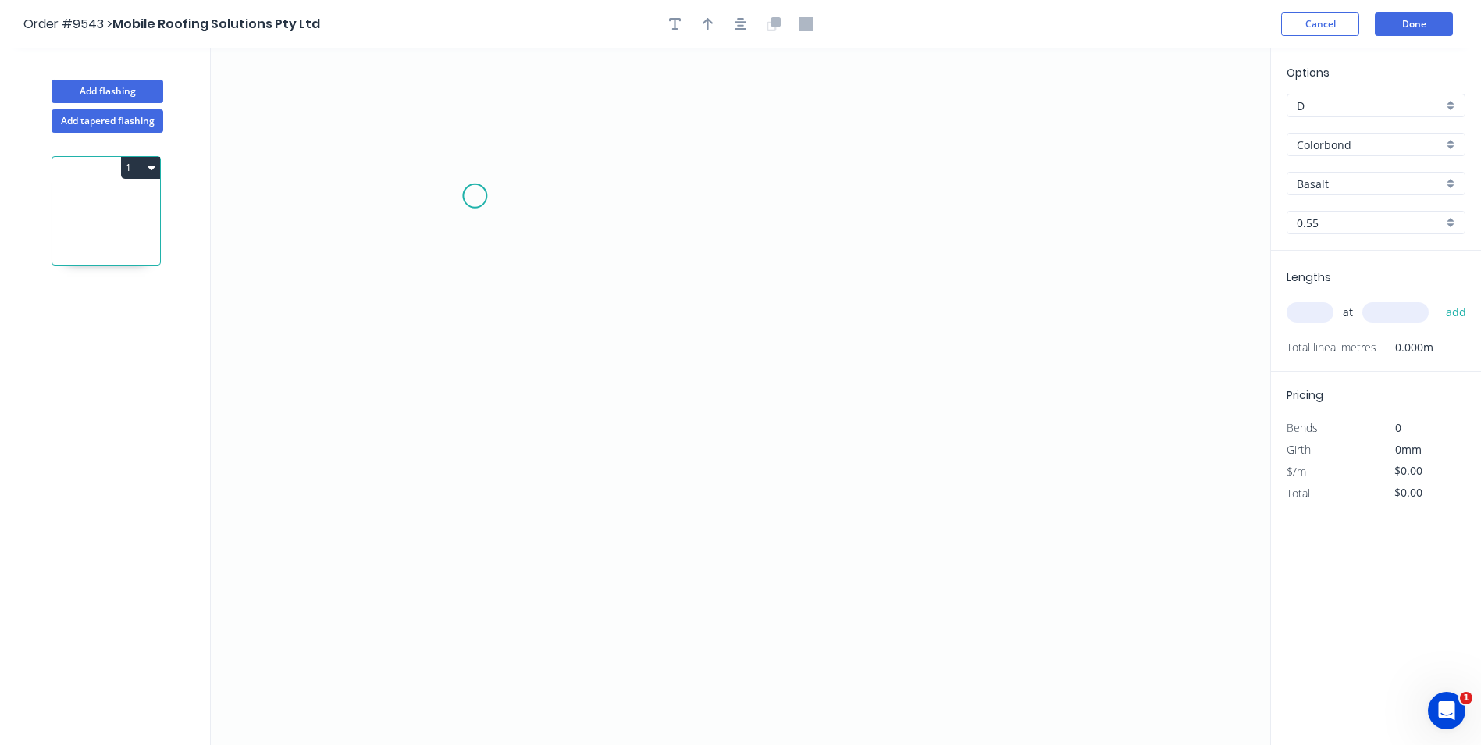
click at [479, 185] on icon "0" at bounding box center [741, 396] width 1060 height 697
click at [486, 367] on icon "0" at bounding box center [741, 396] width 1060 height 697
click at [907, 369] on icon "0 ?" at bounding box center [741, 396] width 1060 height 697
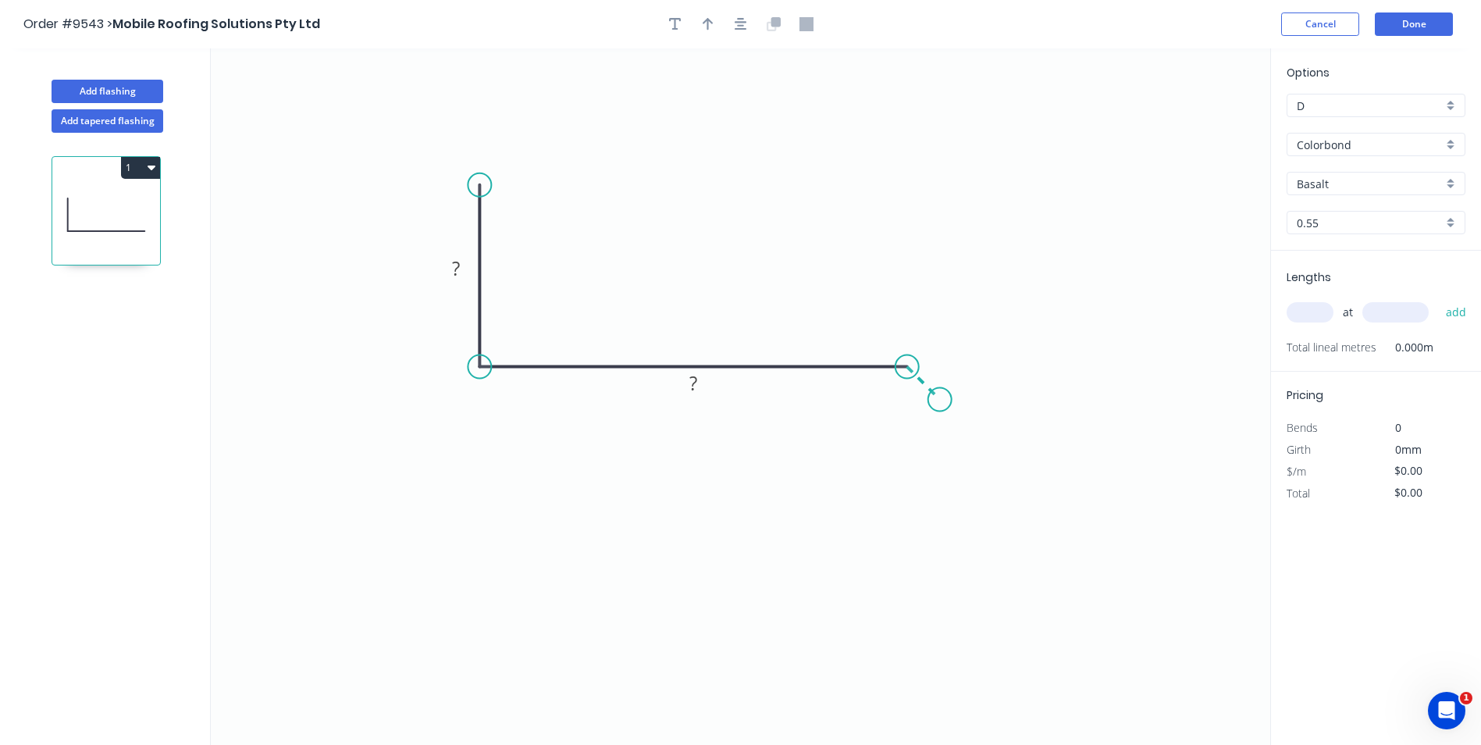
click at [940, 401] on icon "0 ? ?" at bounding box center [741, 396] width 1060 height 697
click at [942, 395] on circle at bounding box center [942, 394] width 23 height 23
click at [455, 271] on tspan "?" at bounding box center [456, 268] width 8 height 26
click at [1455, 144] on div "Colorbond" at bounding box center [1376, 144] width 179 height 23
type input "$8.61"
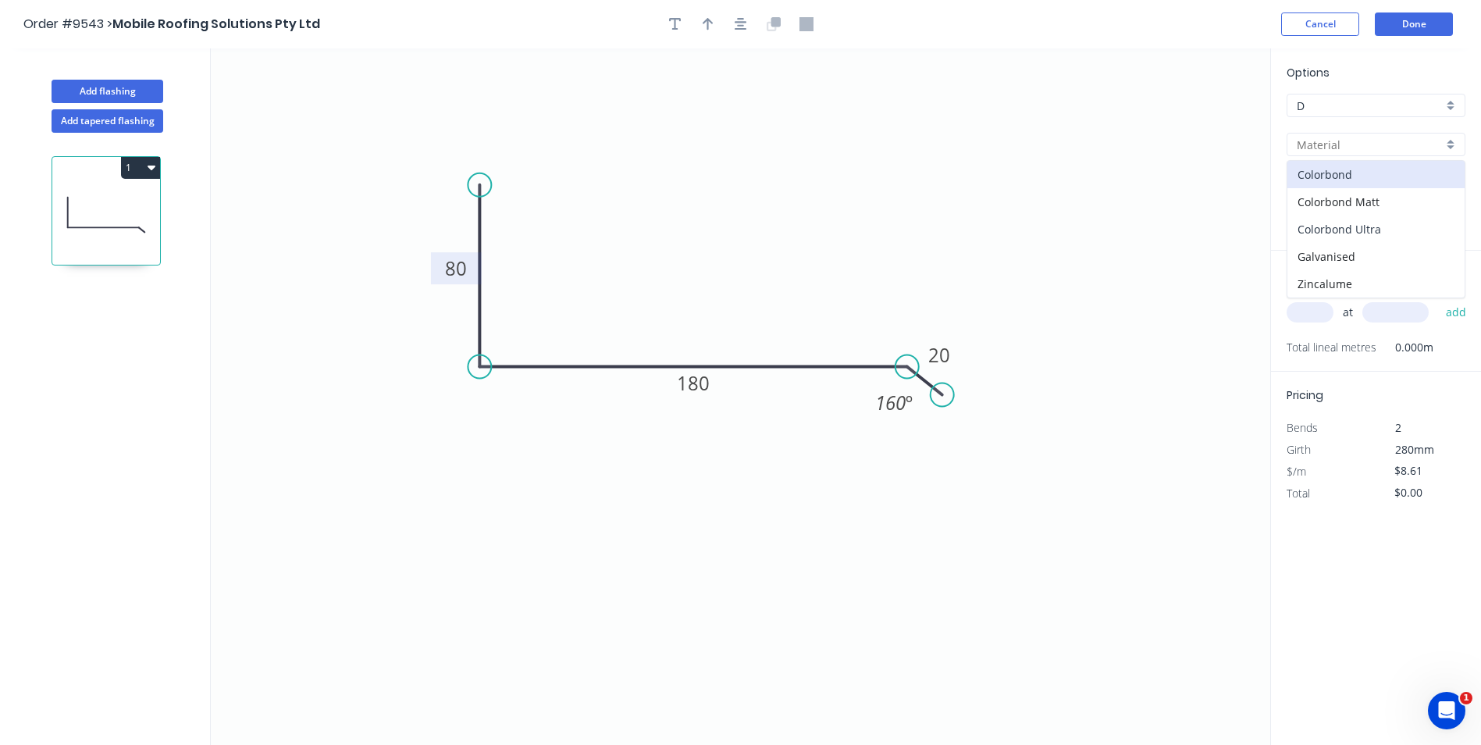
click at [1399, 226] on div "Colorbond Ultra" at bounding box center [1376, 229] width 177 height 27
type input "Colorbond Ultra"
type input "$15.60"
click at [1455, 183] on div "Basalt" at bounding box center [1376, 183] width 179 height 23
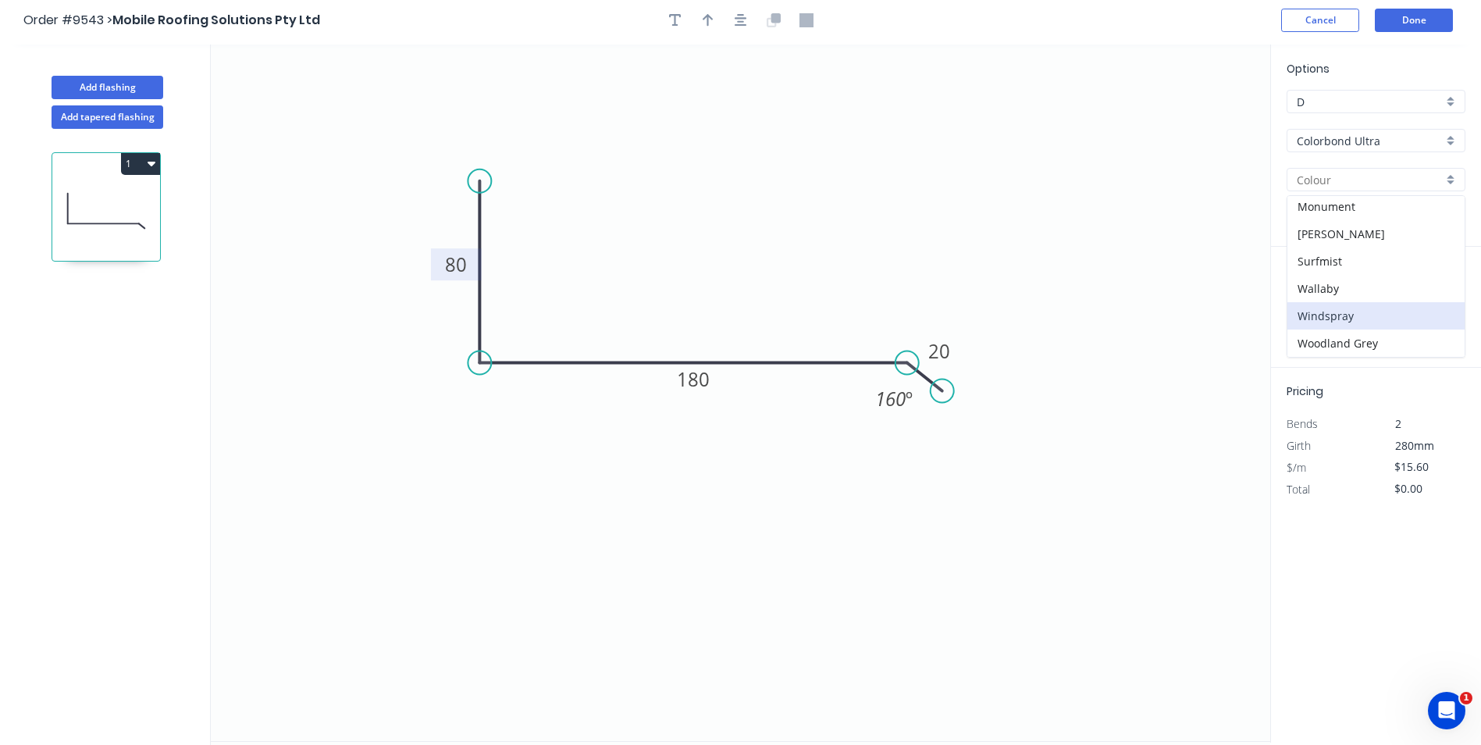
scroll to position [29, 0]
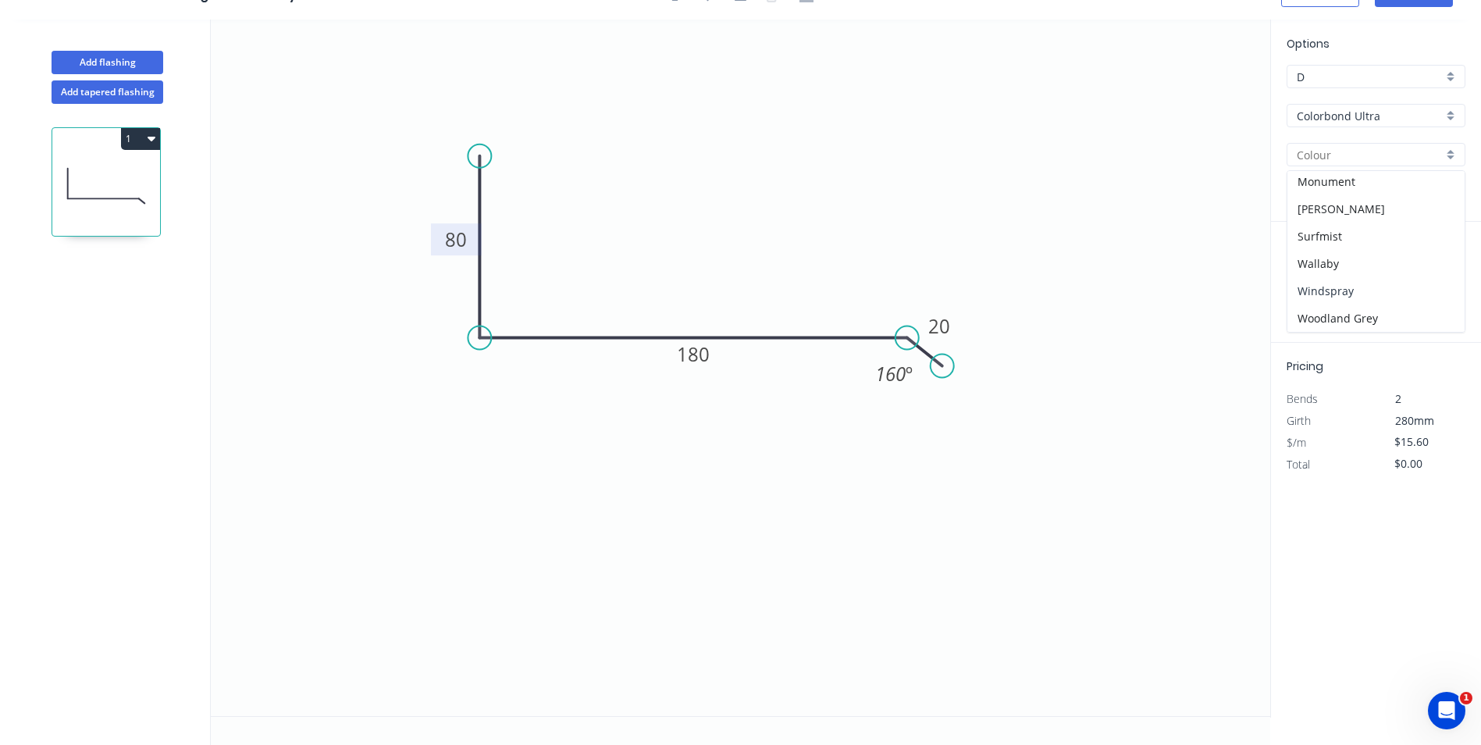
click at [1372, 291] on div "Windspray" at bounding box center [1376, 290] width 177 height 27
type input "Windspray"
click at [1315, 291] on input "text" at bounding box center [1310, 283] width 47 height 20
type input "7"
type input "1300"
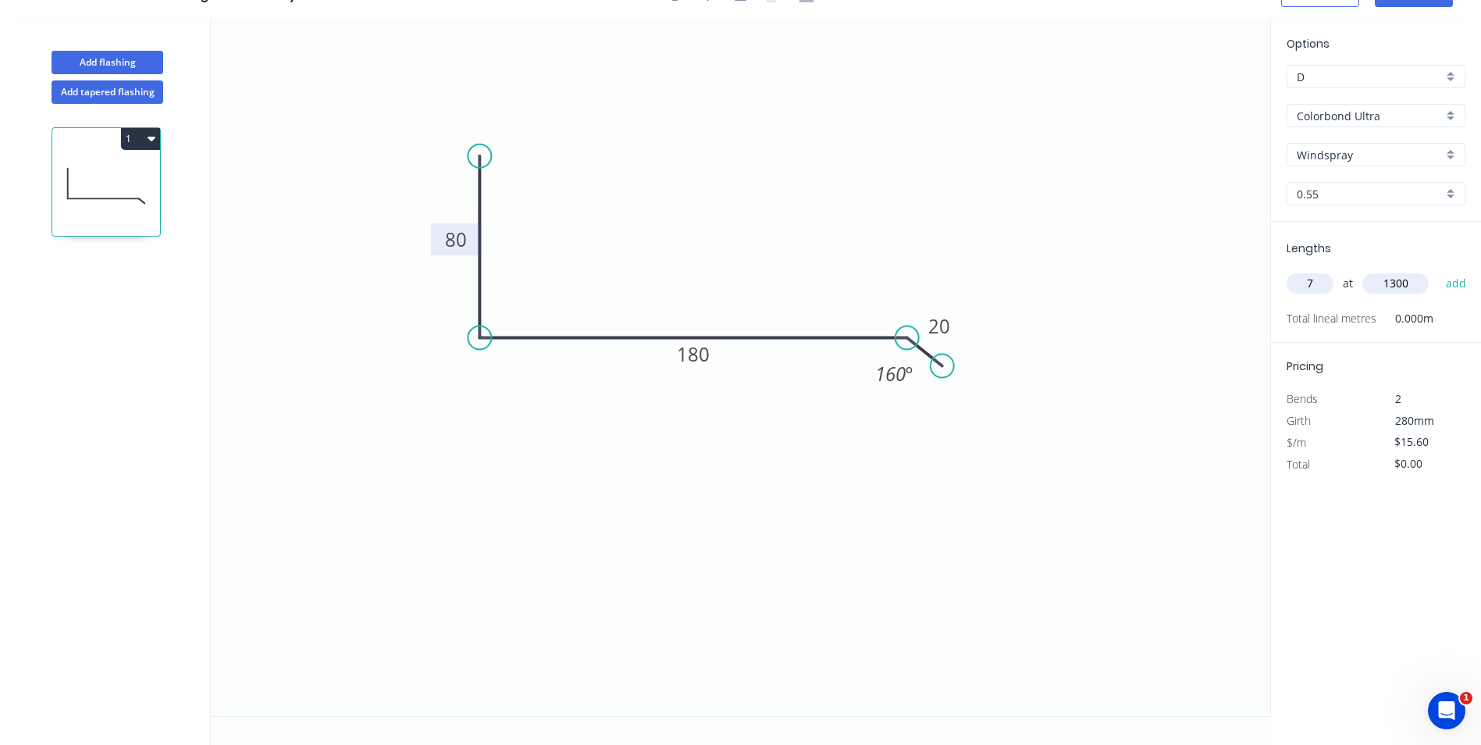
click at [1438, 270] on button "add" at bounding box center [1456, 283] width 37 height 27
click at [158, 139] on button "1" at bounding box center [140, 139] width 39 height 22
click at [130, 171] on div "Duplicate" at bounding box center [86, 177] width 120 height 23
type input "$0.00"
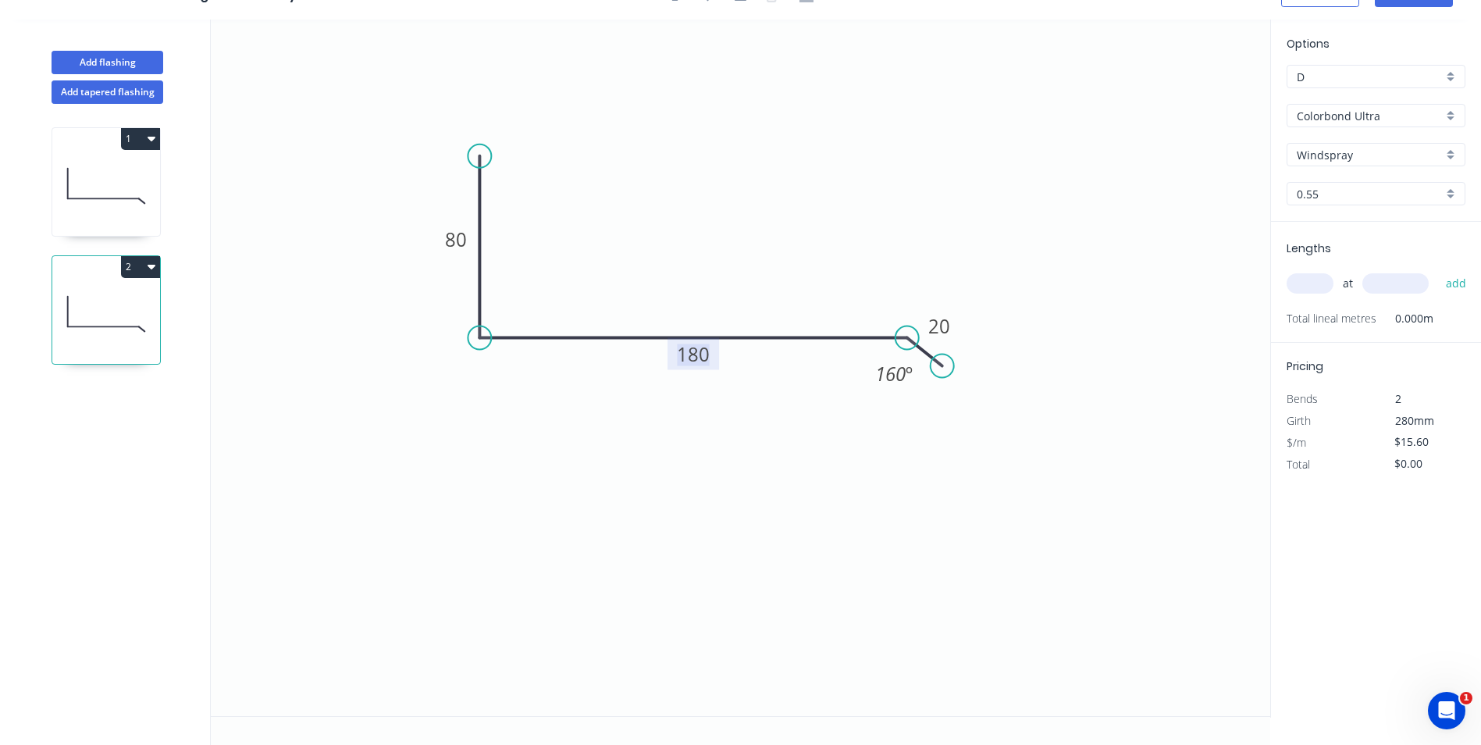
click at [677, 348] on tspan "180" at bounding box center [693, 354] width 33 height 26
drag, startPoint x: 1308, startPoint y: 283, endPoint x: 1292, endPoint y: 293, distance: 18.6
click at [1308, 283] on input "text" at bounding box center [1310, 283] width 47 height 20
type input "$14.19"
type input "3"
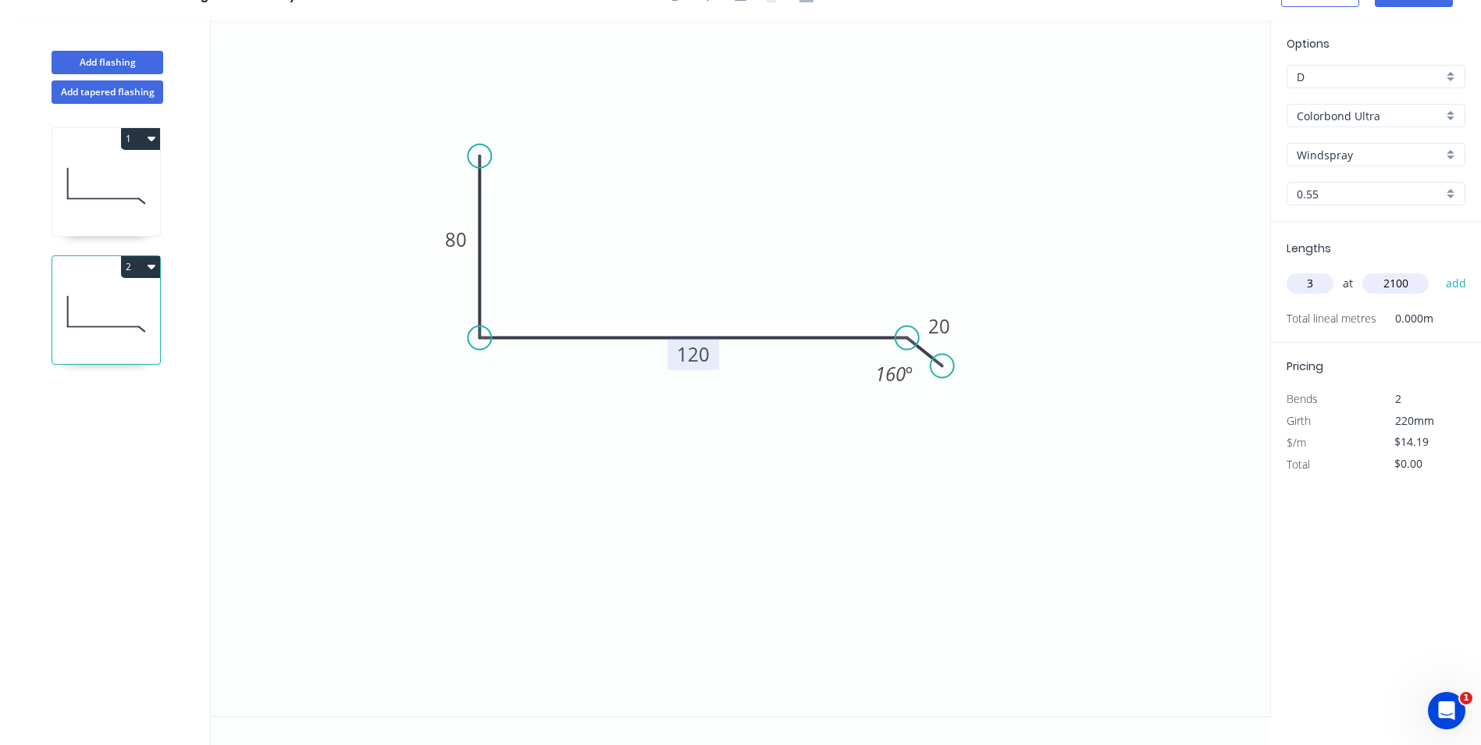
type input "2100"
click at [1438, 270] on button "add" at bounding box center [1456, 283] width 37 height 27
click at [137, 265] on button "2" at bounding box center [140, 267] width 39 height 22
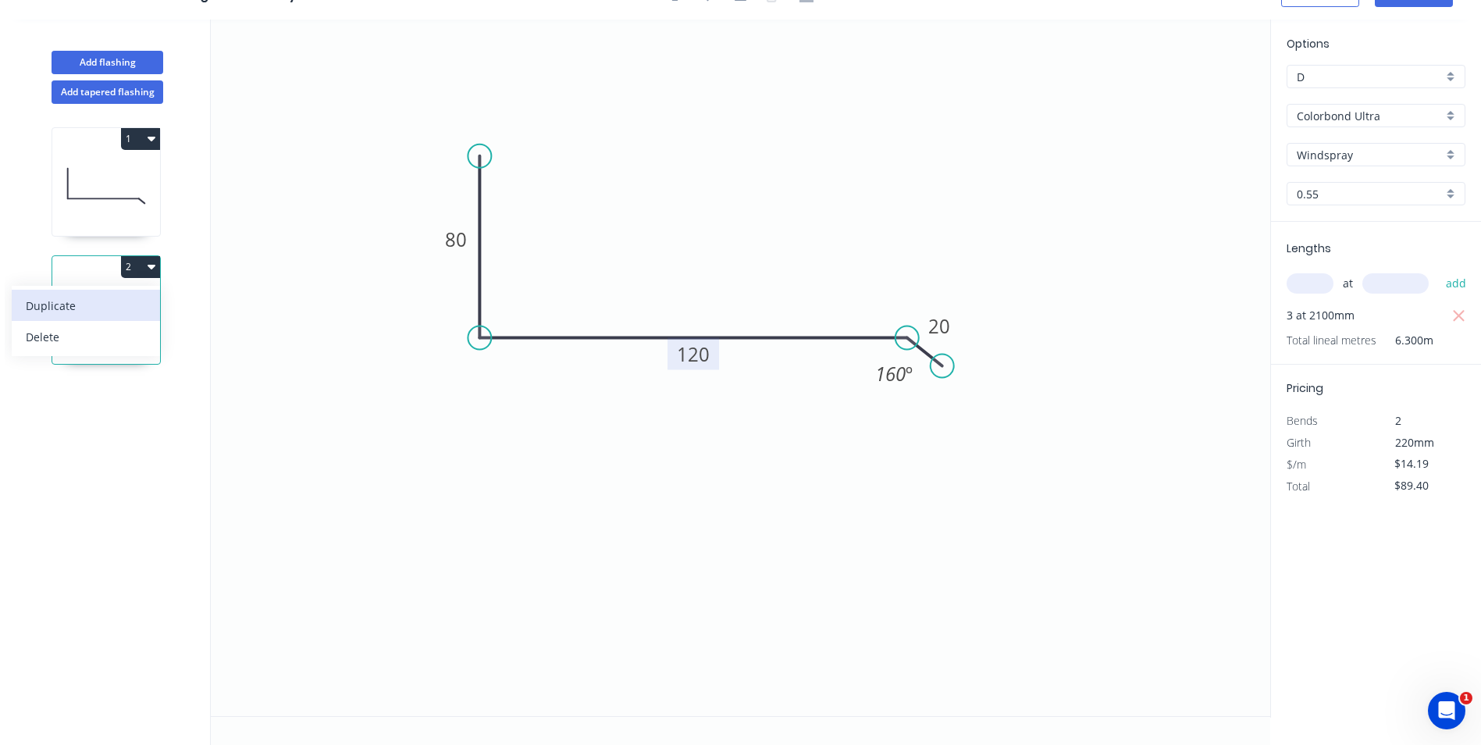
click at [104, 301] on div "Duplicate" at bounding box center [86, 305] width 120 height 23
type input "$0.00"
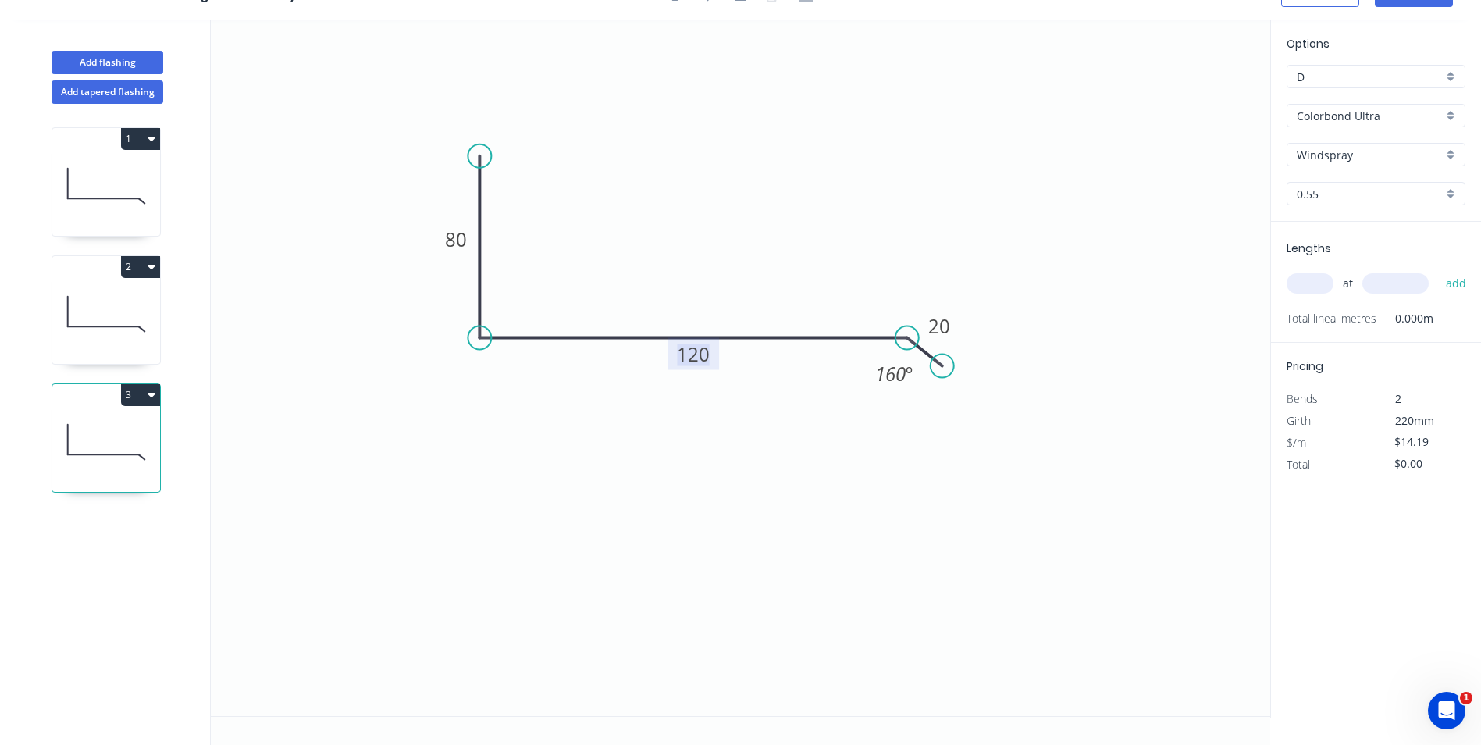
click at [693, 361] on tspan "120" at bounding box center [693, 354] width 33 height 26
drag, startPoint x: 1078, startPoint y: 401, endPoint x: 1092, endPoint y: 394, distance: 16.1
click at [1079, 401] on icon "0 80 145 20 160 º" at bounding box center [741, 368] width 1060 height 697
type input "$15.60"
click at [1316, 283] on input "text" at bounding box center [1310, 283] width 47 height 20
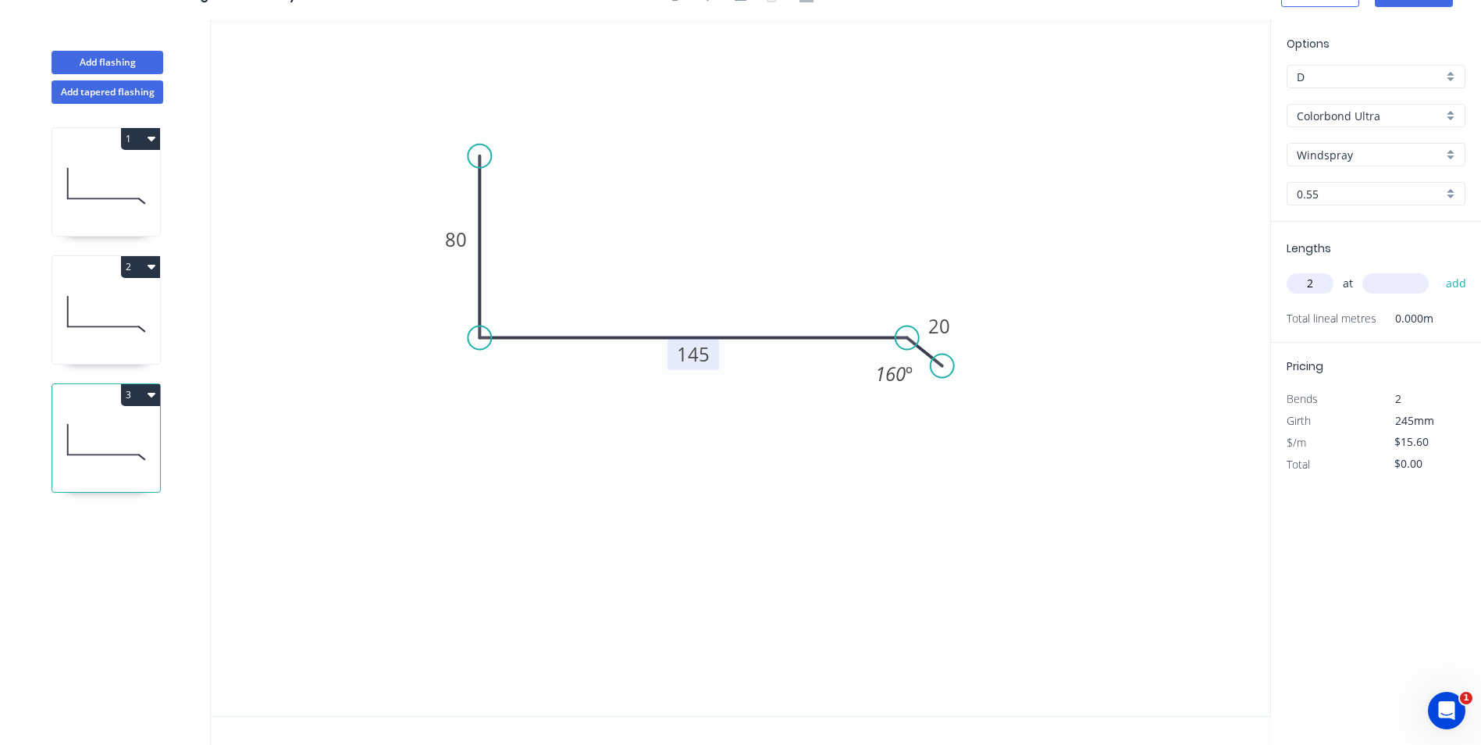
type input "2"
type input "2100"
click at [1438, 270] on button "add" at bounding box center [1456, 283] width 37 height 27
click at [138, 390] on button "3" at bounding box center [140, 395] width 39 height 22
click at [105, 422] on div "Duplicate" at bounding box center [86, 433] width 120 height 23
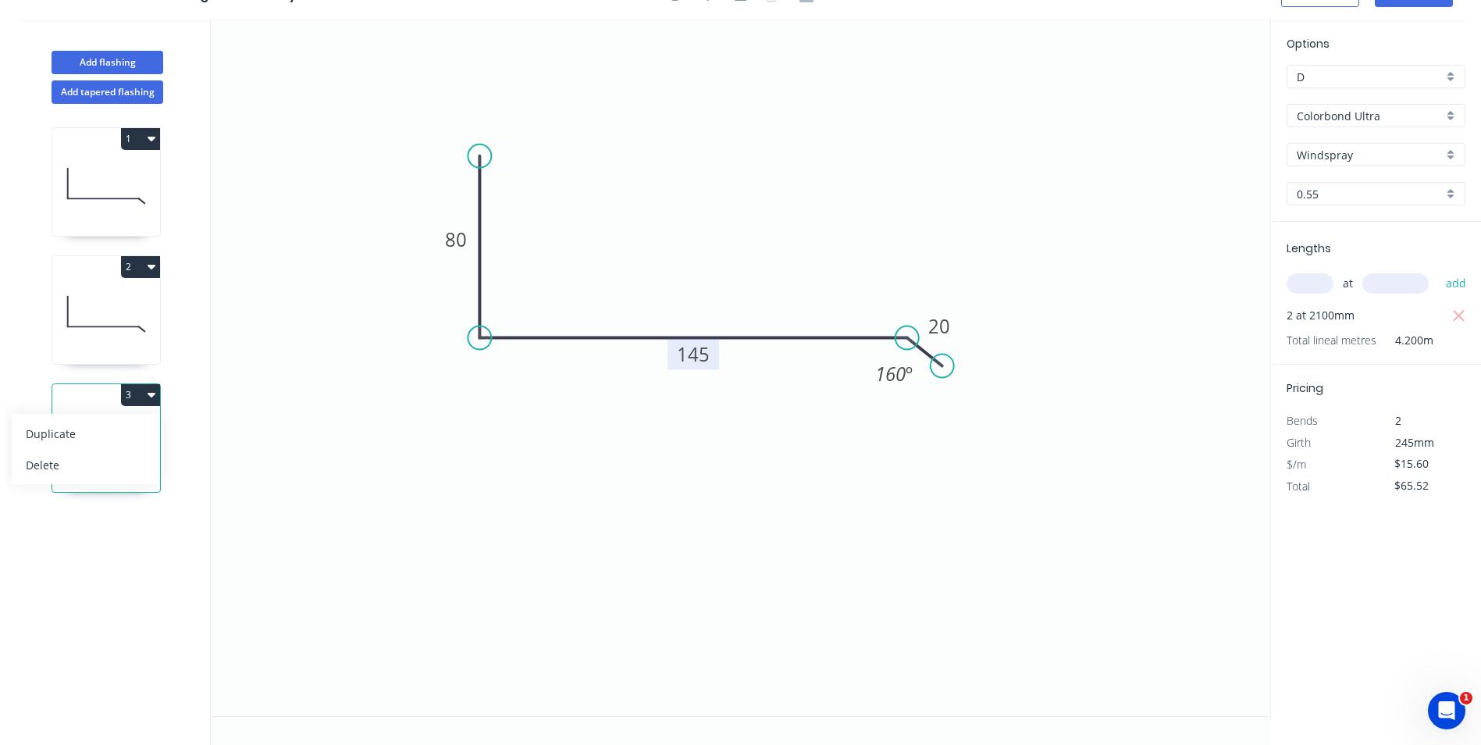
type input "$0.00"
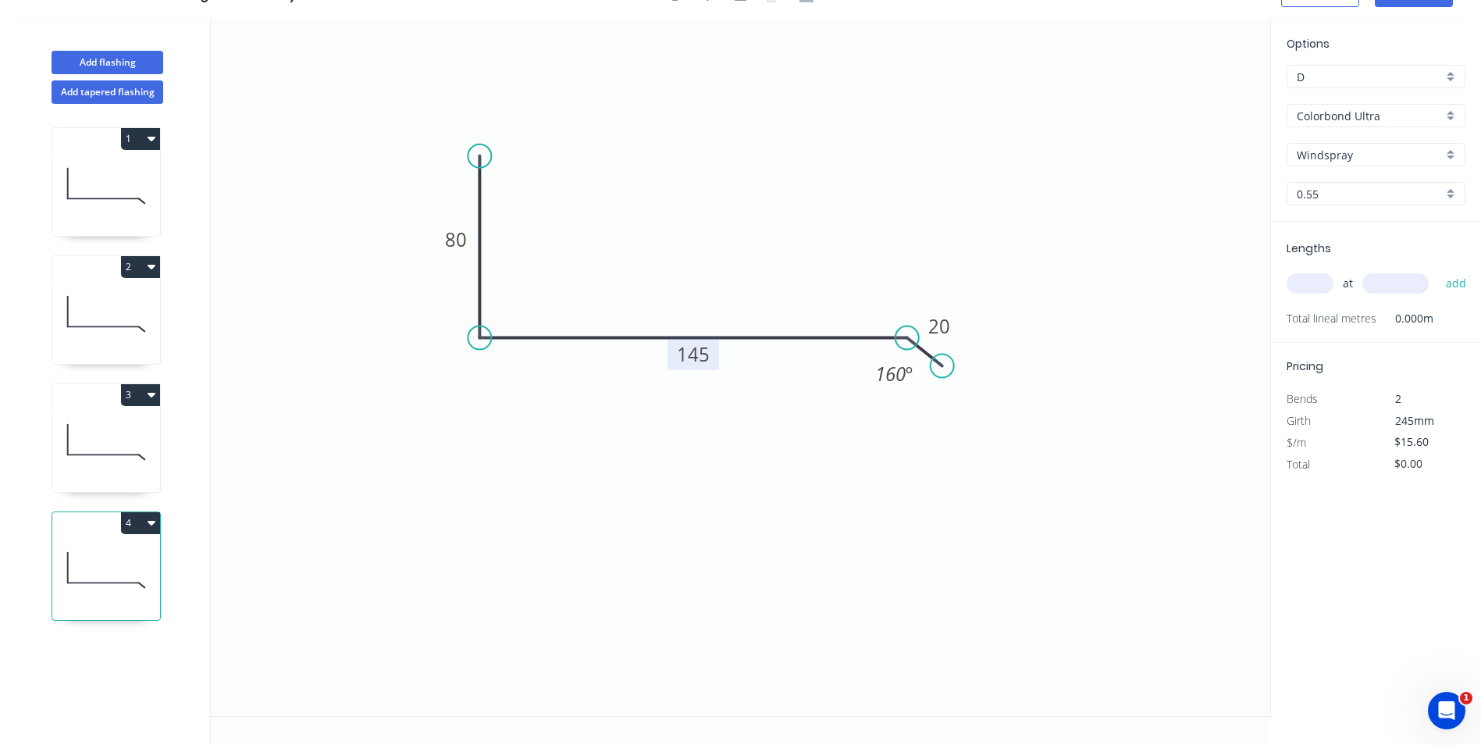
click at [695, 353] on tspan "145" at bounding box center [693, 354] width 33 height 26
click at [1322, 282] on input "text" at bounding box center [1310, 283] width 47 height 20
type input "$14.19"
type input "4"
type input "2100"
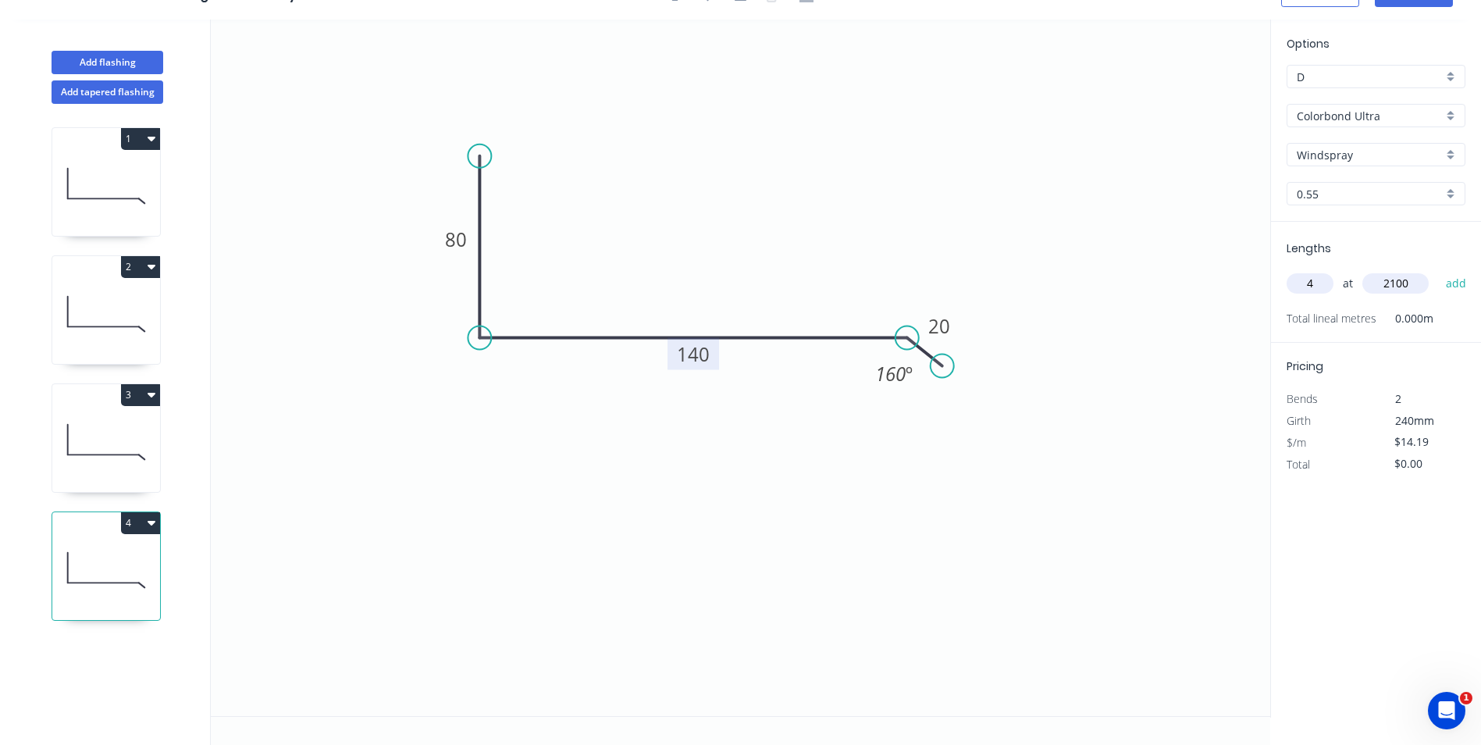
click at [1438, 270] on button "add" at bounding box center [1456, 283] width 37 height 27
click at [134, 518] on button "4" at bounding box center [140, 523] width 39 height 22
click at [102, 564] on div "Duplicate" at bounding box center [86, 561] width 120 height 23
type input "$0.00"
click at [692, 354] on tspan "140" at bounding box center [693, 354] width 33 height 26
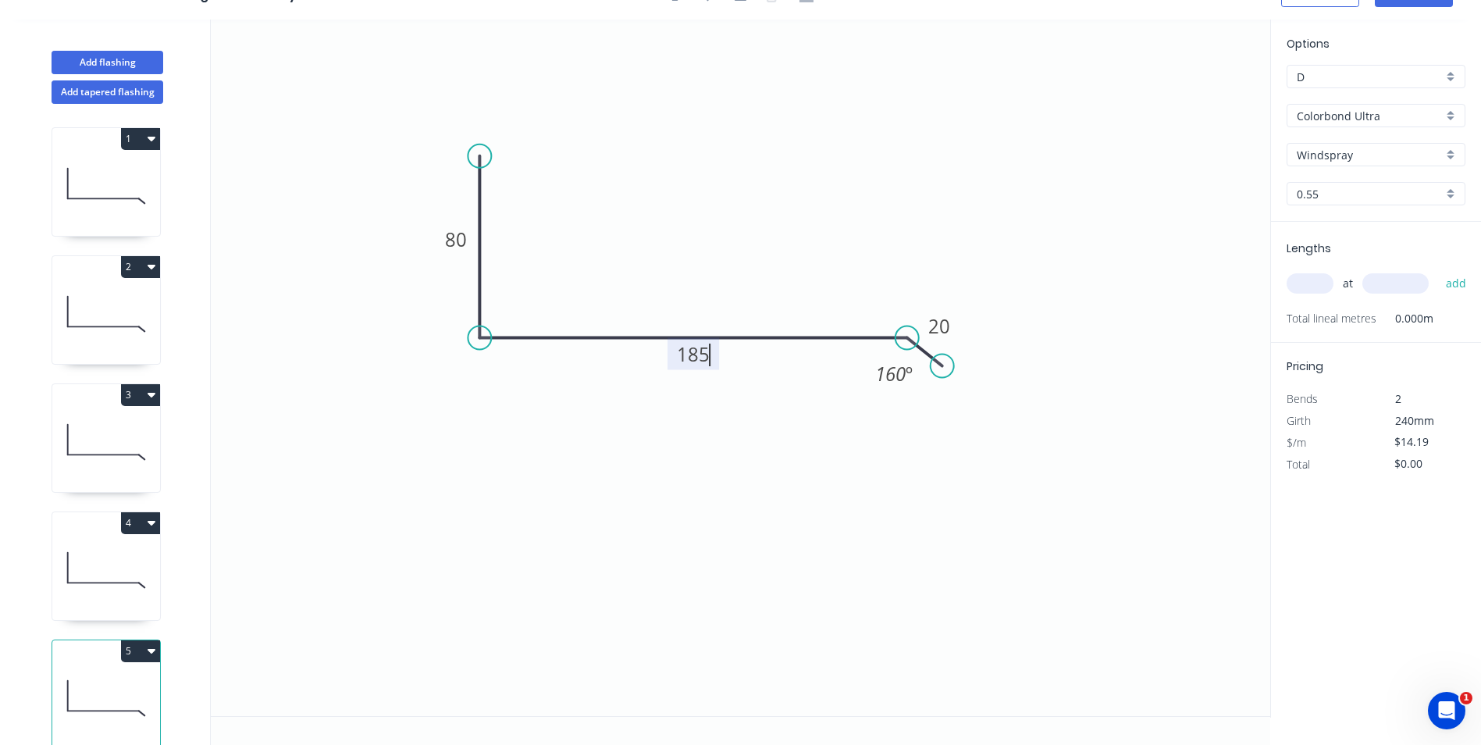
click at [1202, 341] on icon "0 80 185 20 160 º" at bounding box center [741, 368] width 1060 height 697
type input "$15.60"
click at [1309, 281] on input "text" at bounding box center [1310, 283] width 47 height 20
type input "2"
type input "2100"
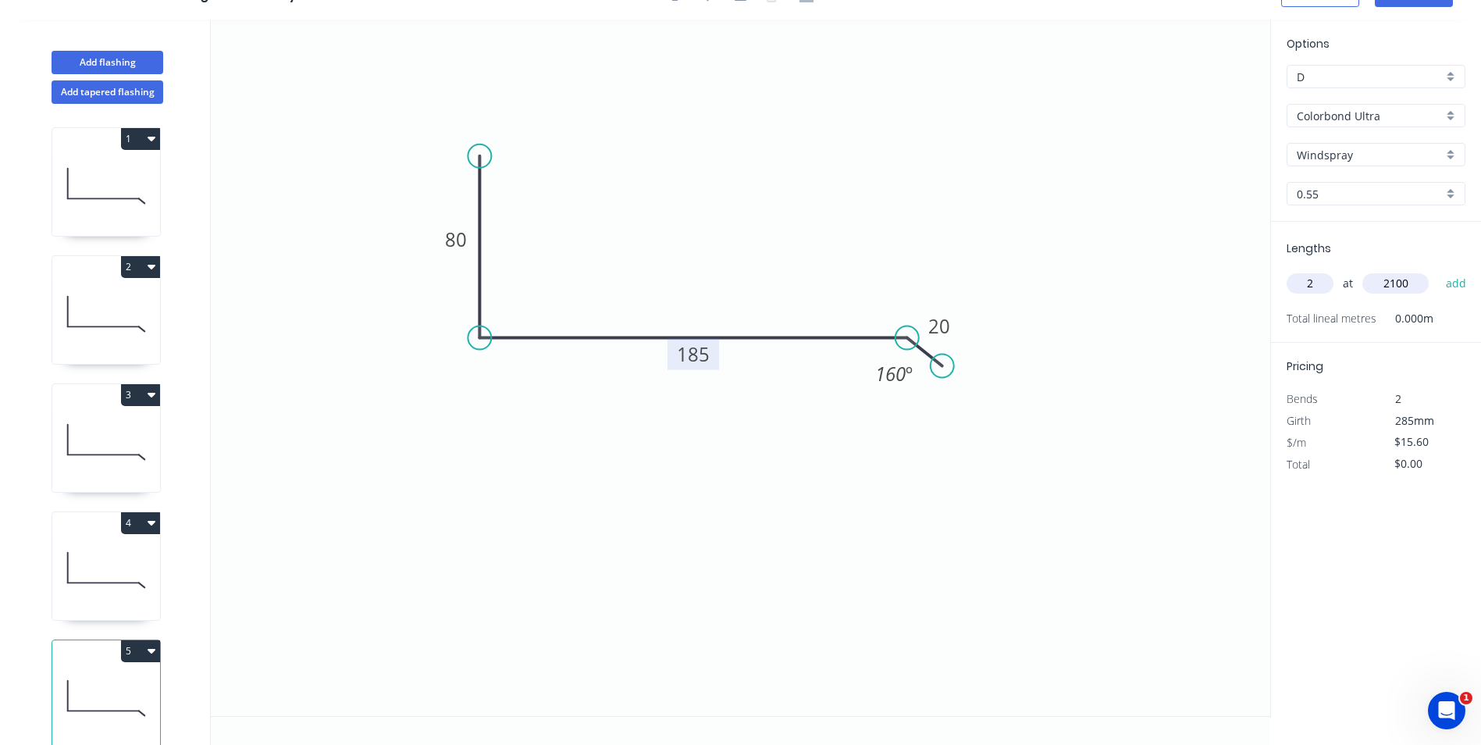
click at [1438, 270] on button "add" at bounding box center [1456, 283] width 37 height 27
type input "$65.52"
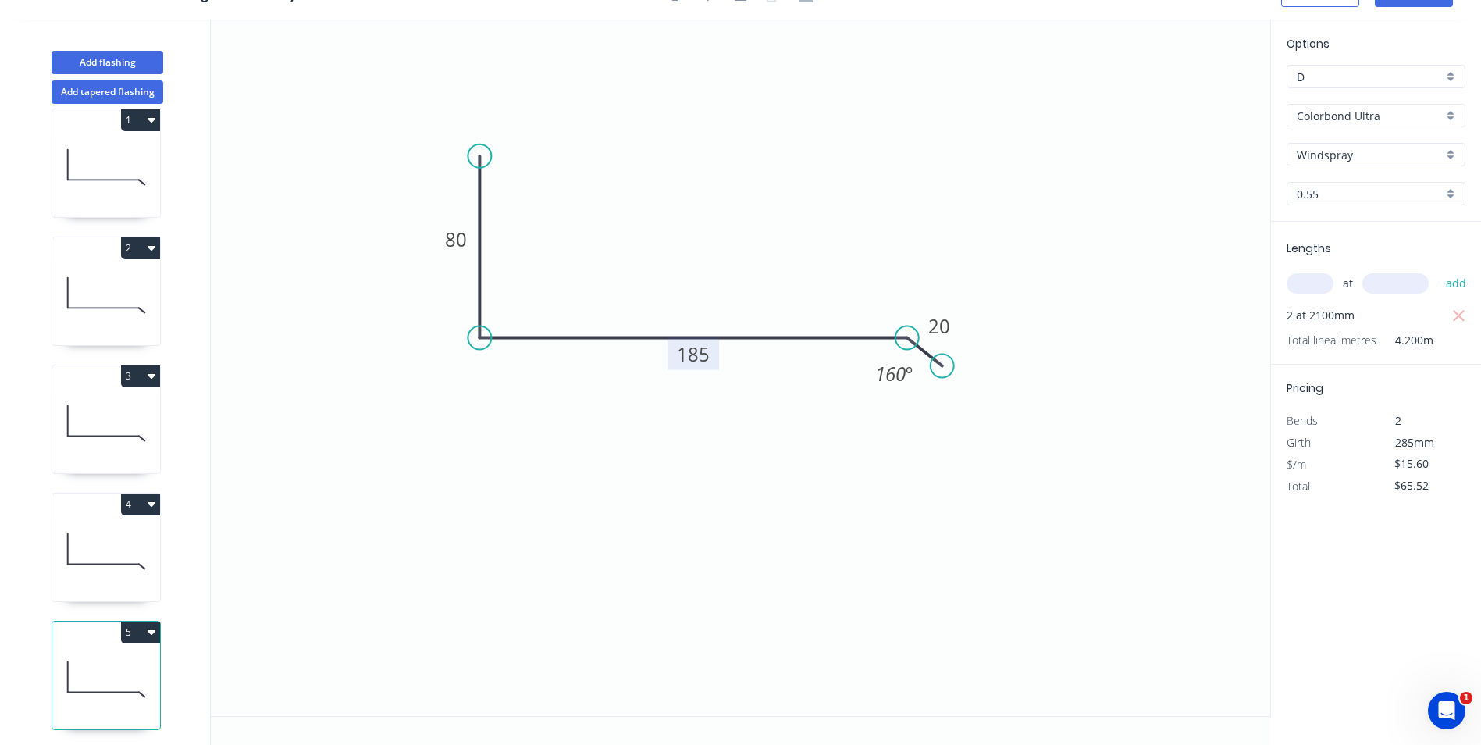
scroll to position [34, 0]
click at [91, 530] on icon at bounding box center [106, 547] width 108 height 100
type input "$14.19"
type input "$119.20"
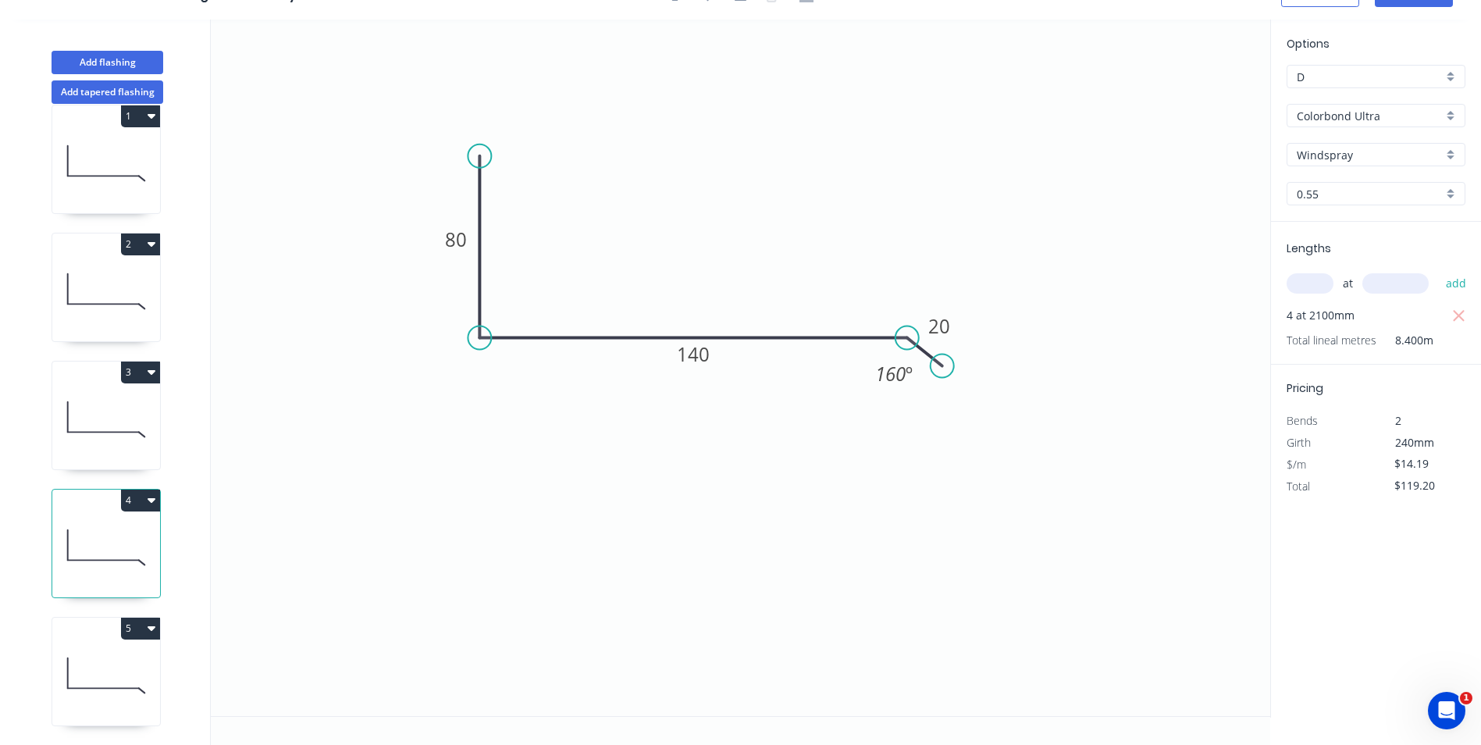
click at [94, 444] on icon at bounding box center [106, 419] width 108 height 100
type input "$15.60"
type input "$65.52"
click at [105, 539] on icon at bounding box center [106, 547] width 108 height 100
type input "$14.19"
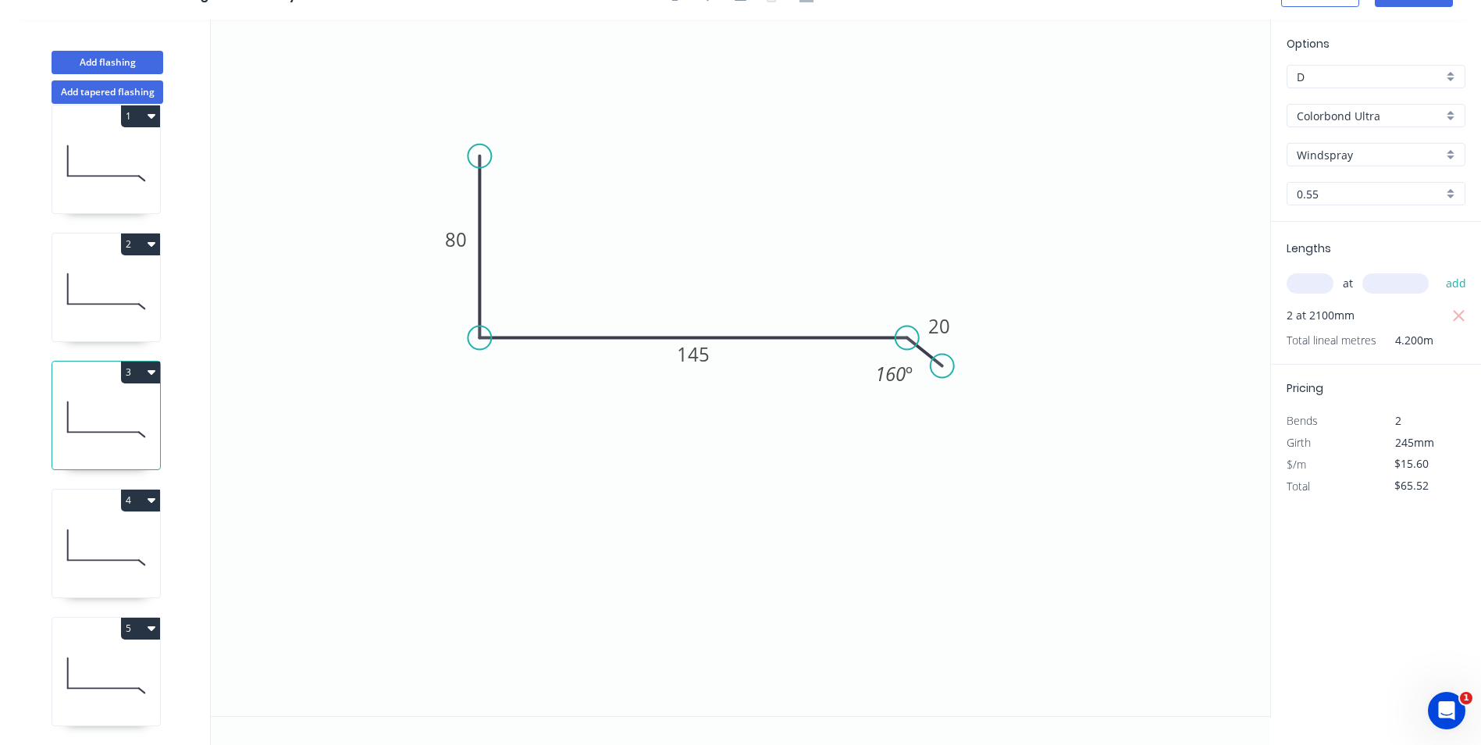
type input "$119.20"
click at [102, 642] on icon at bounding box center [106, 675] width 108 height 100
type input "$15.60"
click at [141, 620] on button "5" at bounding box center [140, 629] width 39 height 22
click at [54, 656] on div "Duplicate" at bounding box center [86, 667] width 120 height 23
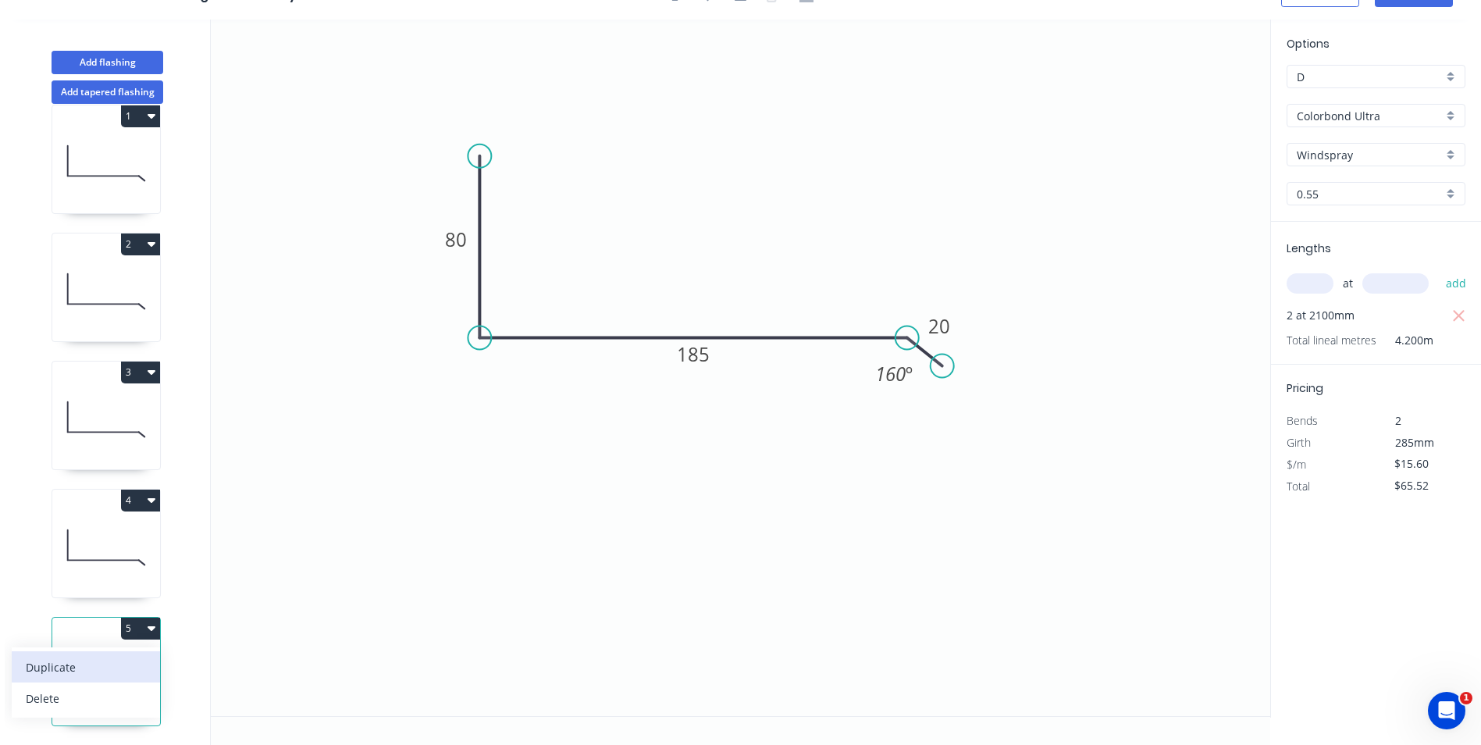
type input "$0.00"
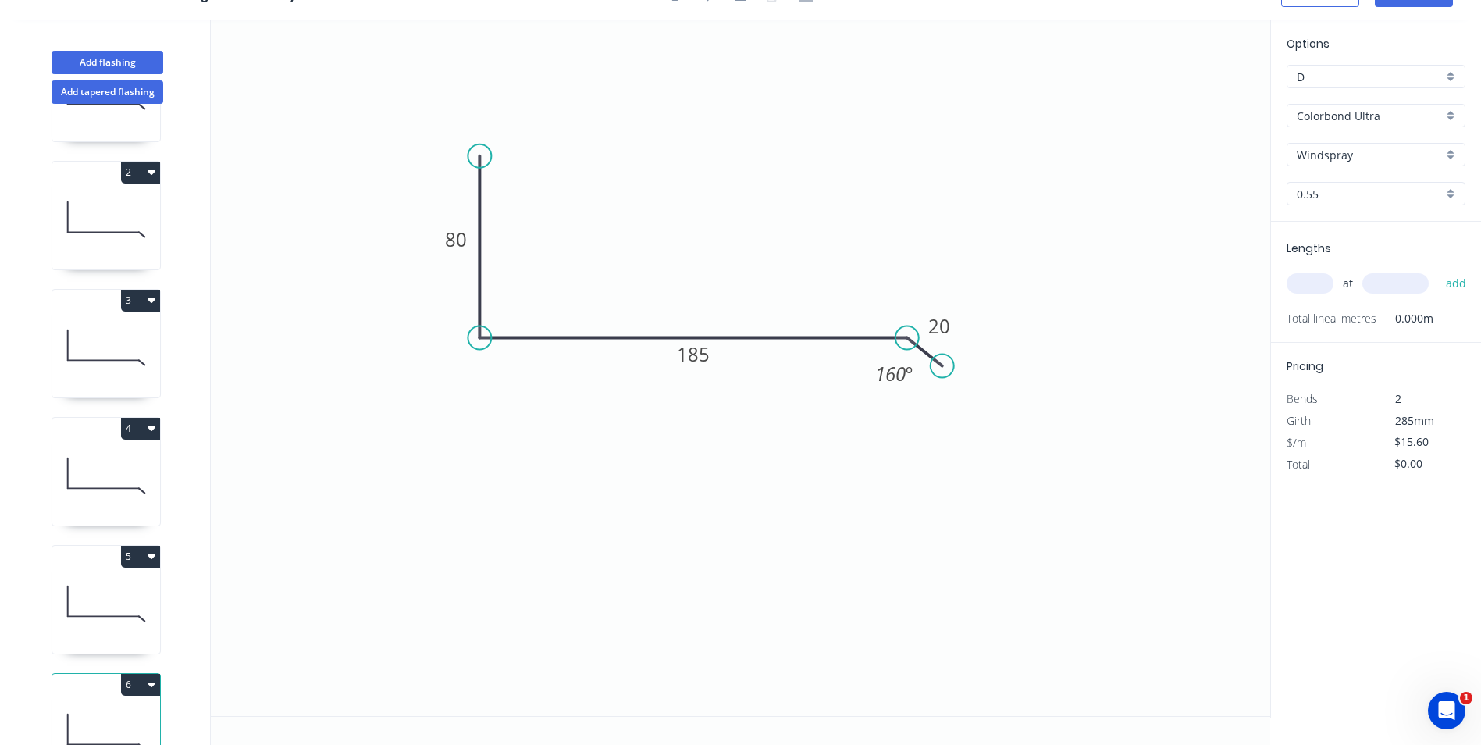
scroll to position [162, 0]
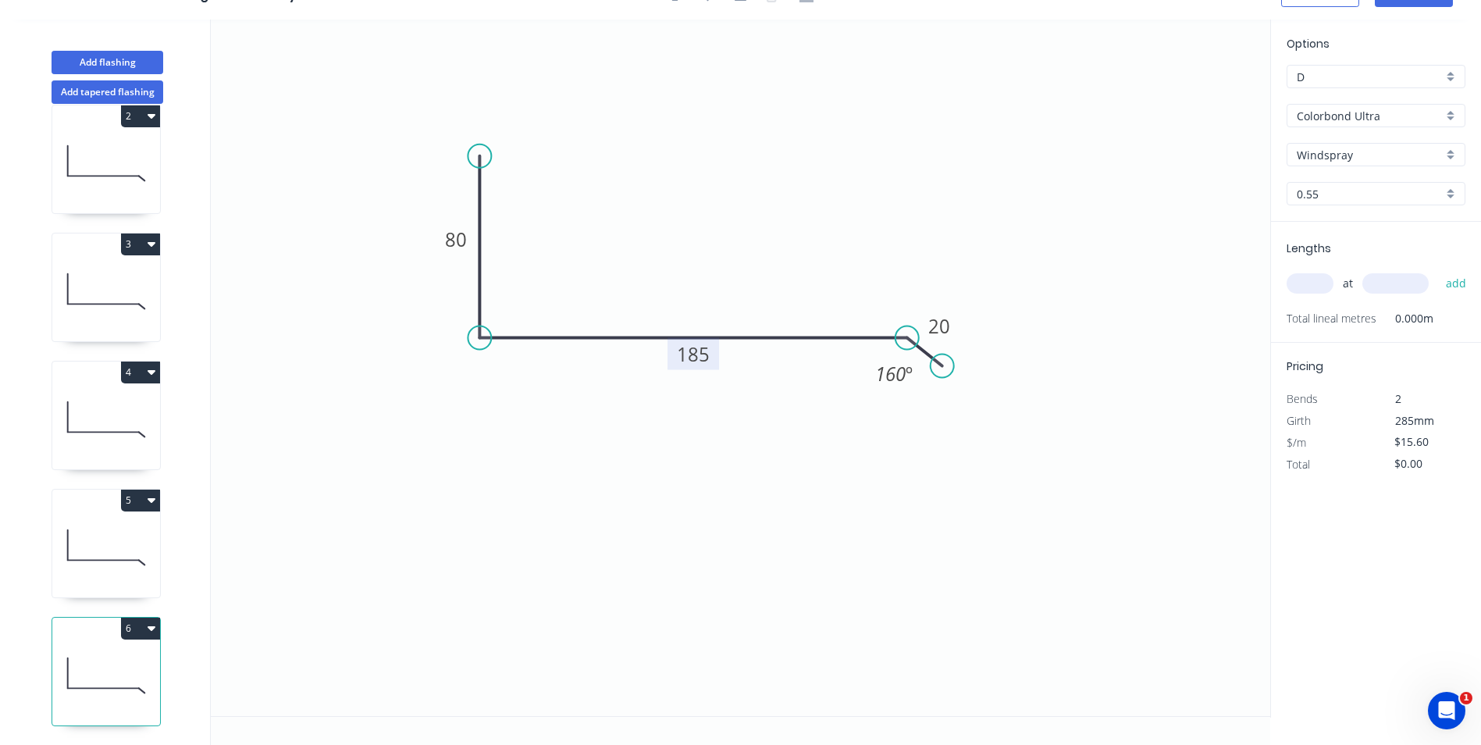
click at [696, 355] on tspan "185" at bounding box center [693, 354] width 33 height 26
click at [1306, 290] on input "text" at bounding box center [1310, 283] width 47 height 20
type input "1"
type input "2100"
click at [1438, 270] on button "add" at bounding box center [1456, 283] width 37 height 27
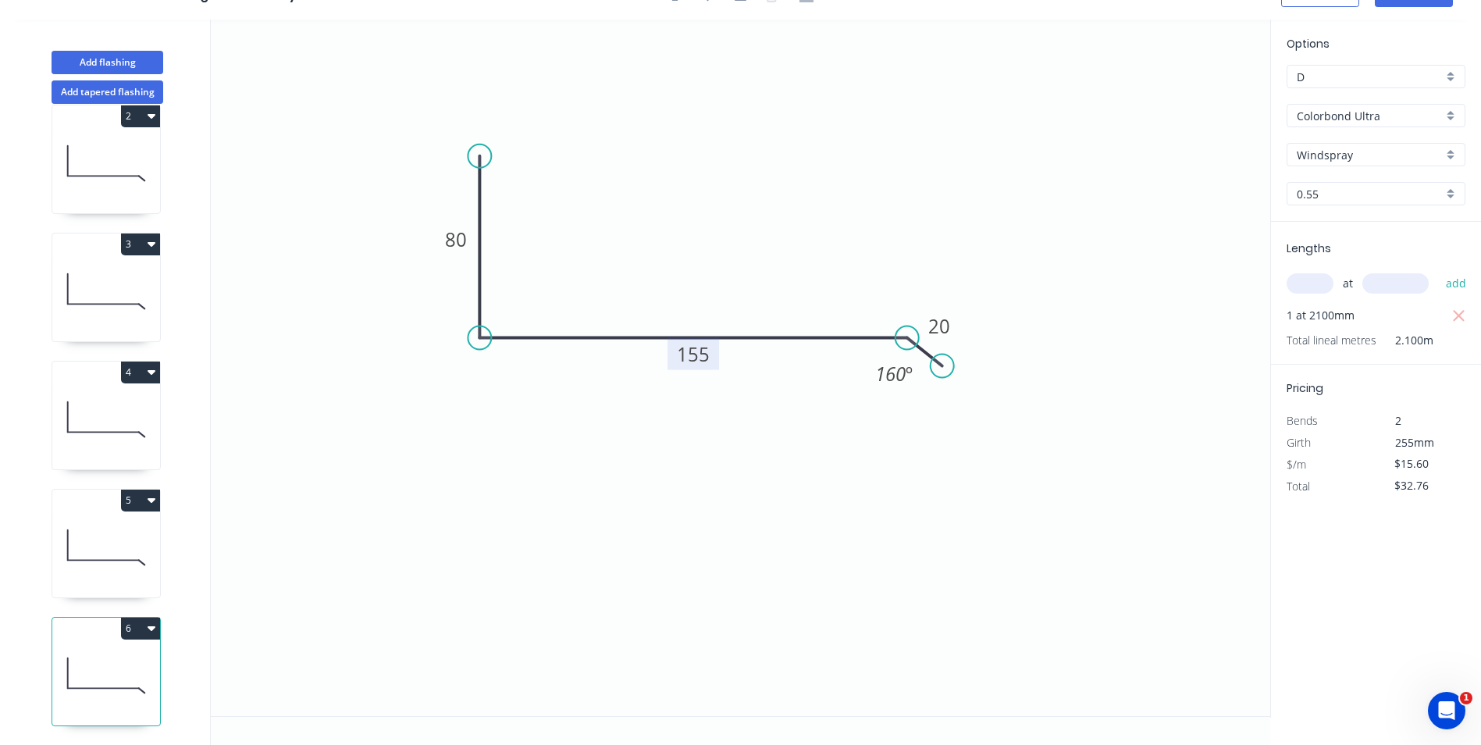
click at [148, 622] on icon "button" at bounding box center [152, 628] width 8 height 12
click at [77, 658] on div "Duplicate" at bounding box center [86, 667] width 120 height 23
type input "$0.00"
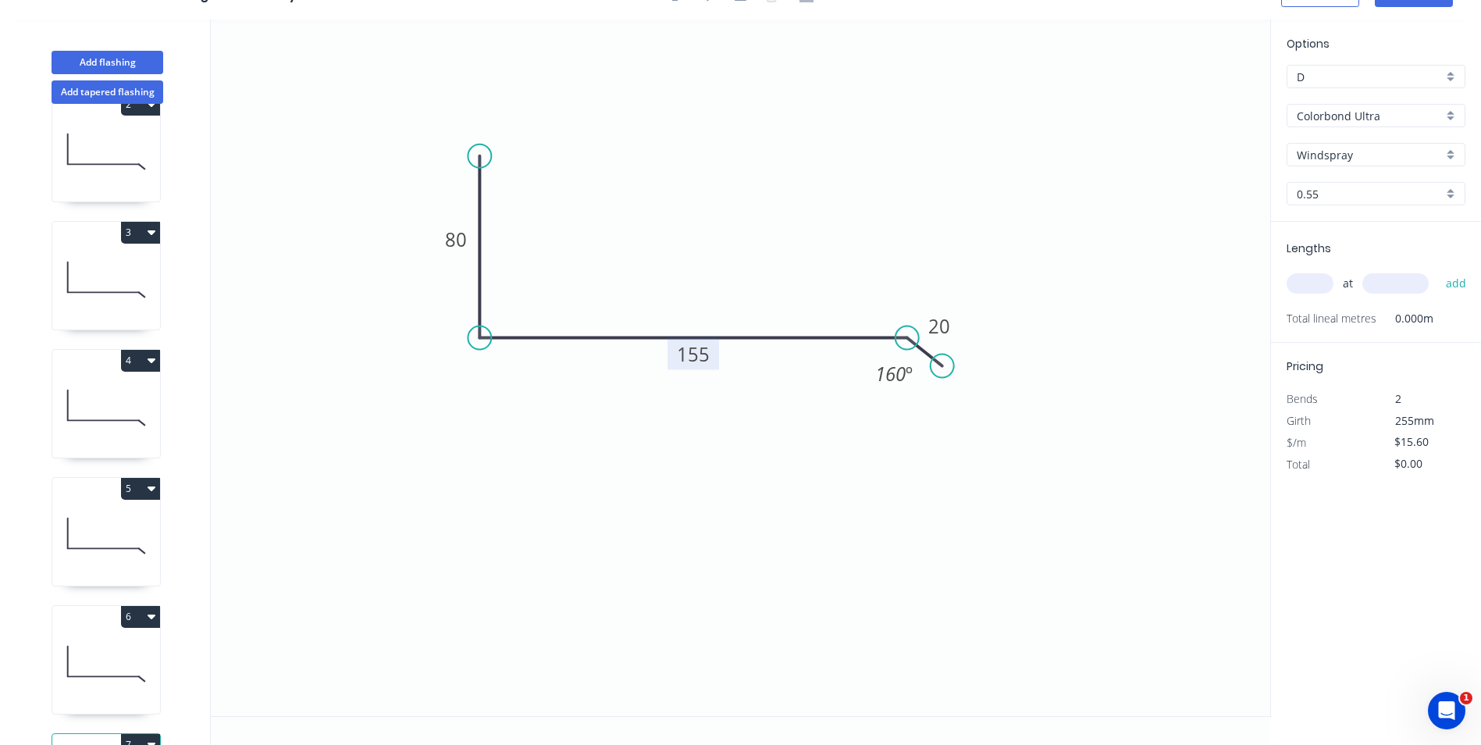
click at [703, 355] on tspan "155" at bounding box center [693, 354] width 33 height 26
drag, startPoint x: 1134, startPoint y: 424, endPoint x: 1314, endPoint y: 260, distance: 243.8
click at [1146, 408] on icon "0 80 175 20 160 º" at bounding box center [741, 368] width 1060 height 697
click at [1316, 284] on input "text" at bounding box center [1310, 283] width 47 height 20
type input "1"
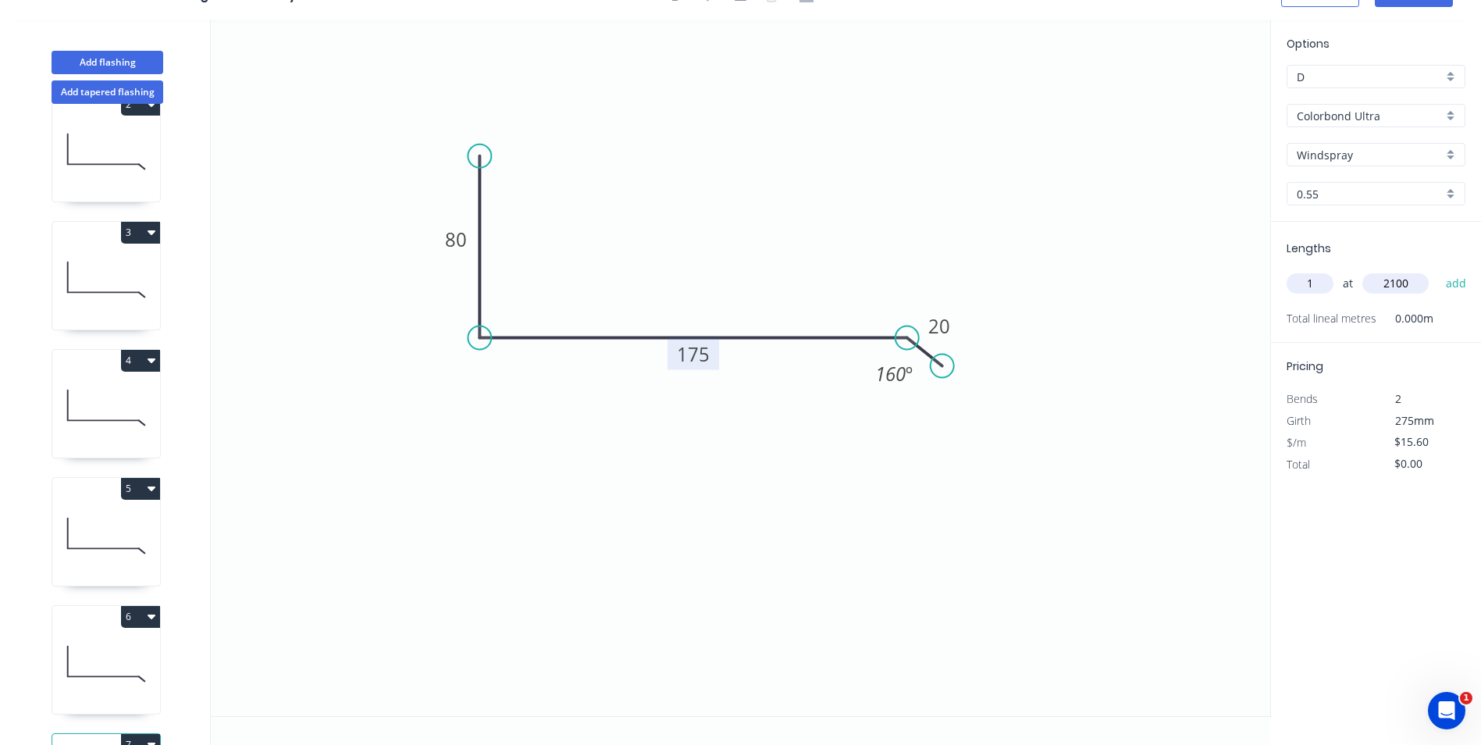
type input "2100"
click at [1438, 270] on button "add" at bounding box center [1456, 283] width 37 height 27
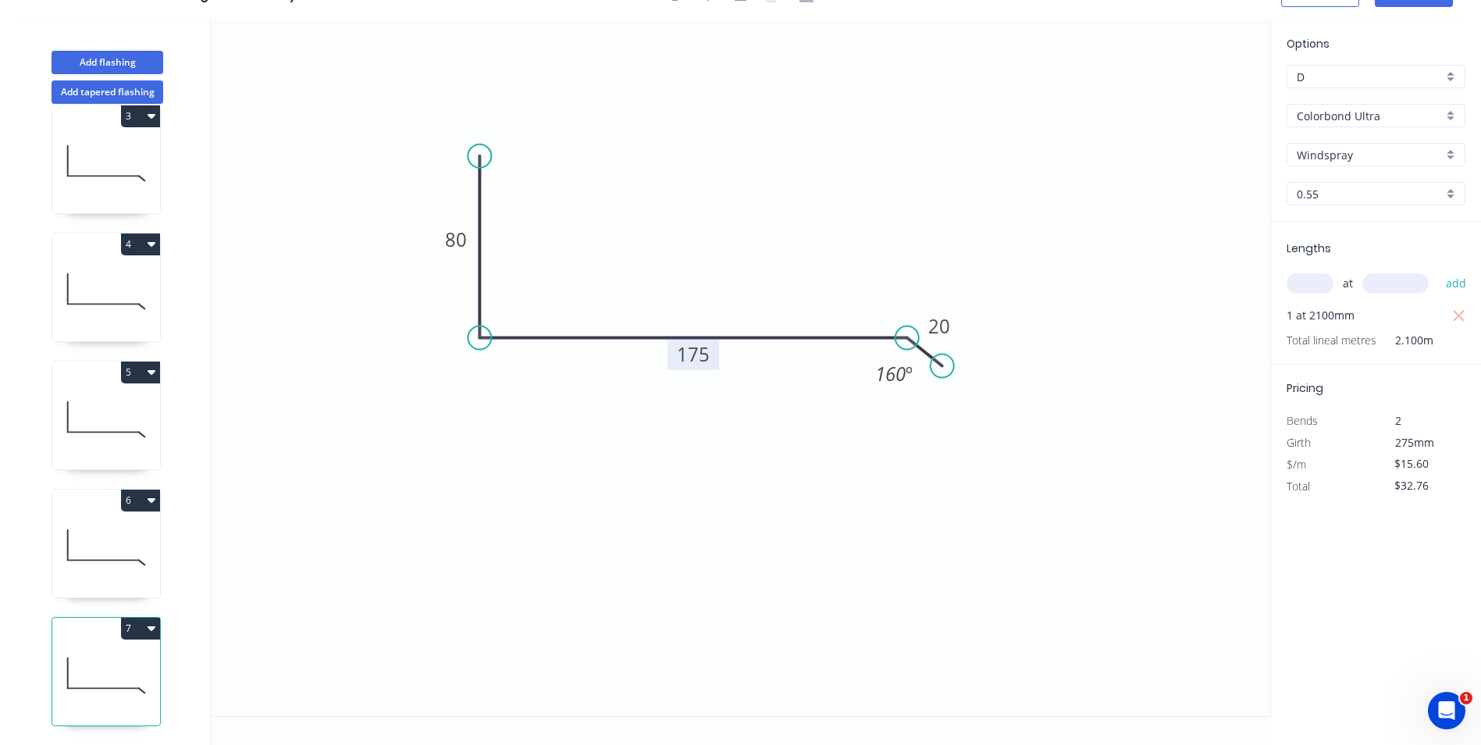
scroll to position [290, 0]
click at [142, 625] on button "7" at bounding box center [140, 629] width 39 height 22
click at [119, 656] on div "Duplicate" at bounding box center [86, 667] width 120 height 23
type input "$0.00"
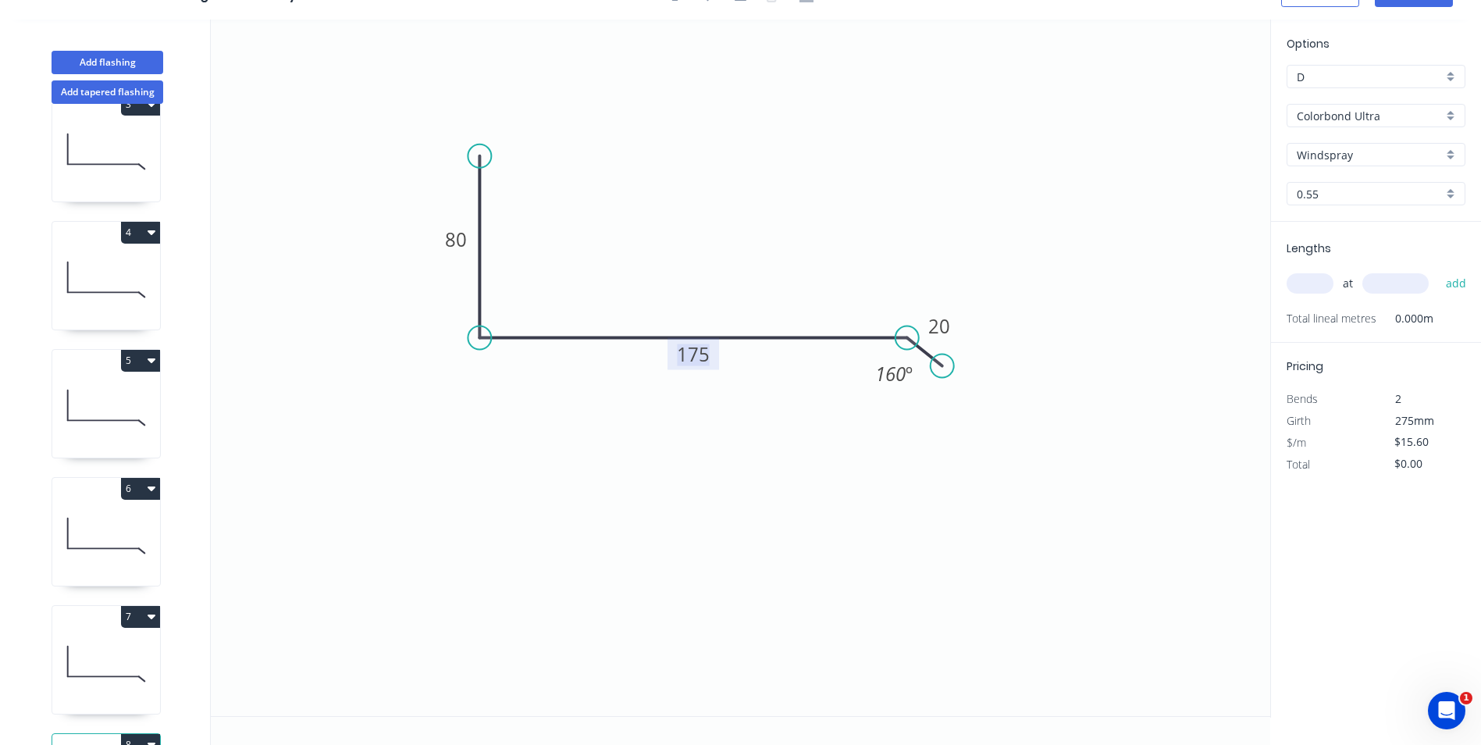
click at [698, 354] on tspan "175" at bounding box center [693, 354] width 33 height 26
click at [1309, 280] on input "text" at bounding box center [1310, 283] width 47 height 20
type input "$14.19"
type input "1"
type input "2100"
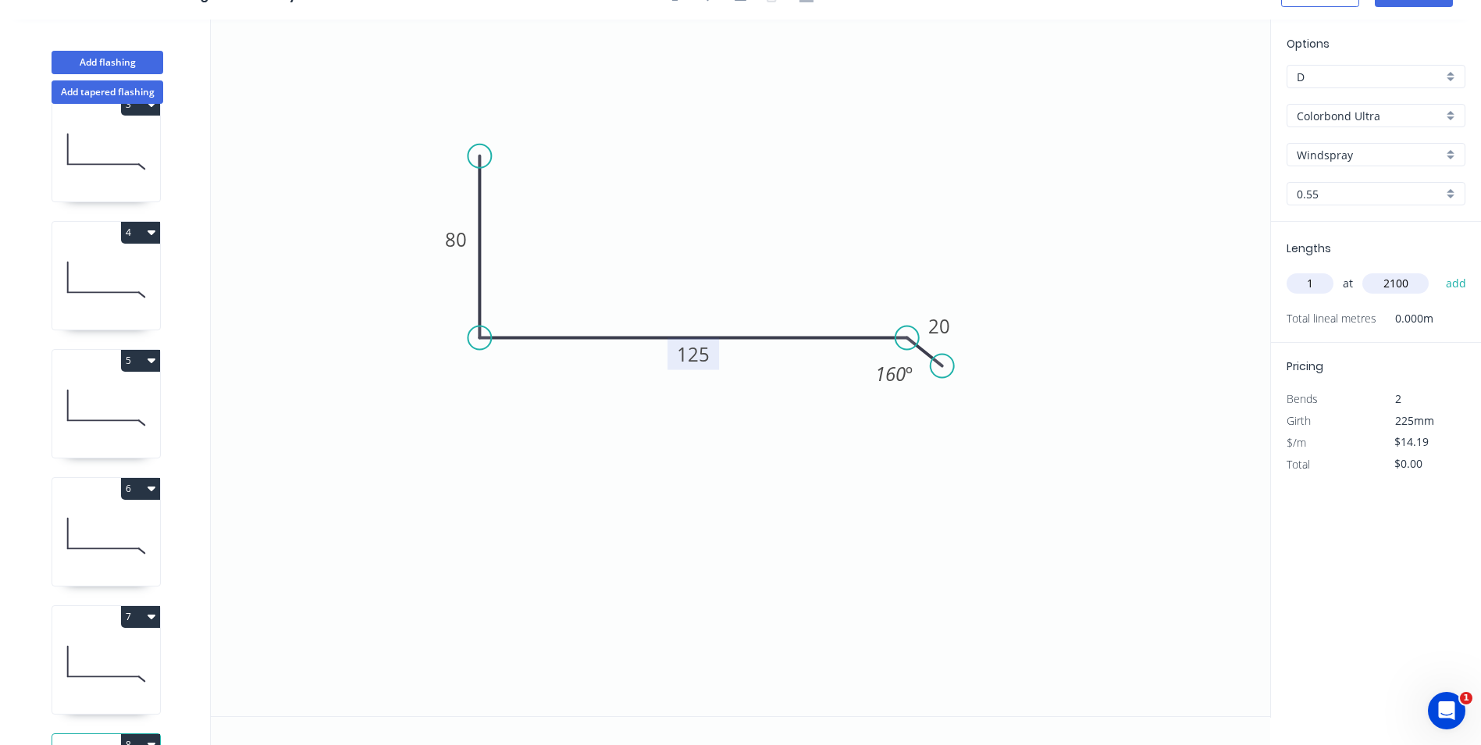
click at [1438, 270] on button "add" at bounding box center [1456, 283] width 37 height 27
type input "$29.80"
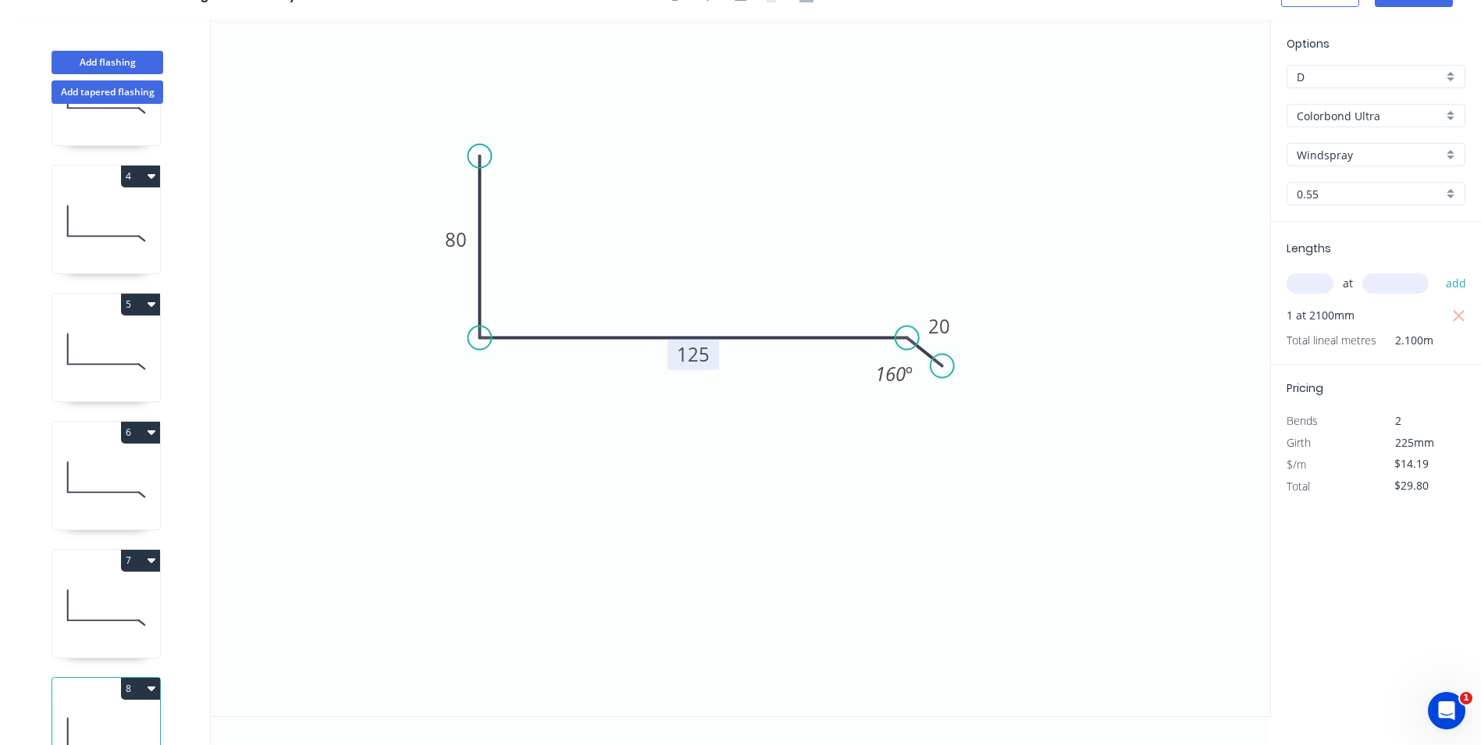
scroll to position [419, 0]
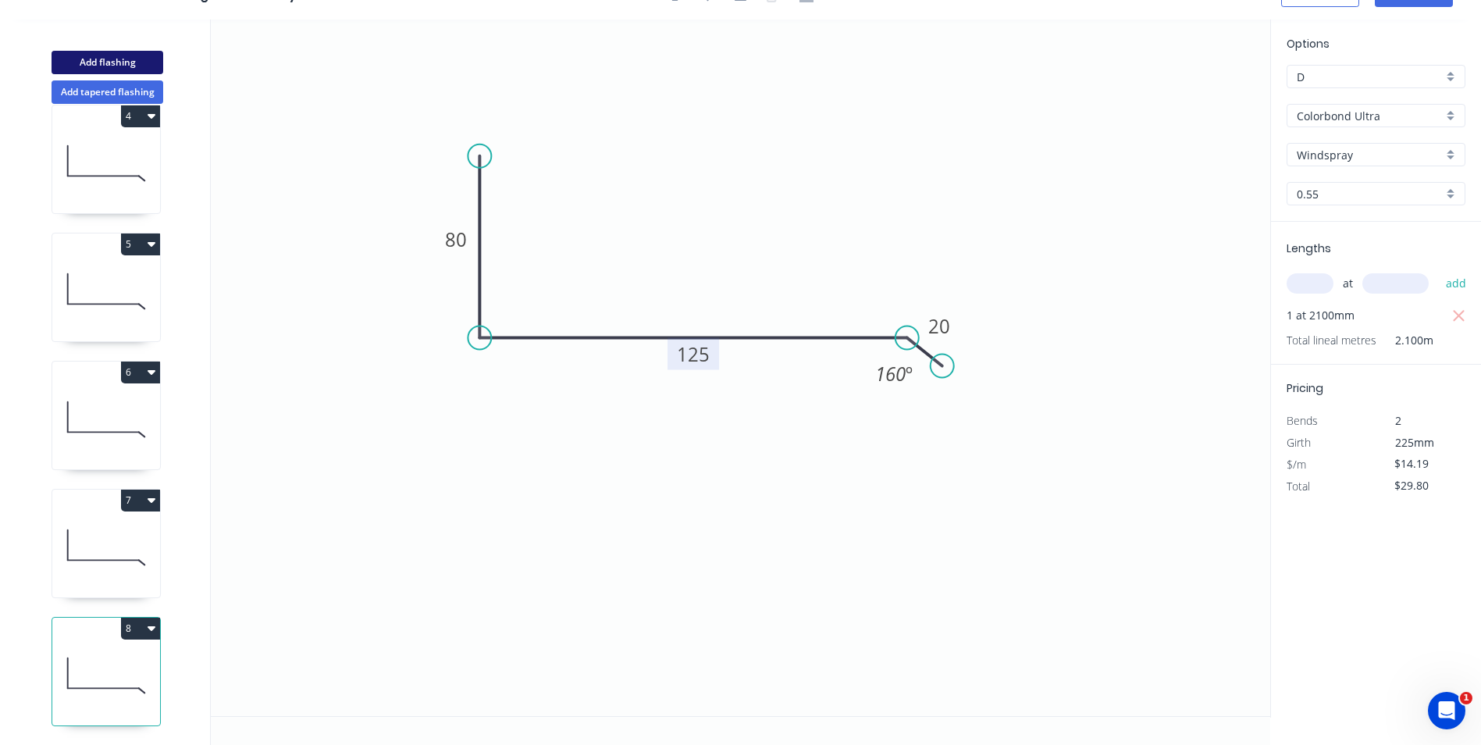
click at [126, 56] on button "Add flashing" at bounding box center [108, 62] width 112 height 23
type input "$0.00"
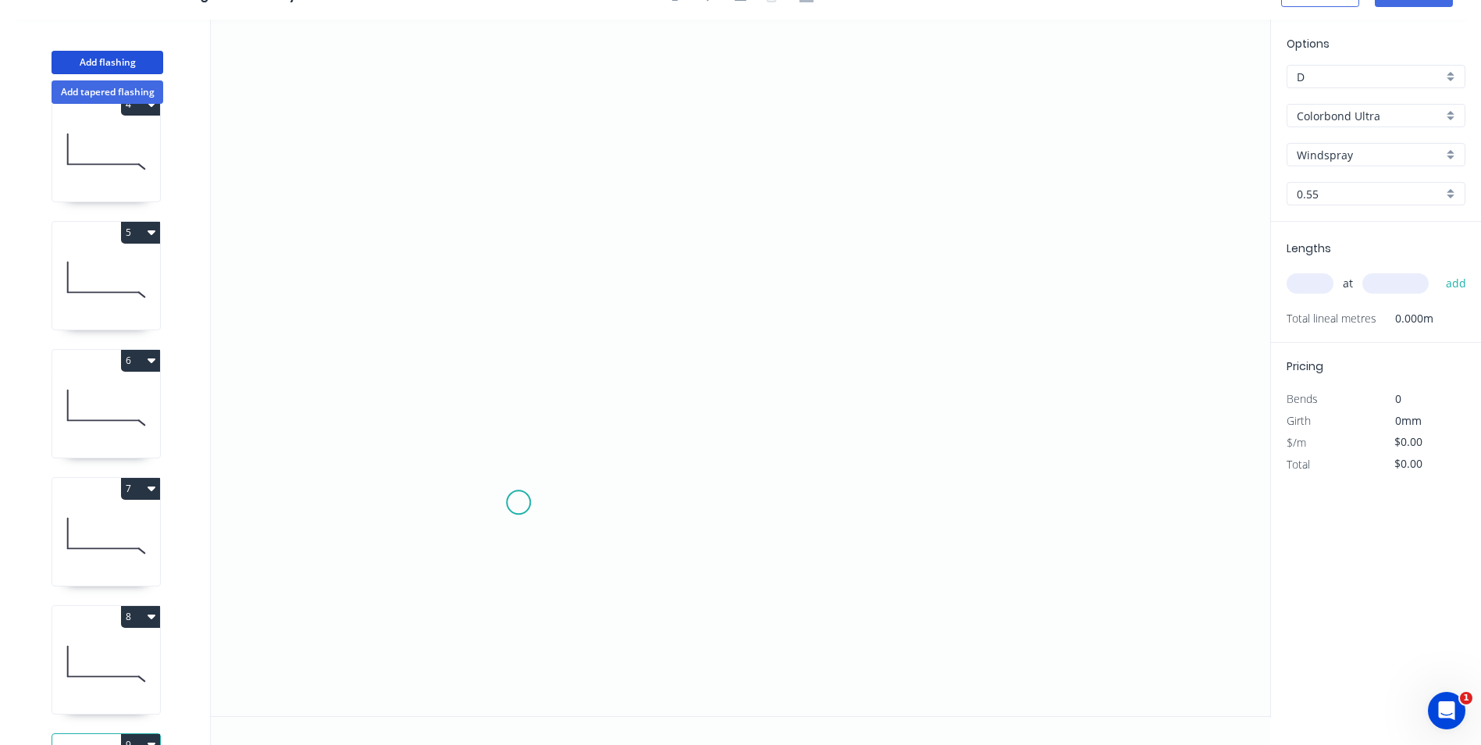
click at [518, 503] on icon "0" at bounding box center [741, 368] width 1060 height 697
click at [492, 525] on icon "0" at bounding box center [741, 368] width 1060 height 697
click at [494, 262] on icon "0 ?" at bounding box center [741, 368] width 1060 height 697
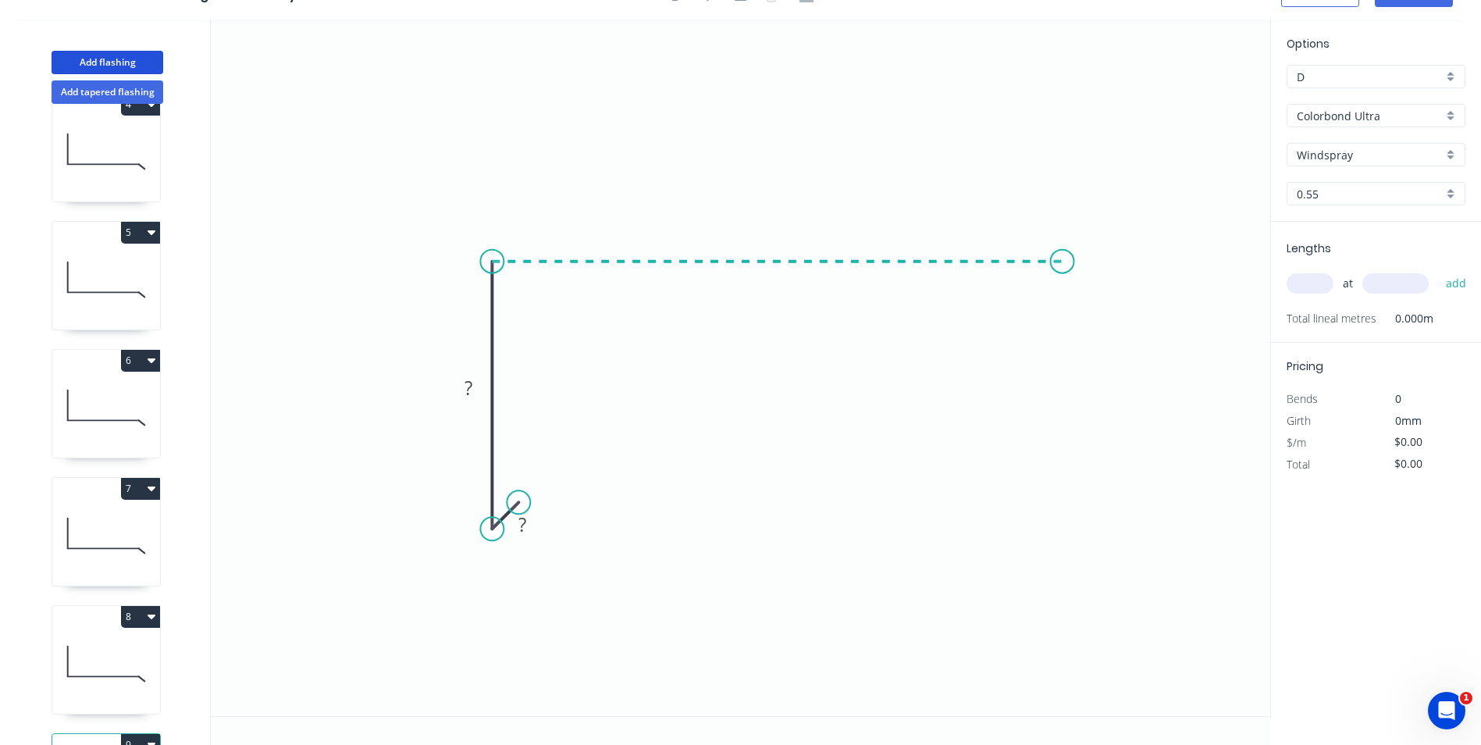
click at [1063, 265] on icon "0 ? ?" at bounding box center [741, 368] width 1060 height 697
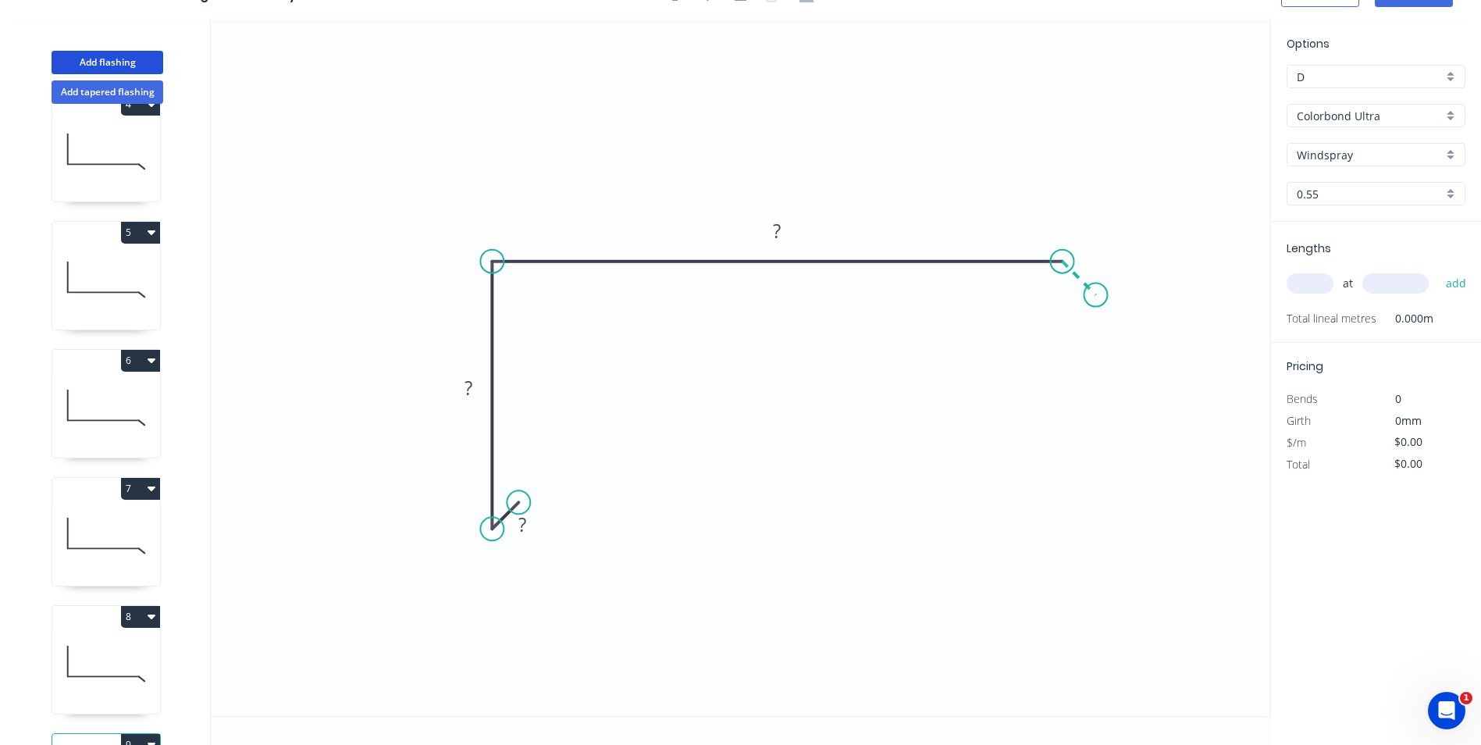
click at [1096, 291] on icon "0 ? ? ?" at bounding box center [741, 368] width 1060 height 697
click at [1096, 291] on circle at bounding box center [1096, 294] width 23 height 23
drag, startPoint x: 1096, startPoint y: 291, endPoint x: 1098, endPoint y: 279, distance: 12.6
click at [1099, 279] on circle at bounding box center [1099, 281] width 23 height 23
click at [533, 525] on rect at bounding box center [522, 526] width 31 height 22
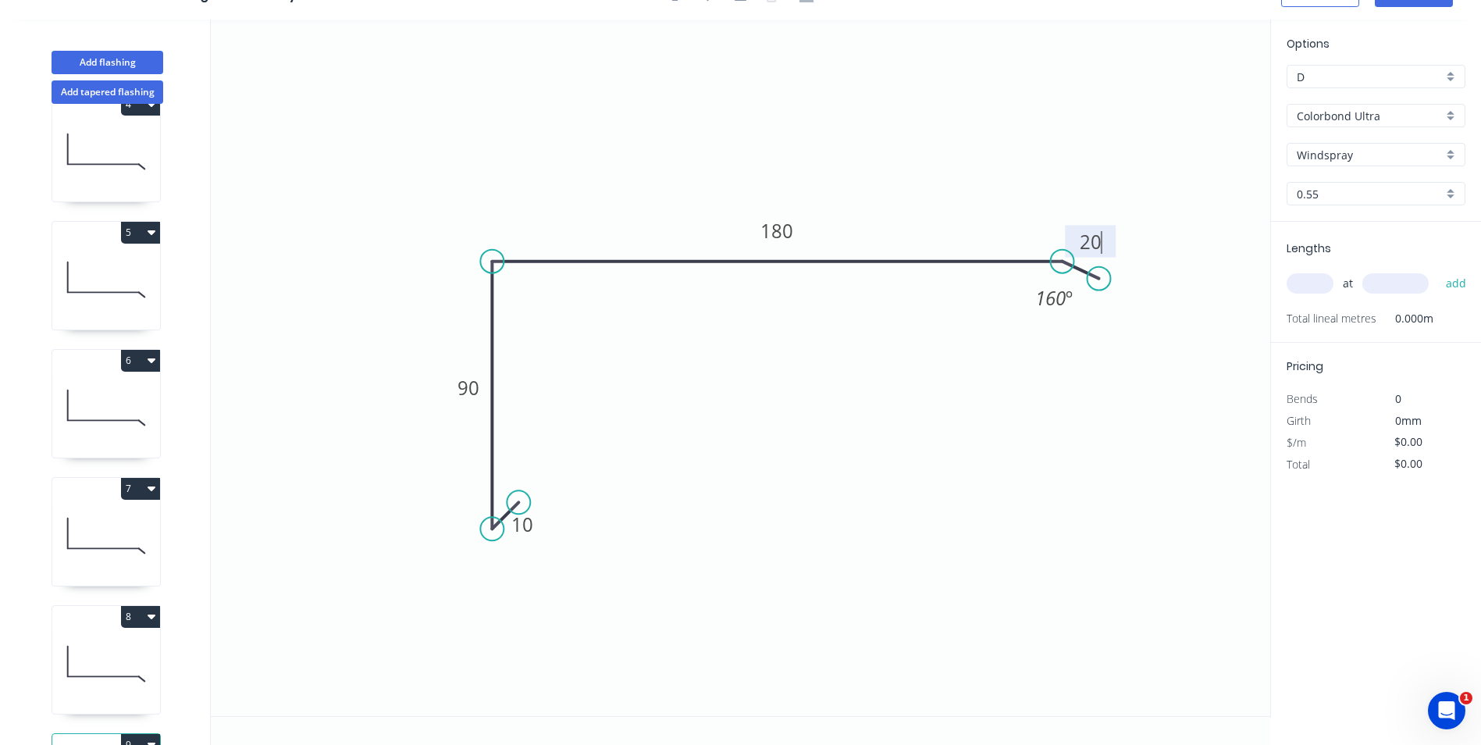
drag, startPoint x: 773, startPoint y: 159, endPoint x: 1217, endPoint y: 167, distance: 443.6
click at [775, 159] on icon "0 10 90 180 20 160 º" at bounding box center [741, 368] width 1060 height 697
type input "$16.17"
click at [1302, 283] on input "text" at bounding box center [1310, 283] width 47 height 20
type input "2"
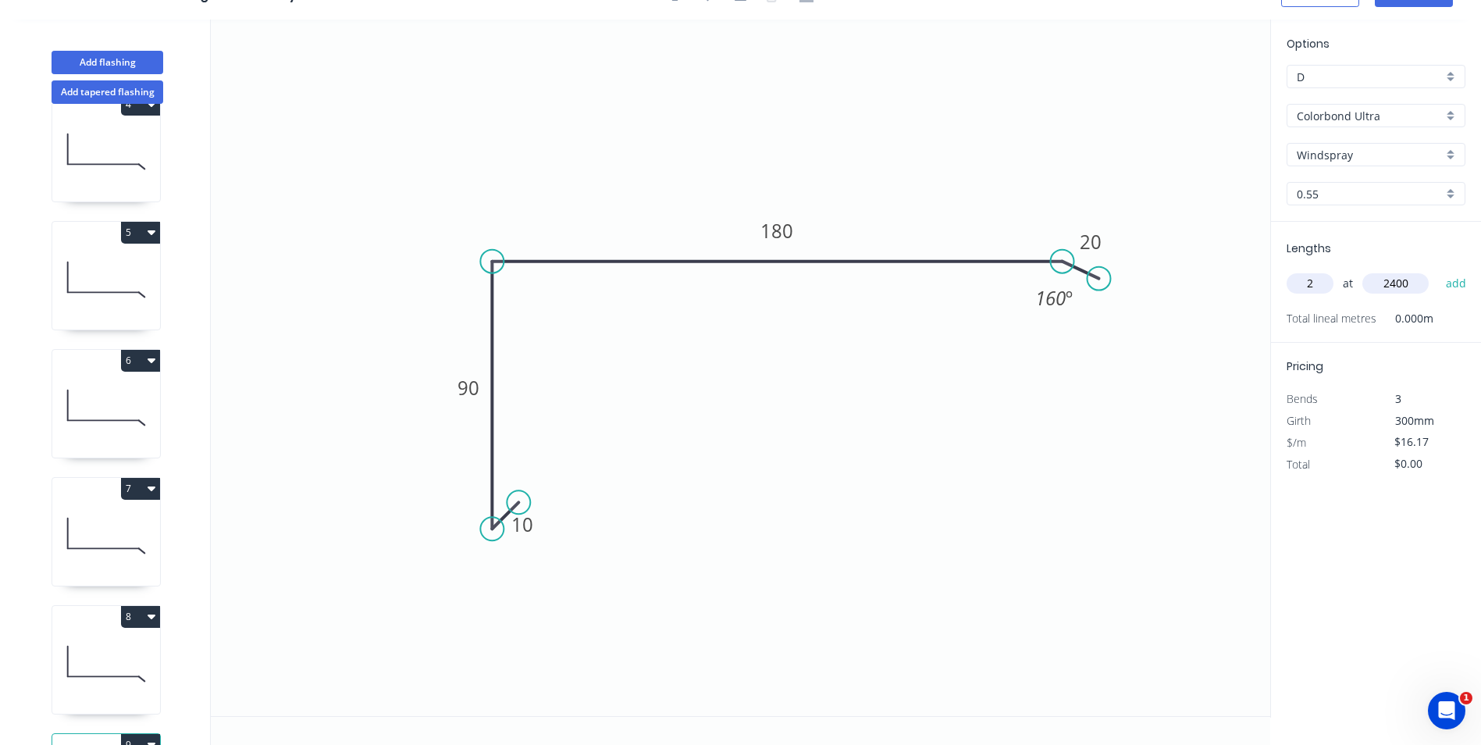
type input "2400"
click at [1438, 270] on button "add" at bounding box center [1456, 283] width 37 height 27
type input "$77.62"
type input "1"
type input "3500"
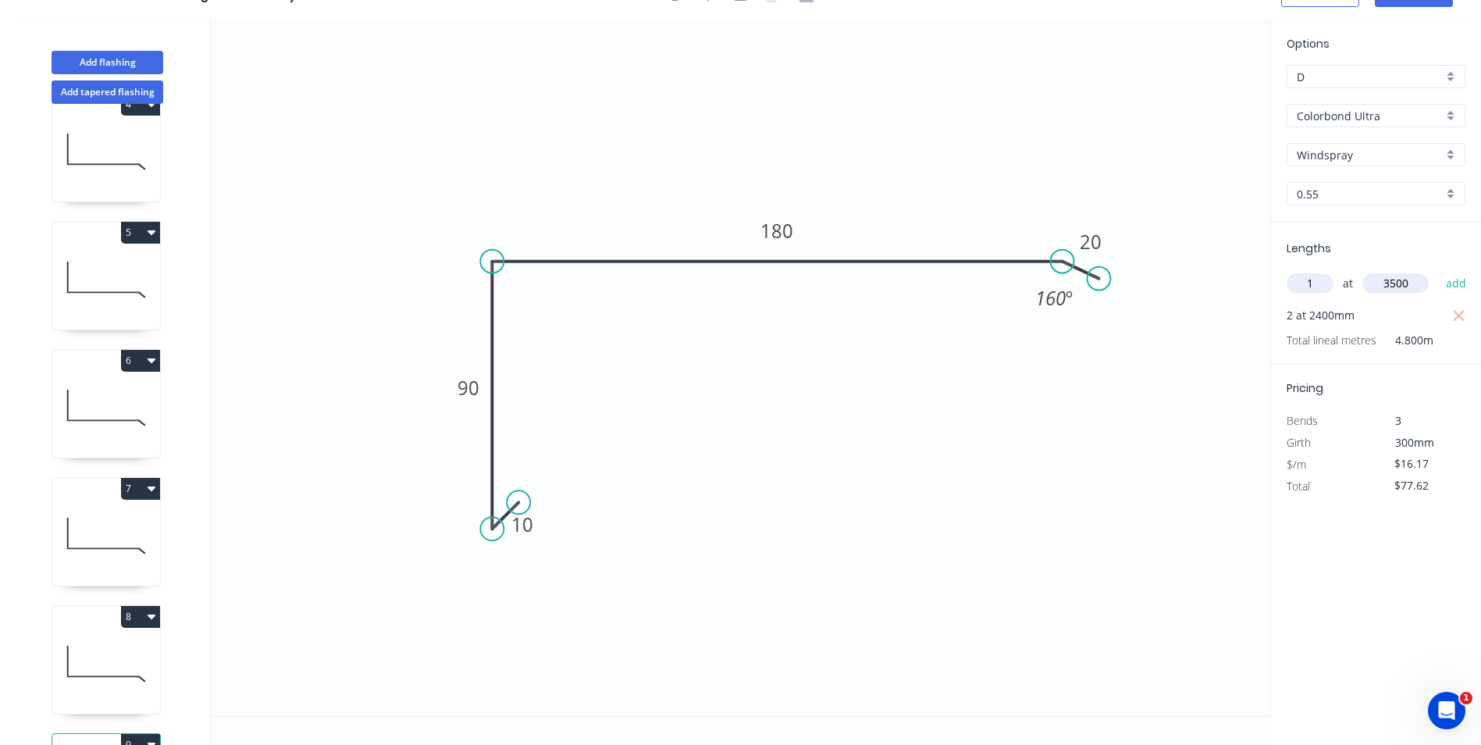
click at [1438, 270] on button "add" at bounding box center [1456, 283] width 37 height 27
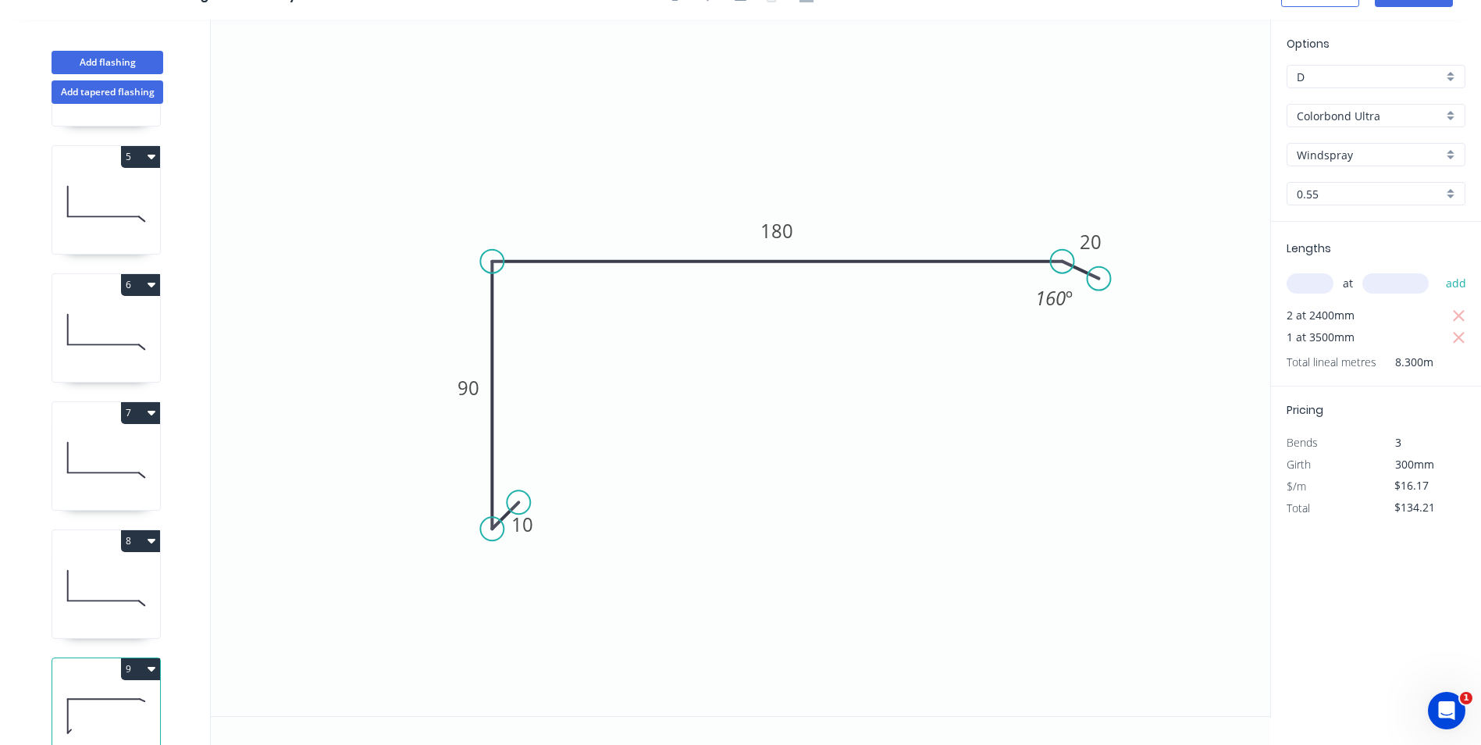
scroll to position [547, 0]
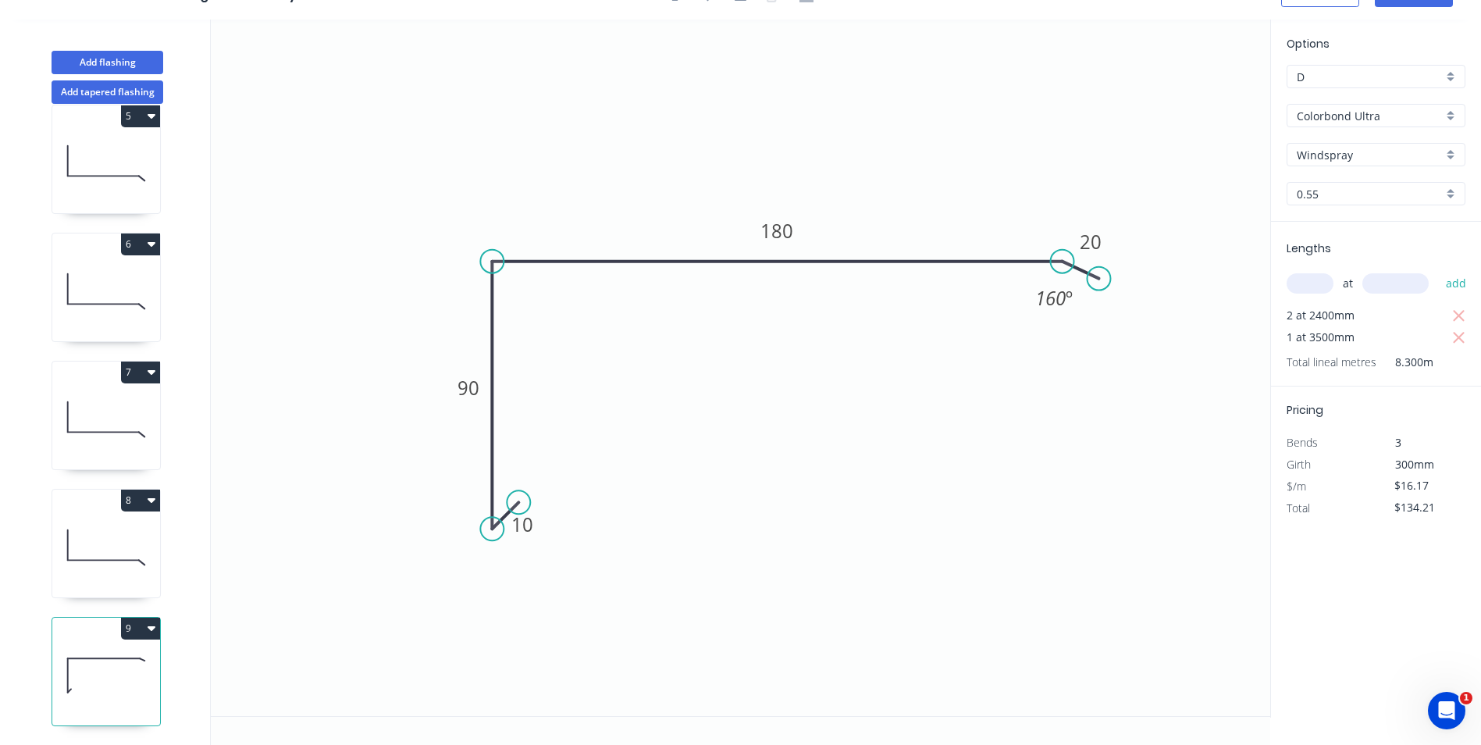
click at [141, 622] on button "9" at bounding box center [140, 629] width 39 height 22
click at [125, 651] on button "Duplicate" at bounding box center [86, 666] width 148 height 31
type input "$0.00"
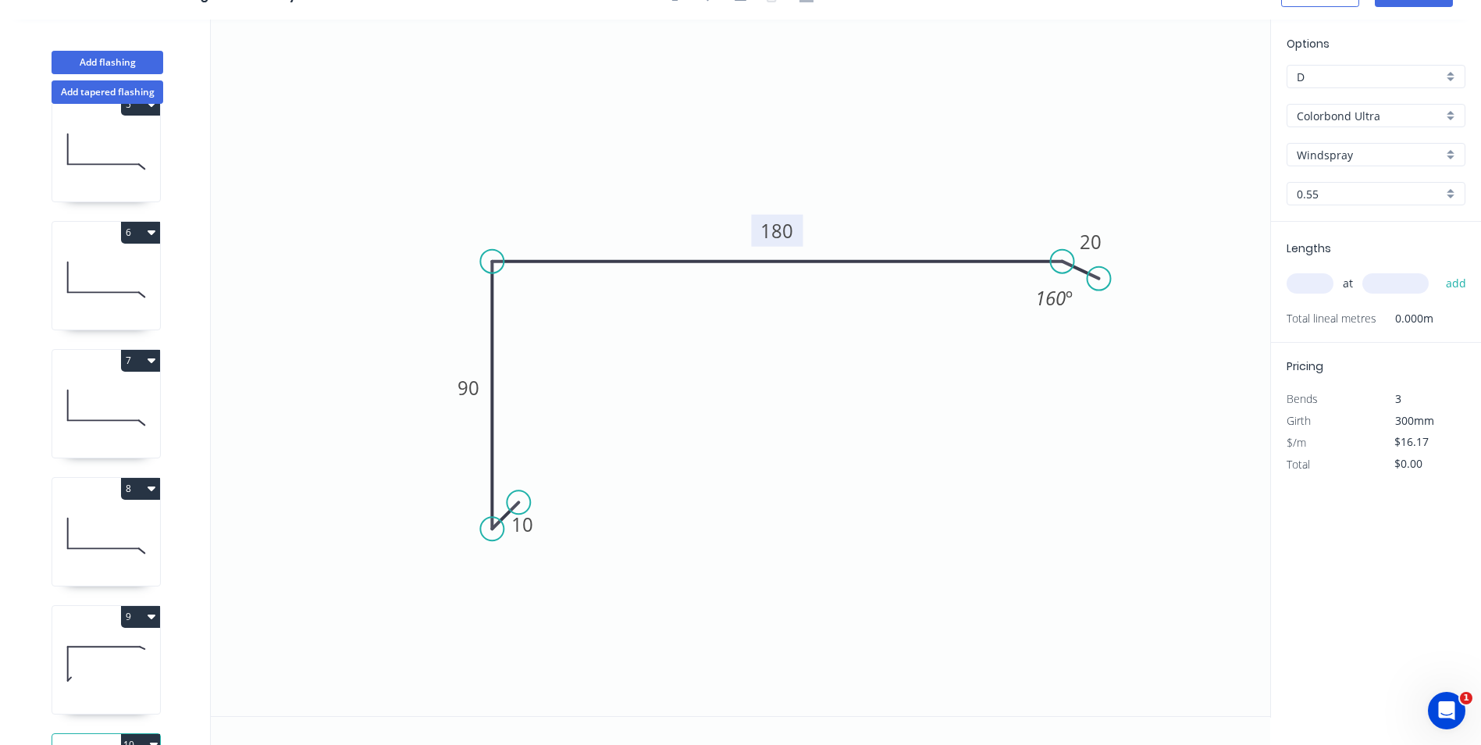
click at [778, 234] on tspan "180" at bounding box center [777, 231] width 33 height 26
click at [1302, 280] on input "text" at bounding box center [1310, 283] width 47 height 20
type input "2"
type input "3500"
click at [1438, 270] on button "add" at bounding box center [1456, 283] width 37 height 27
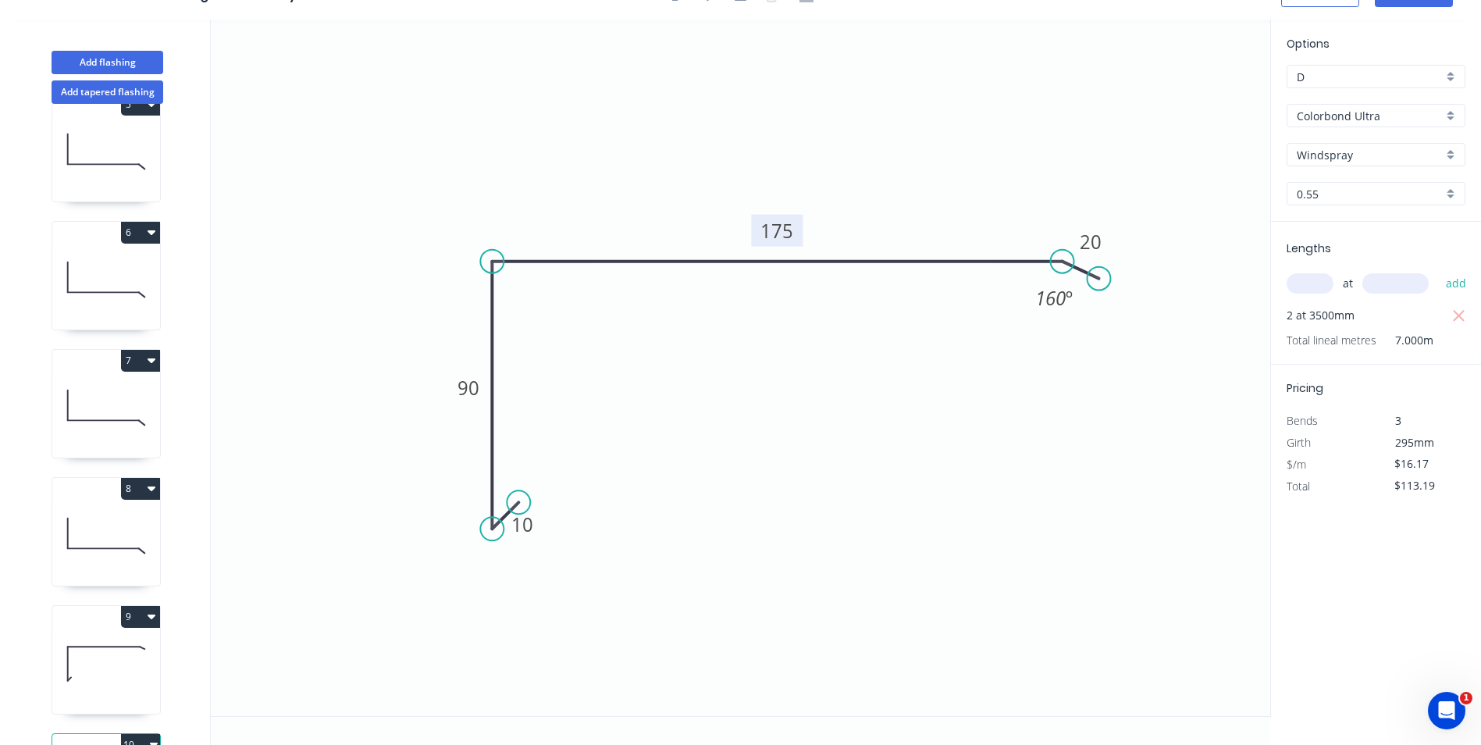
scroll to position [675, 0]
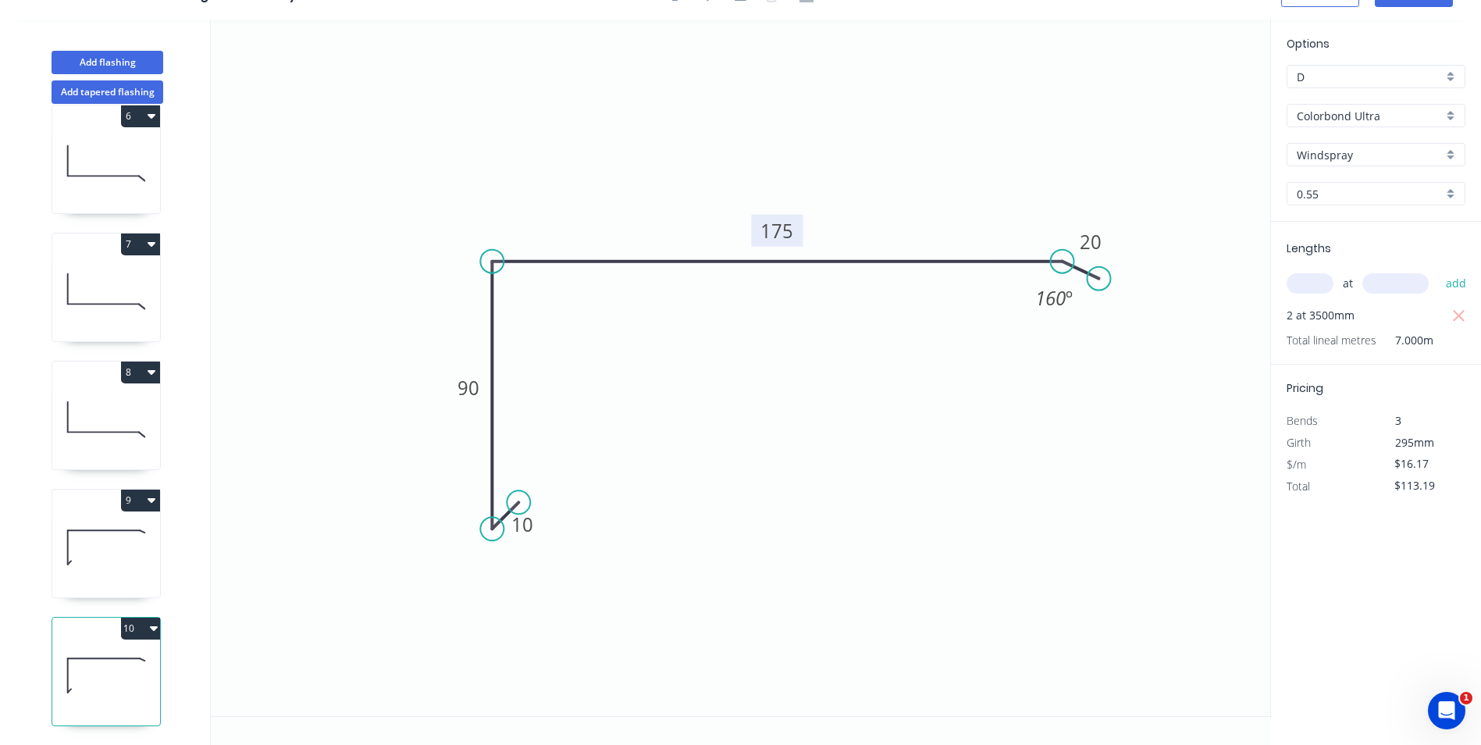
click at [141, 618] on button "10" at bounding box center [140, 629] width 39 height 22
click at [96, 656] on div "Duplicate" at bounding box center [86, 667] width 120 height 23
type input "$0.00"
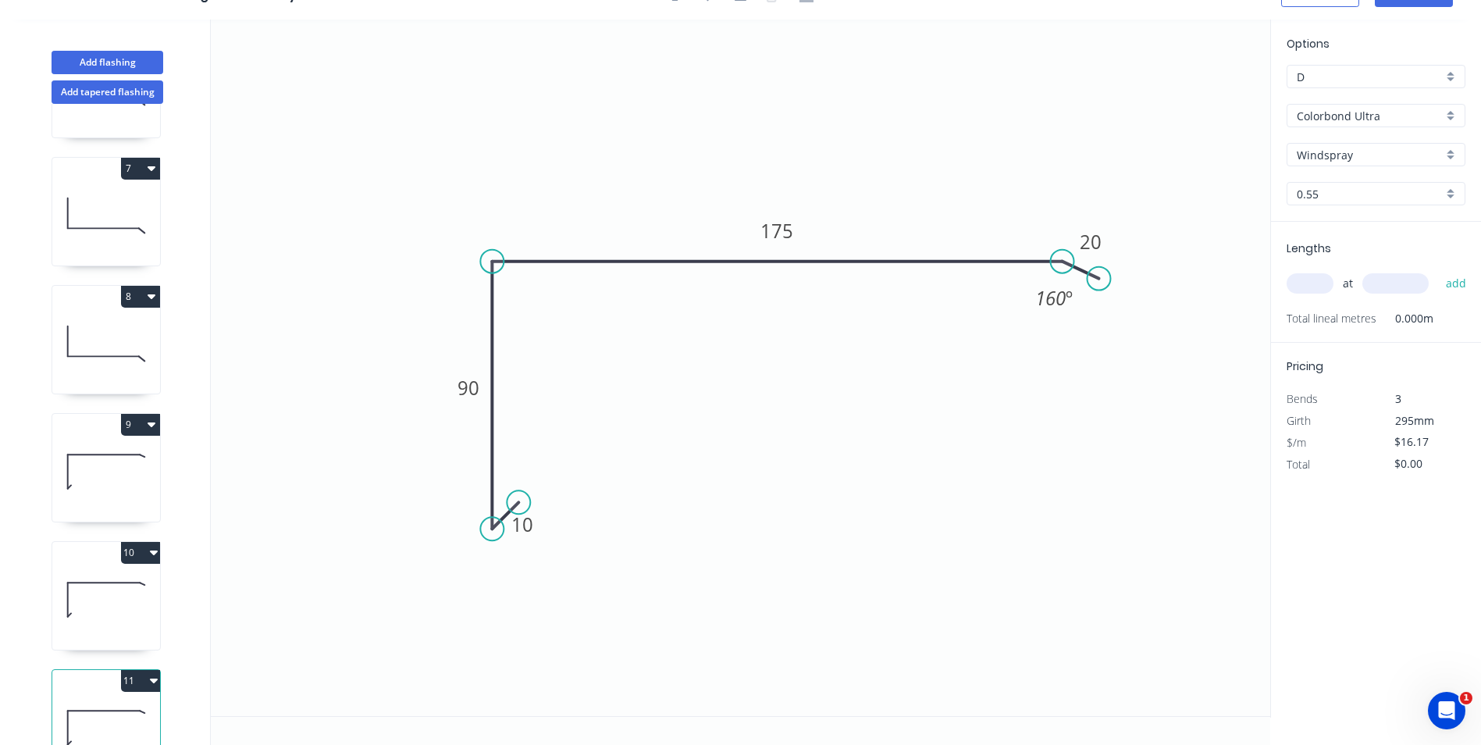
scroll to position [803, 0]
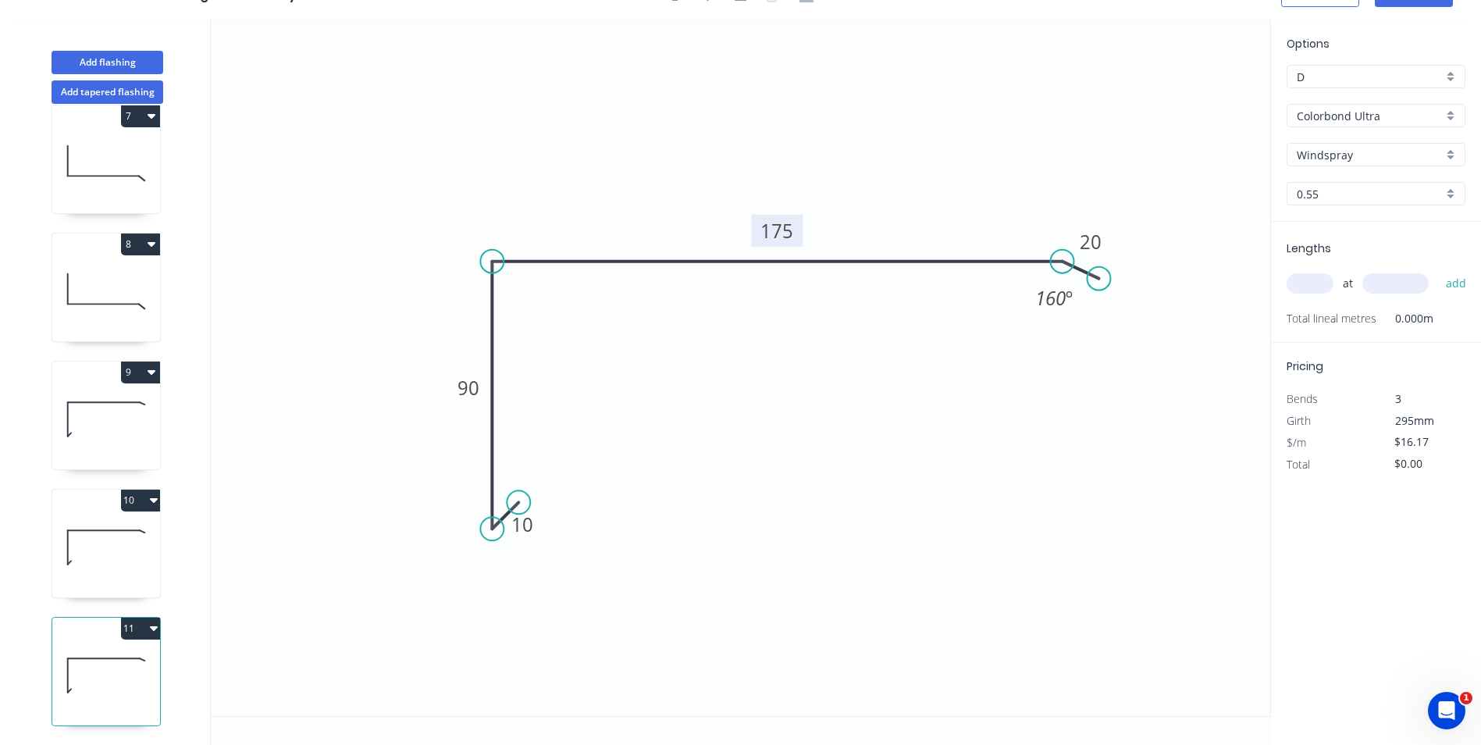
click at [780, 233] on tspan "175" at bounding box center [777, 231] width 33 height 26
click at [1295, 282] on input "text" at bounding box center [1310, 283] width 47 height 20
type input "$19.75"
type input "1"
type input "1000"
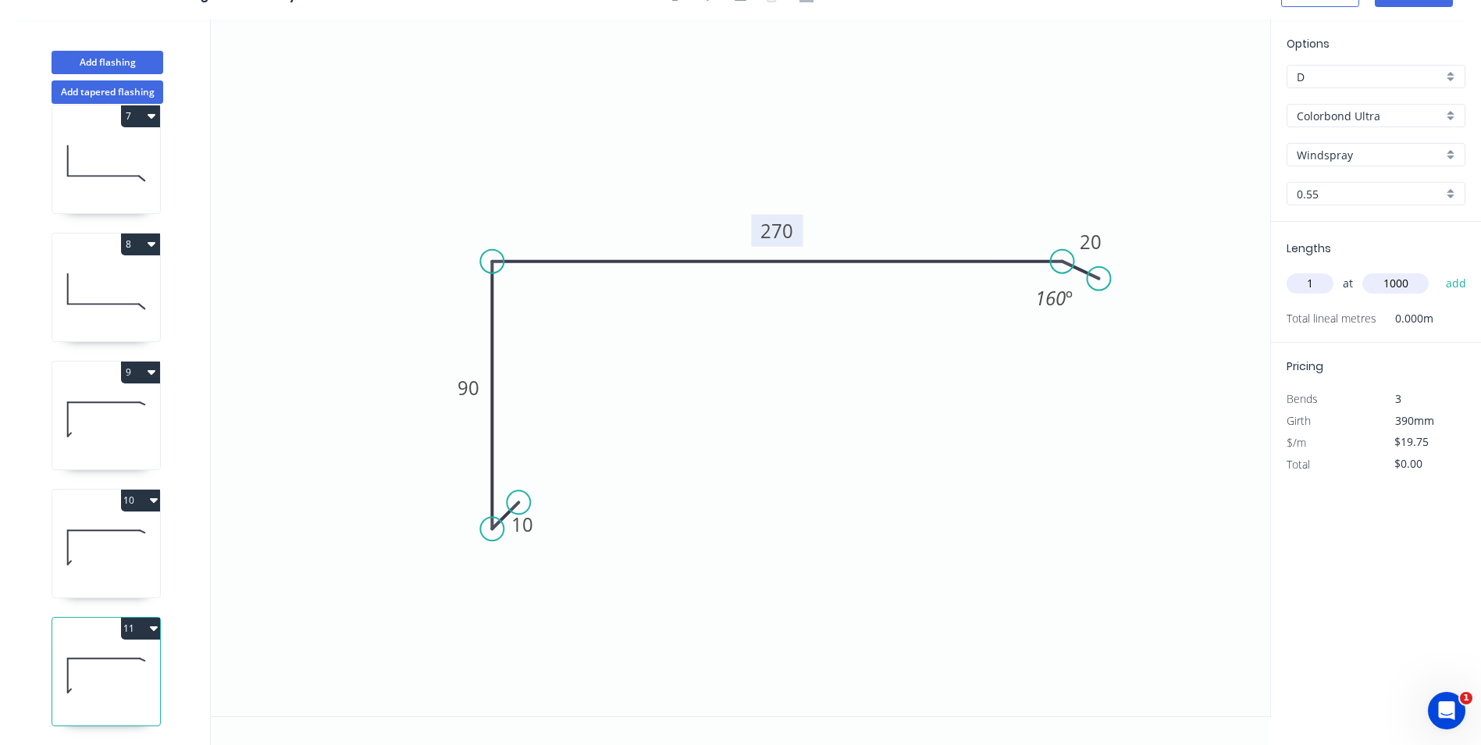
click at [1438, 270] on button "add" at bounding box center [1456, 283] width 37 height 27
type input "$19.75"
click at [102, 52] on button "Add flashing" at bounding box center [108, 62] width 112 height 23
type input "$0.00"
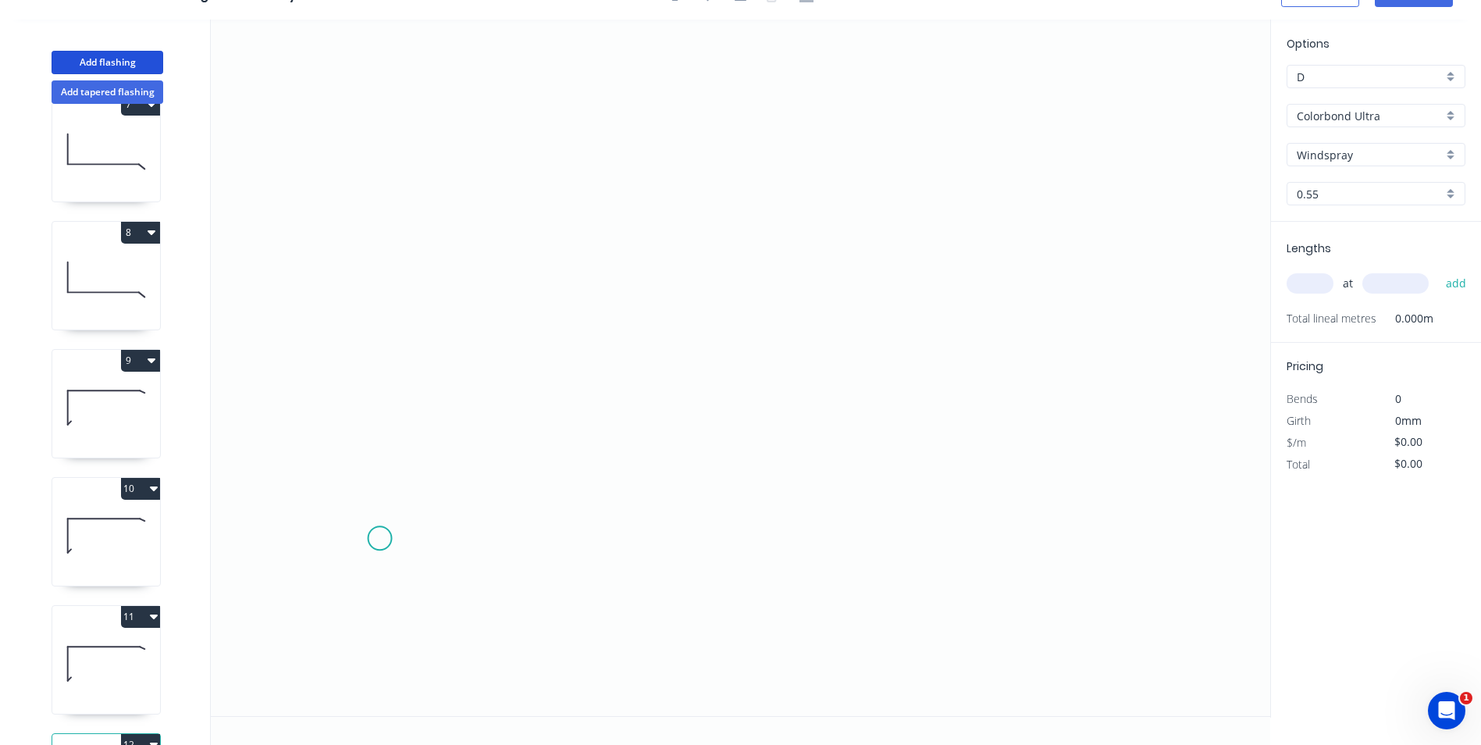
click at [379, 540] on icon "0" at bounding box center [741, 368] width 1060 height 697
click at [429, 501] on icon at bounding box center [404, 520] width 51 height 39
click at [1126, 522] on icon "0 ?" at bounding box center [741, 368] width 1060 height 697
click at [1169, 526] on icon "0 ? ? ? º" at bounding box center [741, 368] width 1060 height 697
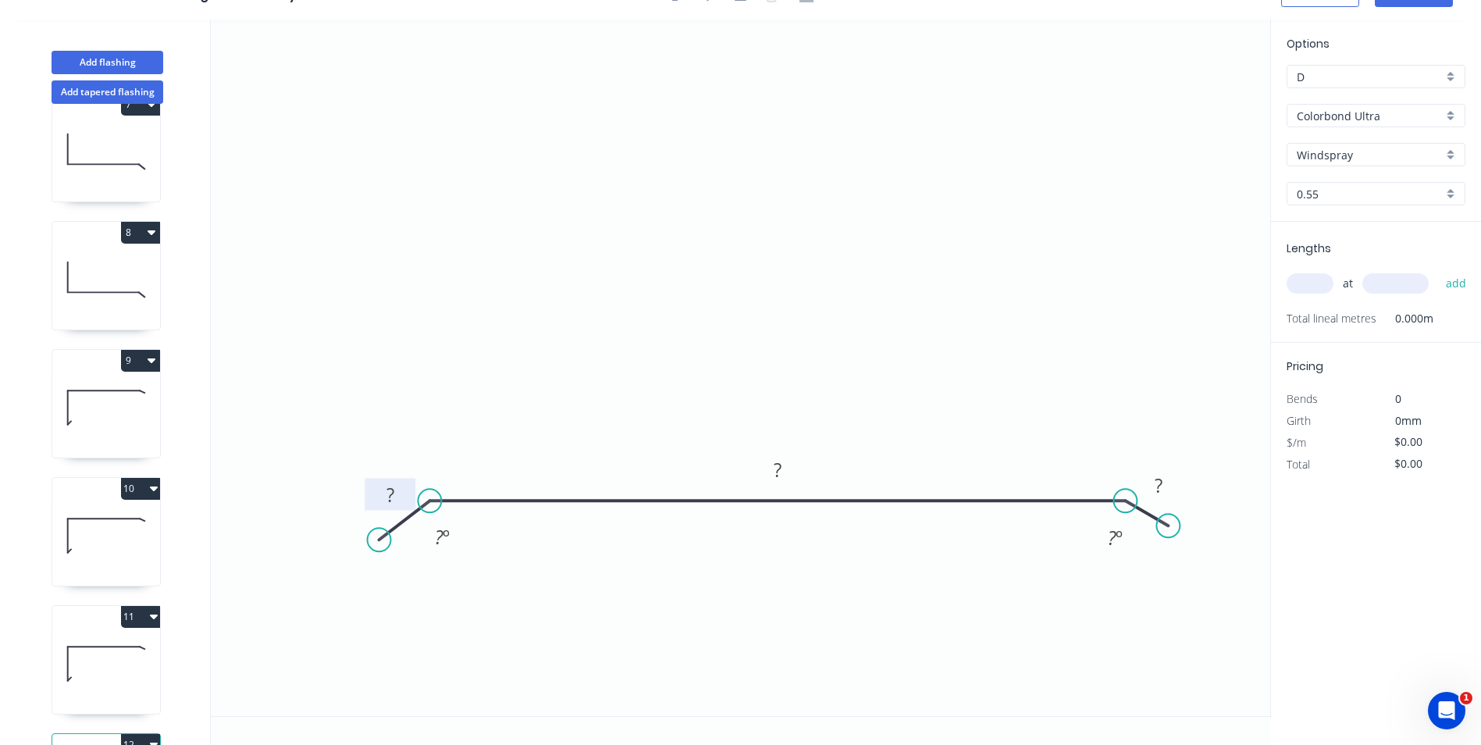
click at [388, 497] on tspan "?" at bounding box center [391, 495] width 8 height 26
click at [577, 287] on icon "0 20 935 20 160 º 160 º" at bounding box center [741, 368] width 1060 height 697
type input "$38.68"
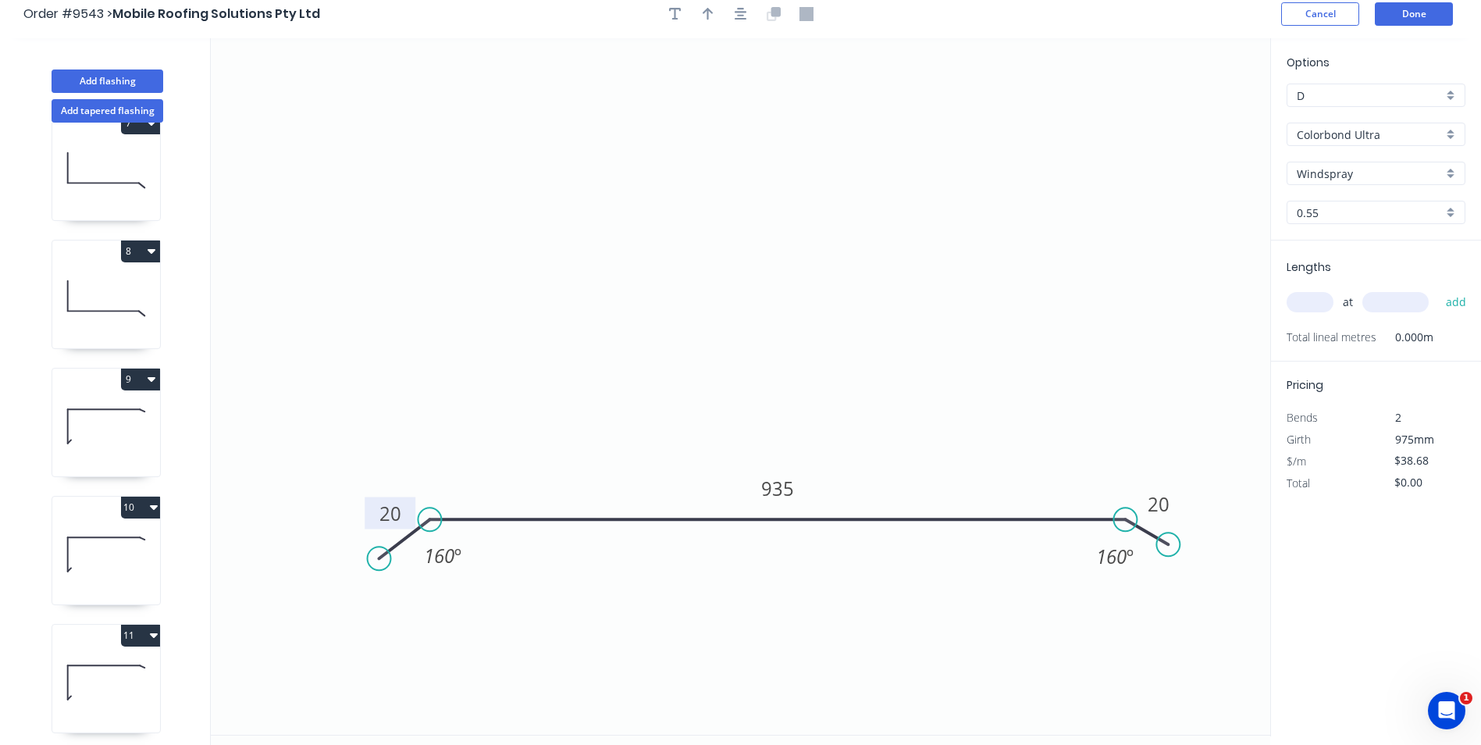
scroll to position [0, 0]
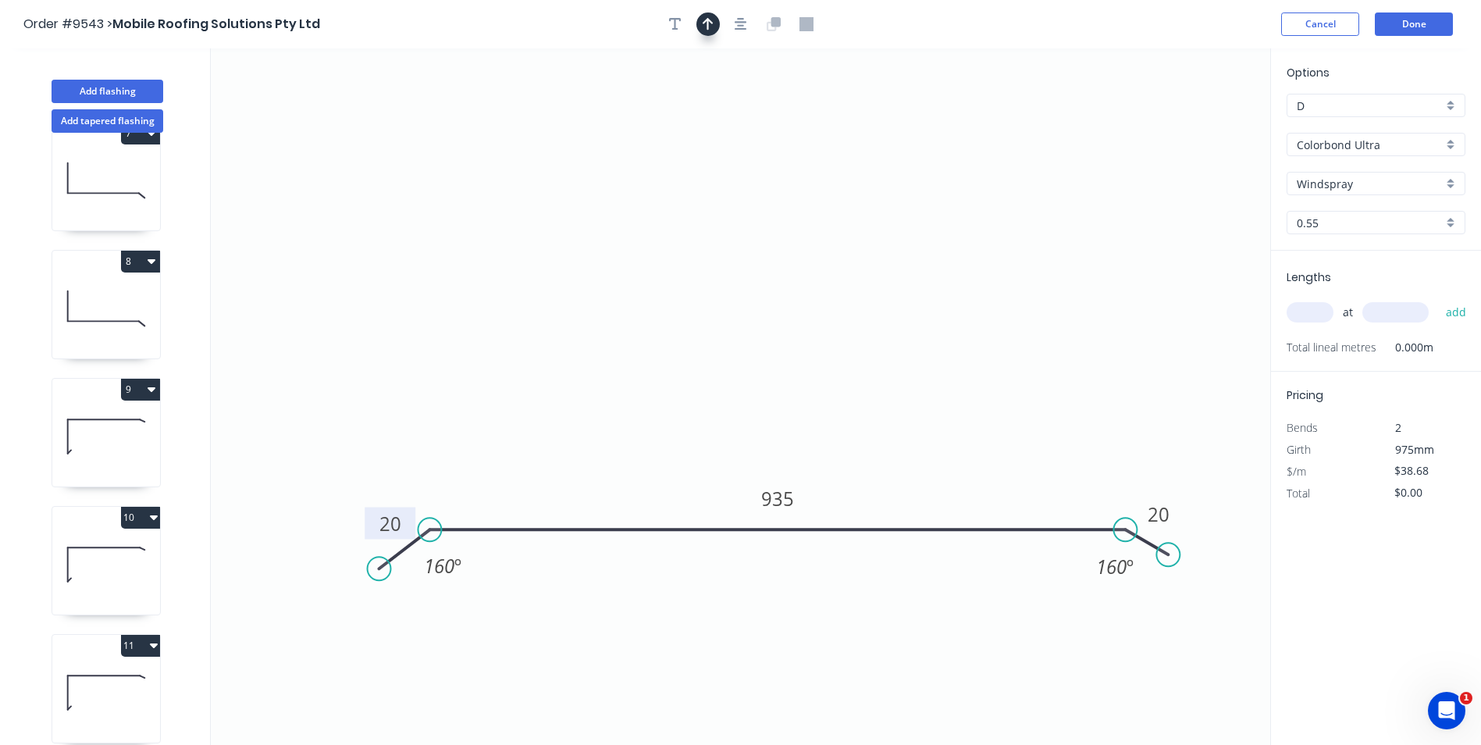
click at [709, 30] on icon "button" at bounding box center [708, 24] width 11 height 14
drag, startPoint x: 1191, startPoint y: 123, endPoint x: 718, endPoint y: 372, distance: 534.7
click at [718, 372] on icon at bounding box center [725, 351] width 14 height 50
click at [675, 27] on icon "button" at bounding box center [675, 24] width 12 height 12
click at [346, 96] on textarea at bounding box center [311, 110] width 126 height 58
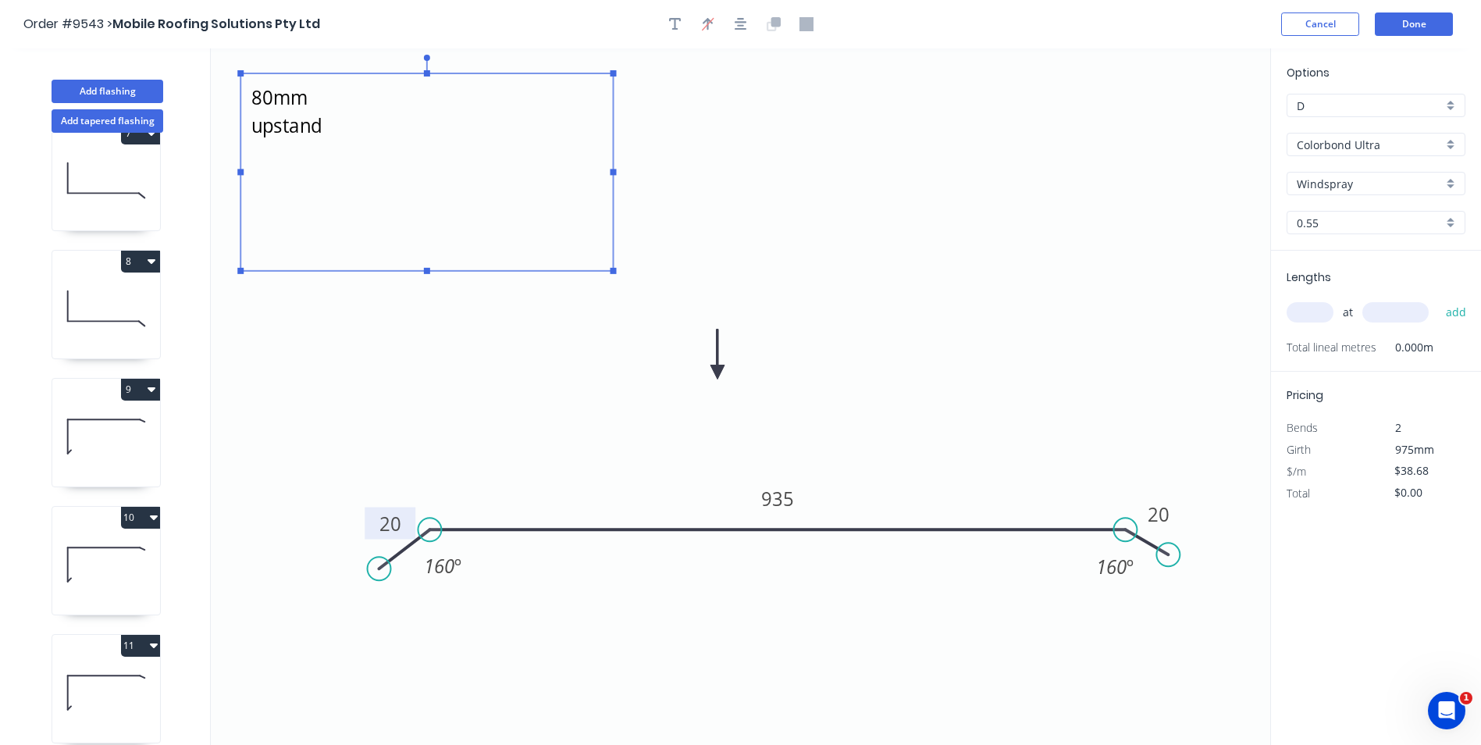
drag, startPoint x: 382, startPoint y: 147, endPoint x: 612, endPoint y: 271, distance: 261.7
click at [612, 271] on rect at bounding box center [614, 271] width 6 height 6
click at [400, 102] on textarea "80mm upstand" at bounding box center [426, 172] width 357 height 182
click at [255, 96] on textarea "80mm upstand - tray length 530mm" at bounding box center [426, 172] width 357 height 182
click at [693, 152] on icon "length includes 80mm upstand - tray length 530mm 20 935 20 160 º 160 º" at bounding box center [741, 396] width 1060 height 697
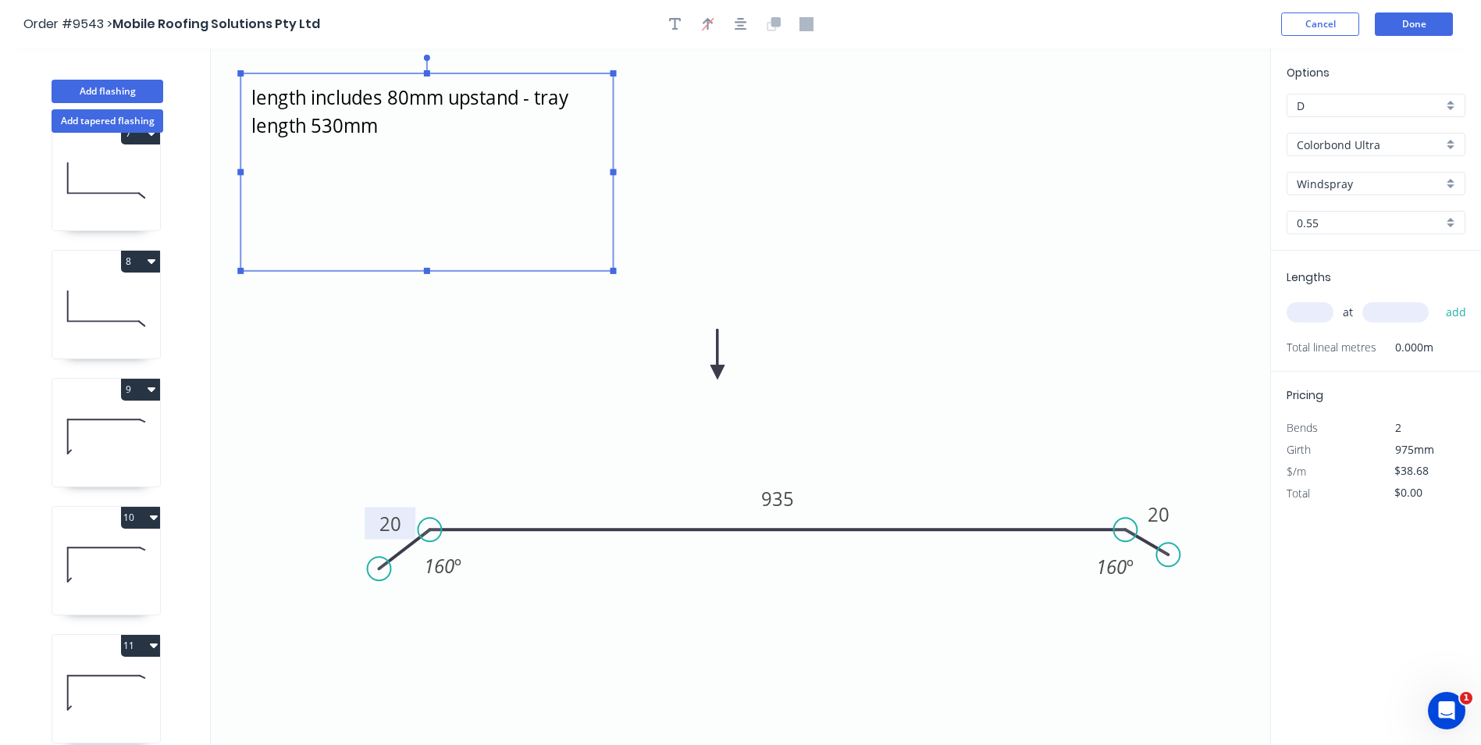
type textarea "length includes 80mm upstand - tray length 530mm"
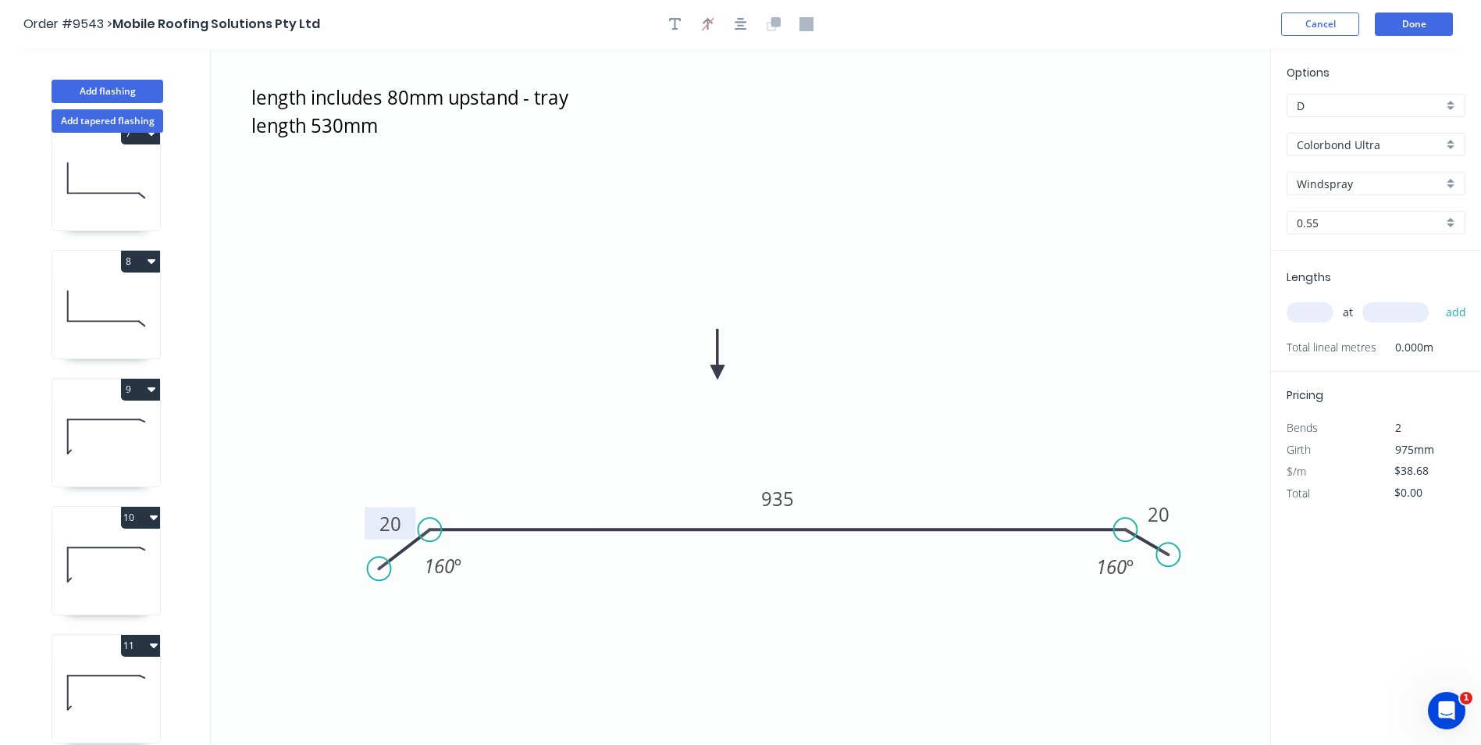
click at [1315, 318] on input "text" at bounding box center [1310, 312] width 47 height 20
type input "1"
type input "610"
click at [1438, 299] on button "add" at bounding box center [1456, 312] width 37 height 27
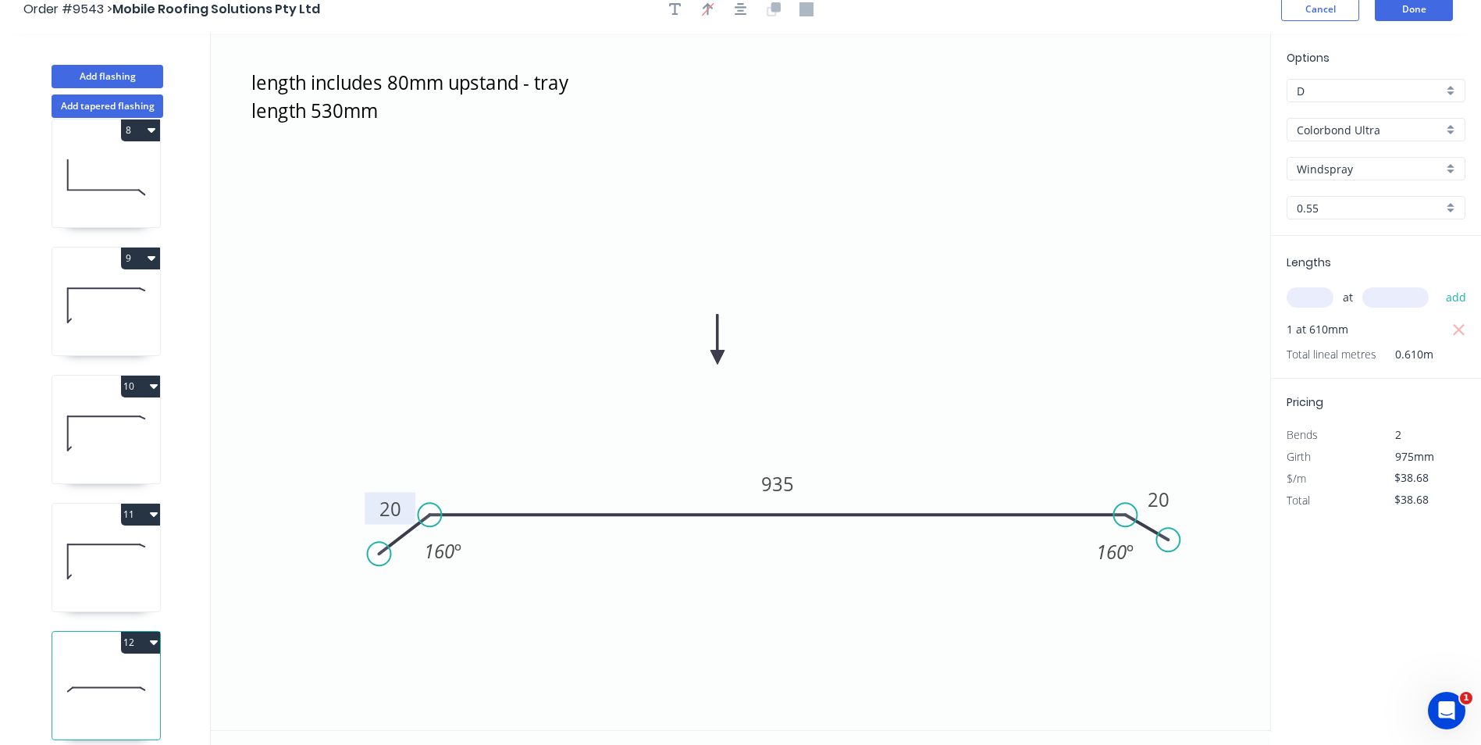
scroll to position [29, 0]
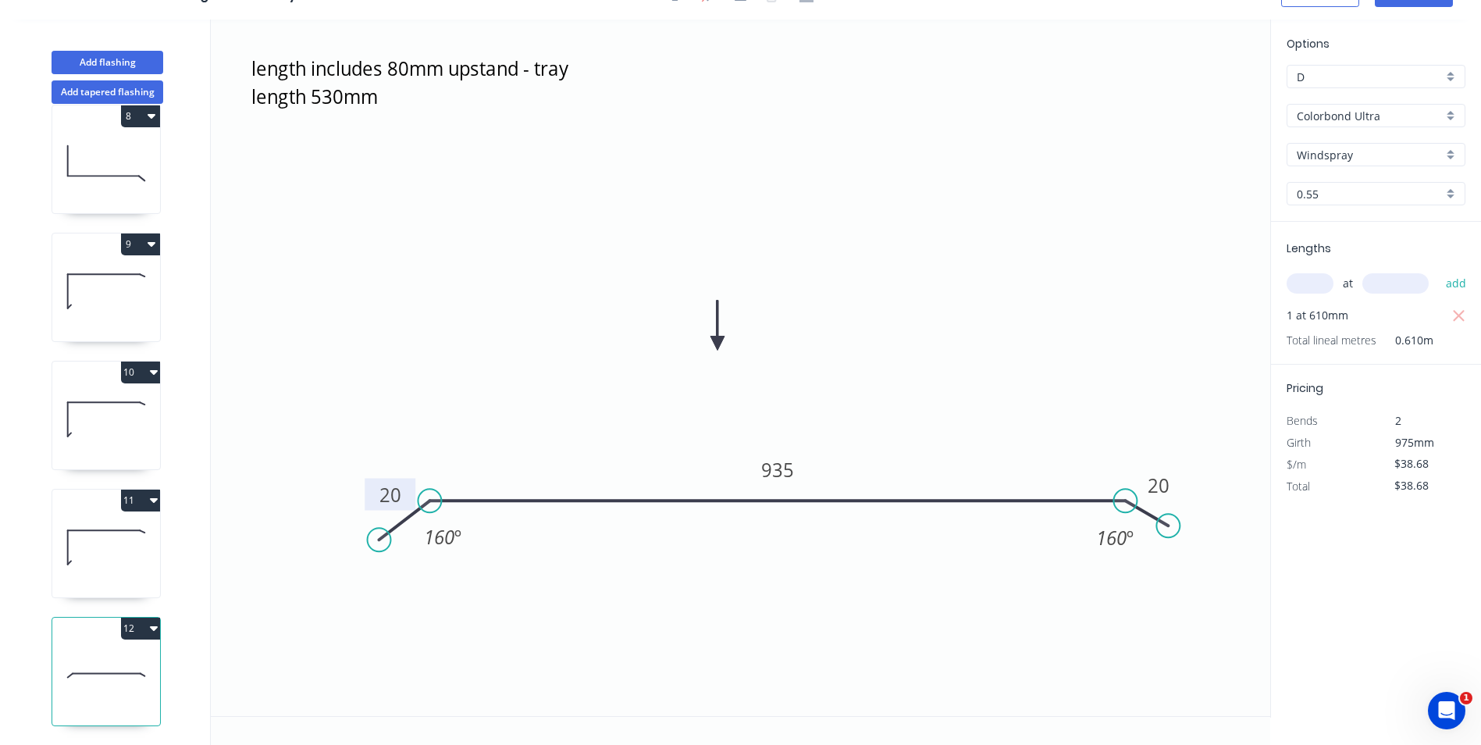
click at [152, 622] on button "12" at bounding box center [140, 629] width 39 height 22
click at [1463, 312] on icon "button" at bounding box center [1459, 316] width 12 height 12
type input "$0.00"
click at [1315, 287] on input "text" at bounding box center [1310, 283] width 47 height 20
type input "2"
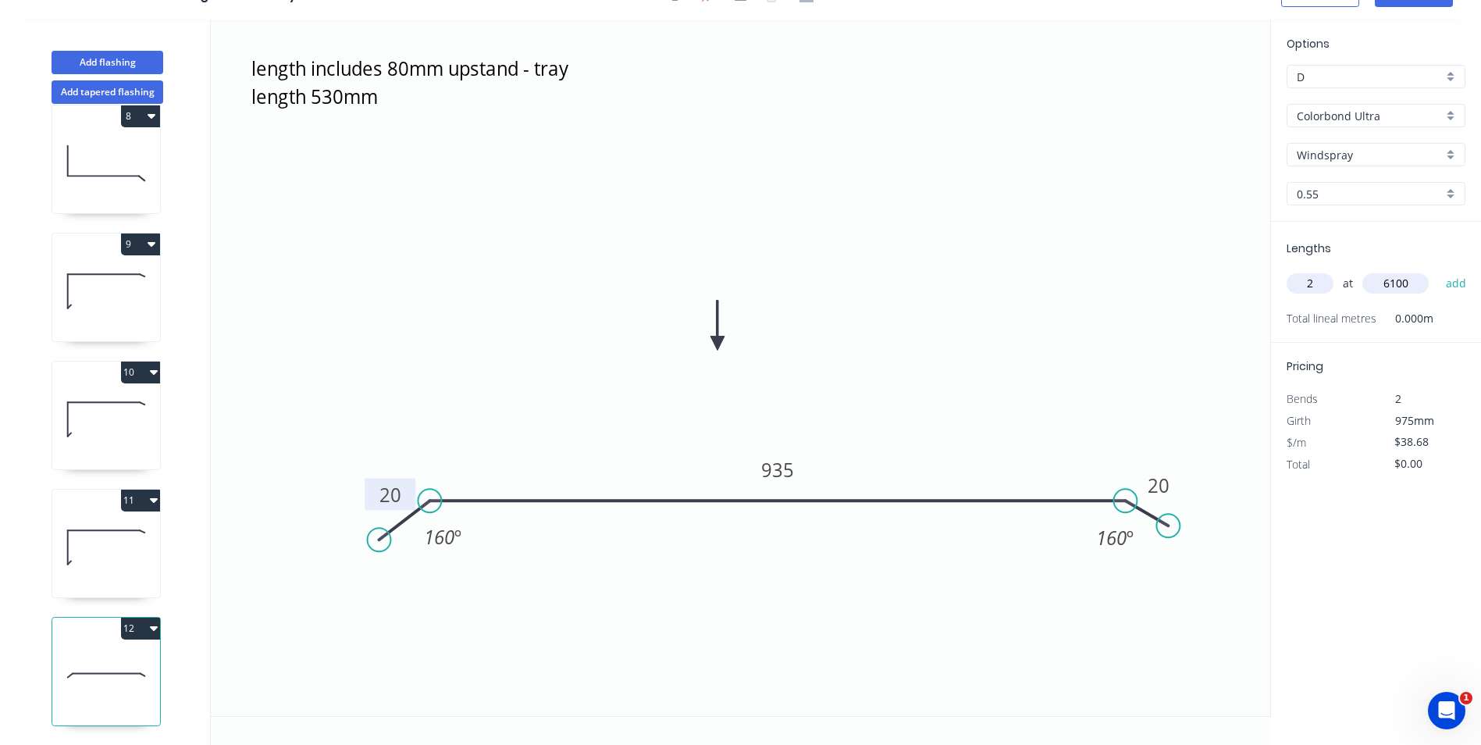
type input "6100"
click at [1438, 270] on button "add" at bounding box center [1456, 283] width 37 height 27
type input "$471.90"
type input "2"
type input "610"
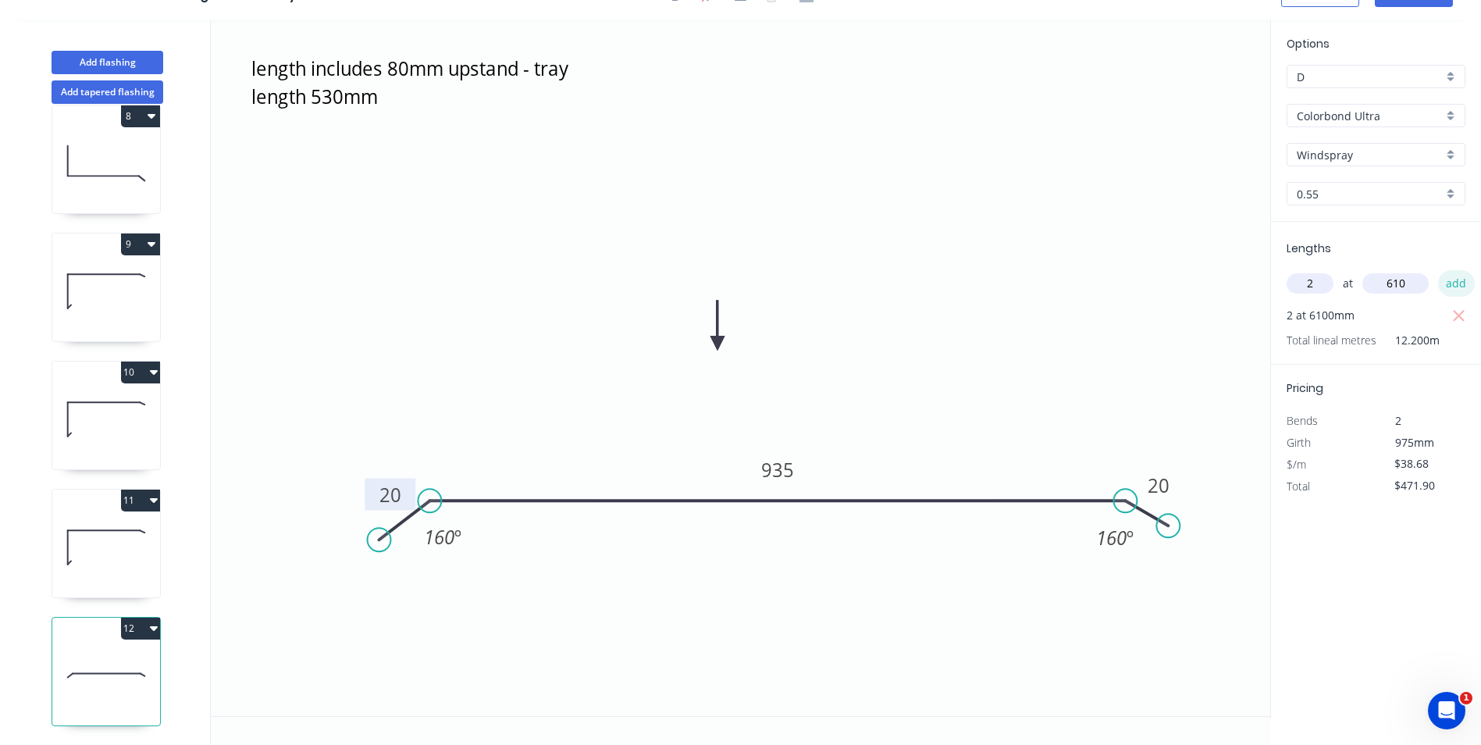
click at [1459, 285] on button "add" at bounding box center [1456, 283] width 37 height 27
click at [1463, 318] on icon "button" at bounding box center [1459, 316] width 14 height 19
click at [133, 618] on button "12" at bounding box center [140, 629] width 39 height 22
click at [94, 656] on div "Duplicate" at bounding box center [86, 667] width 120 height 23
type input "$0.00"
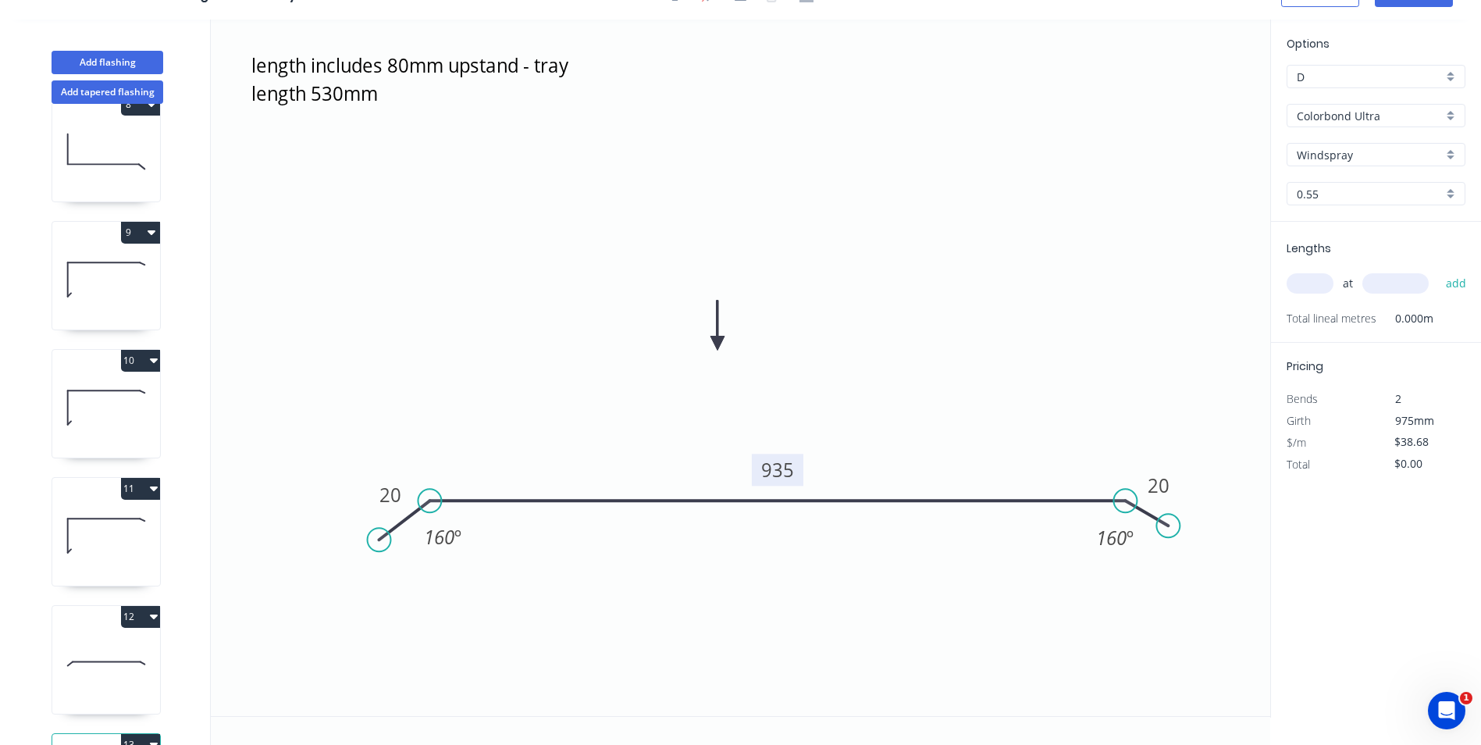
click at [771, 465] on tspan "935" at bounding box center [777, 470] width 33 height 26
click at [1319, 286] on input "text" at bounding box center [1310, 283] width 47 height 20
type input "$0.00"
type input "2"
type input "610"
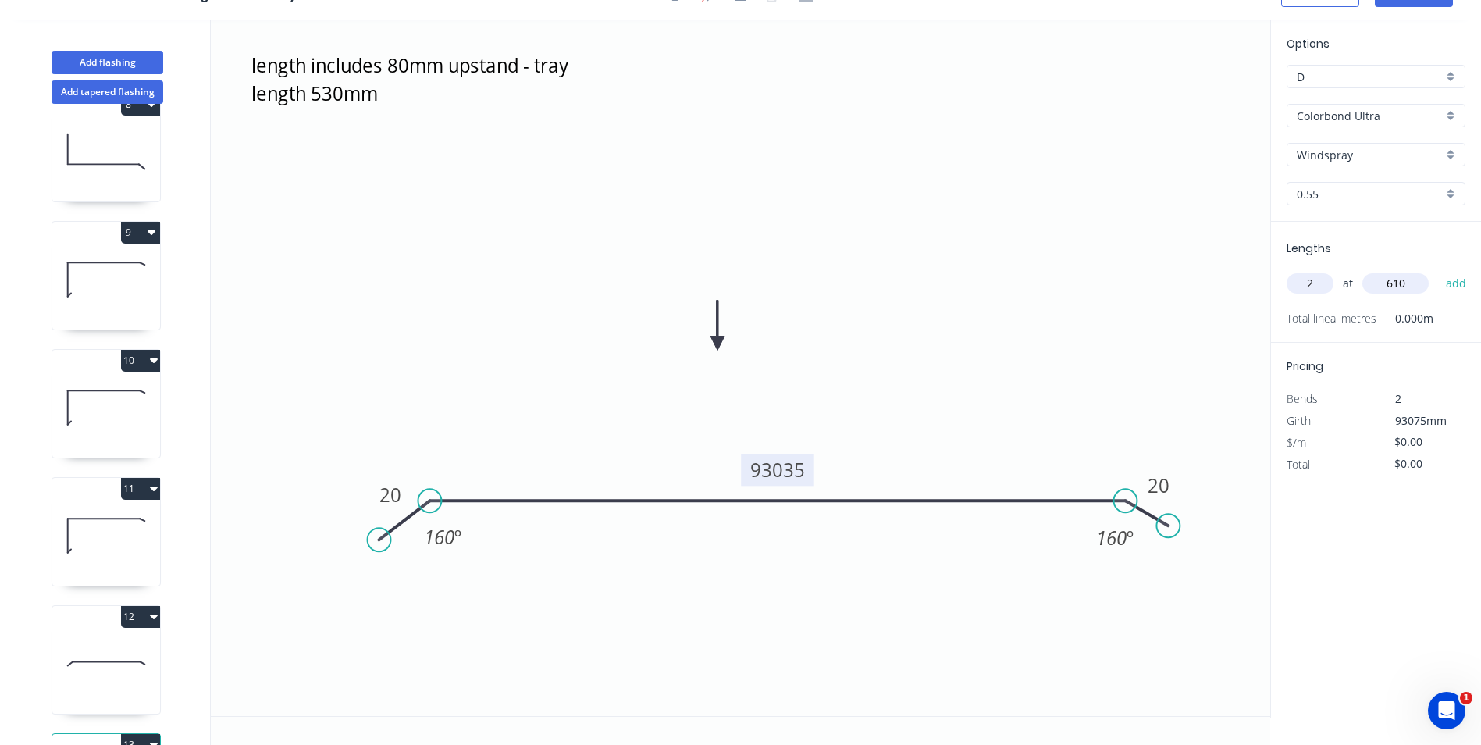
click at [1438, 270] on button "add" at bounding box center [1456, 283] width 37 height 27
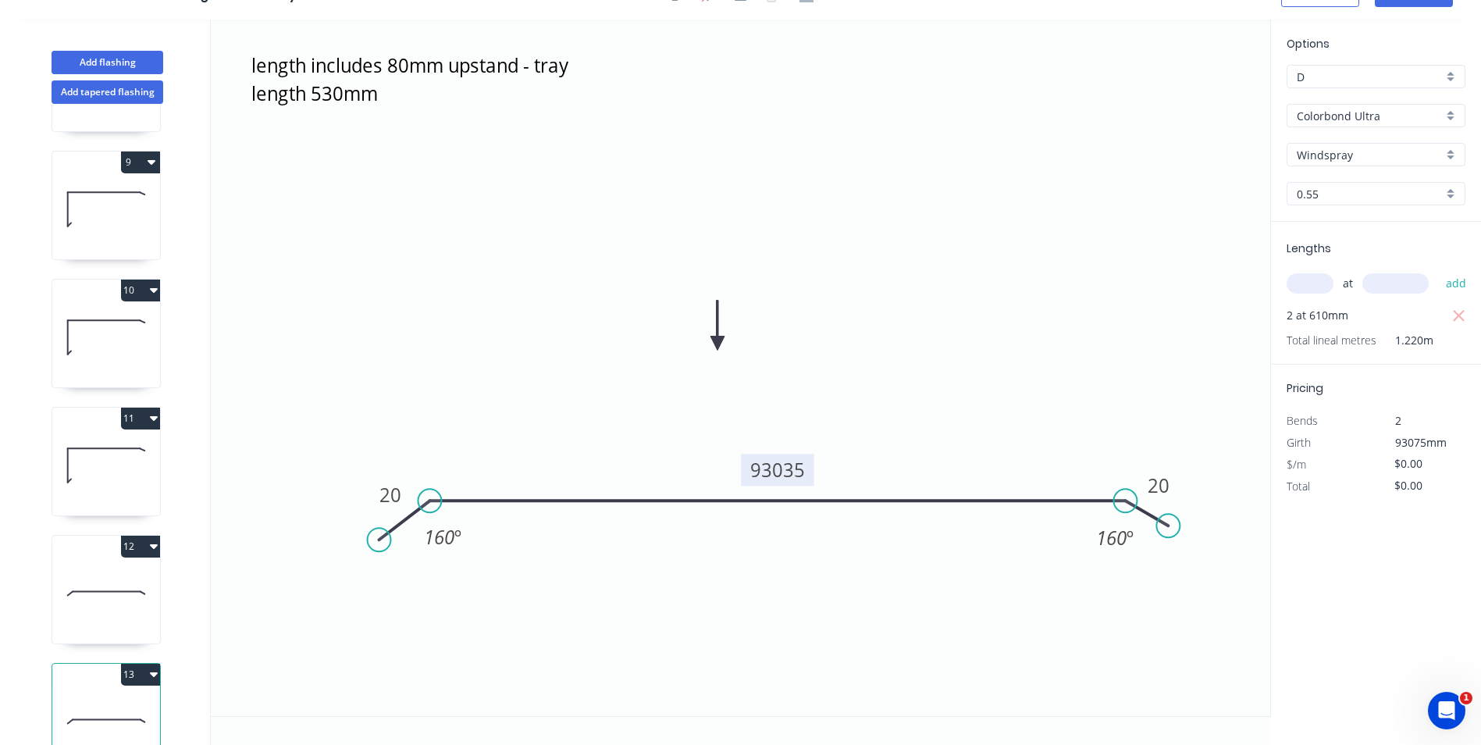
scroll to position [1059, 0]
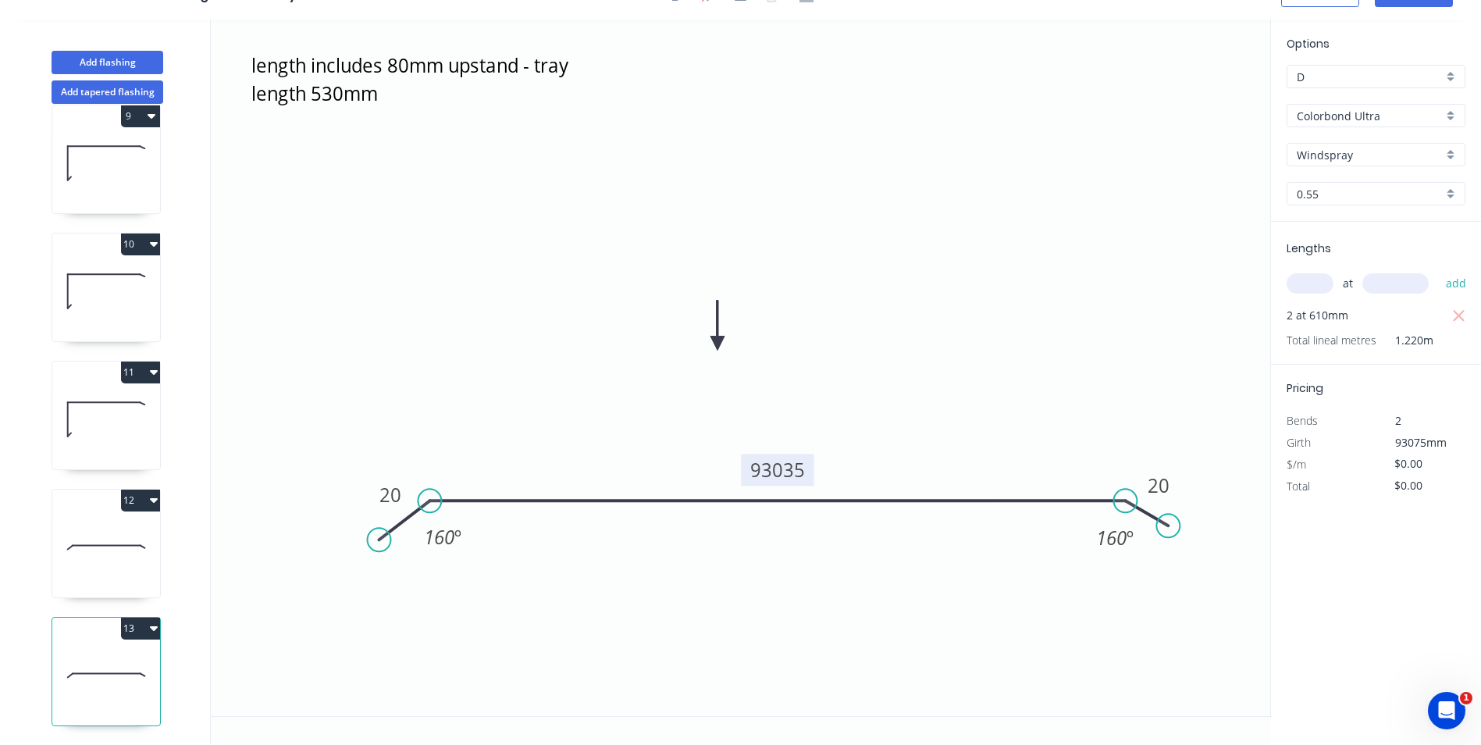
click at [139, 618] on button "13" at bounding box center [140, 629] width 39 height 22
click at [81, 656] on div "Duplicate" at bounding box center [86, 667] width 120 height 23
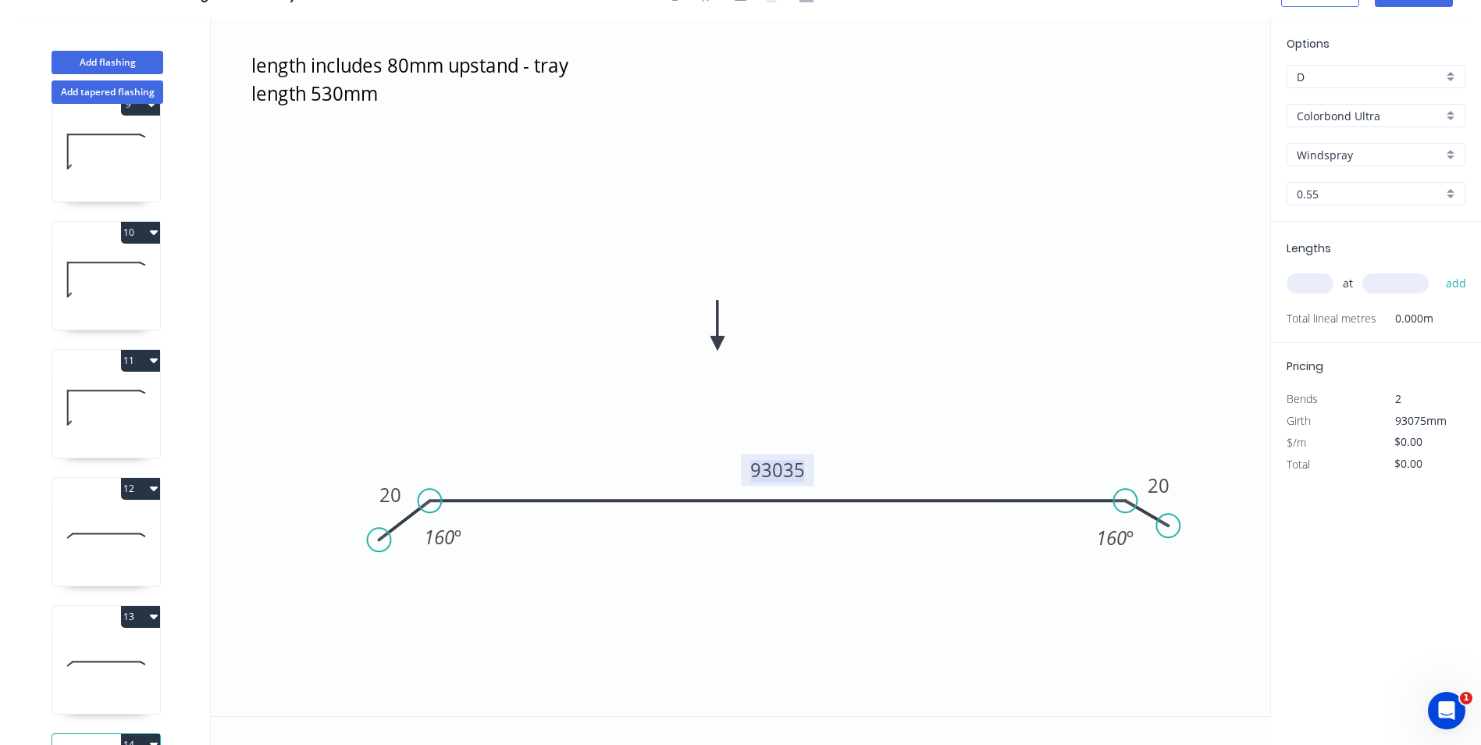
click at [803, 468] on tspan "93035" at bounding box center [777, 470] width 55 height 26
type input "$46.55"
click at [1325, 287] on input "text" at bounding box center [1310, 283] width 47 height 20
type input "2"
type input "610"
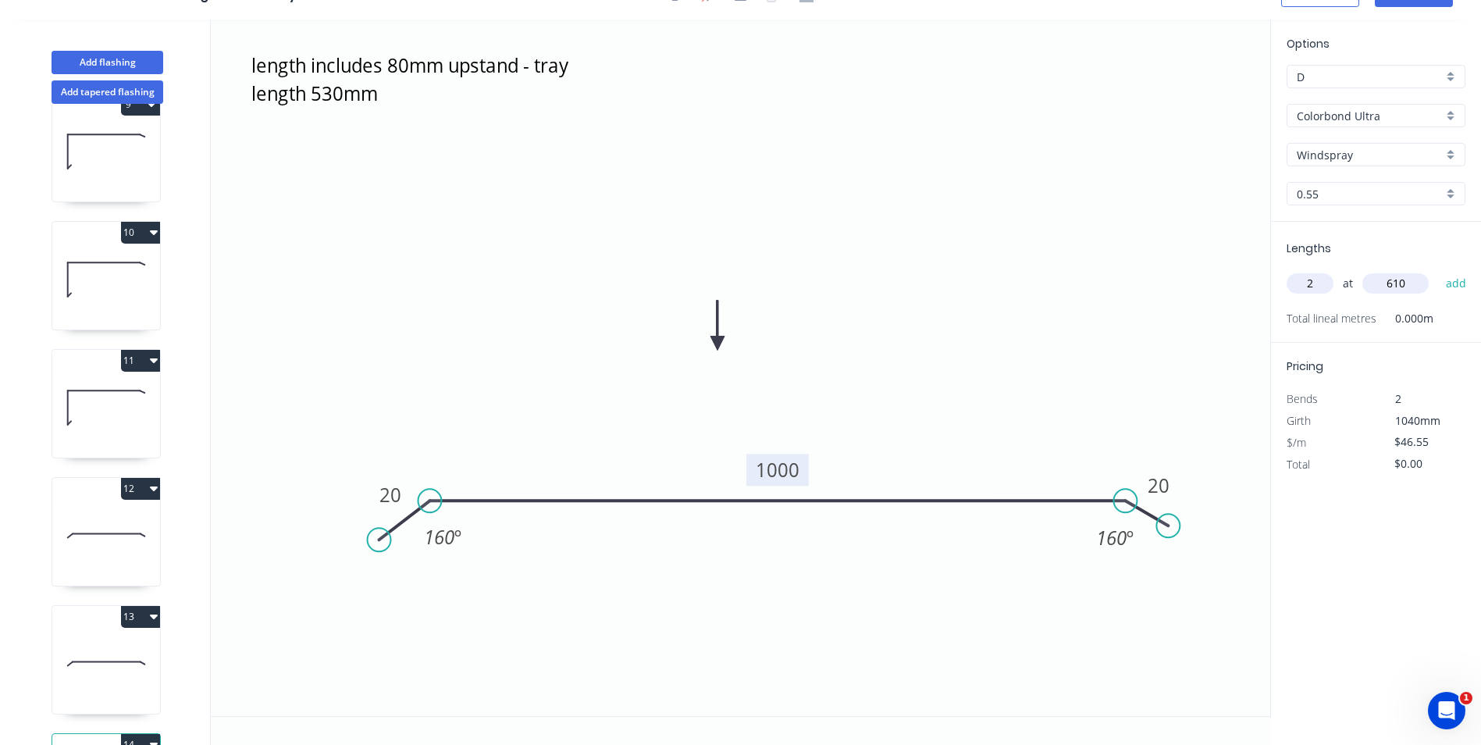
click at [1438, 270] on button "add" at bounding box center [1456, 283] width 37 height 27
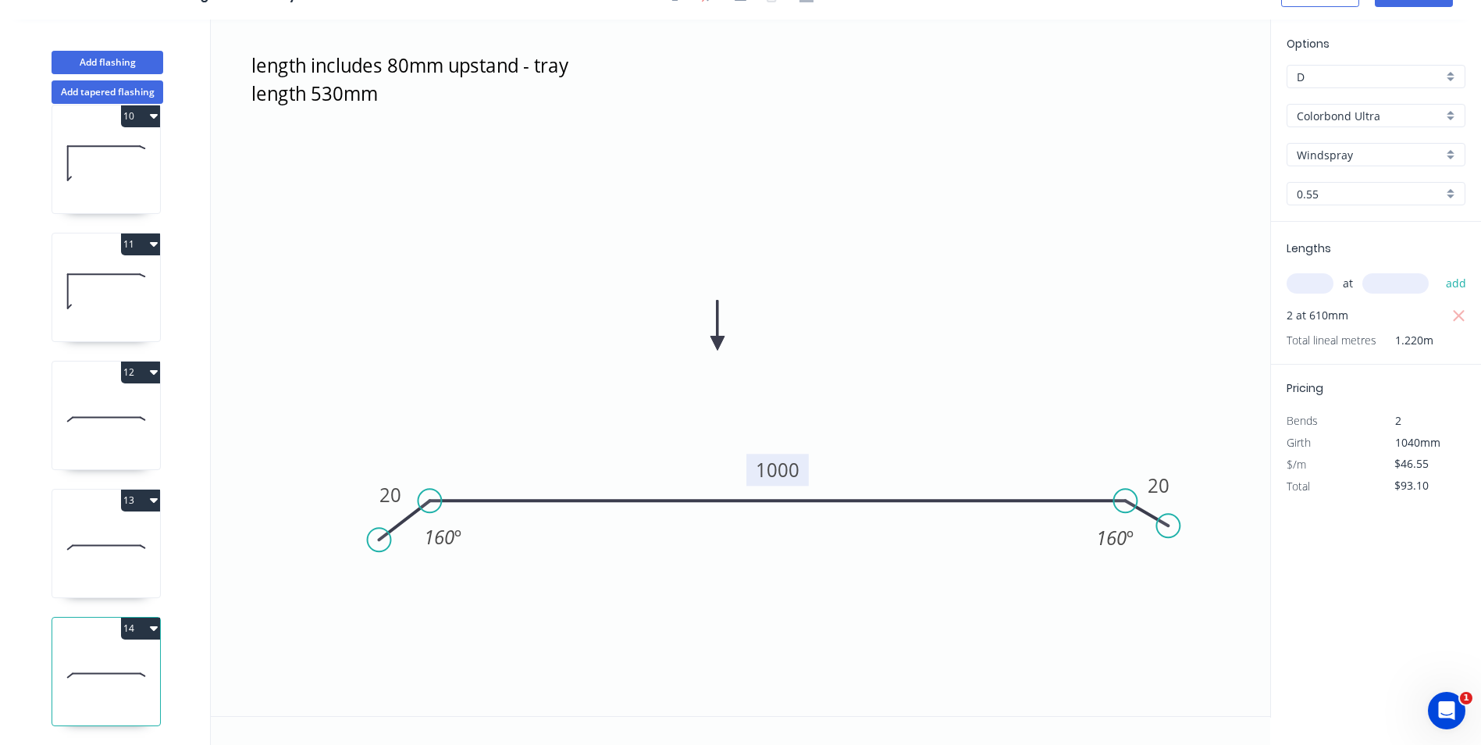
scroll to position [1187, 0]
click at [153, 622] on icon "button" at bounding box center [154, 628] width 8 height 12
click at [127, 656] on div "Duplicate" at bounding box center [86, 667] width 120 height 23
type input "$0.00"
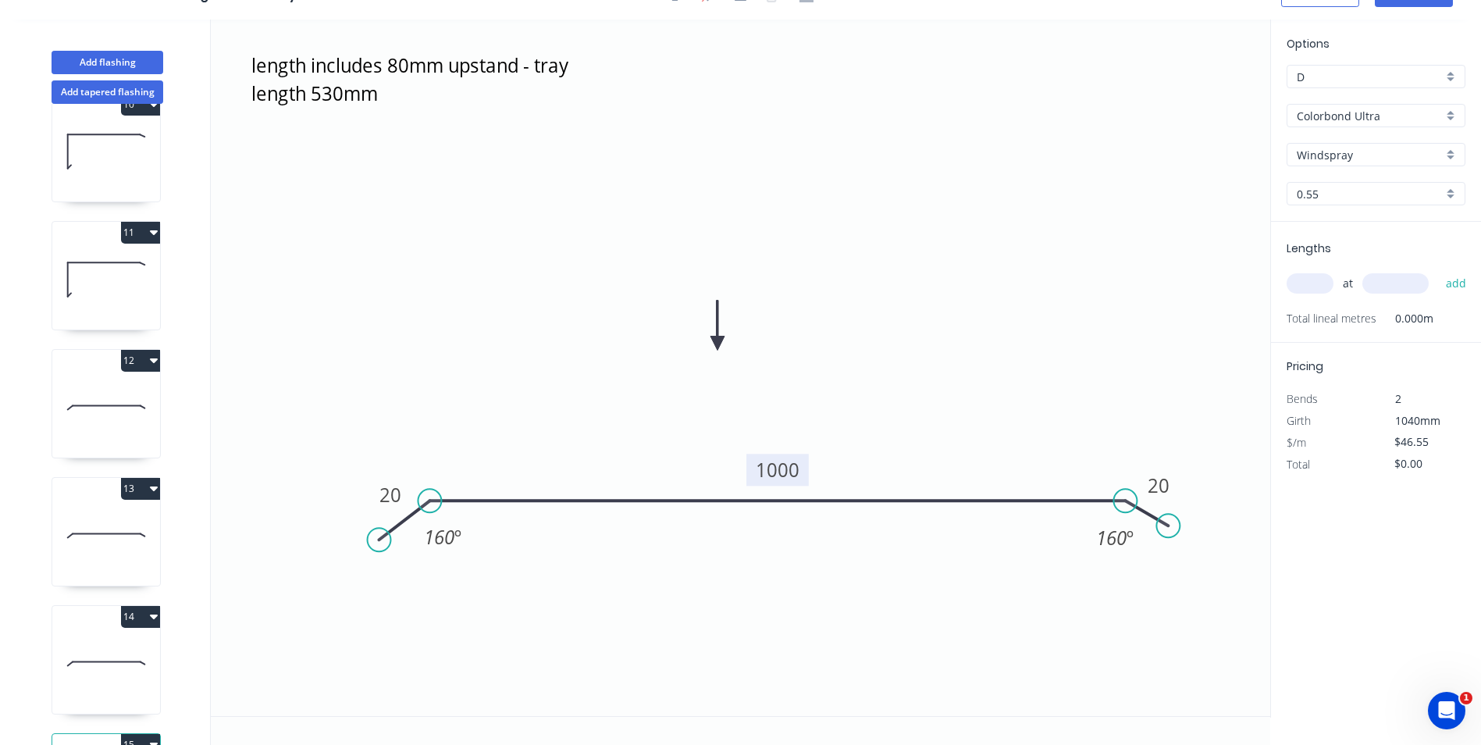
click at [780, 469] on tspan "1000" at bounding box center [778, 470] width 44 height 26
click at [1297, 287] on input "text" at bounding box center [1310, 283] width 47 height 20
type input "1"
type input "610"
click at [1438, 270] on button "add" at bounding box center [1456, 283] width 37 height 27
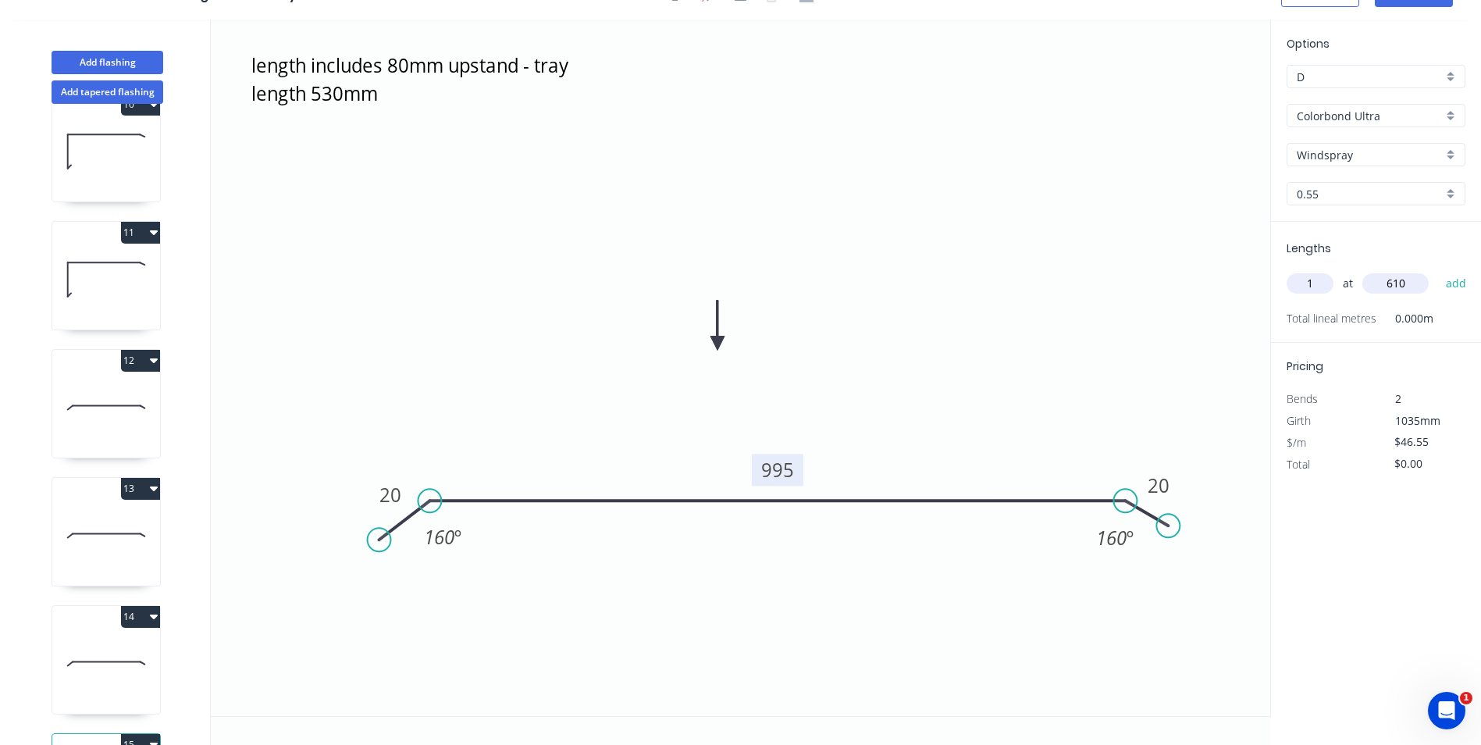
type input "$46.55"
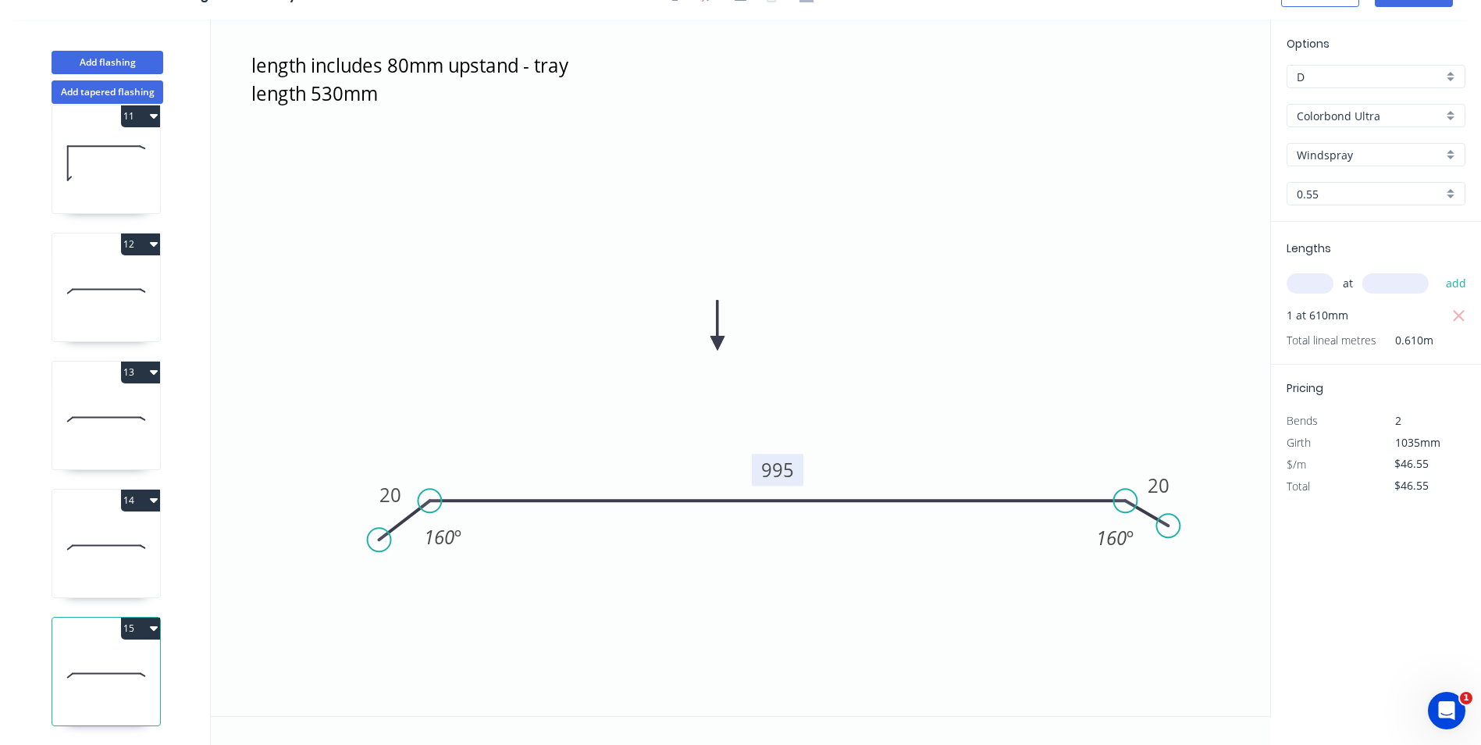
scroll to position [1315, 0]
click at [124, 442] on icon at bounding box center [106, 419] width 108 height 100
type input "$0.00"
click at [802, 472] on tspan "93035" at bounding box center [777, 470] width 55 height 26
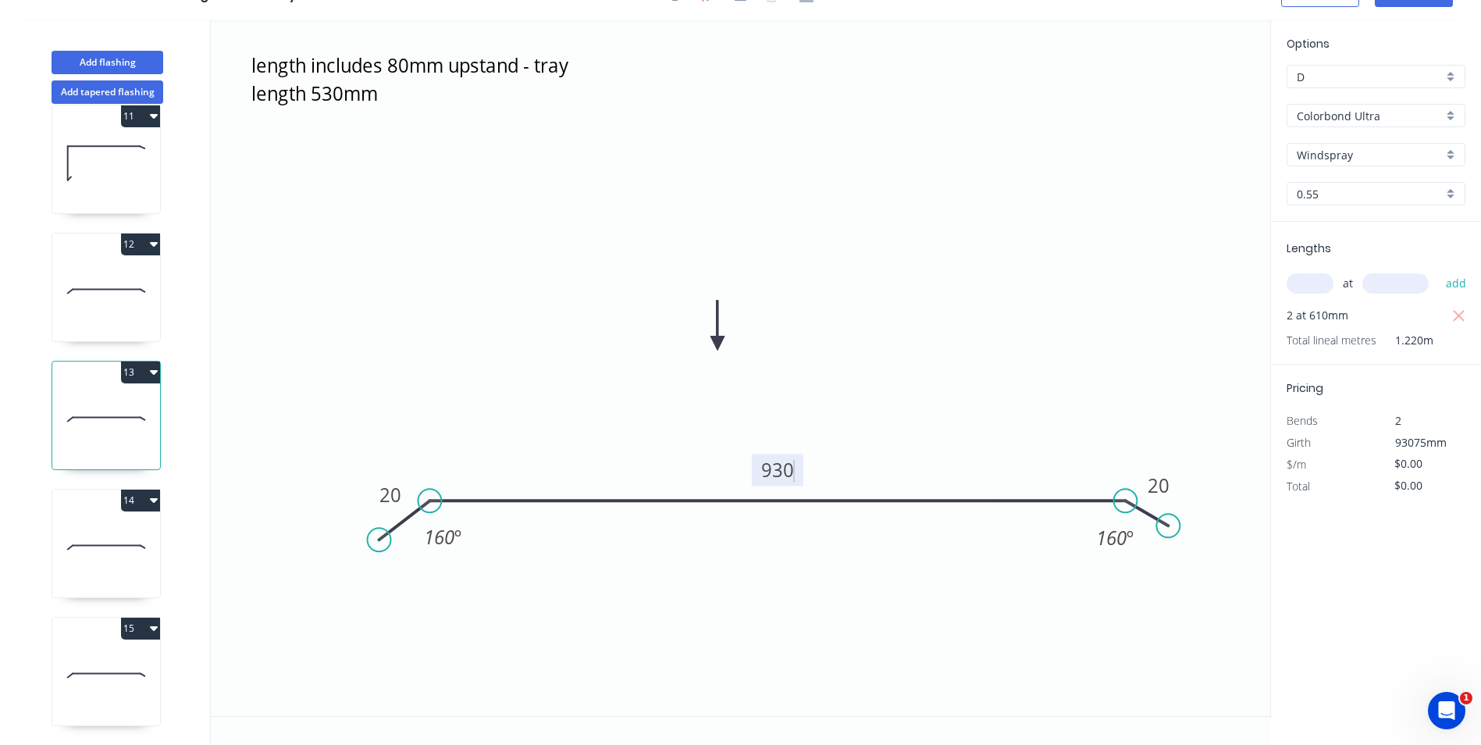
click at [963, 354] on icon "length includes 80mm upstand - tray length 530mm 20 930 20 160 º 160 º" at bounding box center [741, 368] width 1060 height 697
type input "$38.68"
type input "$77.36"
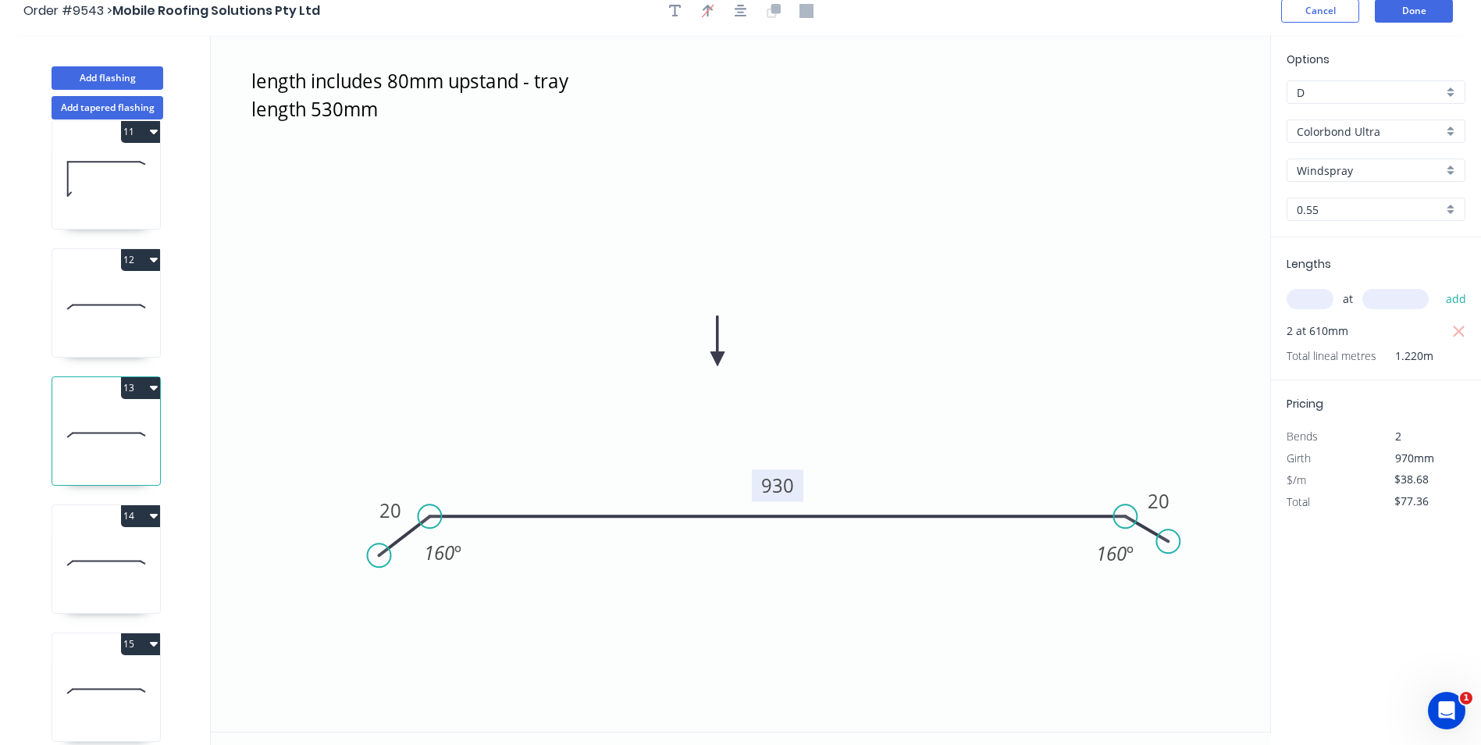
scroll to position [0, 0]
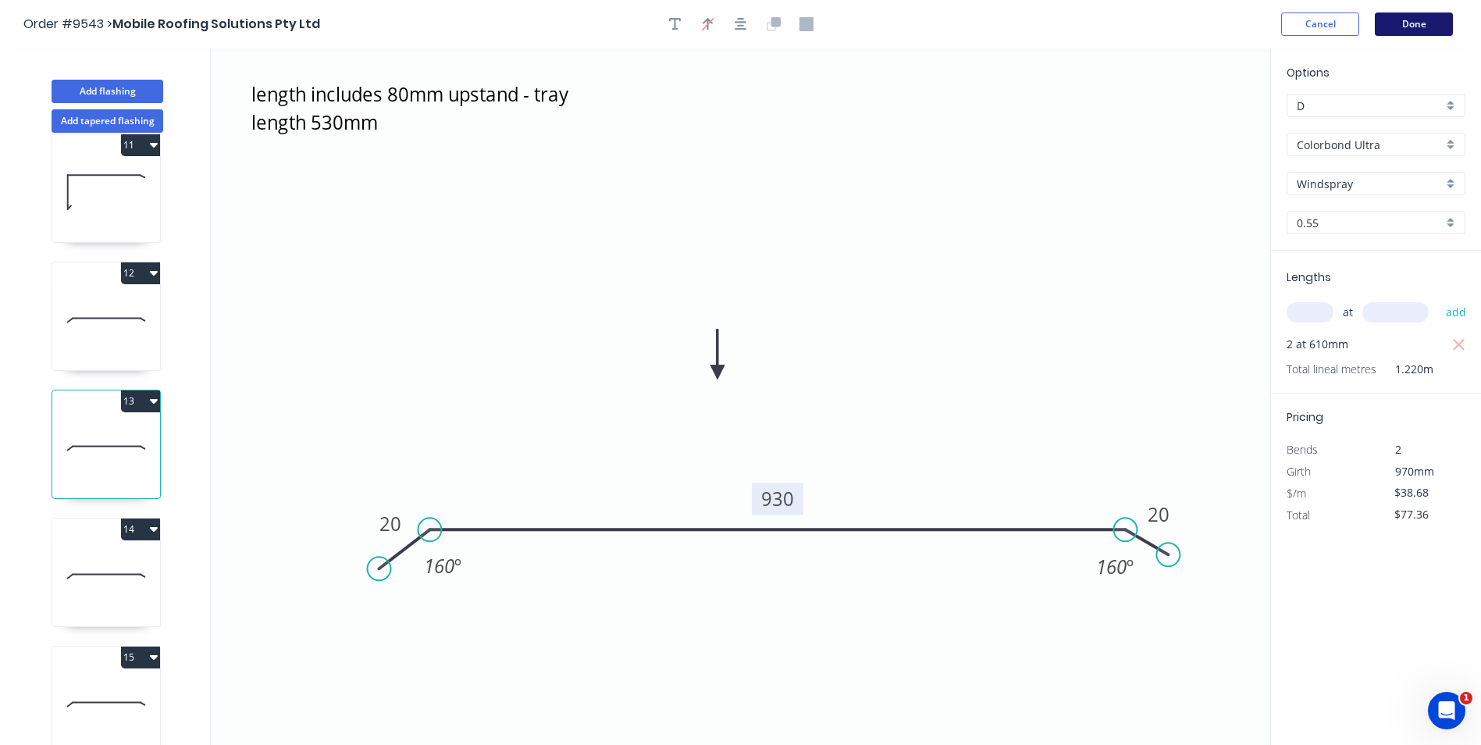
click at [1387, 20] on button "Done" at bounding box center [1414, 23] width 78 height 23
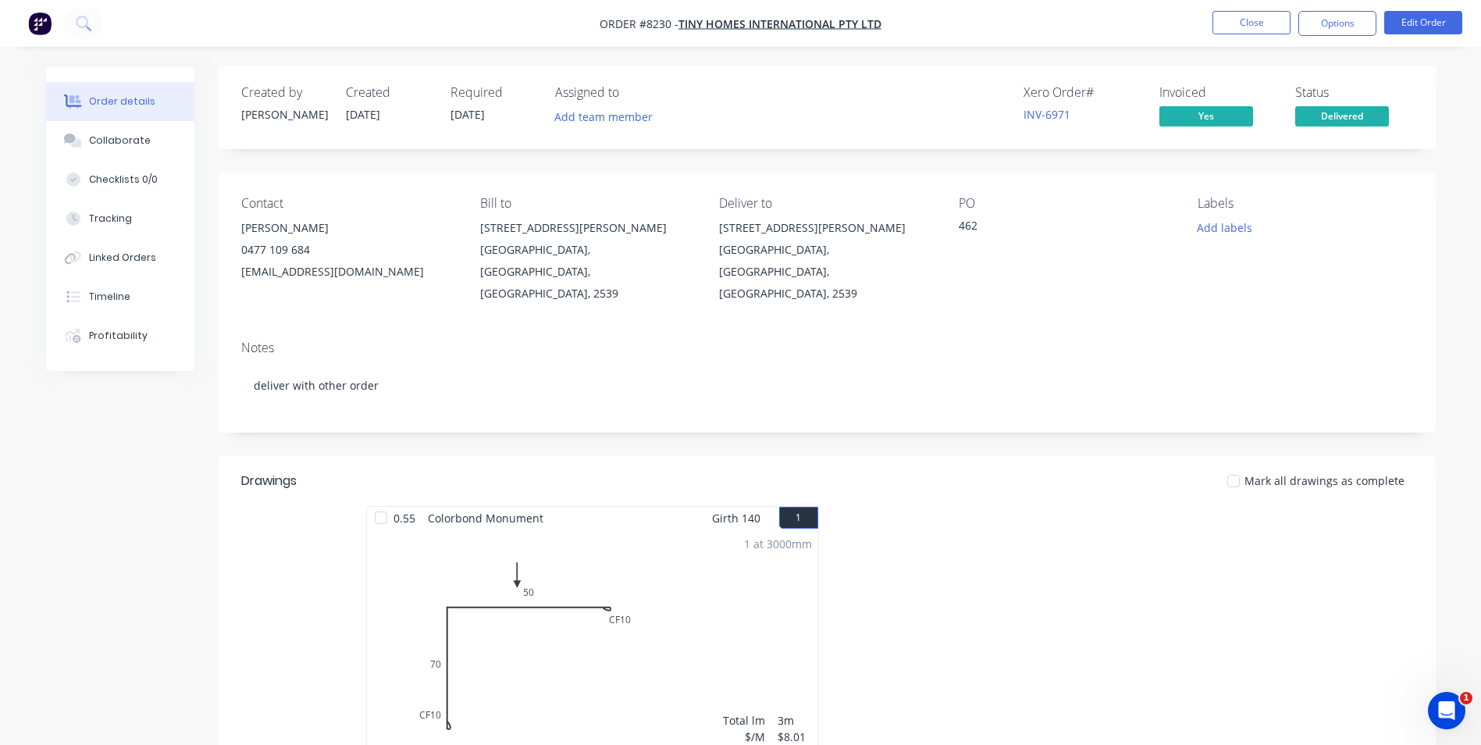
click at [43, 29] on img "button" at bounding box center [39, 23] width 23 height 23
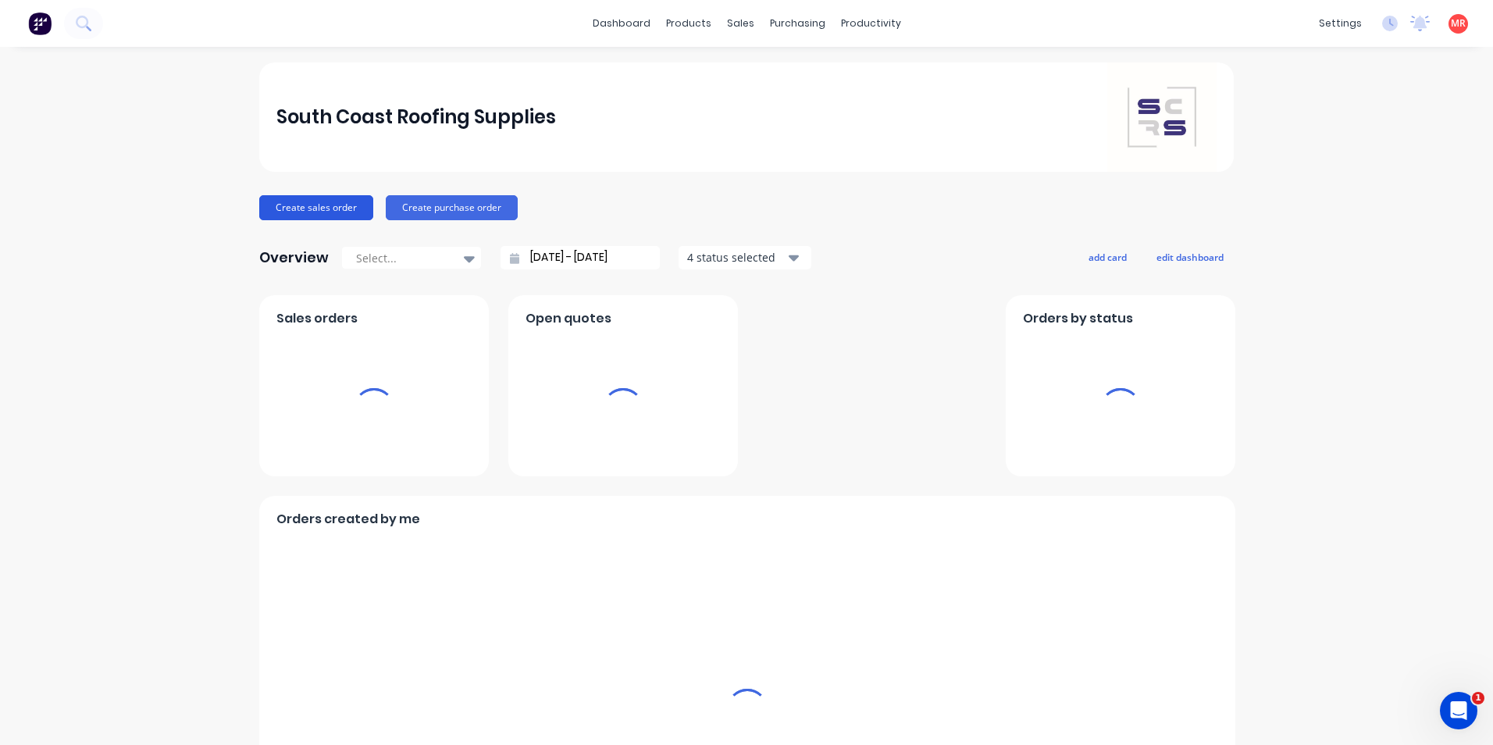
click at [347, 208] on button "Create sales order" at bounding box center [316, 207] width 114 height 25
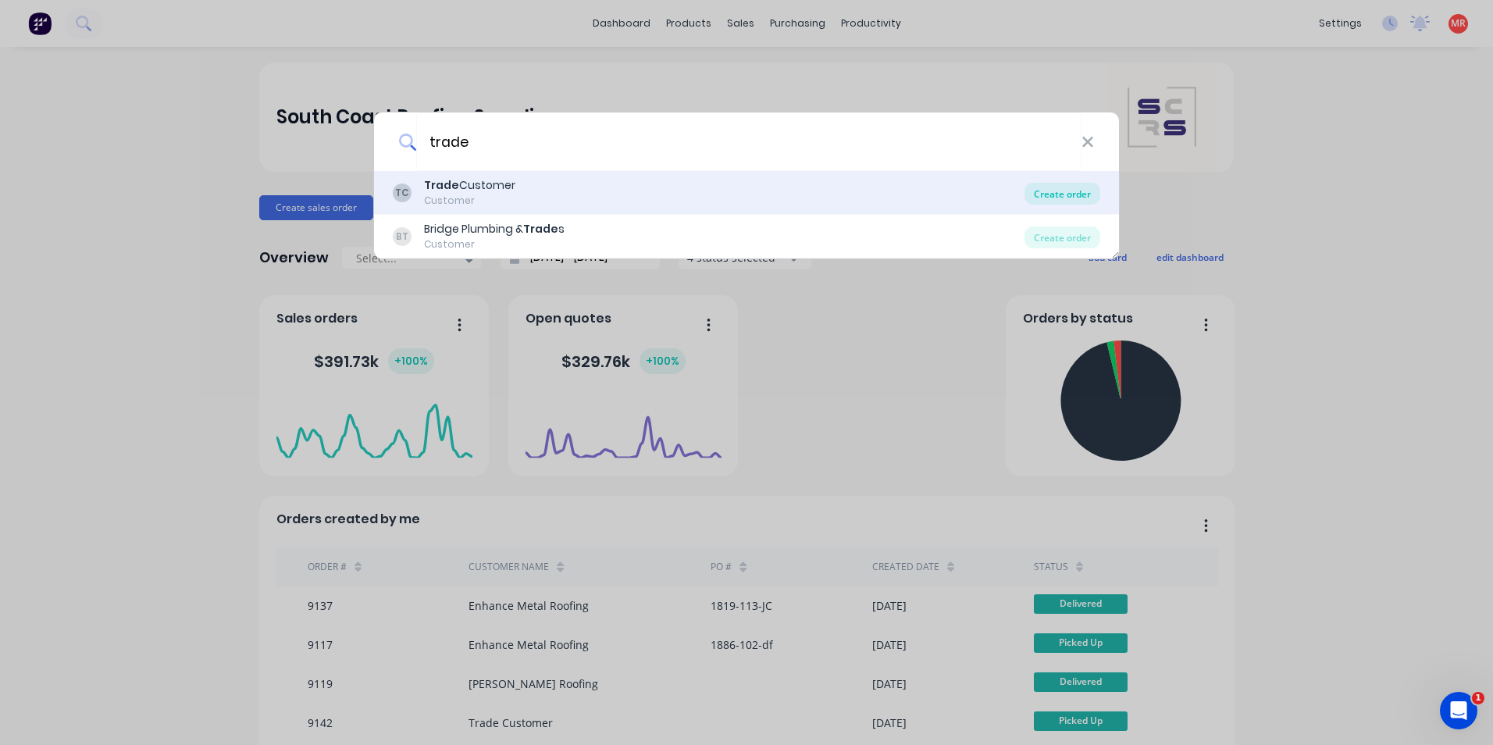
type input "trade"
click at [1066, 192] on div "Create order" at bounding box center [1062, 194] width 76 height 22
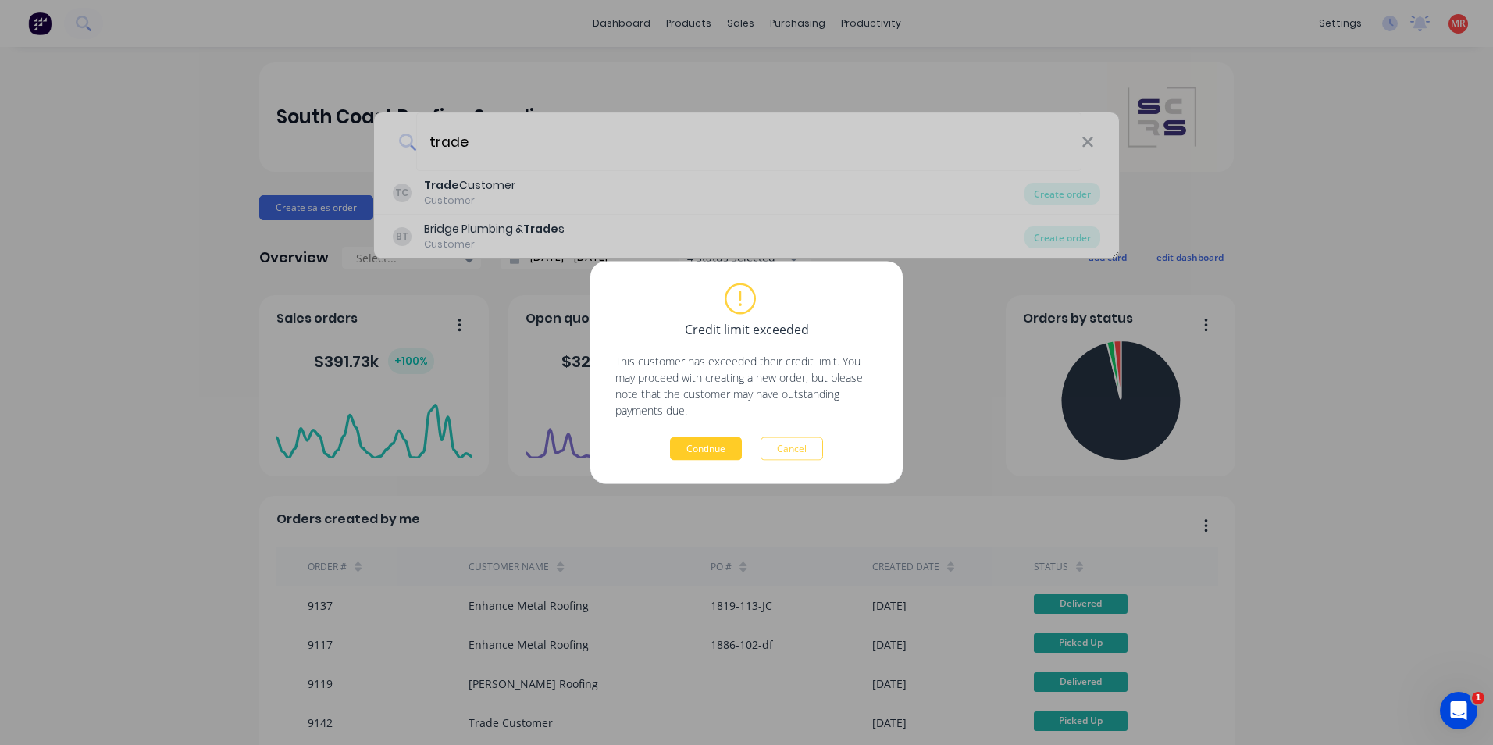
click at [717, 457] on button "Continue" at bounding box center [706, 448] width 72 height 23
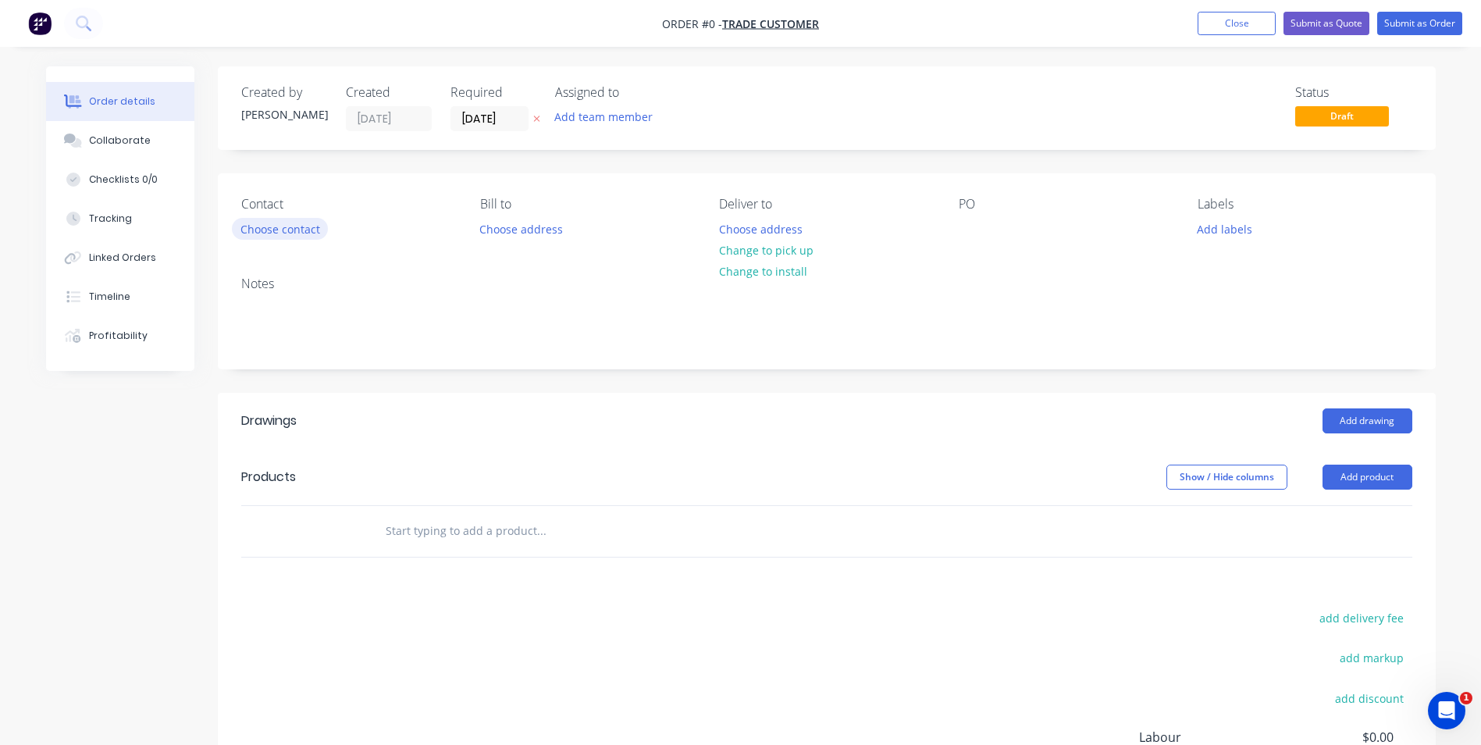
click at [273, 228] on button "Choose contact" at bounding box center [280, 228] width 96 height 21
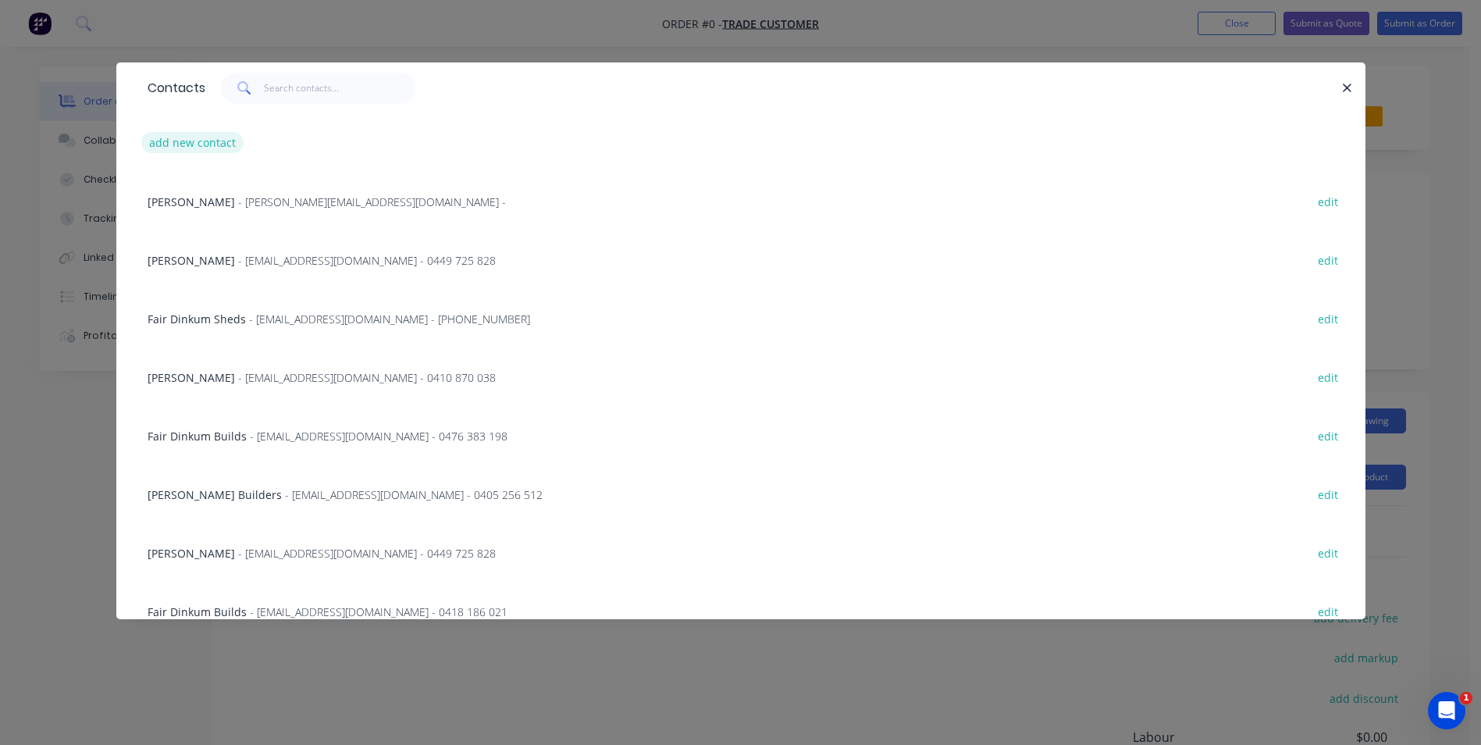
click at [202, 139] on button "add new contact" at bounding box center [192, 142] width 103 height 21
select select "AU"
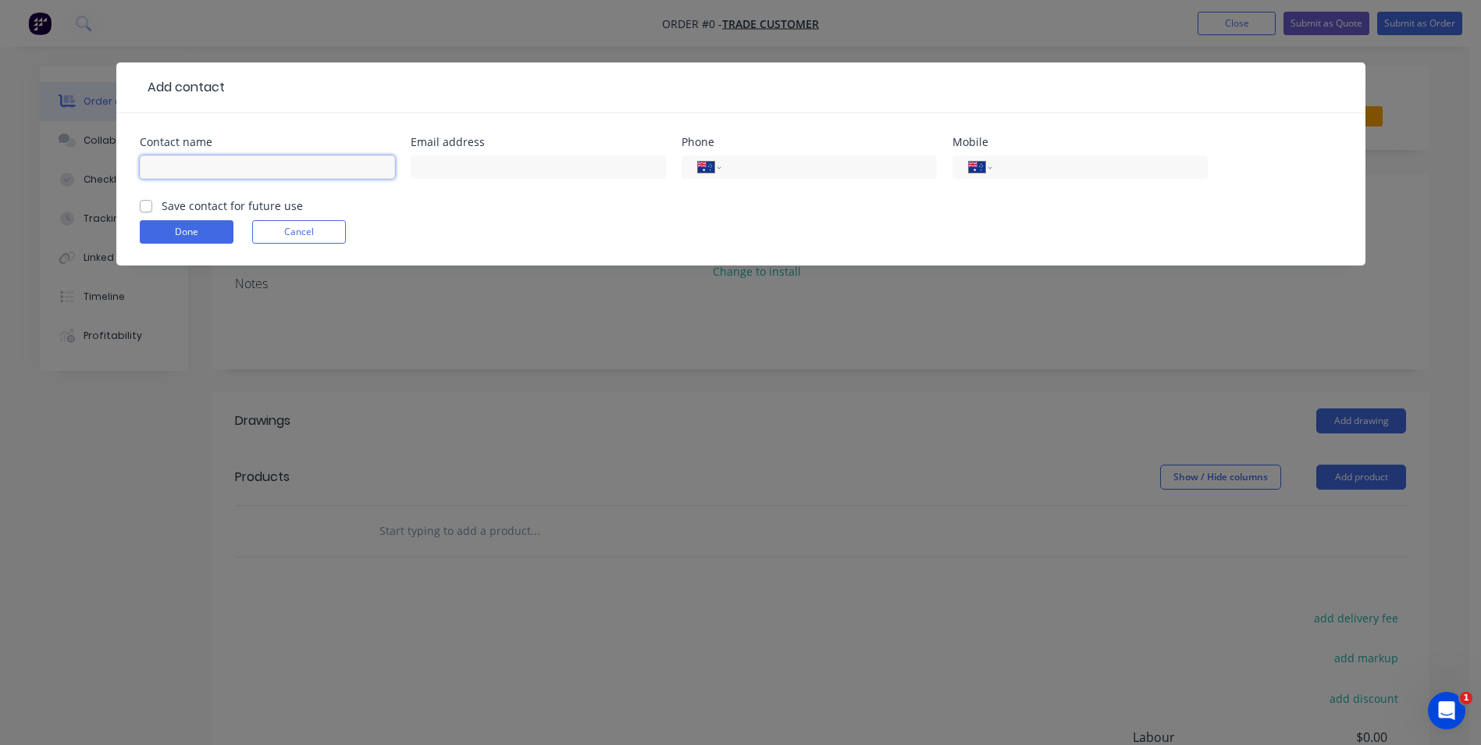
click at [205, 168] on input "text" at bounding box center [267, 166] width 255 height 23
type input "[PERSON_NAME]"
type input "0404 050 472"
click at [162, 205] on label "Save contact for future use" at bounding box center [232, 206] width 141 height 16
click at [148, 205] on input "Save contact for future use" at bounding box center [146, 205] width 12 height 15
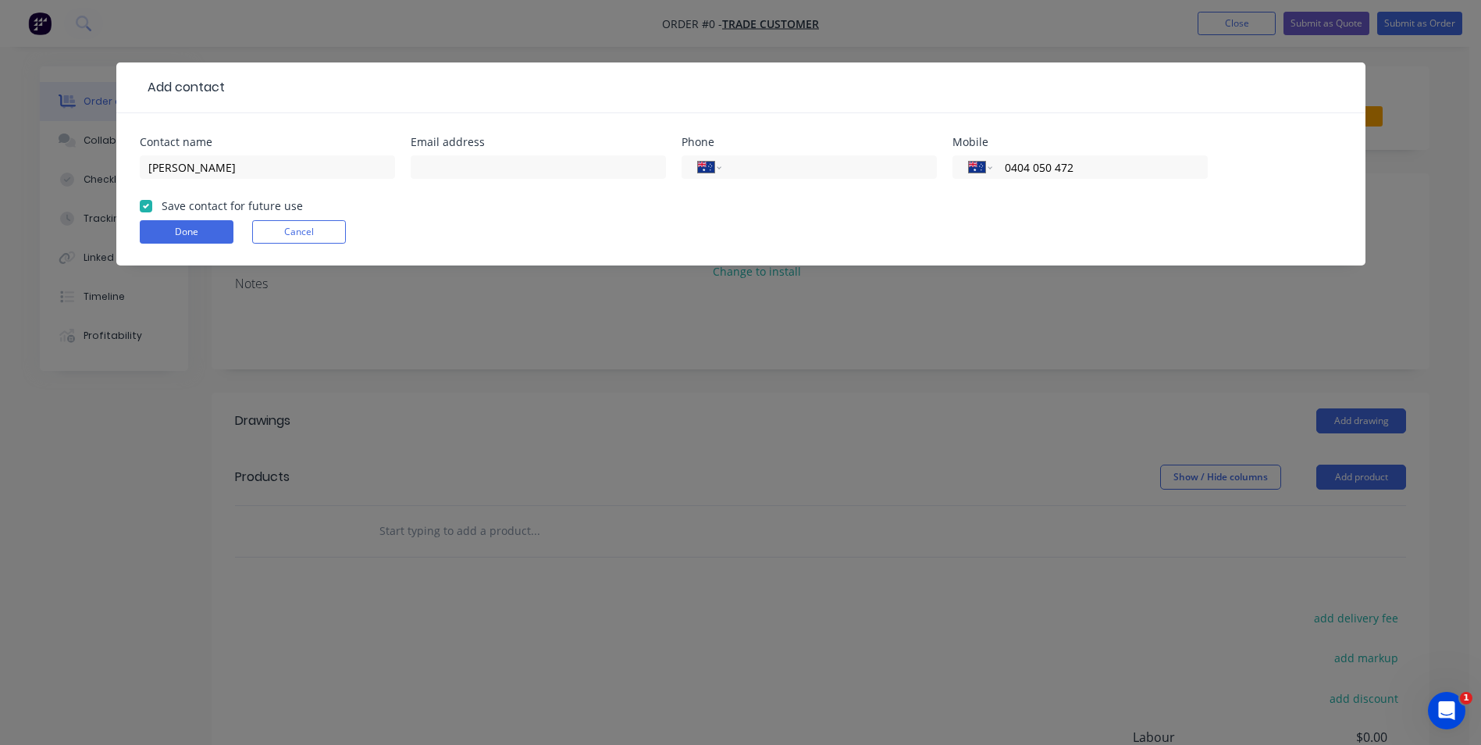
checkbox input "true"
click at [202, 223] on button "Done" at bounding box center [187, 231] width 94 height 23
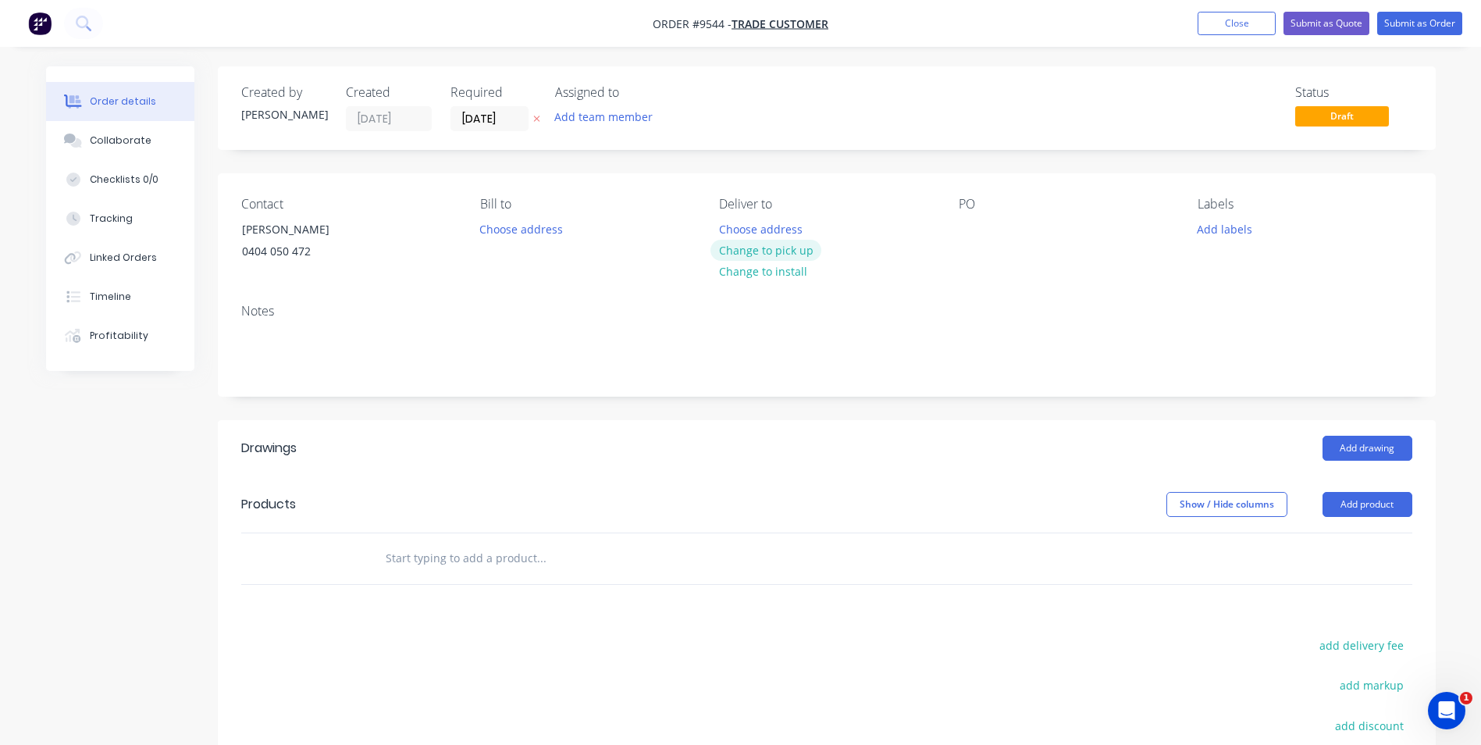
click at [750, 247] on button "Change to pick up" at bounding box center [766, 250] width 111 height 21
click at [545, 564] on input "text" at bounding box center [541, 558] width 312 height 31
type input "m"
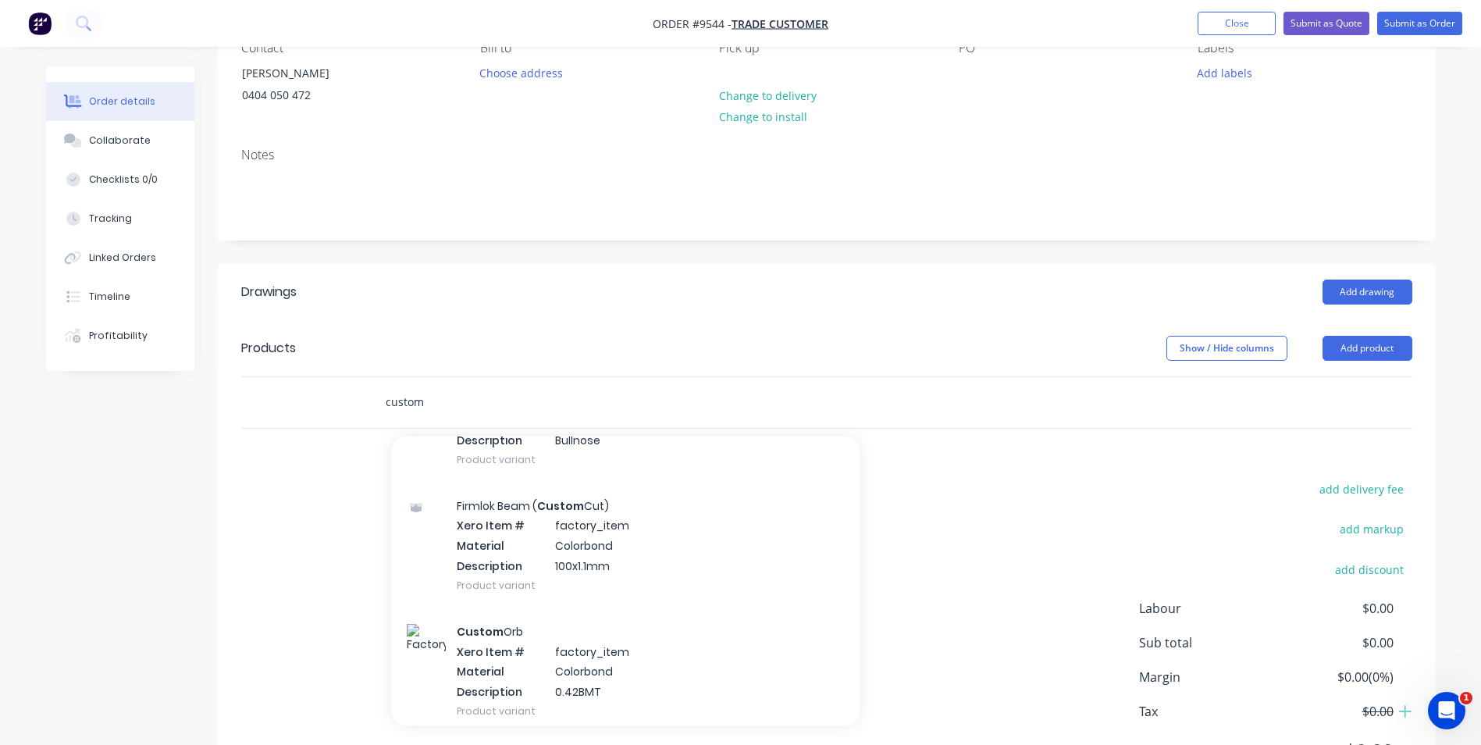
scroll to position [1093, 0]
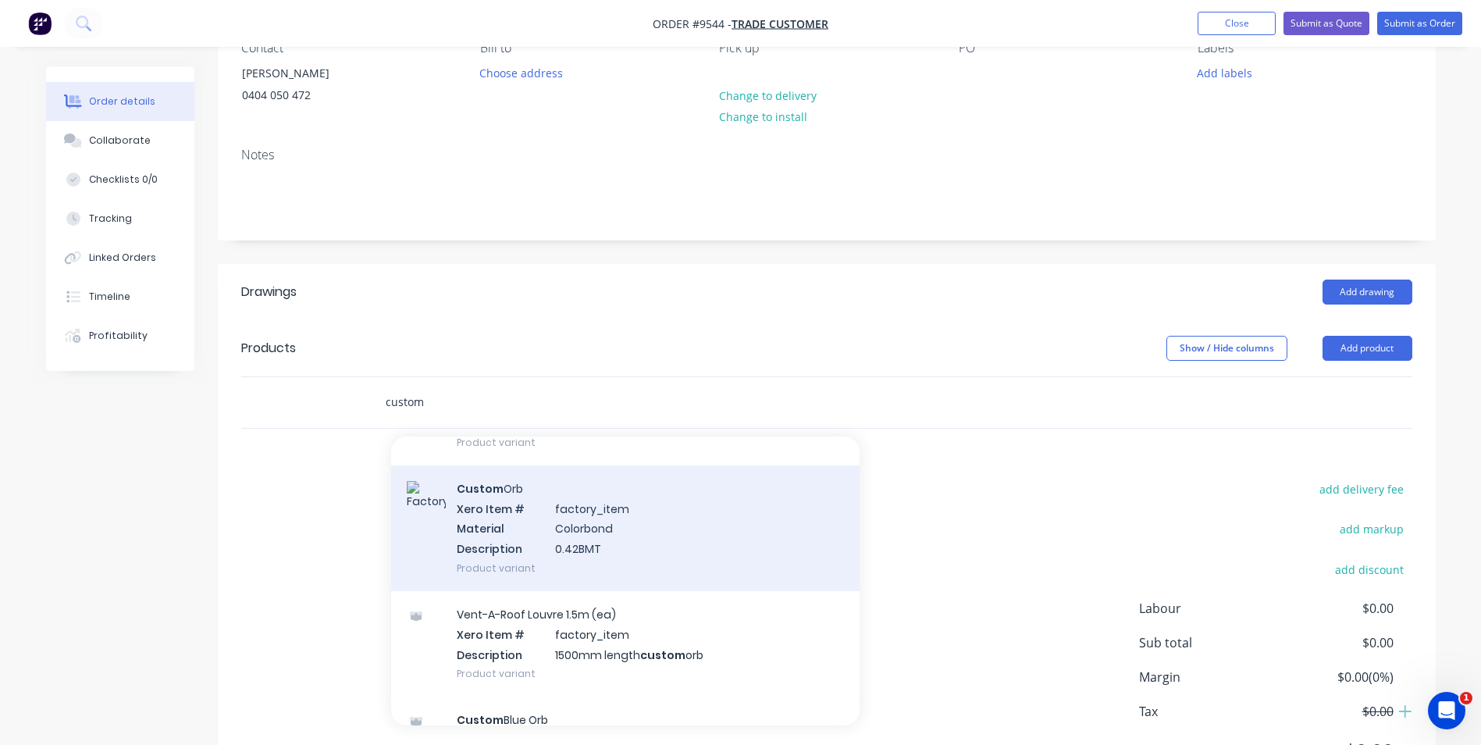
type input "custom"
click at [522, 541] on div "Custom Orb Xero Item # factory_item Material Colorbond Description 0.42BMT Prod…" at bounding box center [625, 528] width 468 height 126
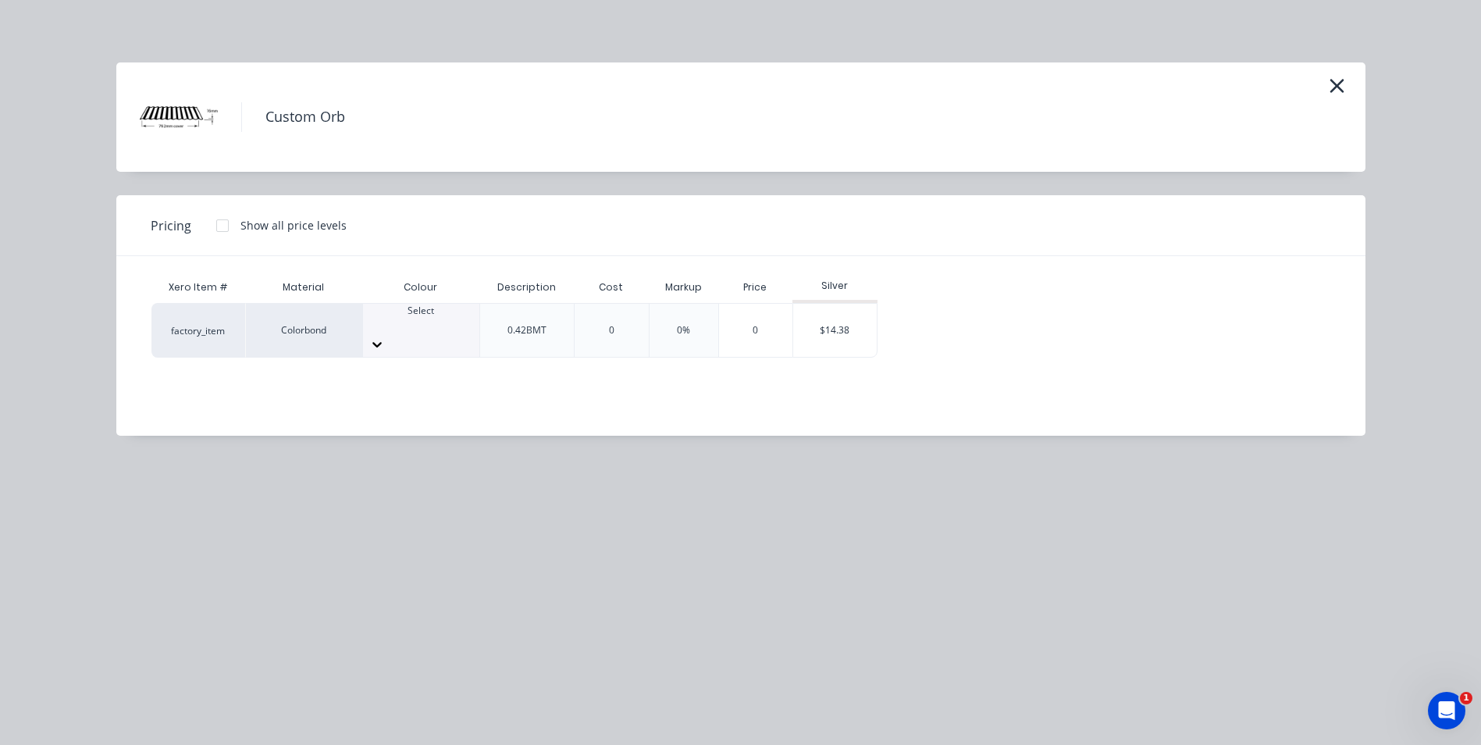
click at [416, 322] on div at bounding box center [421, 325] width 116 height 14
click at [862, 322] on div "$14.38" at bounding box center [835, 330] width 84 height 53
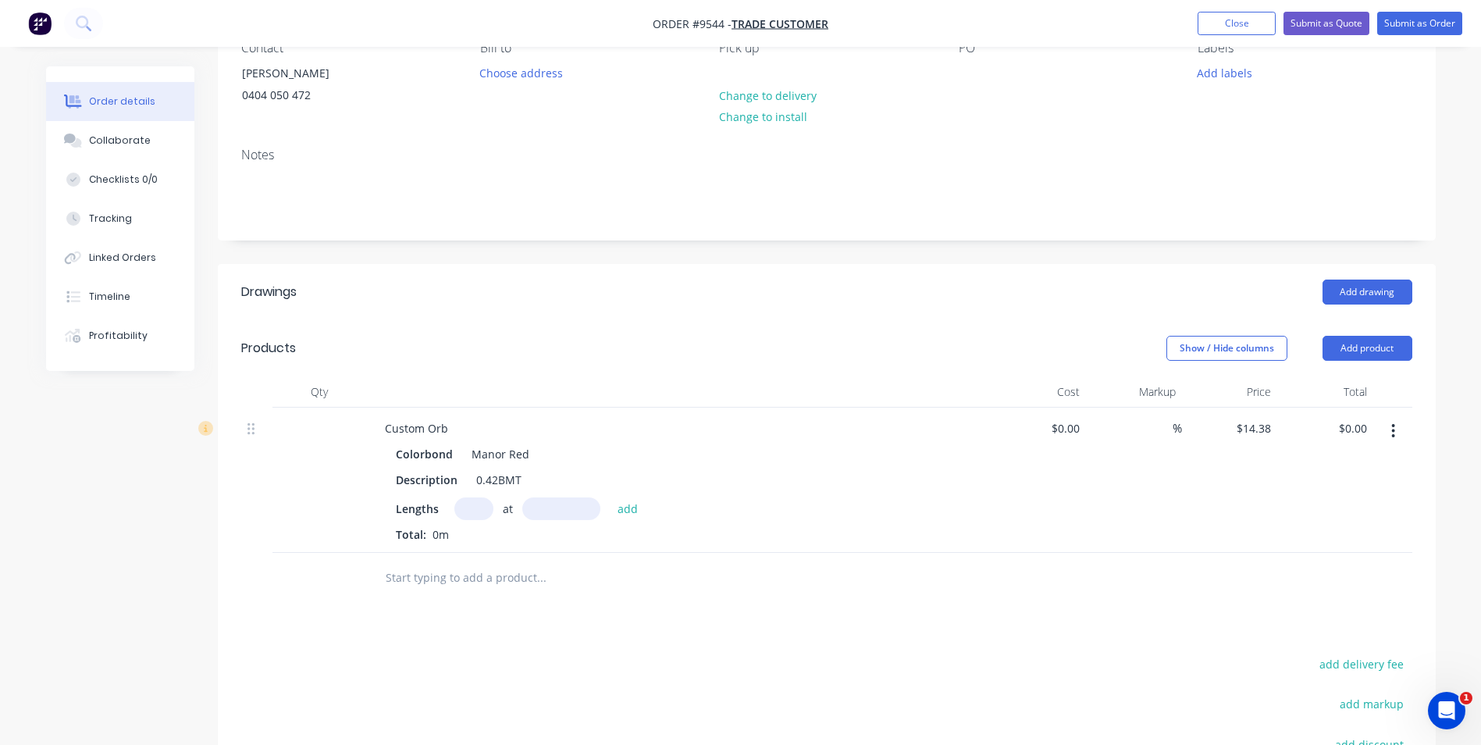
click at [464, 505] on input "text" at bounding box center [473, 508] width 39 height 23
type input "2"
type input "3200"
click at [610, 497] on button "add" at bounding box center [628, 507] width 37 height 21
type input "$92.03"
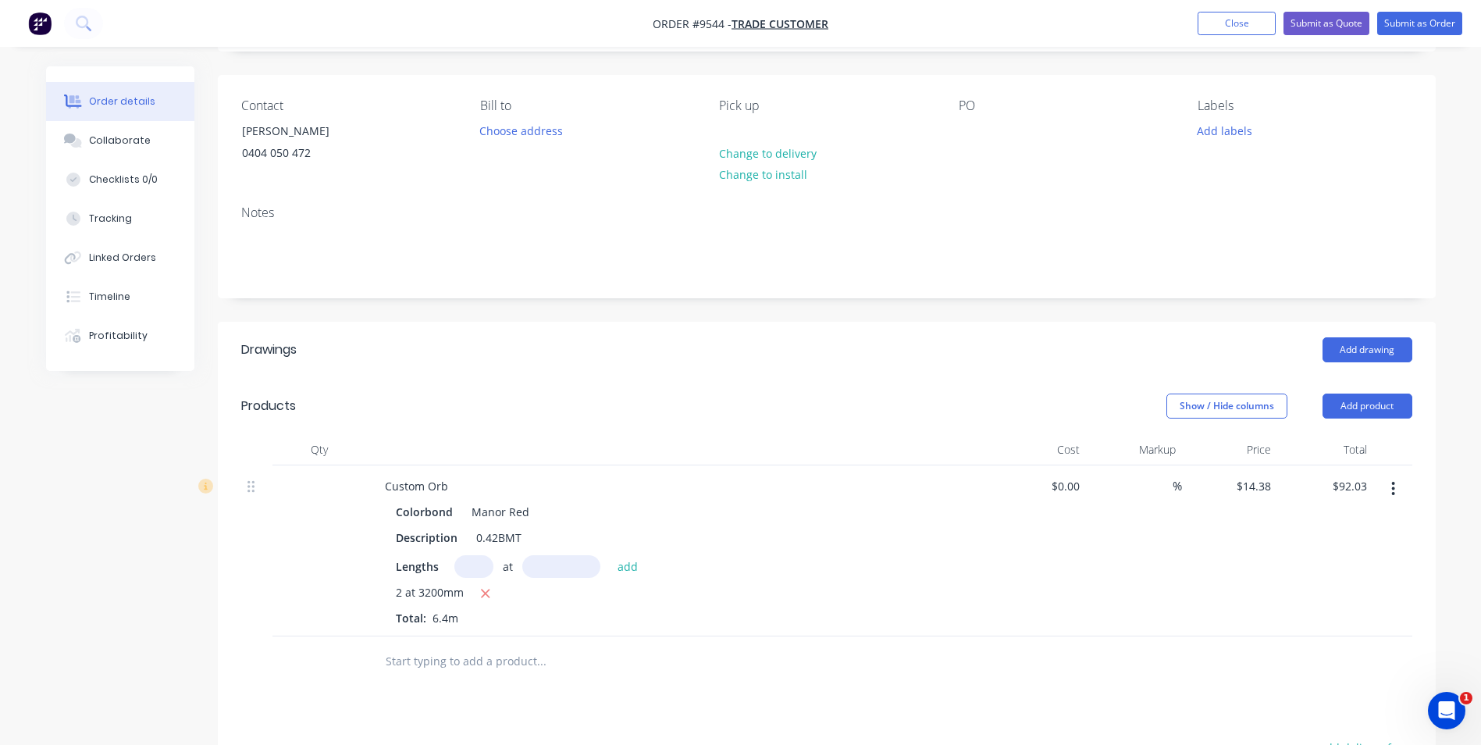
scroll to position [0, 0]
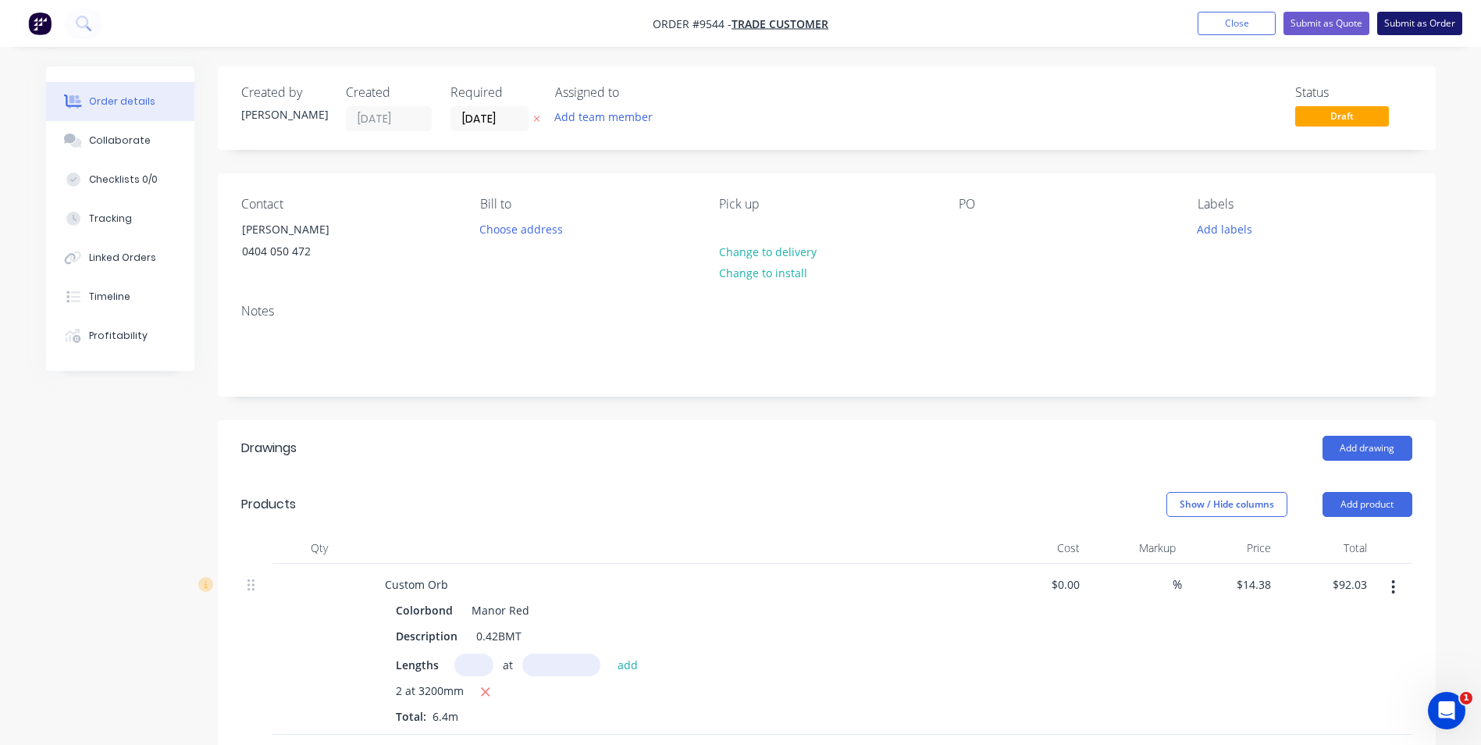
click at [1420, 31] on button "Submit as Order" at bounding box center [1419, 23] width 85 height 23
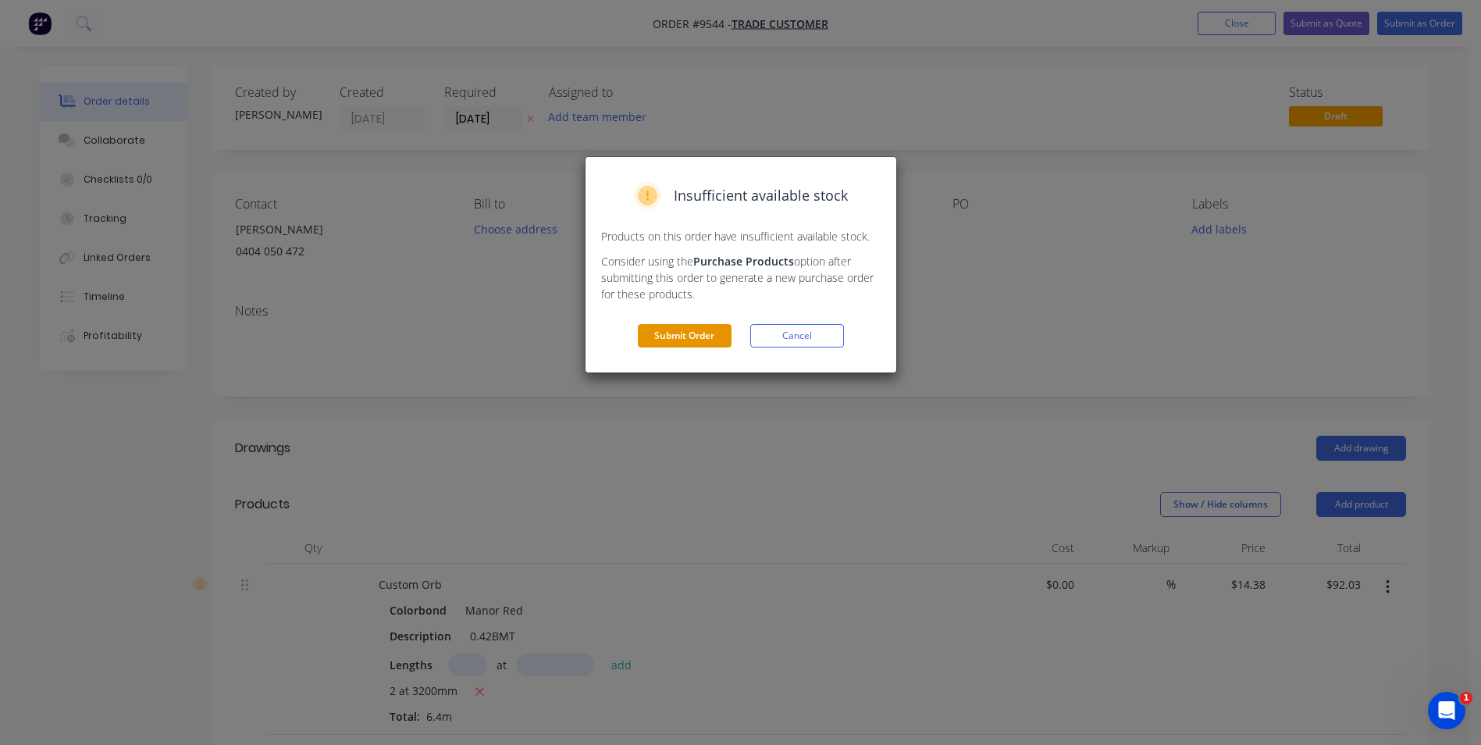
click at [727, 344] on button "Submit Order" at bounding box center [685, 335] width 94 height 23
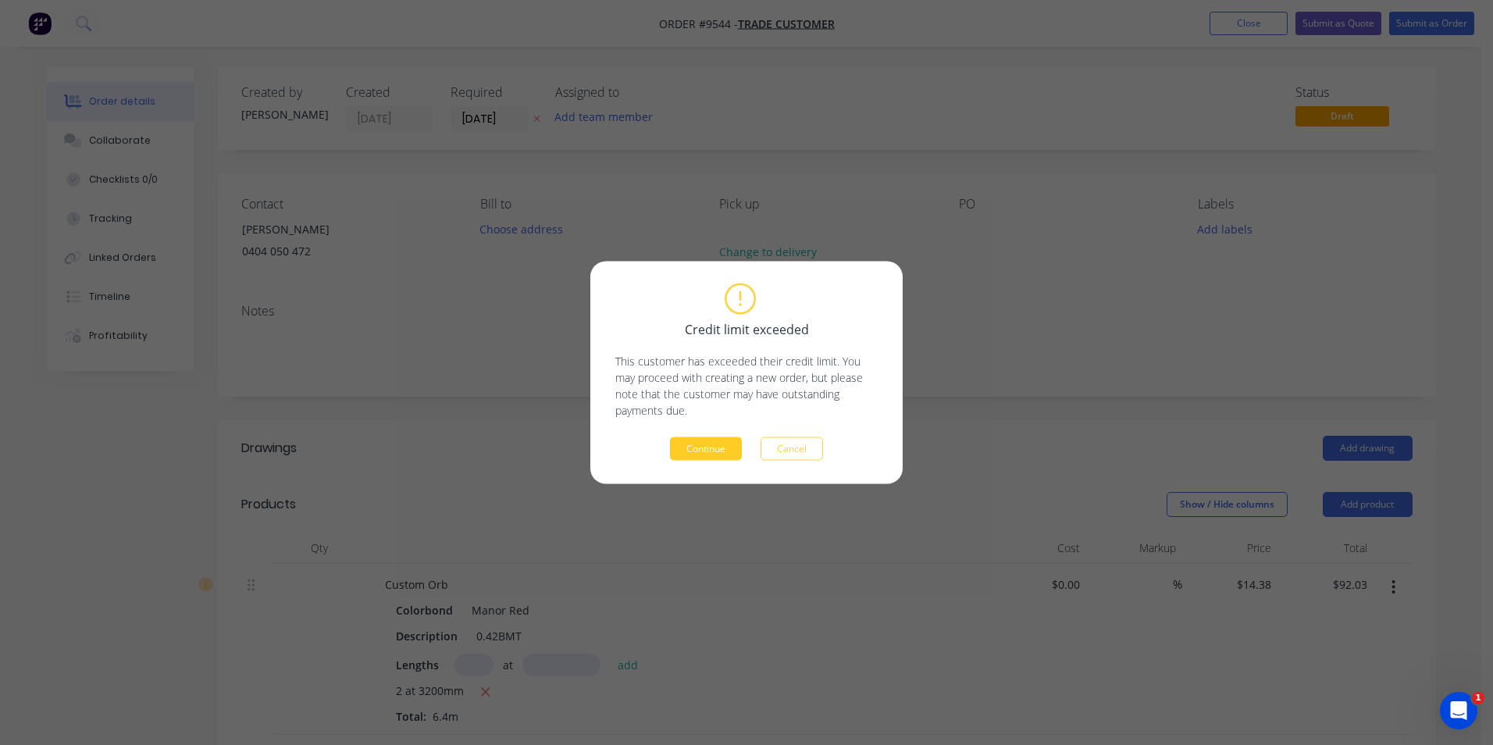
click at [707, 457] on button "Continue" at bounding box center [706, 448] width 72 height 23
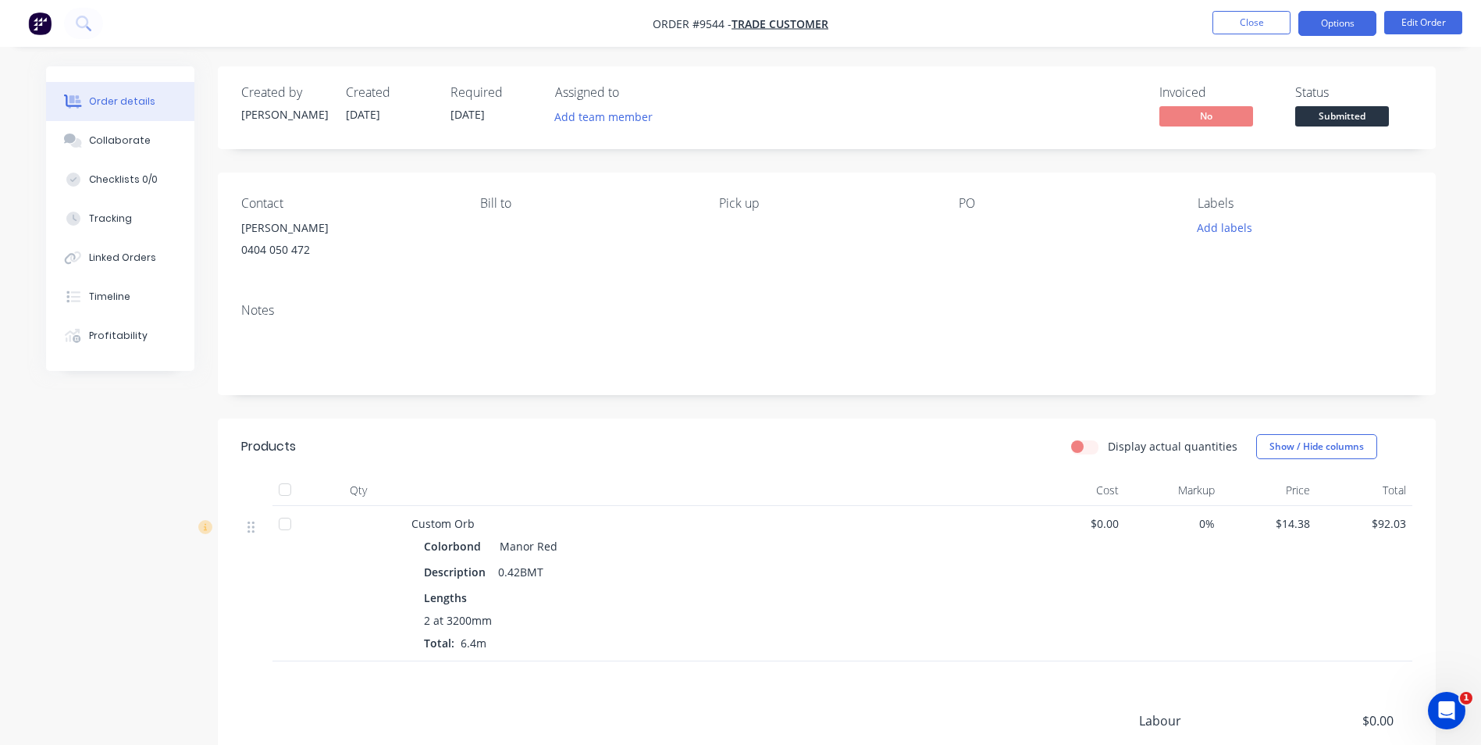
click at [1348, 31] on button "Options" at bounding box center [1338, 23] width 78 height 25
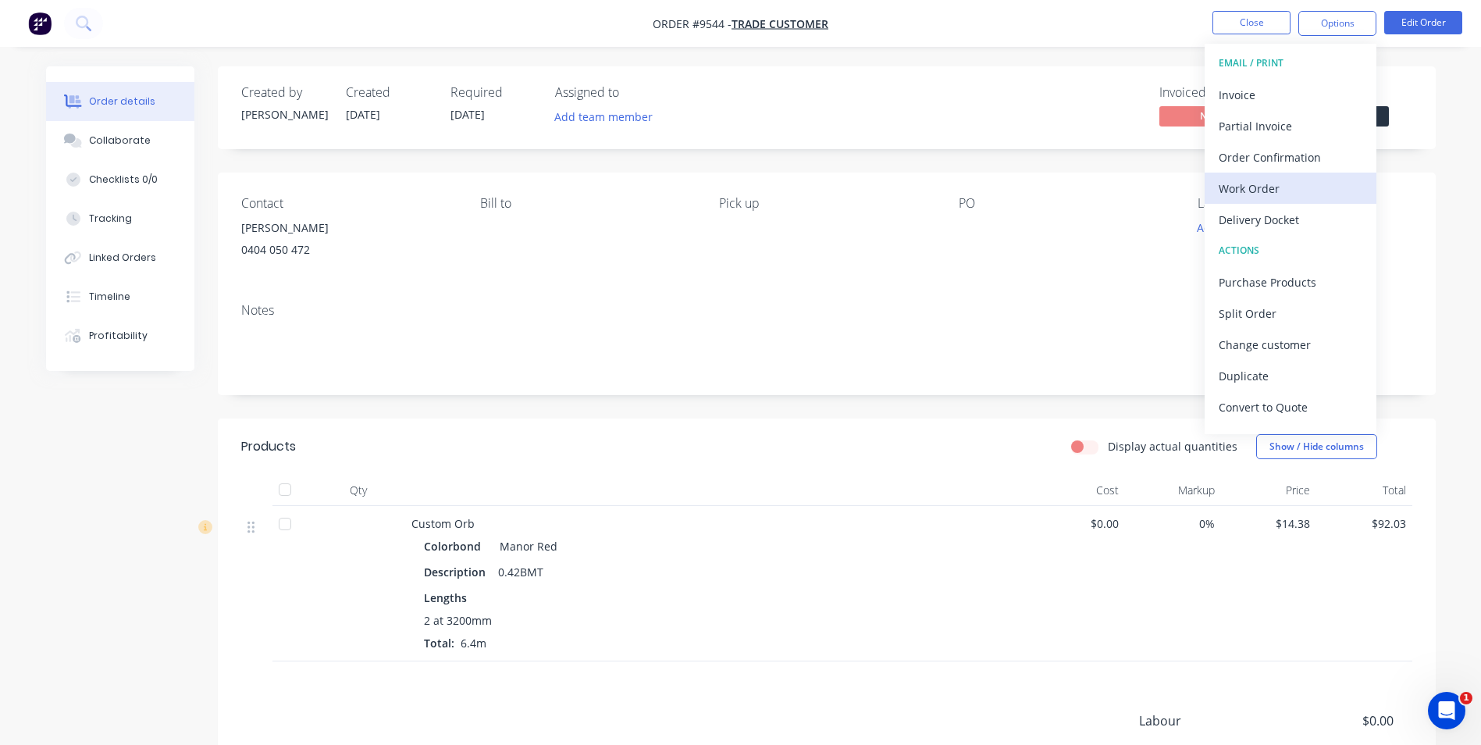
click at [1290, 185] on div "Work Order" at bounding box center [1291, 188] width 144 height 23
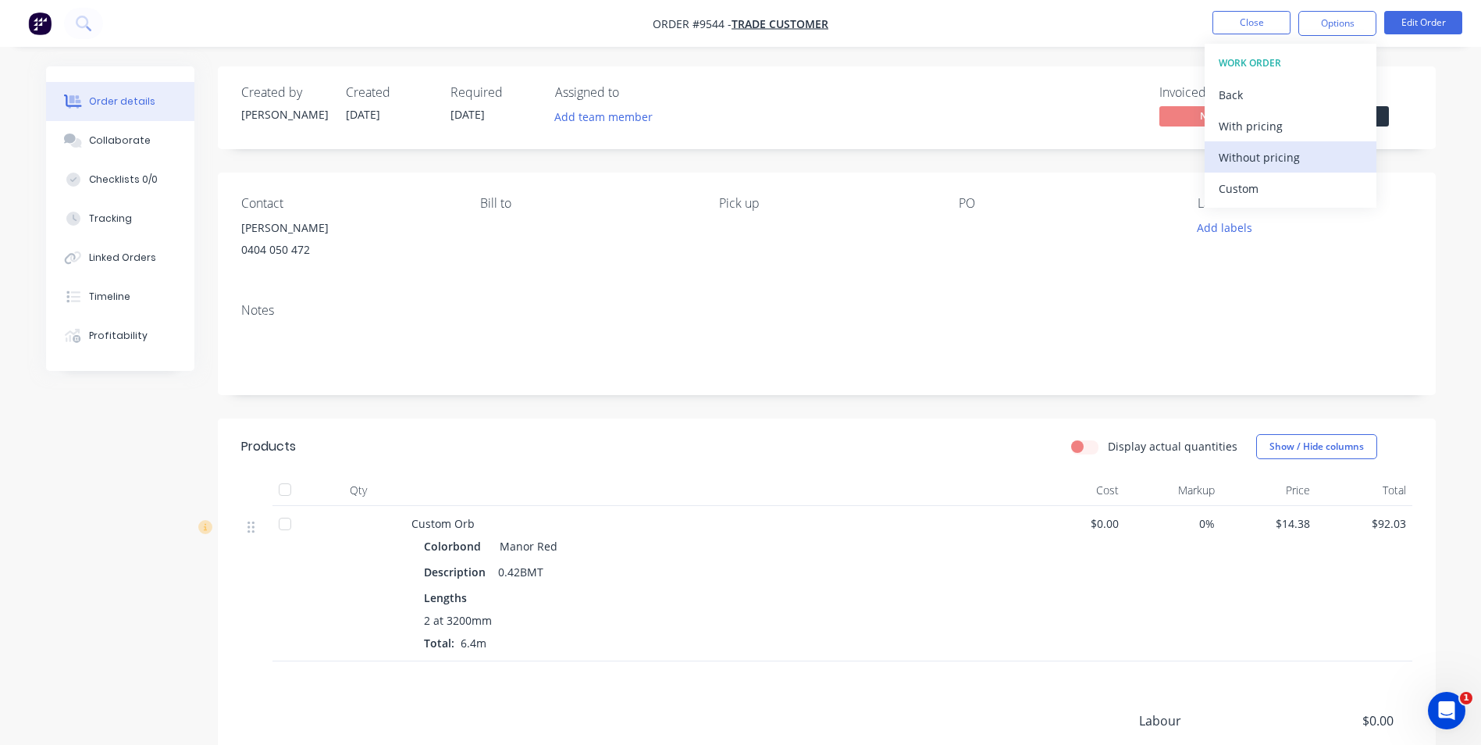
click at [1236, 168] on div "Without pricing" at bounding box center [1291, 157] width 144 height 23
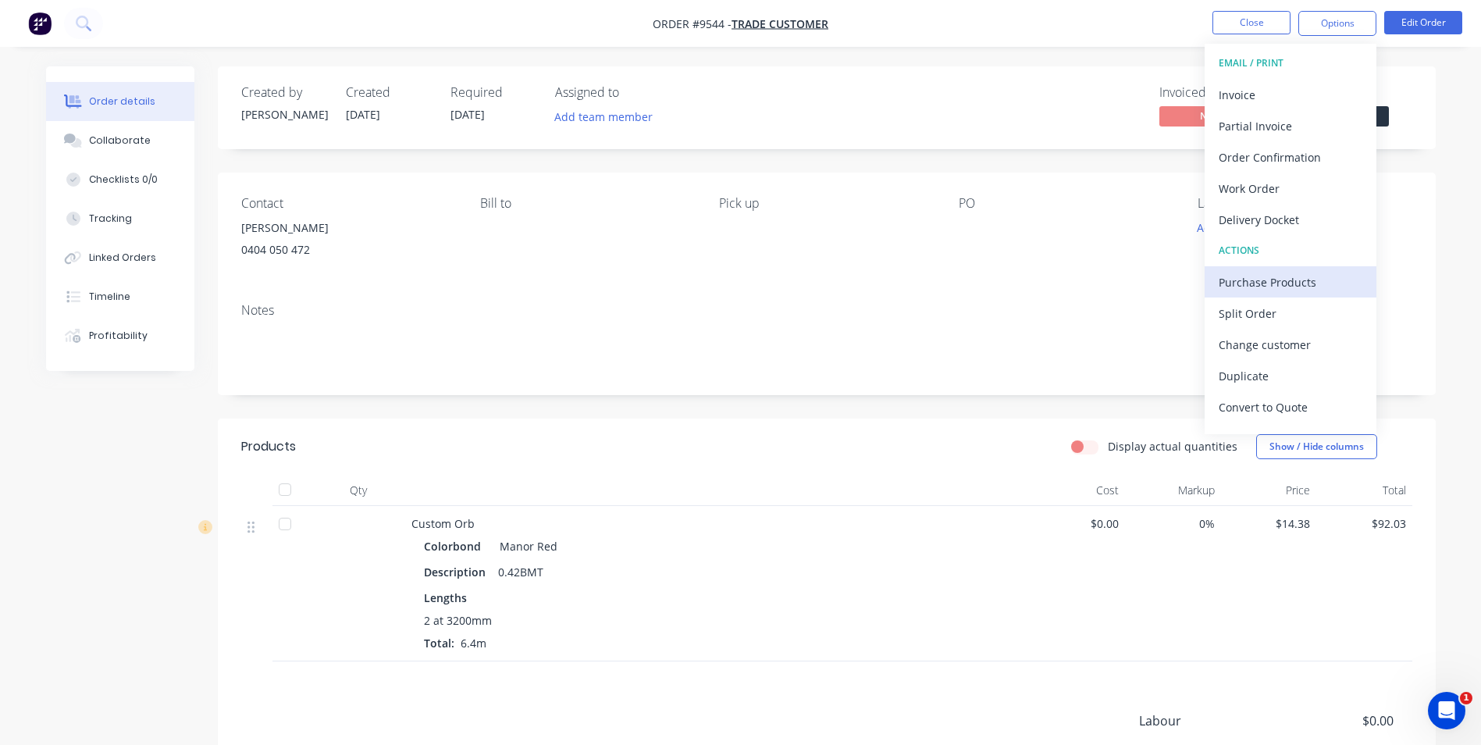
click at [1284, 284] on div "Purchase Products" at bounding box center [1291, 282] width 144 height 23
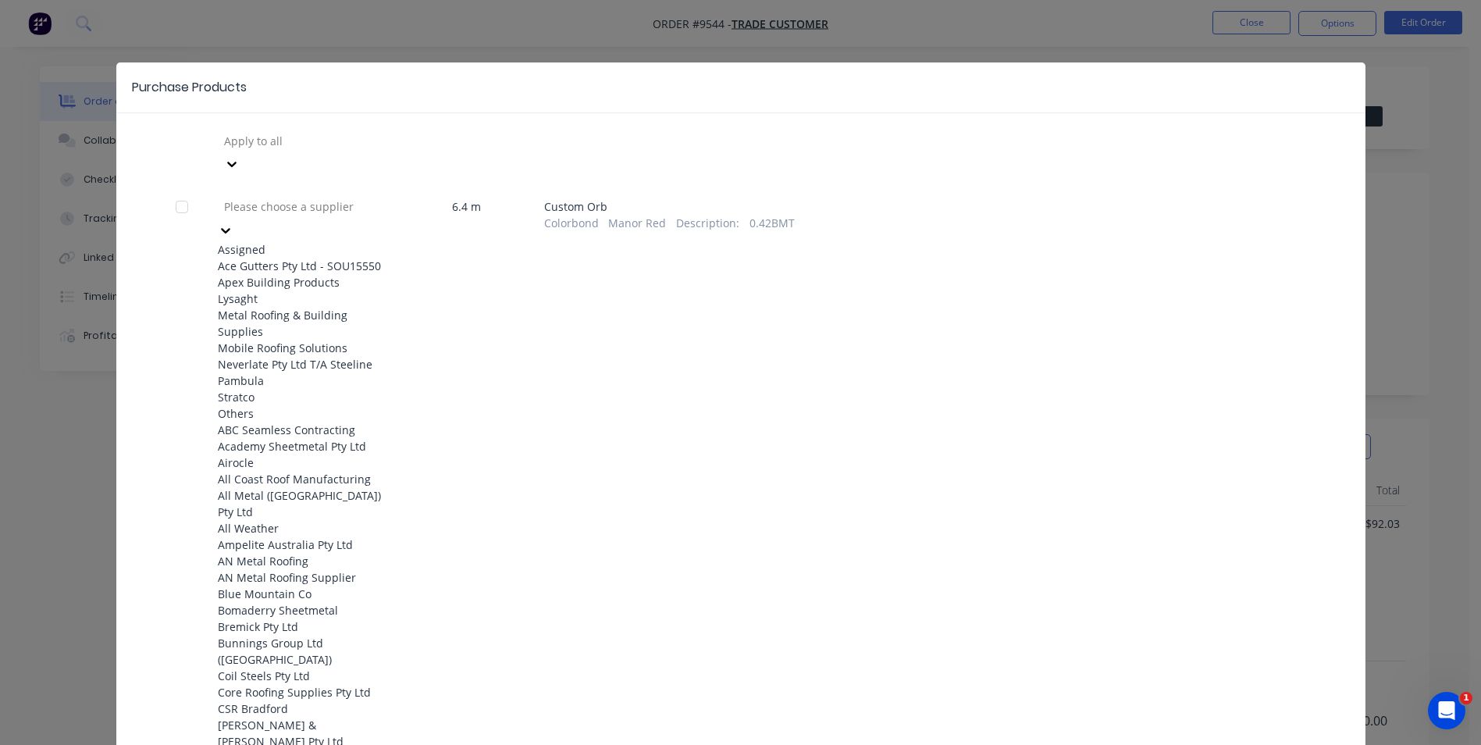
click at [233, 221] on div at bounding box center [226, 229] width 16 height 17
drag, startPoint x: 309, startPoint y: 294, endPoint x: 232, endPoint y: 262, distance: 83.7
click at [309, 290] on div "Apex Building Products" at bounding box center [304, 282] width 172 height 16
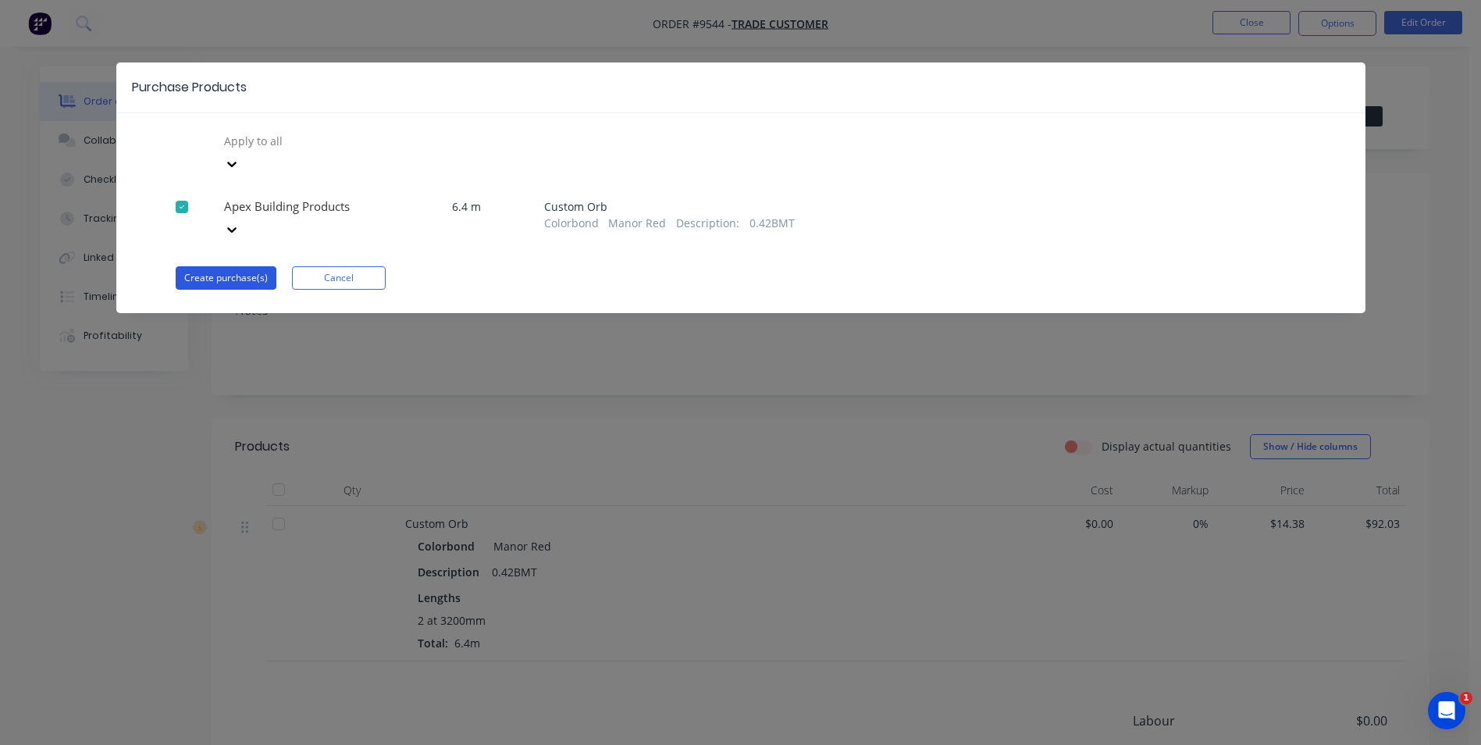
click at [228, 266] on button "Create purchase(s)" at bounding box center [226, 277] width 101 height 23
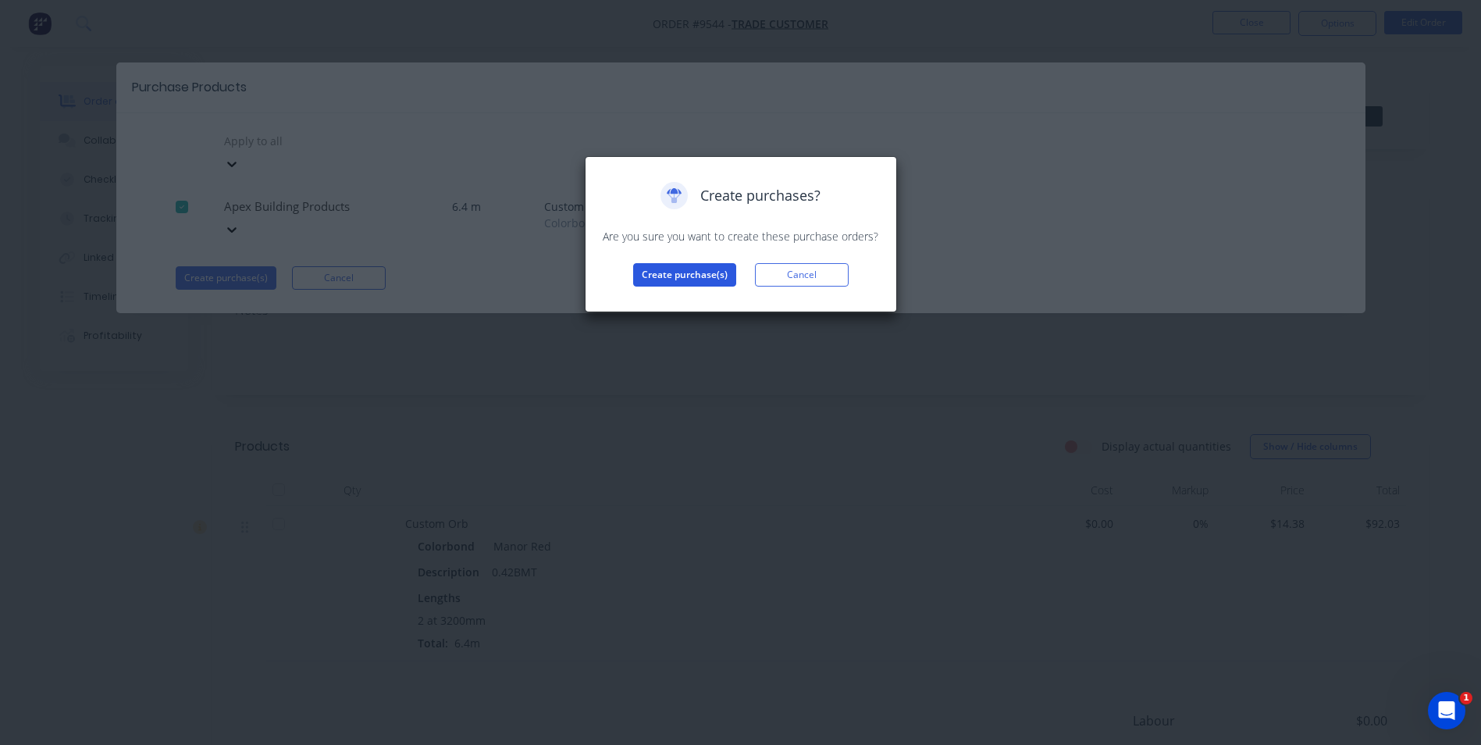
click at [677, 282] on button "Create purchase(s)" at bounding box center [684, 274] width 103 height 23
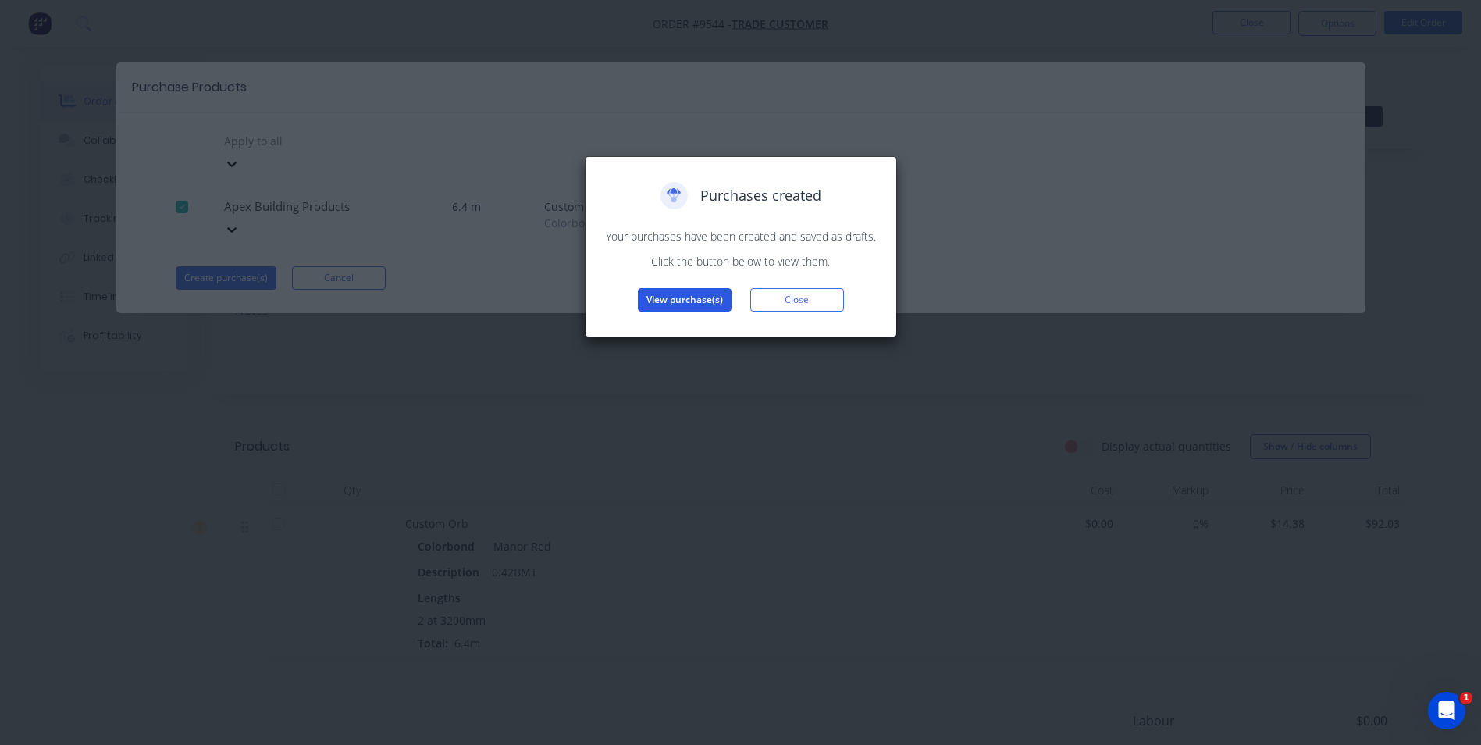
click at [685, 311] on button "View purchase(s)" at bounding box center [685, 299] width 94 height 23
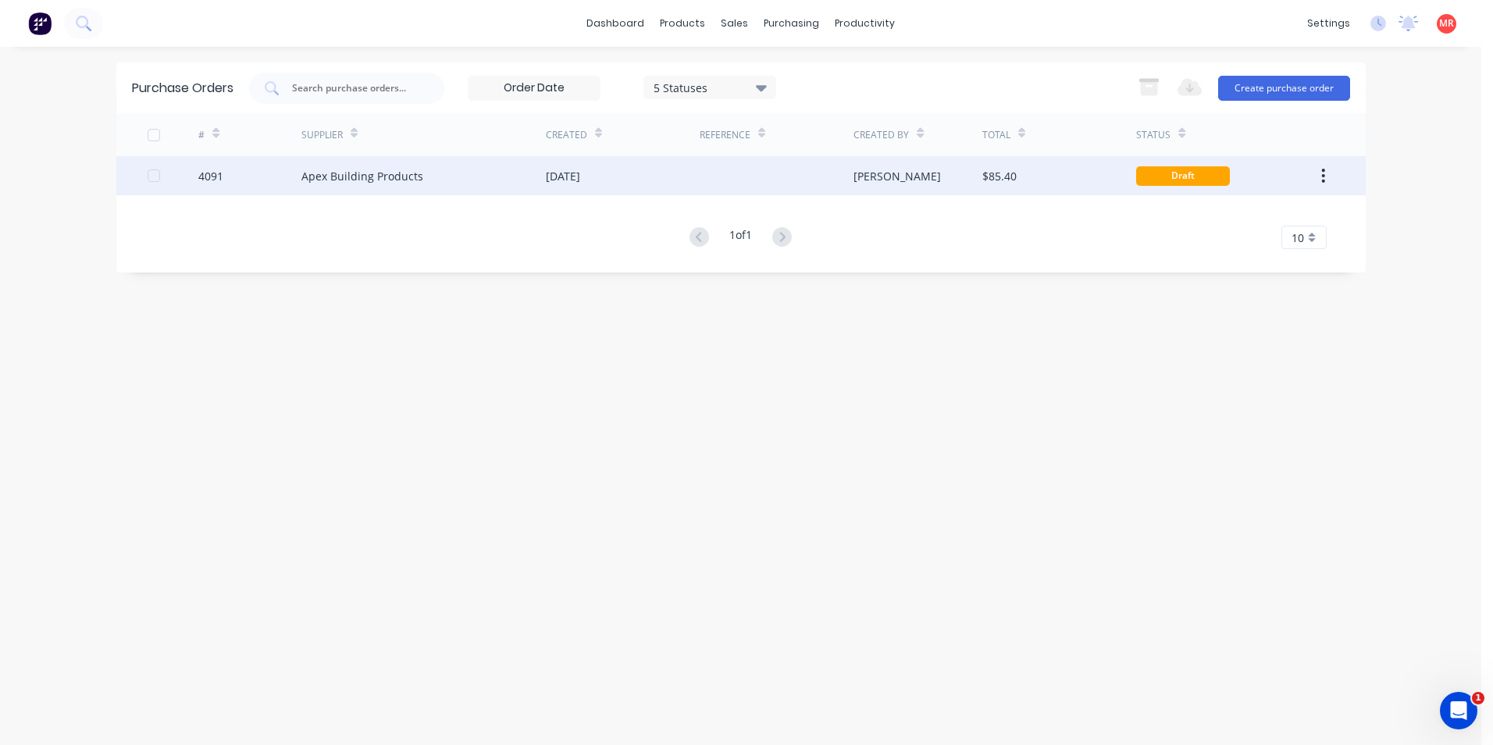
click at [731, 183] on div at bounding box center [777, 175] width 154 height 39
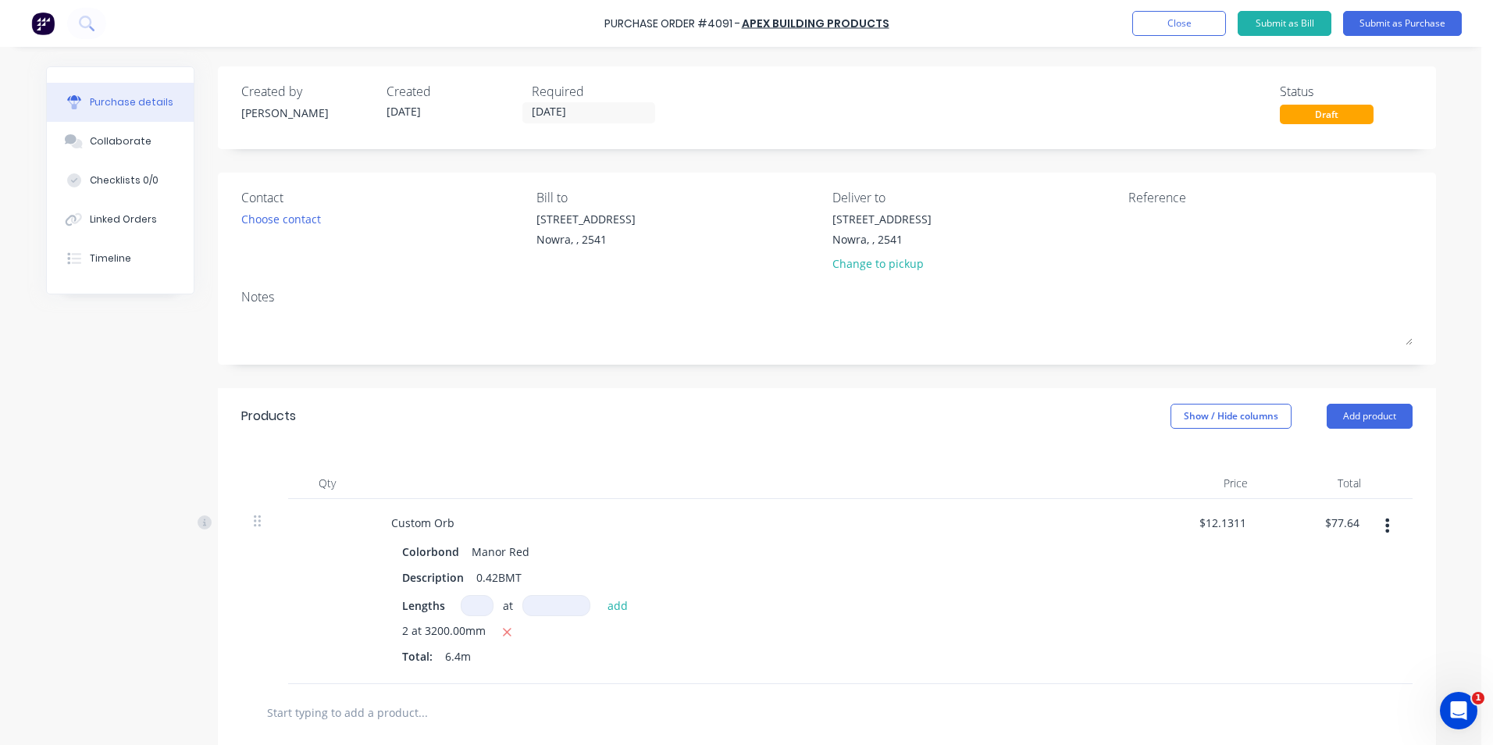
click at [262, 233] on div "Contact Choose contact" at bounding box center [383, 233] width 284 height 91
click at [276, 217] on div "Choose contact" at bounding box center [281, 219] width 80 height 16
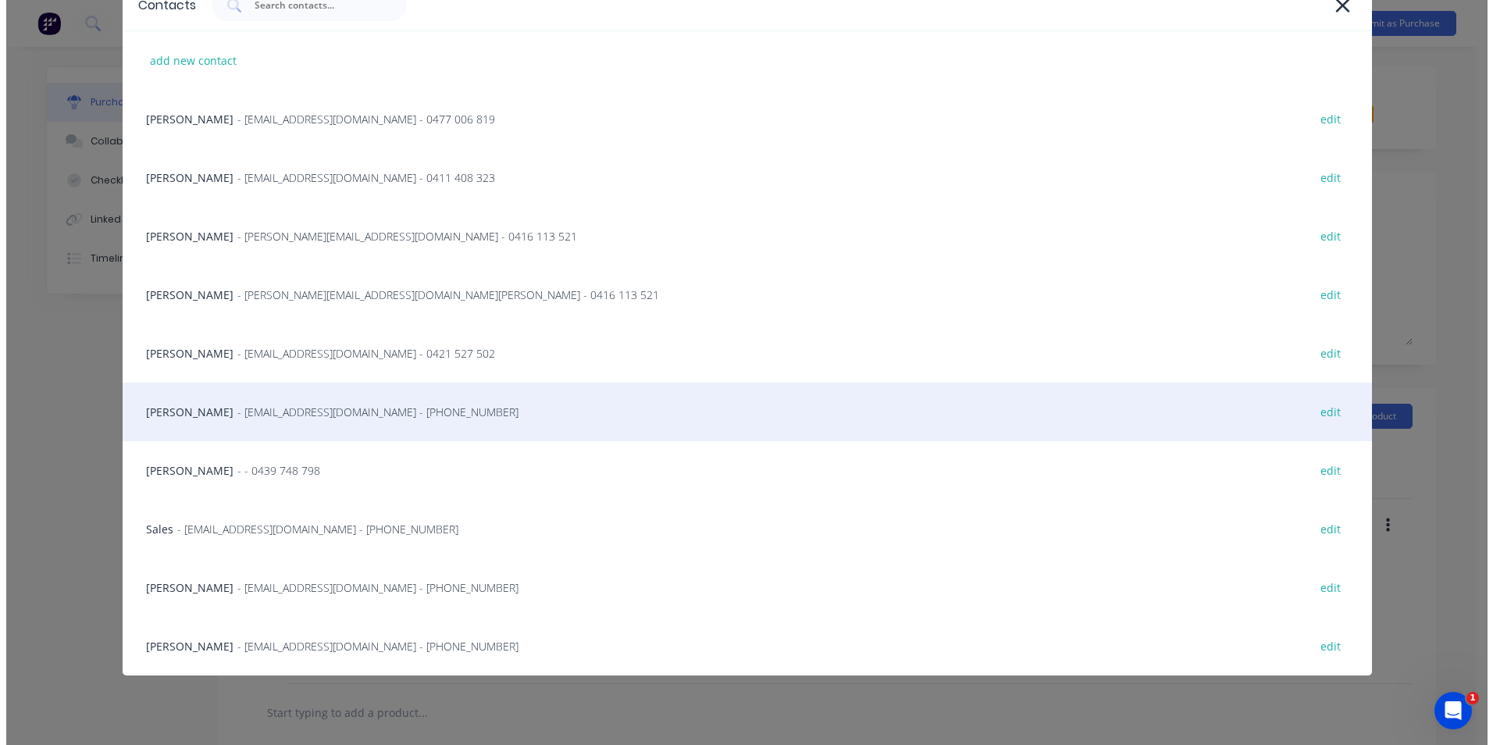
scroll to position [91, 0]
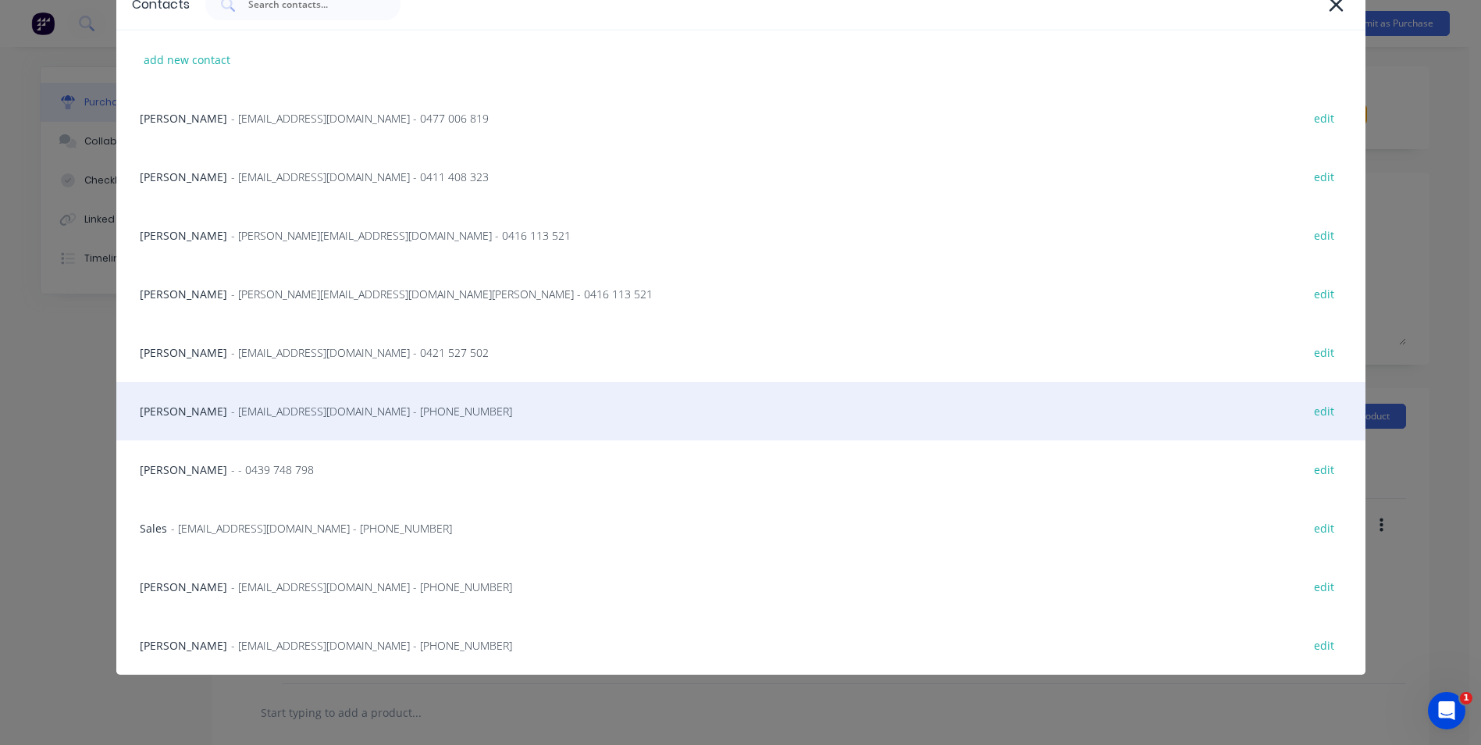
click at [258, 411] on span "- [EMAIL_ADDRESS][DOMAIN_NAME] - [PHONE_NUMBER]" at bounding box center [371, 411] width 281 height 16
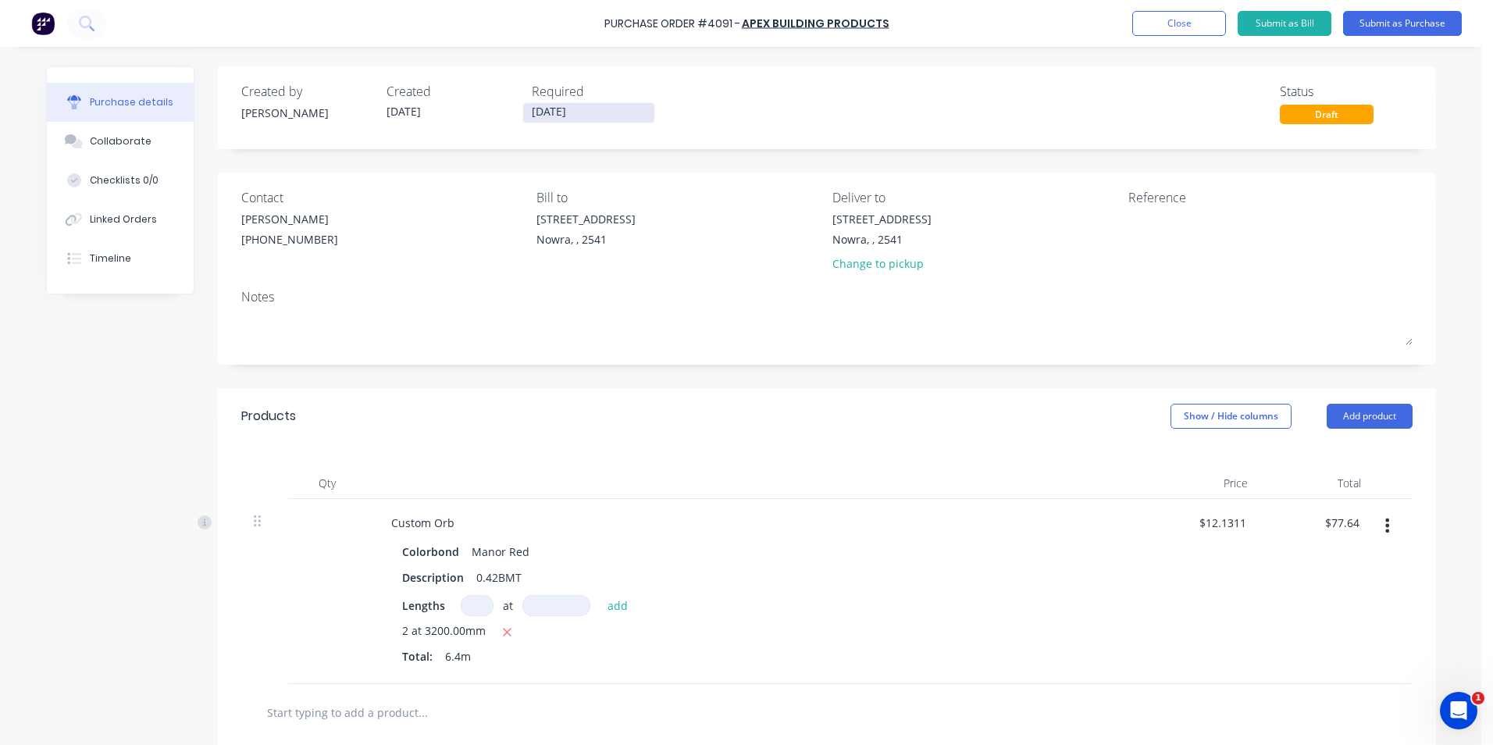
click at [608, 119] on input "[DATE]" at bounding box center [588, 113] width 131 height 20
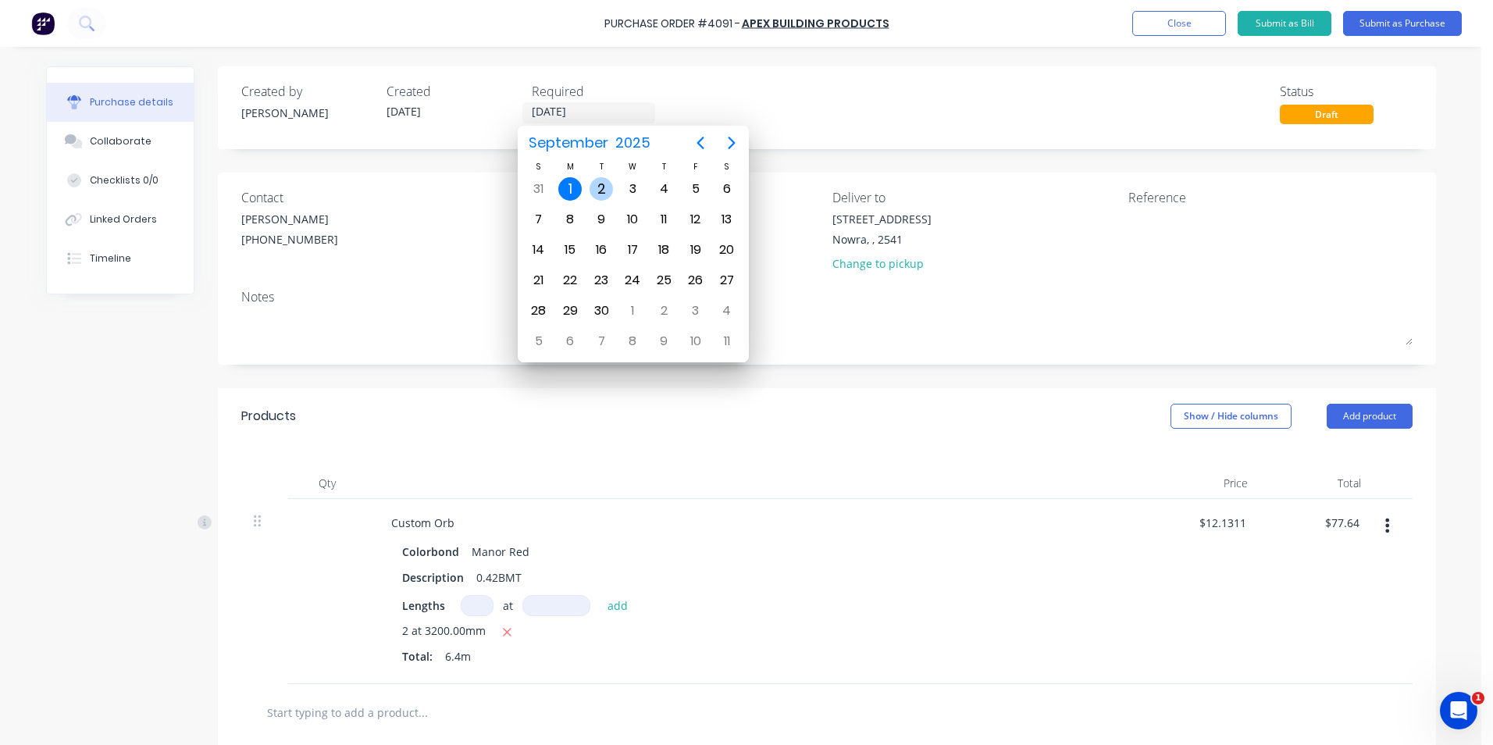
click at [602, 194] on div "2" at bounding box center [601, 188] width 23 height 23
type input "[DATE]"
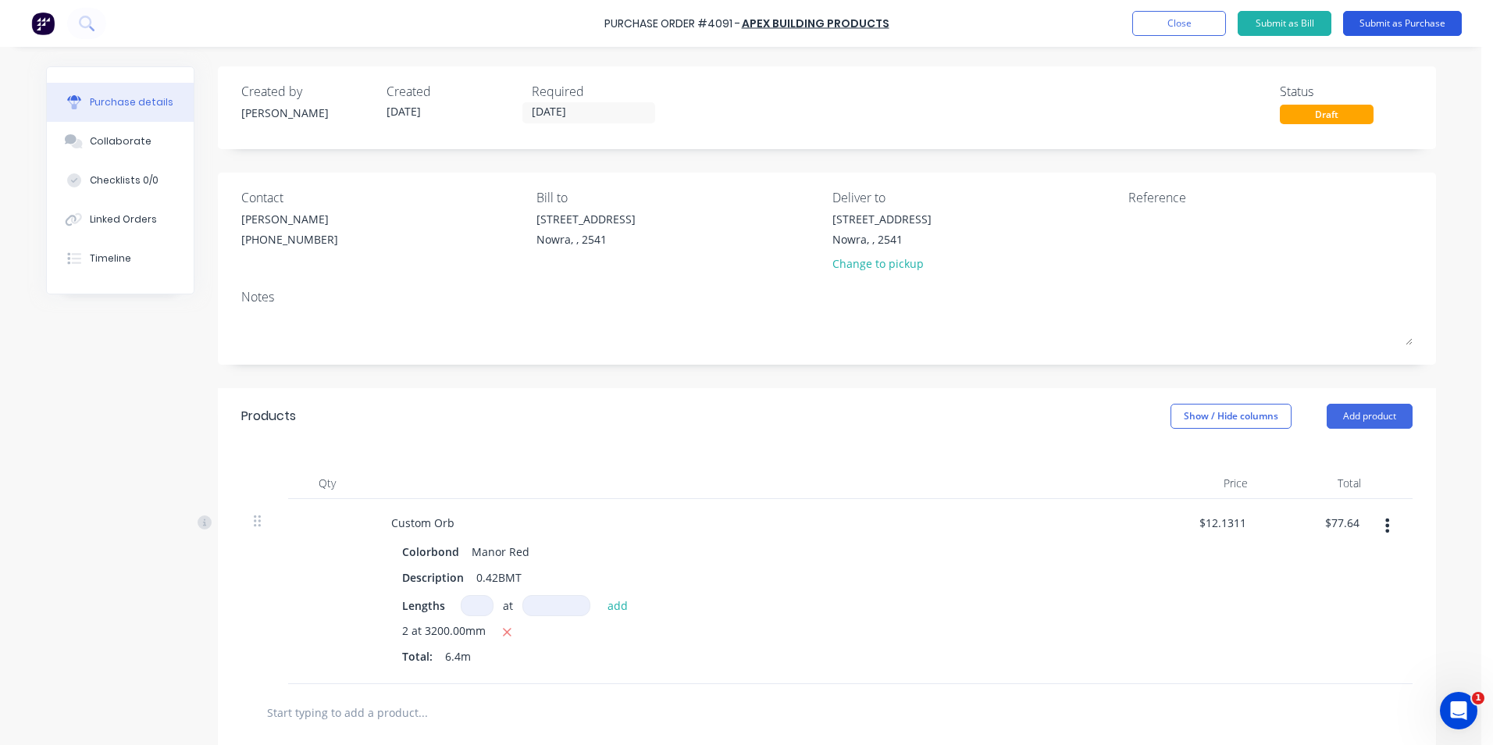
click at [1381, 20] on button "Submit as Purchase" at bounding box center [1402, 23] width 119 height 25
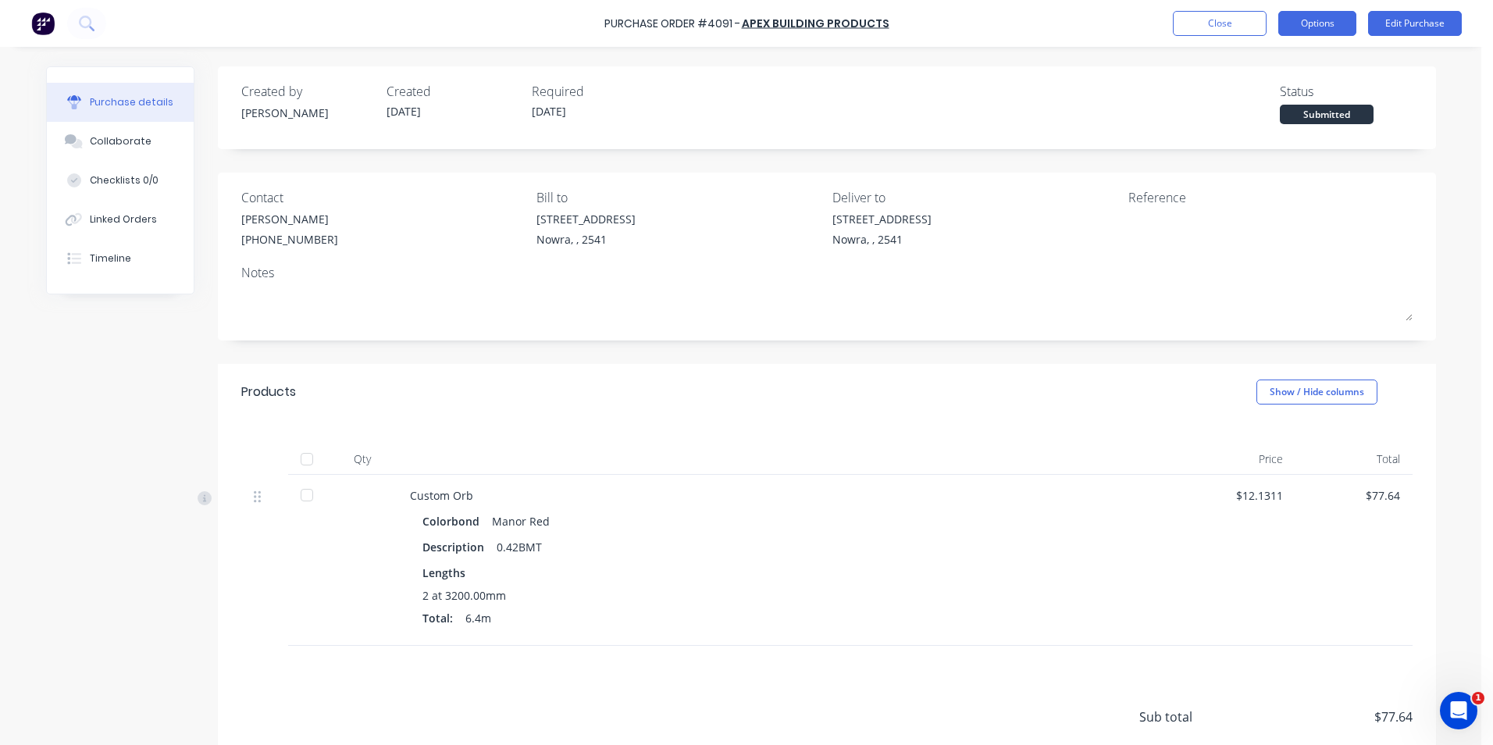
click at [1334, 19] on button "Options" at bounding box center [1317, 23] width 78 height 25
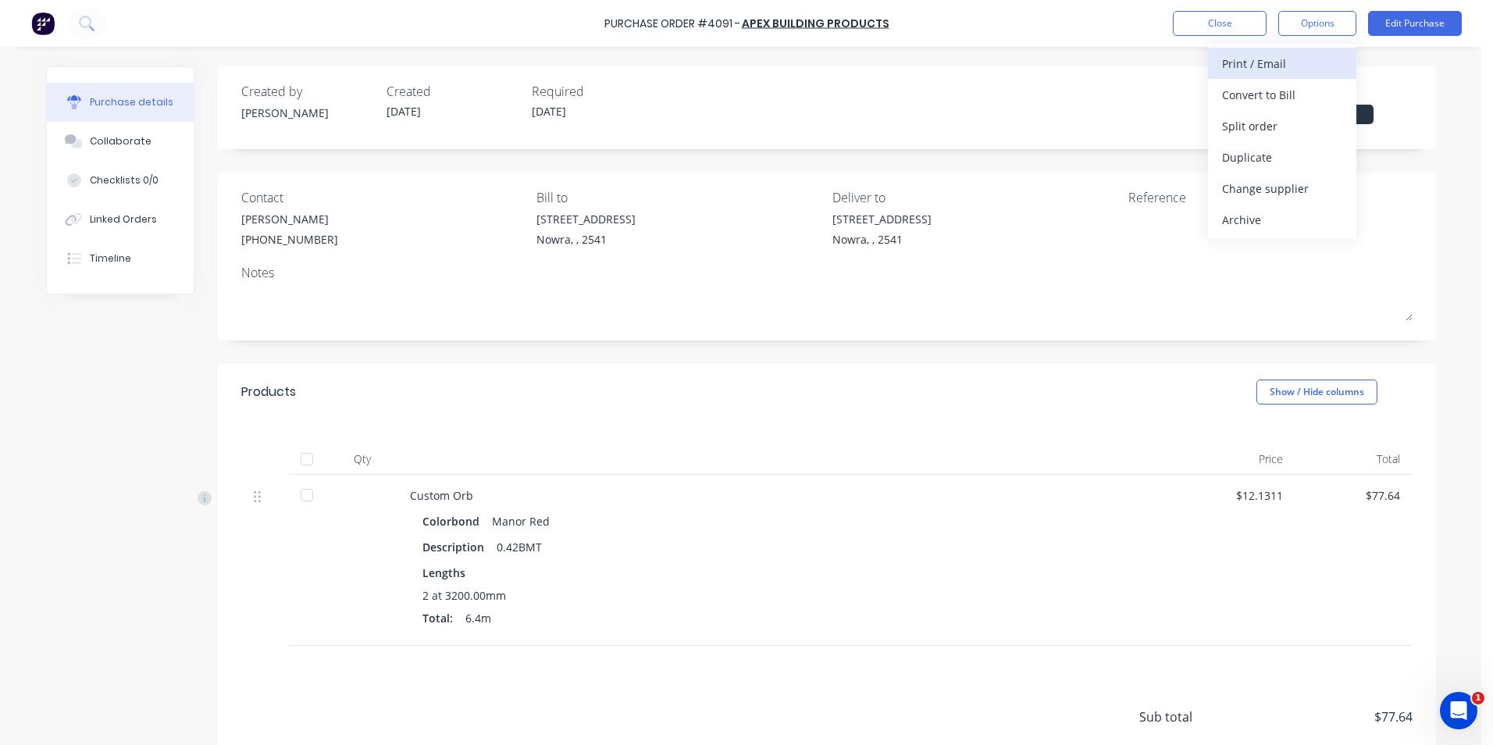
click at [1252, 64] on div "Print / Email" at bounding box center [1282, 63] width 120 height 23
click at [1249, 119] on div "Without pricing" at bounding box center [1282, 126] width 120 height 23
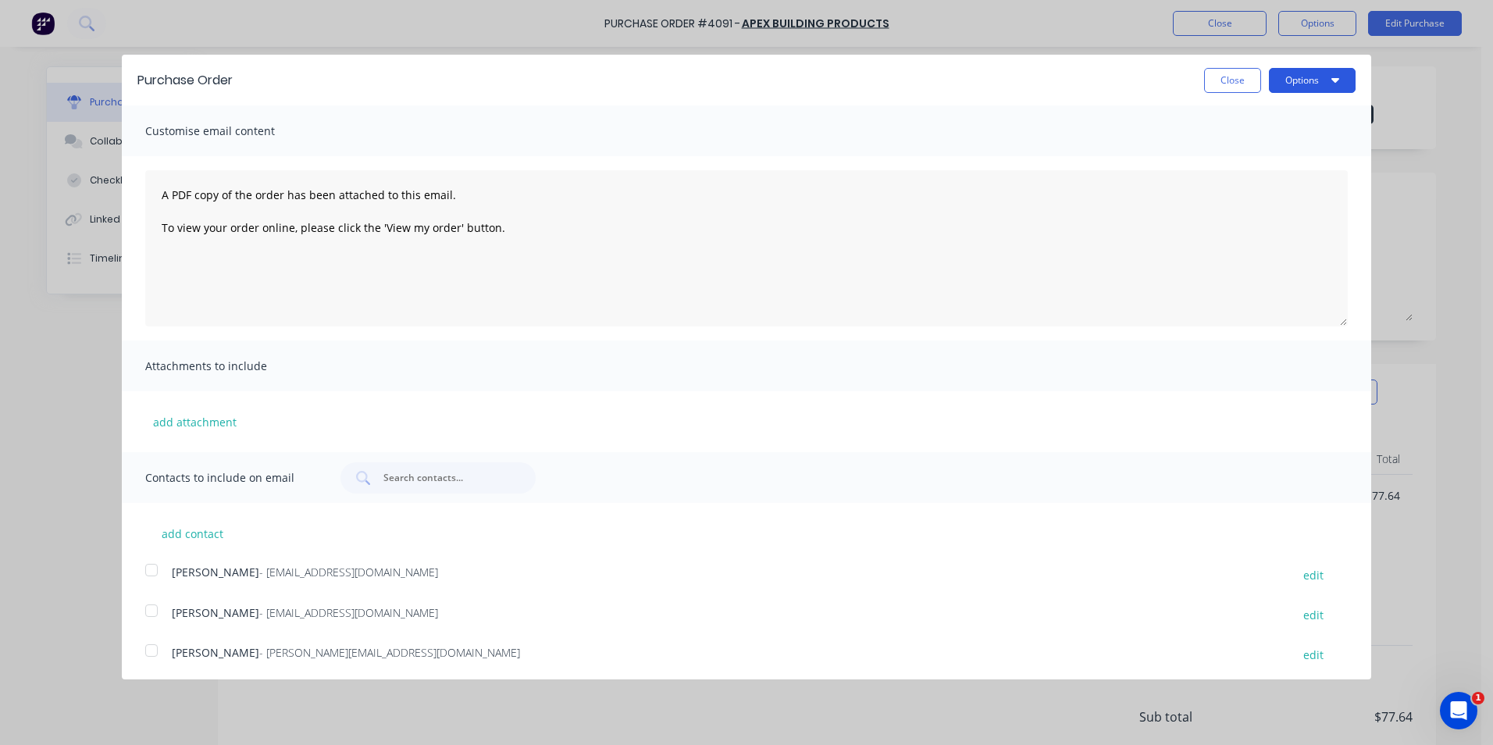
click at [1273, 80] on button "Options" at bounding box center [1312, 80] width 87 height 25
click at [1271, 122] on div "Print" at bounding box center [1281, 120] width 120 height 23
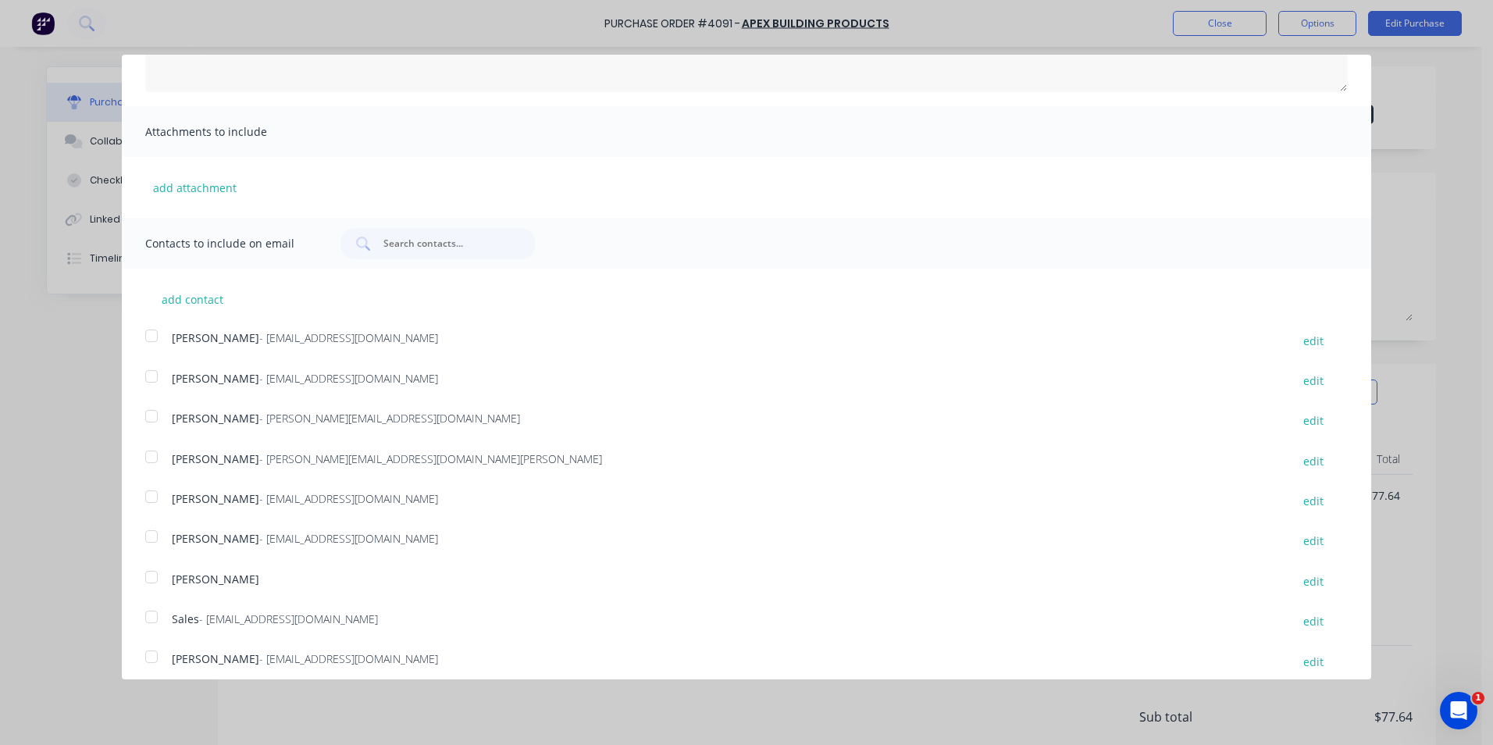
click at [155, 615] on div at bounding box center [151, 616] width 31 height 31
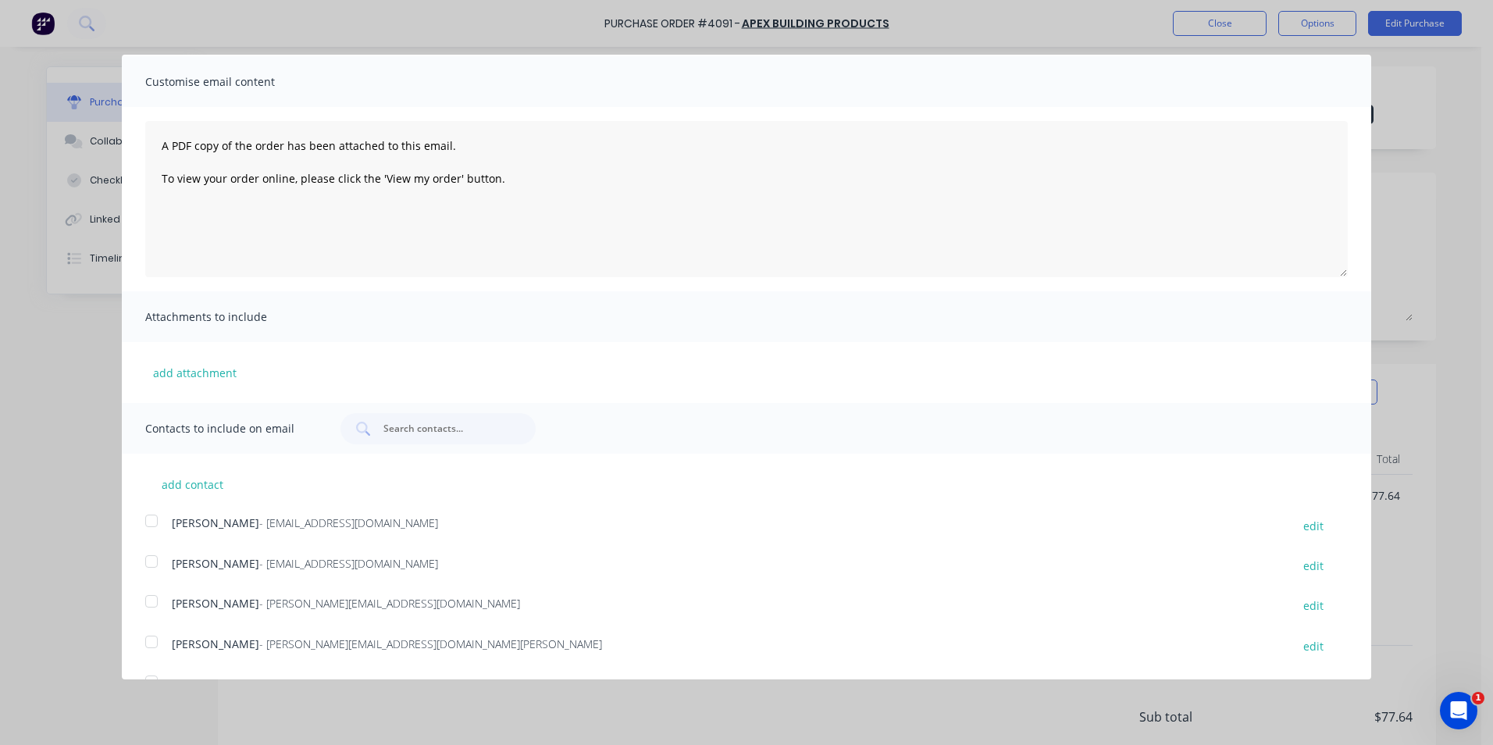
scroll to position [0, 0]
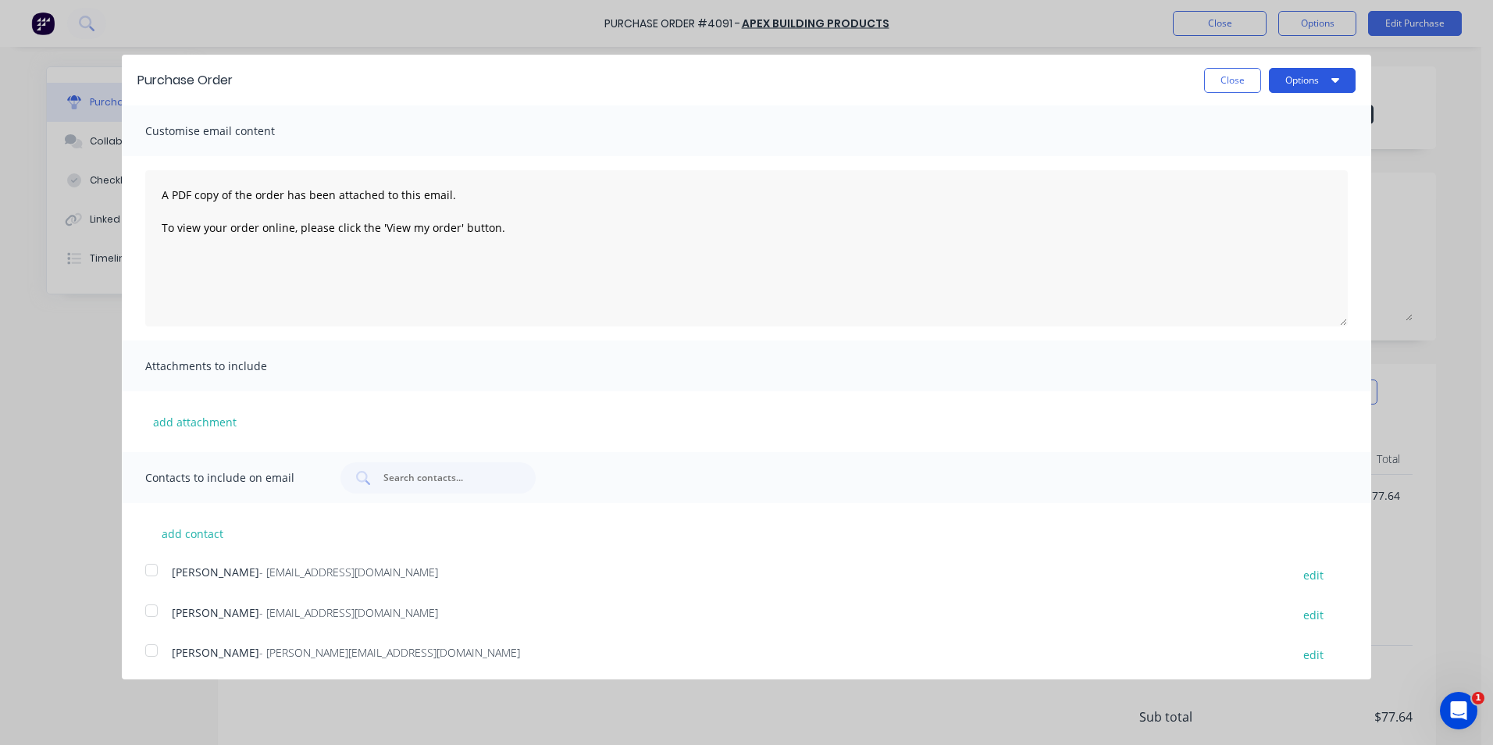
click at [1312, 79] on button "Options" at bounding box center [1312, 80] width 87 height 25
click at [1266, 148] on div "Email" at bounding box center [1281, 151] width 120 height 23
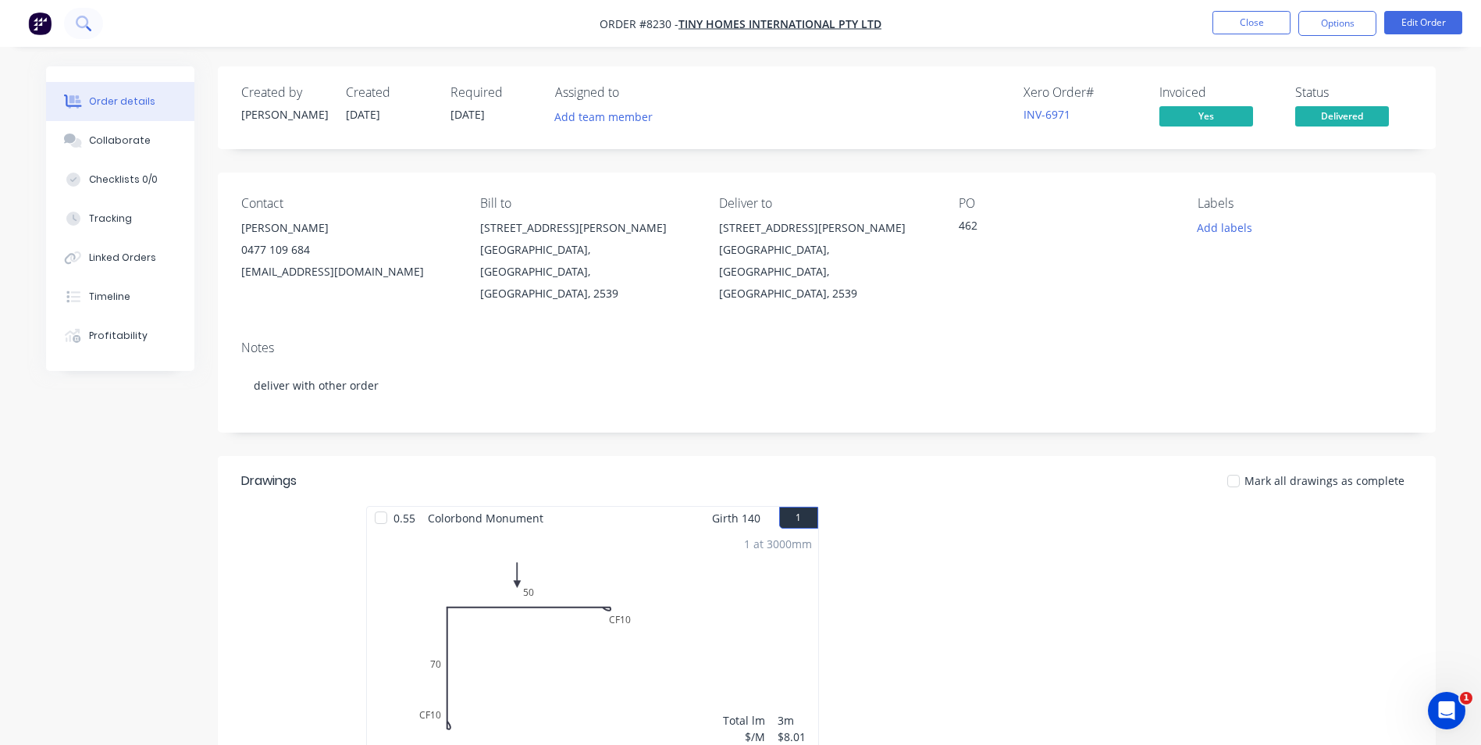
click at [90, 24] on icon at bounding box center [83, 23] width 15 height 15
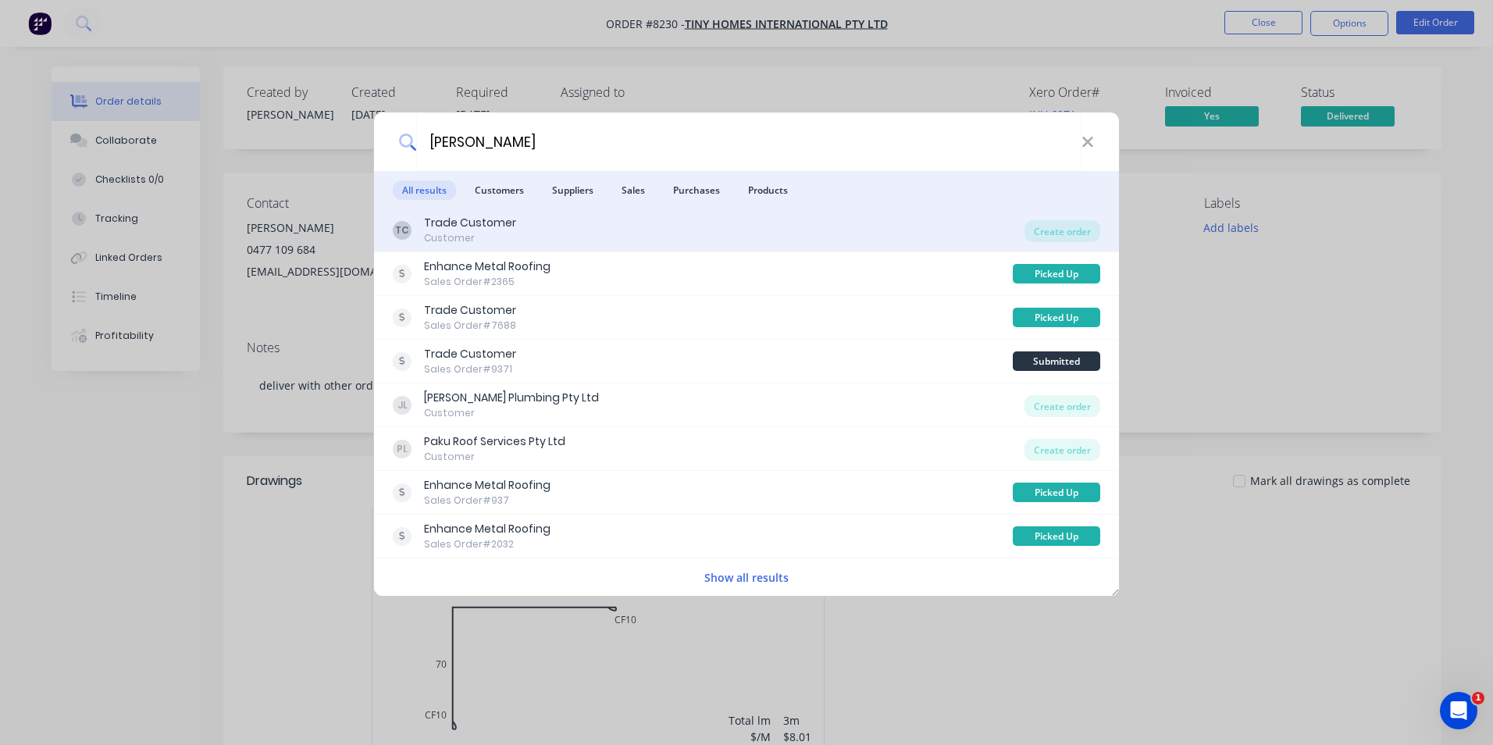
type input "david"
click at [535, 235] on div "TC Trade Customer Customer" at bounding box center [709, 230] width 632 height 30
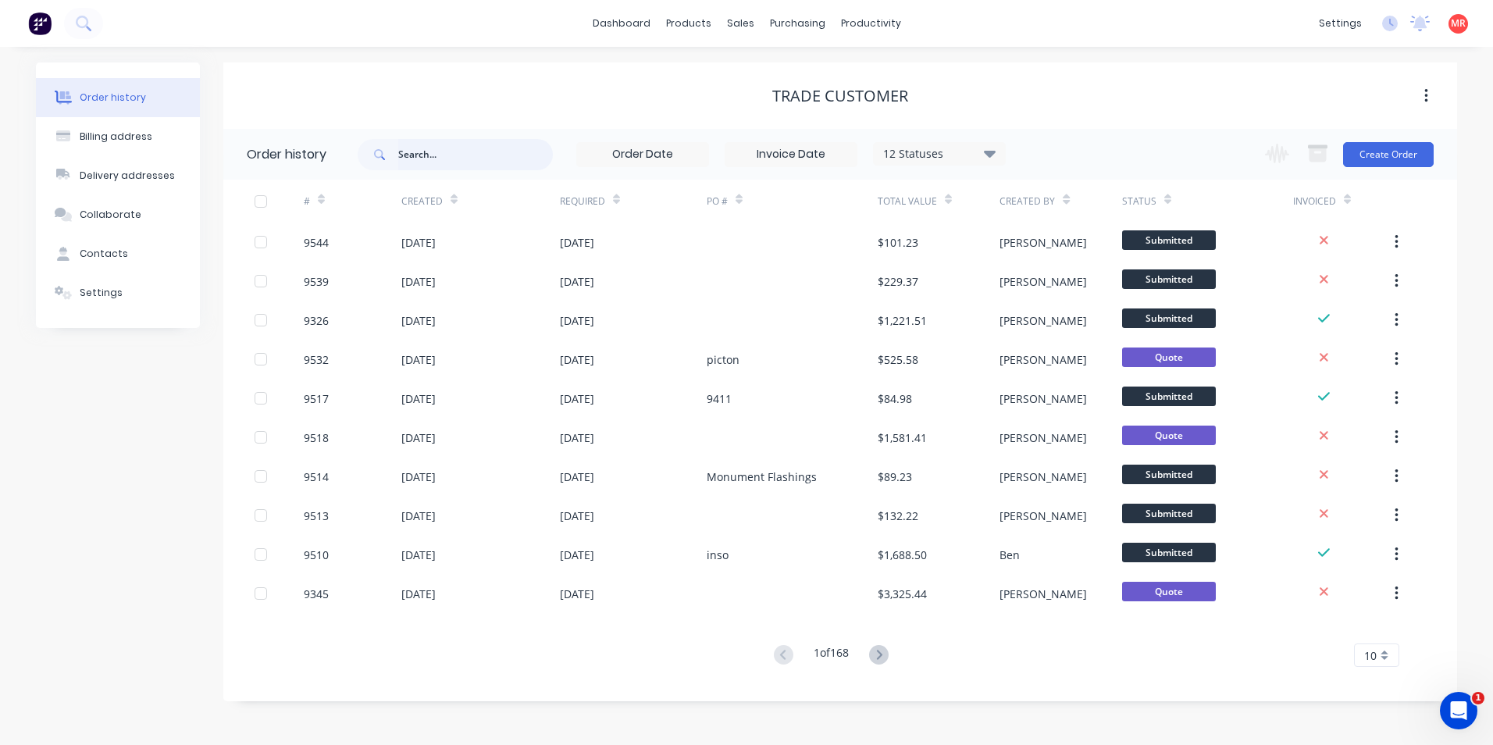
click at [428, 164] on input "text" at bounding box center [475, 154] width 155 height 31
type input "david"
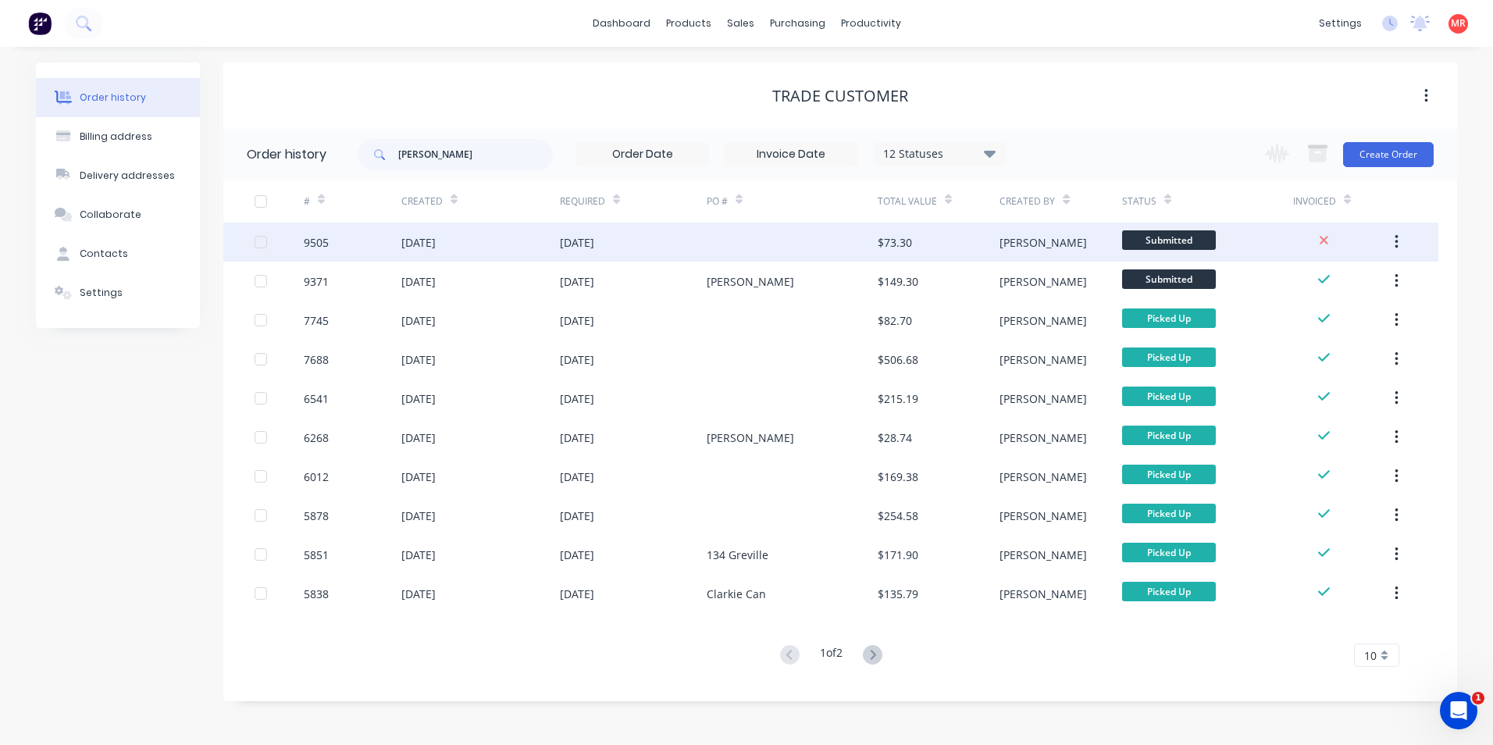
click at [635, 248] on div "28 Aug 2025" at bounding box center [633, 242] width 147 height 39
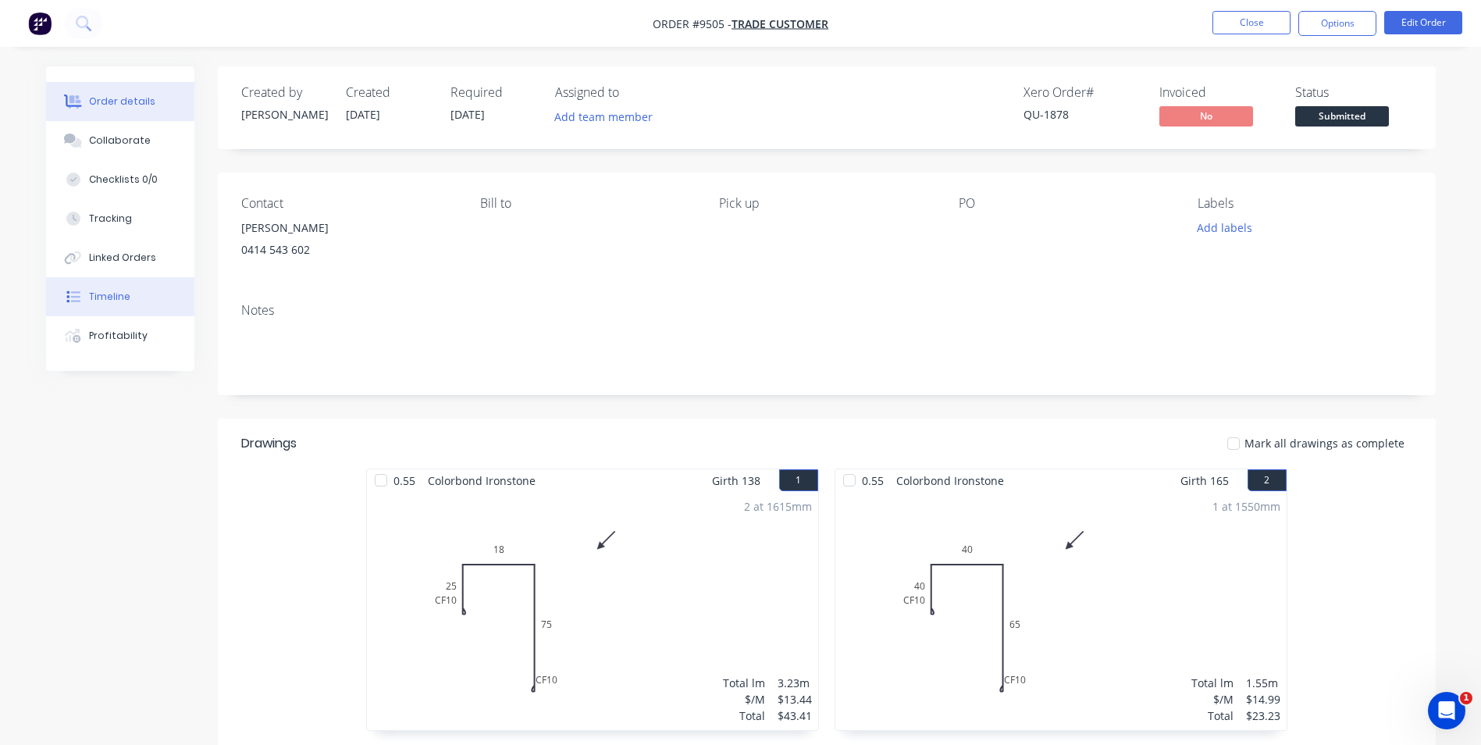
click at [139, 294] on button "Timeline" at bounding box center [120, 296] width 148 height 39
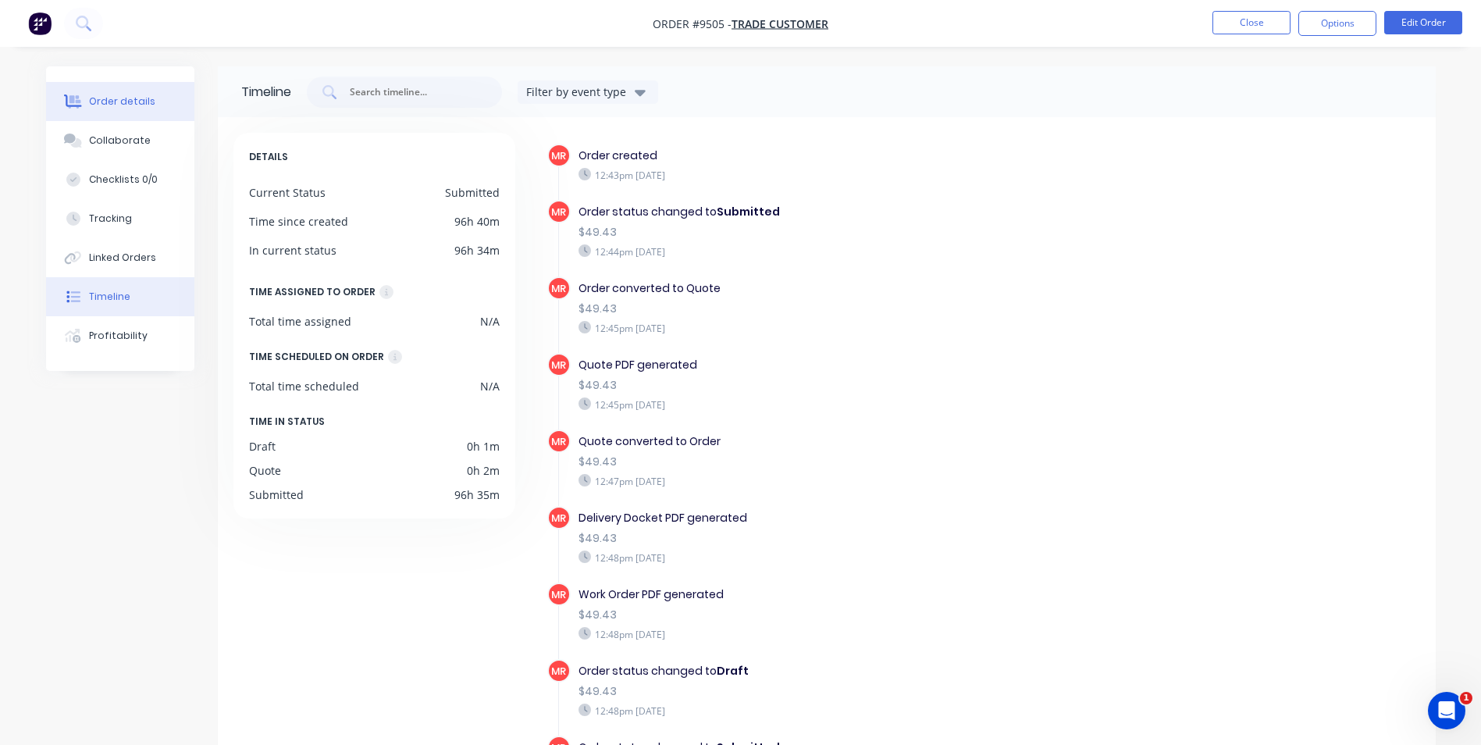
click at [124, 116] on button "Order details" at bounding box center [120, 101] width 148 height 39
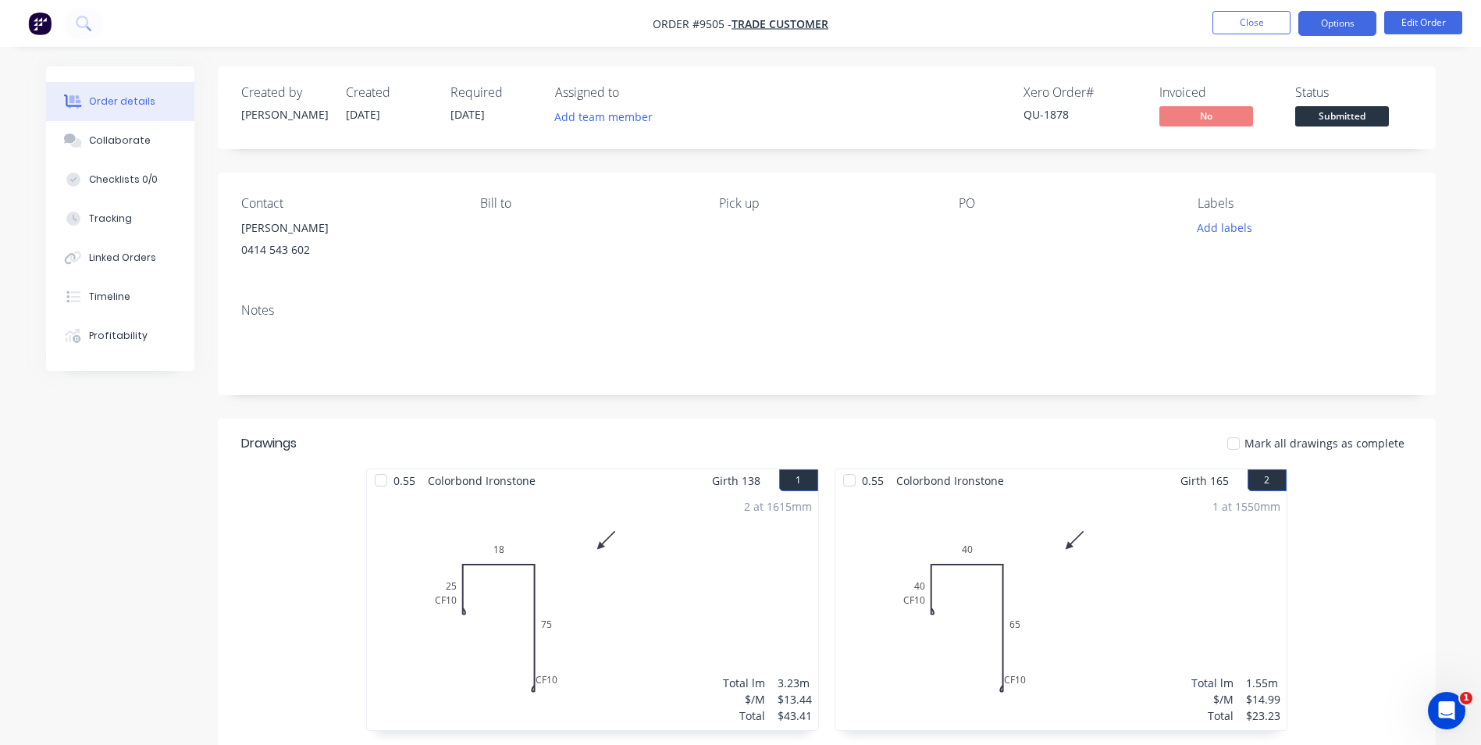
click at [1316, 34] on button "Options" at bounding box center [1338, 23] width 78 height 25
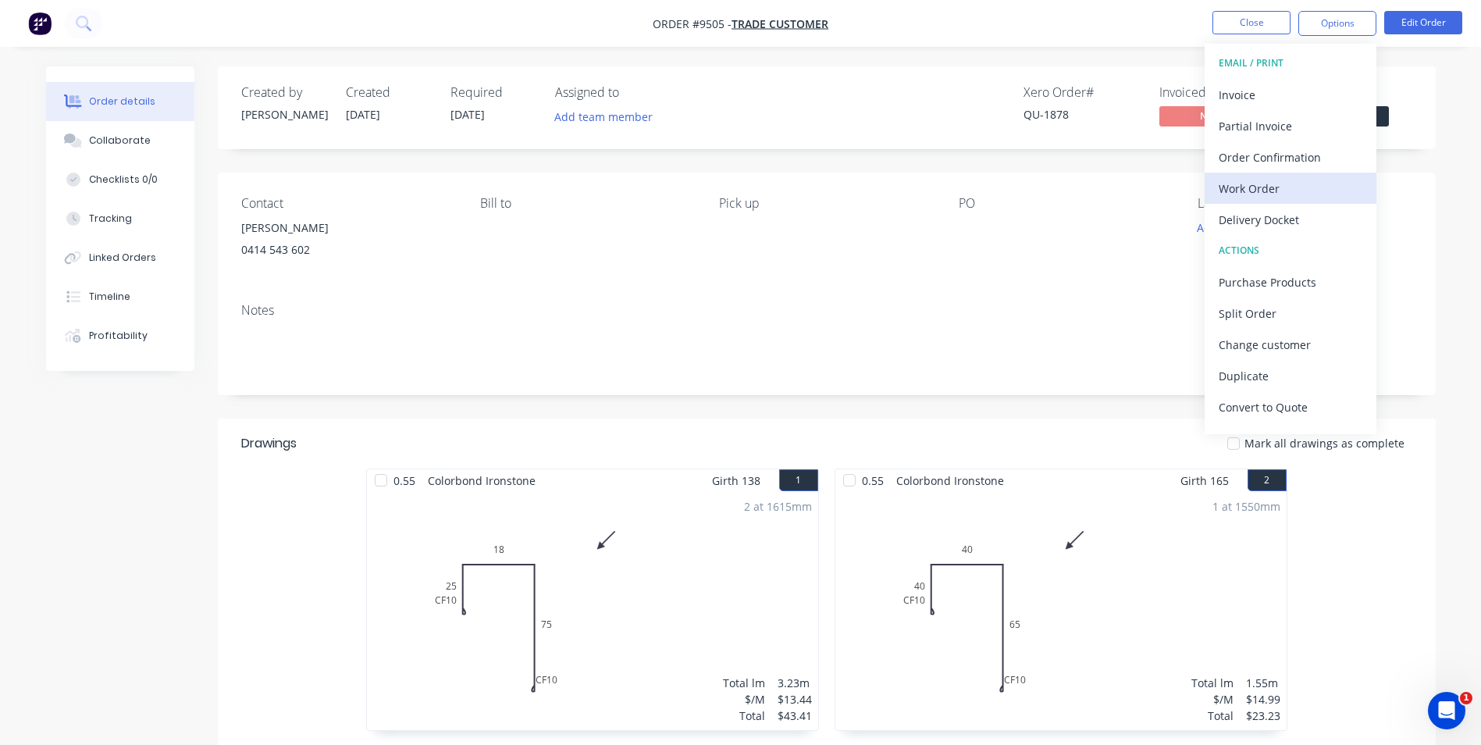
click at [1271, 194] on div "Work Order" at bounding box center [1291, 188] width 144 height 23
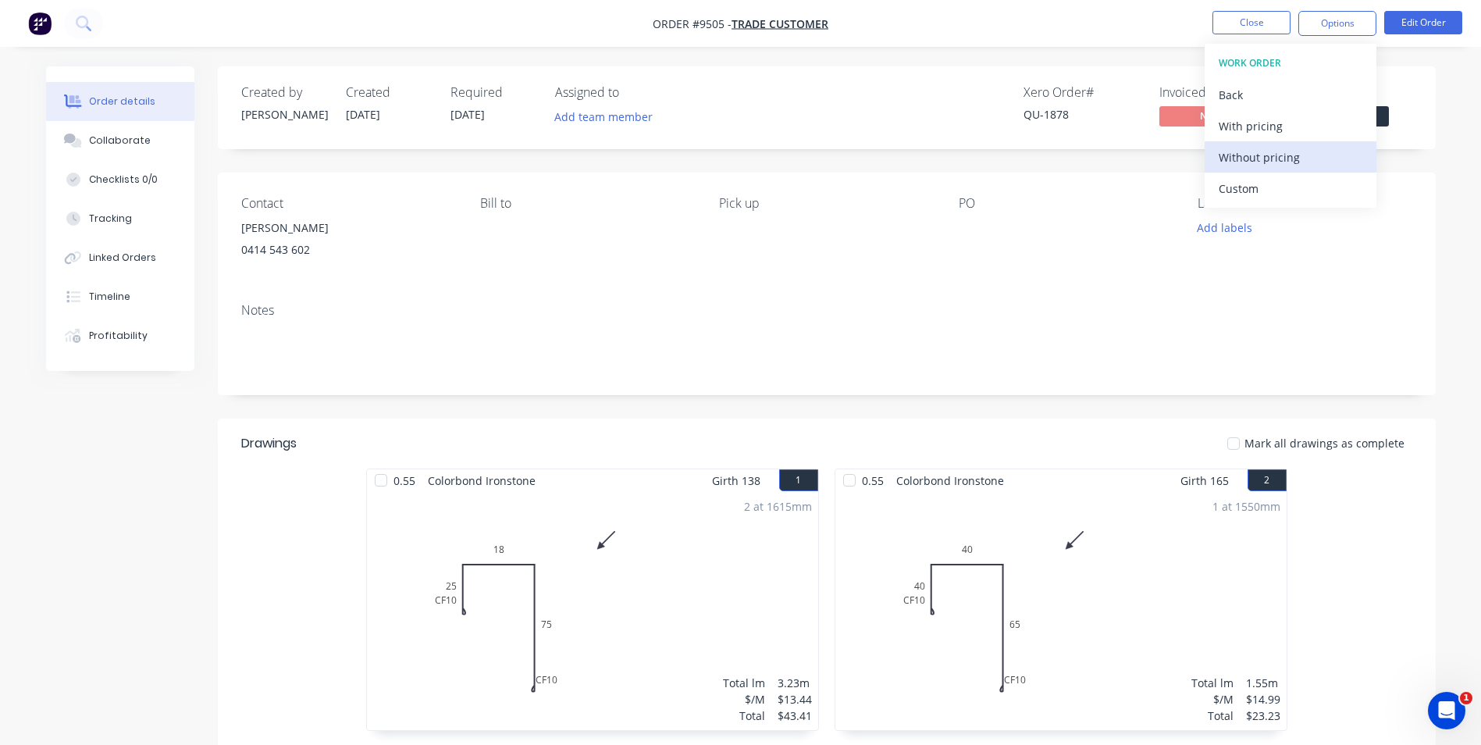
click at [1270, 162] on div "Without pricing" at bounding box center [1291, 157] width 144 height 23
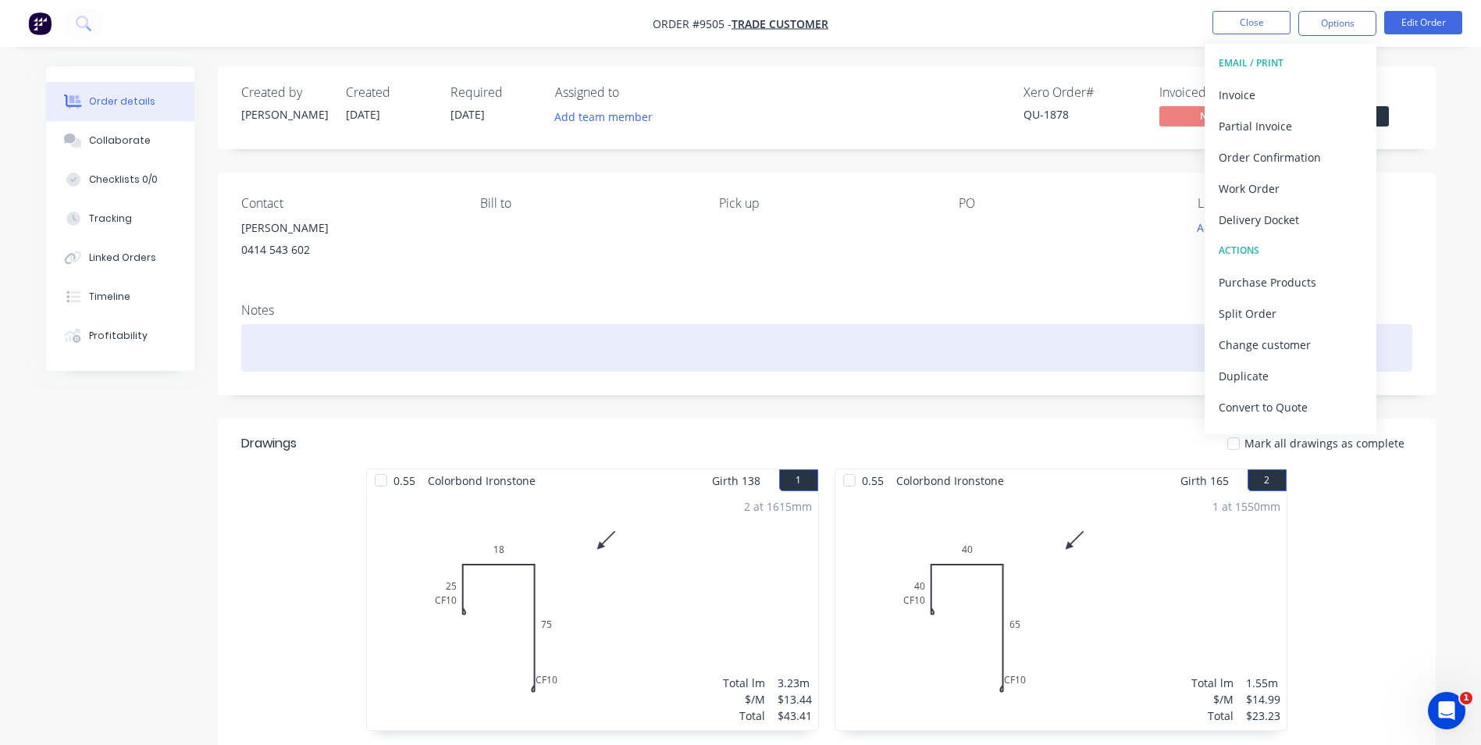
click at [888, 345] on div at bounding box center [826, 348] width 1171 height 48
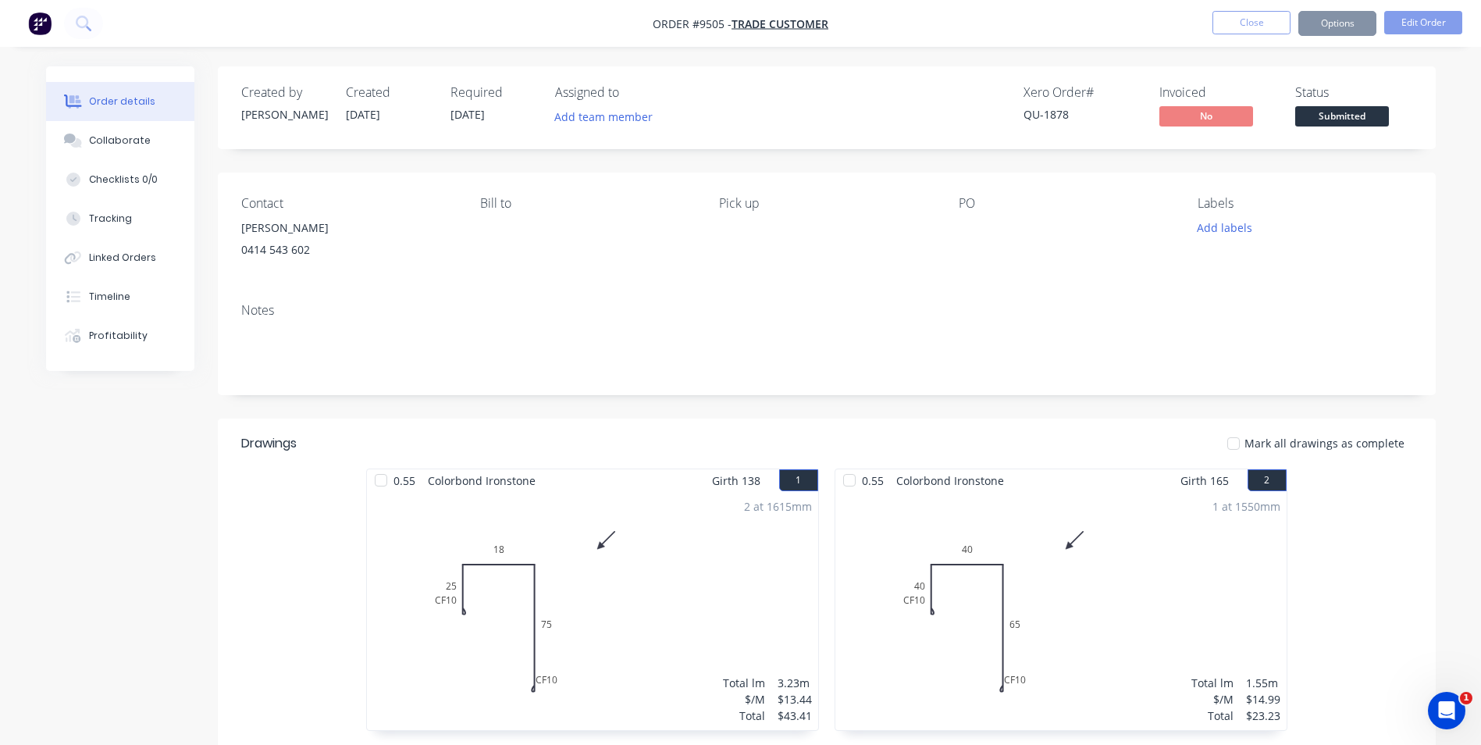
click at [828, 286] on div "Contact david frost 0414 543 602 Bill to Pick up PO Labels Add labels" at bounding box center [827, 232] width 1218 height 118
click at [114, 268] on button "Linked Orders" at bounding box center [120, 257] width 148 height 39
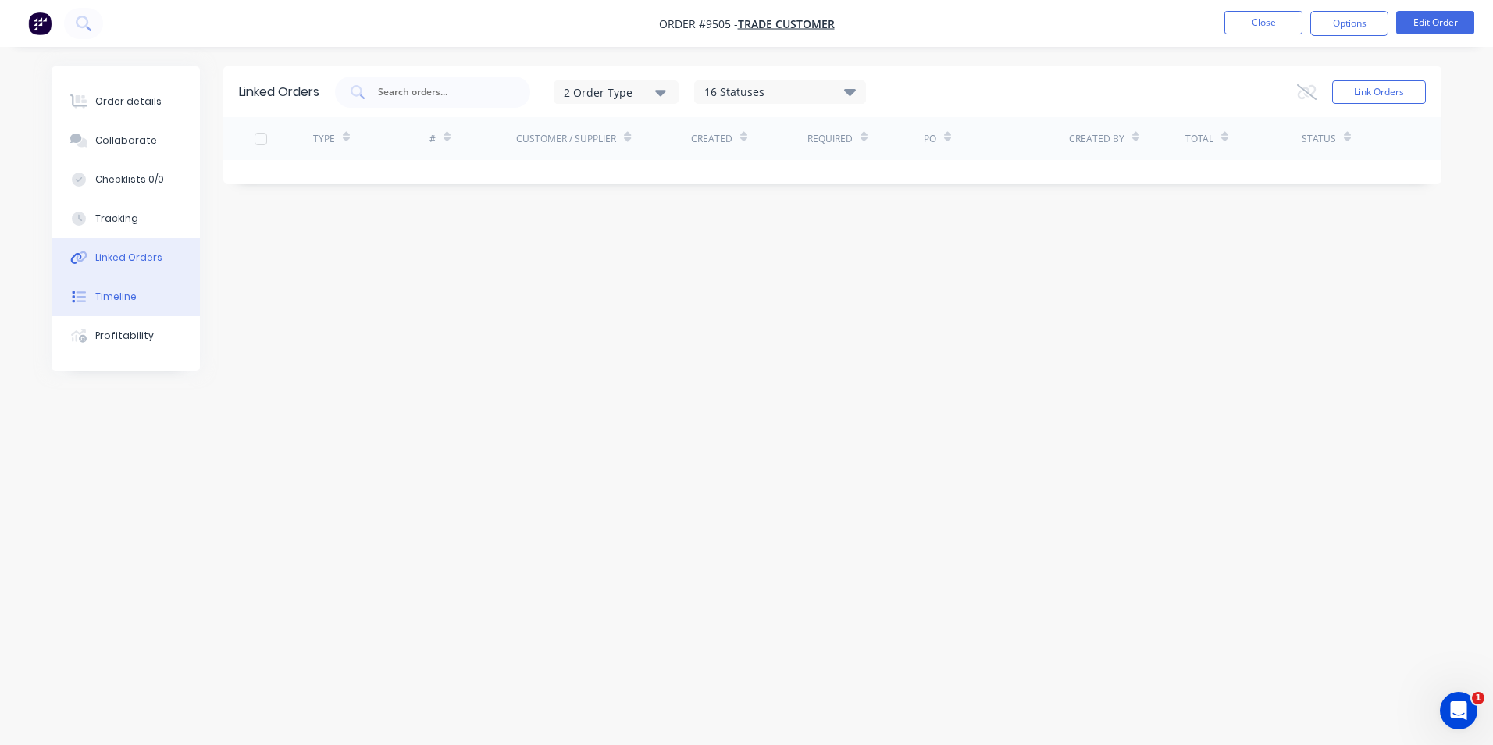
click at [144, 301] on button "Timeline" at bounding box center [126, 296] width 148 height 39
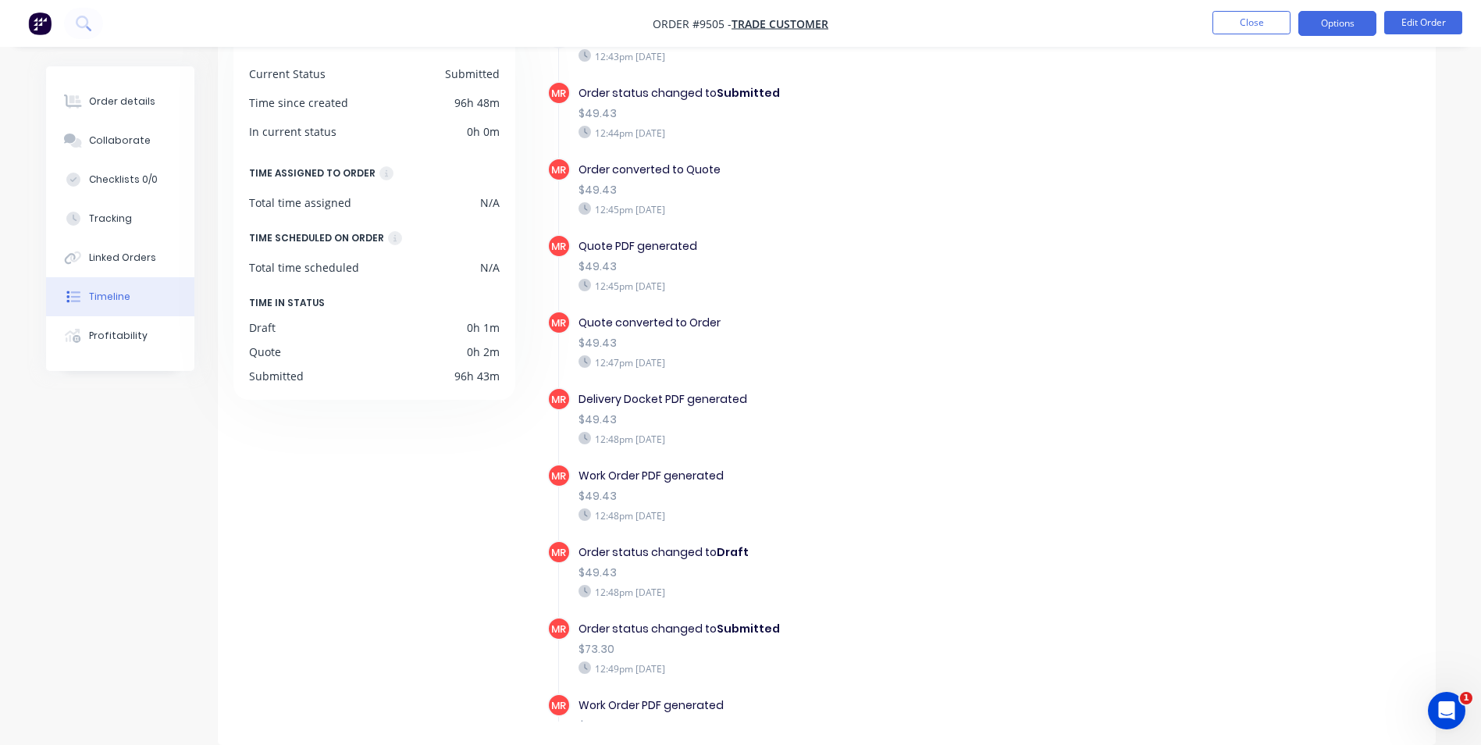
click at [1306, 17] on button "Options" at bounding box center [1338, 23] width 78 height 25
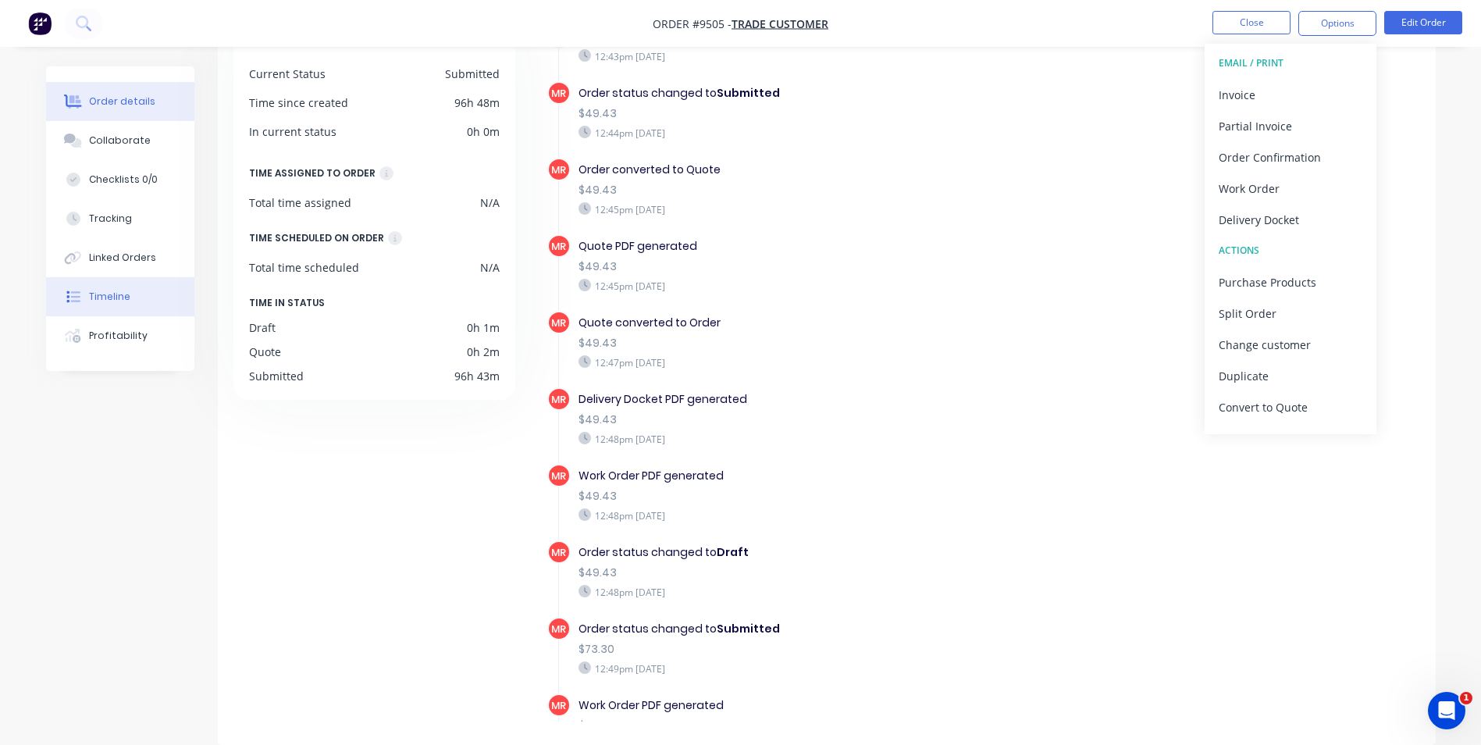
click at [144, 105] on div "Order details" at bounding box center [122, 101] width 66 height 14
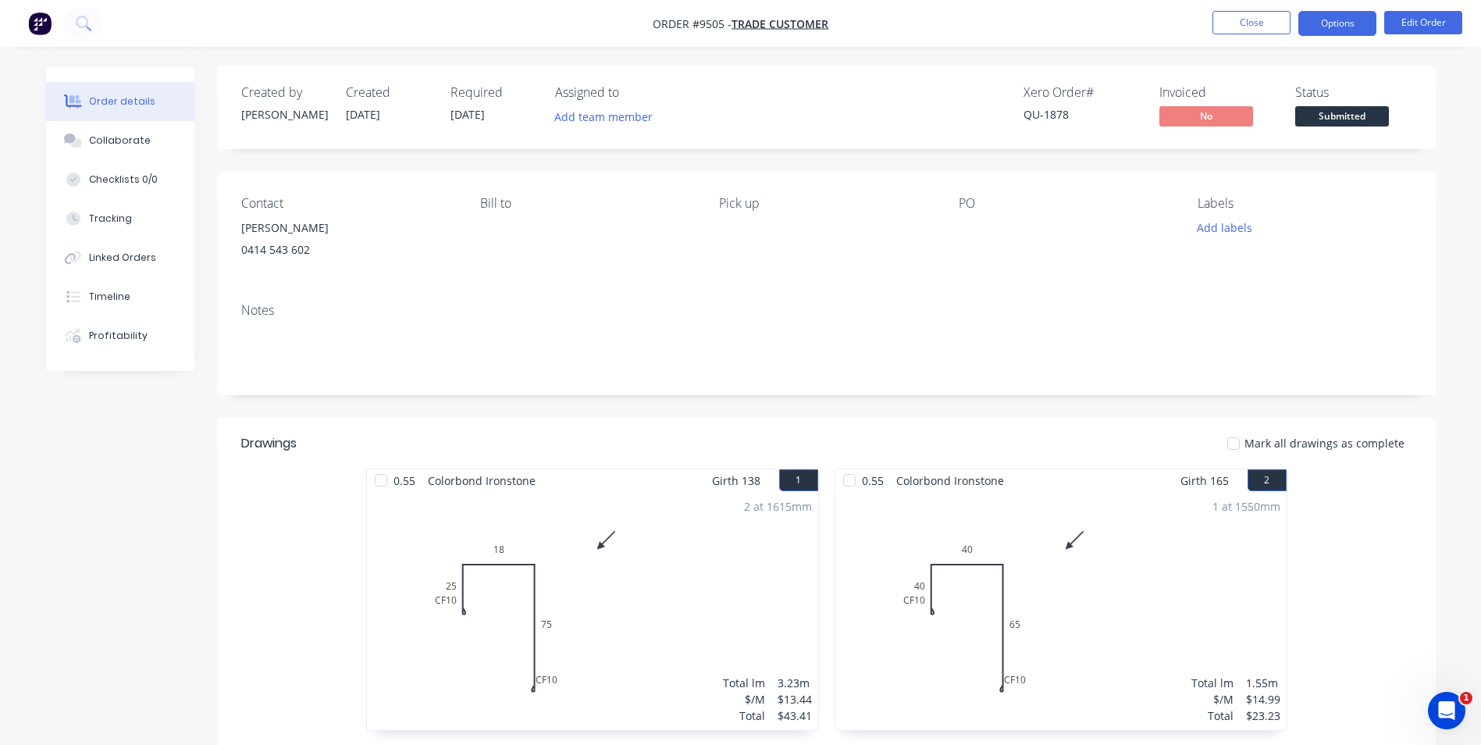
click at [1319, 22] on button "Options" at bounding box center [1338, 23] width 78 height 25
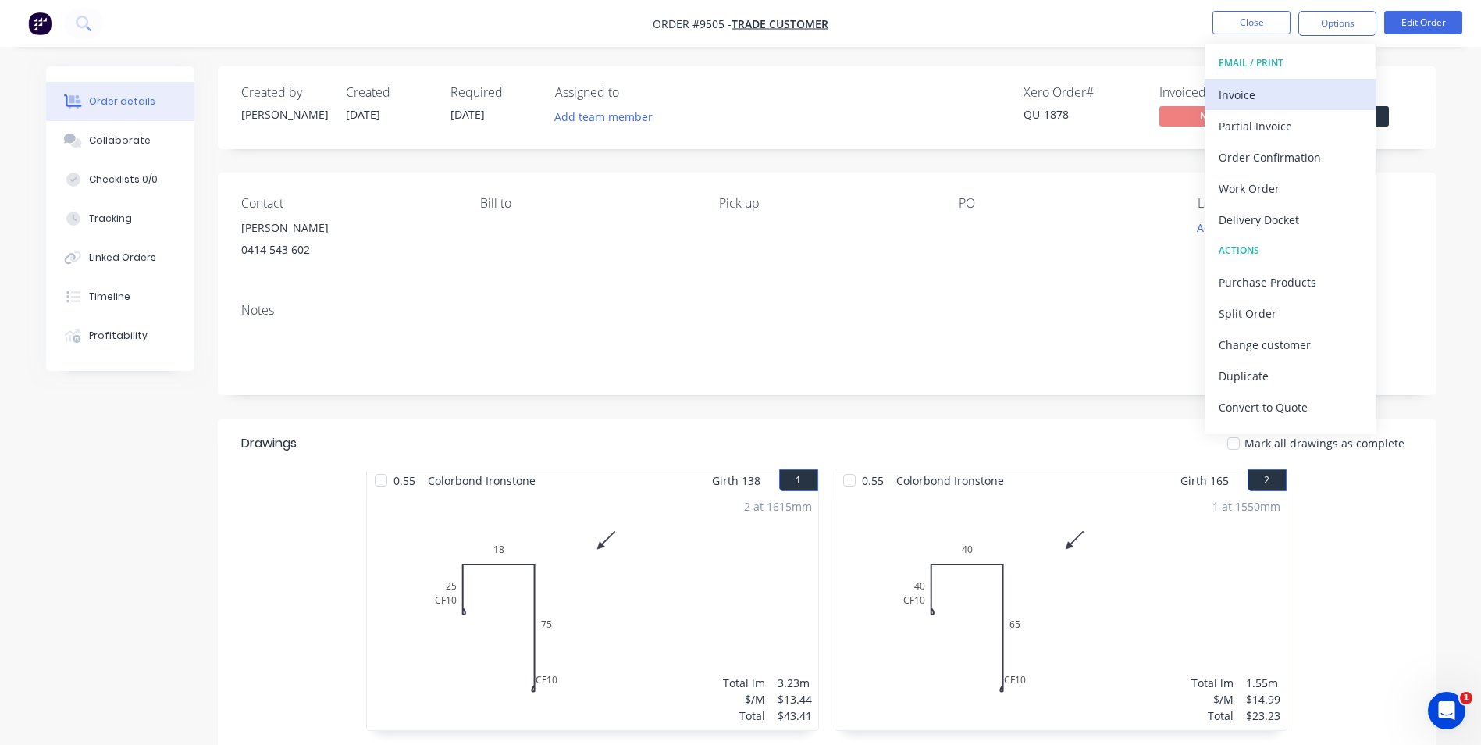
click at [1294, 98] on div "Invoice" at bounding box center [1291, 95] width 144 height 23
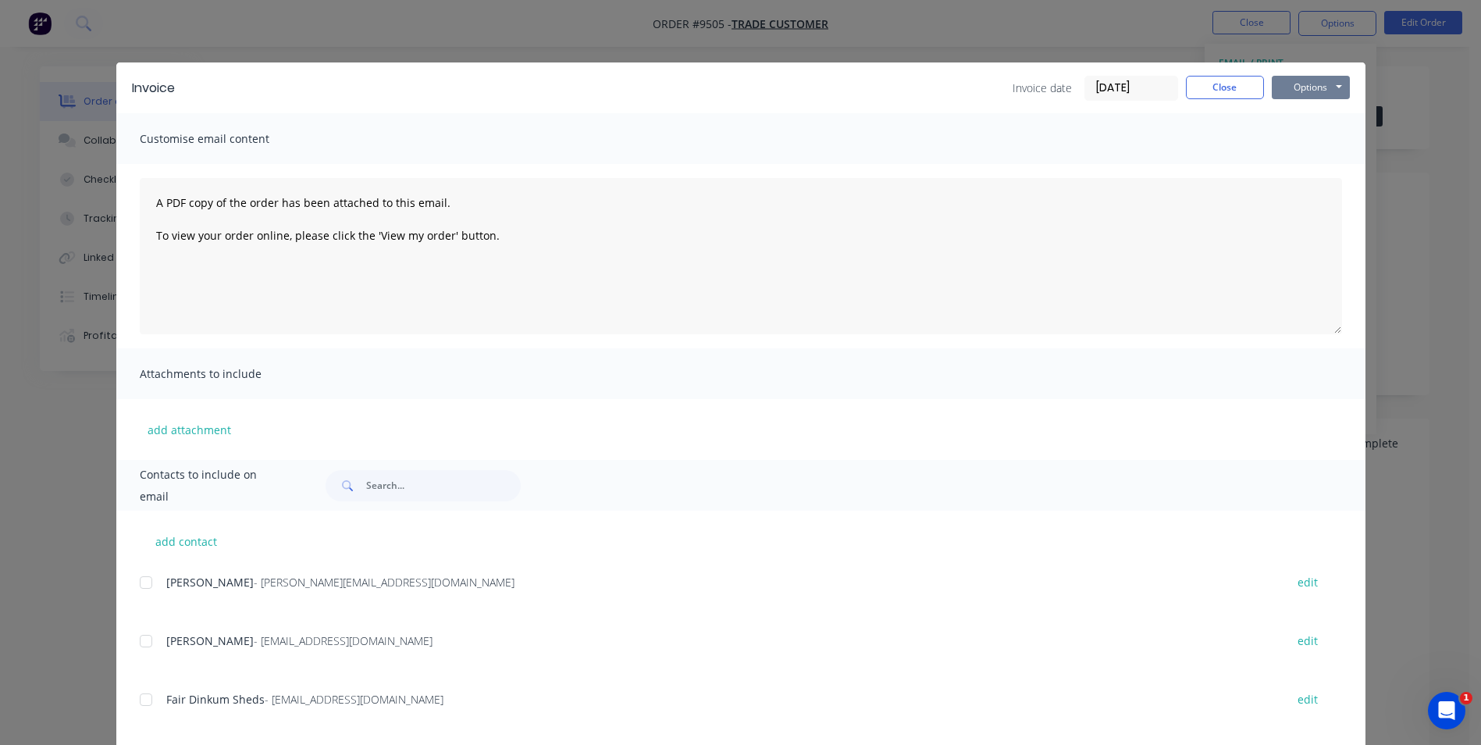
click at [1290, 82] on button "Options" at bounding box center [1311, 87] width 78 height 23
click at [1293, 171] on button "Email" at bounding box center [1322, 167] width 100 height 26
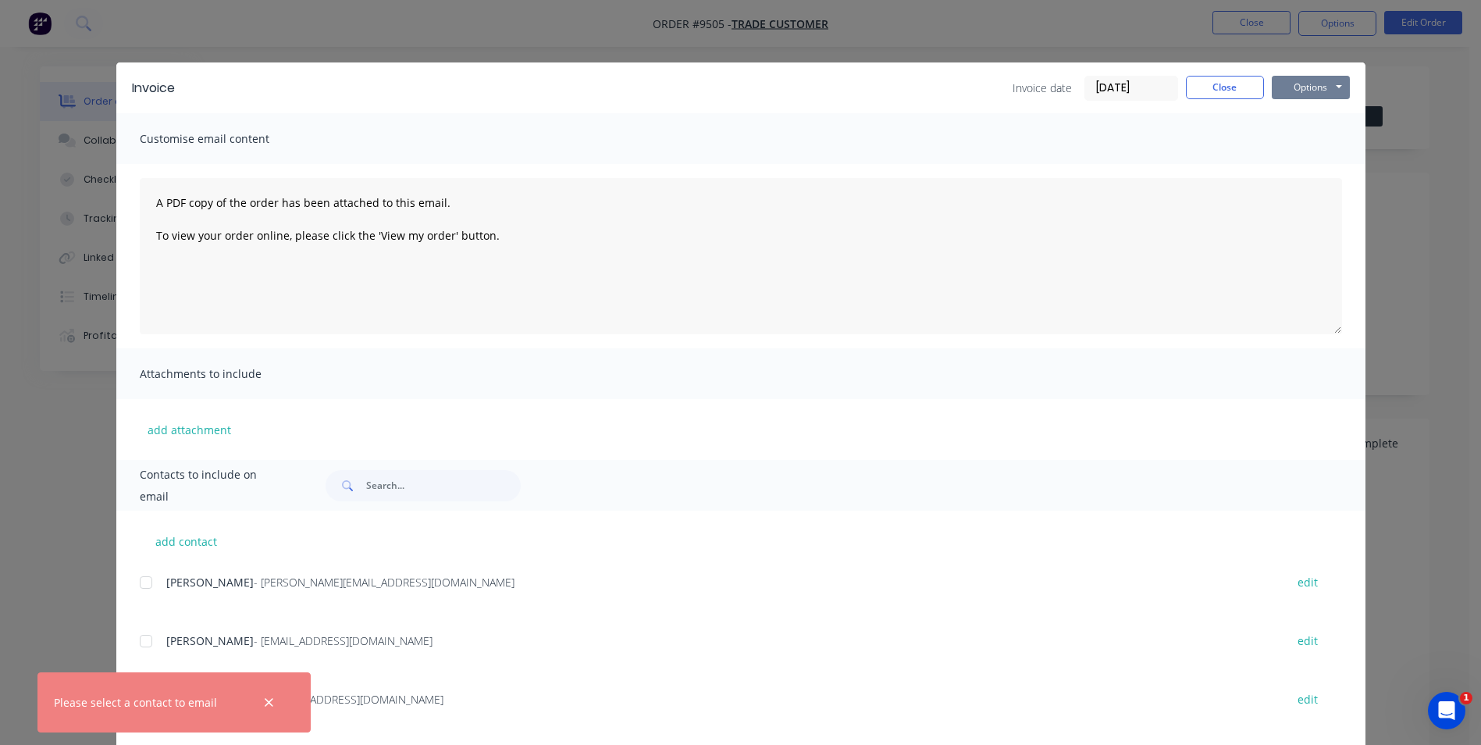
click at [1282, 87] on button "Options" at bounding box center [1311, 87] width 78 height 23
click at [1284, 131] on button "Print" at bounding box center [1322, 141] width 100 height 26
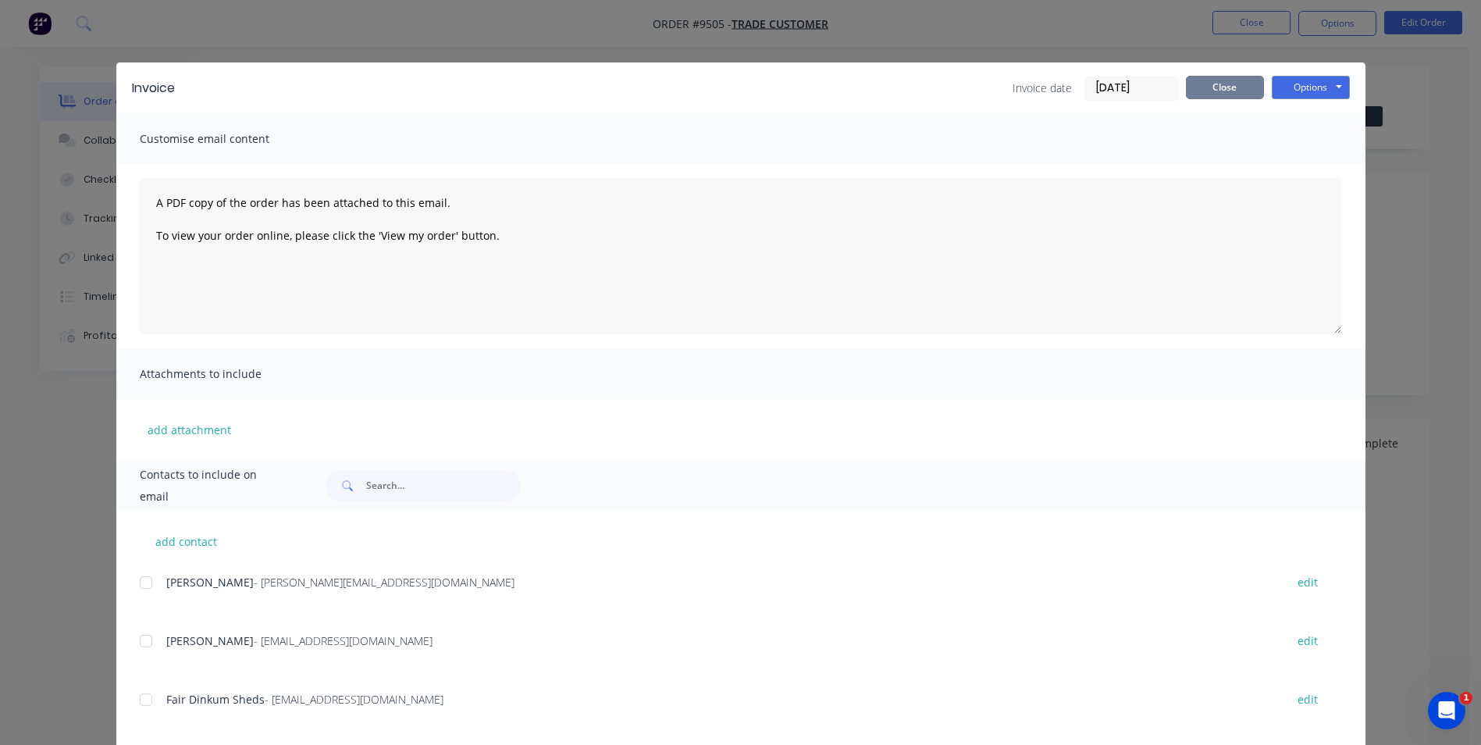
click at [1186, 80] on button "Close" at bounding box center [1225, 87] width 78 height 23
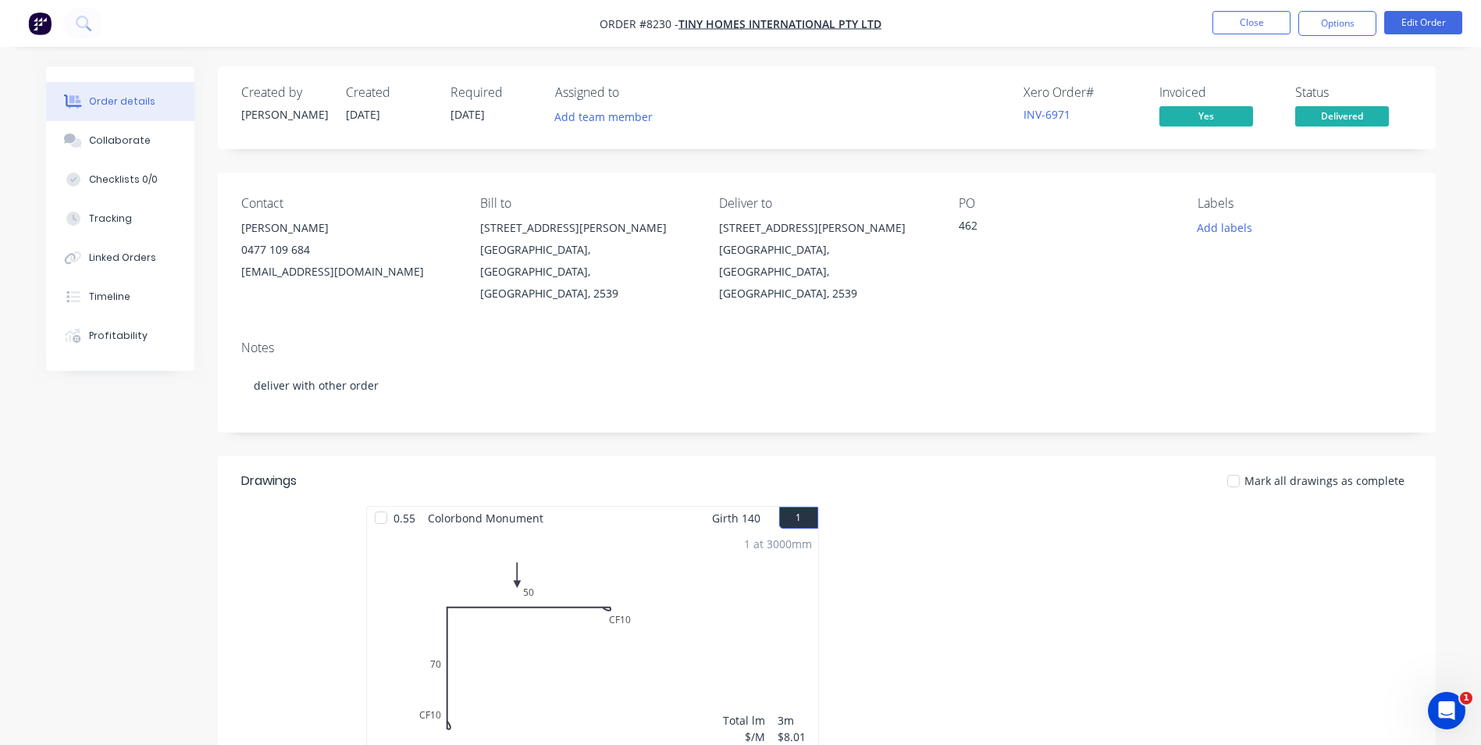
click at [34, 27] on img "button" at bounding box center [39, 23] width 23 height 23
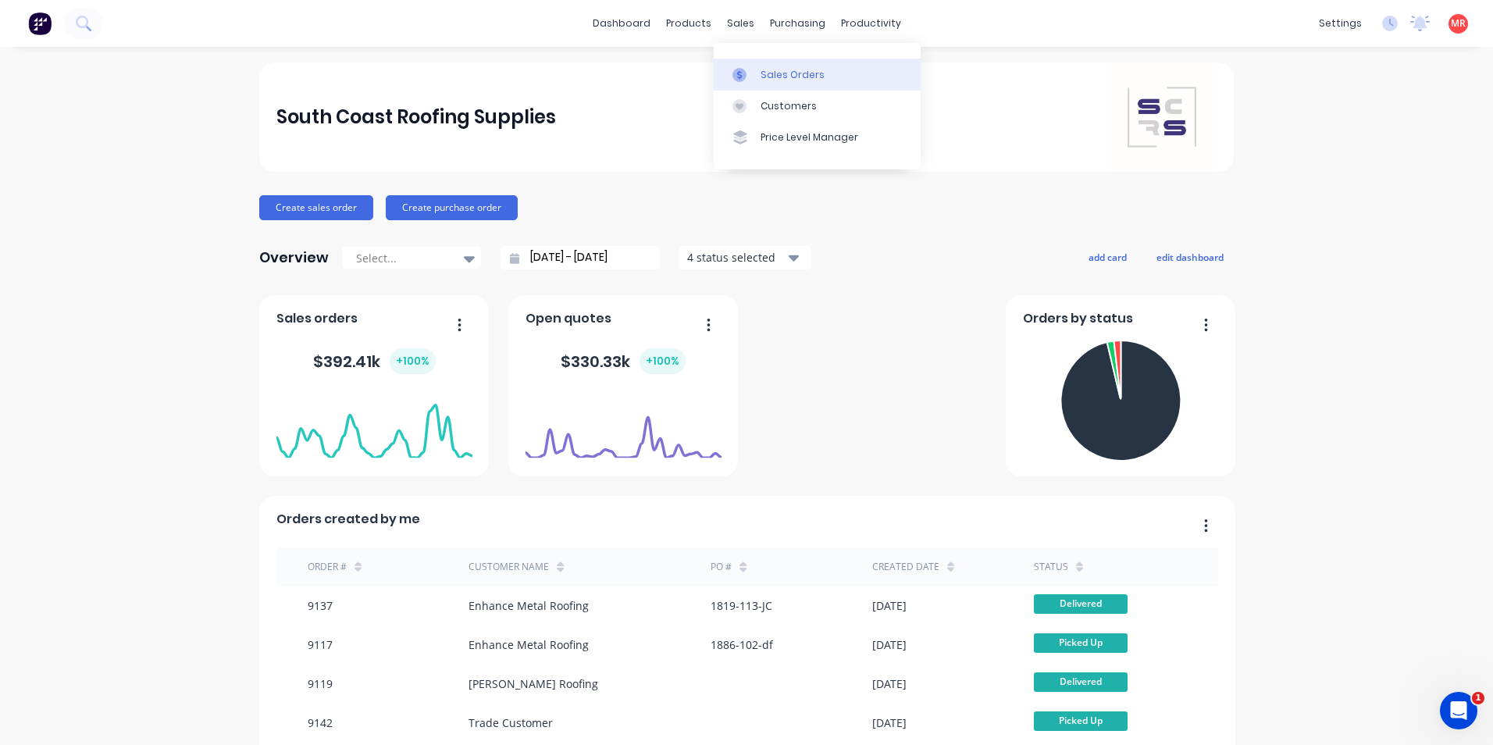
click at [743, 68] on icon at bounding box center [739, 75] width 14 height 14
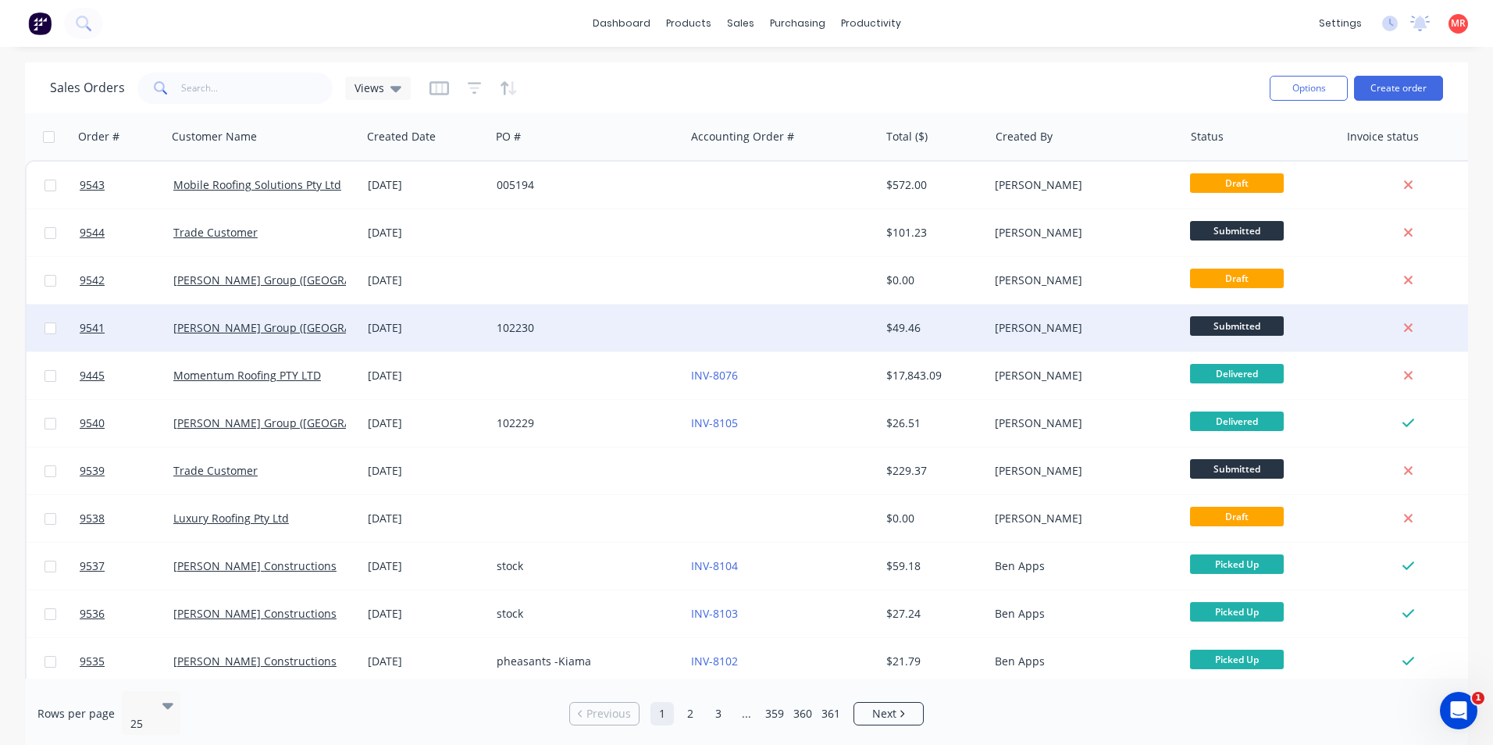
click at [517, 327] on div "102230" at bounding box center [583, 328] width 173 height 16
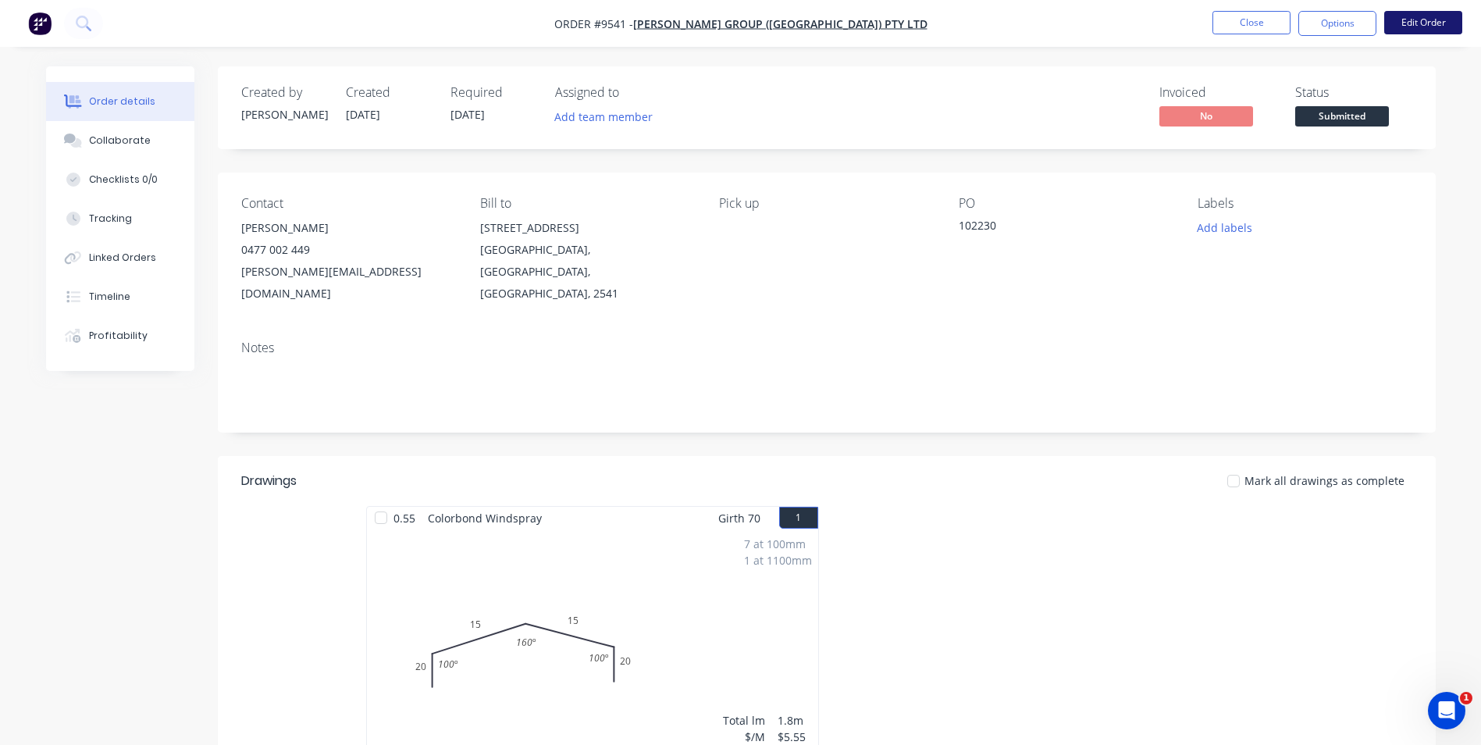
click at [1420, 21] on button "Edit Order" at bounding box center [1423, 22] width 78 height 23
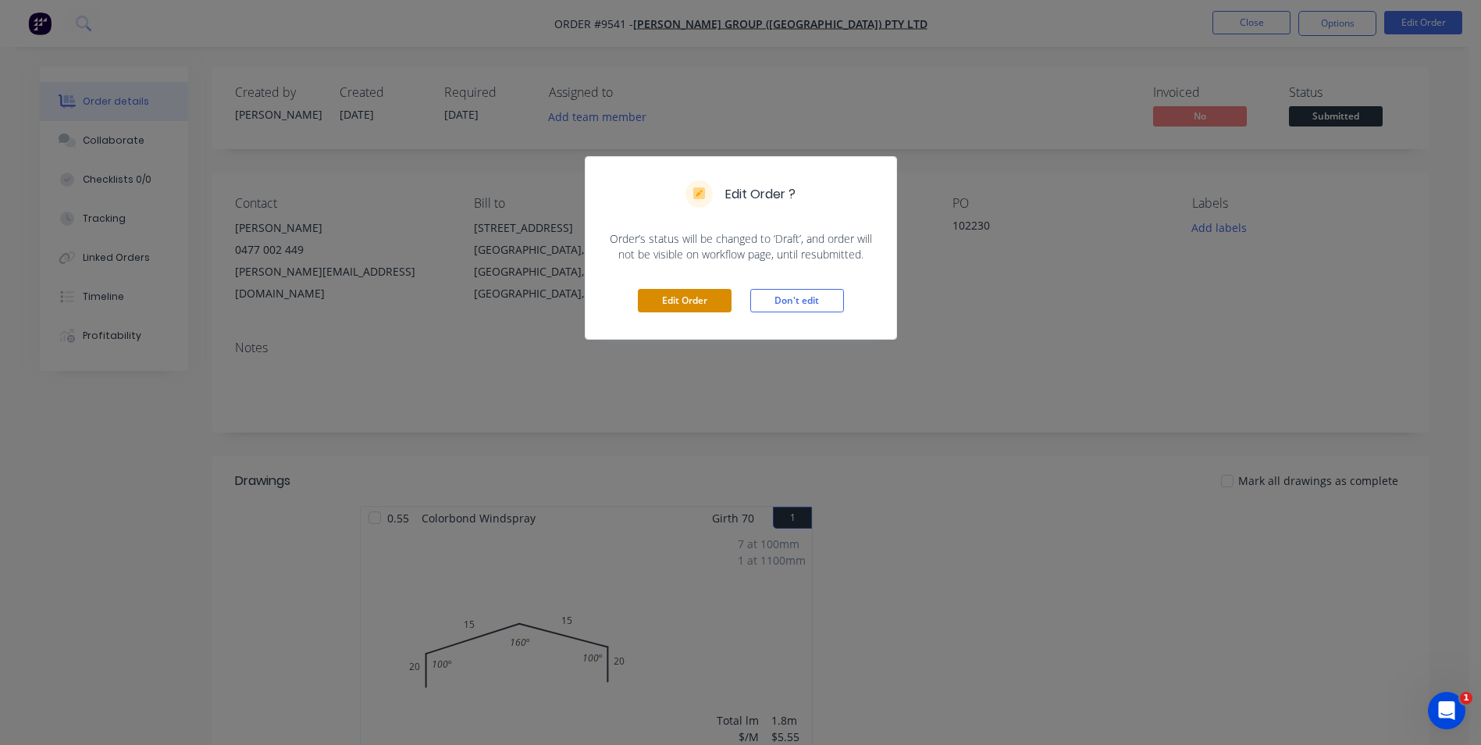
click at [702, 295] on button "Edit Order" at bounding box center [685, 300] width 94 height 23
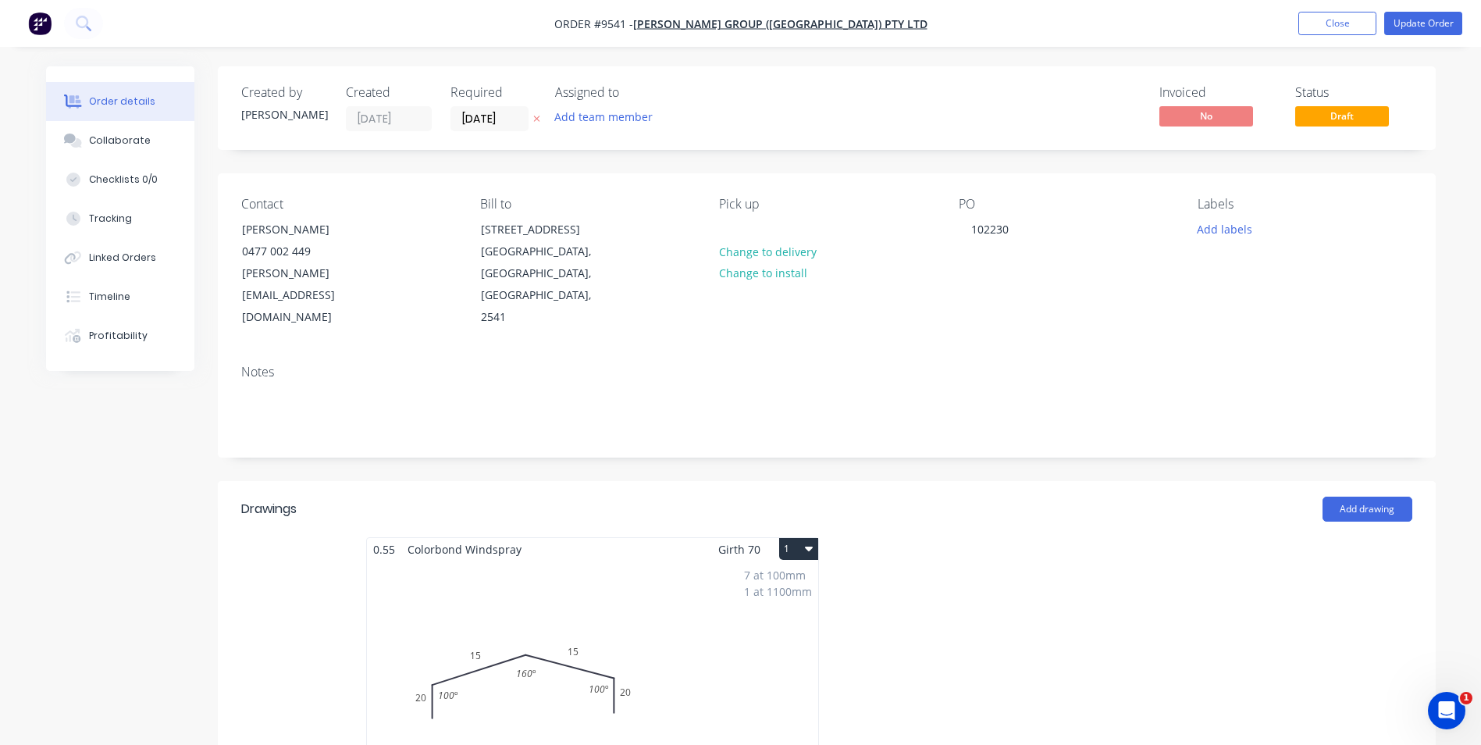
click at [673, 582] on div "7 at 100mm 1 at 1100mm Total lm $/M Total 1.8m $5.55 $44.96" at bounding box center [592, 680] width 451 height 238
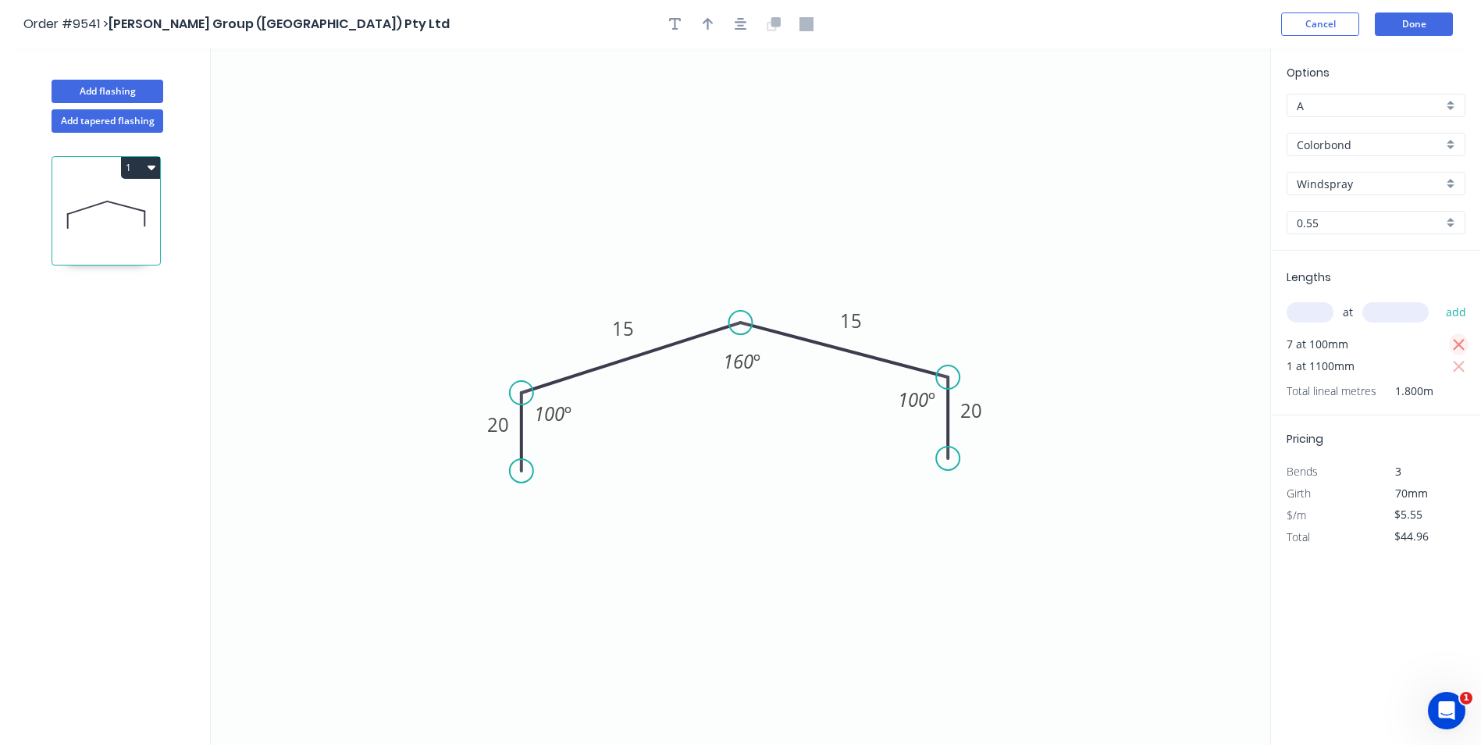
click at [1458, 342] on icon "button" at bounding box center [1459, 345] width 14 height 19
type input "$6.11"
click at [1410, 27] on button "Done" at bounding box center [1414, 23] width 78 height 23
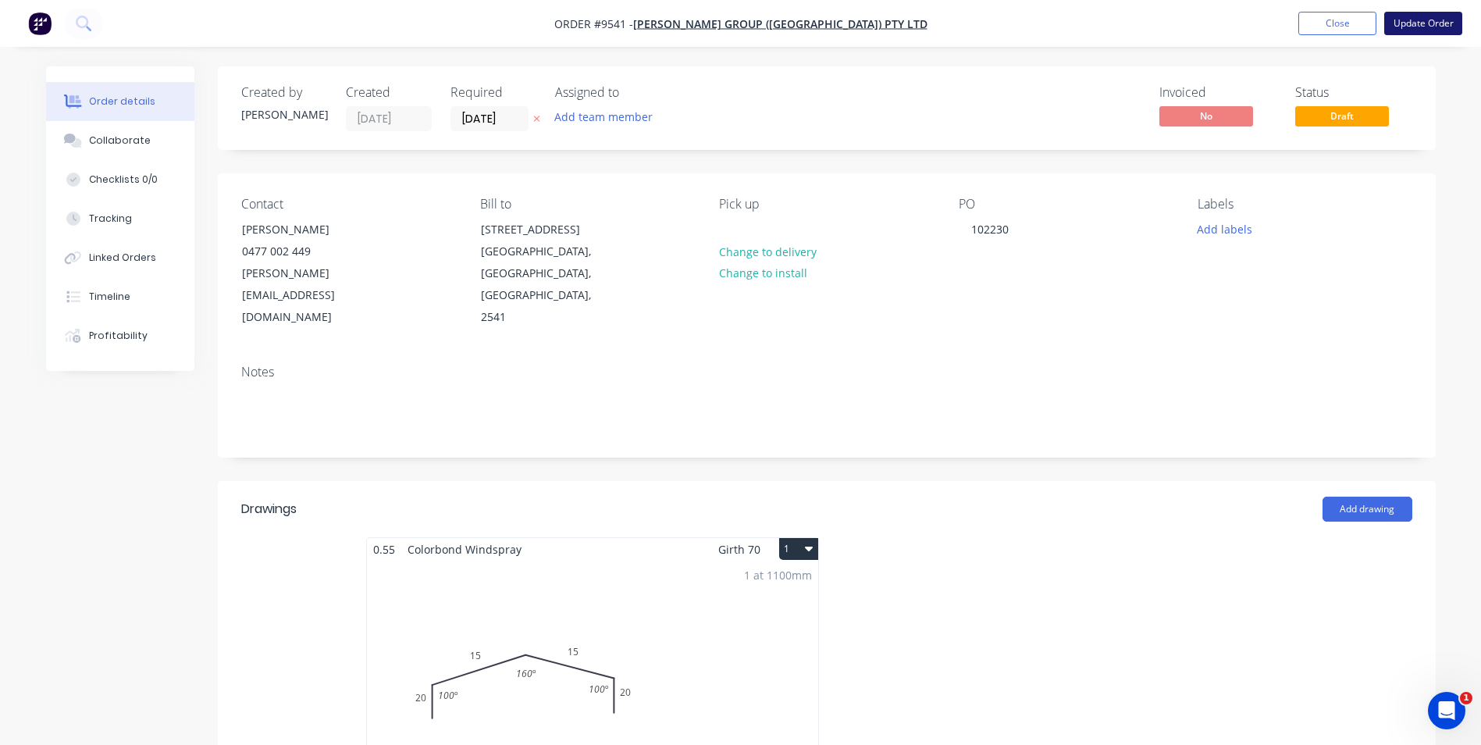
click at [1396, 23] on button "Update Order" at bounding box center [1423, 23] width 78 height 23
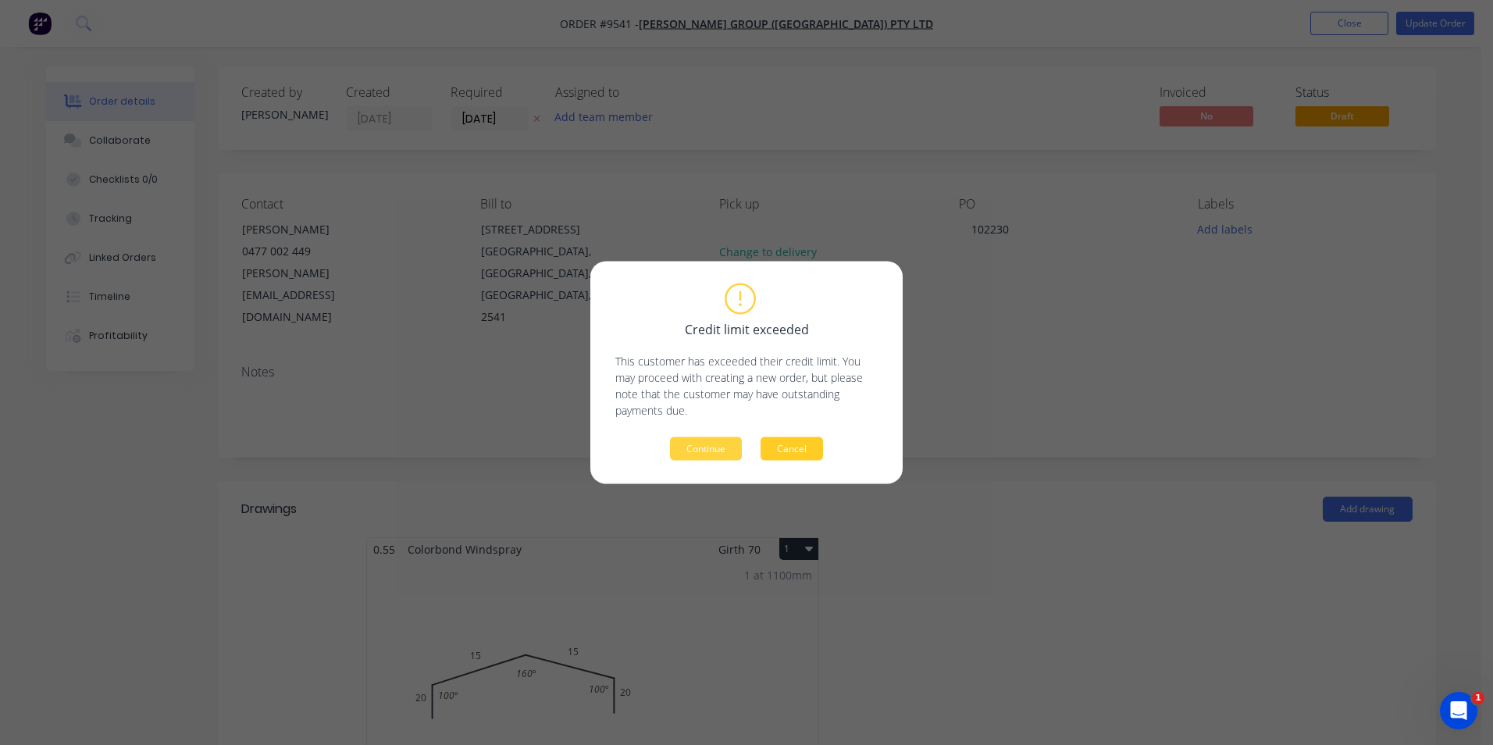
click at [804, 442] on button "Cancel" at bounding box center [792, 448] width 62 height 23
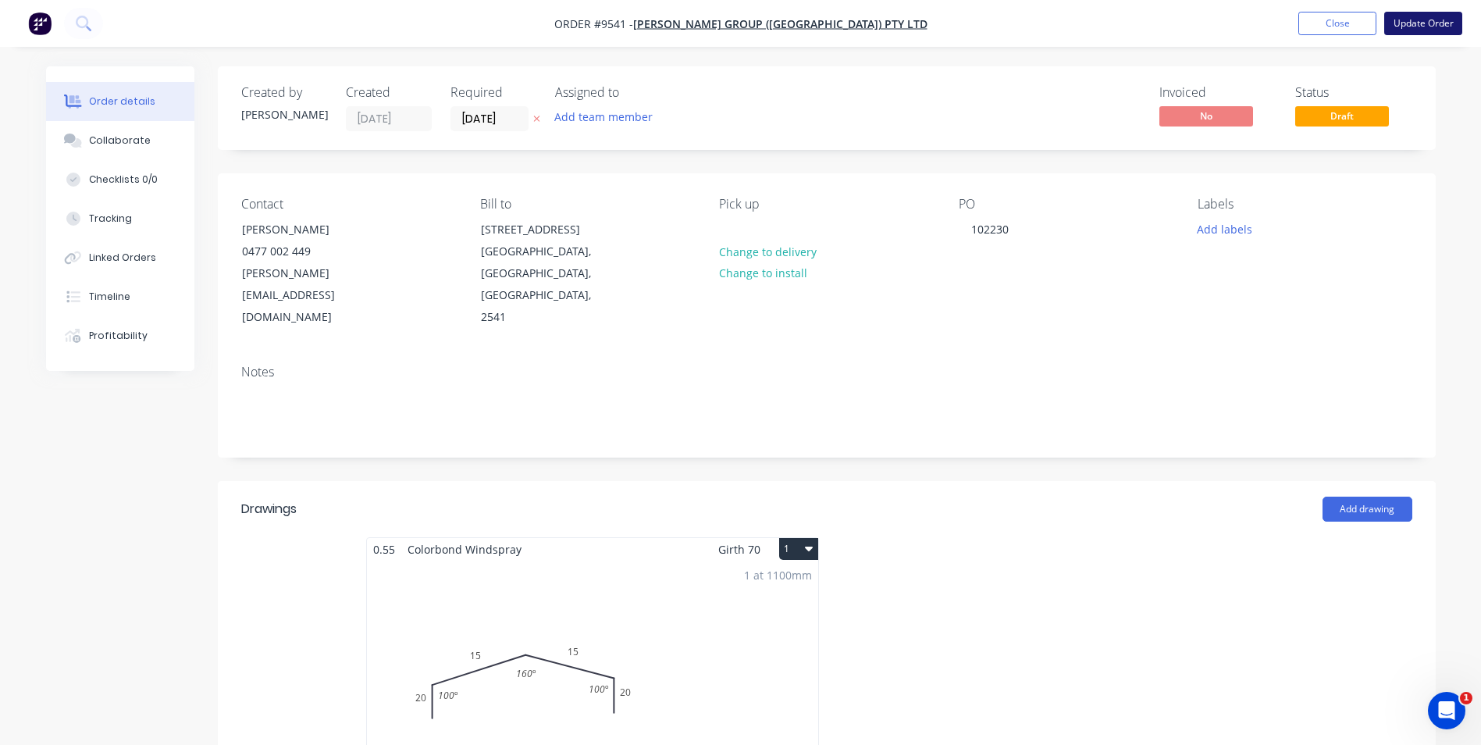
click at [1427, 20] on button "Update Order" at bounding box center [1423, 23] width 78 height 23
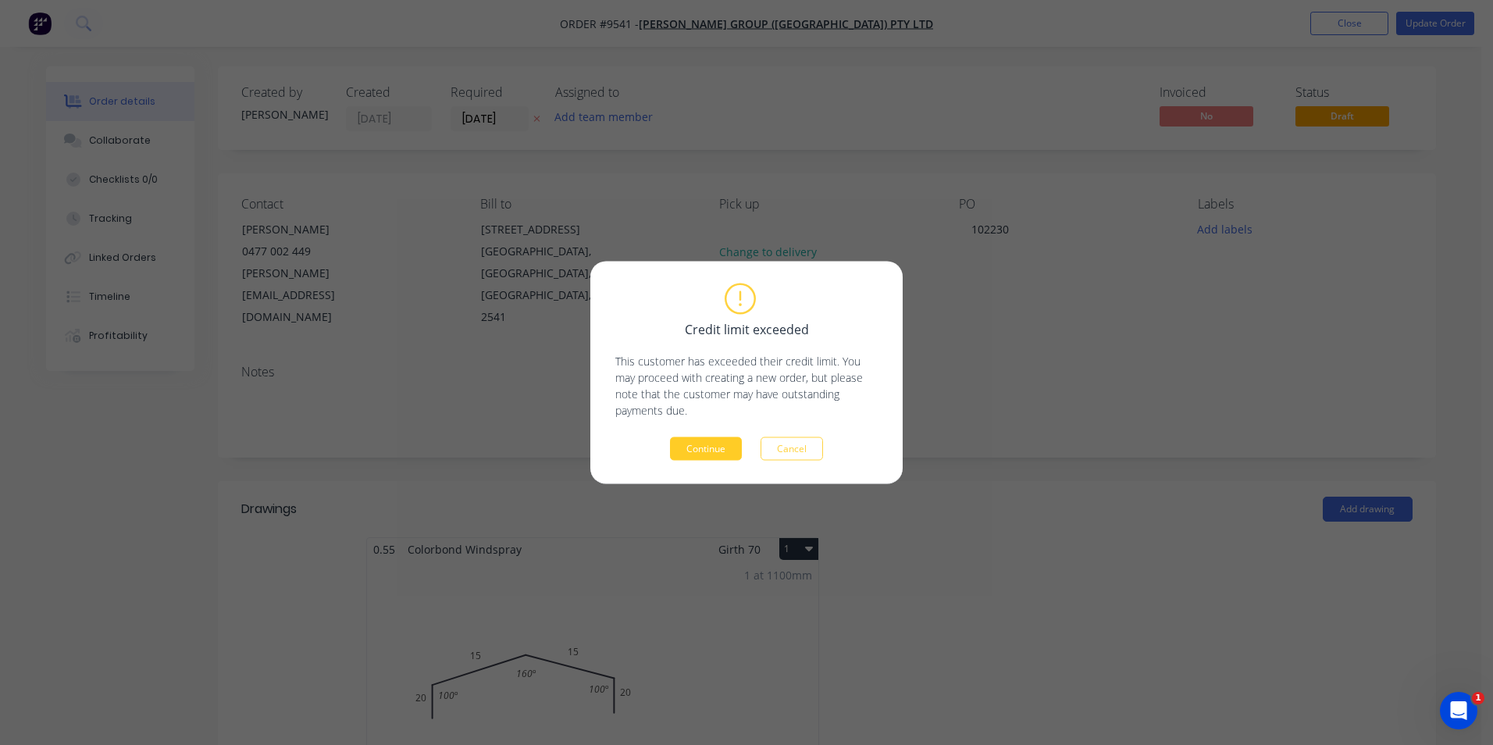
click at [718, 452] on button "Continue" at bounding box center [706, 448] width 72 height 23
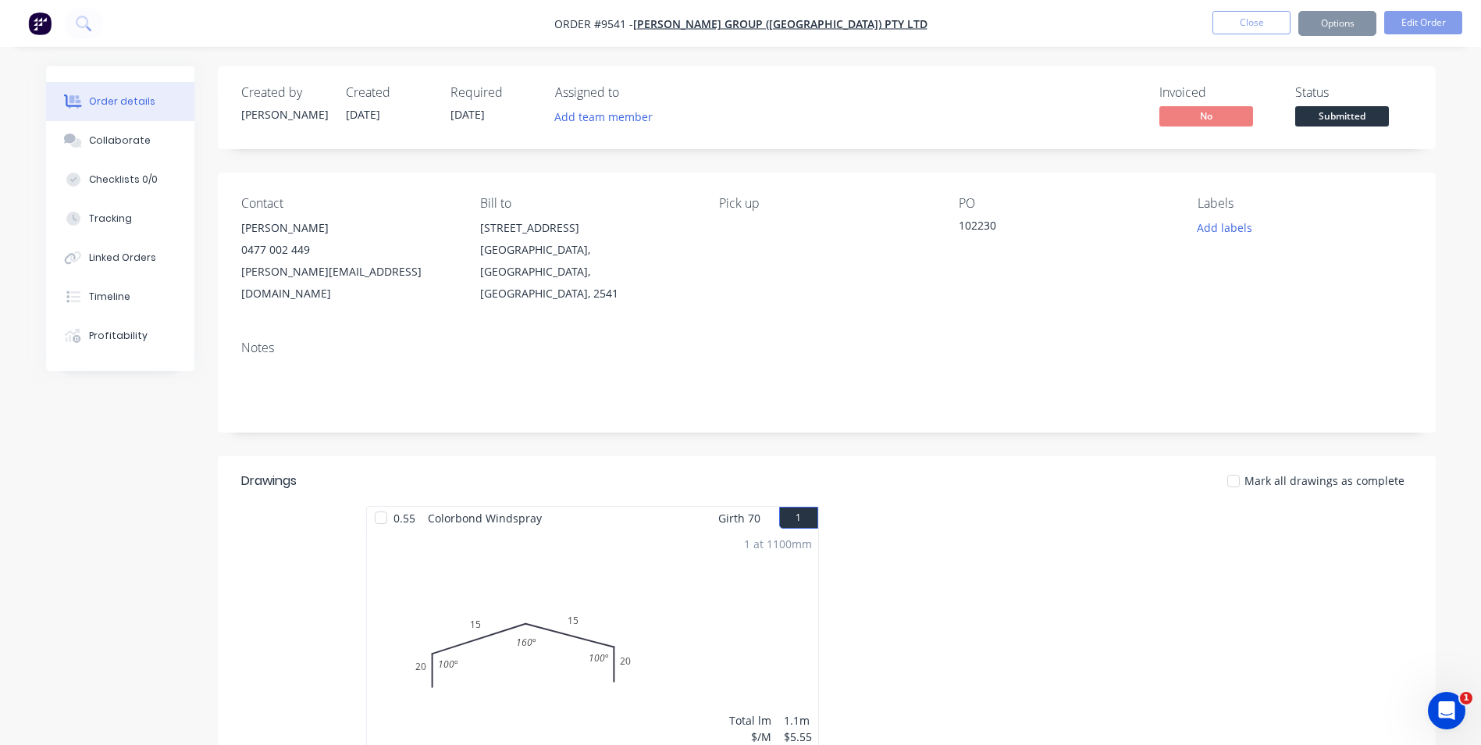
click at [1339, 22] on button "Options" at bounding box center [1338, 23] width 78 height 25
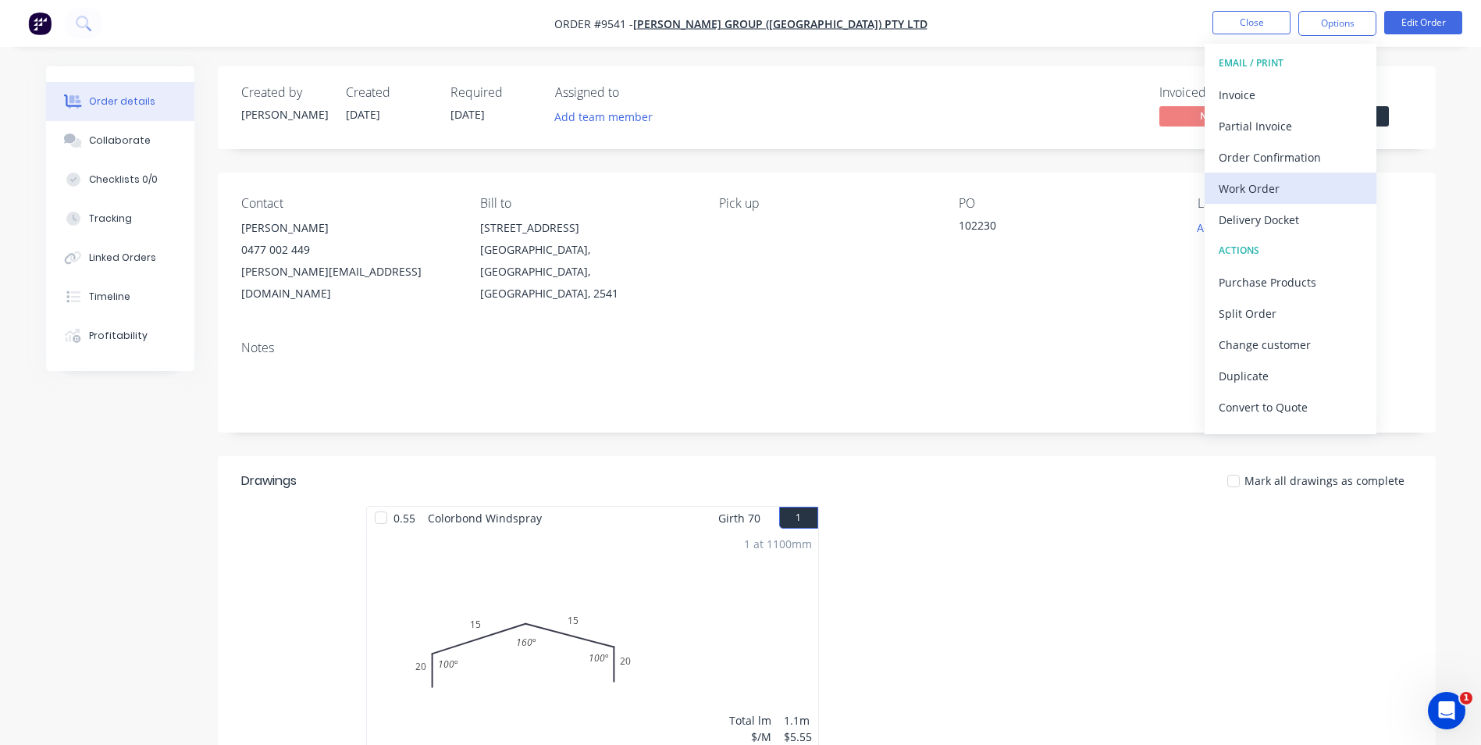
click at [1281, 187] on div "Work Order" at bounding box center [1291, 188] width 144 height 23
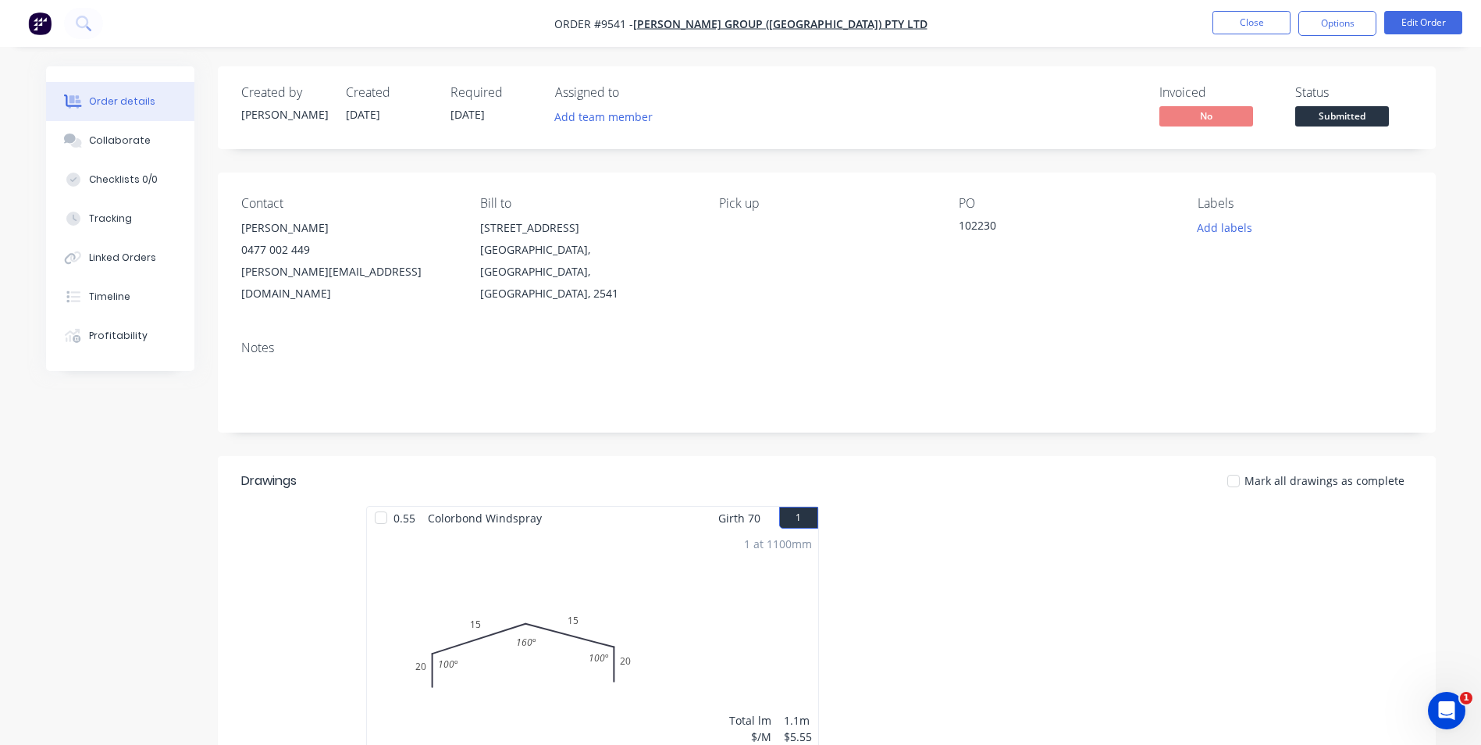
click at [1114, 175] on div "Contact Shaun Terek 0477 002 449 shaun@parrishgroup.com.au Bill to Unit 3/21 Tr…" at bounding box center [827, 250] width 1218 height 155
click at [1338, 22] on button "Options" at bounding box center [1338, 23] width 78 height 25
click at [1300, 97] on div "Back" at bounding box center [1291, 95] width 144 height 23
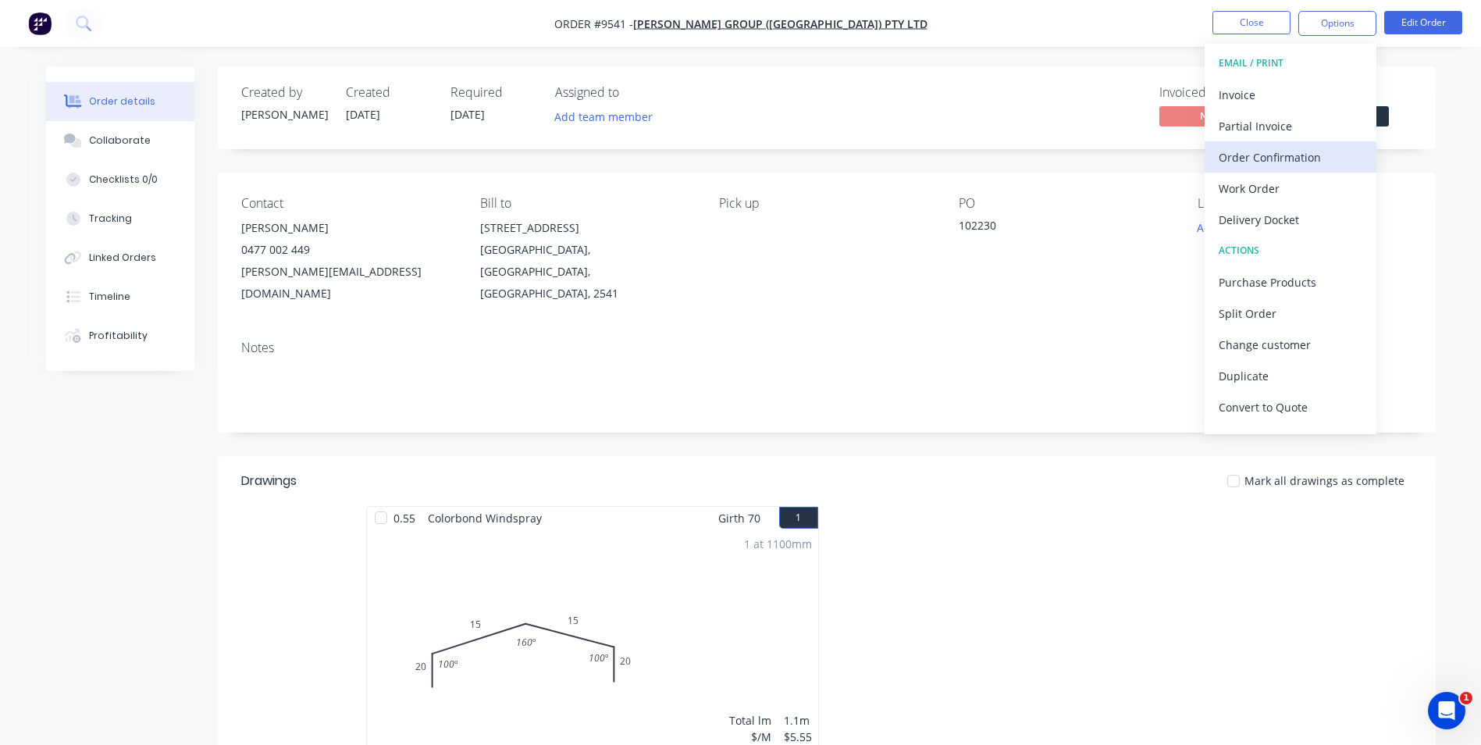
click at [1288, 160] on div "Order Confirmation" at bounding box center [1291, 157] width 144 height 23
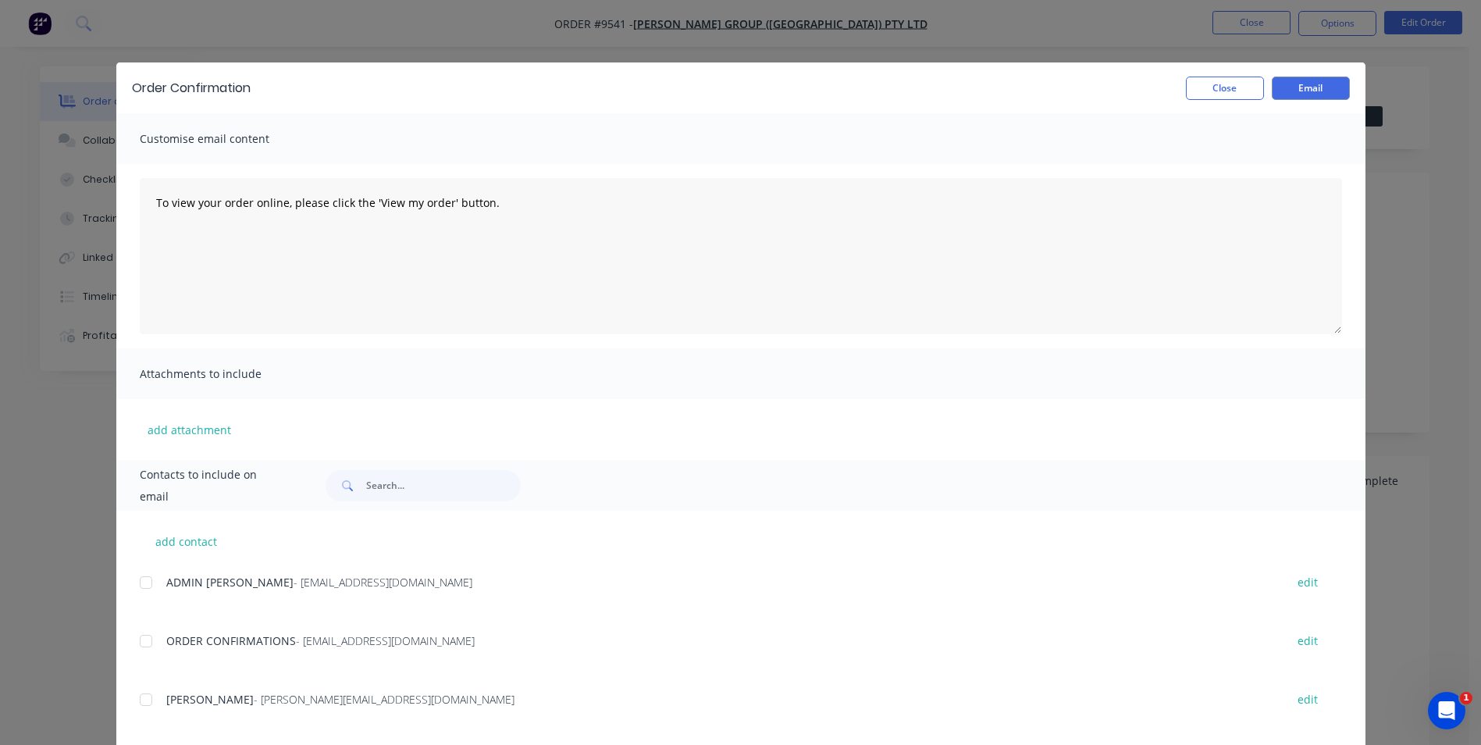
click at [144, 635] on div at bounding box center [145, 640] width 31 height 31
drag, startPoint x: 1320, startPoint y: 95, endPoint x: 1260, endPoint y: 84, distance: 61.3
click at [1319, 95] on button "Email" at bounding box center [1311, 88] width 78 height 23
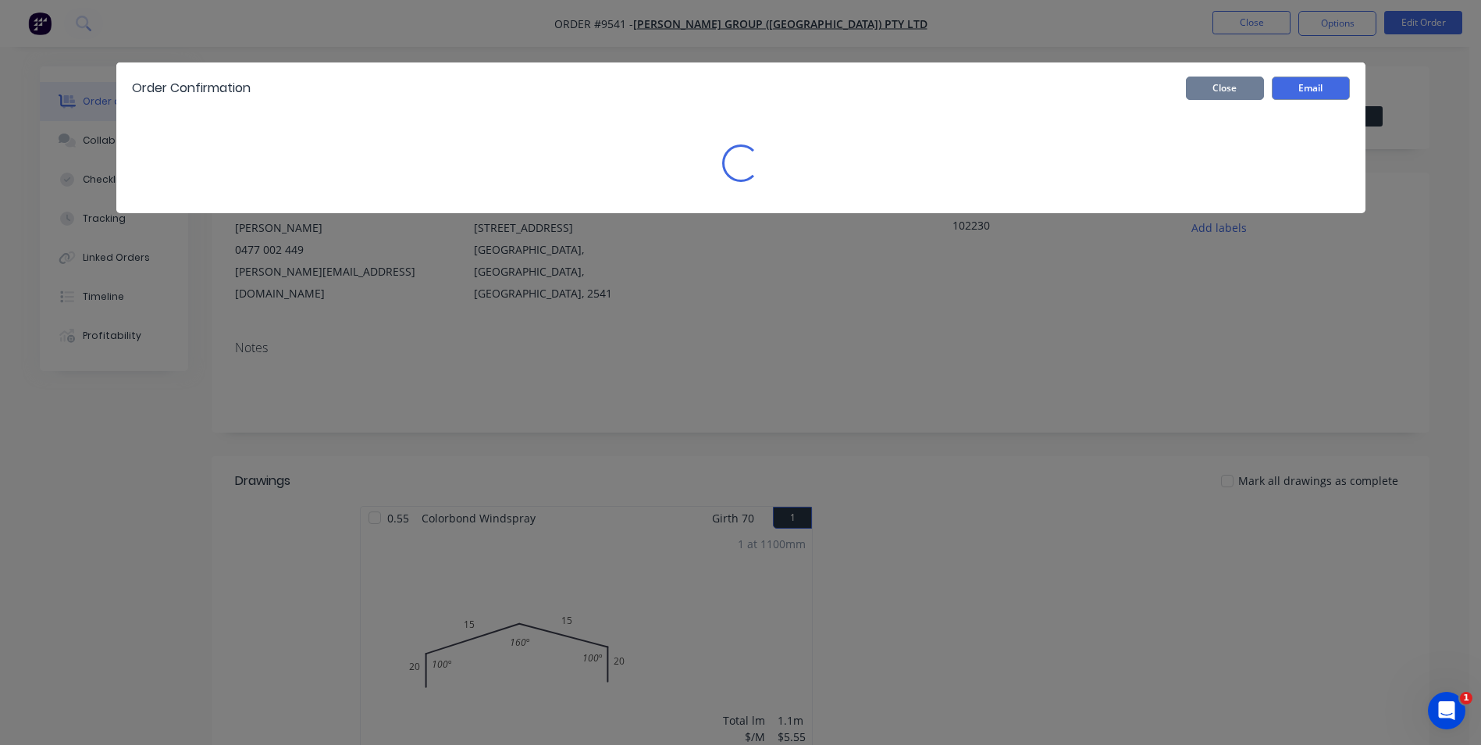
click at [1260, 84] on button "Close" at bounding box center [1225, 88] width 78 height 23
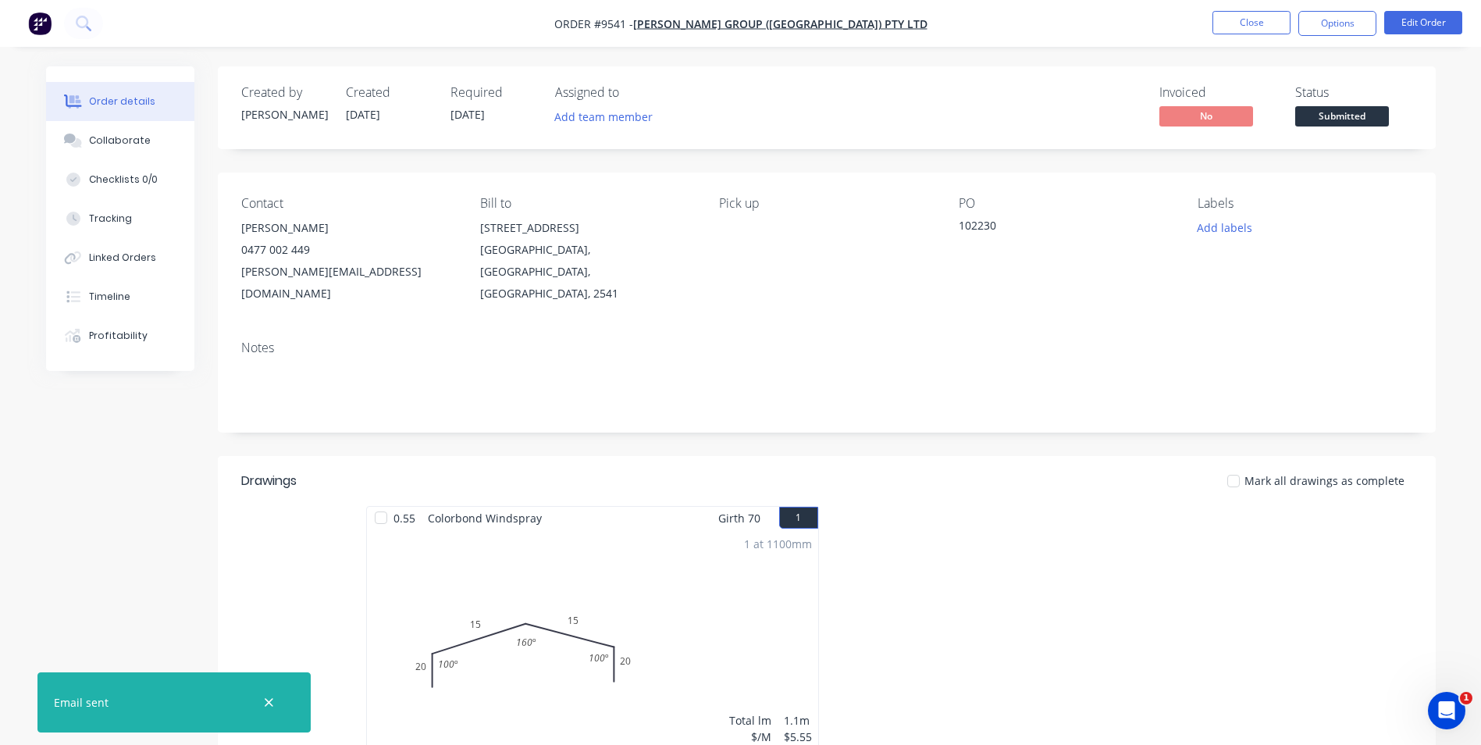
click at [41, 23] on img "button" at bounding box center [39, 23] width 23 height 23
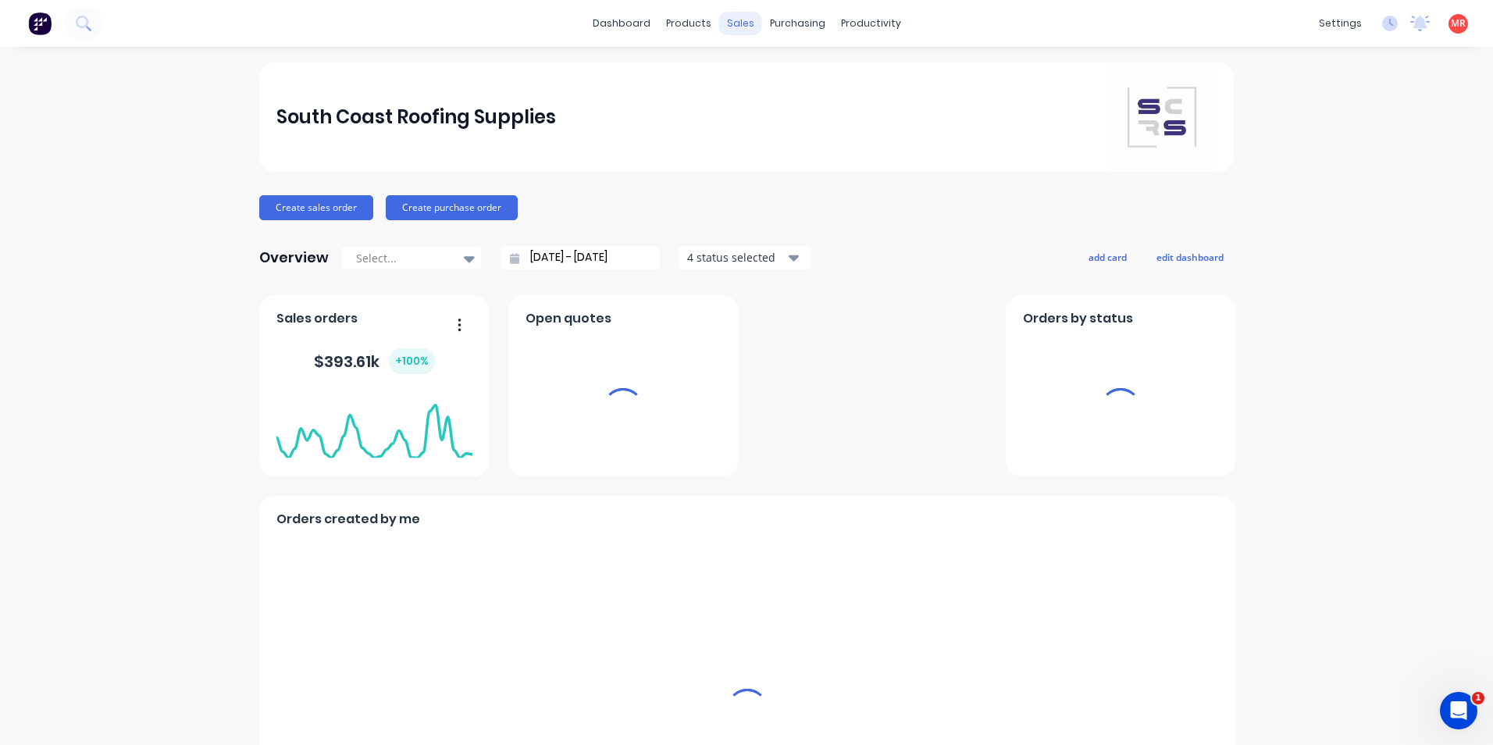
click at [746, 20] on div "sales" at bounding box center [740, 23] width 43 height 23
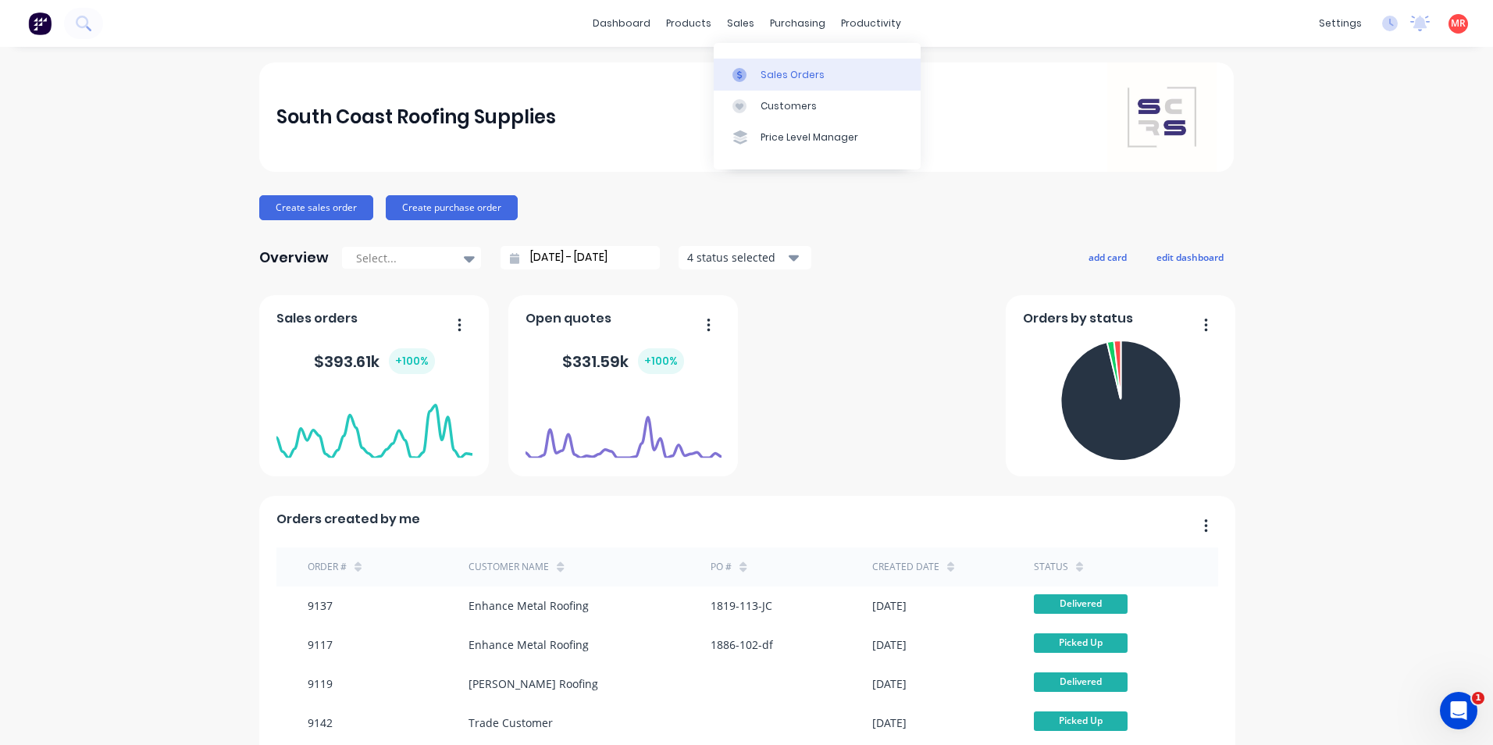
click at [736, 63] on link "Sales Orders" at bounding box center [817, 74] width 207 height 31
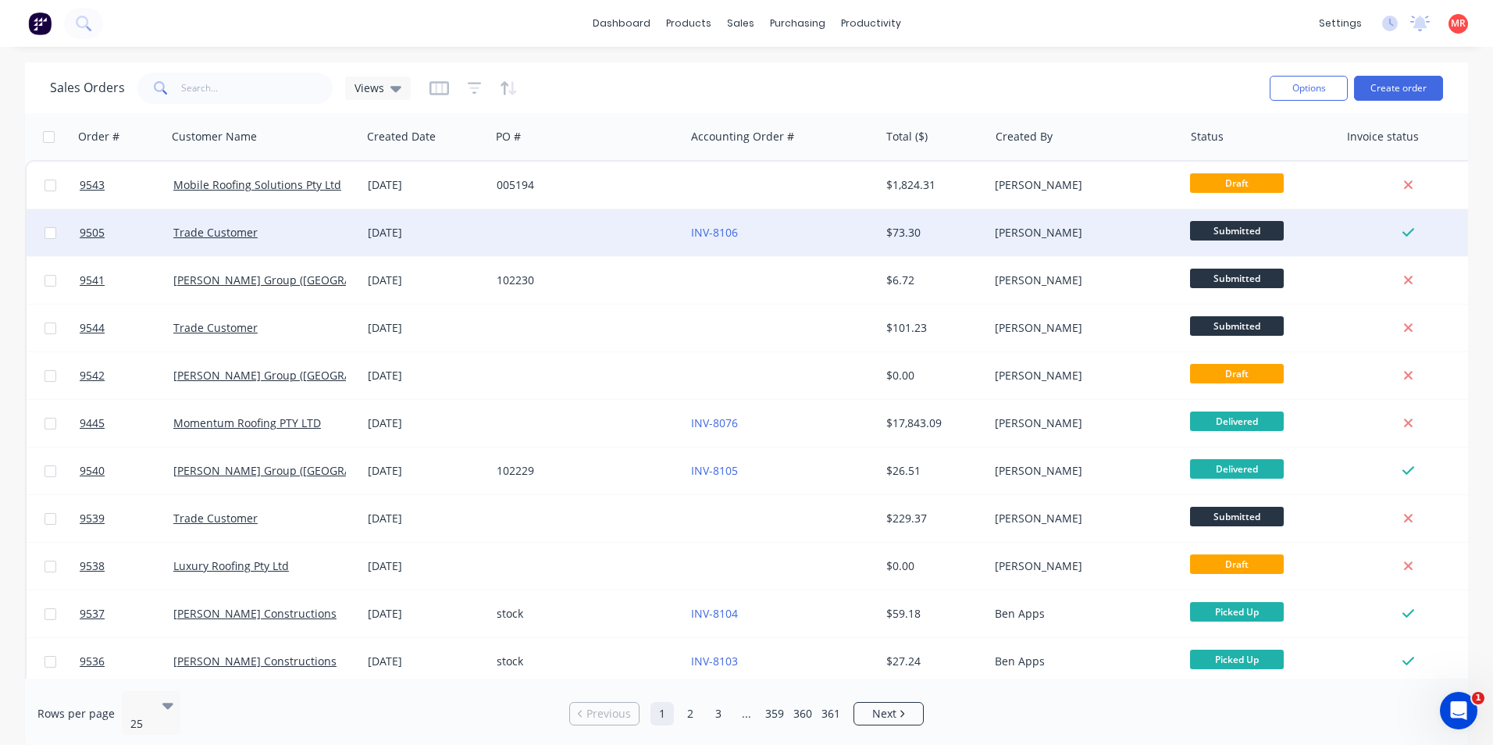
click at [633, 234] on div at bounding box center [587, 232] width 194 height 47
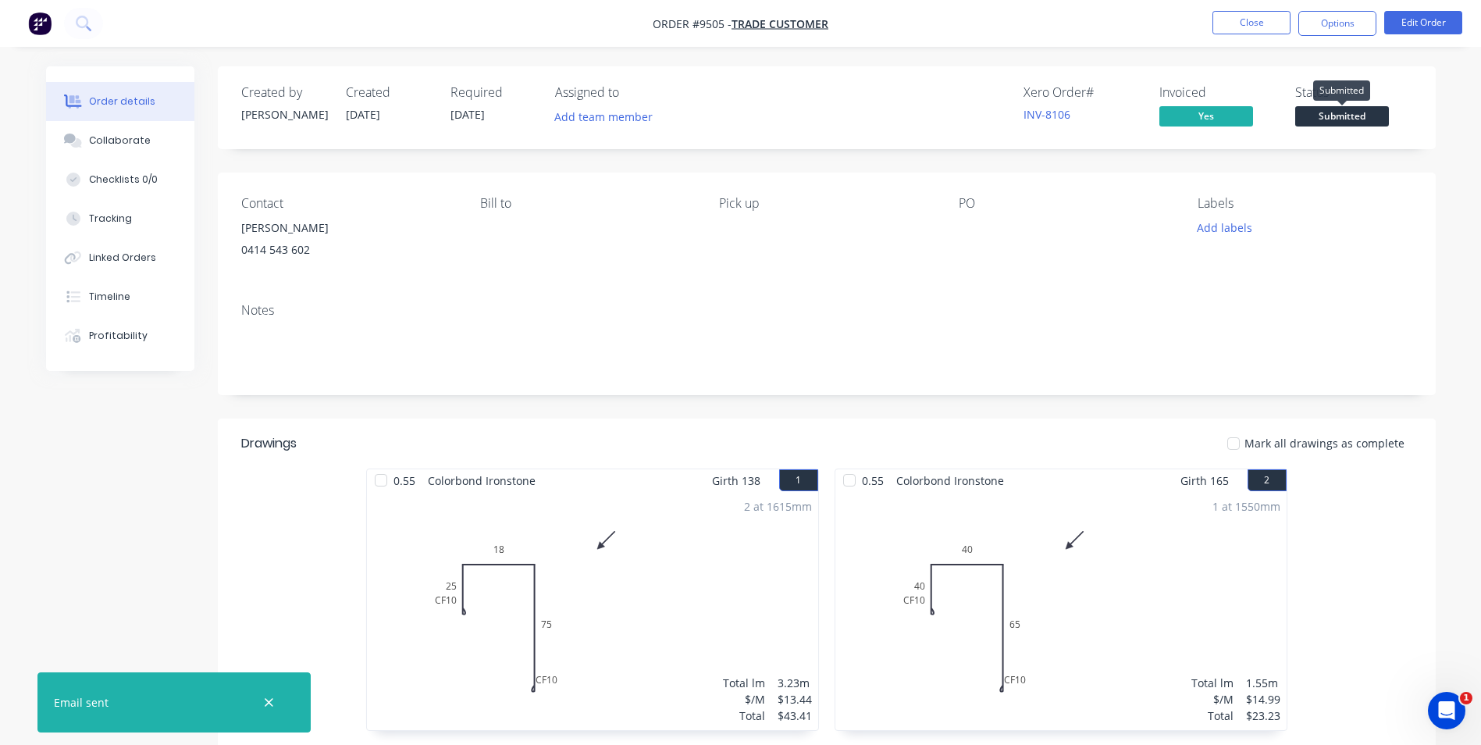
click at [1340, 118] on span "Submitted" at bounding box center [1342, 116] width 94 height 20
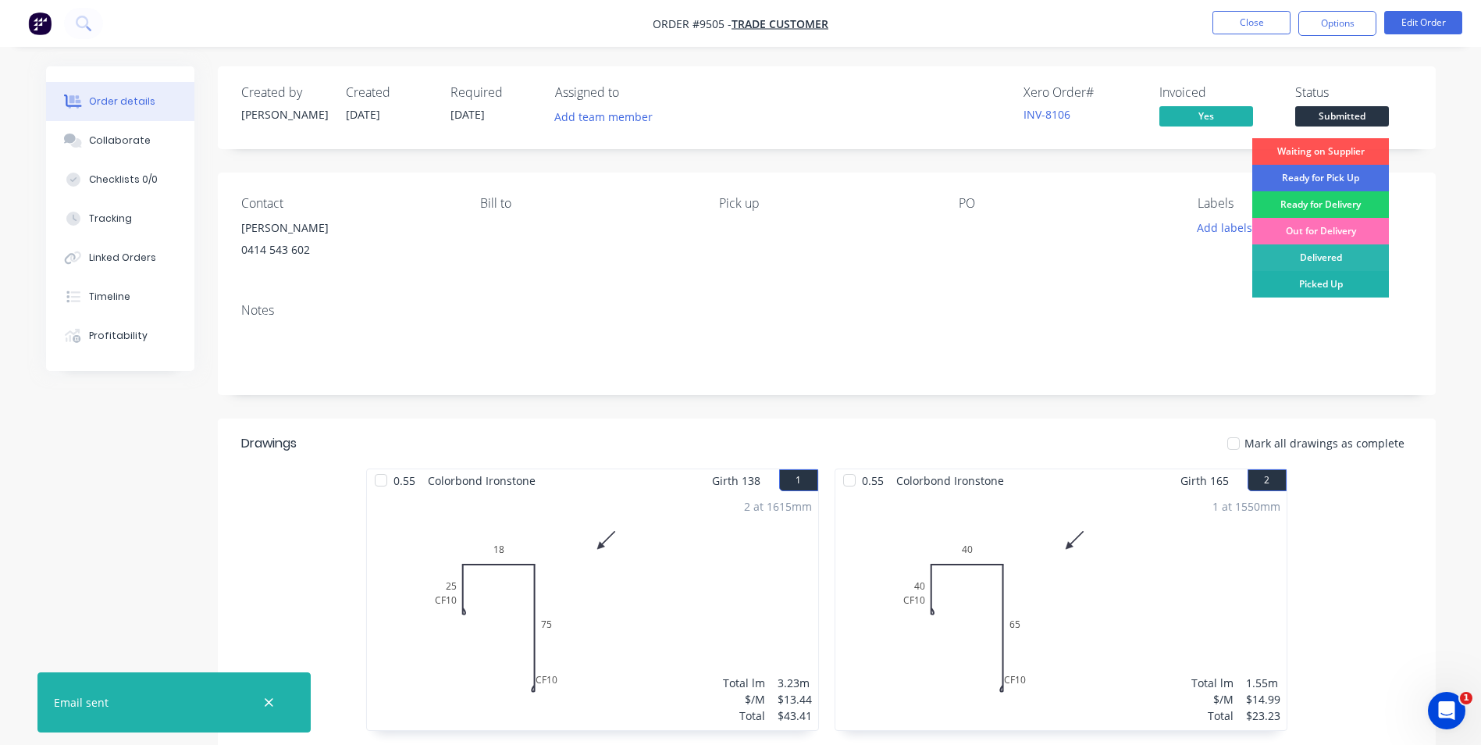
drag, startPoint x: 1315, startPoint y: 278, endPoint x: 1316, endPoint y: 258, distance: 19.5
click at [1315, 273] on div "Picked Up" at bounding box center [1320, 284] width 137 height 27
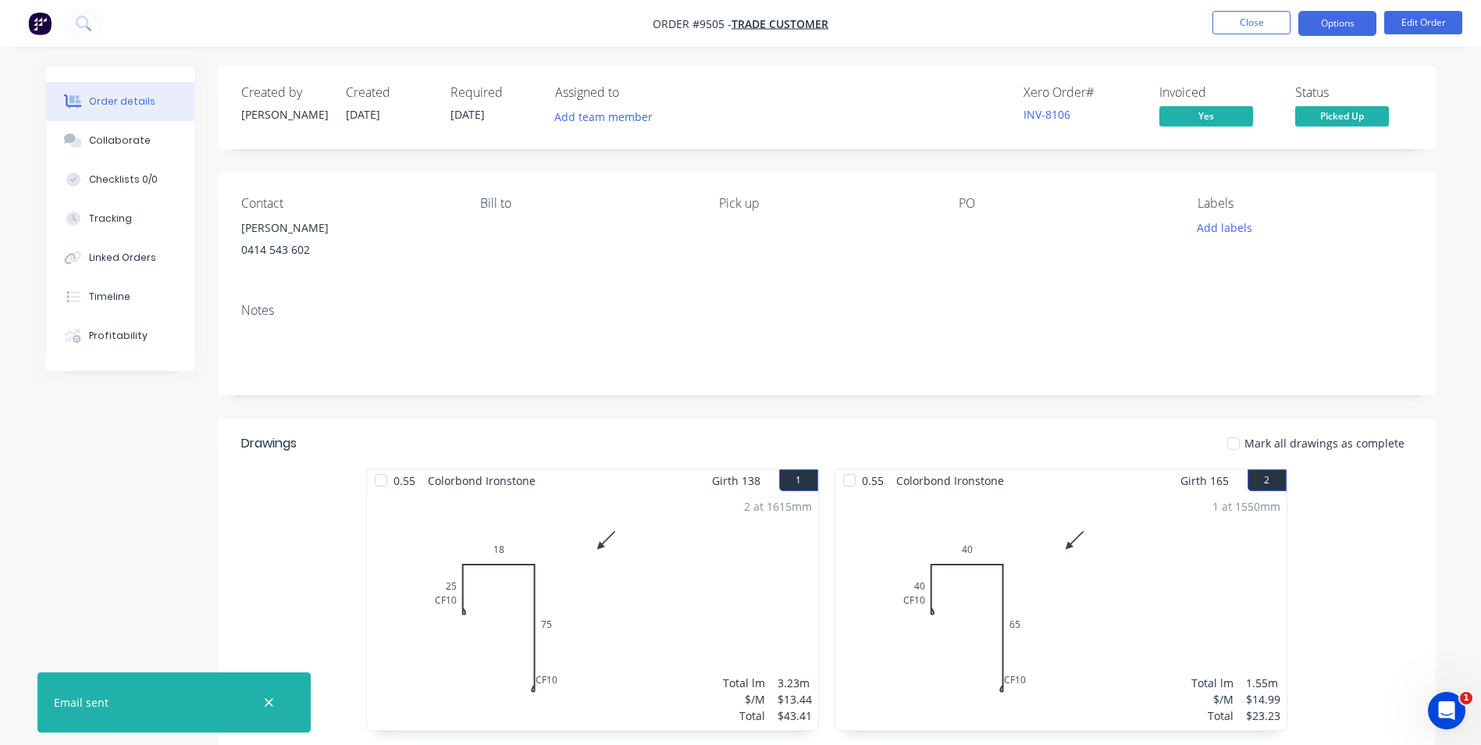
click at [1331, 27] on button "Options" at bounding box center [1338, 23] width 78 height 25
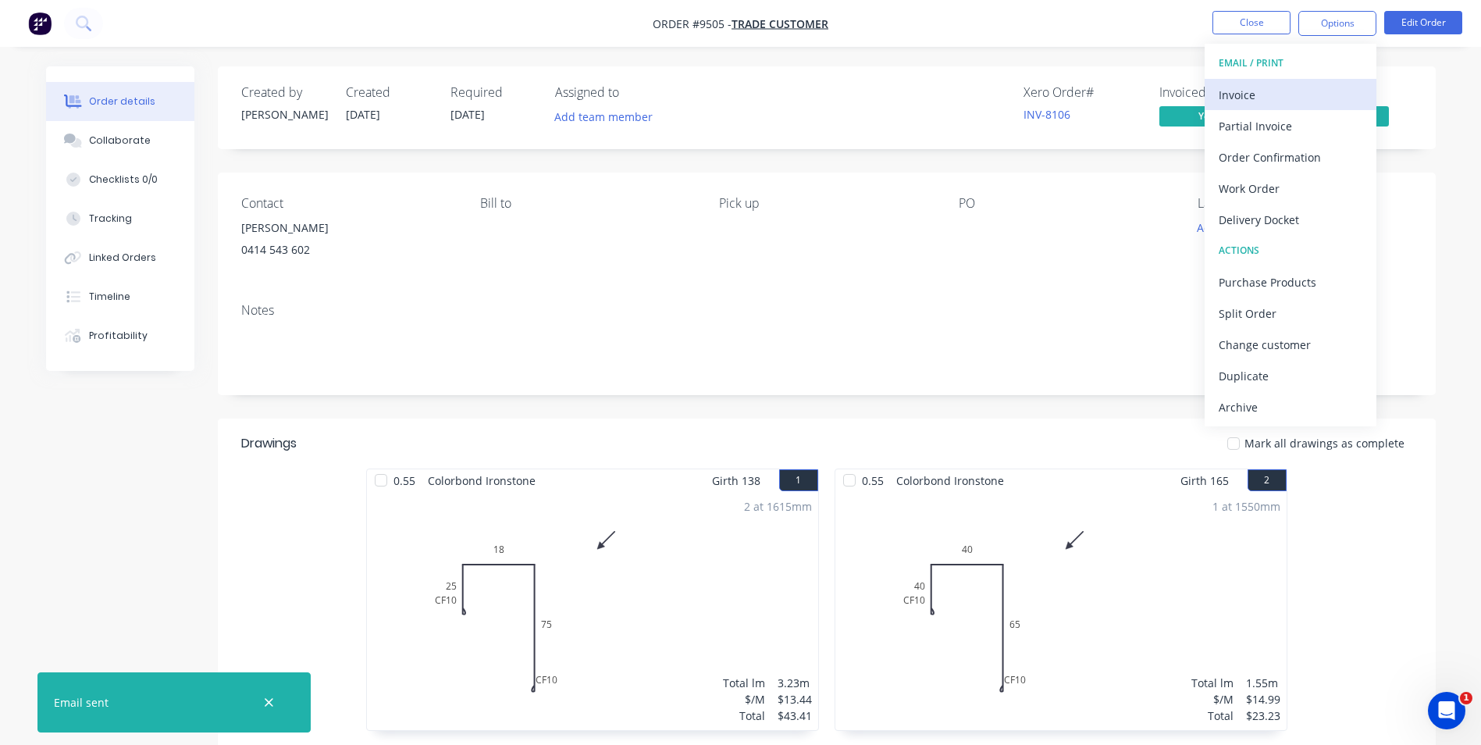
click at [1295, 82] on button "Invoice" at bounding box center [1291, 94] width 172 height 31
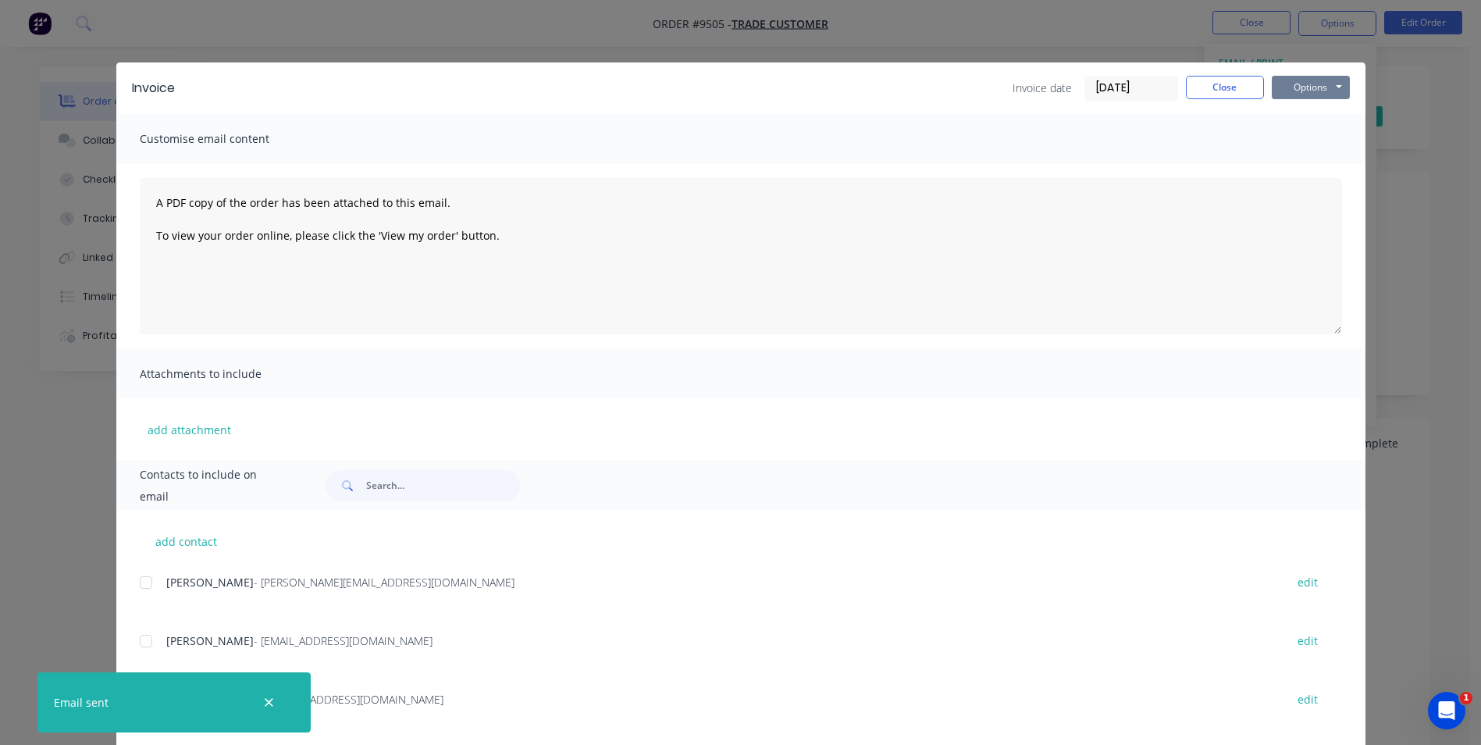
click at [1293, 84] on button "Options" at bounding box center [1311, 87] width 78 height 23
click at [1290, 143] on button "Print" at bounding box center [1322, 141] width 100 height 26
click at [1199, 84] on button "Close" at bounding box center [1225, 87] width 78 height 23
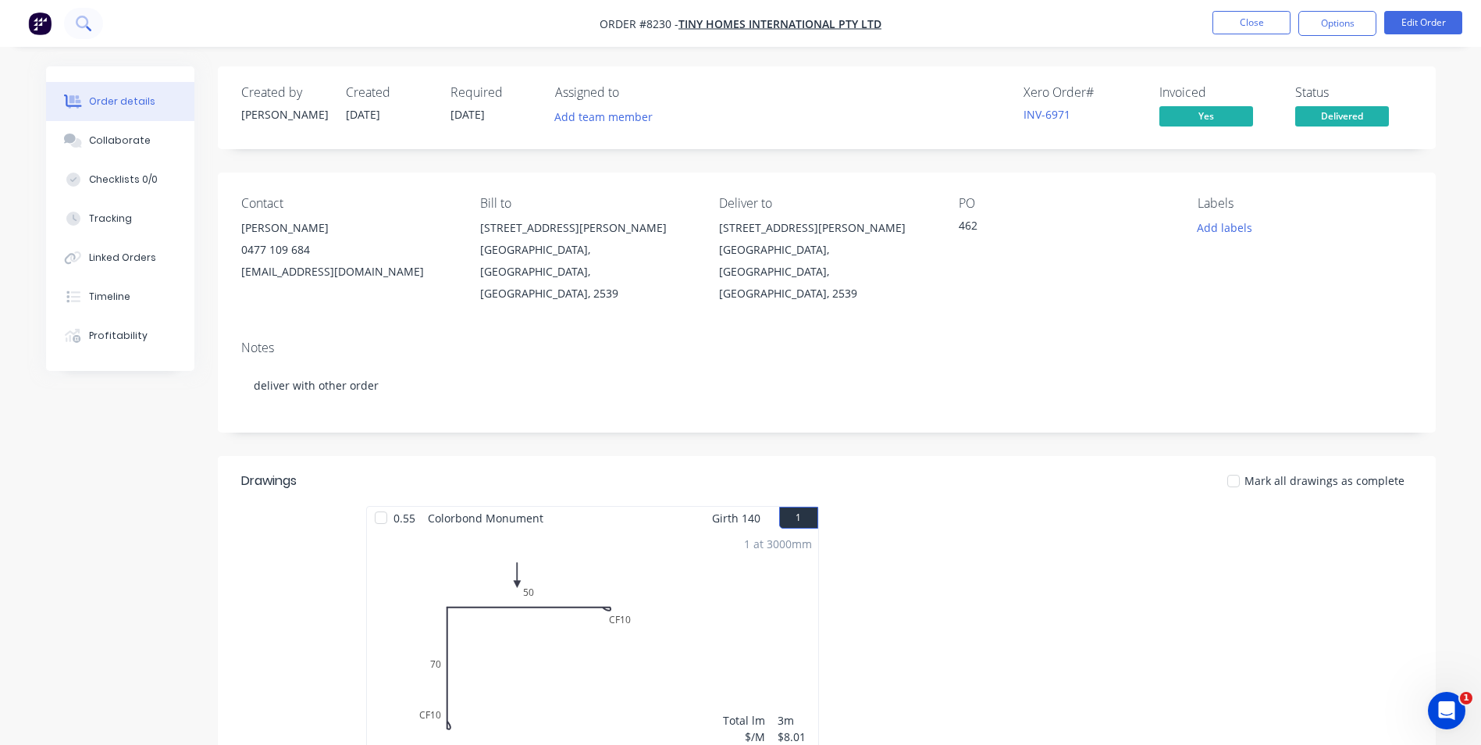
click at [90, 19] on icon at bounding box center [83, 23] width 15 height 15
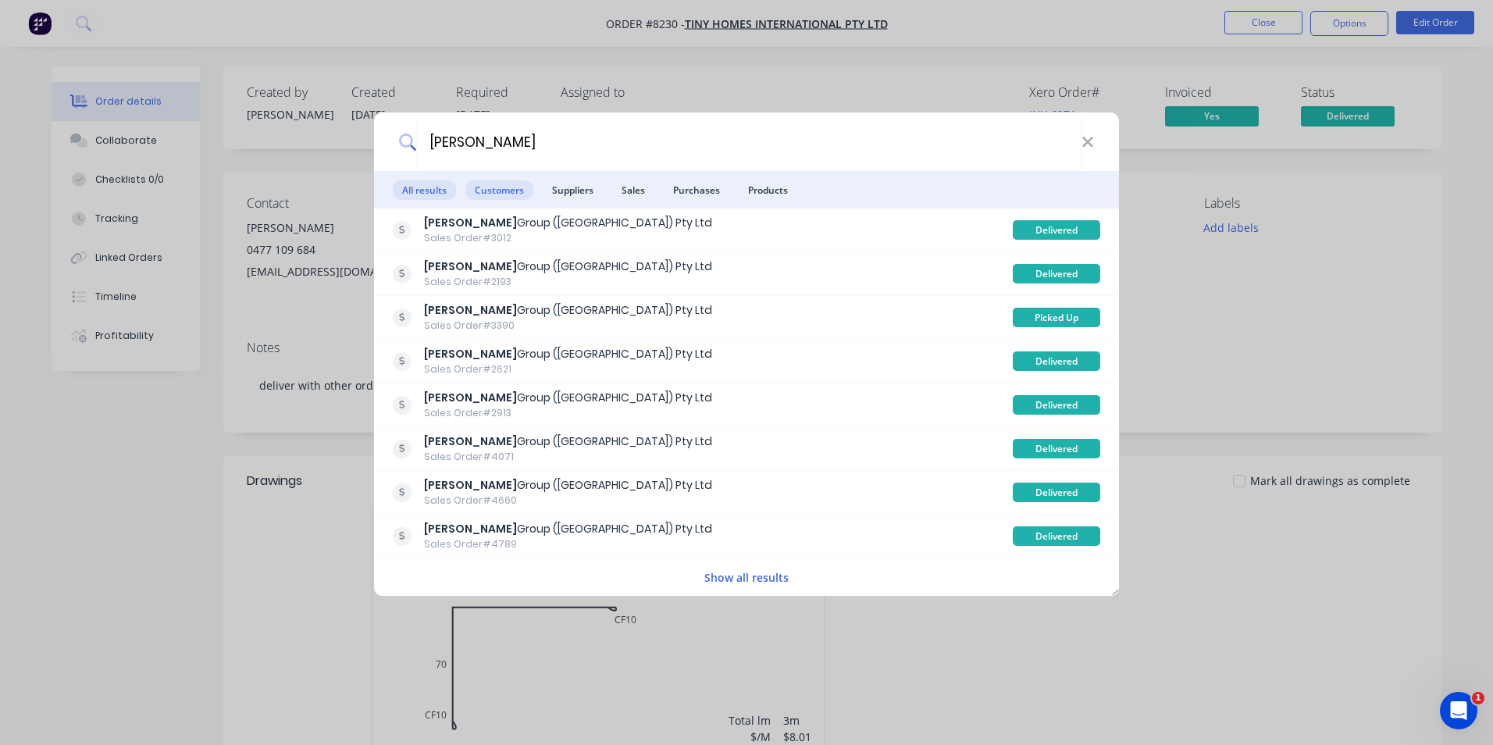
type input "[PERSON_NAME]"
click at [504, 191] on span "Customers" at bounding box center [499, 190] width 68 height 20
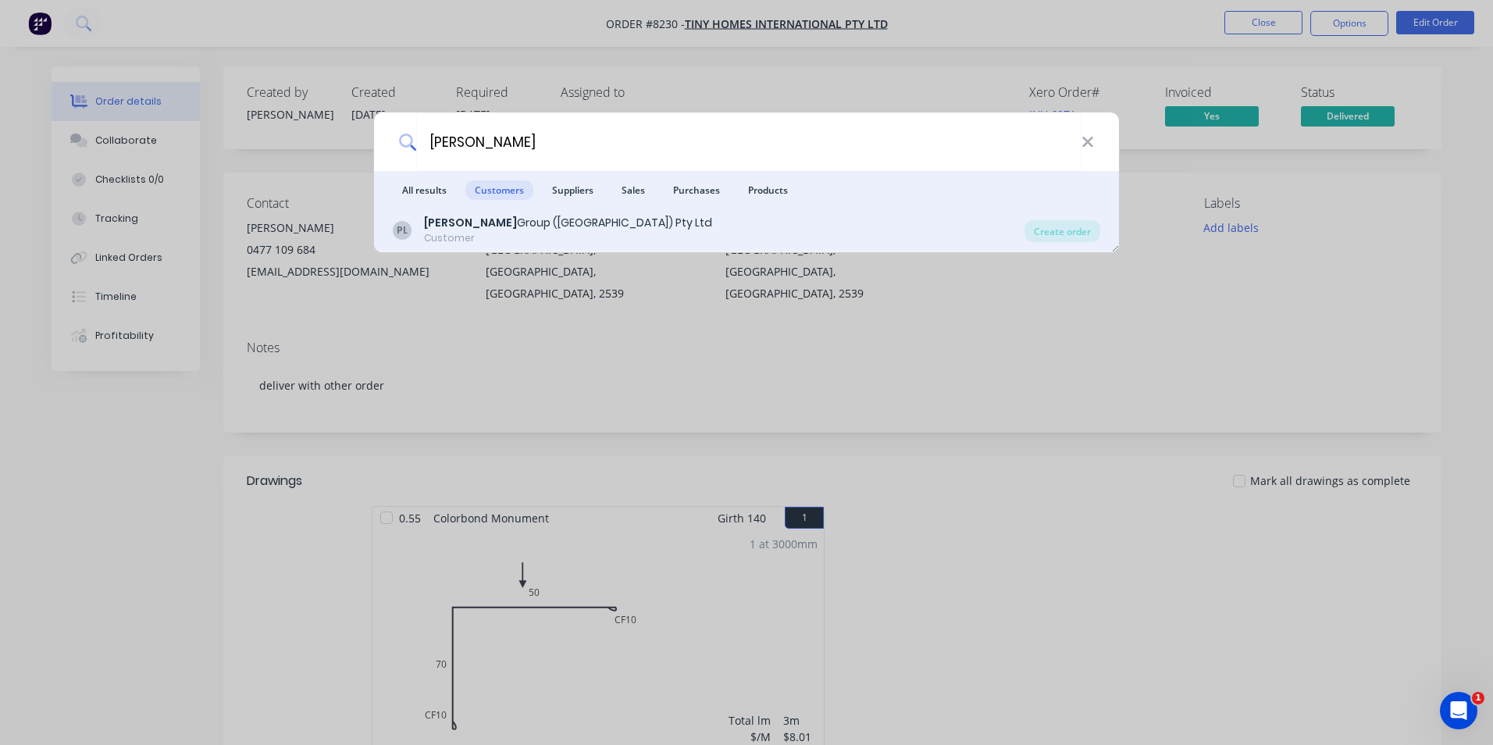
click at [735, 225] on div "[PERSON_NAME] Group ([GEOGRAPHIC_DATA]) Pty Ltd Customer" at bounding box center [709, 230] width 632 height 30
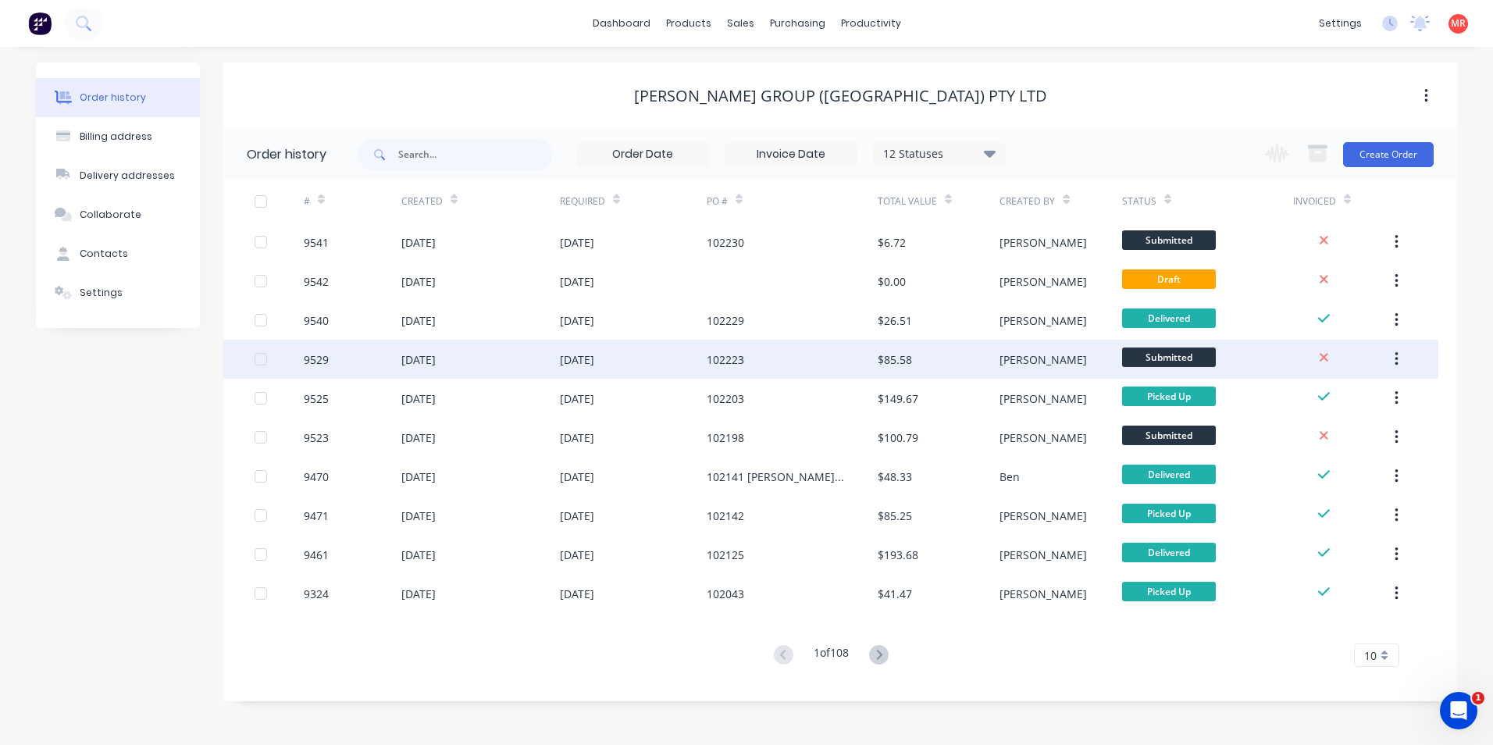
click at [765, 356] on div "102223" at bounding box center [792, 359] width 171 height 39
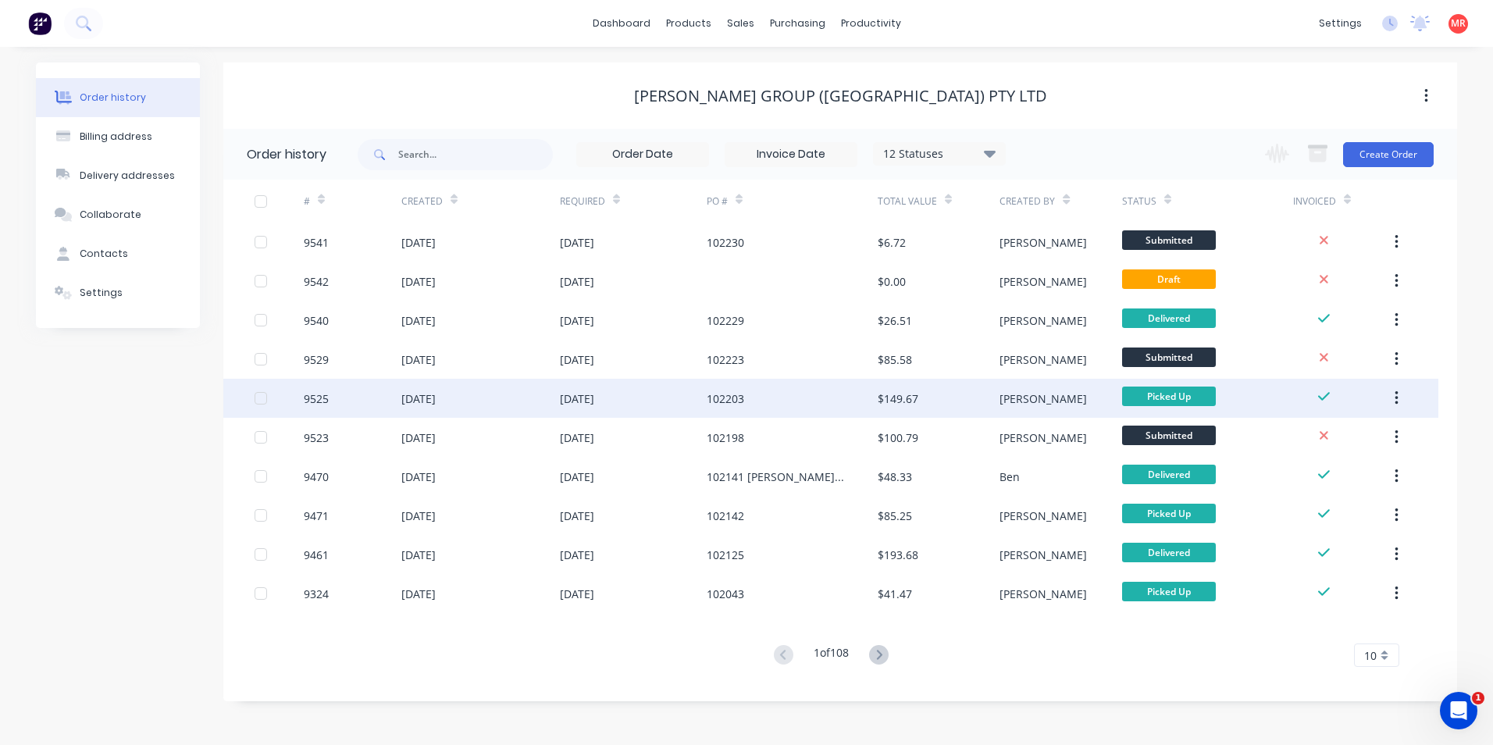
click at [695, 392] on div "[DATE]" at bounding box center [633, 398] width 147 height 39
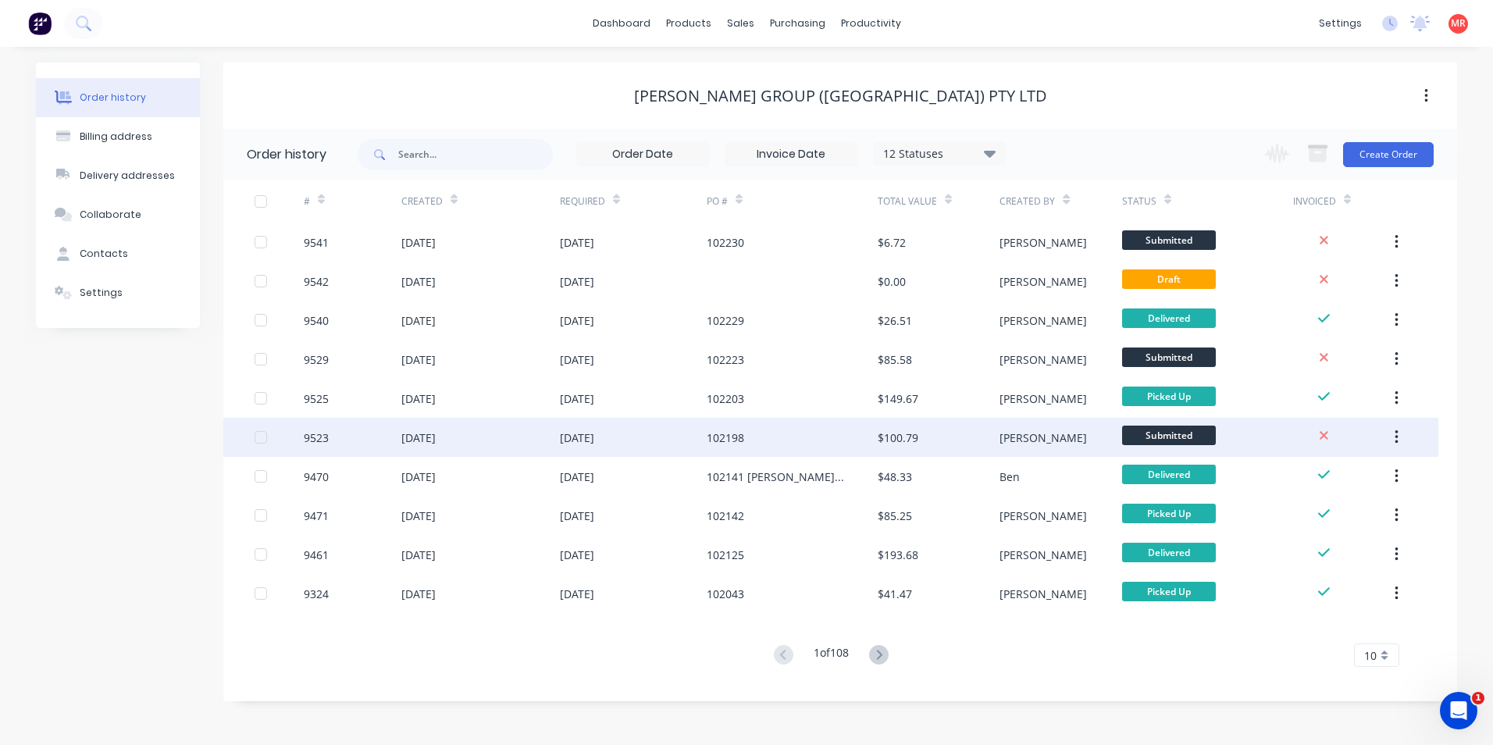
click at [482, 429] on div "[DATE]" at bounding box center [480, 437] width 159 height 39
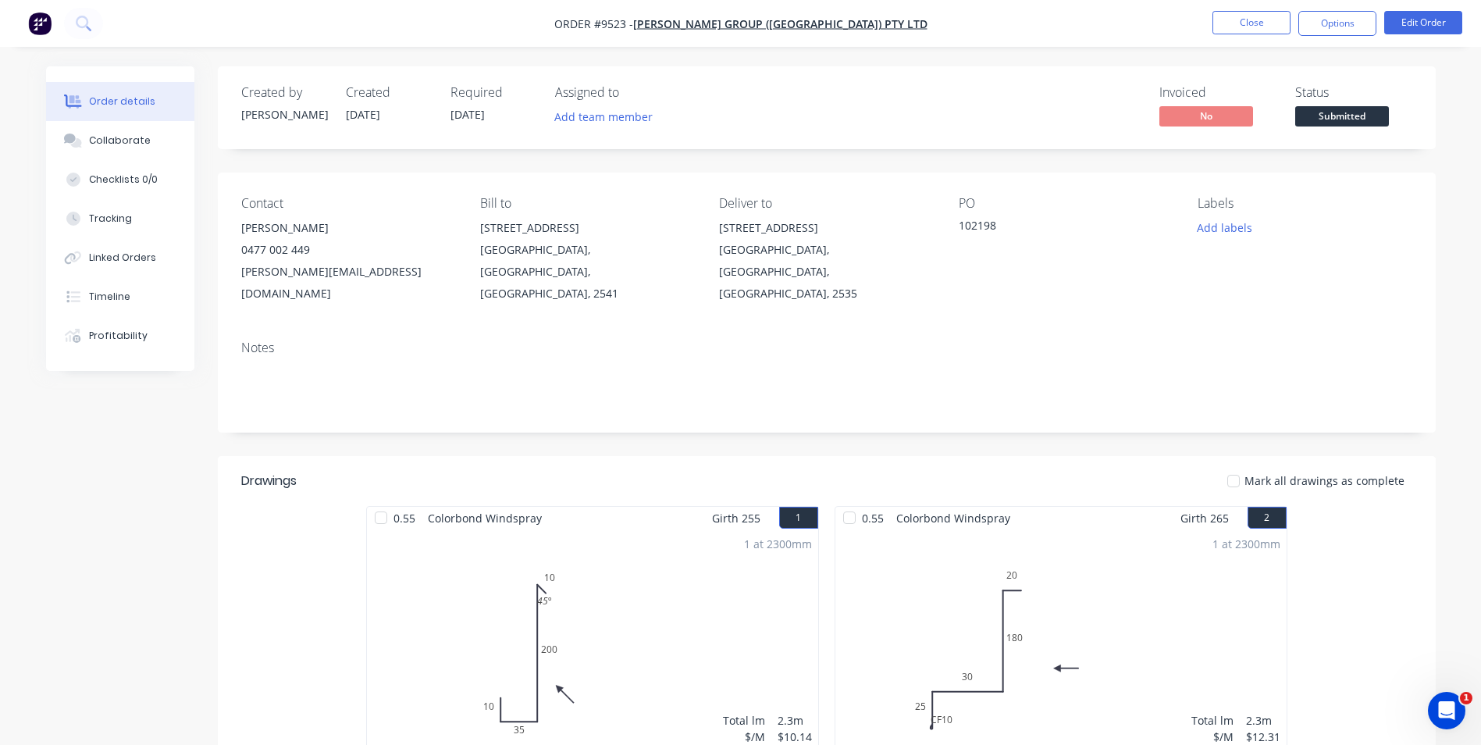
scroll to position [234, 0]
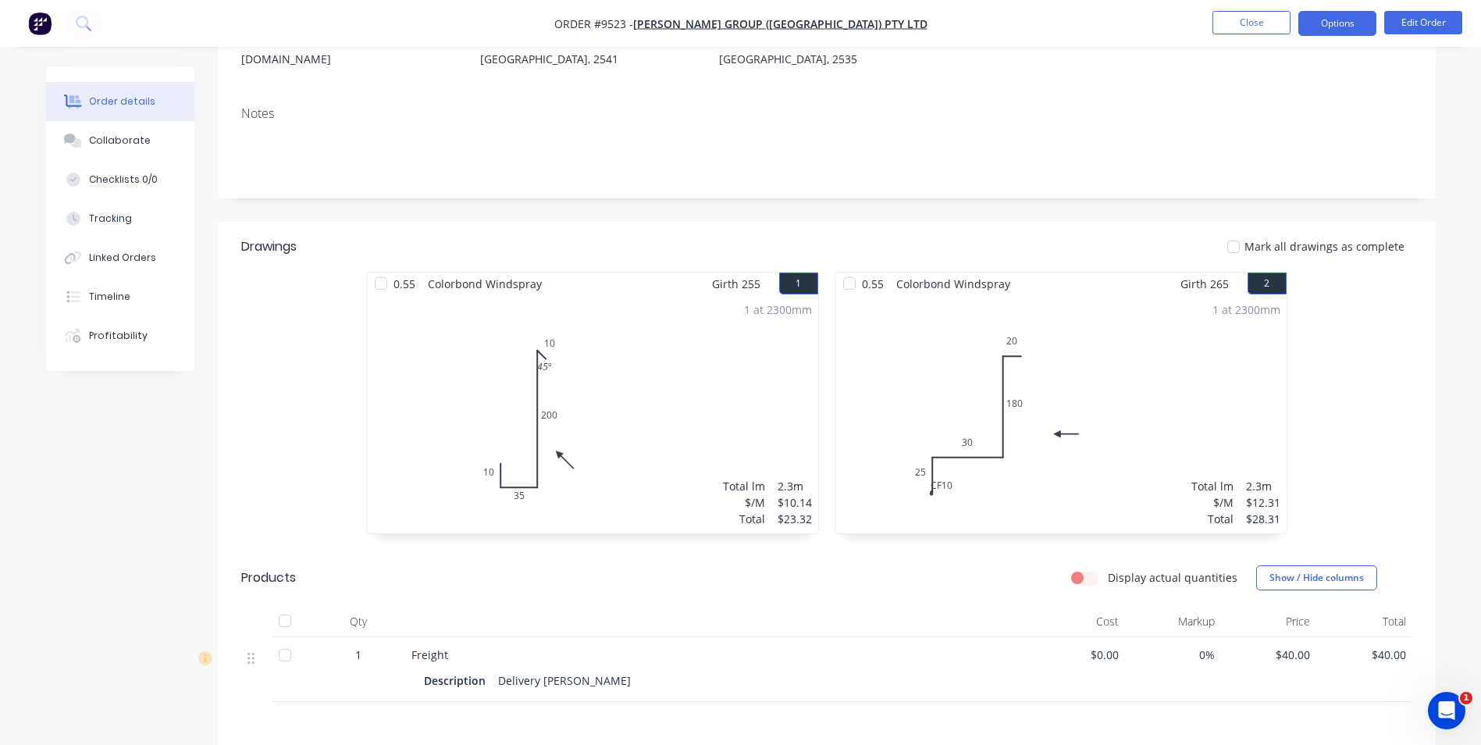
click at [1333, 14] on button "Options" at bounding box center [1338, 23] width 78 height 25
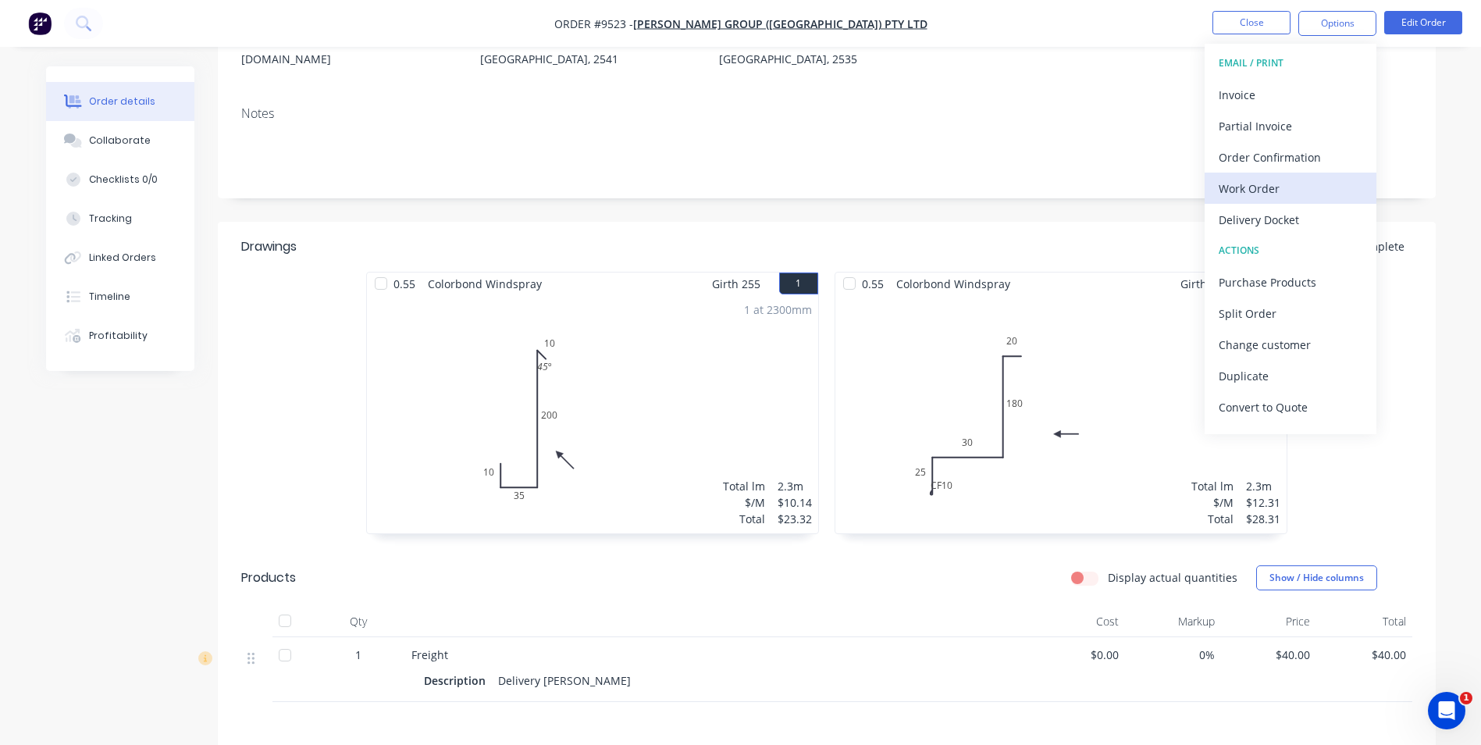
click at [1249, 202] on button "Work Order" at bounding box center [1291, 188] width 172 height 31
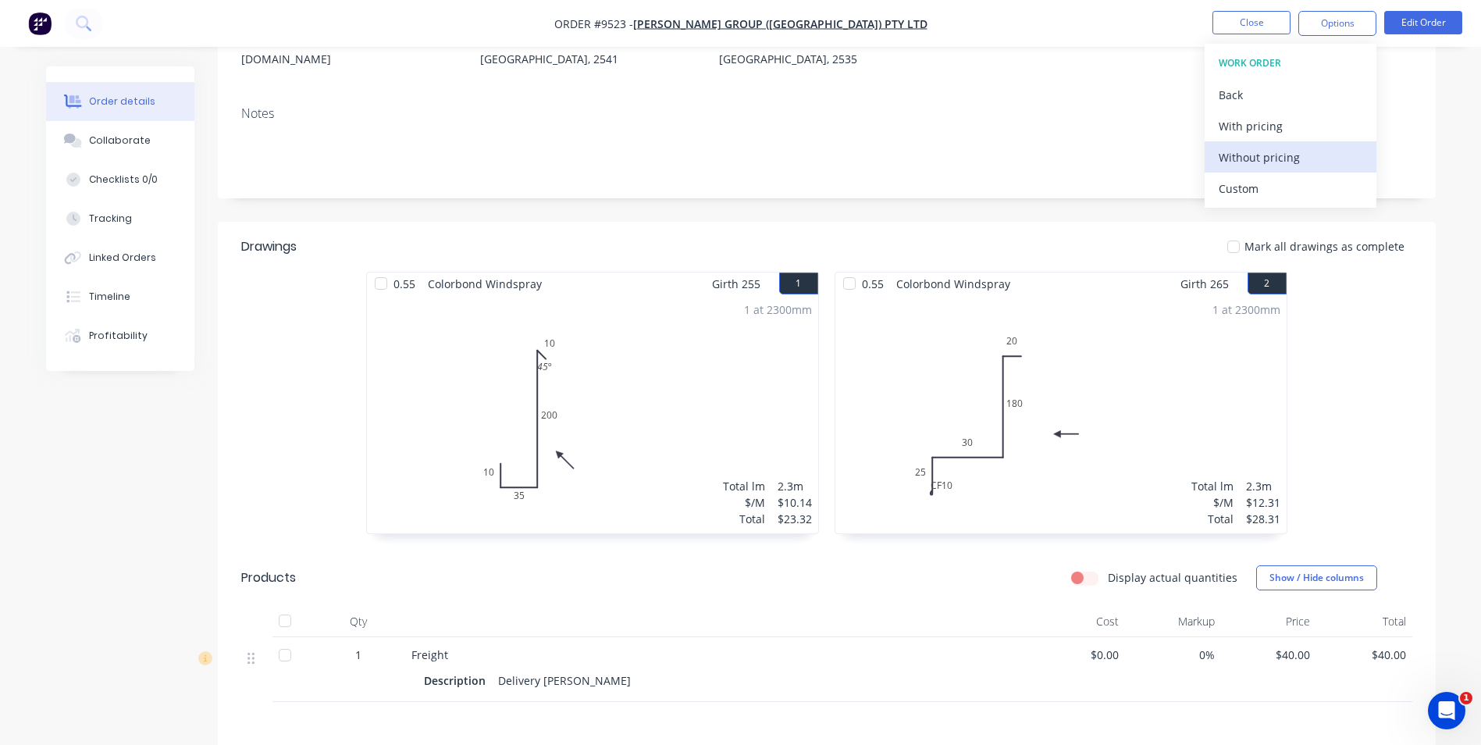
click at [1291, 144] on button "Without pricing" at bounding box center [1291, 156] width 172 height 31
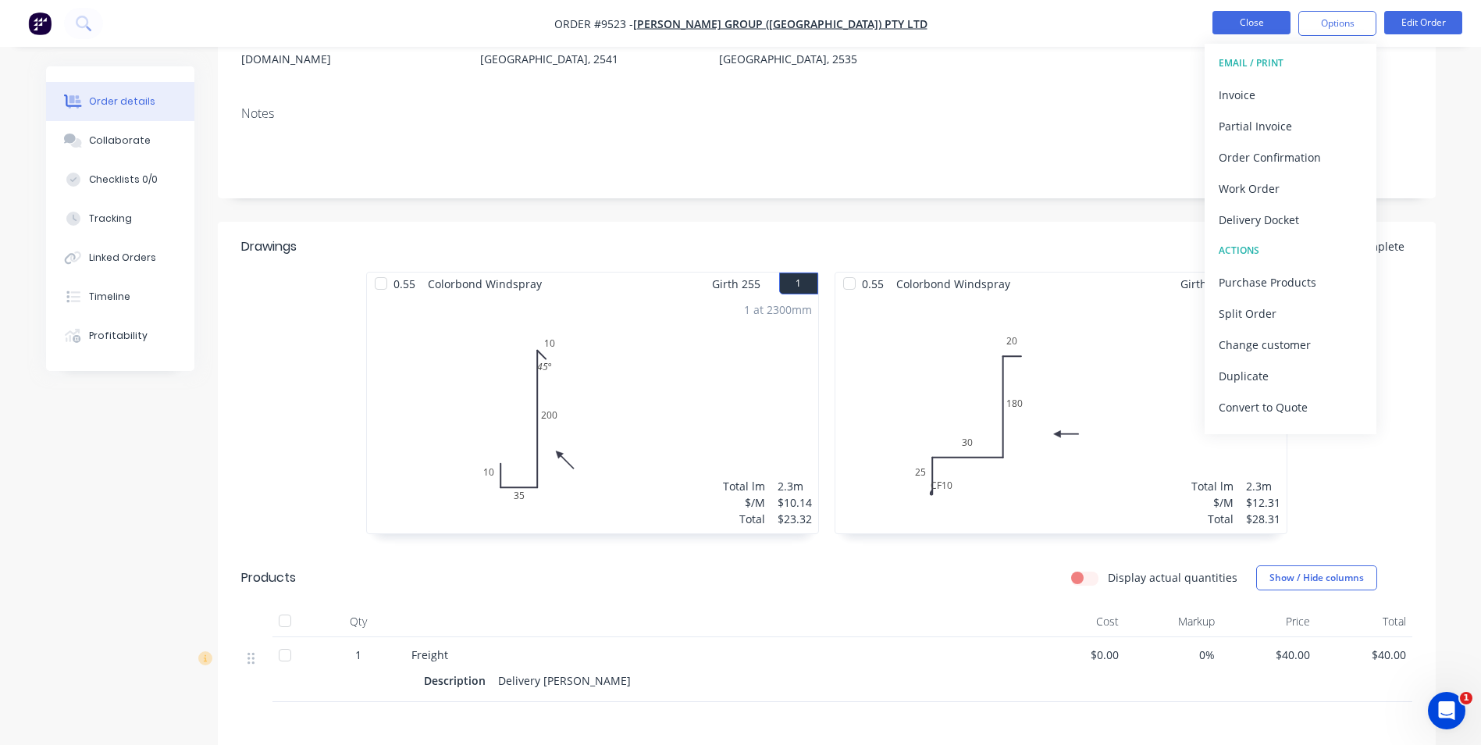
click at [1252, 26] on button "Close" at bounding box center [1252, 22] width 78 height 23
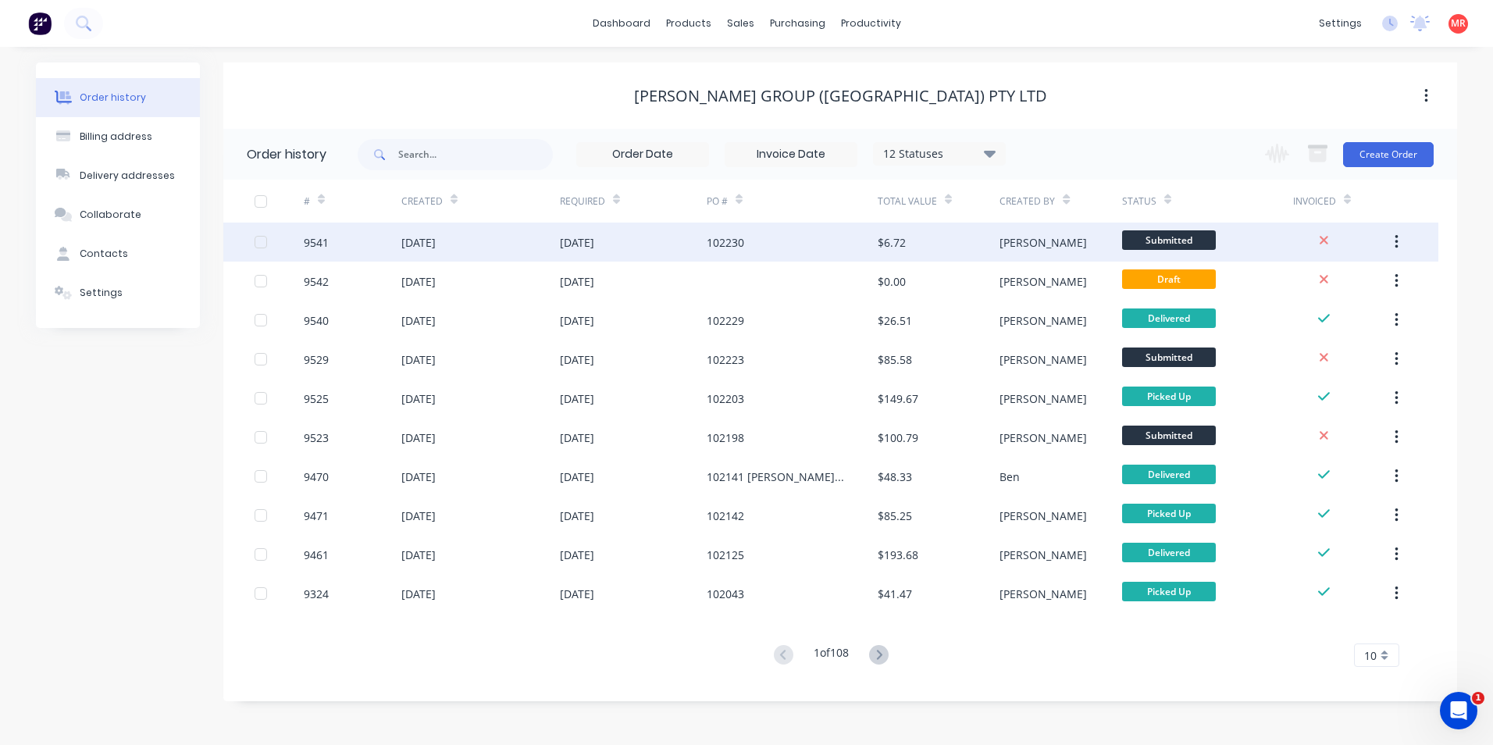
click at [587, 241] on div "[DATE]" at bounding box center [577, 242] width 34 height 16
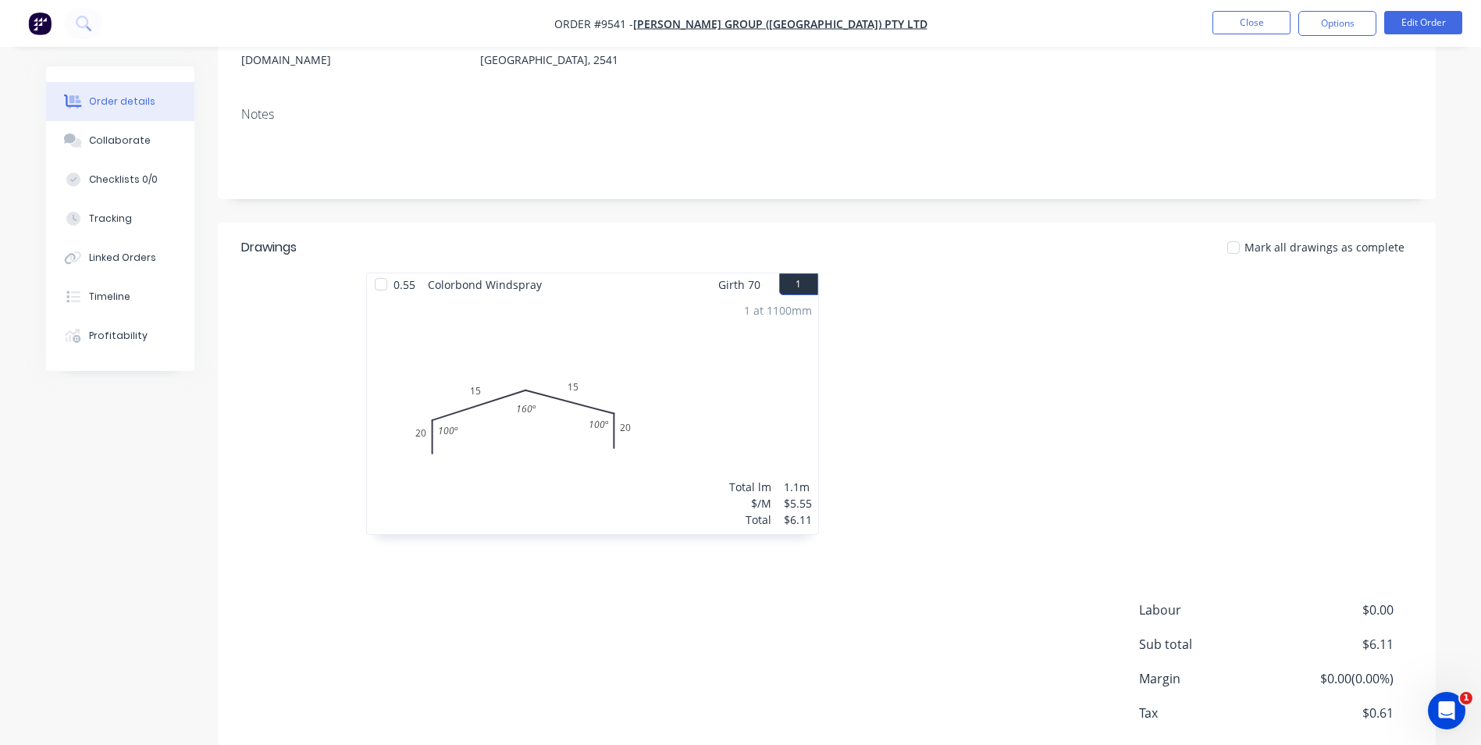
scroll to position [234, 0]
click at [94, 19] on button at bounding box center [83, 23] width 39 height 31
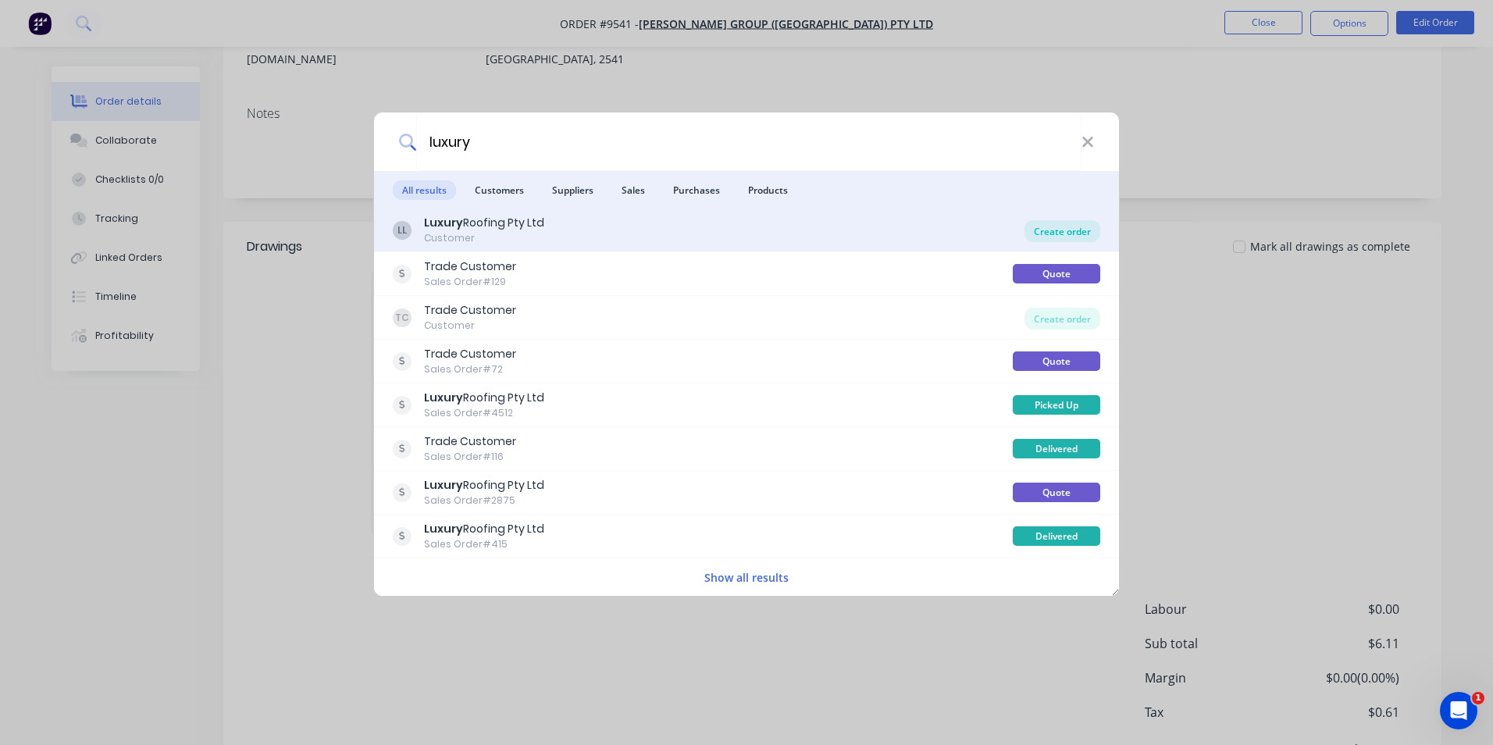
type input "luxury"
click at [1071, 234] on div "Create order" at bounding box center [1062, 231] width 76 height 22
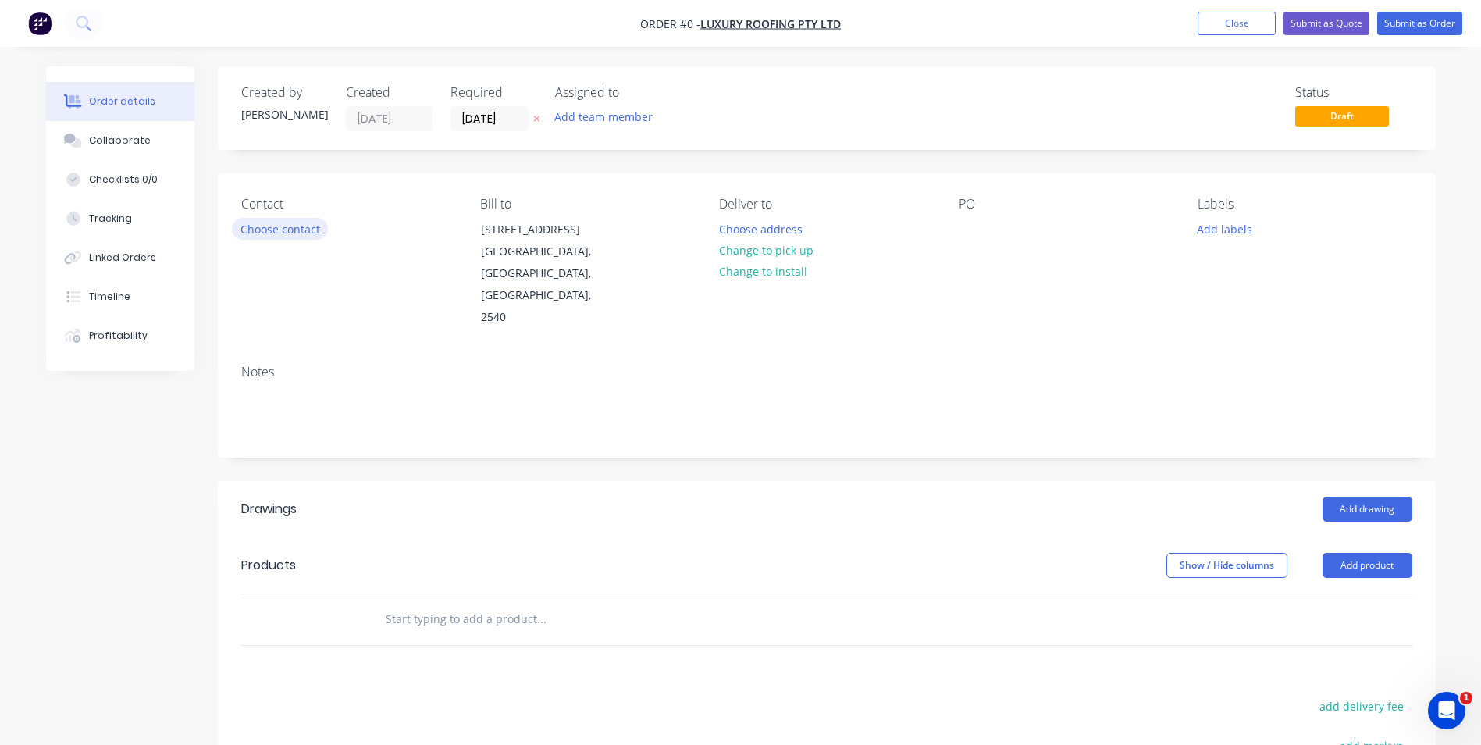
click at [315, 233] on button "Choose contact" at bounding box center [280, 228] width 96 height 21
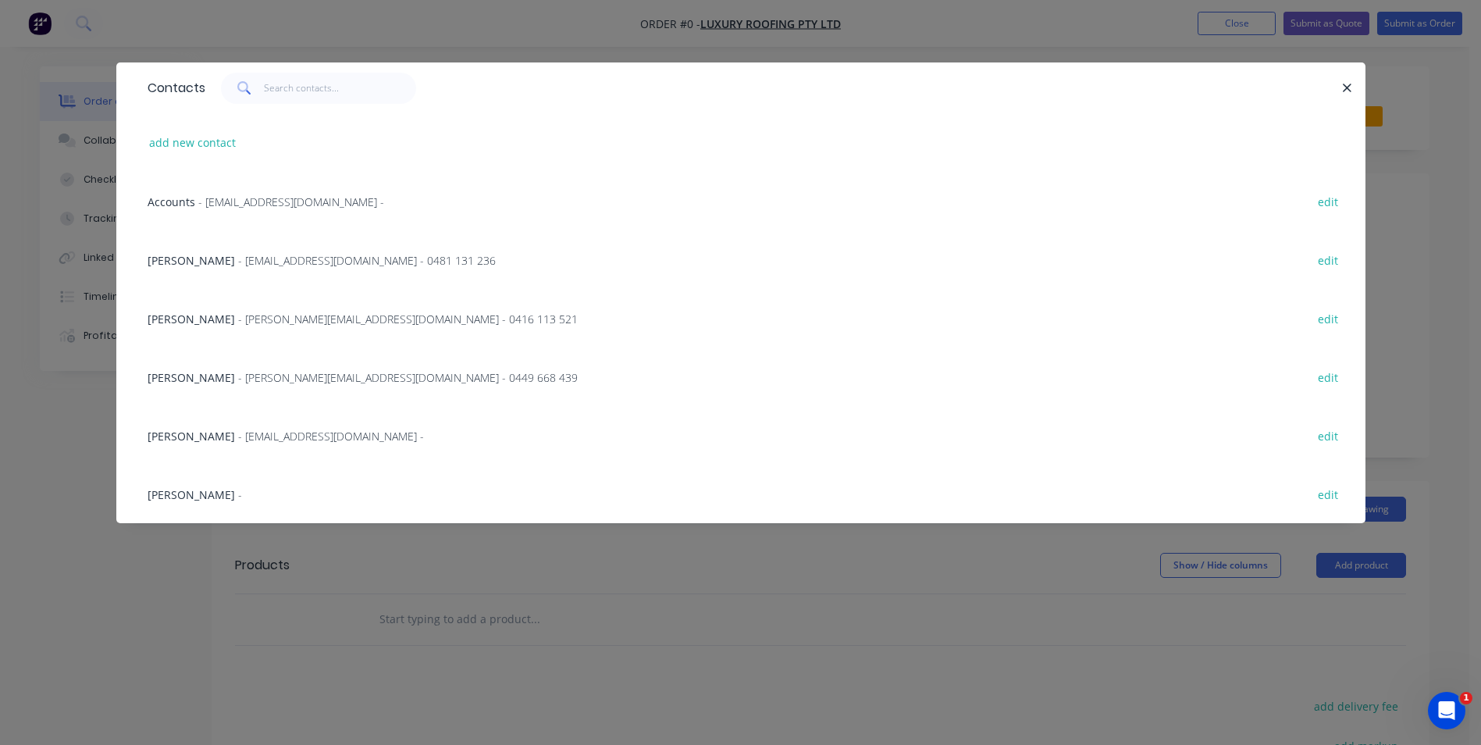
click at [276, 262] on span "- [EMAIL_ADDRESS][DOMAIN_NAME] - 0481 131 236" at bounding box center [367, 260] width 258 height 15
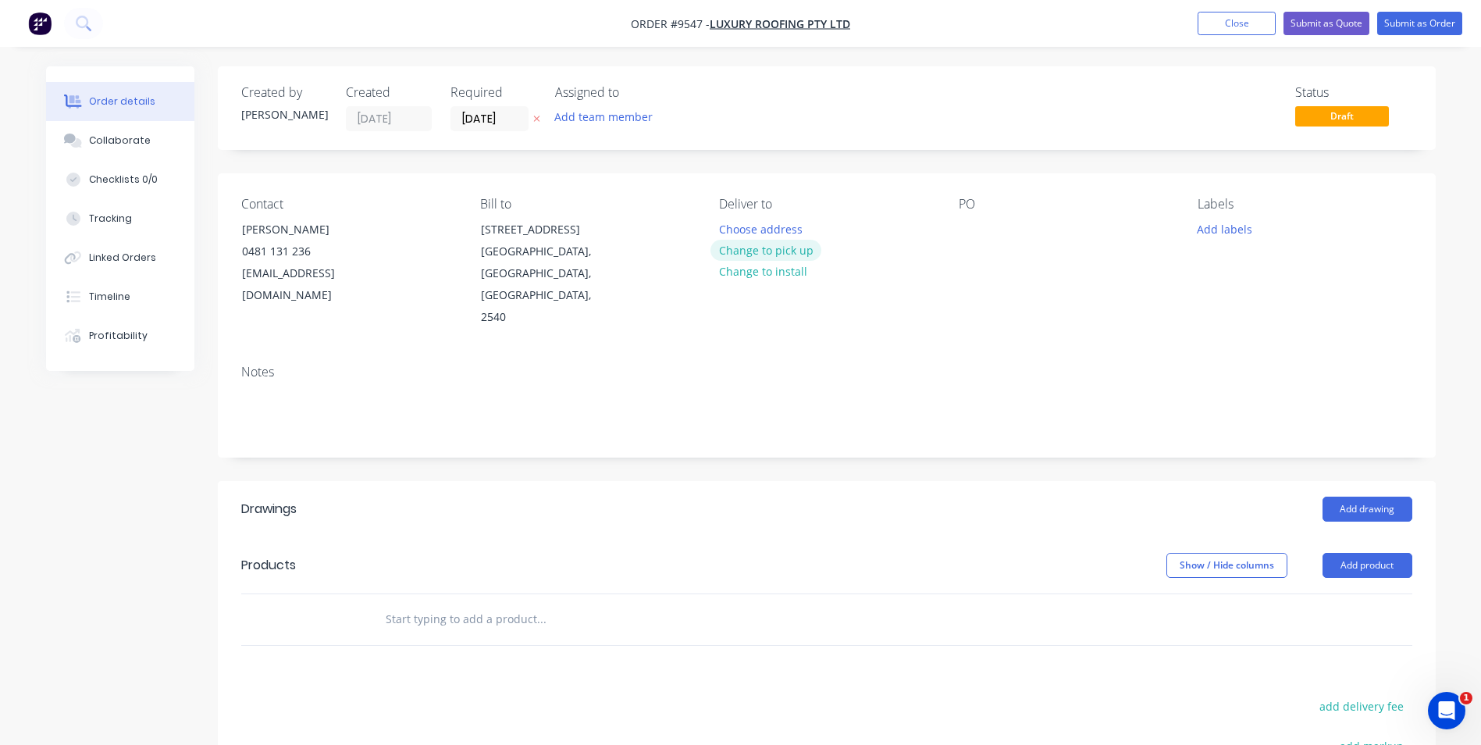
click at [756, 246] on button "Change to pick up" at bounding box center [766, 250] width 111 height 21
click at [978, 230] on div at bounding box center [971, 229] width 25 height 23
click at [429, 604] on input "text" at bounding box center [541, 619] width 312 height 31
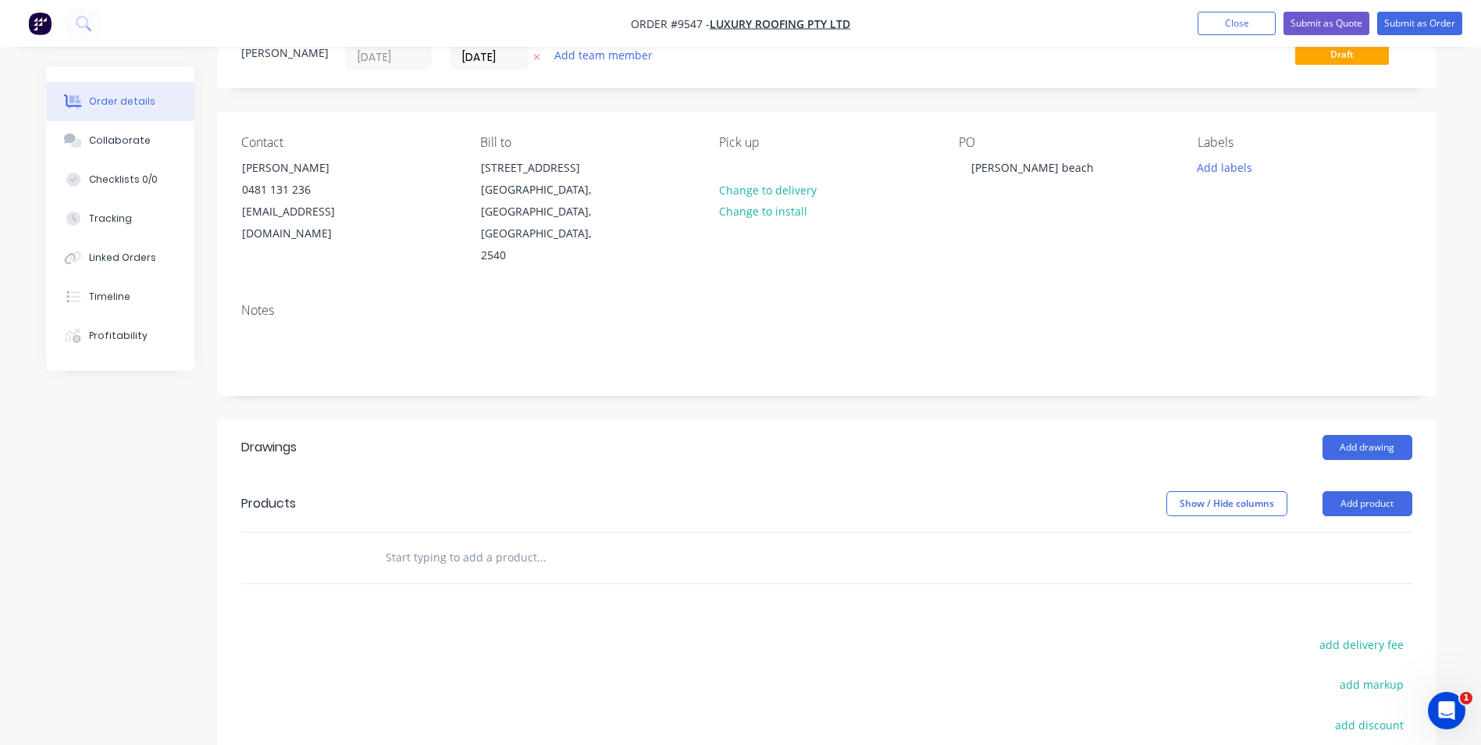
scroll to position [156, 0]
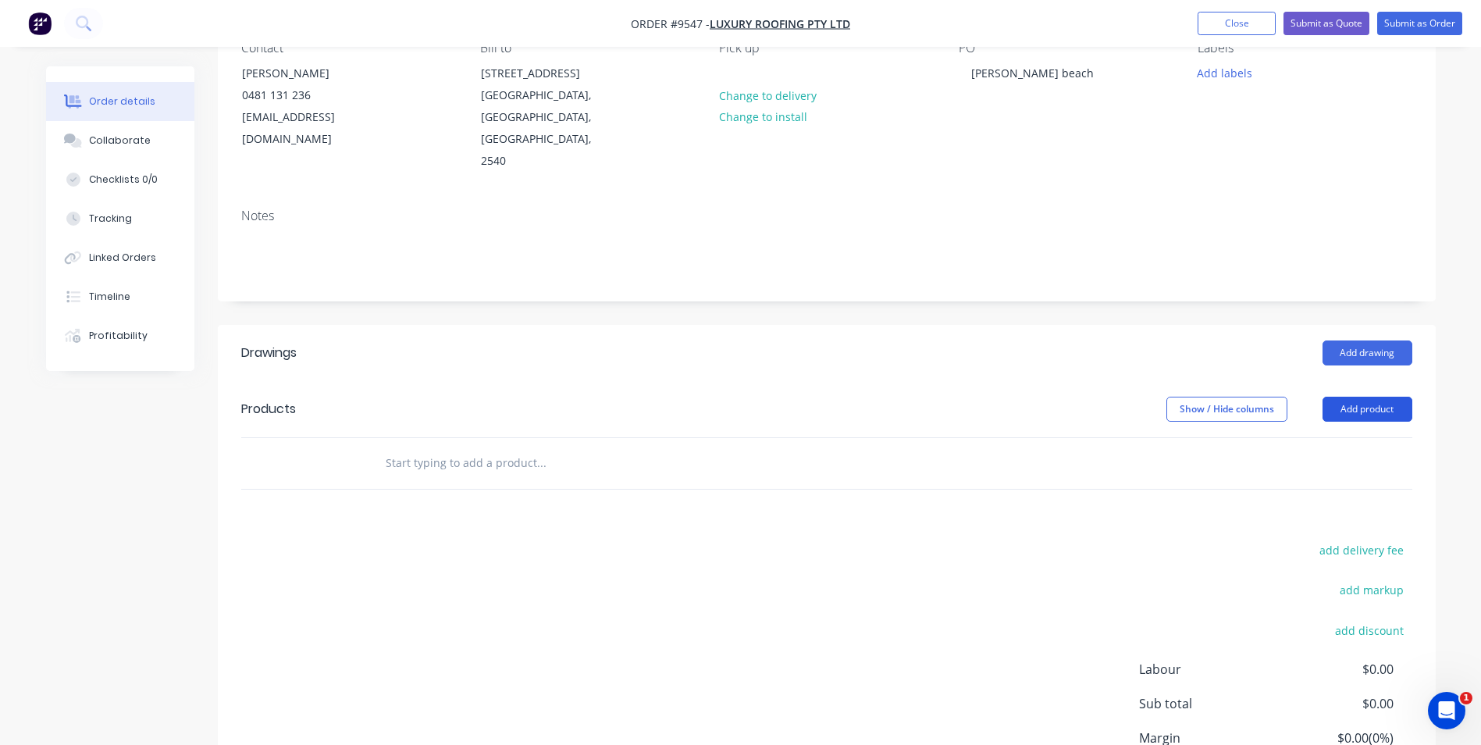
click at [1344, 397] on button "Add product" at bounding box center [1368, 409] width 90 height 25
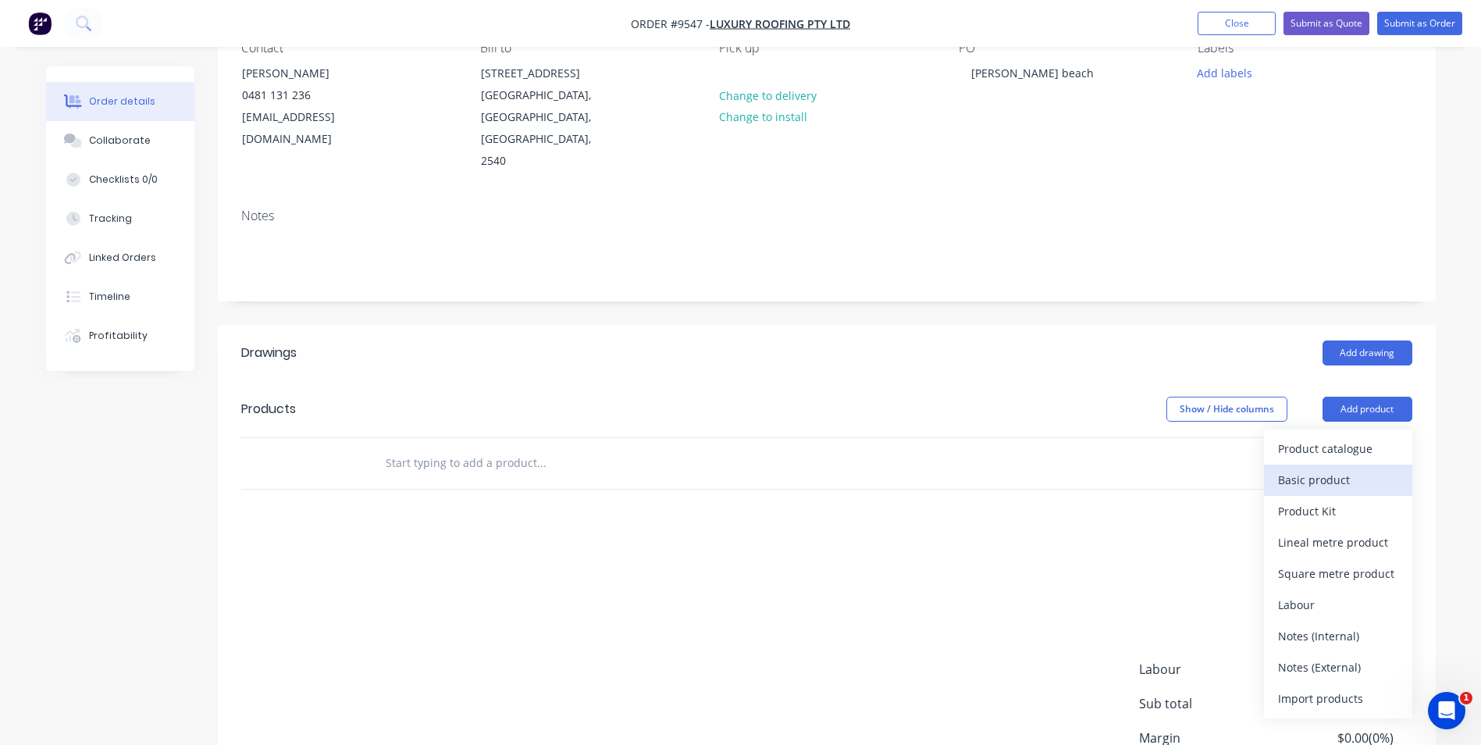
click at [1320, 468] on div "Basic product" at bounding box center [1338, 479] width 120 height 23
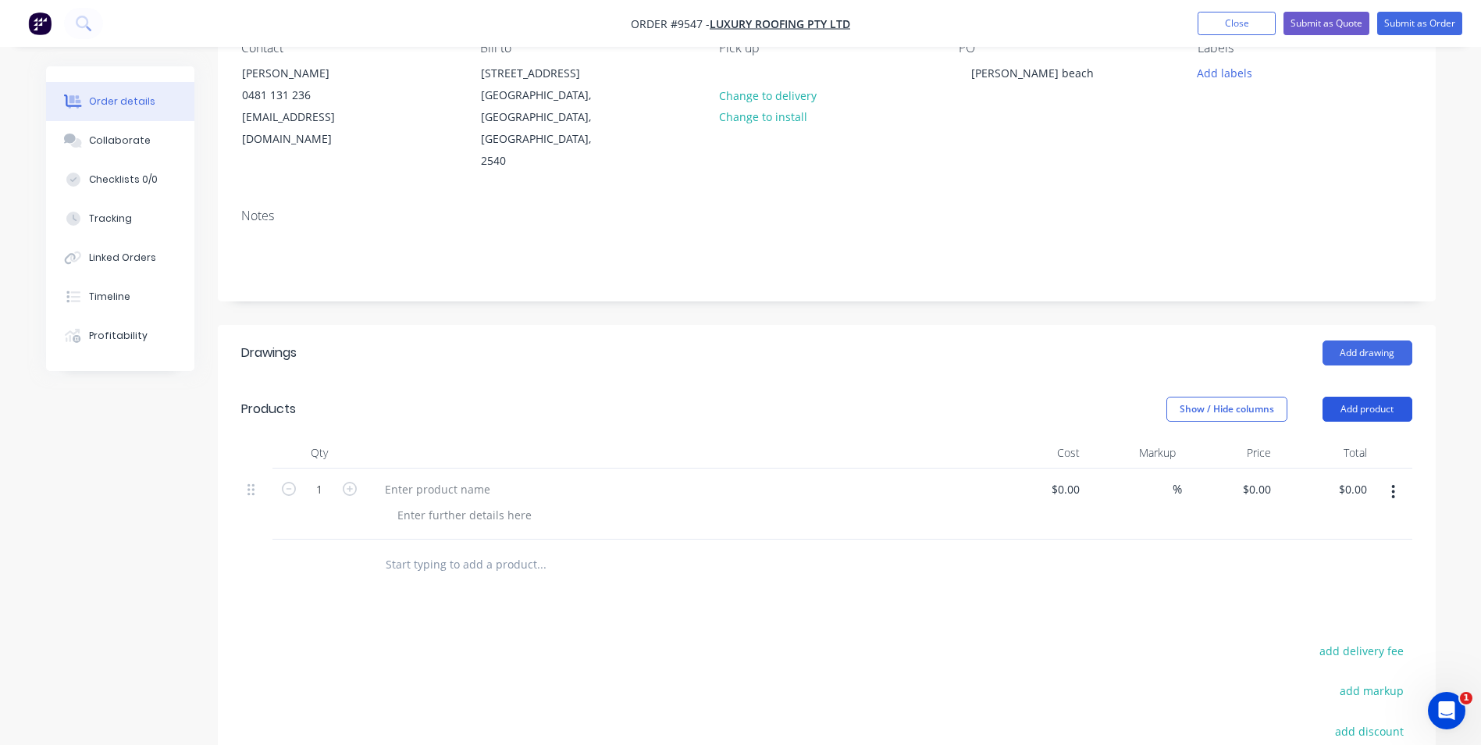
click at [1346, 397] on button "Add product" at bounding box center [1368, 409] width 90 height 25
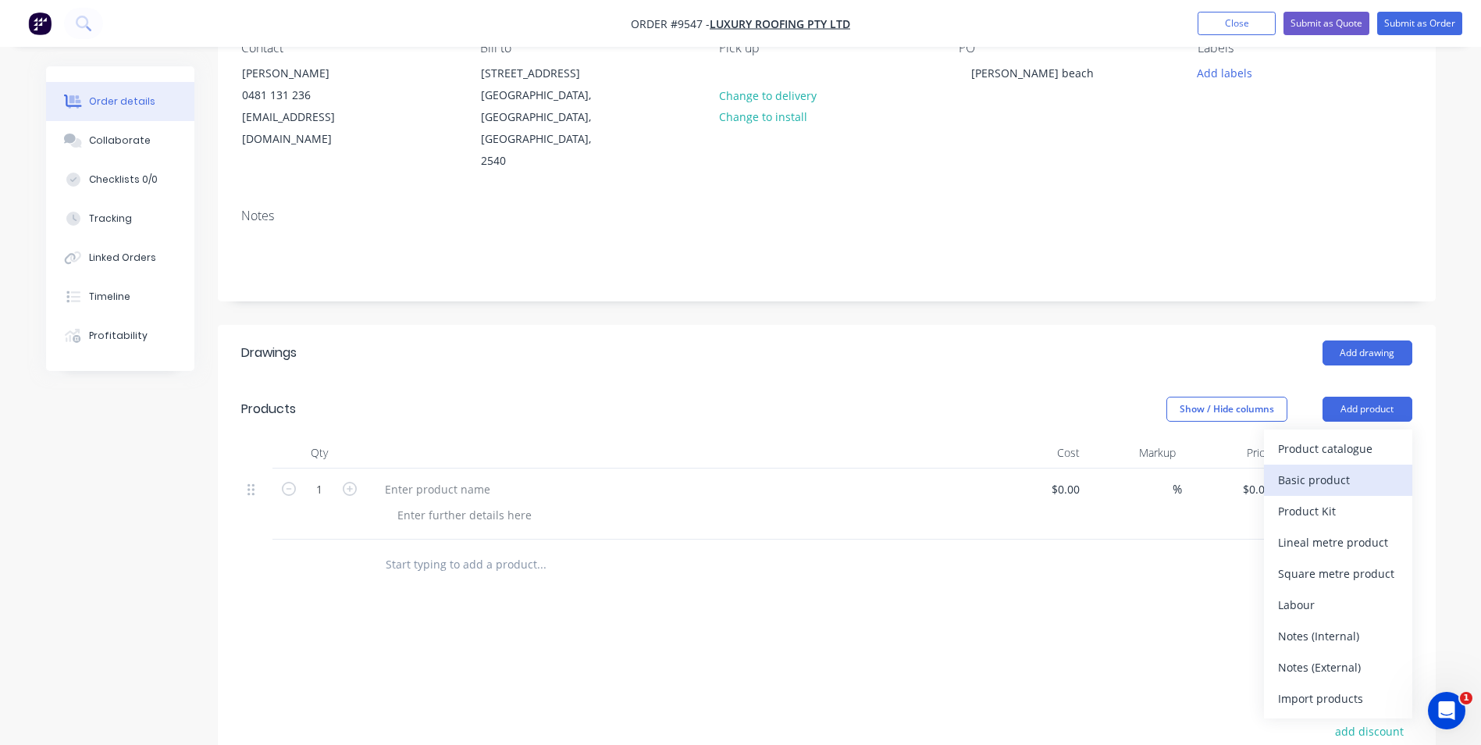
click at [1307, 468] on div "Basic product" at bounding box center [1338, 479] width 120 height 23
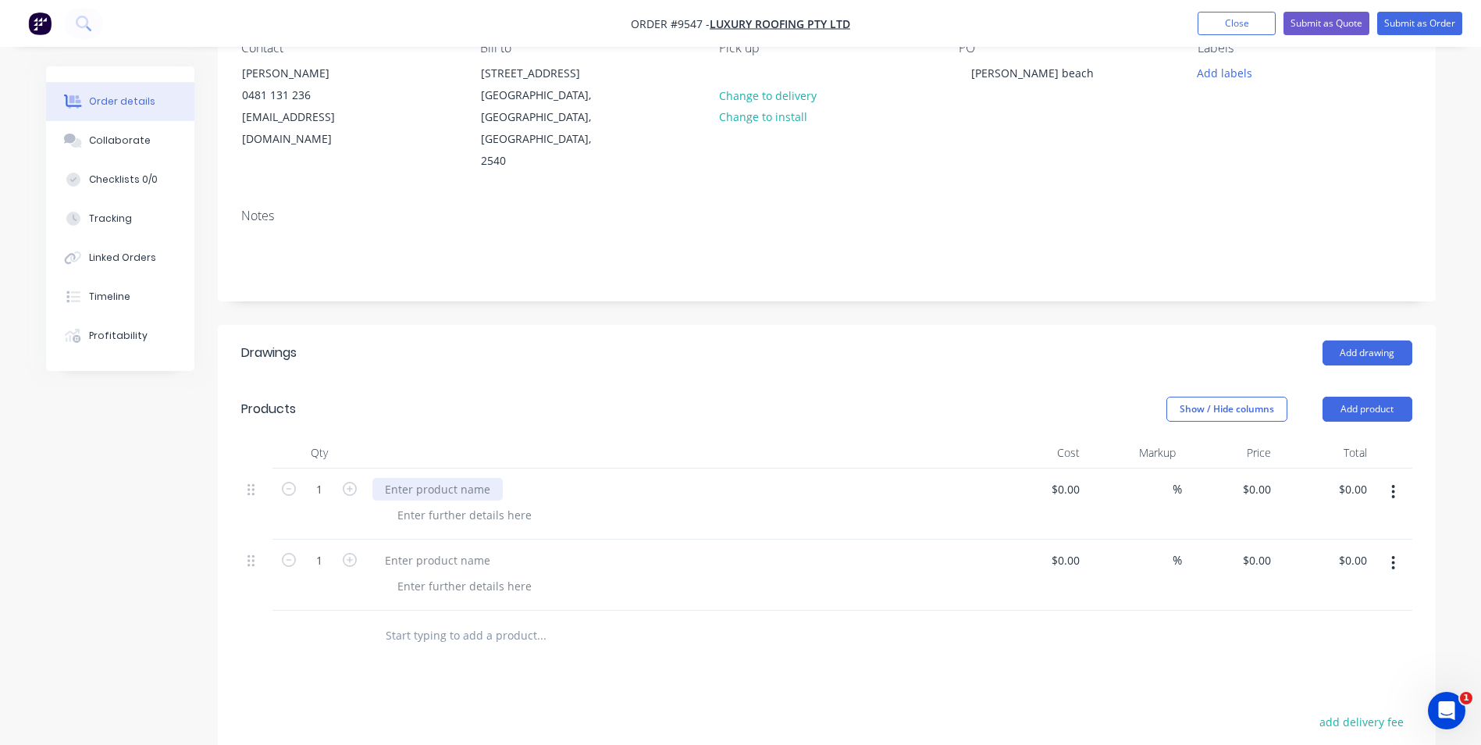
click at [405, 478] on div at bounding box center [437, 489] width 130 height 23
paste div
click at [407, 549] on div at bounding box center [437, 560] width 130 height 23
paste div
click at [1081, 478] on input at bounding box center [1068, 489] width 36 height 23
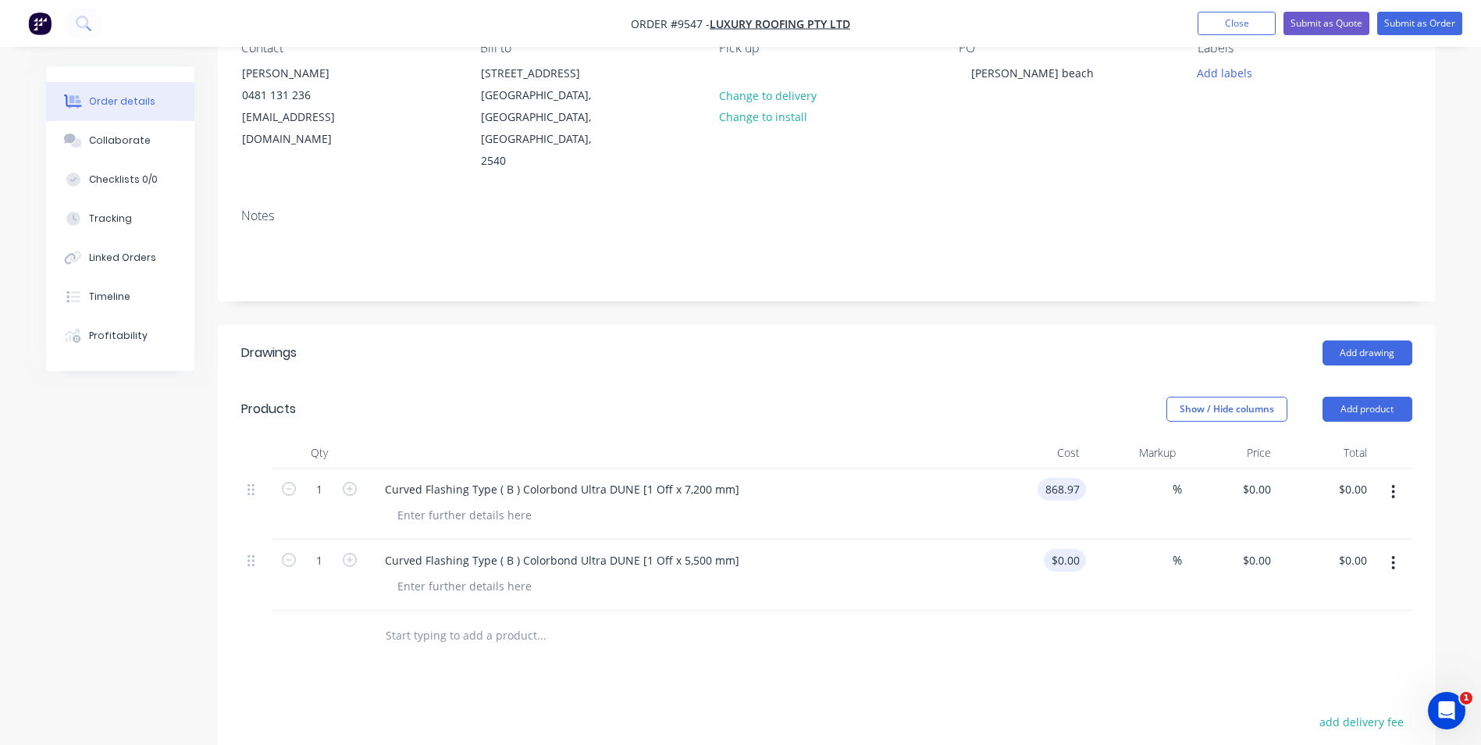
type input "$868.97"
click at [1082, 549] on input at bounding box center [1068, 560] width 36 height 23
type input "$663.80"
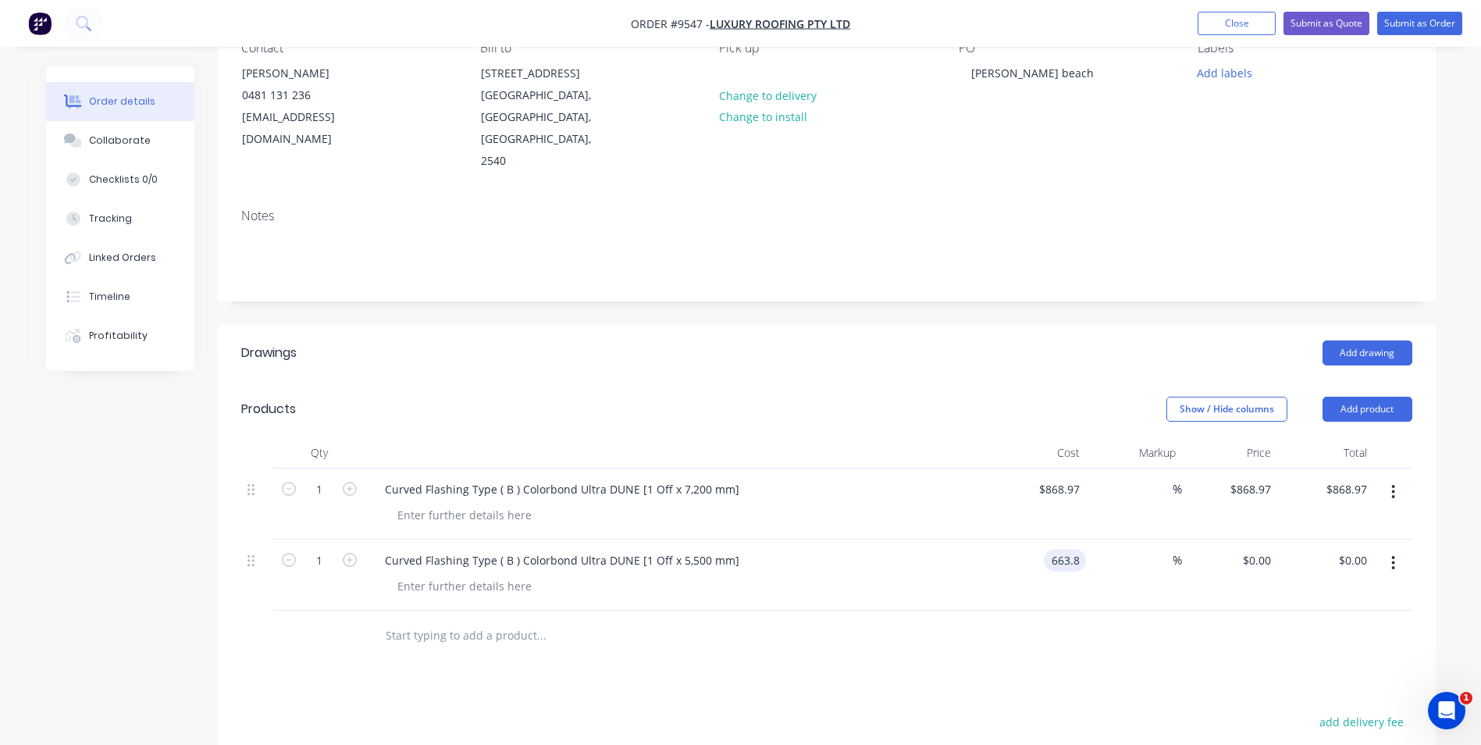
type input "$663.80"
click at [1161, 611] on div at bounding box center [826, 636] width 1171 height 51
click at [1181, 480] on span "%" at bounding box center [1177, 489] width 9 height 18
type input "20"
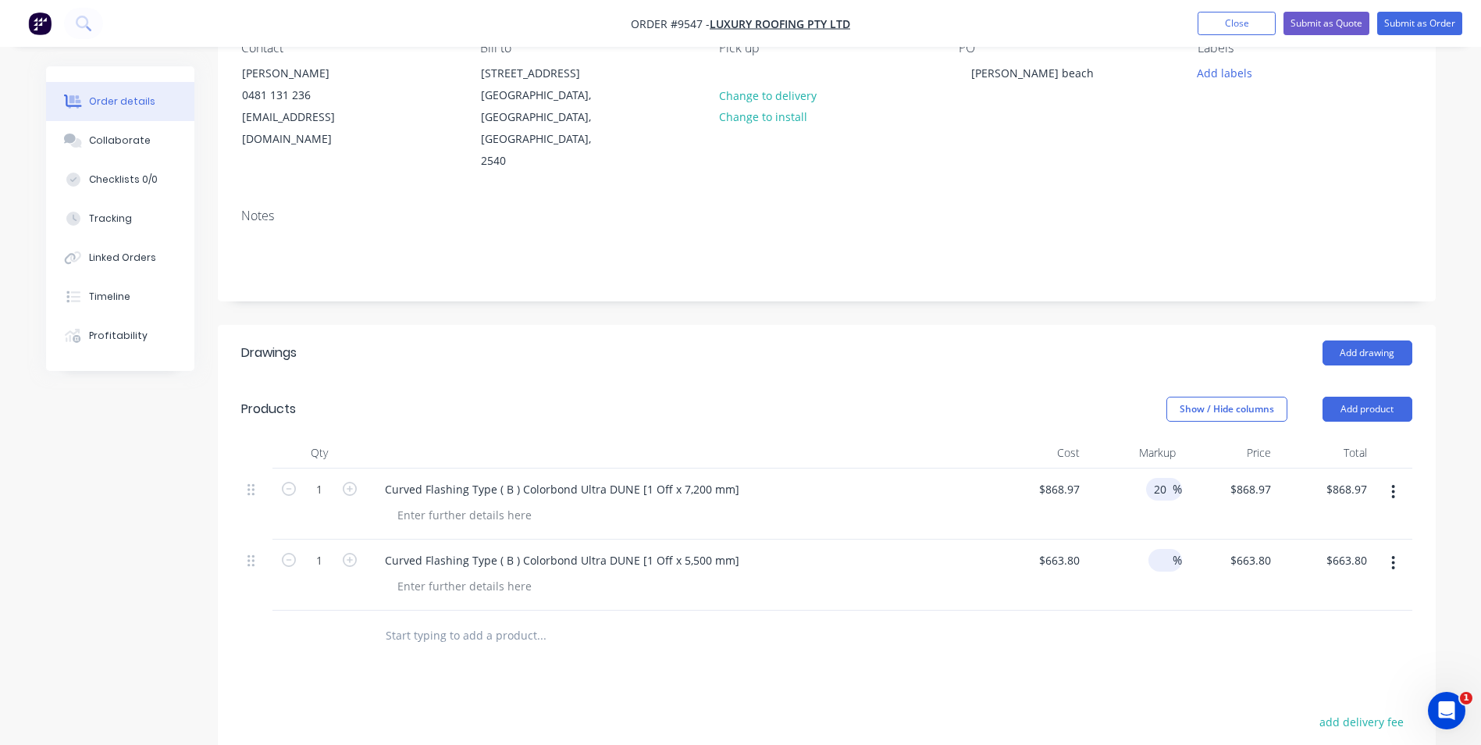
type input "$1,042.764"
type input "$1,042.76"
click at [1167, 549] on input at bounding box center [1164, 560] width 18 height 23
type input "20"
type input "$796.56"
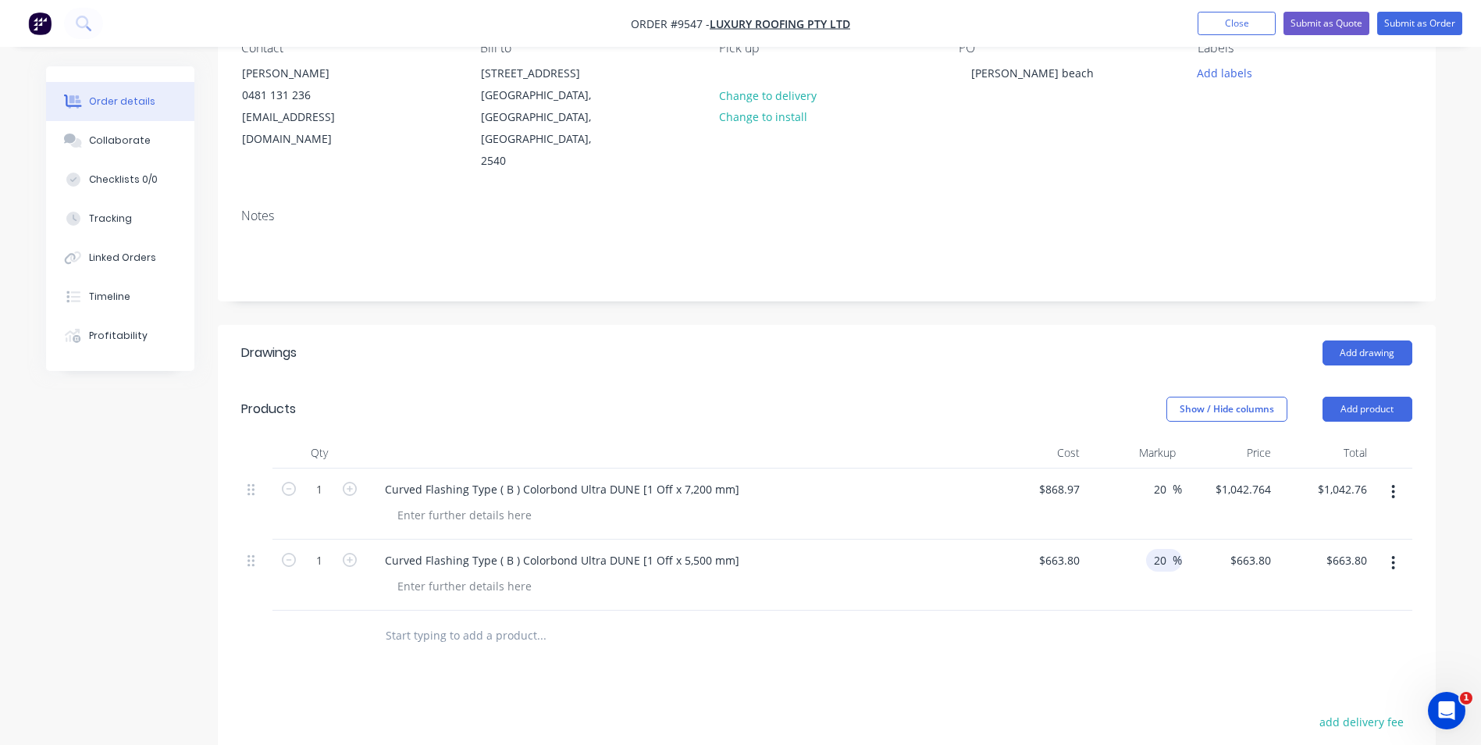
type input "$796.56"
click at [1124, 625] on div "Drawings Add drawing Products Show / Hide columns Add product Qty Cost Markup P…" at bounding box center [827, 680] width 1218 height 711
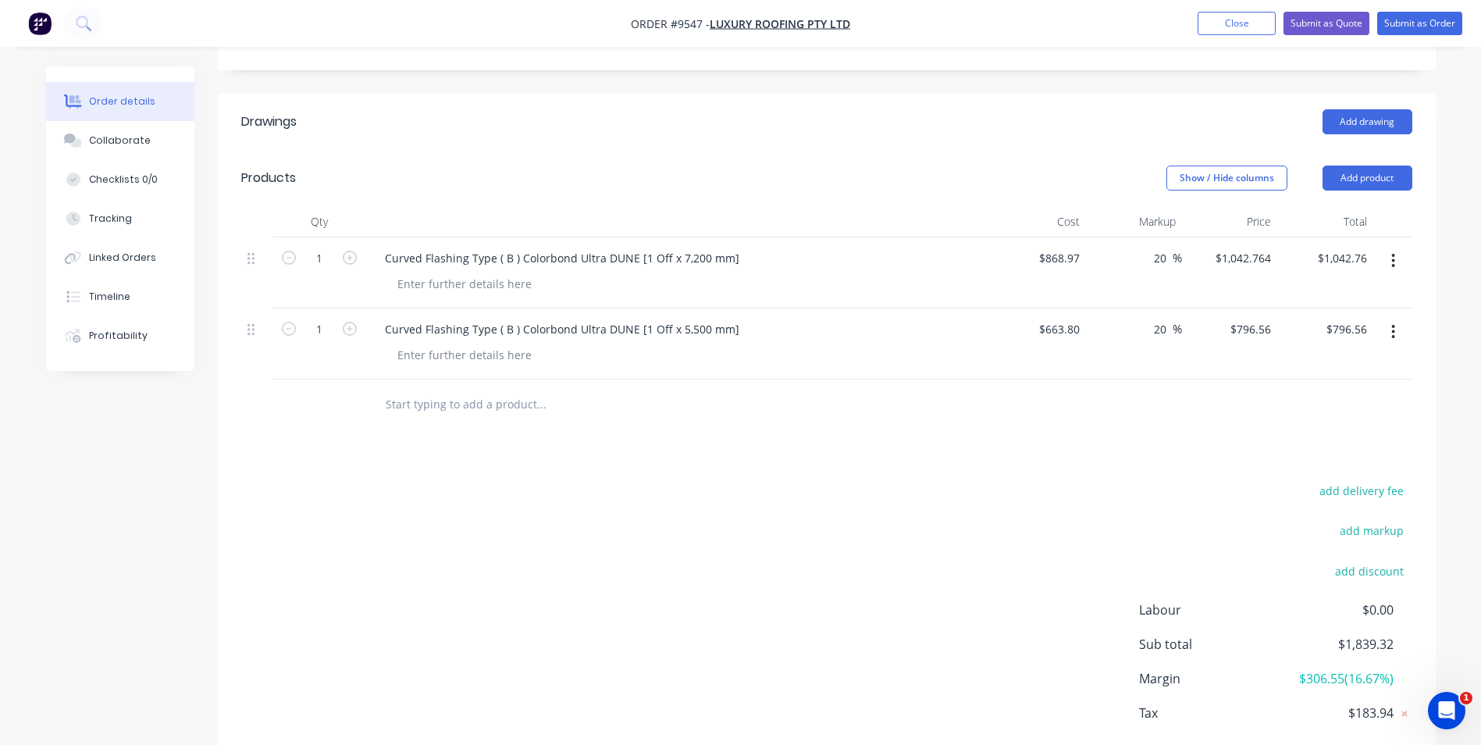
scroll to position [427, 0]
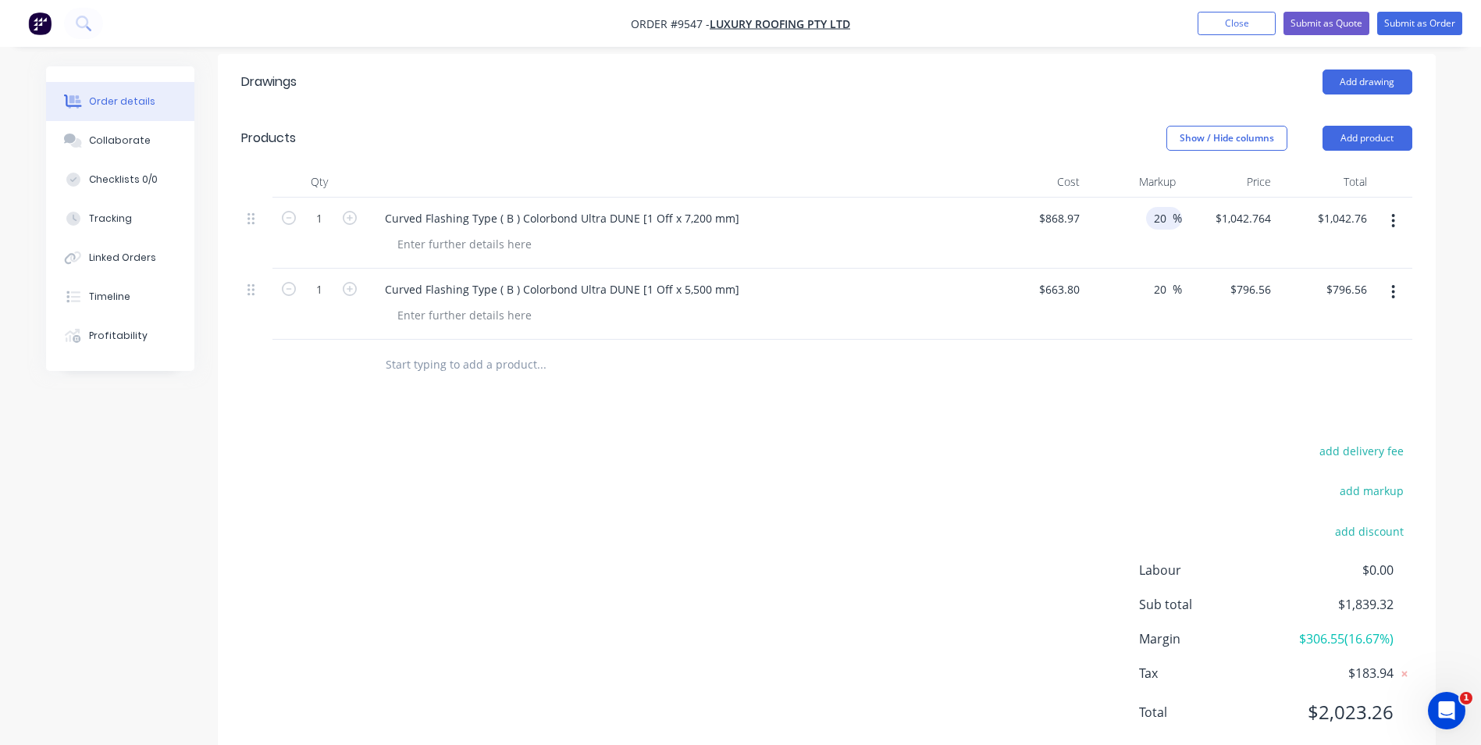
click at [1156, 207] on input "20" at bounding box center [1163, 218] width 20 height 23
type input "2"
type input "15"
type input "$999.3155"
type input "$999.32"
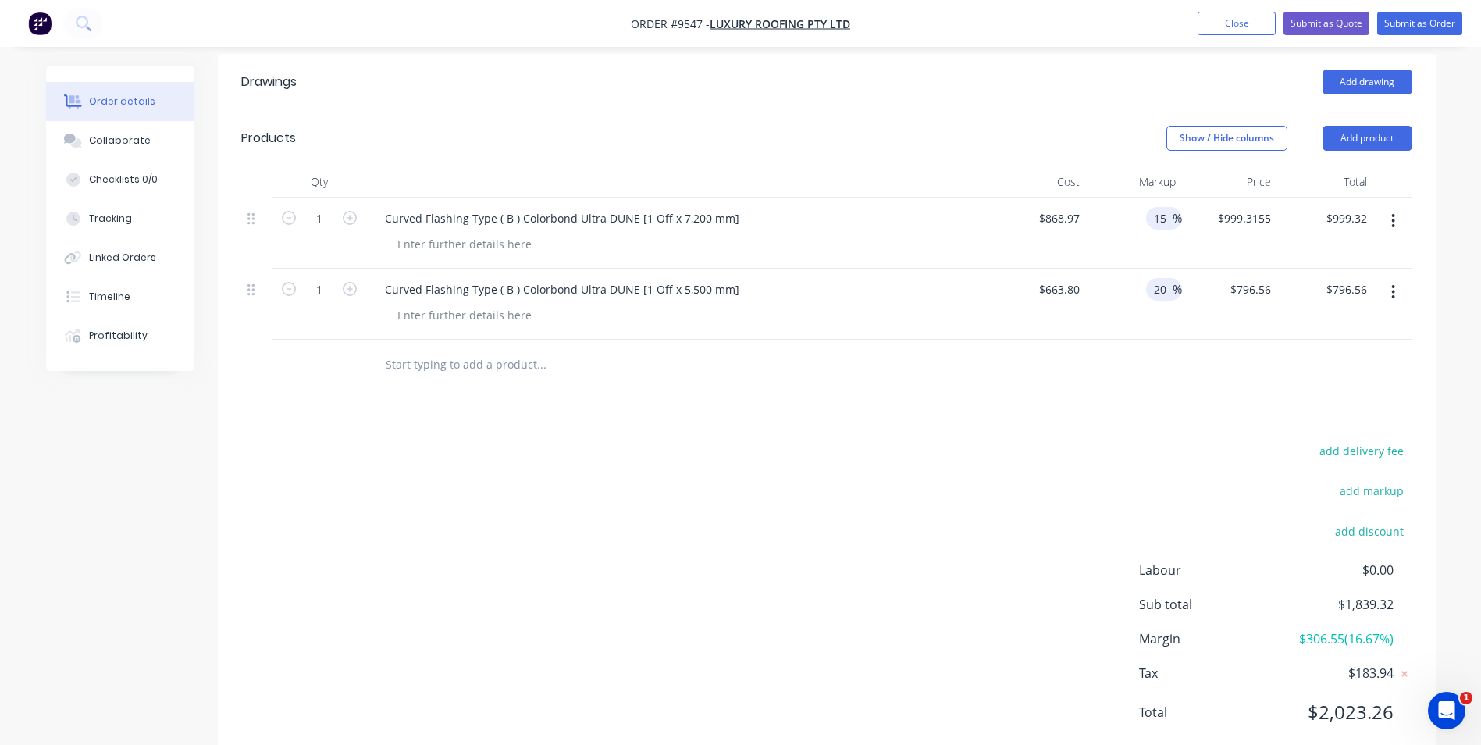
click at [1167, 278] on input "20" at bounding box center [1163, 289] width 20 height 23
type input "2"
type input "15"
type input "$763.37"
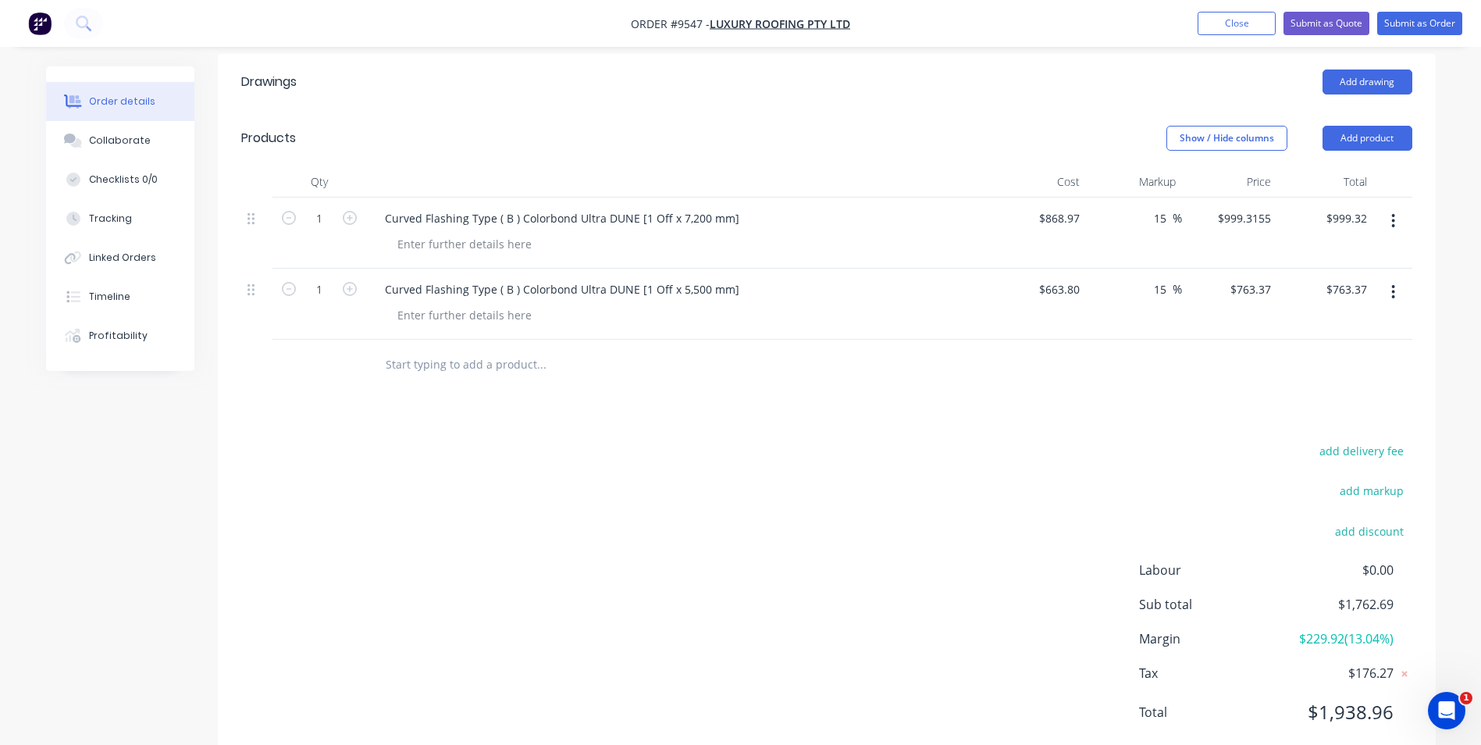
click at [1105, 340] on div at bounding box center [826, 365] width 1171 height 51
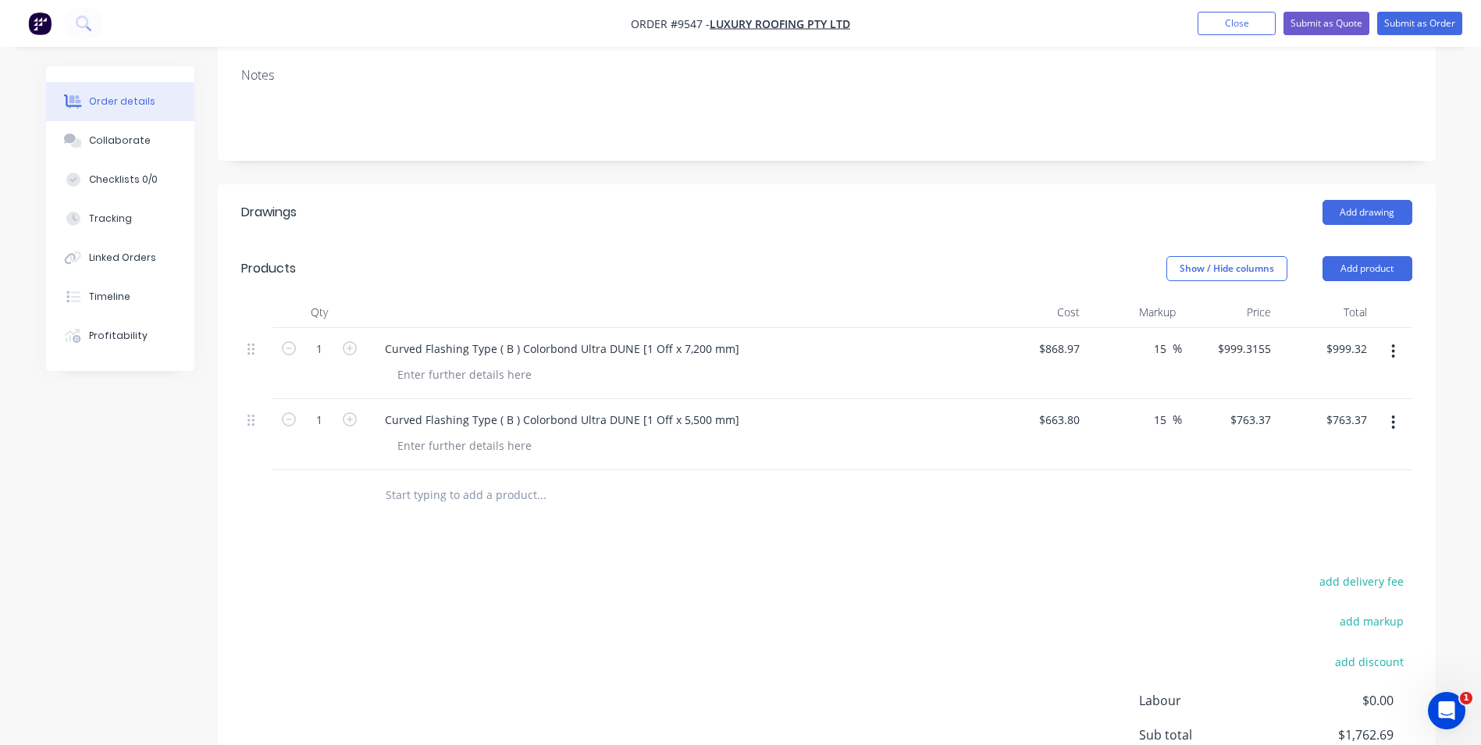
scroll to position [37, 0]
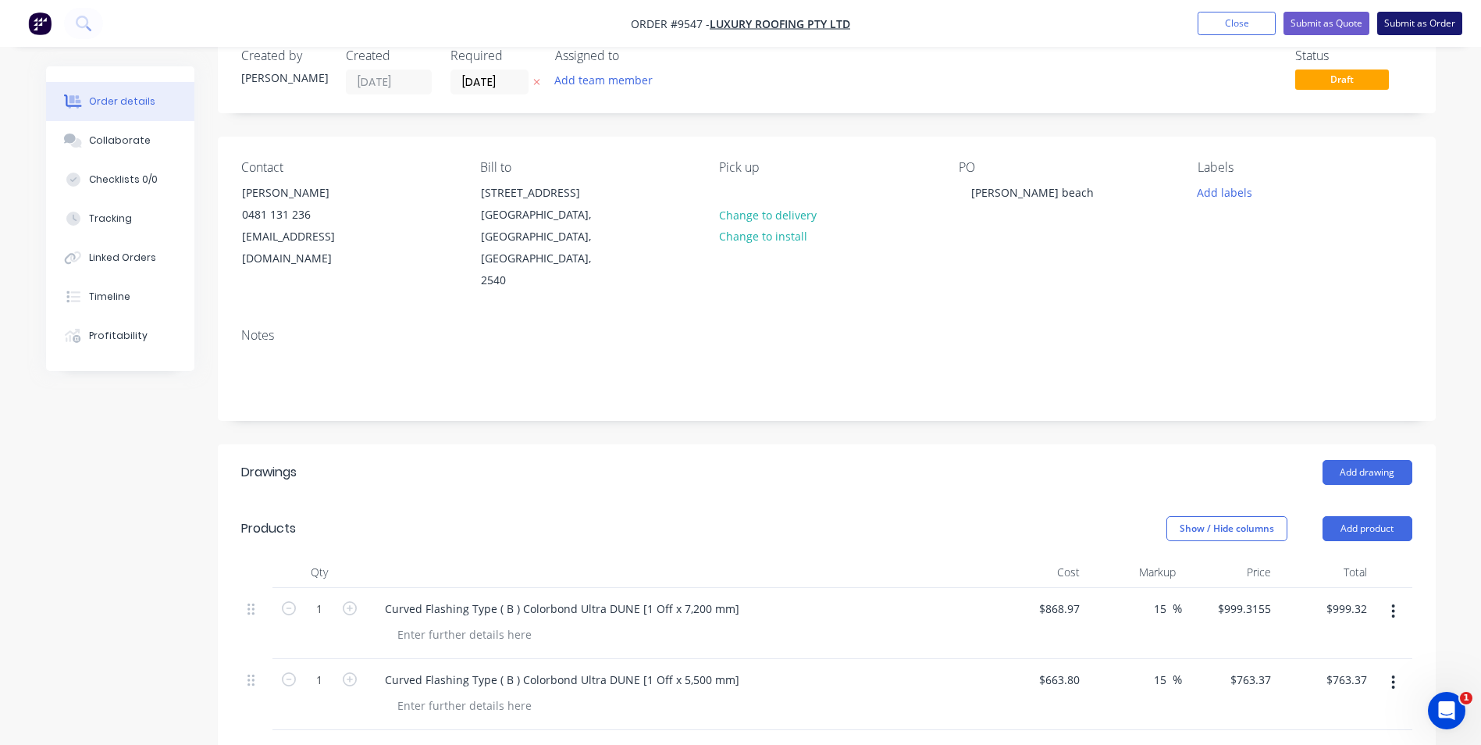
click at [1418, 23] on button "Submit as Order" at bounding box center [1419, 23] width 85 height 23
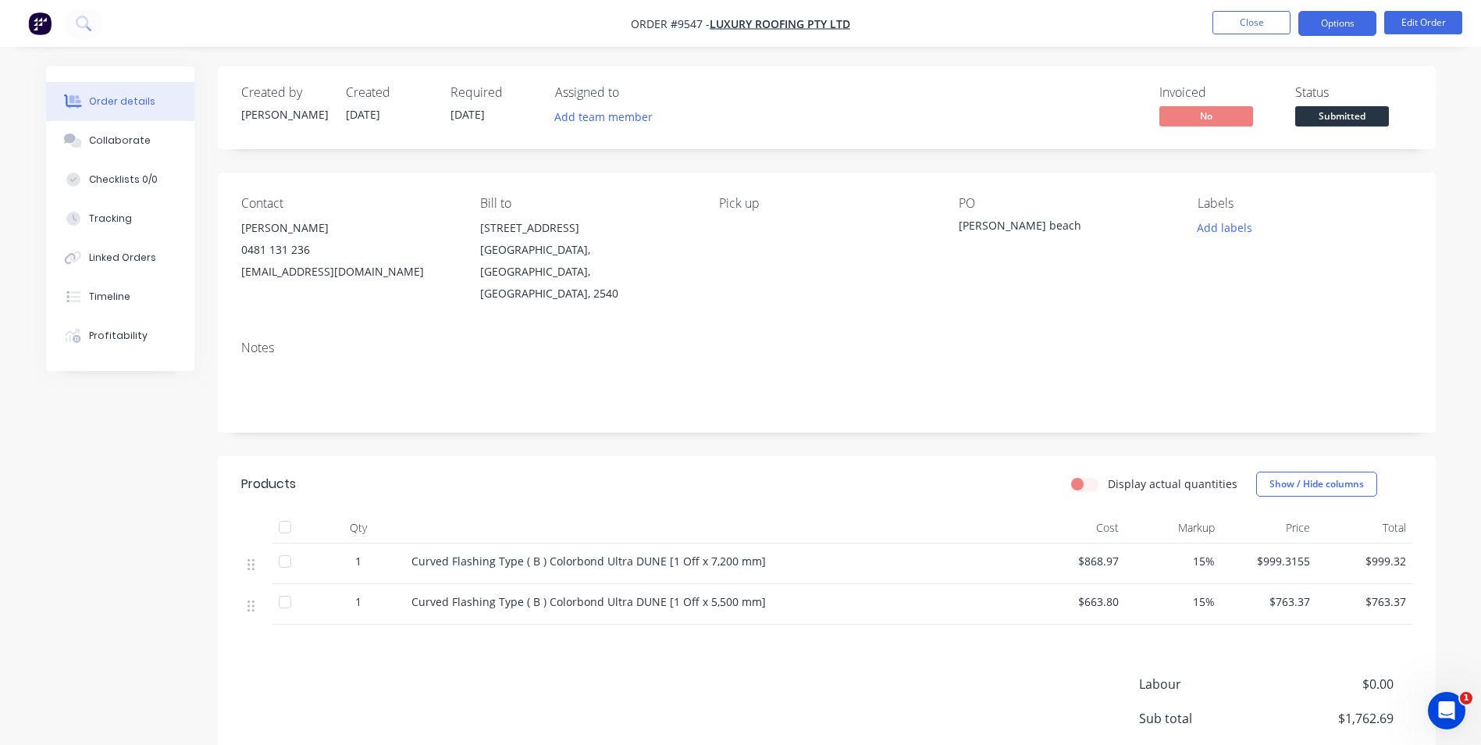
click at [1319, 12] on button "Options" at bounding box center [1338, 23] width 78 height 25
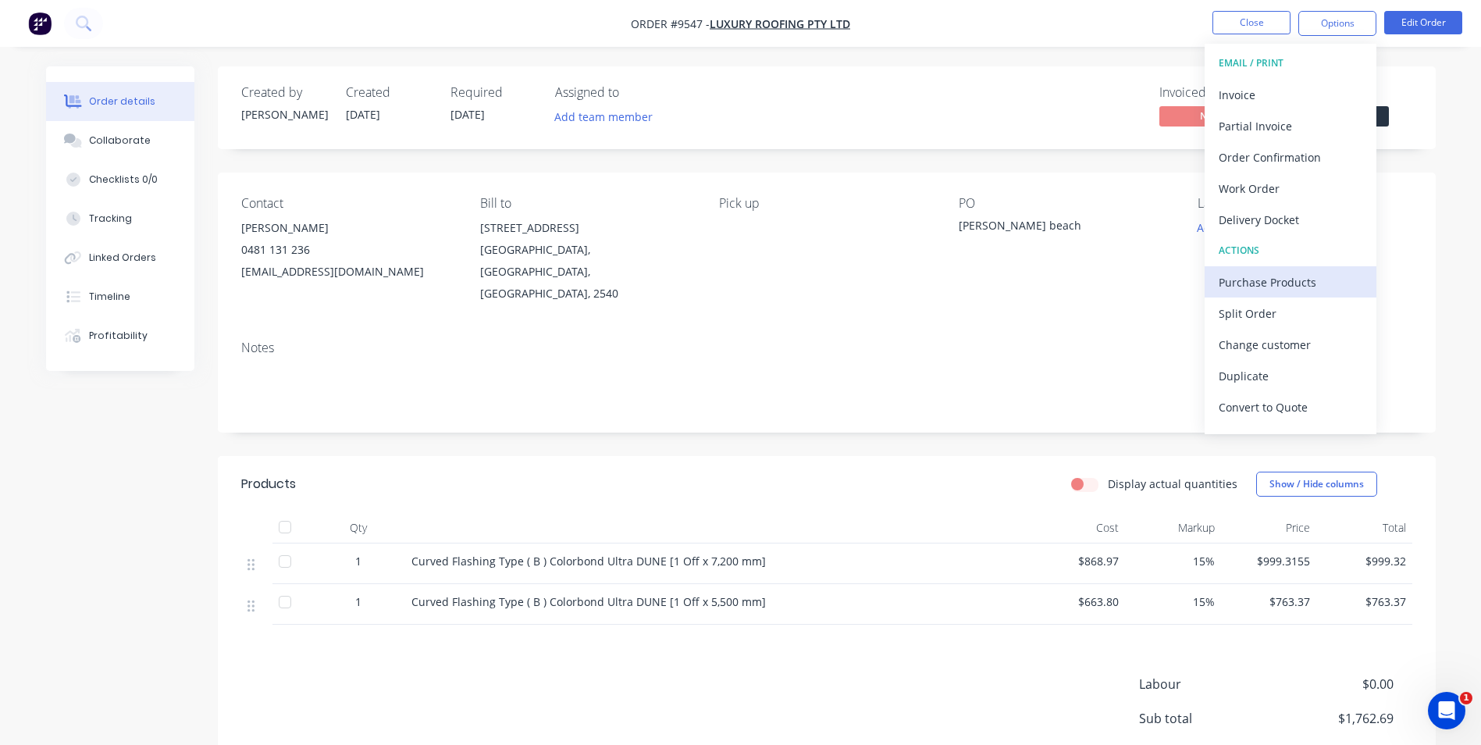
click at [1261, 290] on div "Purchase Products" at bounding box center [1291, 282] width 144 height 23
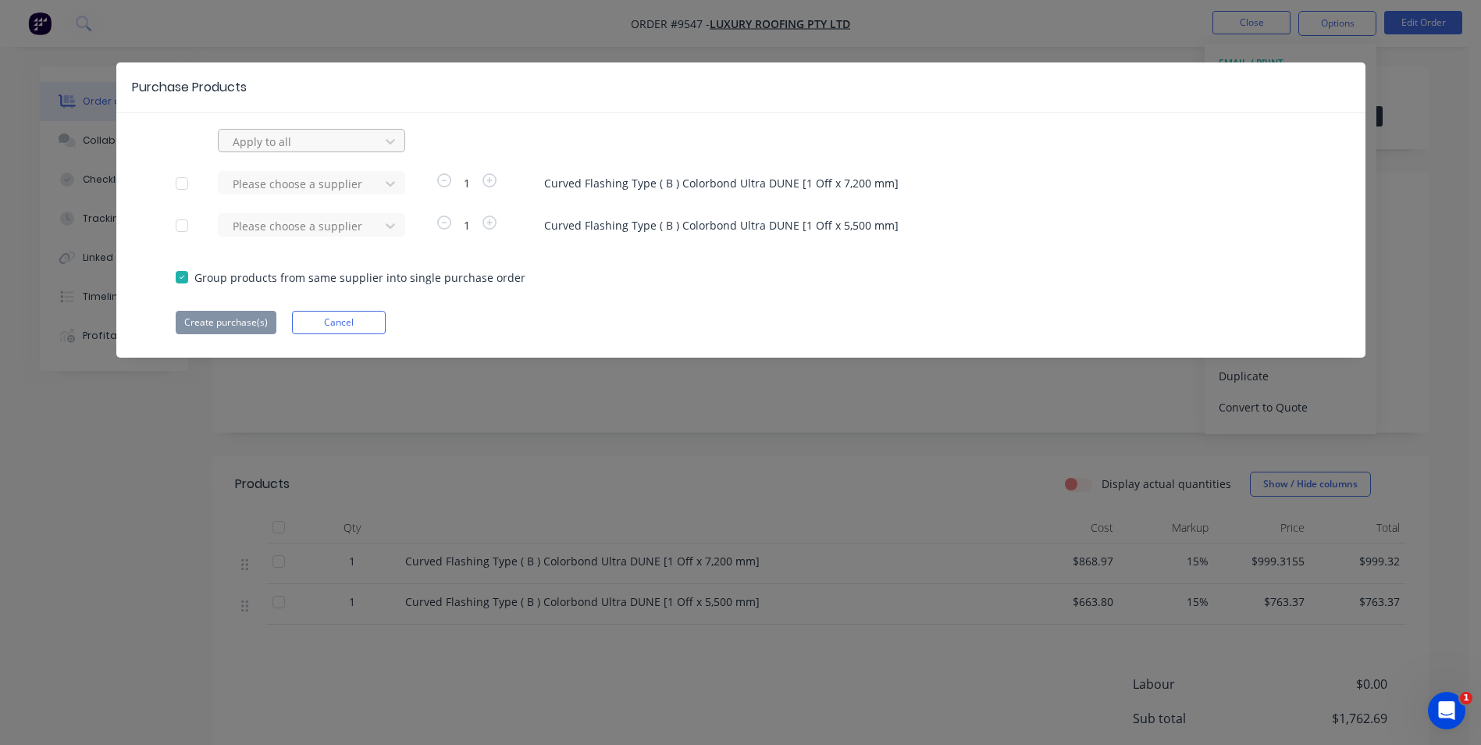
click at [337, 151] on div at bounding box center [301, 142] width 141 height 20
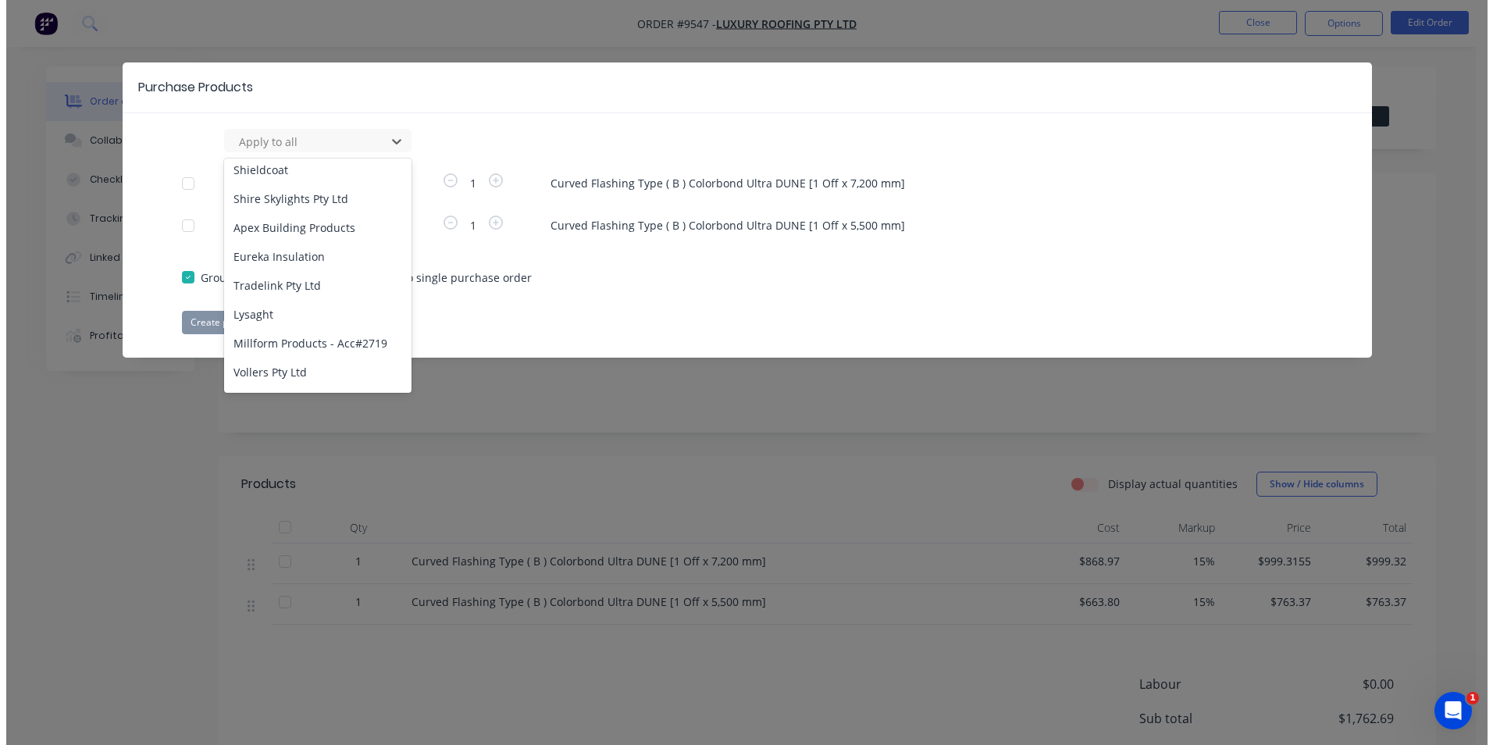
scroll to position [625, 0]
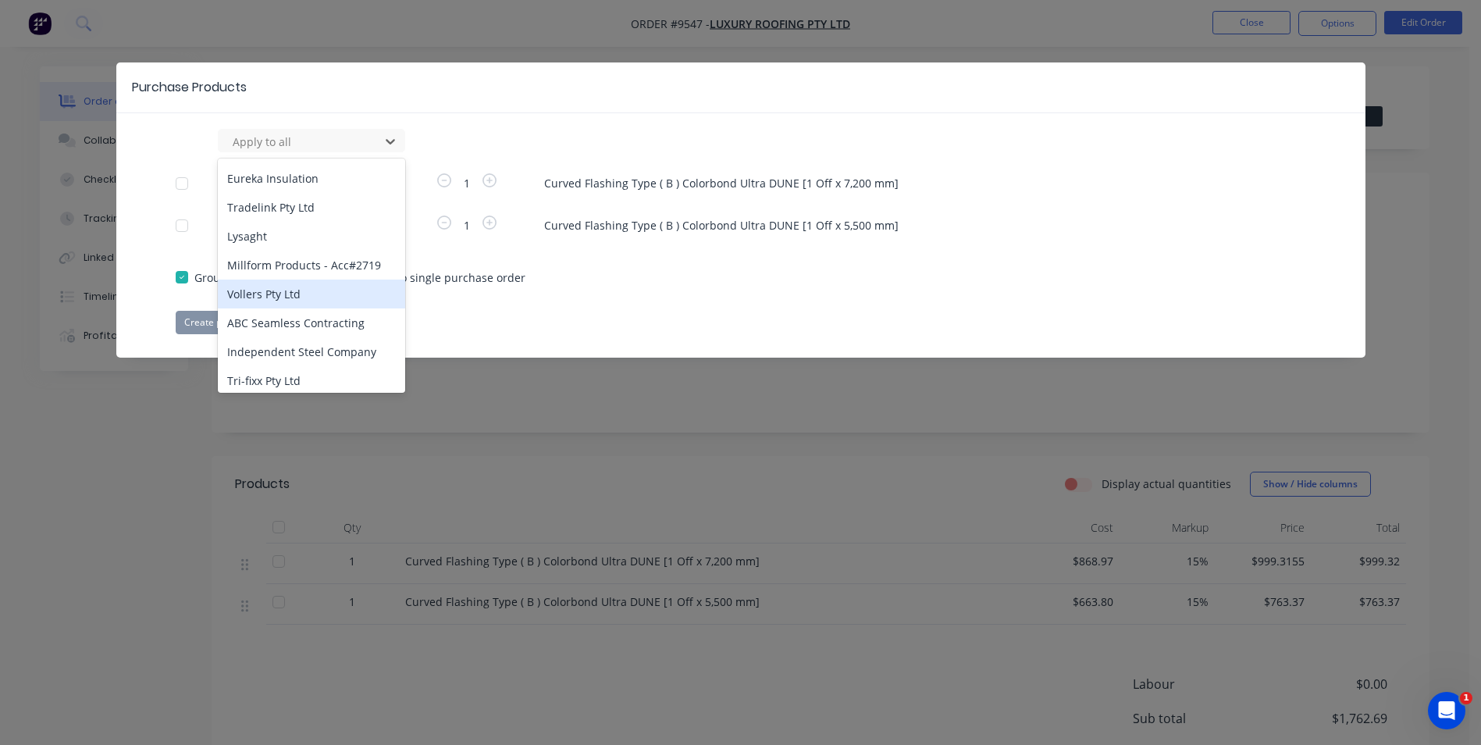
click at [294, 280] on div "Vollers Pty Ltd" at bounding box center [311, 294] width 187 height 29
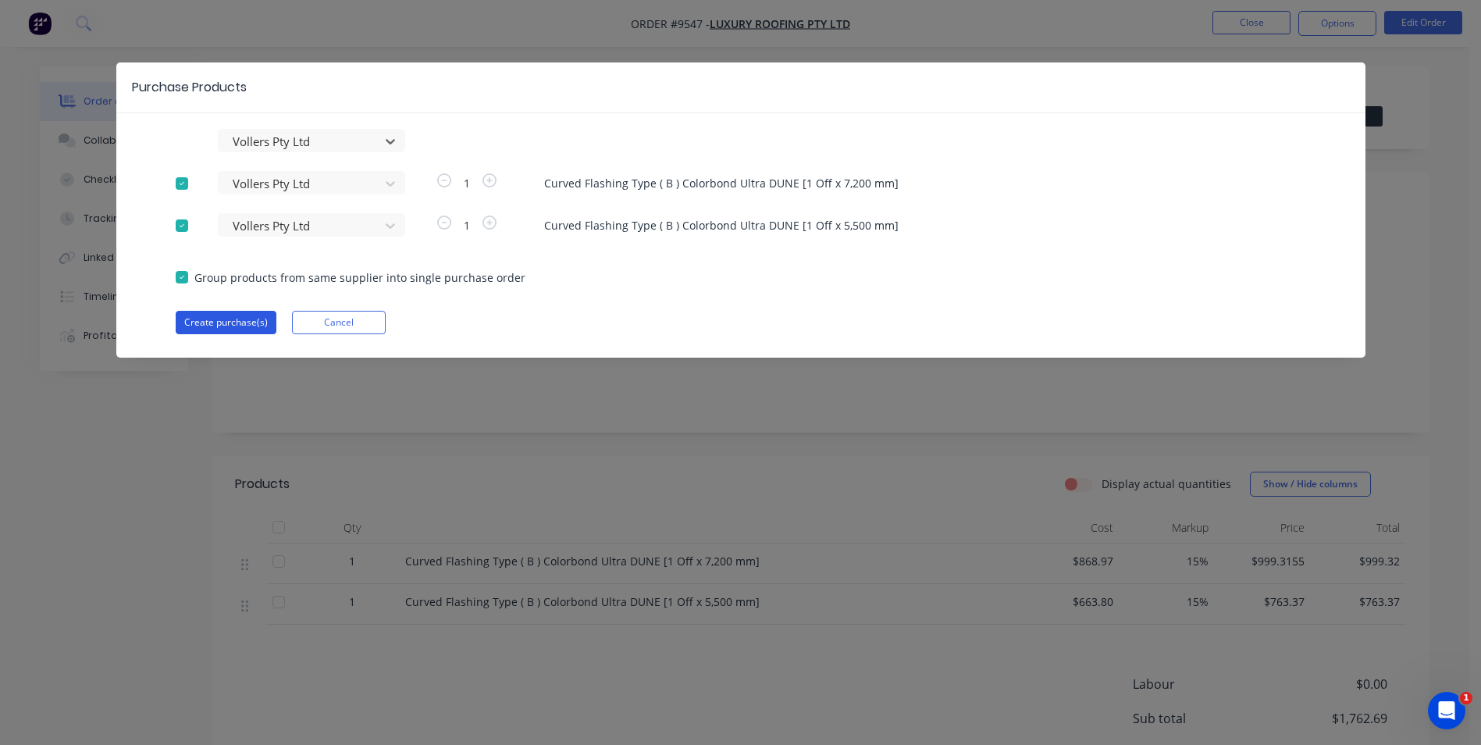
click at [223, 319] on button "Create purchase(s)" at bounding box center [226, 322] width 101 height 23
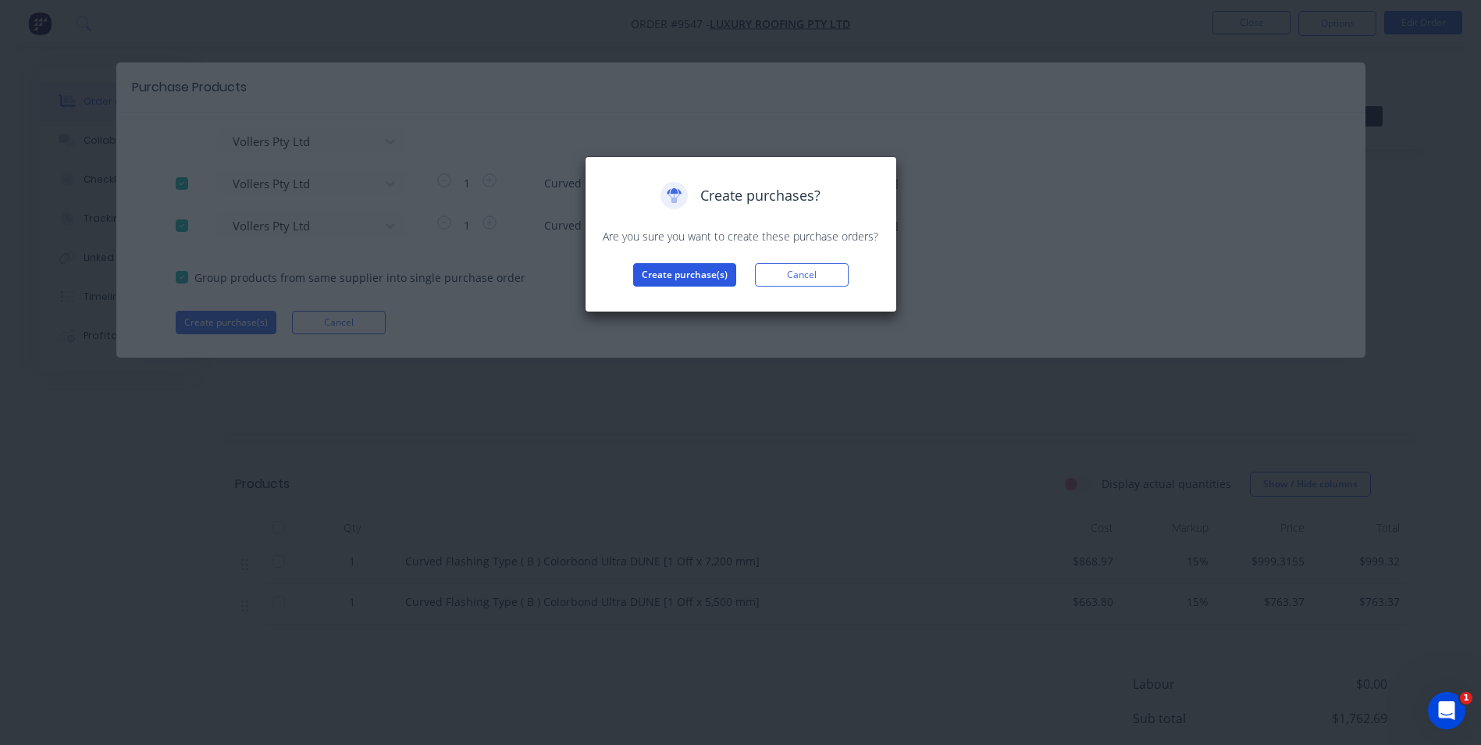
click at [694, 276] on button "Create purchase(s)" at bounding box center [684, 274] width 103 height 23
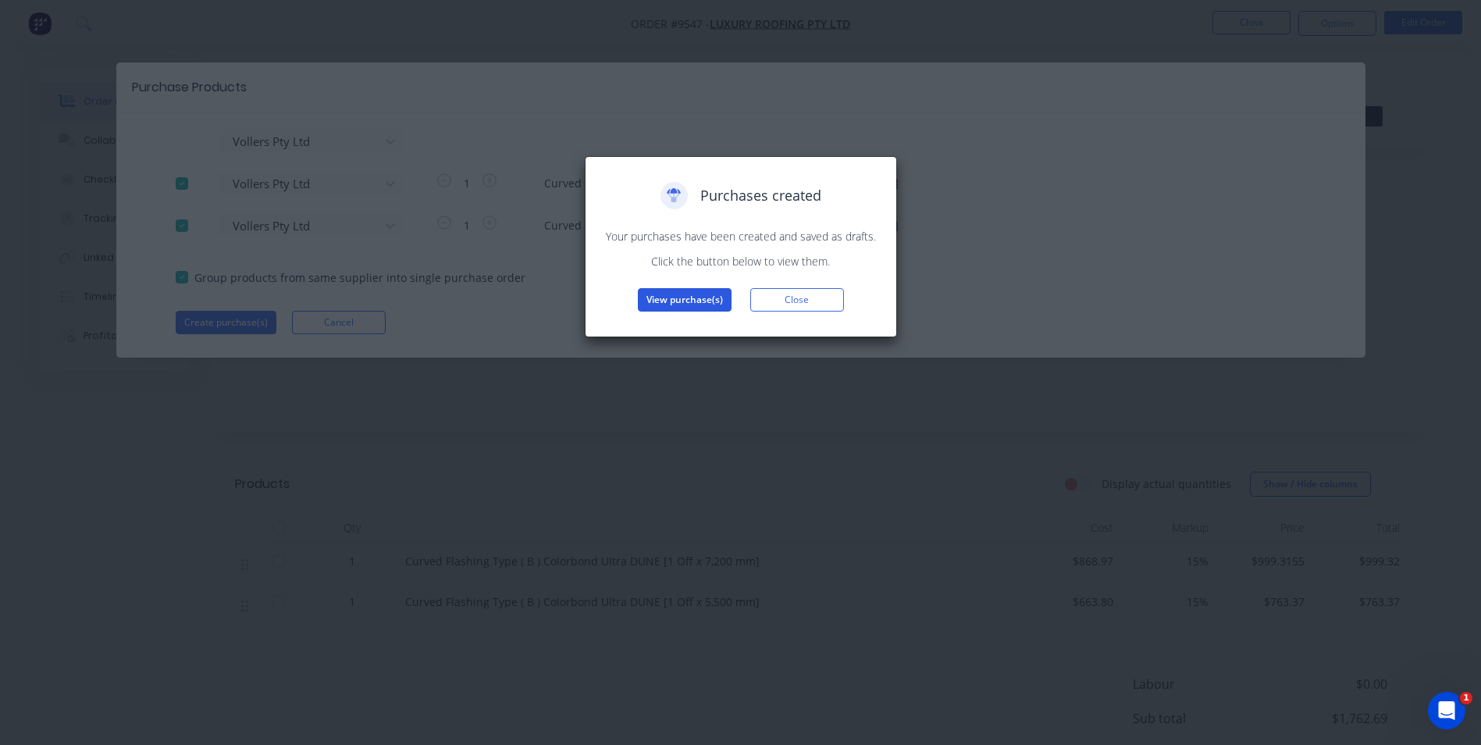
click at [690, 295] on button "View purchase(s)" at bounding box center [685, 299] width 94 height 23
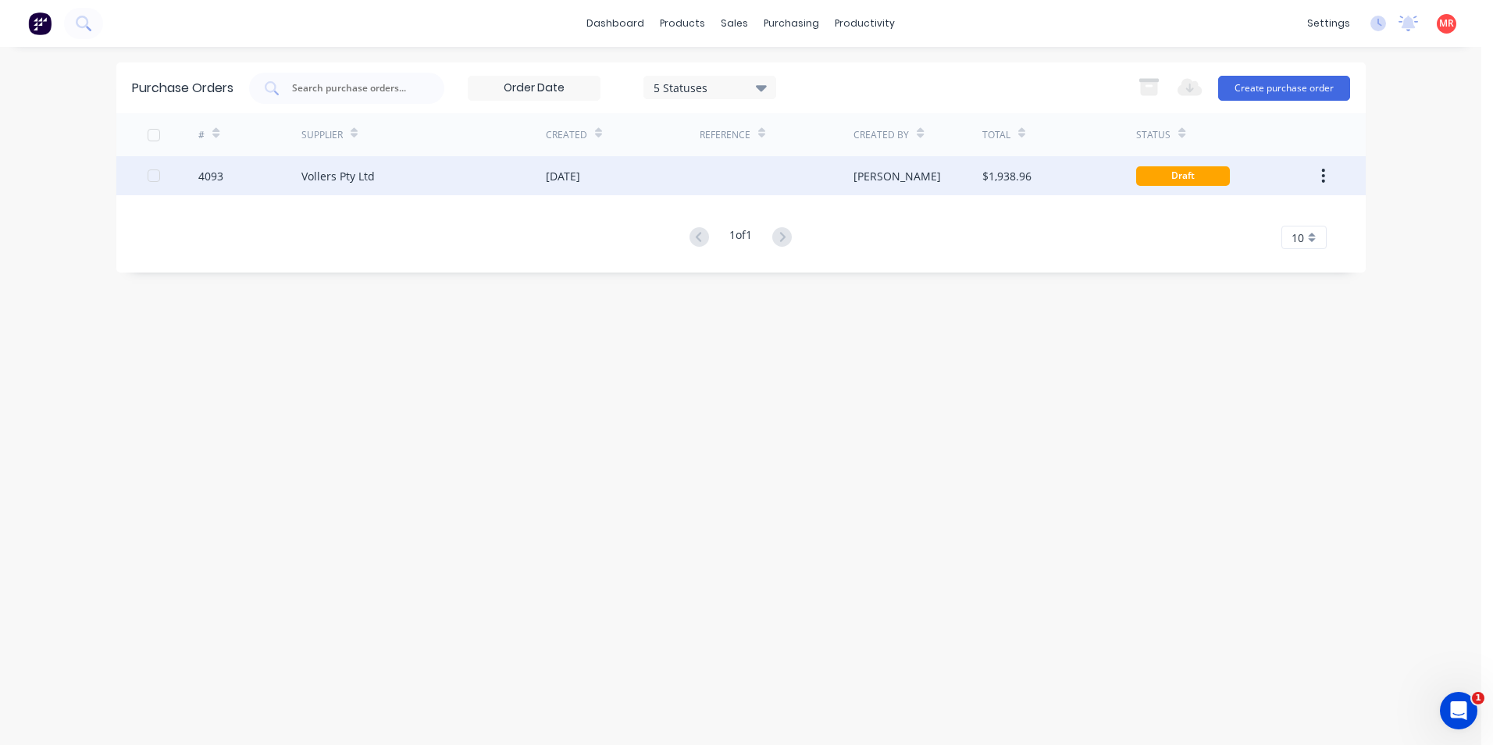
click at [915, 183] on div "[PERSON_NAME]" at bounding box center [917, 175] width 129 height 39
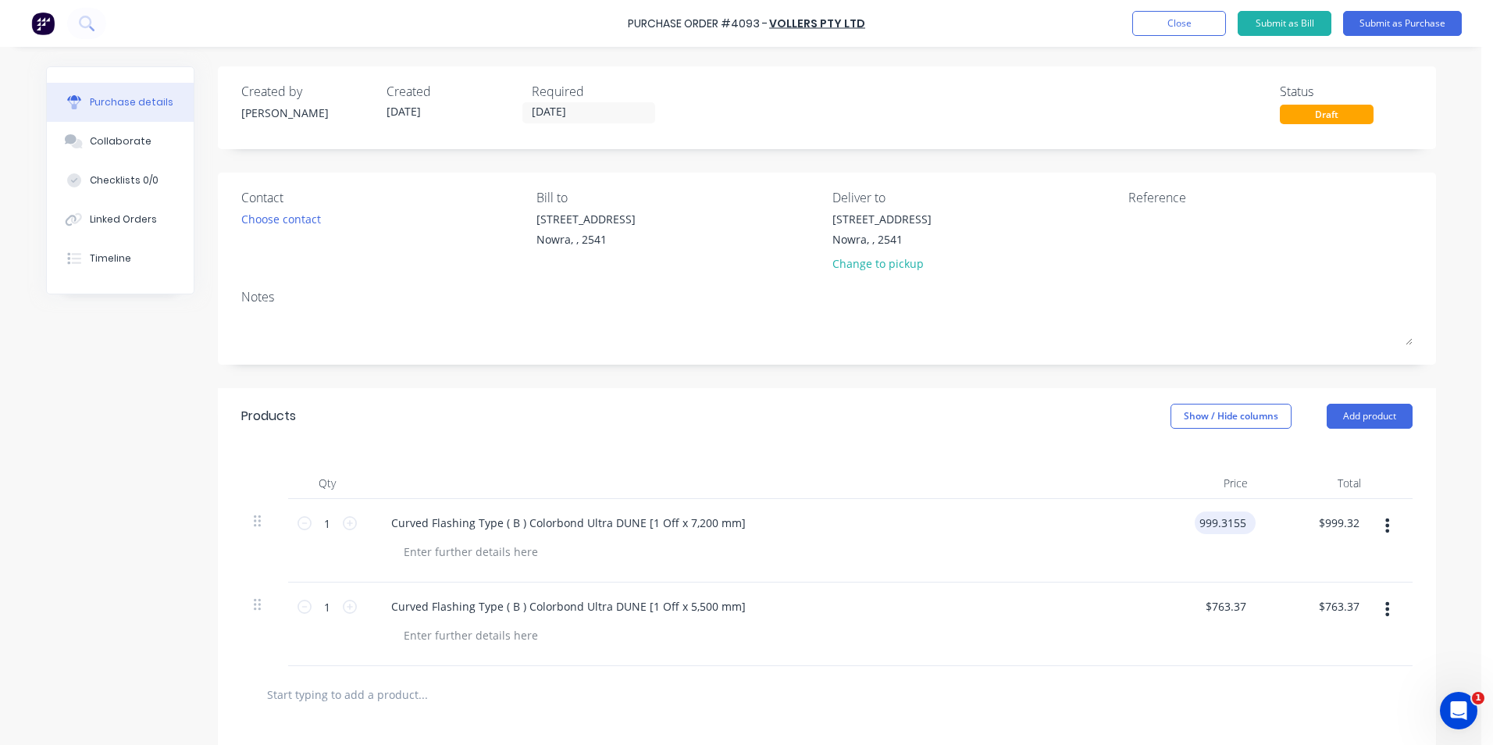
click at [1227, 525] on input "999.3155" at bounding box center [1222, 522] width 55 height 23
drag, startPoint x: 1242, startPoint y: 520, endPoint x: 1149, endPoint y: 503, distance: 95.3
click at [1149, 503] on div "999.3155 999.3155" at bounding box center [1203, 541] width 113 height 84
type input "$868.97"
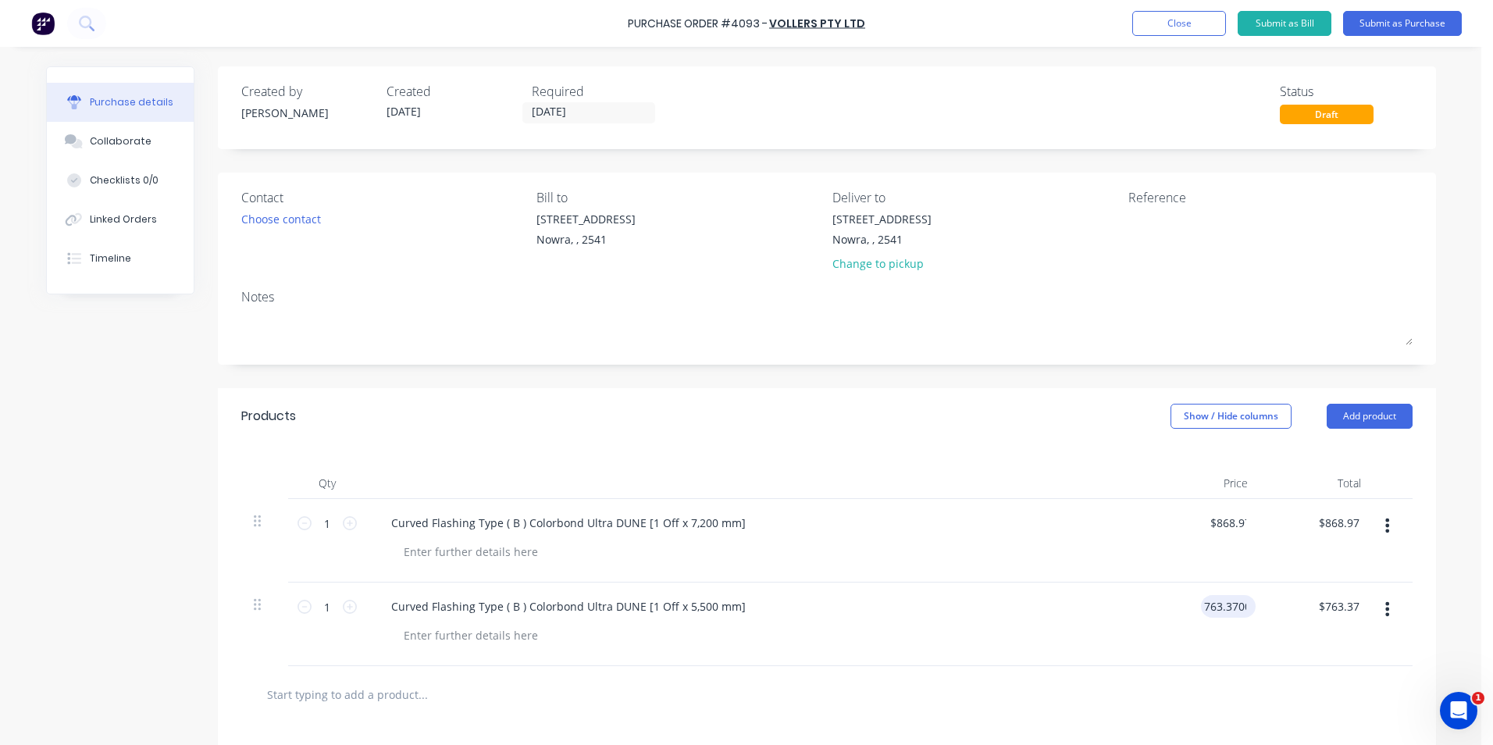
click at [1234, 607] on input "763.3700" at bounding box center [1225, 606] width 48 height 23
drag, startPoint x: 1242, startPoint y: 606, endPoint x: 1196, endPoint y: 605, distance: 46.1
click at [1196, 605] on input "763.3700" at bounding box center [1222, 606] width 55 height 23
type input "$663.80"
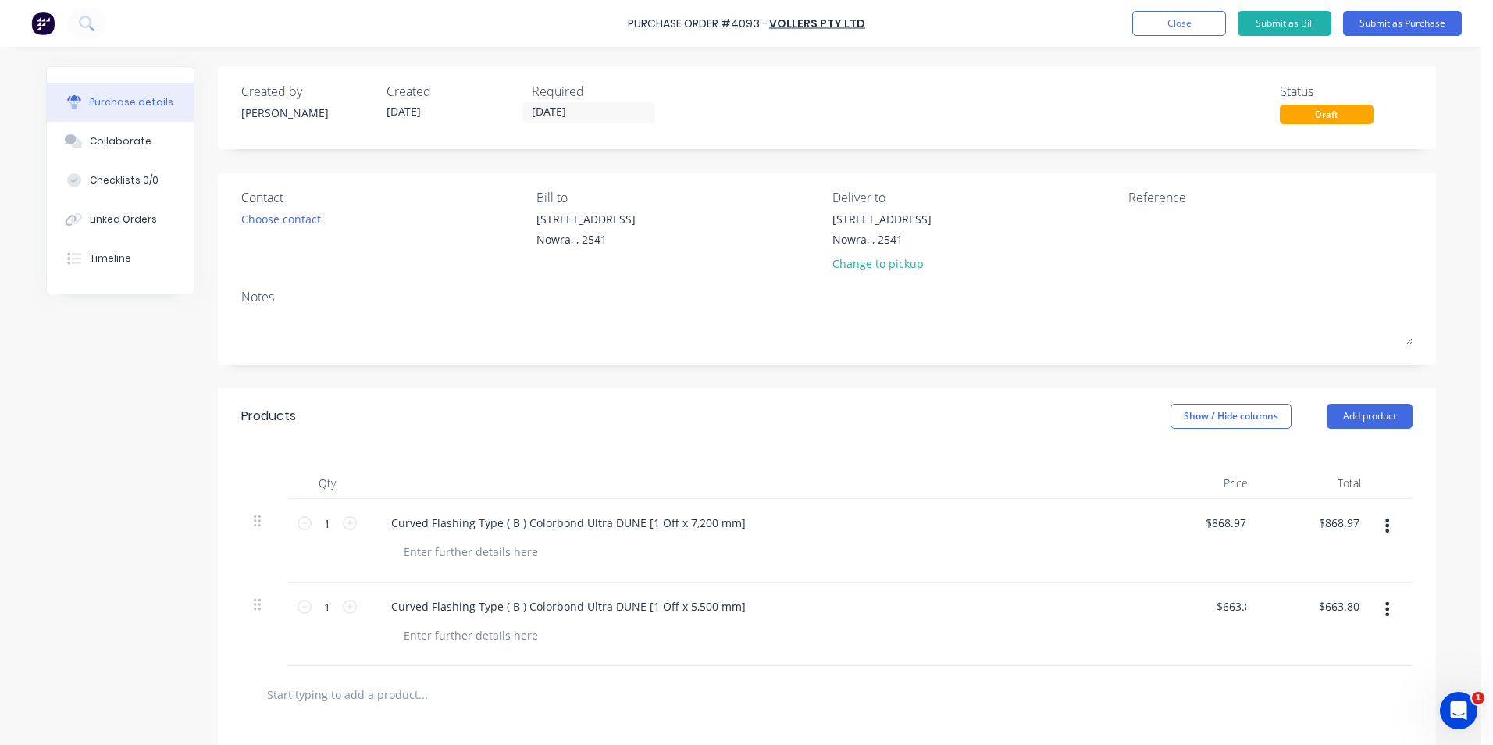
click at [1083, 666] on div at bounding box center [826, 694] width 1171 height 57
click at [1388, 24] on button "Submit as Purchase" at bounding box center [1402, 23] width 119 height 25
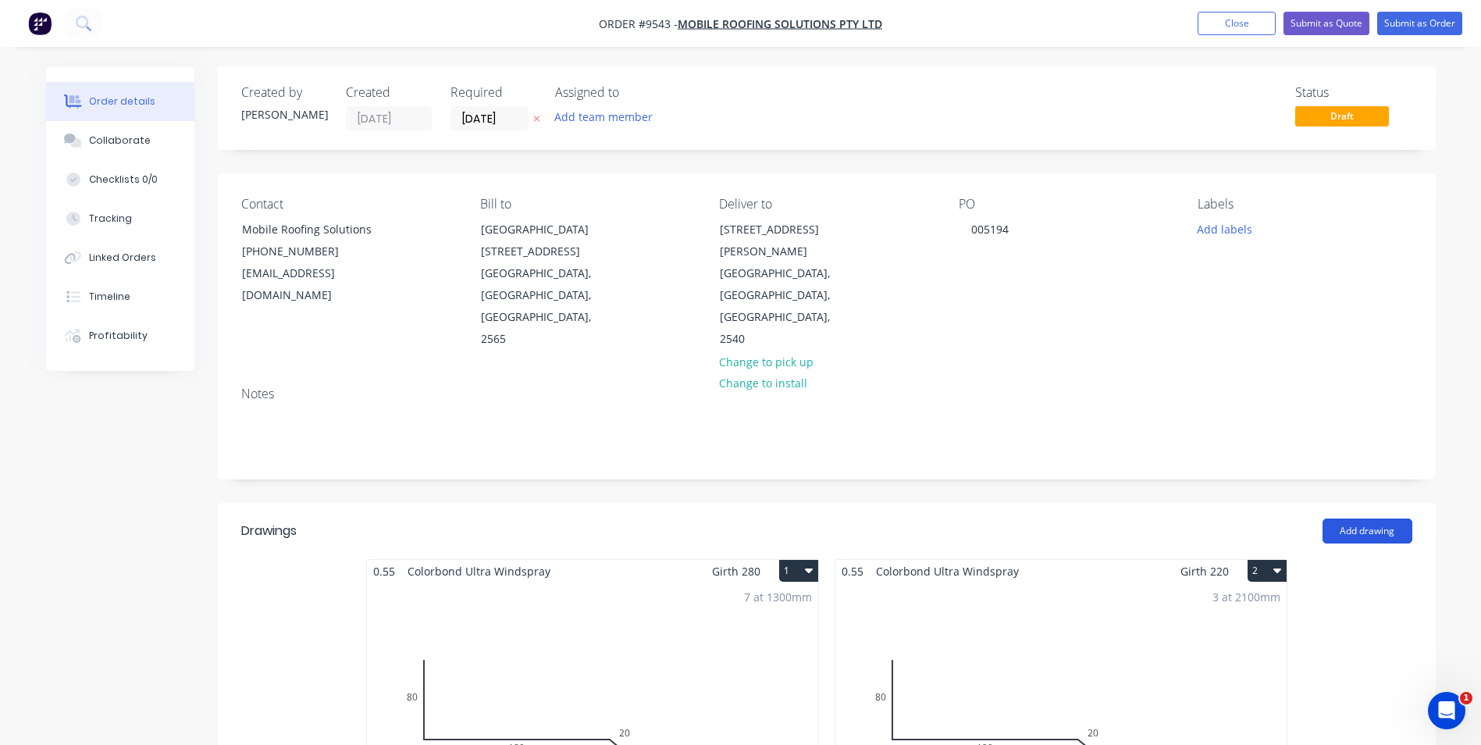
click at [1345, 518] on button "Add drawing" at bounding box center [1368, 530] width 90 height 25
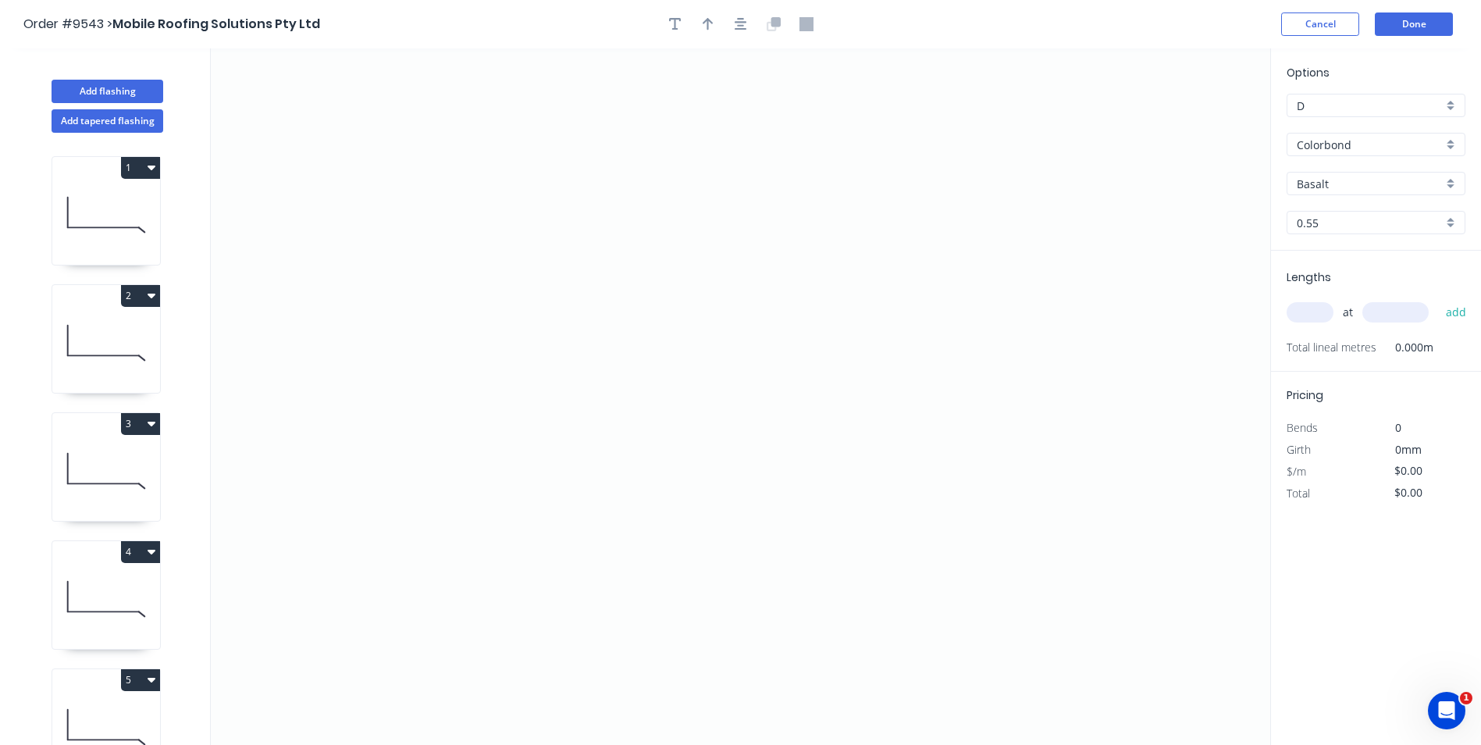
click at [134, 548] on button "4" at bounding box center [140, 552] width 39 height 22
click at [113, 583] on div "Duplicate" at bounding box center [86, 590] width 120 height 23
type input "Colorbond Ultra"
type input "Windspray"
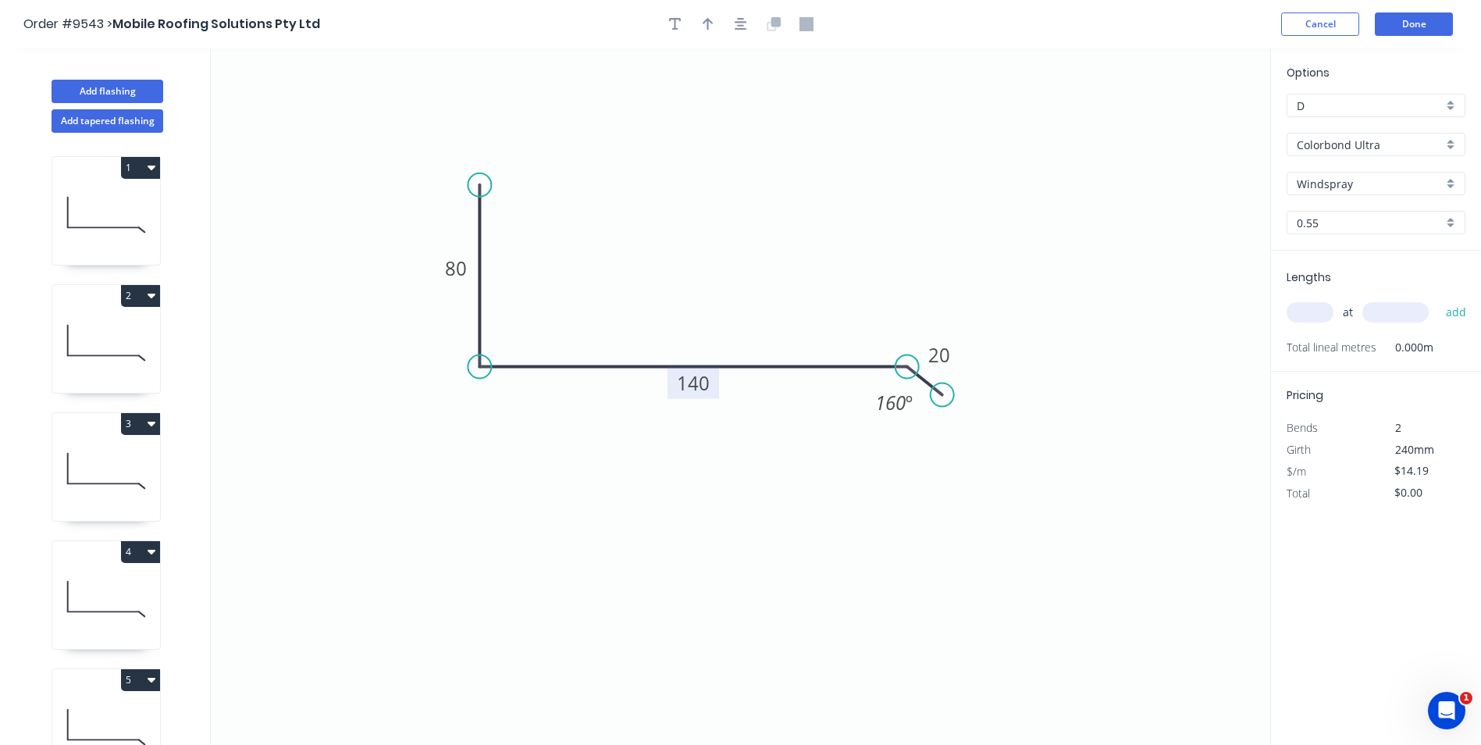
click at [708, 387] on tspan "140" at bounding box center [693, 383] width 33 height 26
click at [1313, 311] on input "text" at bounding box center [1310, 312] width 47 height 20
type input "$15.60"
type input "1"
type input "3000"
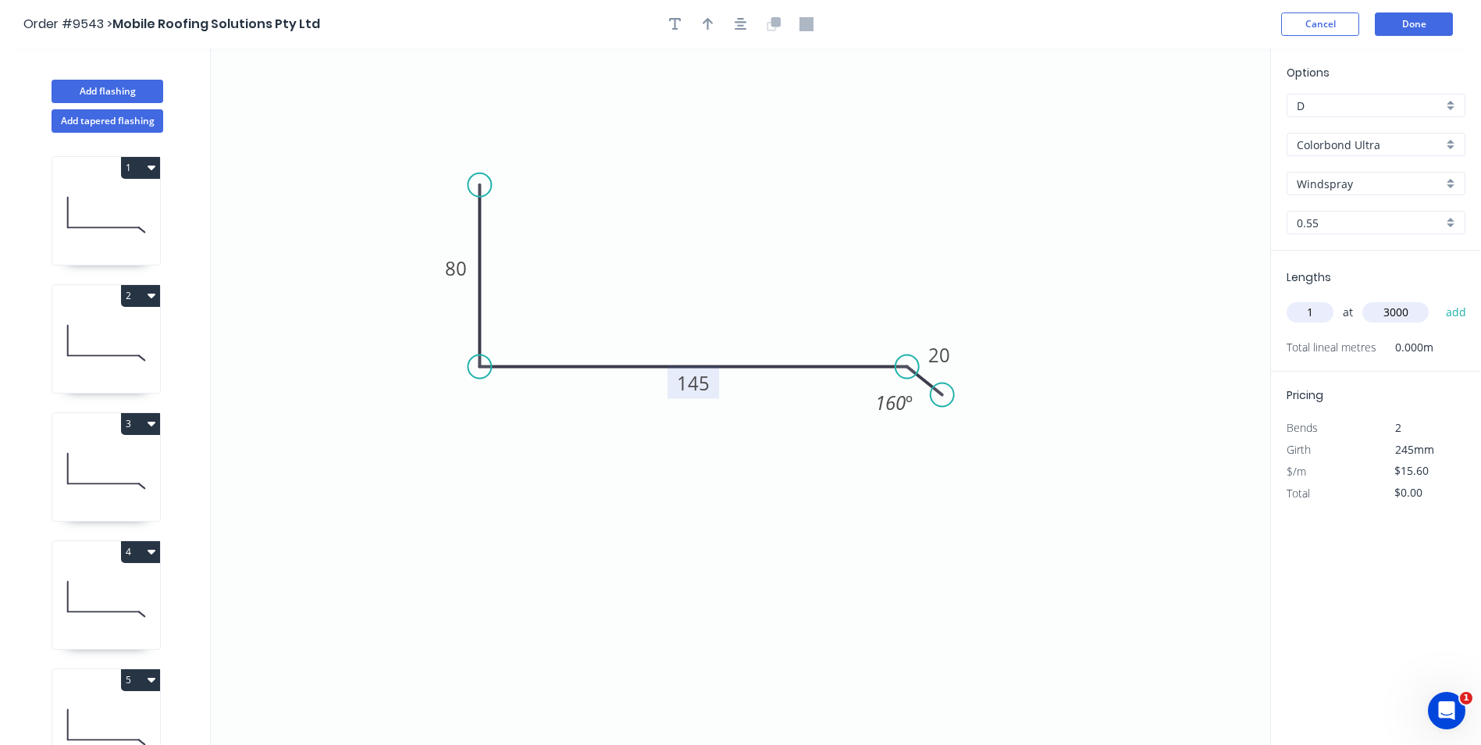
click at [1438, 299] on button "add" at bounding box center [1456, 312] width 37 height 27
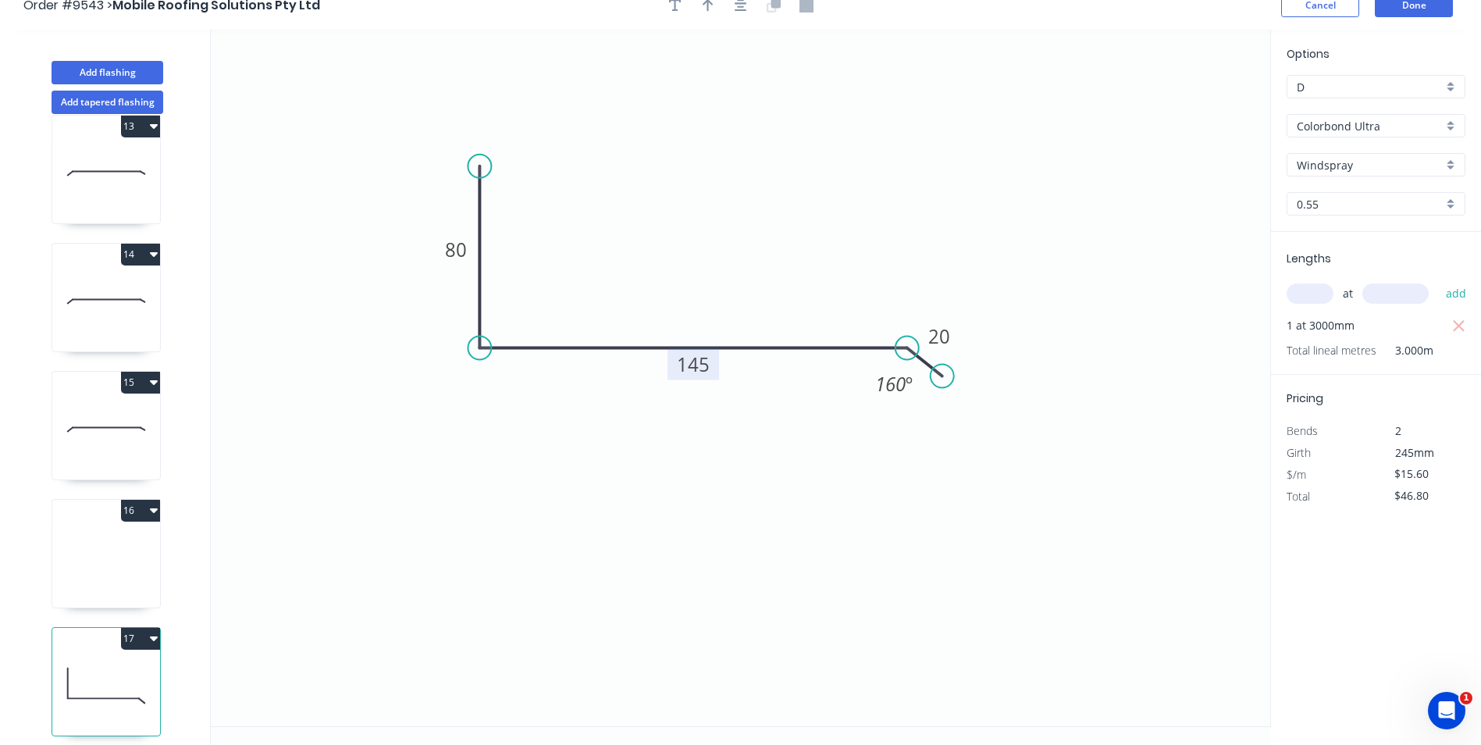
scroll to position [29, 0]
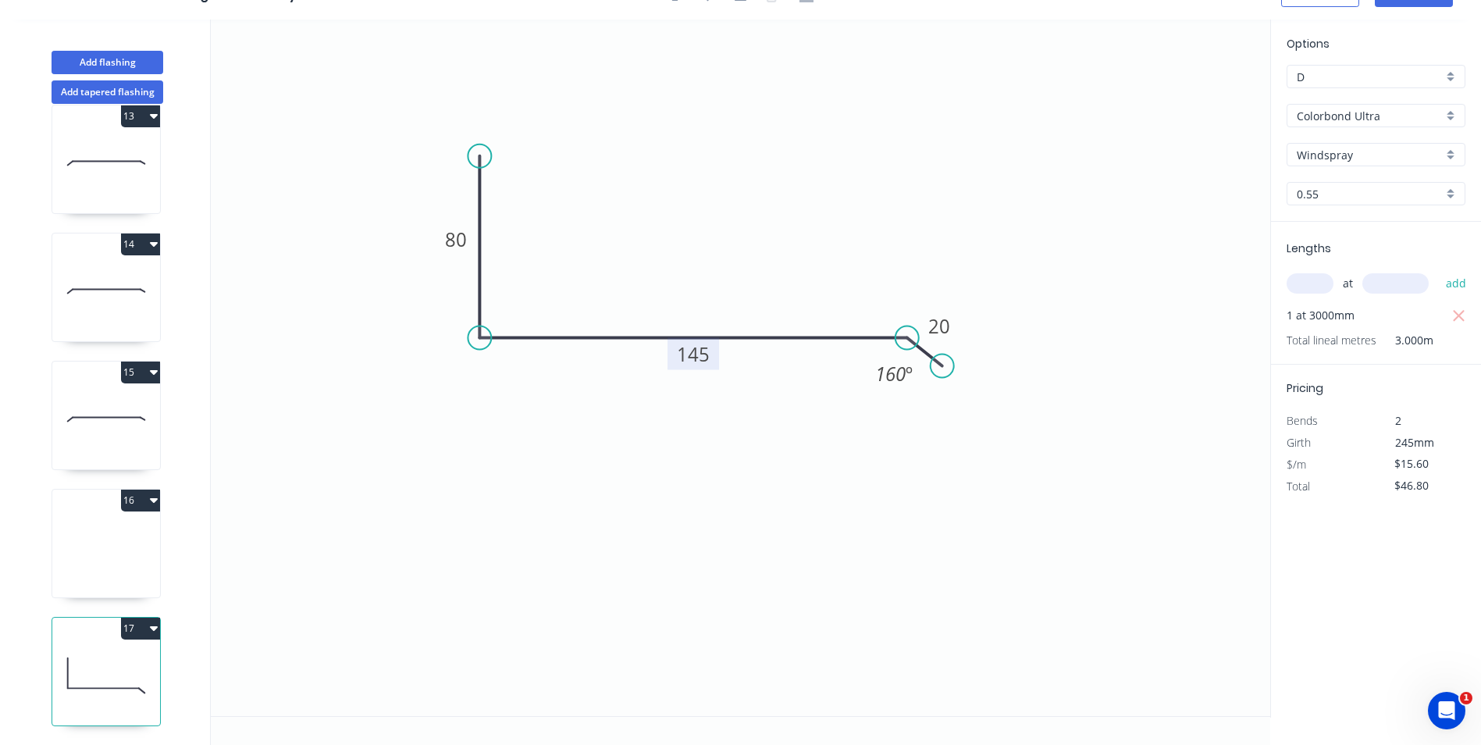
click at [137, 618] on button "17" at bounding box center [140, 629] width 39 height 22
click at [90, 656] on div "Duplicate" at bounding box center [86, 667] width 120 height 23
type input "$0.00"
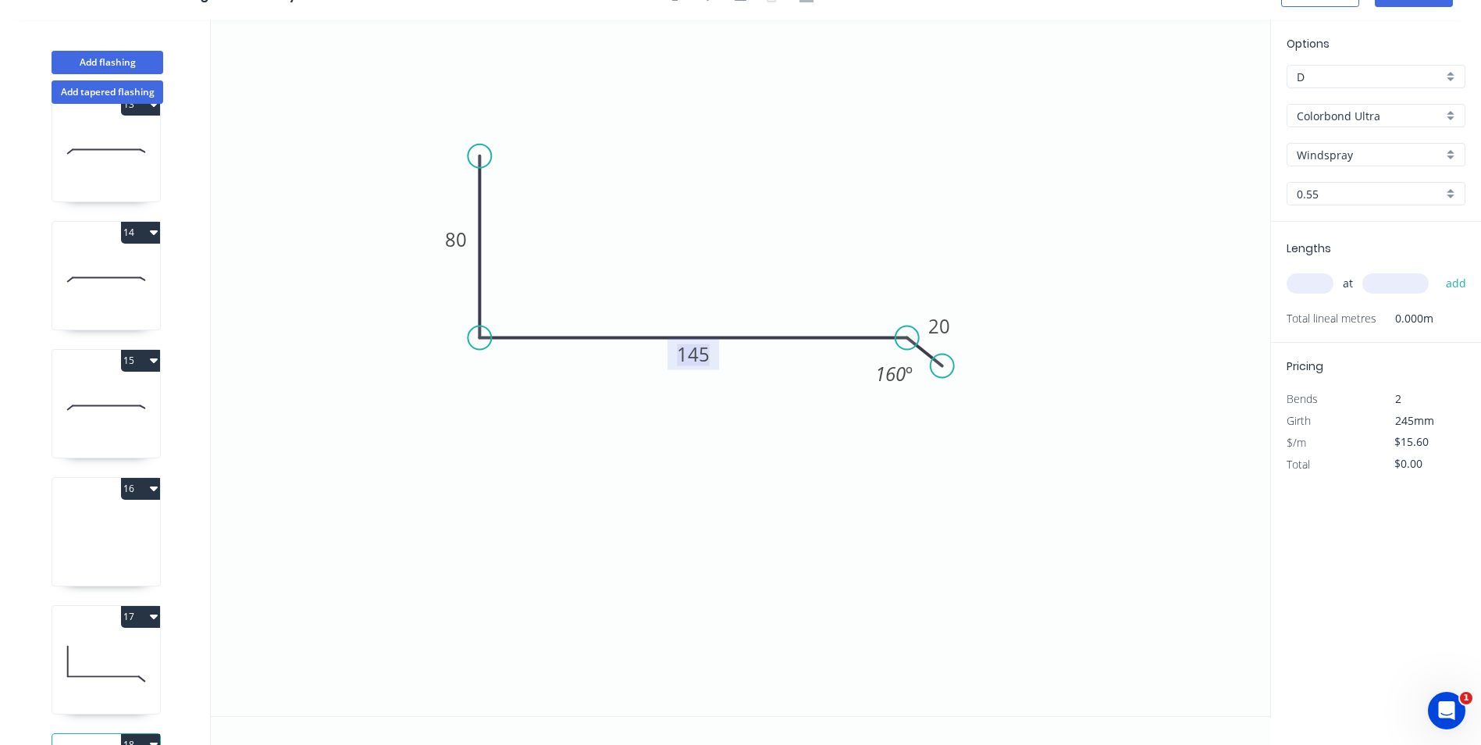
click at [693, 362] on tspan "145" at bounding box center [693, 354] width 33 height 26
click at [1300, 287] on input "text" at bounding box center [1310, 283] width 47 height 20
type input "$11.73"
type input "1"
type input "3000"
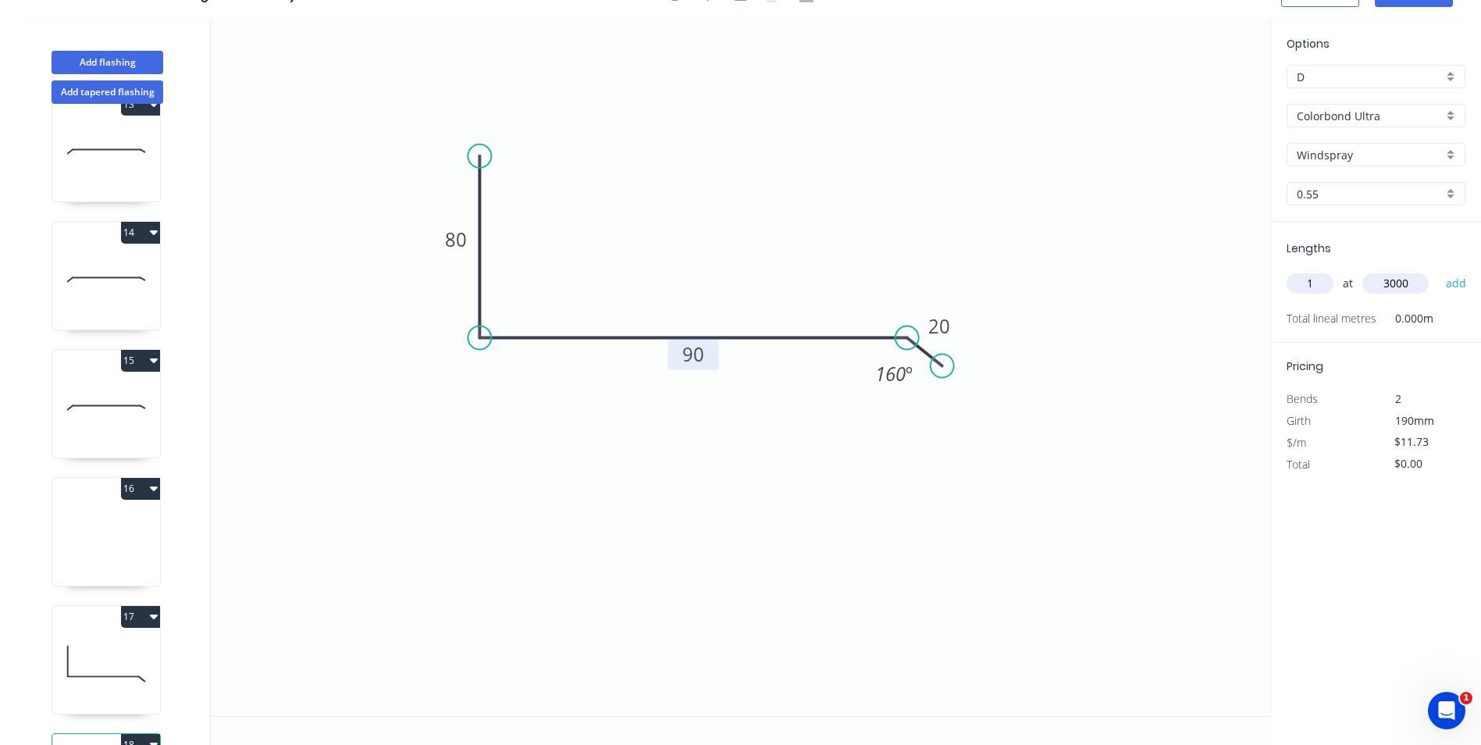
click at [1438, 270] on button "add" at bounding box center [1456, 283] width 37 height 27
type input "$35.19"
click at [90, 526] on icon at bounding box center [106, 536] width 108 height 100
type input "Colorbond"
type input "Basalt"
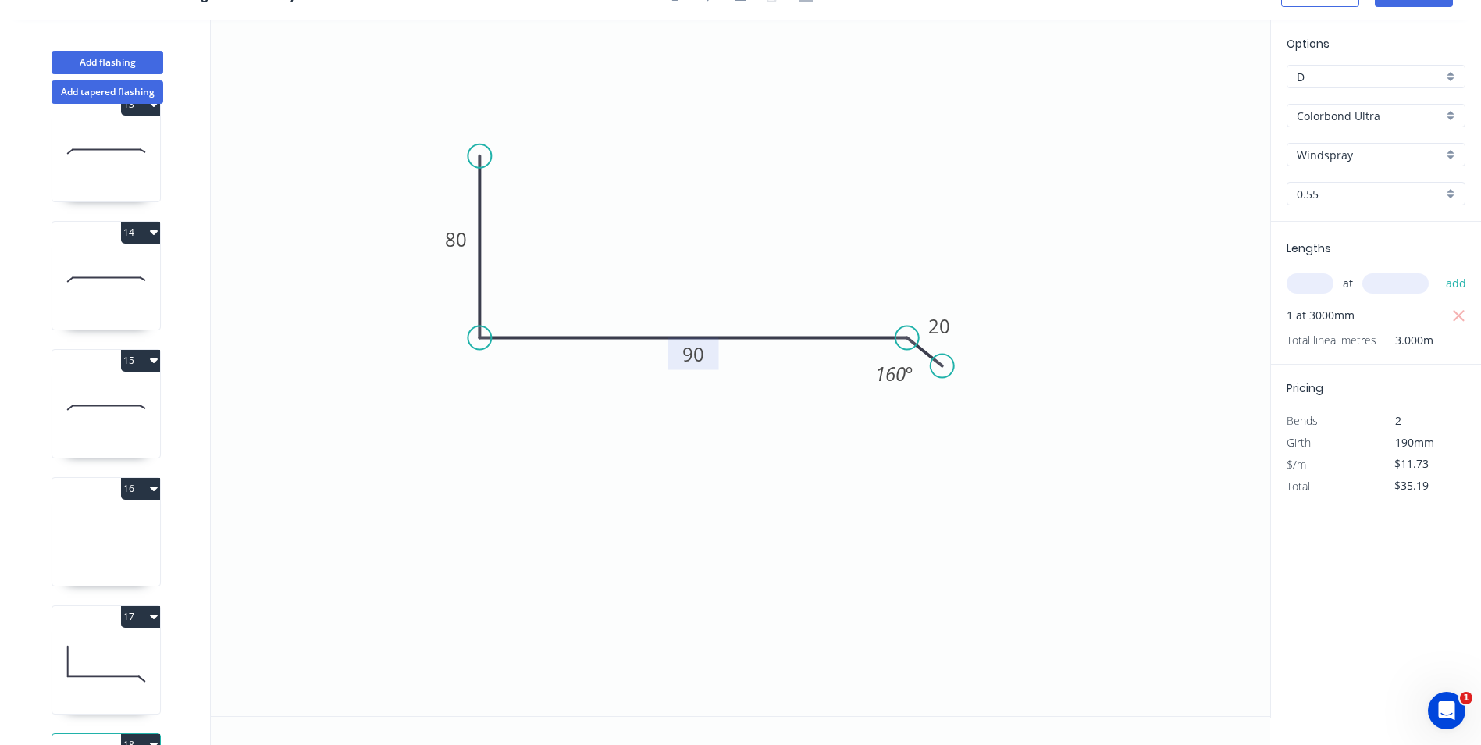
type input "$0.00"
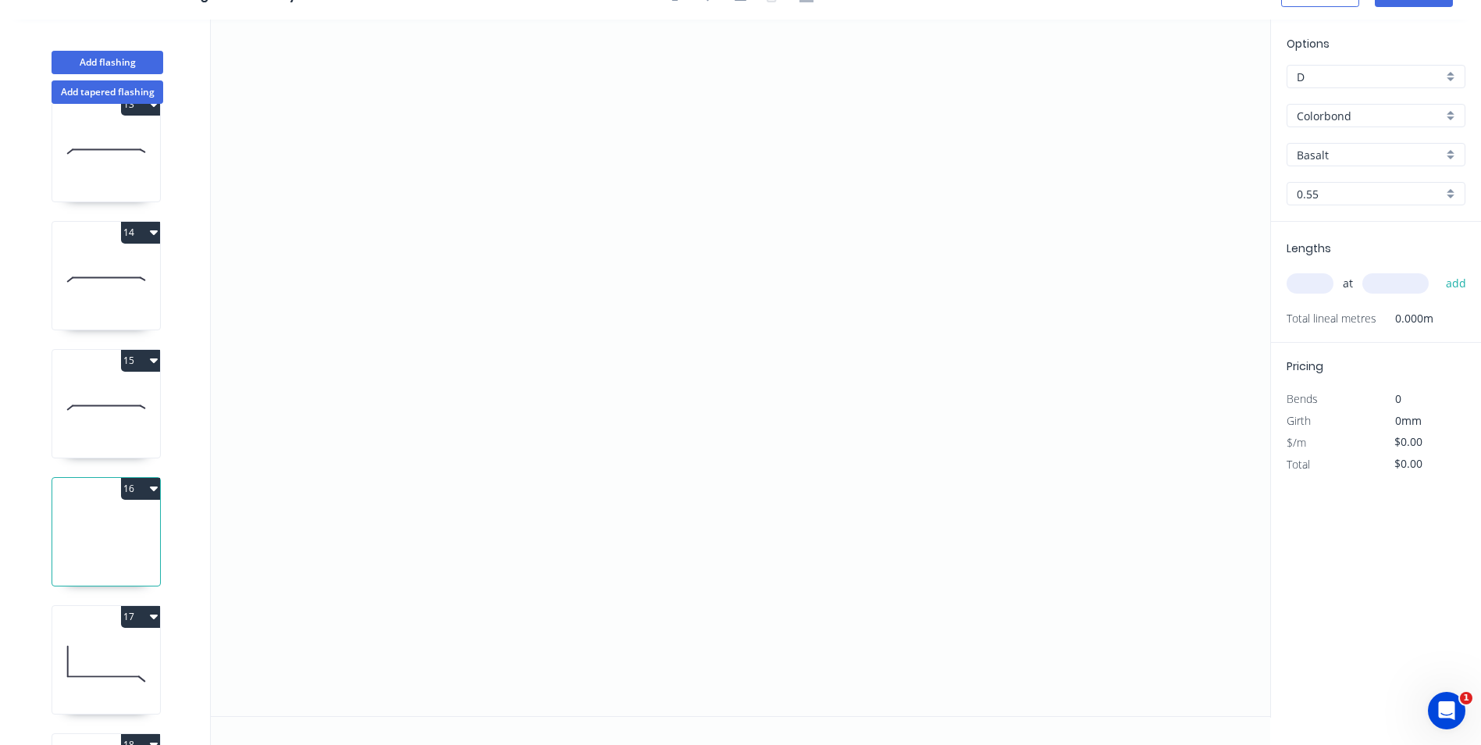
click at [148, 492] on button "16" at bounding box center [140, 489] width 39 height 22
click at [98, 561] on div "Delete" at bounding box center [86, 558] width 120 height 23
type input "Colorbond Ultra"
type input "Windspray"
type input "$15.60"
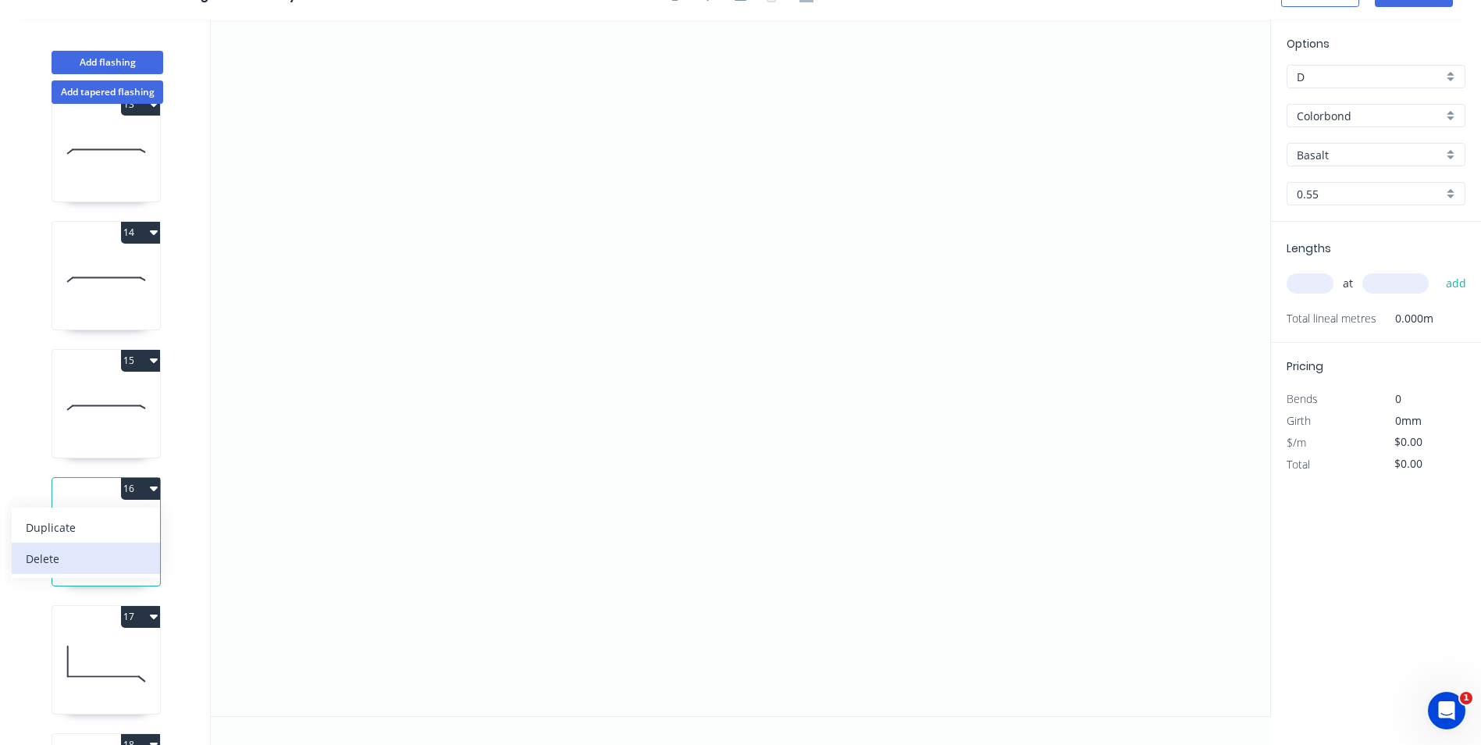
type input "$46.80"
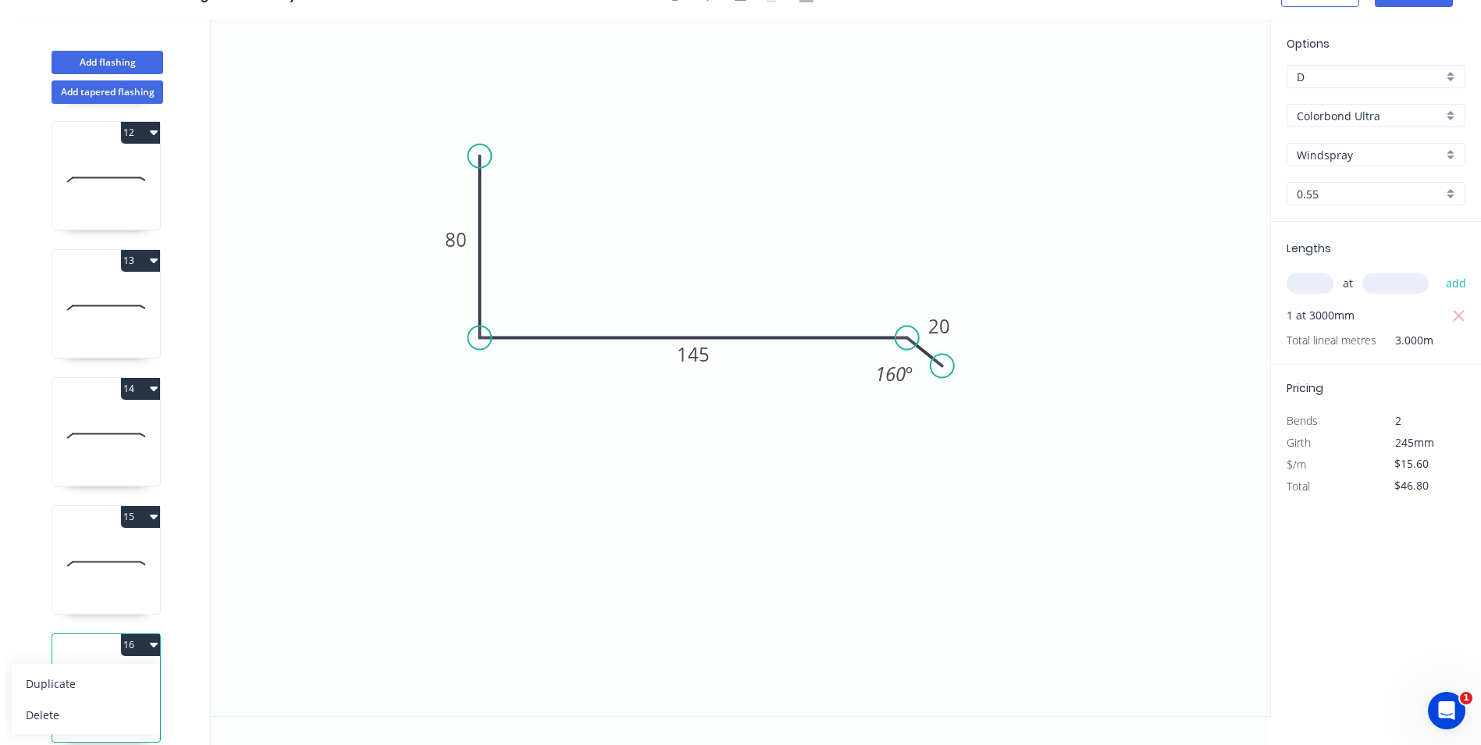
scroll to position [0, 0]
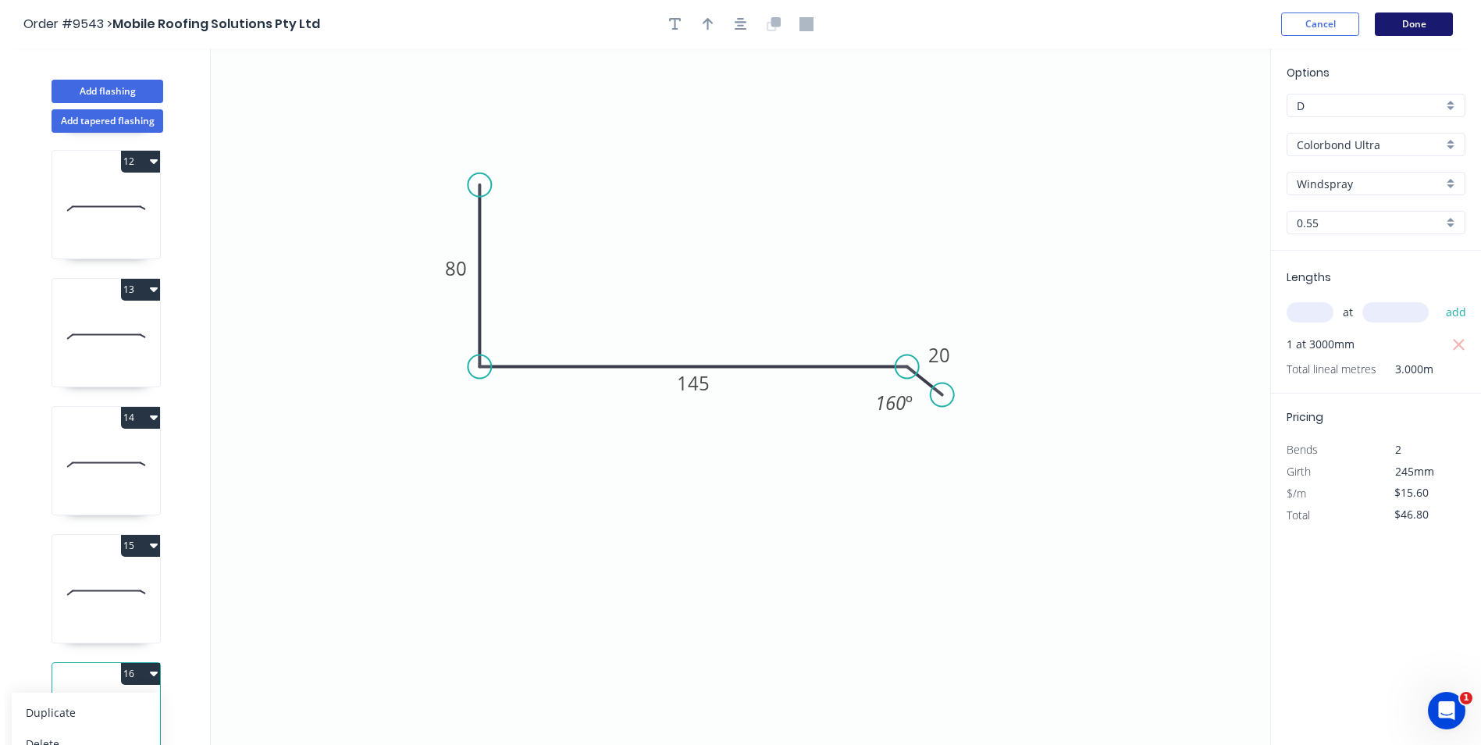
click at [1413, 31] on button "Done" at bounding box center [1414, 23] width 78 height 23
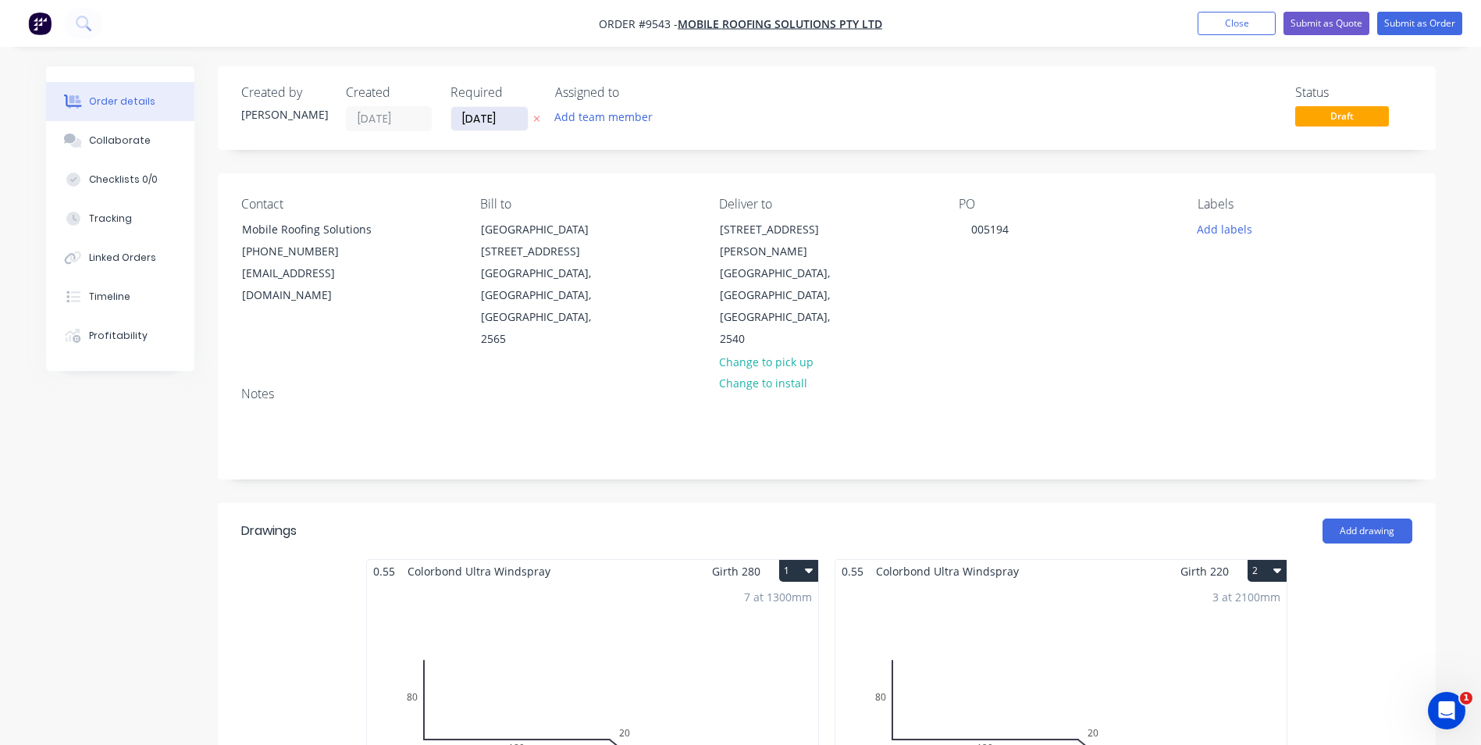
click at [470, 119] on input "[DATE]" at bounding box center [489, 118] width 77 height 23
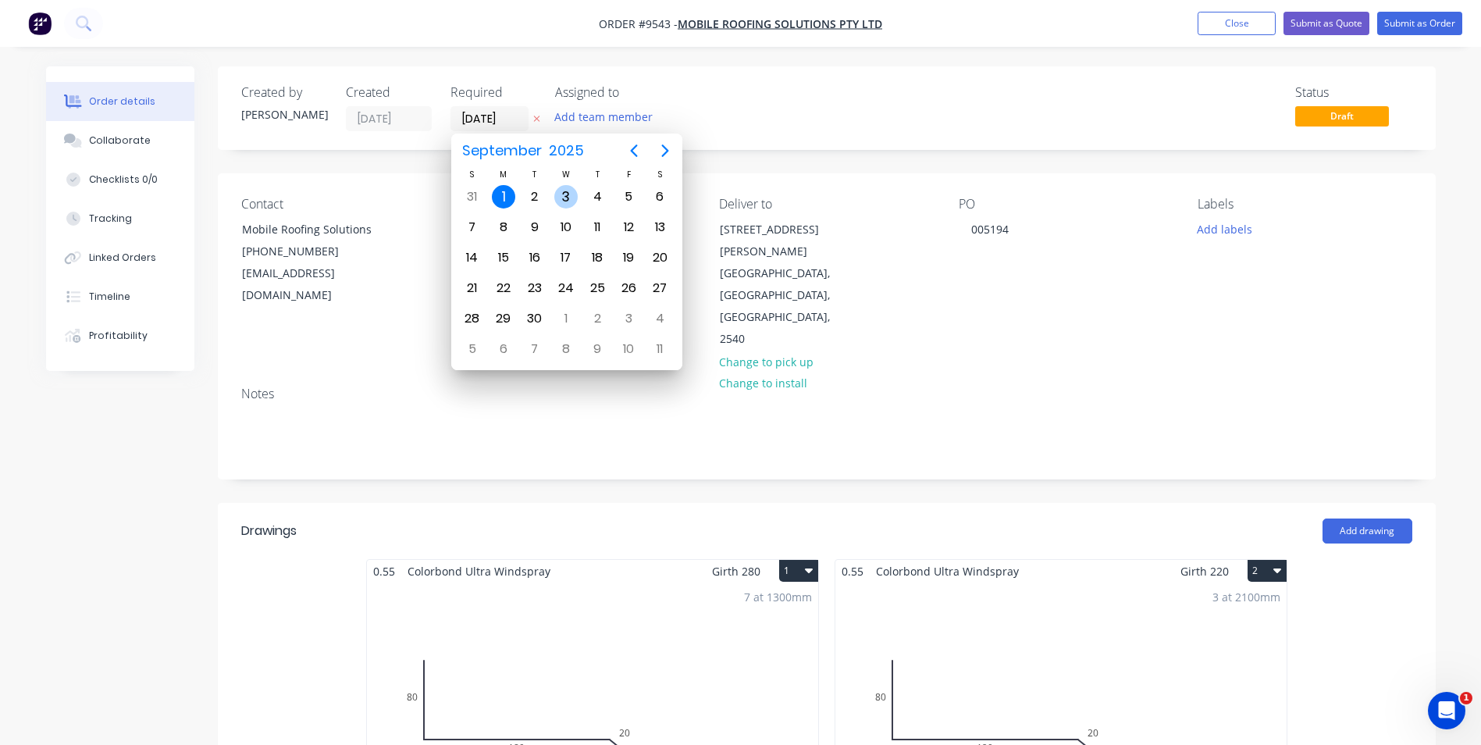
click at [565, 203] on div "3" at bounding box center [565, 196] width 23 height 23
type input "03/09/25"
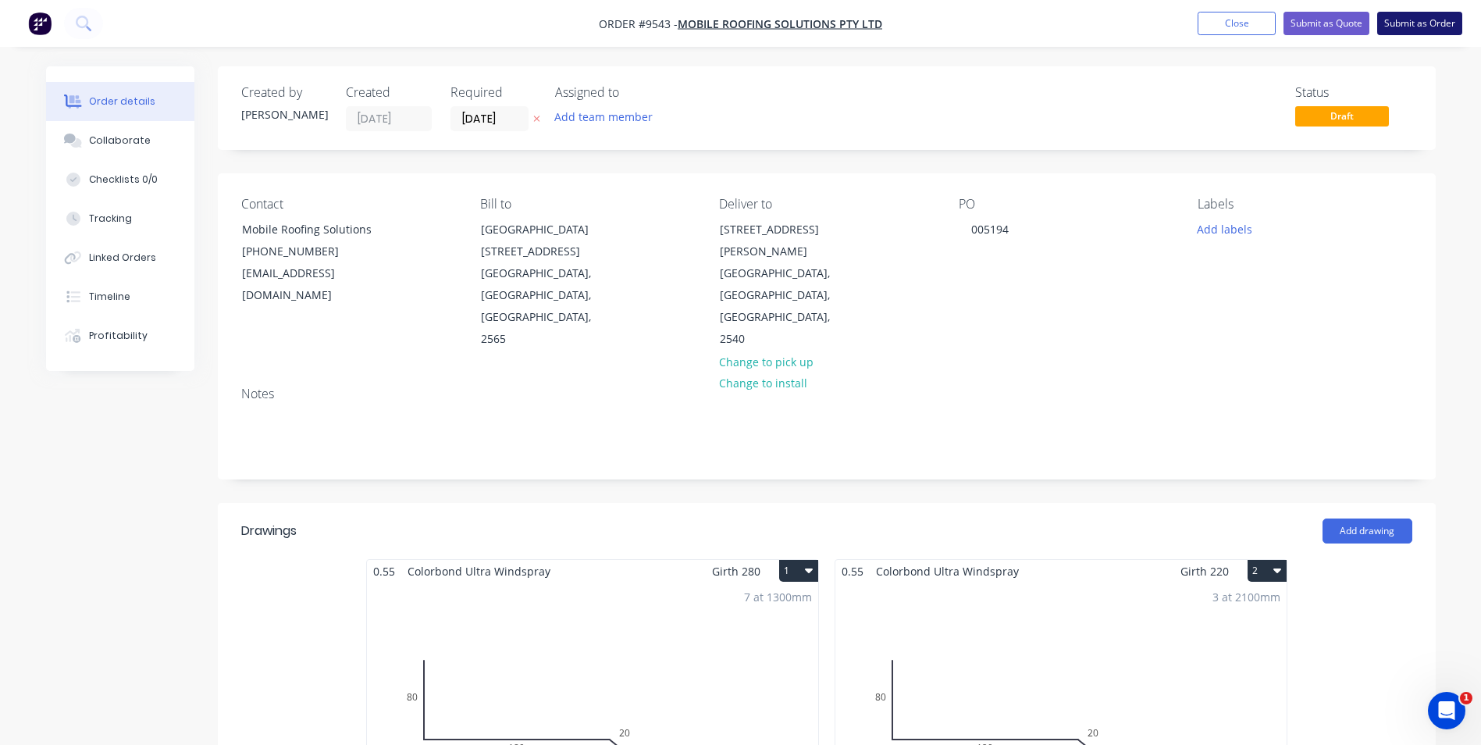
click at [1434, 27] on button "Submit as Order" at bounding box center [1419, 23] width 85 height 23
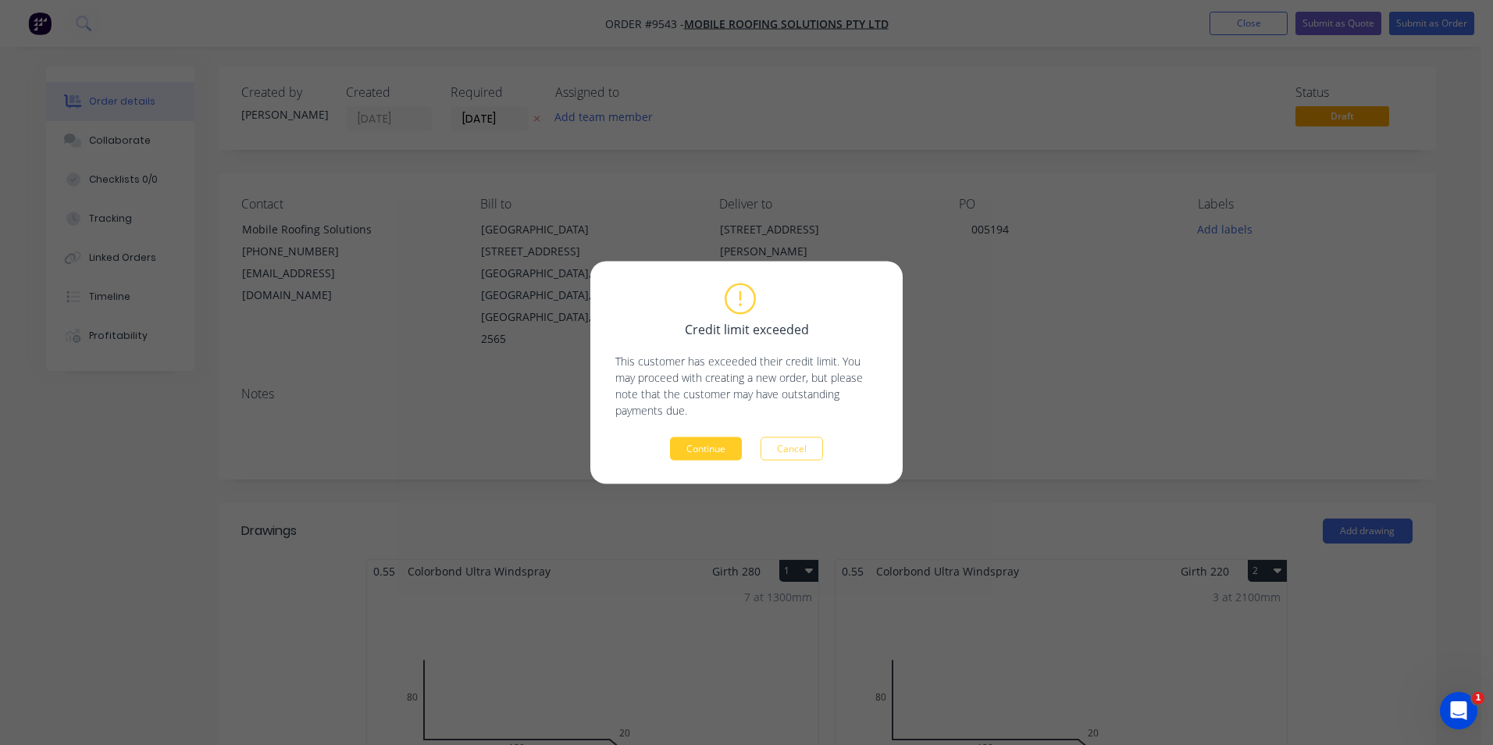
click at [718, 454] on button "Continue" at bounding box center [706, 448] width 72 height 23
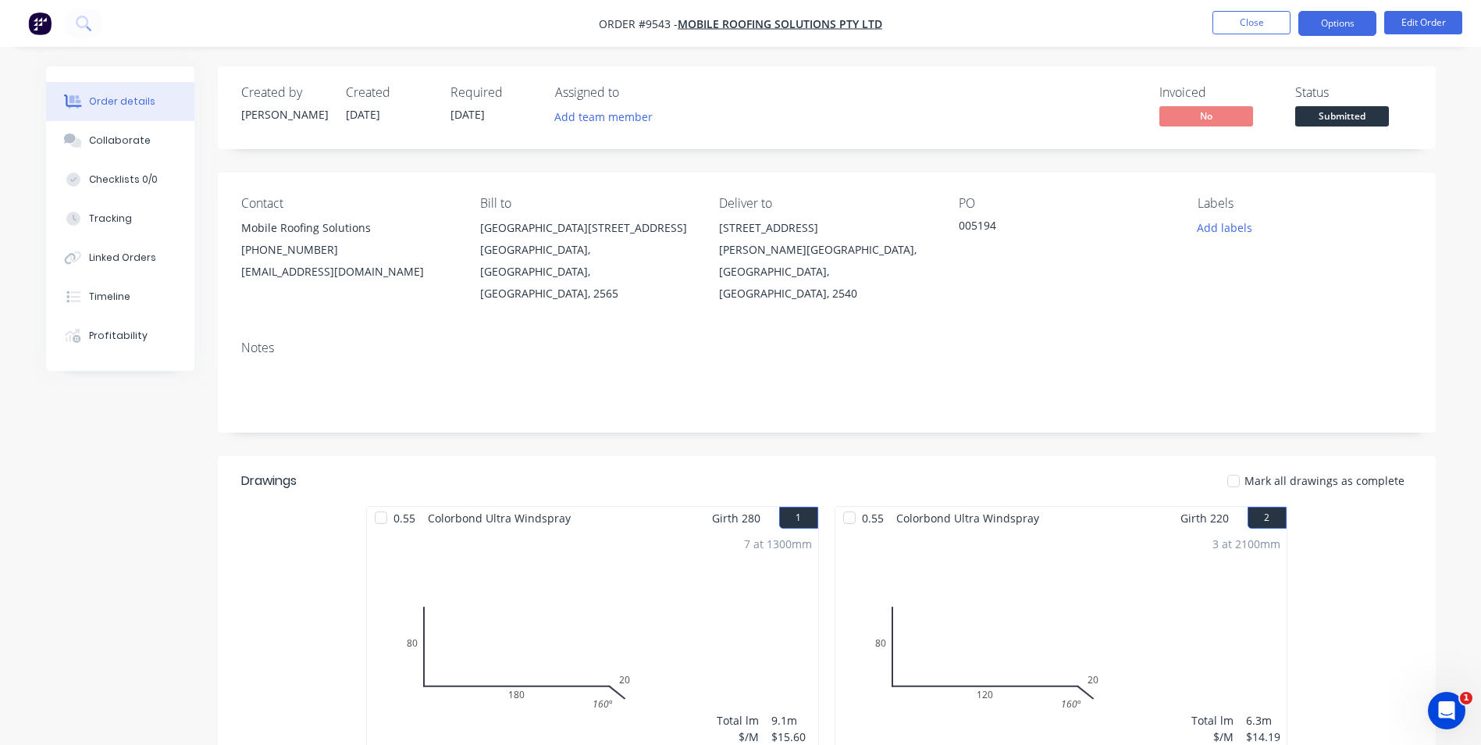
click at [1359, 32] on button "Options" at bounding box center [1338, 23] width 78 height 25
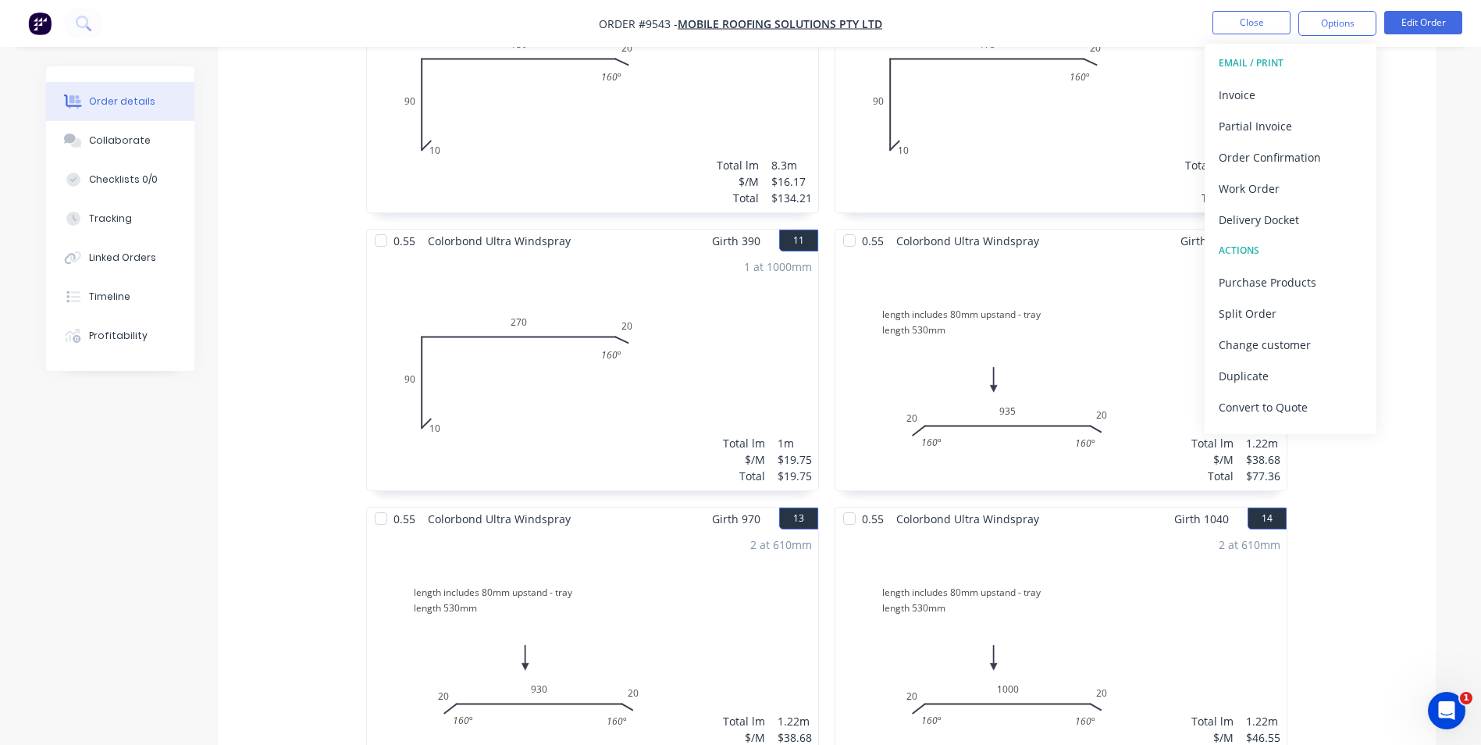
scroll to position [1640, 0]
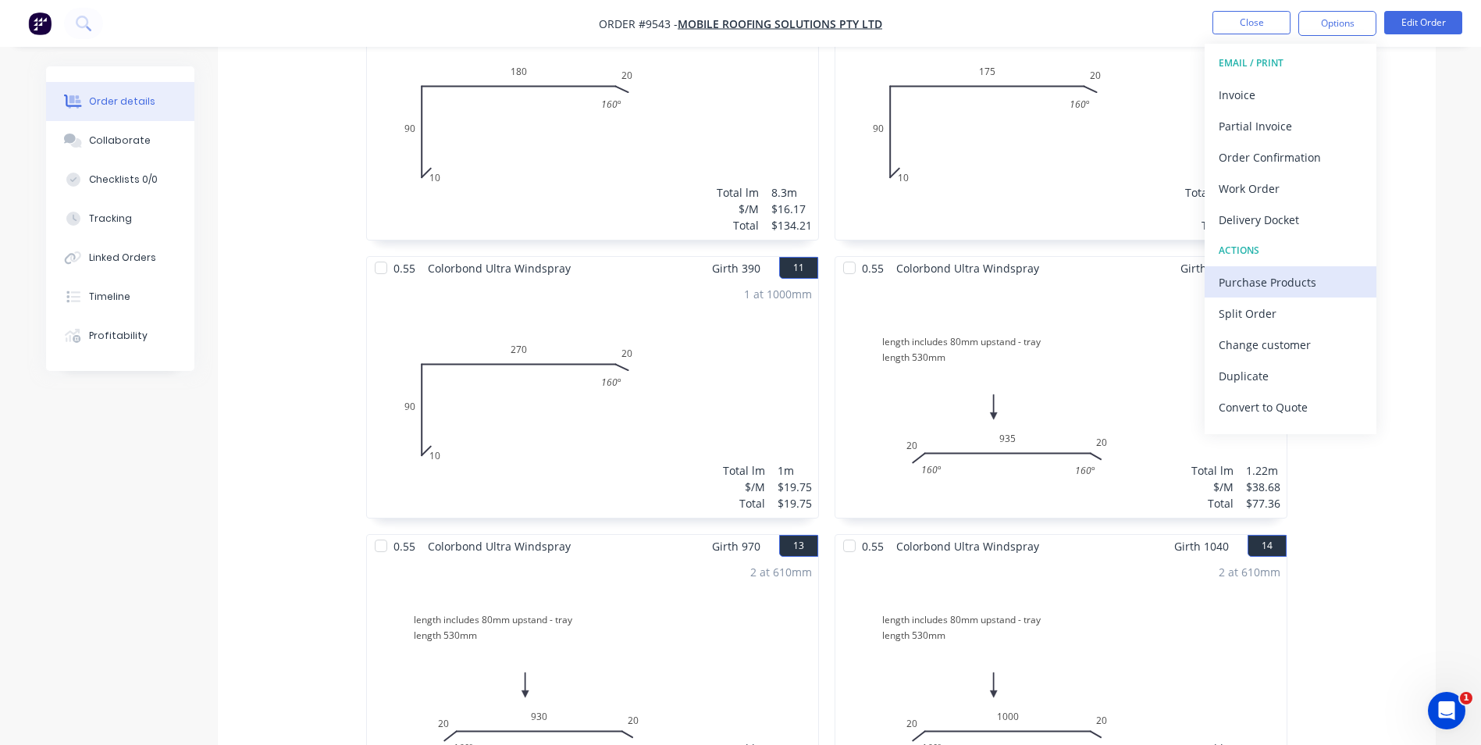
click at [1280, 283] on div "Purchase Products" at bounding box center [1291, 282] width 144 height 23
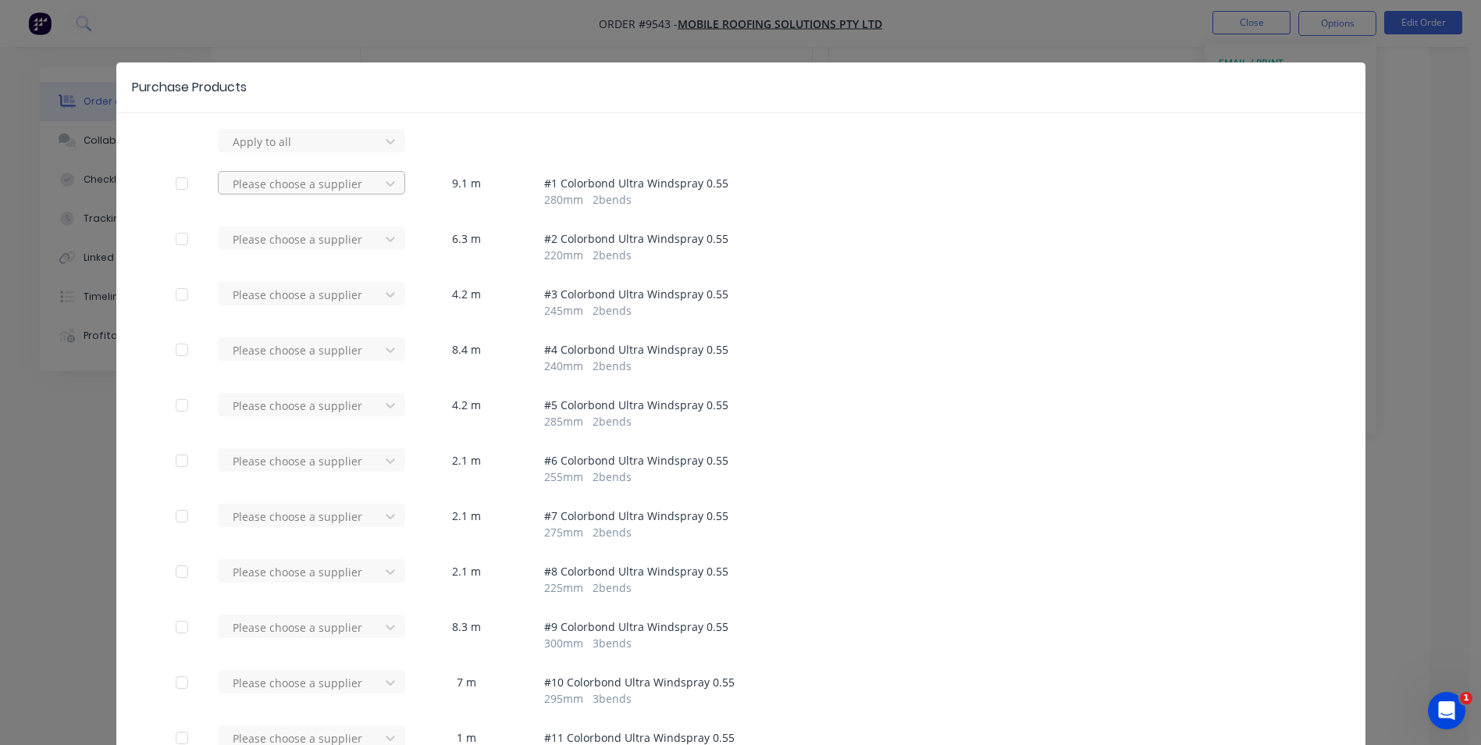
click at [322, 180] on div at bounding box center [301, 184] width 141 height 20
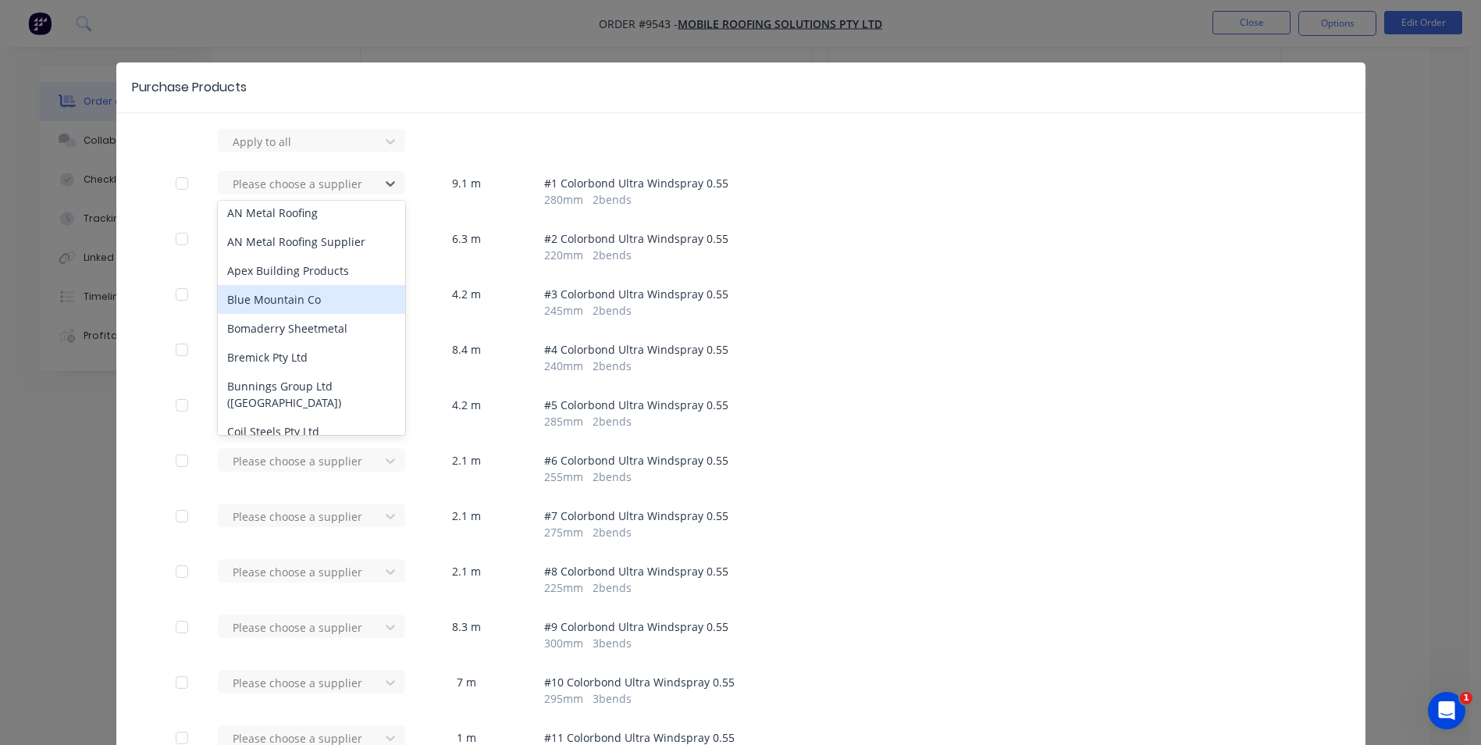
scroll to position [312, 0]
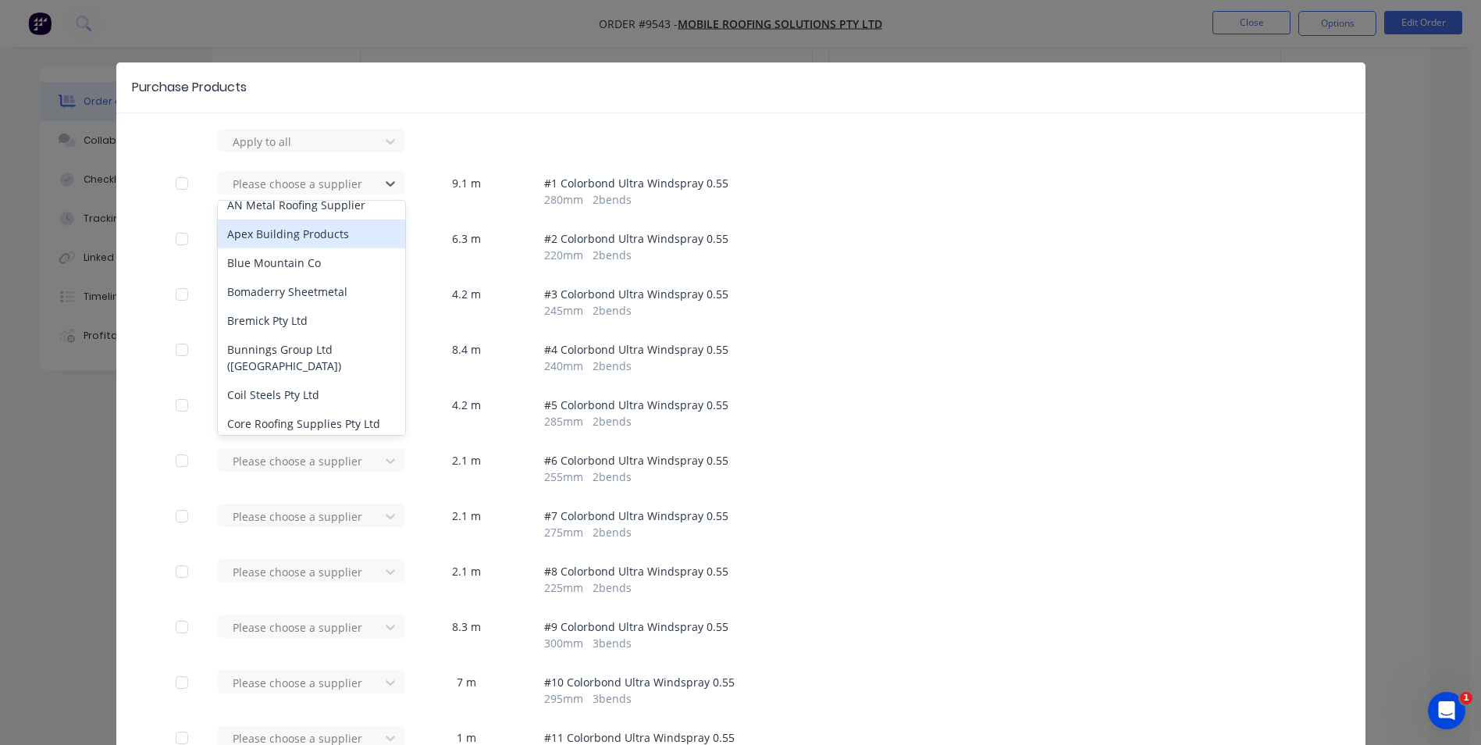
click at [297, 235] on div "Apex Building Products" at bounding box center [311, 233] width 187 height 29
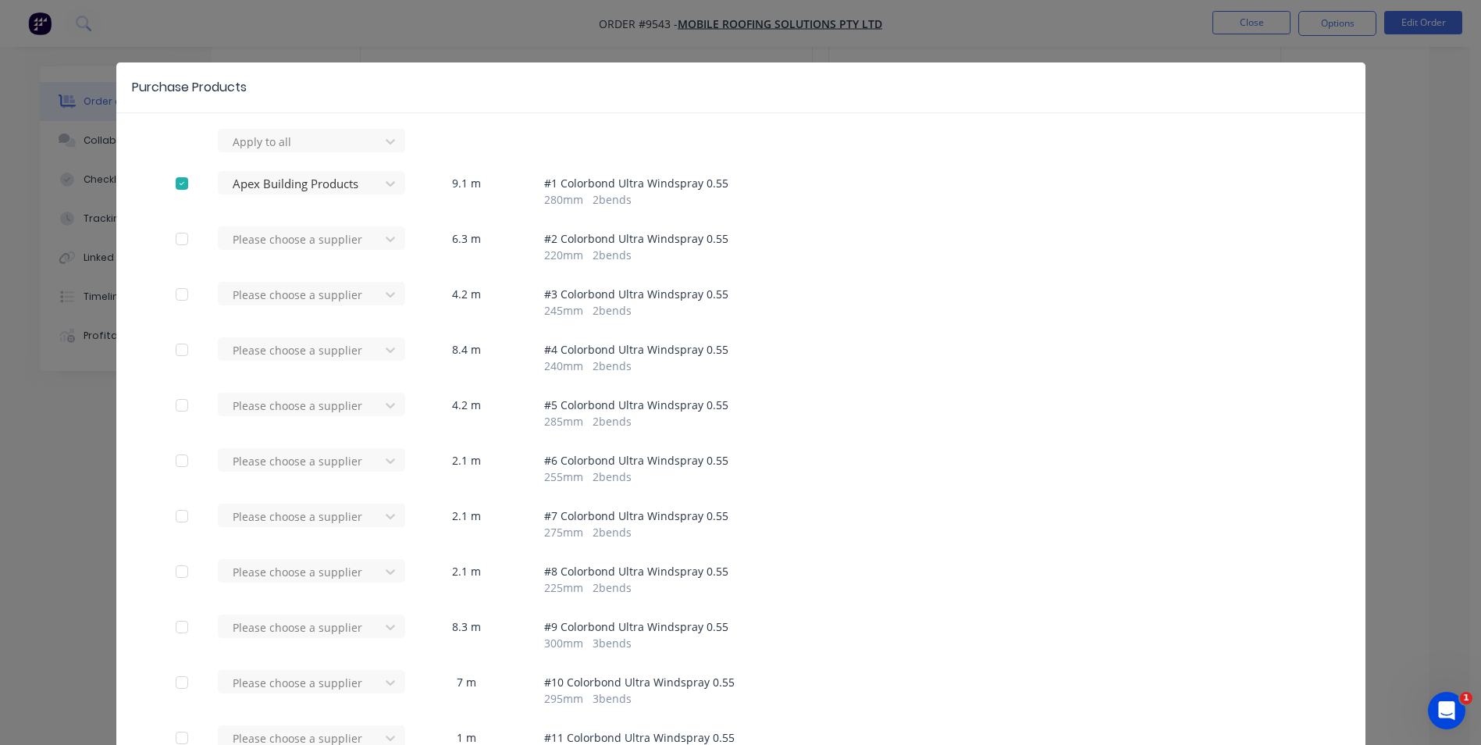
click at [297, 235] on div at bounding box center [301, 240] width 141 height 20
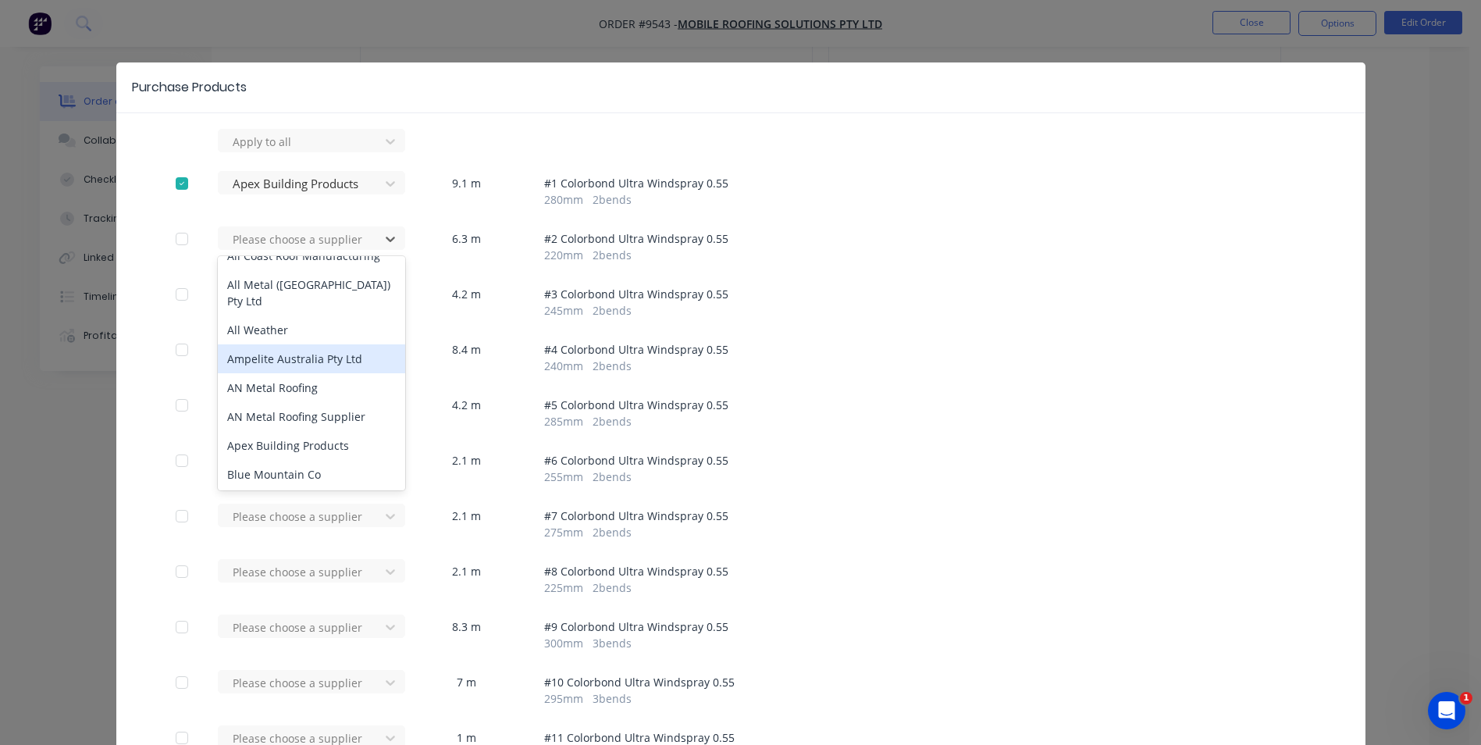
scroll to position [234, 0]
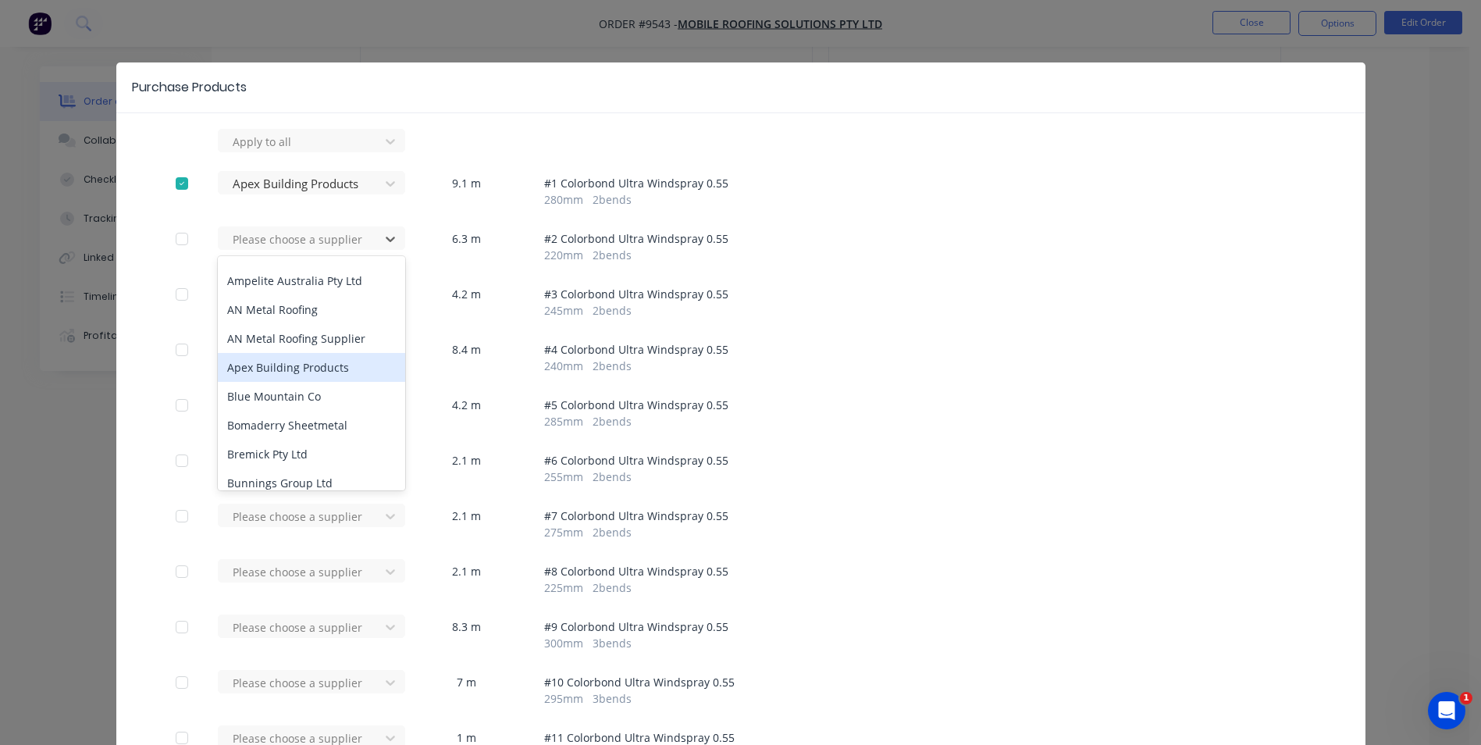
click at [277, 365] on div "Apex Building Products" at bounding box center [311, 367] width 187 height 29
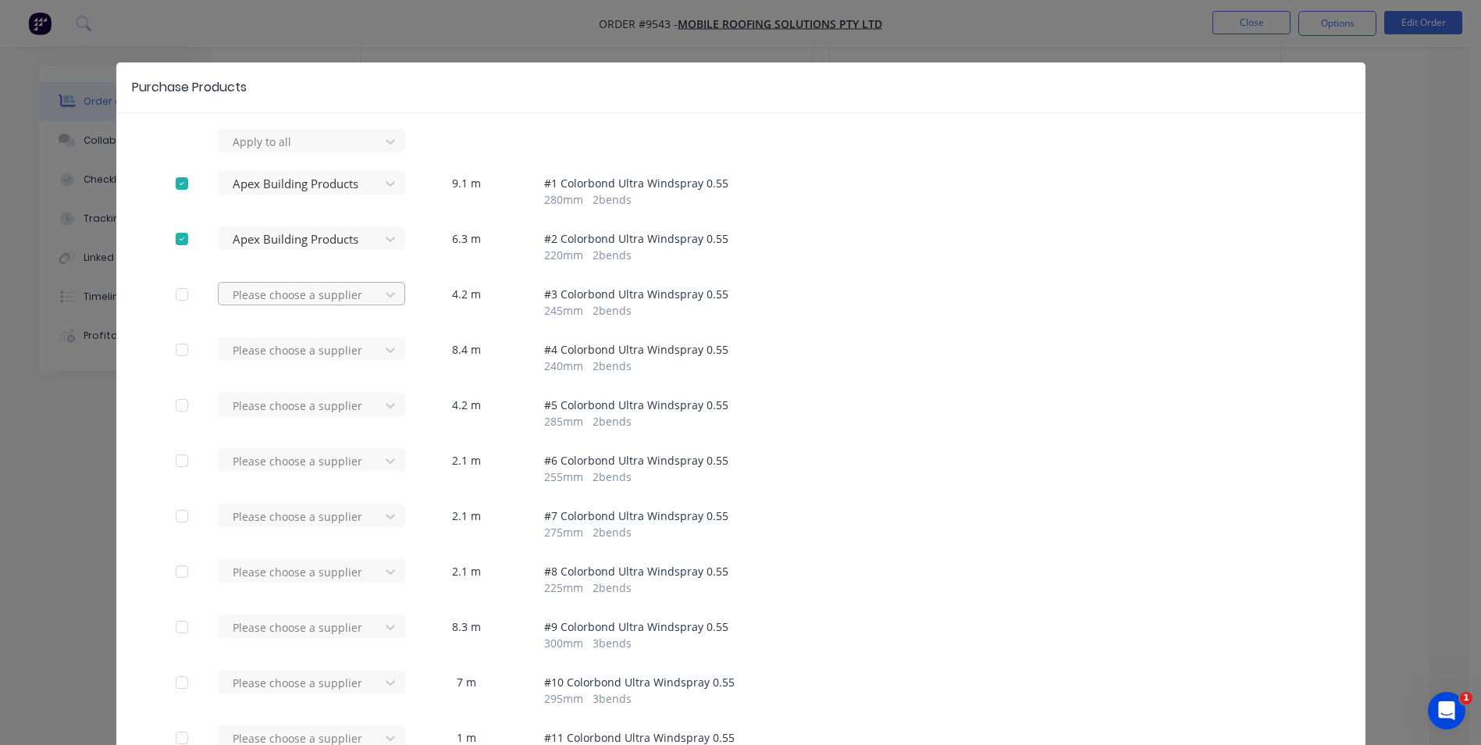
click at [277, 301] on div at bounding box center [301, 295] width 141 height 20
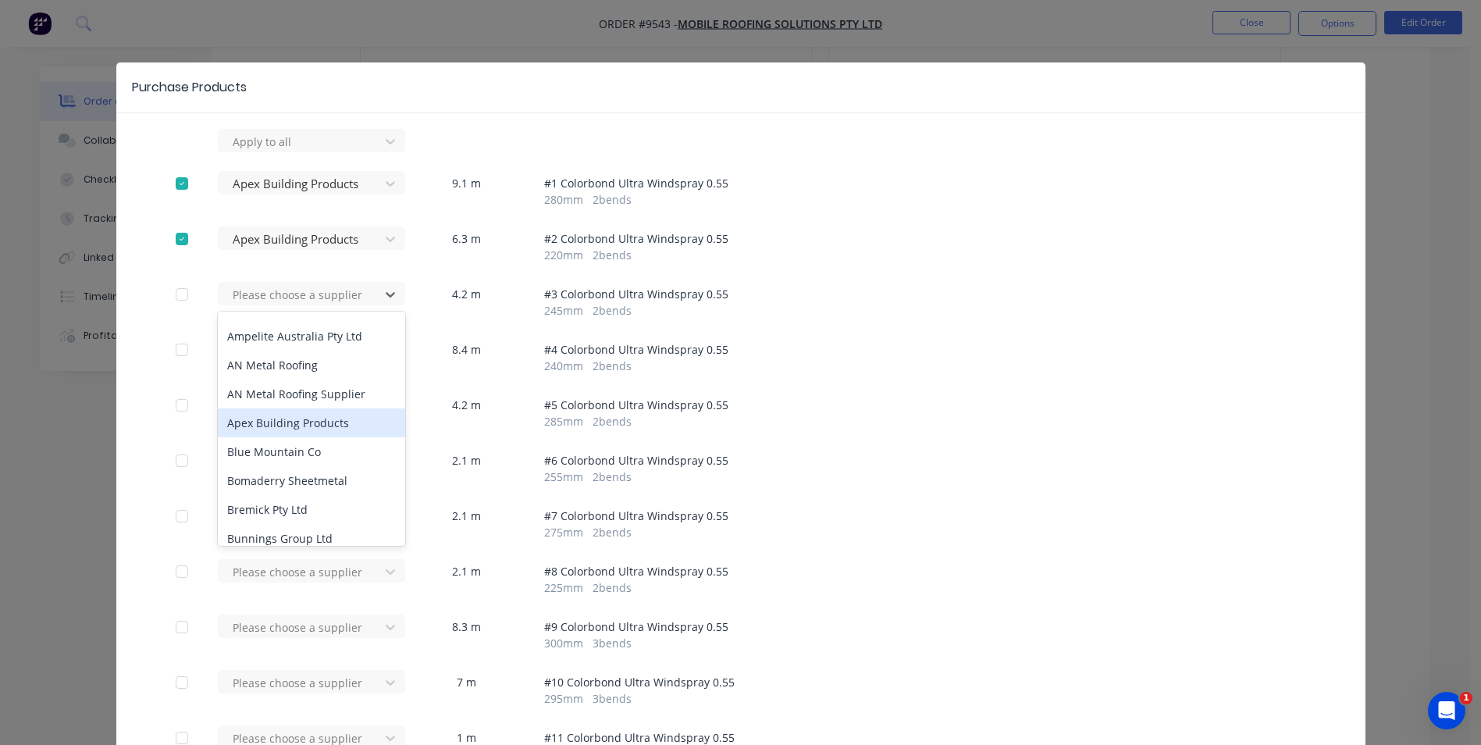
click at [249, 435] on div "Apex Building Products" at bounding box center [311, 422] width 187 height 29
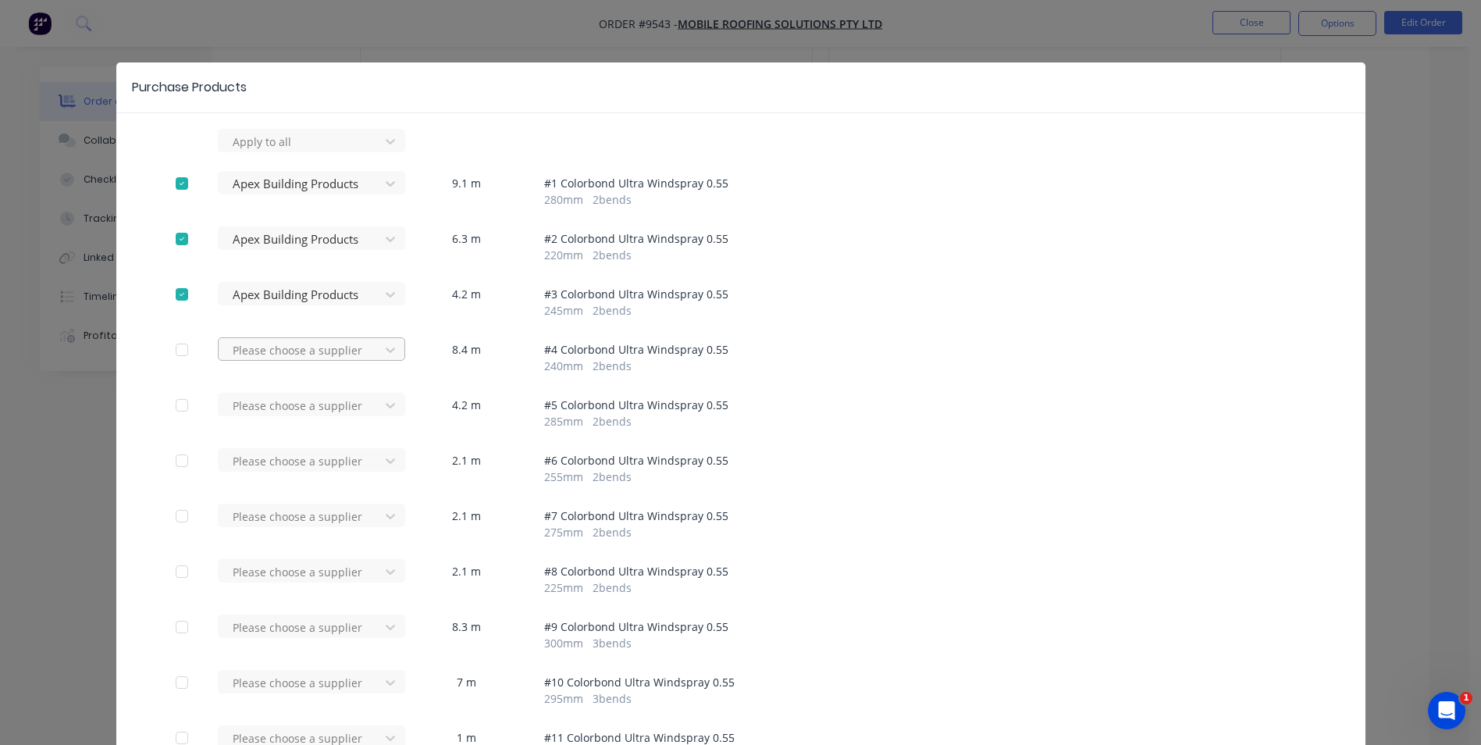
click at [275, 351] on div at bounding box center [301, 350] width 141 height 20
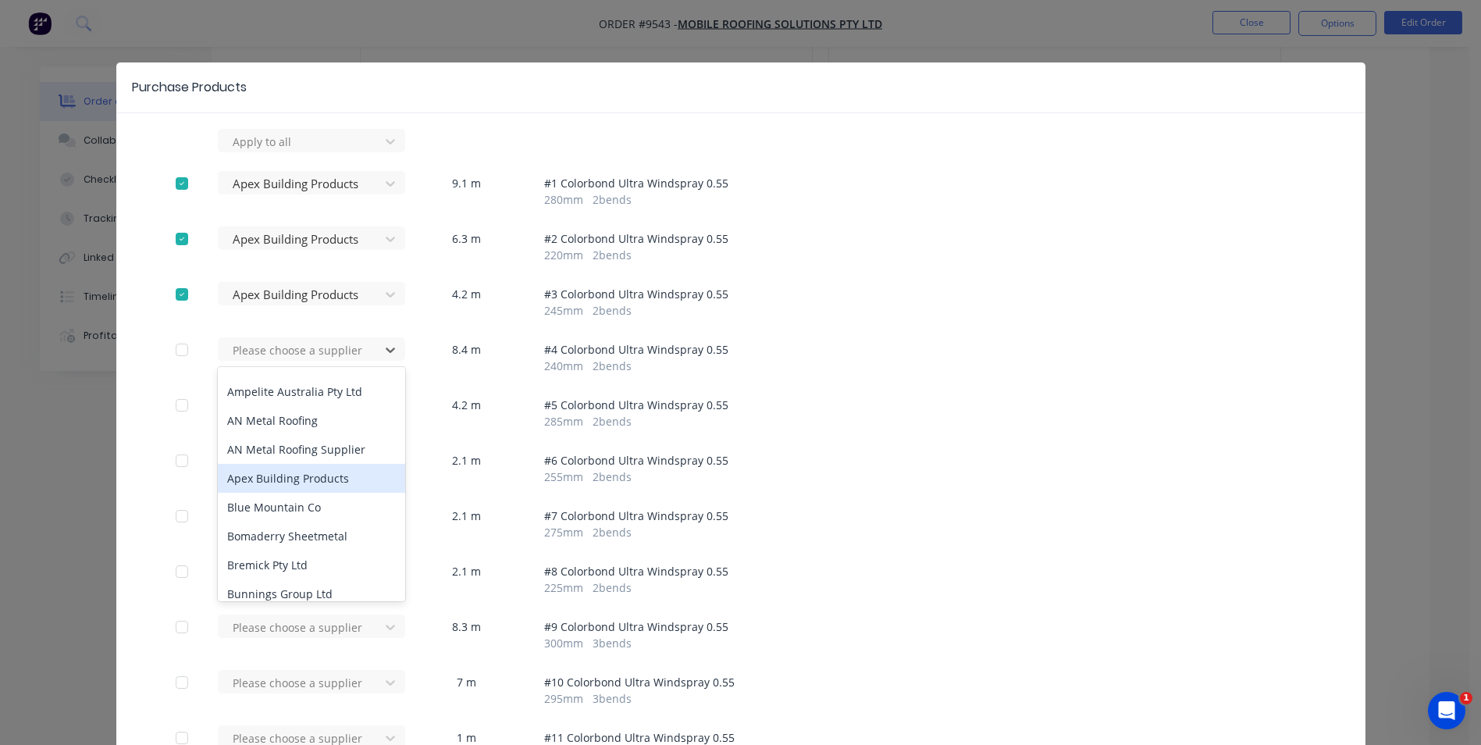
click at [260, 483] on div "Apex Building Products" at bounding box center [311, 478] width 187 height 29
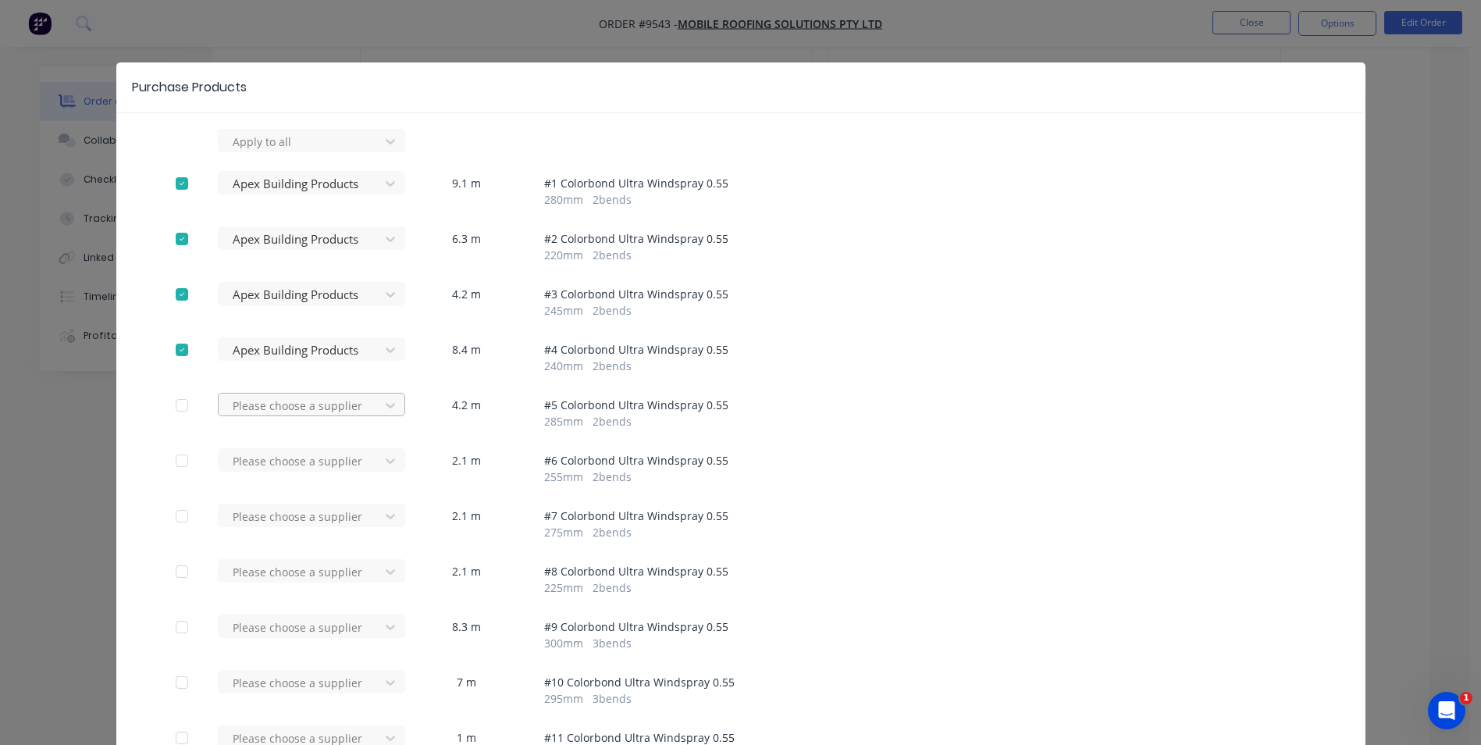
click at [271, 412] on div at bounding box center [301, 406] width 141 height 20
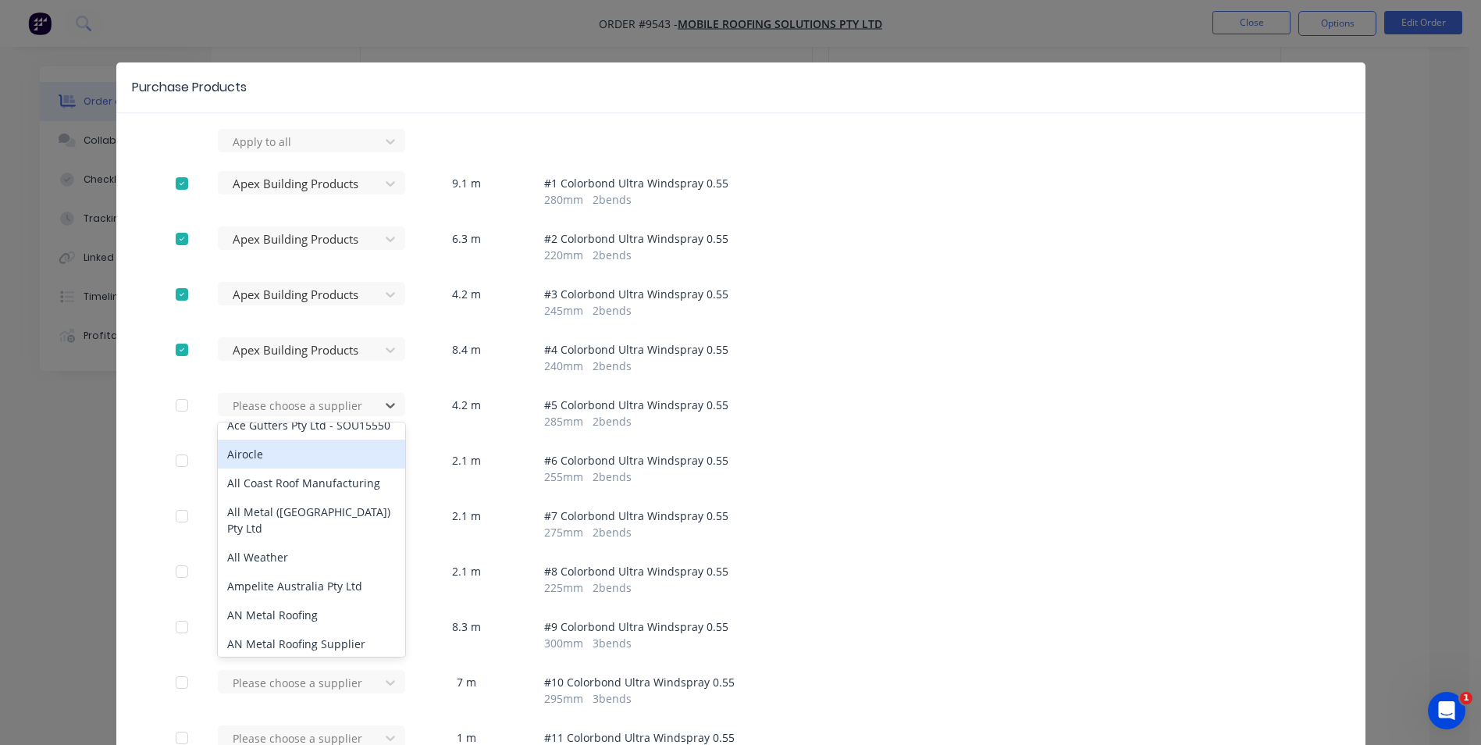
scroll to position [312, 0]
click at [269, 454] on div "Apex Building Products" at bounding box center [311, 455] width 187 height 29
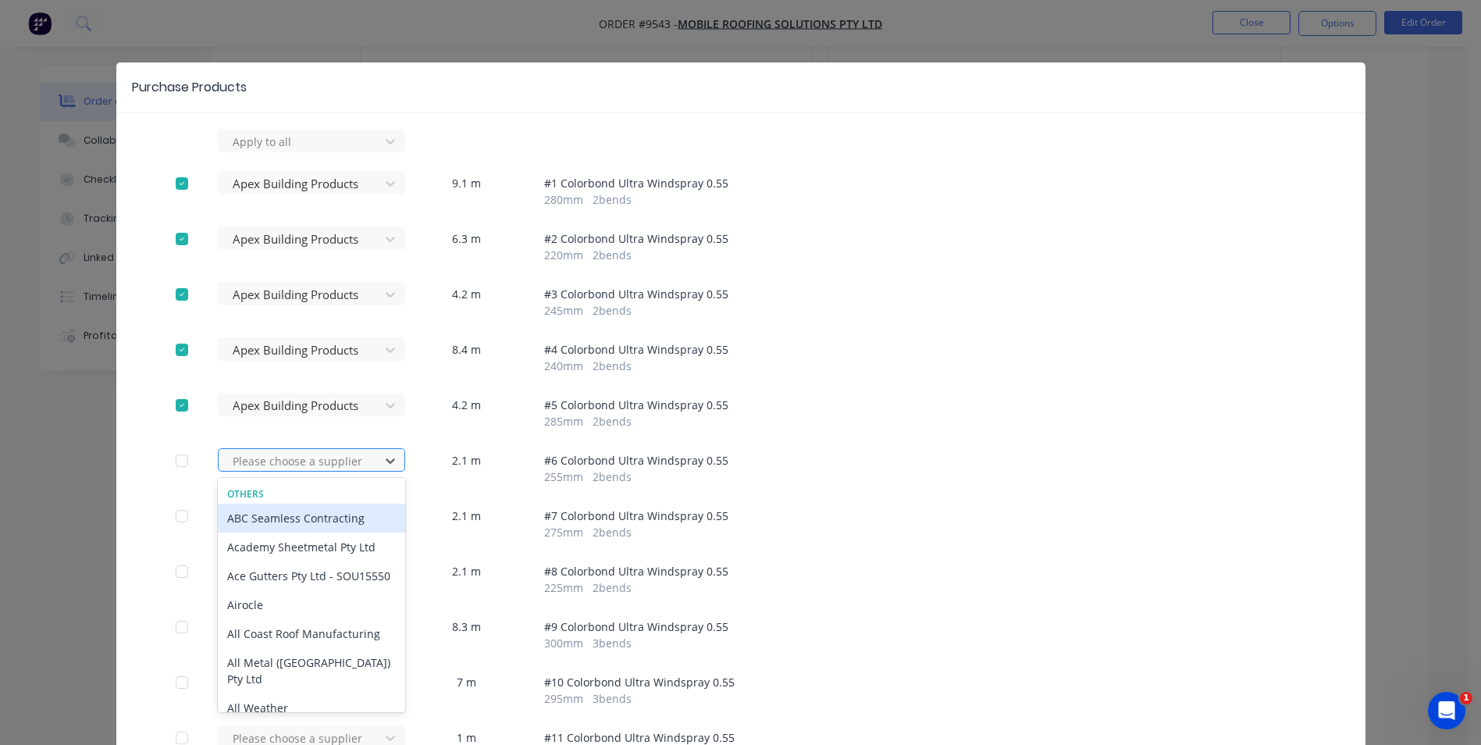
click at [269, 469] on div at bounding box center [301, 461] width 141 height 20
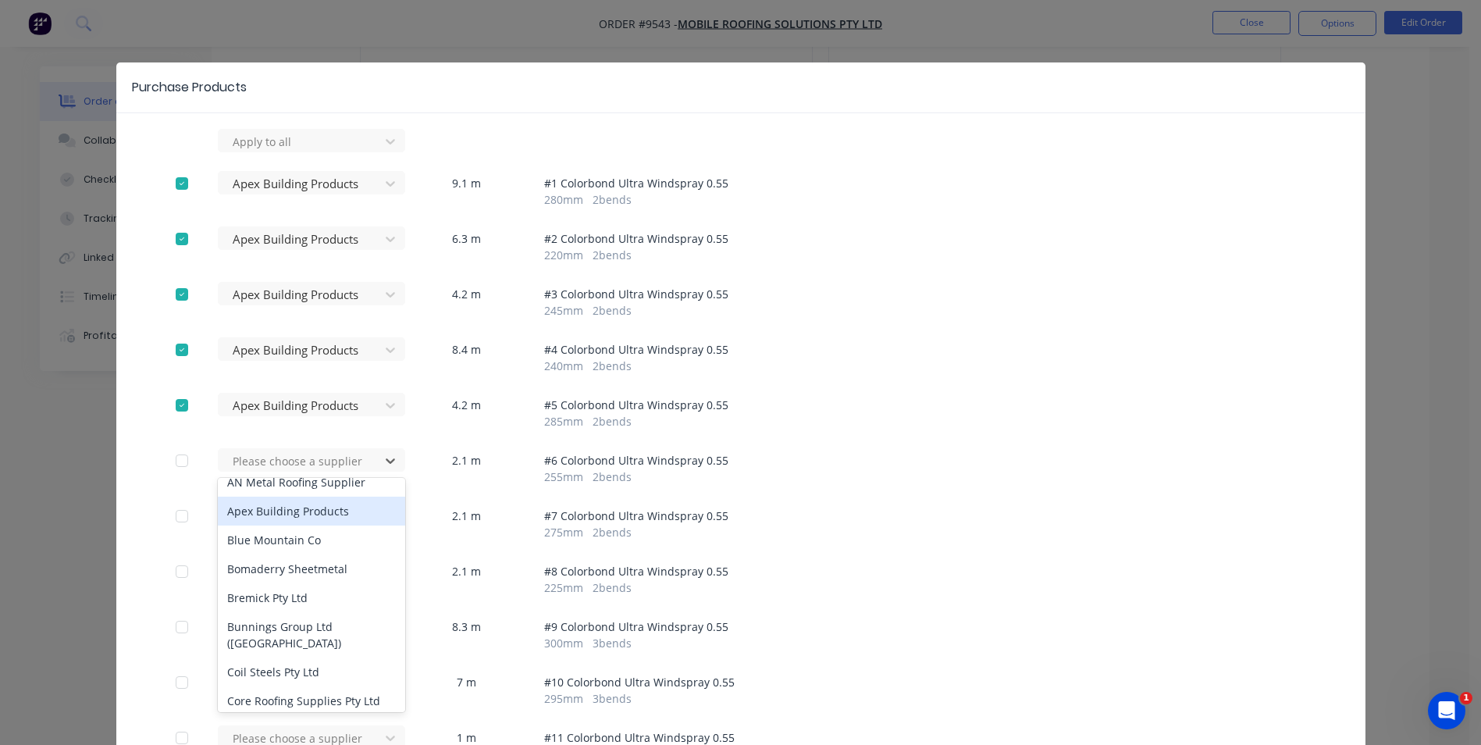
click at [258, 514] on div "Apex Building Products" at bounding box center [311, 511] width 187 height 29
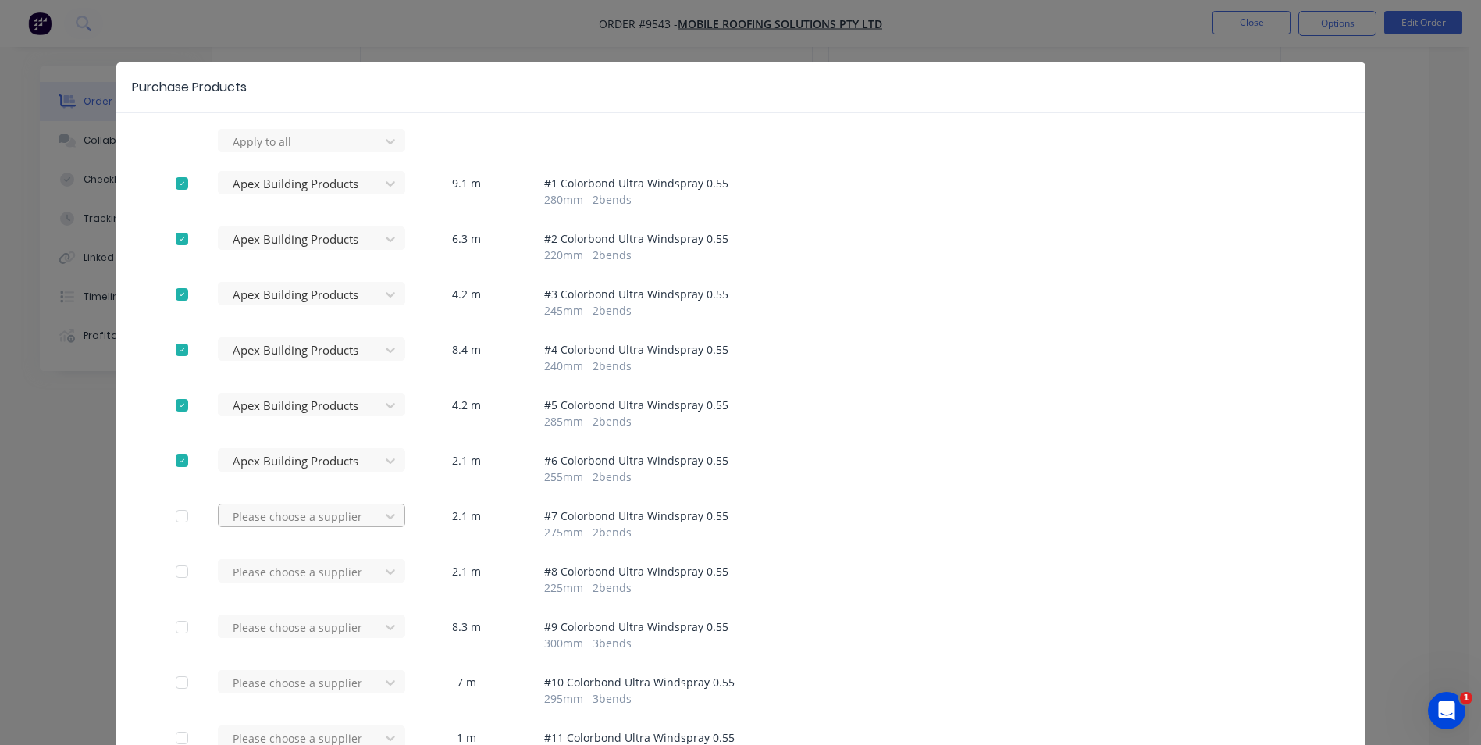
click at [262, 515] on div "Please choose a supplier" at bounding box center [304, 515] width 172 height 23
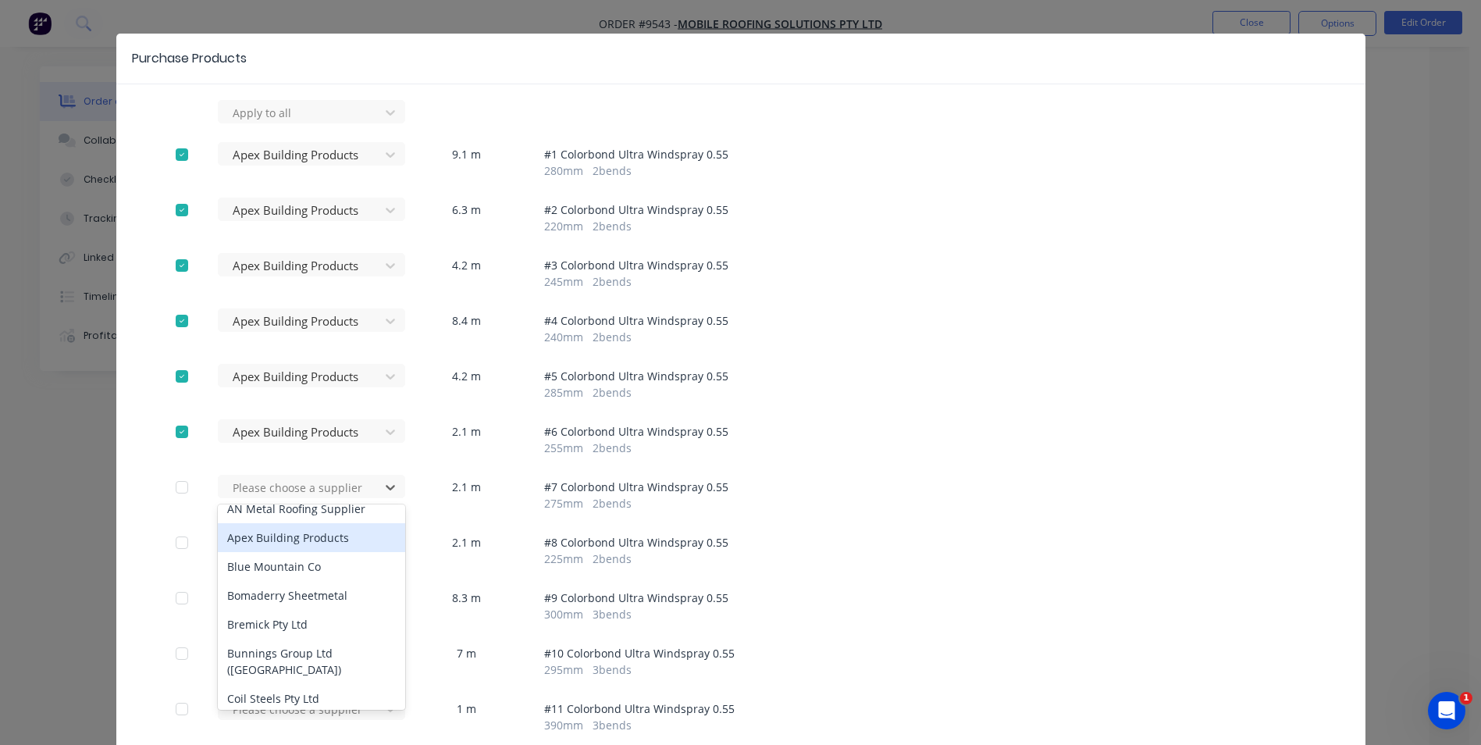
click at [260, 532] on div "Apex Building Products" at bounding box center [311, 537] width 187 height 29
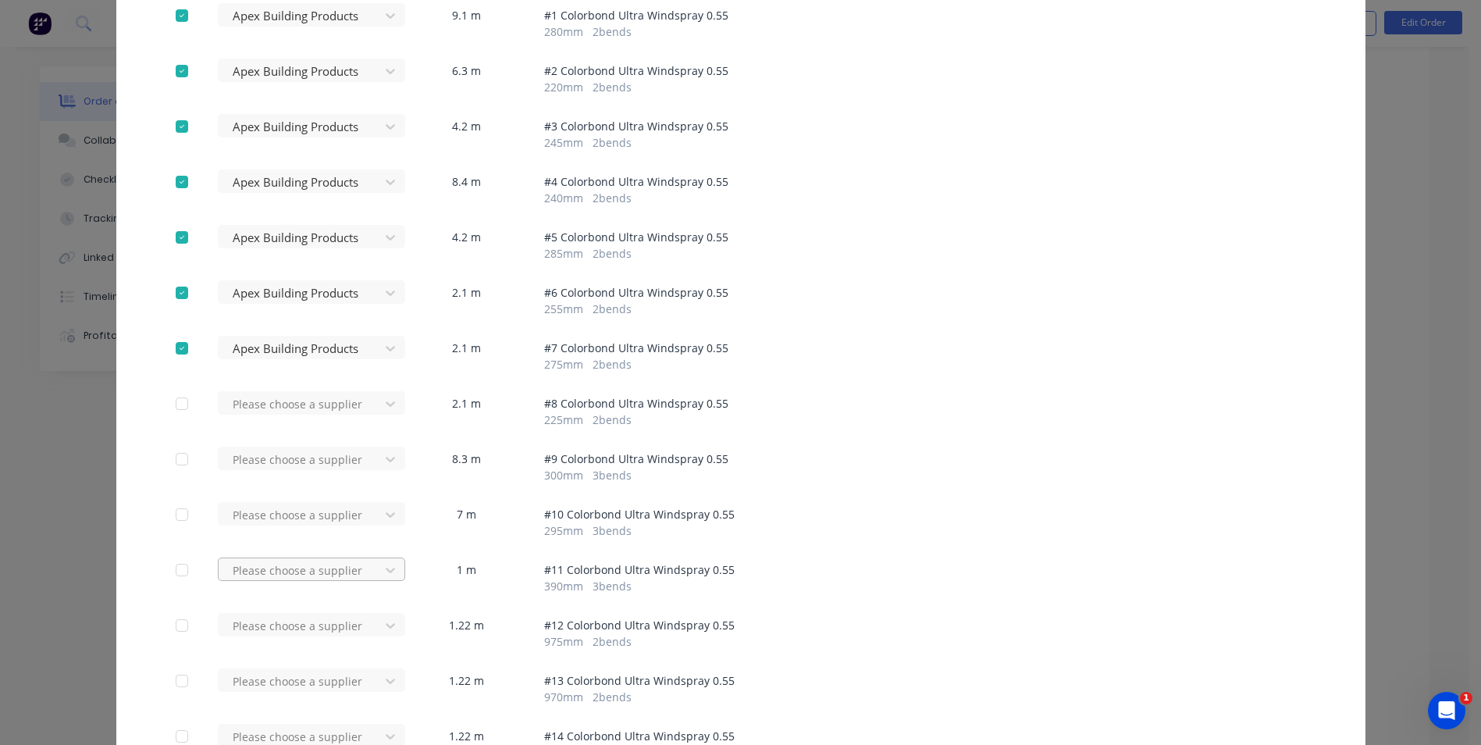
scroll to position [341, 0]
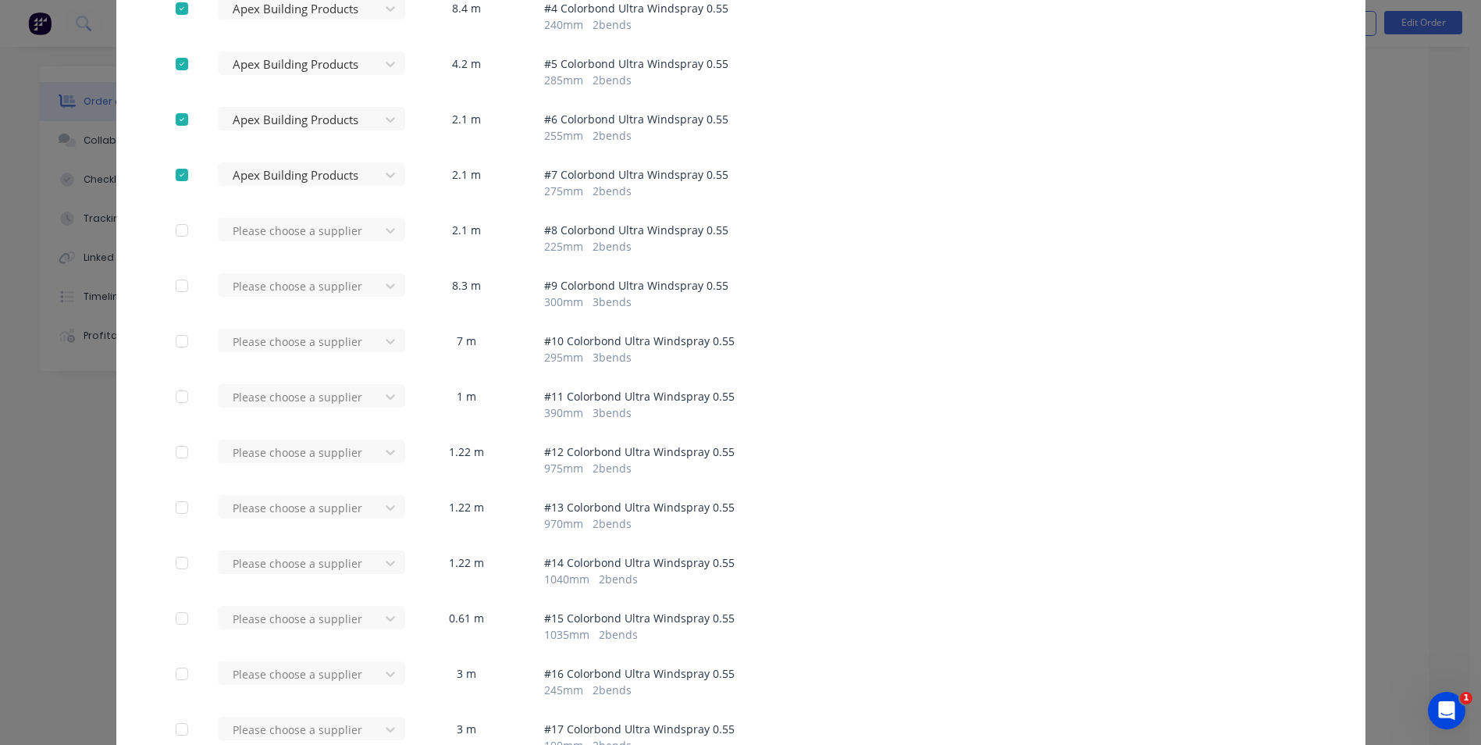
click at [279, 242] on div "Please choose a supplier" at bounding box center [304, 236] width 172 height 37
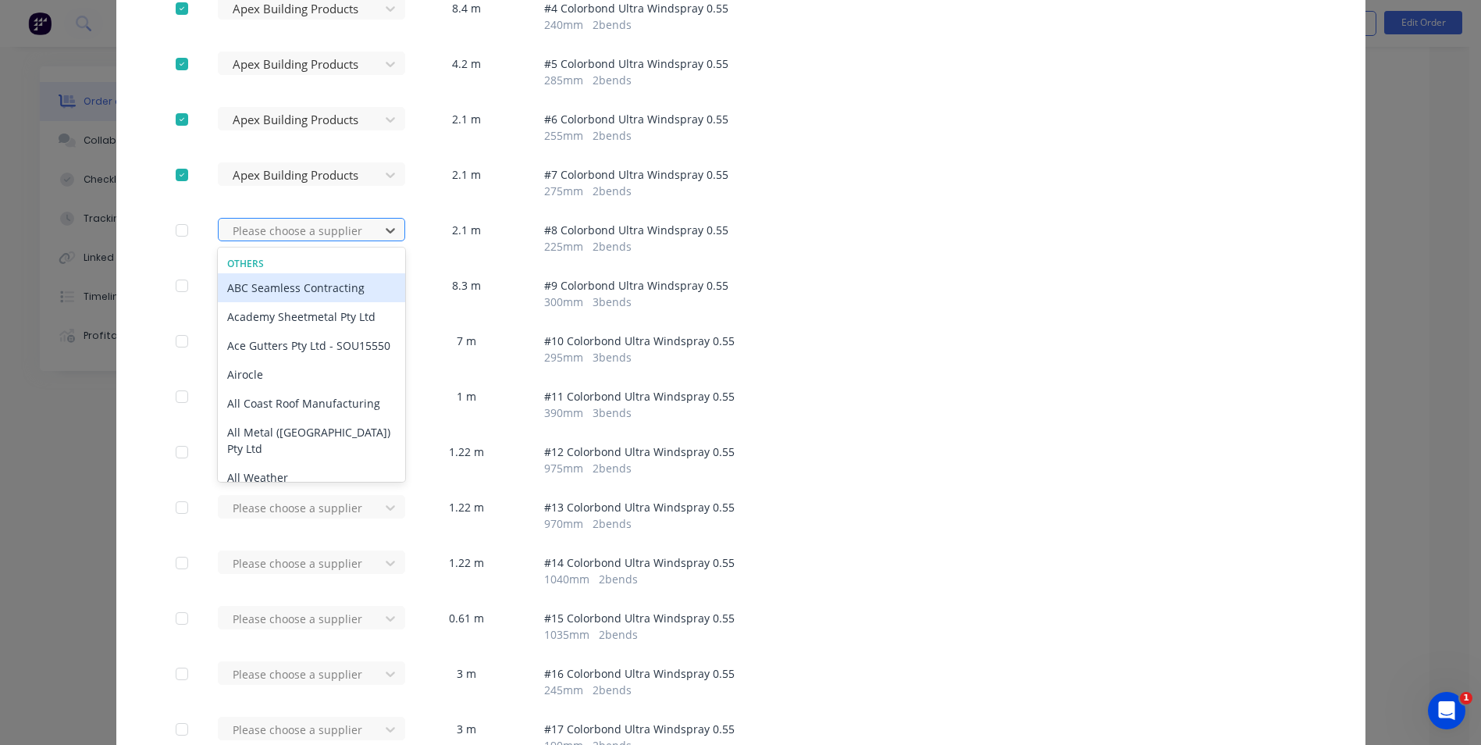
click at [269, 231] on div at bounding box center [301, 231] width 141 height 20
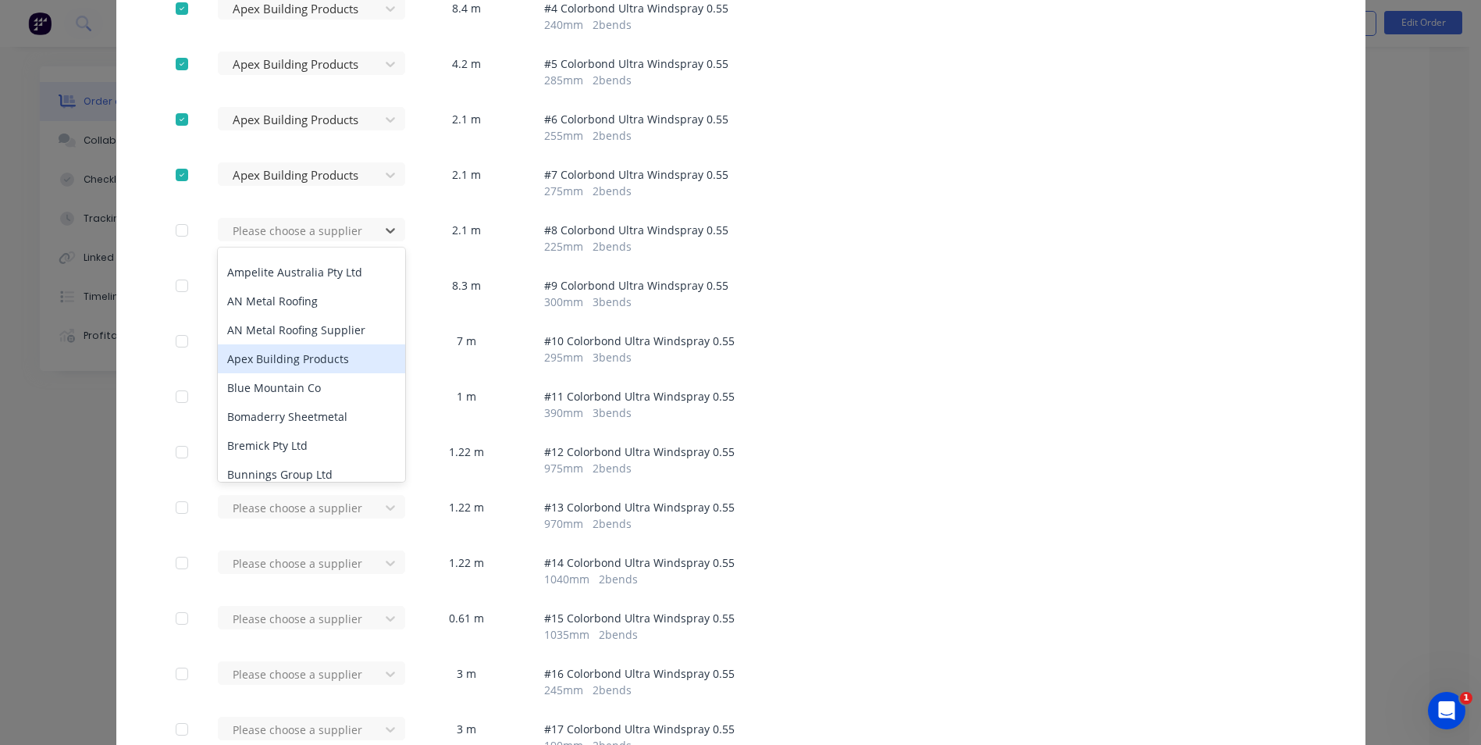
click at [268, 366] on div "Apex Building Products" at bounding box center [311, 358] width 187 height 29
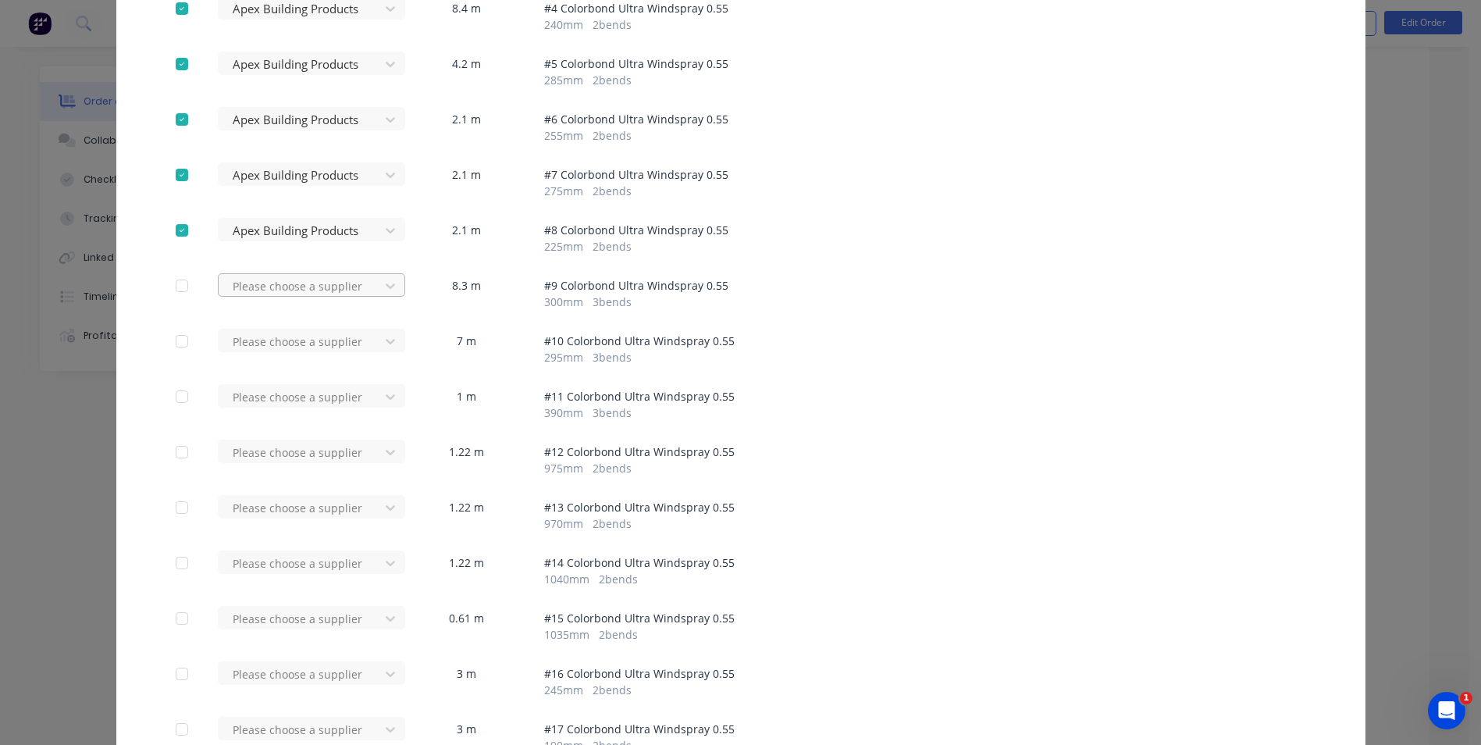
click at [281, 288] on div at bounding box center [301, 286] width 141 height 20
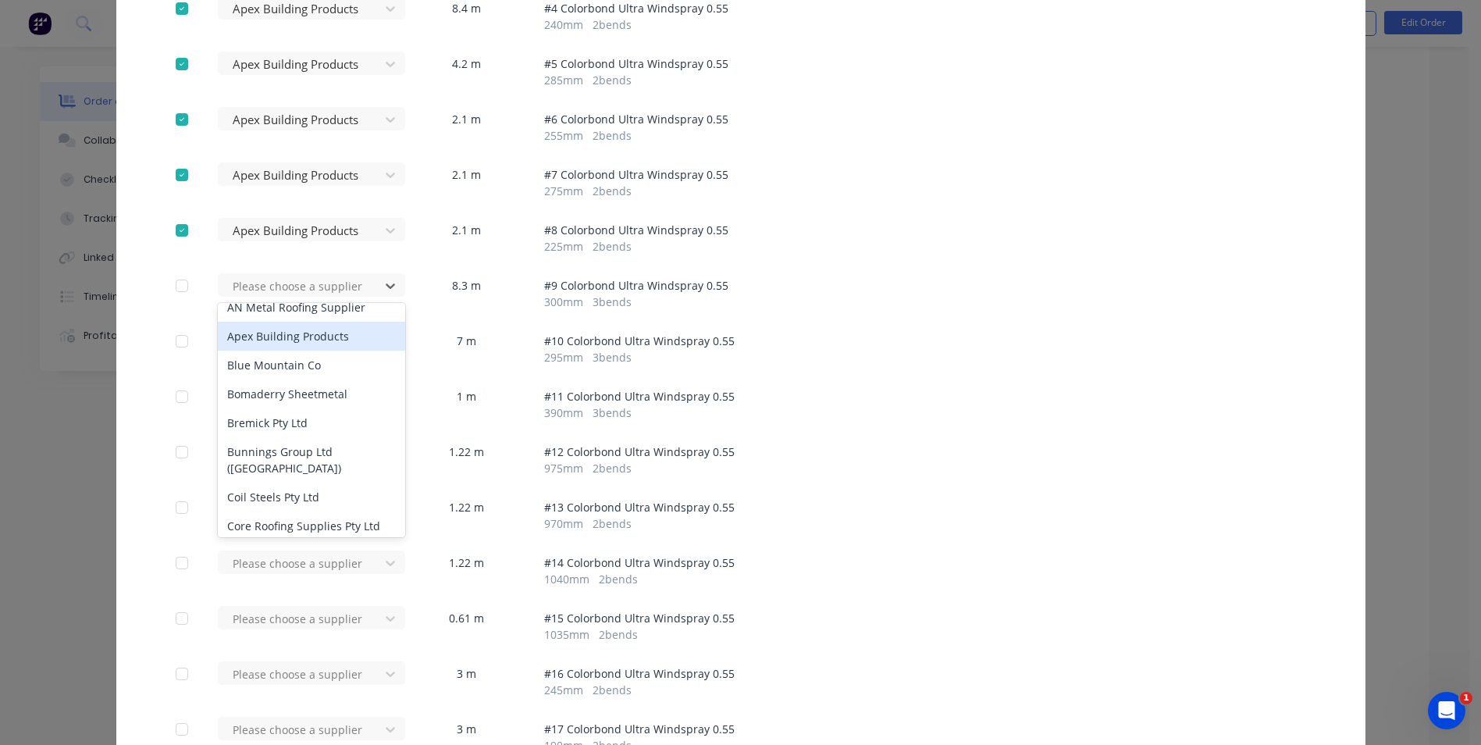
click at [269, 340] on div "Apex Building Products" at bounding box center [311, 336] width 187 height 29
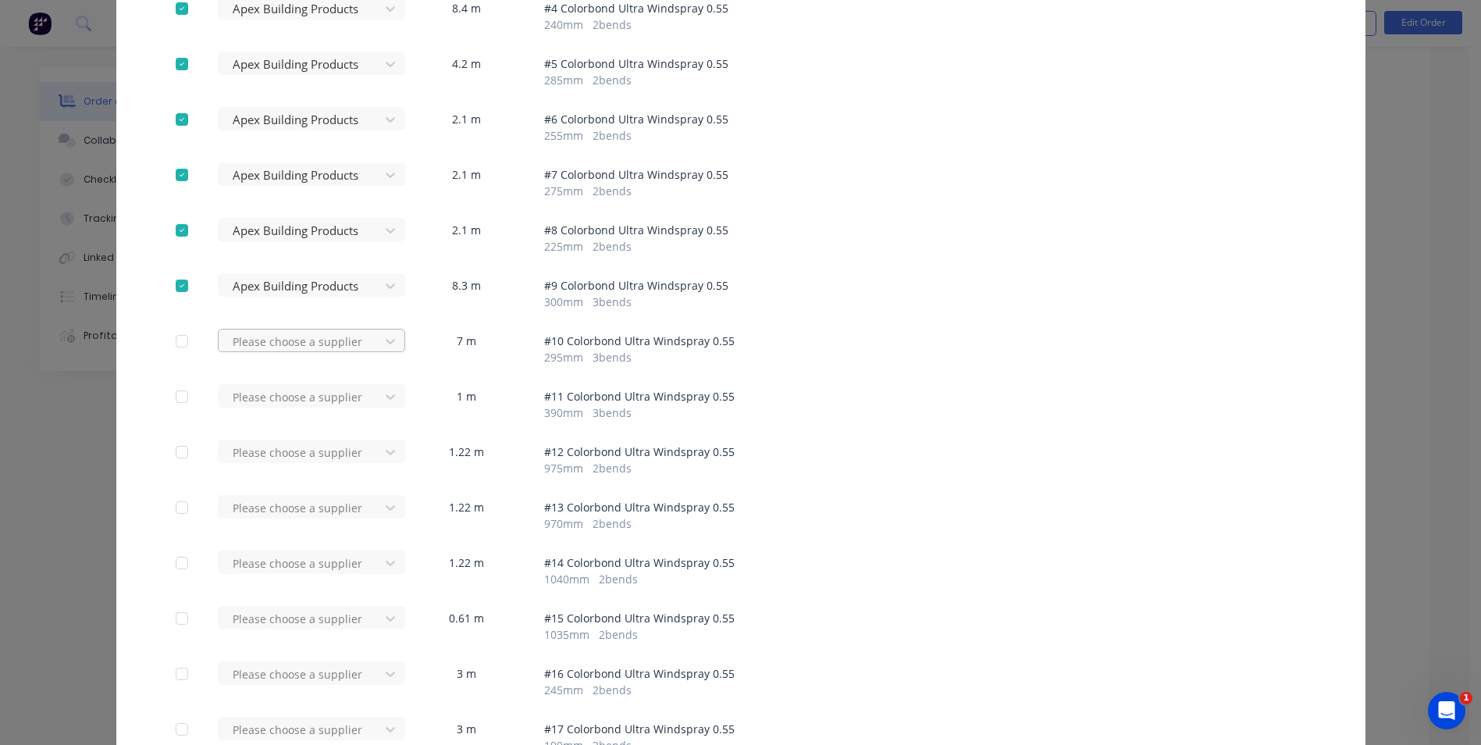
click at [266, 340] on div at bounding box center [301, 342] width 141 height 20
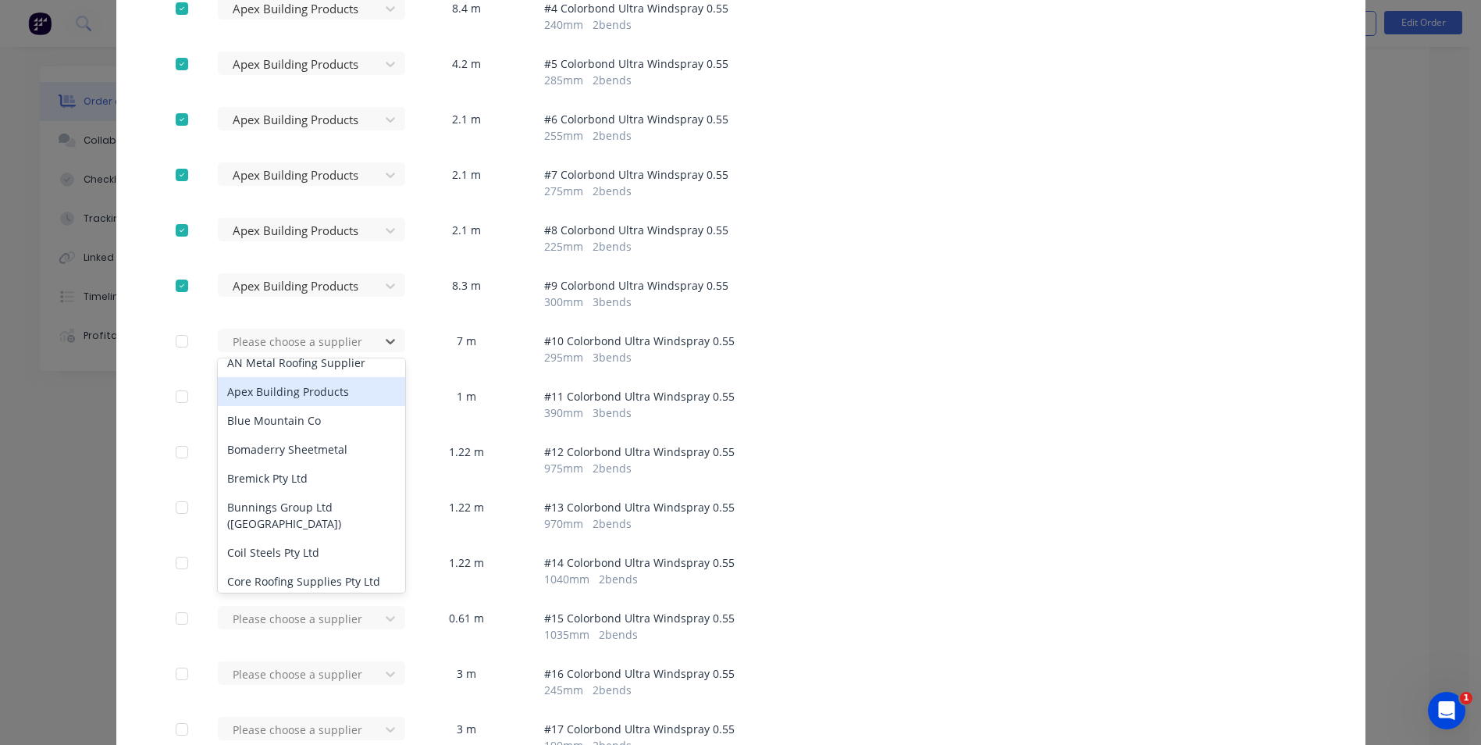
click at [273, 391] on div "Apex Building Products" at bounding box center [311, 391] width 187 height 29
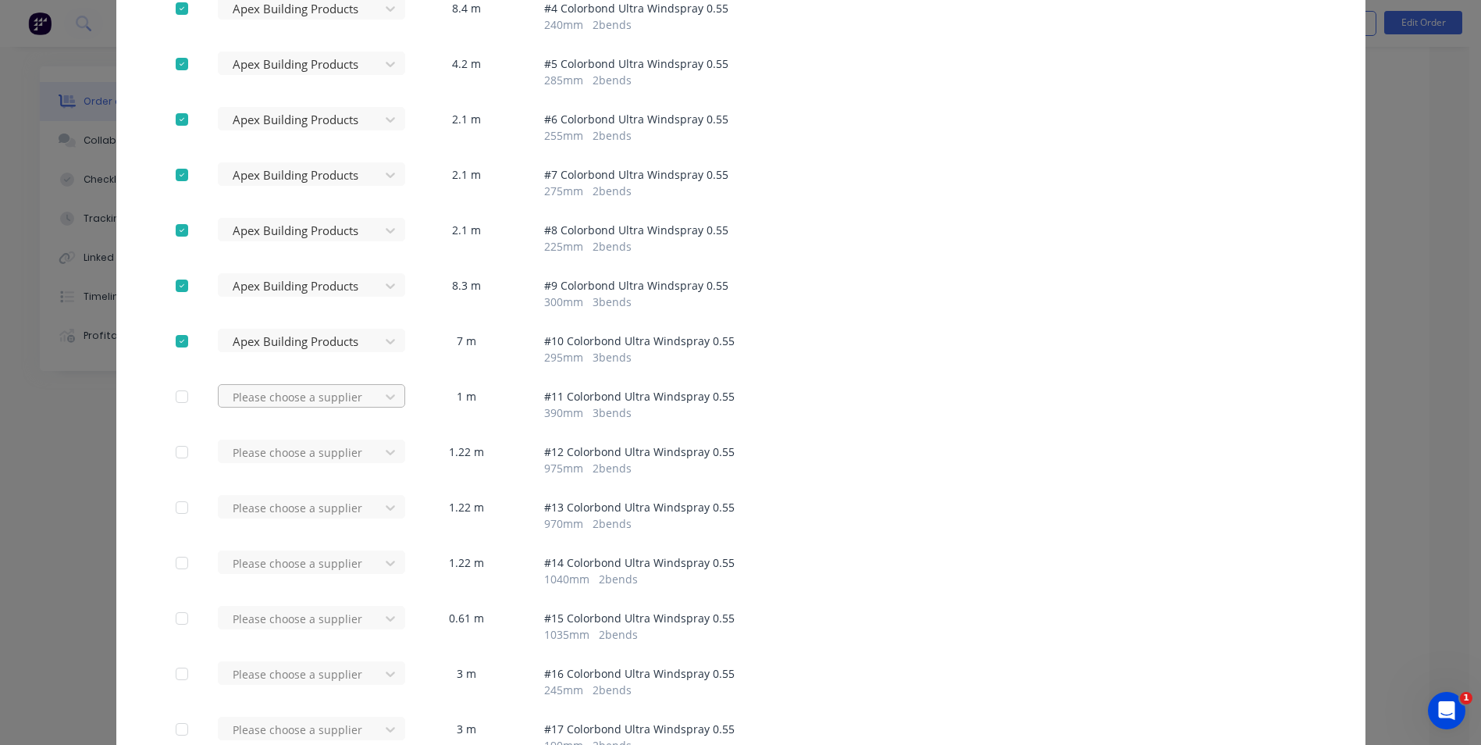
click at [273, 397] on div at bounding box center [301, 397] width 141 height 20
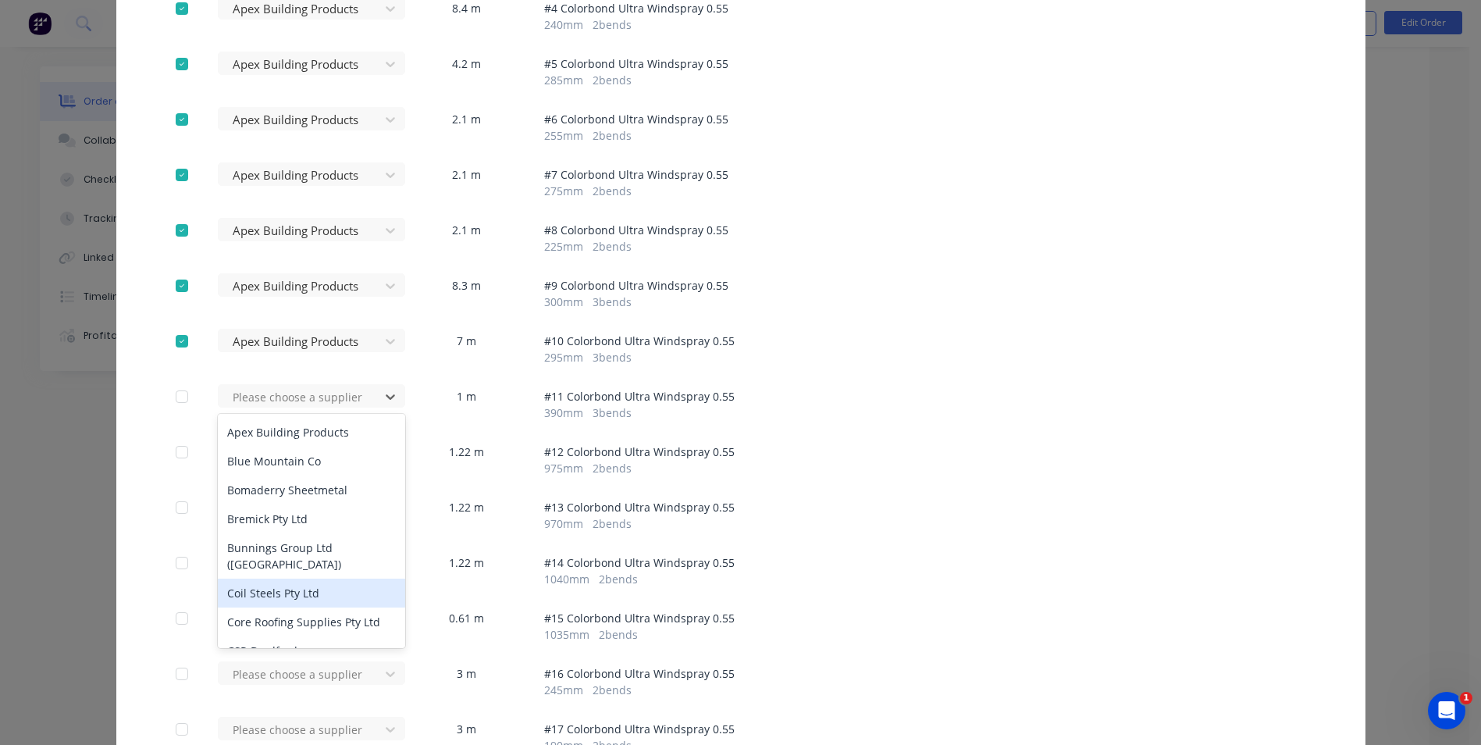
scroll to position [234, 0]
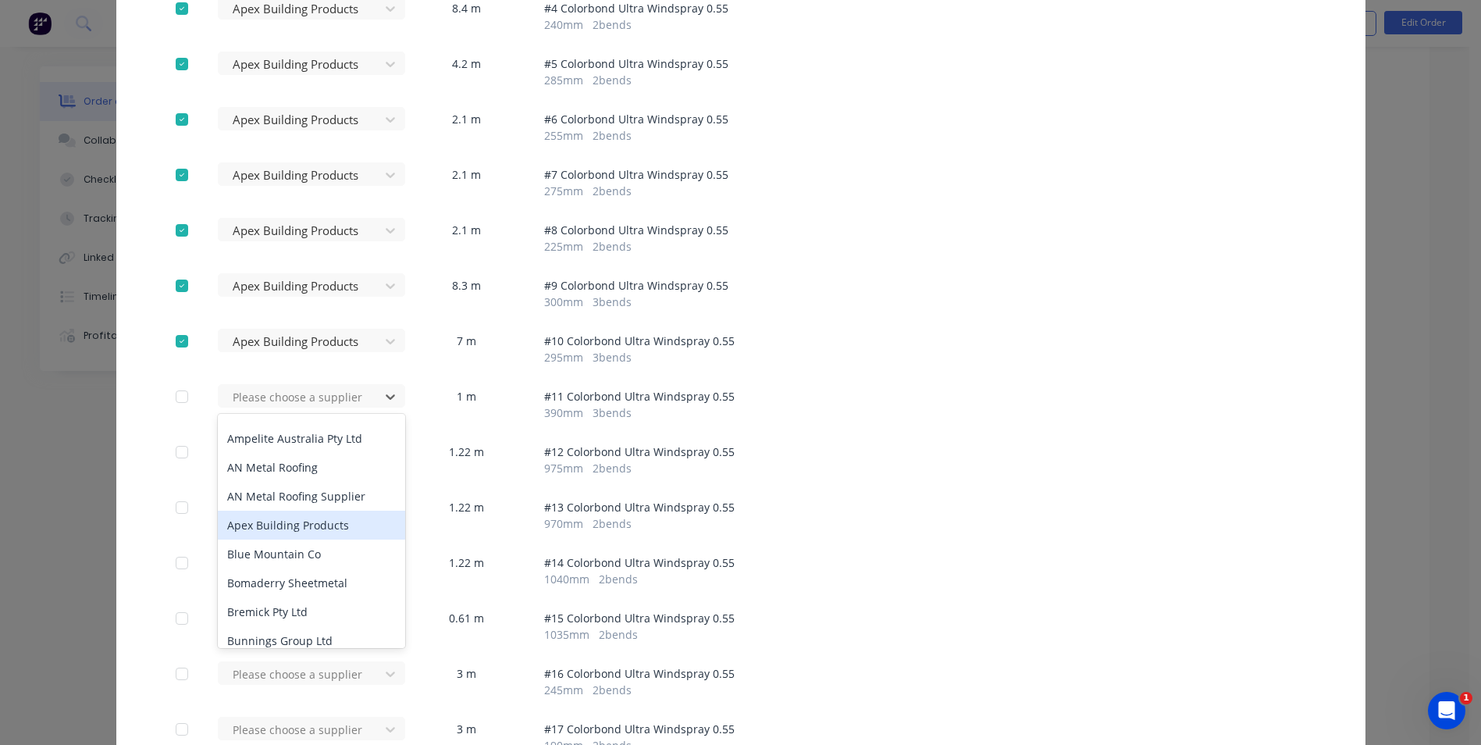
click at [275, 529] on div "Apex Building Products" at bounding box center [311, 525] width 187 height 29
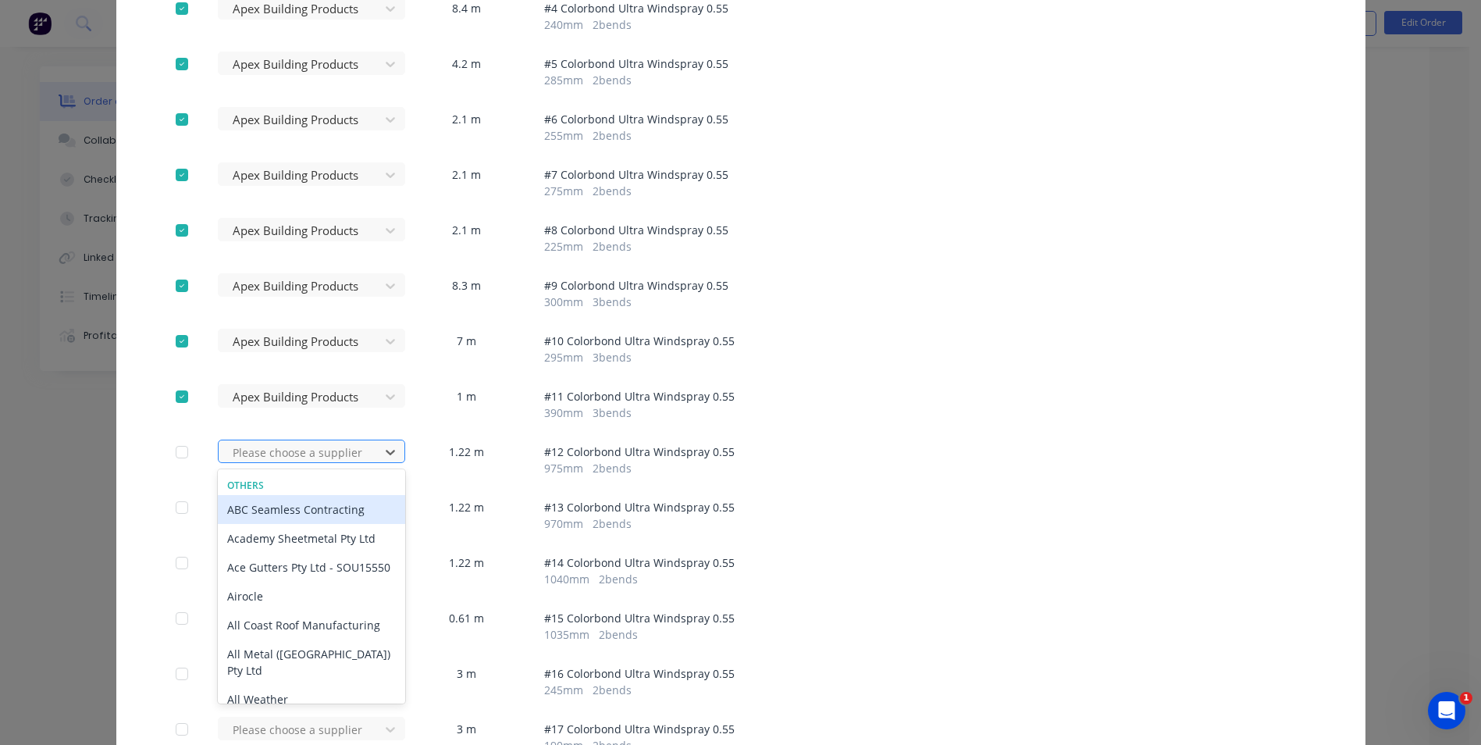
click at [265, 458] on div at bounding box center [301, 453] width 141 height 20
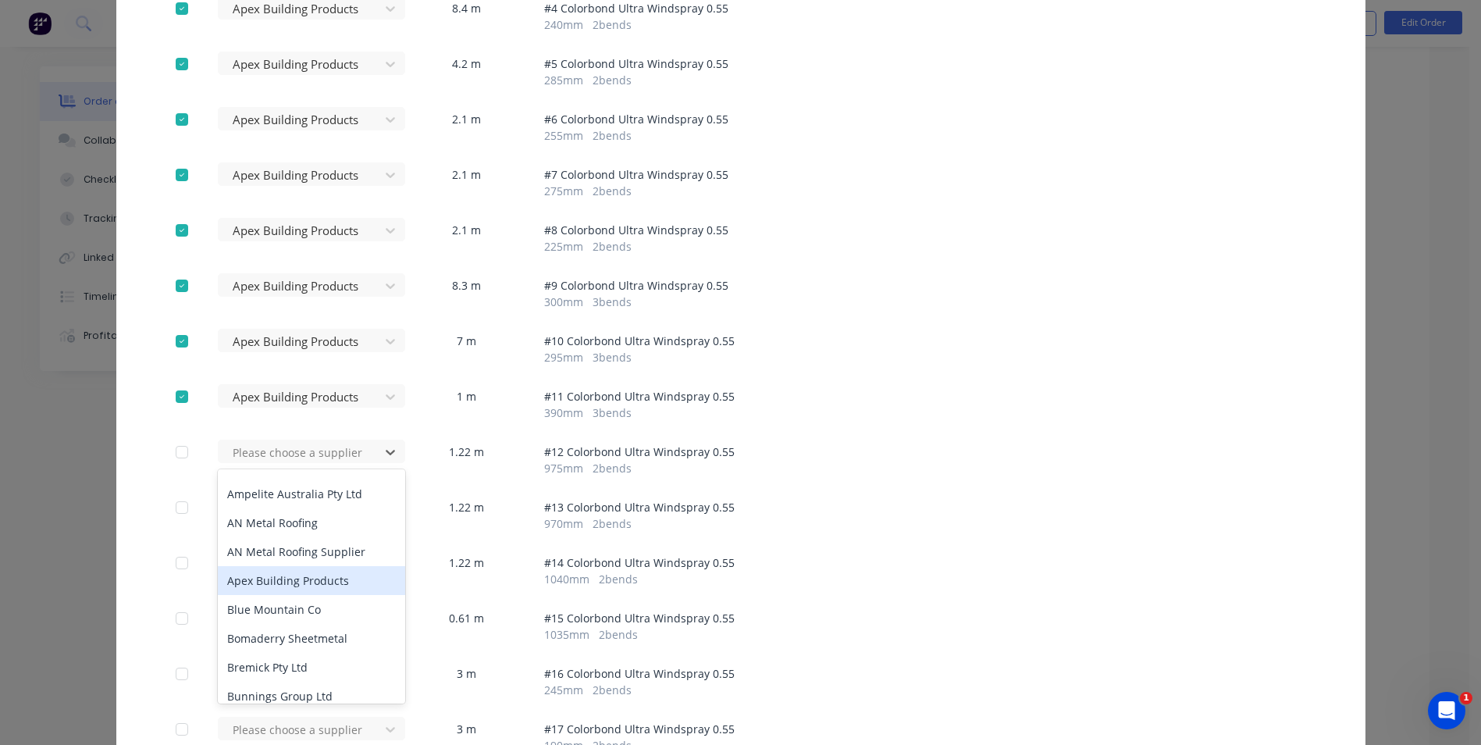
click at [273, 579] on div "Apex Building Products" at bounding box center [311, 580] width 187 height 29
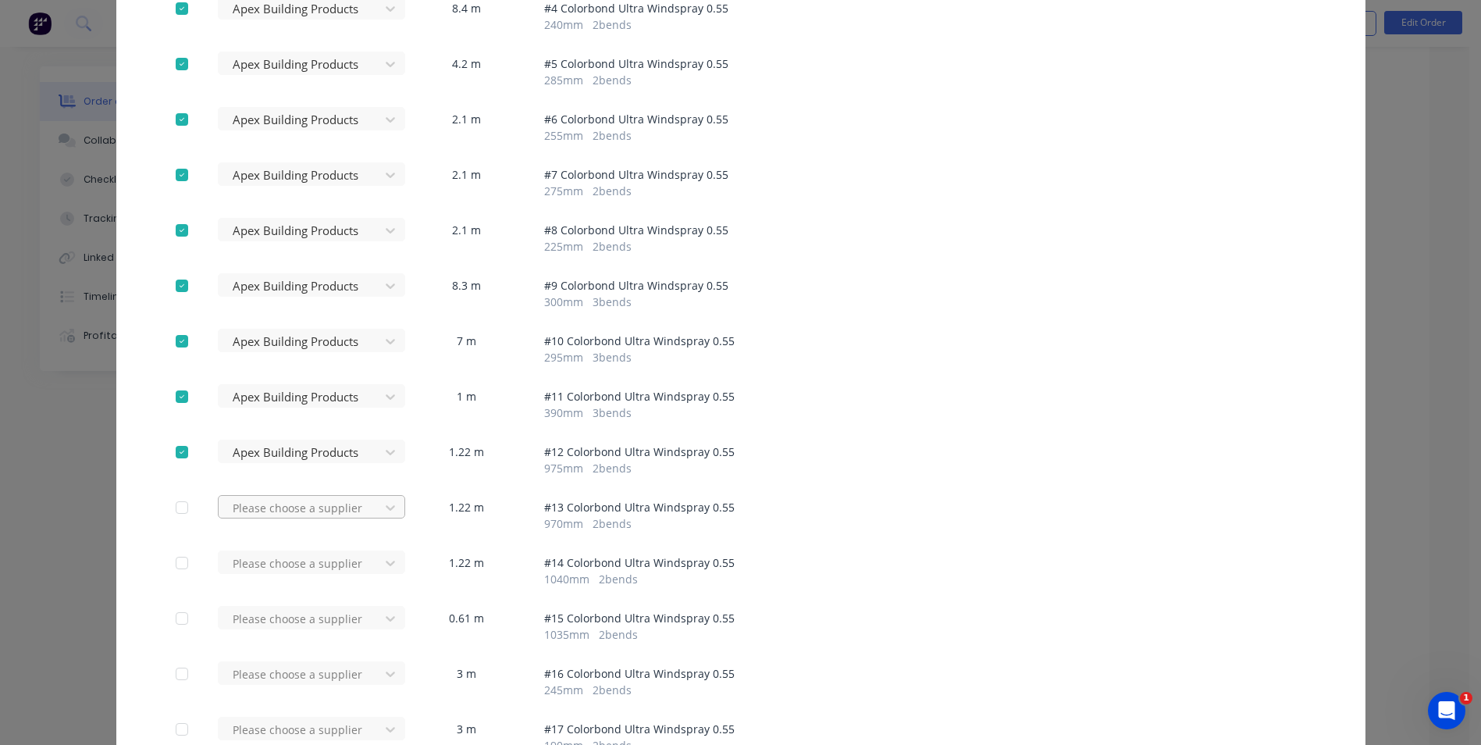
click at [273, 507] on div "Please choose a supplier" at bounding box center [304, 506] width 172 height 23
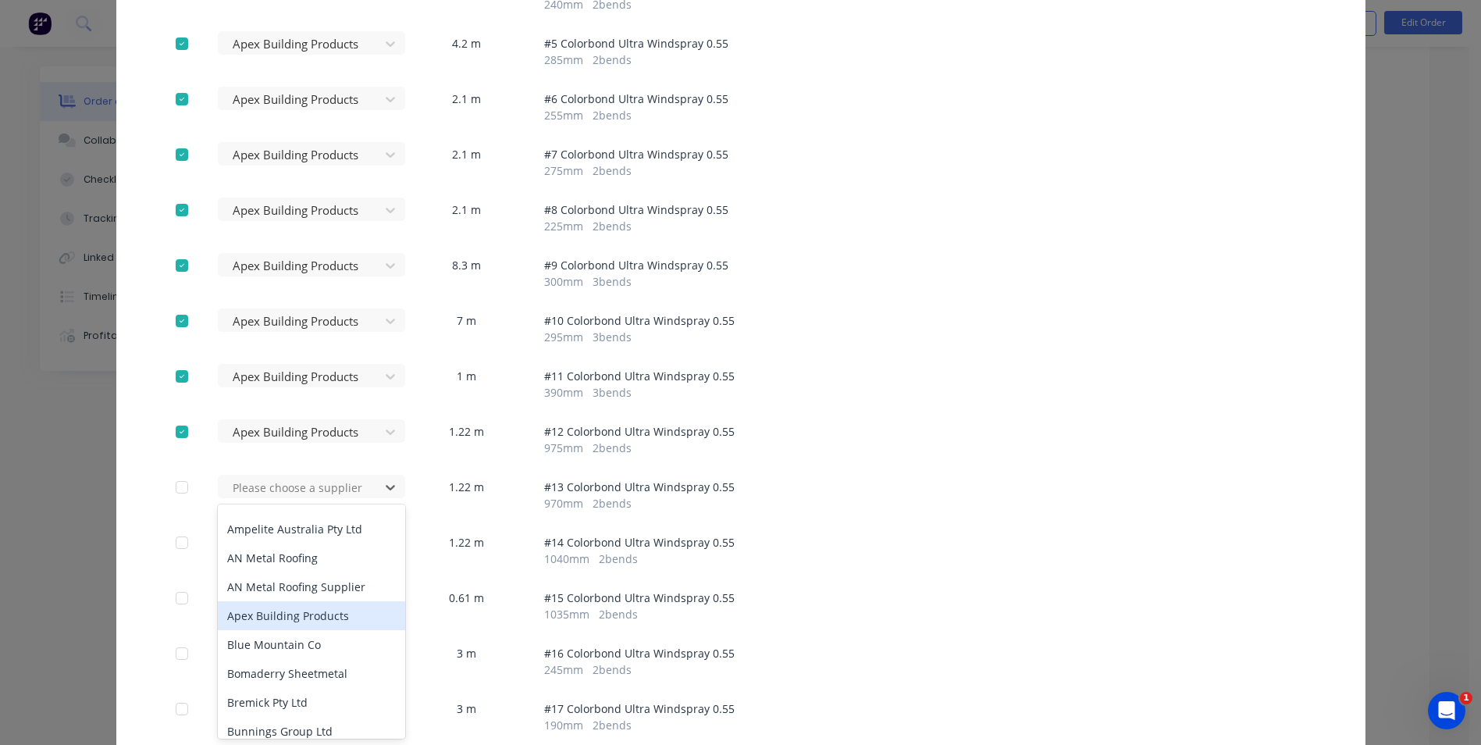
click at [287, 622] on div "Apex Building Products" at bounding box center [311, 615] width 187 height 29
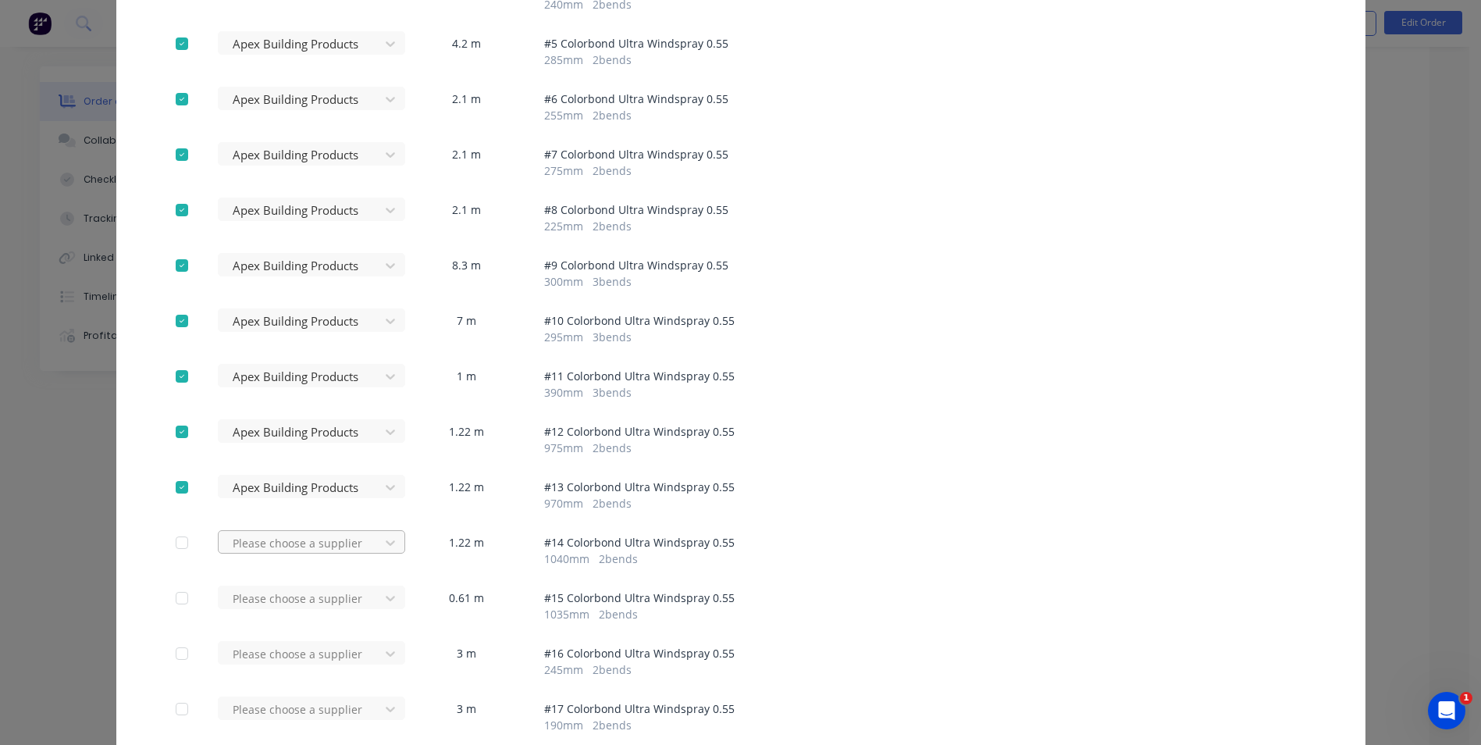
click at [281, 543] on div "Please choose a supplier" at bounding box center [304, 541] width 172 height 23
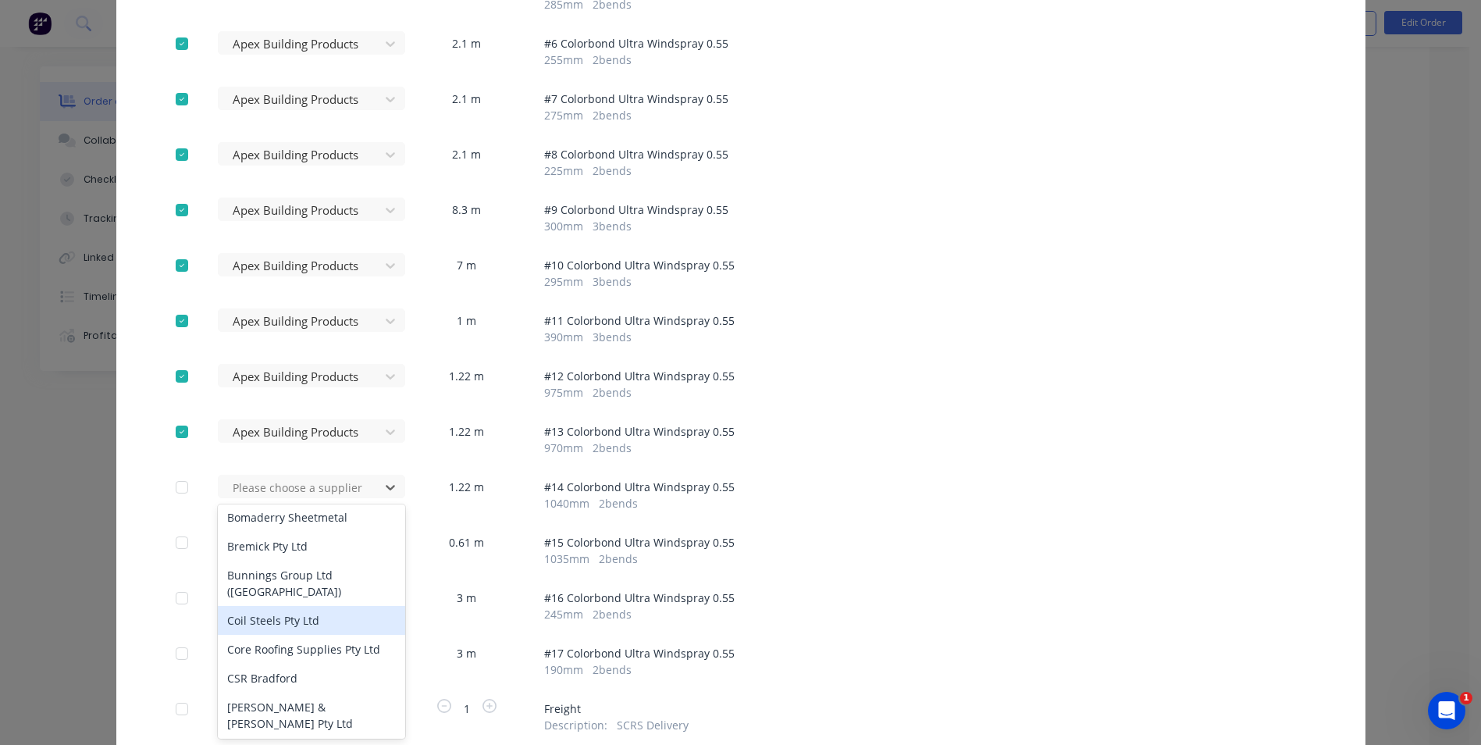
scroll to position [156, 0]
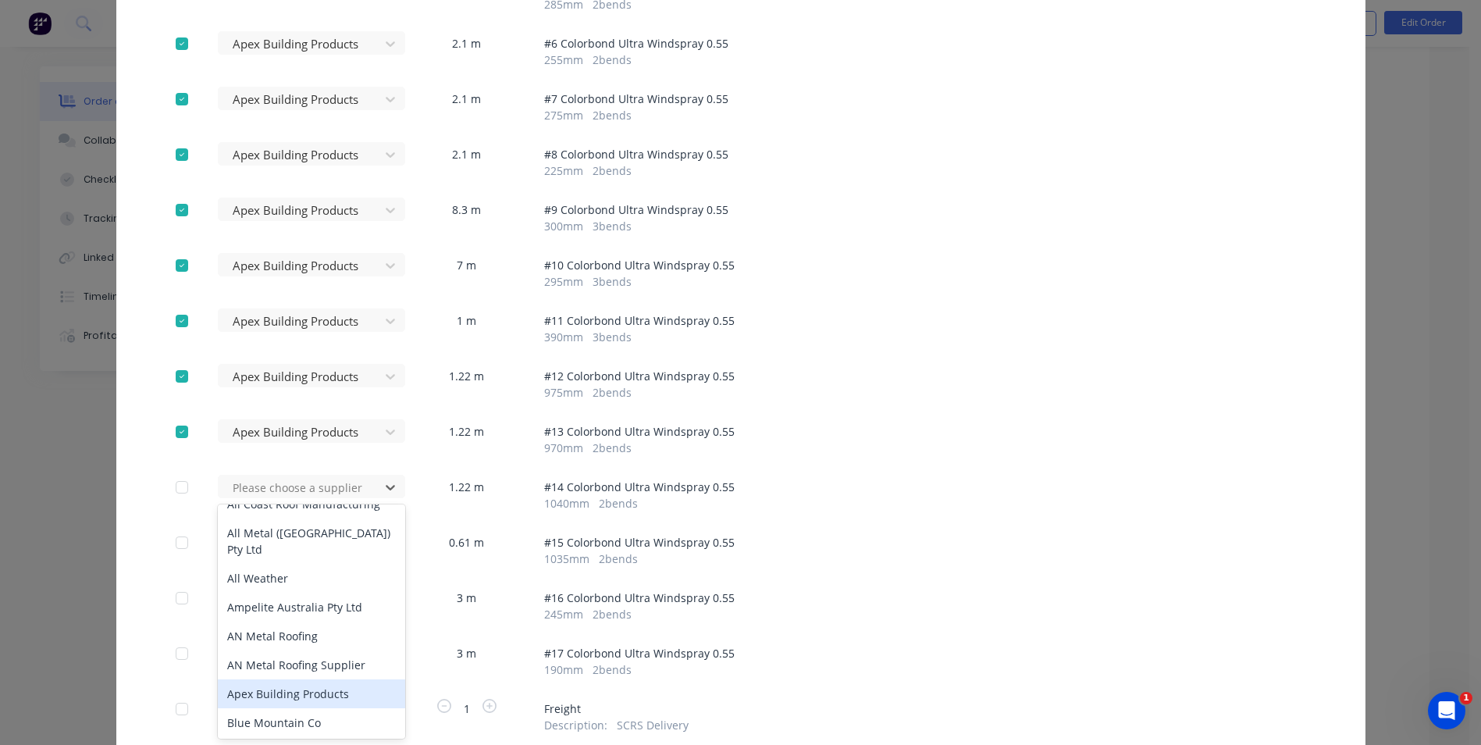
drag, startPoint x: 266, startPoint y: 699, endPoint x: 274, endPoint y: 575, distance: 124.4
click at [267, 697] on div "Apex Building Products" at bounding box center [311, 693] width 187 height 29
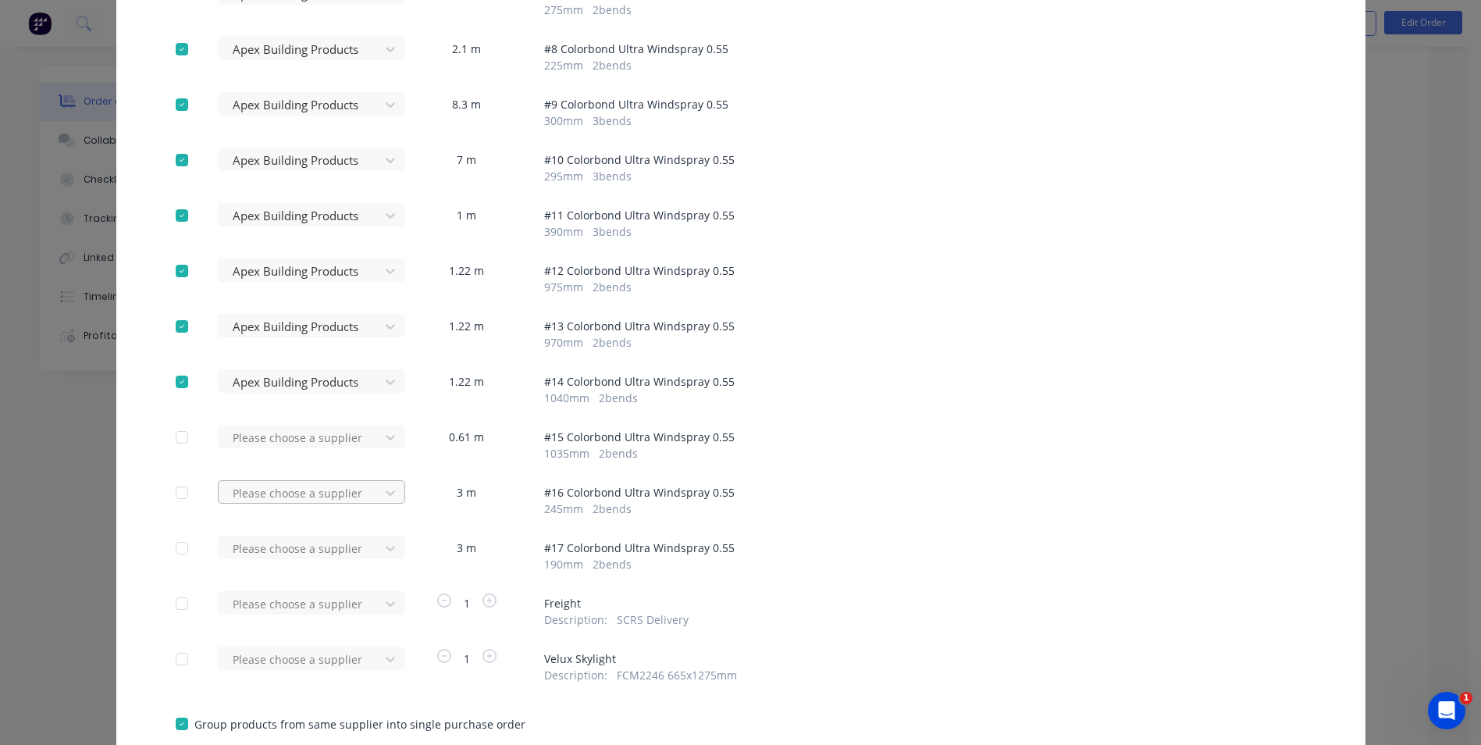
scroll to position [627, 0]
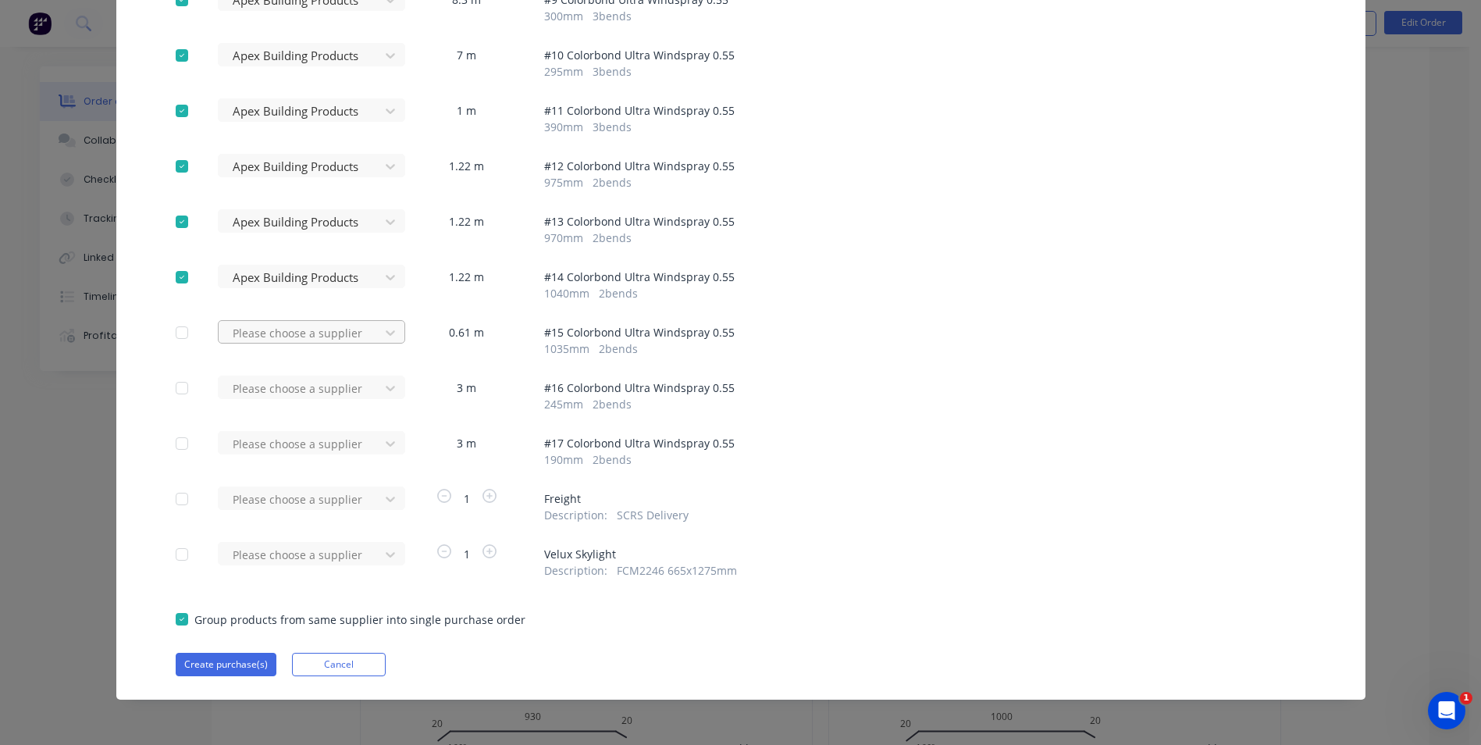
click at [280, 330] on div at bounding box center [301, 333] width 141 height 20
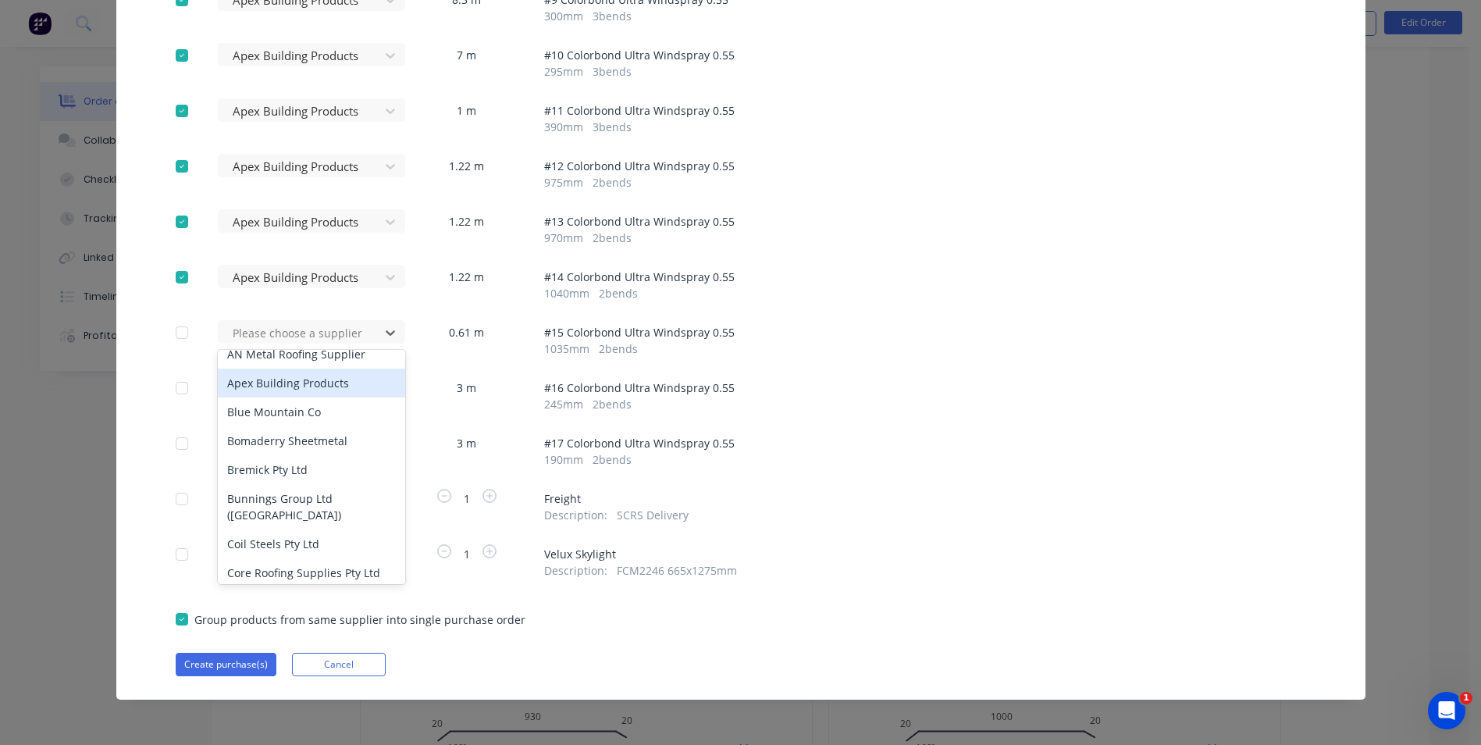
click at [265, 388] on div "Apex Building Products" at bounding box center [311, 383] width 187 height 29
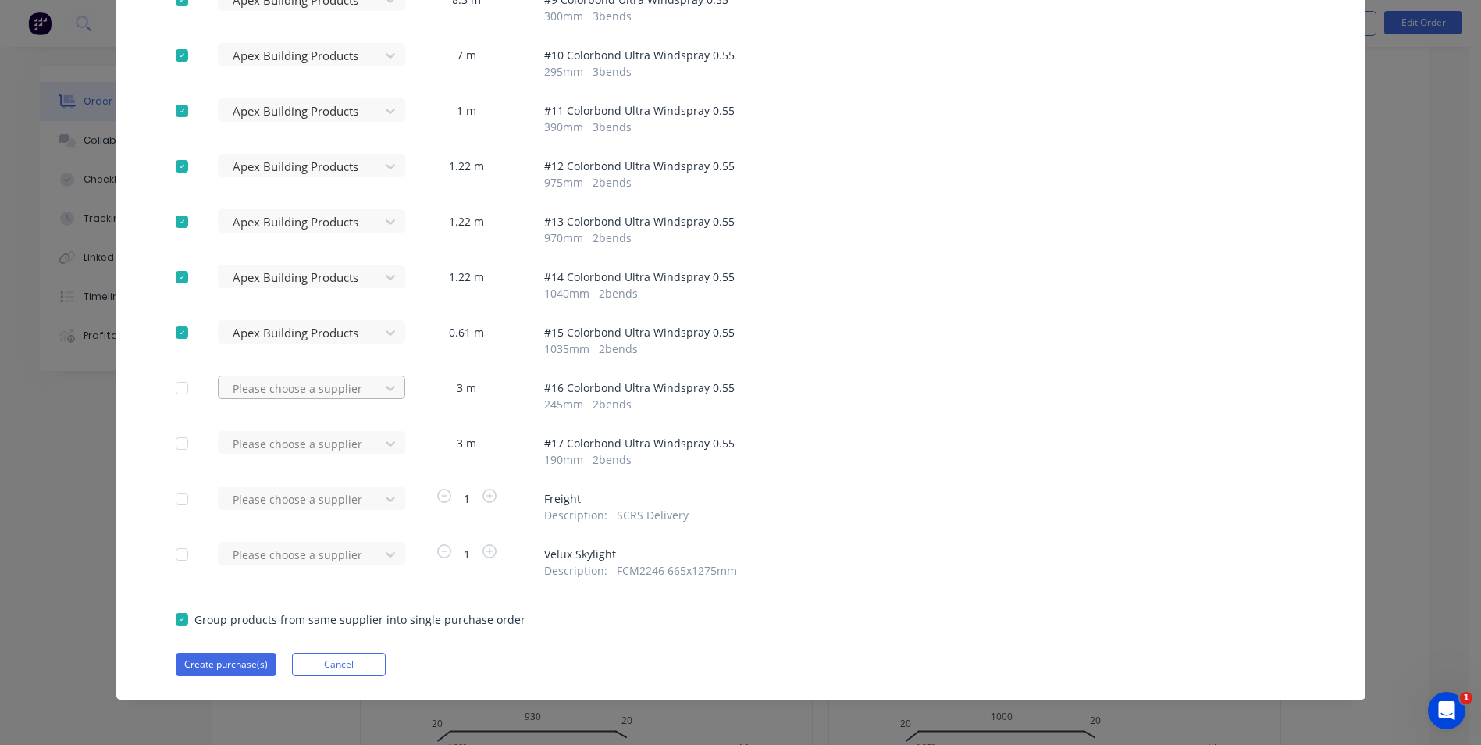
click at [265, 388] on div at bounding box center [301, 389] width 141 height 20
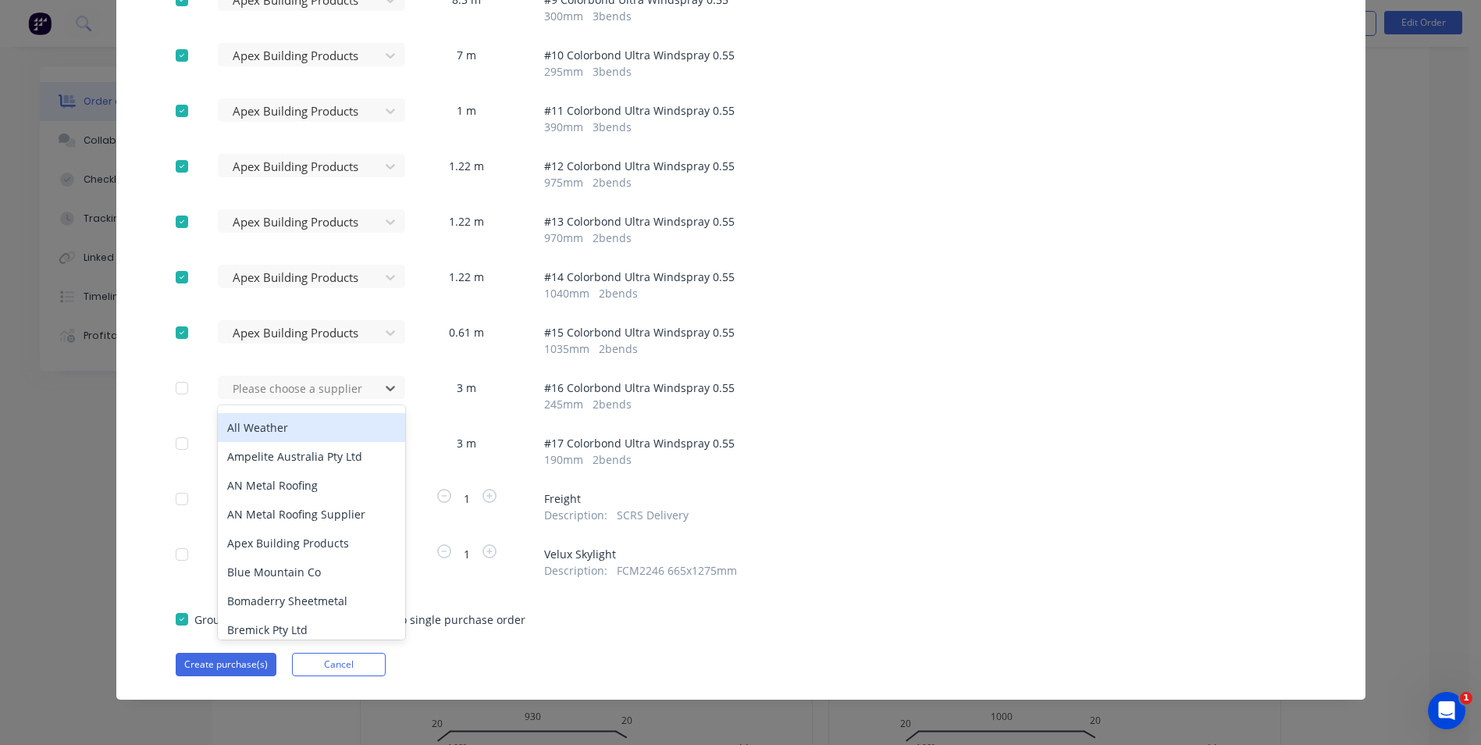
scroll to position [234, 0]
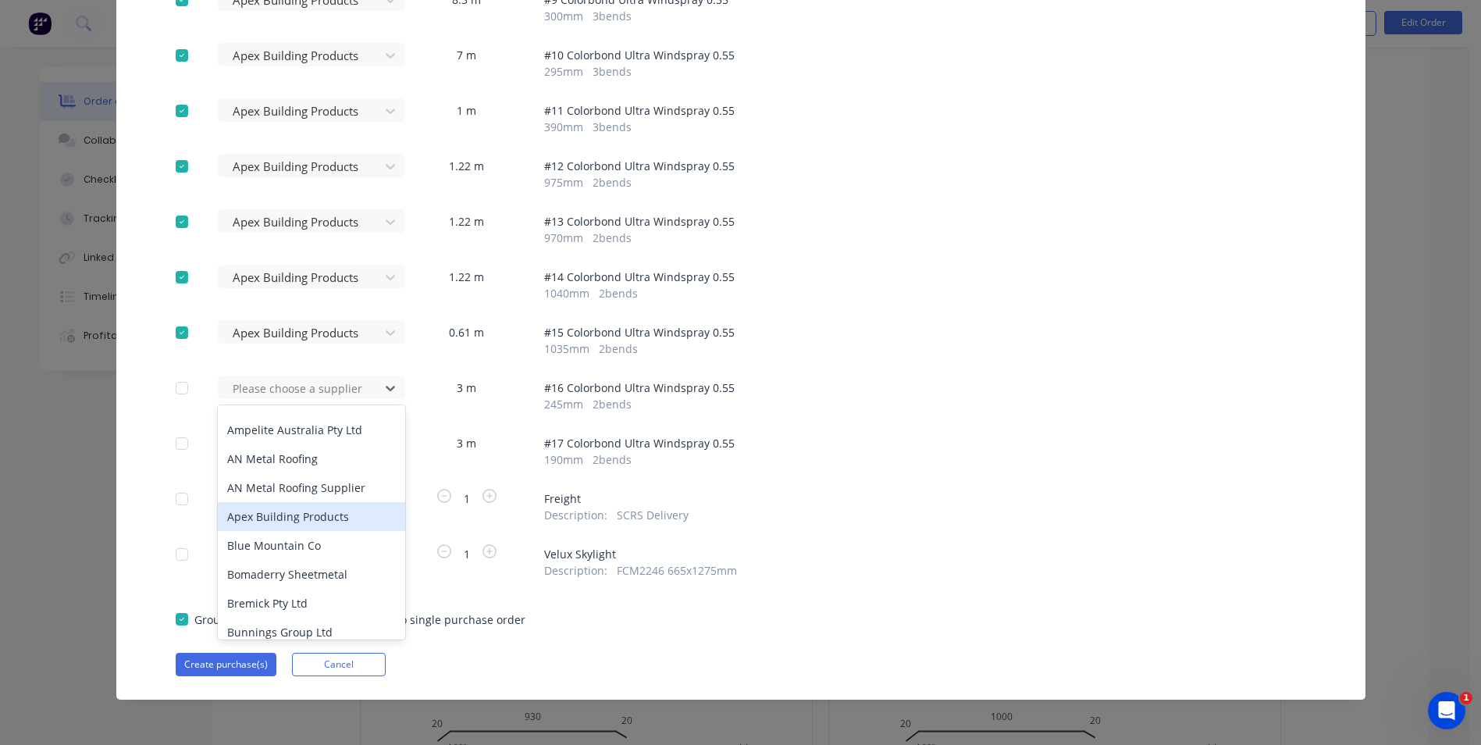
click at [270, 515] on div "Apex Building Products" at bounding box center [311, 516] width 187 height 29
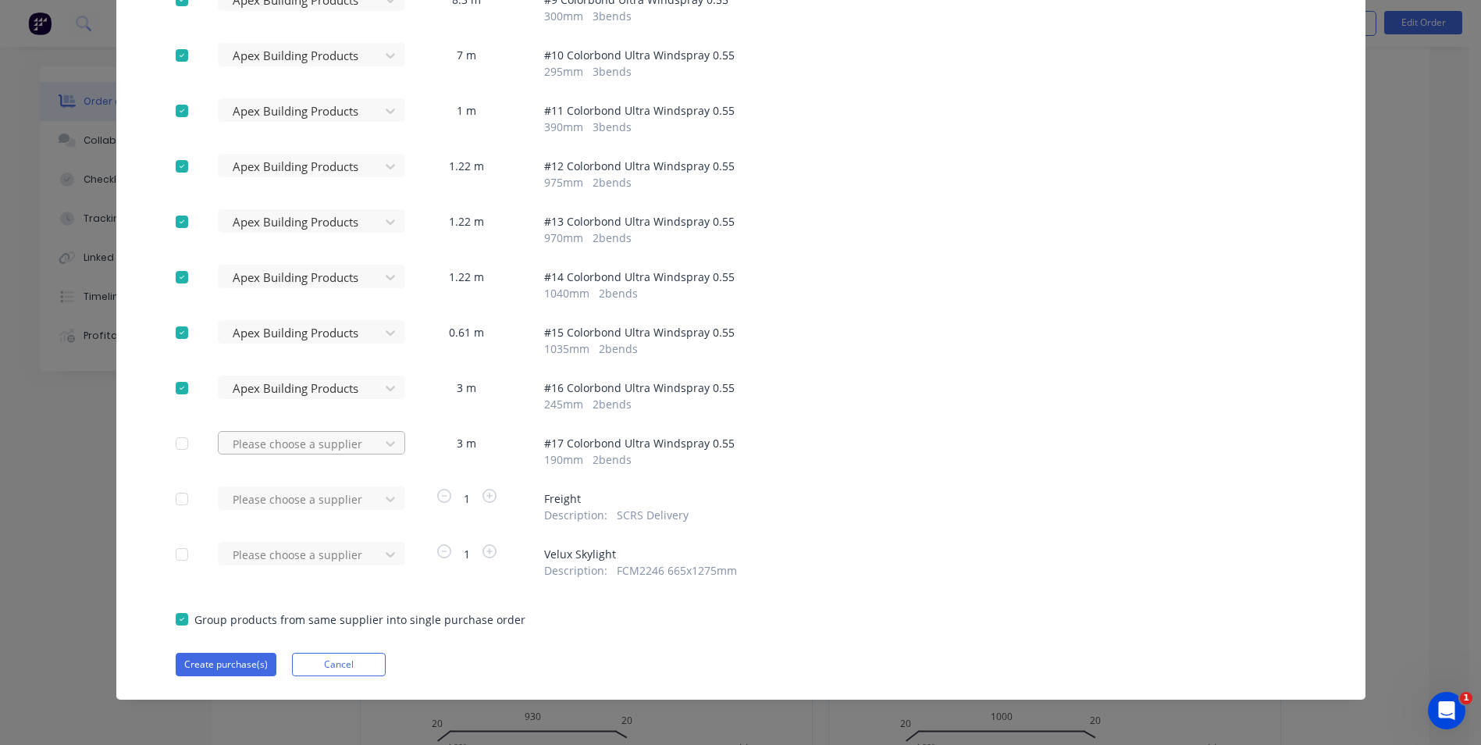
click at [273, 451] on div at bounding box center [301, 444] width 141 height 20
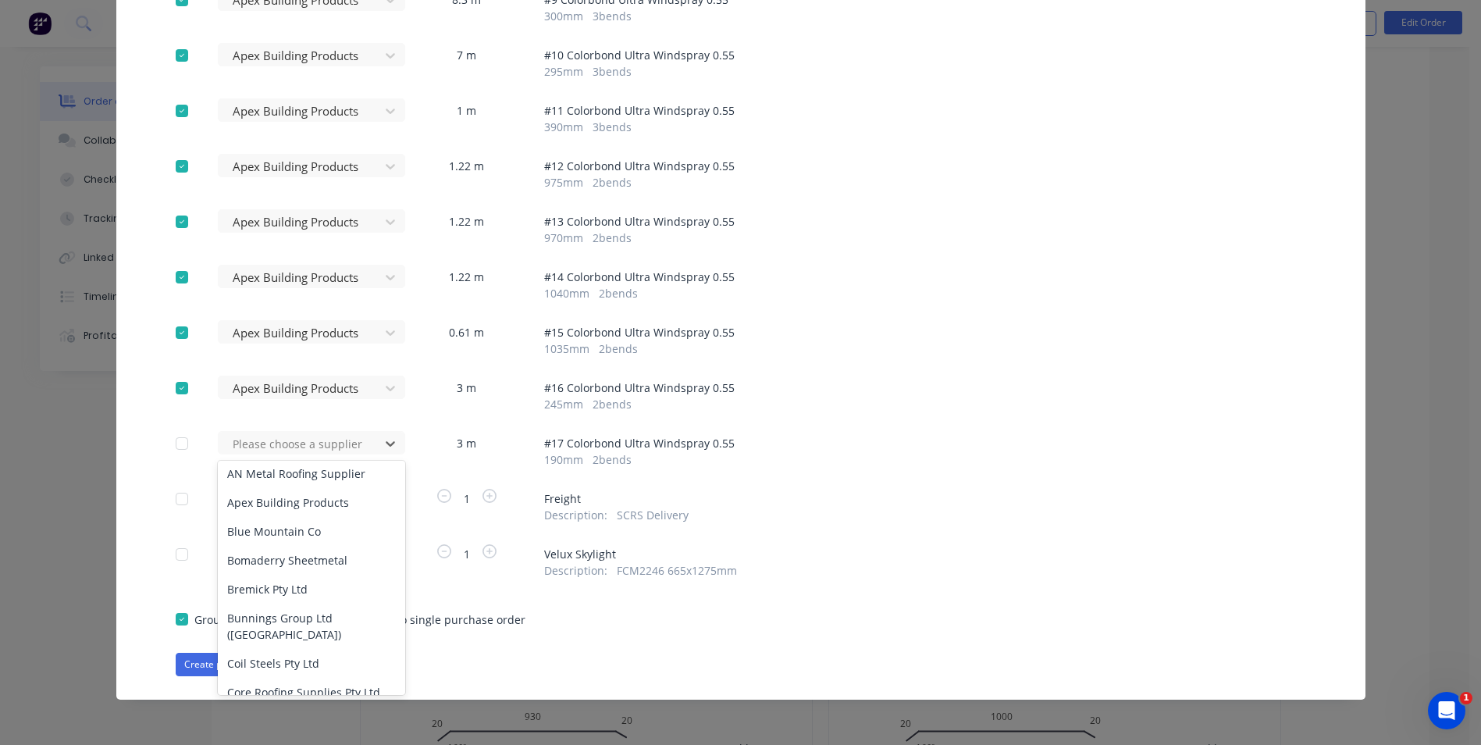
scroll to position [312, 0]
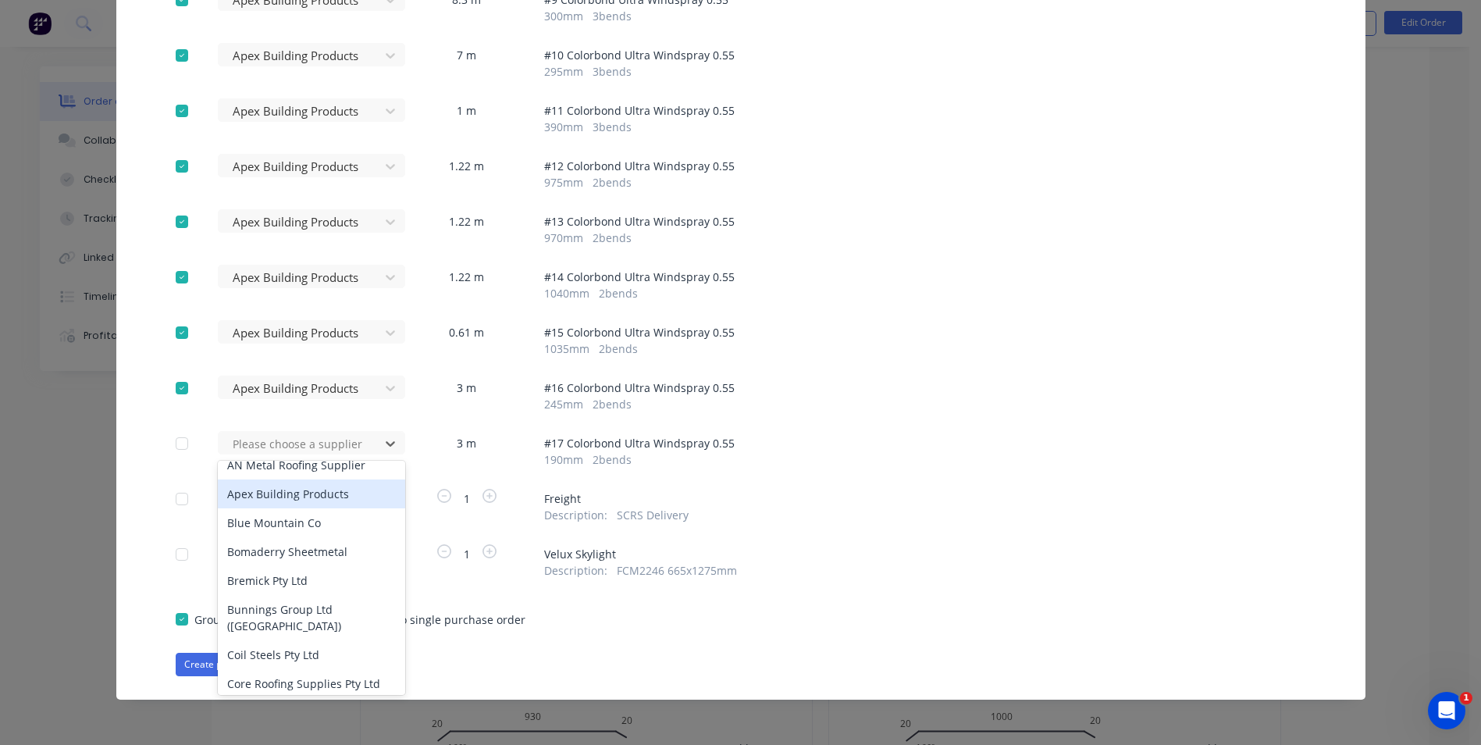
click at [289, 488] on div "Apex Building Products" at bounding box center [311, 493] width 187 height 29
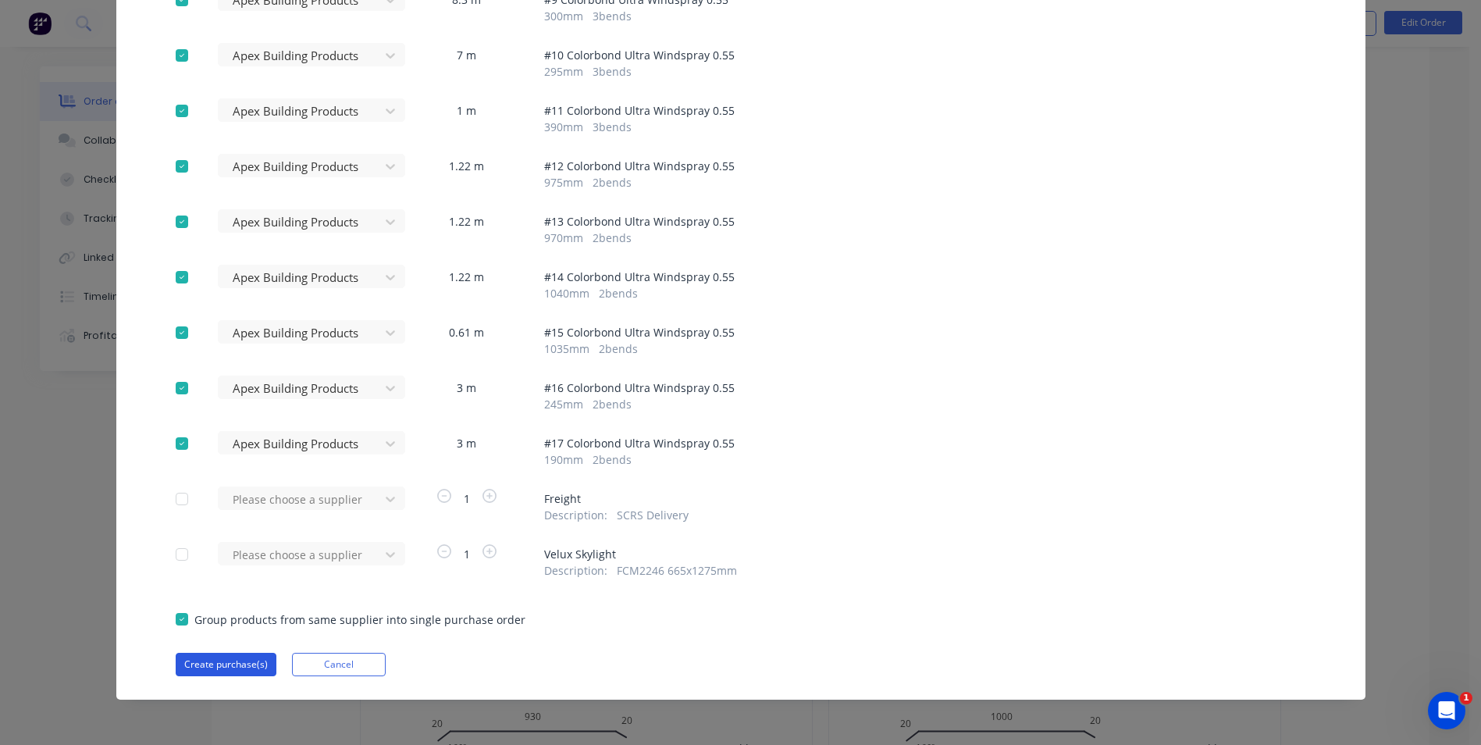
click at [211, 661] on button "Create purchase(s)" at bounding box center [226, 664] width 101 height 23
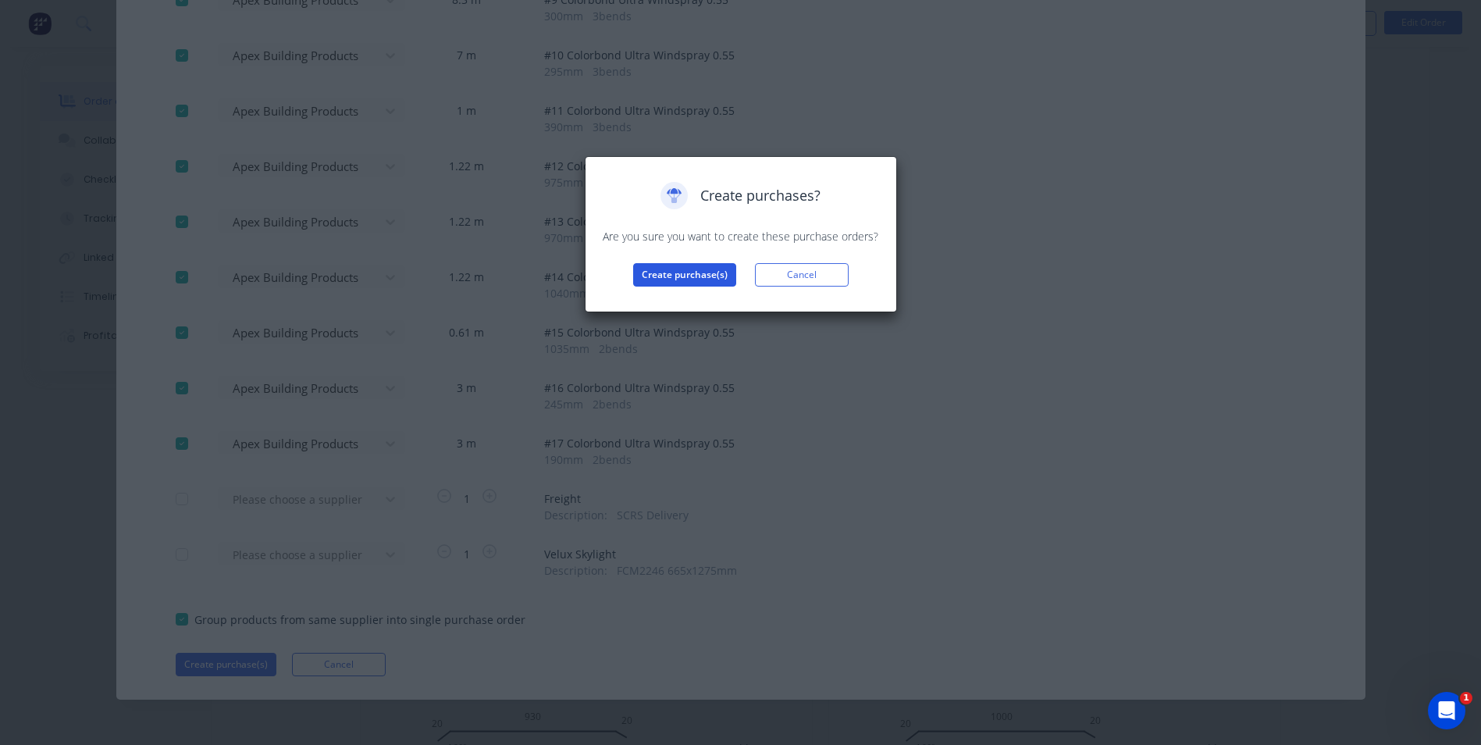
click at [654, 282] on button "Create purchase(s)" at bounding box center [684, 274] width 103 height 23
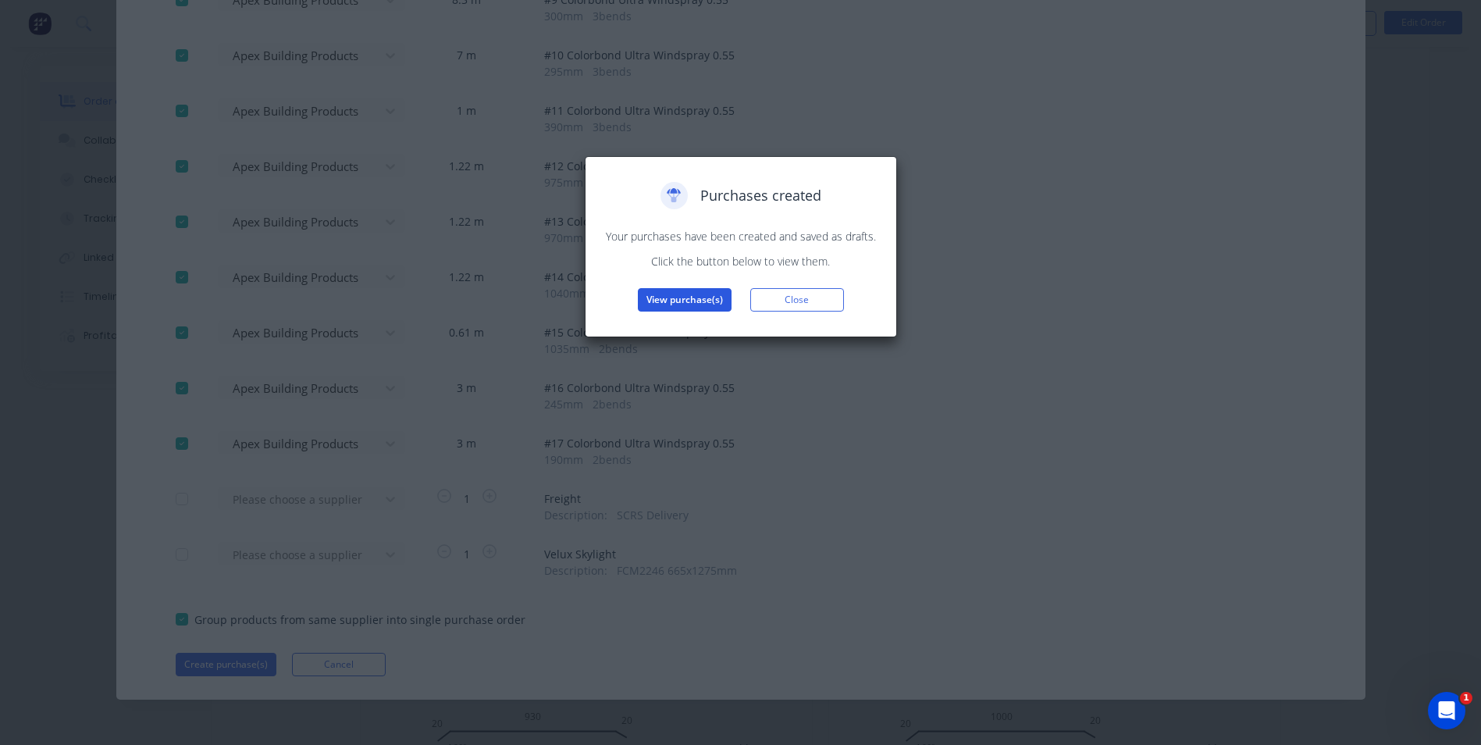
click at [695, 295] on button "View purchase(s)" at bounding box center [685, 299] width 94 height 23
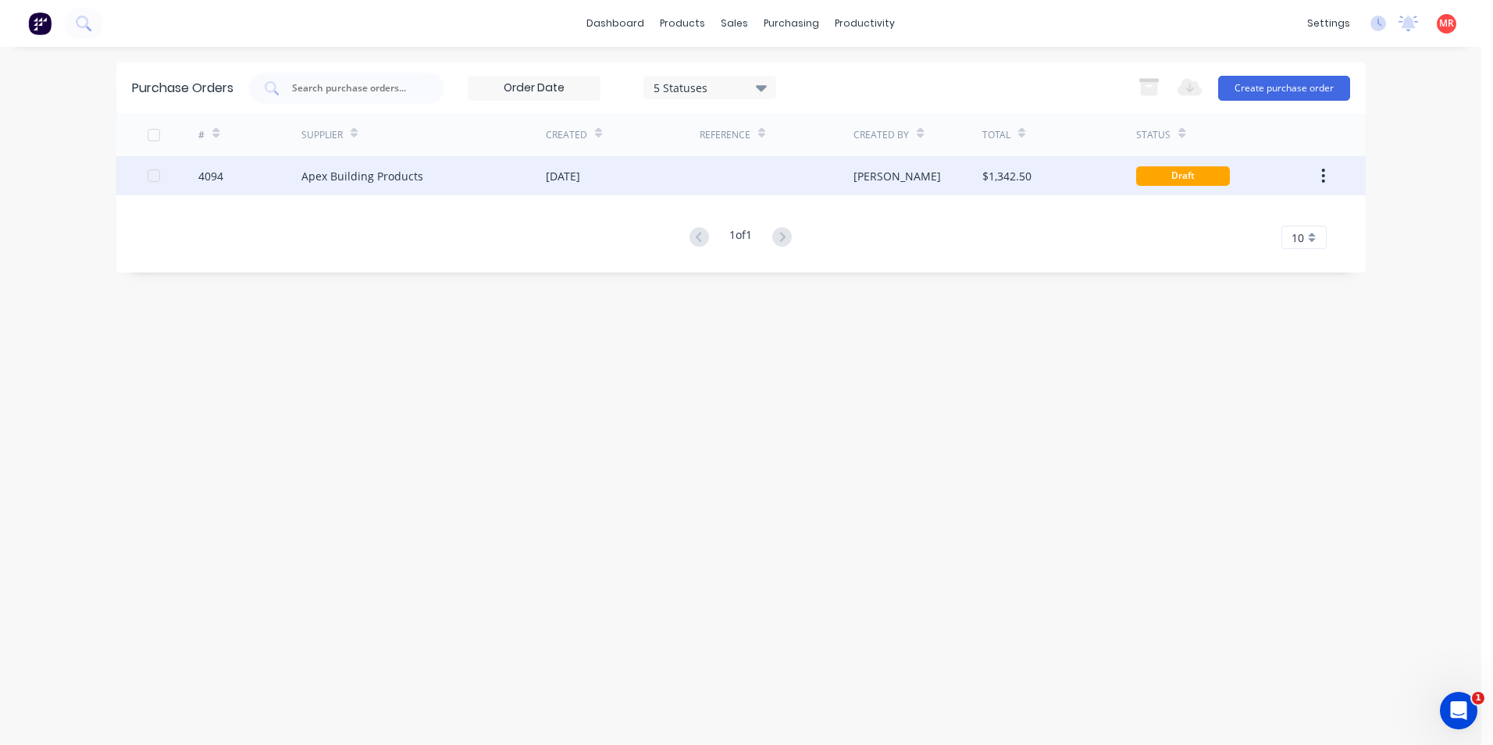
click at [754, 184] on div at bounding box center [777, 175] width 154 height 39
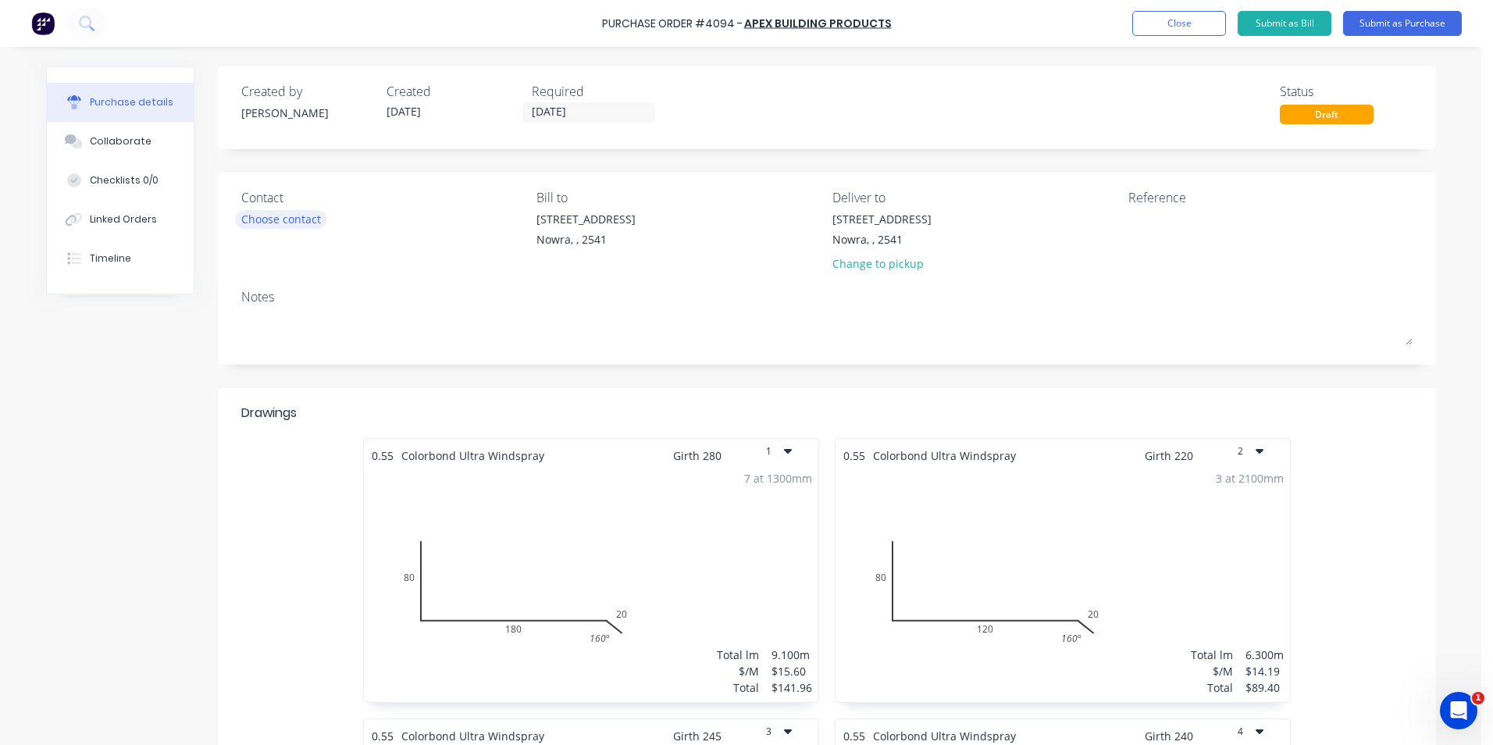
click at [299, 227] on div "Choose contact" at bounding box center [281, 219] width 80 height 16
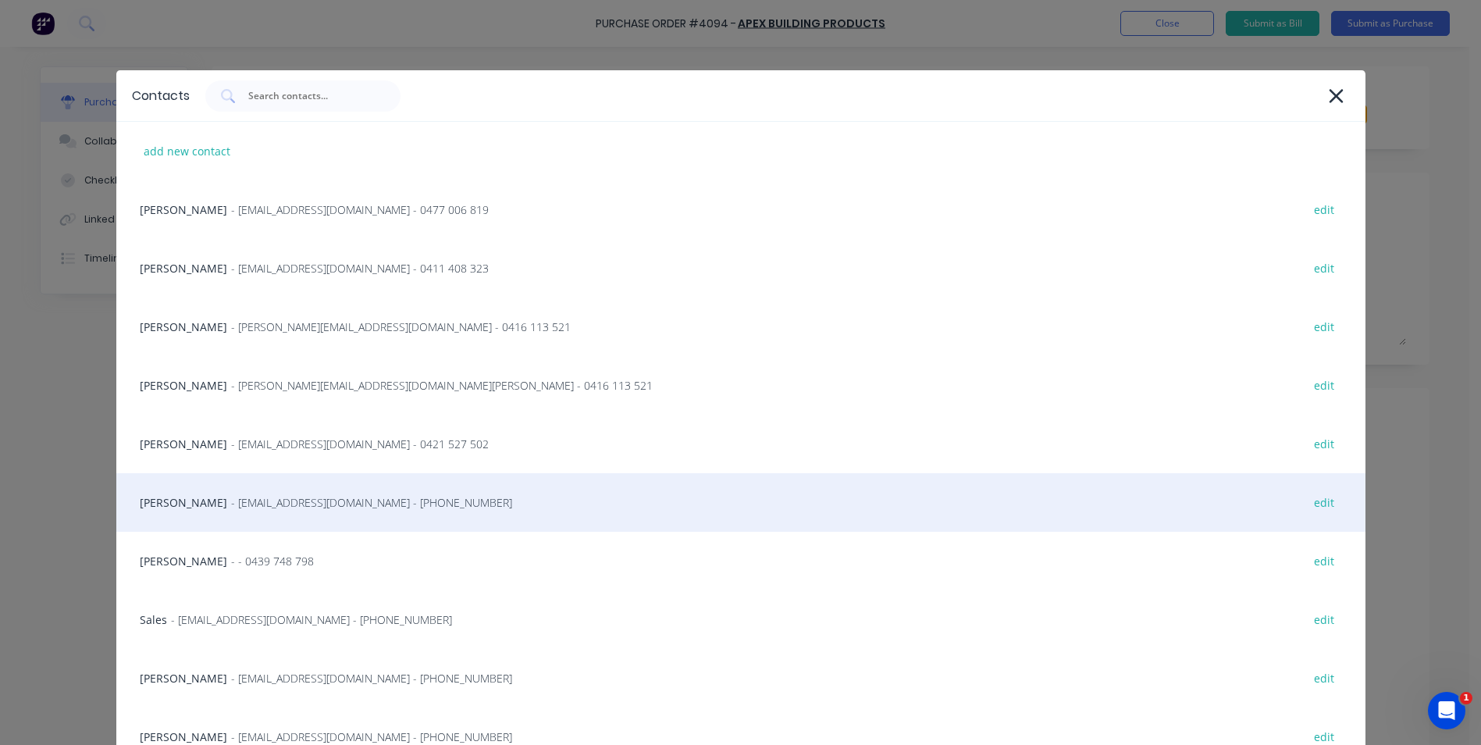
click at [280, 504] on span "- info@SCRS.net.au - (02) 4411 1090" at bounding box center [371, 502] width 281 height 16
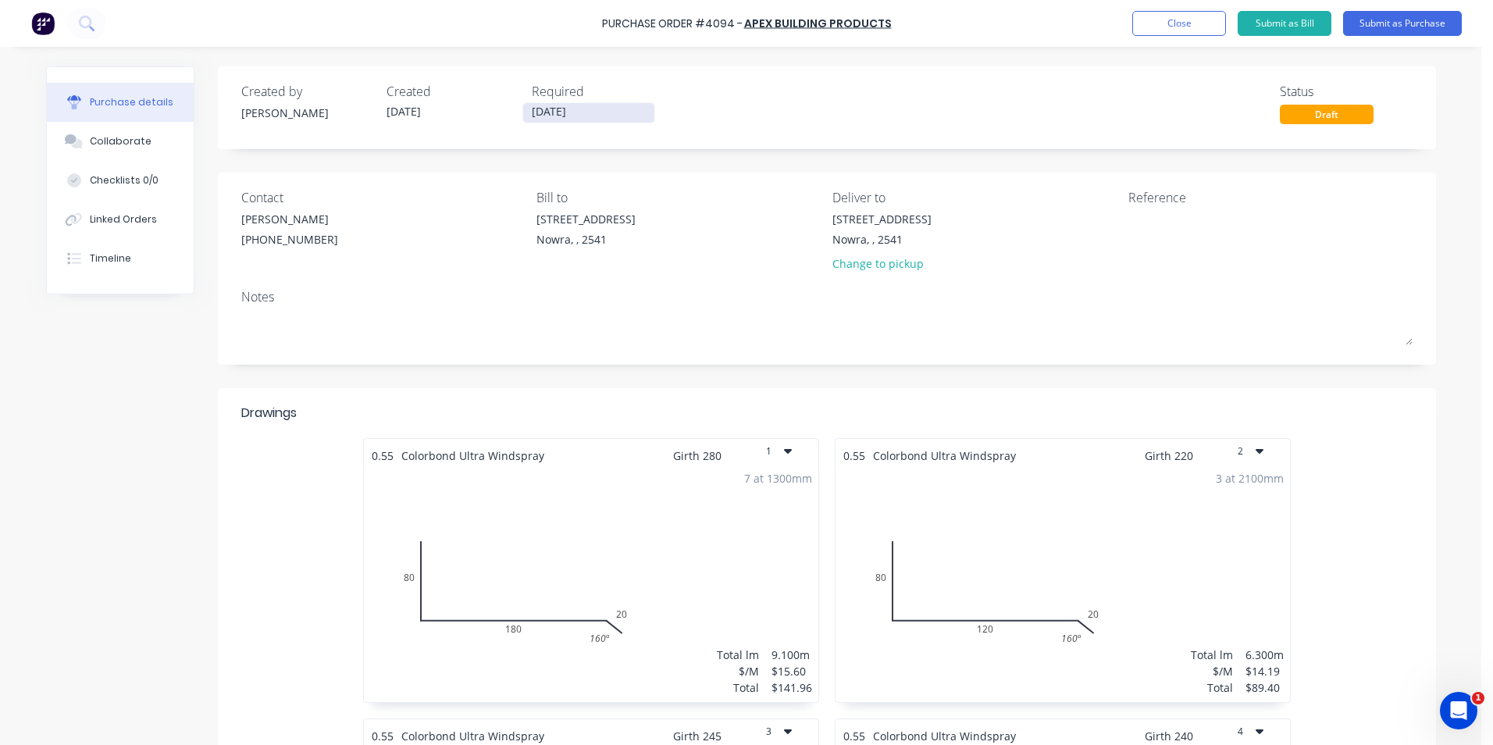
click at [546, 119] on input "[DATE]" at bounding box center [588, 113] width 131 height 20
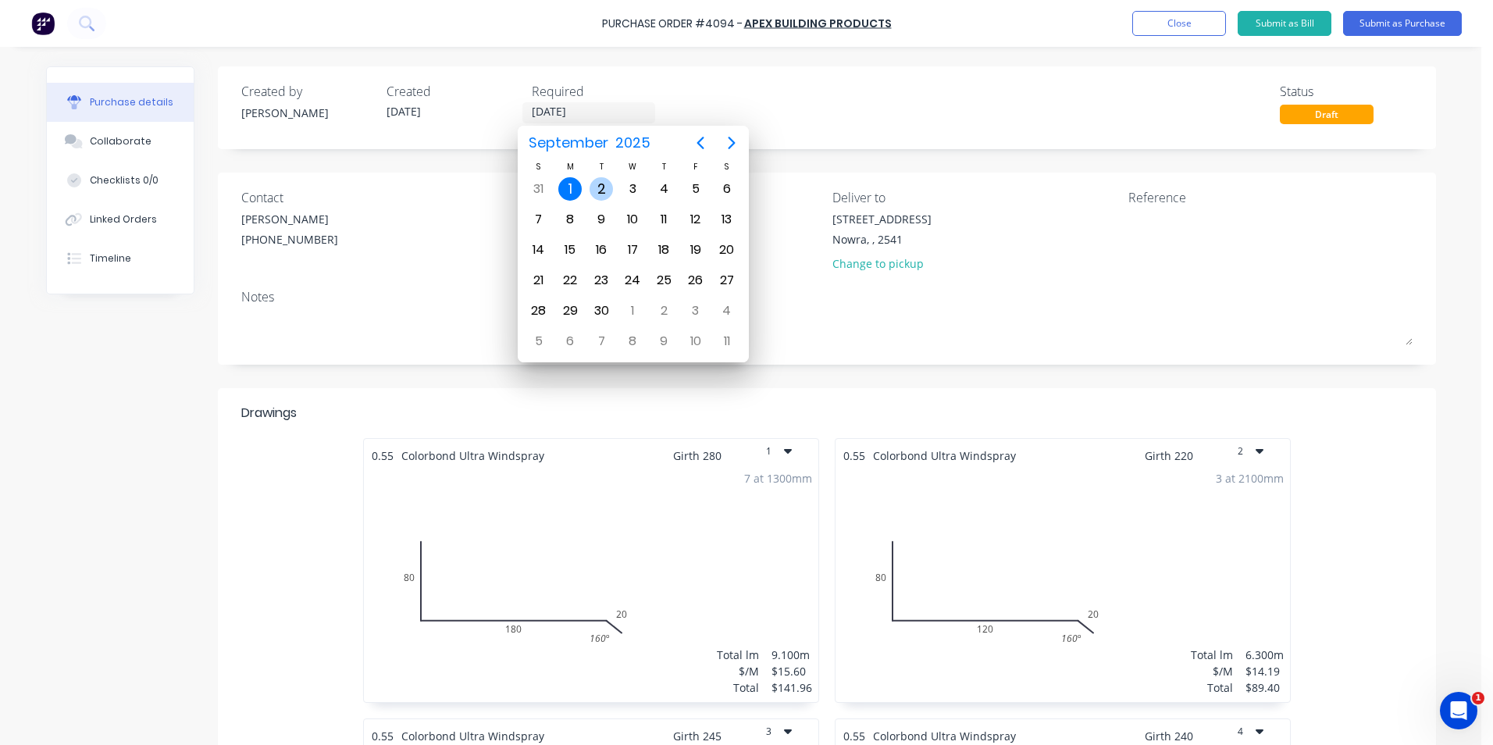
click at [608, 194] on div "2" at bounding box center [601, 188] width 23 height 23
type input "[DATE]"
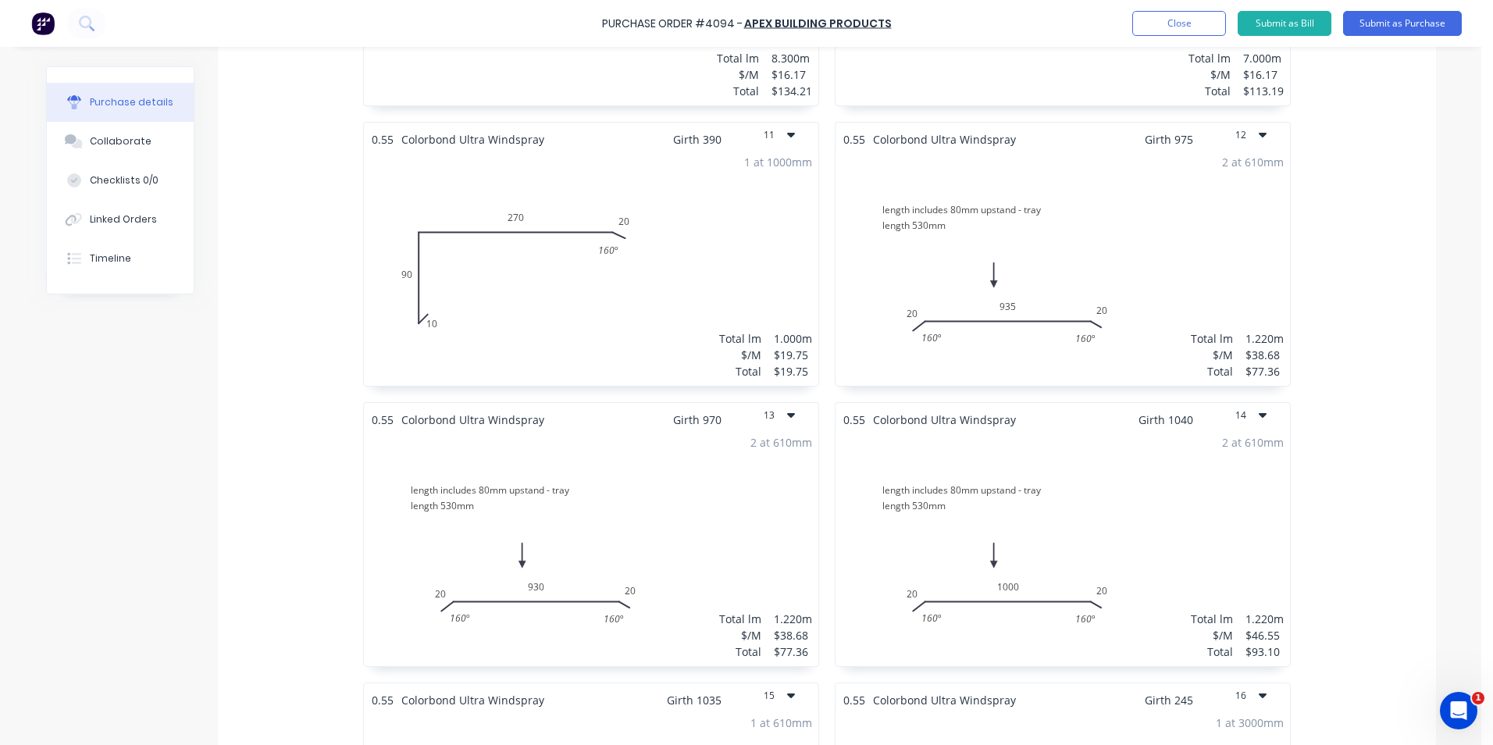
scroll to position [1249, 0]
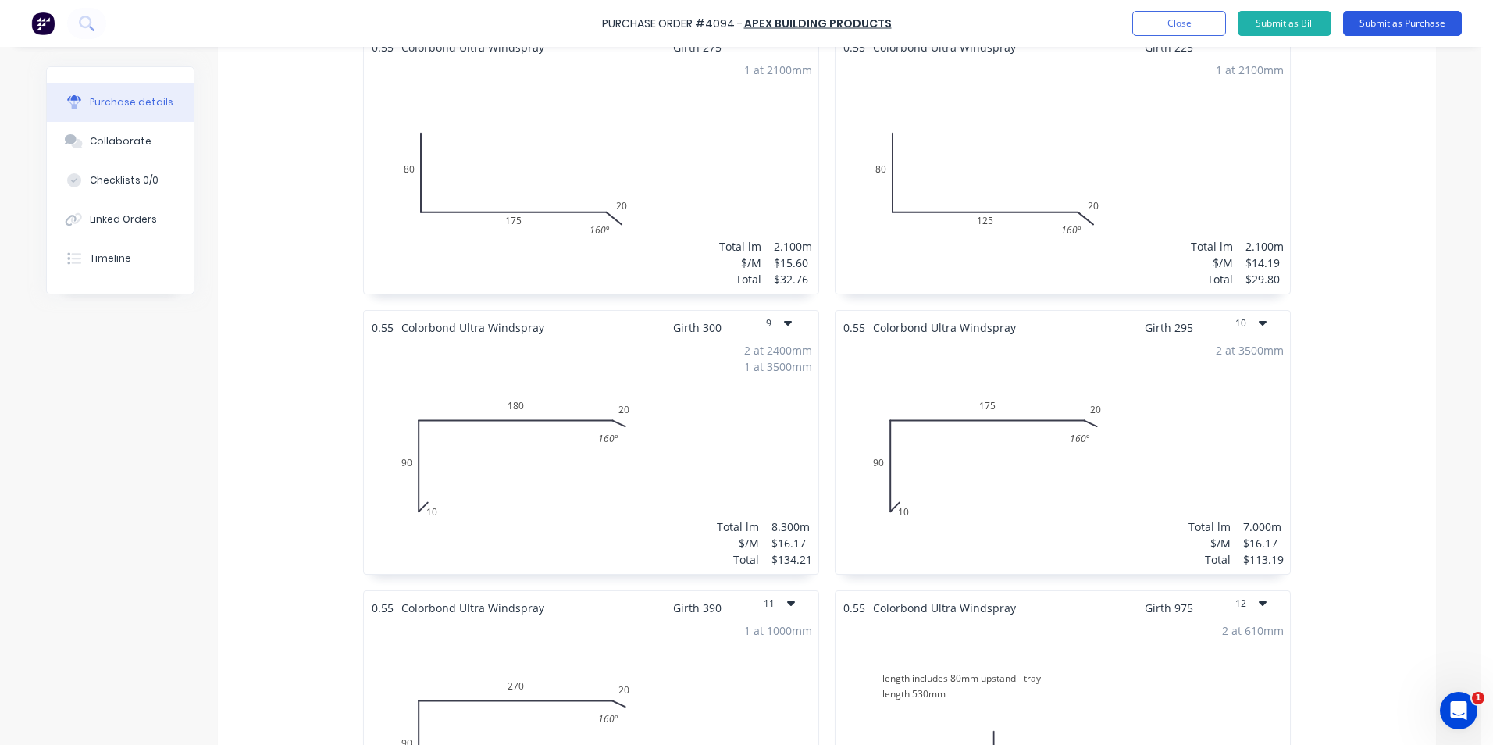
click at [1373, 34] on button "Submit as Purchase" at bounding box center [1402, 23] width 119 height 25
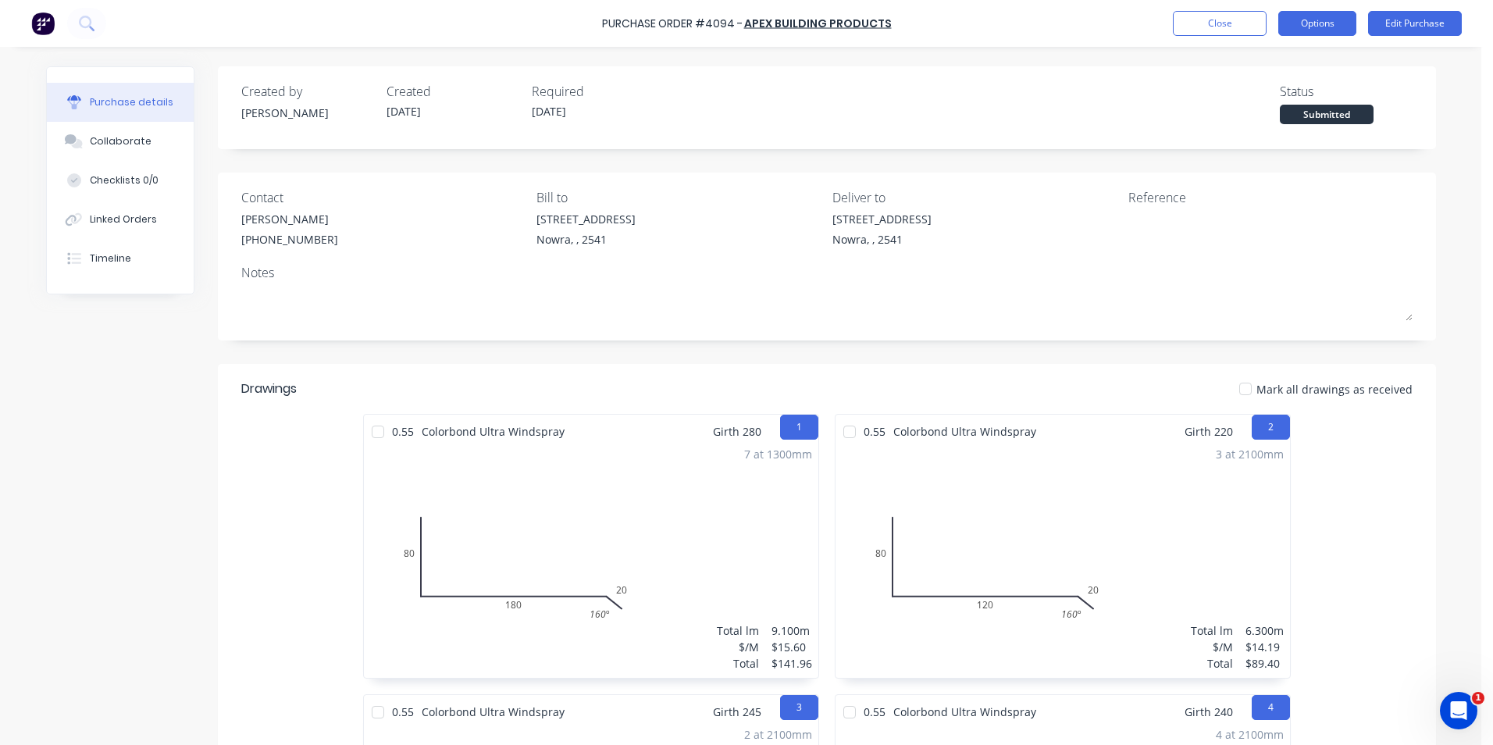
click at [1308, 26] on button "Options" at bounding box center [1317, 23] width 78 height 25
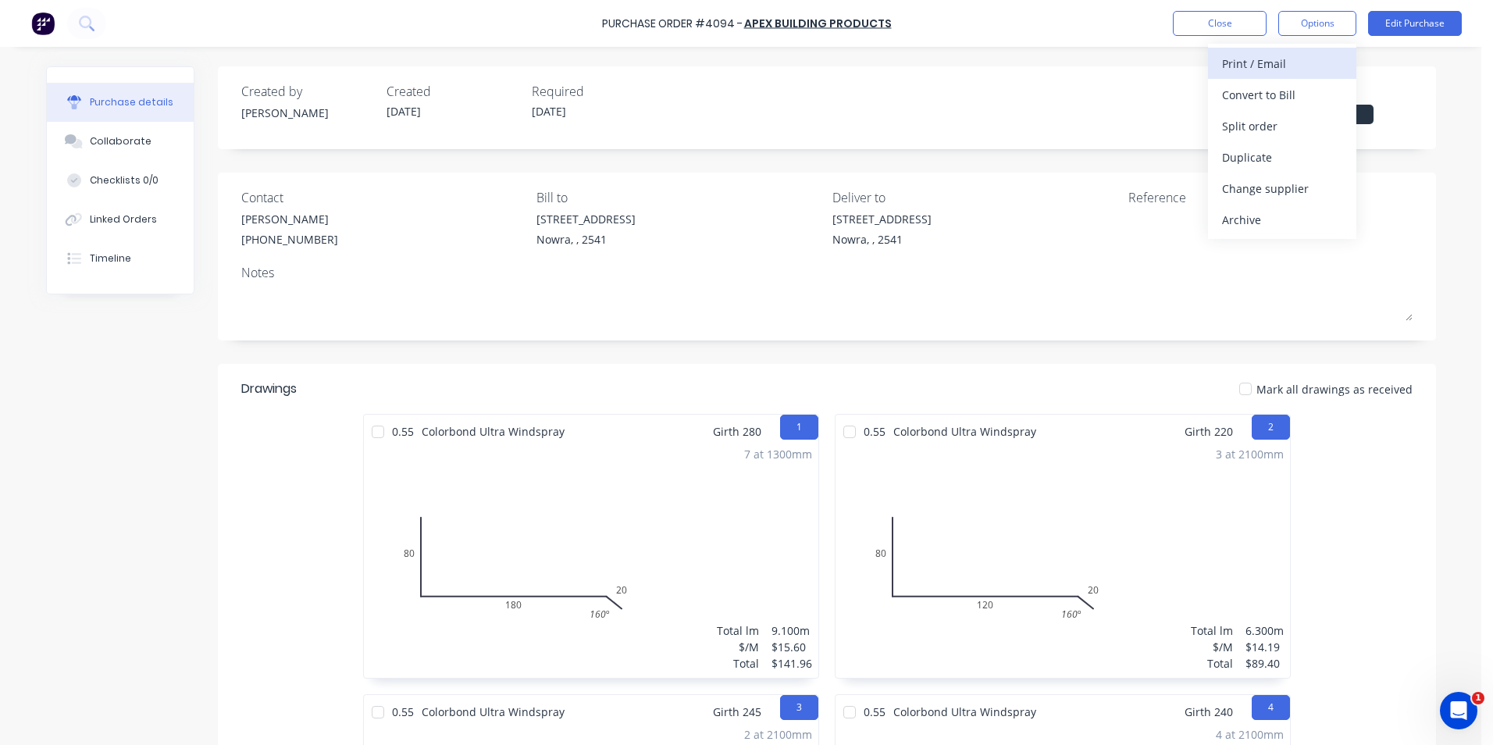
click at [1250, 64] on div "Print / Email" at bounding box center [1282, 63] width 120 height 23
click at [1250, 102] on div "With pricing" at bounding box center [1282, 95] width 120 height 23
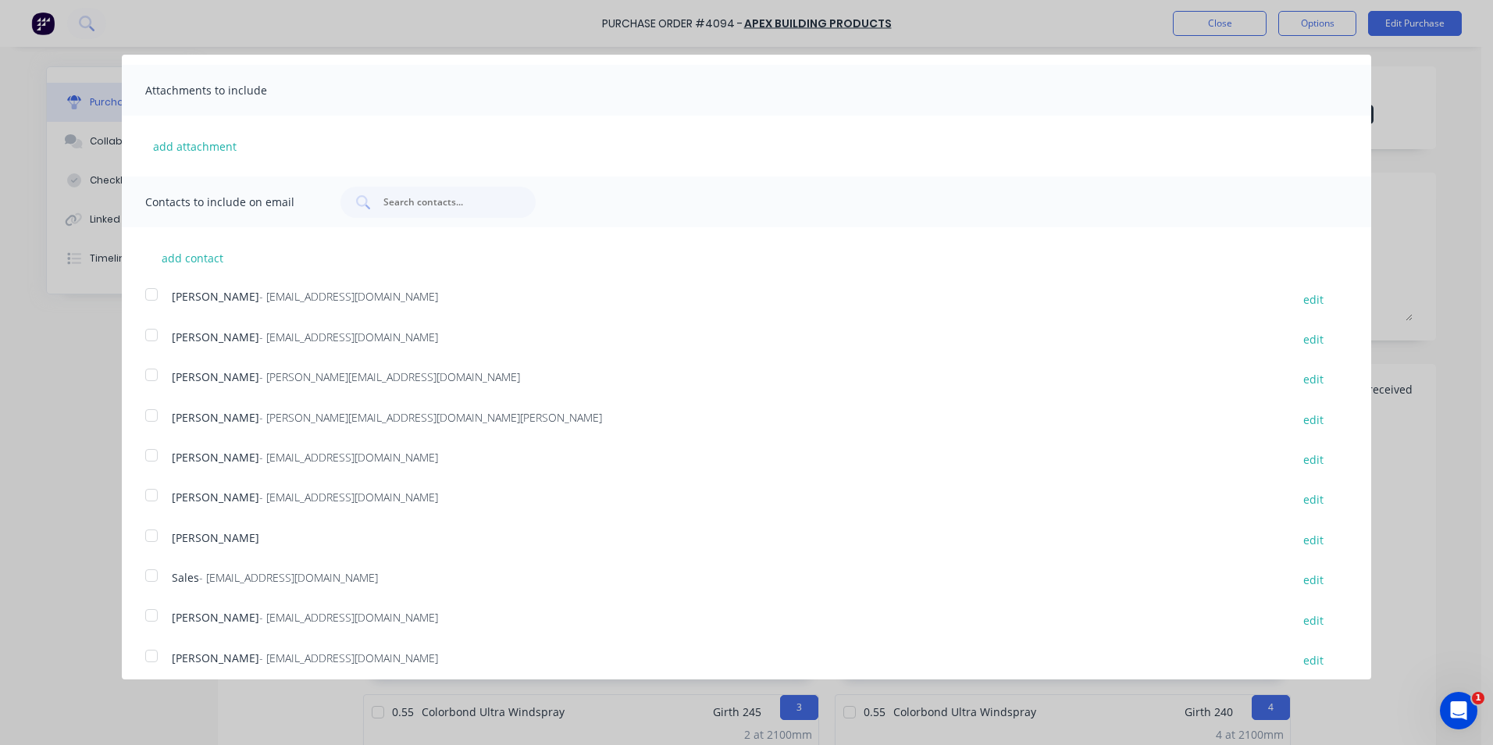
scroll to position [286, 0]
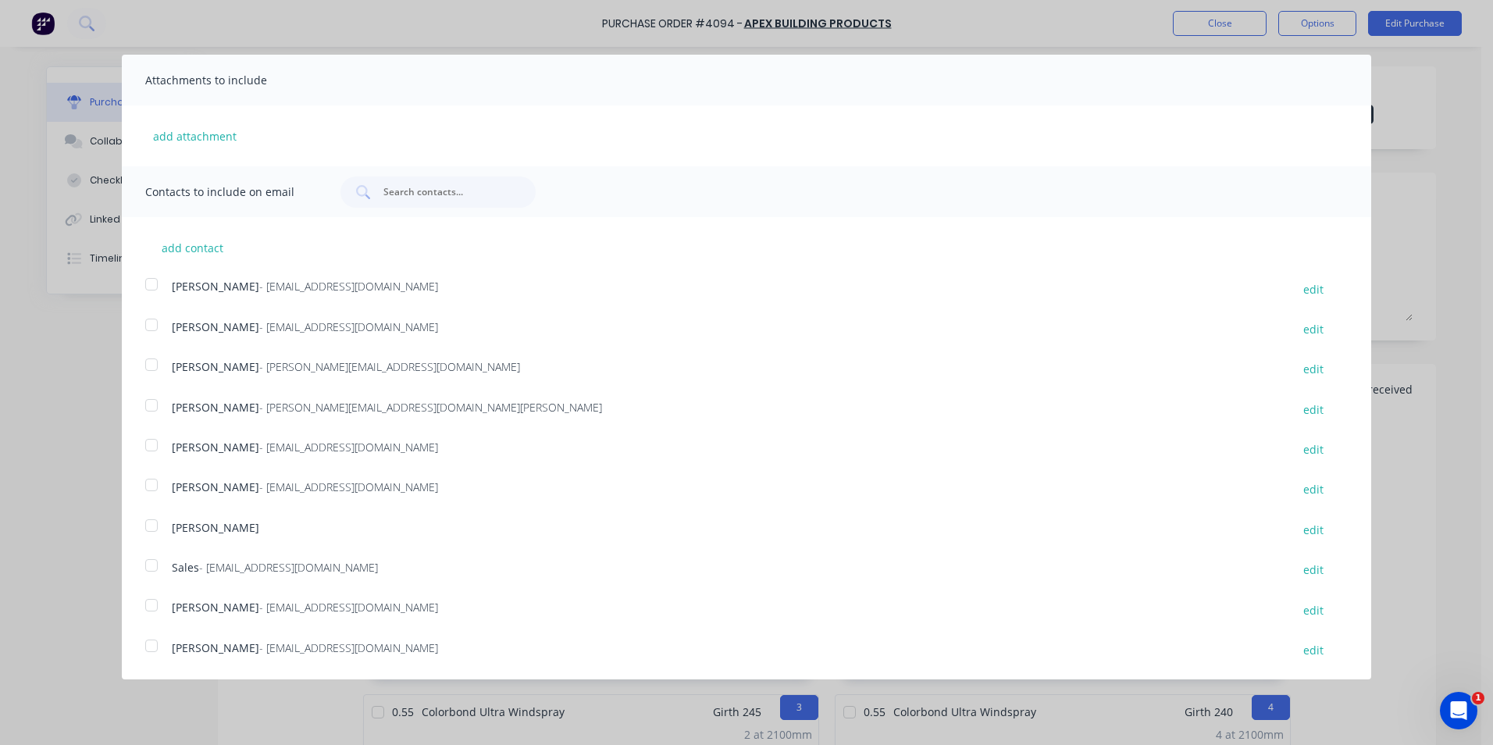
click at [151, 570] on div at bounding box center [151, 565] width 31 height 31
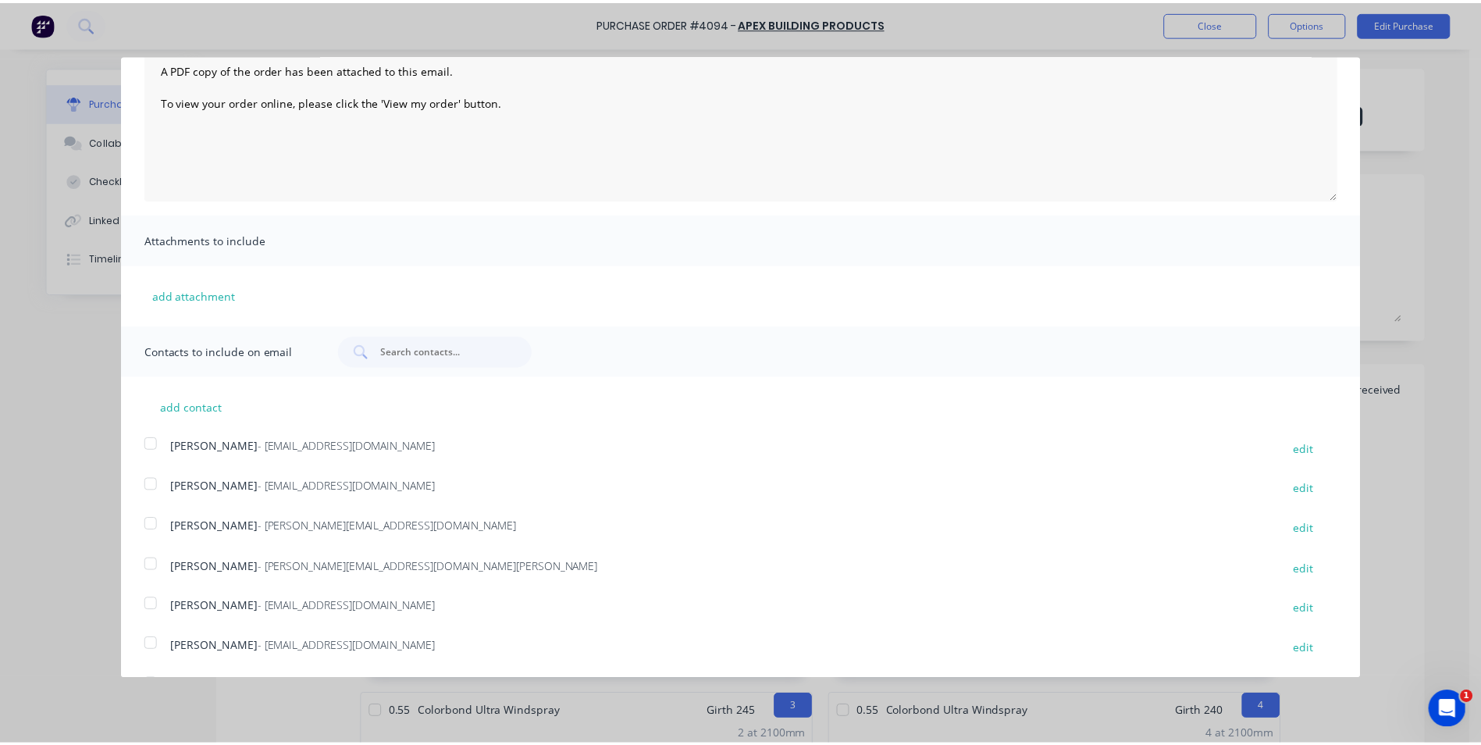
scroll to position [0, 0]
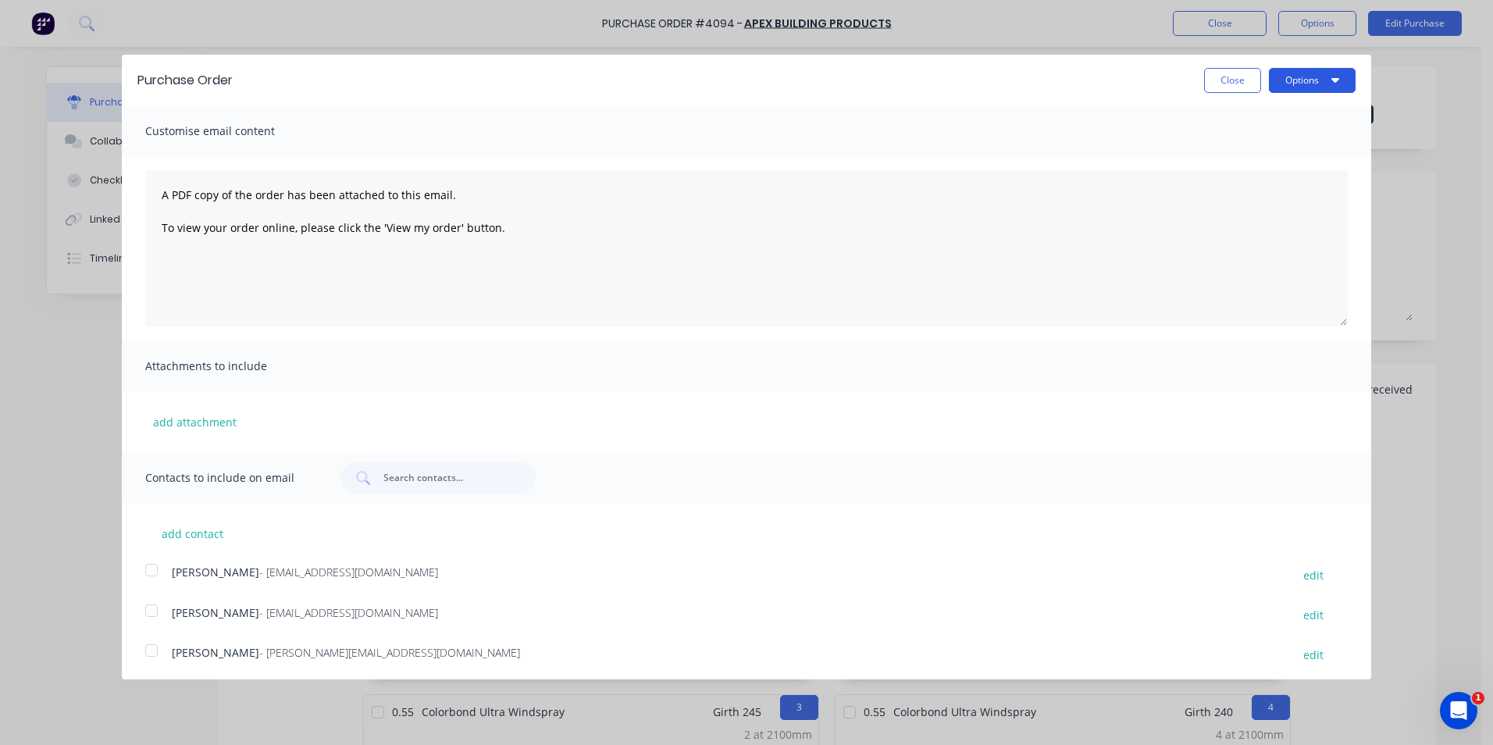
click at [1331, 83] on button "Options" at bounding box center [1312, 80] width 87 height 25
click at [1277, 165] on button "Email" at bounding box center [1281, 151] width 148 height 31
click at [1228, 89] on button "Close" at bounding box center [1232, 80] width 57 height 25
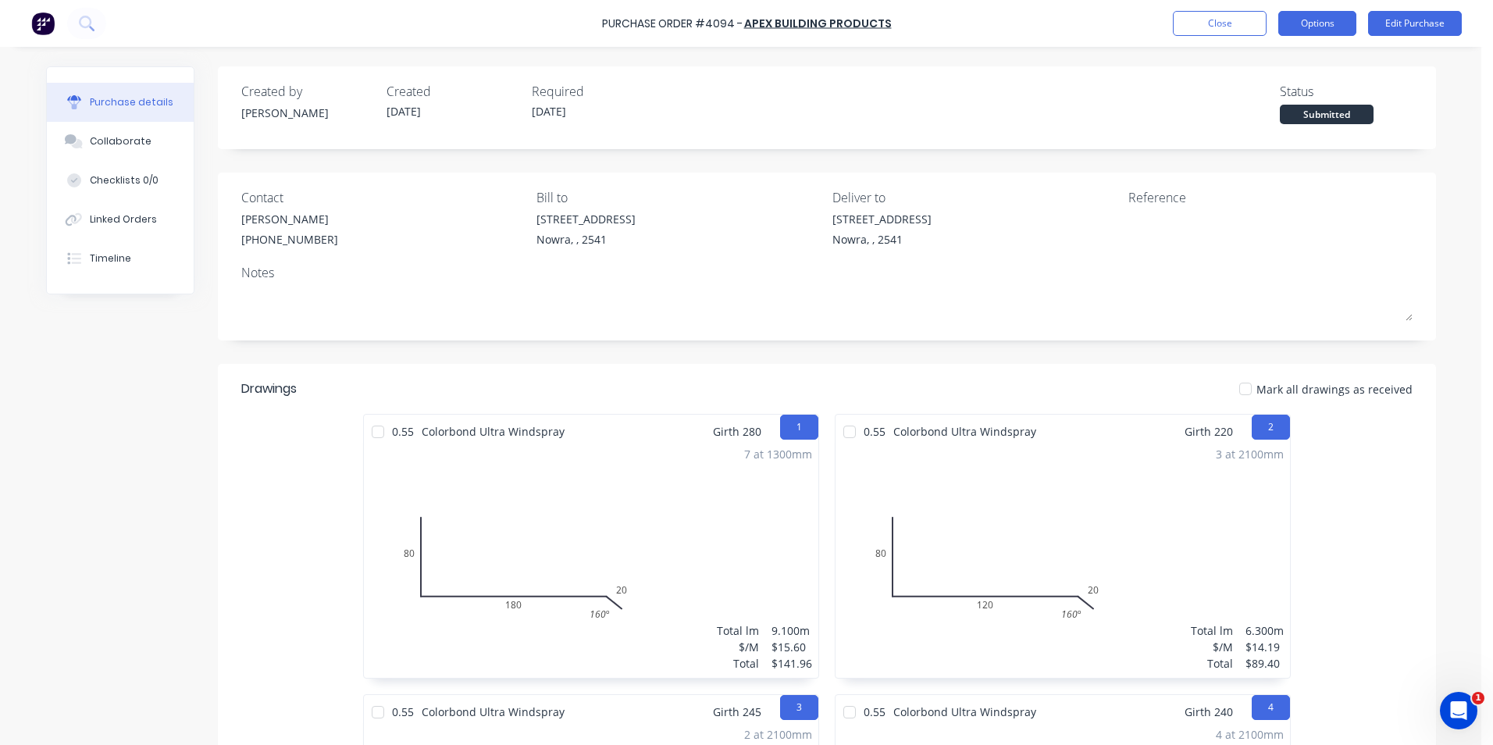
click at [1302, 23] on button "Options" at bounding box center [1317, 23] width 78 height 25
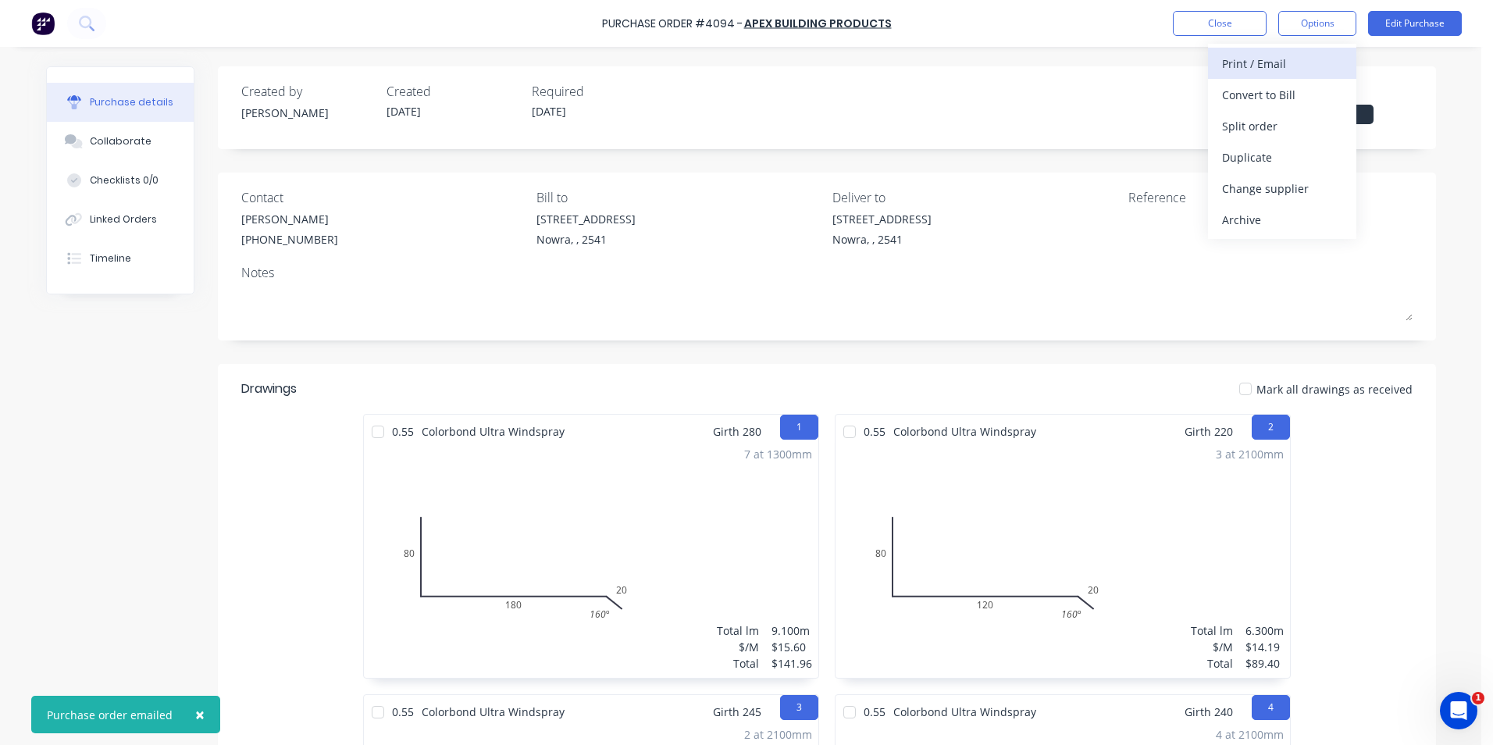
click at [1301, 69] on div "Print / Email" at bounding box center [1282, 63] width 120 height 23
click at [1272, 126] on div "Without pricing" at bounding box center [1282, 126] width 120 height 23
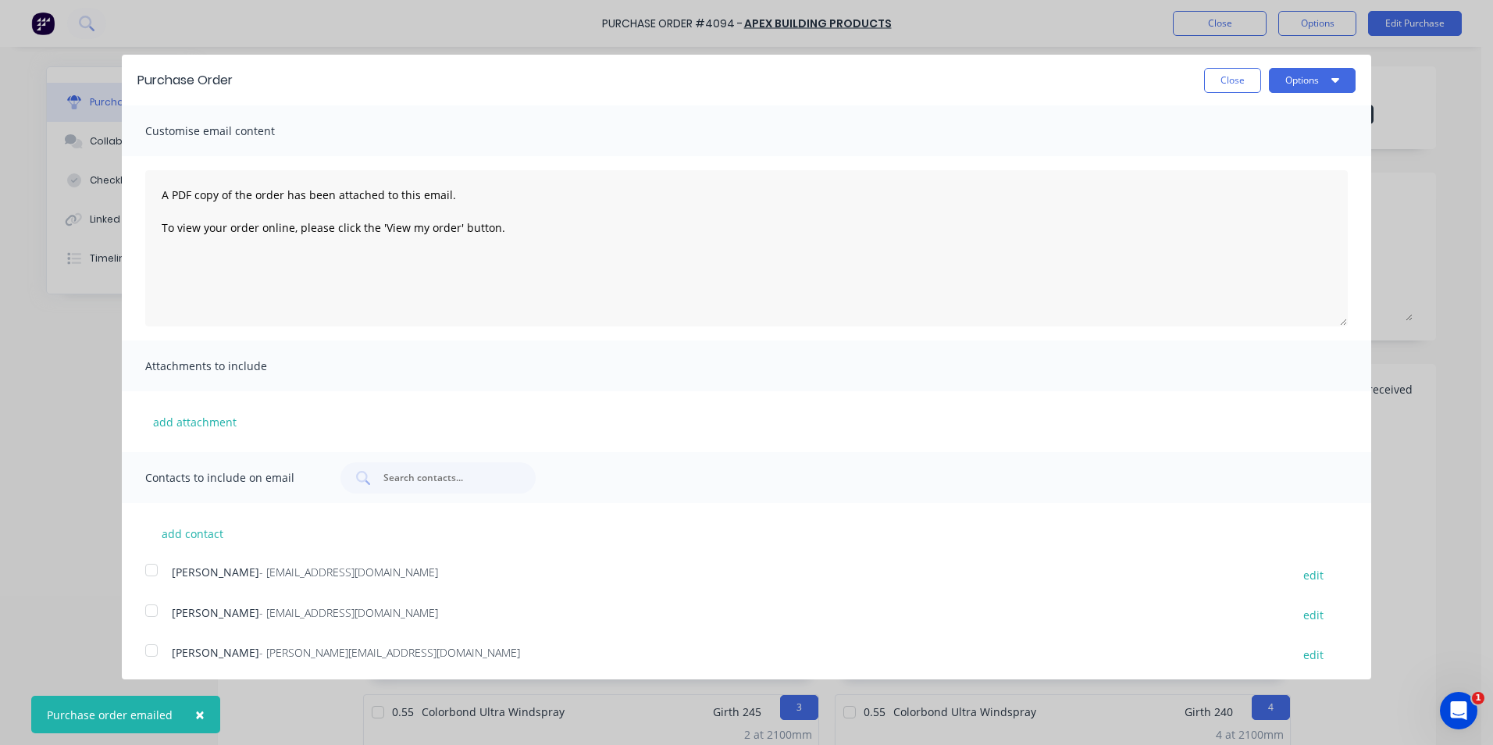
click at [1309, 26] on div "Purchase Order Close Options Customise email content A PDF copy of the order ha…" at bounding box center [746, 372] width 1493 height 745
click at [1297, 69] on button "Options" at bounding box center [1312, 80] width 87 height 25
click at [1269, 115] on div "Print" at bounding box center [1281, 120] width 120 height 23
click at [1210, 79] on button "Close" at bounding box center [1232, 80] width 57 height 25
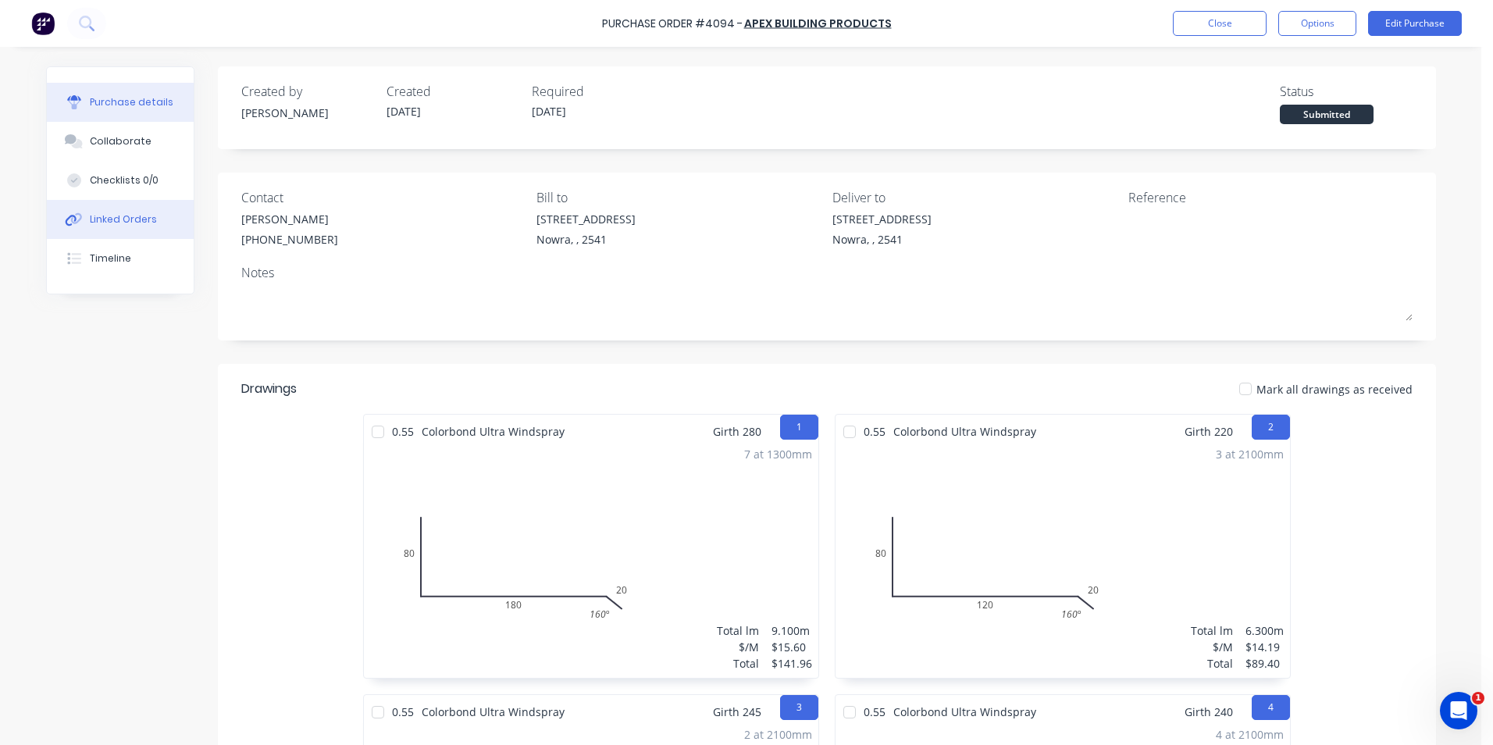
click at [134, 225] on div "Linked Orders" at bounding box center [123, 219] width 67 height 14
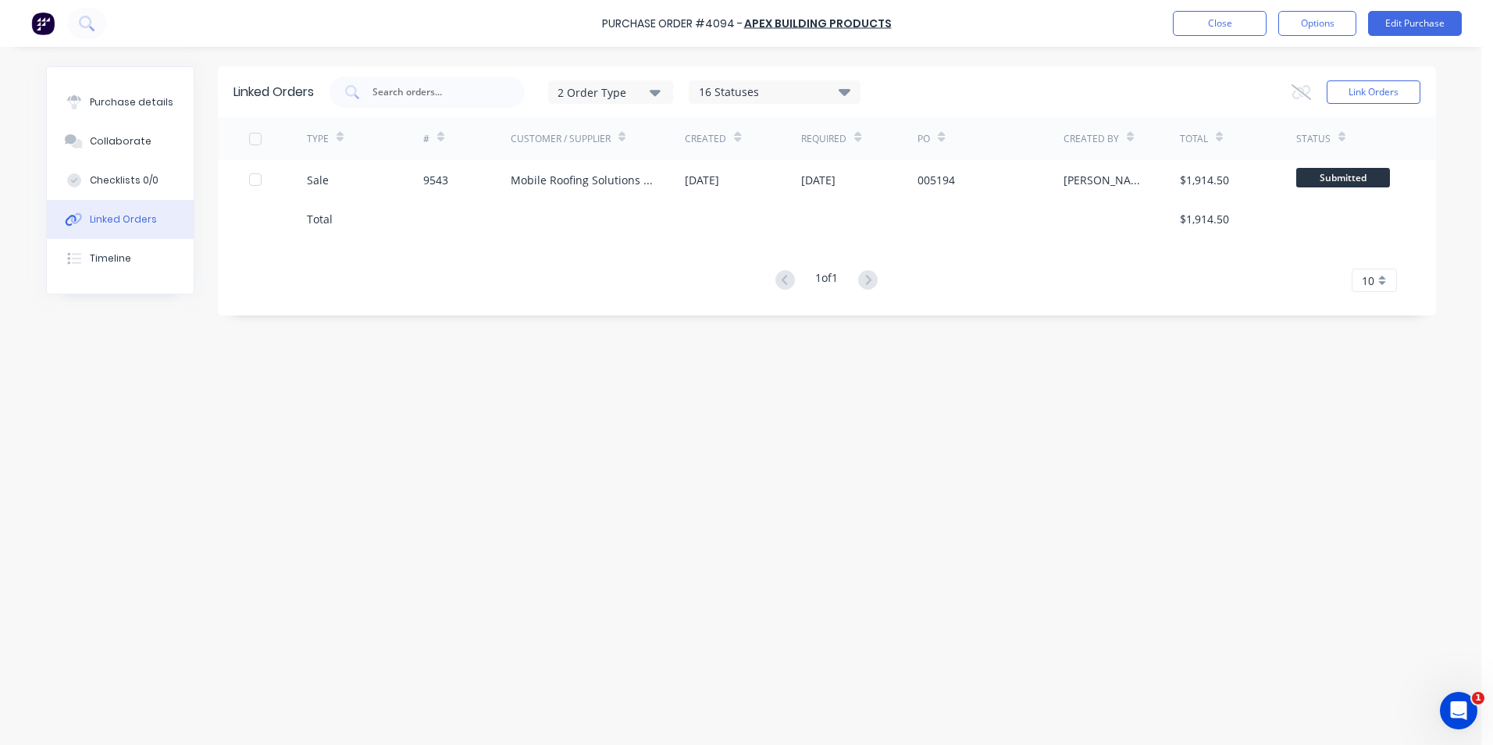
click at [373, 189] on div "Sale" at bounding box center [365, 179] width 116 height 39
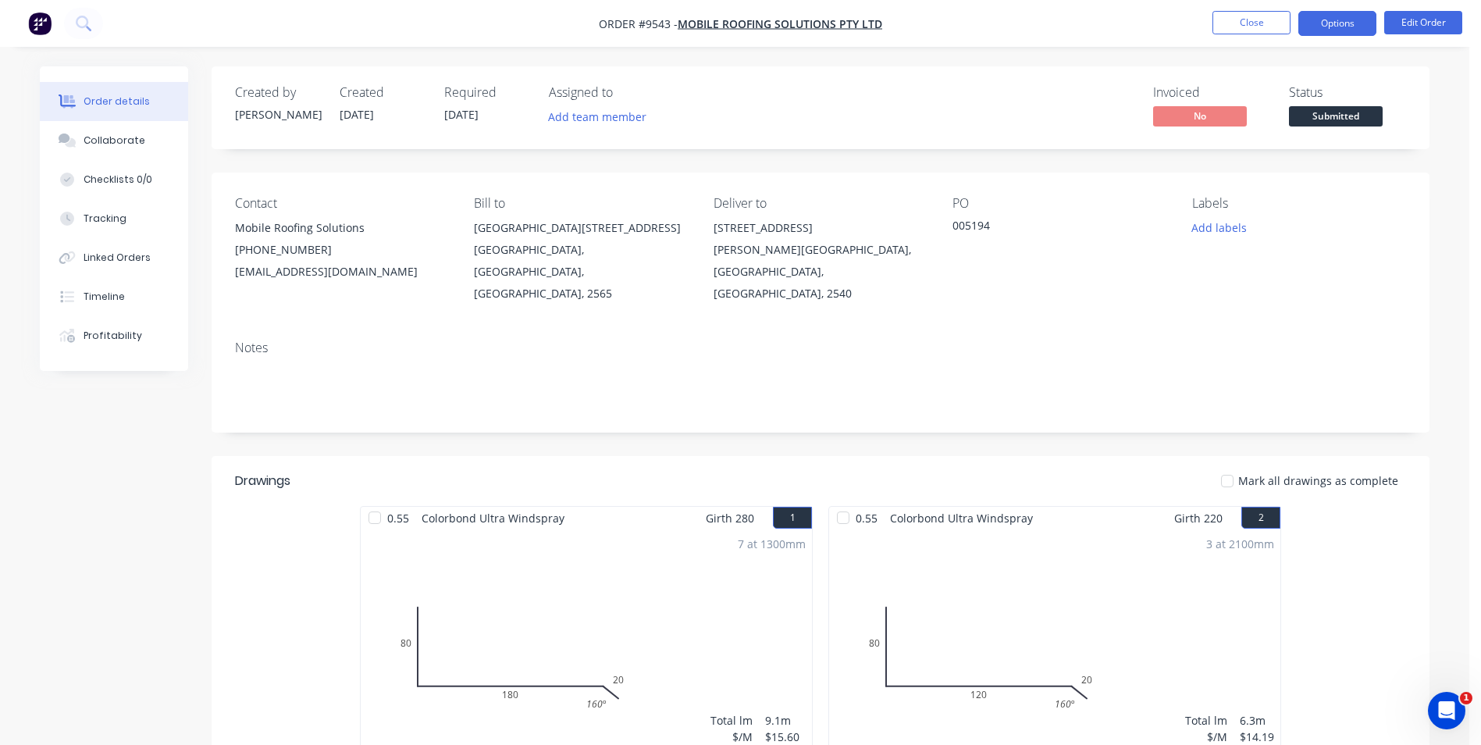
click at [1359, 23] on button "Options" at bounding box center [1338, 23] width 78 height 25
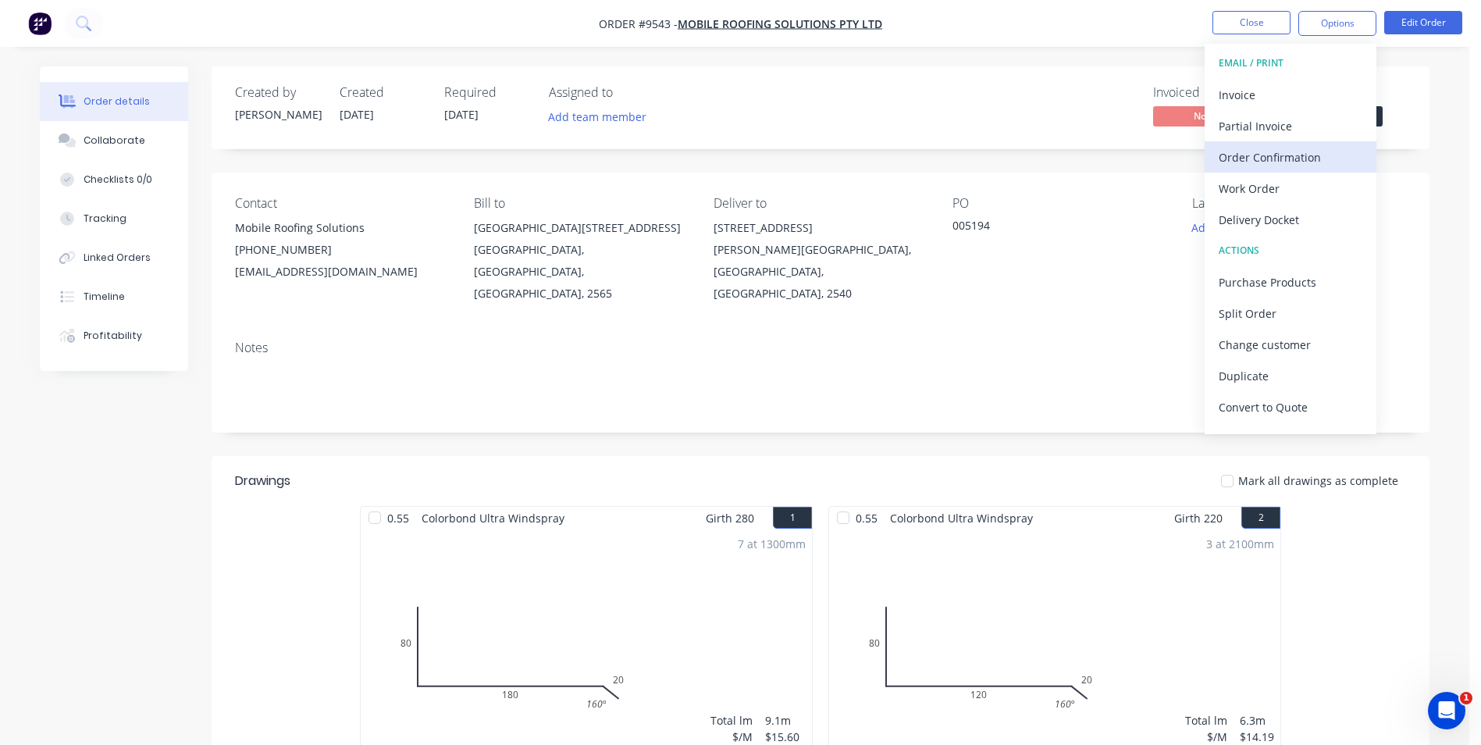
click at [1282, 166] on div "Order Confirmation" at bounding box center [1291, 157] width 144 height 23
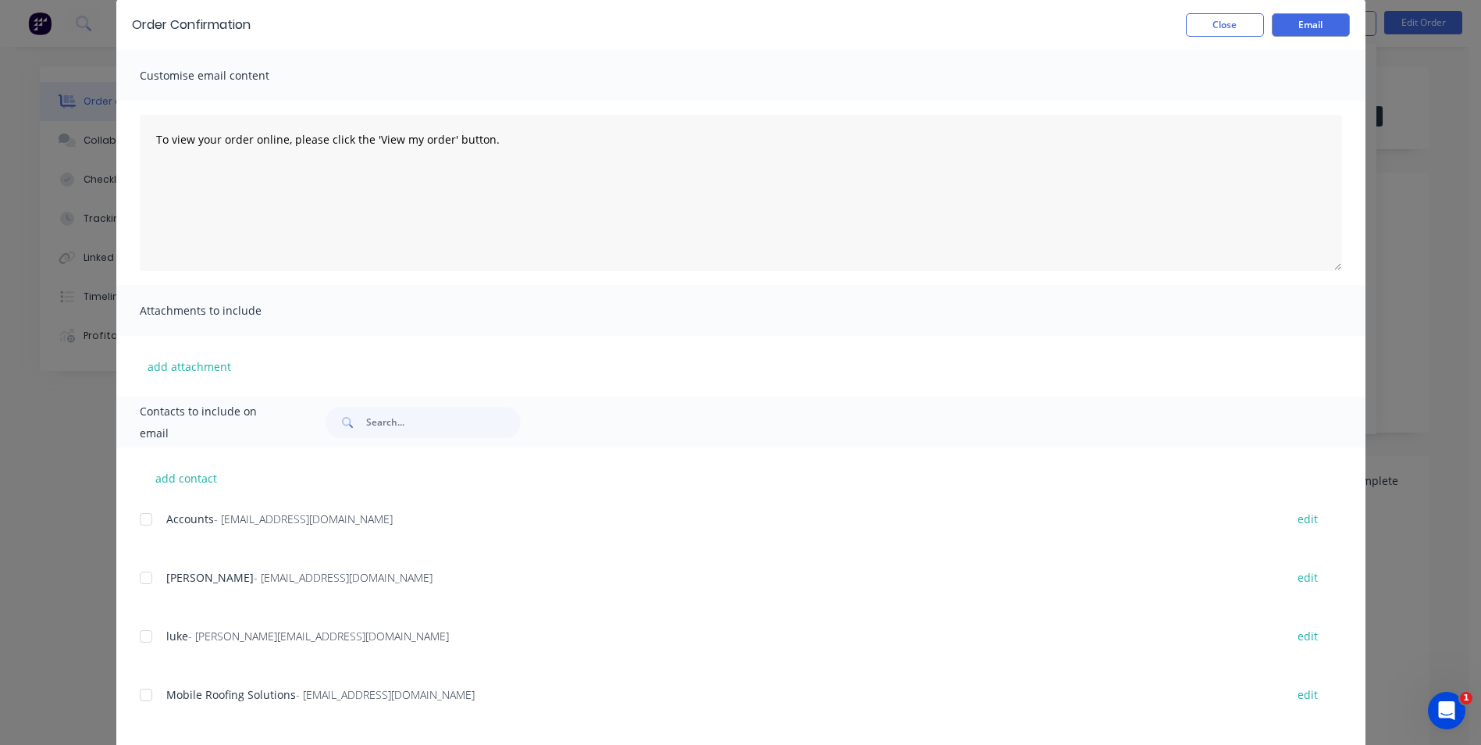
scroll to position [141, 0]
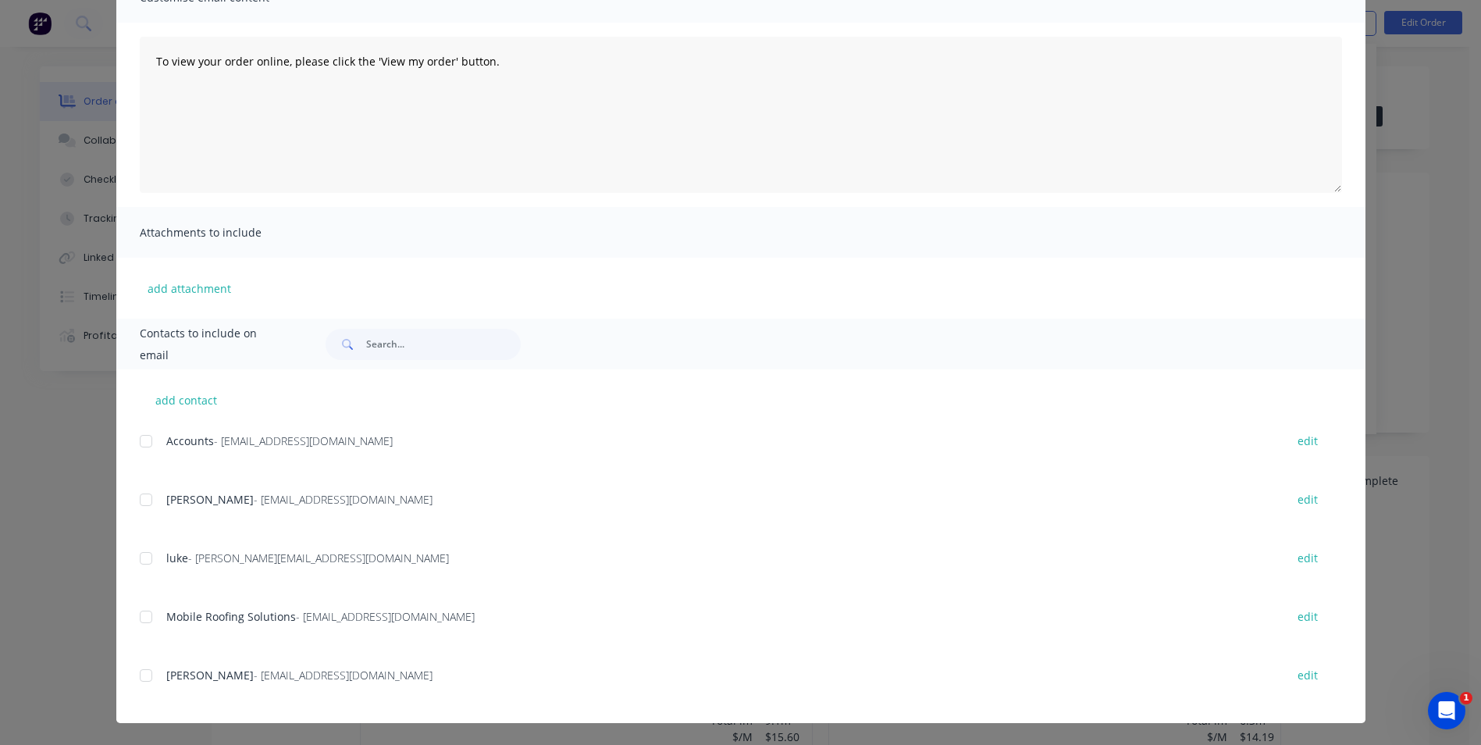
click at [134, 497] on div at bounding box center [145, 499] width 31 height 31
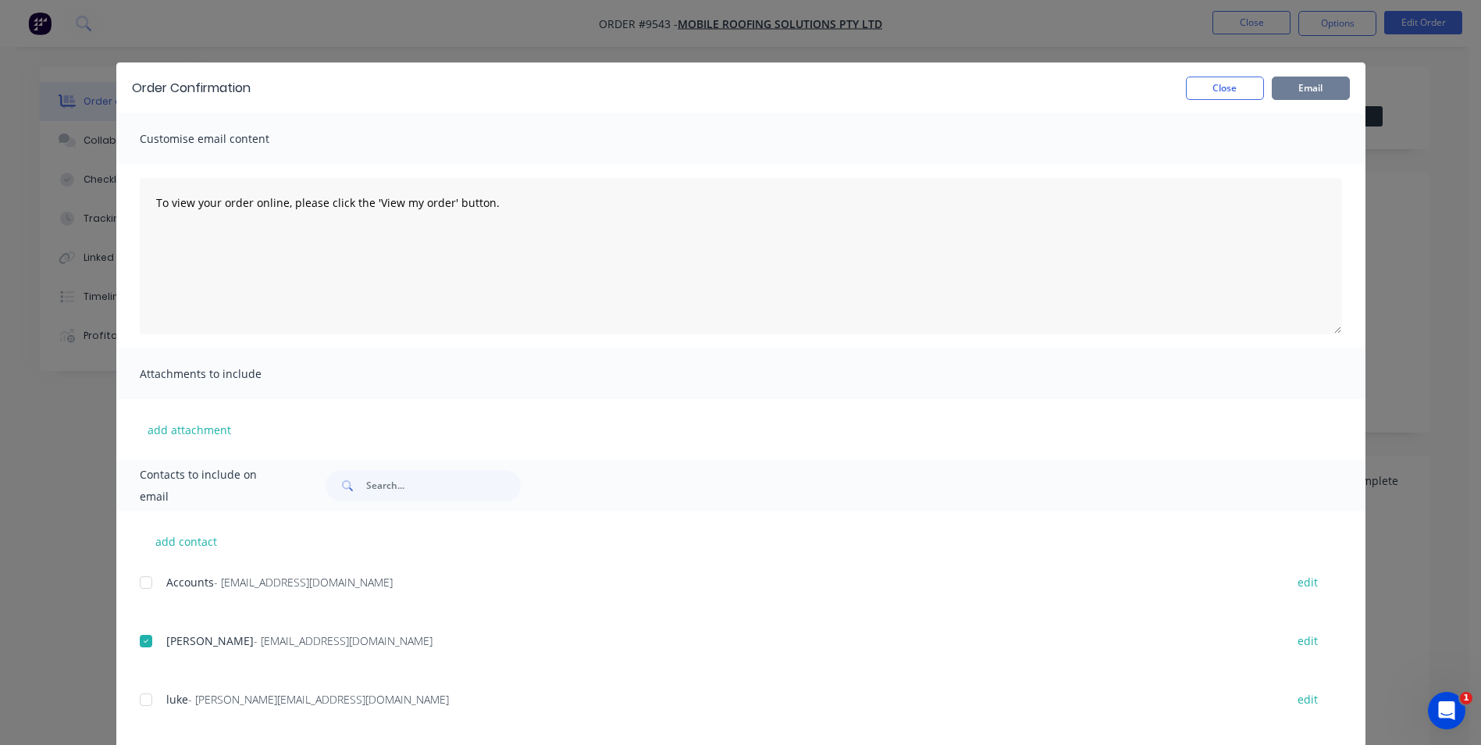
click at [1306, 91] on button "Email" at bounding box center [1311, 88] width 78 height 23
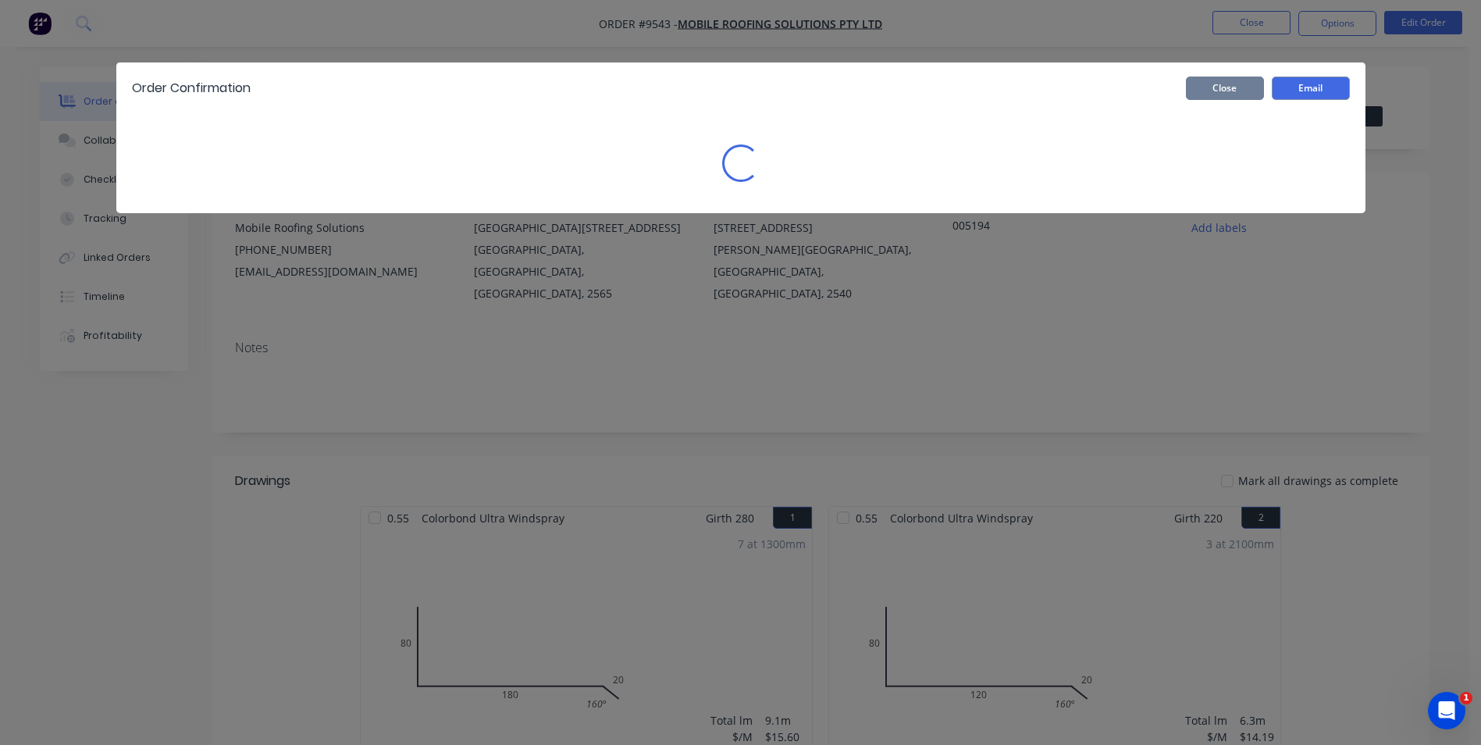
click at [1227, 91] on button "Close" at bounding box center [1225, 88] width 78 height 23
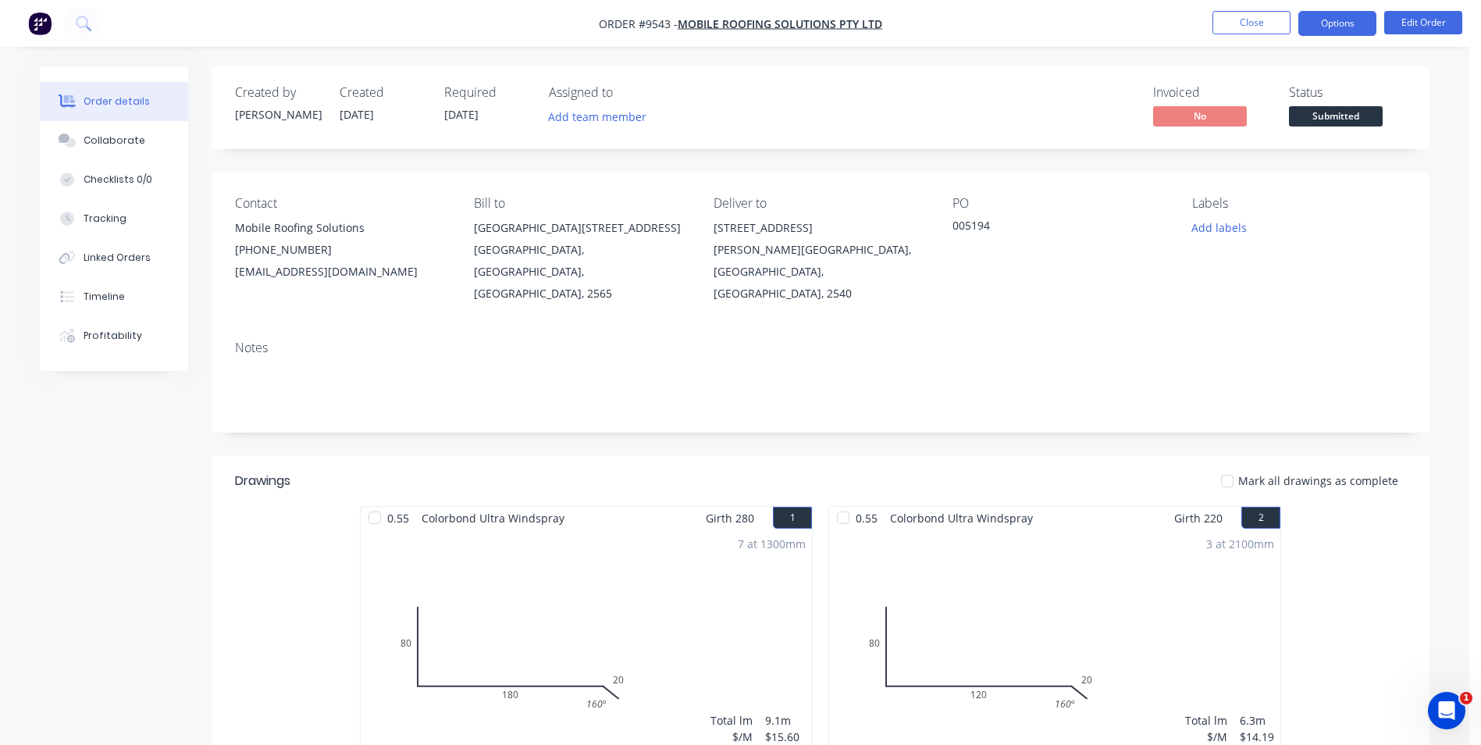
click at [1324, 20] on button "Options" at bounding box center [1338, 23] width 78 height 25
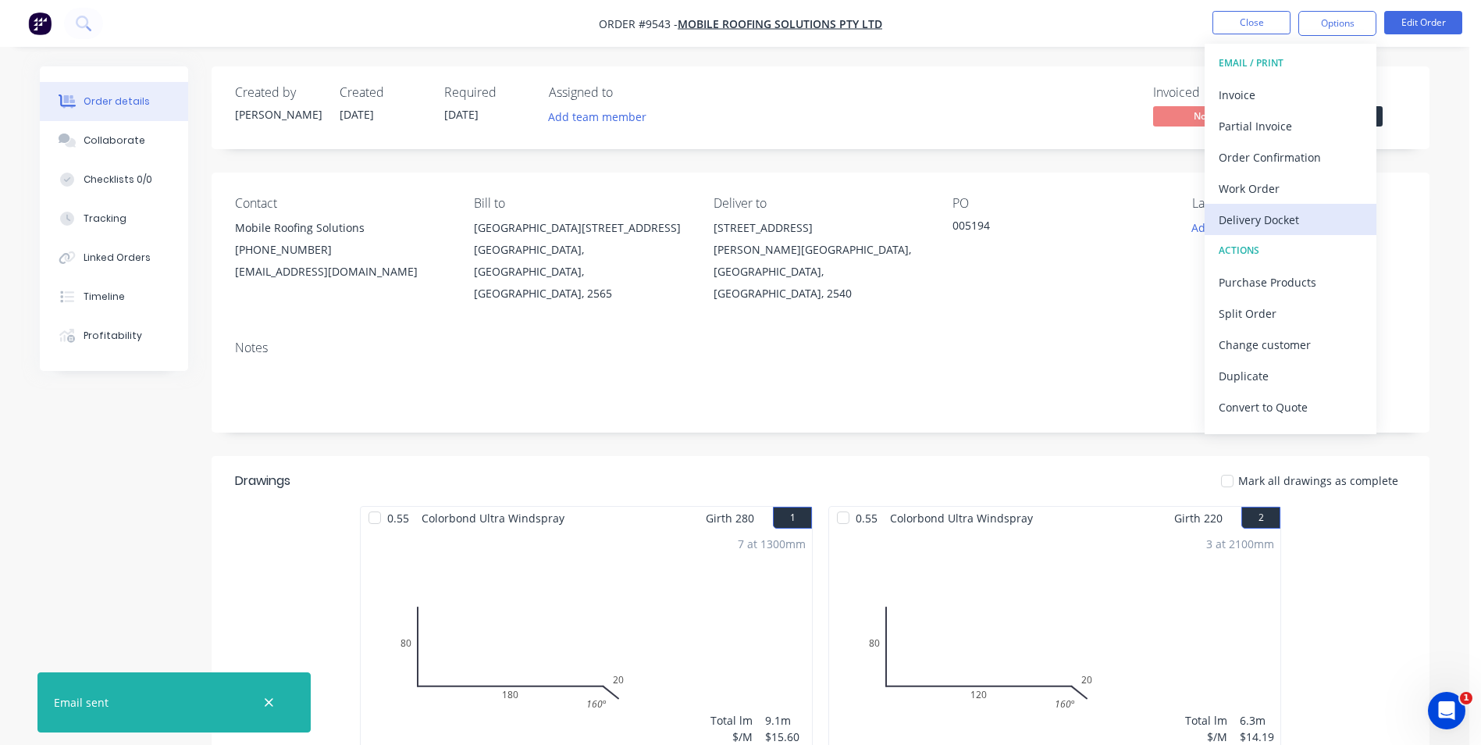
click at [1233, 223] on div "Delivery Docket" at bounding box center [1291, 219] width 144 height 23
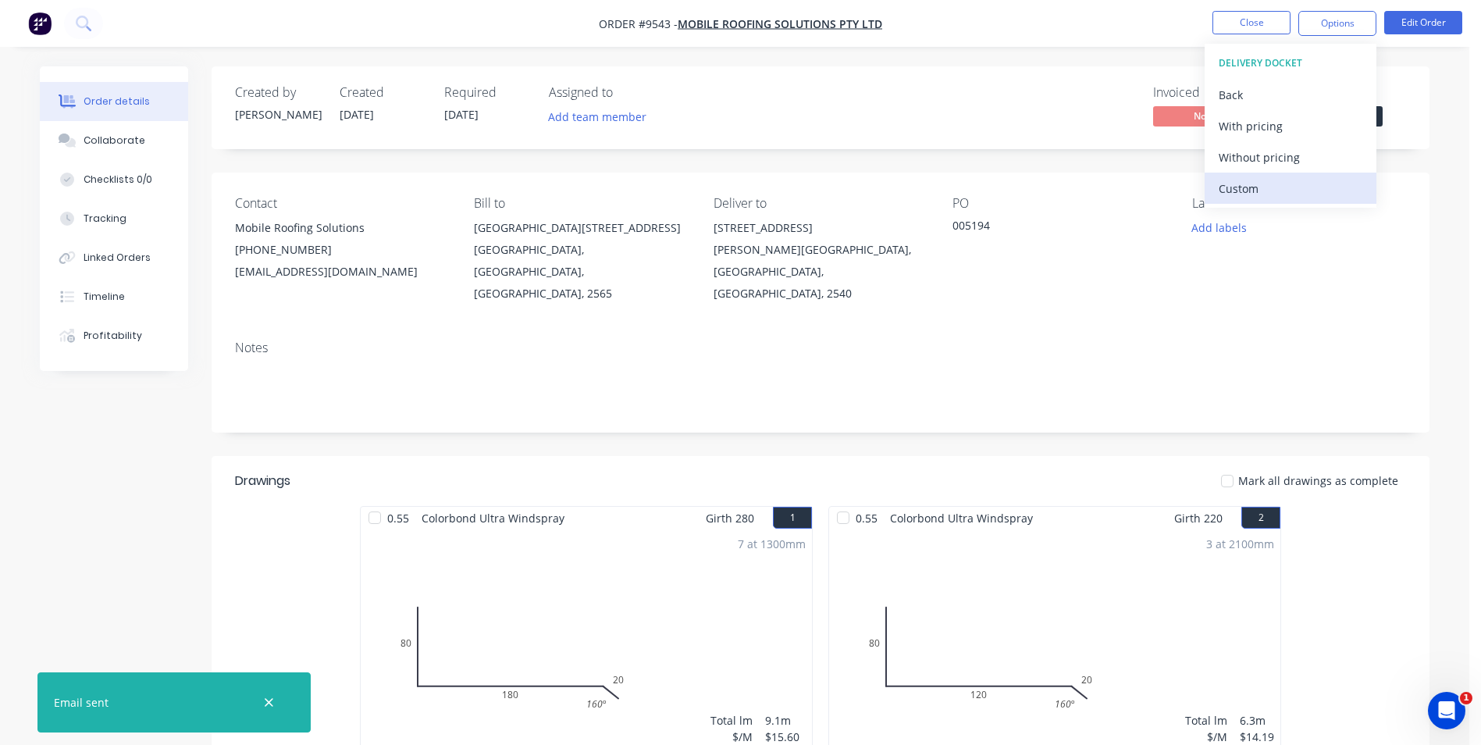
click at [1241, 185] on div "Custom" at bounding box center [1291, 188] width 144 height 23
click at [1245, 103] on div "Back" at bounding box center [1291, 95] width 144 height 23
click at [1256, 161] on div "Without pricing" at bounding box center [1291, 157] width 144 height 23
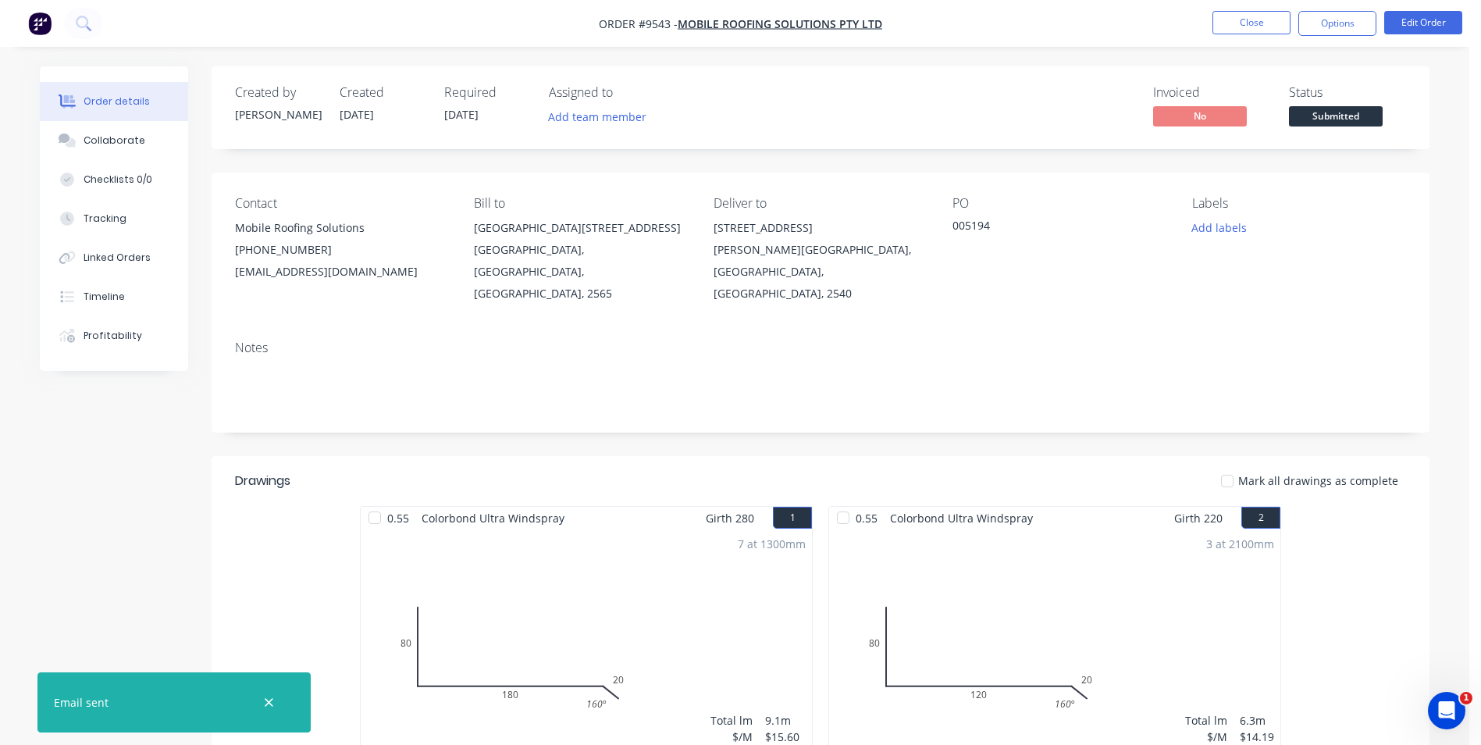
click at [39, 24] on img "button" at bounding box center [39, 23] width 23 height 23
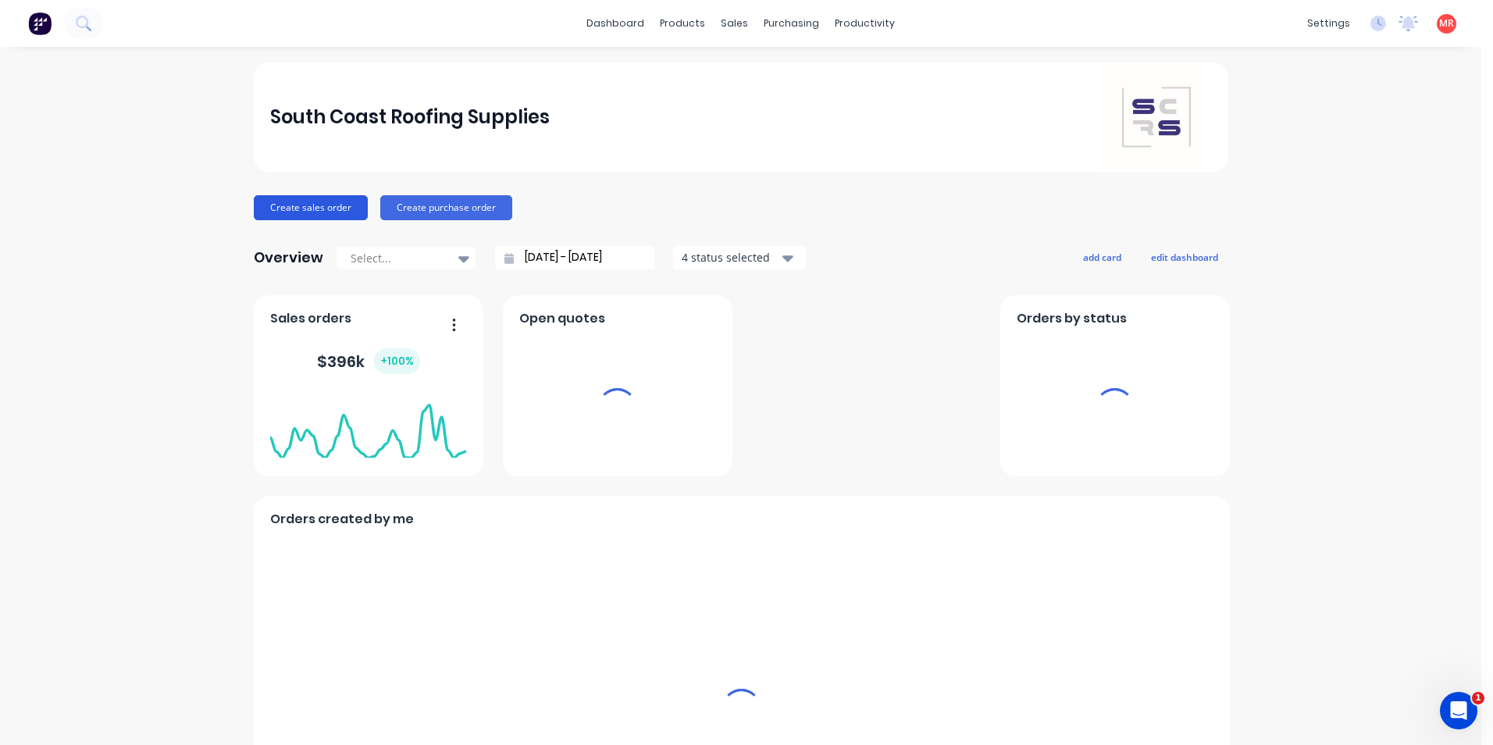
click at [349, 200] on button "Create sales order" at bounding box center [311, 207] width 114 height 25
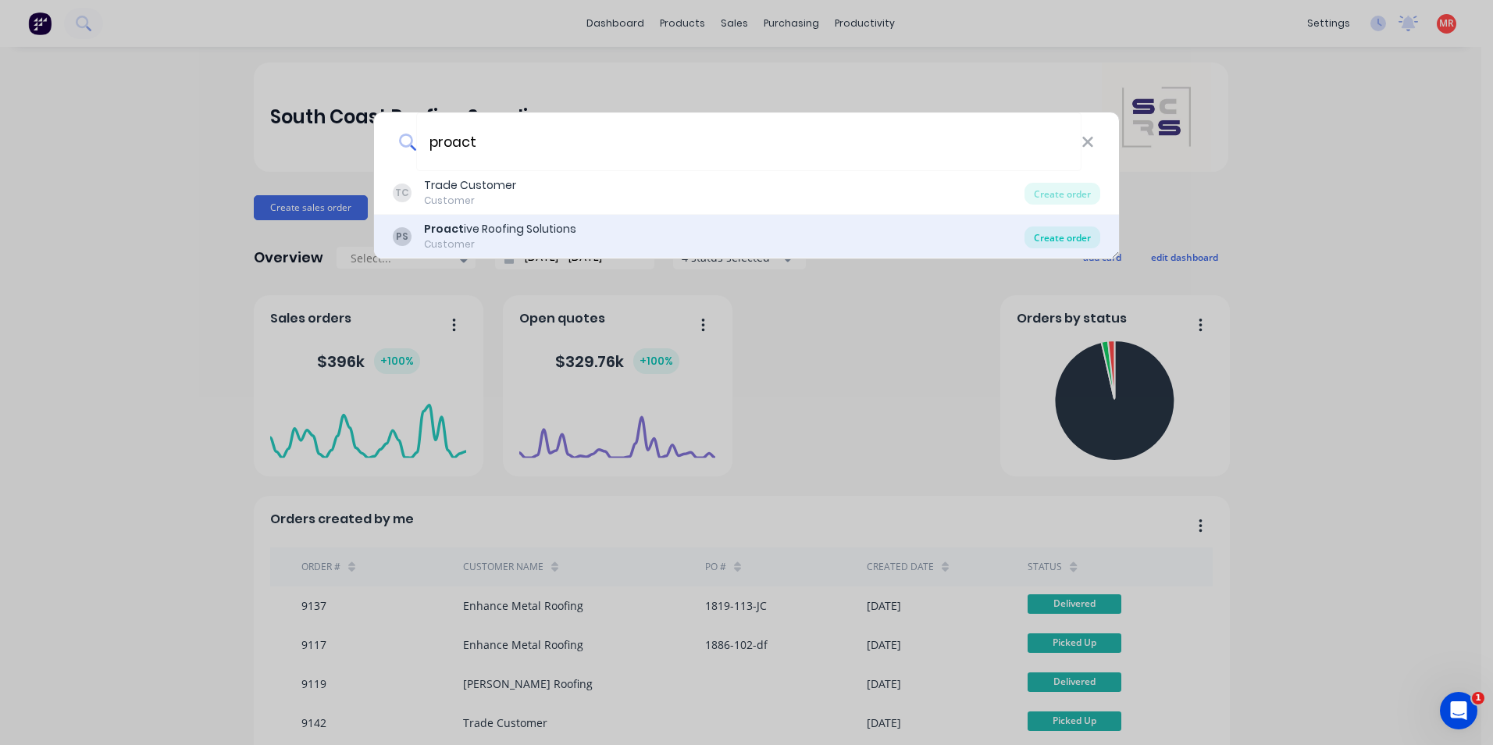
type input "proact"
click at [1049, 237] on div "Create order" at bounding box center [1062, 237] width 76 height 22
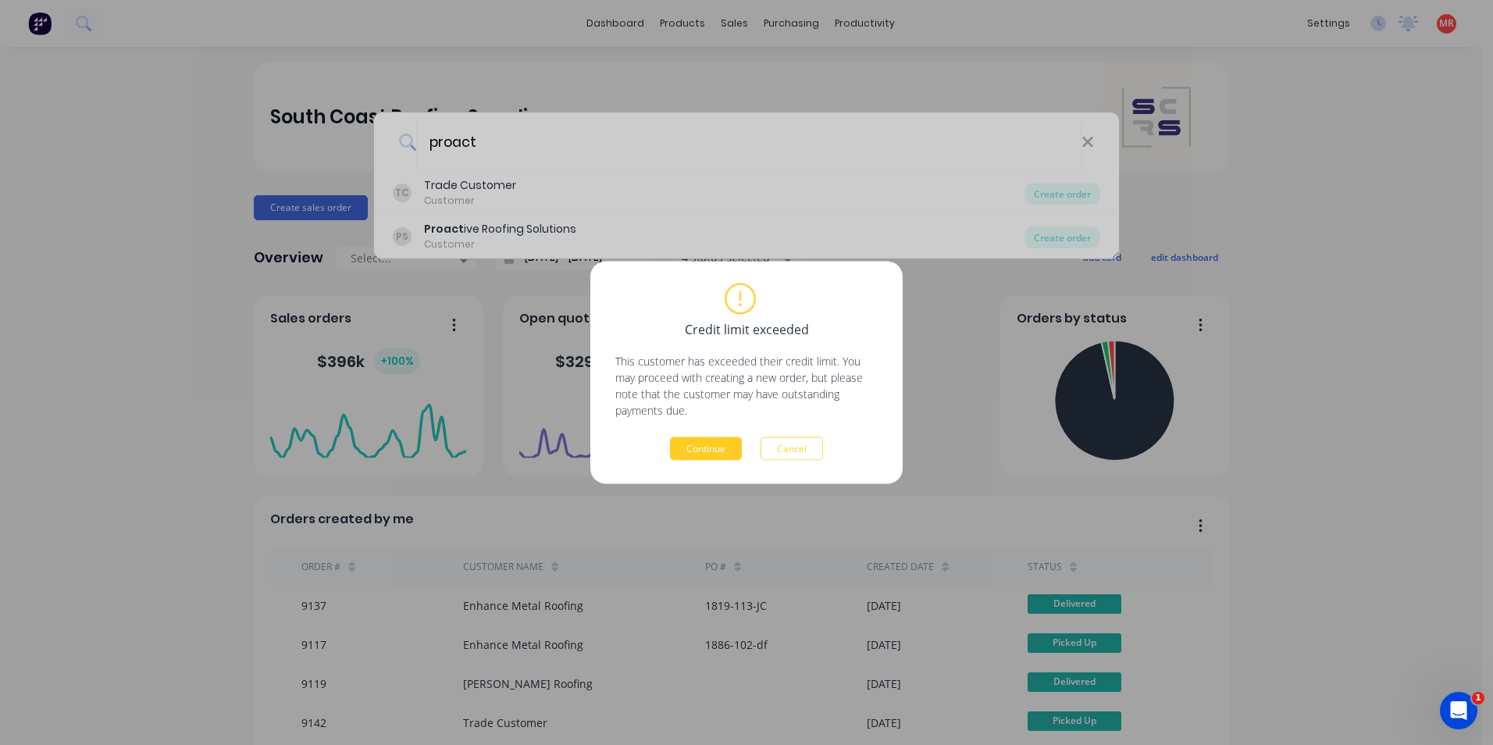
click at [694, 452] on button "Continue" at bounding box center [706, 448] width 72 height 23
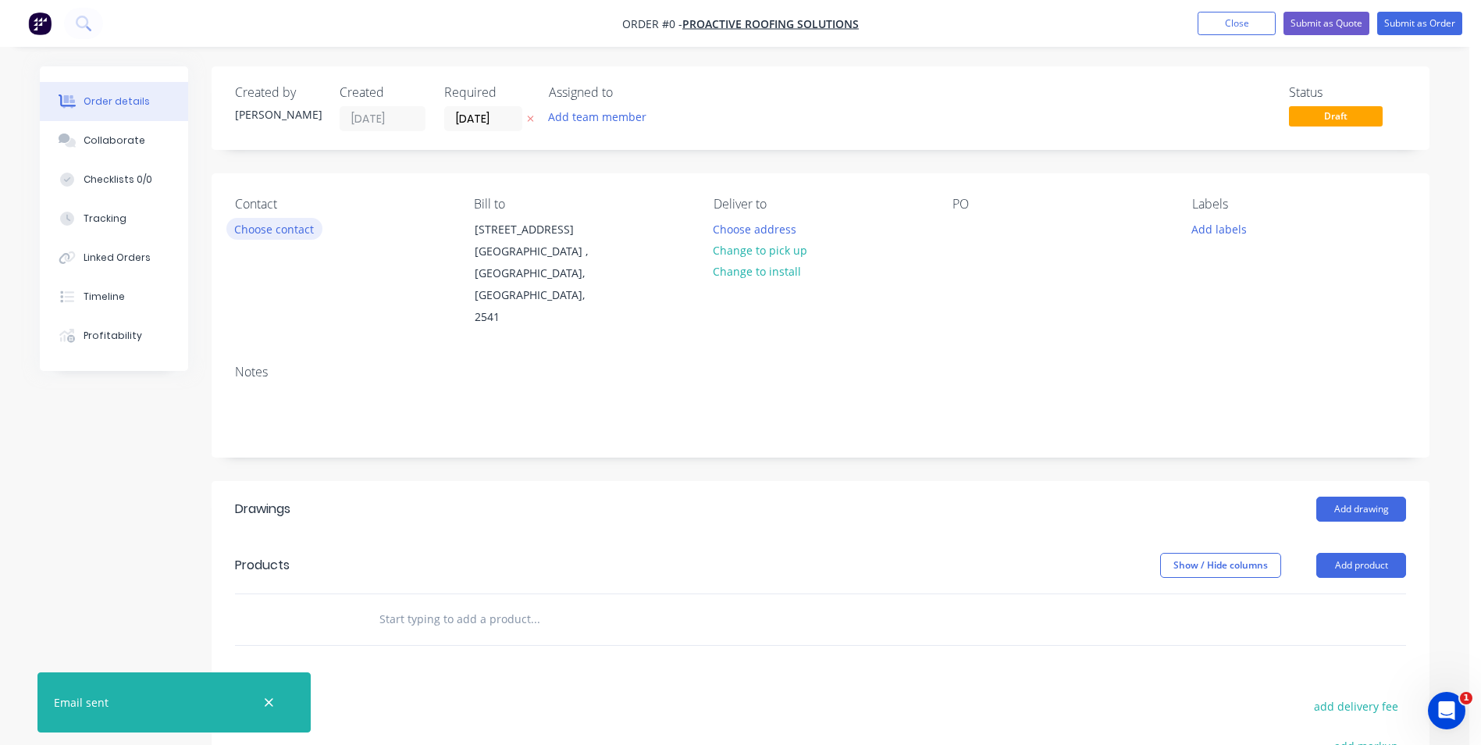
click at [251, 224] on button "Choose contact" at bounding box center [274, 228] width 96 height 21
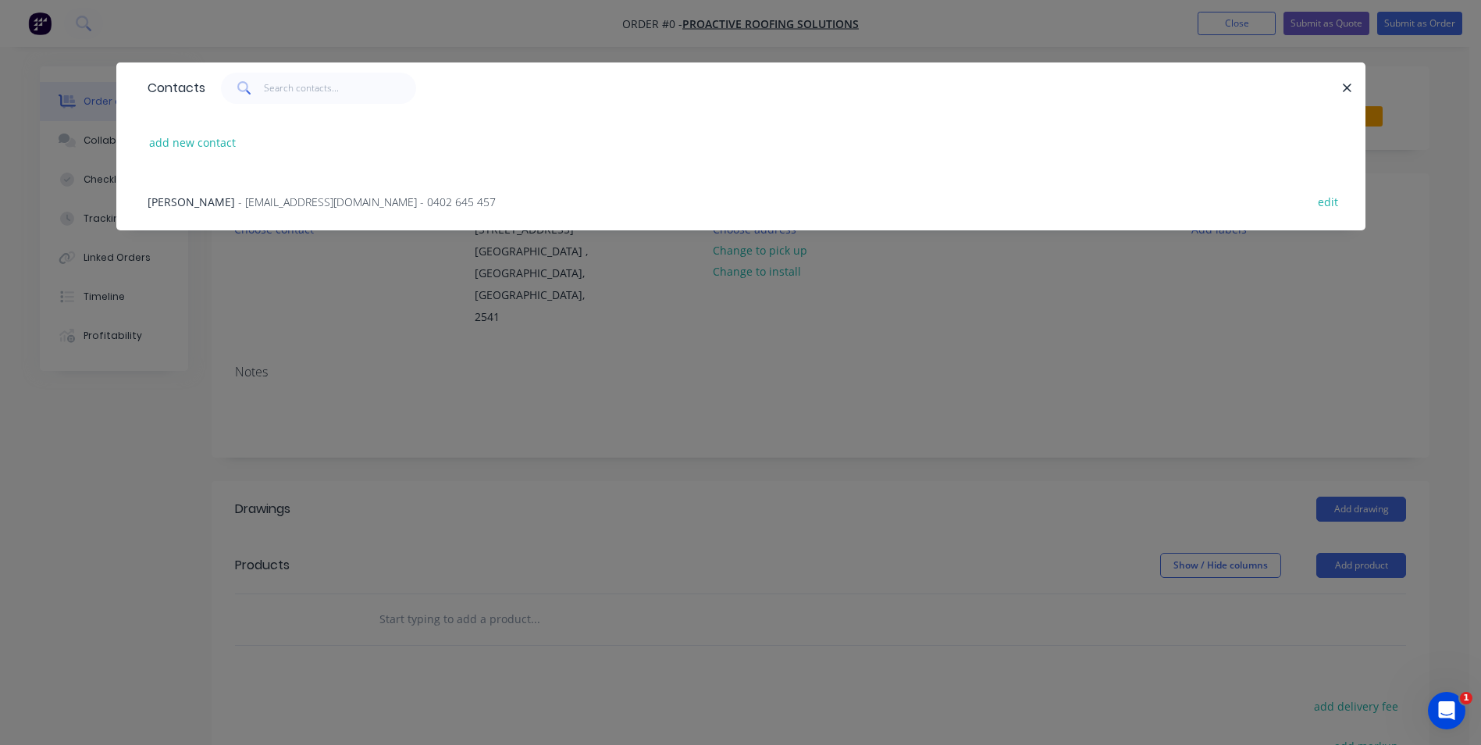
click at [254, 202] on span "- proactiveroofingsolutions@outlook.com - 0402 645 457" at bounding box center [367, 201] width 258 height 15
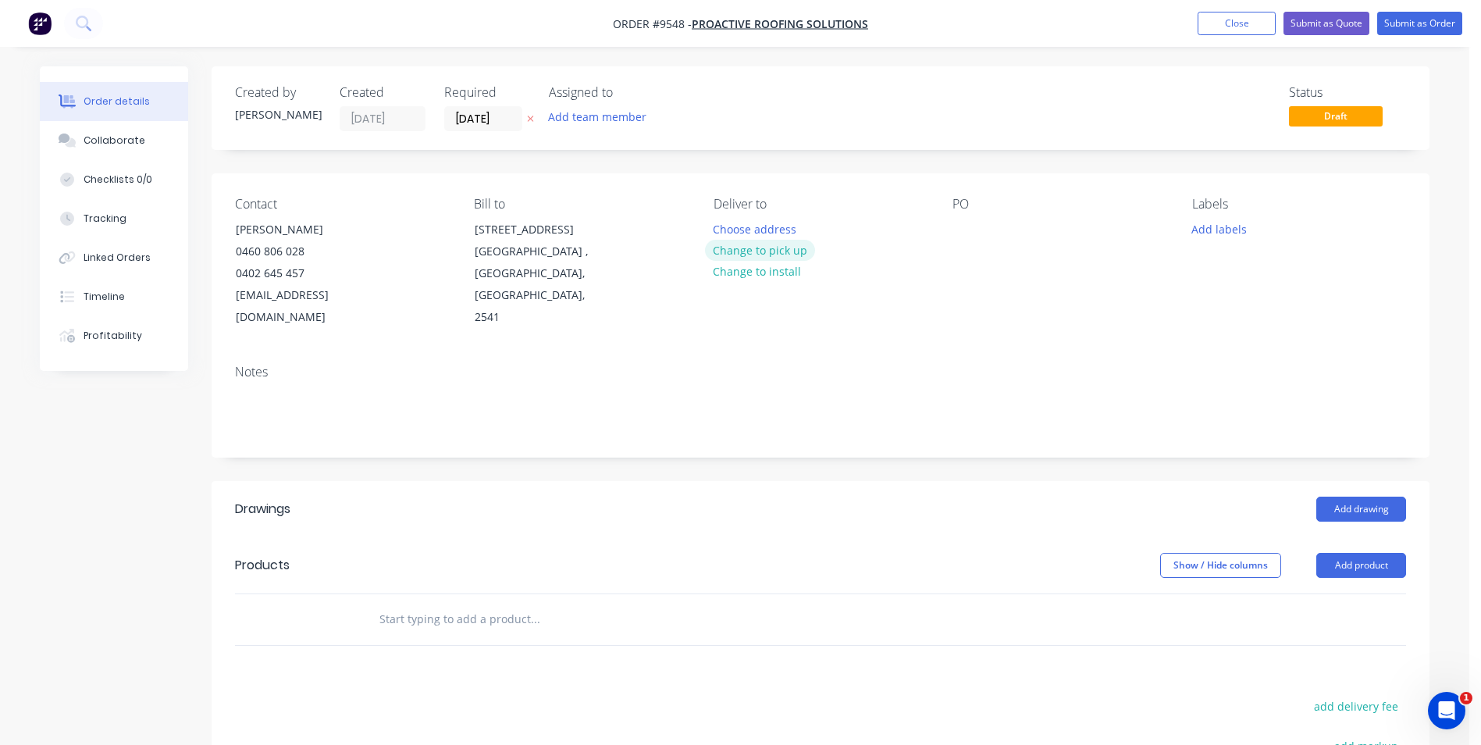
click at [761, 254] on button "Change to pick up" at bounding box center [760, 250] width 111 height 21
click at [974, 237] on div at bounding box center [965, 229] width 25 height 23
click at [1331, 497] on button "Add drawing" at bounding box center [1361, 509] width 90 height 25
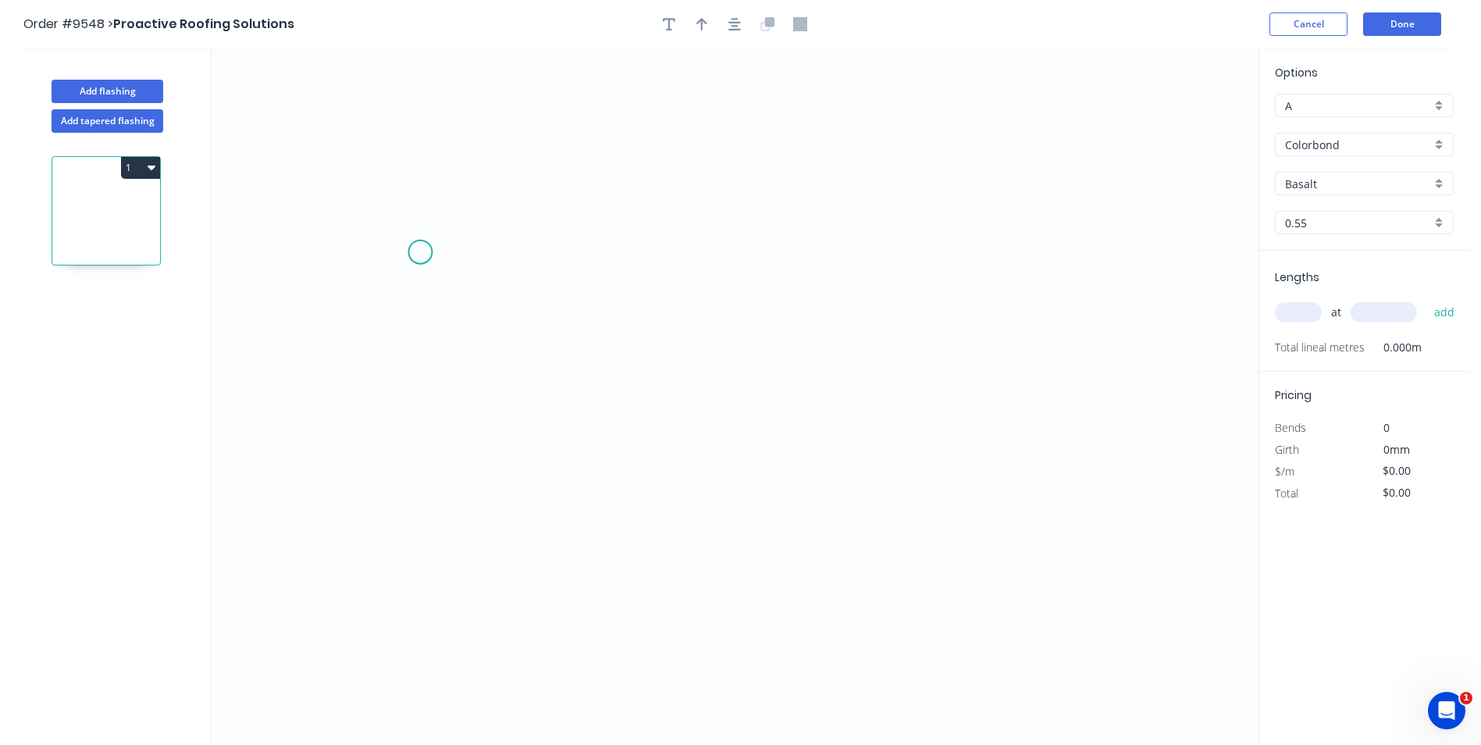
click at [420, 252] on icon "0" at bounding box center [735, 396] width 1048 height 697
click at [368, 271] on icon "0" at bounding box center [735, 396] width 1048 height 697
click at [714, 488] on icon "0 ?" at bounding box center [735, 396] width 1048 height 697
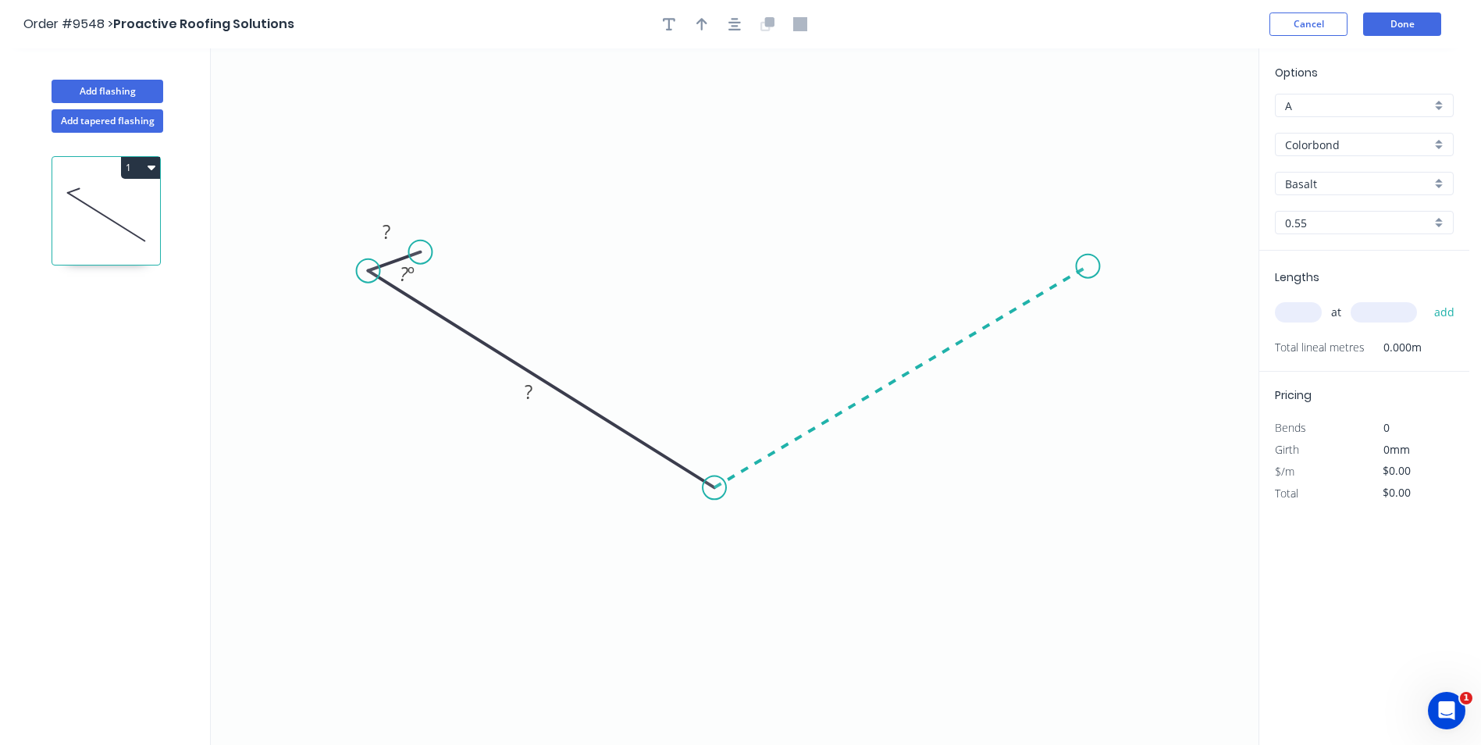
click at [1088, 266] on icon "0 ? ? ? º" at bounding box center [735, 396] width 1048 height 697
click at [1031, 241] on icon "0 ? ? ? ? º ? º" at bounding box center [735, 396] width 1048 height 697
click at [1031, 241] on circle at bounding box center [1031, 241] width 23 height 23
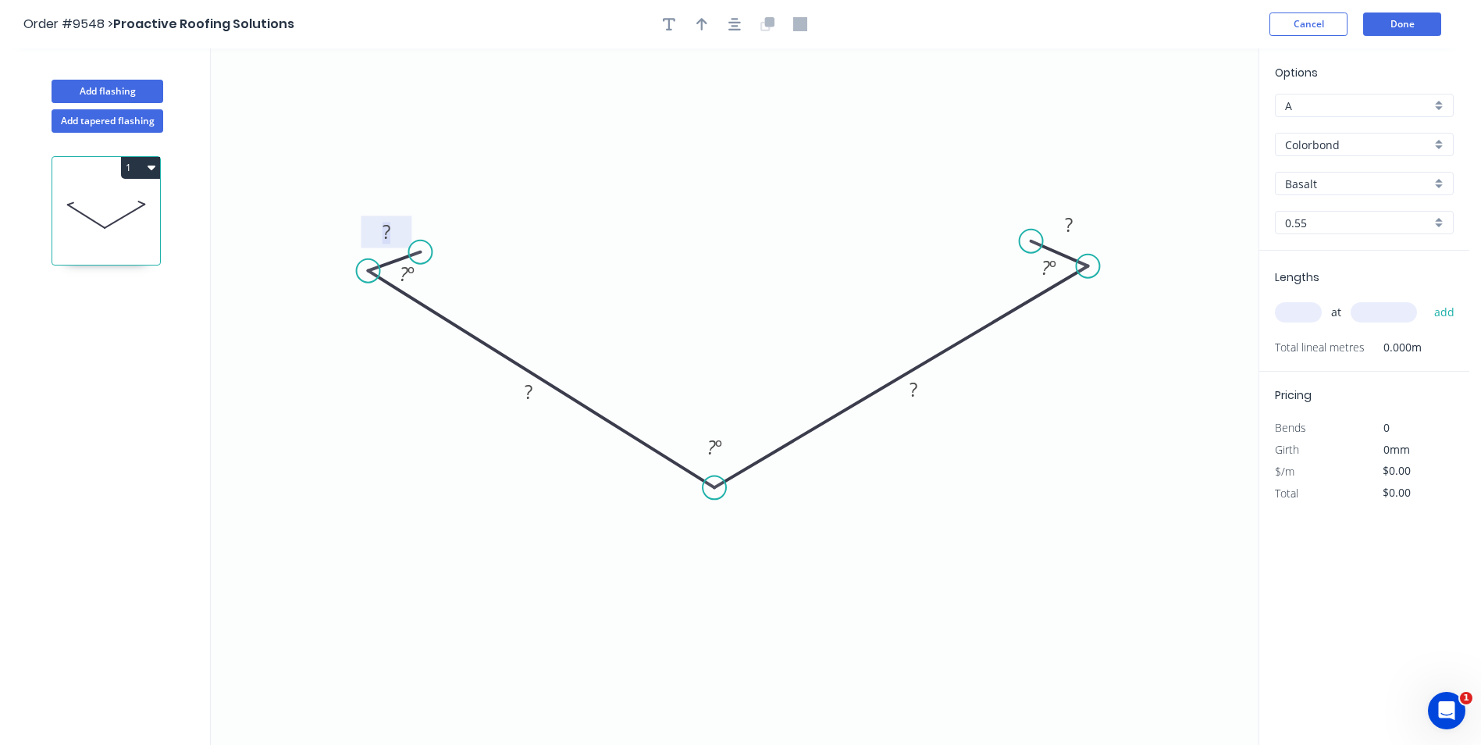
click at [386, 226] on tspan "?" at bounding box center [387, 232] width 8 height 26
click at [1445, 141] on div "Colorbond" at bounding box center [1364, 144] width 179 height 23
type input "$14.75"
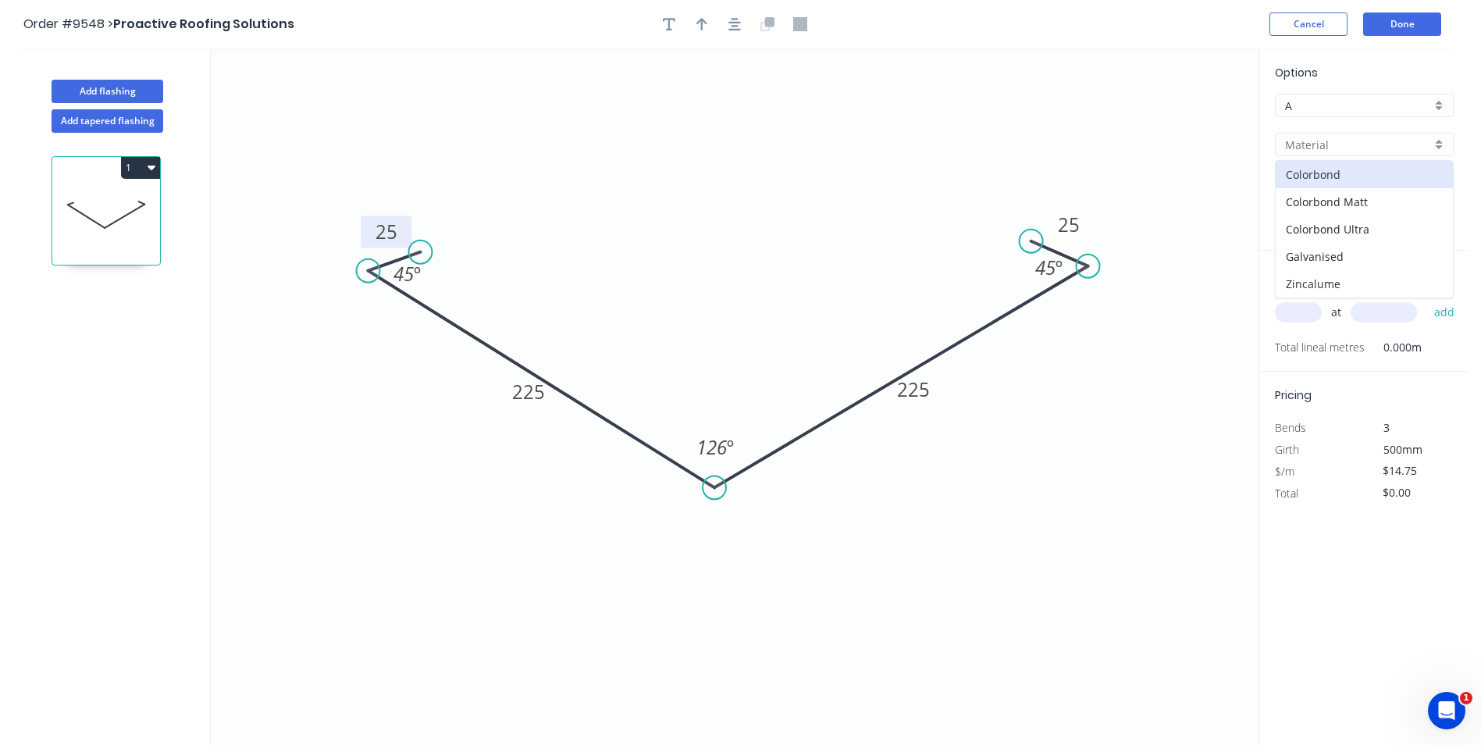
click at [1352, 275] on div "Zincalume" at bounding box center [1364, 283] width 177 height 27
type input "Zincalume"
type input "Unpainted"
type input "$15.49"
click at [1315, 304] on input "text" at bounding box center [1298, 312] width 47 height 20
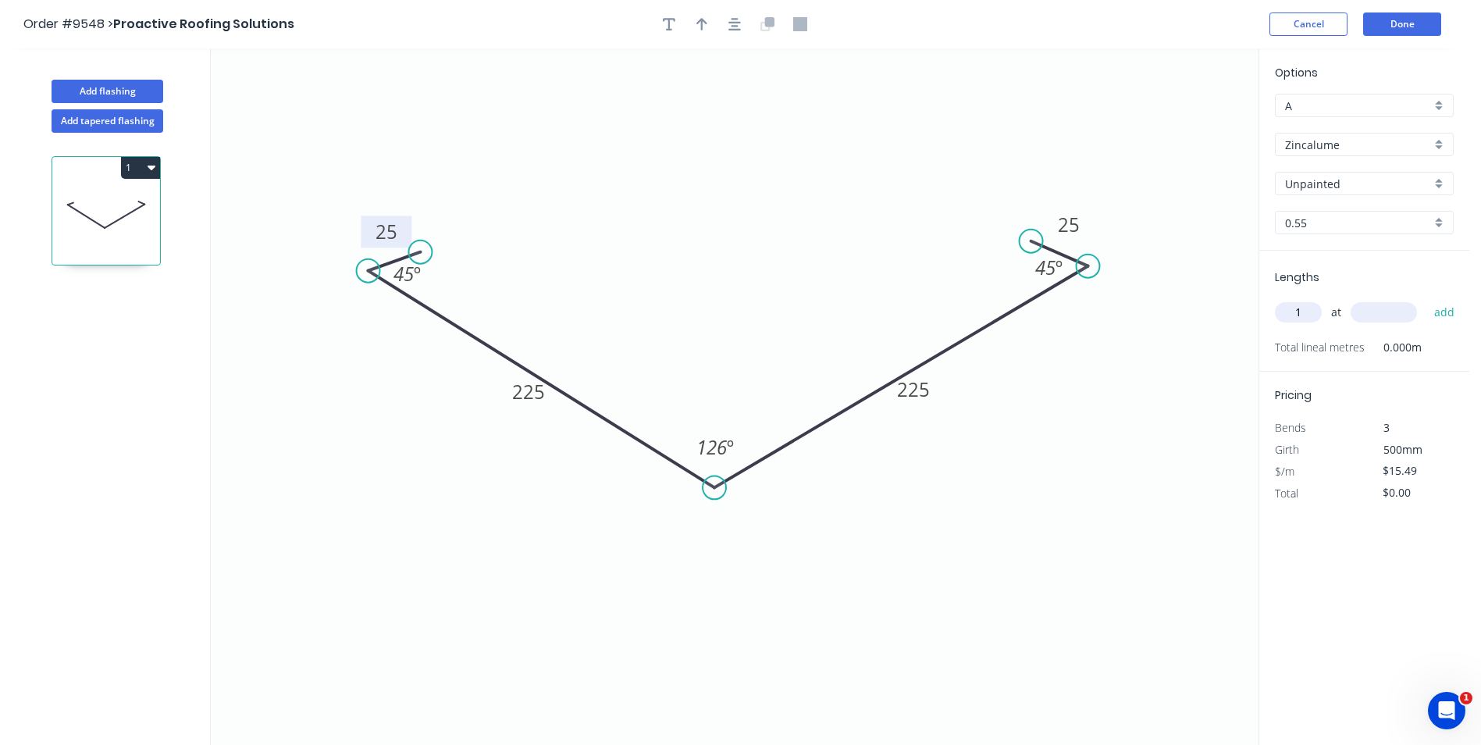
type input "1"
type input "5000"
click at [1427, 299] on button "add" at bounding box center [1445, 312] width 37 height 27
type input "$77.45"
click at [1399, 20] on button "Done" at bounding box center [1402, 23] width 78 height 23
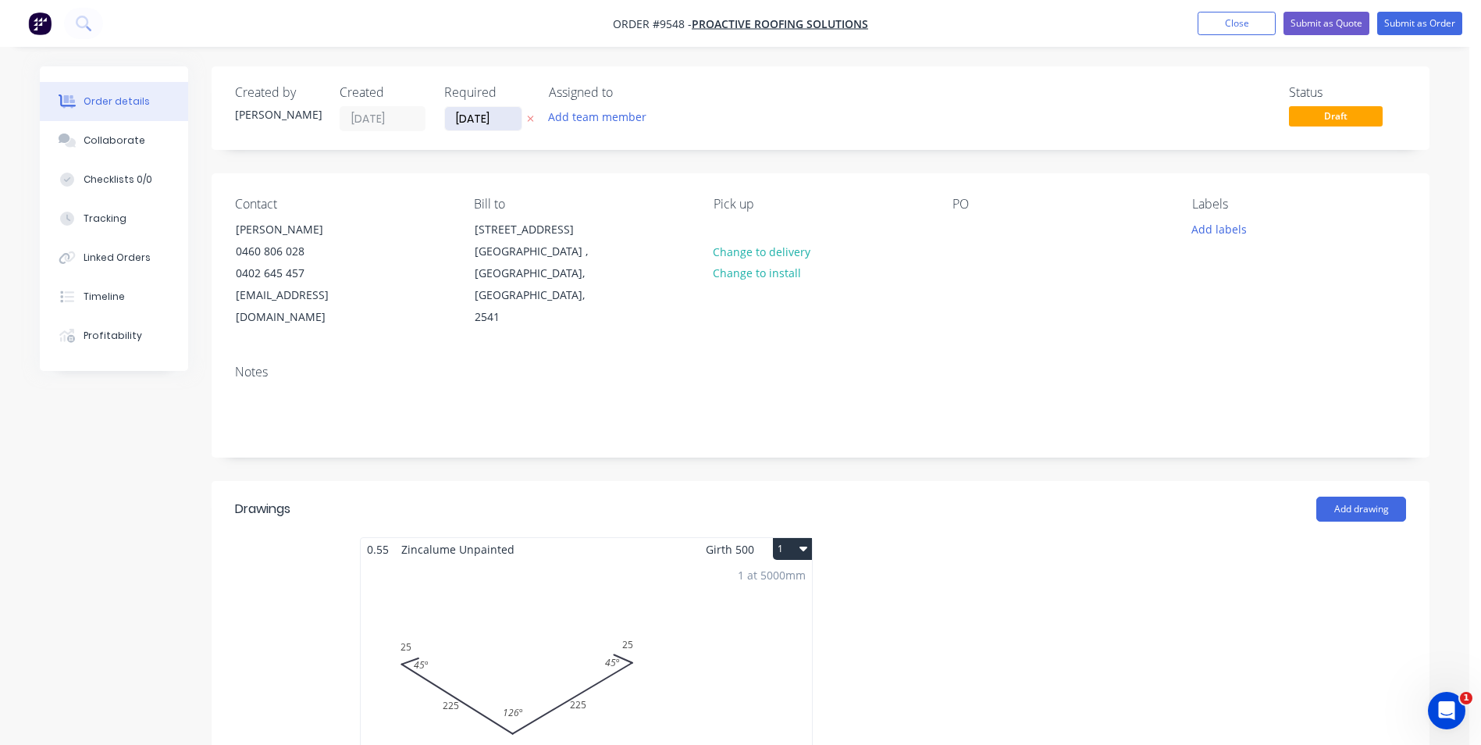
click at [497, 112] on input "[DATE]" at bounding box center [483, 118] width 77 height 23
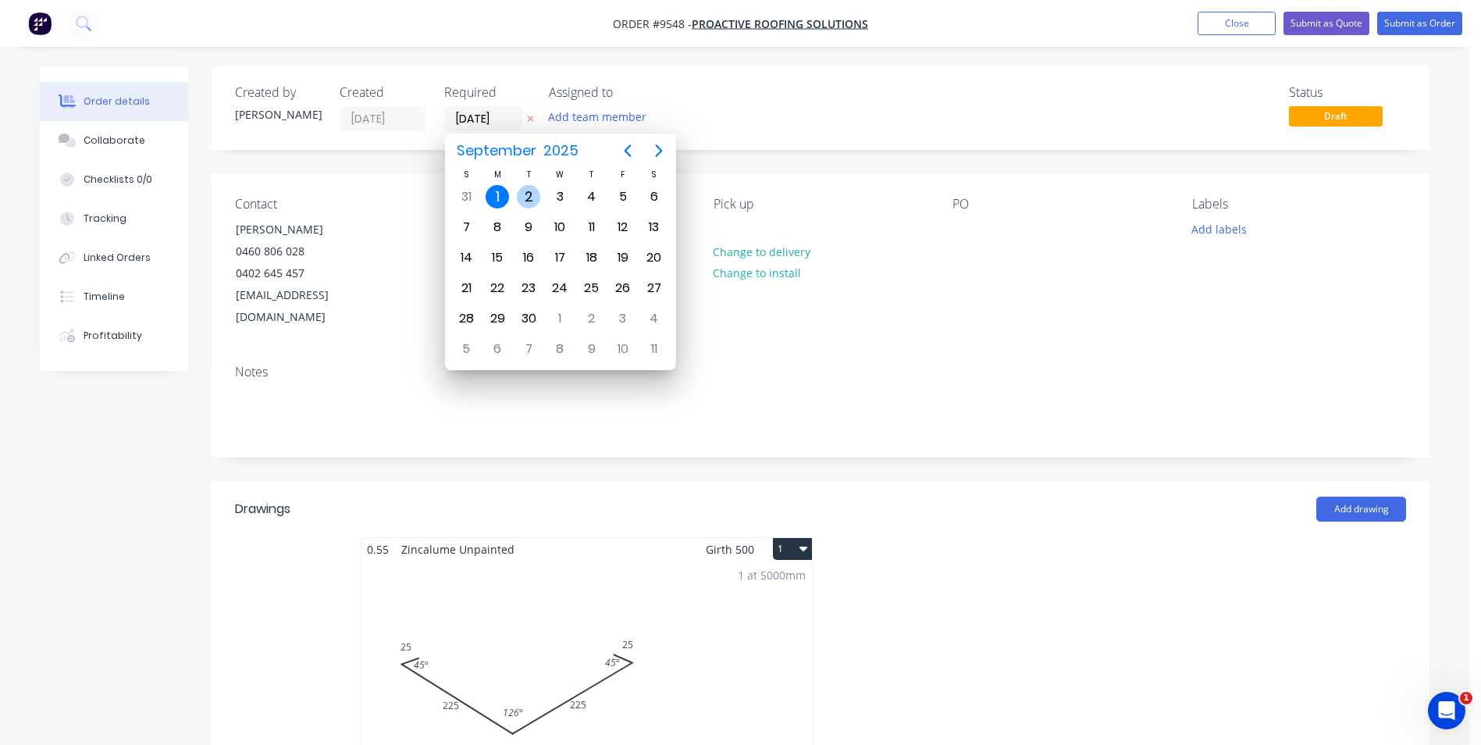
click at [530, 201] on div "2" at bounding box center [528, 196] width 23 height 23
type input "[DATE]"
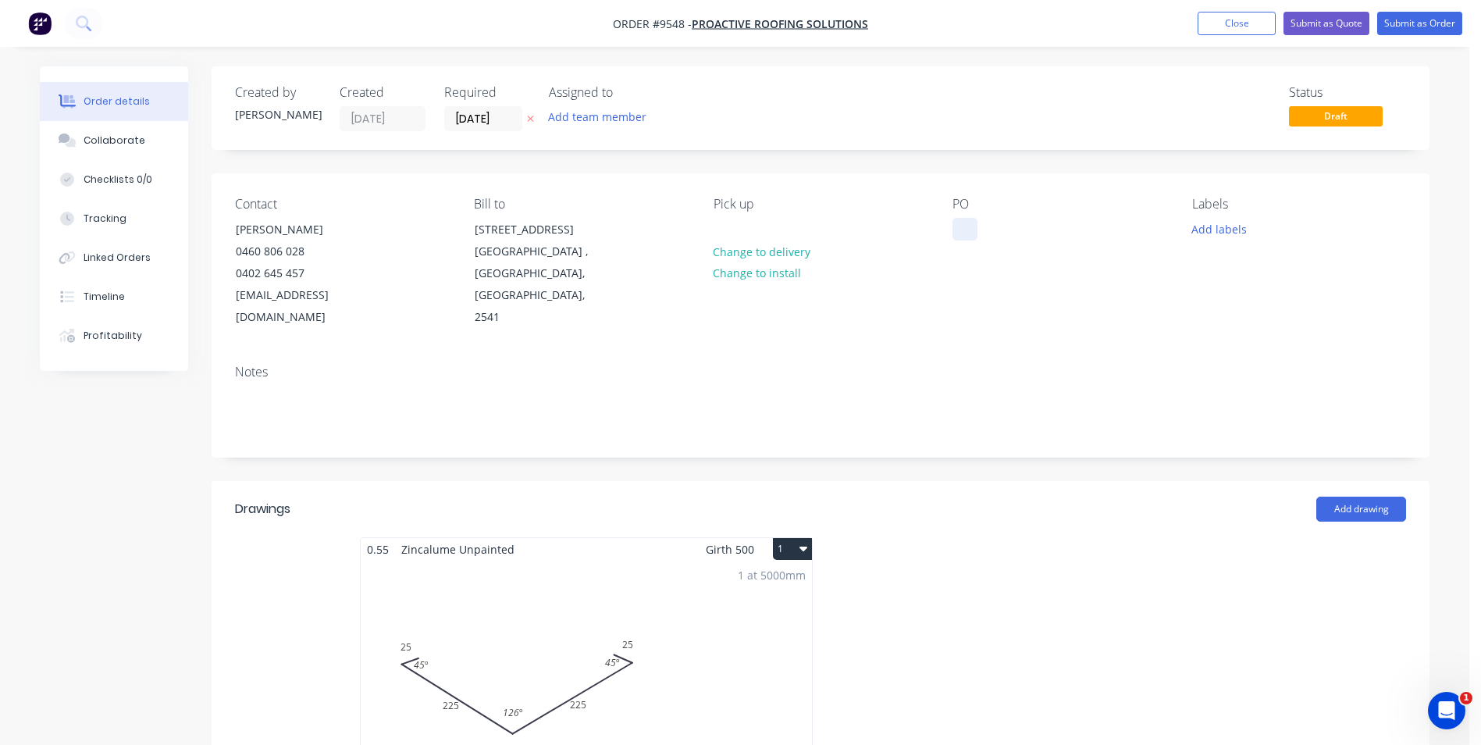
click at [957, 231] on div at bounding box center [965, 229] width 25 height 23
click at [1405, 9] on nav "Order #9548 - Proactive Roofing Solutions Add product Close Submit as Quote Sub…" at bounding box center [740, 23] width 1481 height 47
drag, startPoint x: 1405, startPoint y: 9, endPoint x: 1399, endPoint y: 22, distance: 14.7
click at [1399, 22] on button "Submit as Order" at bounding box center [1419, 23] width 85 height 23
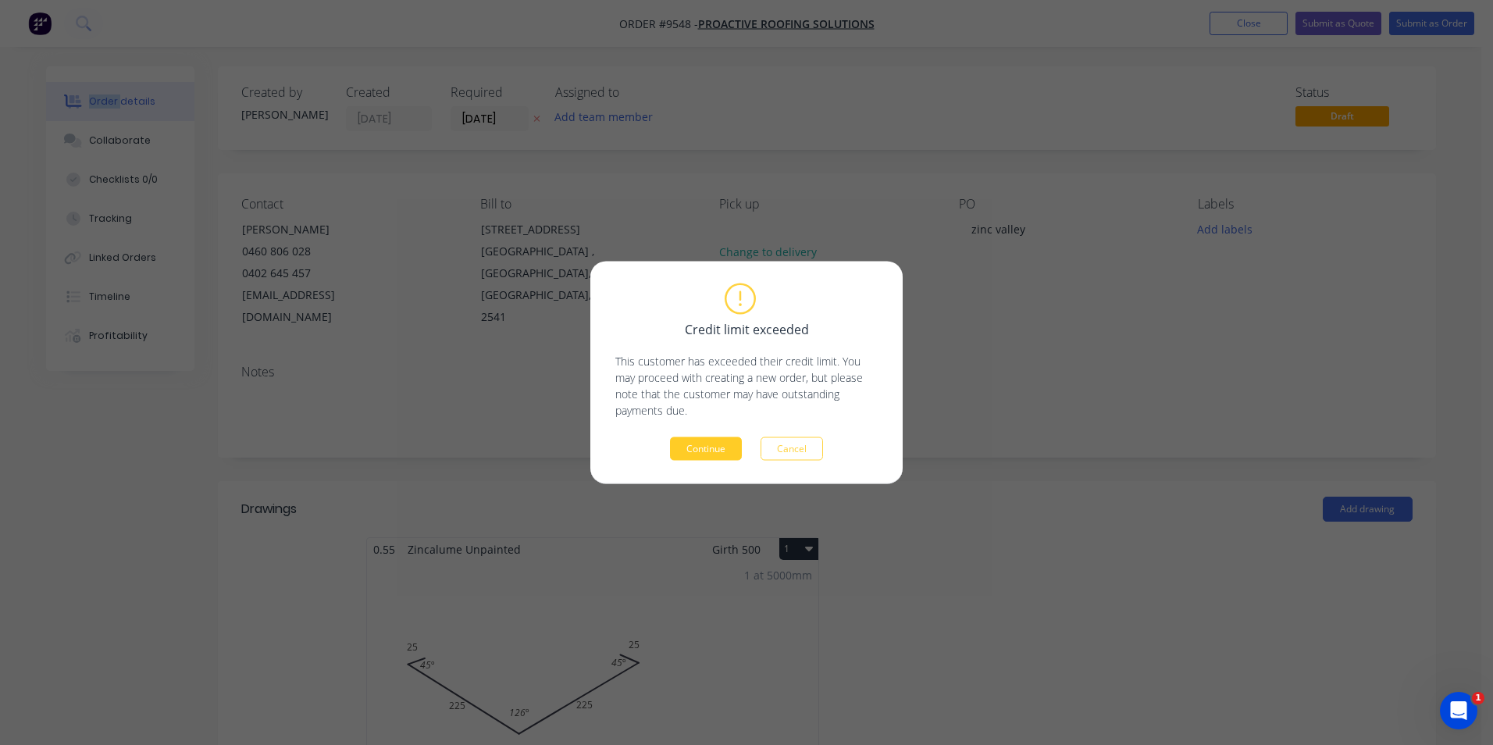
click at [696, 452] on button "Continue" at bounding box center [706, 448] width 72 height 23
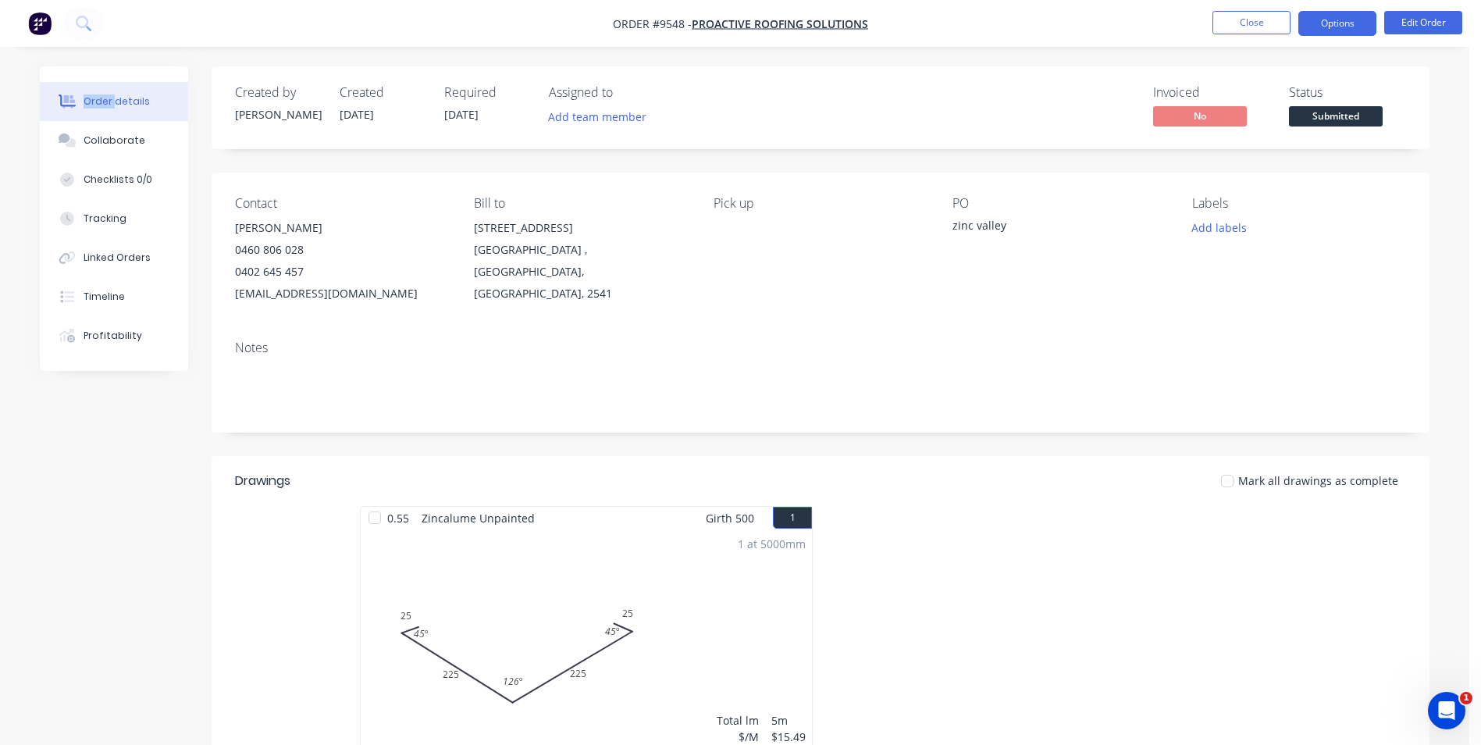
click at [1324, 27] on button "Options" at bounding box center [1338, 23] width 78 height 25
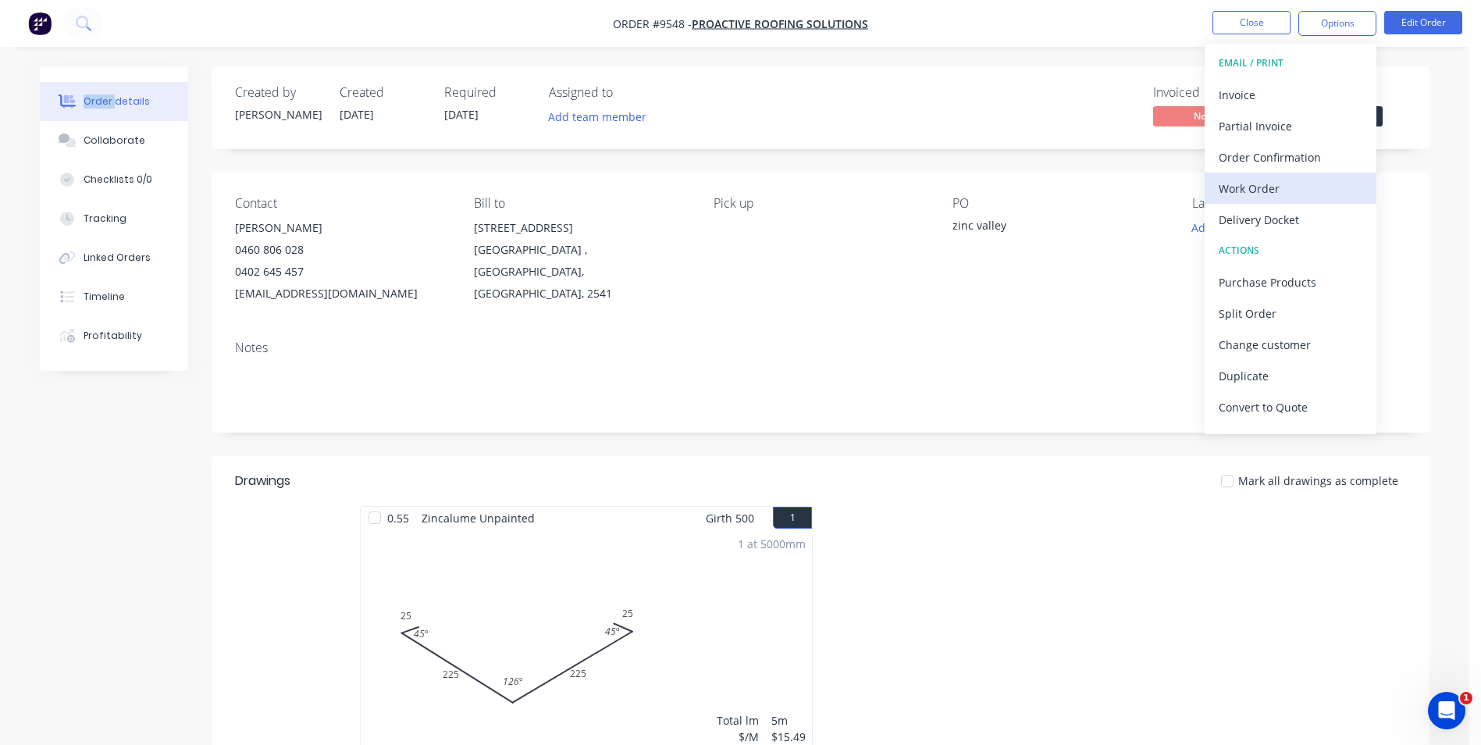
click at [1284, 191] on div "Work Order" at bounding box center [1291, 188] width 144 height 23
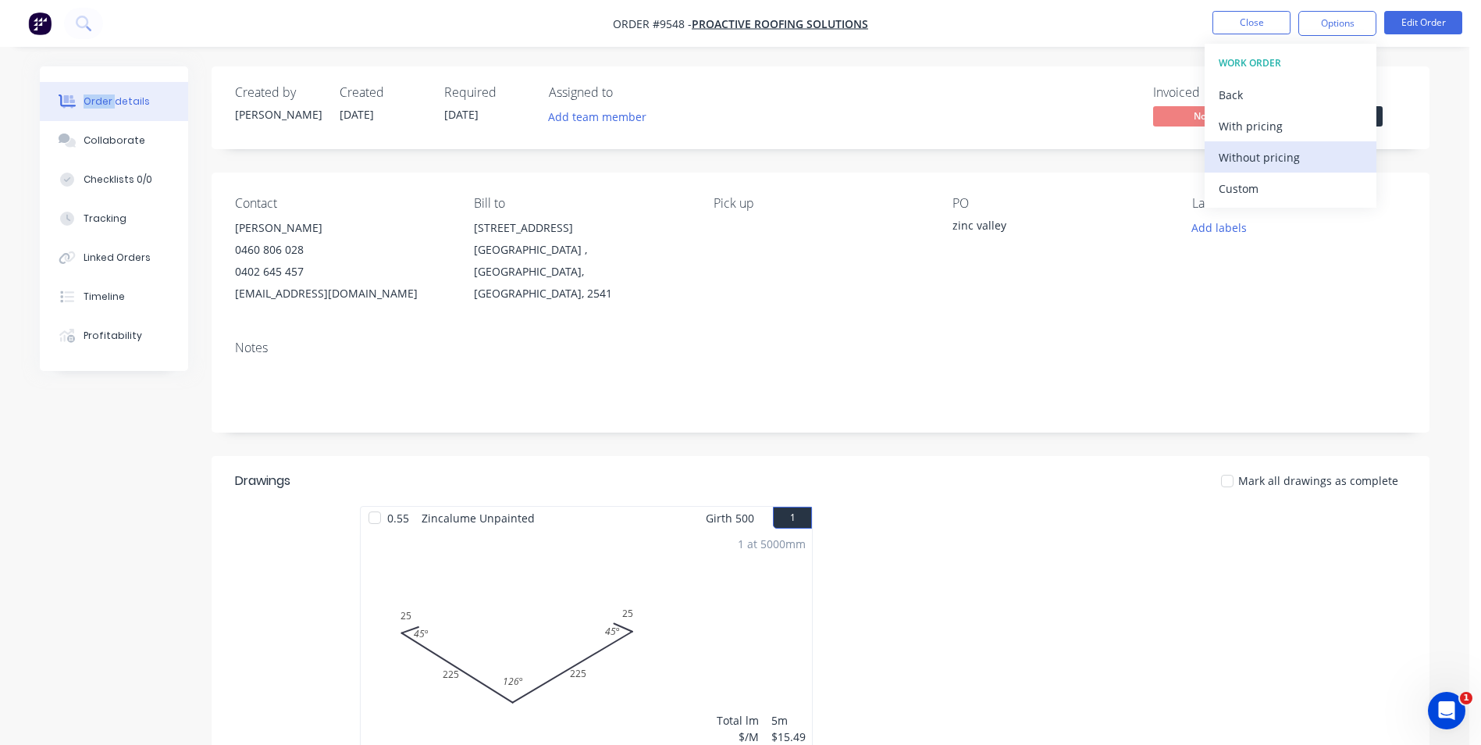
click at [1275, 162] on div "Without pricing" at bounding box center [1291, 157] width 144 height 23
click at [1290, 146] on div "Order Confirmation" at bounding box center [1291, 157] width 144 height 23
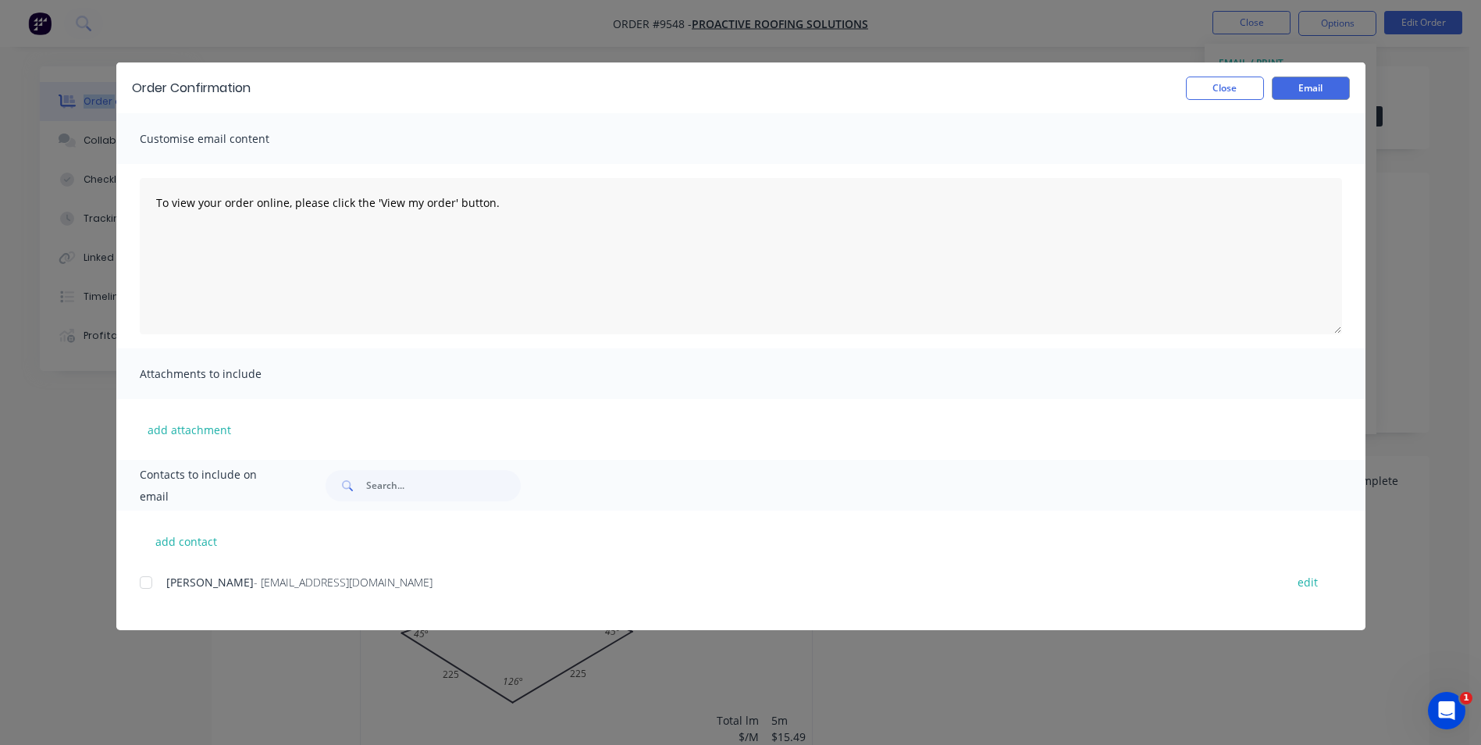
click at [148, 573] on div at bounding box center [145, 582] width 31 height 31
click at [1323, 93] on button "Email" at bounding box center [1311, 88] width 78 height 23
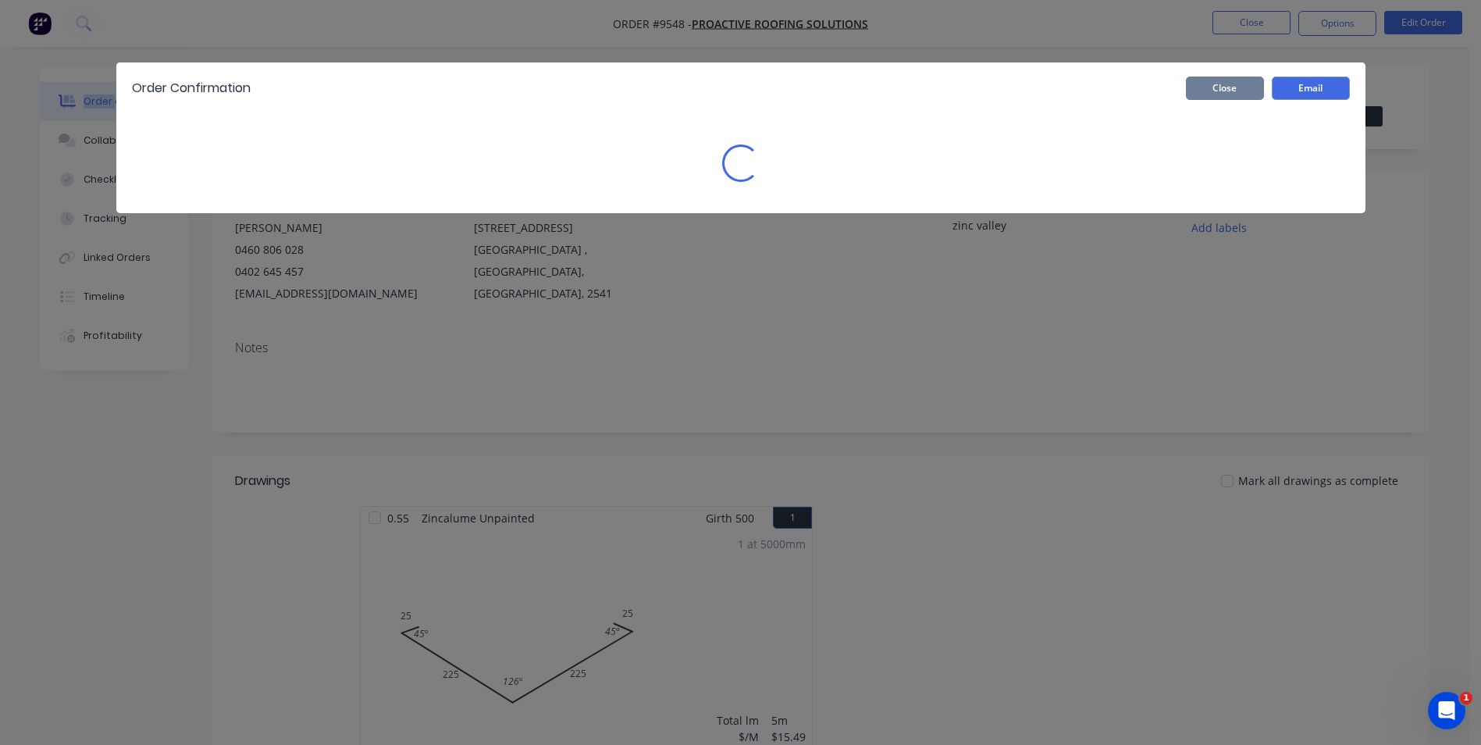
click at [1214, 84] on button "Close" at bounding box center [1225, 88] width 78 height 23
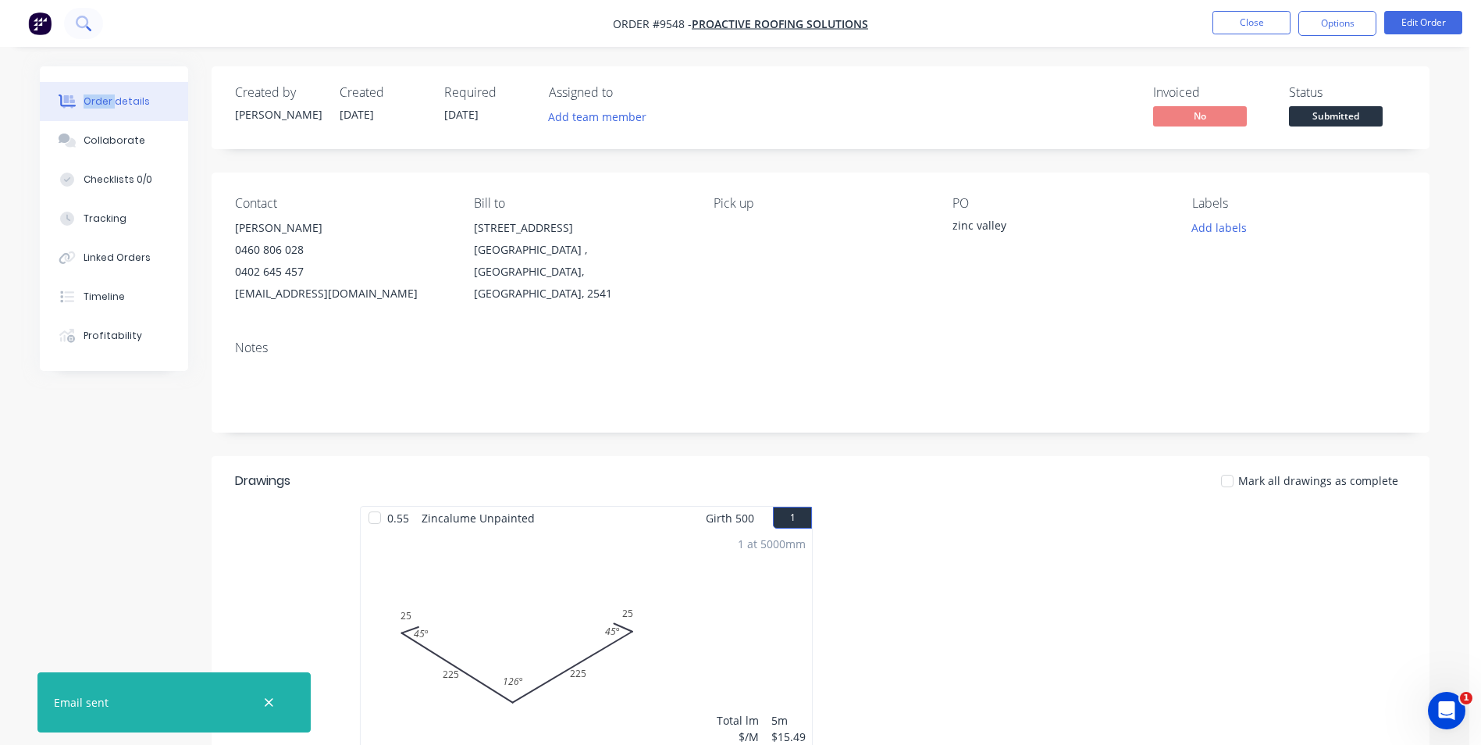
click at [88, 22] on icon at bounding box center [83, 23] width 15 height 15
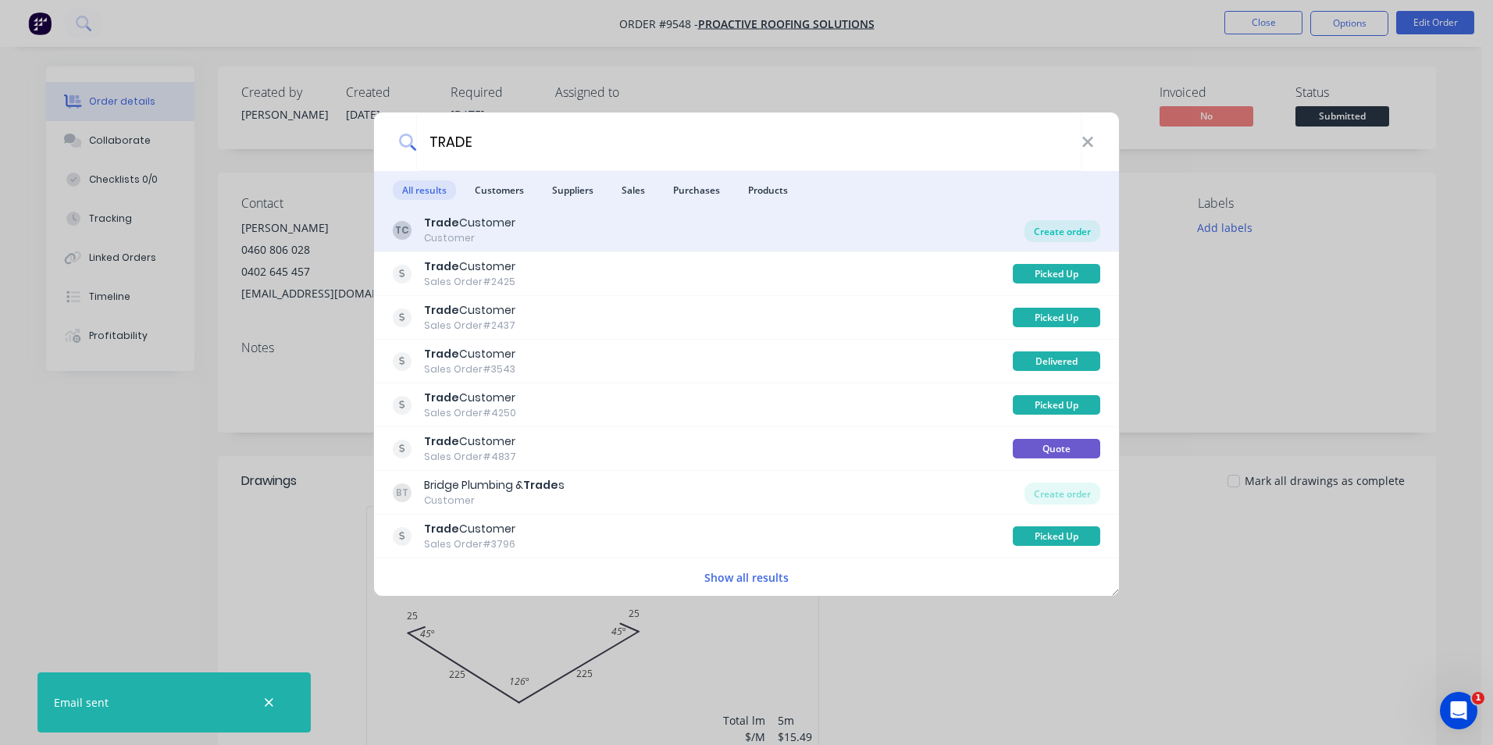
type input "TRADE"
click at [1082, 237] on div "Create order" at bounding box center [1062, 231] width 76 height 22
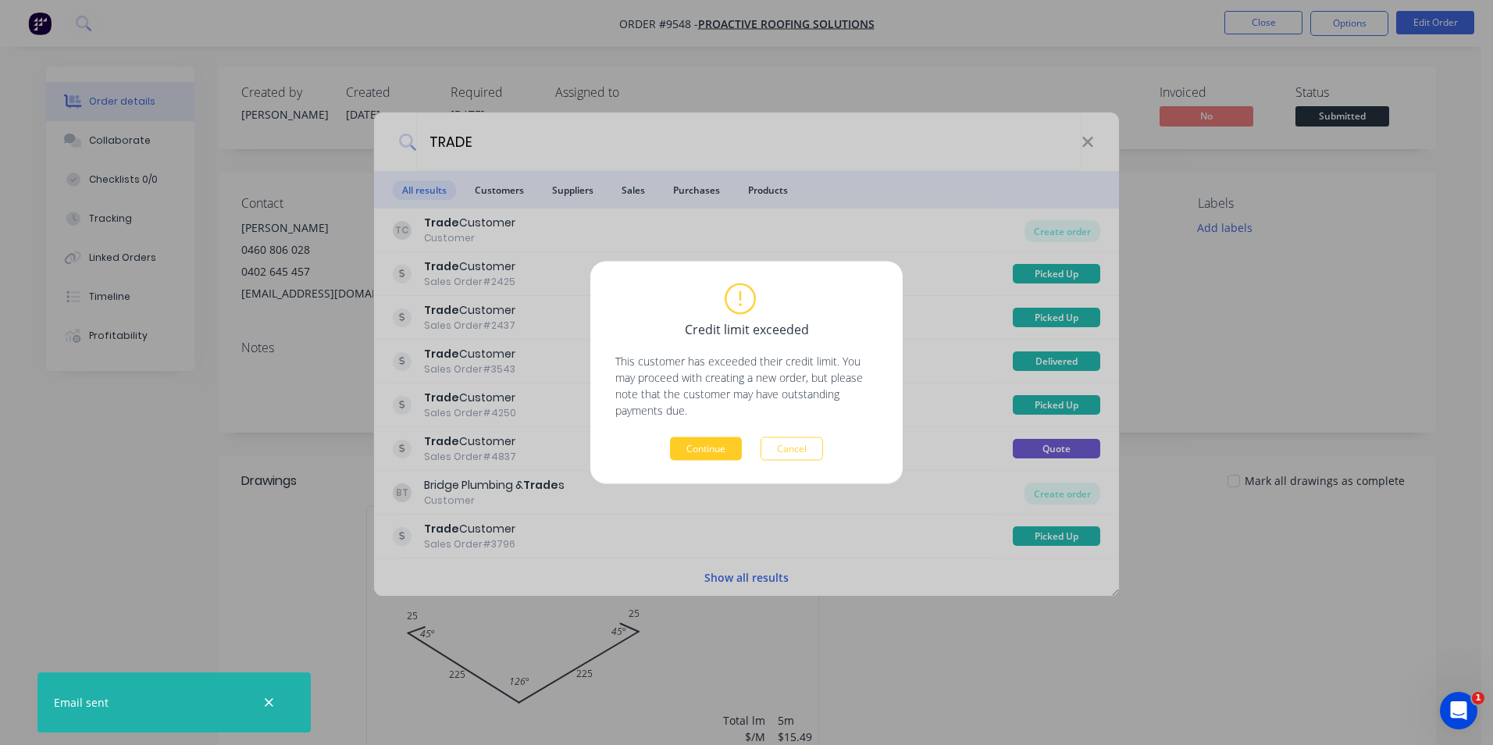
click at [707, 450] on button "Continue" at bounding box center [706, 448] width 72 height 23
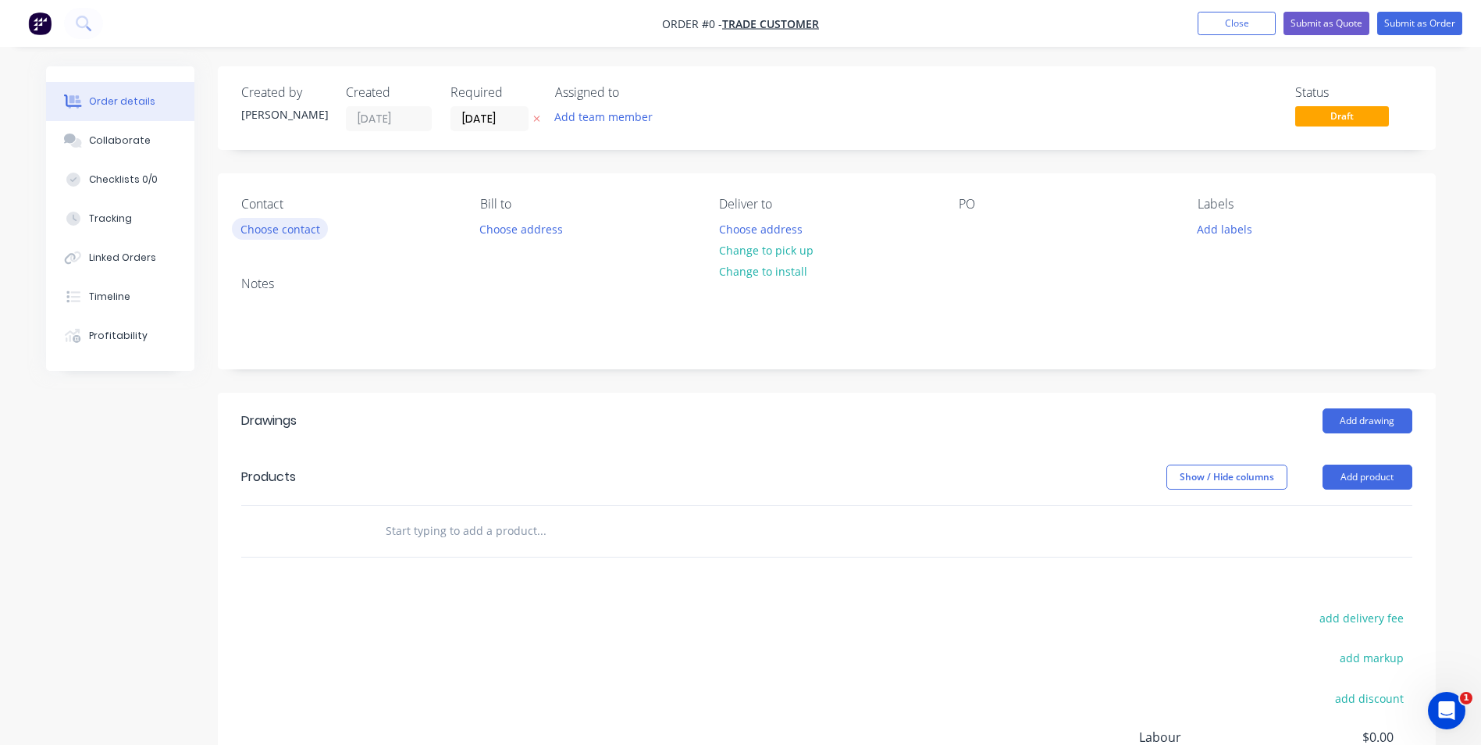
click at [254, 222] on button "Choose contact" at bounding box center [280, 228] width 96 height 21
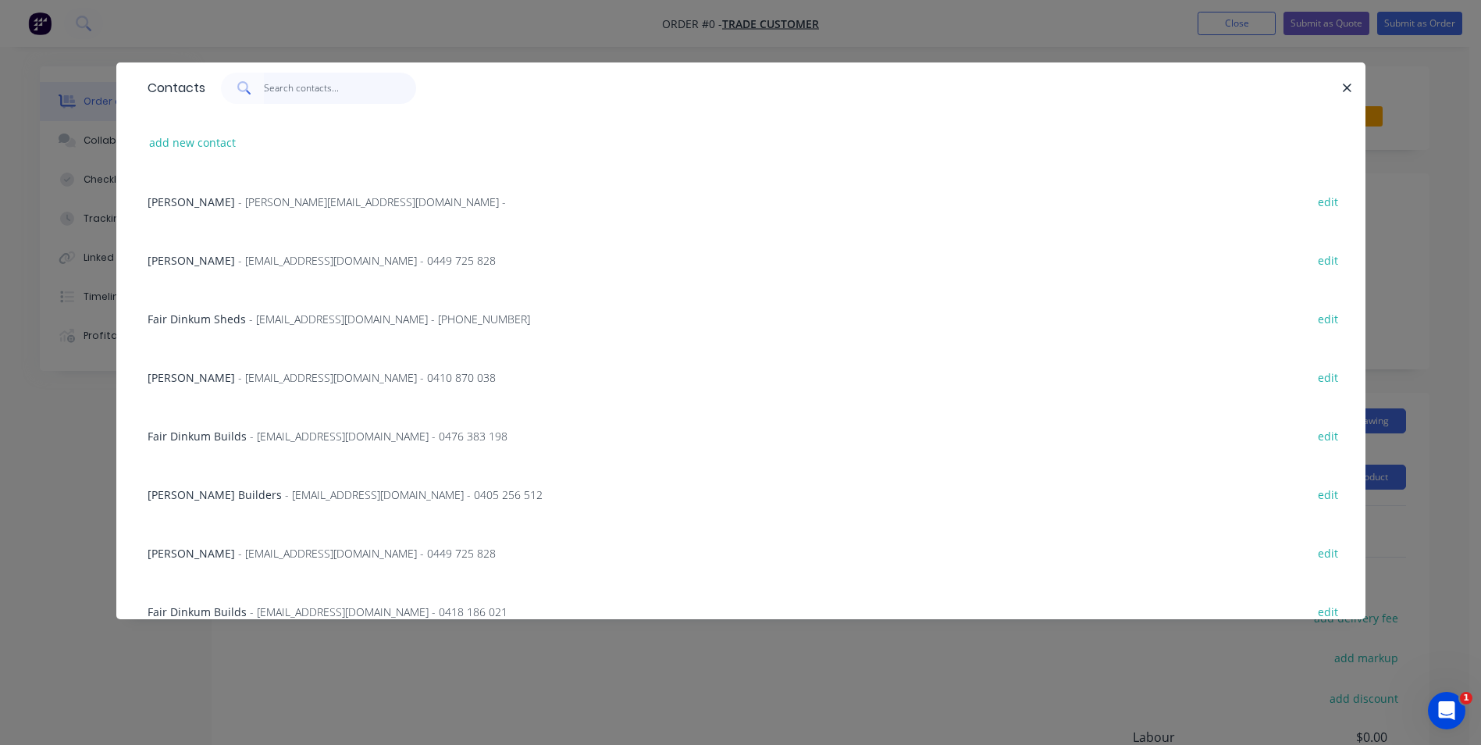
click at [294, 99] on input "text" at bounding box center [340, 88] width 152 height 31
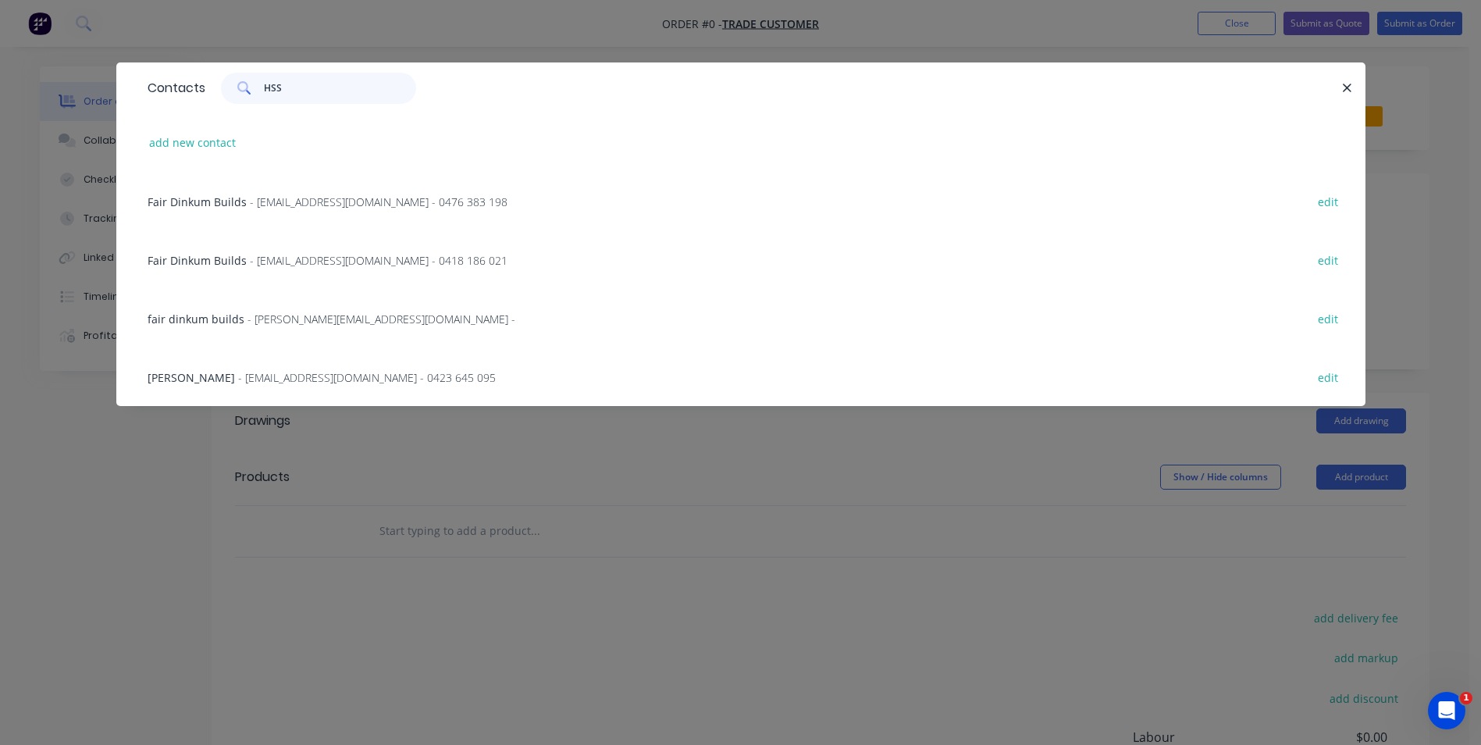
type input "HSS"
click at [326, 203] on span "- [EMAIL_ADDRESS][DOMAIN_NAME] - 0476 383 198" at bounding box center [379, 201] width 258 height 15
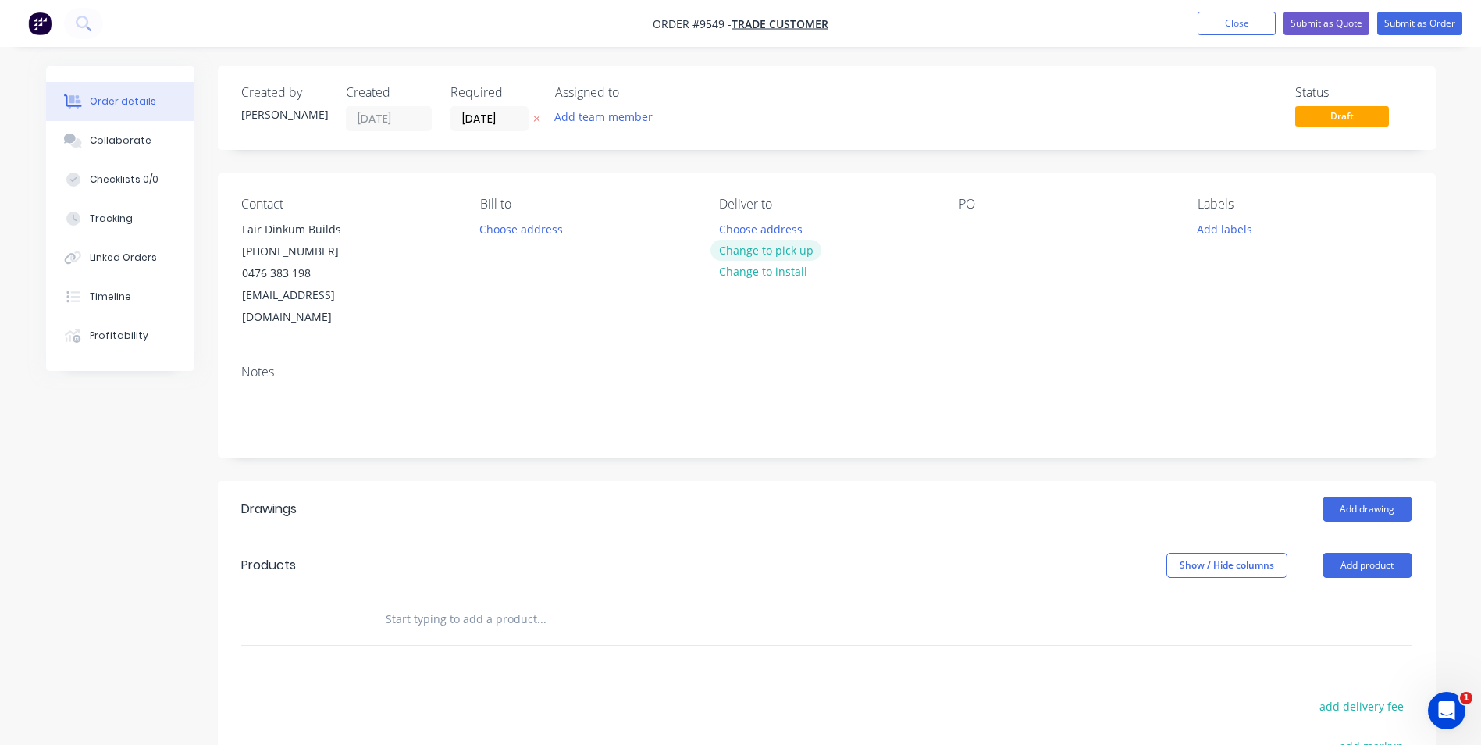
click at [776, 247] on button "Change to pick up" at bounding box center [766, 250] width 111 height 21
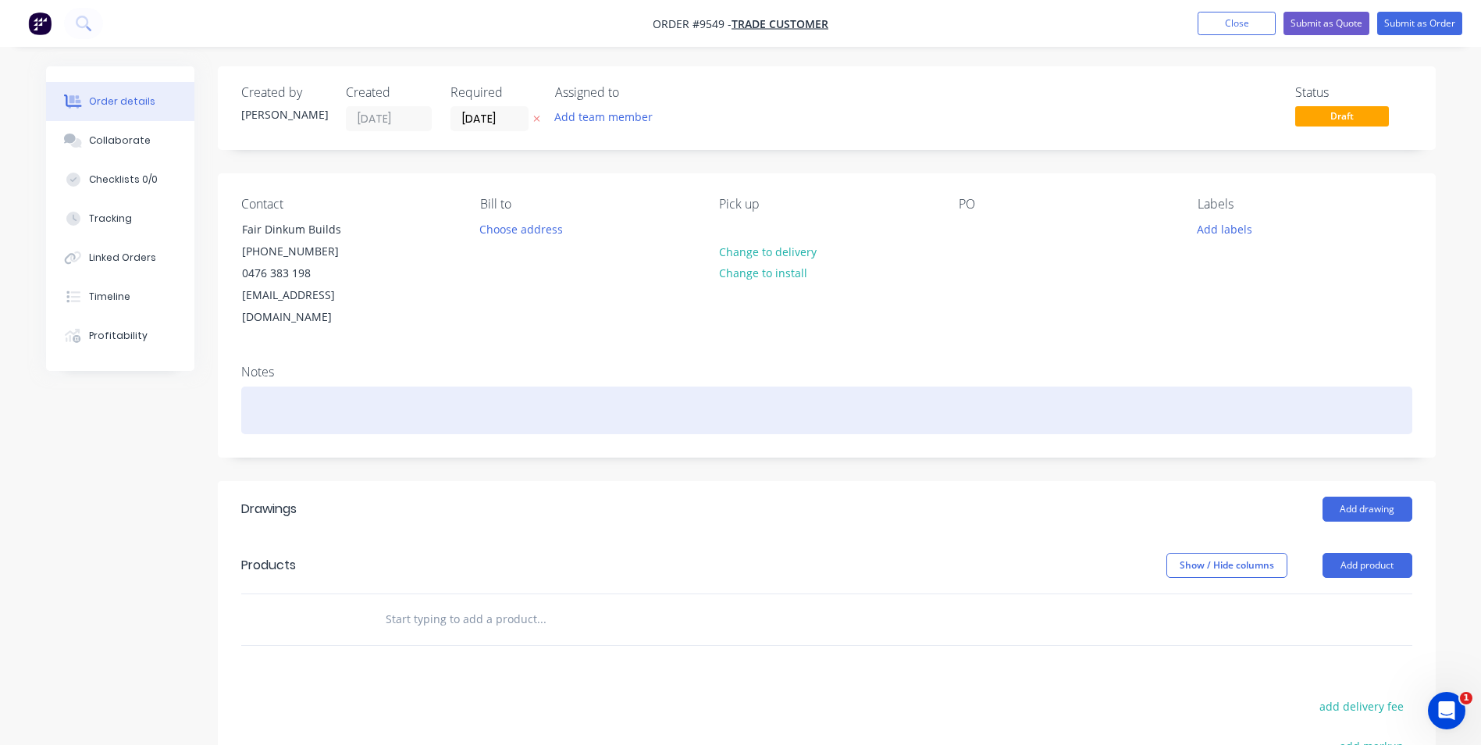
click at [281, 394] on div at bounding box center [826, 411] width 1171 height 48
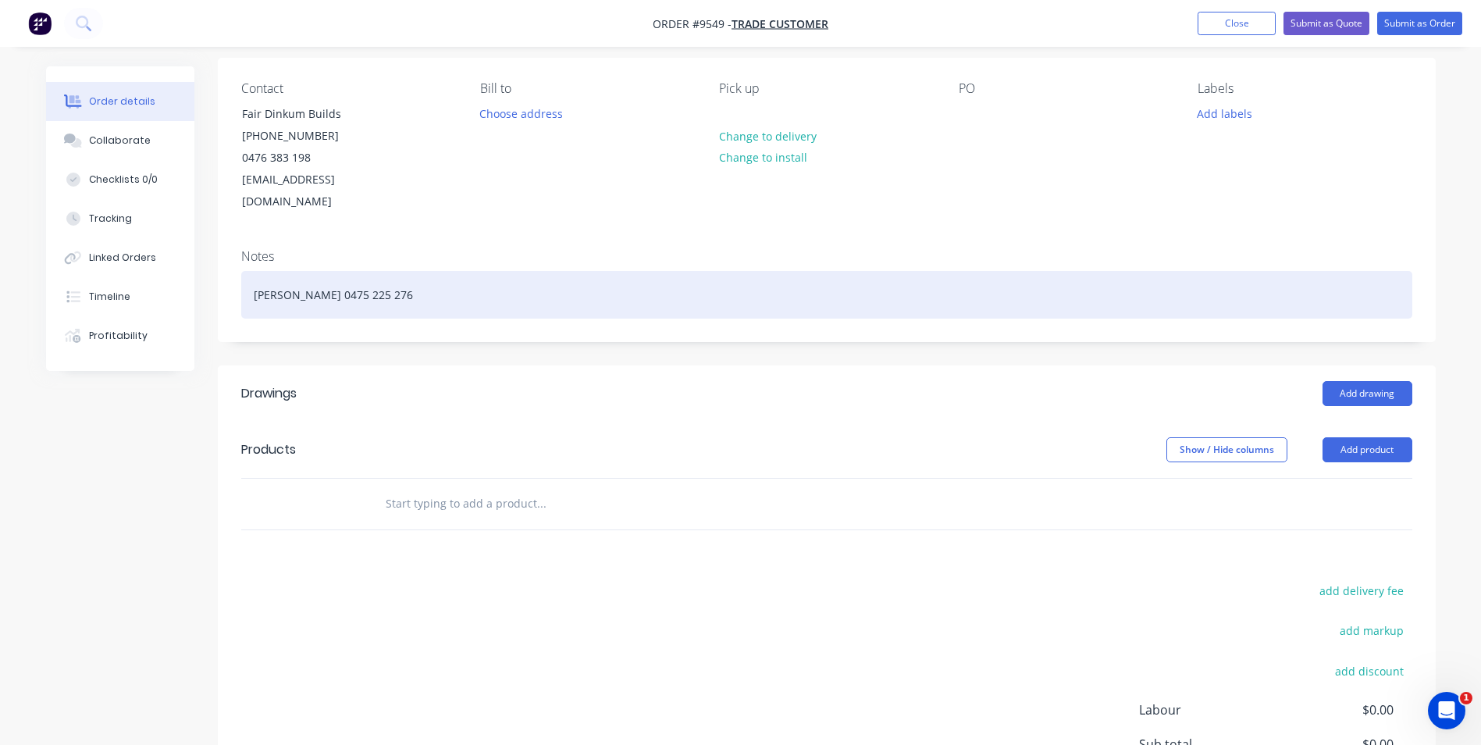
scroll to position [277, 0]
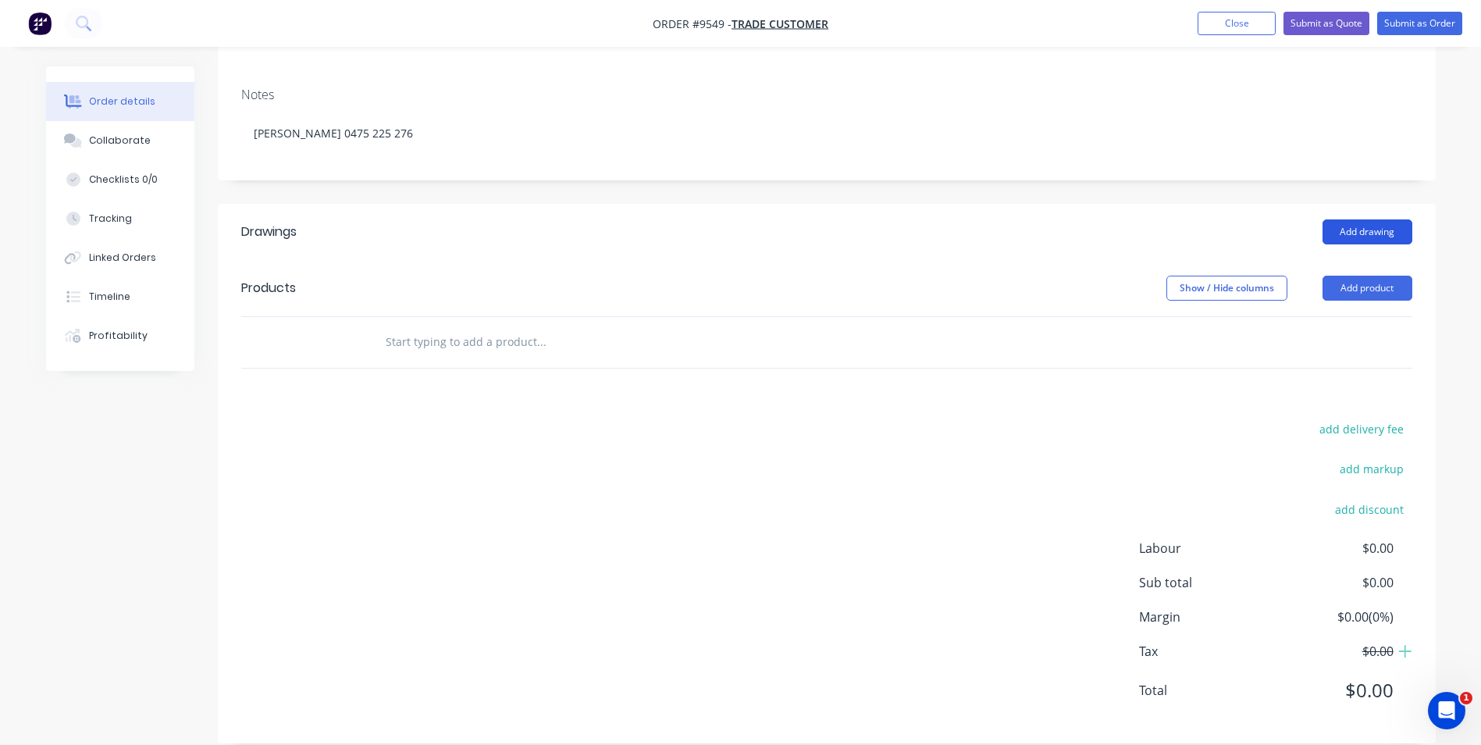
click at [1367, 219] on button "Add drawing" at bounding box center [1368, 231] width 90 height 25
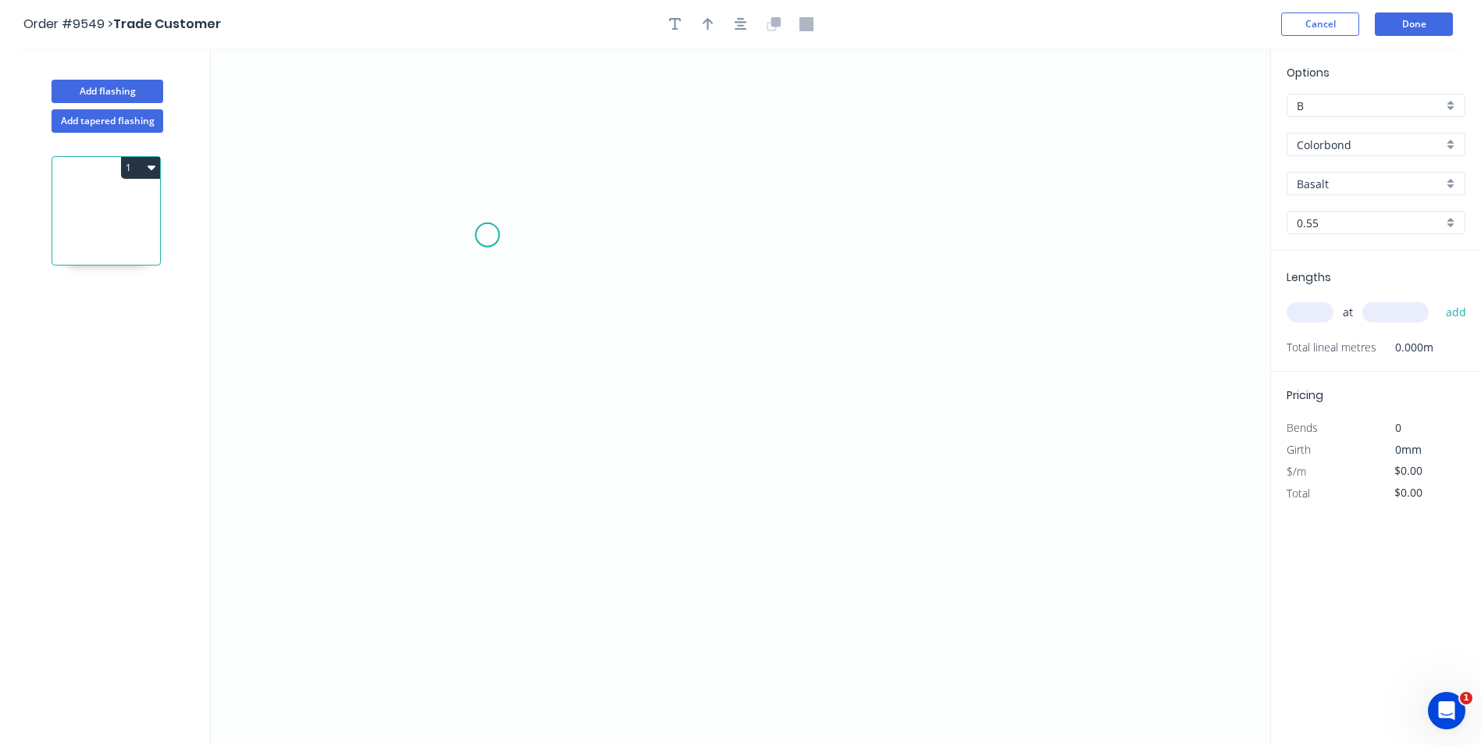
click at [487, 235] on icon "0" at bounding box center [741, 396] width 1060 height 697
click at [485, 497] on icon "0" at bounding box center [741, 396] width 1060 height 697
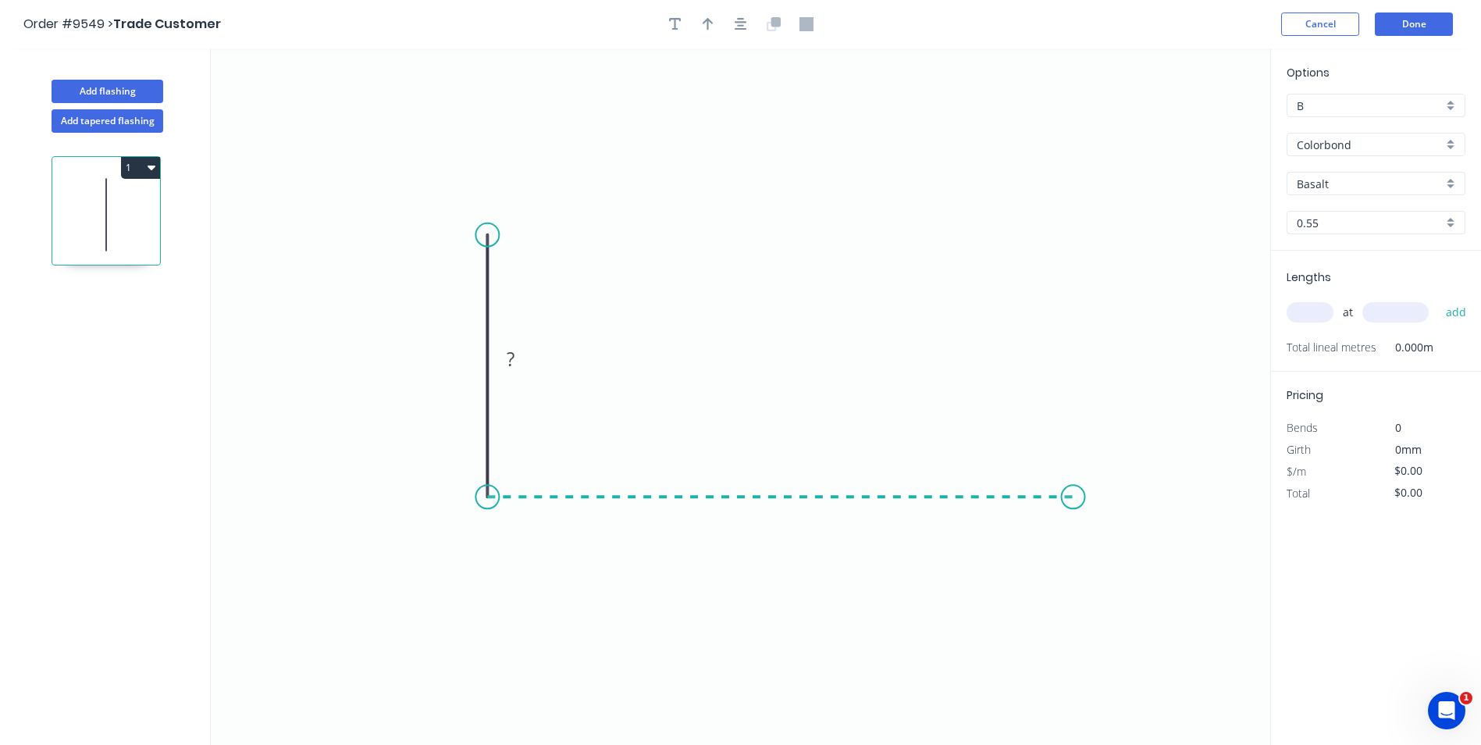
click at [1074, 487] on icon "0 ?" at bounding box center [741, 396] width 1060 height 697
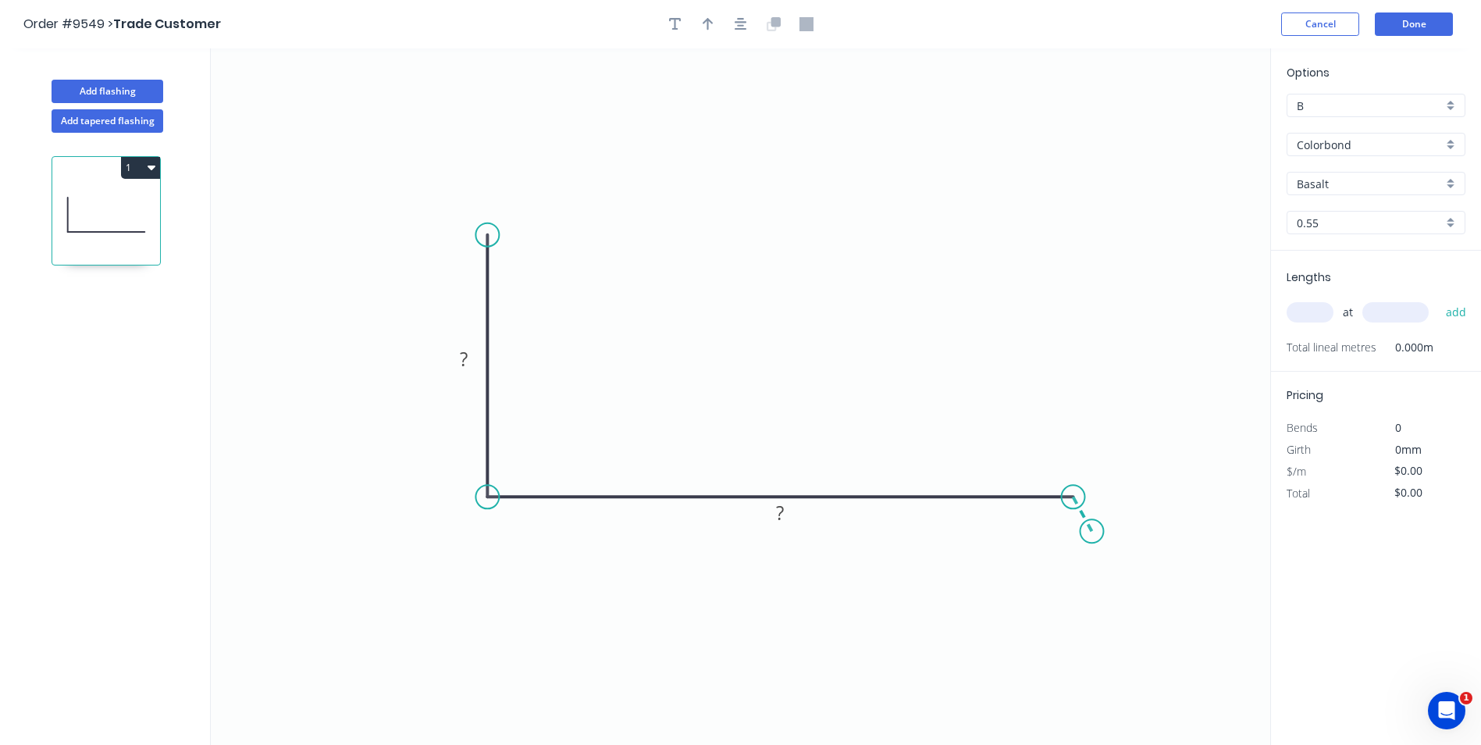
click at [1092, 532] on icon "0 ? ?" at bounding box center [741, 396] width 1060 height 697
click at [1092, 532] on circle at bounding box center [1092, 530] width 23 height 23
drag, startPoint x: 1092, startPoint y: 537, endPoint x: 1102, endPoint y: 527, distance: 13.8
click at [1102, 527] on circle at bounding box center [1100, 524] width 23 height 23
click at [464, 364] on tspan "?" at bounding box center [464, 359] width 8 height 26
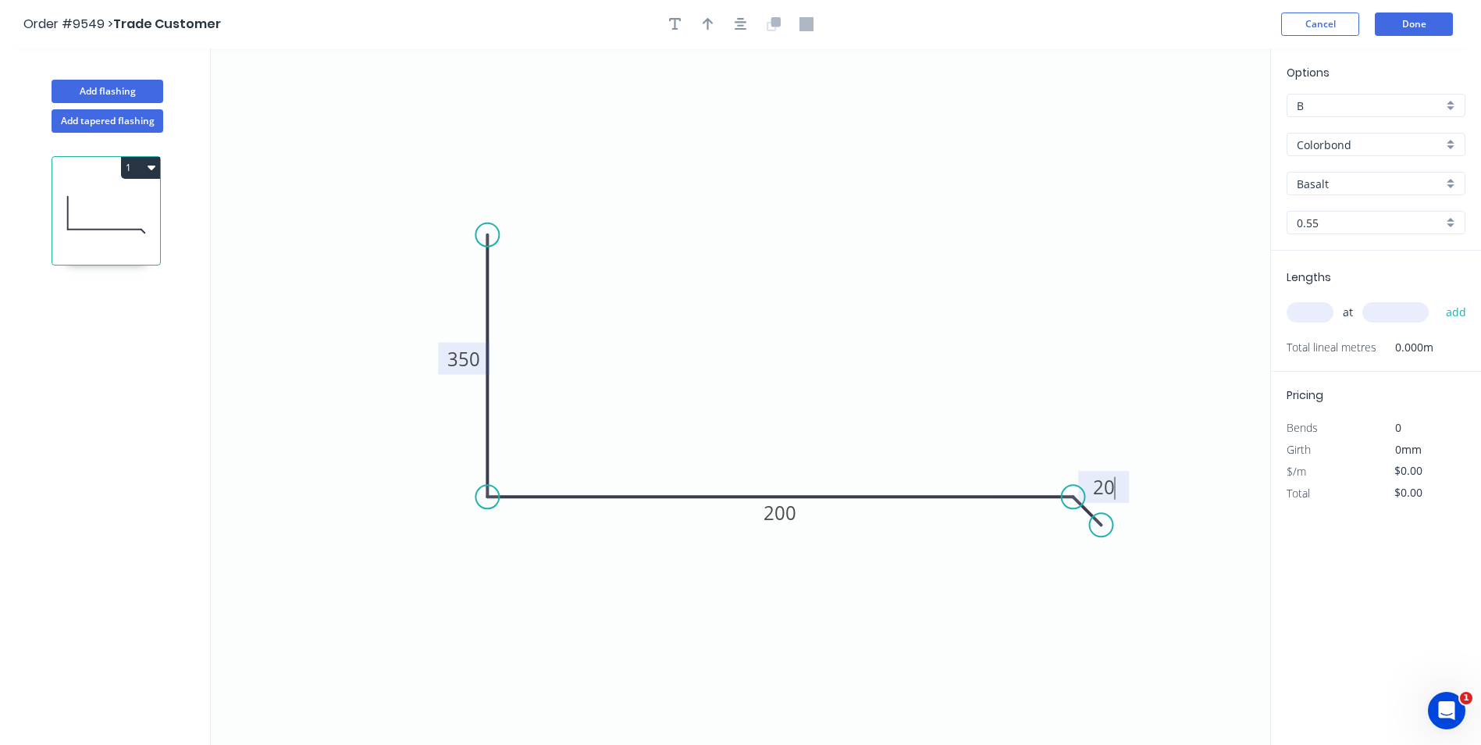
click at [980, 432] on icon "0 350 200 20" at bounding box center [741, 396] width 1060 height 697
type input "$20.95"
click at [1114, 515] on circle at bounding box center [1114, 514] width 23 height 23
click at [1064, 538] on tspan "?" at bounding box center [1062, 534] width 9 height 26
click at [975, 312] on icon "0 350 200 20 20 º" at bounding box center [741, 396] width 1060 height 697
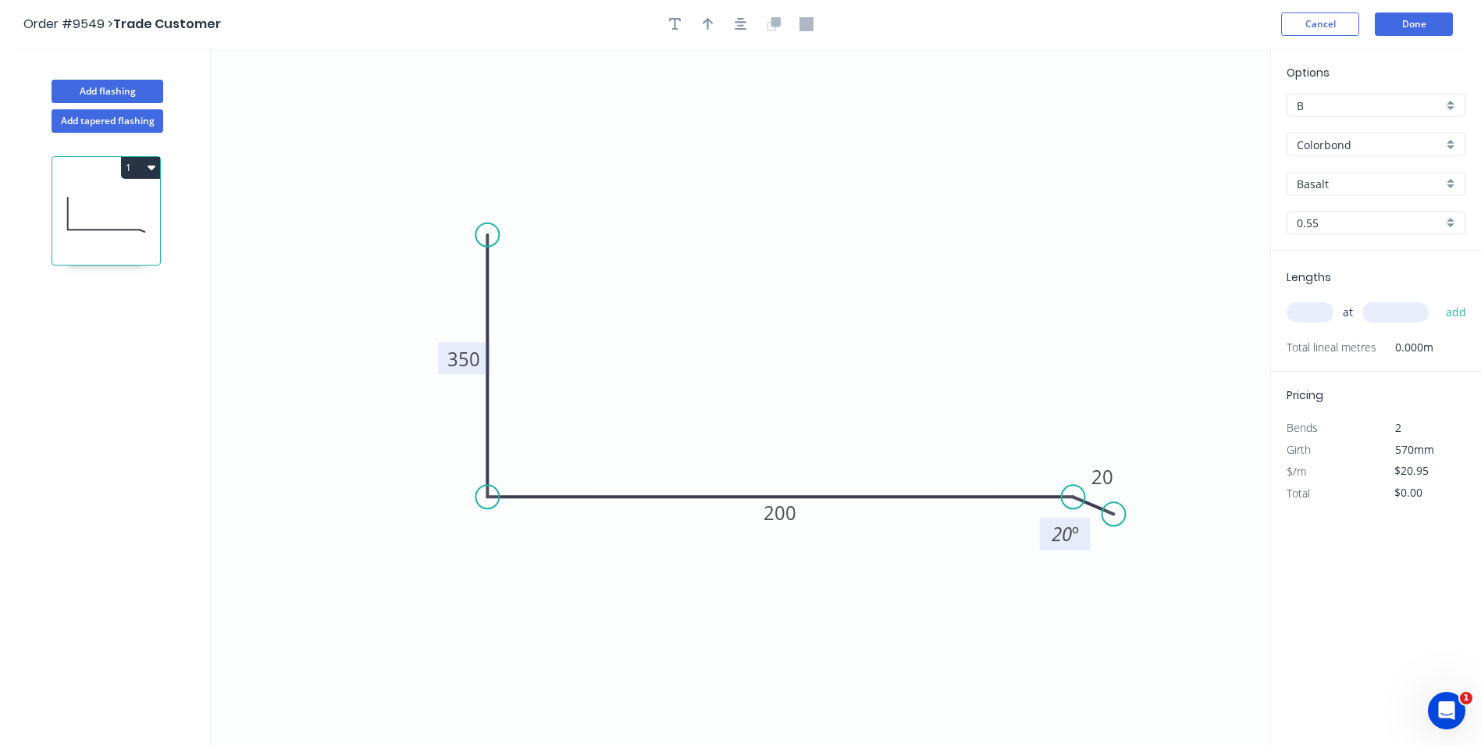
click at [1445, 186] on div "Basalt" at bounding box center [1376, 183] width 179 height 23
click at [1345, 291] on div "[PERSON_NAME]" at bounding box center [1376, 287] width 177 height 27
type input "[PERSON_NAME]"
click at [1319, 315] on input "text" at bounding box center [1310, 312] width 47 height 20
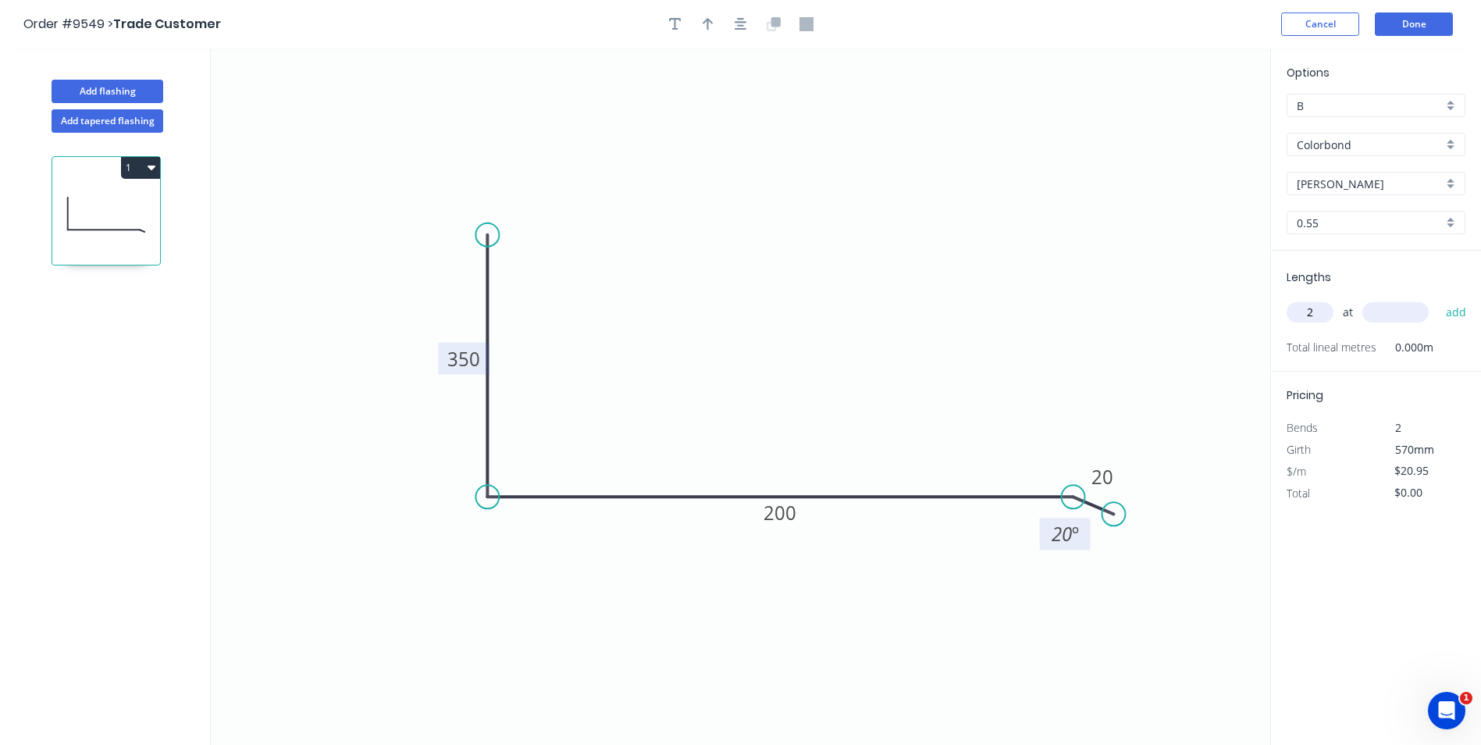
type input "2"
type input "3200"
click at [1438, 299] on button "add" at bounding box center [1456, 312] width 37 height 27
type input "$134.08"
click at [1448, 102] on div "B" at bounding box center [1376, 105] width 179 height 23
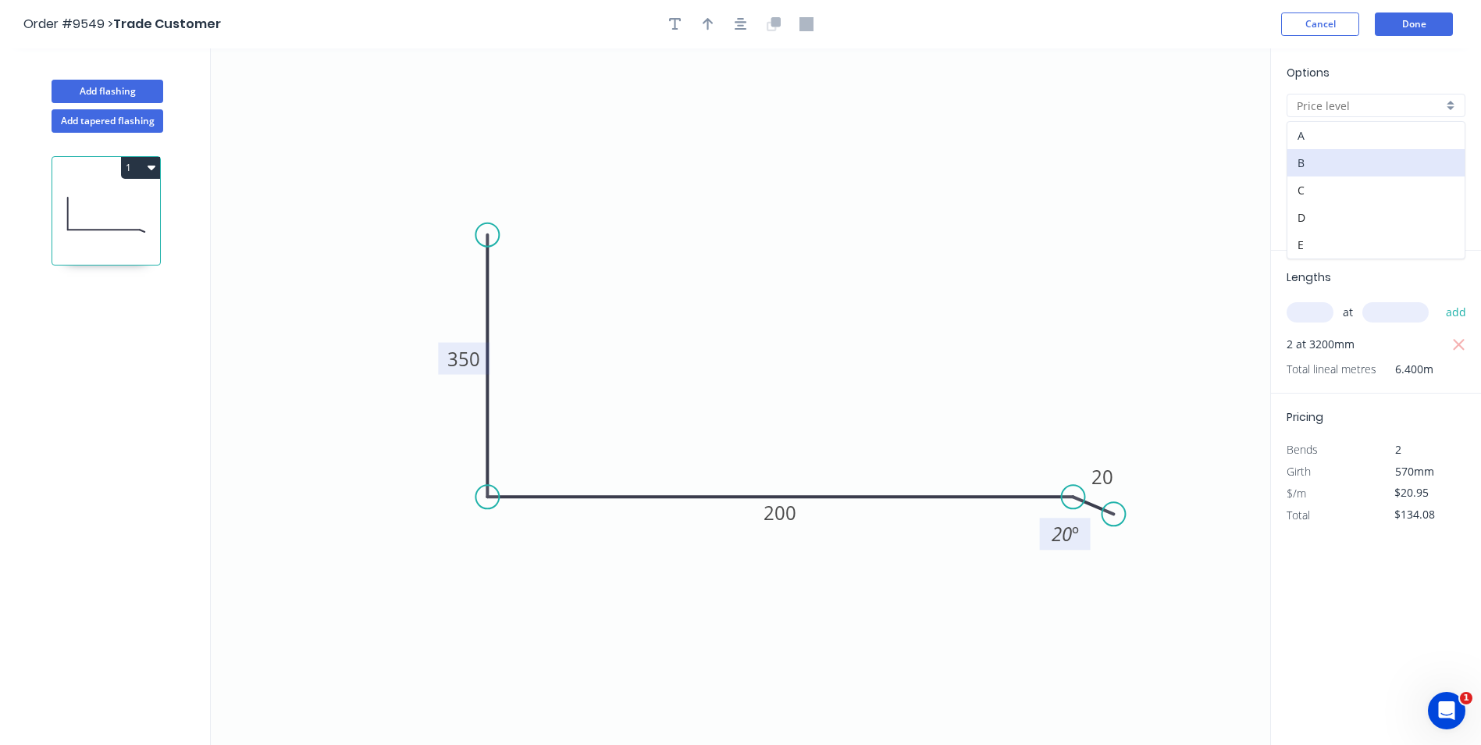
click at [1378, 141] on div "A" at bounding box center [1376, 135] width 177 height 27
type input "A"
type input "$15.52"
type input "$99.33"
click at [1420, 25] on button "Done" at bounding box center [1414, 23] width 78 height 23
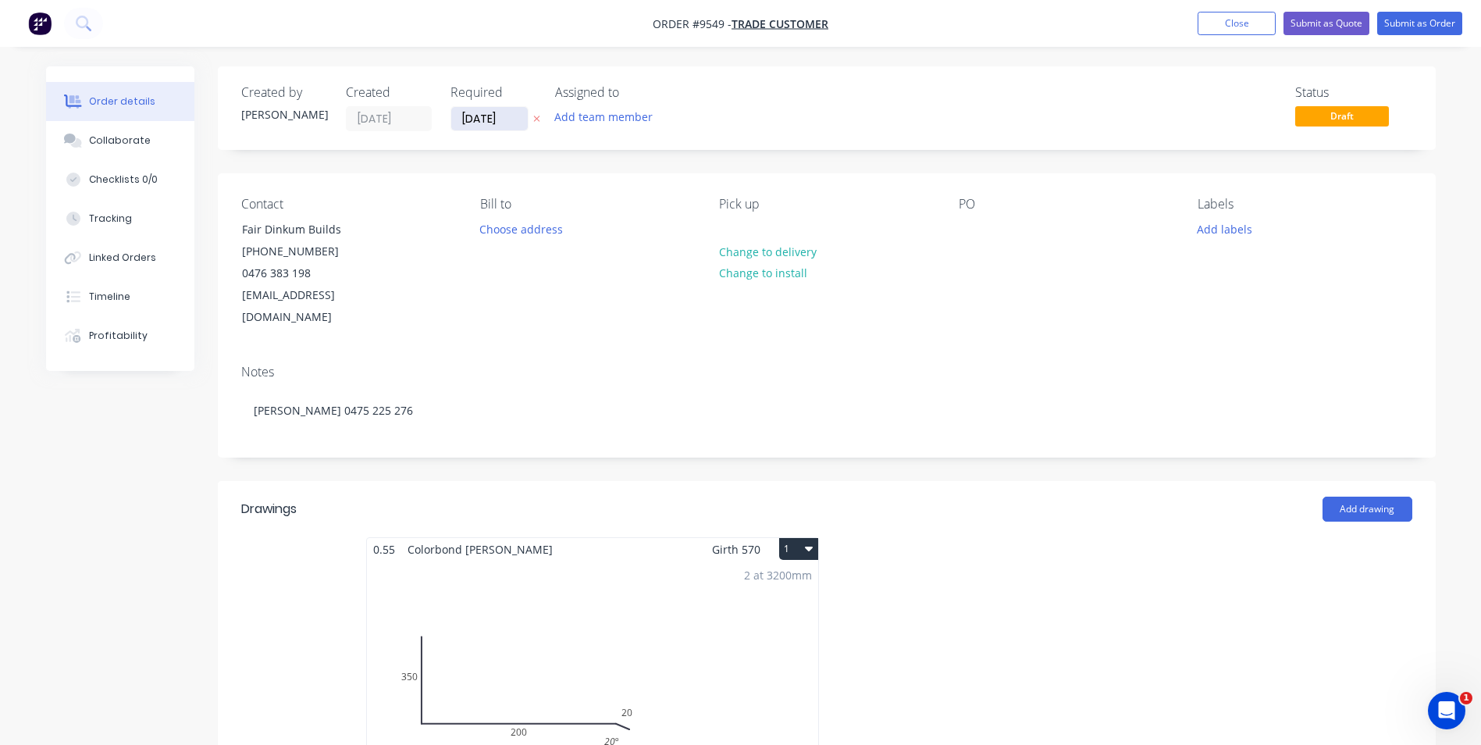
click at [466, 119] on input "[DATE]" at bounding box center [489, 118] width 77 height 23
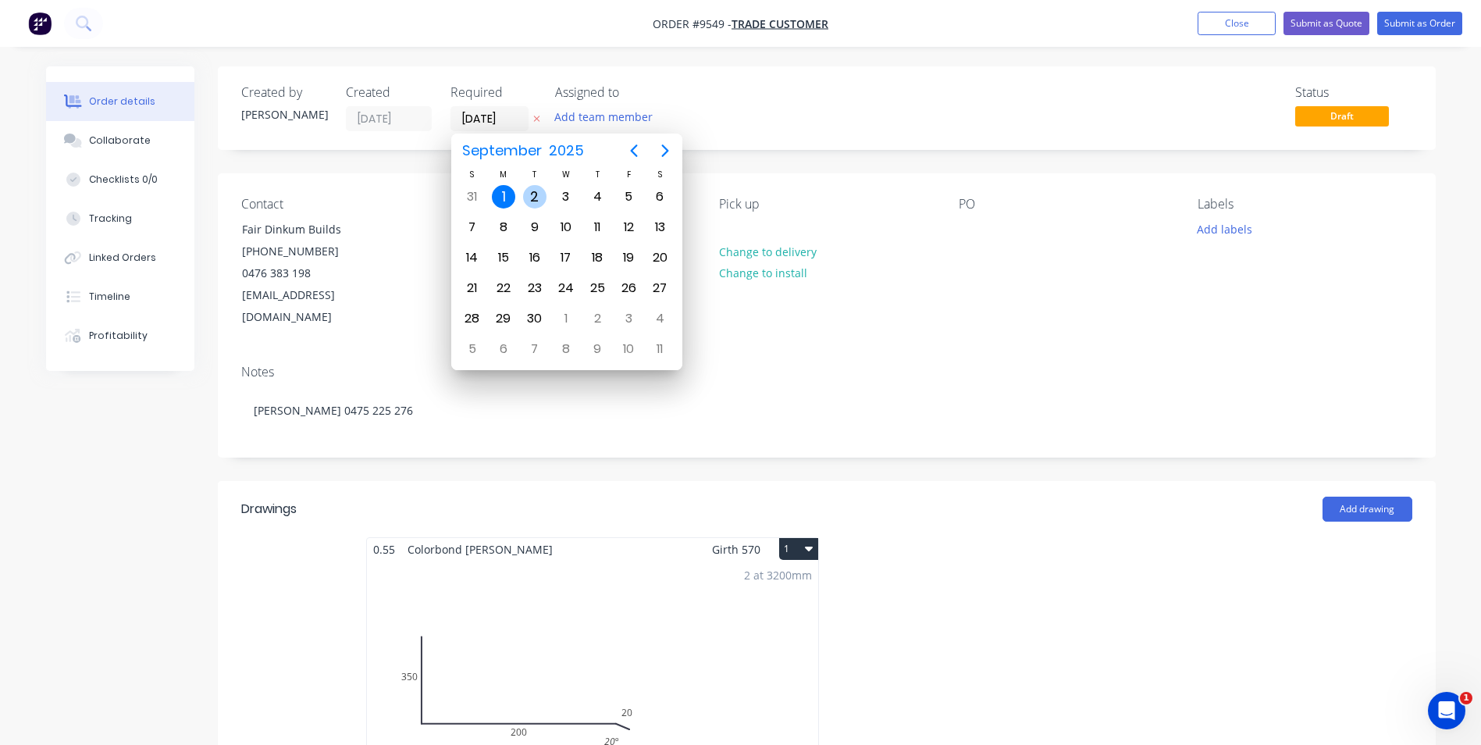
click at [523, 203] on div "2" at bounding box center [534, 197] width 31 height 30
type input "[DATE]"
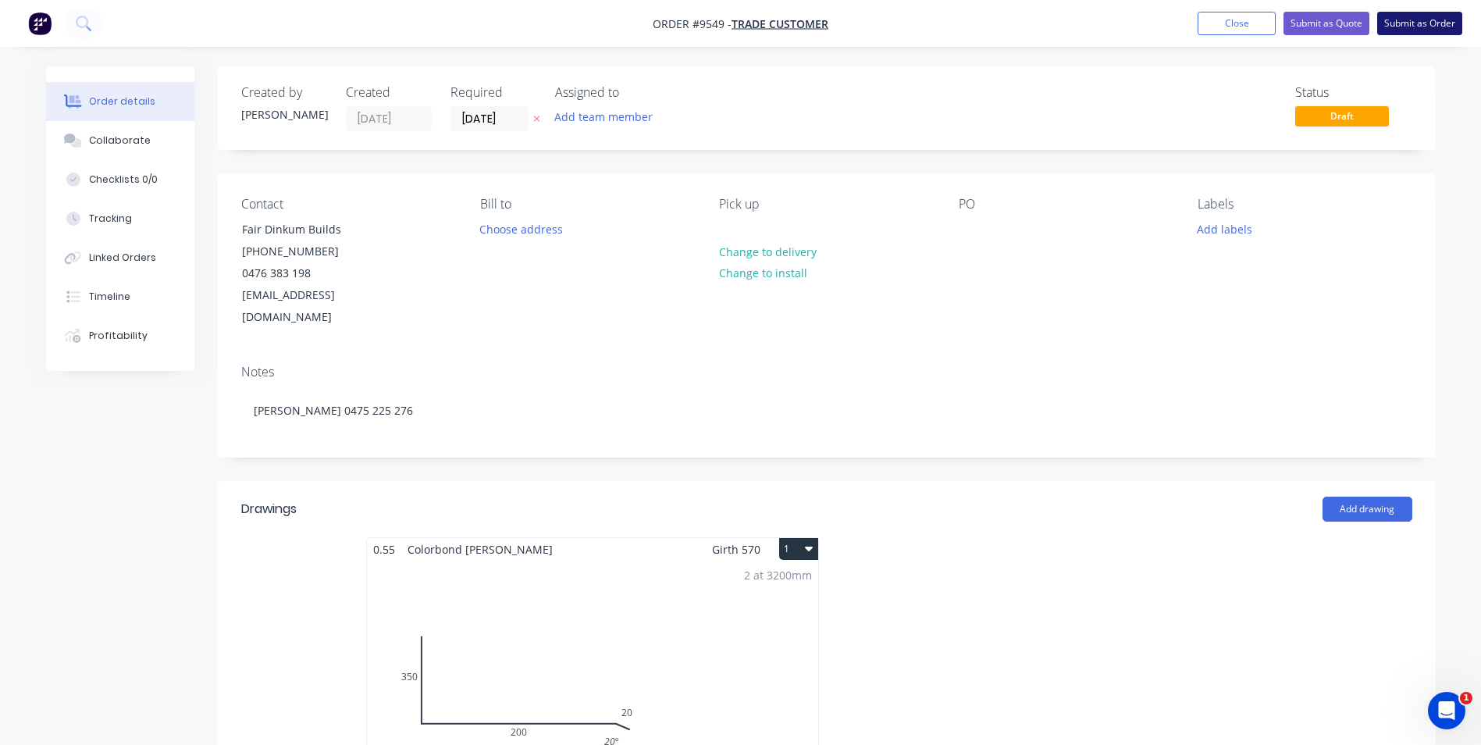
click at [1405, 25] on button "Submit as Order" at bounding box center [1419, 23] width 85 height 23
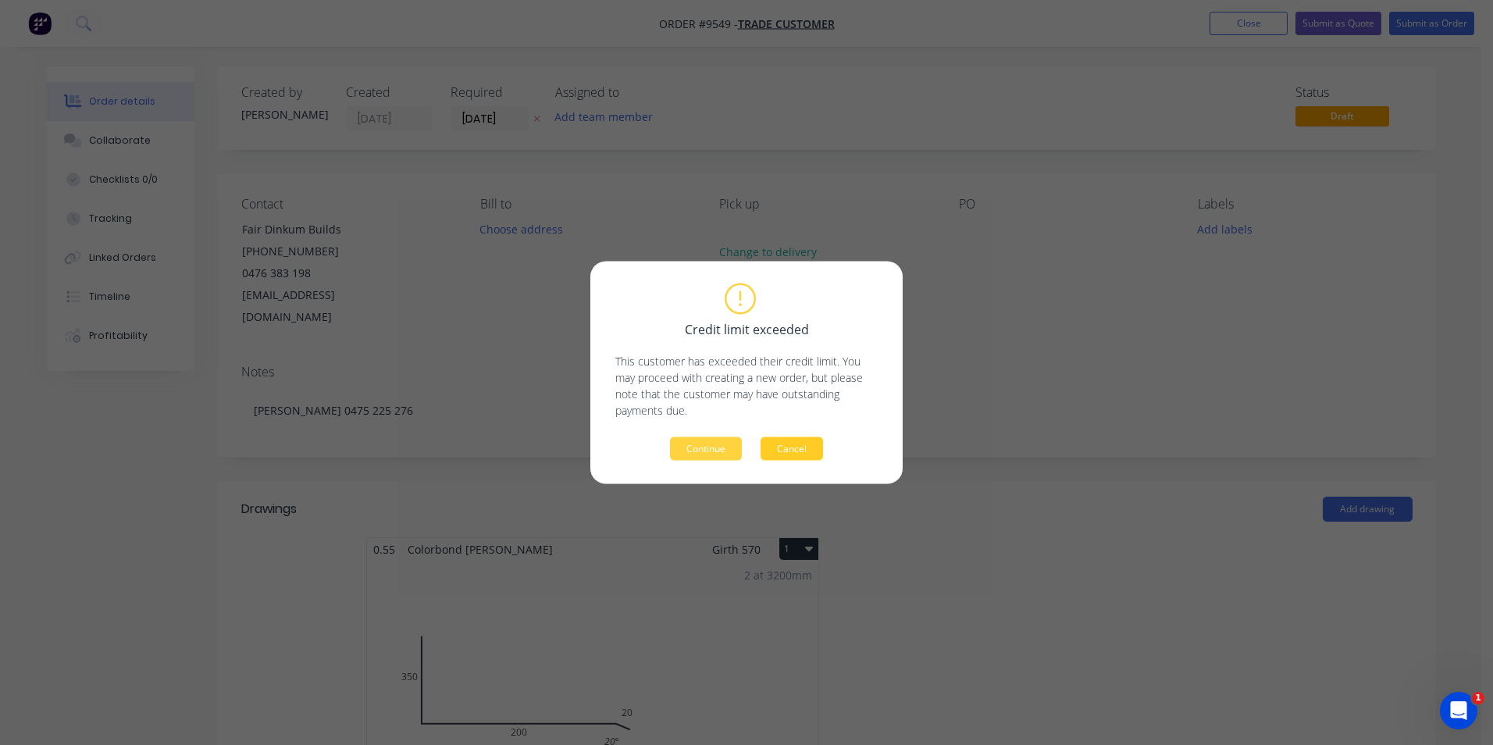
click at [797, 458] on button "Cancel" at bounding box center [792, 448] width 62 height 23
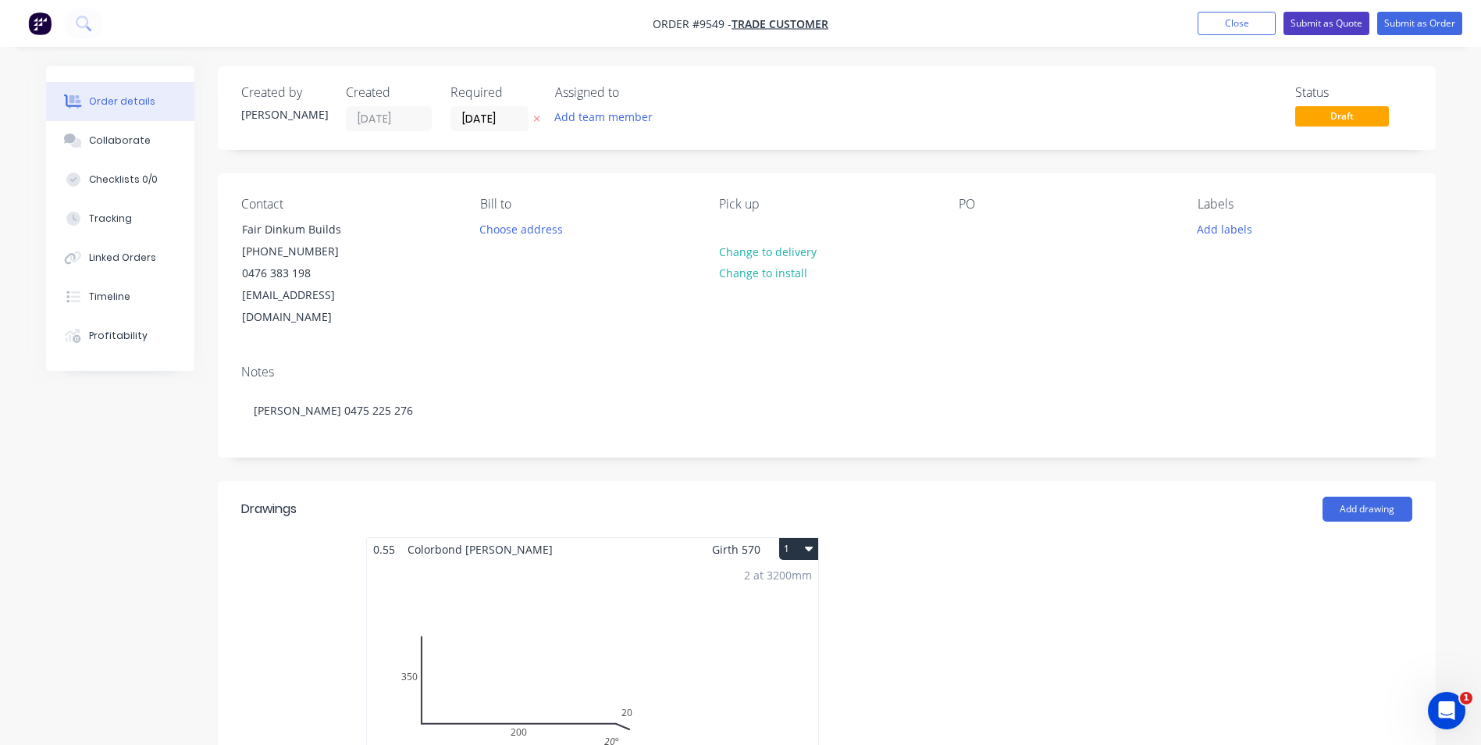
click at [1337, 17] on button "Submit as Quote" at bounding box center [1327, 23] width 86 height 23
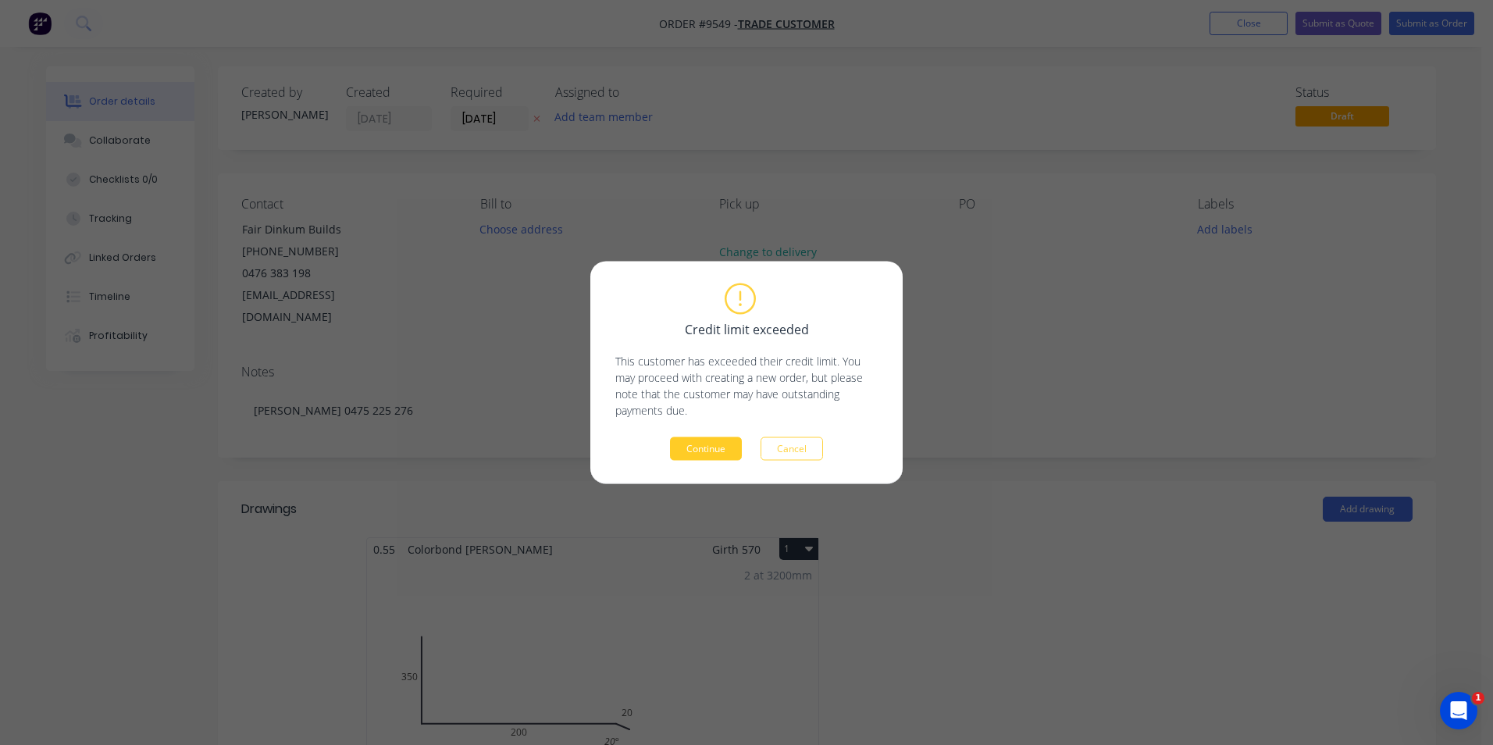
click at [707, 451] on button "Continue" at bounding box center [706, 448] width 72 height 23
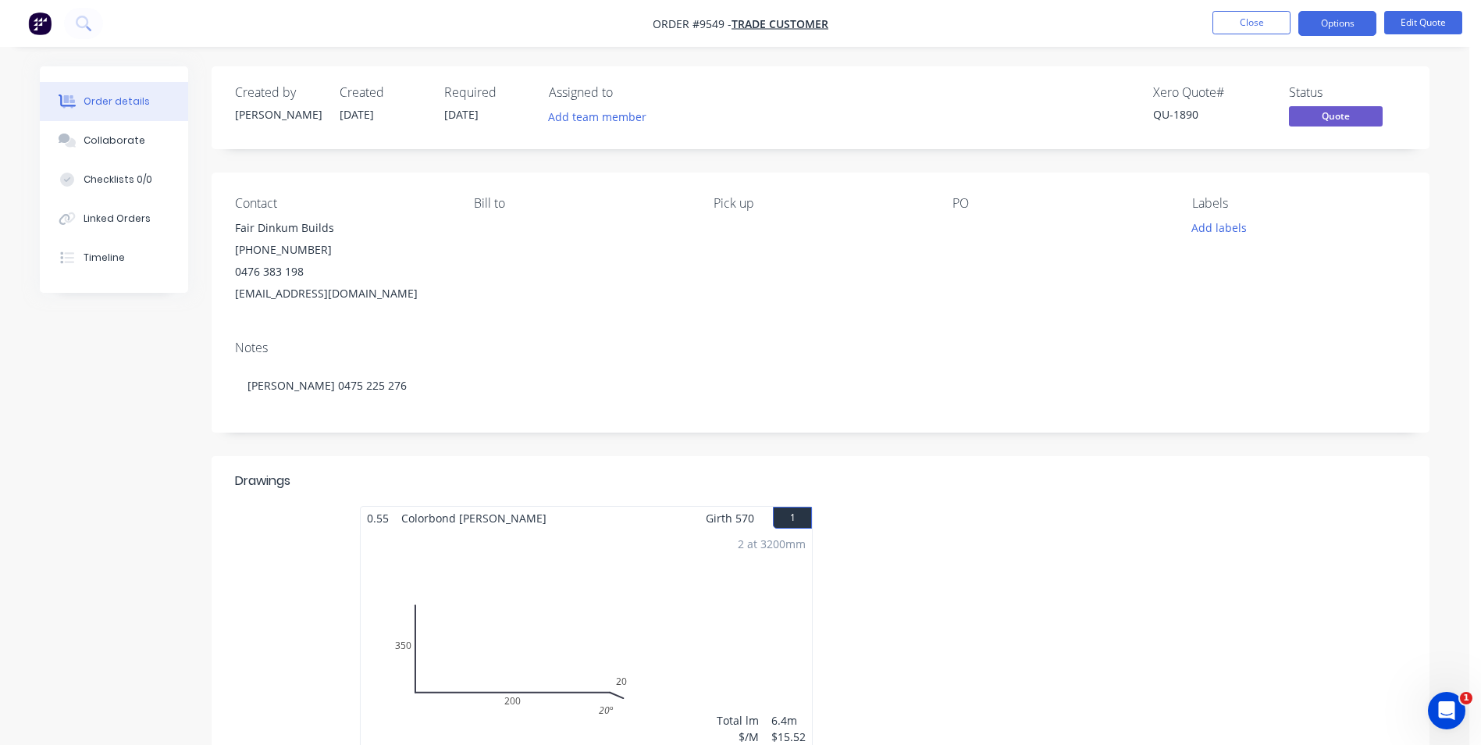
drag, startPoint x: 1348, startPoint y: 25, endPoint x: 1342, endPoint y: 37, distance: 13.3
click at [1349, 25] on button "Options" at bounding box center [1338, 23] width 78 height 25
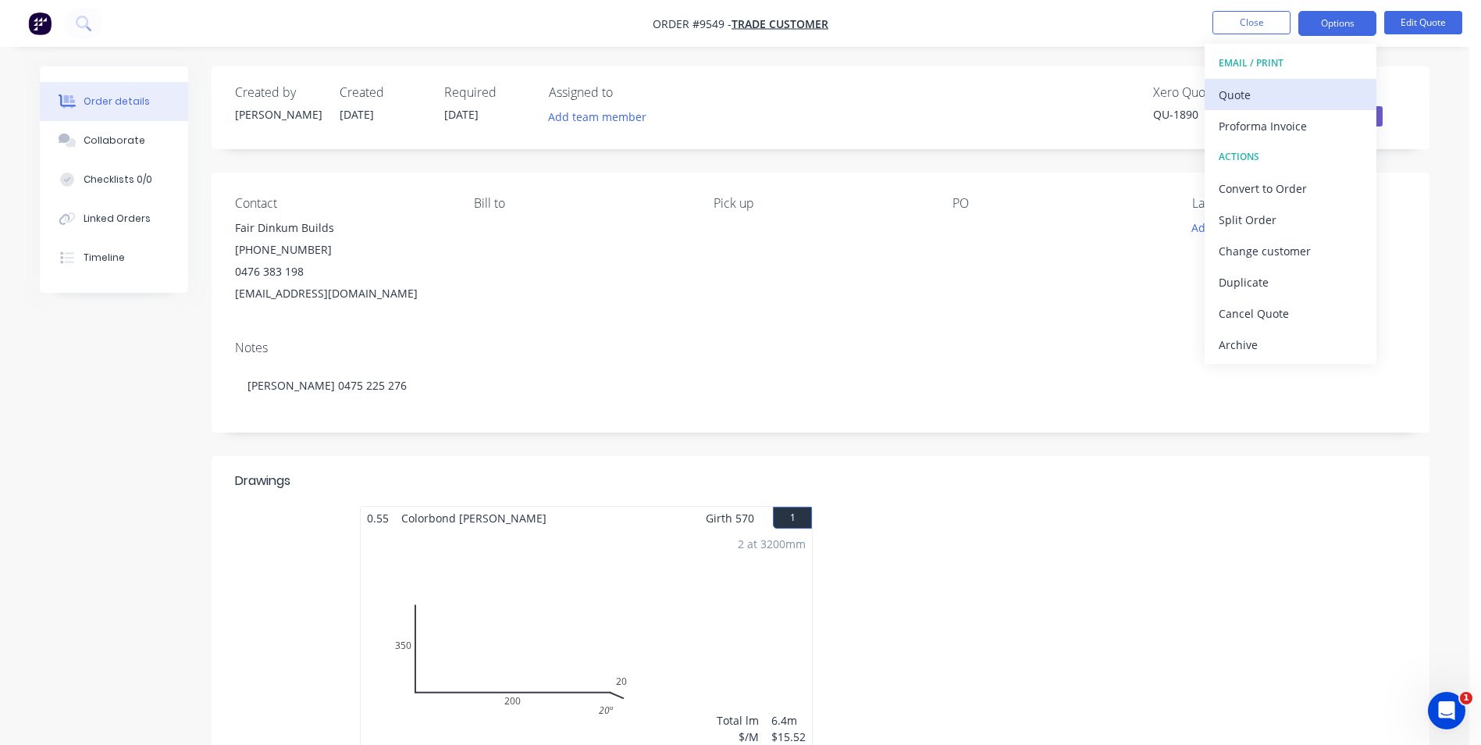
click at [1291, 85] on div "Quote" at bounding box center [1291, 95] width 144 height 23
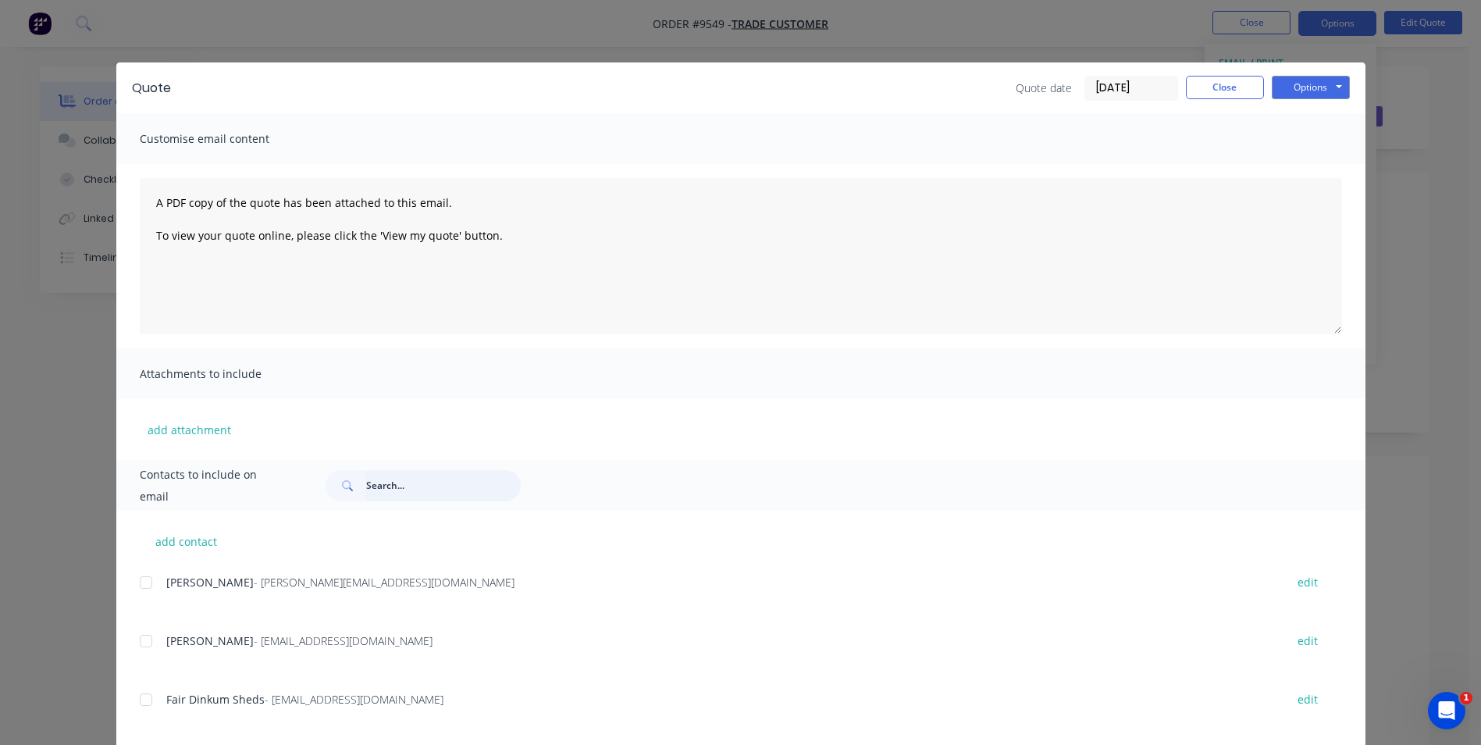
click at [390, 482] on input "text" at bounding box center [443, 485] width 155 height 31
click at [155, 582] on div at bounding box center [145, 582] width 31 height 31
type input "HSS"
click at [1302, 100] on div "Options Preview Print Email" at bounding box center [1311, 88] width 78 height 25
click at [1309, 94] on button "Options" at bounding box center [1311, 87] width 78 height 23
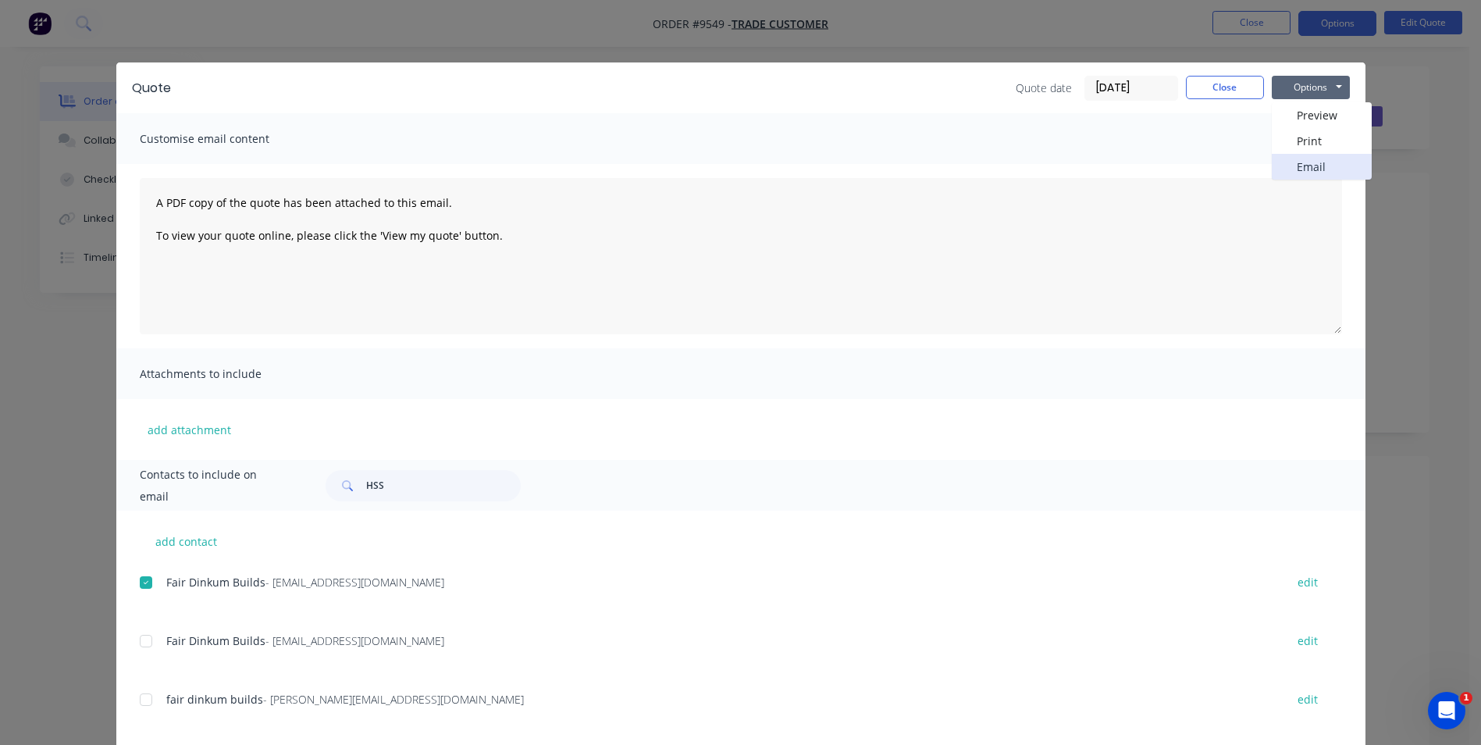
click at [1304, 173] on button "Email" at bounding box center [1322, 167] width 100 height 26
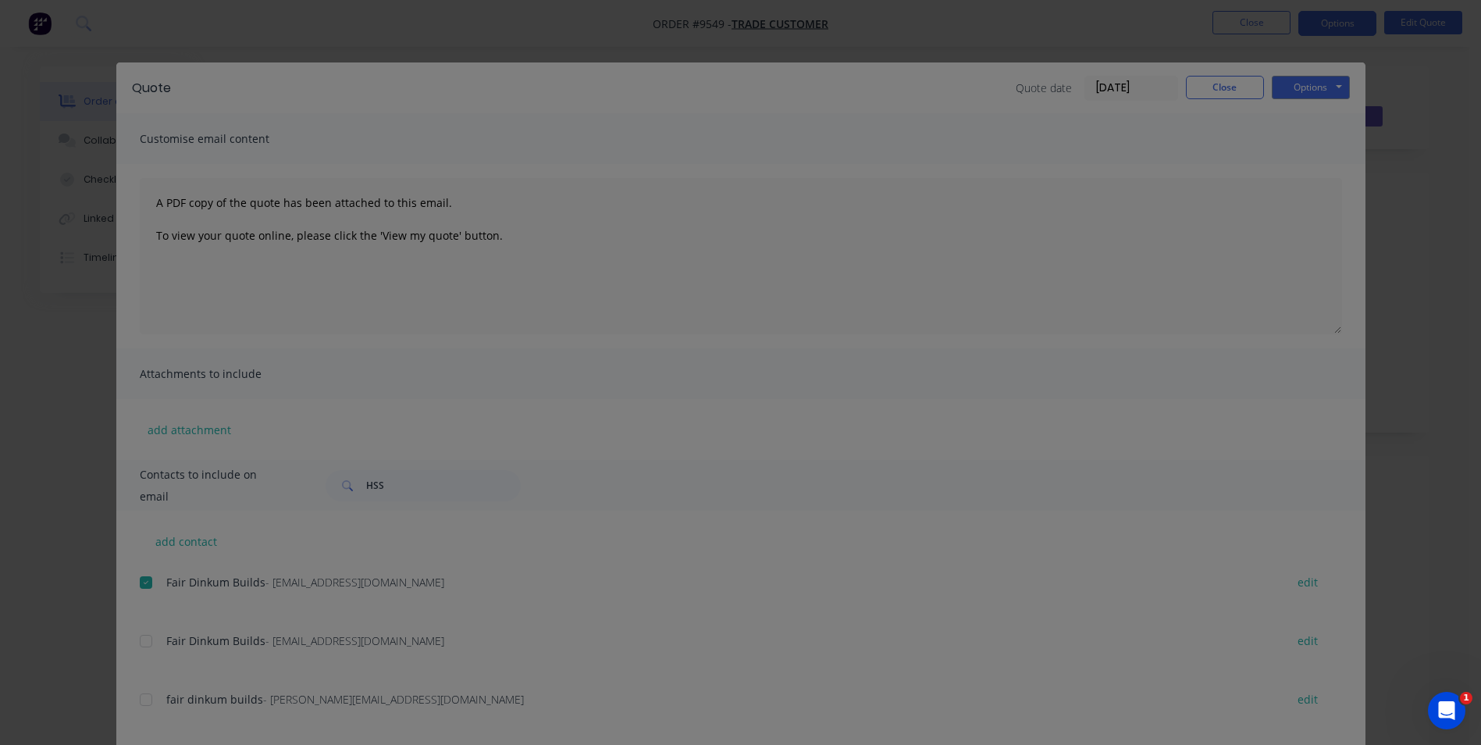
click at [1245, 92] on div "Sending to your accounting package... Loading... This may take a few moments. P…" at bounding box center [740, 372] width 1481 height 745
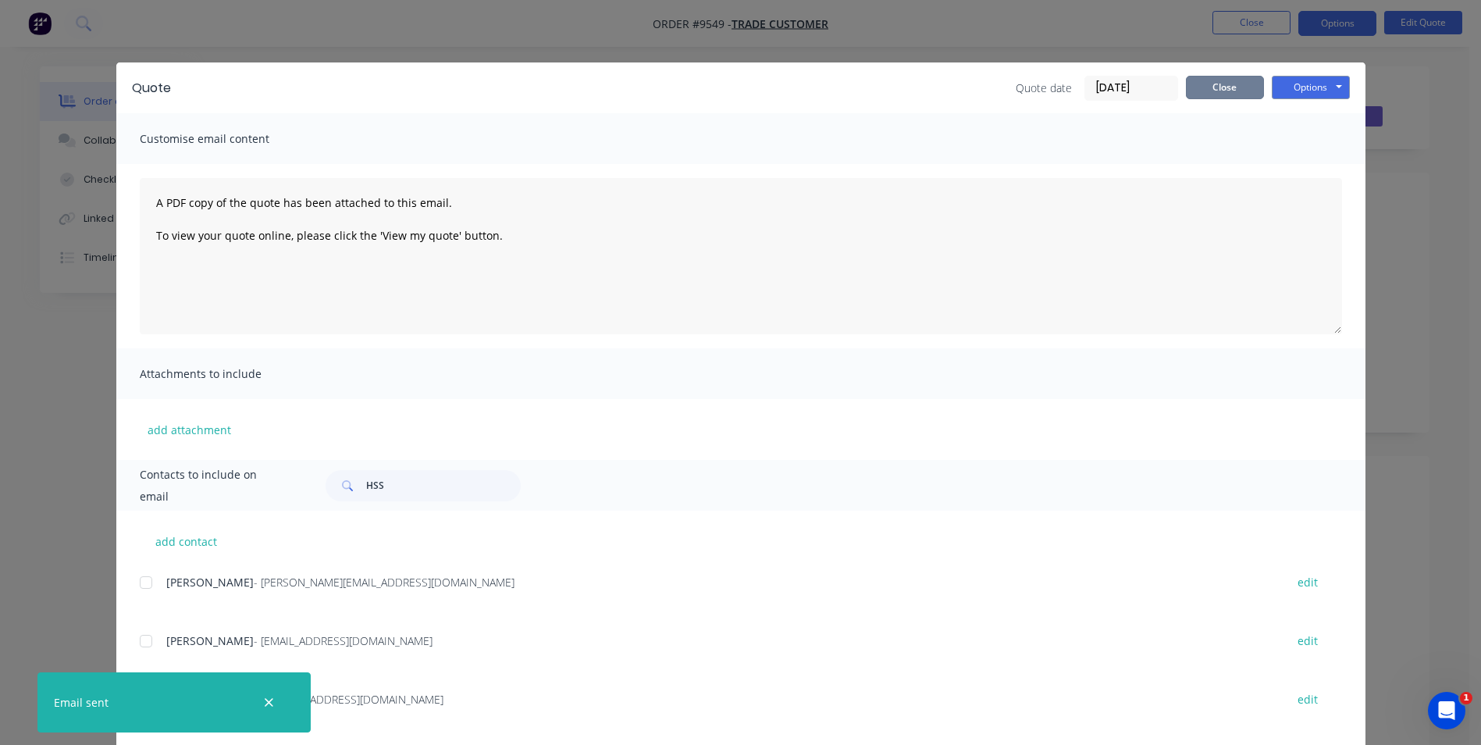
drag, startPoint x: 1252, startPoint y: 91, endPoint x: 1178, endPoint y: 88, distance: 73.4
click at [1252, 91] on button "Close" at bounding box center [1225, 87] width 78 height 23
